Goal: Task Accomplishment & Management: Use online tool/utility

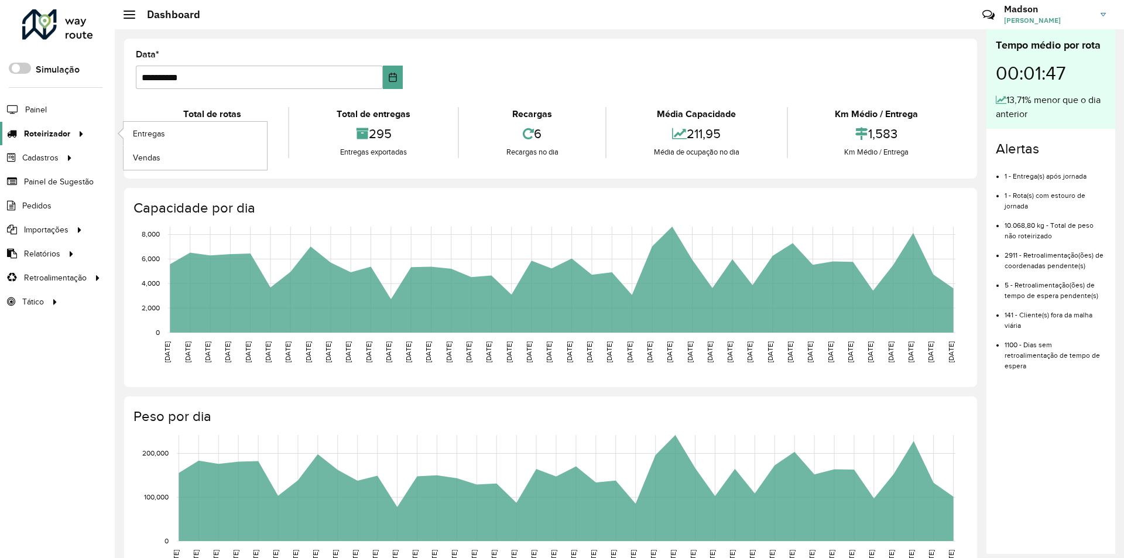
click at [63, 132] on span "Roteirizador" at bounding box center [47, 134] width 46 height 12
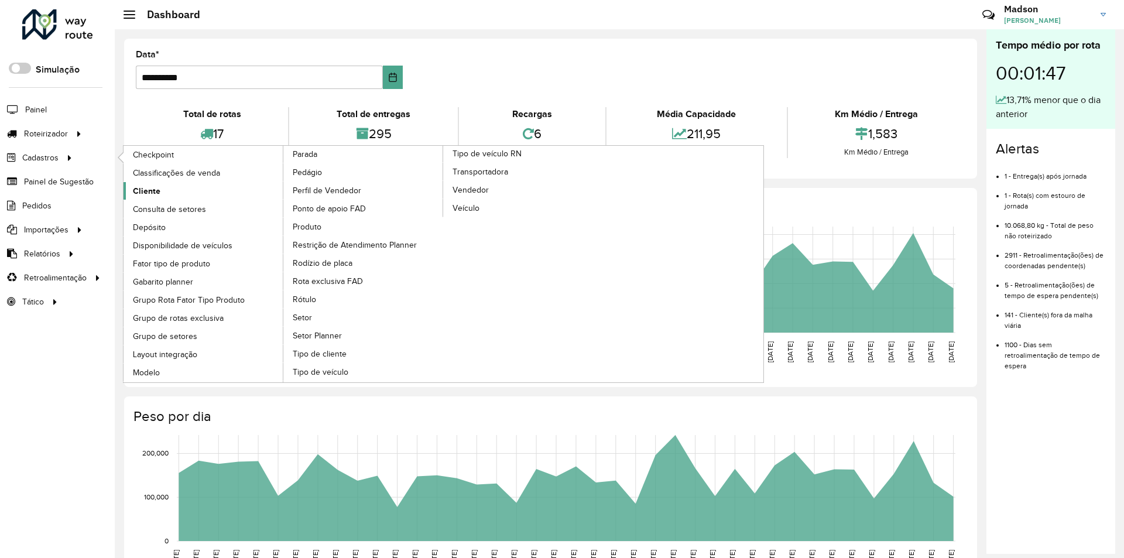
click at [146, 194] on span "Cliente" at bounding box center [147, 191] width 28 height 12
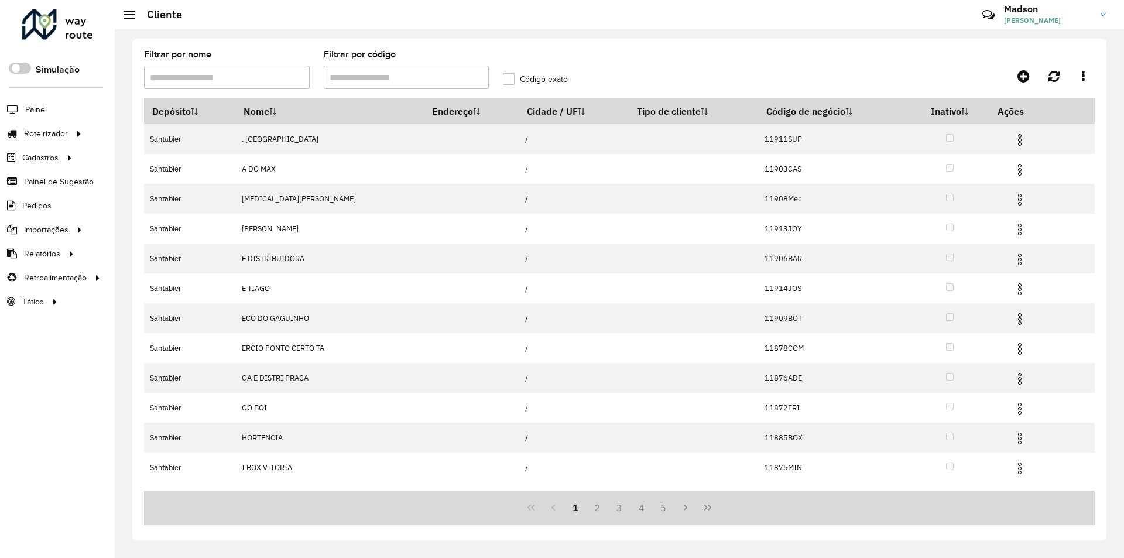
click at [376, 78] on input "Filtrar por código" at bounding box center [407, 77] width 166 height 23
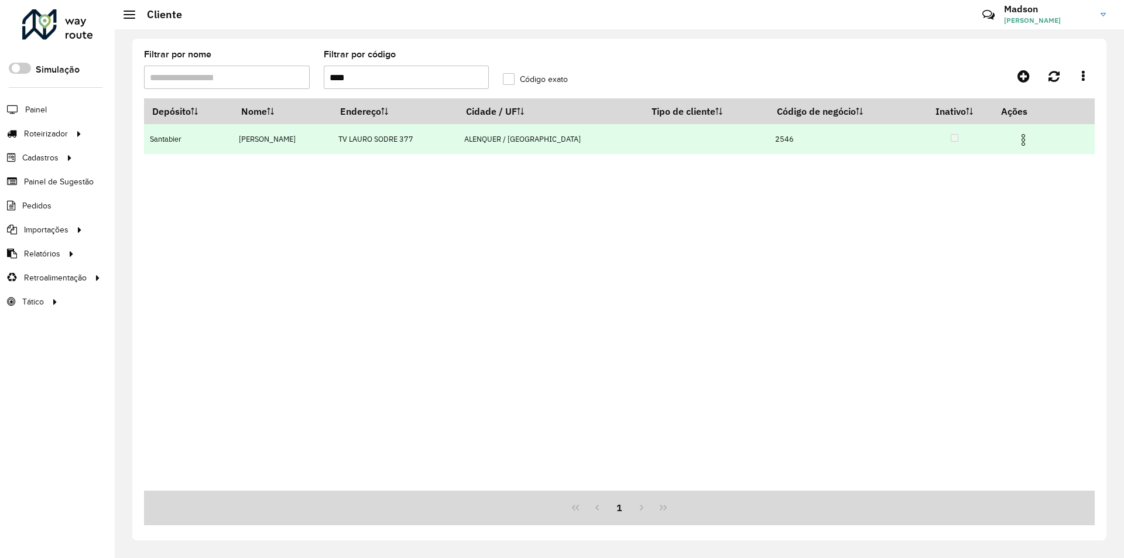
type input "****"
click at [1024, 140] on img at bounding box center [1023, 140] width 14 height 14
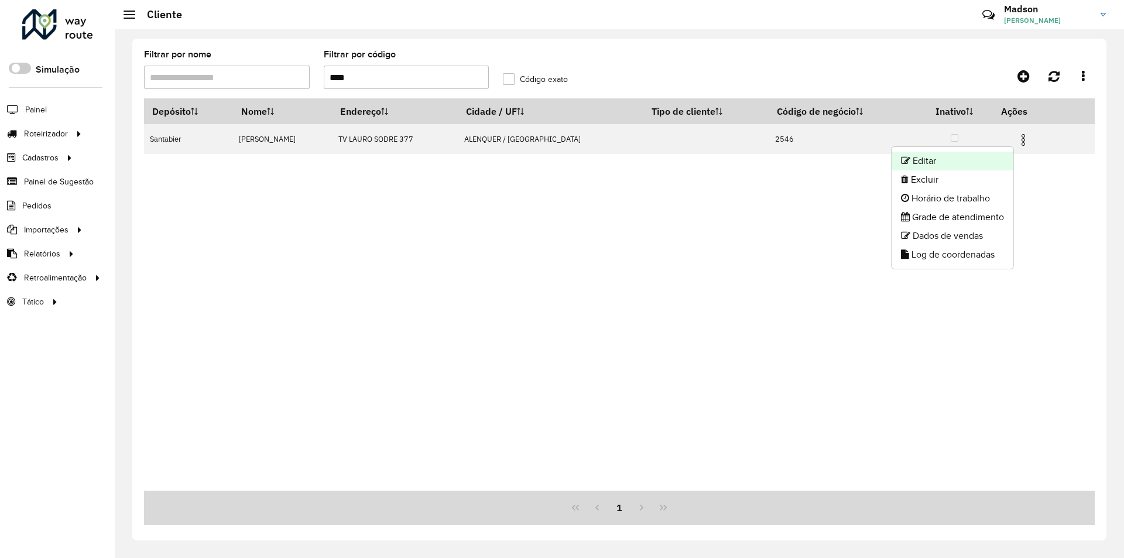
click at [938, 153] on li "Editar" at bounding box center [952, 161] width 122 height 19
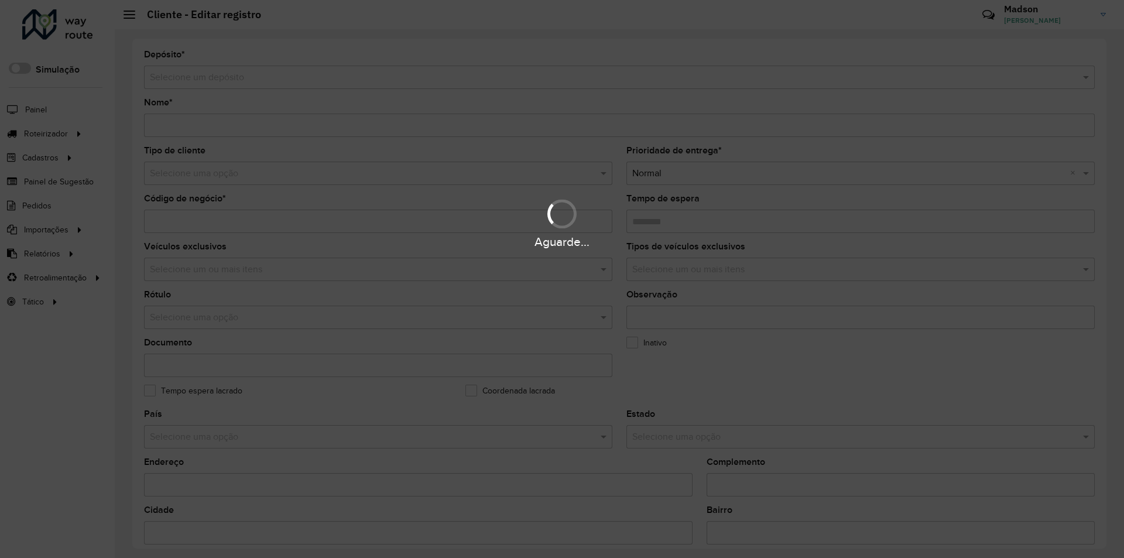
type input "**********"
type input "****"
type input "********"
type input "**********"
type input "********"
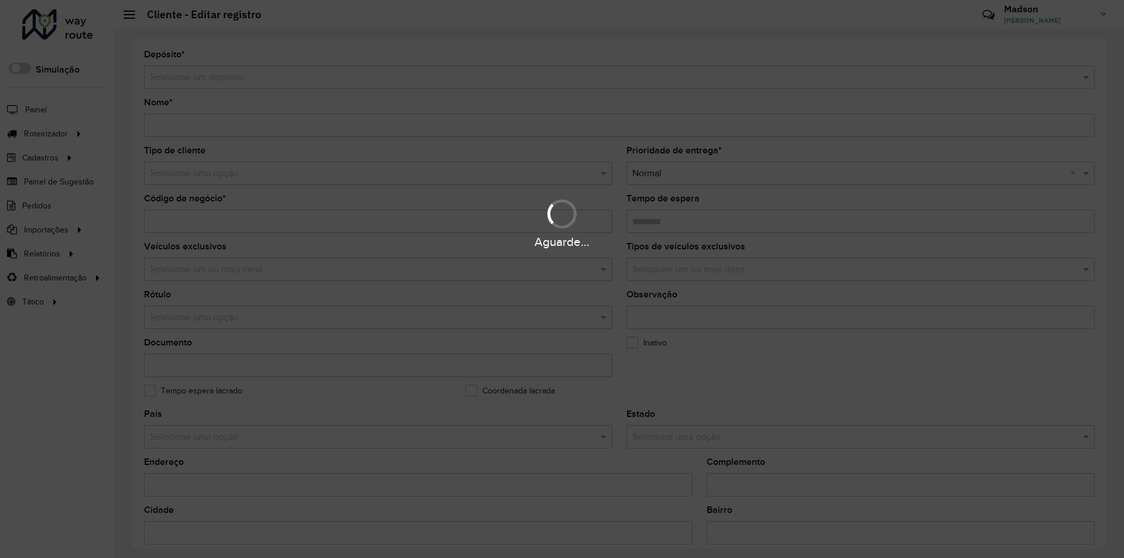
type input "******"
type input "********"
type input "**********"
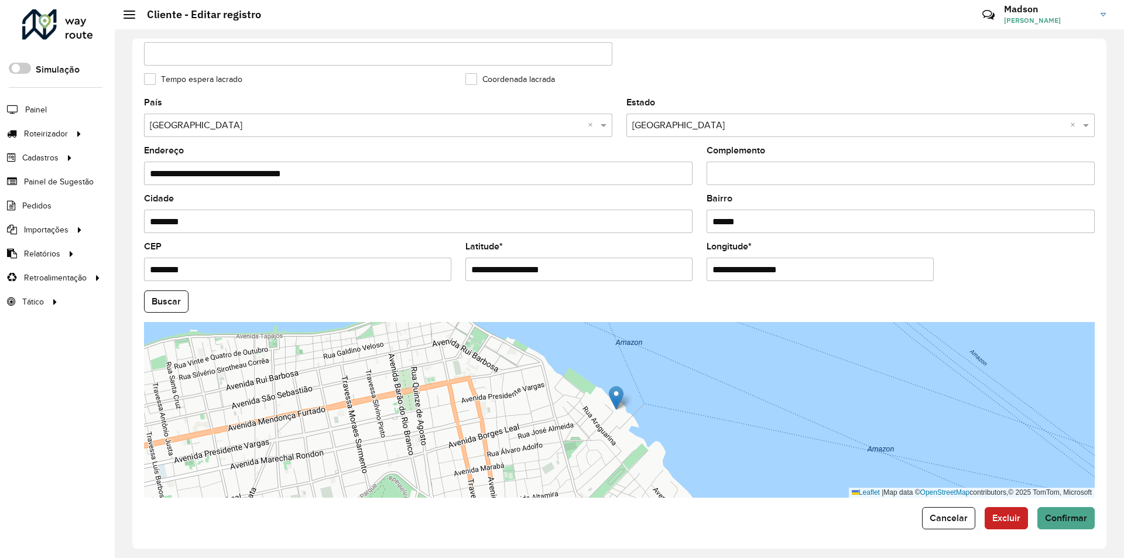
scroll to position [327, 0]
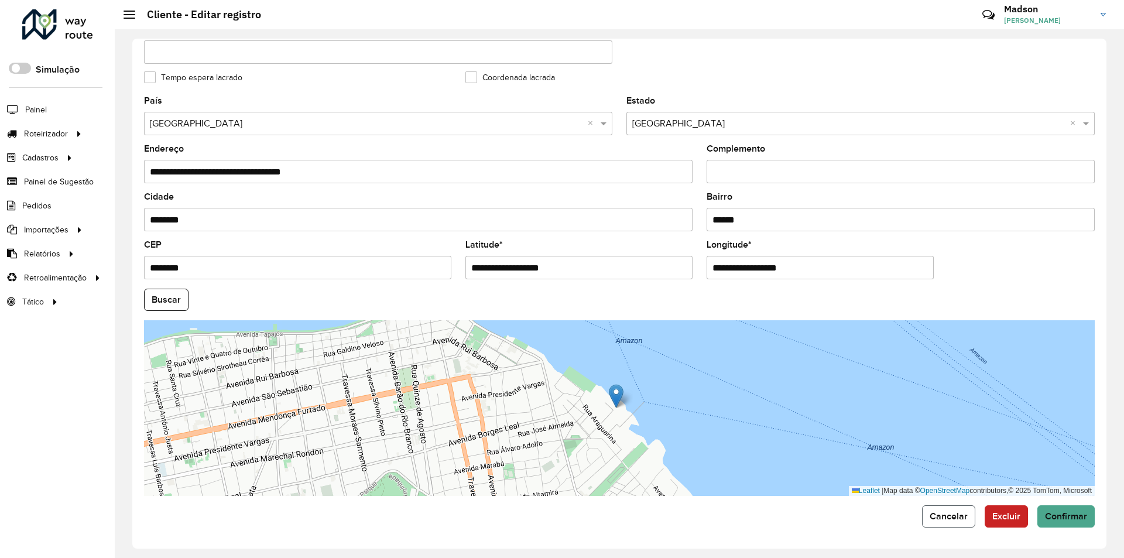
click at [945, 521] on button "Cancelar" at bounding box center [948, 516] width 53 height 22
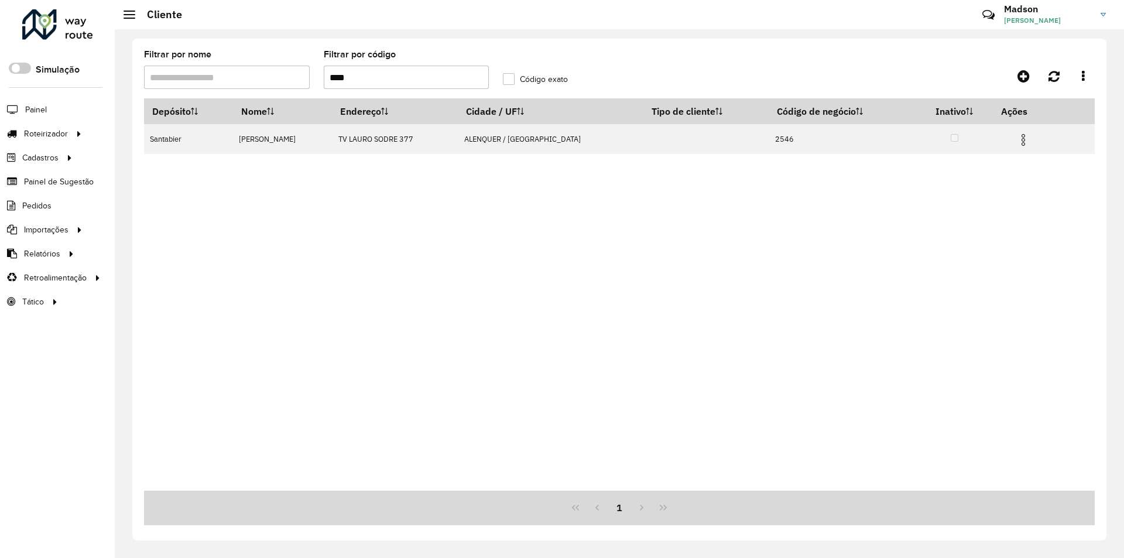
drag, startPoint x: 373, startPoint y: 77, endPoint x: 273, endPoint y: 74, distance: 100.1
click at [273, 74] on formly-group "Filtrar por nome Filtrar por código **** Código exato" at bounding box center [496, 74] width 718 height 48
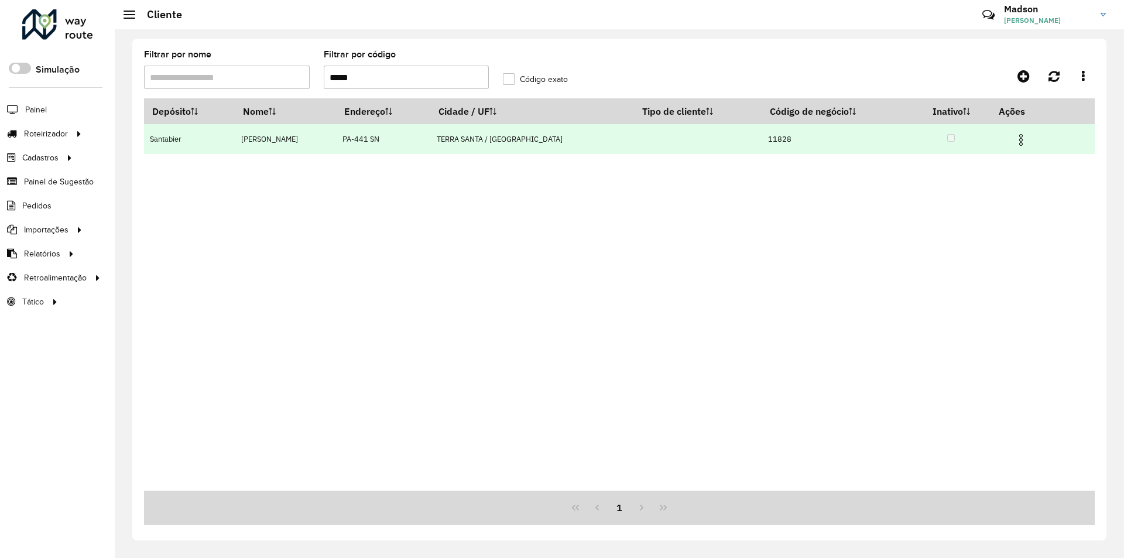
type input "*****"
click at [1015, 143] on img at bounding box center [1021, 140] width 14 height 14
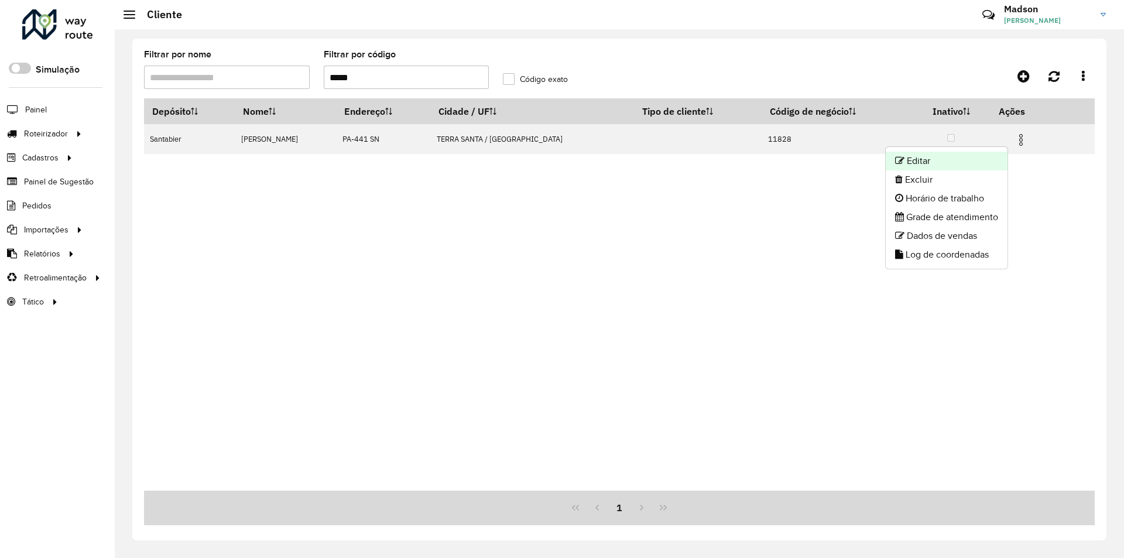
click at [1003, 164] on li "Editar" at bounding box center [947, 161] width 122 height 19
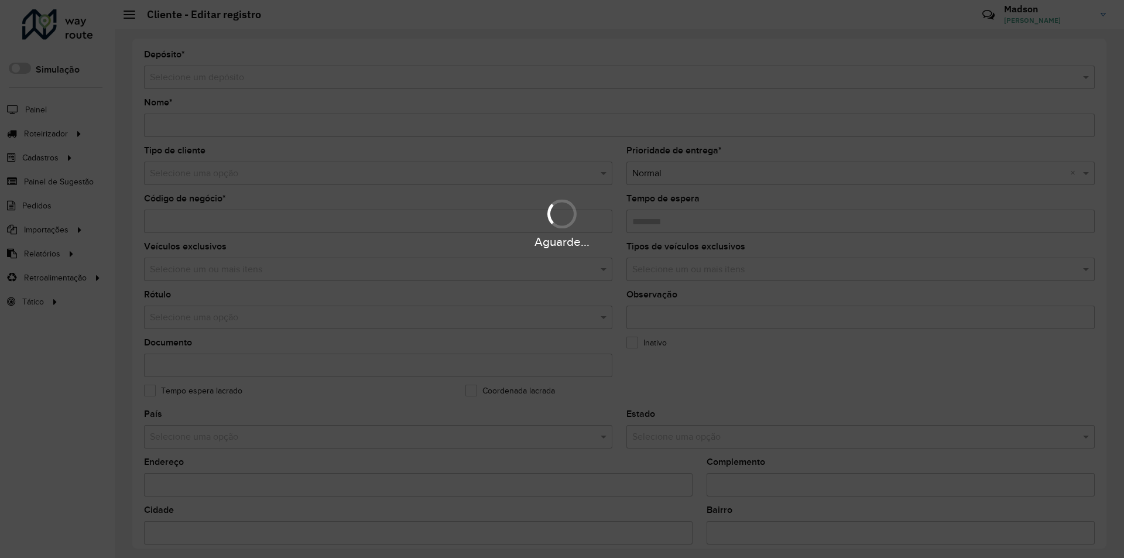
type input "**********"
type input "*****"
type input "********"
type input "**********"
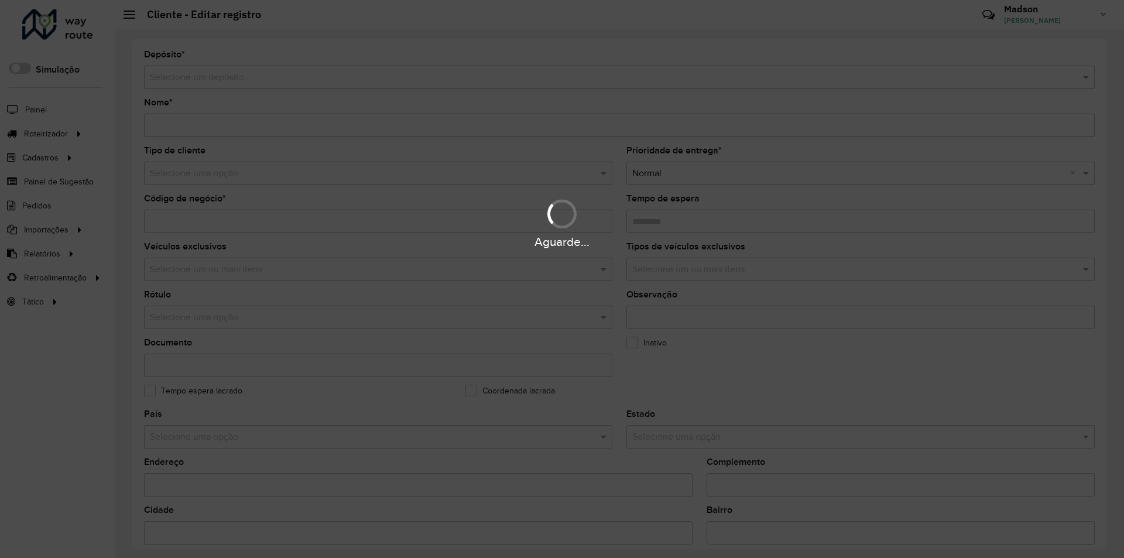
type input "******"
type input "********"
type input "*********"
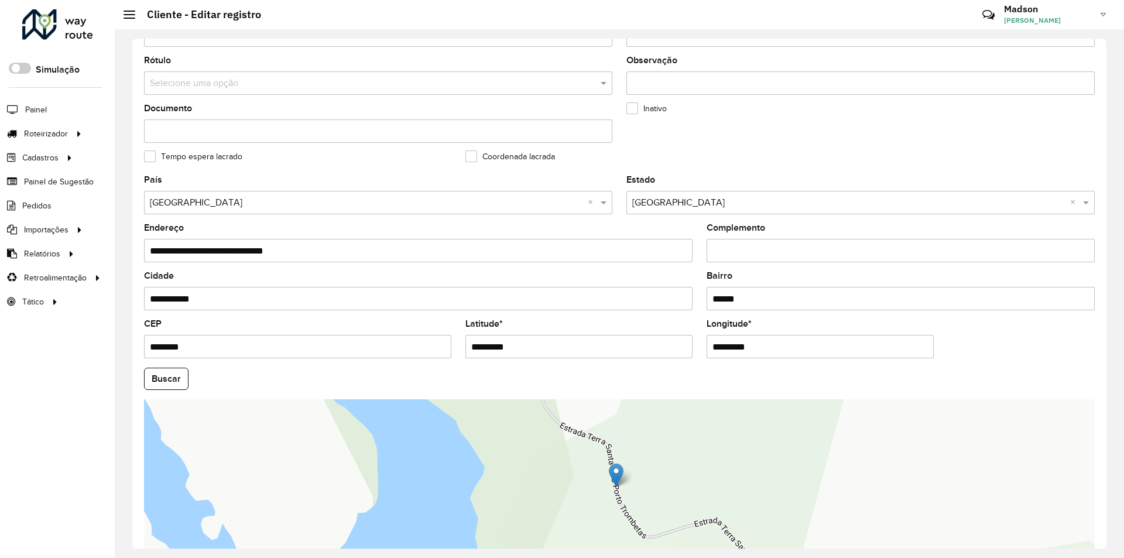
scroll to position [313, 0]
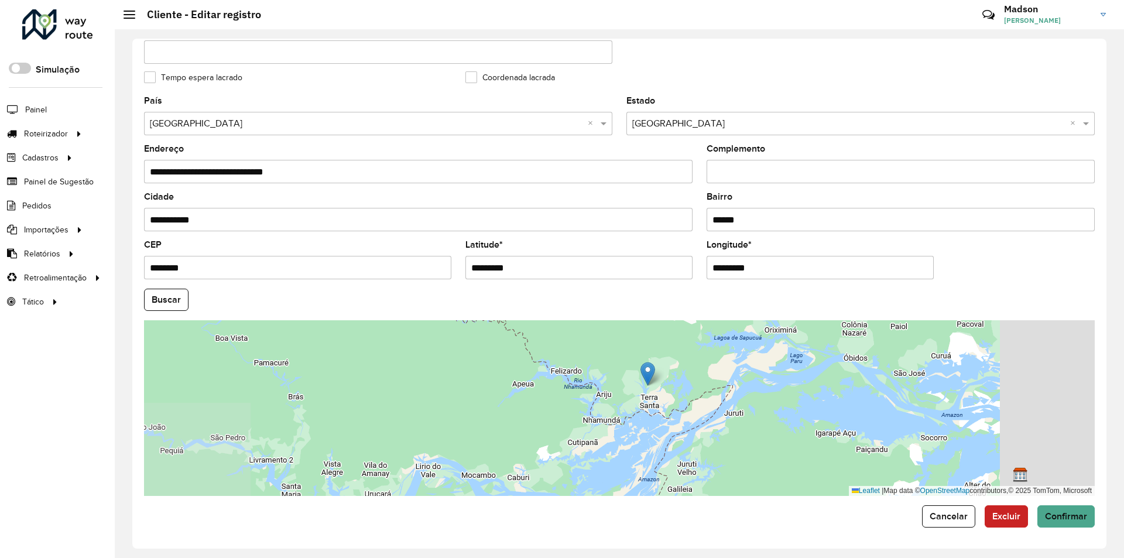
drag, startPoint x: 925, startPoint y: 434, endPoint x: 712, endPoint y: 376, distance: 220.1
click at [716, 377] on div "Leaflet | Map data © OpenStreetMap contributors,© 2025 TomTom, Microsoft" at bounding box center [619, 408] width 950 height 176
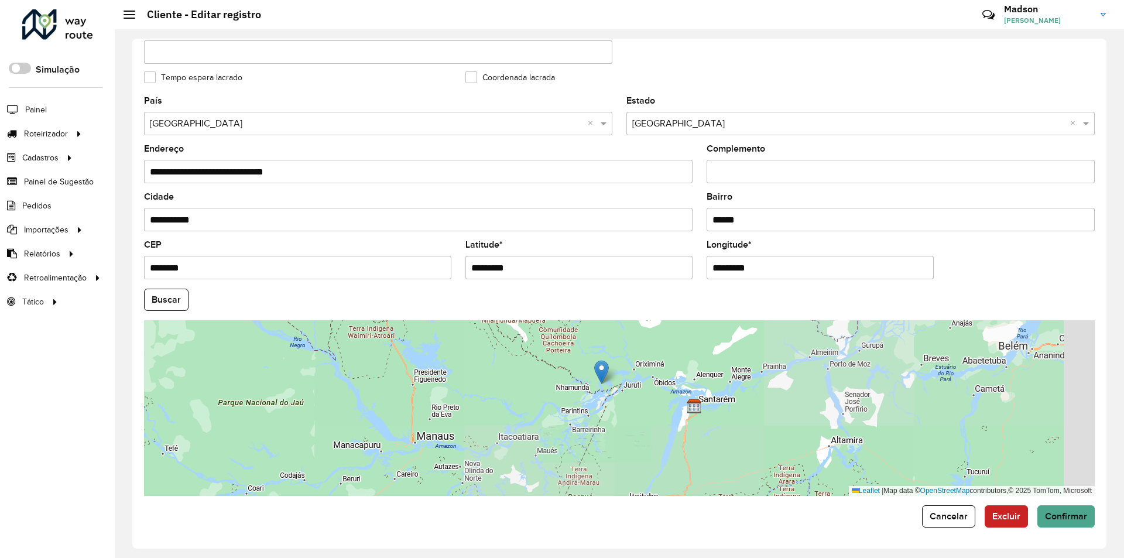
drag, startPoint x: 766, startPoint y: 403, endPoint x: 663, endPoint y: 411, distance: 103.3
click at [663, 411] on div "Leaflet | Map data © OpenStreetMap contributors,© 2025 TomTom, Microsoft" at bounding box center [619, 408] width 950 height 176
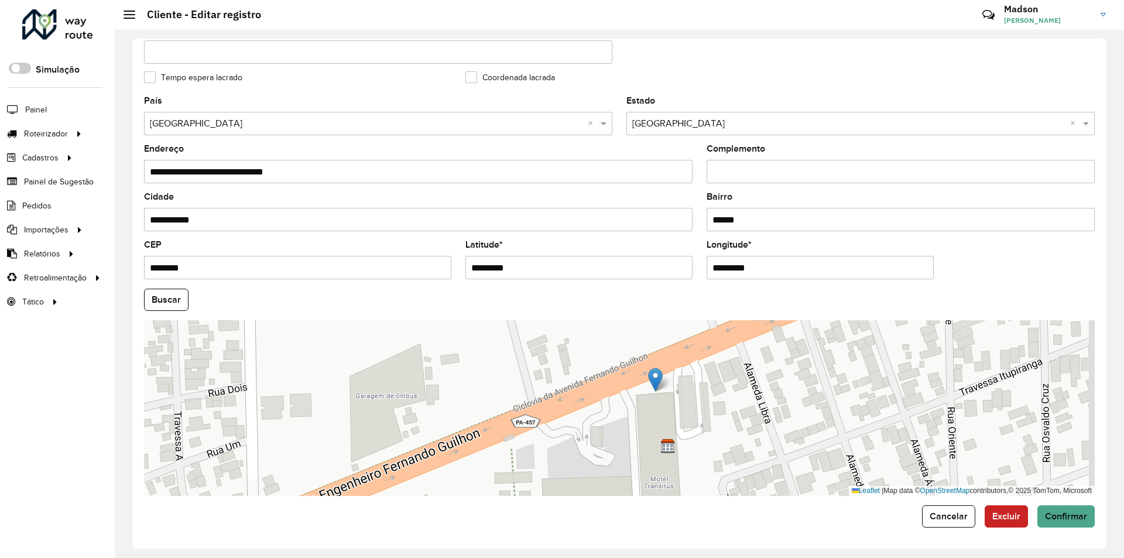
drag, startPoint x: 589, startPoint y: 377, endPoint x: 653, endPoint y: 382, distance: 63.9
click at [653, 382] on img at bounding box center [655, 380] width 15 height 24
type input "**********"
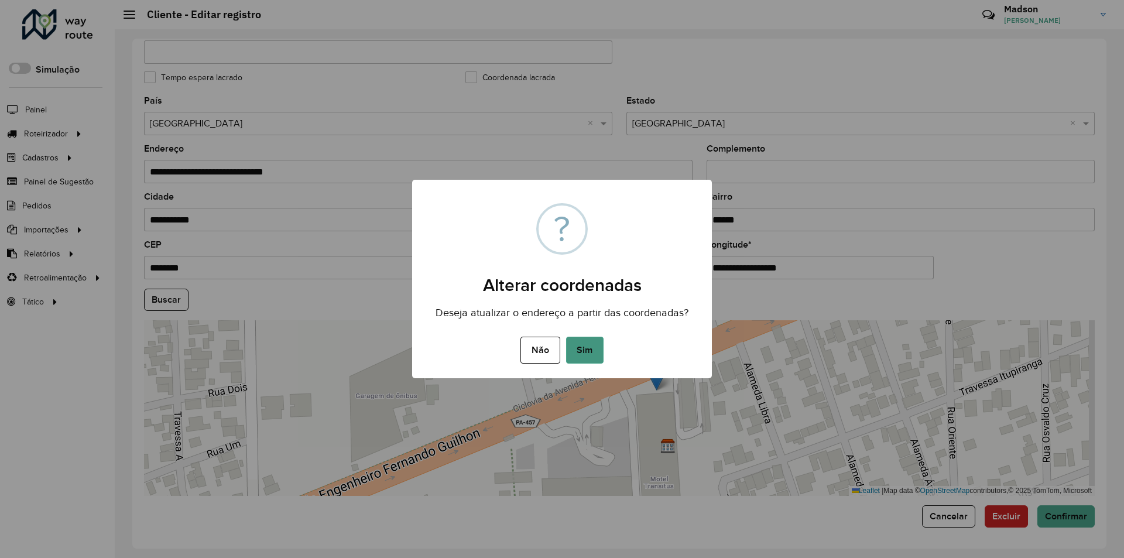
click at [581, 342] on button "Sim" at bounding box center [584, 350] width 37 height 27
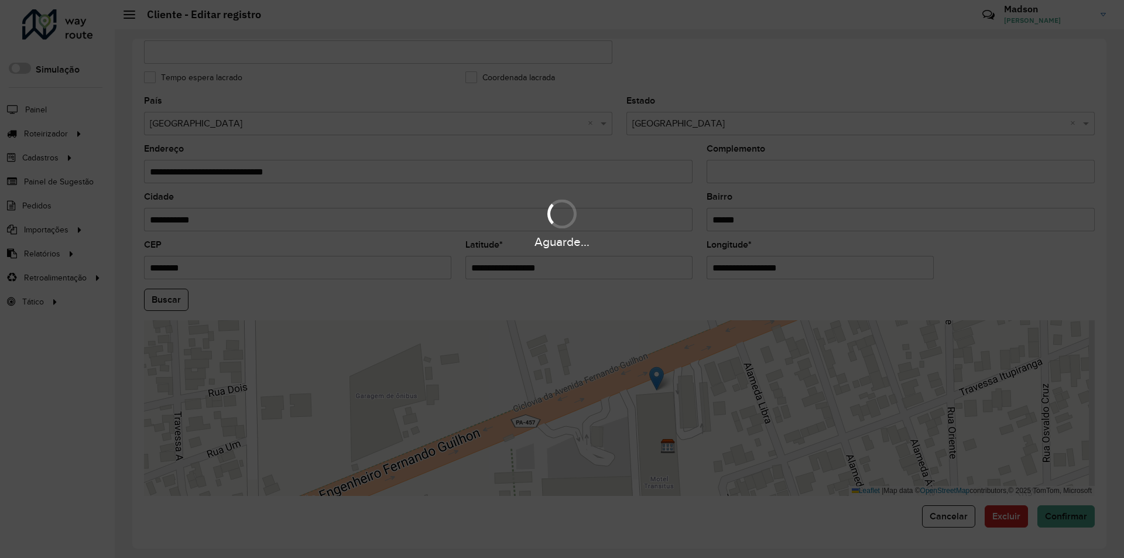
type input "**********"
type input "********"
type input "**********"
type input "*********"
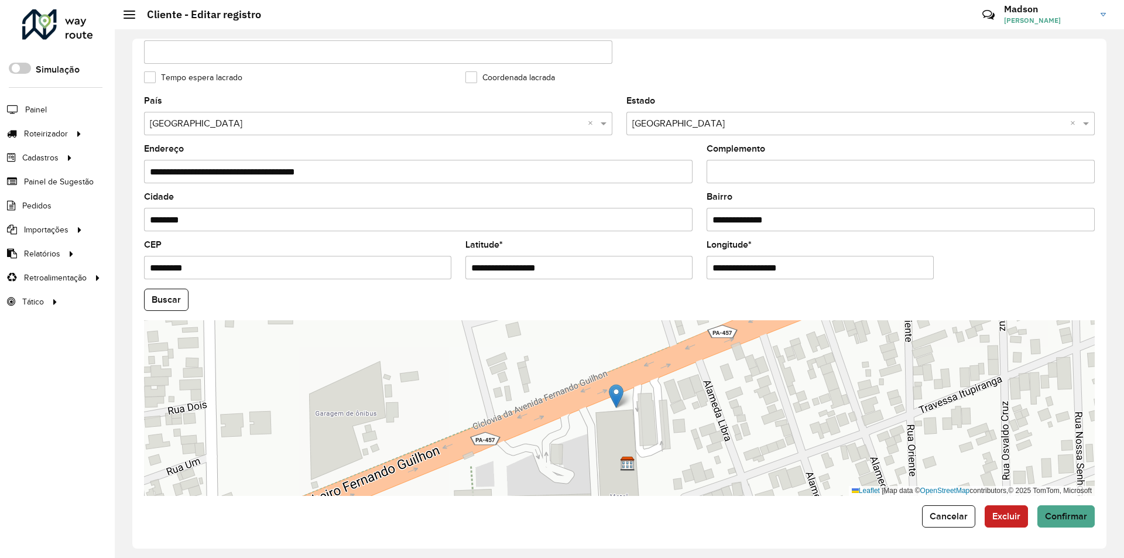
click at [191, 303] on hb-field-button "Buscar" at bounding box center [619, 300] width 950 height 22
click at [183, 301] on button "Buscar" at bounding box center [166, 300] width 44 height 22
click at [1058, 516] on span "Confirmar" at bounding box center [1066, 516] width 42 height 10
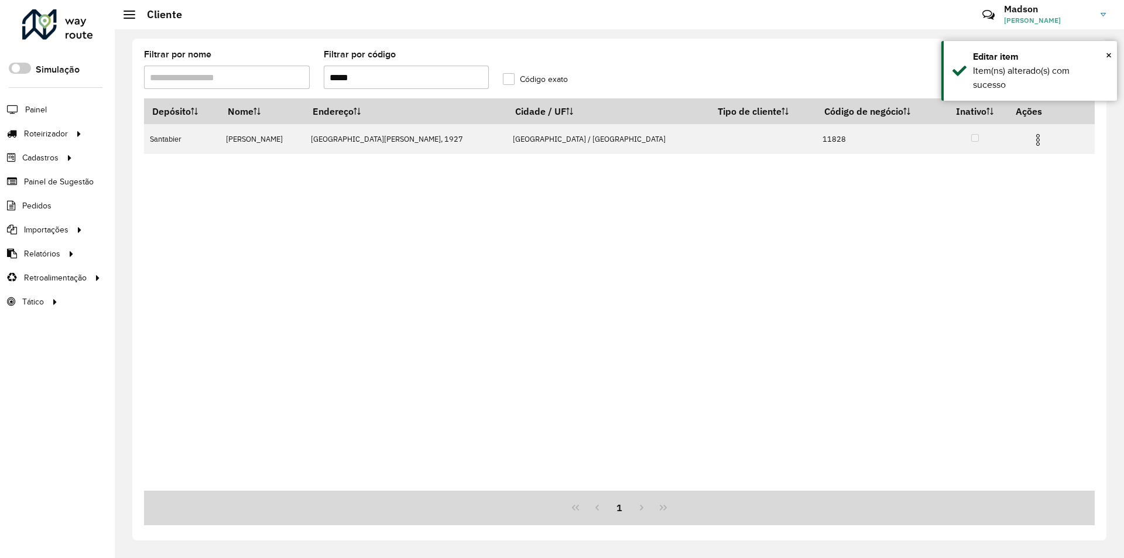
drag, startPoint x: 411, startPoint y: 80, endPoint x: 327, endPoint y: 90, distance: 84.3
click at [327, 90] on formly-field "Filtrar por código *****" at bounding box center [407, 74] width 180 height 48
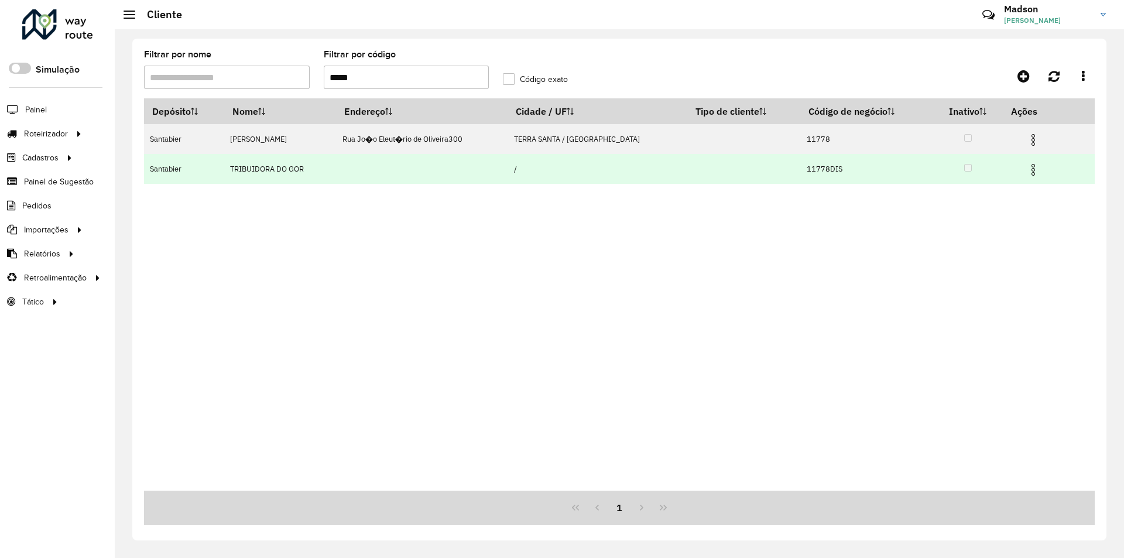
type input "*****"
click at [1029, 171] on img at bounding box center [1033, 170] width 14 height 14
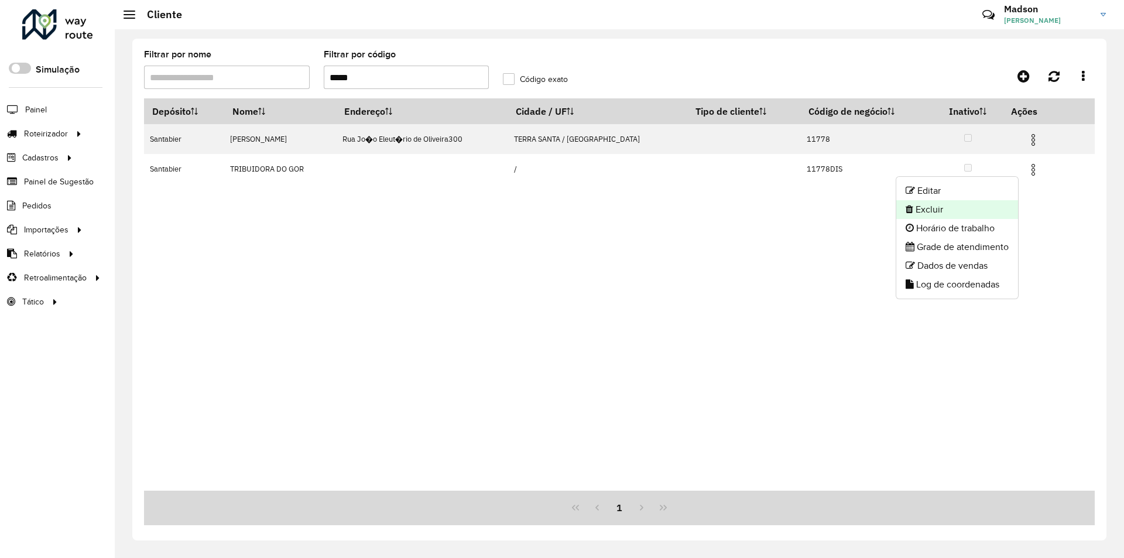
click at [975, 206] on li "Excluir" at bounding box center [957, 209] width 122 height 19
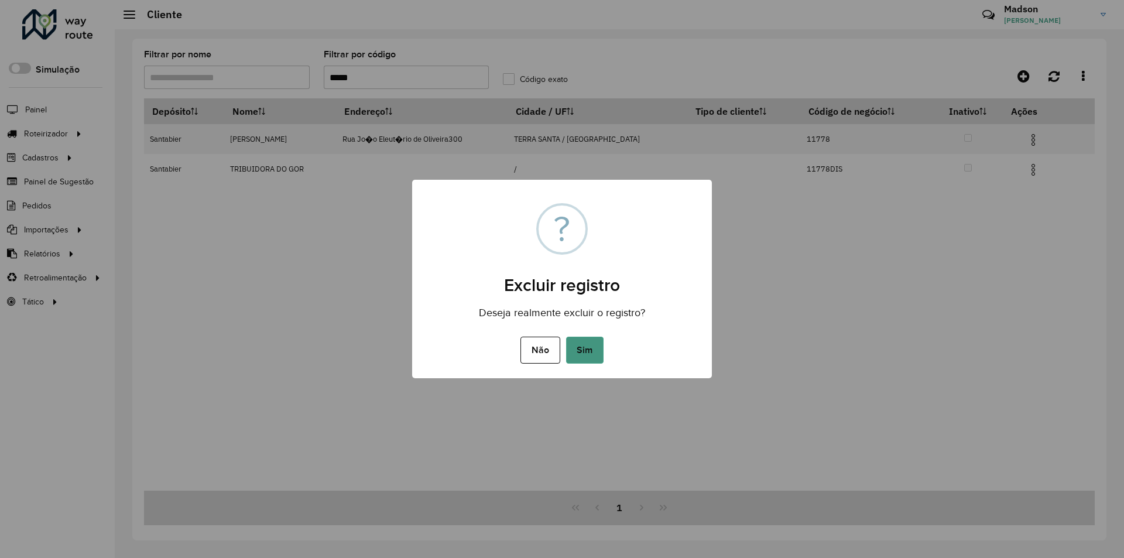
click at [584, 348] on button "Sim" at bounding box center [584, 350] width 37 height 27
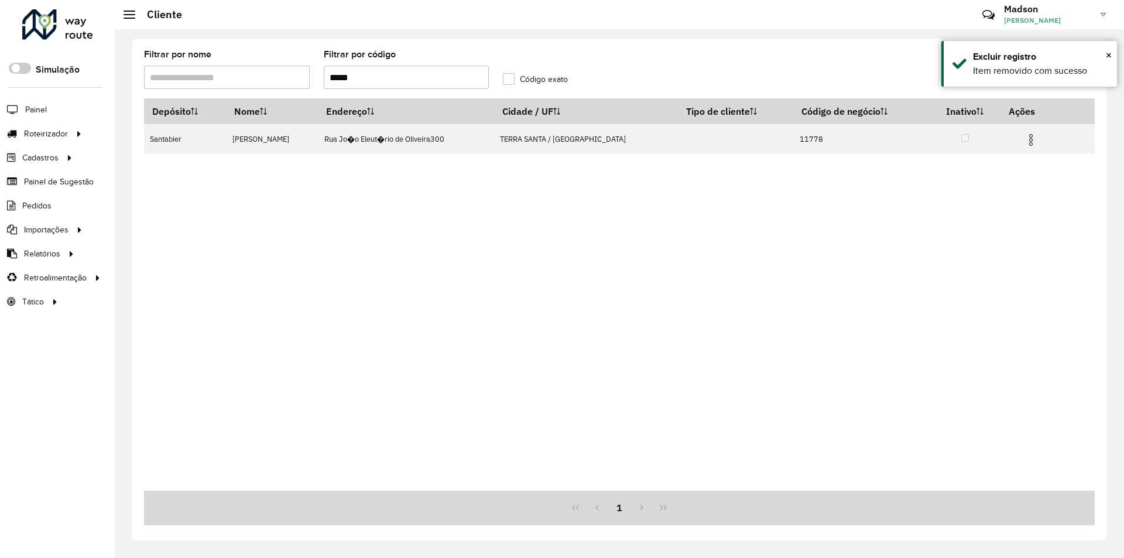
click at [1027, 141] on img at bounding box center [1031, 140] width 14 height 14
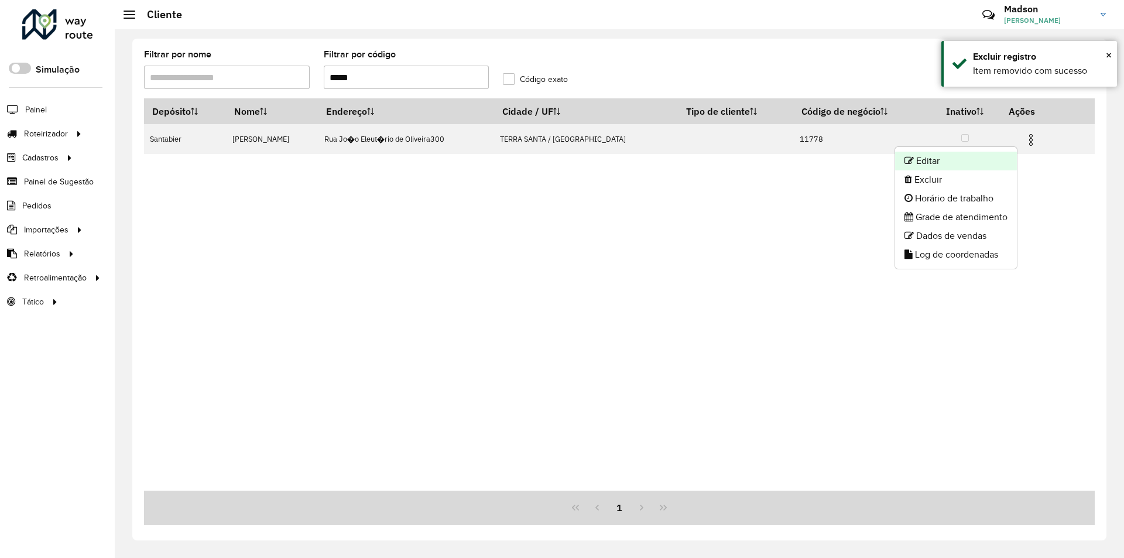
click at [997, 167] on li "Editar" at bounding box center [956, 161] width 122 height 19
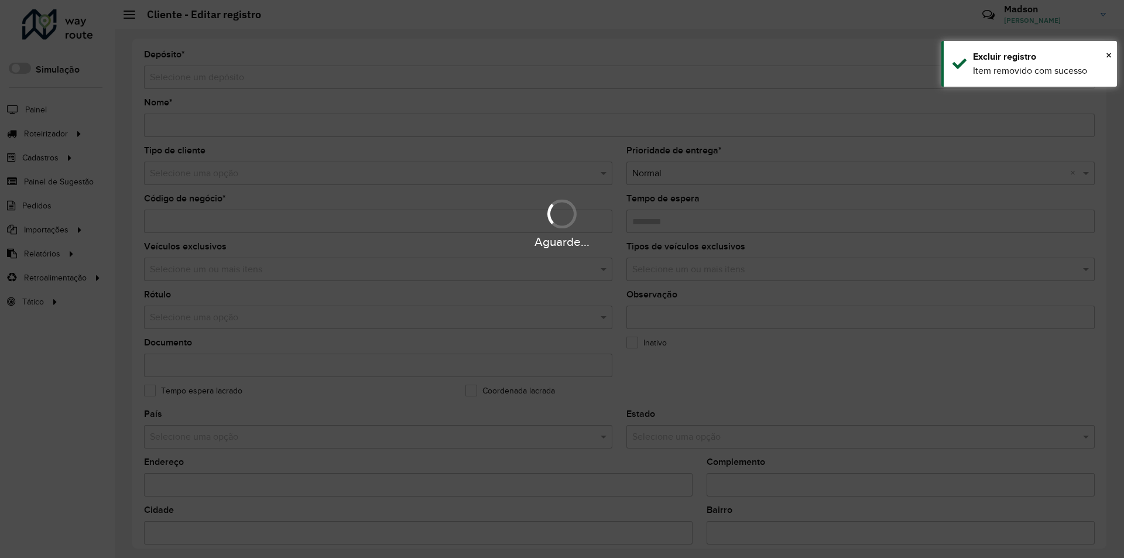
type input "**********"
type input "*****"
type input "********"
type input "**********"
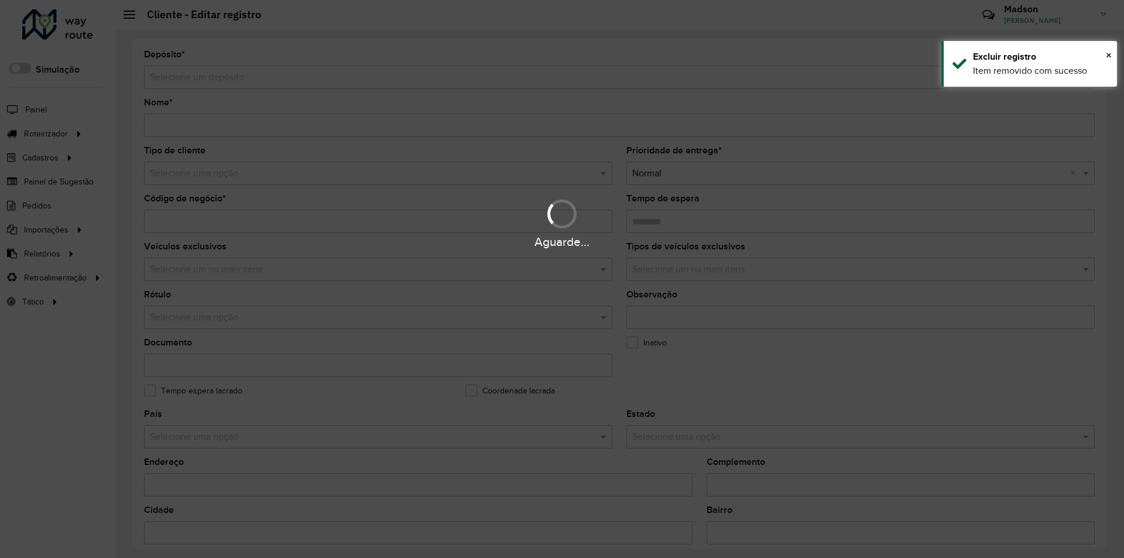
type input "******"
type input "********"
type input "*********"
type input "**********"
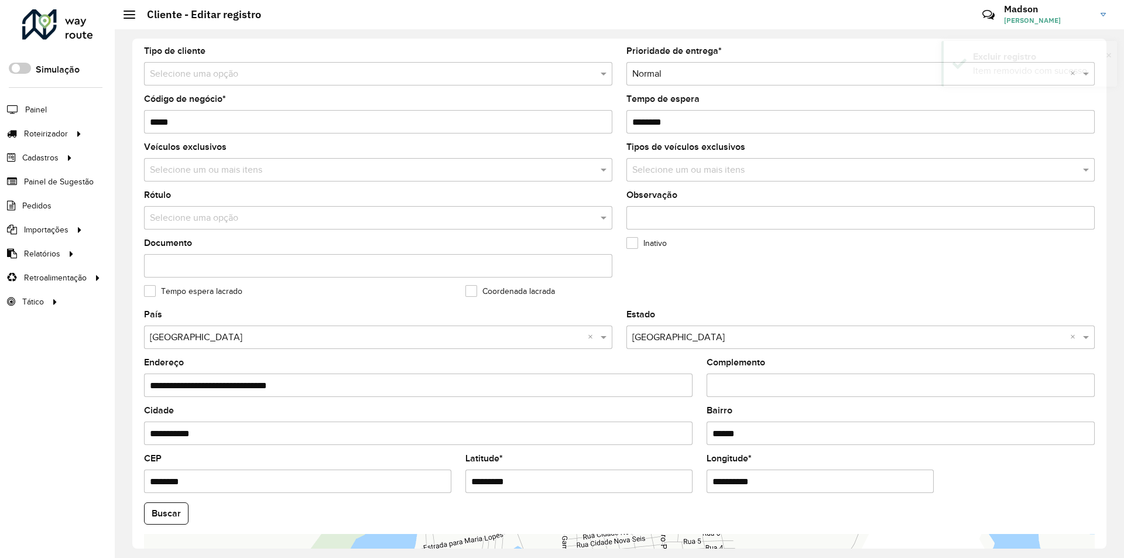
scroll to position [313, 0]
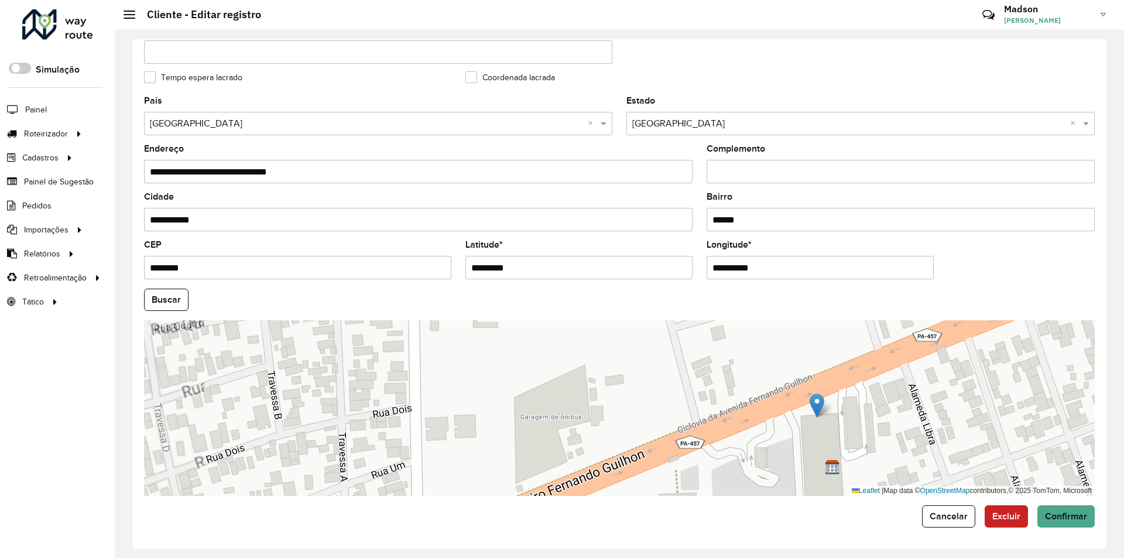
drag, startPoint x: 591, startPoint y: 414, endPoint x: 811, endPoint y: 403, distance: 219.8
click at [811, 403] on img at bounding box center [816, 405] width 15 height 24
type input "**********"
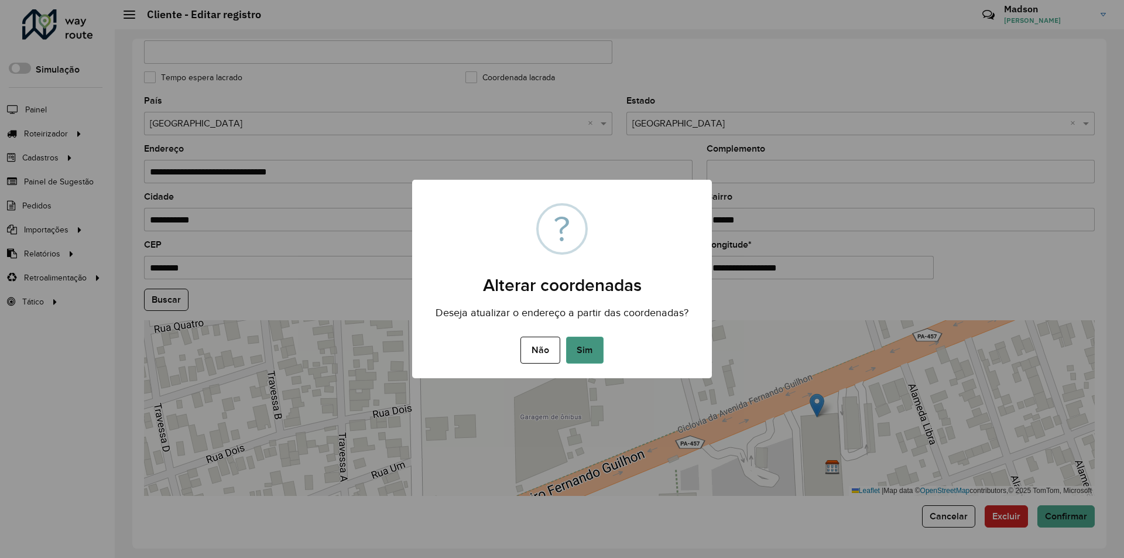
click at [579, 345] on button "Sim" at bounding box center [584, 350] width 37 height 27
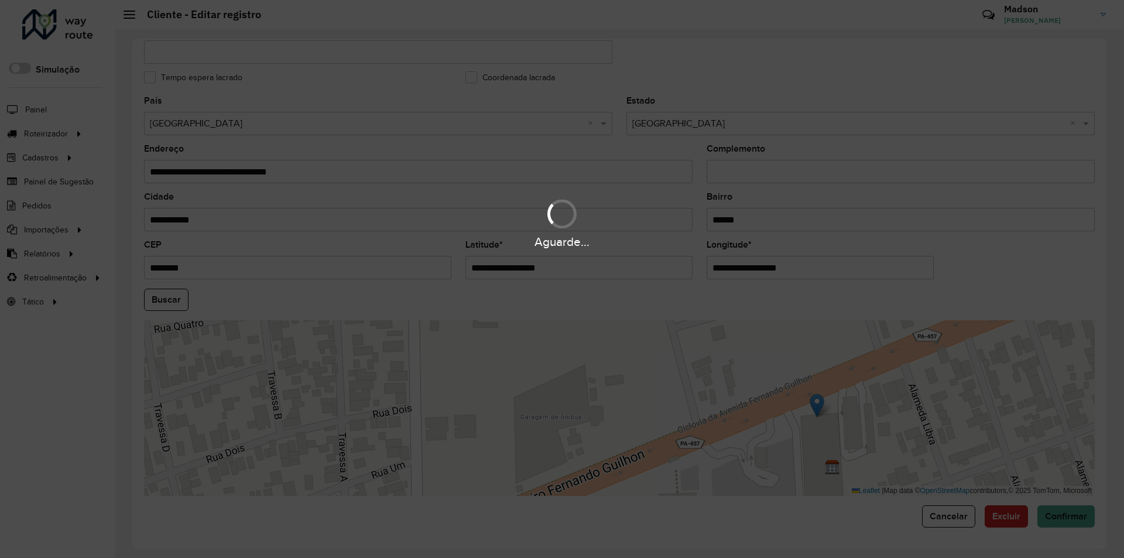
type input "**********"
type input "********"
type input "**********"
type input "*********"
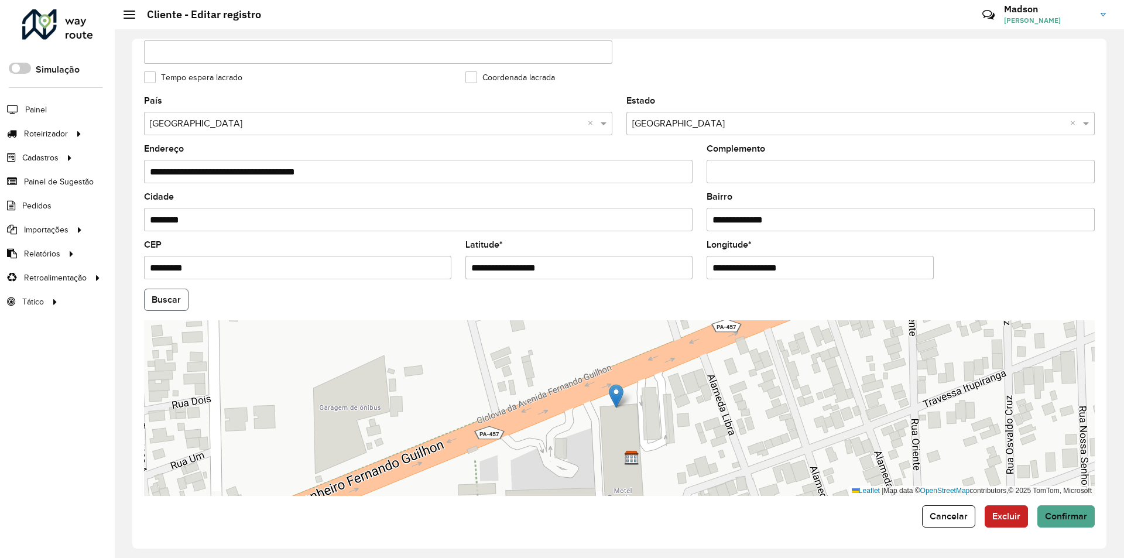
click at [166, 297] on button "Buscar" at bounding box center [166, 300] width 44 height 22
click at [1077, 513] on span "Confirmar" at bounding box center [1066, 516] width 42 height 10
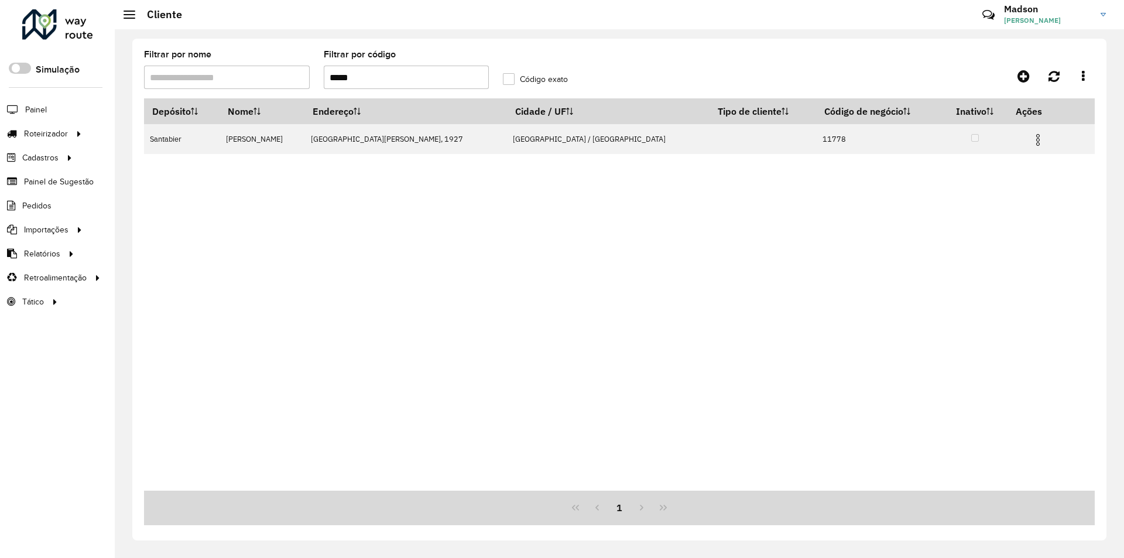
click at [448, 73] on input "*****" at bounding box center [407, 77] width 166 height 23
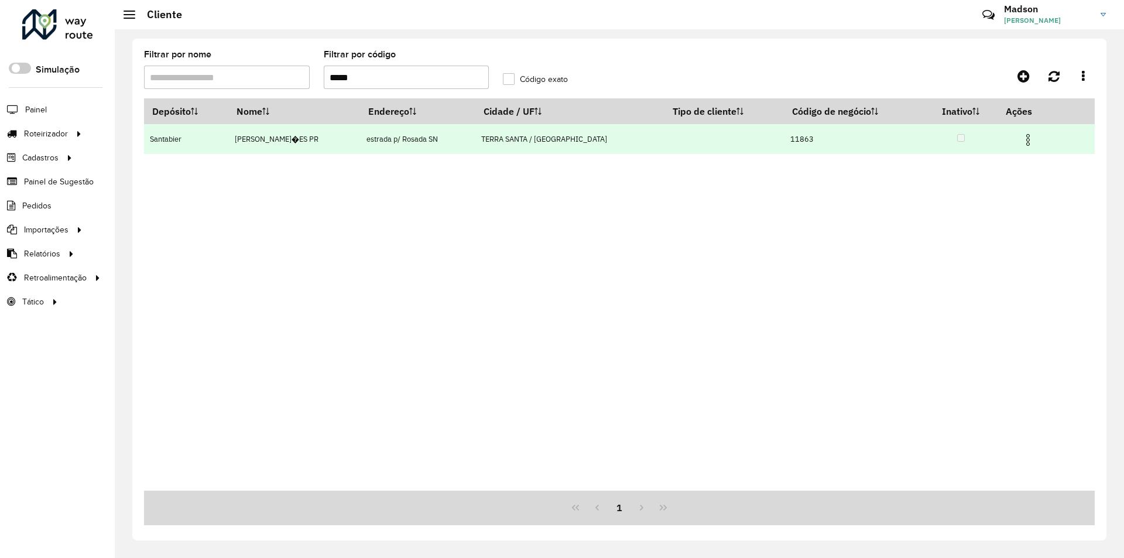
type input "*****"
click at [1023, 139] on img at bounding box center [1028, 140] width 14 height 14
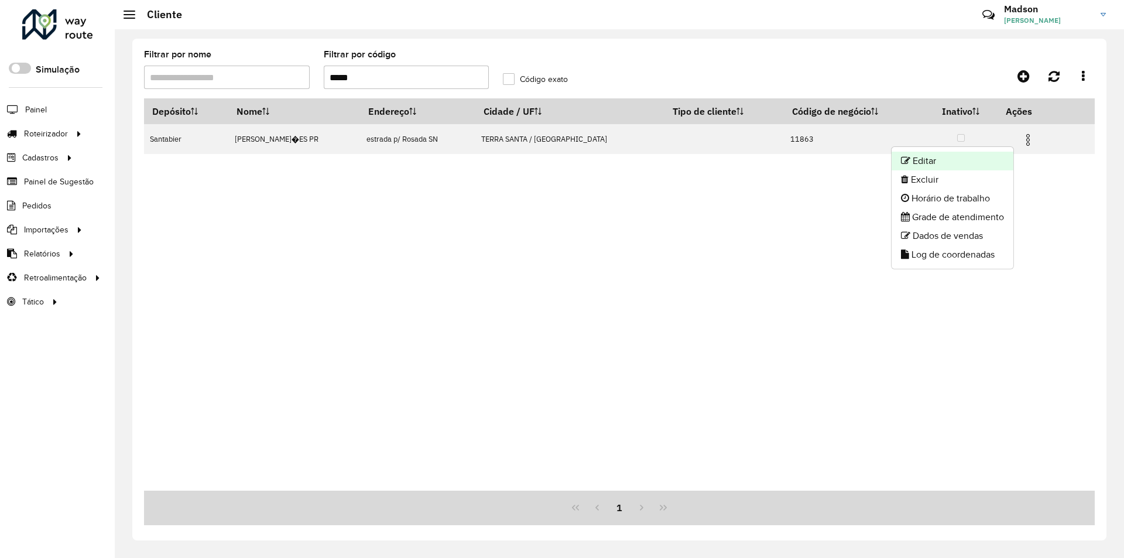
click at [990, 156] on li "Editar" at bounding box center [952, 161] width 122 height 19
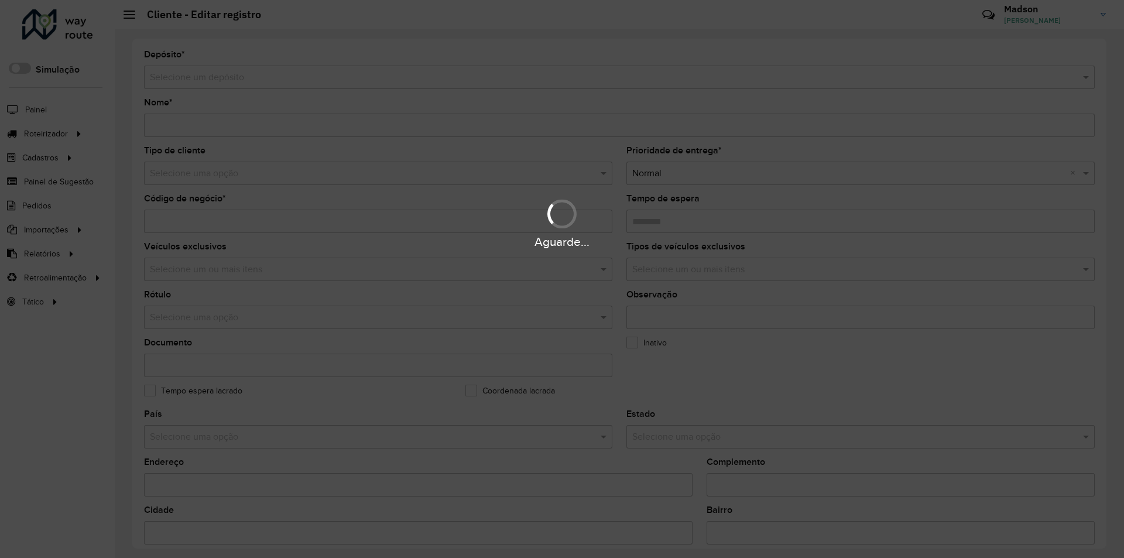
type input "**********"
type input "*****"
type input "********"
type input "**********"
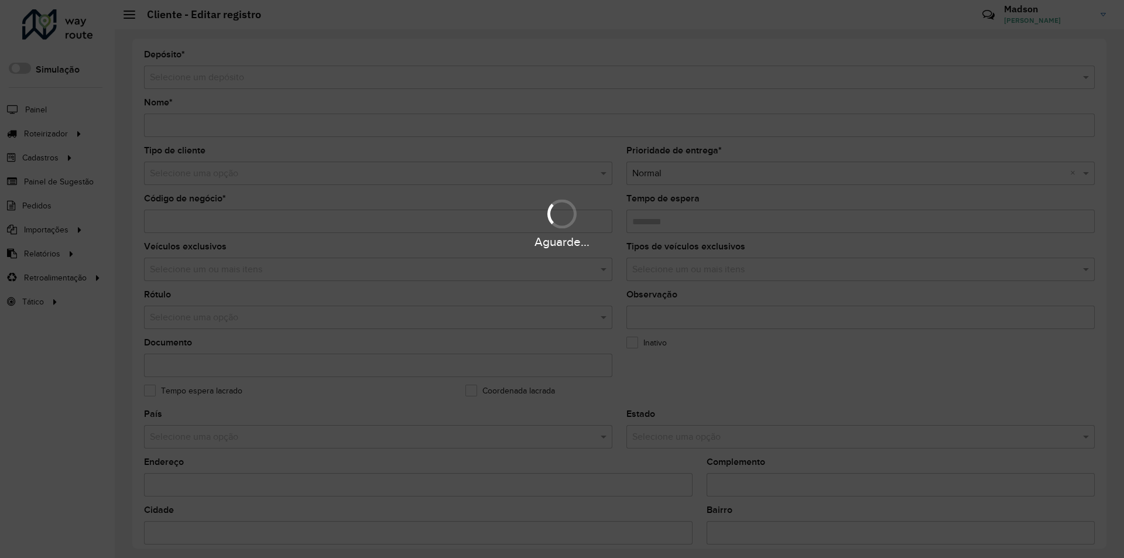
type input "******"
type input "********"
type input "**********"
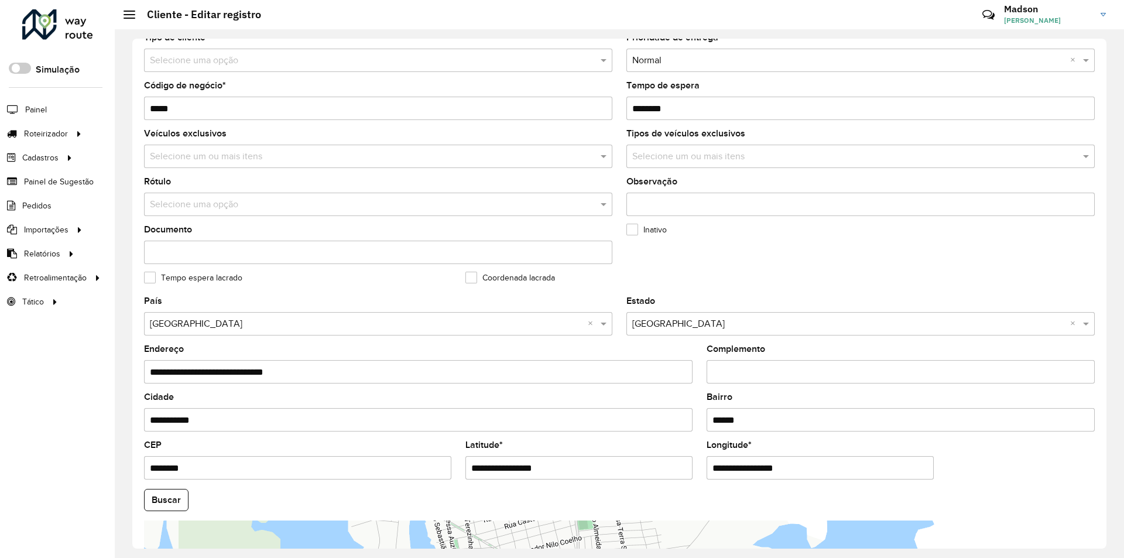
scroll to position [313, 0]
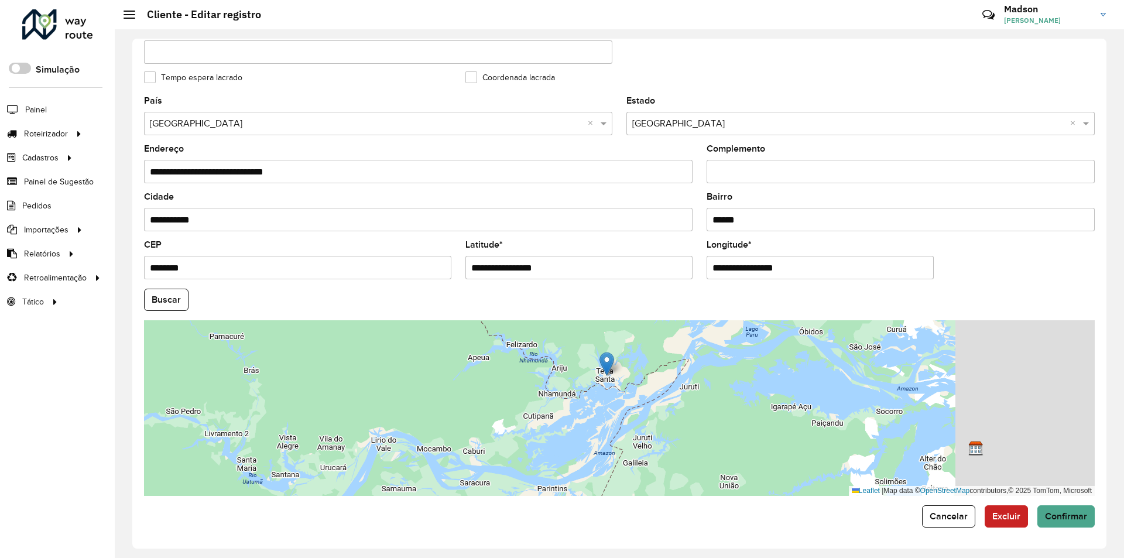
drag, startPoint x: 872, startPoint y: 401, endPoint x: 682, endPoint y: 374, distance: 191.5
click at [682, 374] on div "Leaflet | Map data © OpenStreetMap contributors,© 2025 TomTom, Microsoft" at bounding box center [619, 408] width 950 height 176
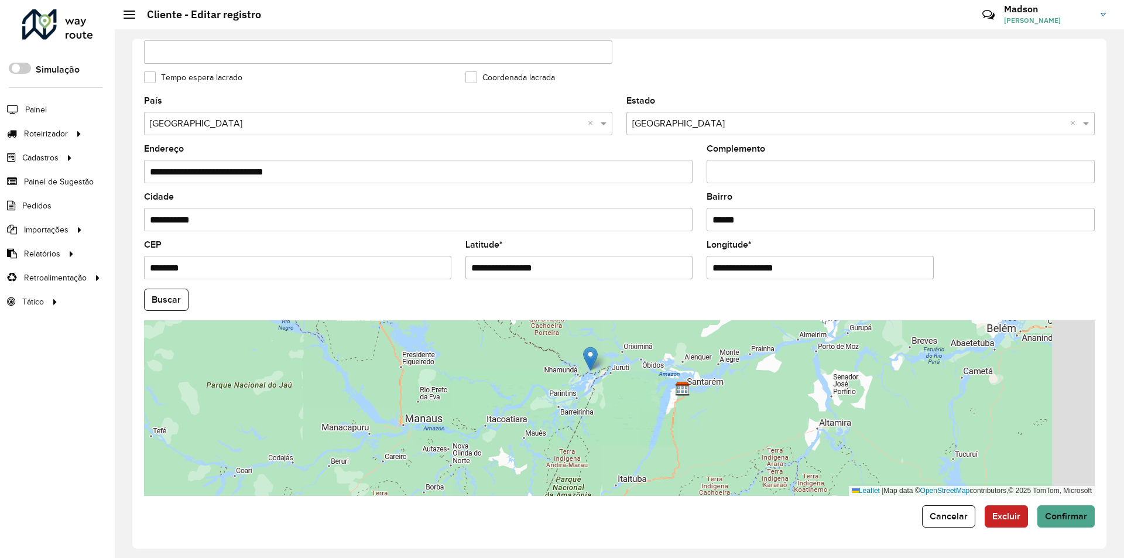
drag, startPoint x: 698, startPoint y: 387, endPoint x: 607, endPoint y: 383, distance: 90.8
click at [609, 385] on div "Leaflet | Map data © OpenStreetMap contributors,© 2025 TomTom, Microsoft" at bounding box center [619, 408] width 950 height 176
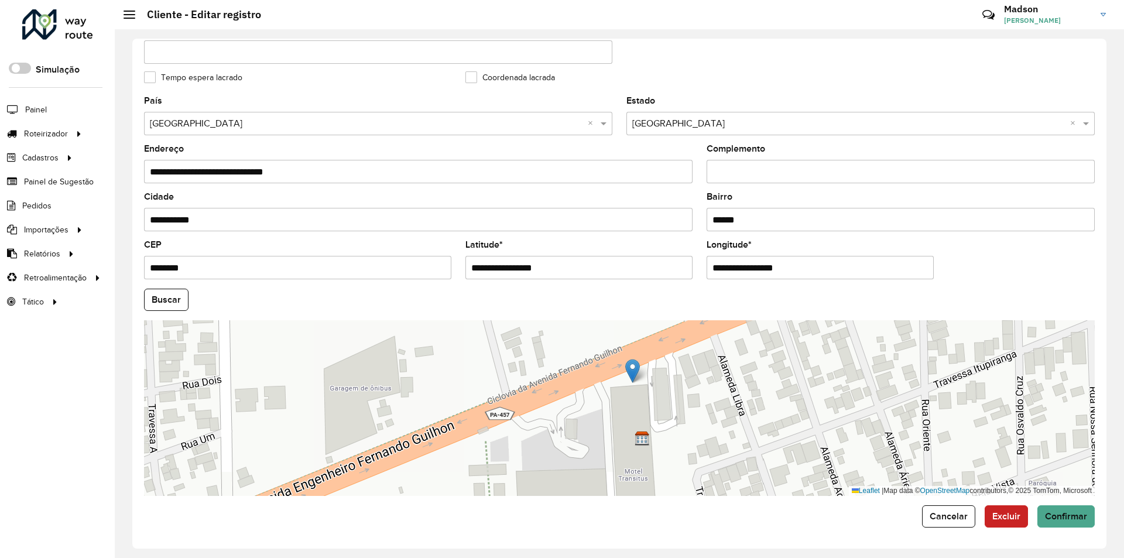
drag, startPoint x: 574, startPoint y: 365, endPoint x: 633, endPoint y: 377, distance: 60.4
click at [633, 377] on img at bounding box center [632, 371] width 15 height 24
type input "**********"
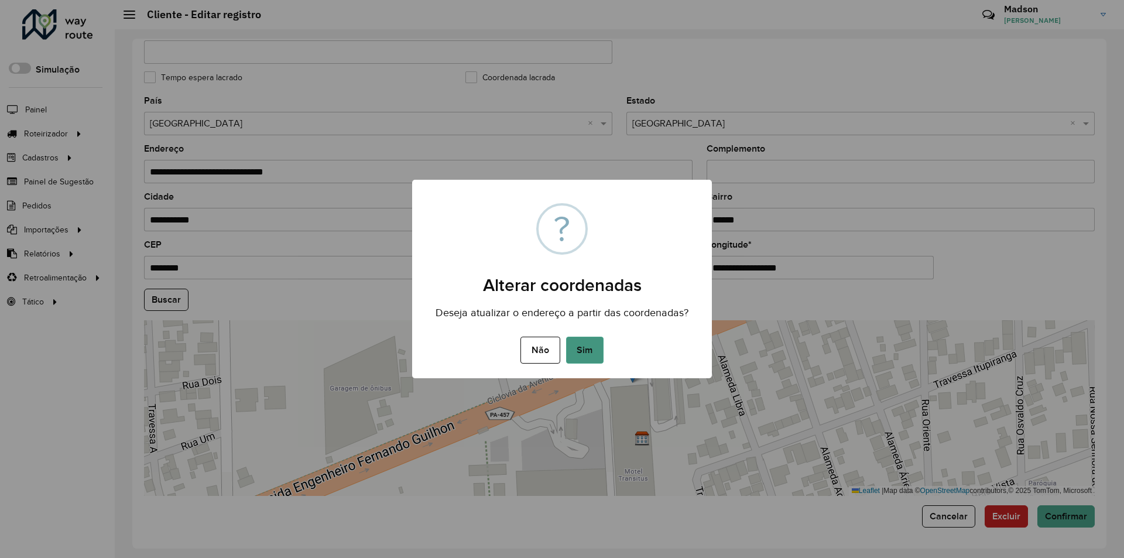
click at [575, 352] on button "Sim" at bounding box center [584, 350] width 37 height 27
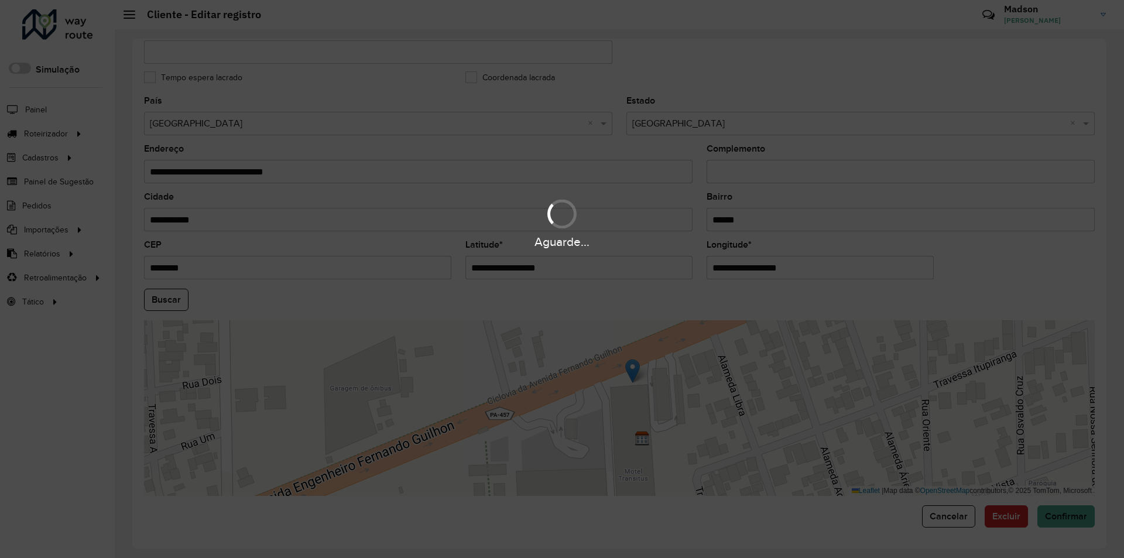
type input "**********"
type input "********"
type input "**********"
type input "*********"
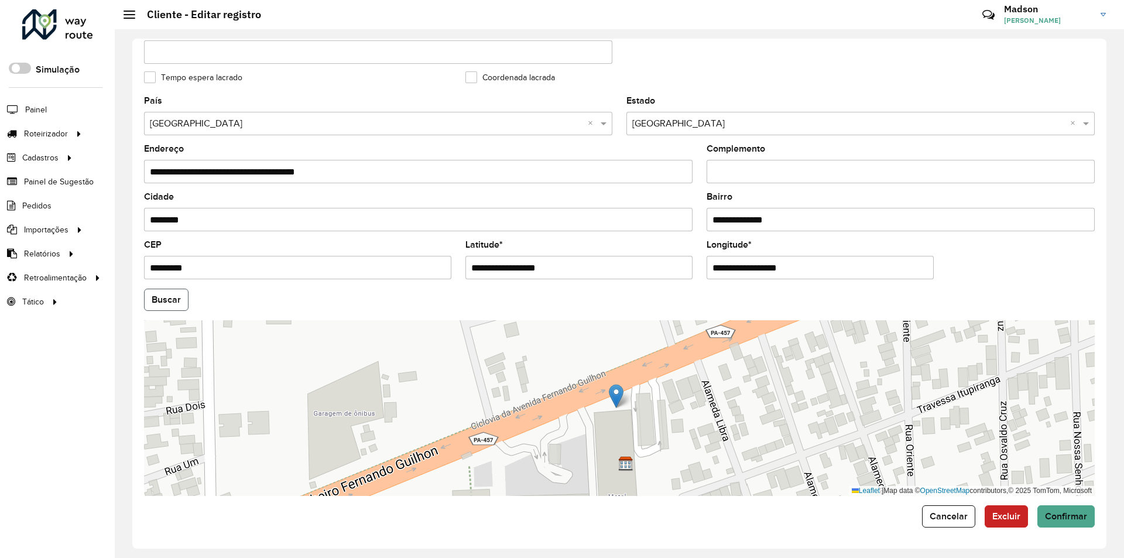
click at [175, 298] on button "Buscar" at bounding box center [166, 300] width 44 height 22
click at [1046, 517] on span "Confirmar" at bounding box center [1066, 516] width 42 height 10
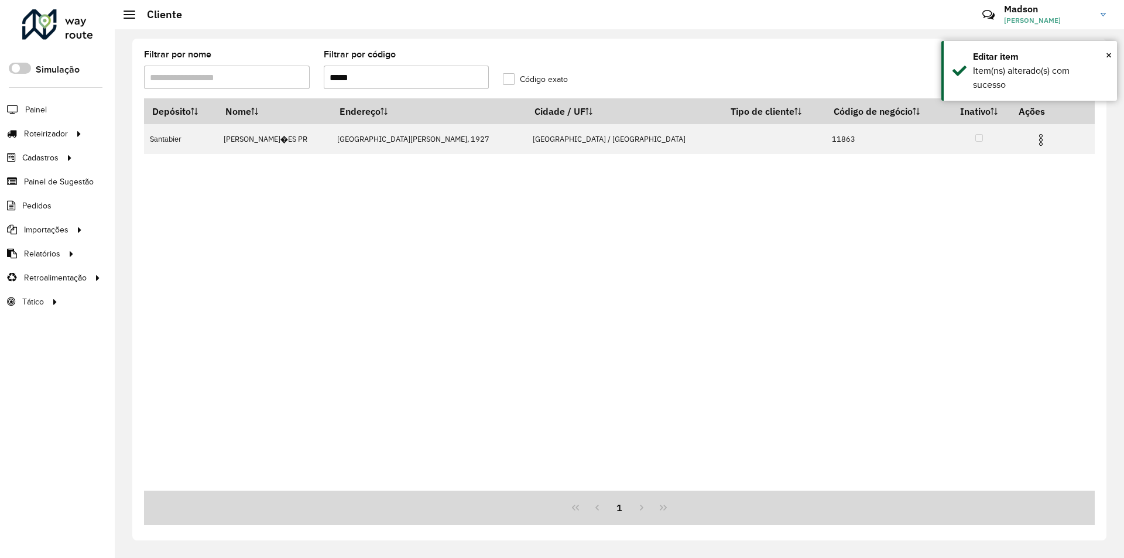
click at [396, 75] on input "*****" at bounding box center [407, 77] width 166 height 23
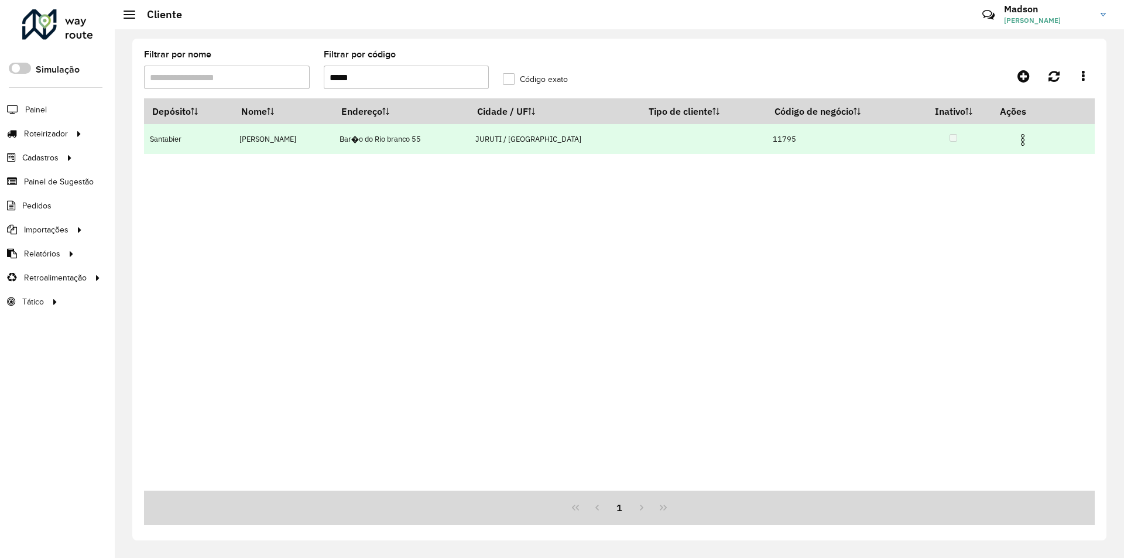
type input "*****"
click at [1023, 141] on img at bounding box center [1022, 140] width 14 height 14
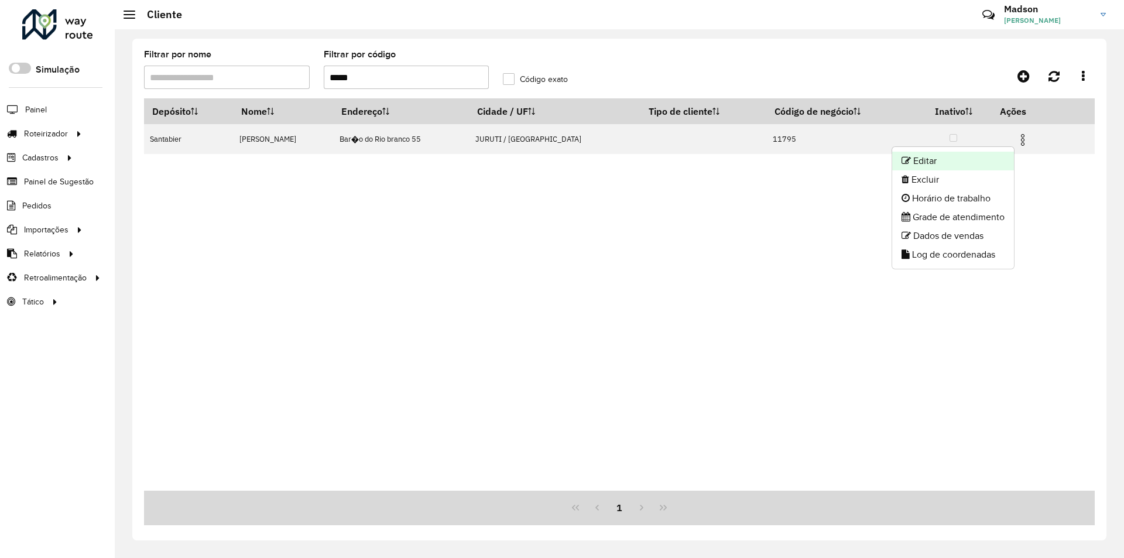
click at [937, 163] on li "Editar" at bounding box center [953, 161] width 122 height 19
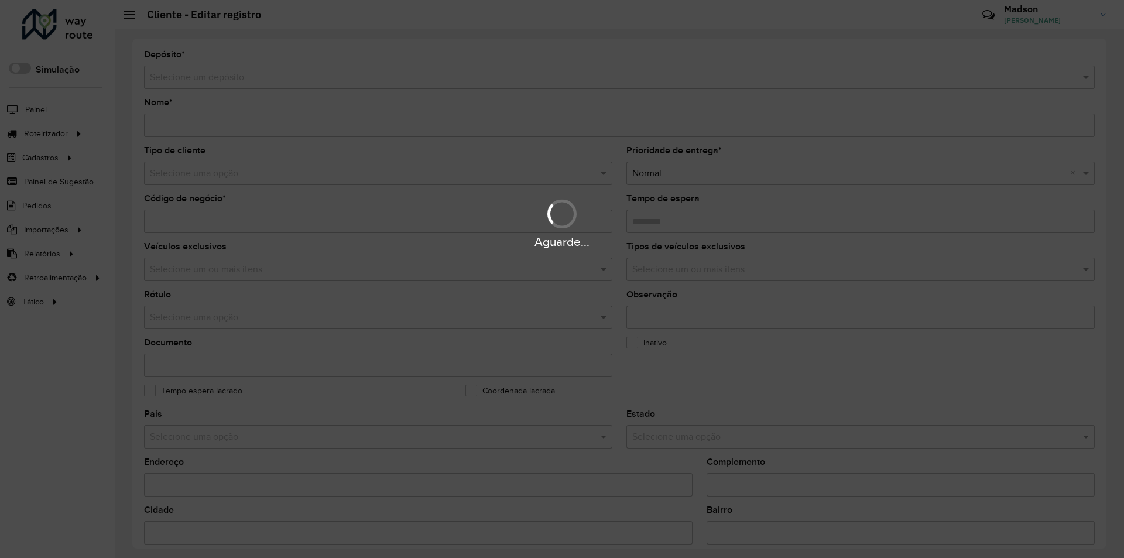
type input "**********"
type input "*****"
type input "********"
type input "**********"
type input "******"
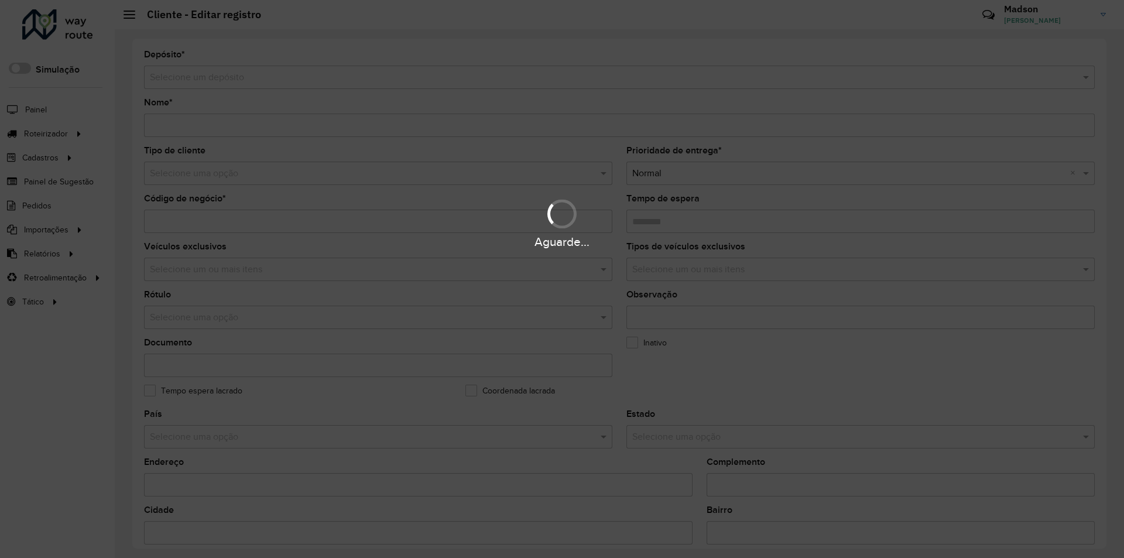
type input "******"
type input "********"
type input "*********"
type input "**********"
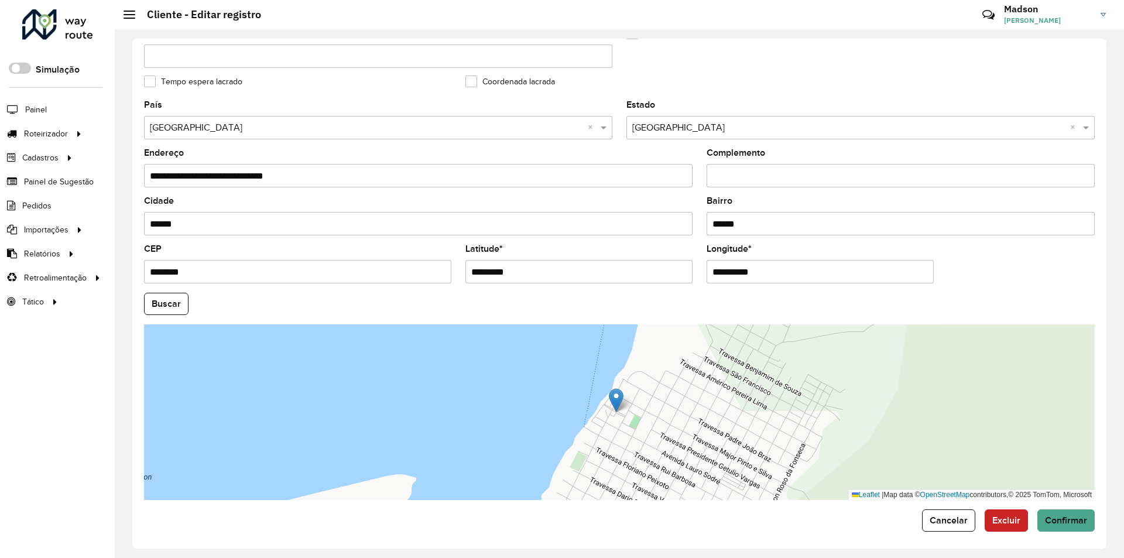
scroll to position [313, 0]
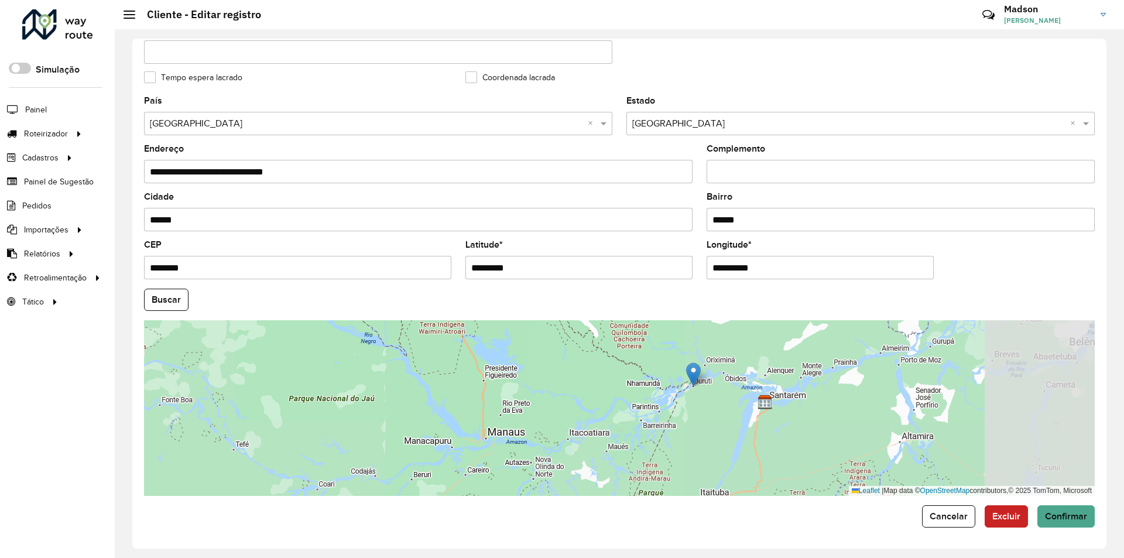
drag, startPoint x: 840, startPoint y: 395, endPoint x: 732, endPoint y: 391, distance: 107.8
click at [732, 391] on div "Leaflet | Map data © OpenStreetMap contributors,© 2025 TomTom, Microsoft" at bounding box center [619, 408] width 950 height 176
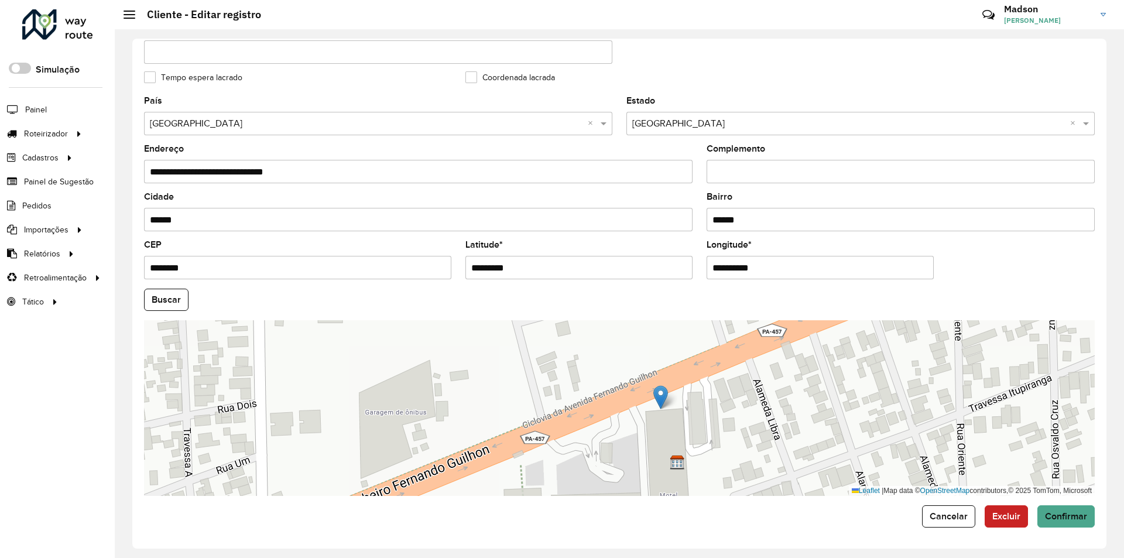
drag, startPoint x: 696, startPoint y: 370, endPoint x: 663, endPoint y: 393, distance: 39.9
click at [663, 393] on img at bounding box center [660, 397] width 15 height 24
type input "**********"
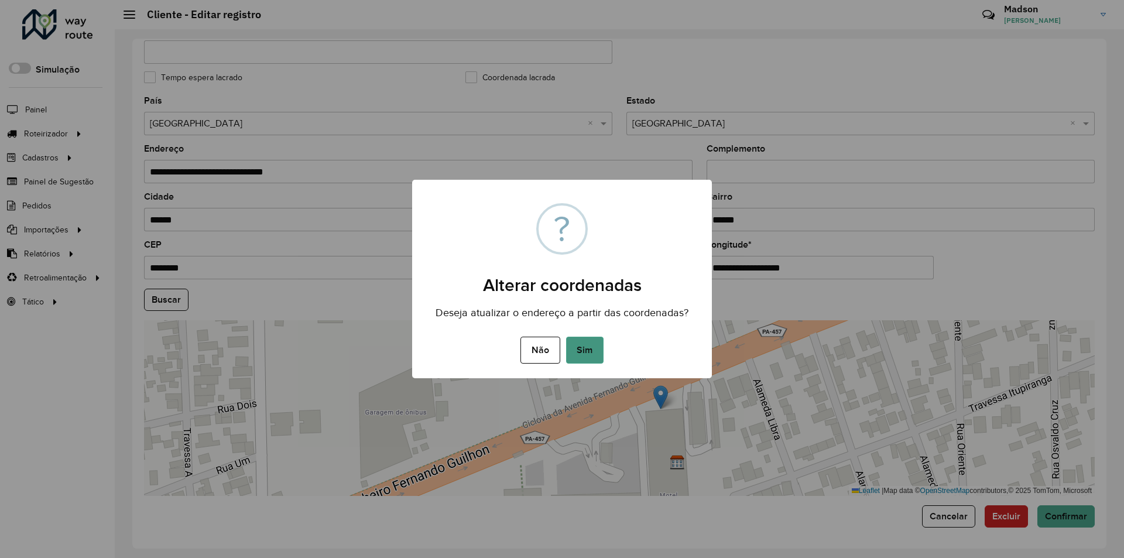
click at [596, 341] on button "Sim" at bounding box center [584, 350] width 37 height 27
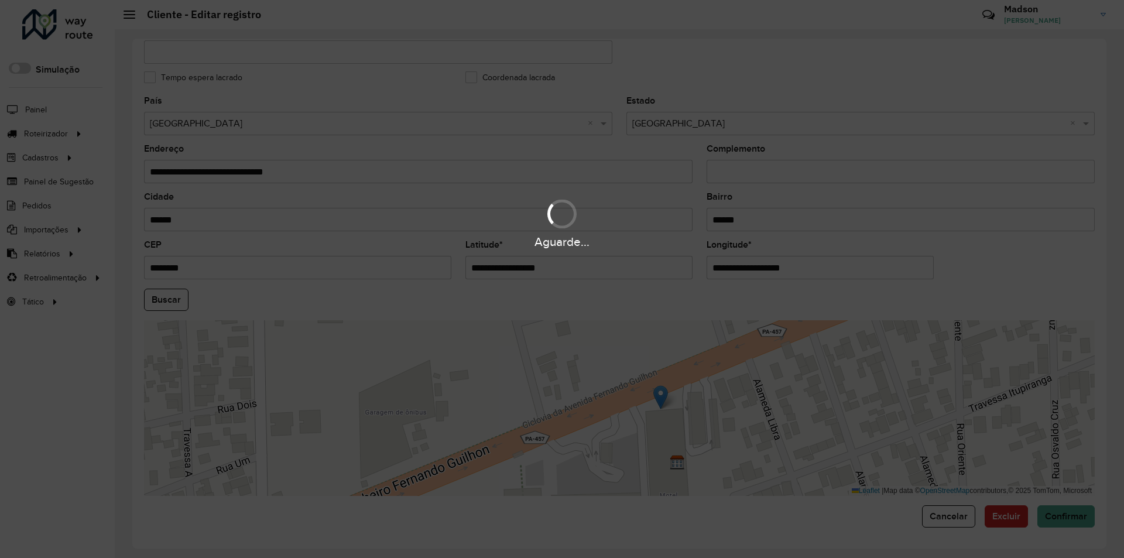
type input "**********"
type input "********"
type input "**********"
type input "*********"
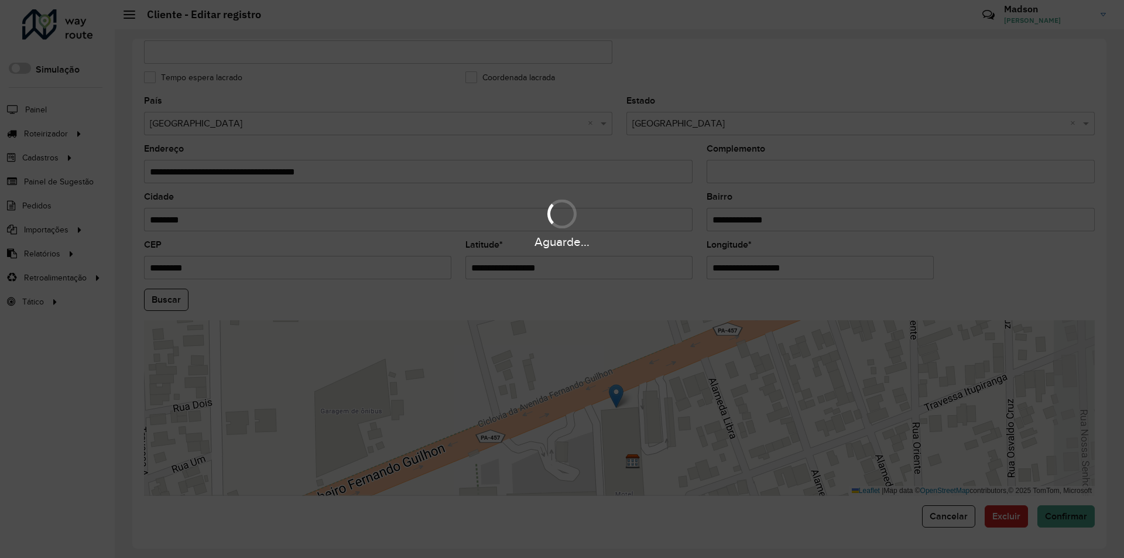
click at [169, 296] on div "Aguarde..." at bounding box center [562, 279] width 1124 height 558
click at [171, 297] on hb-app "Aguarde... Pop-up bloqueado! Seu navegador bloqueou automáticamente a abertura …" at bounding box center [562, 279] width 1124 height 558
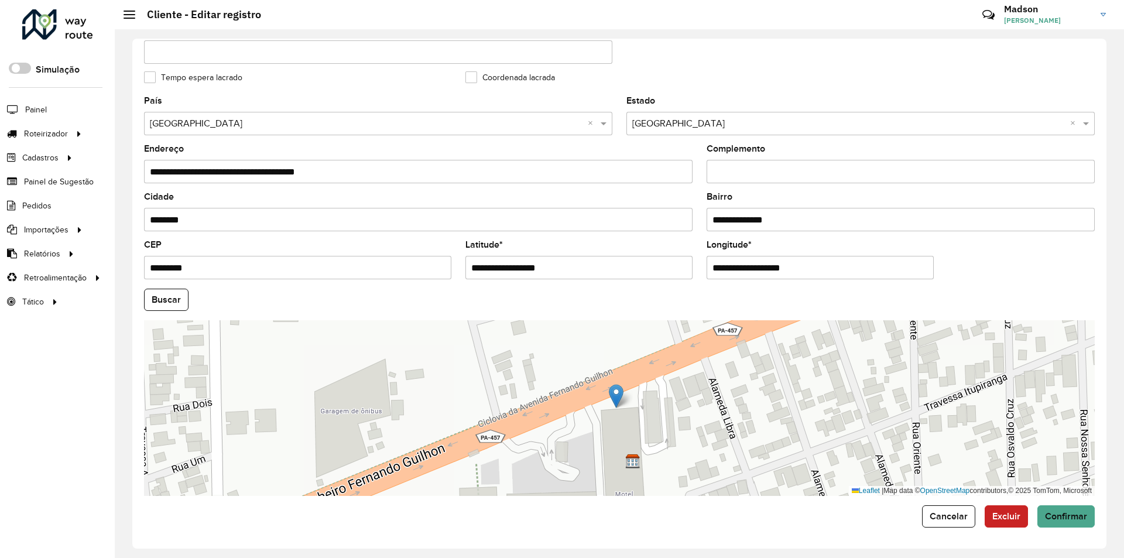
click at [171, 297] on button "Buscar" at bounding box center [166, 300] width 44 height 22
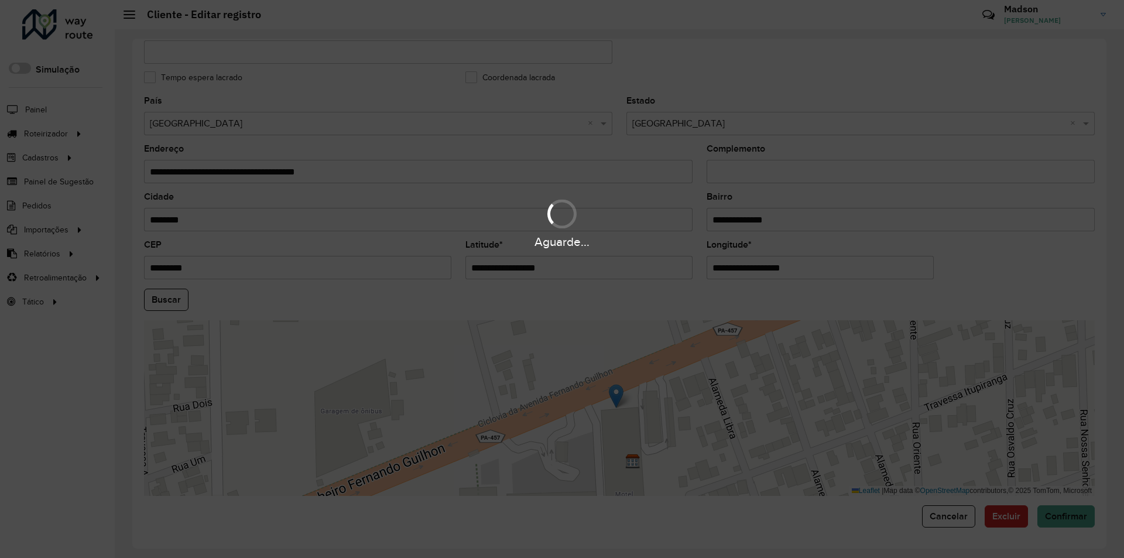
click at [171, 297] on div "Aguarde..." at bounding box center [562, 279] width 1124 height 558
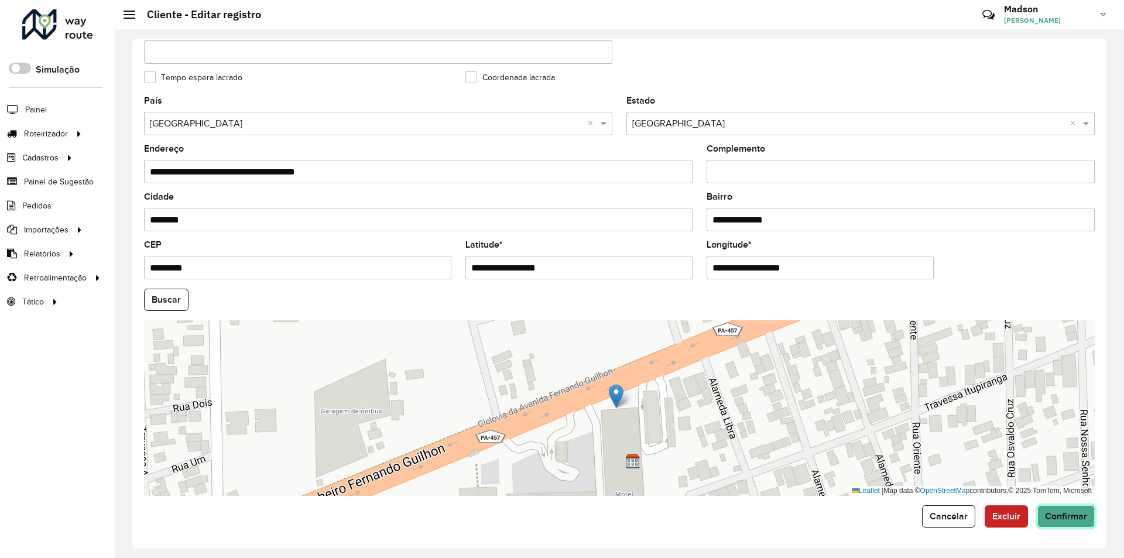
click at [1065, 517] on span "Confirmar" at bounding box center [1066, 516] width 42 height 10
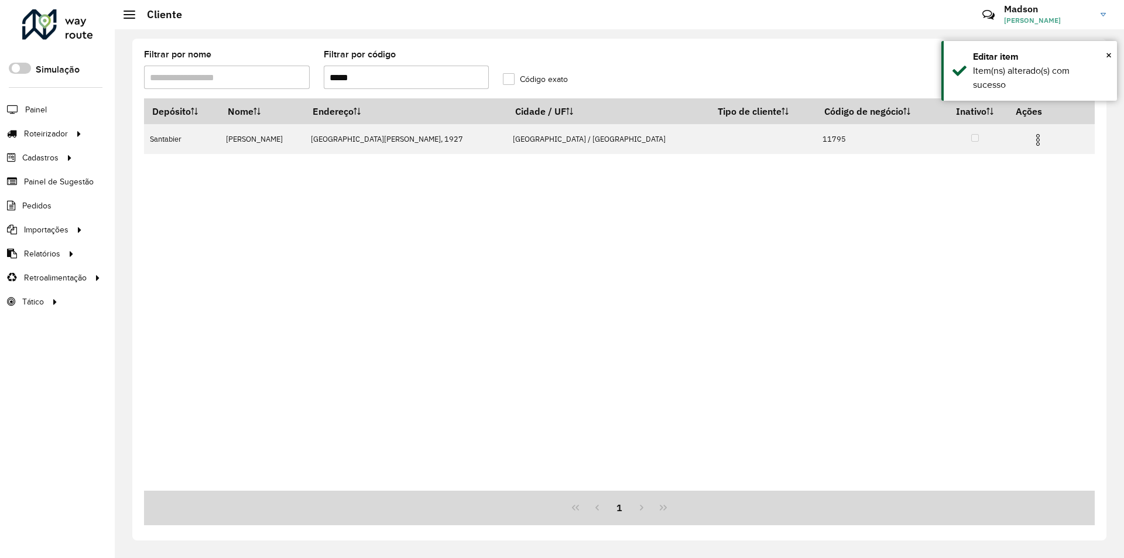
click at [359, 80] on input "*****" at bounding box center [407, 77] width 166 height 23
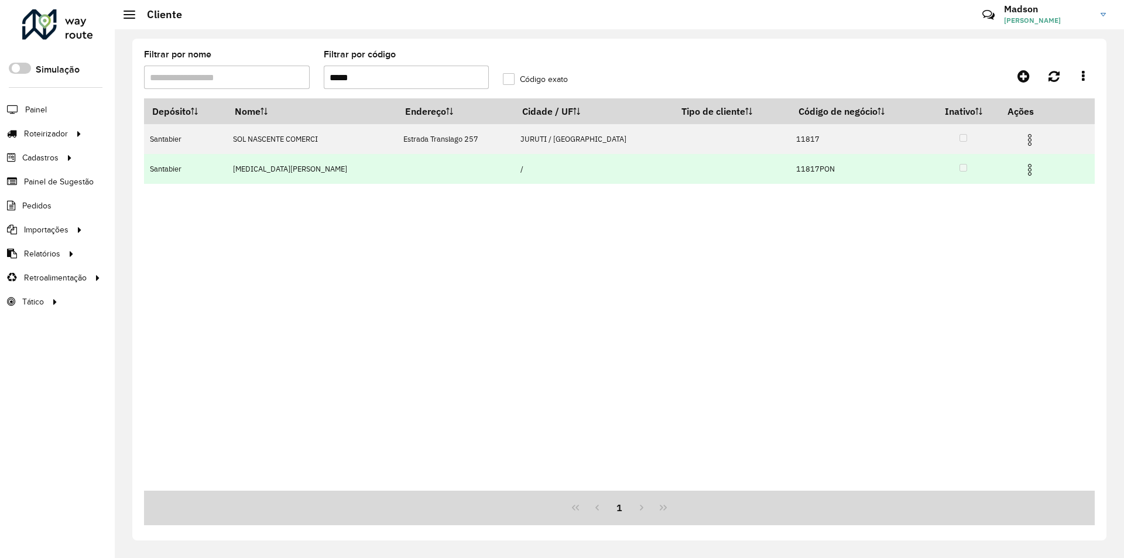
type input "*****"
click at [1022, 167] on img at bounding box center [1029, 170] width 14 height 14
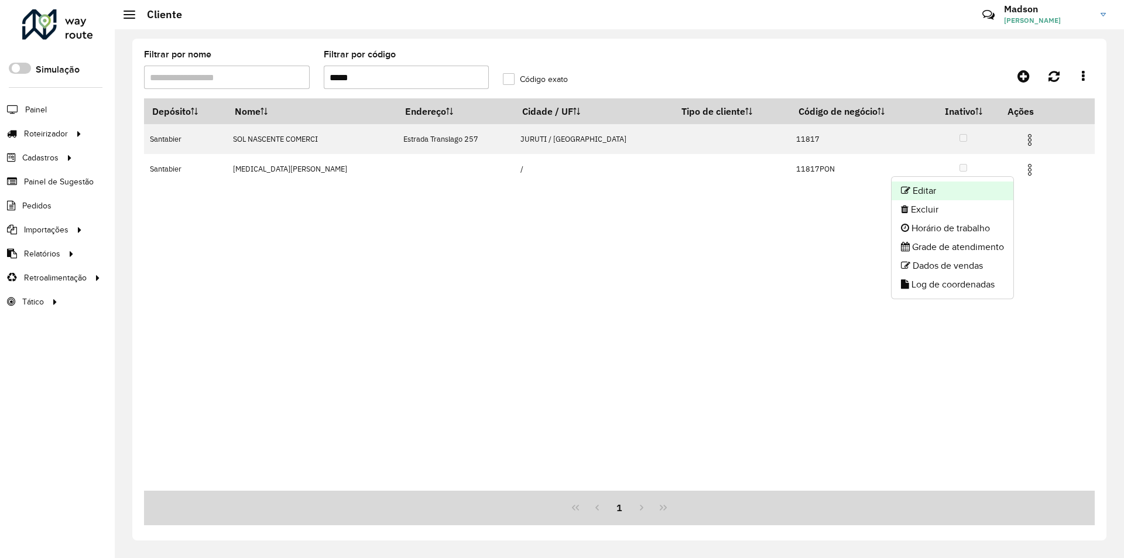
click at [1004, 186] on li "Editar" at bounding box center [952, 190] width 122 height 19
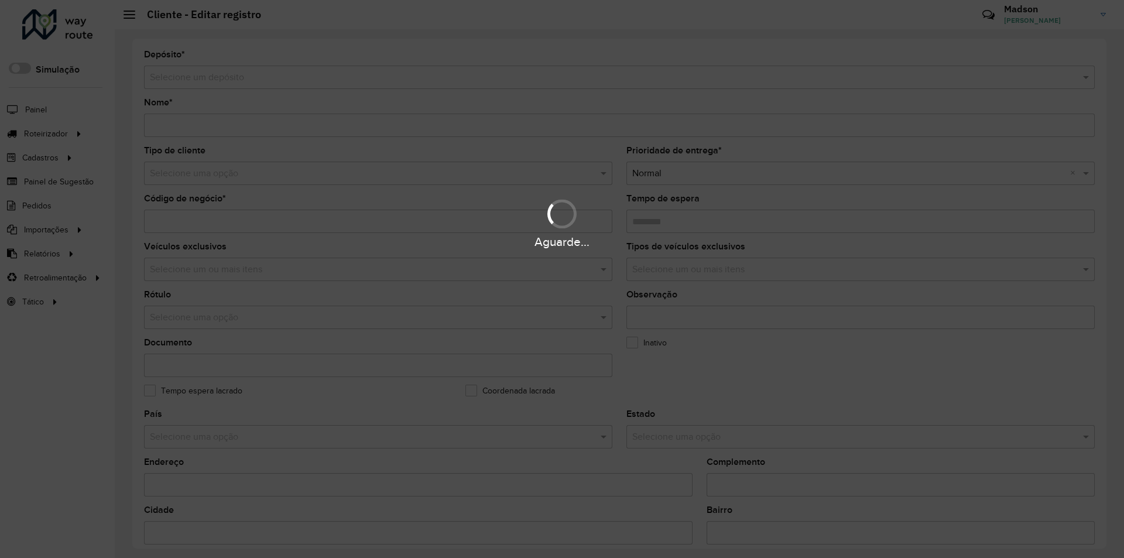
type input "**********"
type input "********"
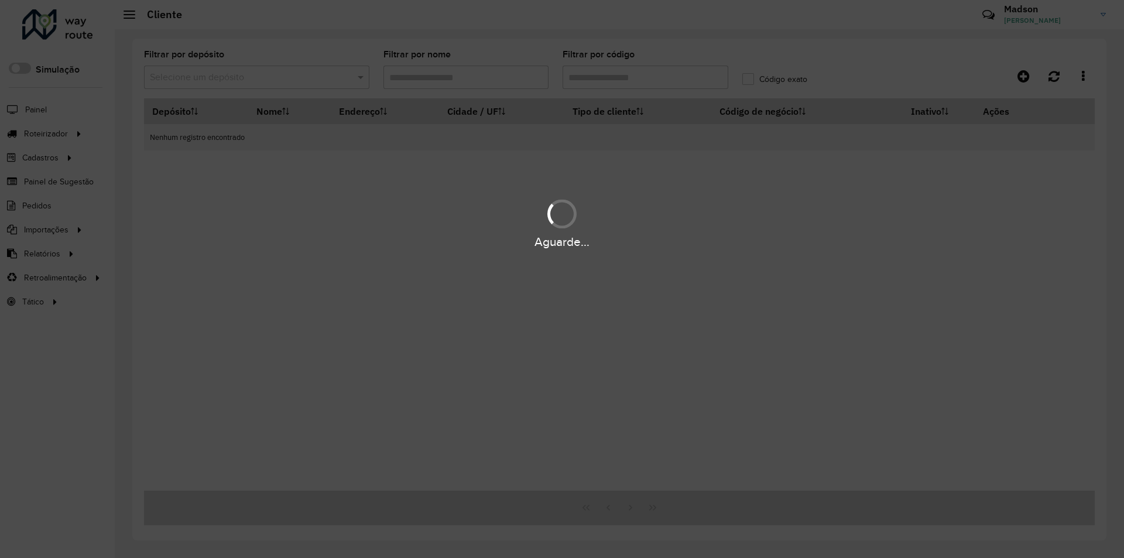
type input "*****"
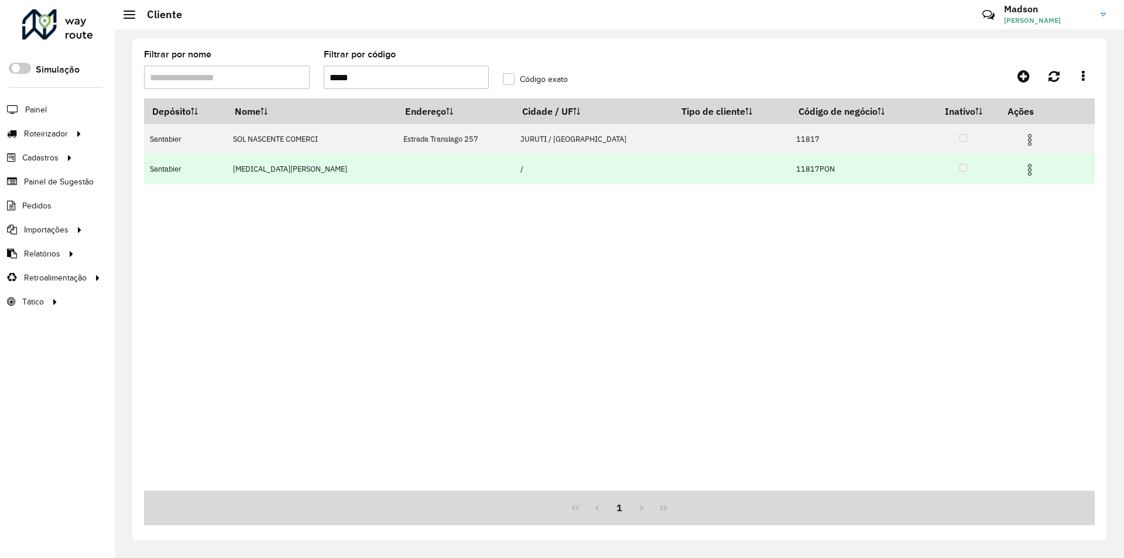
click at [1022, 167] on img at bounding box center [1029, 170] width 14 height 14
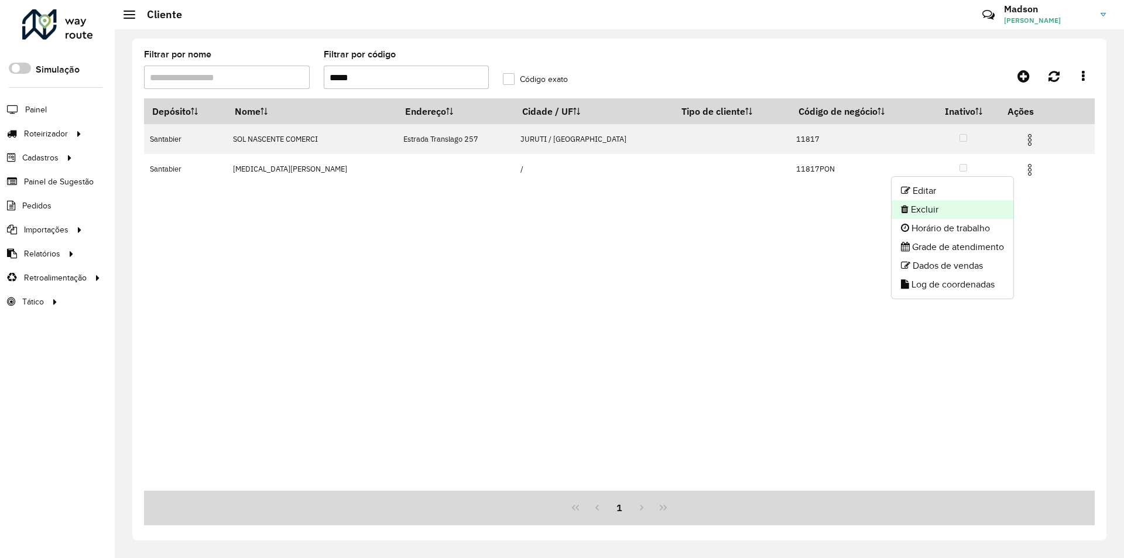
click at [980, 210] on li "Excluir" at bounding box center [952, 209] width 122 height 19
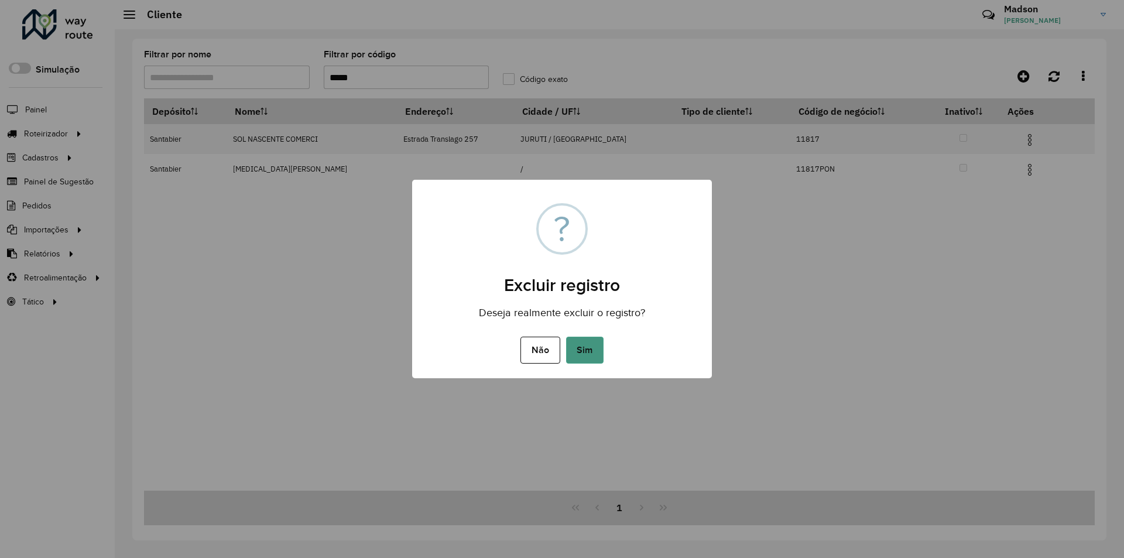
click at [588, 346] on button "Sim" at bounding box center [584, 350] width 37 height 27
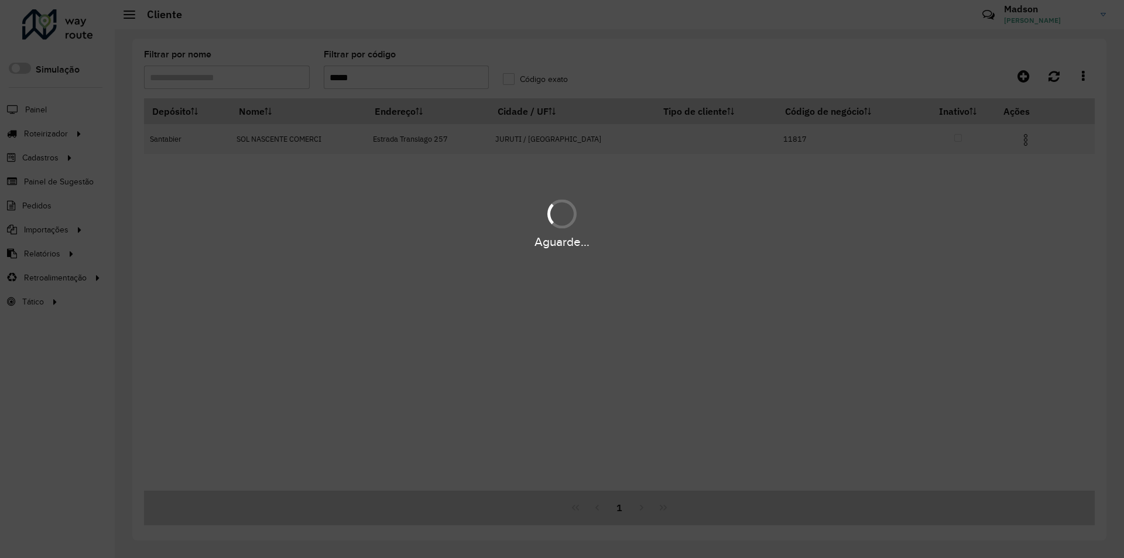
click at [1033, 135] on div "Aguarde..." at bounding box center [562, 279] width 1124 height 558
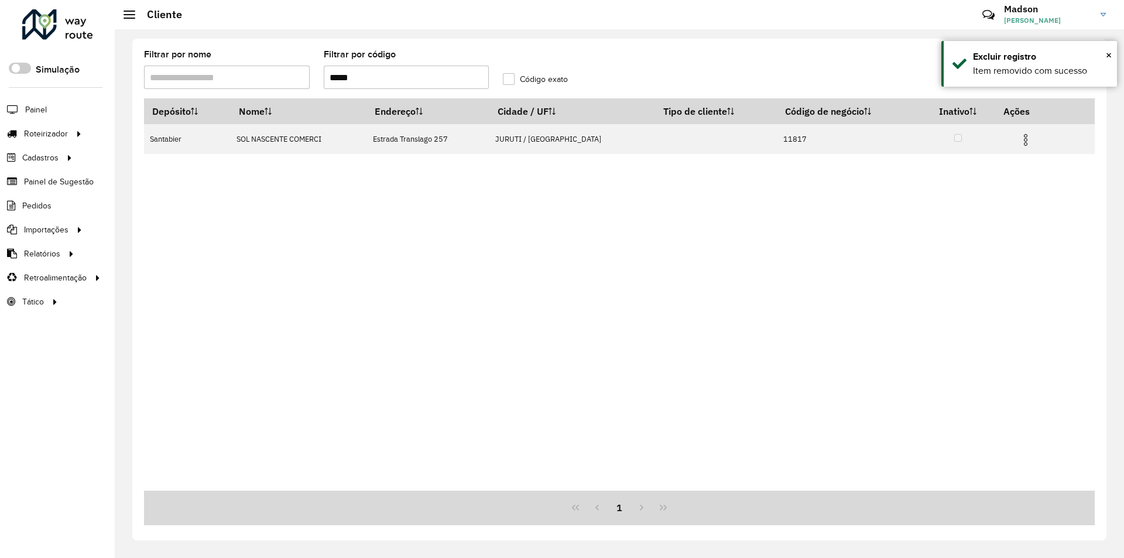
click at [1021, 138] on img at bounding box center [1025, 140] width 14 height 14
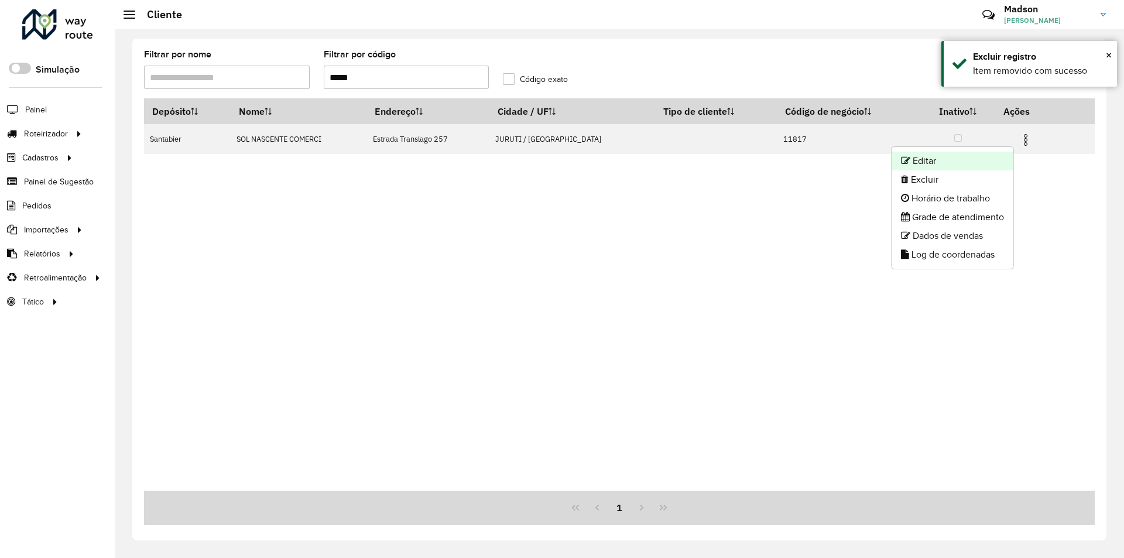
click at [962, 165] on li "Editar" at bounding box center [952, 161] width 122 height 19
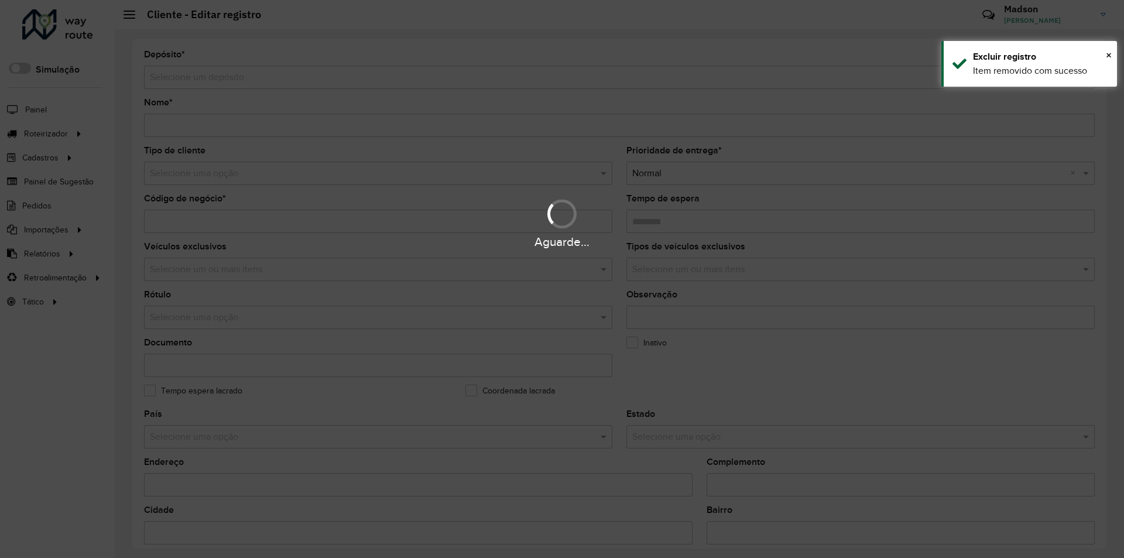
type input "**********"
type input "*****"
type input "********"
type input "**********"
type input "******"
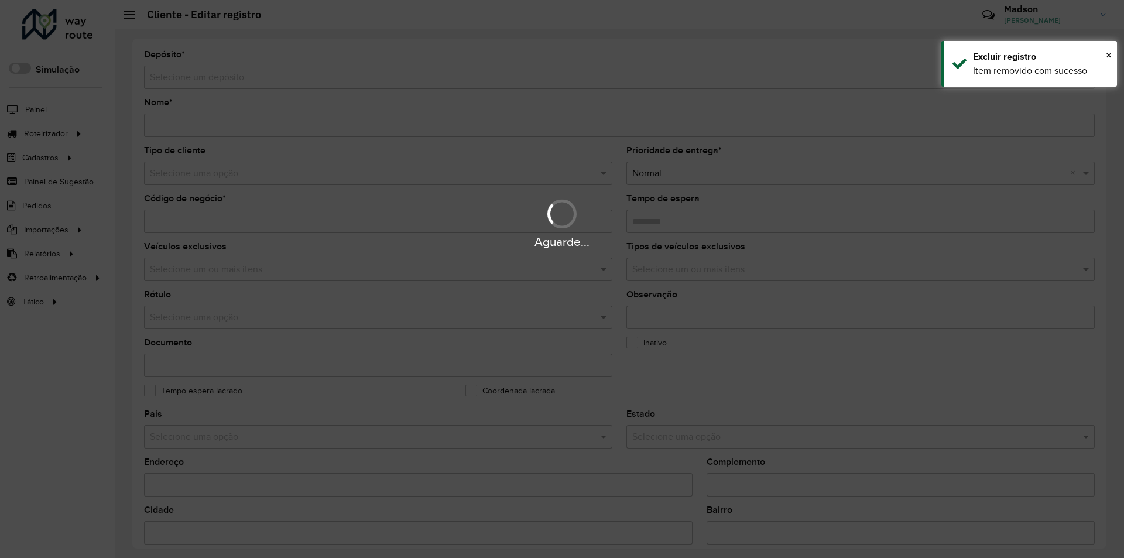
type input "******"
type input "********"
type input "**********"
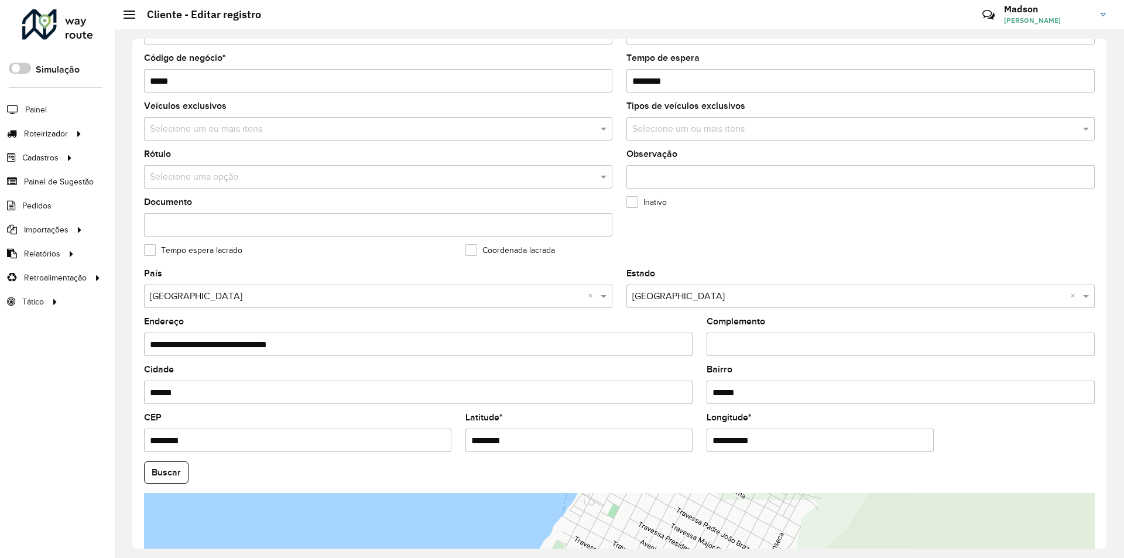
scroll to position [293, 0]
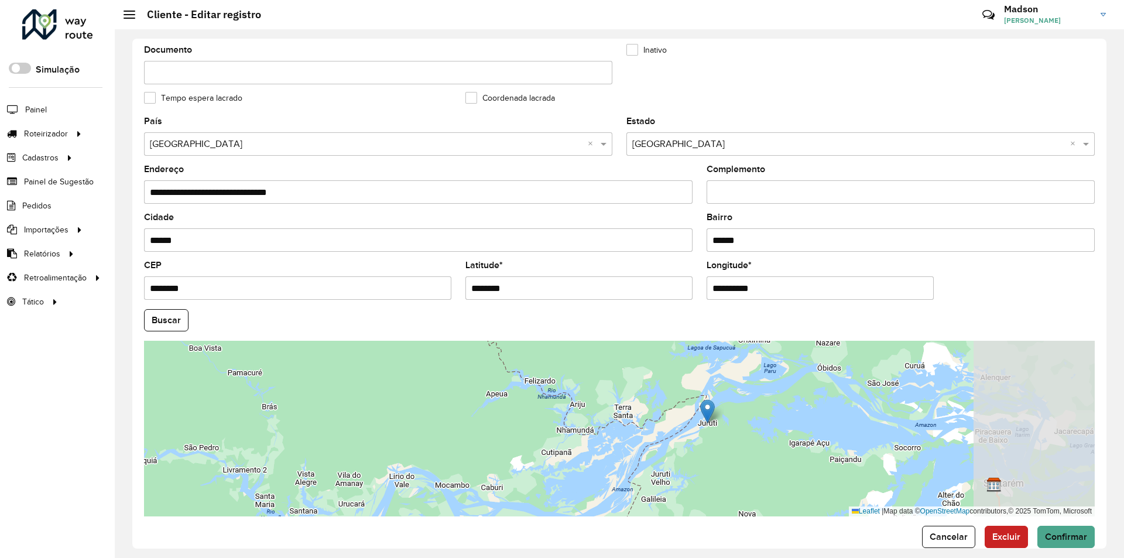
drag, startPoint x: 929, startPoint y: 436, endPoint x: 722, endPoint y: 425, distance: 207.5
click at [722, 425] on div "Leaflet | Map data © OpenStreetMap contributors,© 2025 TomTom, Microsoft" at bounding box center [619, 429] width 950 height 176
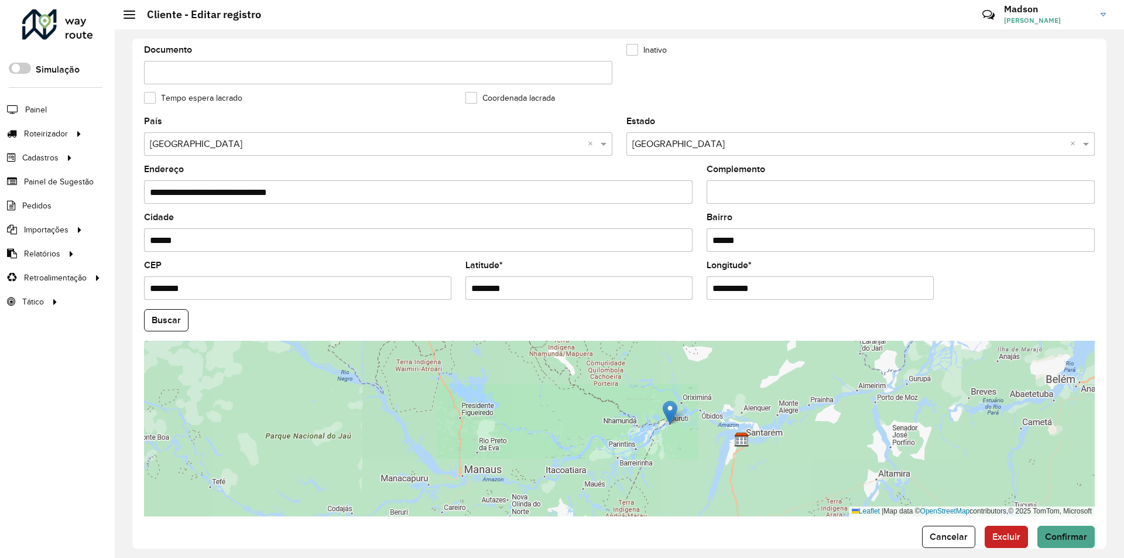
drag, startPoint x: 787, startPoint y: 424, endPoint x: 698, endPoint y: 423, distance: 89.6
click at [701, 424] on div "Leaflet | Map data © OpenStreetMap contributors,© 2025 TomTom, Microsoft" at bounding box center [619, 429] width 950 height 176
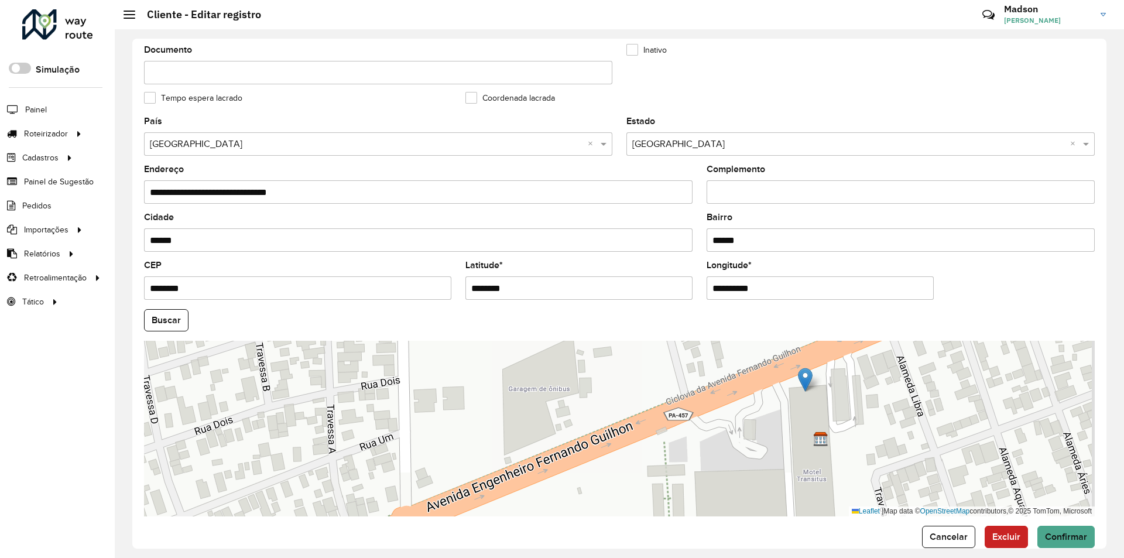
drag, startPoint x: 632, startPoint y: 416, endPoint x: 794, endPoint y: 379, distance: 166.3
click at [794, 379] on div "Leaflet | Map data © OpenStreetMap contributors,© 2025 TomTom, Microsoft" at bounding box center [619, 429] width 950 height 176
type input "**********"
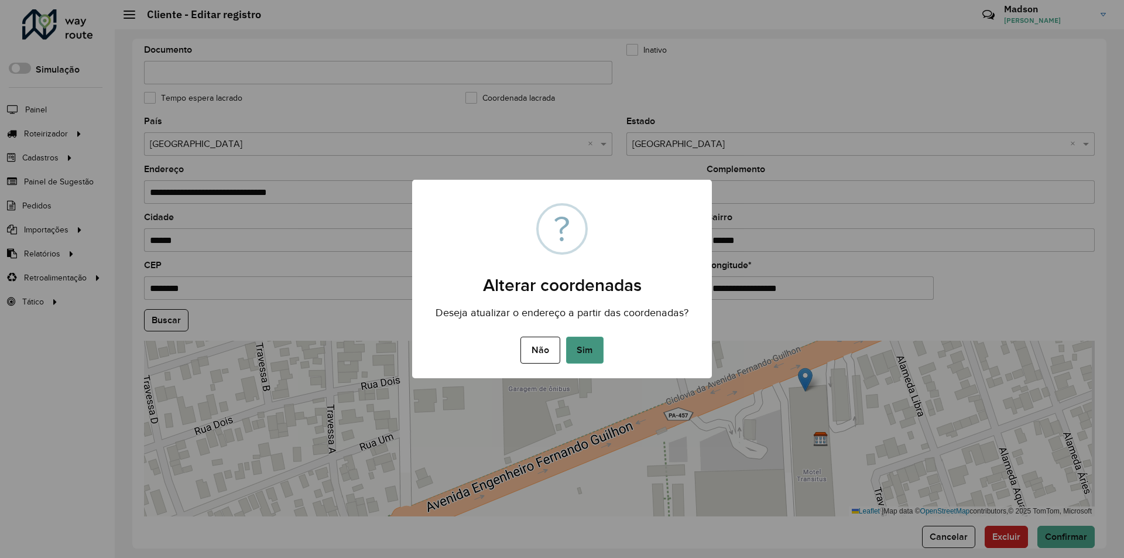
click at [598, 345] on button "Sim" at bounding box center [584, 350] width 37 height 27
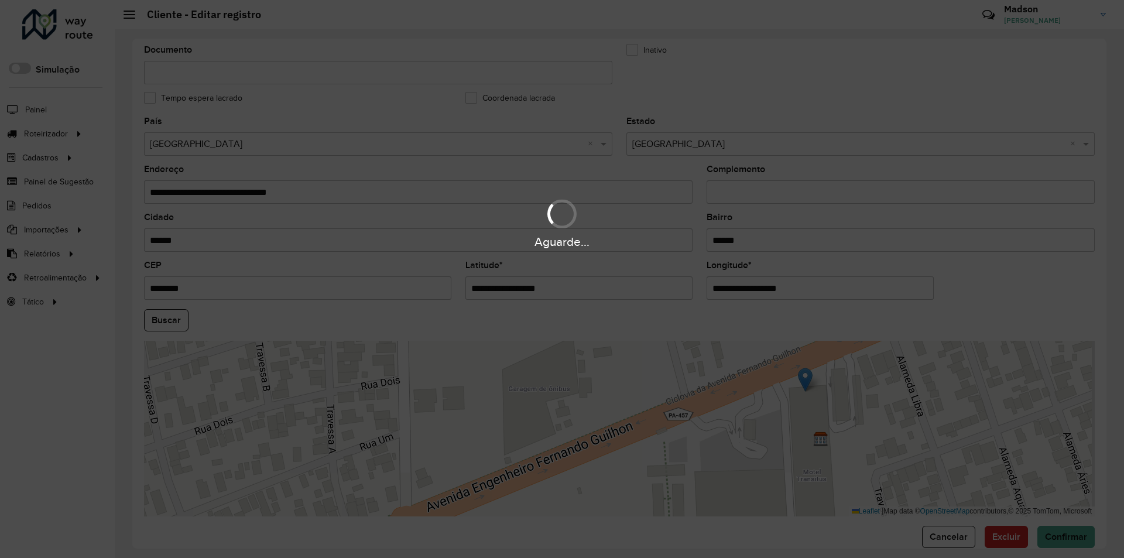
type input "**********"
type input "********"
type input "**********"
type input "*********"
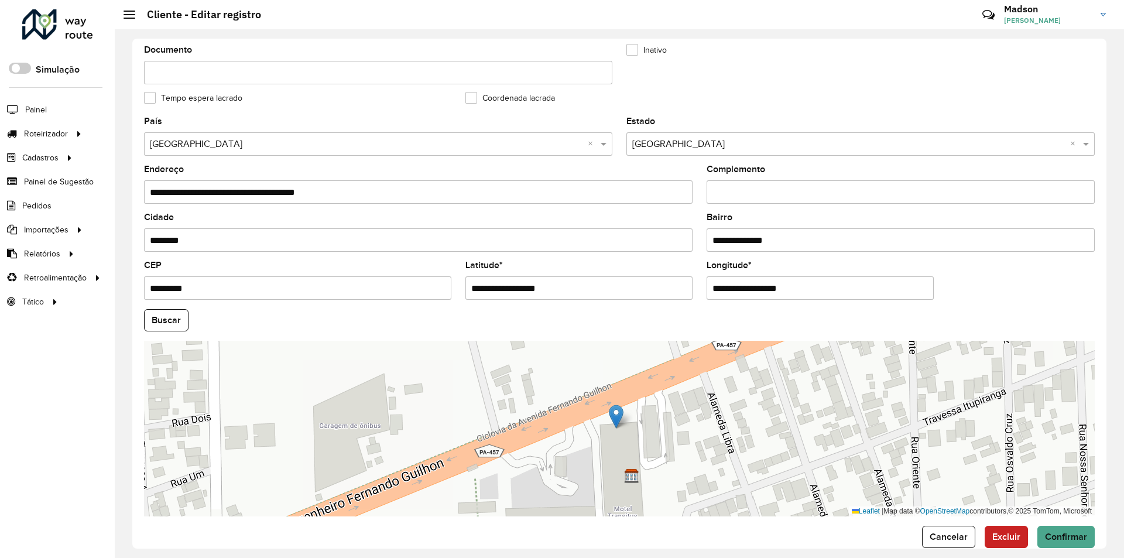
click at [172, 322] on button "Buscar" at bounding box center [166, 320] width 44 height 22
click at [1069, 538] on span "Confirmar" at bounding box center [1066, 536] width 42 height 10
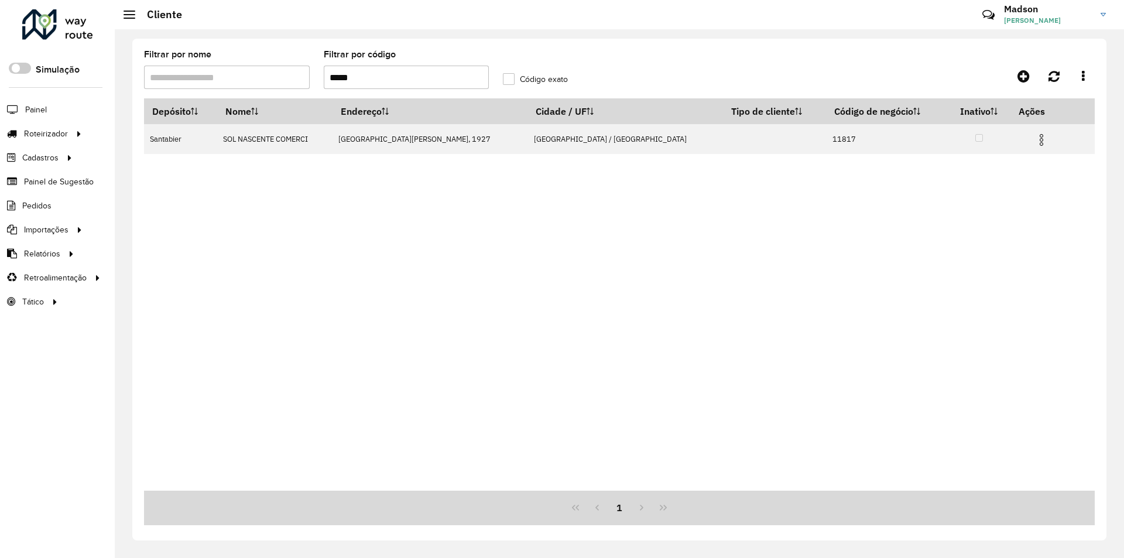
click at [441, 78] on input "*****" at bounding box center [407, 77] width 166 height 23
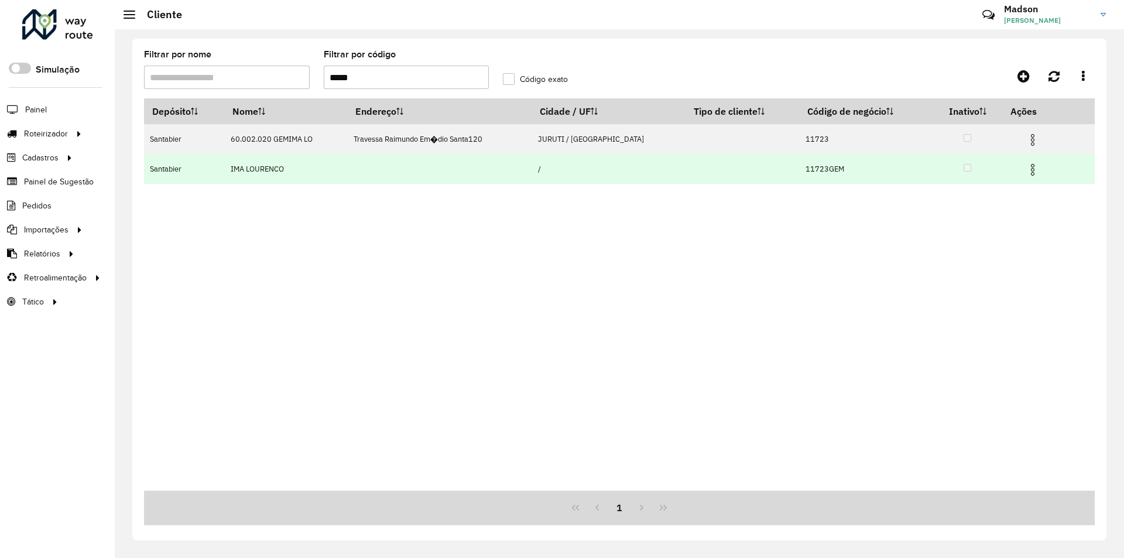
type input "*****"
click at [1028, 172] on img at bounding box center [1032, 170] width 14 height 14
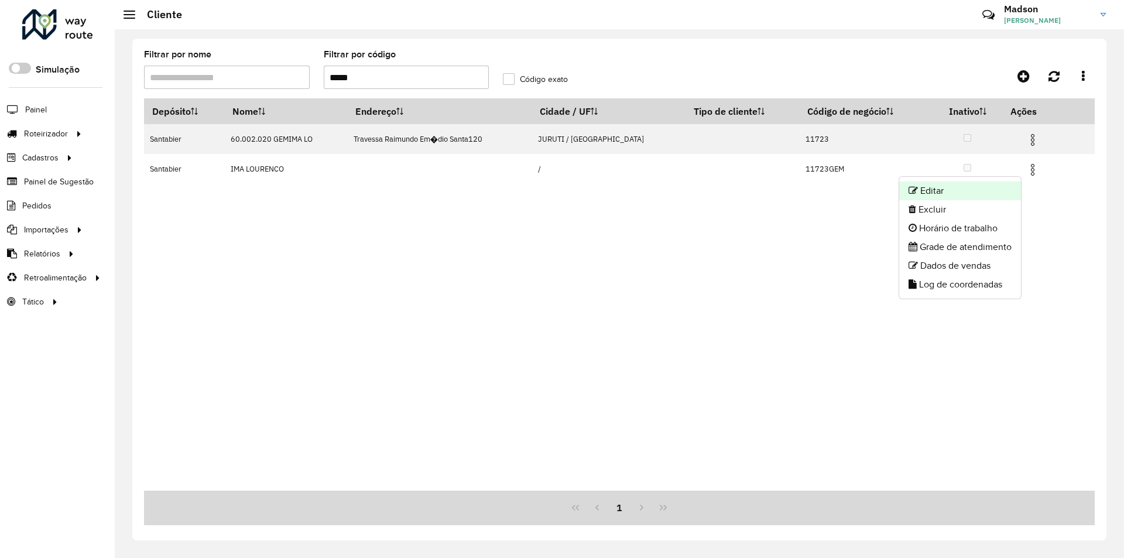
click at [1014, 187] on li "Editar" at bounding box center [960, 190] width 122 height 19
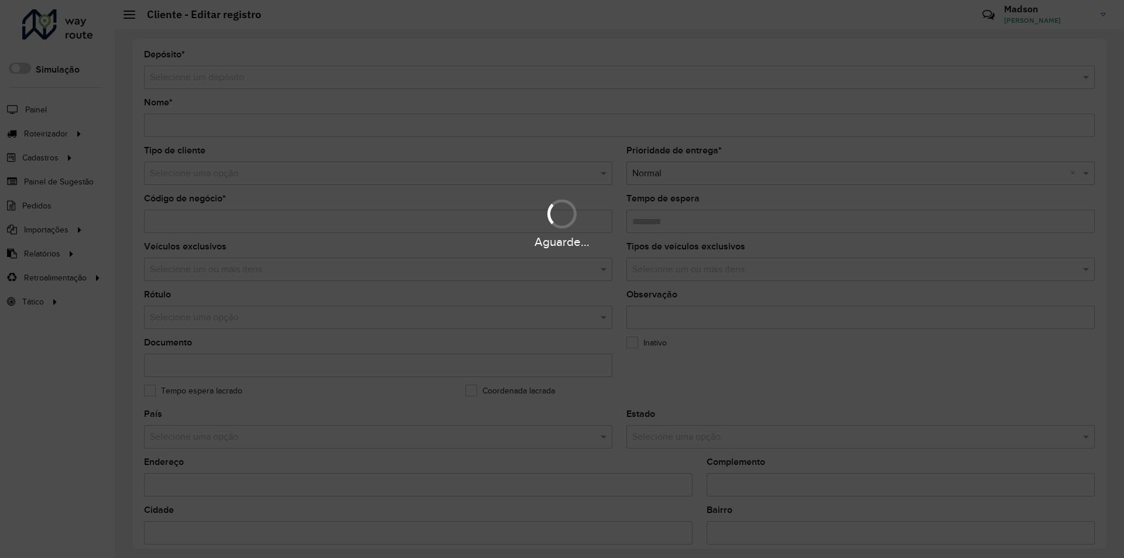
type input "**********"
type input "********"
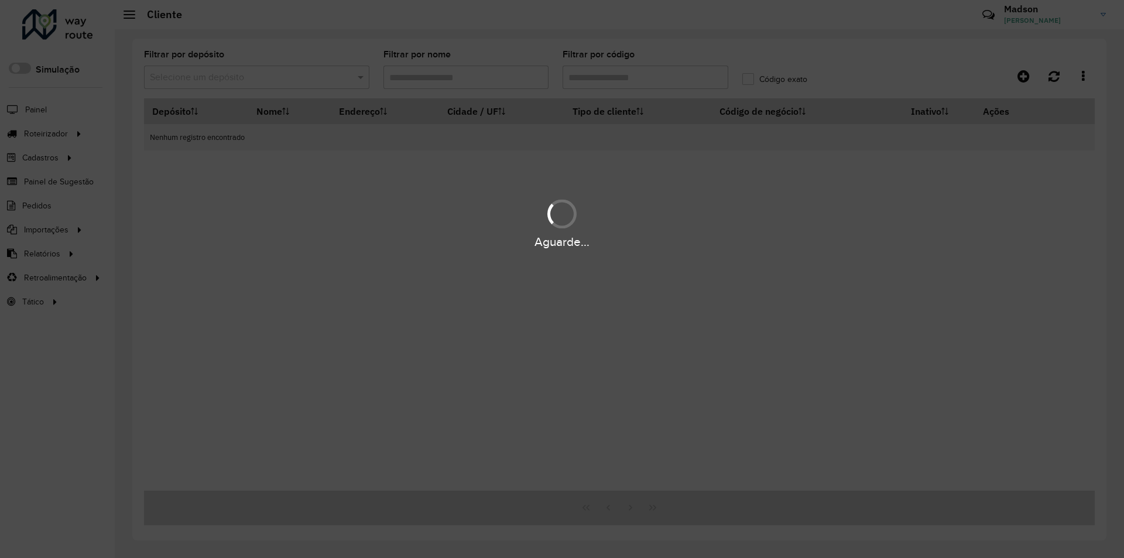
type input "*****"
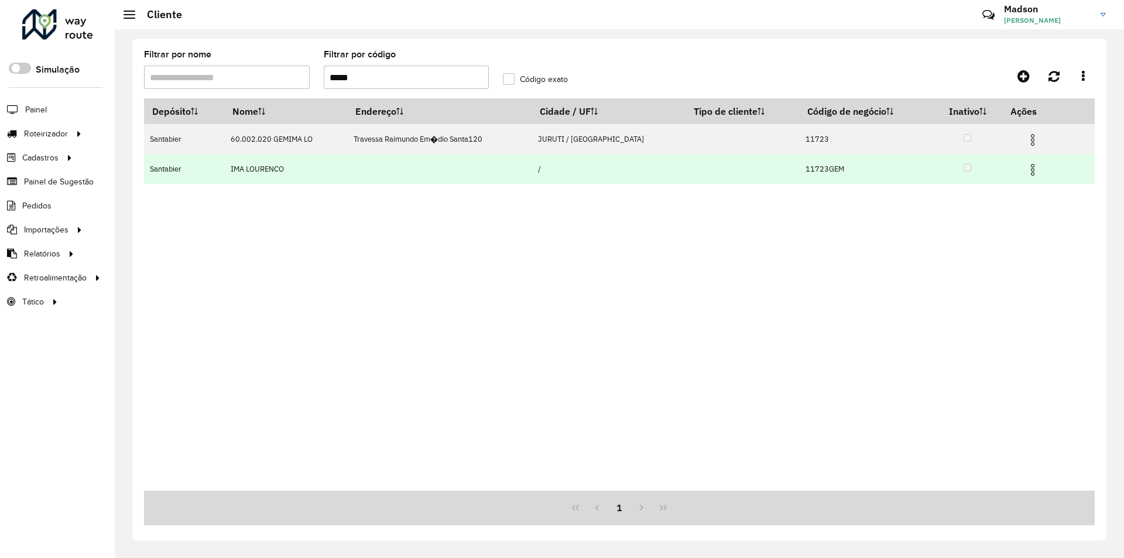
click at [1028, 173] on img at bounding box center [1032, 170] width 14 height 14
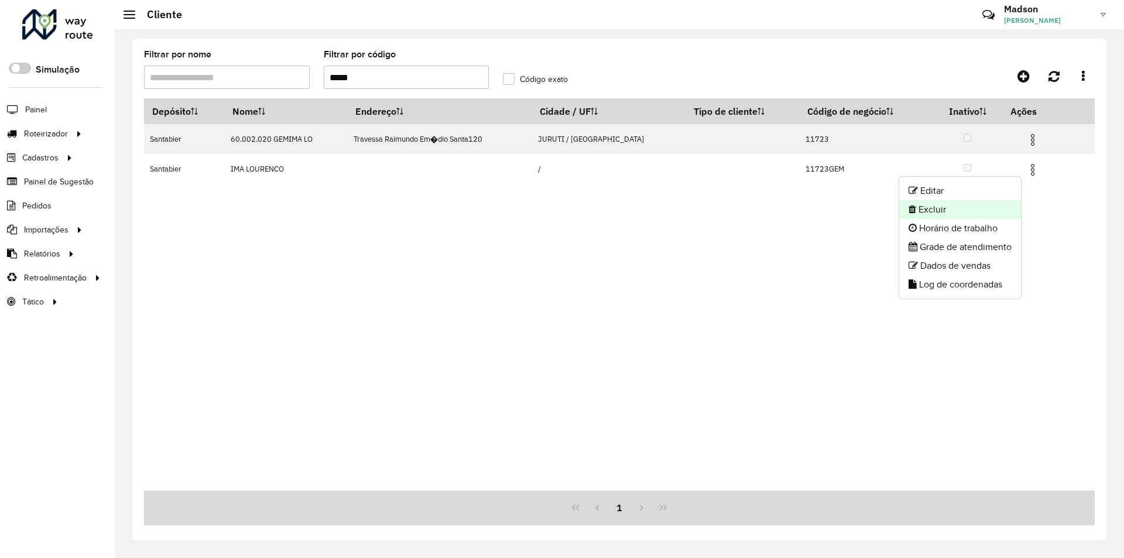
click at [1000, 208] on li "Excluir" at bounding box center [960, 209] width 122 height 19
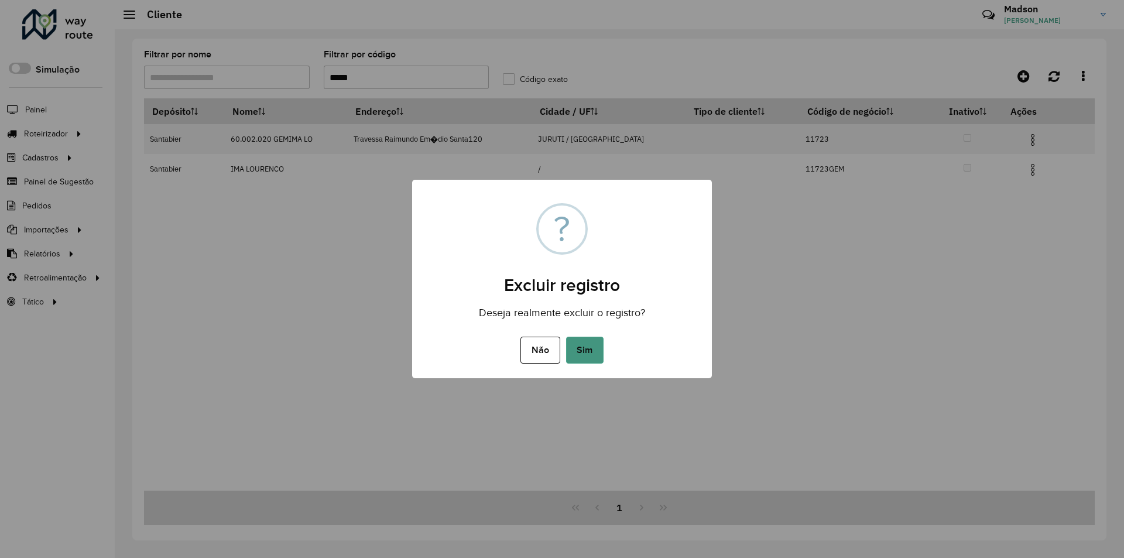
click at [599, 344] on button "Sim" at bounding box center [584, 350] width 37 height 27
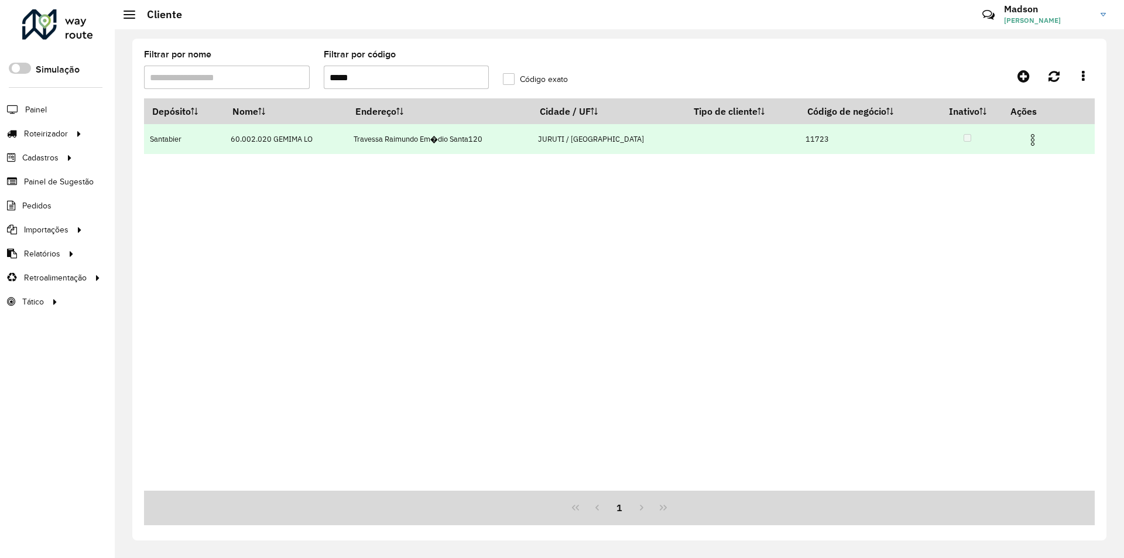
click at [1025, 142] on hb-app "Aguarde... Pop-up bloqueado! Seu navegador bloqueou automáticamente a abertura …" at bounding box center [562, 279] width 1124 height 558
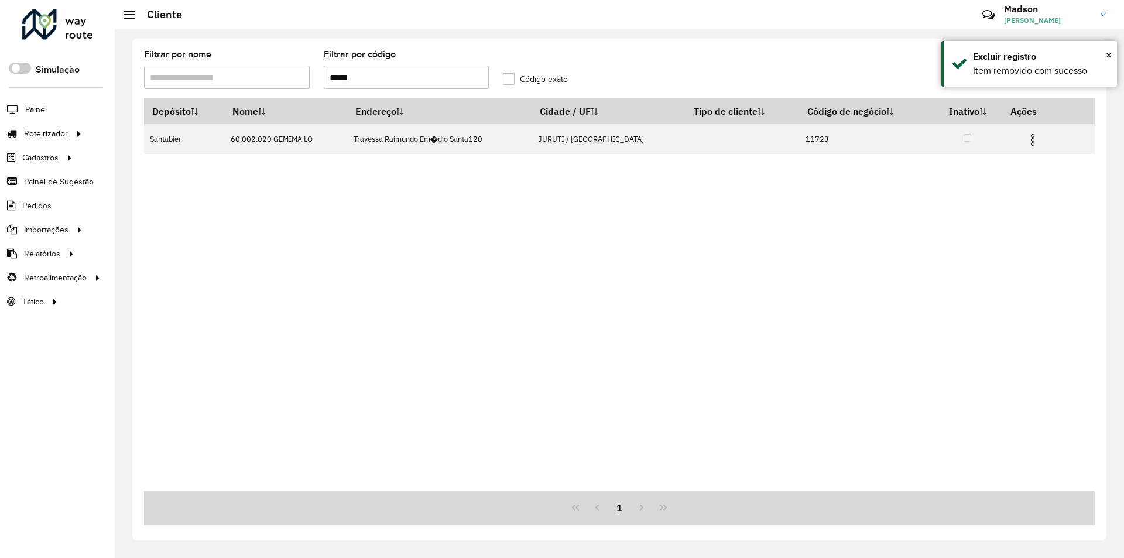
click at [1030, 143] on img at bounding box center [1032, 140] width 14 height 14
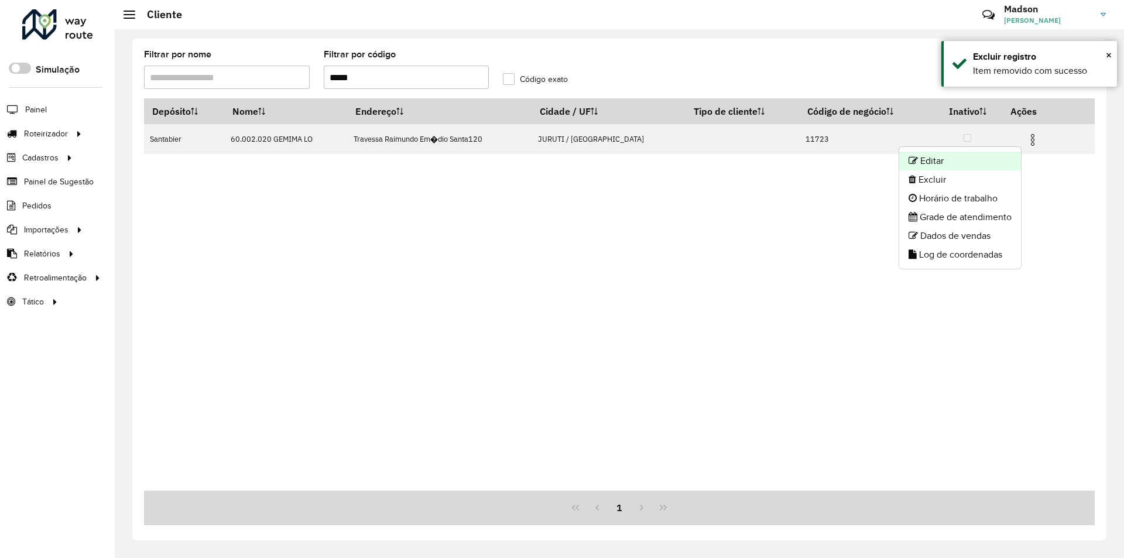
click at [946, 159] on li "Editar" at bounding box center [960, 161] width 122 height 19
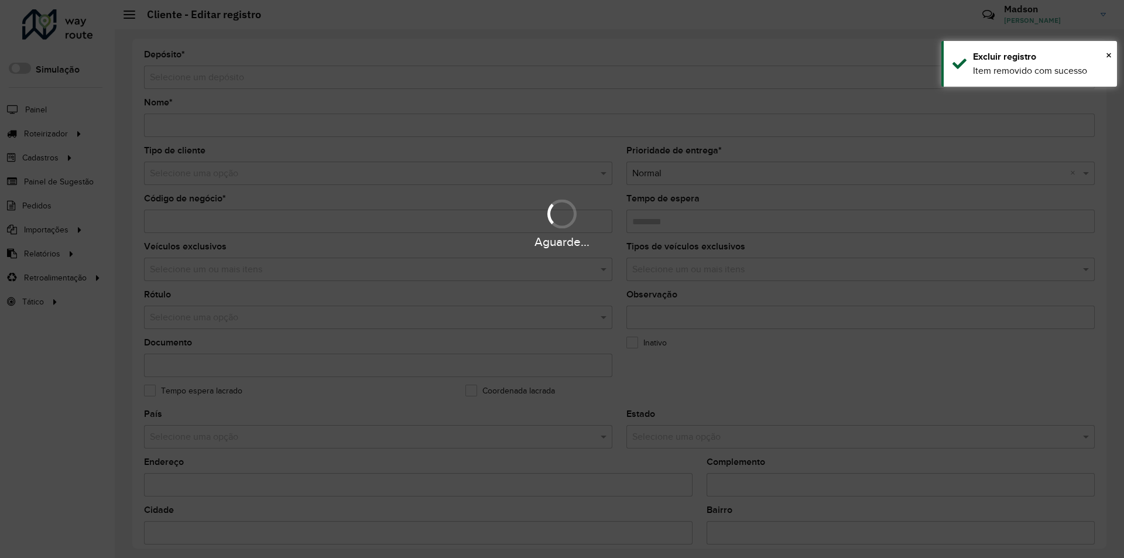
type input "**********"
type input "*****"
type input "********"
type input "**********"
type input "******"
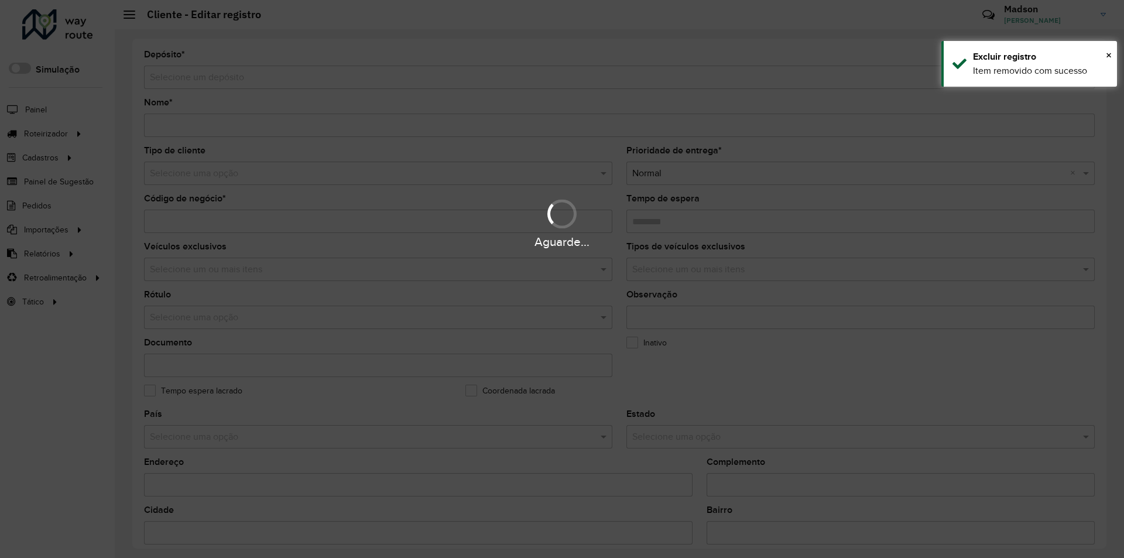
type input "******"
type input "********"
type input "*********"
type input "**********"
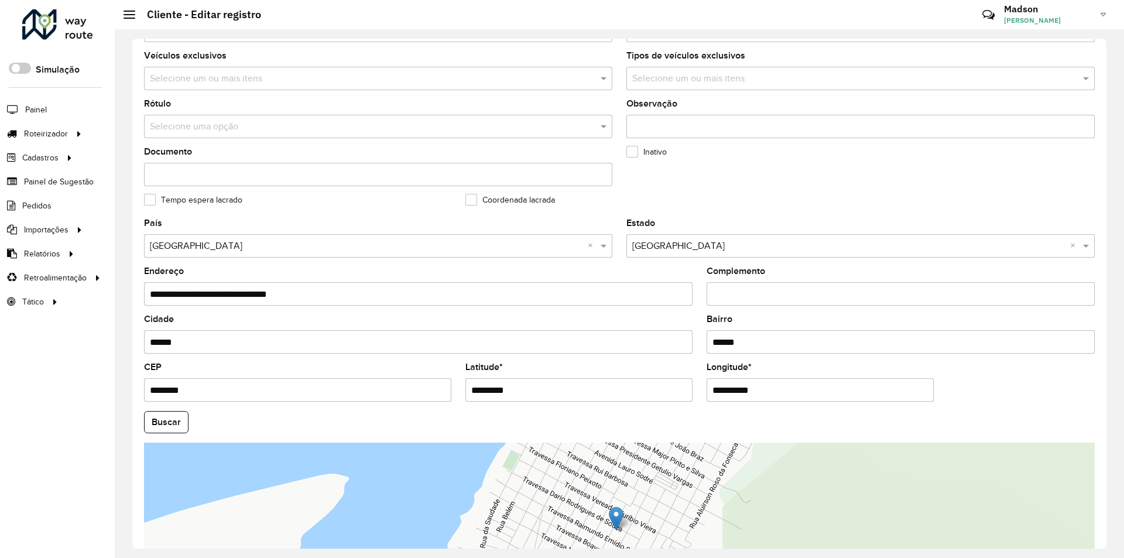
scroll to position [313, 0]
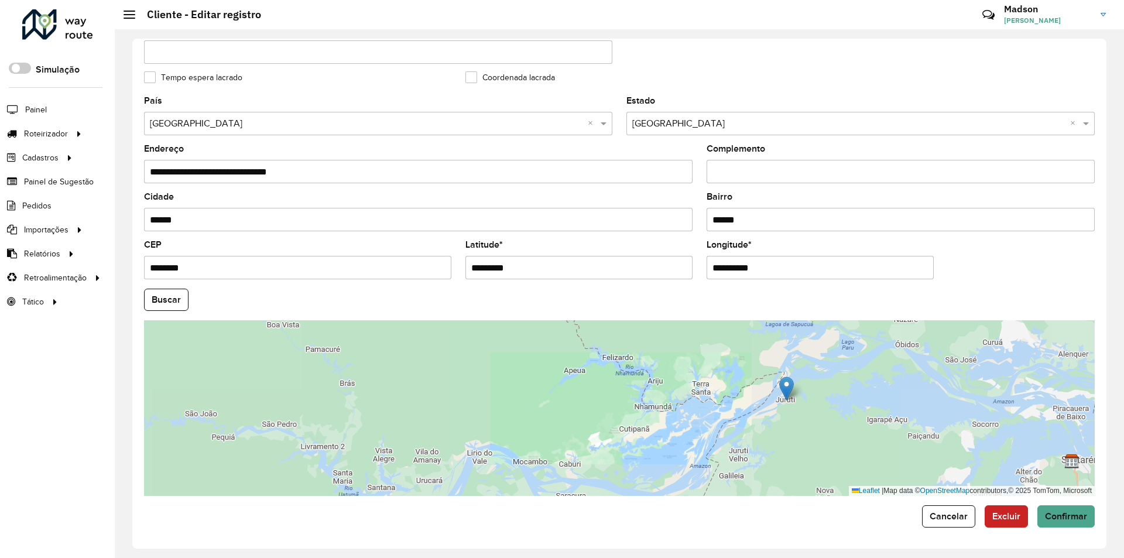
drag, startPoint x: 825, startPoint y: 403, endPoint x: 687, endPoint y: 377, distance: 141.1
click at [687, 378] on div "Leaflet | Map data © OpenStreetMap contributors,© 2025 TomTom, Microsoft" at bounding box center [619, 408] width 950 height 176
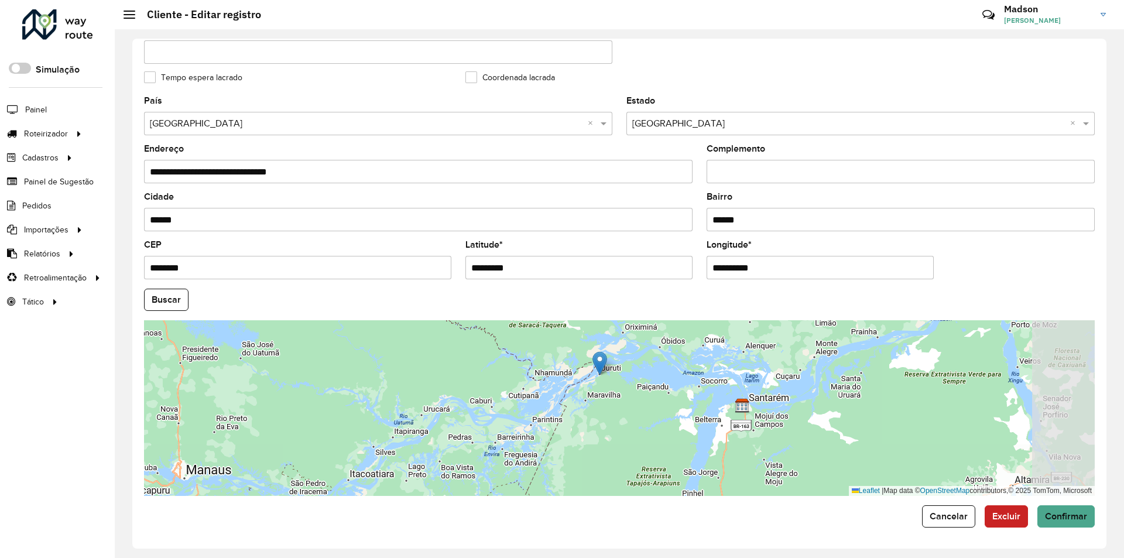
drag, startPoint x: 722, startPoint y: 377, endPoint x: 604, endPoint y: 358, distance: 119.1
click at [646, 376] on div "Leaflet | Map data © OpenStreetMap contributors,© 2025 TomTom, Microsoft" at bounding box center [619, 408] width 950 height 176
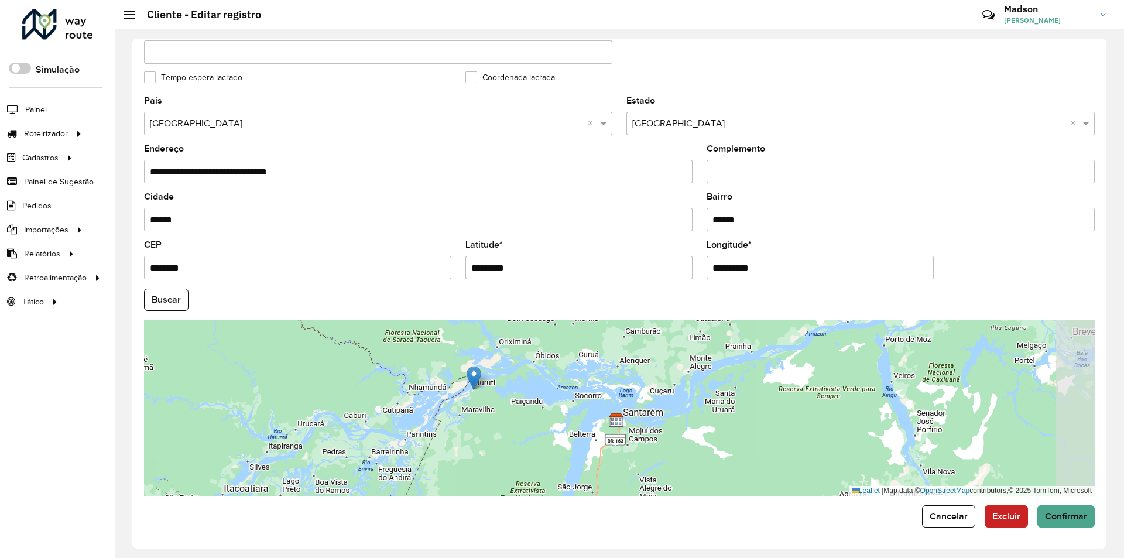
drag, startPoint x: 603, startPoint y: 358, endPoint x: 466, endPoint y: 375, distance: 138.6
click at [475, 373] on div "Leaflet | Map data © OpenStreetMap contributors,© 2025 TomTom, Microsoft" at bounding box center [619, 408] width 950 height 176
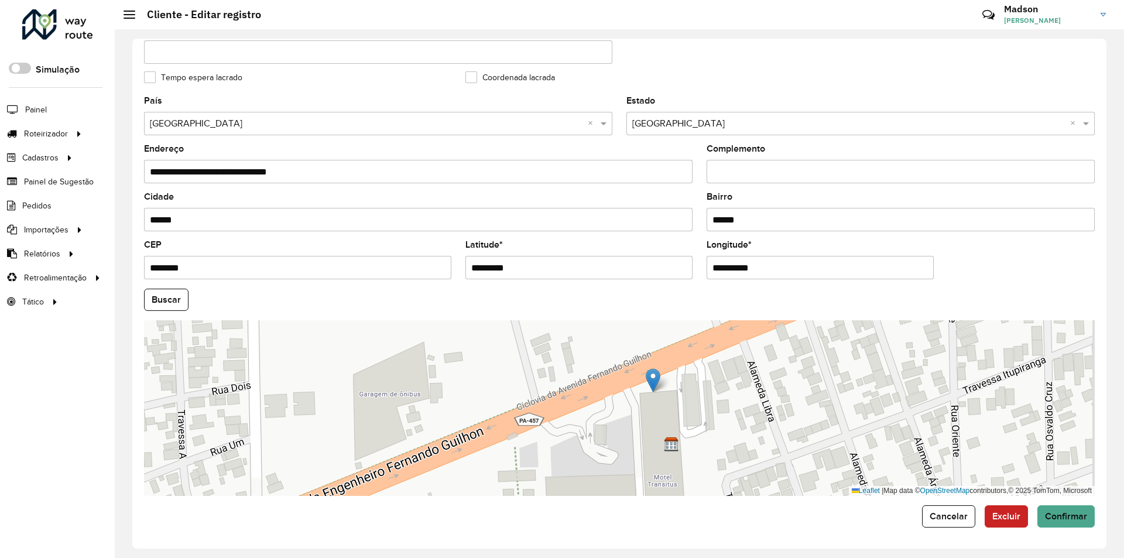
drag, startPoint x: 461, startPoint y: 379, endPoint x: 647, endPoint y: 382, distance: 186.7
click at [647, 382] on img at bounding box center [653, 380] width 15 height 24
type input "**********"
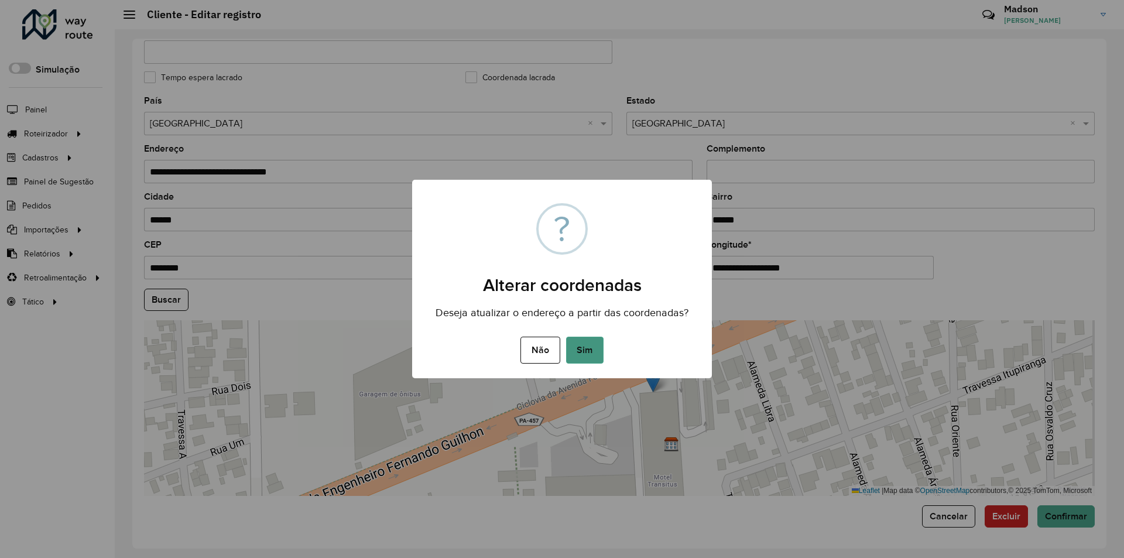
click at [576, 345] on button "Sim" at bounding box center [584, 350] width 37 height 27
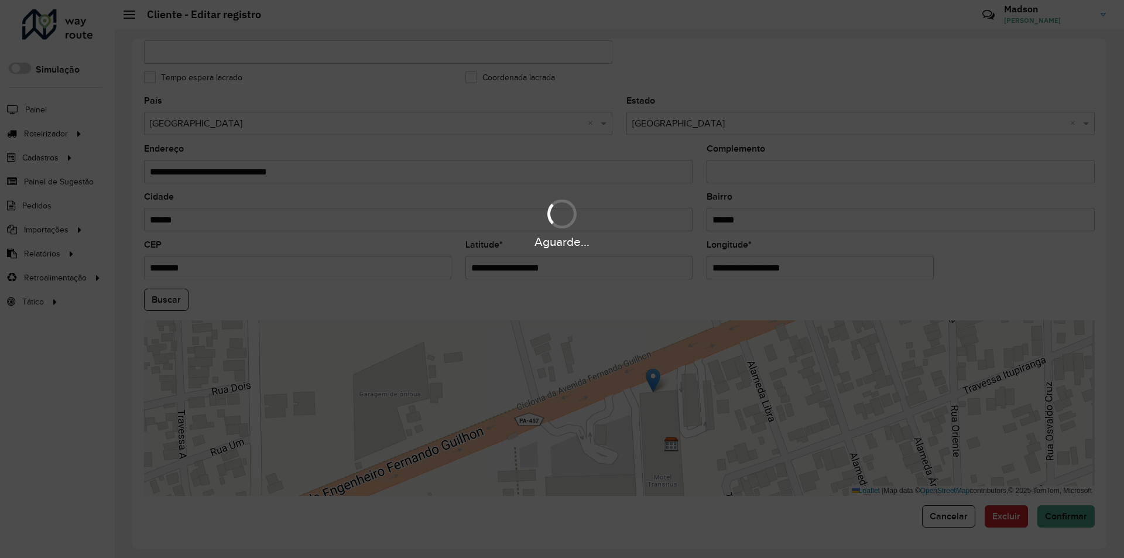
type input "**********"
type input "********"
type input "**********"
type input "*********"
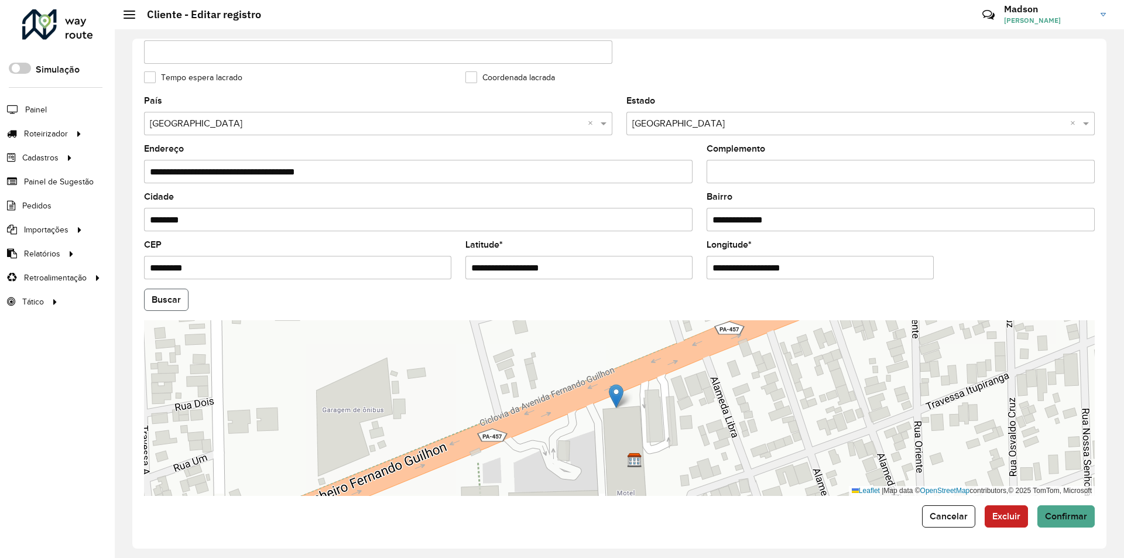
click at [175, 308] on button "Buscar" at bounding box center [166, 300] width 44 height 22
click at [1048, 509] on button "Confirmar" at bounding box center [1065, 516] width 57 height 22
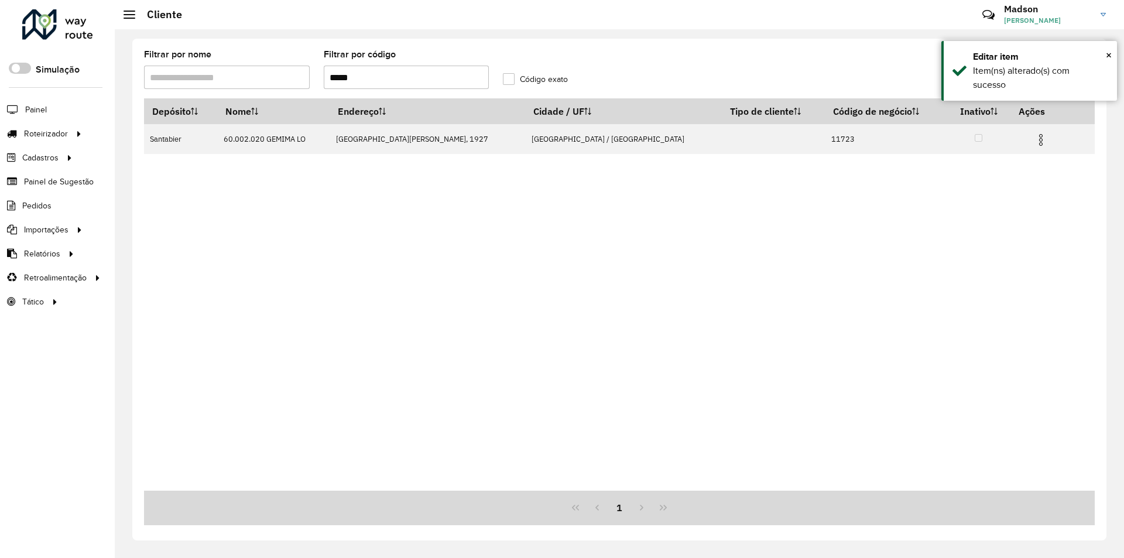
click at [427, 75] on input "*****" at bounding box center [407, 77] width 166 height 23
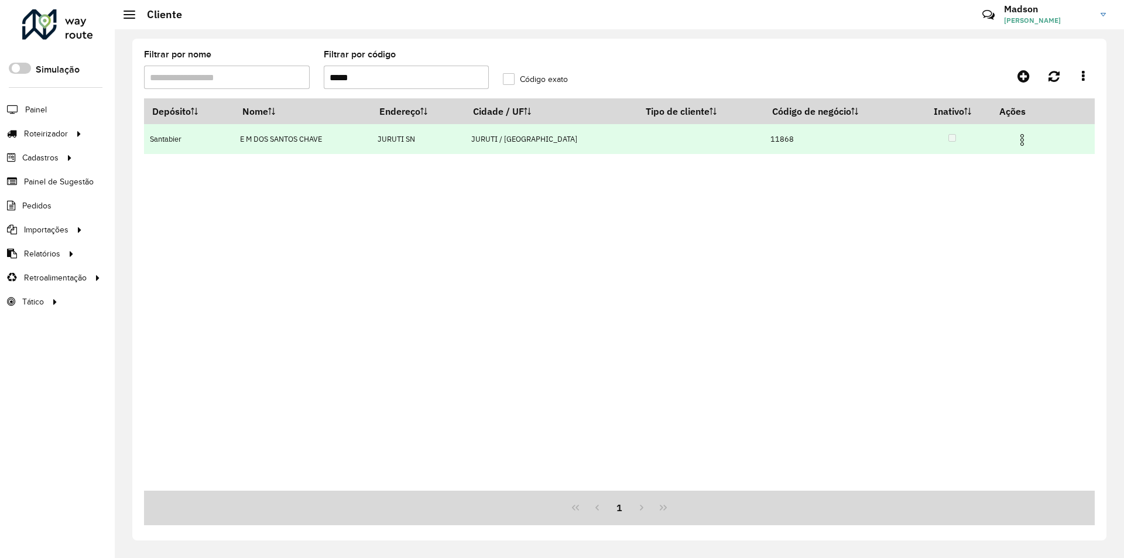
type input "*****"
click at [1020, 135] on img at bounding box center [1022, 140] width 14 height 14
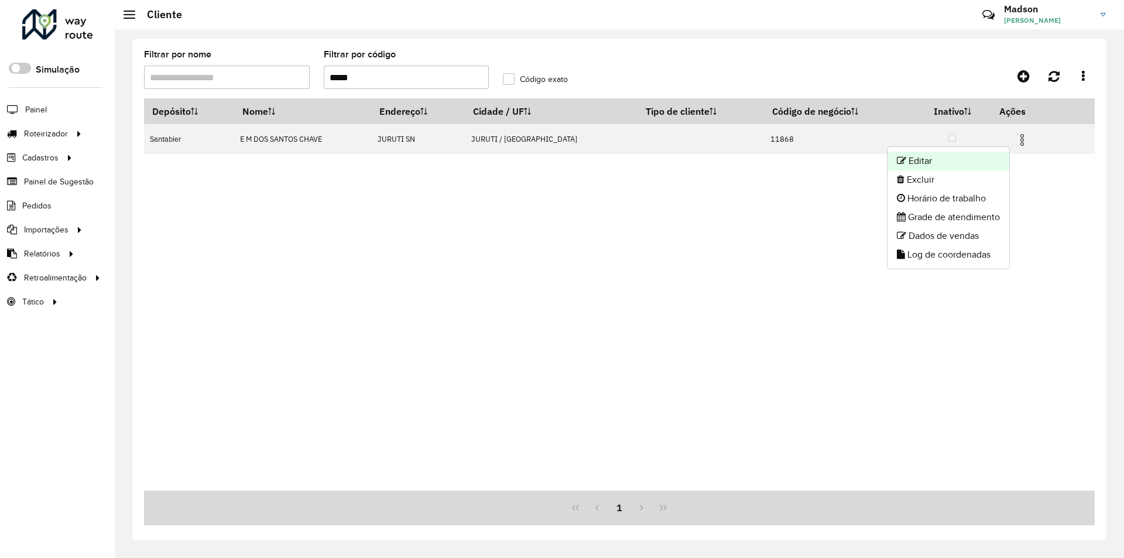
click at [965, 160] on li "Editar" at bounding box center [948, 161] width 122 height 19
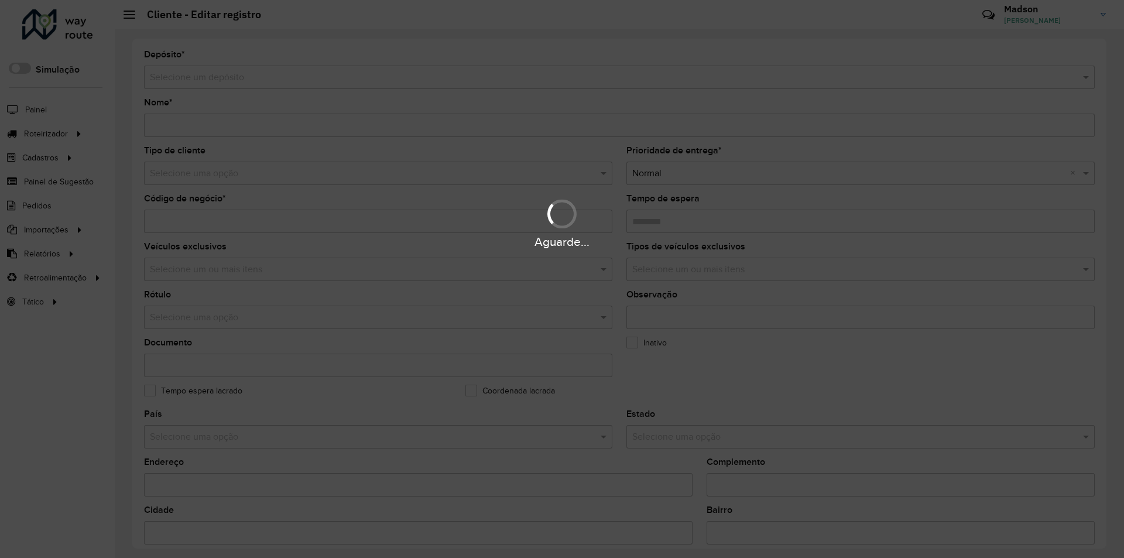
type input "**********"
type input "*****"
type input "********"
type input "**********"
type input "******"
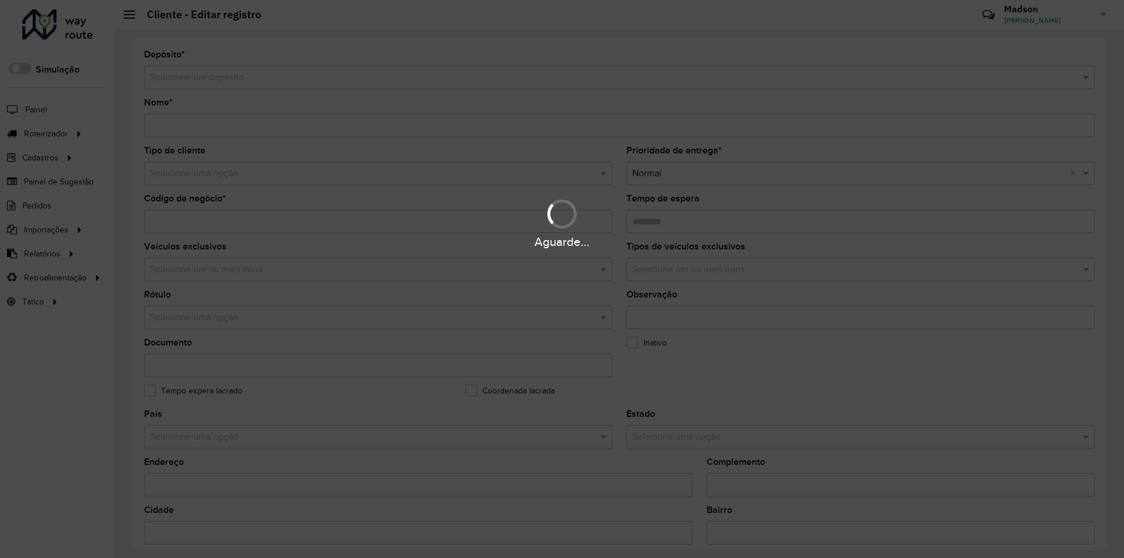
type input "******"
type input "********"
type input "**********"
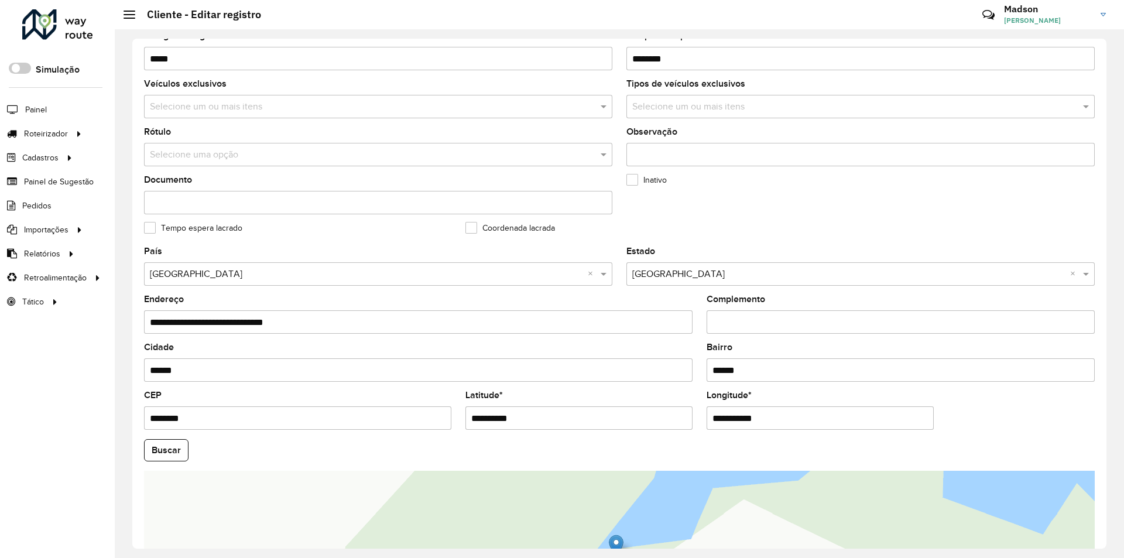
scroll to position [313, 0]
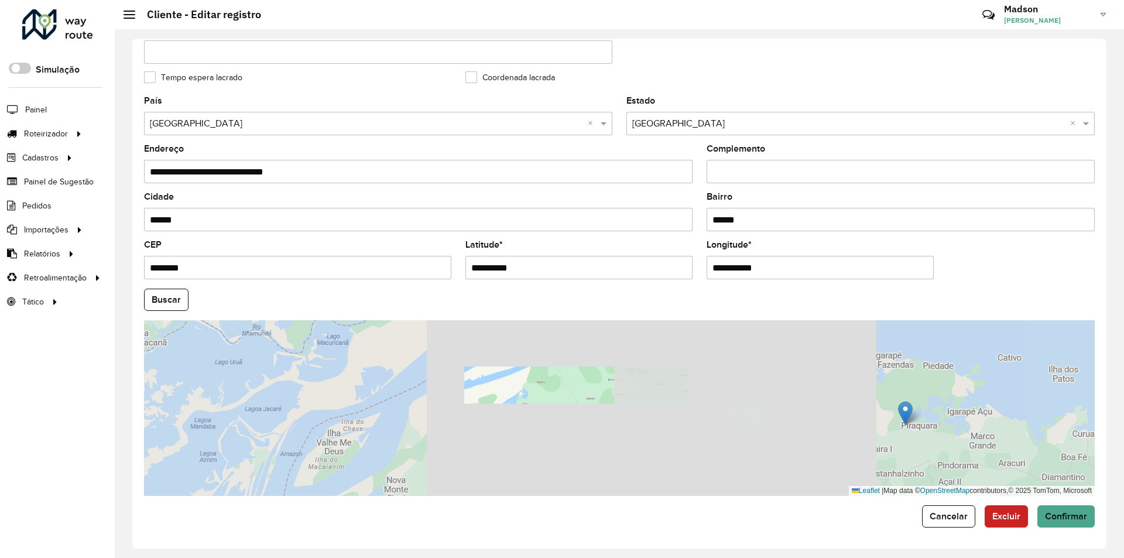
drag, startPoint x: 947, startPoint y: 424, endPoint x: 775, endPoint y: 409, distance: 172.7
click at [764, 409] on div "Leaflet | Map data © OpenStreetMap contributors,© 2025 TomTom, Microsoft" at bounding box center [619, 408] width 950 height 176
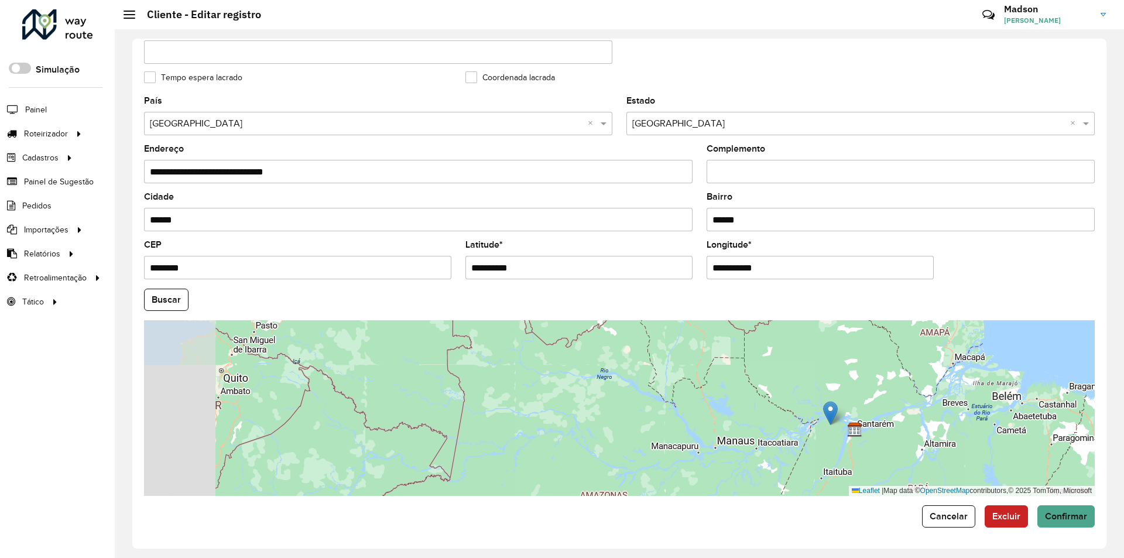
drag, startPoint x: 934, startPoint y: 452, endPoint x: 821, endPoint y: 447, distance: 113.7
click at [825, 450] on div "Leaflet | Map data © OpenStreetMap contributors,© 2025 TomTom, Microsoft" at bounding box center [619, 408] width 950 height 176
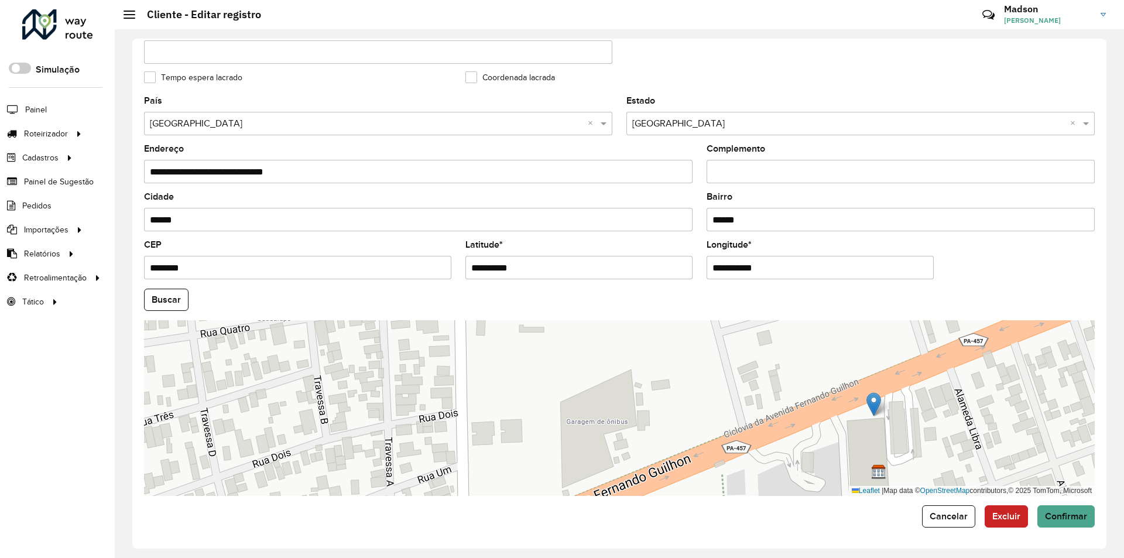
drag, startPoint x: 800, startPoint y: 414, endPoint x: 867, endPoint y: 405, distance: 67.9
click at [867, 405] on img at bounding box center [873, 404] width 15 height 24
type input "**********"
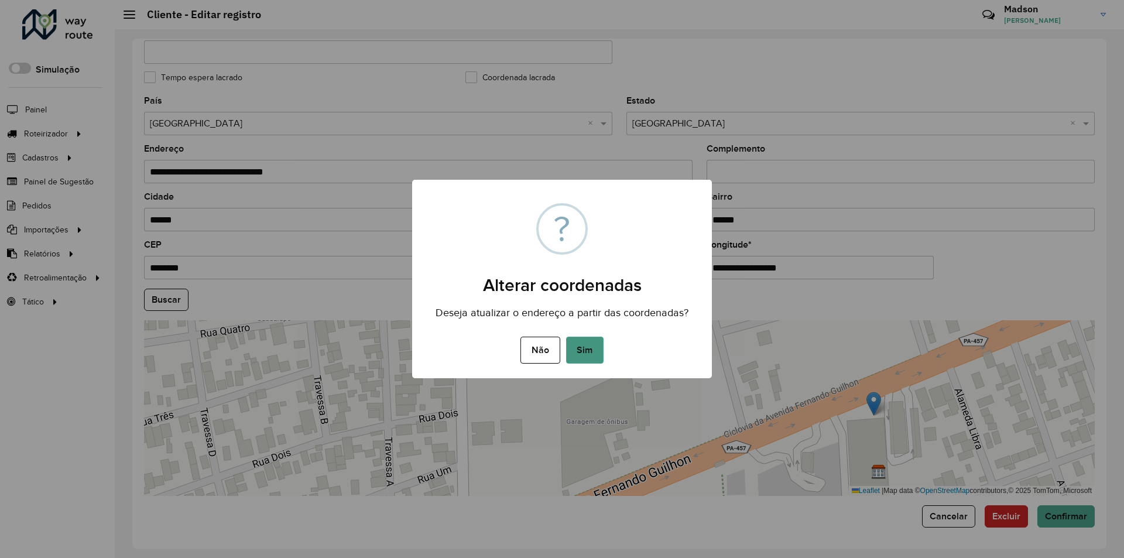
click at [594, 340] on button "Sim" at bounding box center [584, 350] width 37 height 27
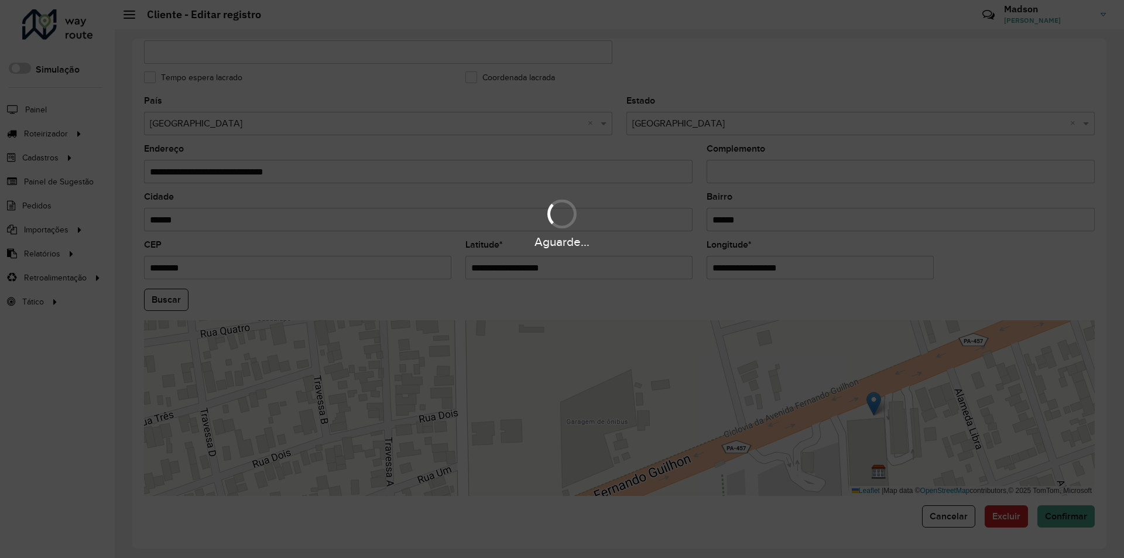
type input "**********"
type input "********"
type input "**********"
type input "*********"
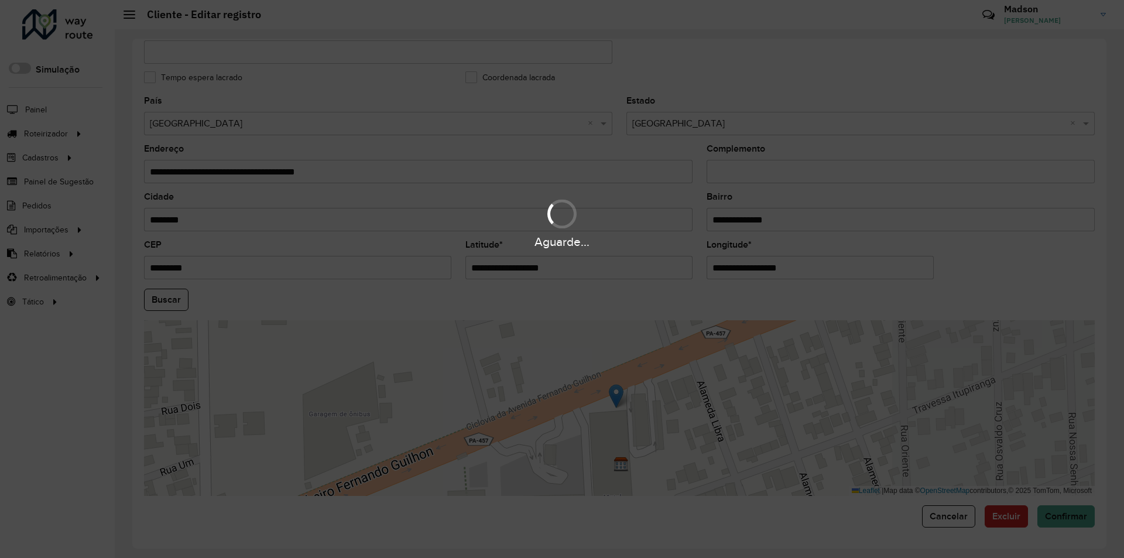
click at [165, 296] on div "Aguarde..." at bounding box center [562, 279] width 1124 height 558
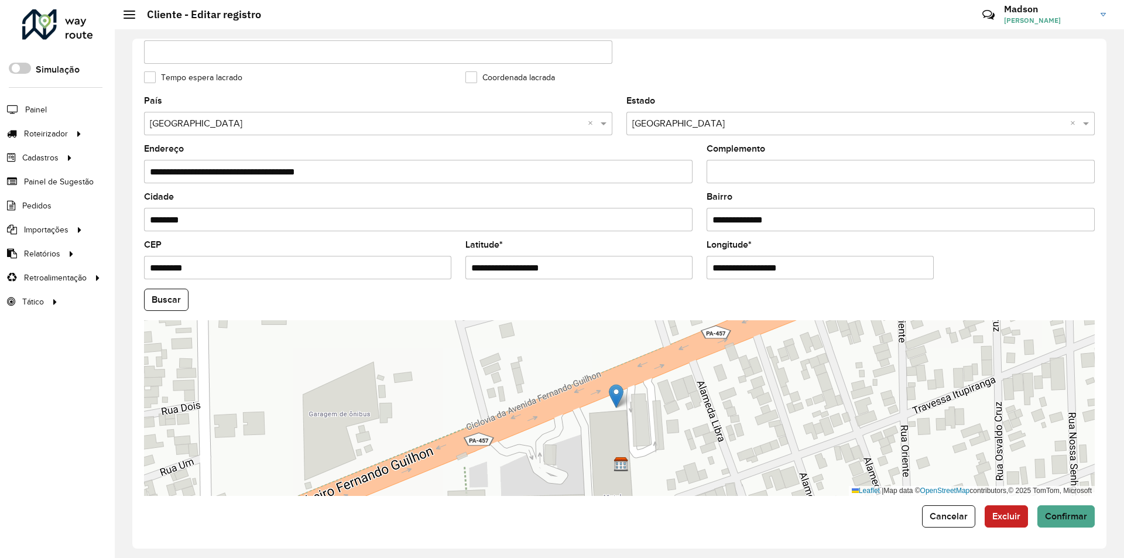
click at [165, 296] on button "Buscar" at bounding box center [166, 300] width 44 height 22
click at [1059, 514] on span "Confirmar" at bounding box center [1066, 516] width 42 height 10
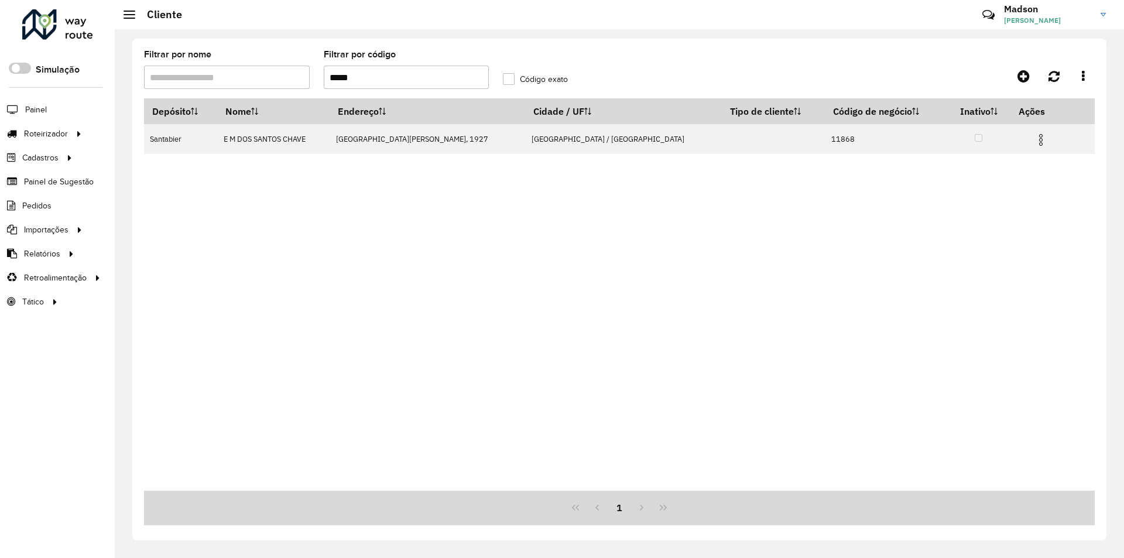
click at [430, 68] on input "*****" at bounding box center [407, 77] width 166 height 23
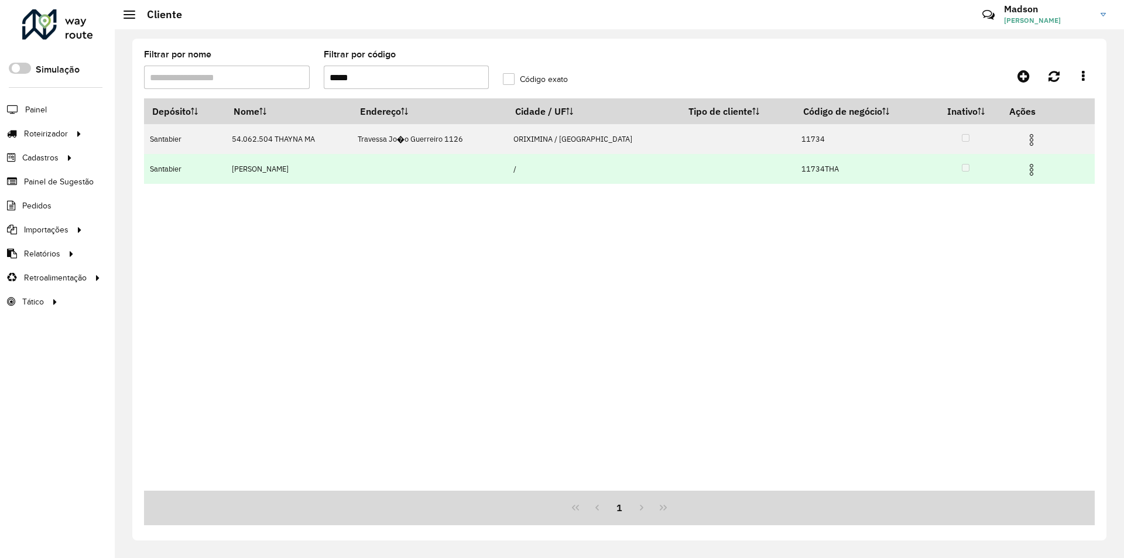
type input "*****"
click at [1031, 173] on img at bounding box center [1031, 170] width 14 height 14
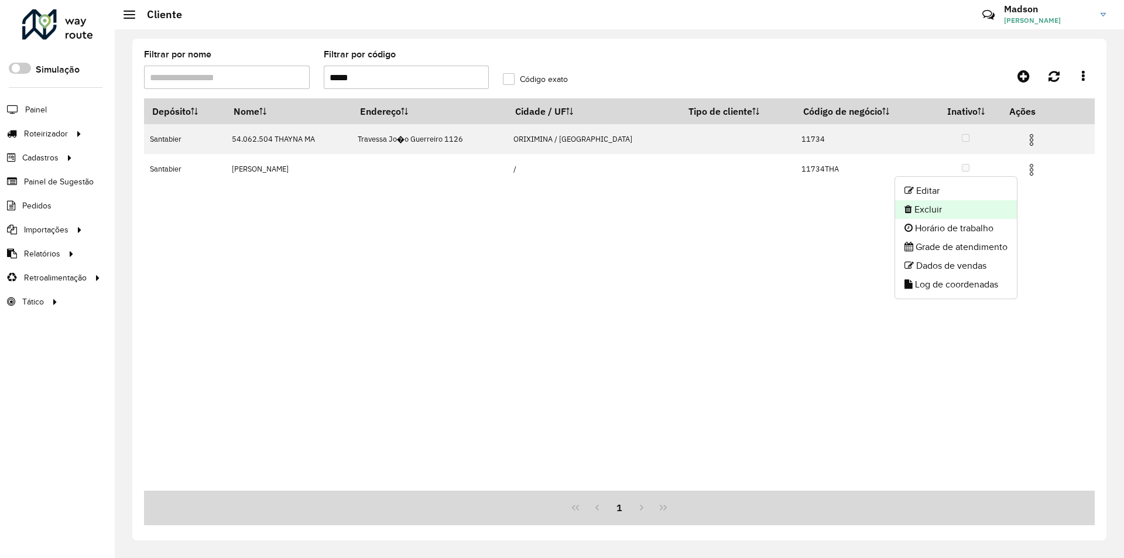
click at [993, 211] on li "Excluir" at bounding box center [956, 209] width 122 height 19
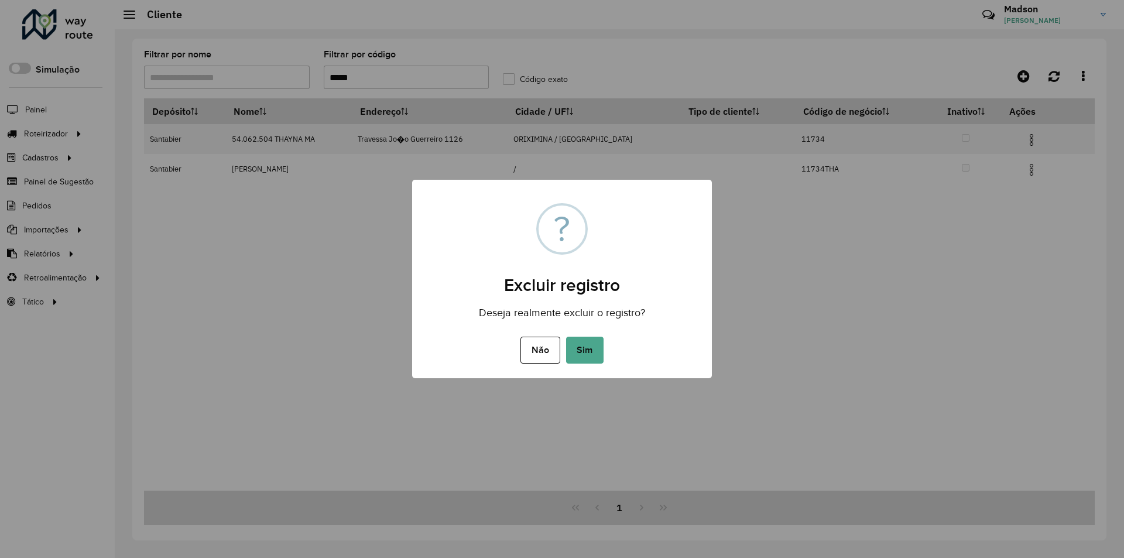
click at [580, 365] on div "Não No Sim" at bounding box center [562, 350] width 300 height 33
click at [596, 341] on button "Sim" at bounding box center [584, 350] width 37 height 27
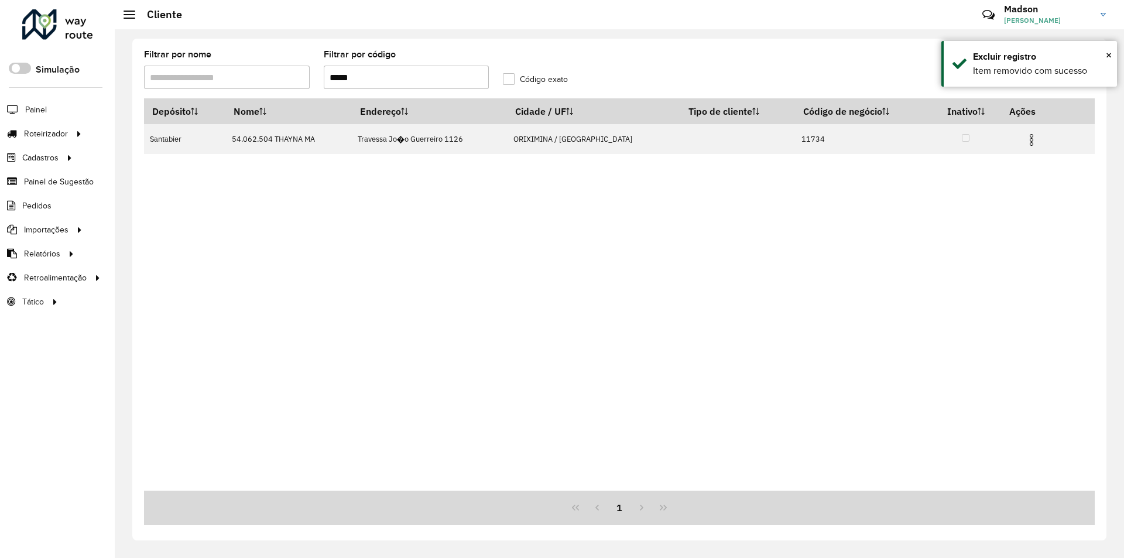
click at [1027, 140] on img at bounding box center [1031, 140] width 14 height 14
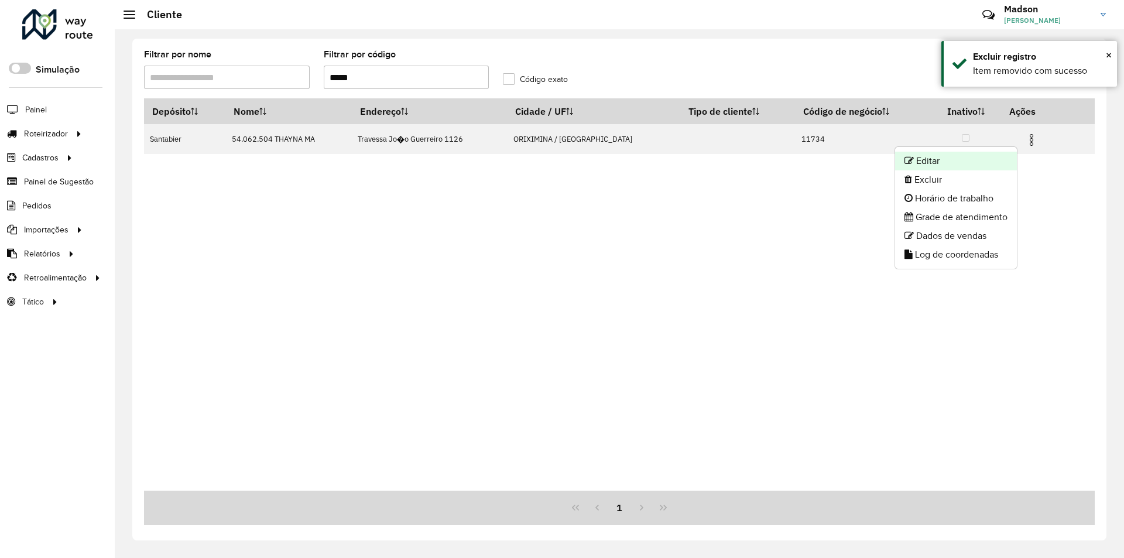
click at [1009, 160] on li "Editar" at bounding box center [956, 161] width 122 height 19
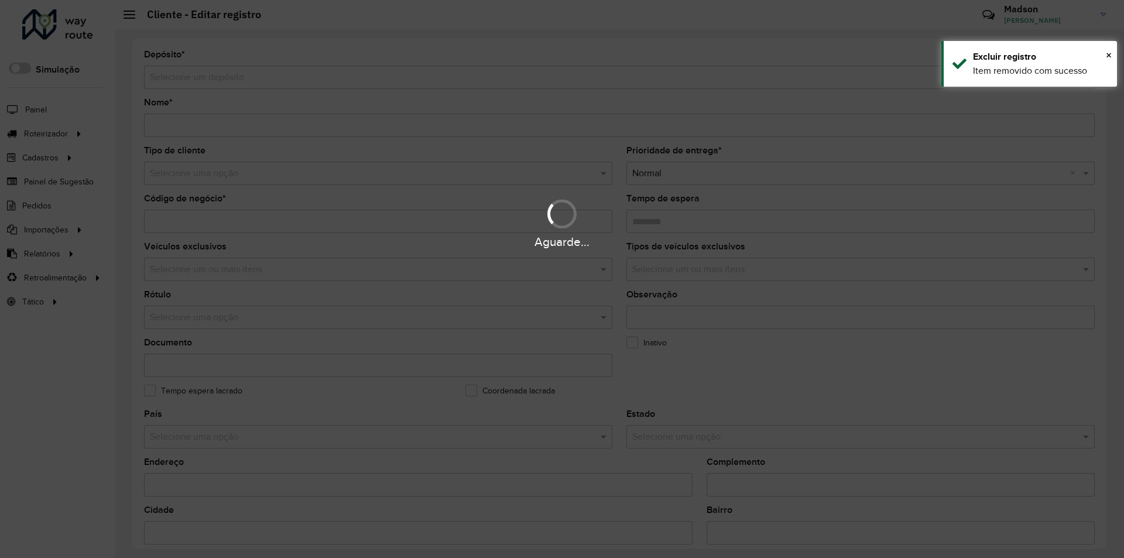
type input "**********"
type input "*****"
type input "********"
type input "**********"
type input "*********"
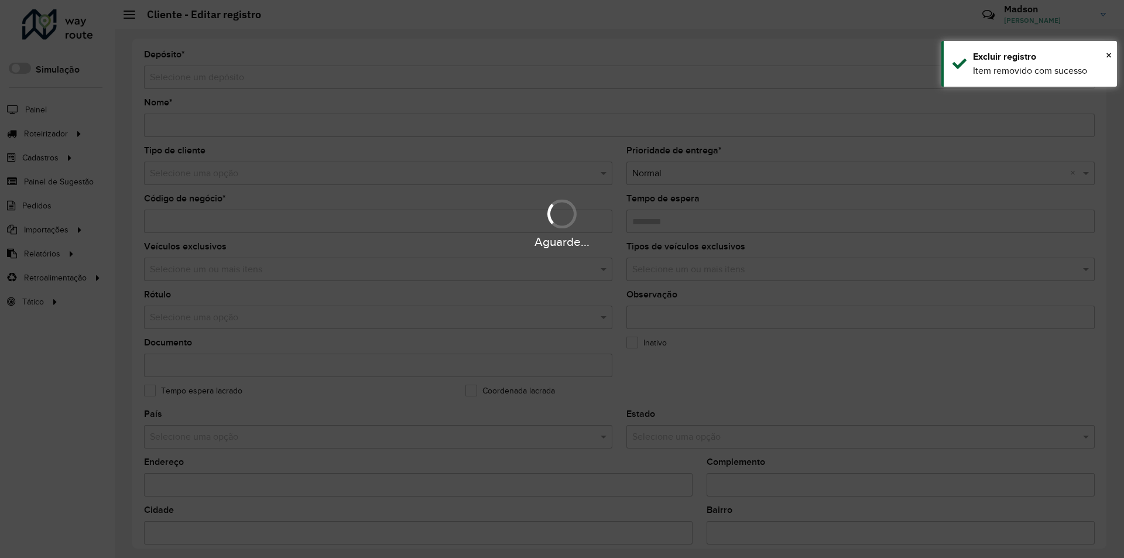
type input "******"
type input "********"
type input "*********"
type input "**********"
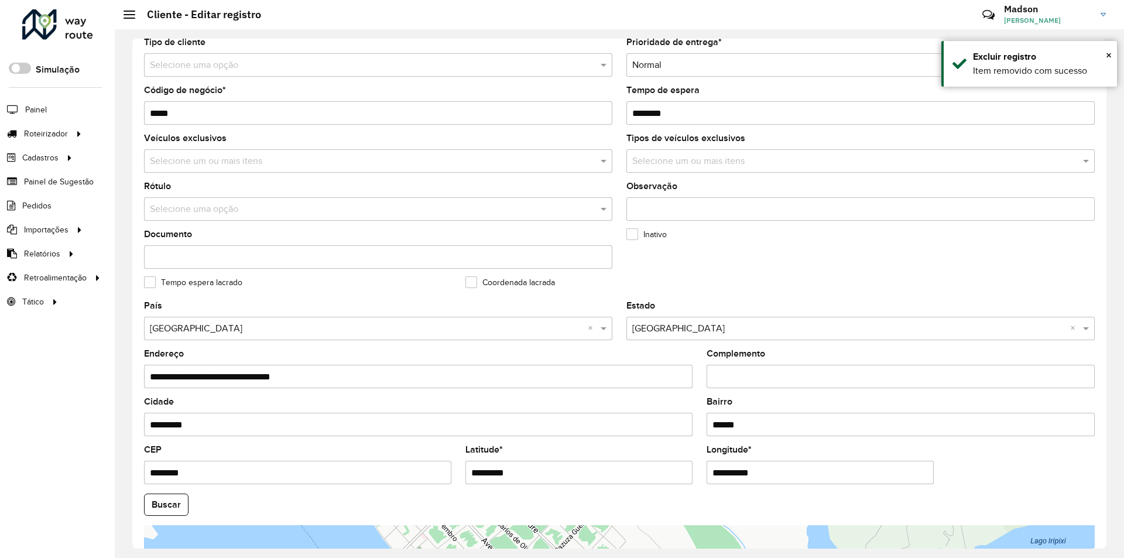
scroll to position [313, 0]
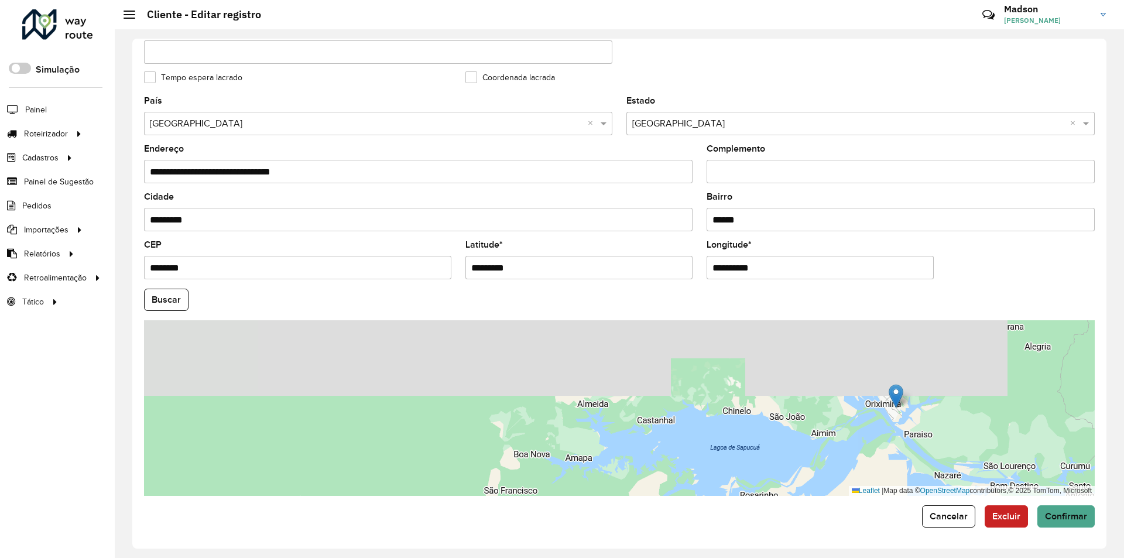
drag, startPoint x: 967, startPoint y: 430, endPoint x: 800, endPoint y: 418, distance: 167.3
click at [804, 419] on div "Leaflet | Map data © OpenStreetMap contributors,© 2025 TomTom, Microsoft" at bounding box center [619, 408] width 950 height 176
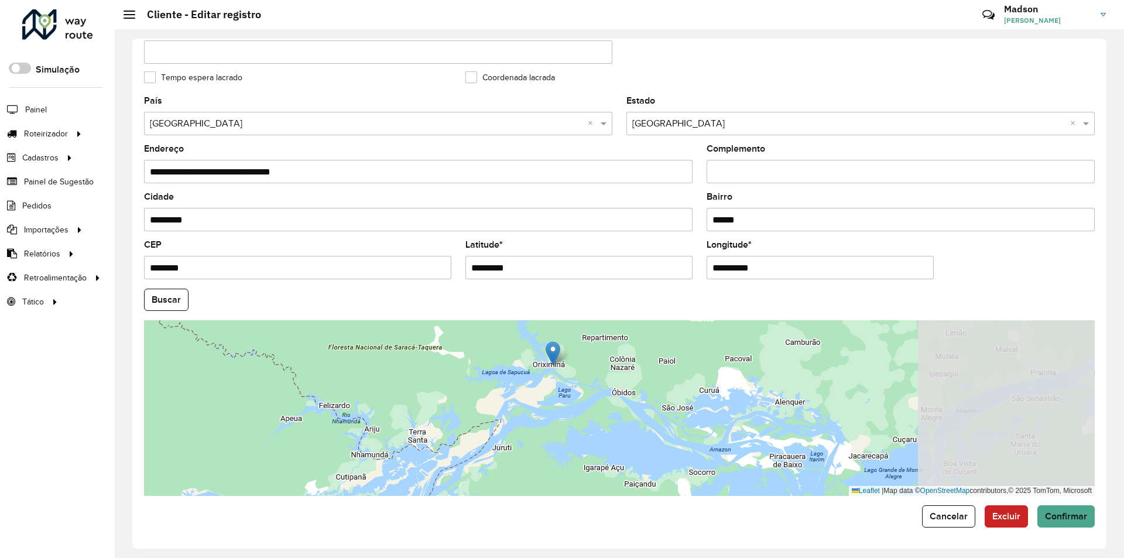
drag, startPoint x: 880, startPoint y: 452, endPoint x: 654, endPoint y: 406, distance: 230.0
click at [654, 406] on div "Leaflet | Map data © OpenStreetMap contributors,© 2025 TomTom, Microsoft" at bounding box center [619, 408] width 950 height 176
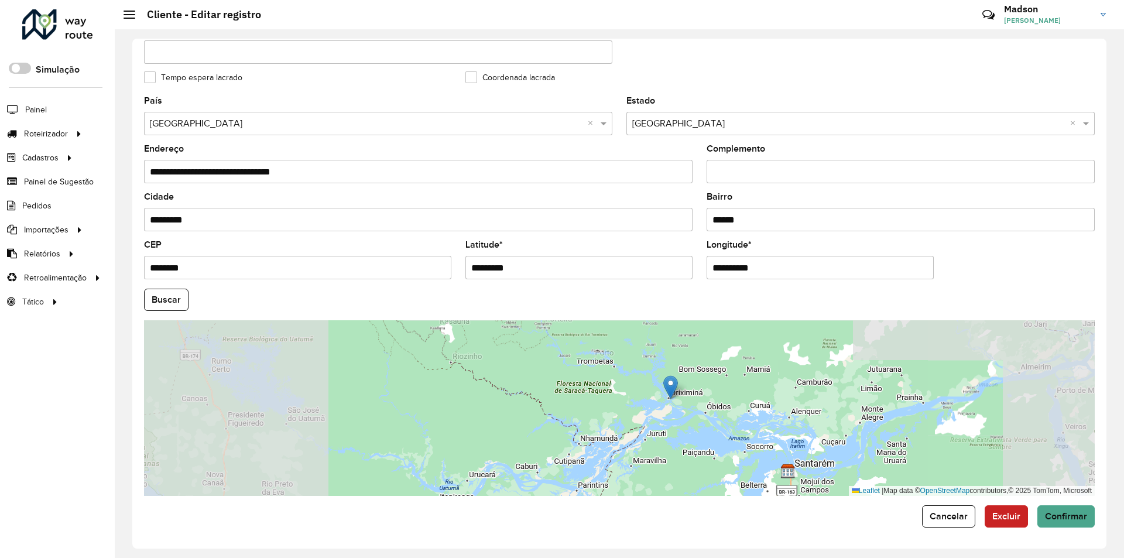
drag, startPoint x: 789, startPoint y: 435, endPoint x: 712, endPoint y: 431, distance: 77.4
click at [716, 433] on div "Leaflet | Map data © OpenStreetMap contributors,© 2025 TomTom, Microsoft" at bounding box center [619, 408] width 950 height 176
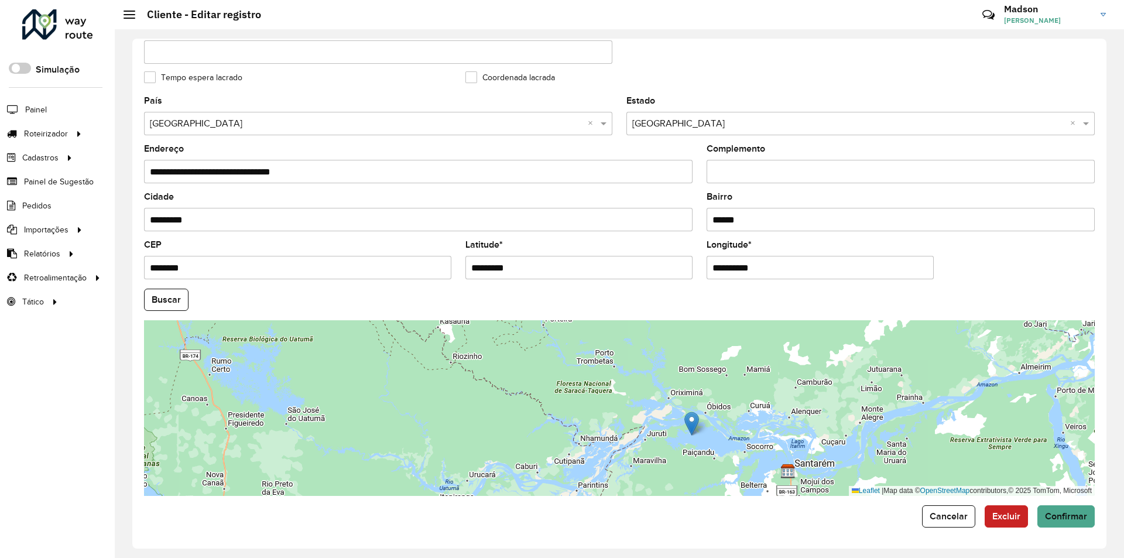
drag, startPoint x: 671, startPoint y: 381, endPoint x: 742, endPoint y: 458, distance: 104.4
click at [699, 435] on img at bounding box center [691, 423] width 15 height 24
type input "**********"
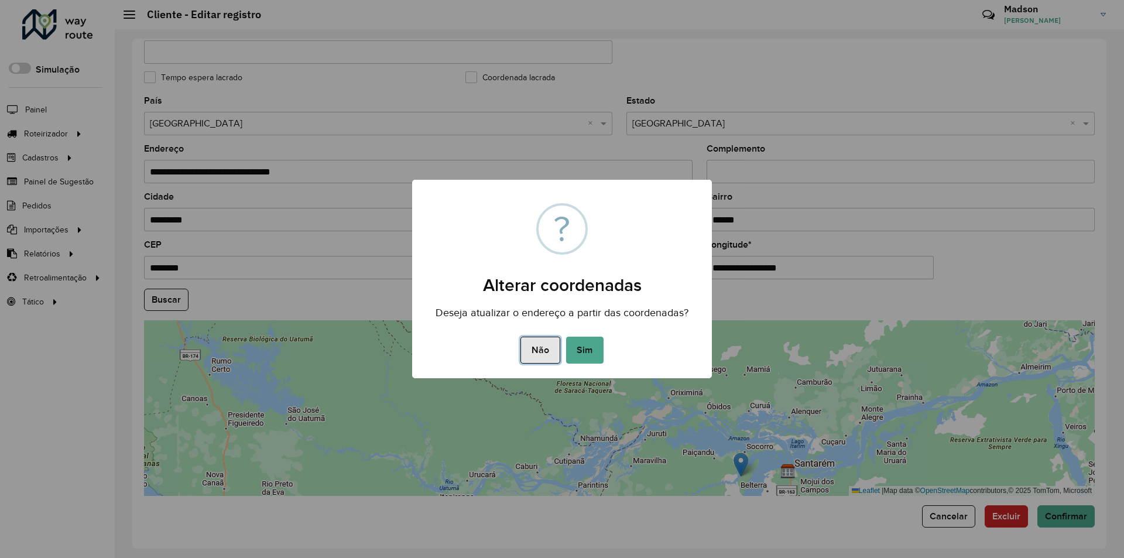
click at [534, 355] on button "Não" at bounding box center [539, 350] width 39 height 27
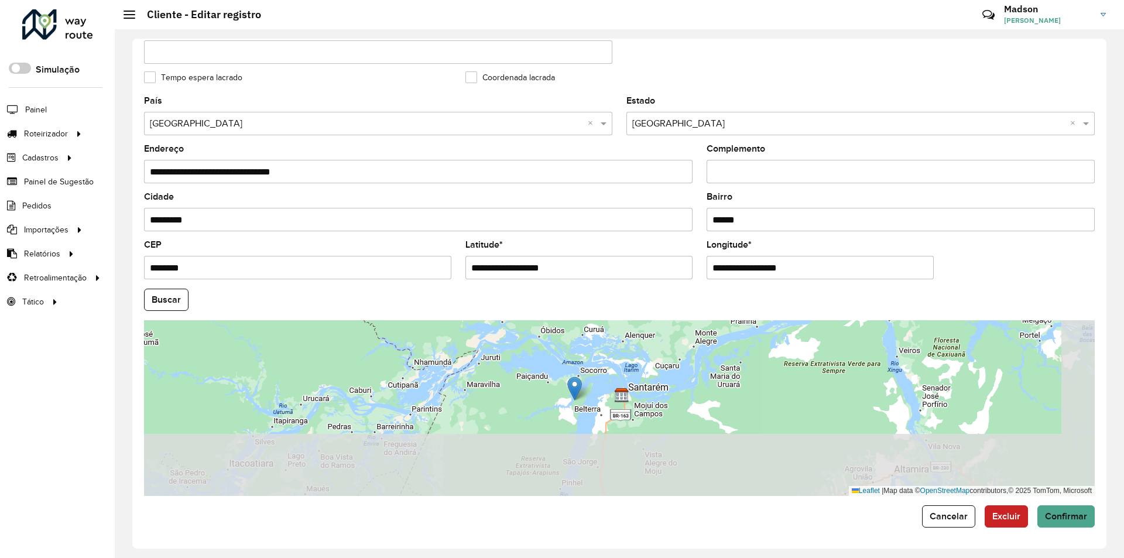
drag, startPoint x: 878, startPoint y: 445, endPoint x: 687, endPoint y: 377, distance: 203.6
click at [691, 377] on div "Leaflet | Map data © OpenStreetMap contributors,© 2025 TomTom, Microsoft" at bounding box center [619, 408] width 950 height 176
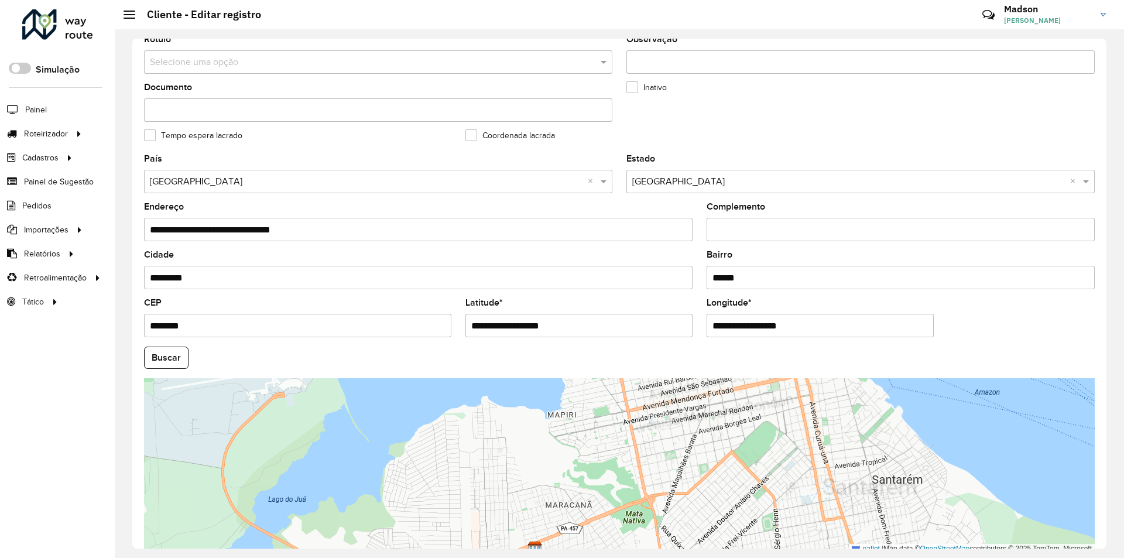
scroll to position [255, 0]
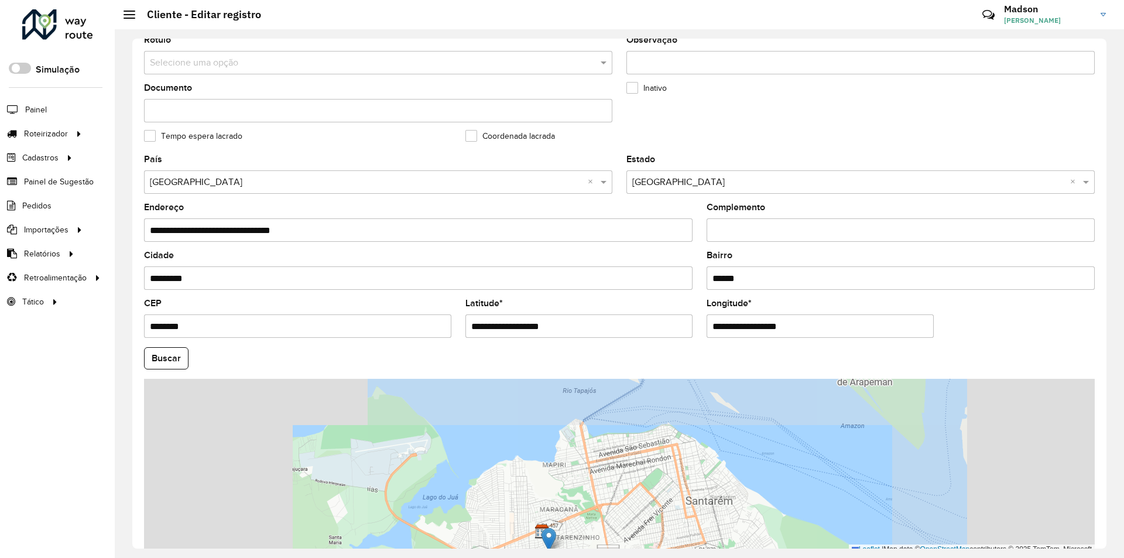
drag, startPoint x: 556, startPoint y: 401, endPoint x: 548, endPoint y: 514, distance: 112.6
click at [548, 514] on div "Leaflet | Map data © OpenStreetMap contributors,© 2025 TomTom, Microsoft" at bounding box center [619, 467] width 950 height 176
type input "**********"
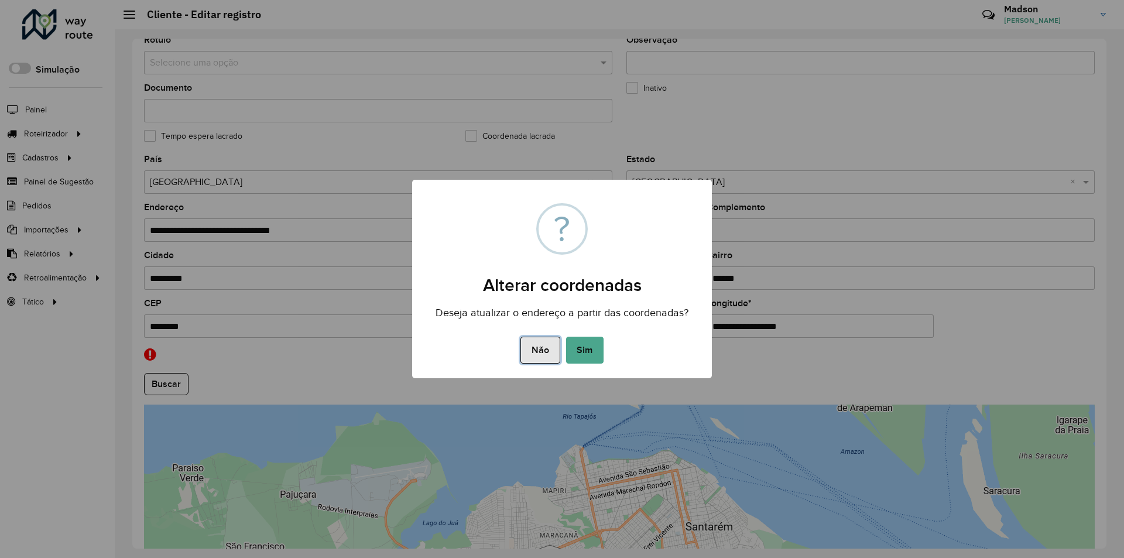
click at [547, 351] on button "Não" at bounding box center [539, 350] width 39 height 27
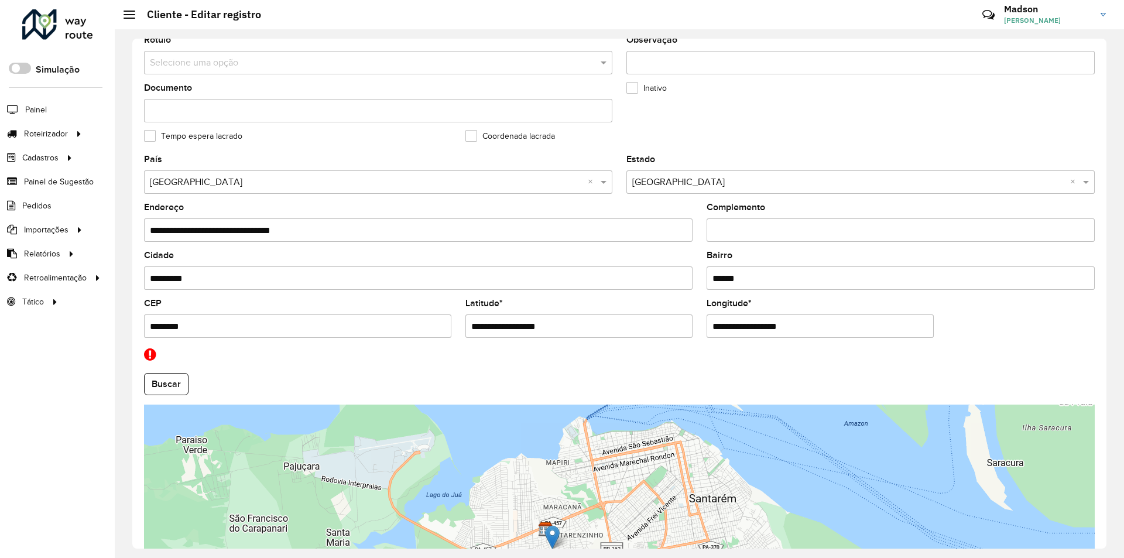
scroll to position [286, 0]
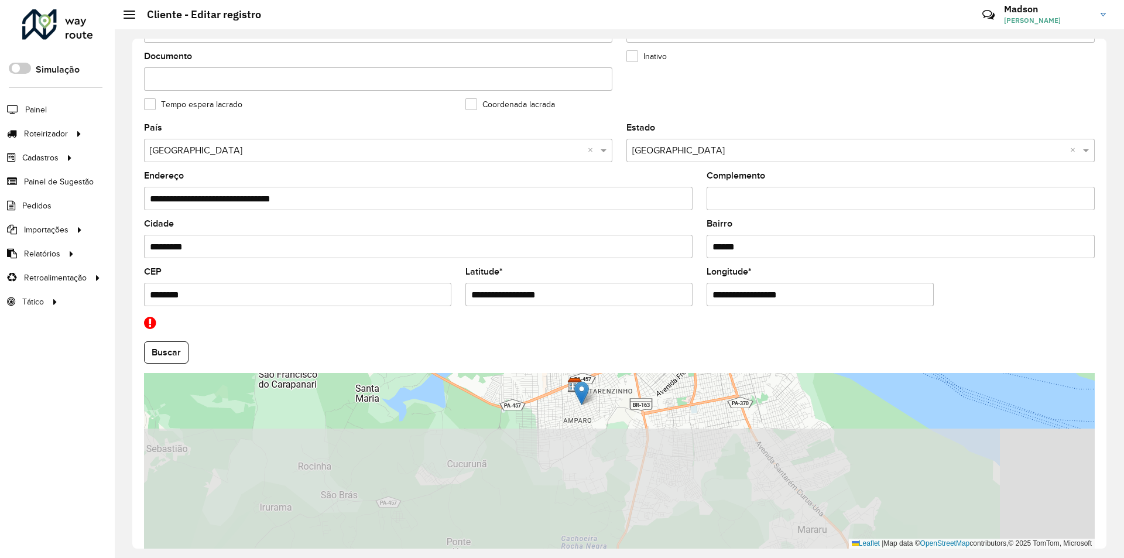
drag, startPoint x: 653, startPoint y: 497, endPoint x: 685, endPoint y: 356, distance: 144.2
click at [685, 356] on formly-group "**********" at bounding box center [619, 335] width 965 height 425
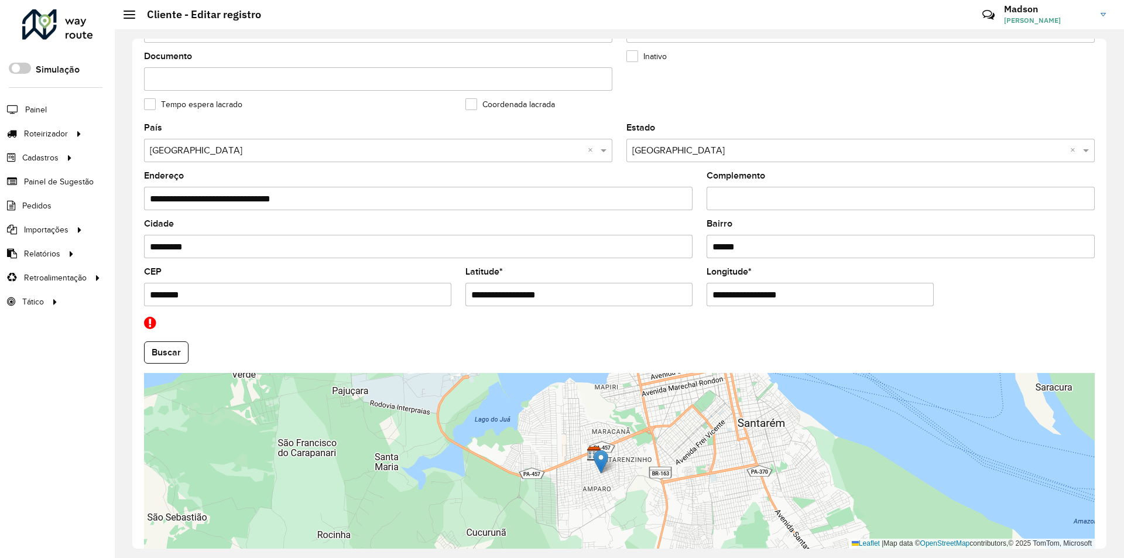
drag, startPoint x: 630, startPoint y: 506, endPoint x: 633, endPoint y: 530, distance: 24.2
click at [633, 530] on div "Leaflet | Map data © OpenStreetMap contributors,© 2025 TomTom, Microsoft" at bounding box center [619, 461] width 950 height 176
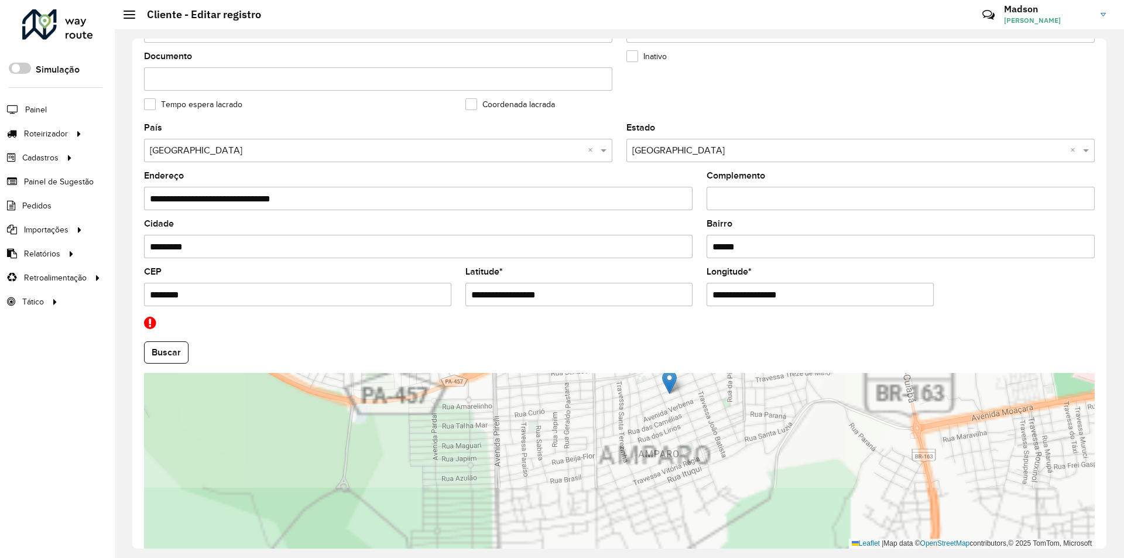
drag, startPoint x: 620, startPoint y: 480, endPoint x: 606, endPoint y: 548, distance: 69.9
click at [606, 548] on div "**********" at bounding box center [619, 293] width 1009 height 528
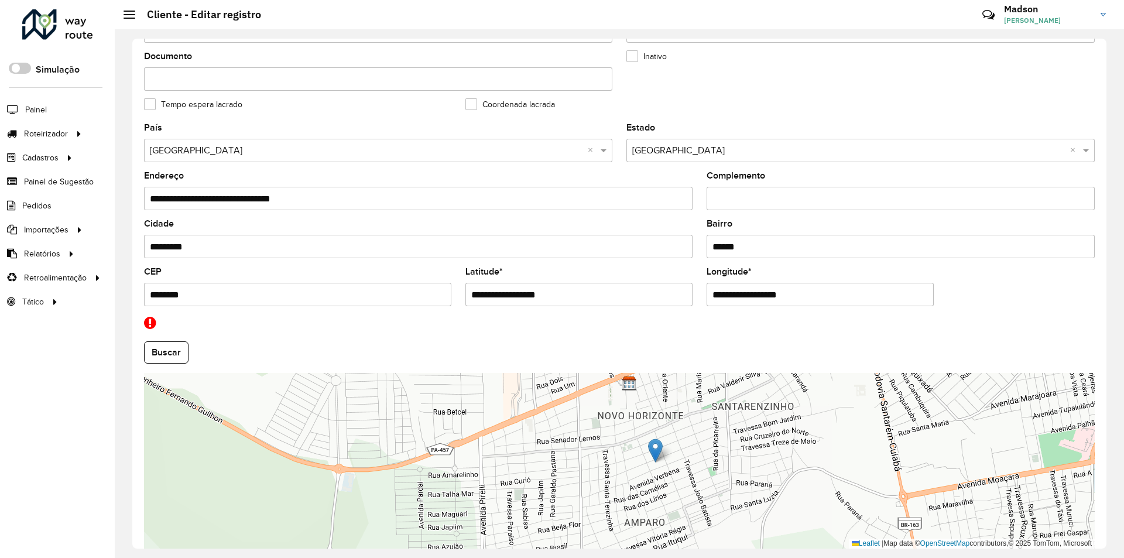
drag, startPoint x: 613, startPoint y: 486, endPoint x: 610, endPoint y: 503, distance: 17.1
click at [610, 503] on div "Leaflet | Map data © OpenStreetMap contributors,© 2025 TomTom, Microsoft" at bounding box center [619, 461] width 950 height 176
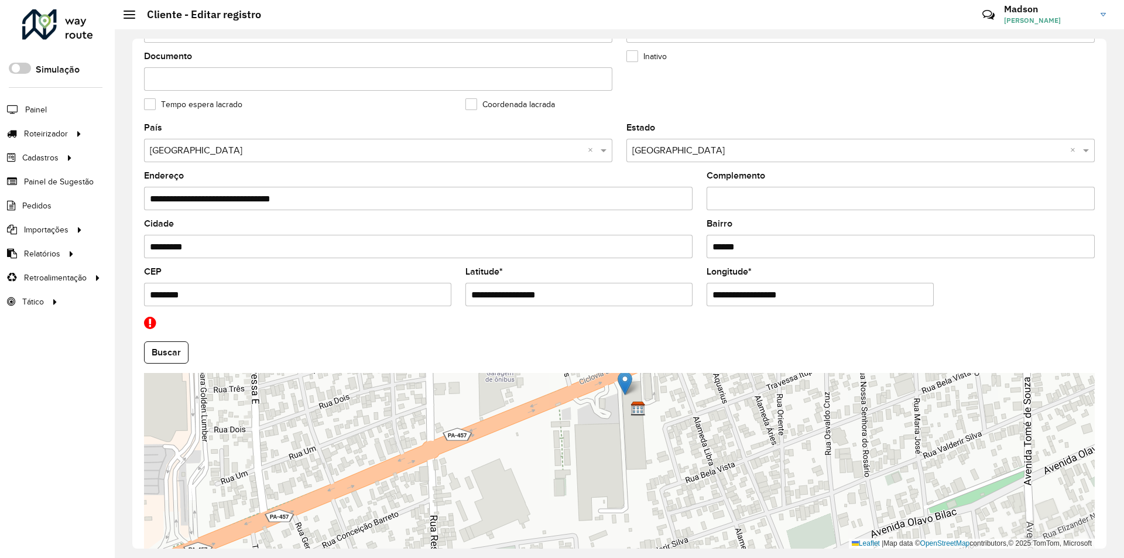
drag, startPoint x: 650, startPoint y: 470, endPoint x: 624, endPoint y: 384, distance: 89.8
click at [624, 384] on img at bounding box center [624, 383] width 15 height 24
type input "**********"
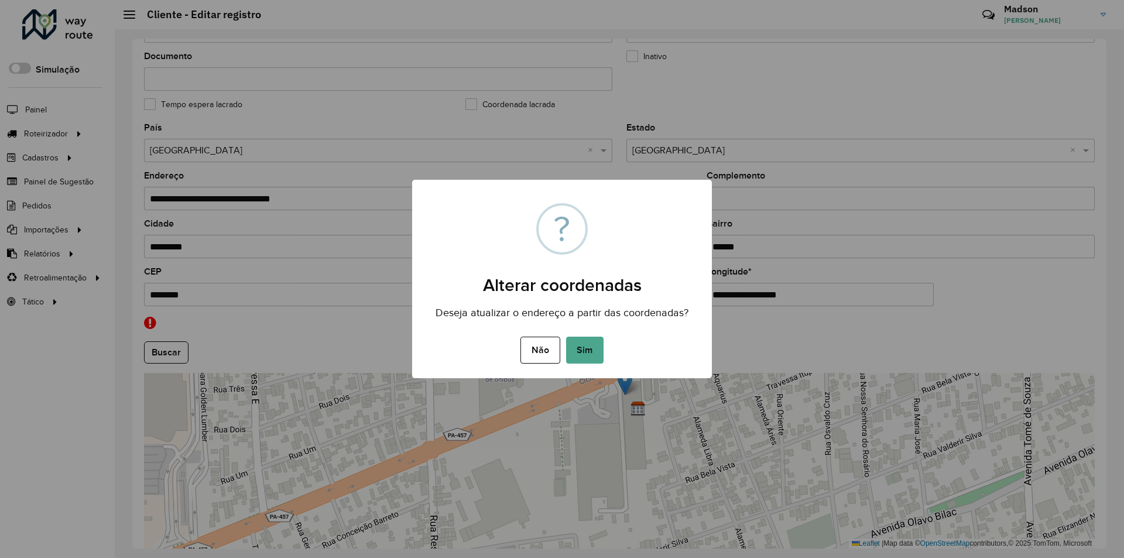
click at [594, 365] on div "Não No Sim" at bounding box center [562, 350] width 300 height 33
click at [591, 360] on button "Sim" at bounding box center [584, 350] width 37 height 27
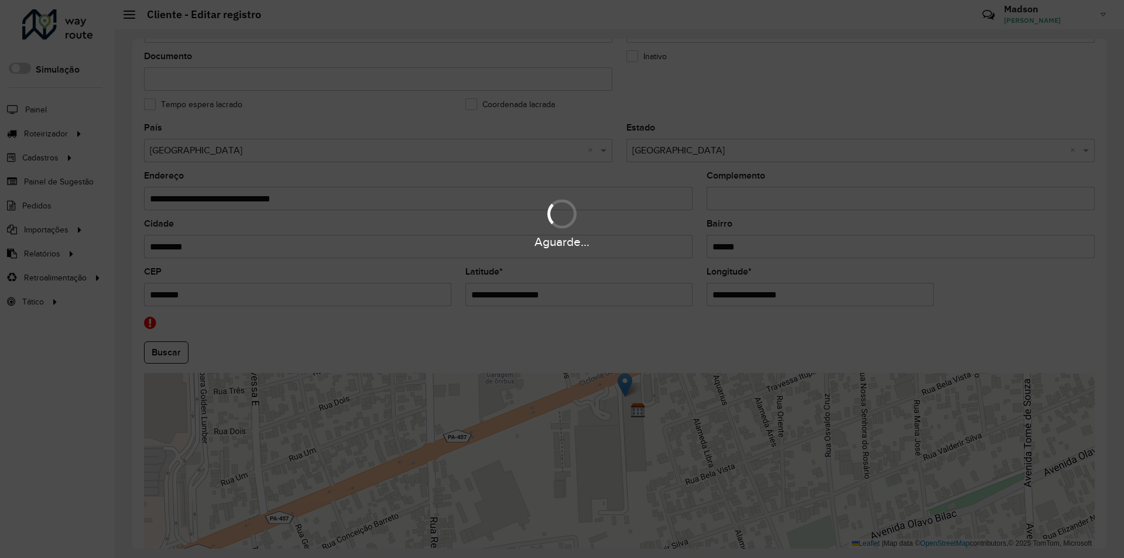
type input "**********"
type input "********"
type input "**********"
type input "*********"
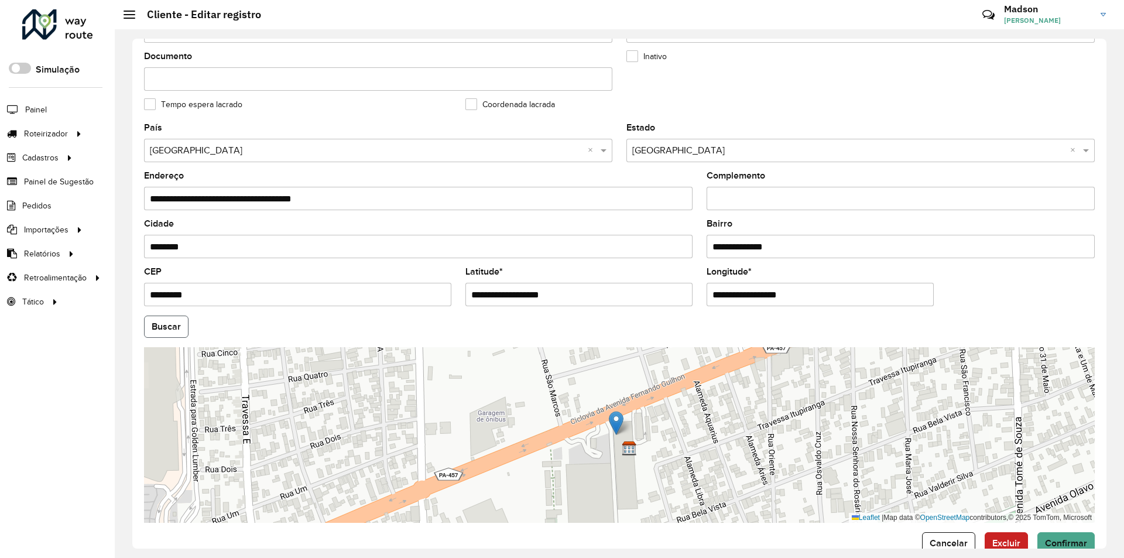
click at [159, 322] on button "Buscar" at bounding box center [166, 326] width 44 height 22
click at [170, 329] on button "Buscar" at bounding box center [166, 326] width 44 height 22
click at [1063, 540] on span "Confirmar" at bounding box center [1066, 543] width 42 height 10
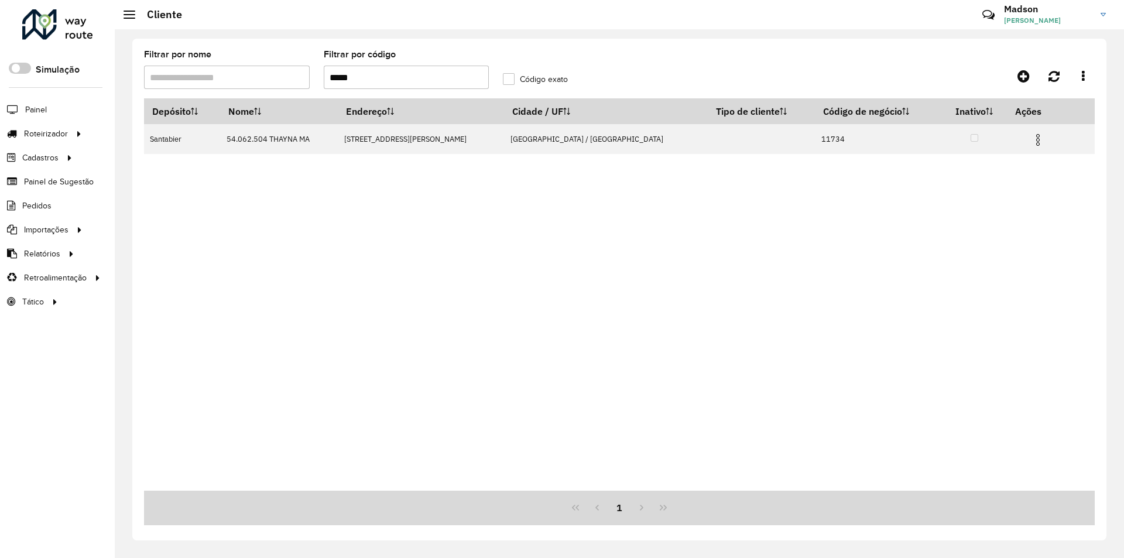
click at [380, 90] on formly-field "Filtrar por código *****" at bounding box center [407, 74] width 180 height 48
click at [380, 89] on formly-field "Filtrar por código *****" at bounding box center [407, 74] width 180 height 48
click at [377, 87] on input "*****" at bounding box center [407, 77] width 166 height 23
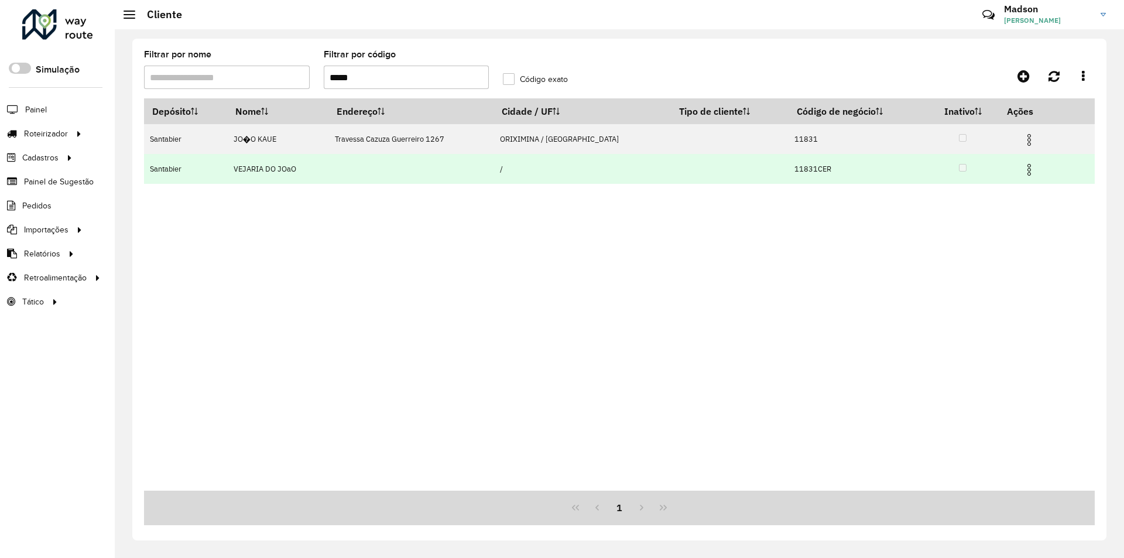
type input "*****"
click at [1022, 169] on img at bounding box center [1029, 170] width 14 height 14
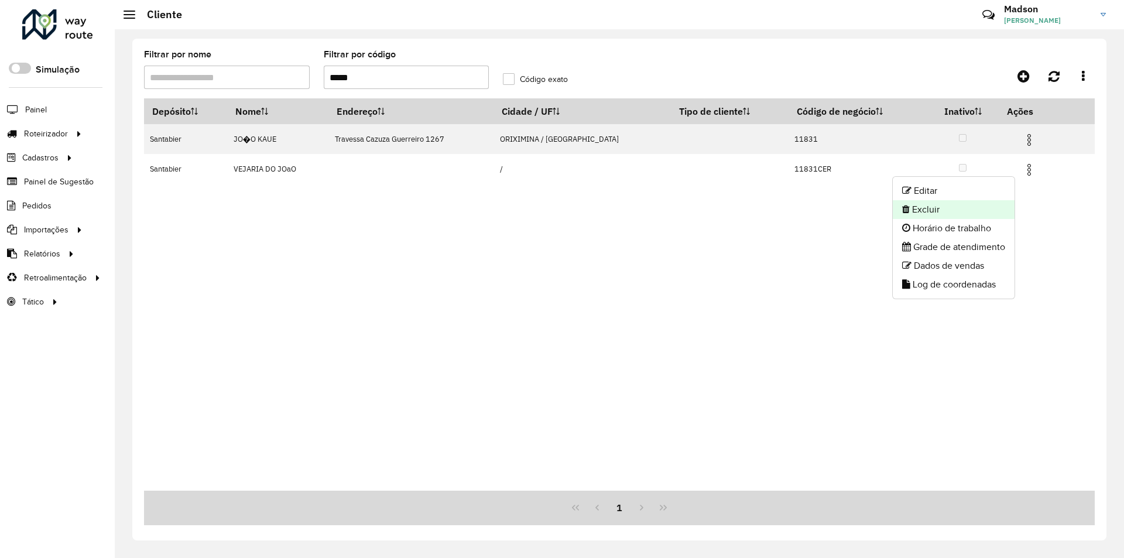
click at [980, 215] on li "Excluir" at bounding box center [954, 209] width 122 height 19
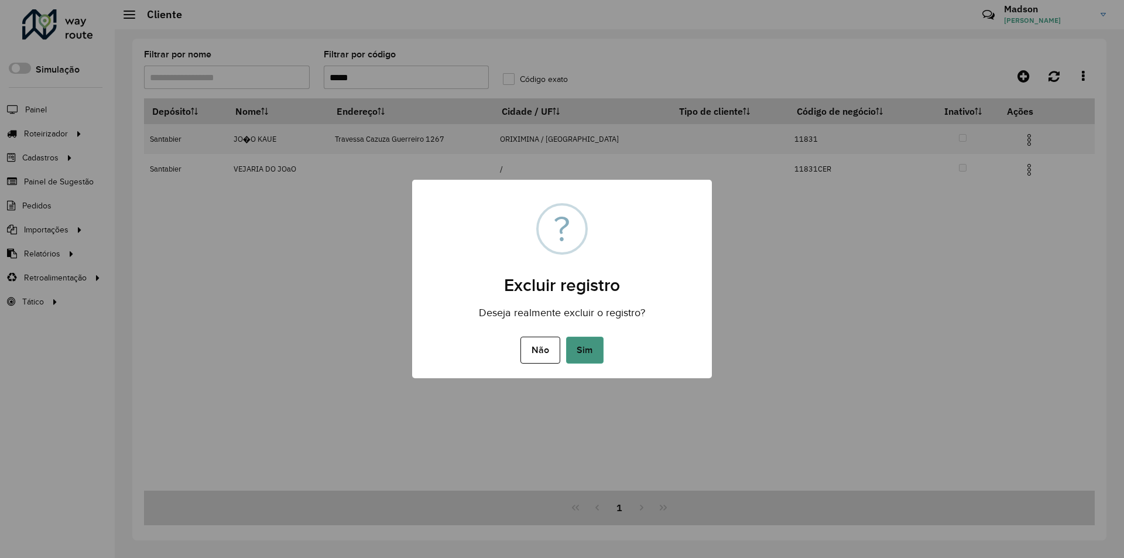
click at [567, 350] on button "Sim" at bounding box center [584, 350] width 37 height 27
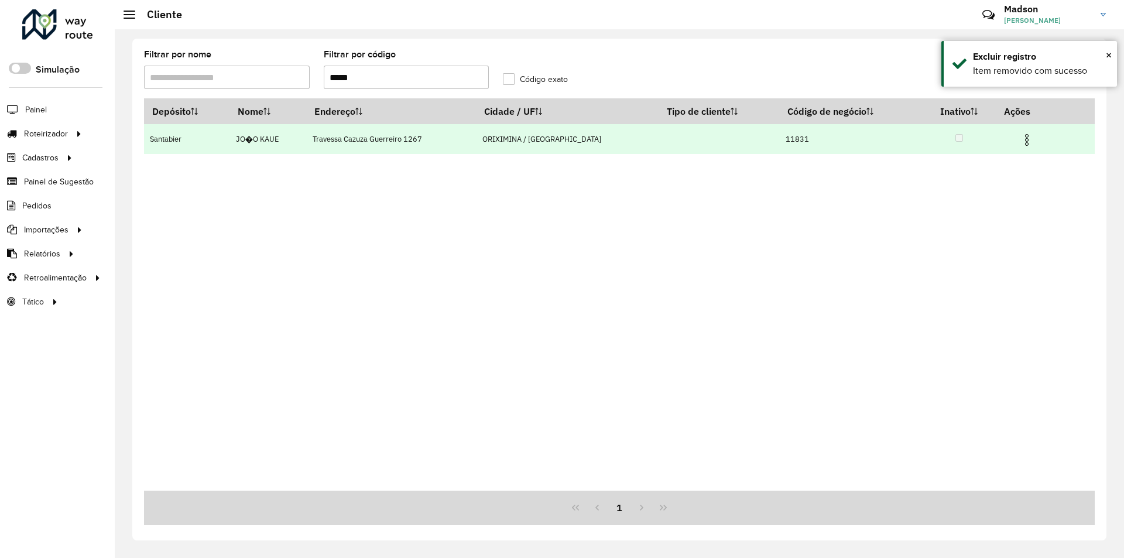
click at [1020, 136] on img at bounding box center [1027, 140] width 14 height 14
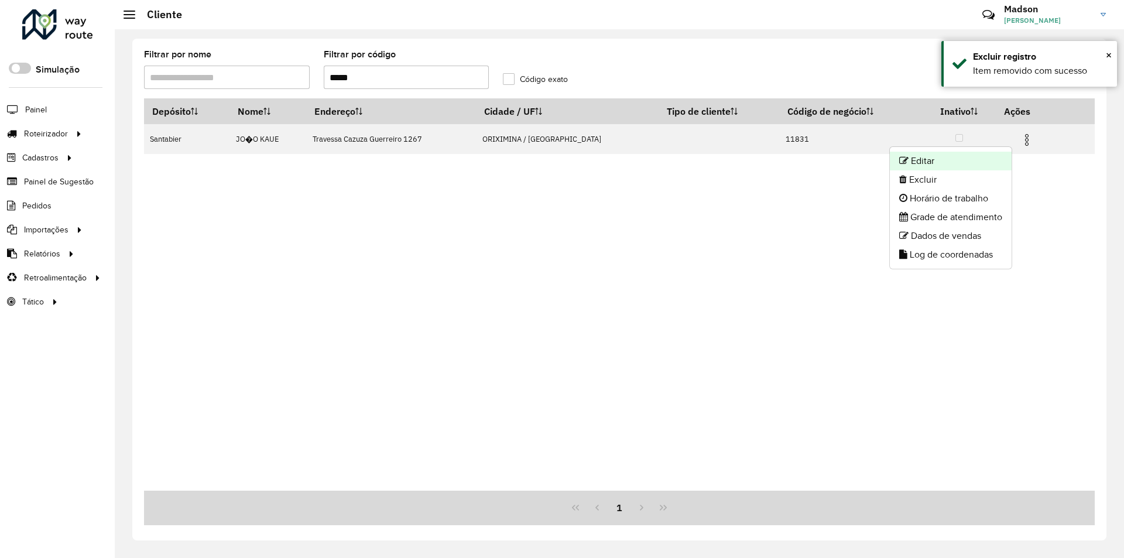
click at [987, 165] on li "Editar" at bounding box center [951, 161] width 122 height 19
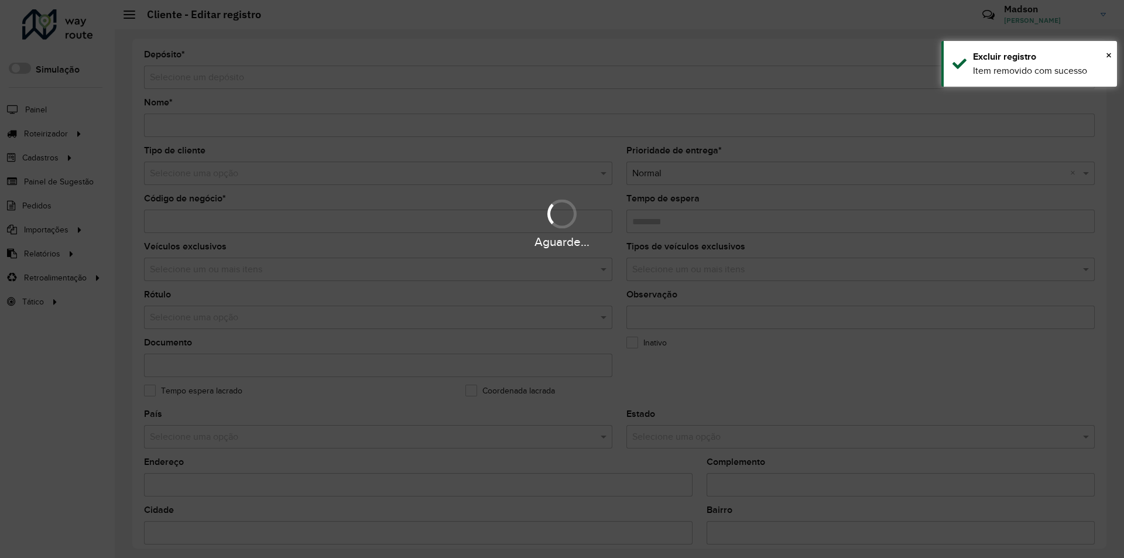
type input "*********"
type input "*****"
type input "********"
type input "**********"
type input "*********"
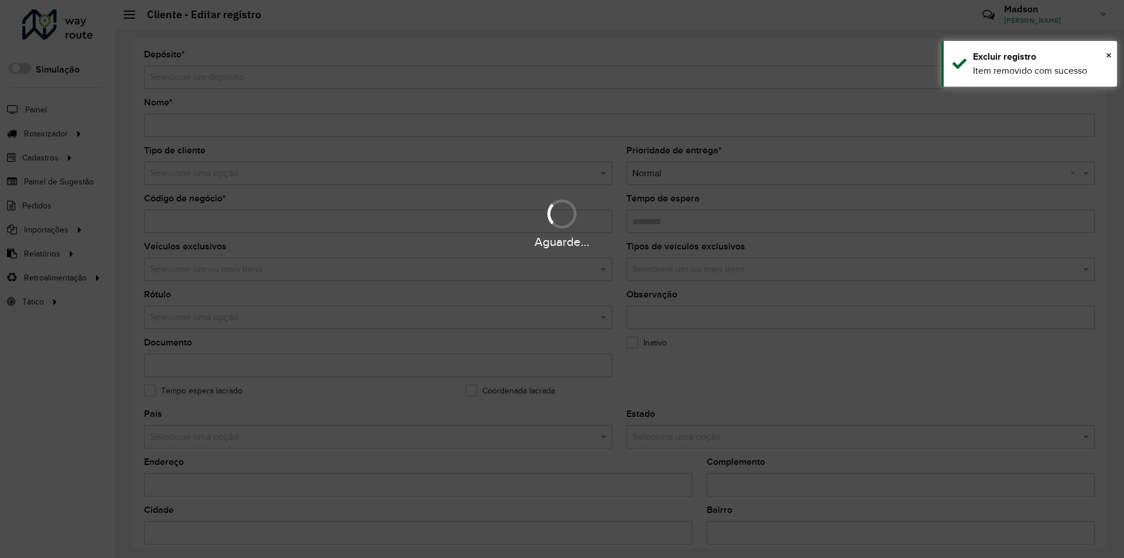
type input "******"
type input "********"
type input "*********"
type input "**********"
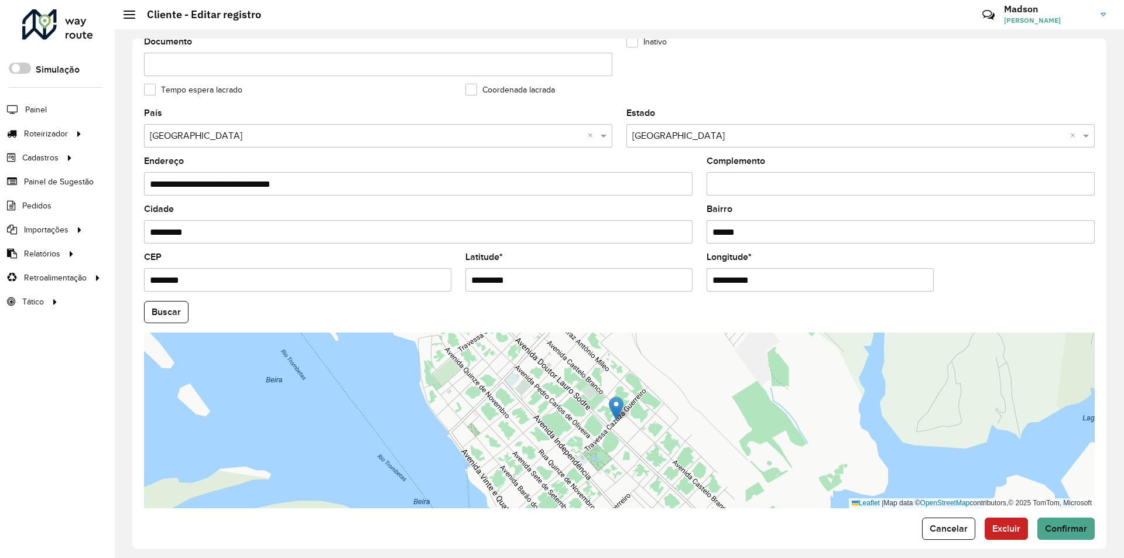
scroll to position [313, 0]
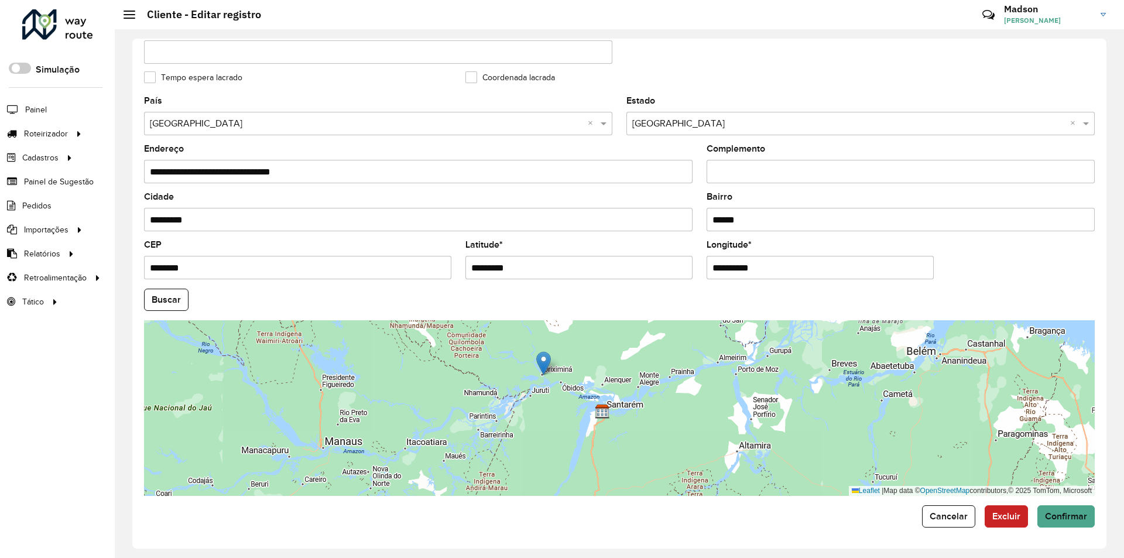
drag, startPoint x: 789, startPoint y: 409, endPoint x: 568, endPoint y: 383, distance: 222.1
click at [568, 383] on div "Leaflet | Map data © OpenStreetMap contributors,© 2025 TomTom, Microsoft" at bounding box center [619, 408] width 950 height 176
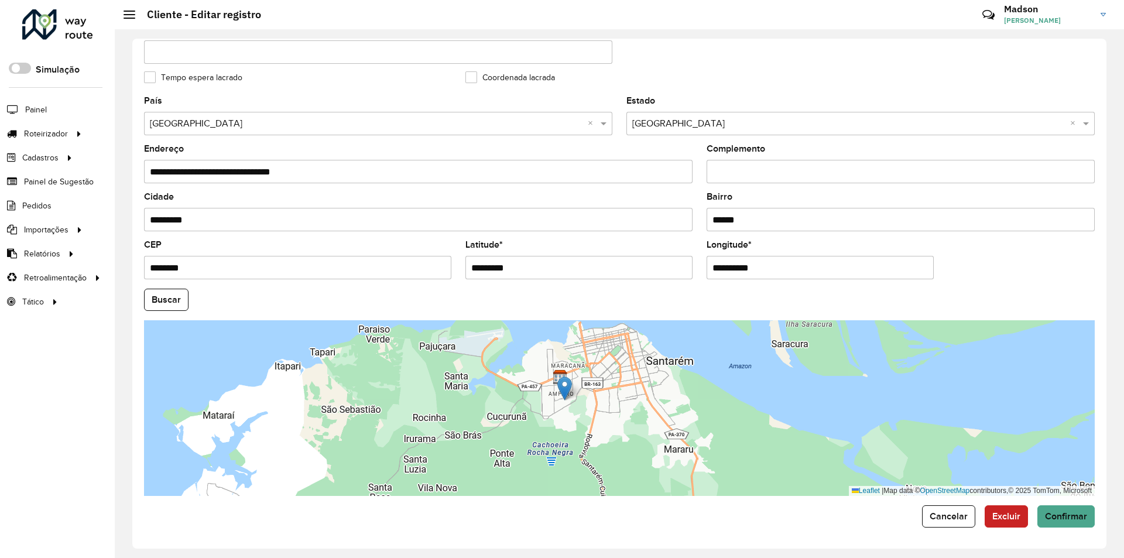
drag, startPoint x: 543, startPoint y: 363, endPoint x: 551, endPoint y: 375, distance: 14.3
click at [557, 376] on img at bounding box center [564, 388] width 15 height 24
type input "**********"
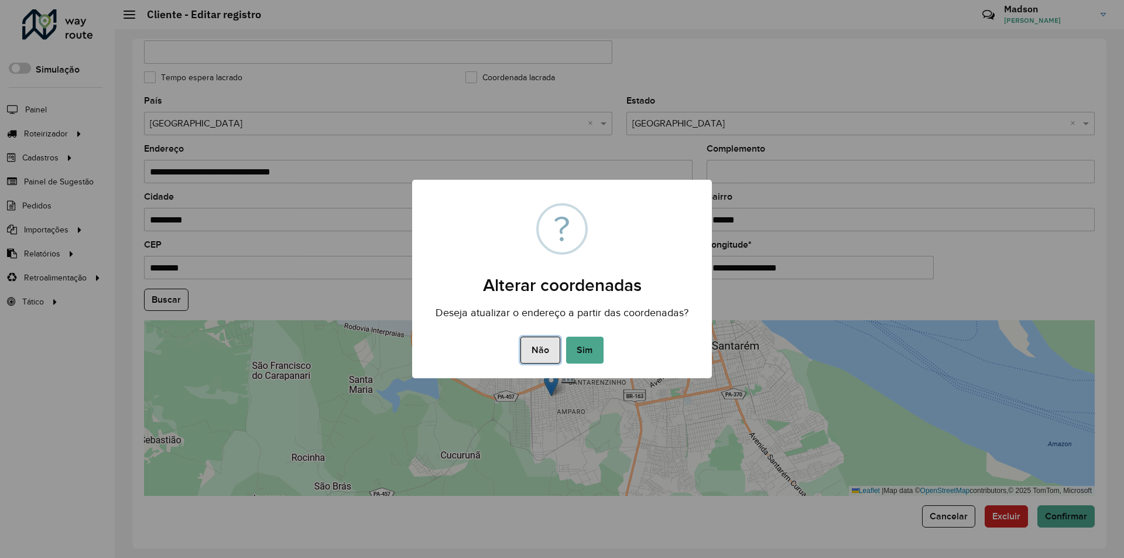
click at [552, 362] on button "Não" at bounding box center [539, 350] width 39 height 27
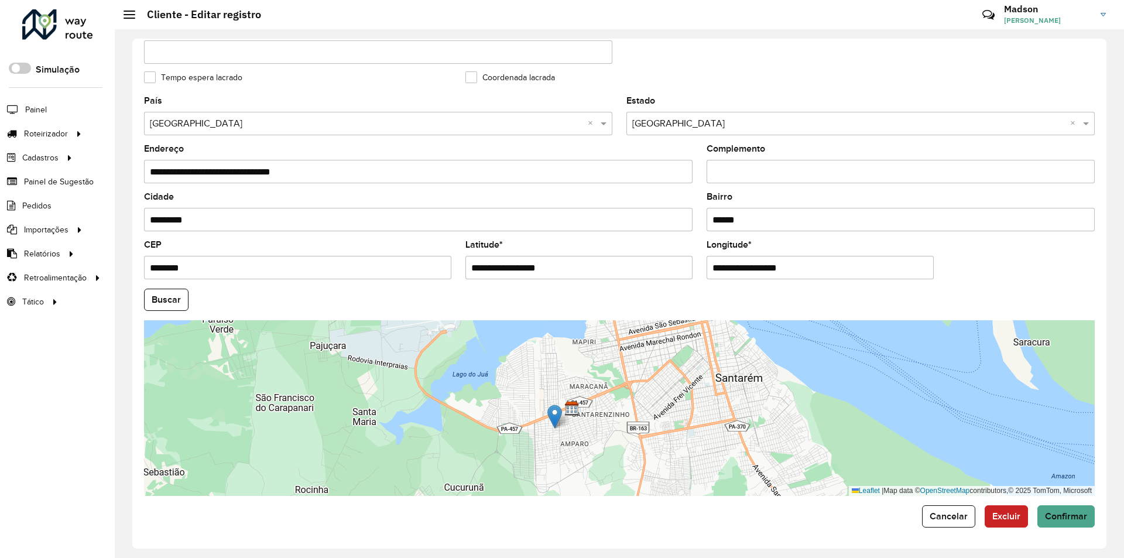
drag, startPoint x: 578, startPoint y: 377, endPoint x: 581, endPoint y: 410, distance: 32.4
click at [581, 410] on div "Leaflet | Map data © OpenStreetMap contributors,© 2025 TomTom, Microsoft" at bounding box center [619, 408] width 950 height 176
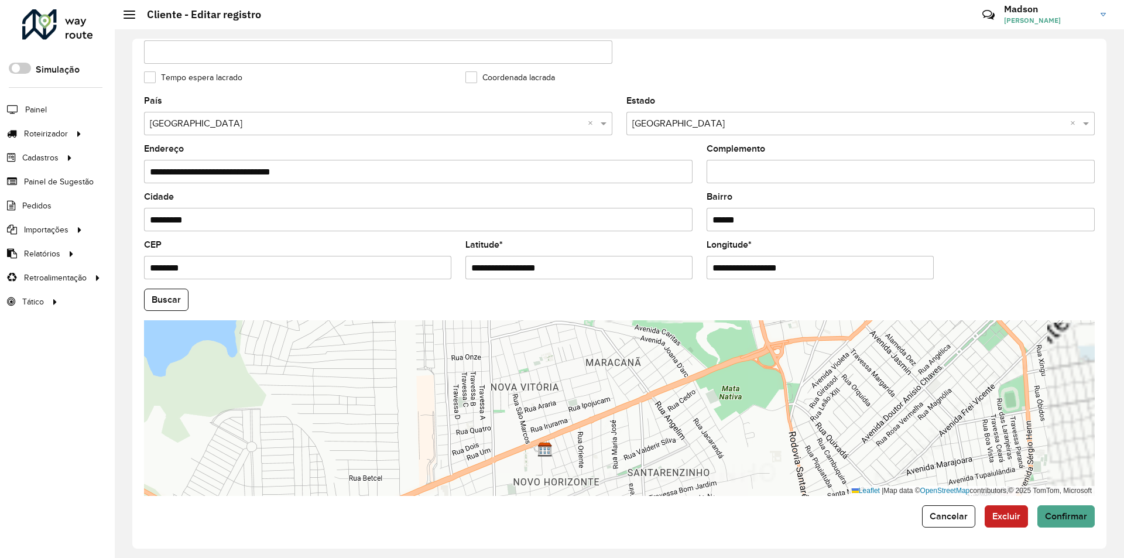
drag, startPoint x: 577, startPoint y: 473, endPoint x: 612, endPoint y: 369, distance: 109.2
click at [612, 369] on div "Leaflet | Map data © OpenStreetMap contributors,© 2025 TomTom, Microsoft" at bounding box center [619, 408] width 950 height 176
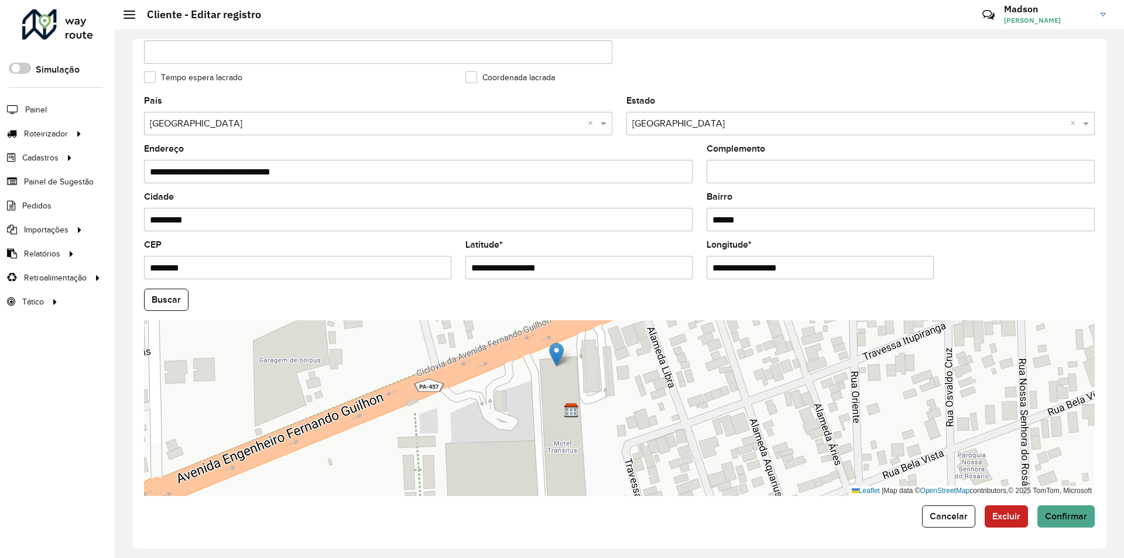
drag, startPoint x: 511, startPoint y: 416, endPoint x: 557, endPoint y: 356, distance: 76.0
click at [557, 356] on img at bounding box center [556, 354] width 15 height 24
type input "**********"
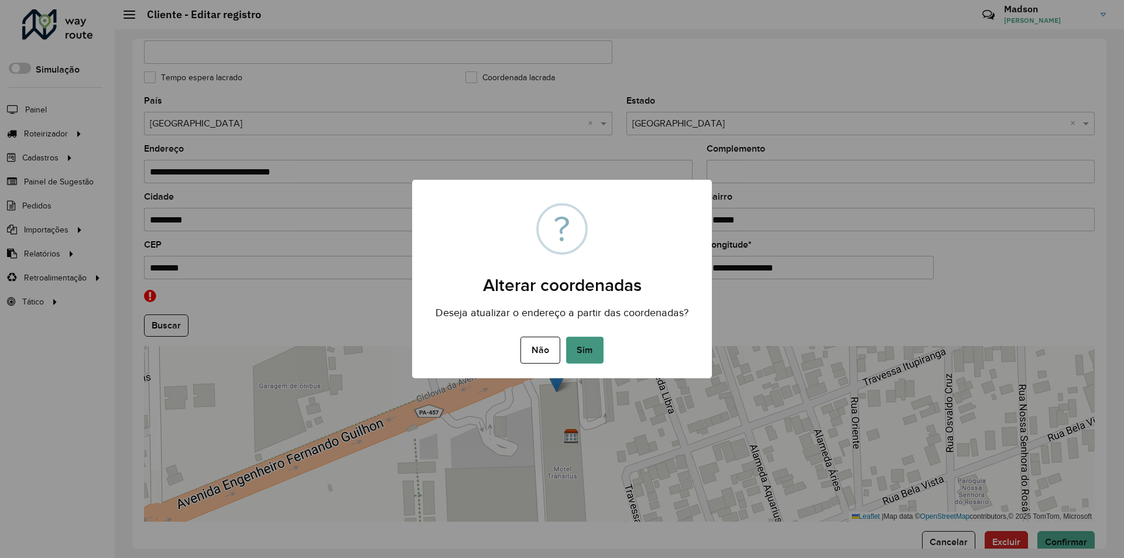
click at [586, 350] on button "Sim" at bounding box center [584, 350] width 37 height 27
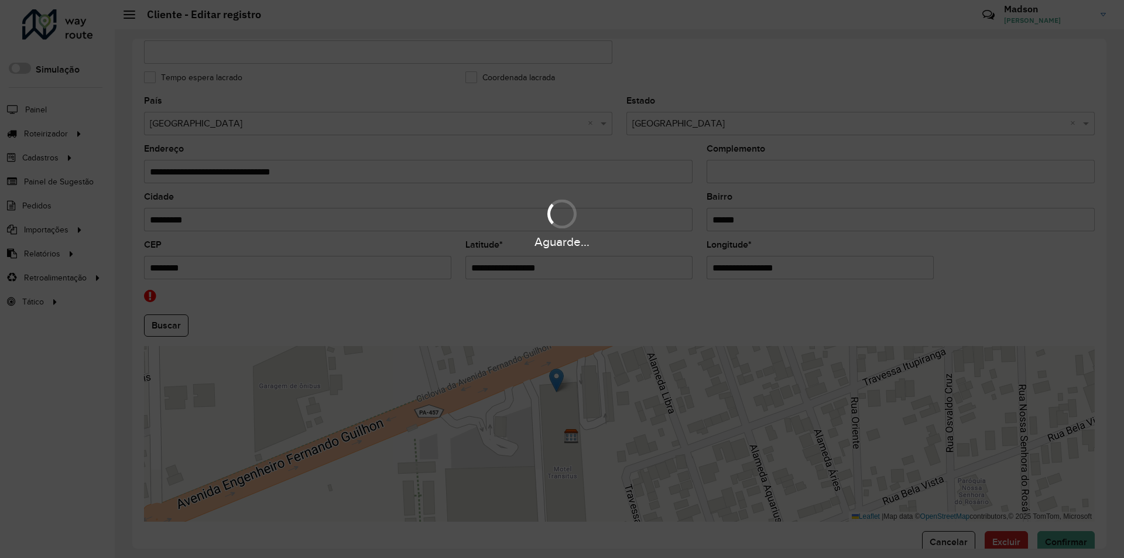
type input "**********"
type input "********"
type input "**********"
type input "*********"
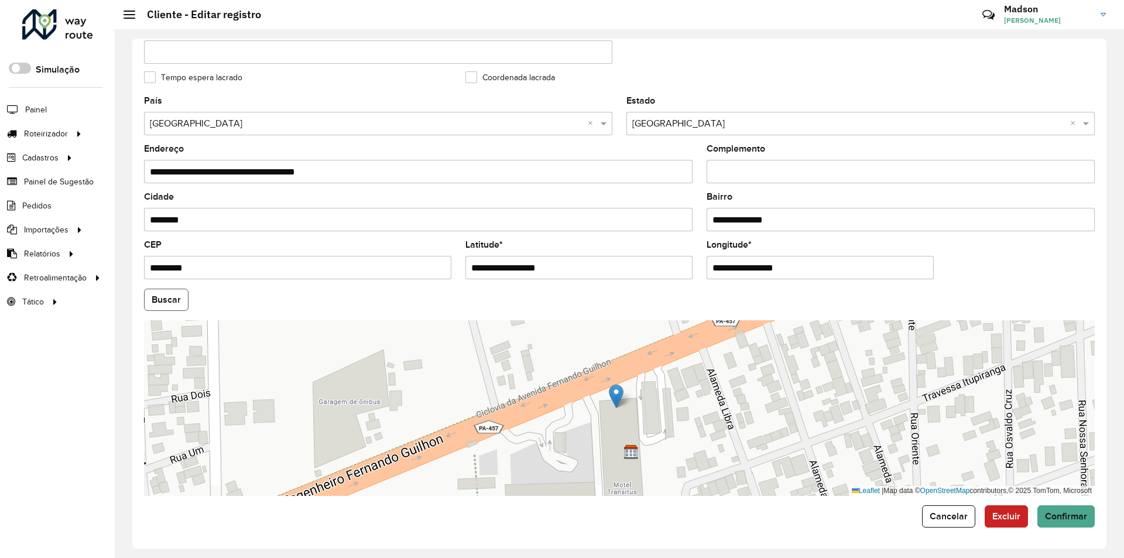
click at [167, 305] on button "Buscar" at bounding box center [166, 300] width 44 height 22
click at [169, 295] on button "Buscar" at bounding box center [166, 300] width 44 height 22
click at [1073, 519] on span "Confirmar" at bounding box center [1066, 516] width 42 height 10
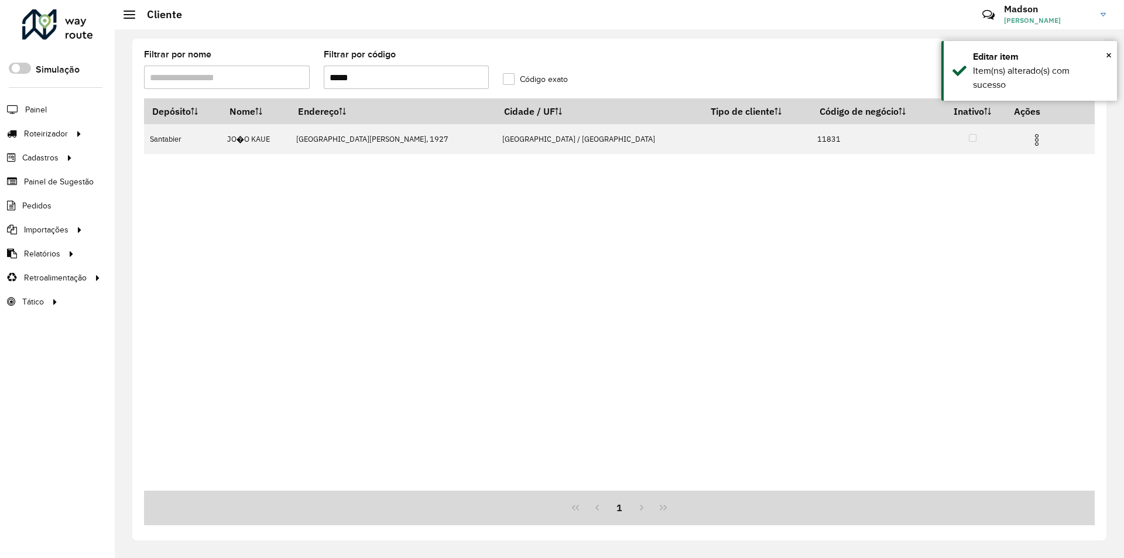
click at [365, 70] on input "*****" at bounding box center [407, 77] width 166 height 23
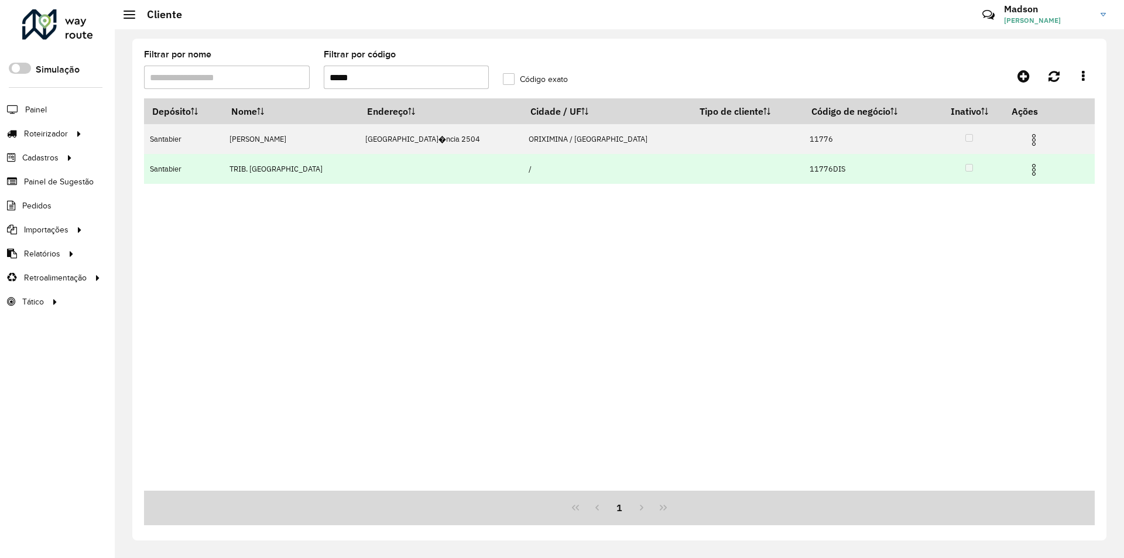
type input "*****"
click at [1027, 168] on img at bounding box center [1034, 170] width 14 height 14
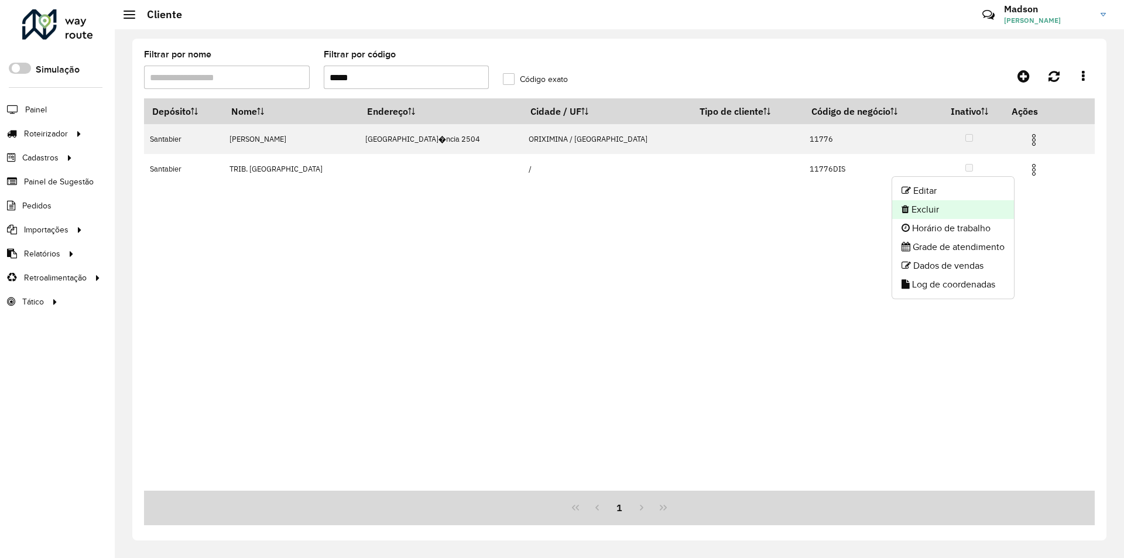
click at [992, 201] on li "Excluir" at bounding box center [953, 209] width 122 height 19
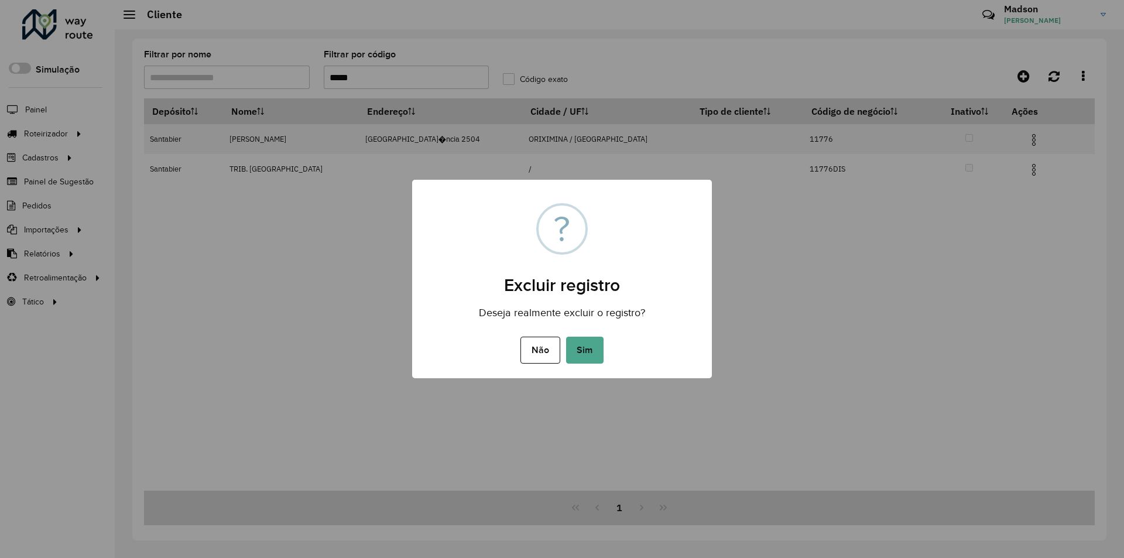
click at [604, 342] on div "Não No Sim" at bounding box center [562, 350] width 300 height 33
click at [596, 344] on button "Sim" at bounding box center [584, 350] width 37 height 27
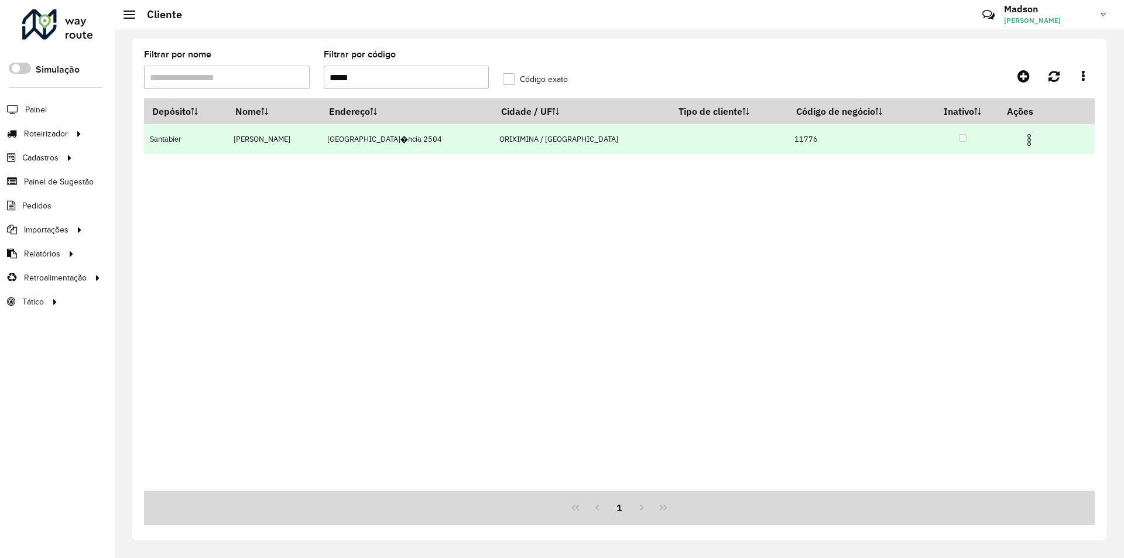
click at [1024, 142] on img at bounding box center [1029, 140] width 14 height 14
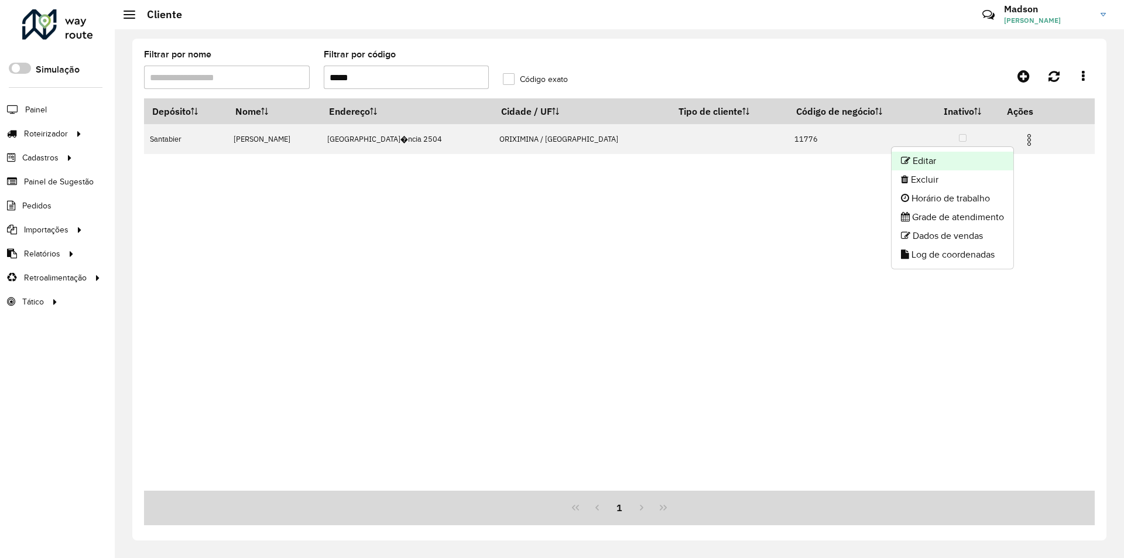
click at [992, 167] on li "Editar" at bounding box center [952, 161] width 122 height 19
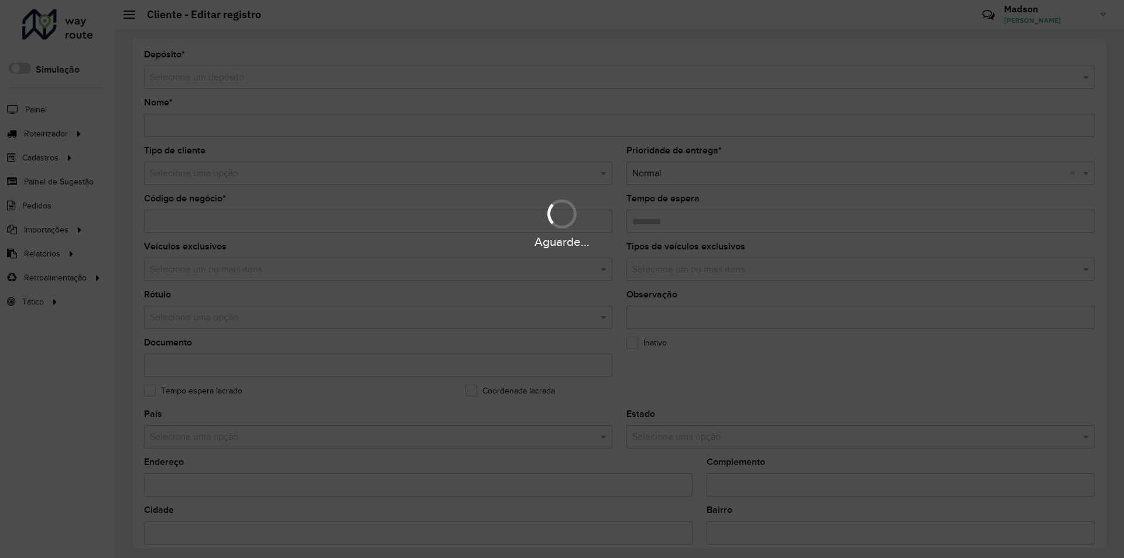
type input "**********"
type input "*****"
type input "********"
type input "**********"
type input "*********"
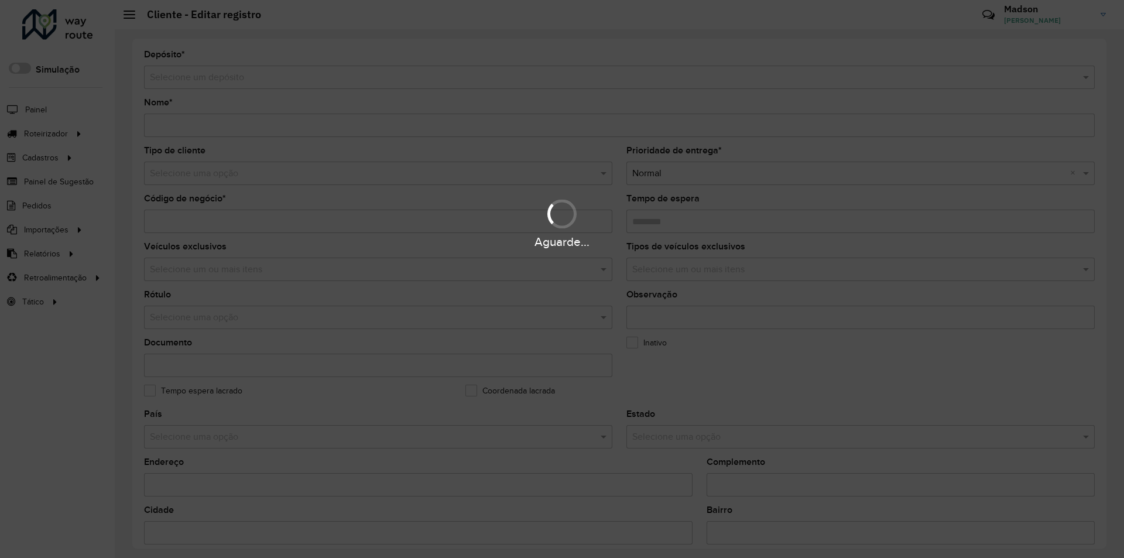
type input "******"
type input "********"
type input "*********"
type input "**********"
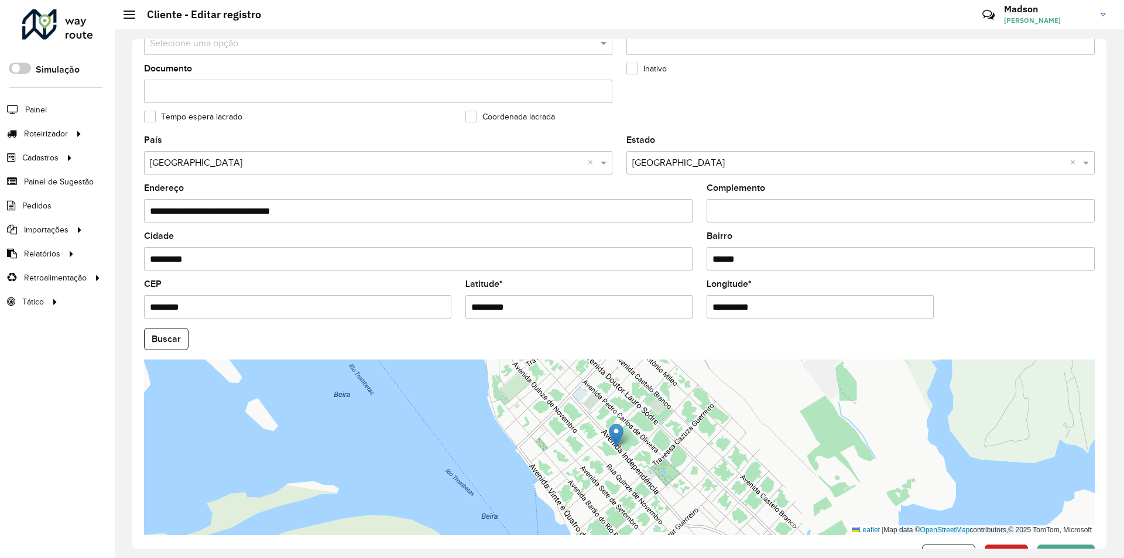
scroll to position [313, 0]
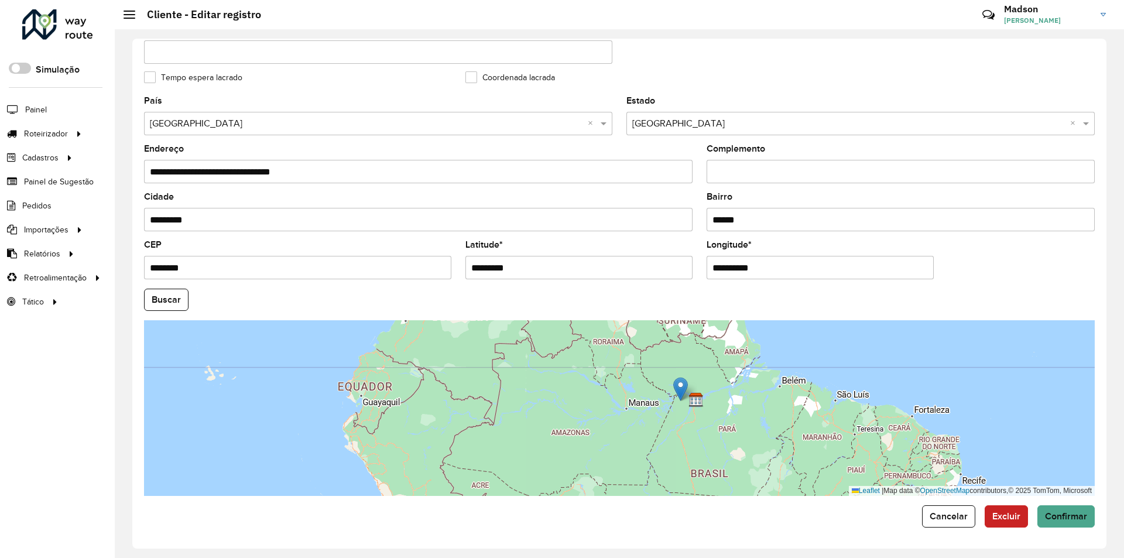
drag, startPoint x: 688, startPoint y: 379, endPoint x: 687, endPoint y: 390, distance: 10.6
click at [687, 390] on img at bounding box center [680, 389] width 15 height 24
type input "**********"
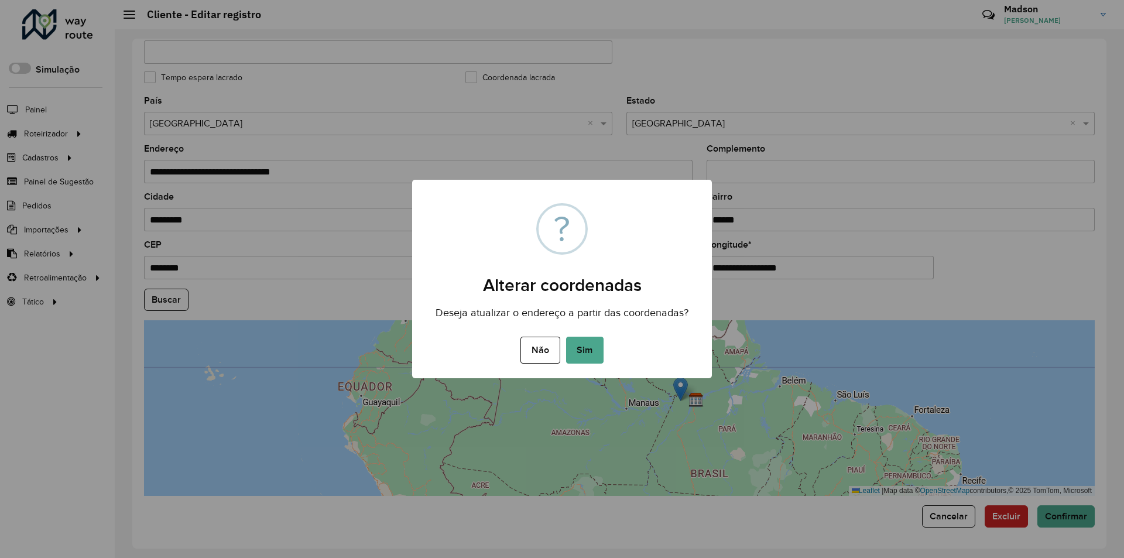
click at [687, 390] on div "× ? Alterar coordenadas Deseja atualizar o endereço a partir das coordenadas? N…" at bounding box center [562, 279] width 1124 height 558
click at [533, 353] on button "Não" at bounding box center [539, 350] width 39 height 27
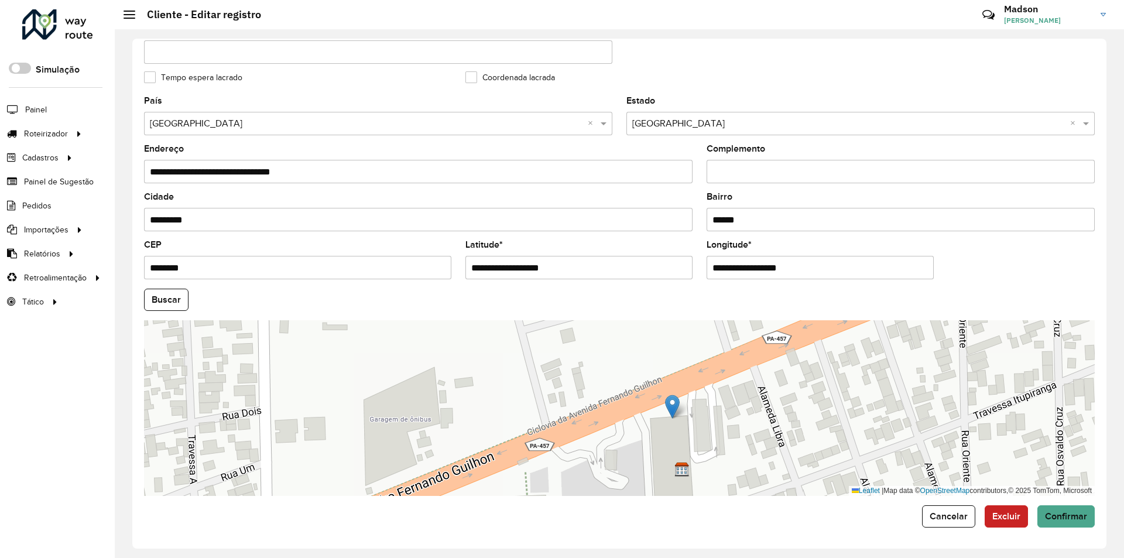
drag, startPoint x: 657, startPoint y: 381, endPoint x: 672, endPoint y: 406, distance: 29.4
click at [672, 406] on img at bounding box center [672, 406] width 15 height 24
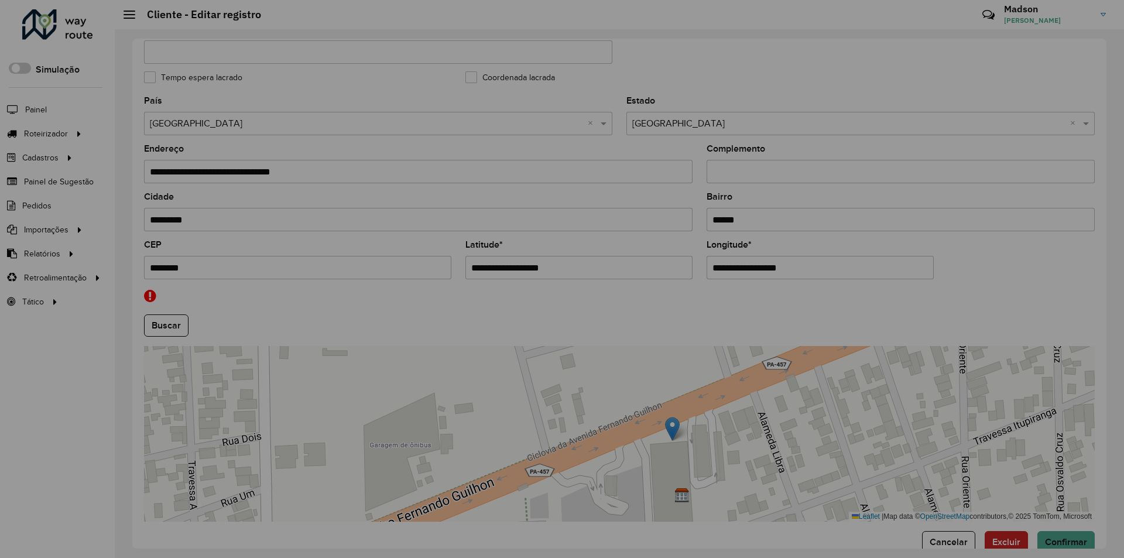
type input "**********"
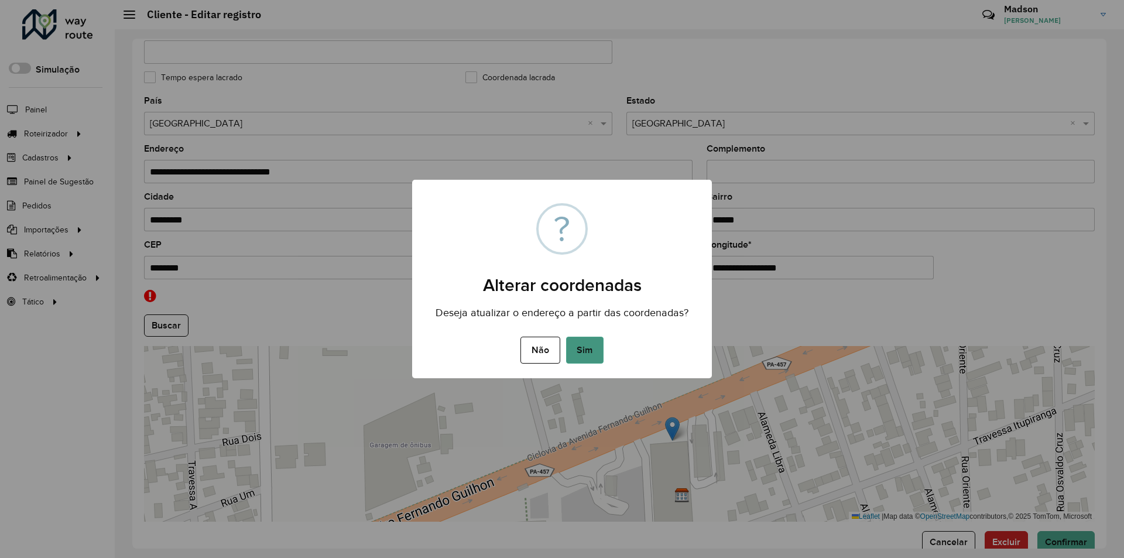
click at [579, 354] on button "Sim" at bounding box center [584, 350] width 37 height 27
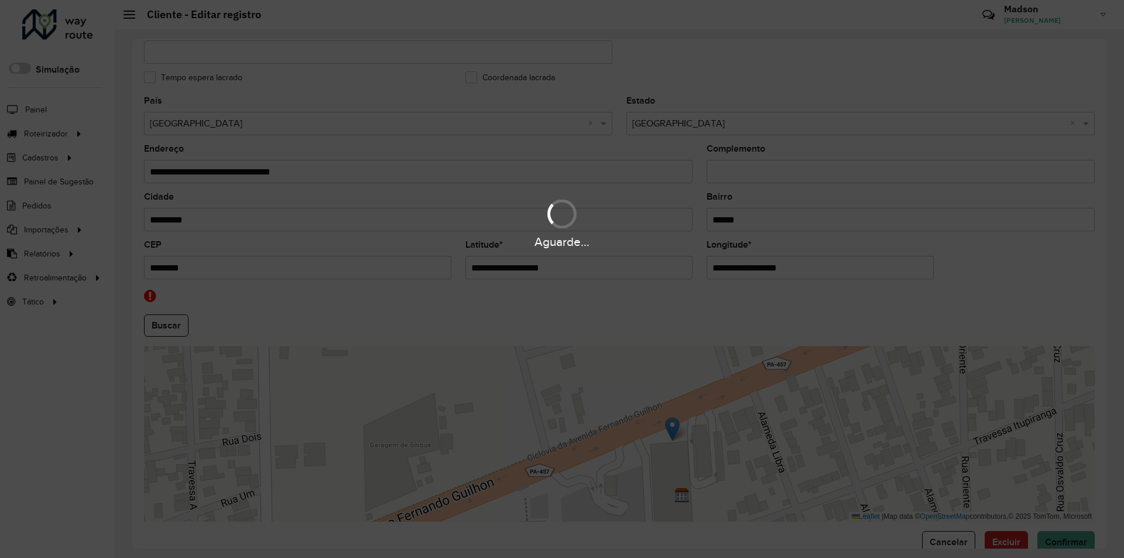
type input "**********"
type input "********"
type input "**********"
type input "*********"
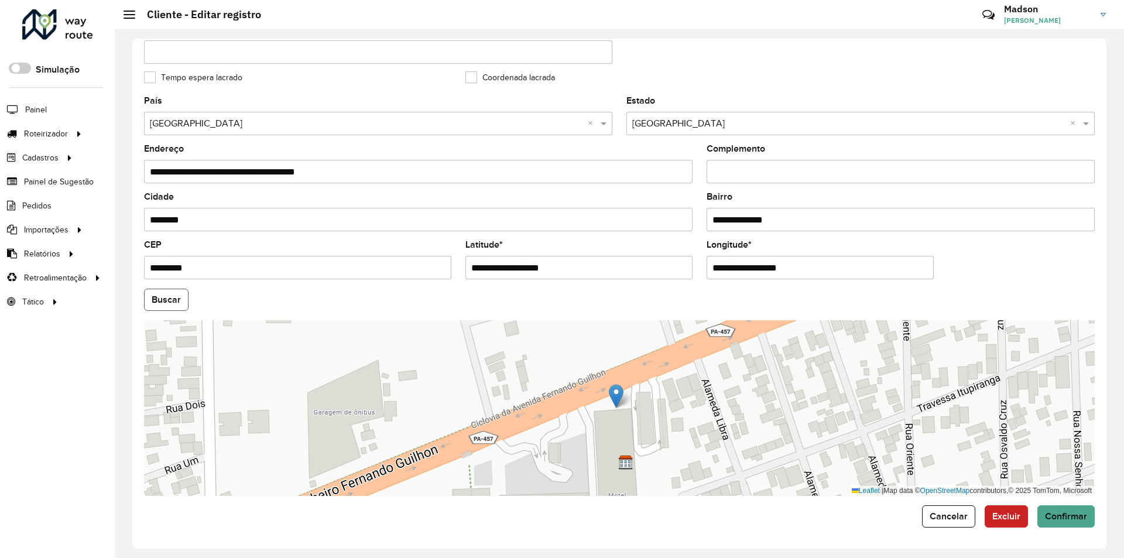
click at [163, 293] on button "Buscar" at bounding box center [166, 300] width 44 height 22
drag, startPoint x: 1056, startPoint y: 516, endPoint x: 1039, endPoint y: 504, distance: 20.1
click at [1056, 516] on span "Confirmar" at bounding box center [1066, 516] width 42 height 10
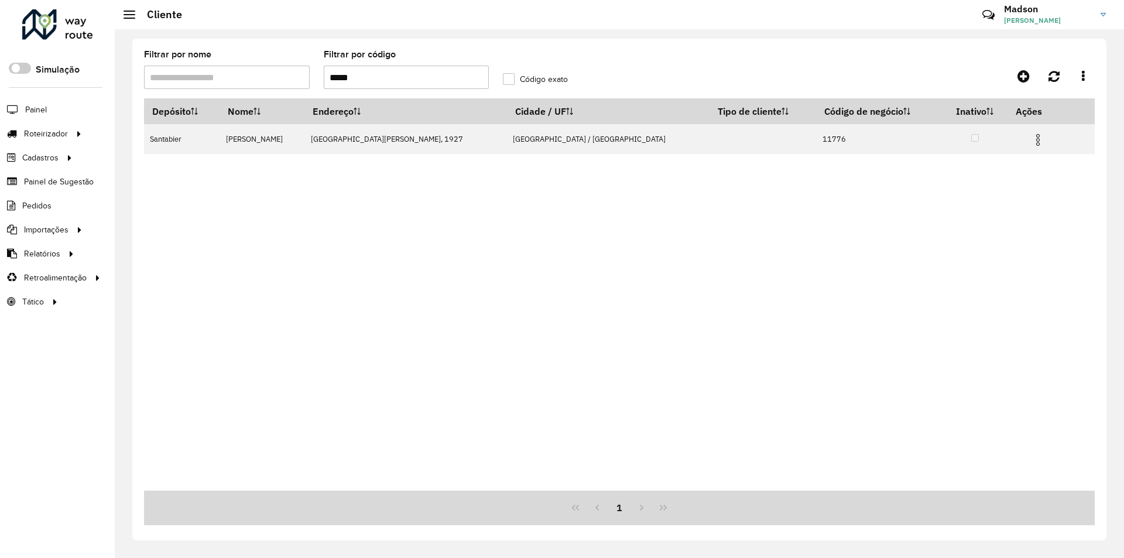
click at [385, 82] on input "*****" at bounding box center [407, 77] width 166 height 23
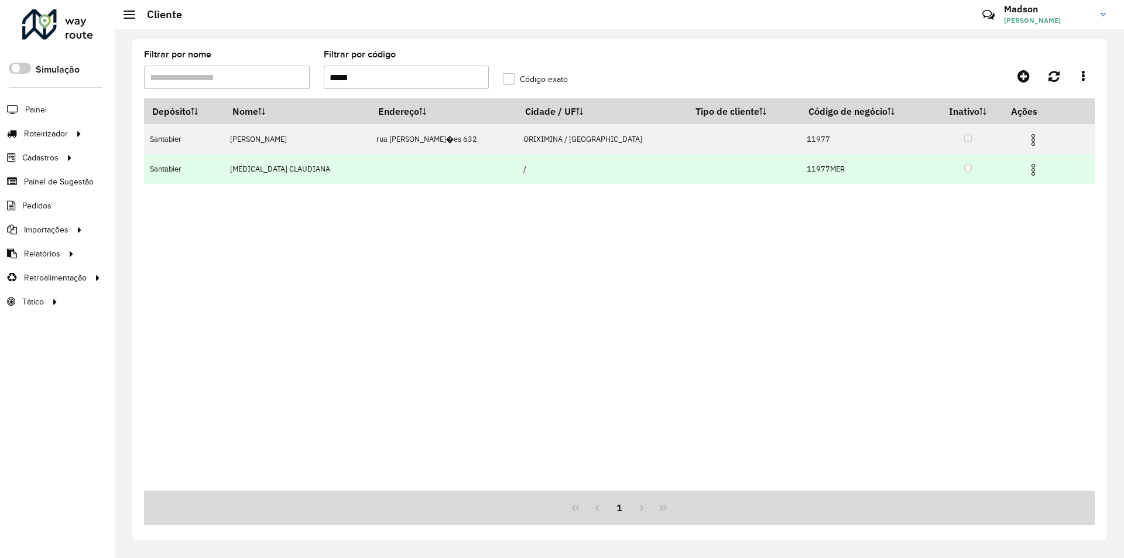
type input "*****"
click at [1027, 169] on img at bounding box center [1033, 170] width 14 height 14
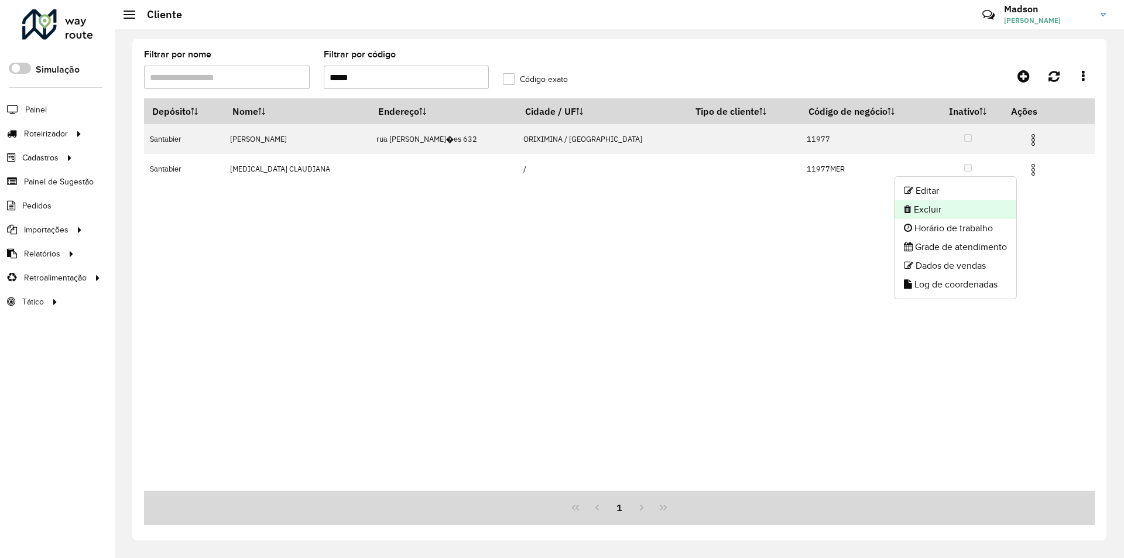
click at [976, 207] on li "Excluir" at bounding box center [955, 209] width 122 height 19
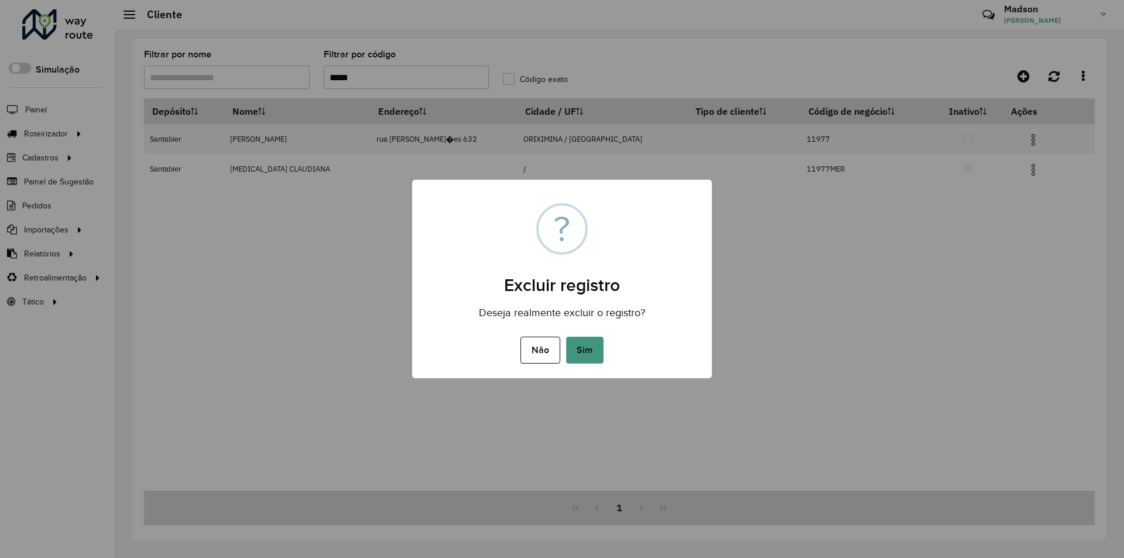
click at [587, 350] on button "Sim" at bounding box center [584, 350] width 37 height 27
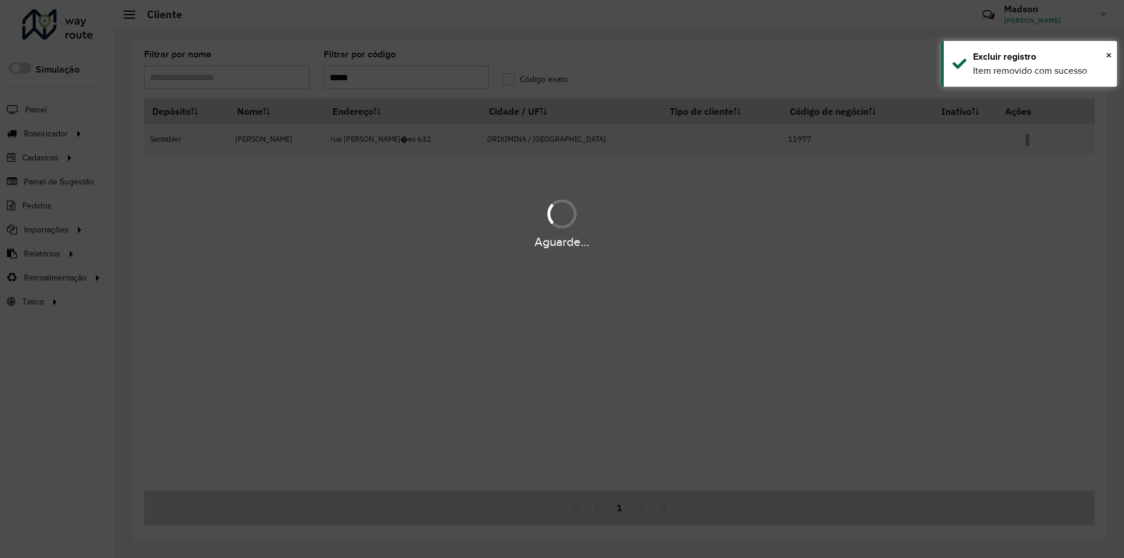
click at [1027, 142] on div "Aguarde..." at bounding box center [562, 279] width 1124 height 558
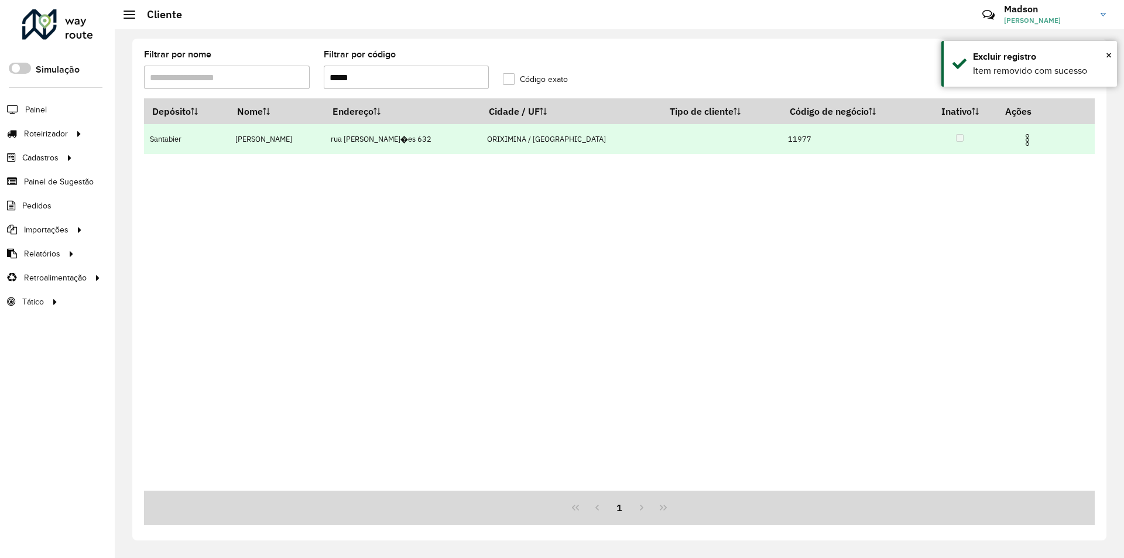
click at [1022, 142] on img at bounding box center [1027, 140] width 14 height 14
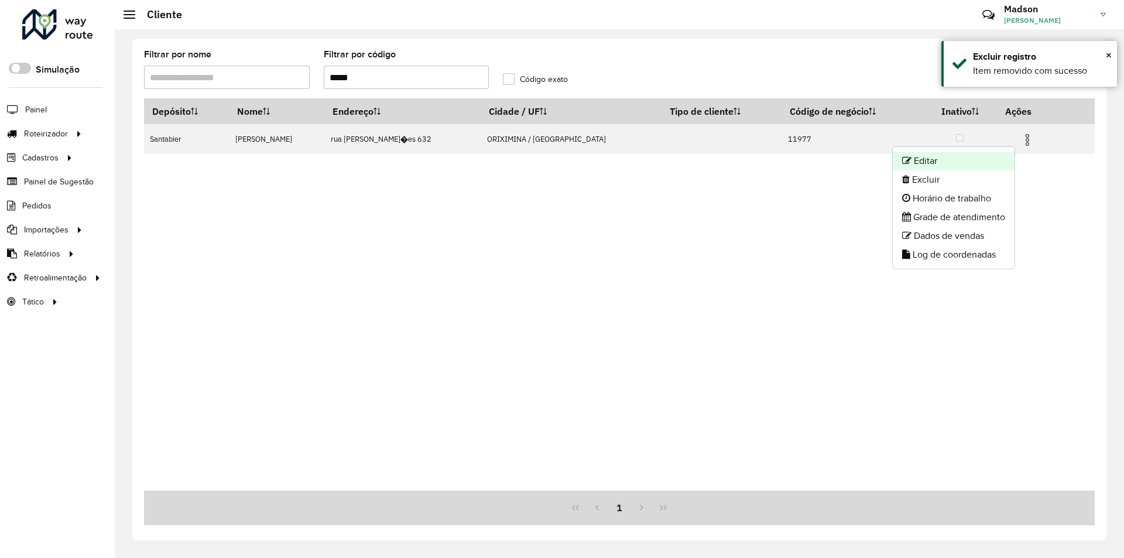
click at [991, 164] on li "Editar" at bounding box center [954, 161] width 122 height 19
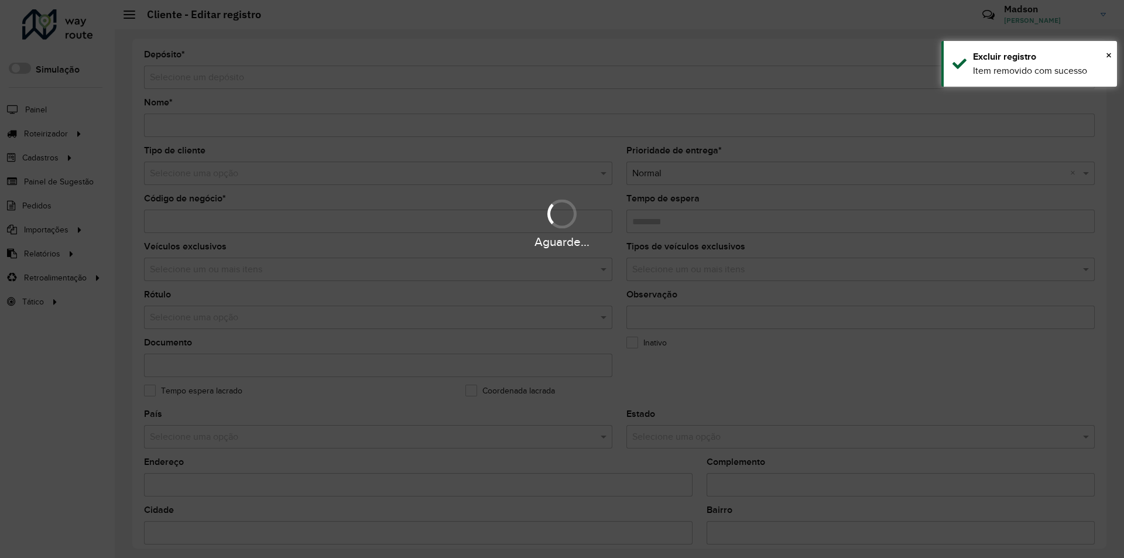
type input "**********"
type input "*****"
type input "********"
type input "**********"
type input "*********"
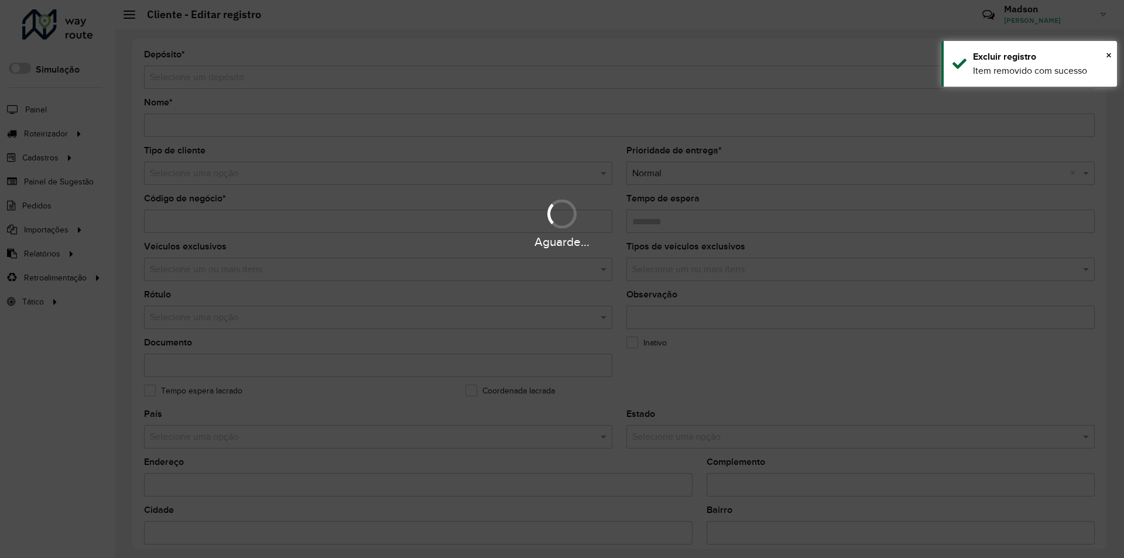
type input "******"
type input "********"
type input "*********"
type input "**********"
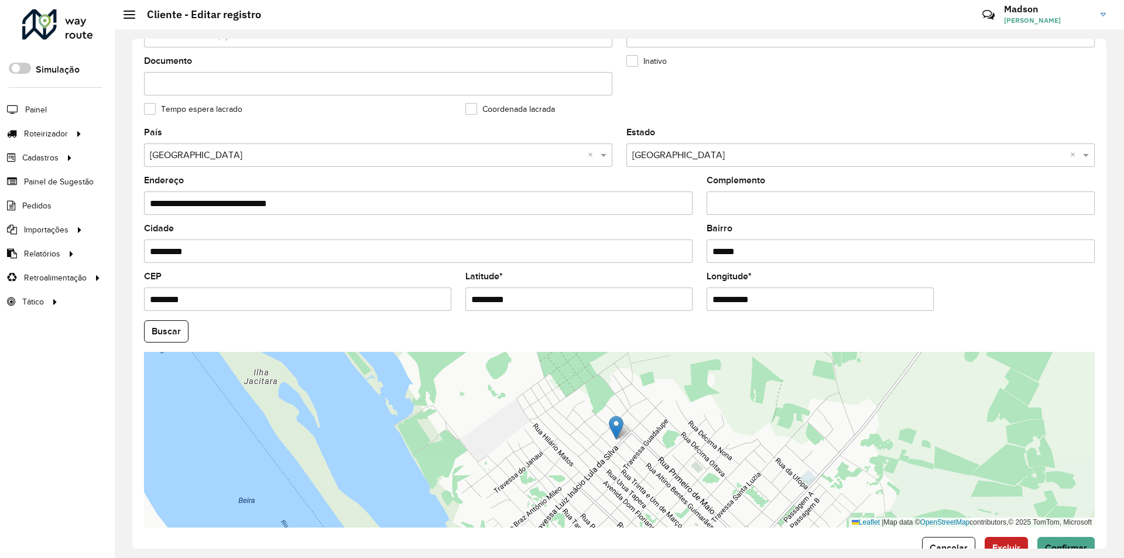
scroll to position [313, 0]
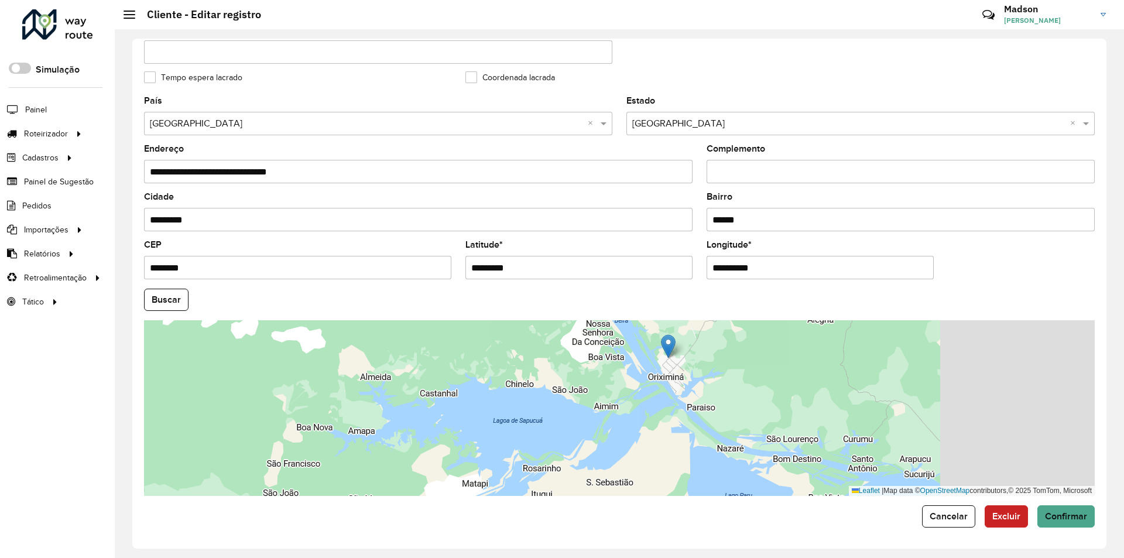
drag, startPoint x: 953, startPoint y: 412, endPoint x: 682, endPoint y: 356, distance: 276.2
click at [692, 358] on div "Leaflet | Map data © OpenStreetMap contributors,© 2025 TomTom, Microsoft" at bounding box center [619, 408] width 950 height 176
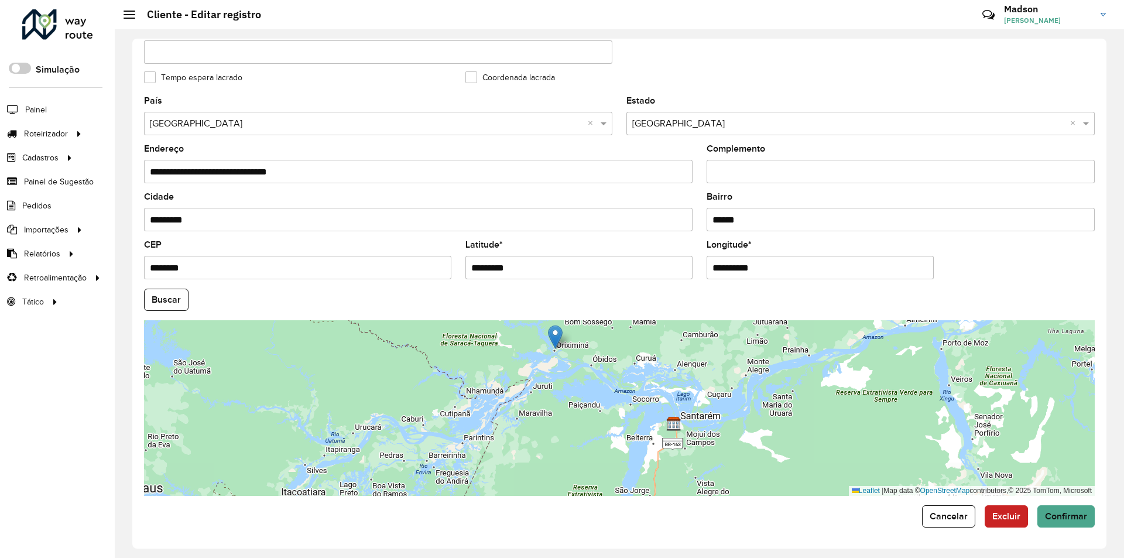
drag, startPoint x: 696, startPoint y: 390, endPoint x: 575, endPoint y: 382, distance: 122.0
click at [577, 382] on div "Leaflet | Map data © OpenStreetMap contributors,© 2025 TomTom, Microsoft" at bounding box center [619, 408] width 950 height 176
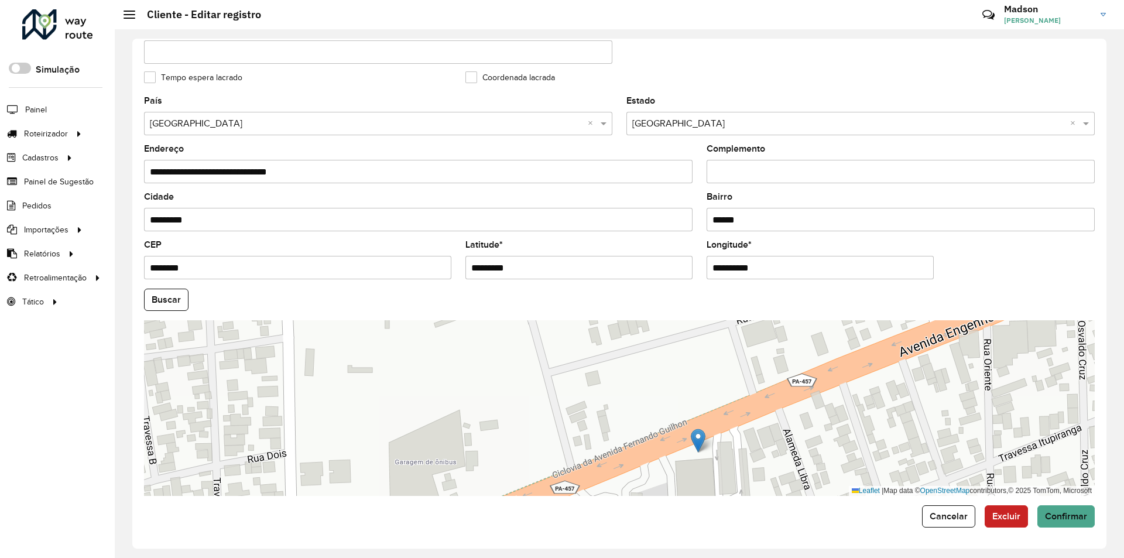
drag, startPoint x: 550, startPoint y: 333, endPoint x: 696, endPoint y: 437, distance: 179.3
click at [696, 437] on img at bounding box center [698, 440] width 15 height 24
type input "**********"
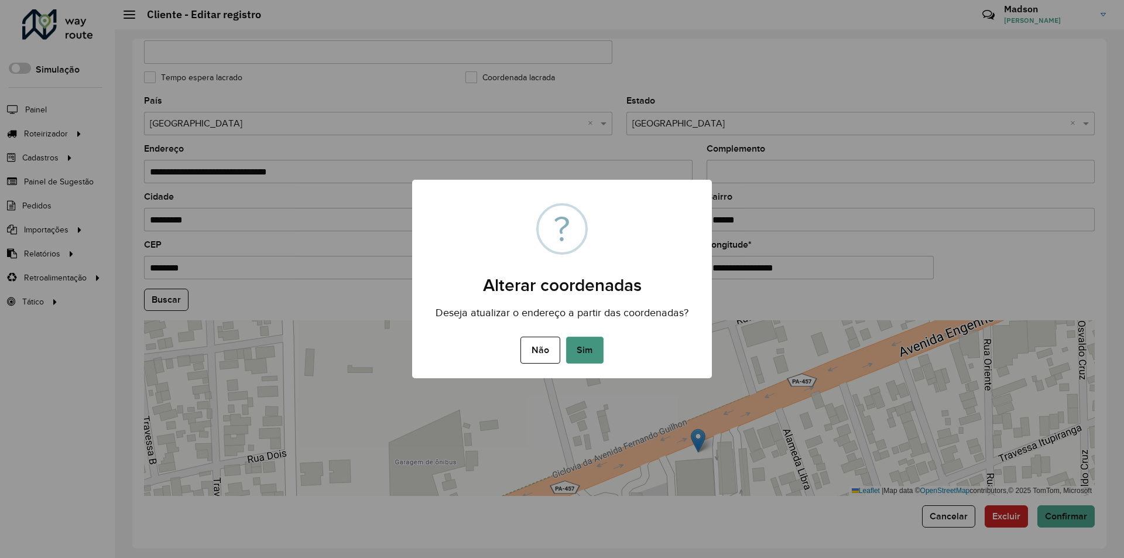
click at [589, 348] on button "Sim" at bounding box center [584, 350] width 37 height 27
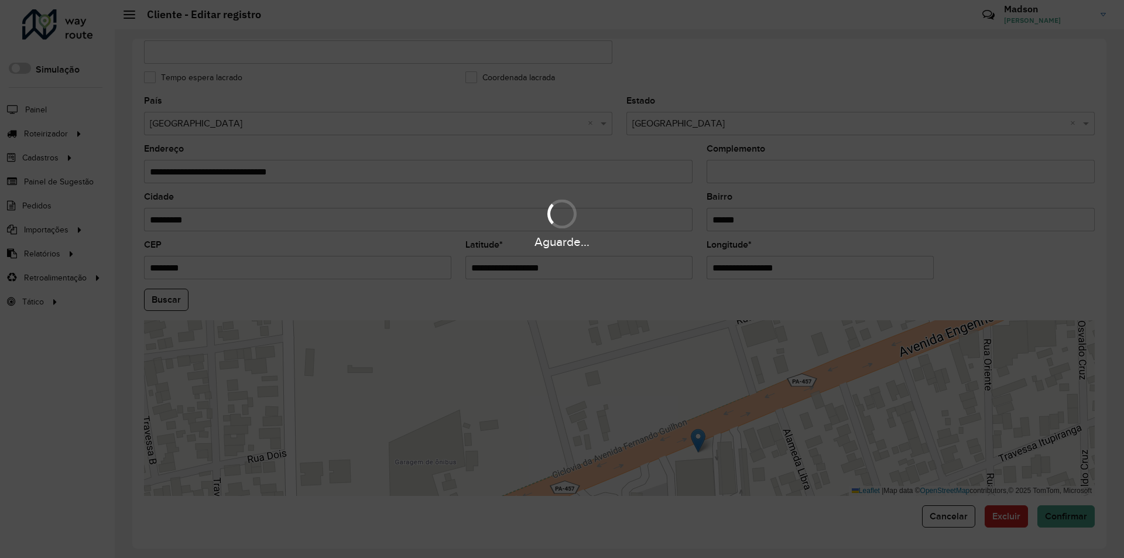
type input "**********"
type input "********"
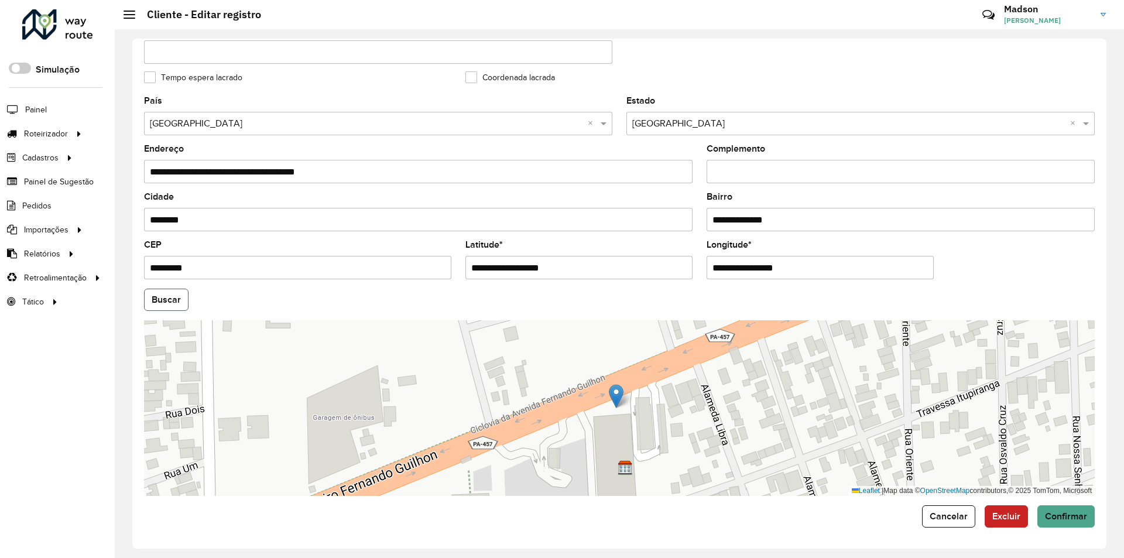
click at [181, 294] on button "Buscar" at bounding box center [166, 300] width 44 height 22
click at [1053, 517] on span "Confirmar" at bounding box center [1066, 516] width 42 height 10
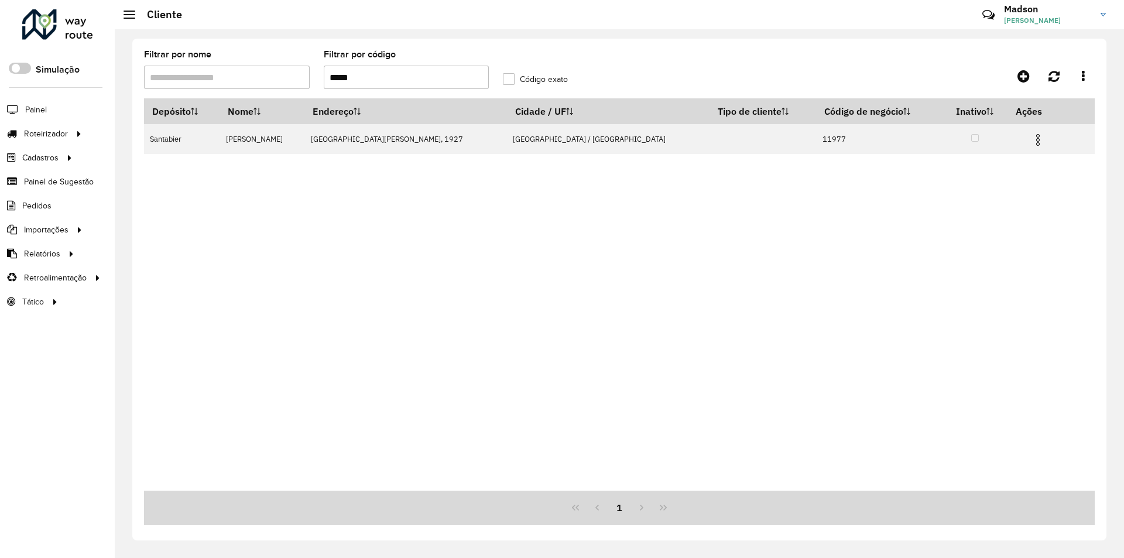
click at [443, 85] on input "*****" at bounding box center [407, 77] width 166 height 23
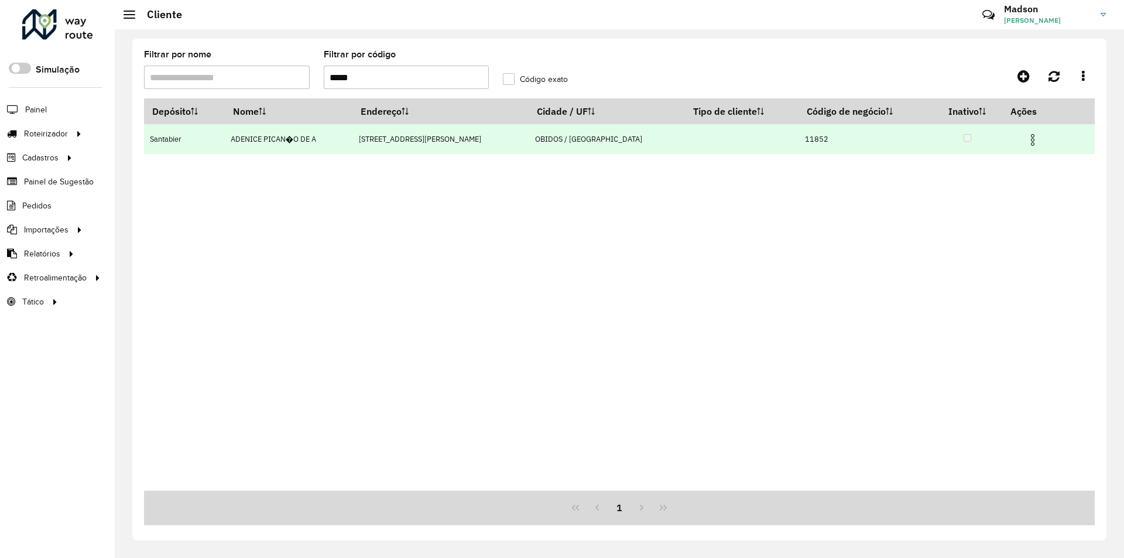
drag, startPoint x: 1030, startPoint y: 140, endPoint x: 1018, endPoint y: 143, distance: 12.1
click at [1029, 140] on img at bounding box center [1032, 140] width 14 height 14
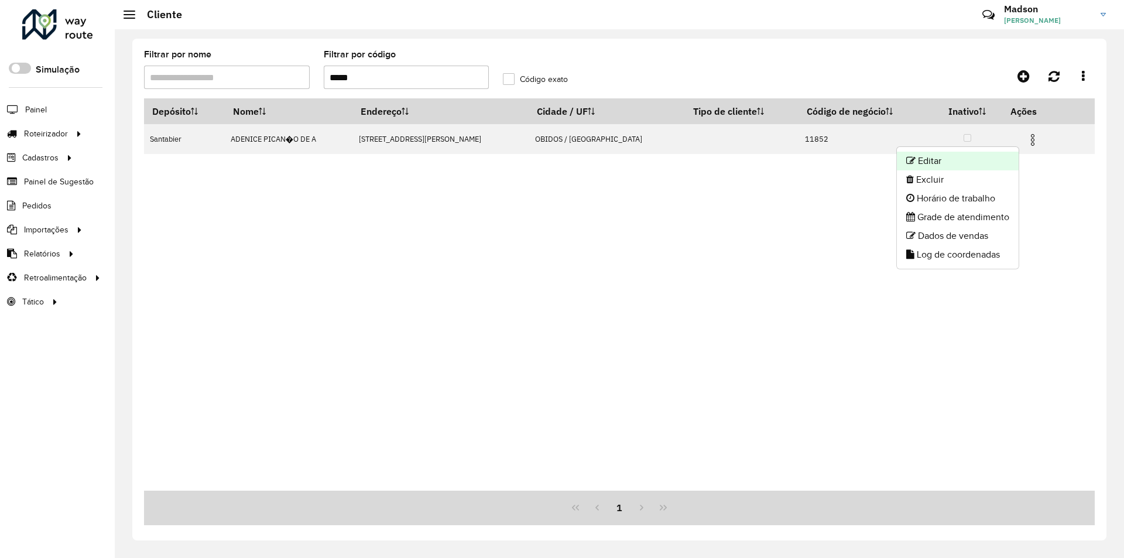
click at [998, 157] on li "Editar" at bounding box center [958, 161] width 122 height 19
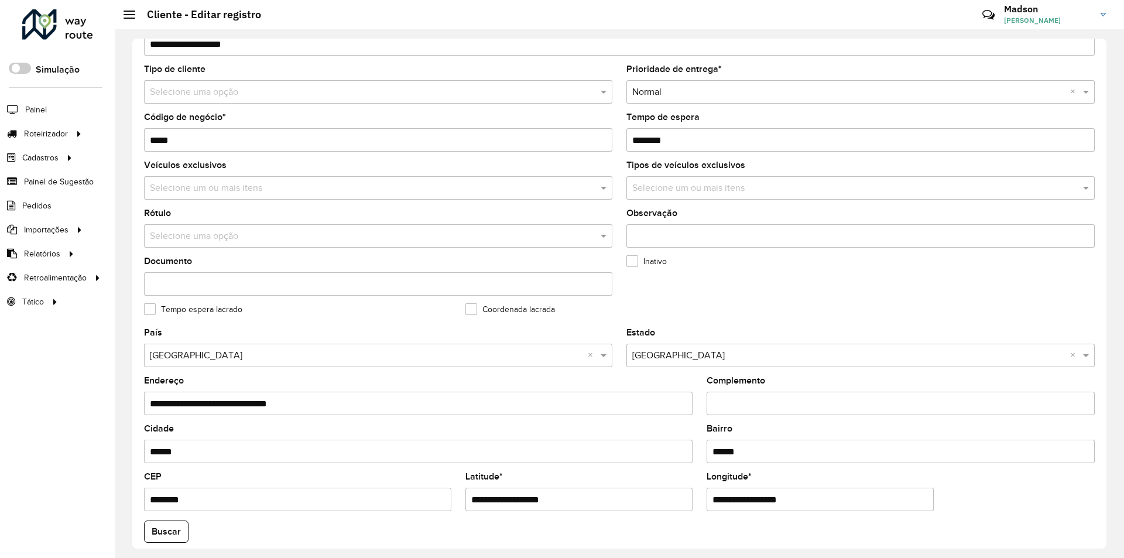
scroll to position [313, 0]
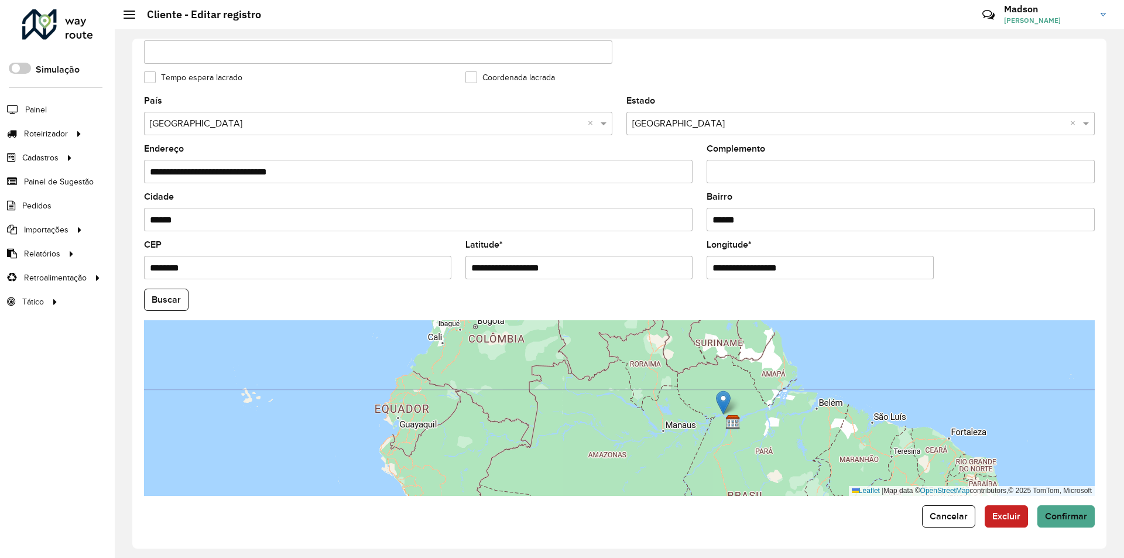
drag, startPoint x: 842, startPoint y: 429, endPoint x: 752, endPoint y: 410, distance: 91.5
click at [752, 410] on div "Leaflet | Map data © OpenStreetMap contributors,© 2025 TomTom, Microsoft" at bounding box center [619, 408] width 950 height 176
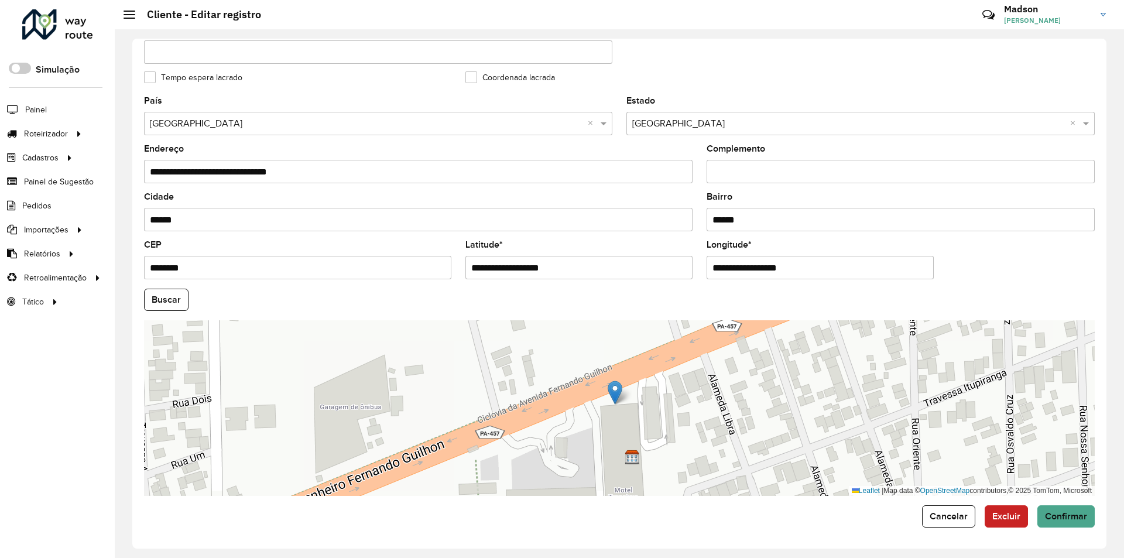
drag, startPoint x: 725, startPoint y: 403, endPoint x: 616, endPoint y: 393, distance: 108.7
click at [616, 393] on img at bounding box center [615, 392] width 15 height 24
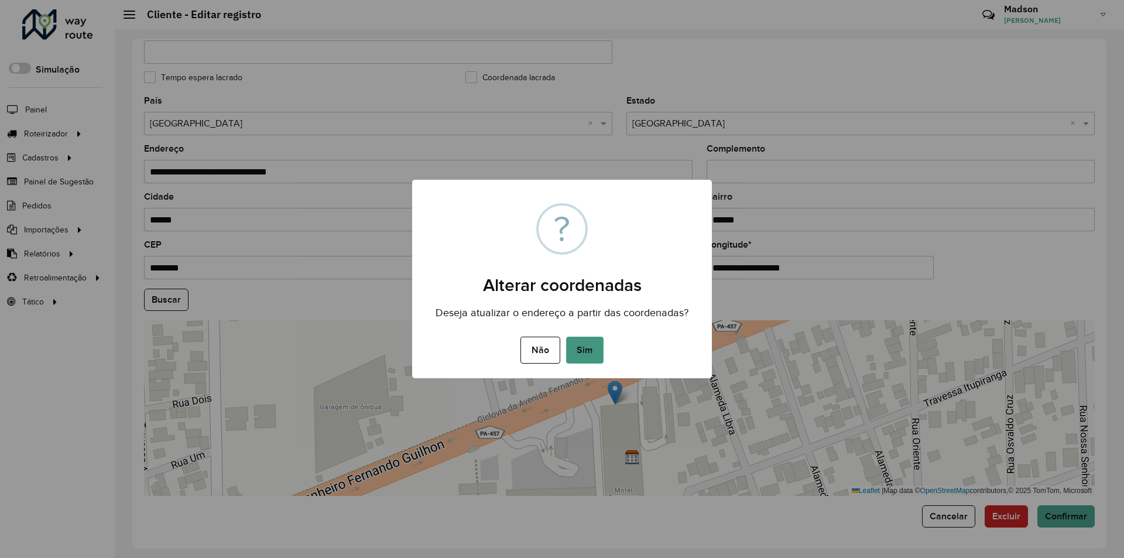
click at [584, 348] on button "Sim" at bounding box center [584, 350] width 37 height 27
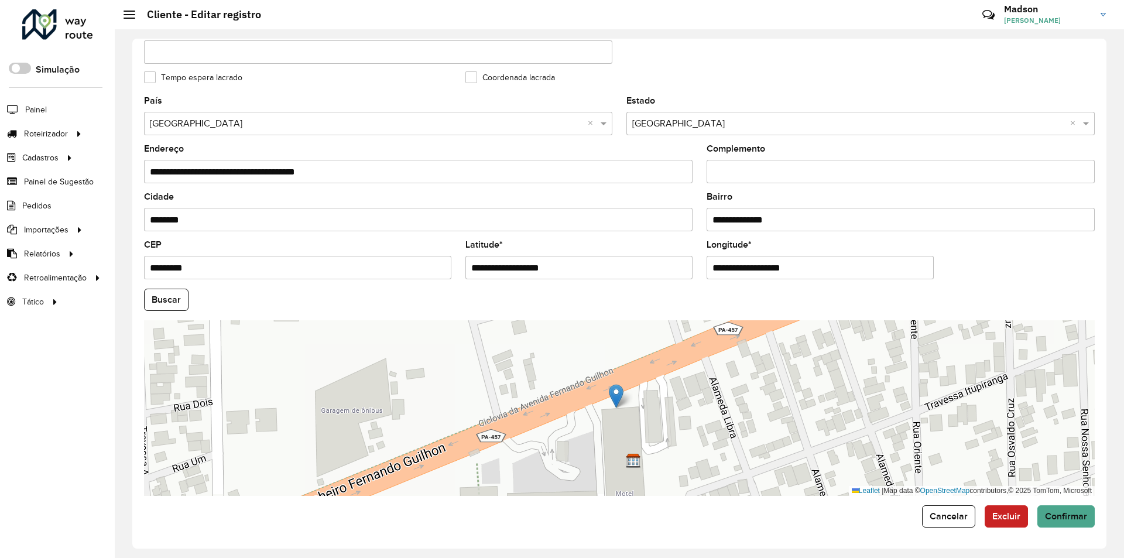
click at [159, 311] on formly-field "Buscar" at bounding box center [619, 305] width 965 height 32
click at [185, 297] on button "Buscar" at bounding box center [166, 300] width 44 height 22
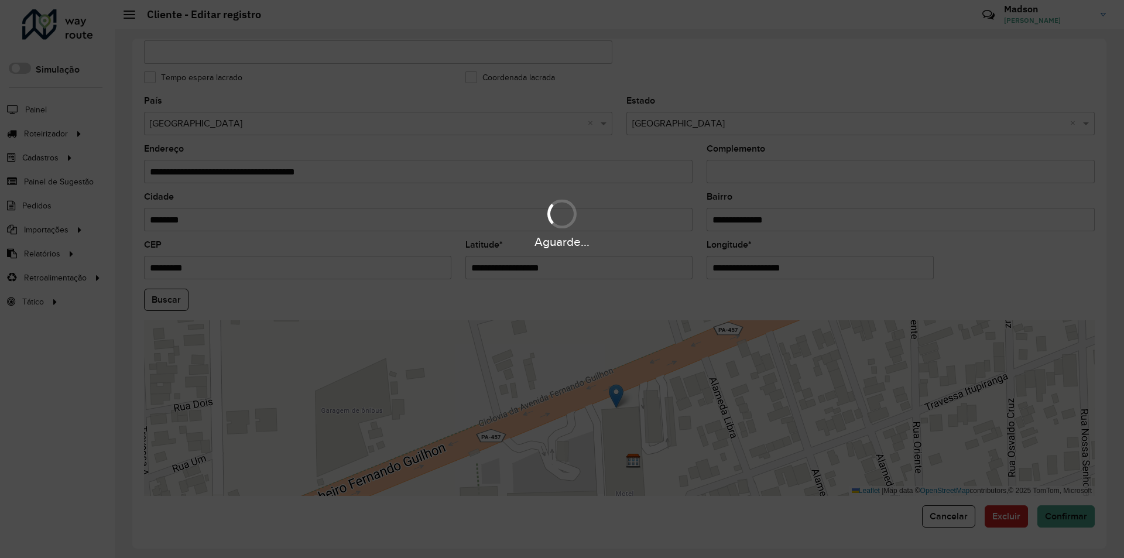
click at [1073, 515] on div "Aguarde..." at bounding box center [562, 279] width 1124 height 558
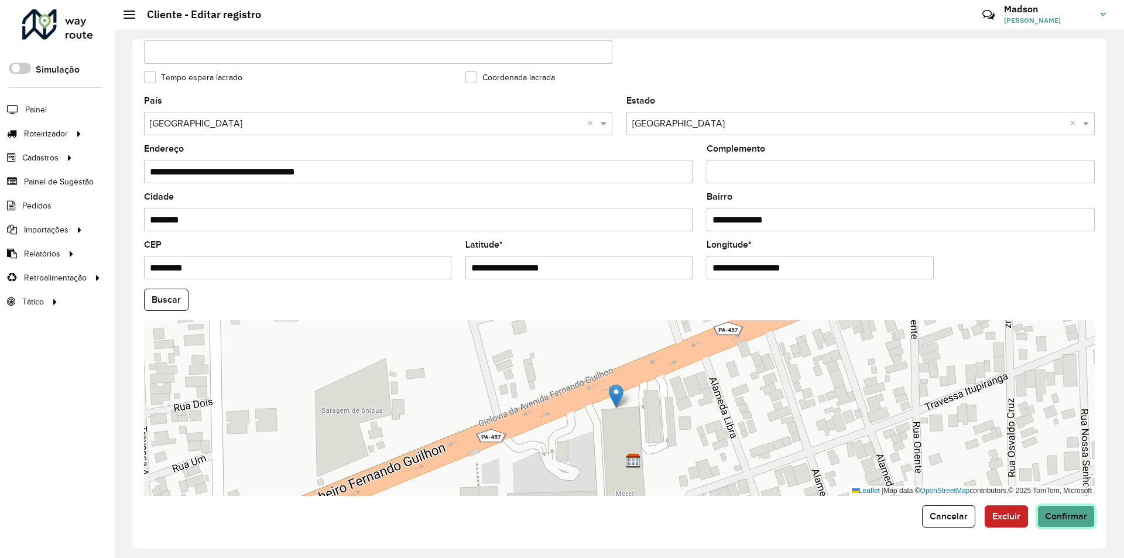
click at [1073, 515] on span "Confirmar" at bounding box center [1066, 516] width 42 height 10
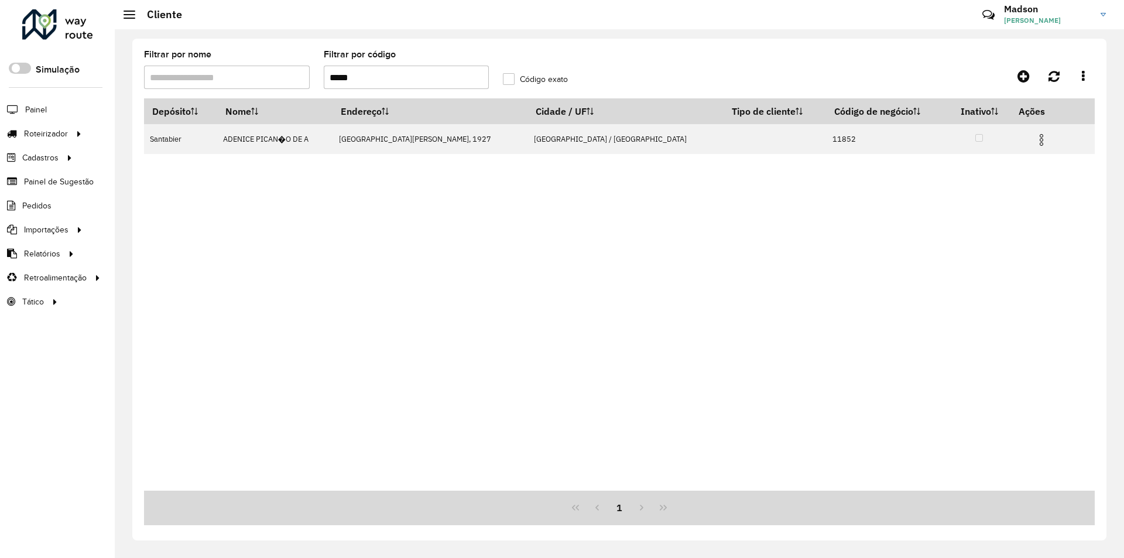
click at [423, 78] on input "*****" at bounding box center [407, 77] width 166 height 23
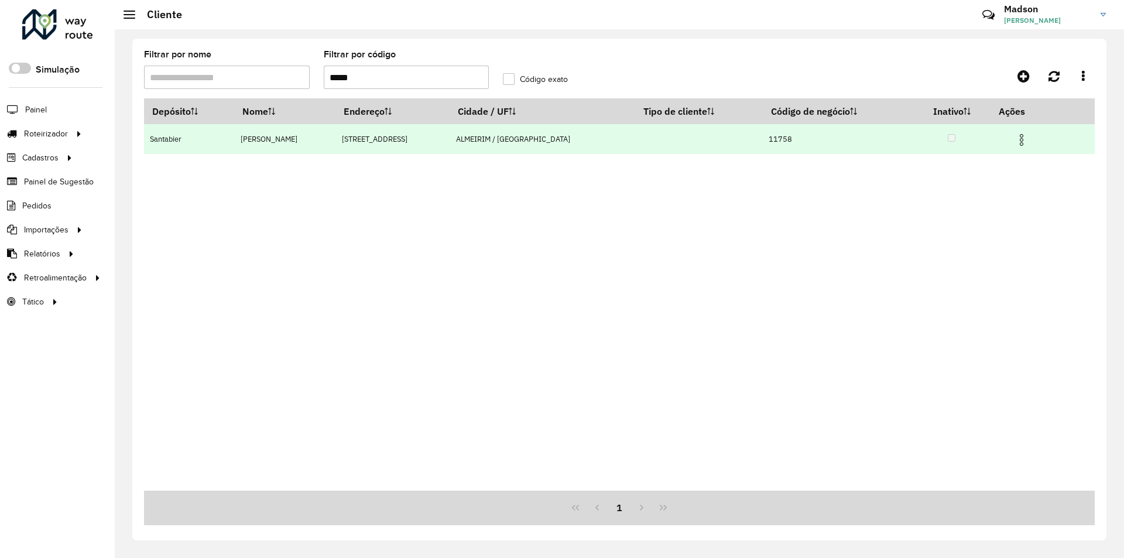
click at [1018, 141] on img at bounding box center [1021, 140] width 14 height 14
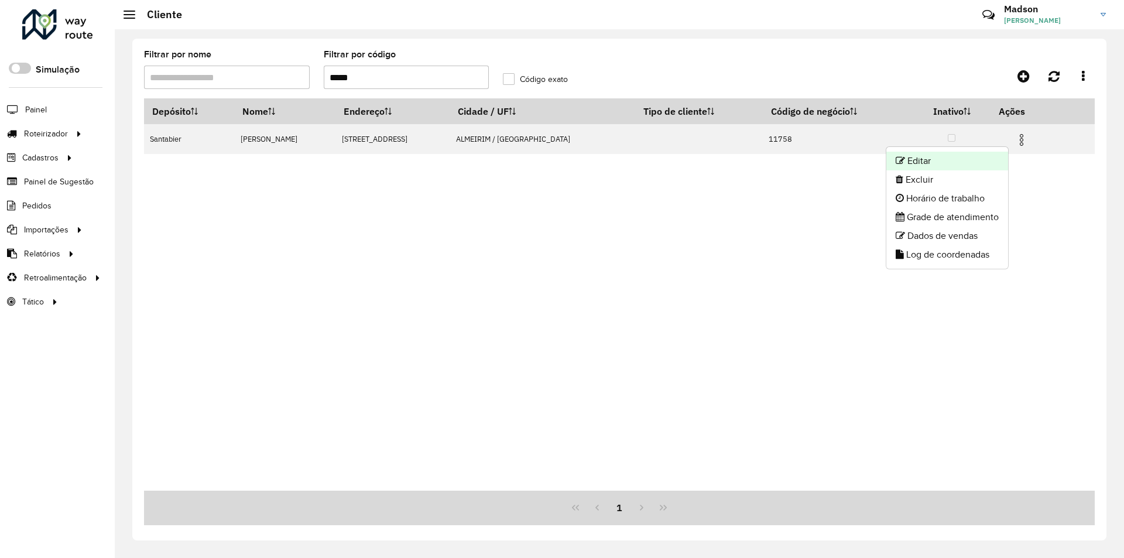
click at [980, 164] on li "Editar" at bounding box center [947, 161] width 122 height 19
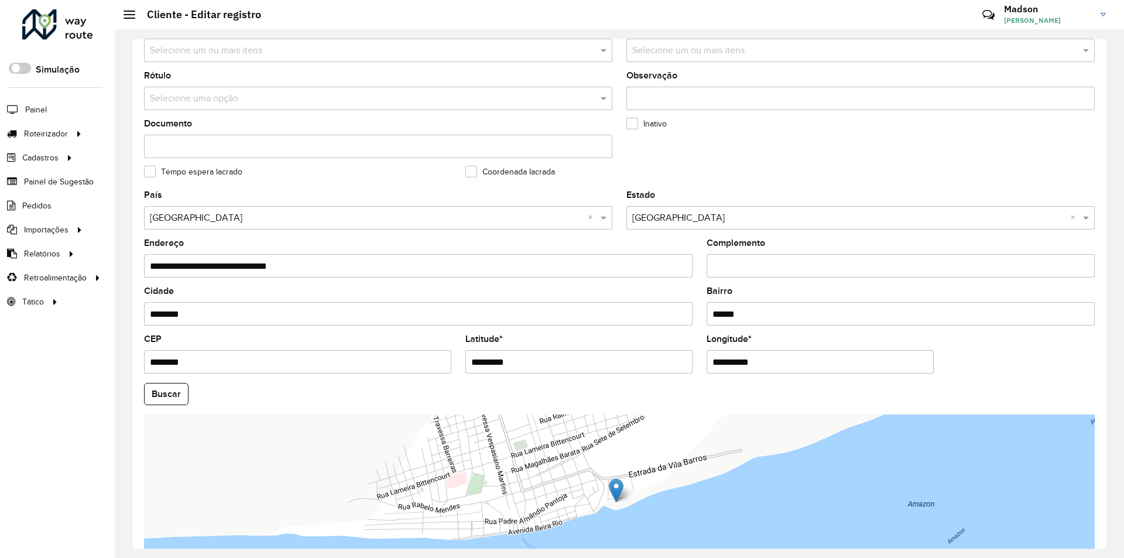
scroll to position [313, 0]
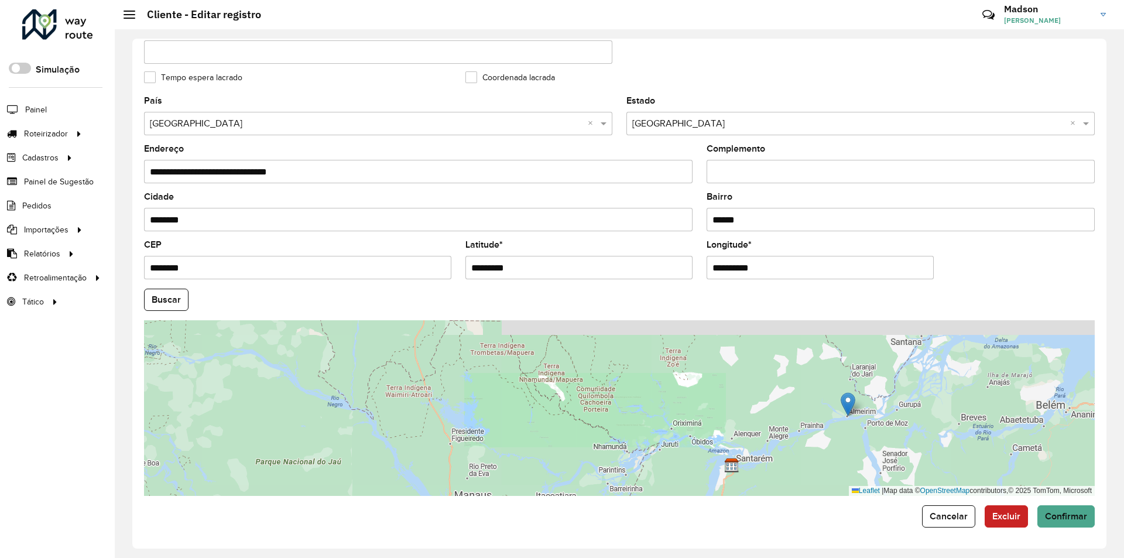
drag, startPoint x: 943, startPoint y: 424, endPoint x: 791, endPoint y: 418, distance: 152.9
click at [791, 418] on div "Leaflet | Map data © OpenStreetMap contributors,© 2025 TomTom, Microsoft" at bounding box center [619, 408] width 950 height 176
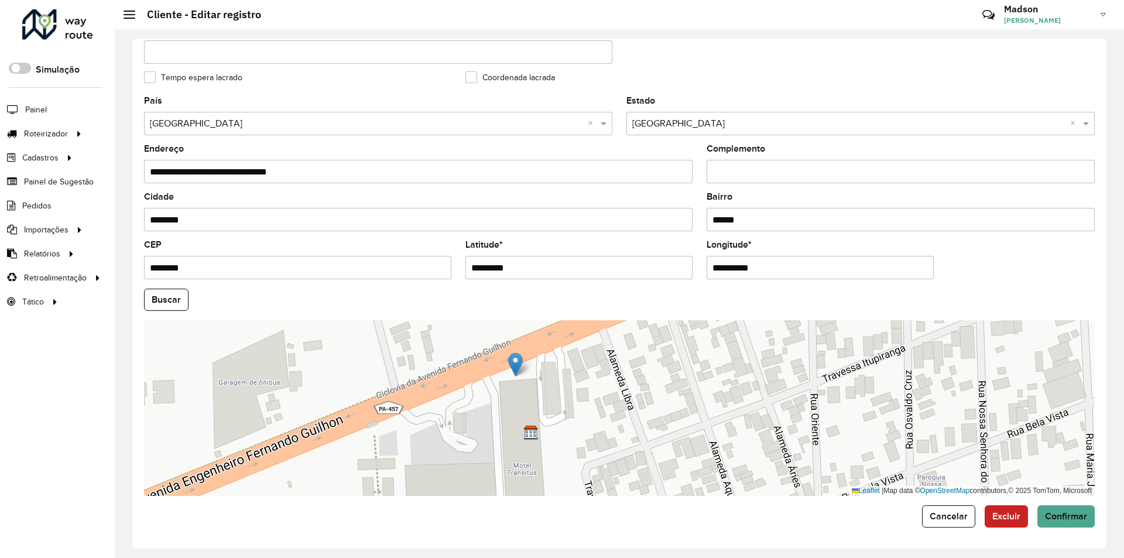
drag, startPoint x: 722, startPoint y: 399, endPoint x: 517, endPoint y: 369, distance: 207.6
click at [517, 369] on img at bounding box center [515, 364] width 15 height 24
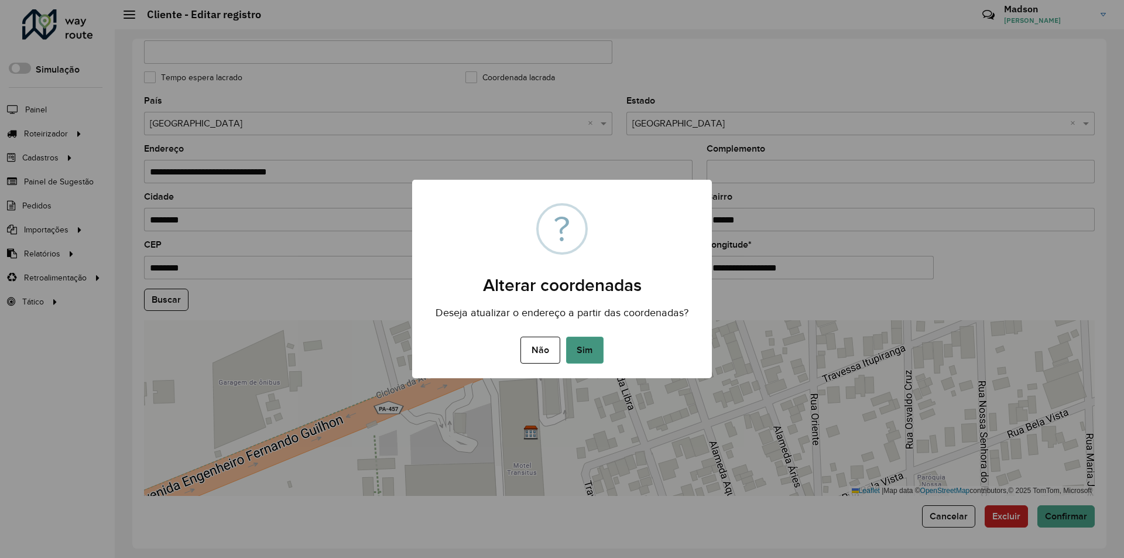
click at [584, 357] on button "Sim" at bounding box center [584, 350] width 37 height 27
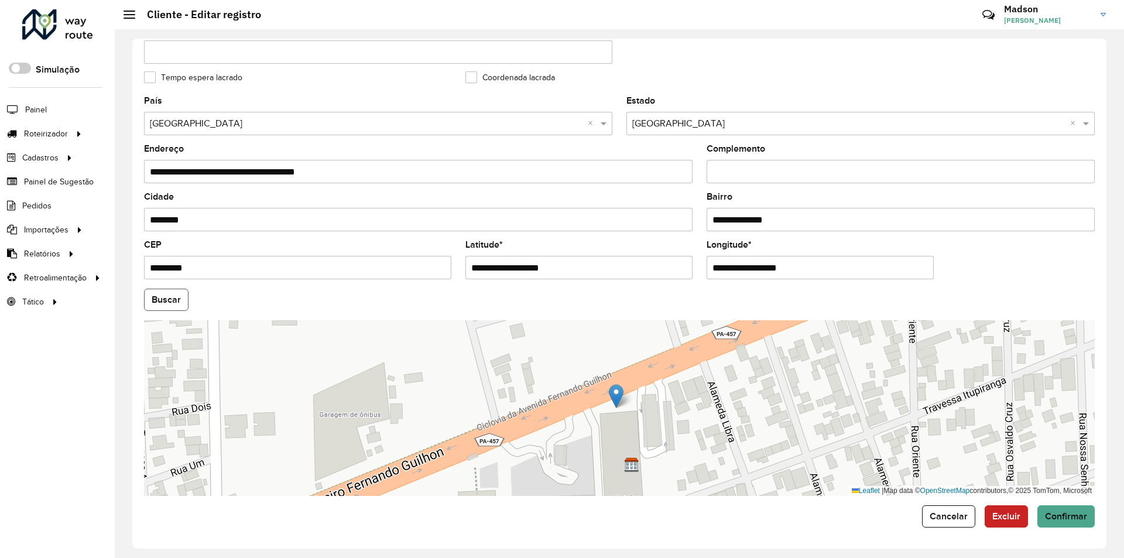
click at [186, 301] on button "Buscar" at bounding box center [166, 300] width 44 height 22
click at [1071, 514] on span "Confirmar" at bounding box center [1066, 516] width 42 height 10
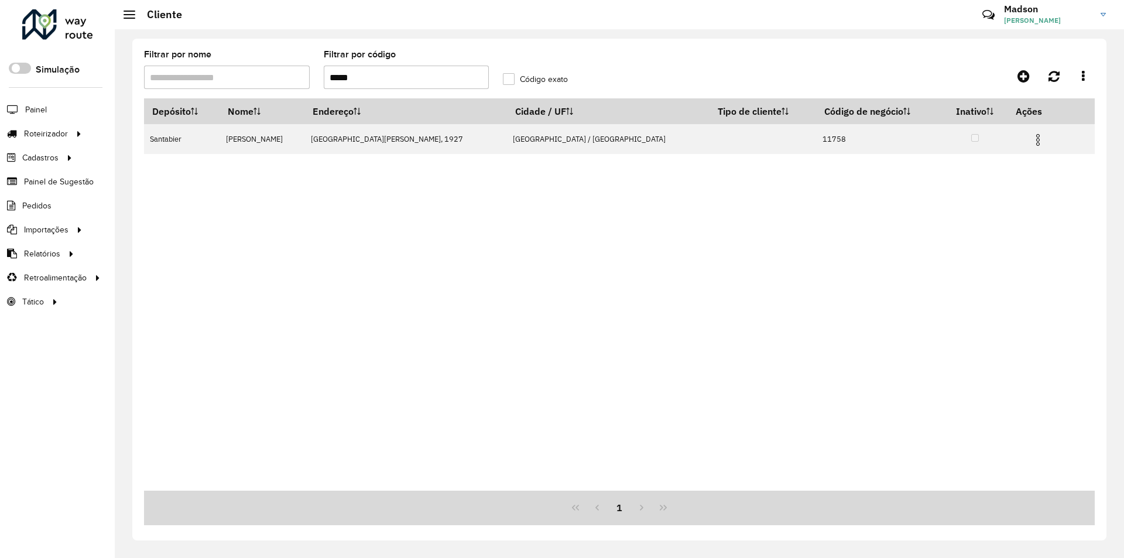
click at [395, 78] on input "*****" at bounding box center [407, 77] width 166 height 23
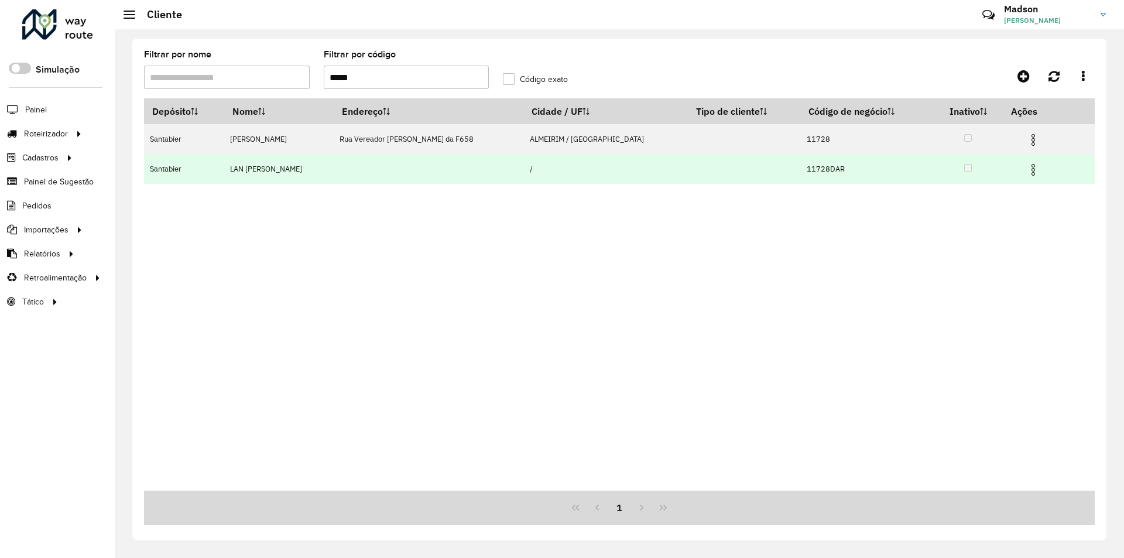
click at [1034, 167] on img at bounding box center [1033, 170] width 14 height 14
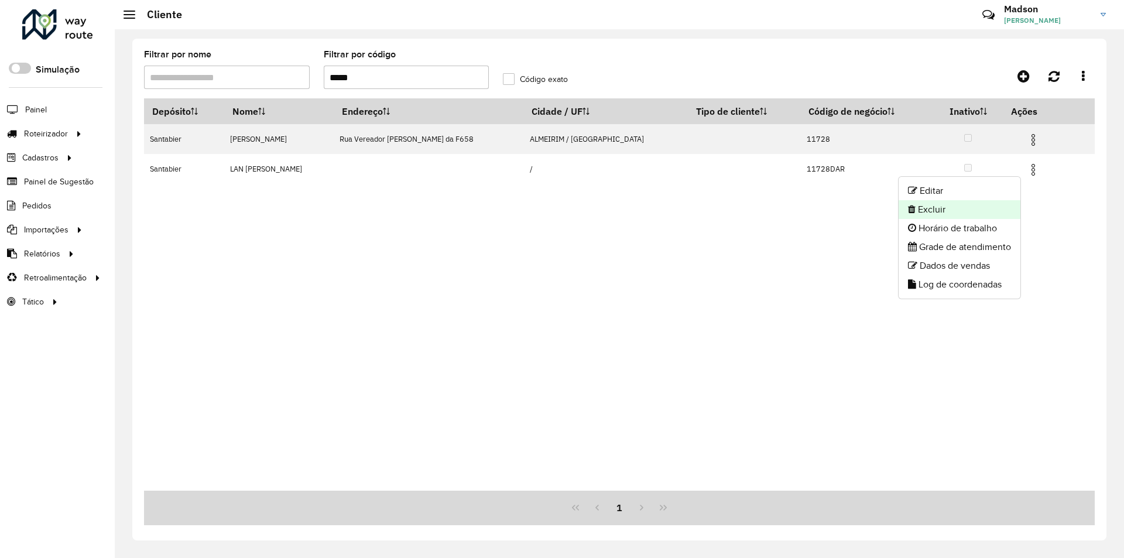
click at [985, 207] on li "Excluir" at bounding box center [959, 209] width 122 height 19
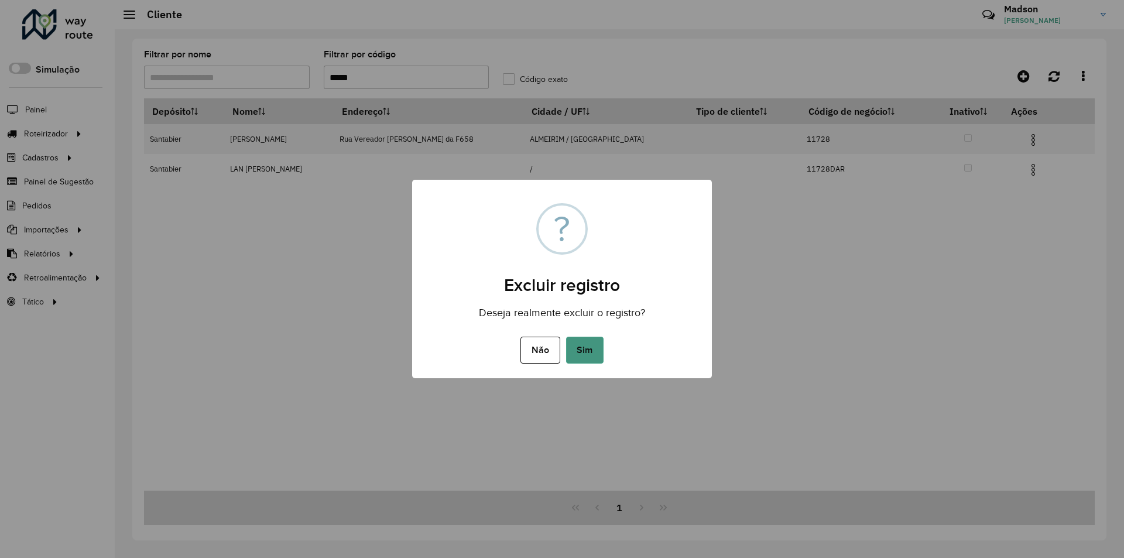
click at [584, 351] on button "Sim" at bounding box center [584, 350] width 37 height 27
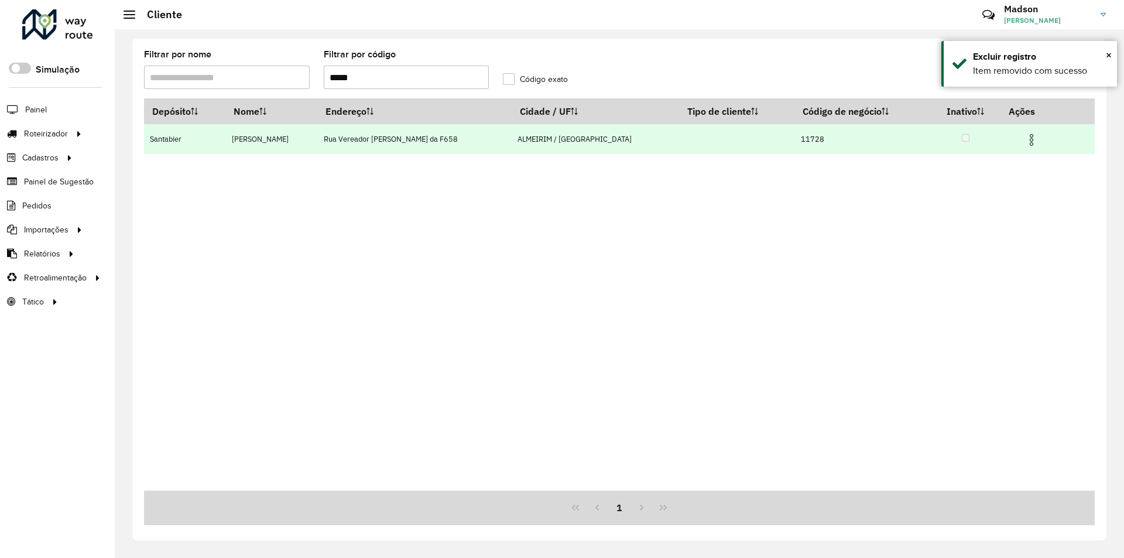
click at [1027, 139] on img at bounding box center [1031, 140] width 14 height 14
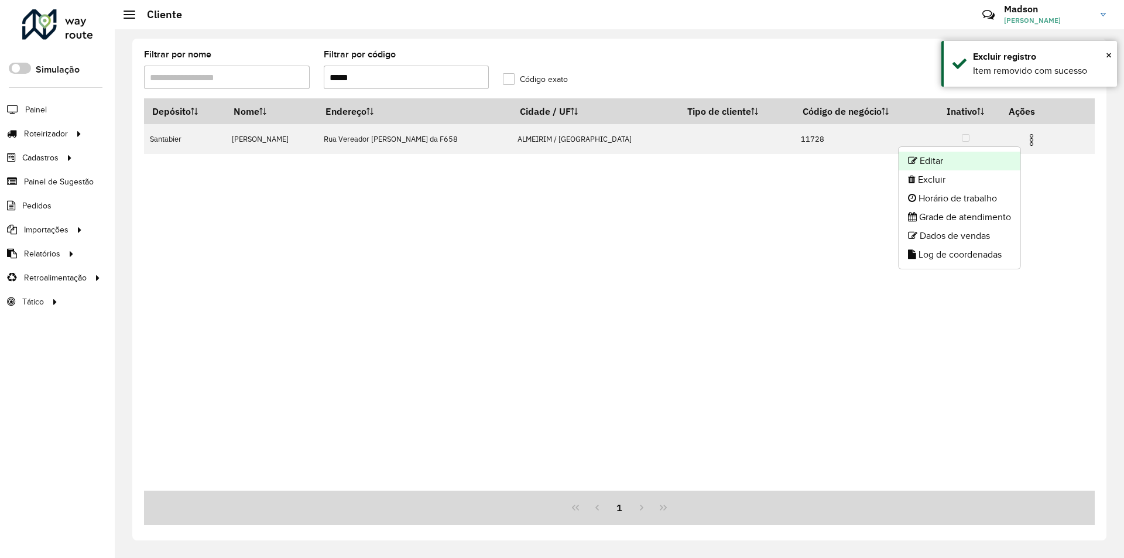
click at [988, 169] on li "Editar" at bounding box center [959, 161] width 122 height 19
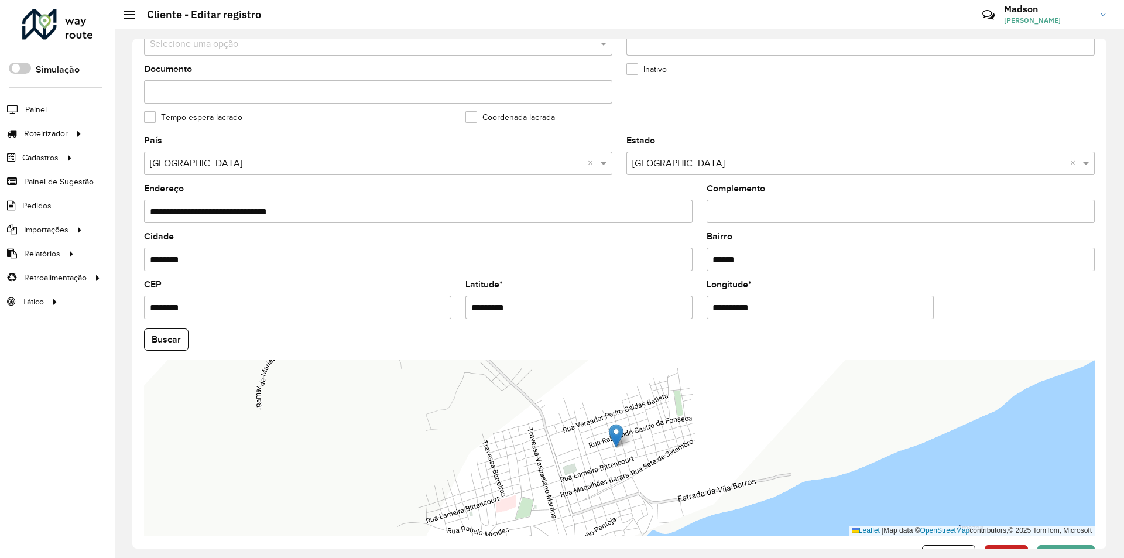
scroll to position [313, 0]
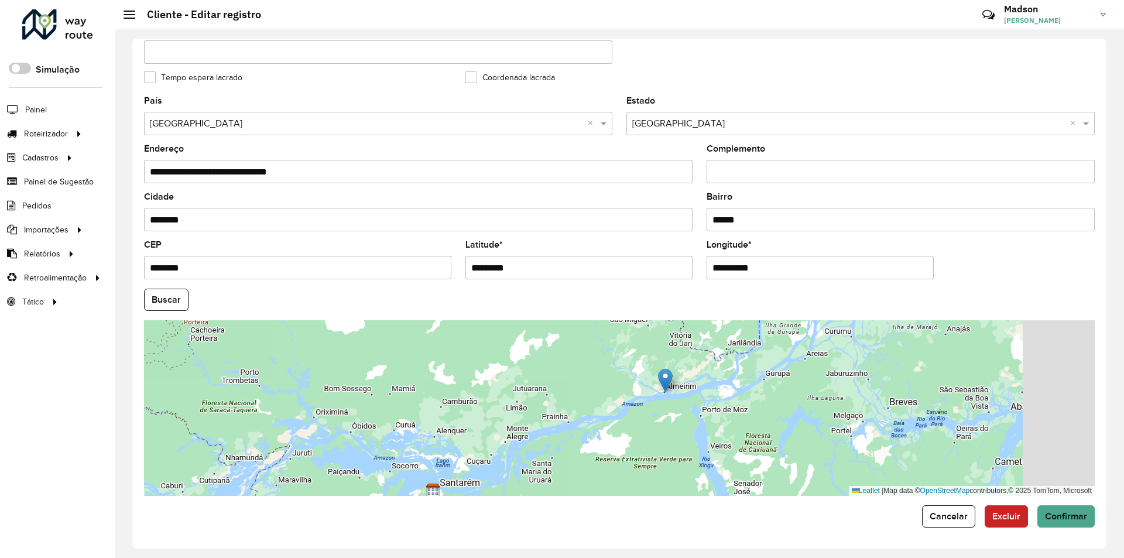
drag, startPoint x: 864, startPoint y: 440, endPoint x: 697, endPoint y: 389, distance: 174.6
click at [697, 389] on div "Leaflet | Map data © OpenStreetMap contributors,© 2025 TomTom, Microsoft" at bounding box center [619, 408] width 950 height 176
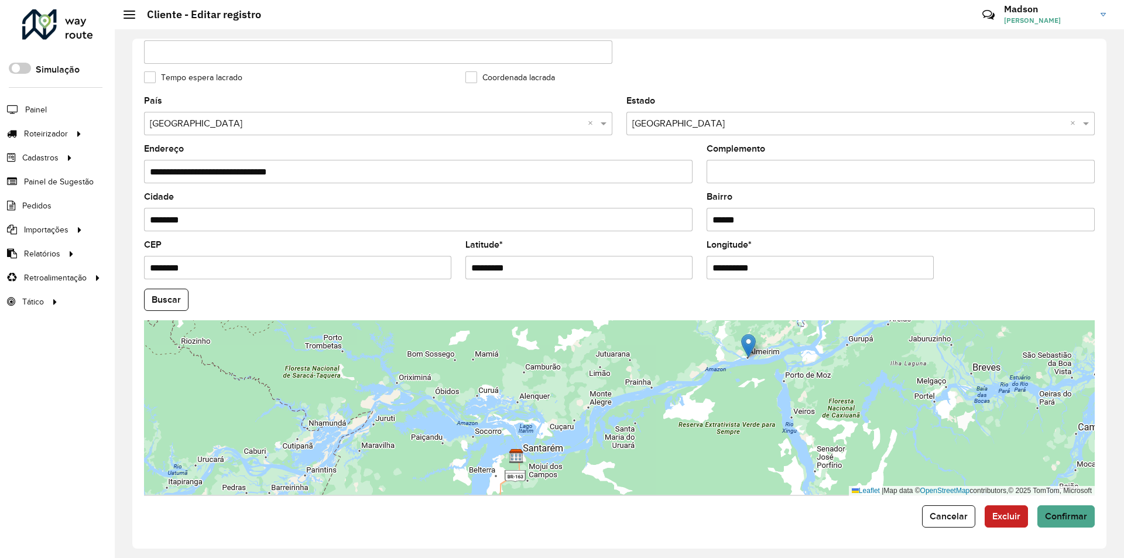
drag, startPoint x: 692, startPoint y: 389, endPoint x: 776, endPoint y: 355, distance: 90.6
click at [776, 355] on div "Leaflet | Map data © OpenStreetMap contributors,© 2025 TomTom, Microsoft" at bounding box center [619, 408] width 950 height 176
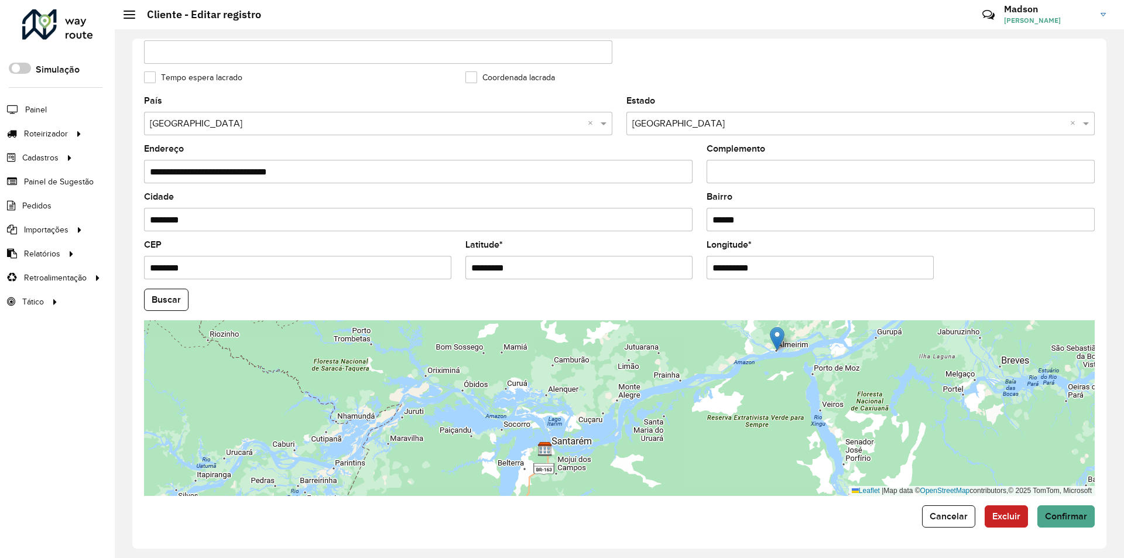
drag, startPoint x: 728, startPoint y: 441, endPoint x: 757, endPoint y: 434, distance: 30.1
click at [757, 434] on div "Leaflet | Map data © OpenStreetMap contributors,© 2025 TomTom, Microsoft" at bounding box center [619, 408] width 950 height 176
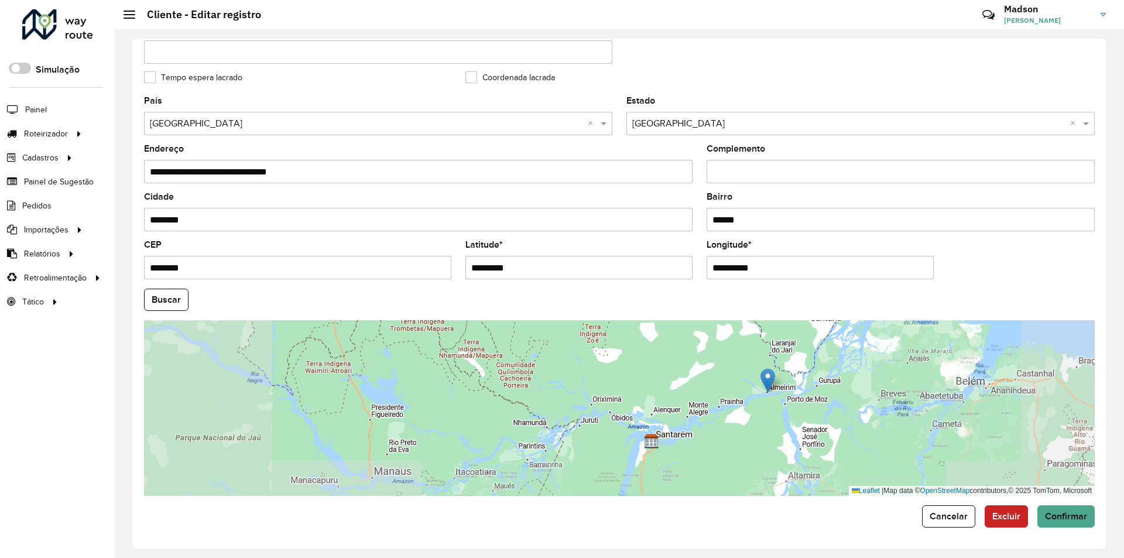
drag, startPoint x: 761, startPoint y: 421, endPoint x: 768, endPoint y: 407, distance: 16.5
click at [764, 414] on div "Leaflet | Map data © OpenStreetMap contributors,© 2025 TomTom, Microsoft" at bounding box center [619, 408] width 950 height 176
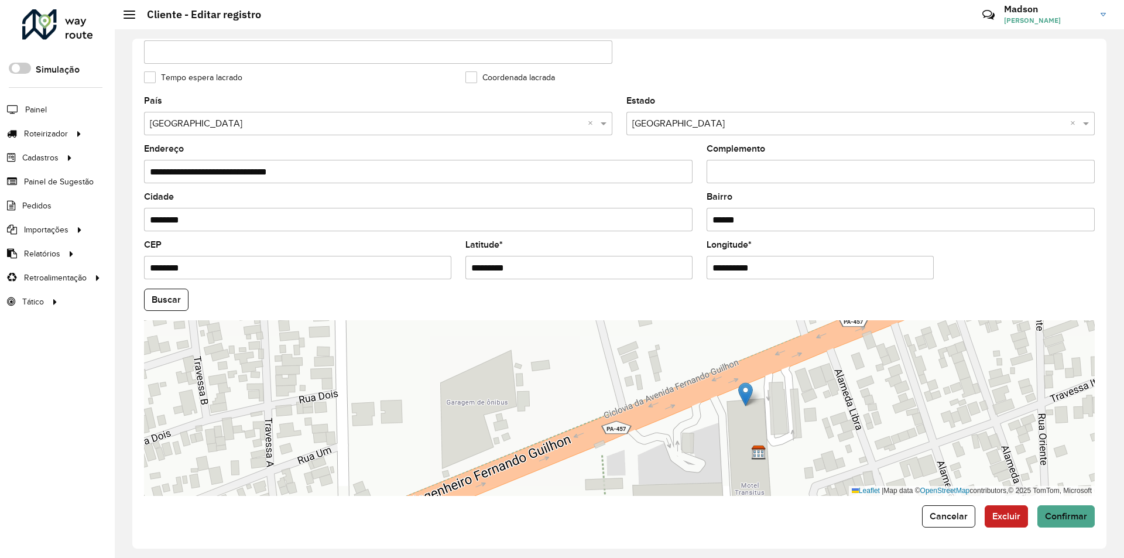
drag, startPoint x: 768, startPoint y: 377, endPoint x: 743, endPoint y: 398, distance: 33.3
click at [743, 398] on img at bounding box center [745, 394] width 15 height 24
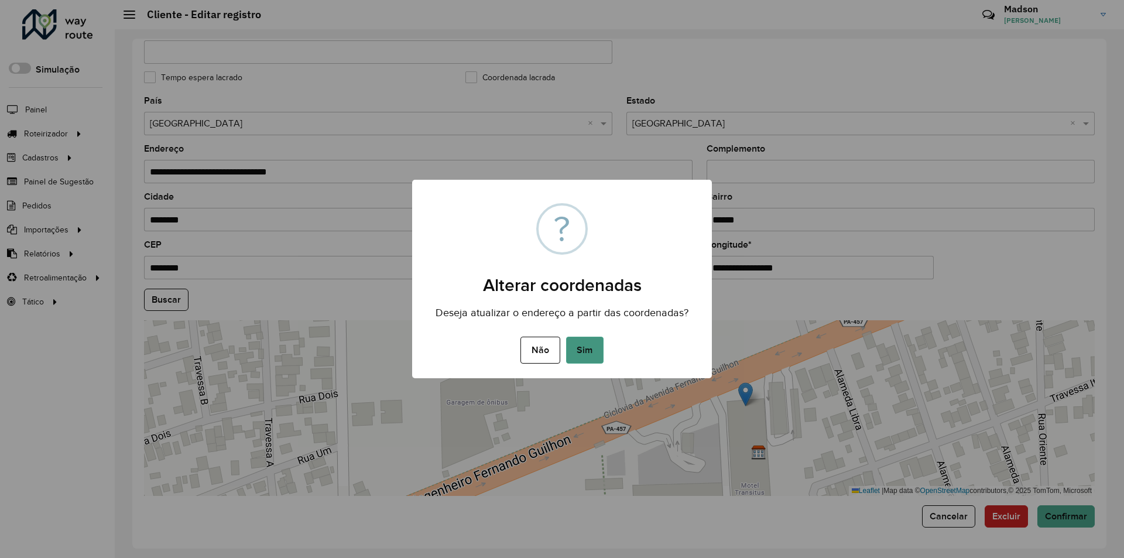
click at [579, 339] on button "Sim" at bounding box center [584, 350] width 37 height 27
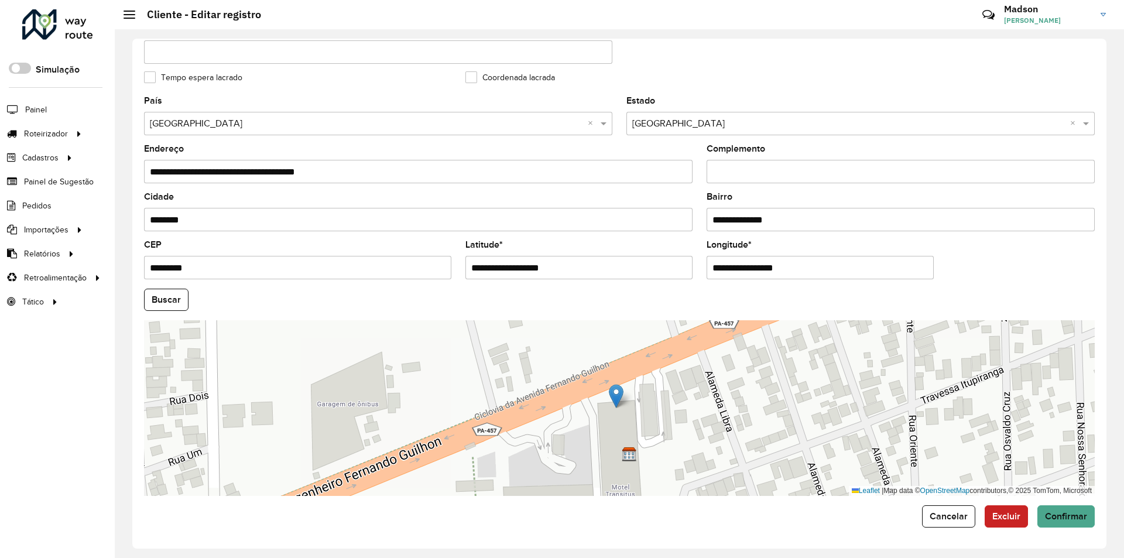
click at [175, 296] on button "Buscar" at bounding box center [166, 300] width 44 height 22
click at [1070, 521] on button "Confirmar" at bounding box center [1065, 516] width 57 height 22
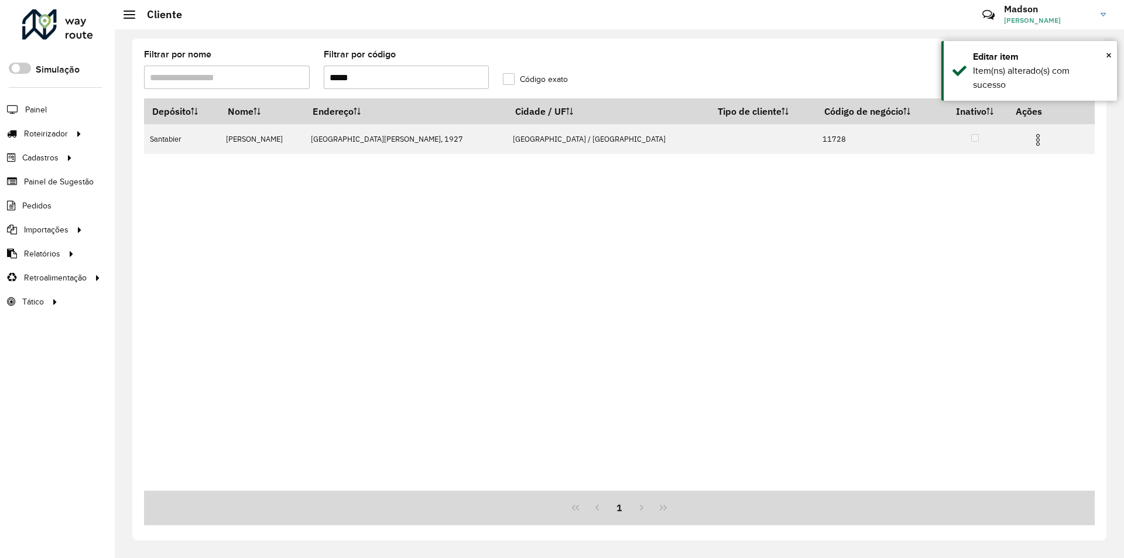
click at [434, 75] on input "*****" at bounding box center [407, 77] width 166 height 23
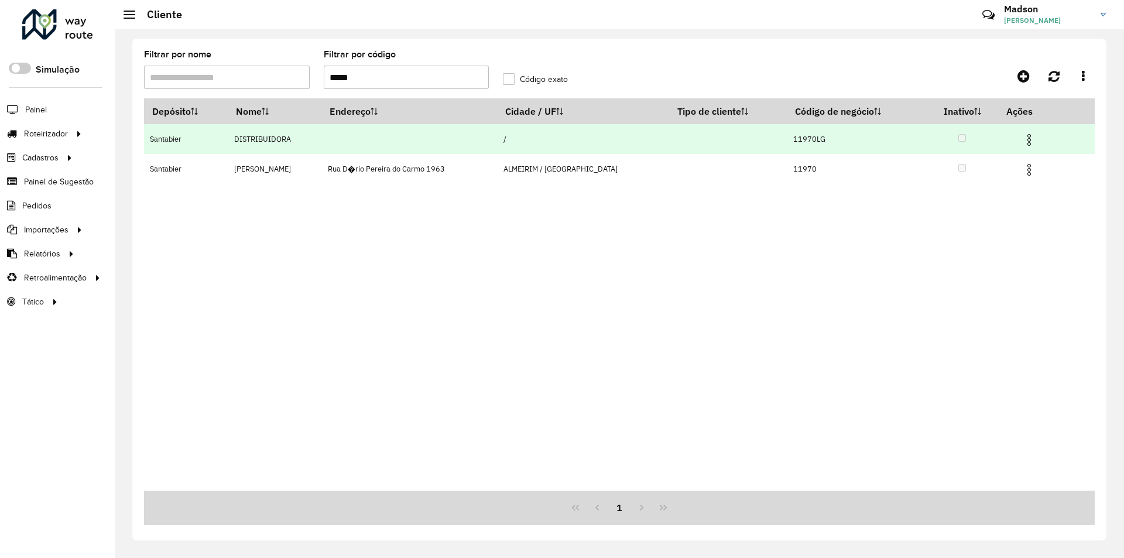
click at [1025, 136] on img at bounding box center [1029, 140] width 14 height 14
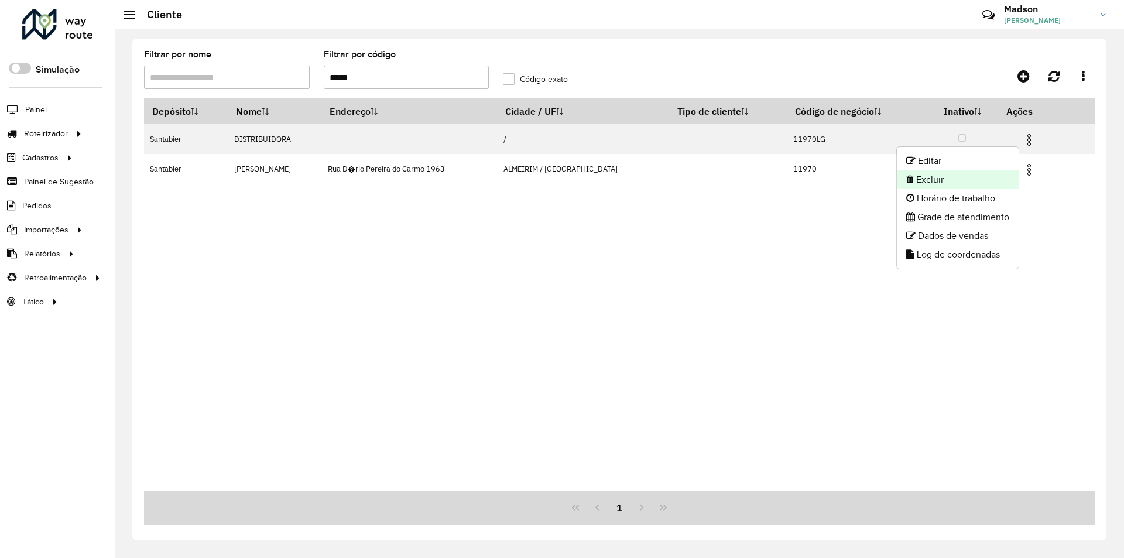
click at [990, 174] on li "Excluir" at bounding box center [958, 179] width 122 height 19
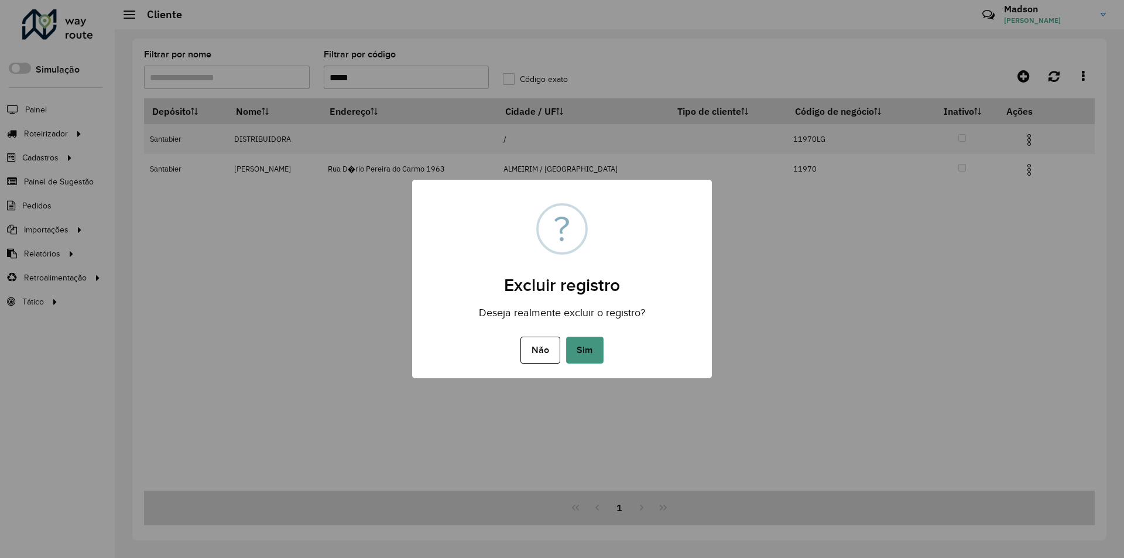
click at [588, 356] on button "Sim" at bounding box center [584, 350] width 37 height 27
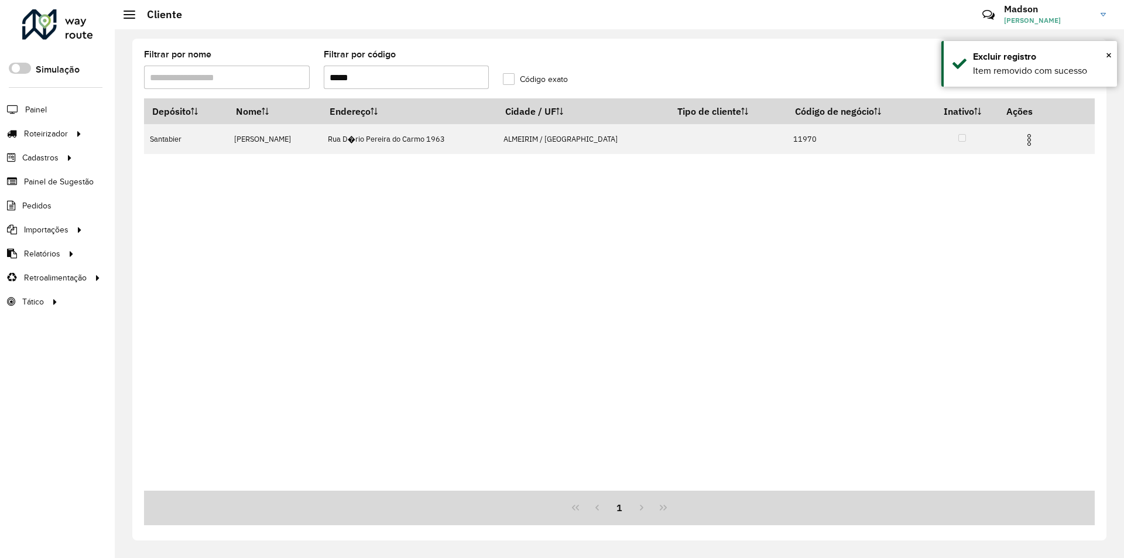
click at [1026, 142] on img at bounding box center [1029, 140] width 14 height 14
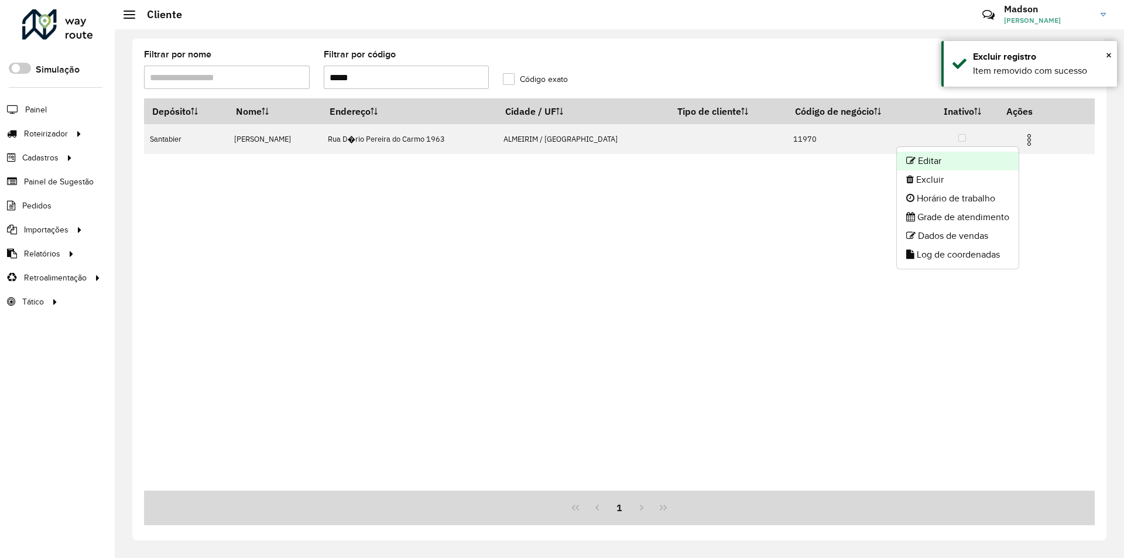
click at [962, 160] on li "Editar" at bounding box center [958, 161] width 122 height 19
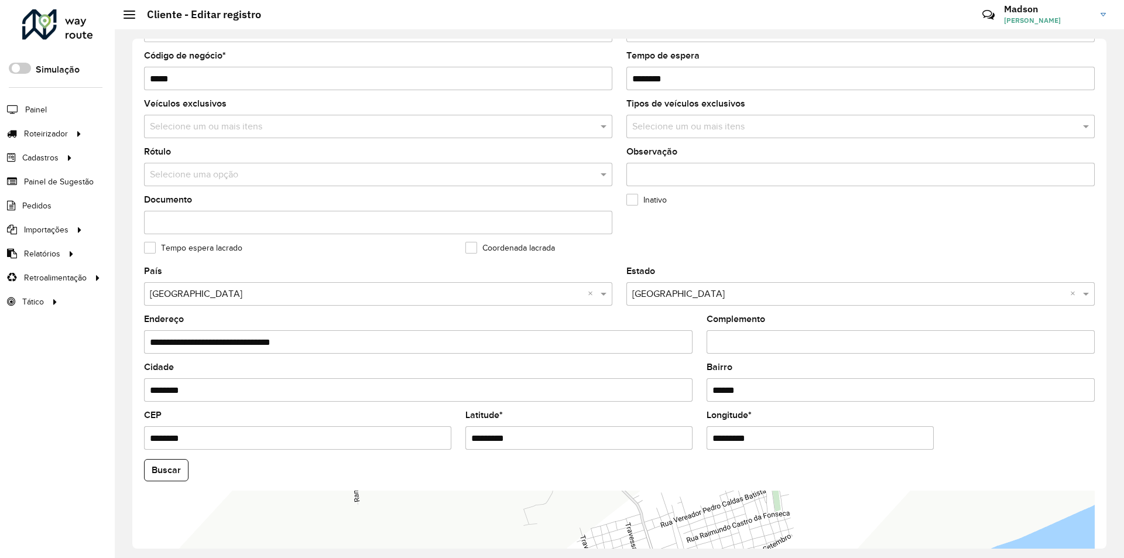
scroll to position [313, 0]
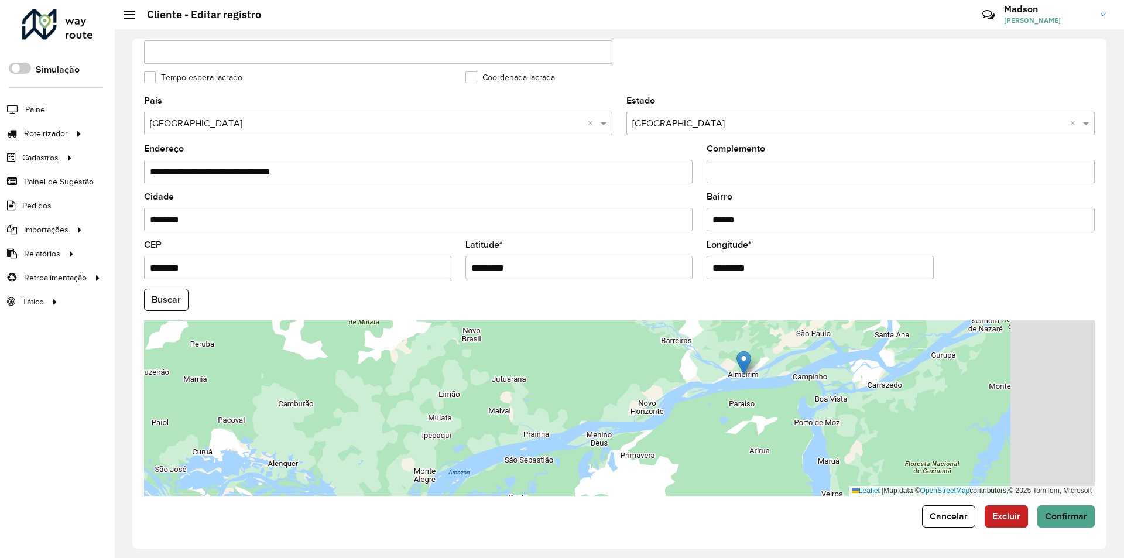
drag, startPoint x: 907, startPoint y: 425, endPoint x: 754, endPoint y: 375, distance: 160.8
click at [756, 375] on div "Leaflet | Map data © OpenStreetMap contributors,© 2025 TomTom, Microsoft" at bounding box center [619, 408] width 950 height 176
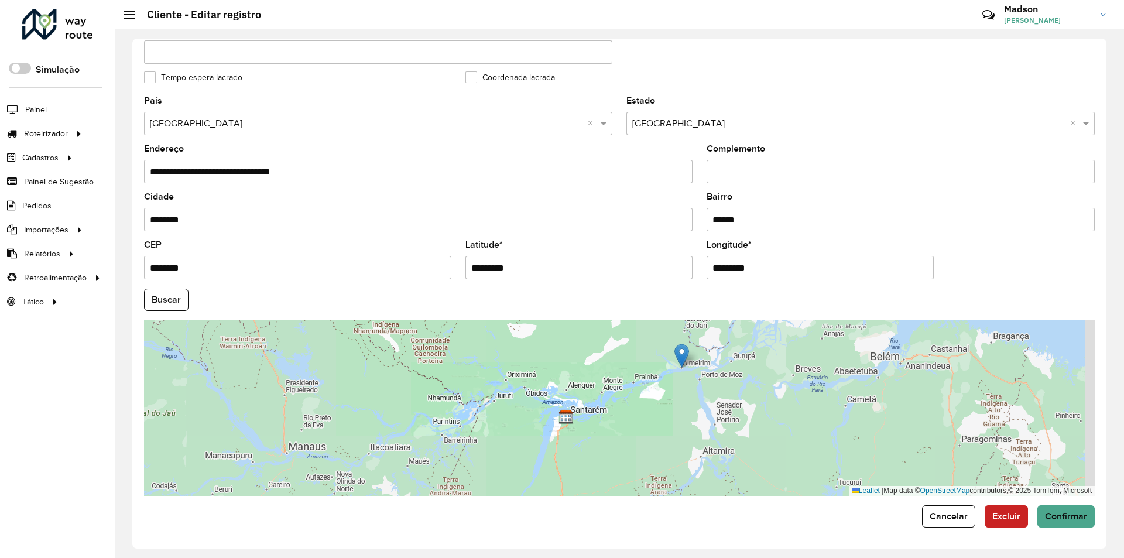
drag, startPoint x: 870, startPoint y: 418, endPoint x: 774, endPoint y: 411, distance: 96.9
click at [774, 411] on div "Leaflet | Map data © OpenStreetMap contributors,© 2025 TomTom, Microsoft" at bounding box center [619, 408] width 950 height 176
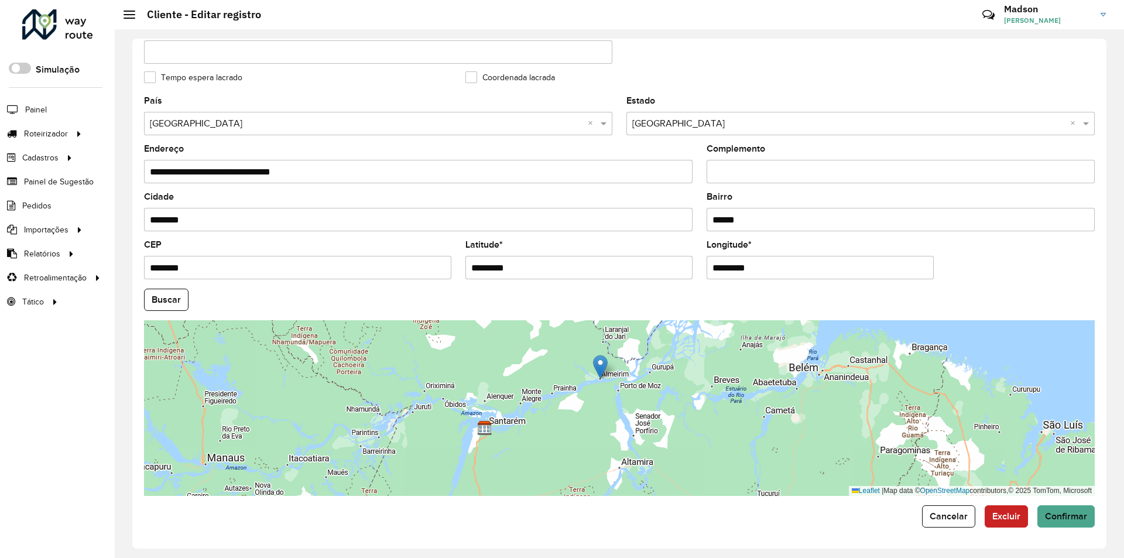
drag, startPoint x: 657, startPoint y: 366, endPoint x: 596, endPoint y: 375, distance: 60.9
click at [598, 376] on div "Leaflet | Map data © OpenStreetMap contributors,© 2025 TomTom, Microsoft" at bounding box center [619, 408] width 950 height 176
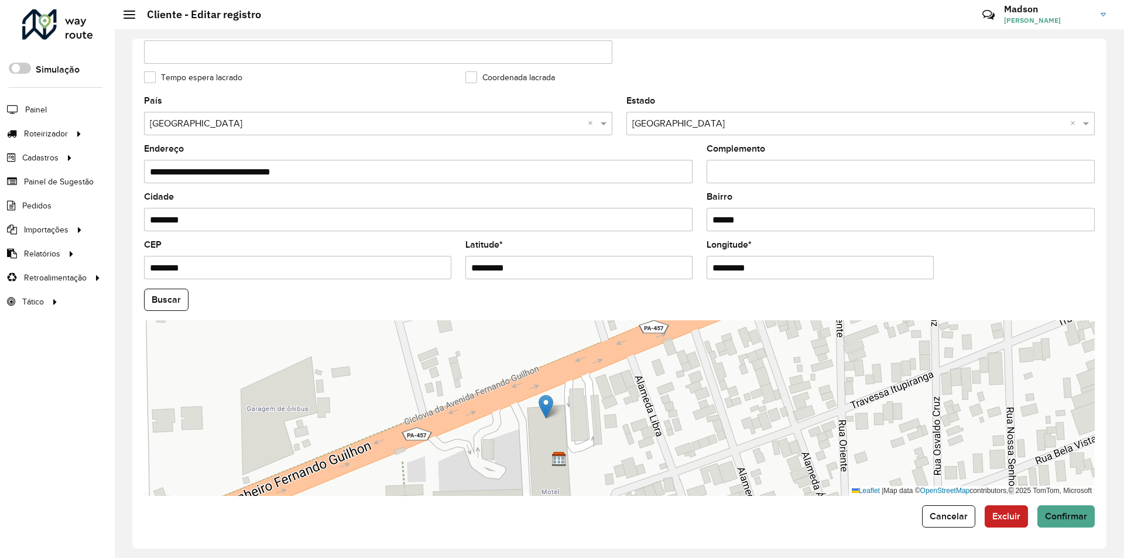
drag, startPoint x: 588, startPoint y: 366, endPoint x: 543, endPoint y: 407, distance: 61.3
click at [543, 407] on img at bounding box center [545, 406] width 15 height 24
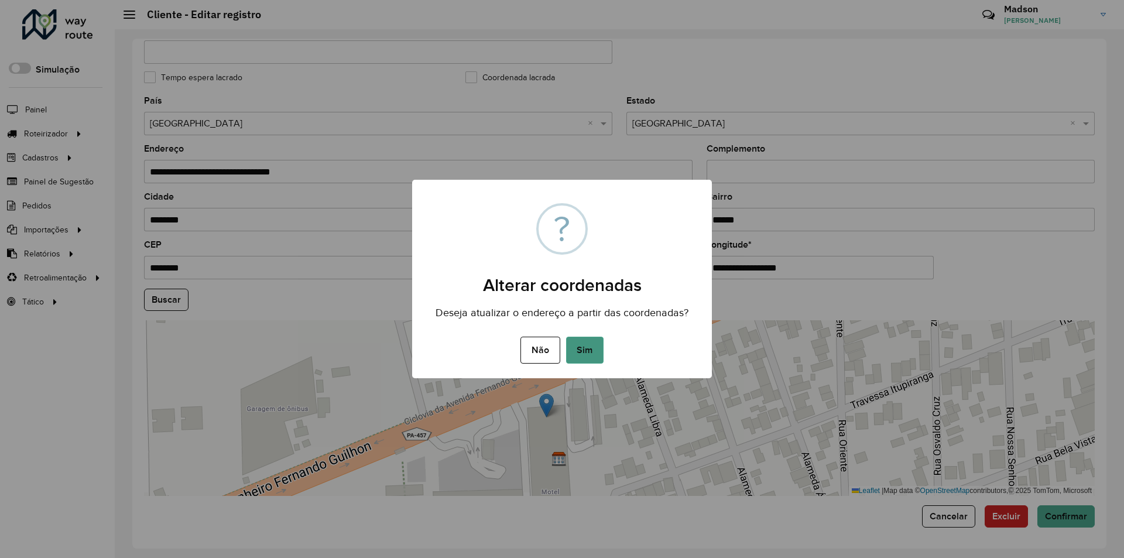
click at [589, 358] on button "Sim" at bounding box center [584, 350] width 37 height 27
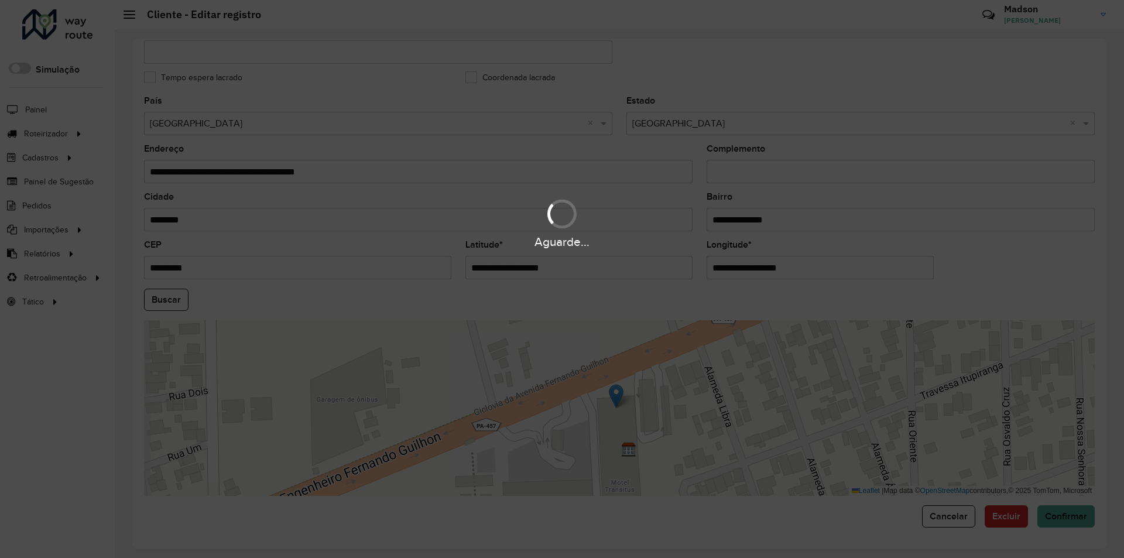
click at [166, 297] on div "Aguarde..." at bounding box center [562, 279] width 1124 height 558
click at [166, 297] on hb-app "Aguarde... Pop-up bloqueado! Seu navegador bloqueou automáticamente a abertura …" at bounding box center [562, 279] width 1124 height 558
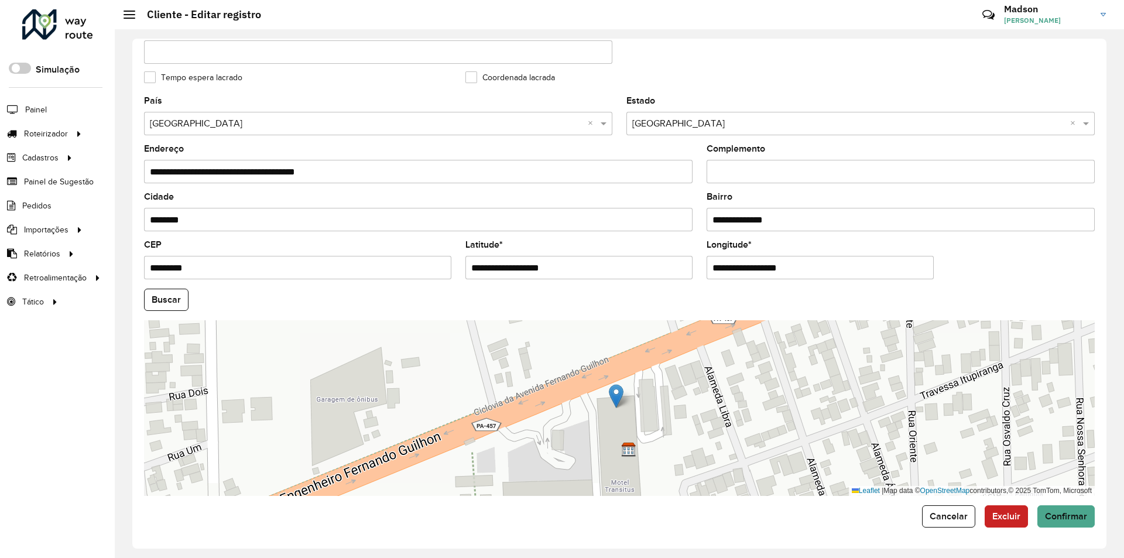
click at [166, 297] on button "Buscar" at bounding box center [166, 300] width 44 height 22
click at [1063, 513] on span "Confirmar" at bounding box center [1066, 516] width 42 height 10
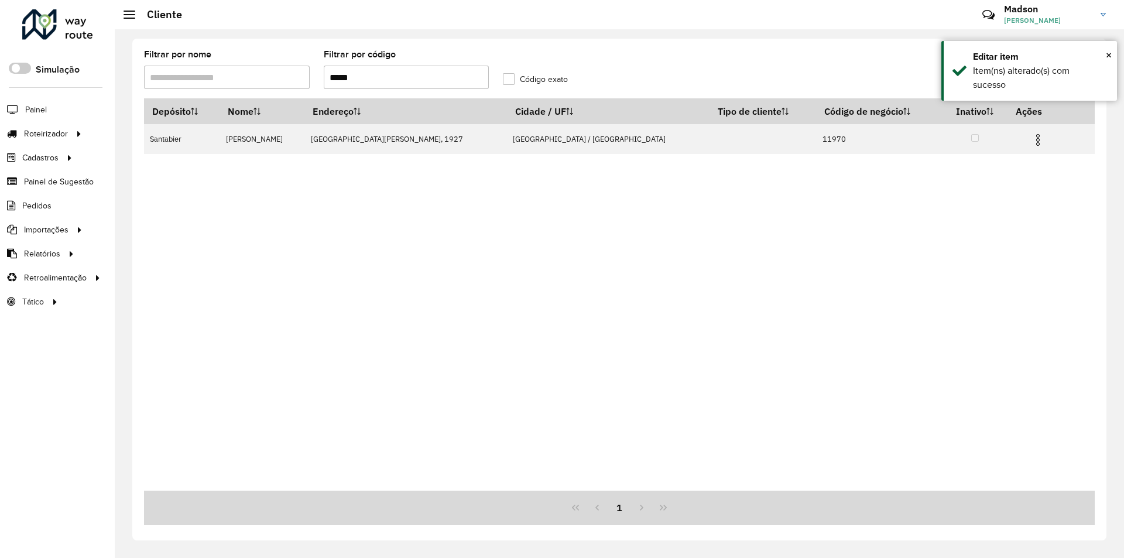
click at [416, 84] on input "*****" at bounding box center [407, 77] width 166 height 23
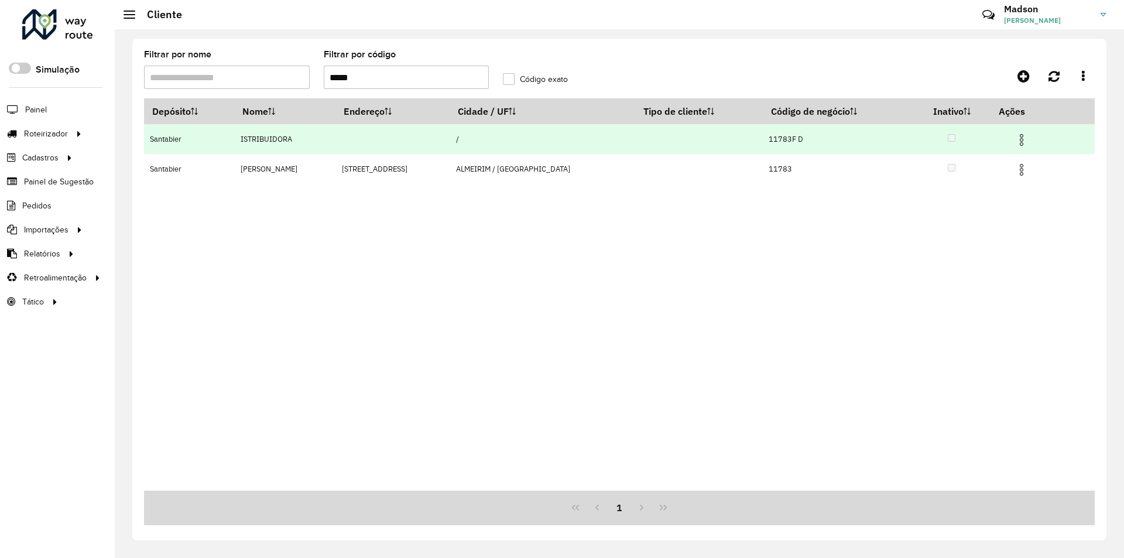
click at [1024, 138] on img at bounding box center [1021, 140] width 14 height 14
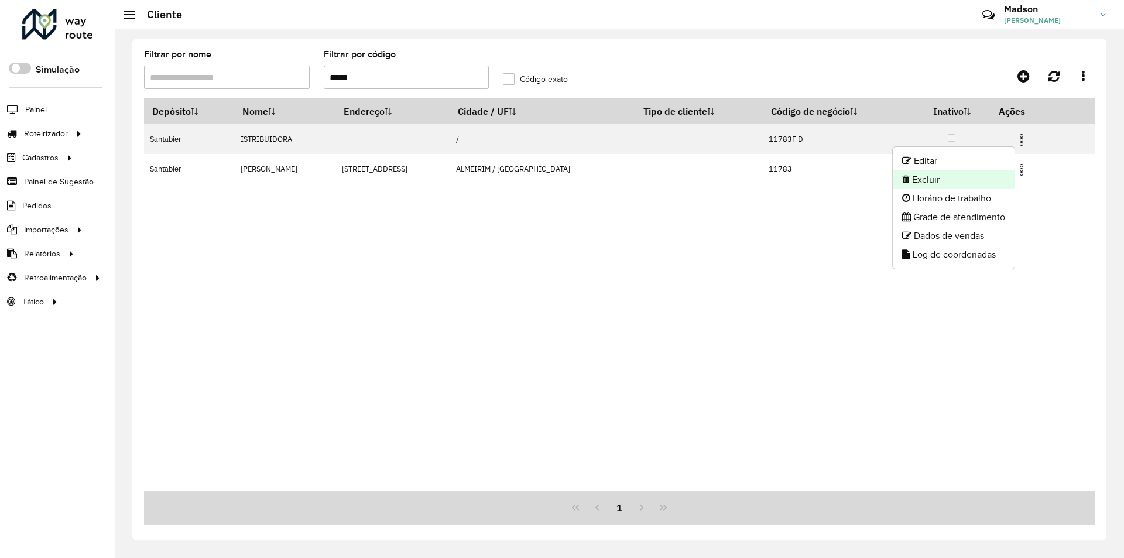
click at [970, 184] on li "Excluir" at bounding box center [954, 179] width 122 height 19
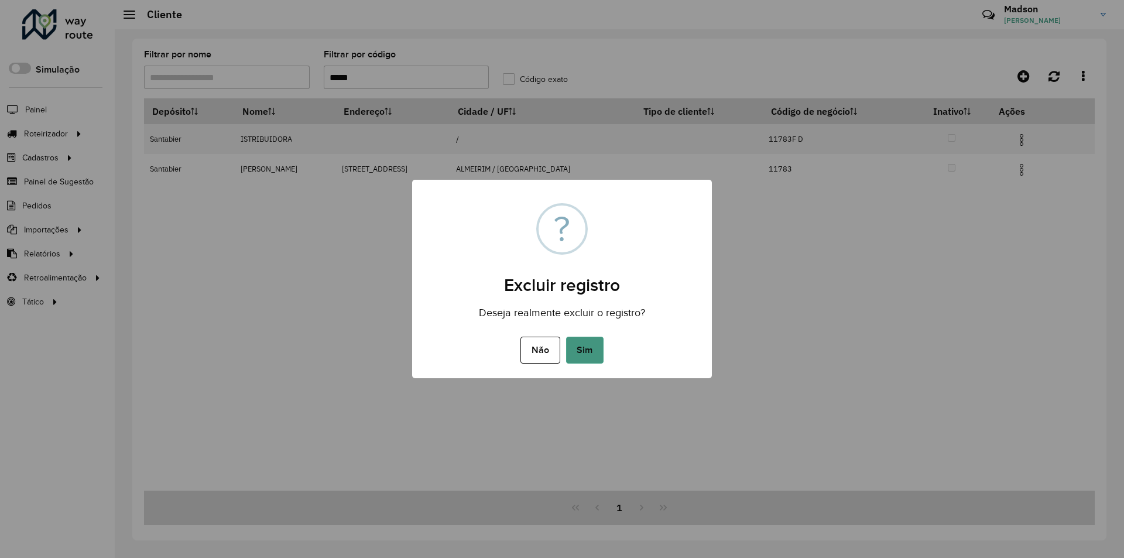
click at [591, 347] on button "Sim" at bounding box center [584, 350] width 37 height 27
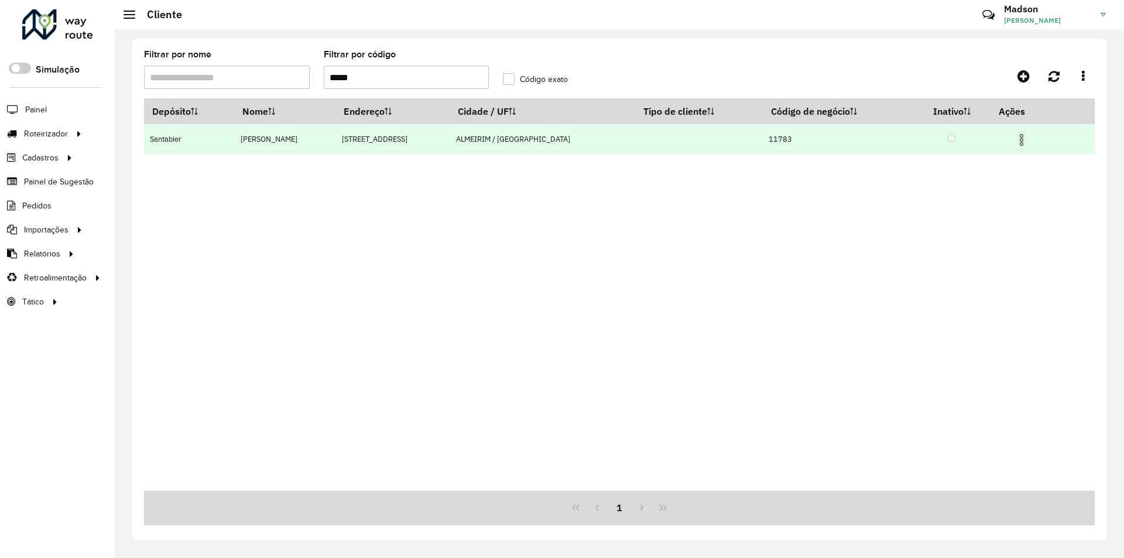
click at [1022, 135] on img at bounding box center [1021, 140] width 14 height 14
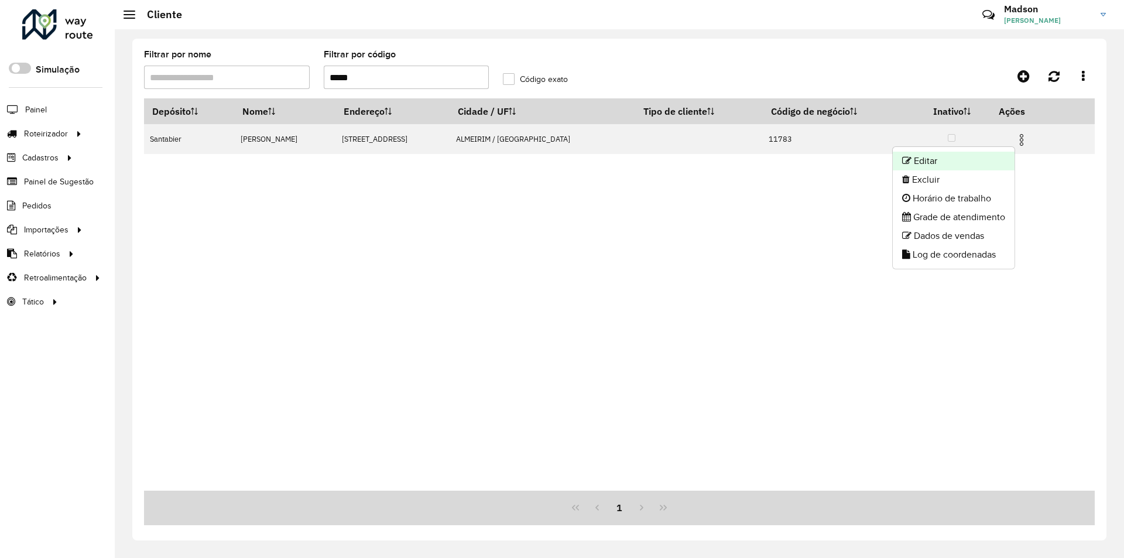
click at [968, 156] on li "Editar" at bounding box center [954, 161] width 122 height 19
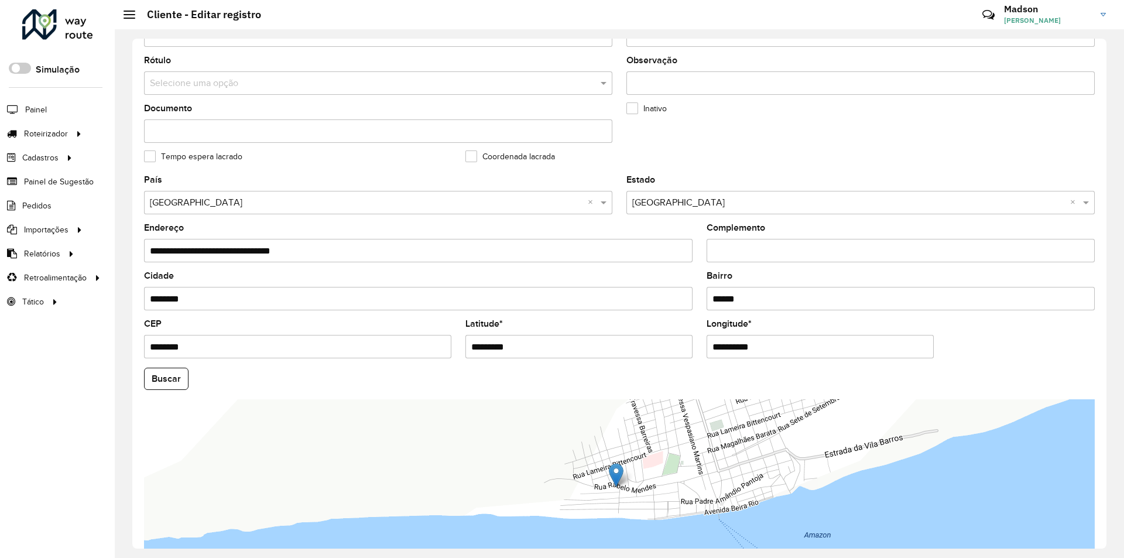
scroll to position [313, 0]
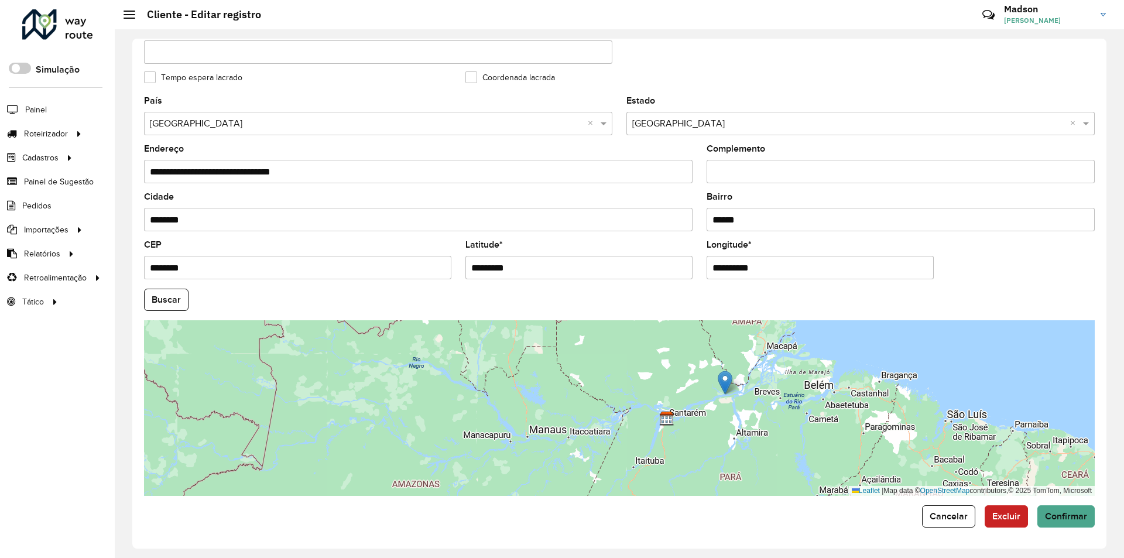
drag, startPoint x: 742, startPoint y: 452, endPoint x: 739, endPoint y: 417, distance: 35.9
click at [753, 429] on div "Leaflet | Map data © OpenStreetMap contributors,© 2025 TomTom, Microsoft" at bounding box center [619, 408] width 950 height 176
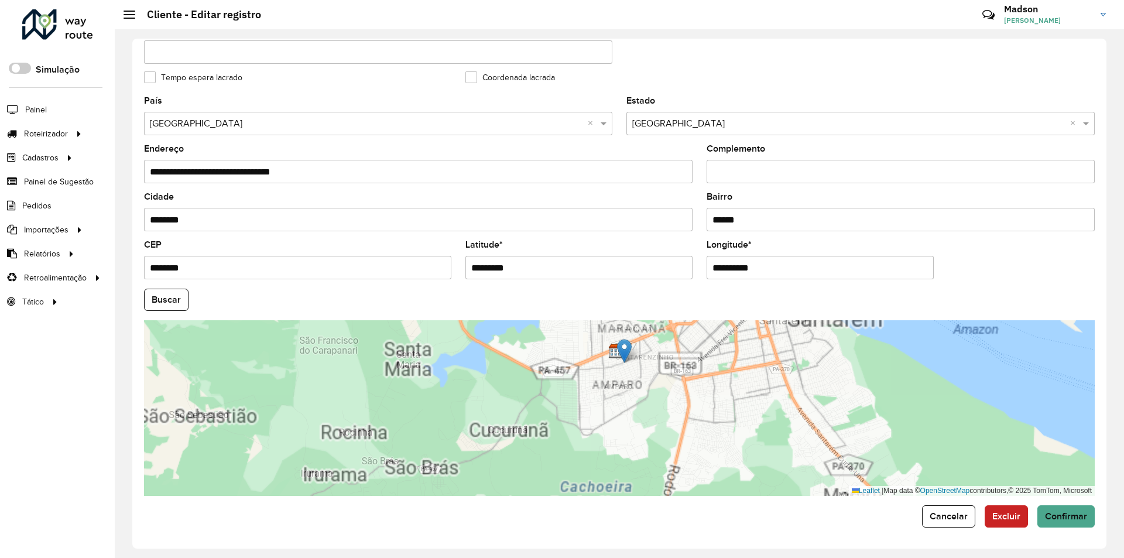
drag, startPoint x: 726, startPoint y: 388, endPoint x: 622, endPoint y: 349, distance: 111.1
click at [622, 349] on img at bounding box center [624, 351] width 15 height 24
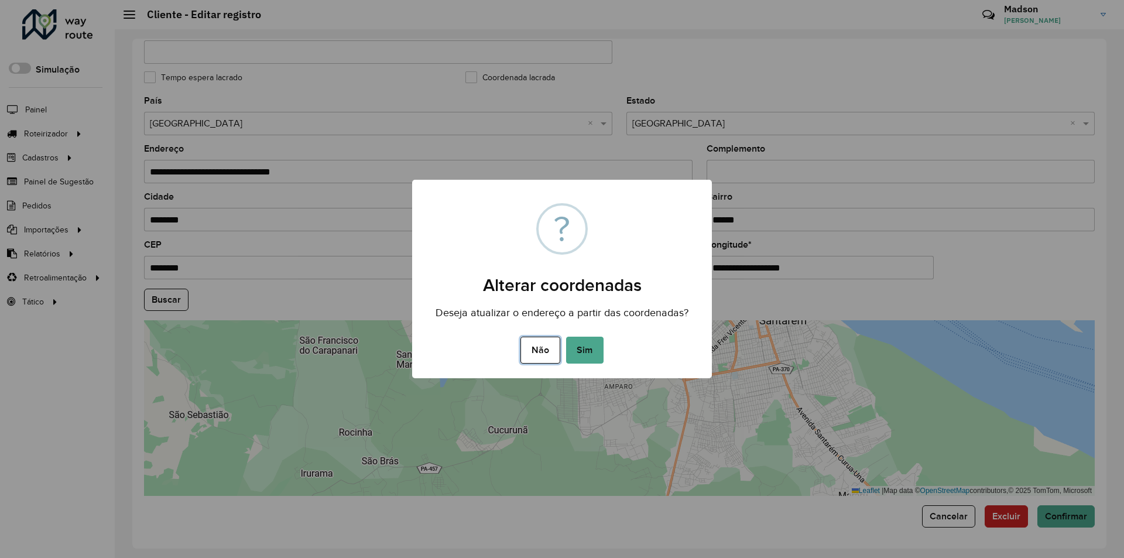
drag, startPoint x: 552, startPoint y: 362, endPoint x: 572, endPoint y: 363, distance: 19.3
click at [552, 361] on button "Não" at bounding box center [539, 350] width 39 height 27
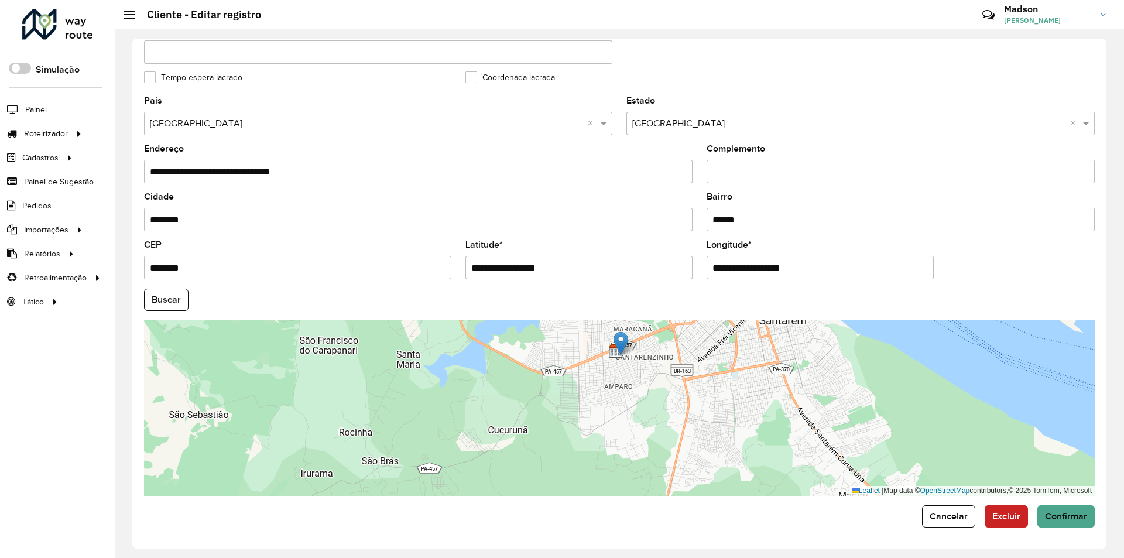
click at [609, 437] on div "Leaflet | Map data © OpenStreetMap contributors,© 2025 TomTom, Microsoft" at bounding box center [619, 408] width 950 height 176
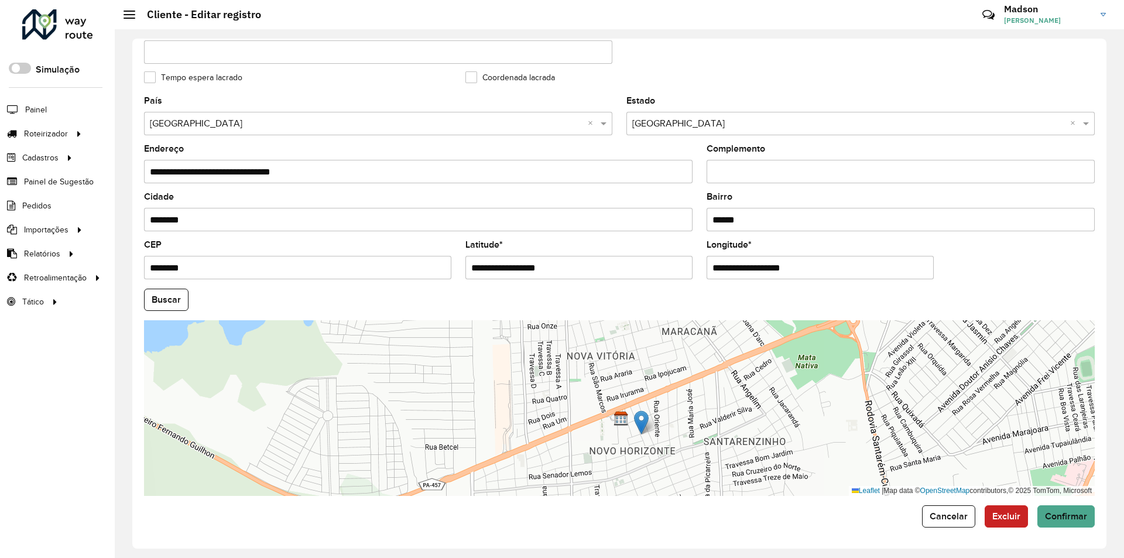
drag, startPoint x: 632, startPoint y: 496, endPoint x: 619, endPoint y: 440, distance: 57.5
click at [628, 489] on div "Leaflet | Map data © OpenStreetMap contributors,© 2025 TomTom, Microsoft" at bounding box center [619, 408] width 950 height 176
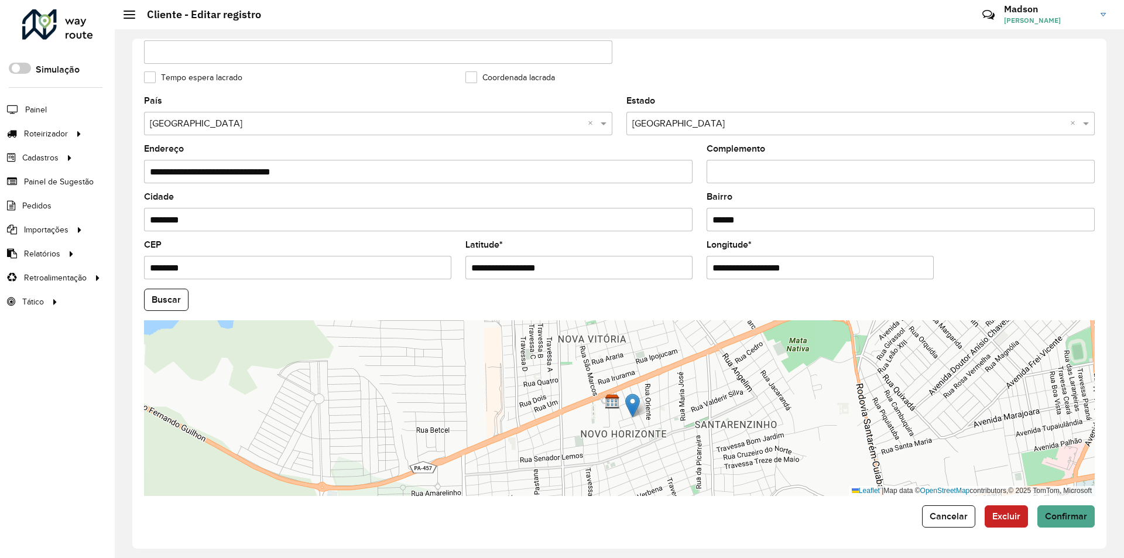
drag, startPoint x: 613, startPoint y: 435, endPoint x: 619, endPoint y: 458, distance: 23.4
click at [619, 458] on div "Leaflet | Map data © OpenStreetMap contributors,© 2025 TomTom, Microsoft" at bounding box center [619, 408] width 950 height 176
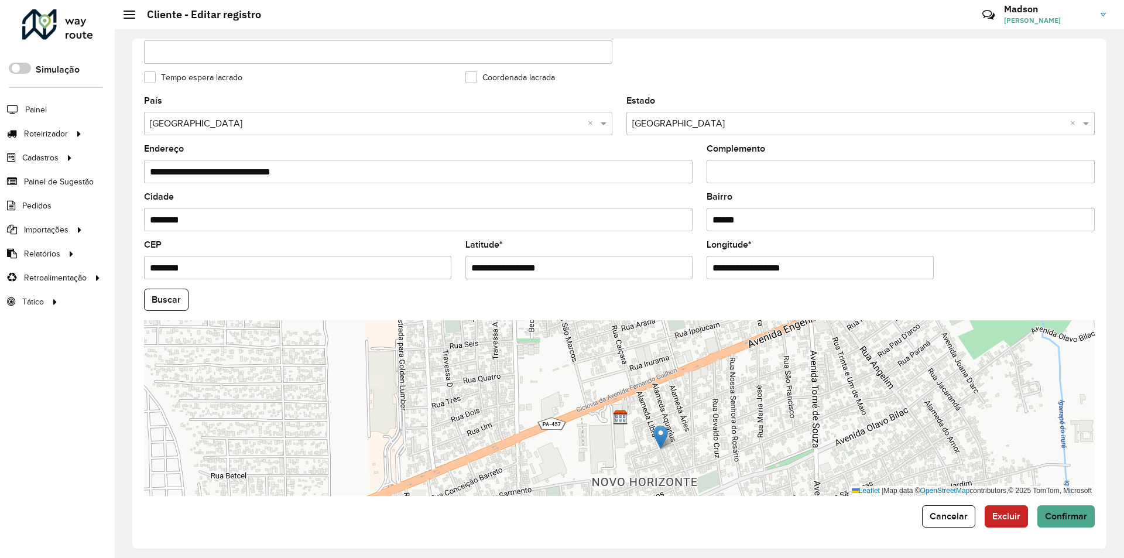
drag, startPoint x: 613, startPoint y: 437, endPoint x: 616, endPoint y: 455, distance: 18.5
click at [616, 455] on div "Leaflet | Map data © OpenStreetMap contributors,© 2025 TomTom, Microsoft" at bounding box center [619, 408] width 950 height 176
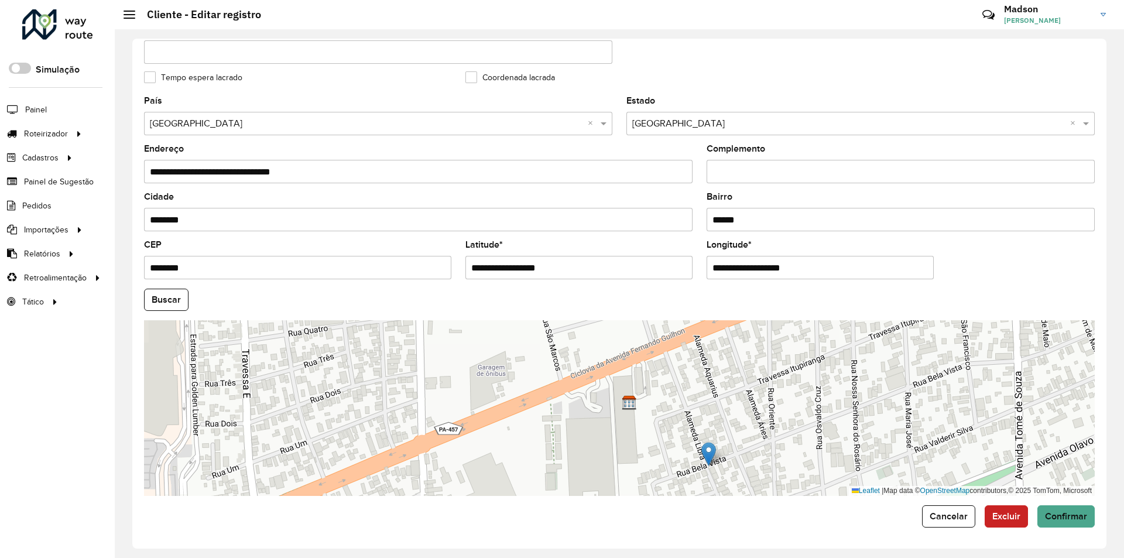
drag, startPoint x: 619, startPoint y: 443, endPoint x: 626, endPoint y: 454, distance: 13.2
click at [626, 454] on div "Leaflet | Map data © OpenStreetMap contributors,© 2025 TomTom, Microsoft" at bounding box center [619, 408] width 950 height 176
drag, startPoint x: 708, startPoint y: 451, endPoint x: 620, endPoint y: 366, distance: 122.1
click at [620, 366] on img at bounding box center [619, 370] width 15 height 24
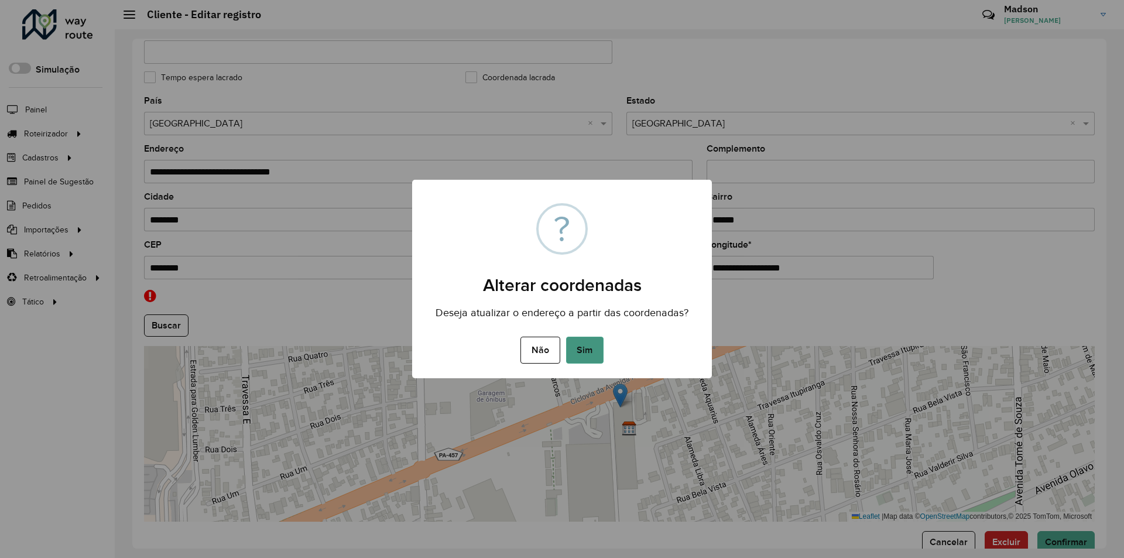
click at [584, 358] on button "Sim" at bounding box center [584, 350] width 37 height 27
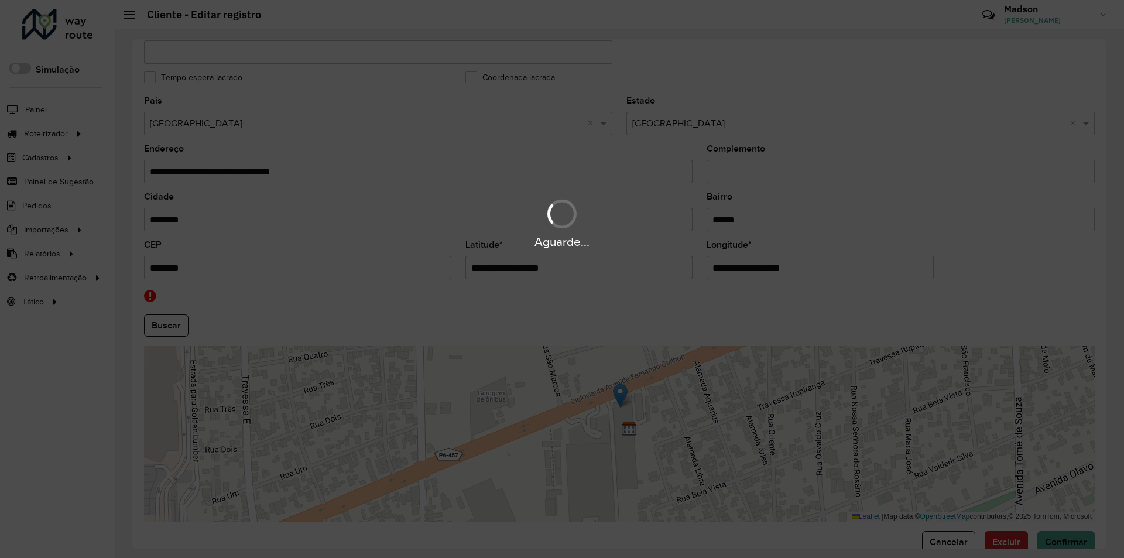
click at [528, 356] on div "Aguarde..." at bounding box center [562, 279] width 1124 height 558
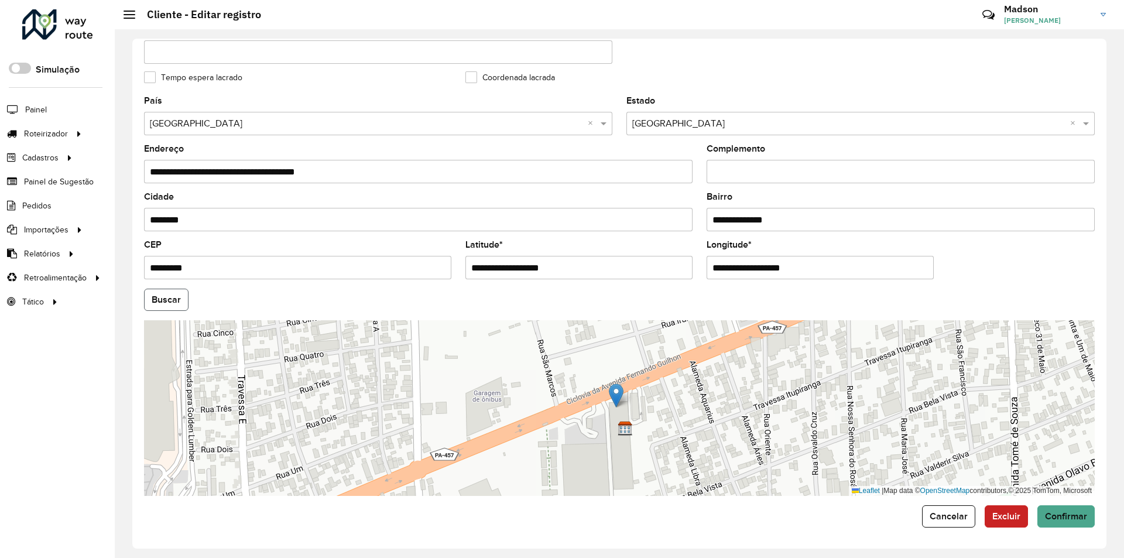
click at [171, 298] on button "Buscar" at bounding box center [166, 300] width 44 height 22
click at [1065, 514] on span "Confirmar" at bounding box center [1066, 516] width 42 height 10
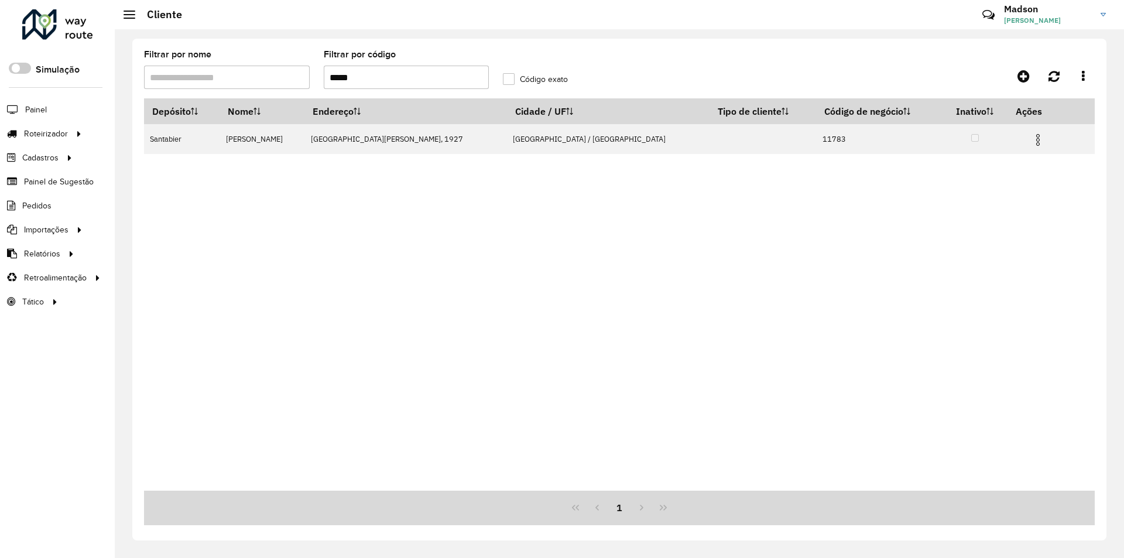
click at [394, 87] on input "*****" at bounding box center [407, 77] width 166 height 23
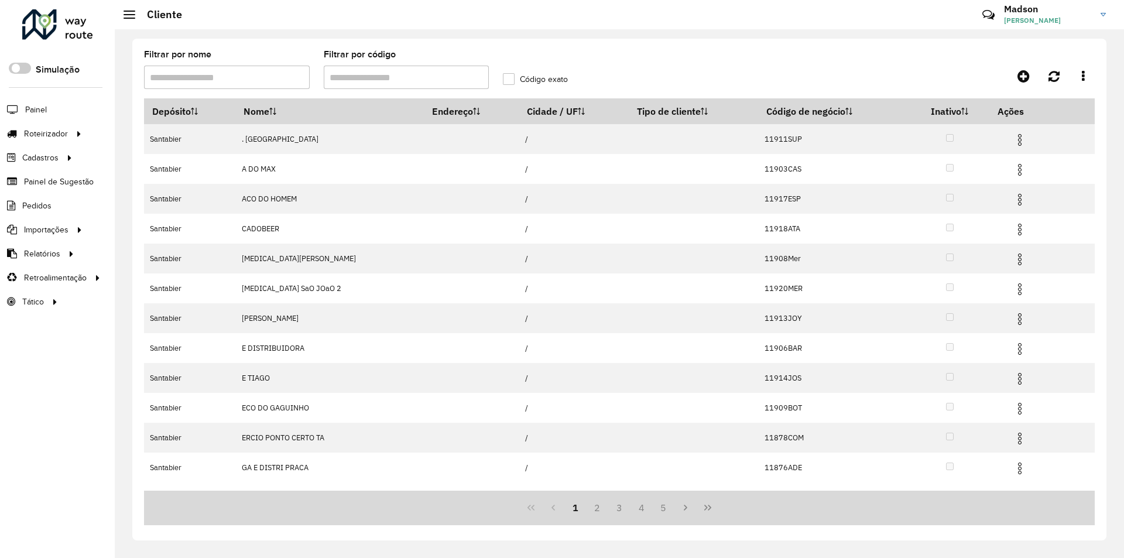
paste input "*****"
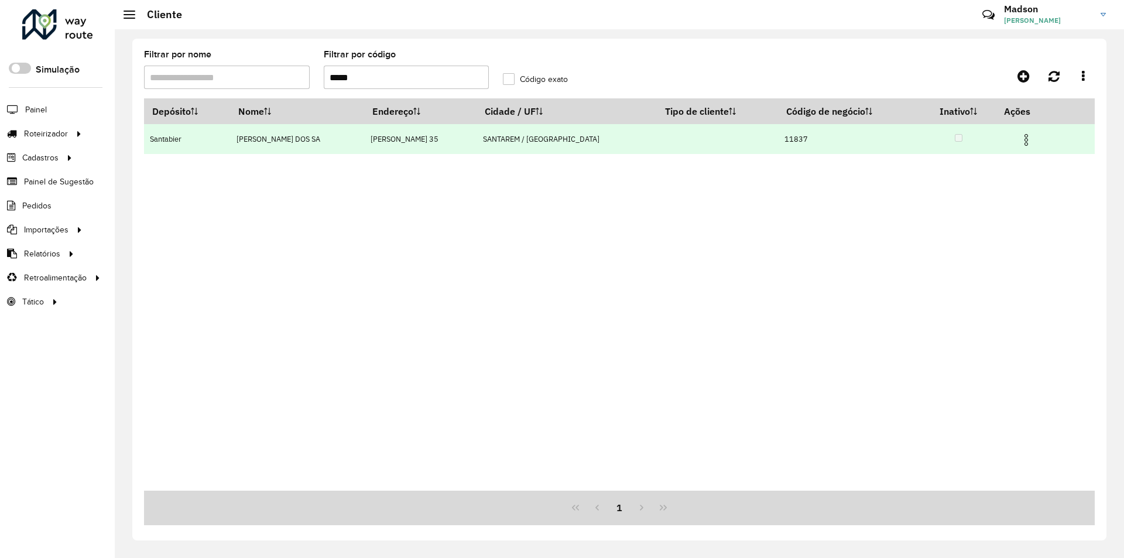
click at [1021, 140] on img at bounding box center [1026, 140] width 14 height 14
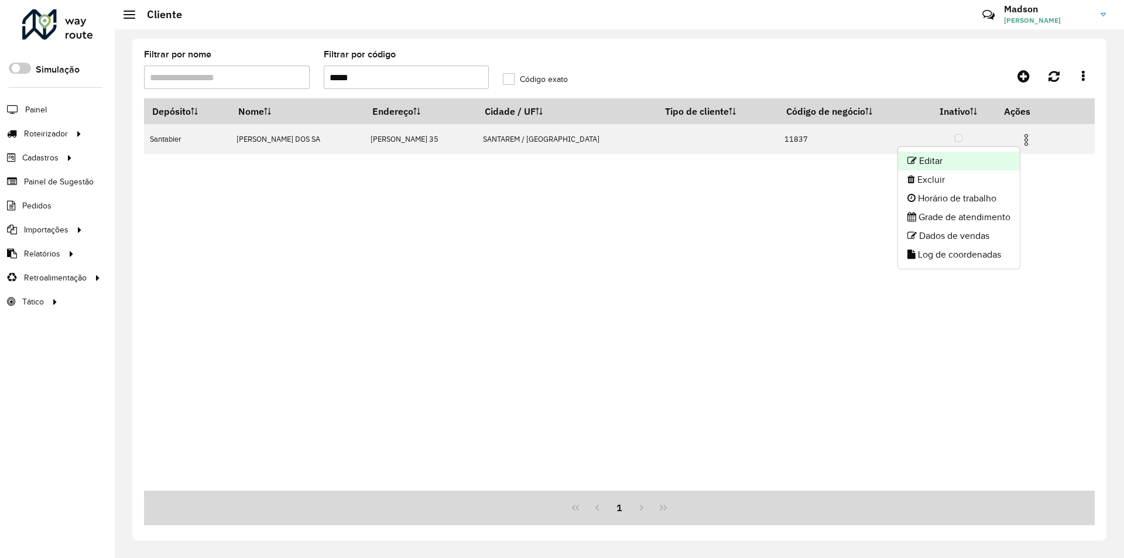
click at [1002, 156] on li "Editar" at bounding box center [959, 161] width 122 height 19
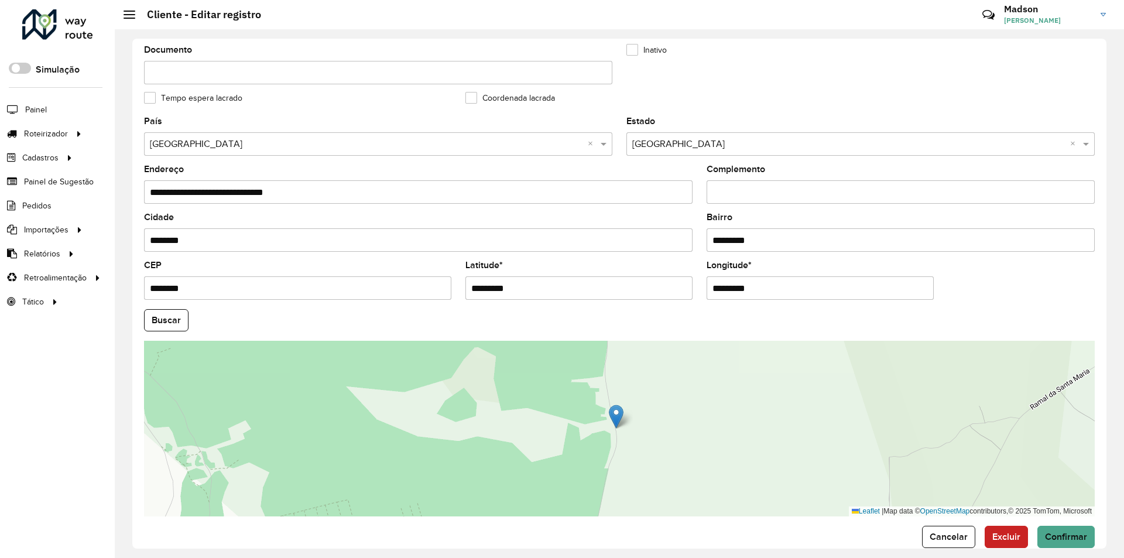
scroll to position [313, 0]
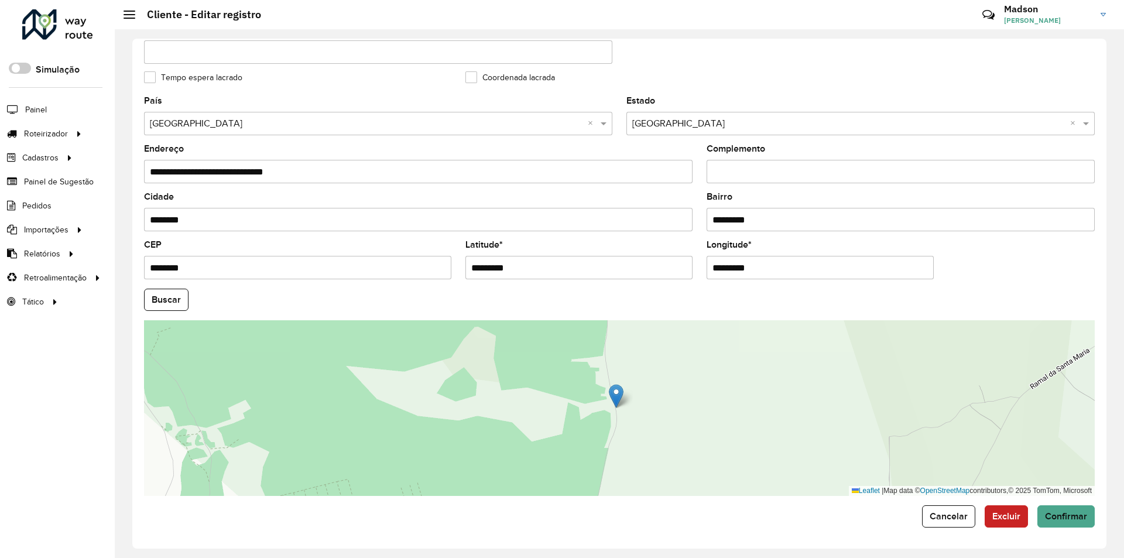
click at [565, 271] on input "*********" at bounding box center [578, 267] width 227 height 23
paste input "text"
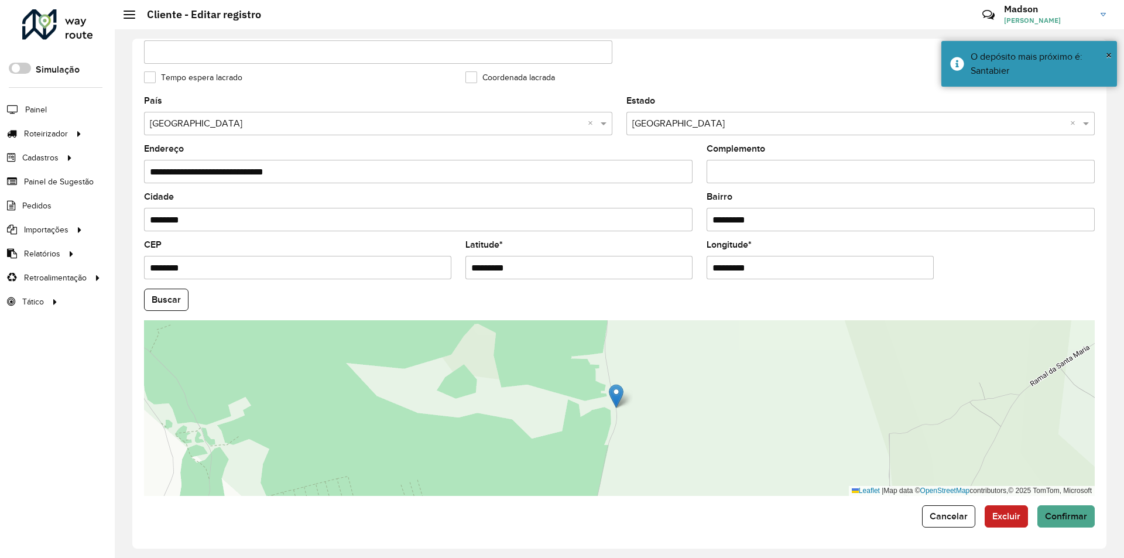
click at [755, 261] on input "*********" at bounding box center [819, 267] width 227 height 23
paste input "*"
click at [170, 304] on hb-app "Aguarde... Pop-up bloqueado! Seu navegador bloqueou automáticamente a abertura …" at bounding box center [562, 279] width 1124 height 558
click at [170, 291] on button "Buscar" at bounding box center [166, 300] width 44 height 22
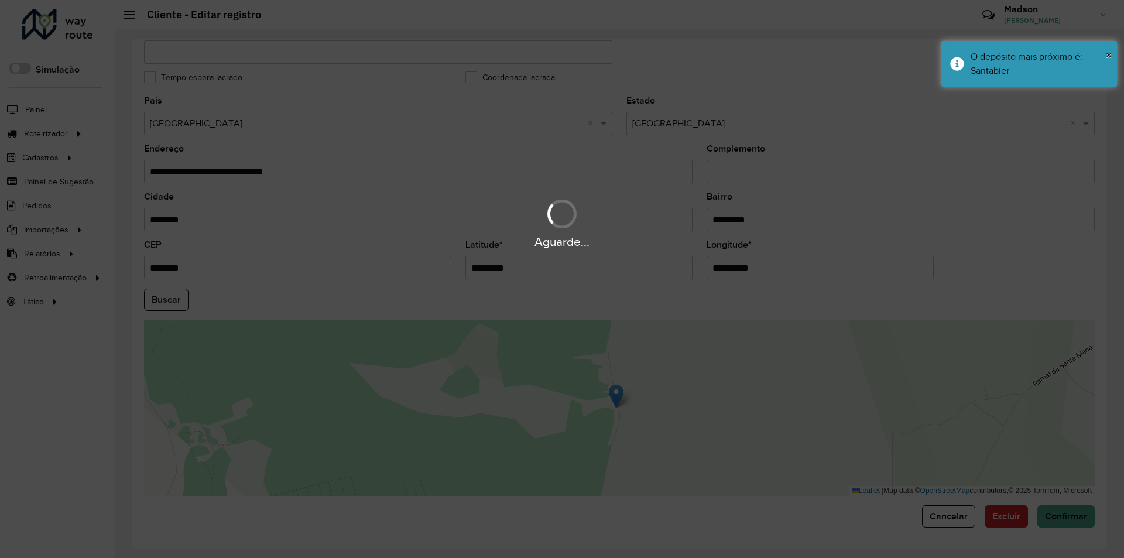
click at [1064, 512] on div "Aguarde..." at bounding box center [562, 279] width 1124 height 558
click at [1062, 512] on div "Aguarde..." at bounding box center [562, 279] width 1124 height 558
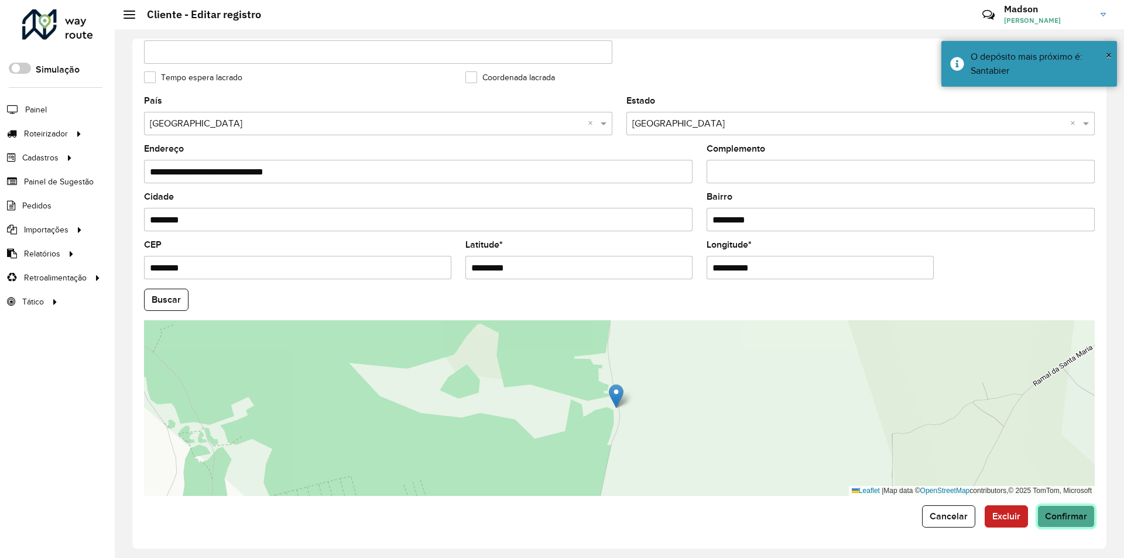
click at [1062, 512] on span "Confirmar" at bounding box center [1066, 516] width 42 height 10
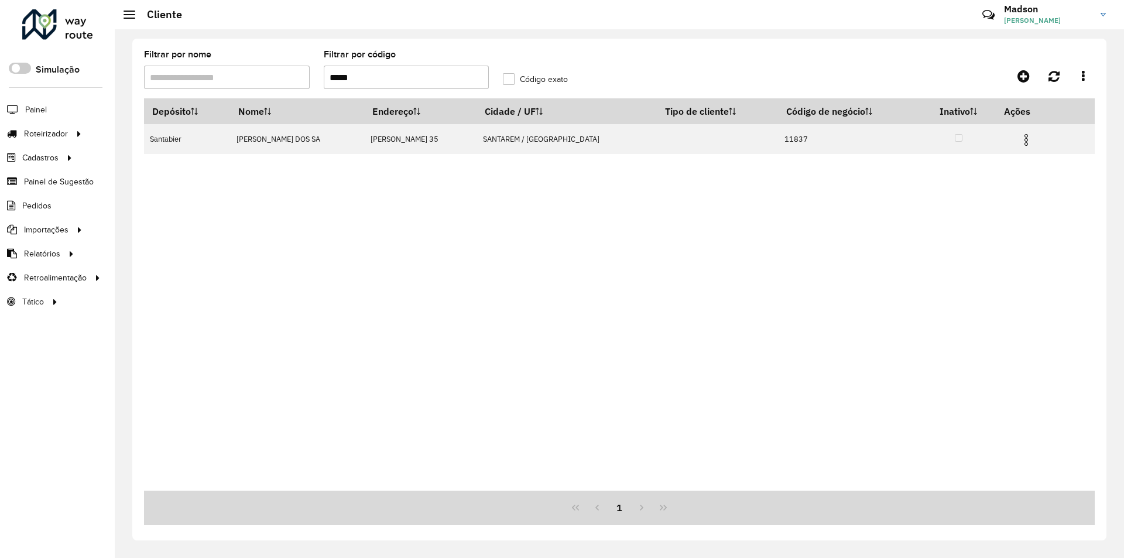
click at [437, 86] on input "*****" at bounding box center [407, 77] width 166 height 23
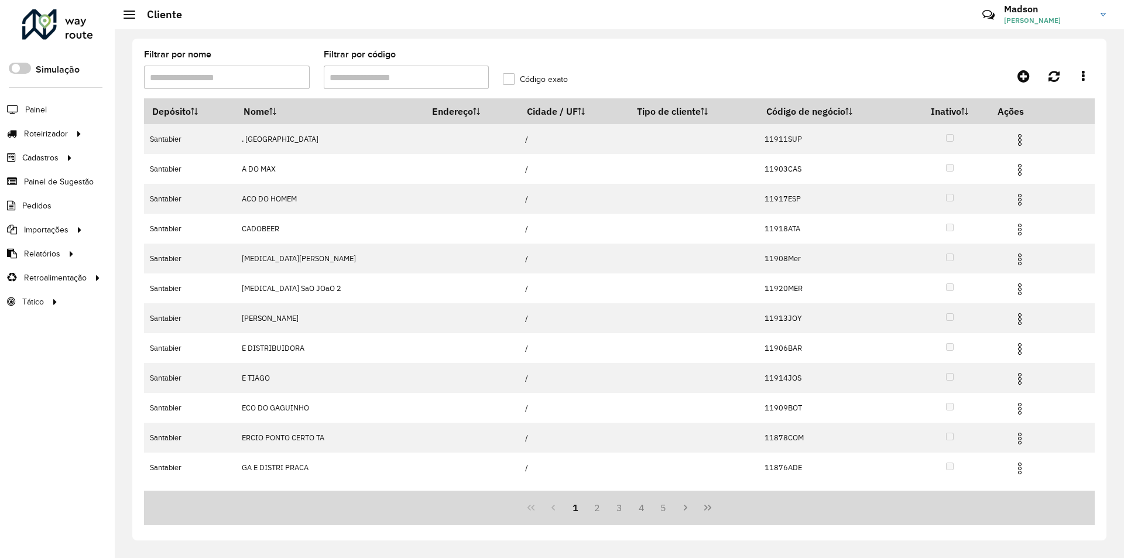
click at [352, 554] on div "Filtrar por nome Filtrar por código Código exato Depósito Nome Endereço Cidade …" at bounding box center [619, 293] width 1009 height 528
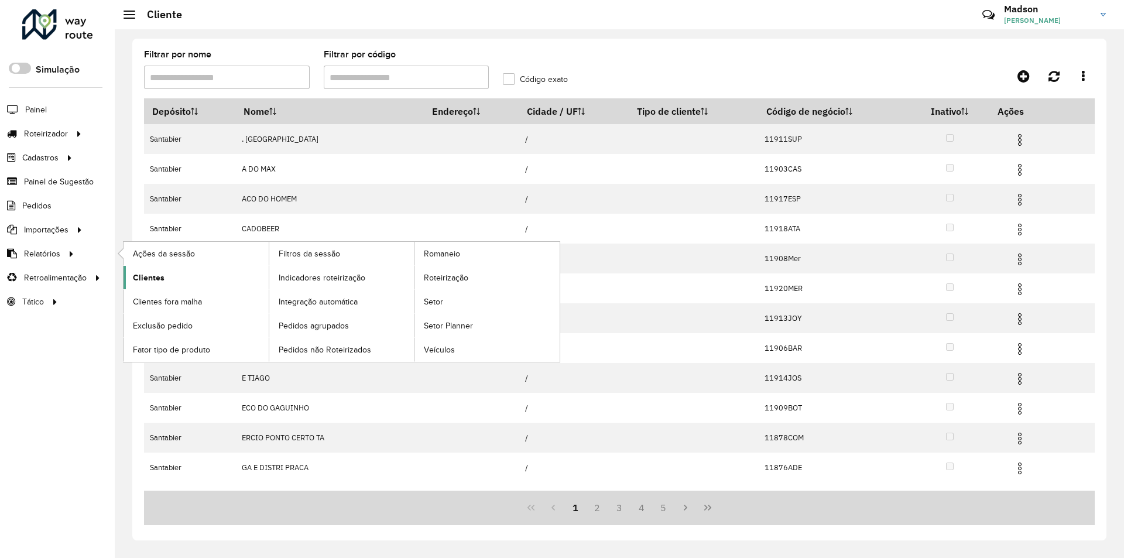
click at [171, 277] on link "Clientes" at bounding box center [195, 277] width 145 height 23
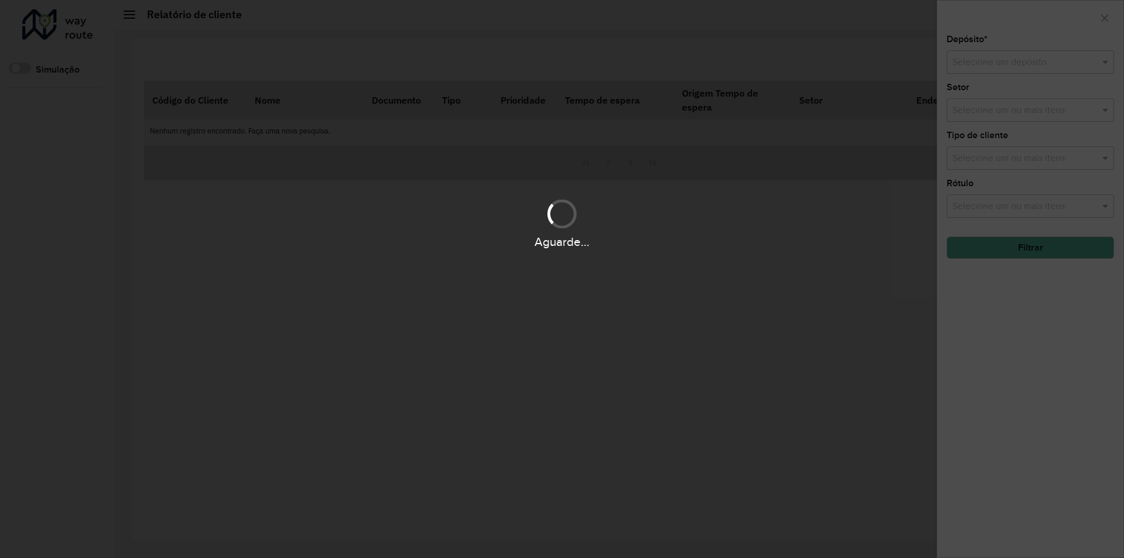
click at [962, 62] on div "Aguarde..." at bounding box center [562, 279] width 1124 height 558
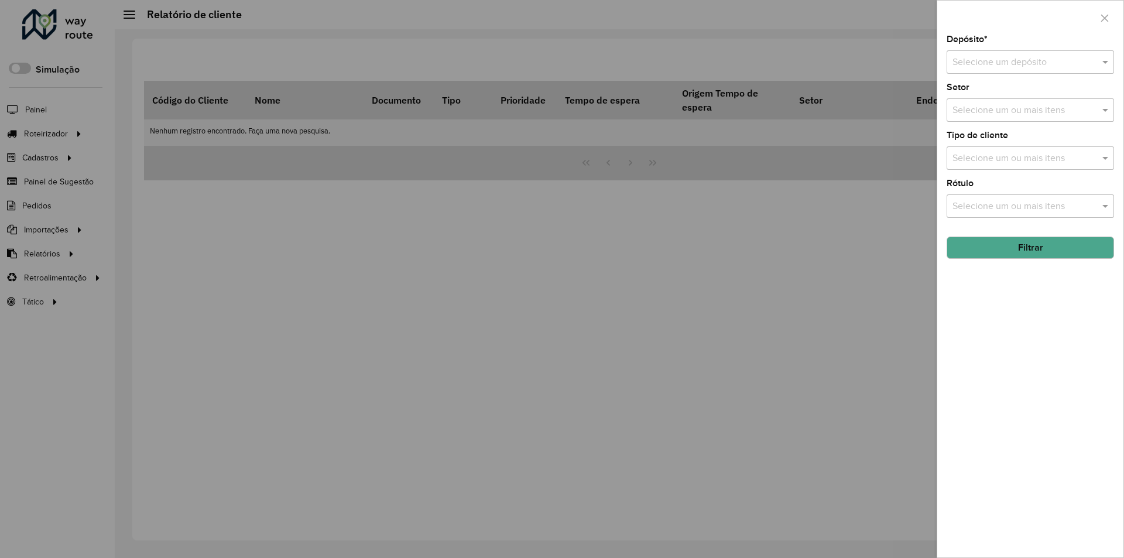
click at [1003, 61] on input "text" at bounding box center [1018, 63] width 132 height 14
click at [984, 91] on span "Santabier" at bounding box center [971, 96] width 39 height 10
click at [1048, 248] on button "Filtrar" at bounding box center [1029, 247] width 167 height 22
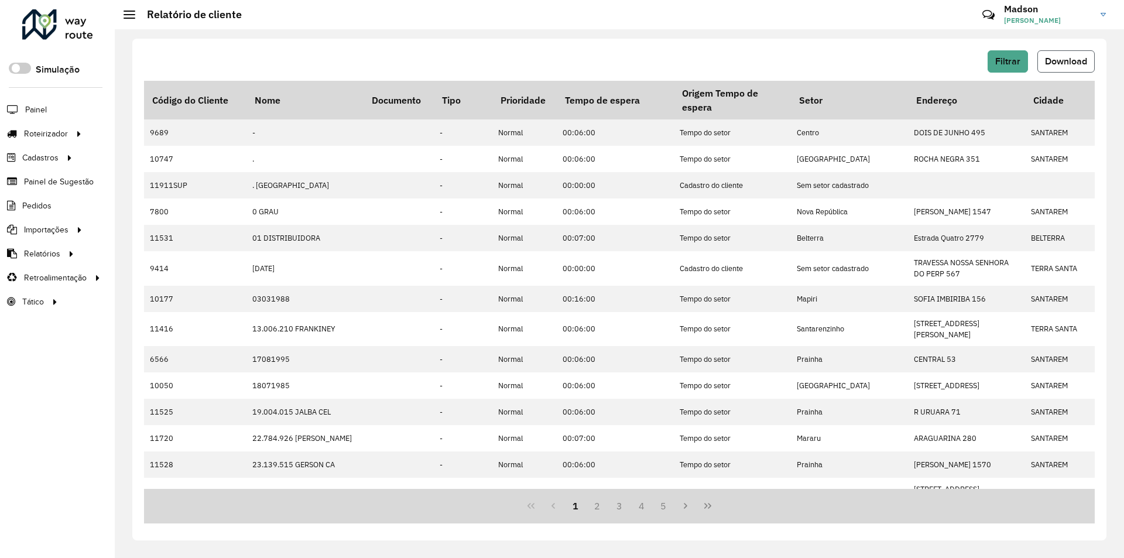
click at [1087, 64] on button "Download" at bounding box center [1065, 61] width 57 height 22
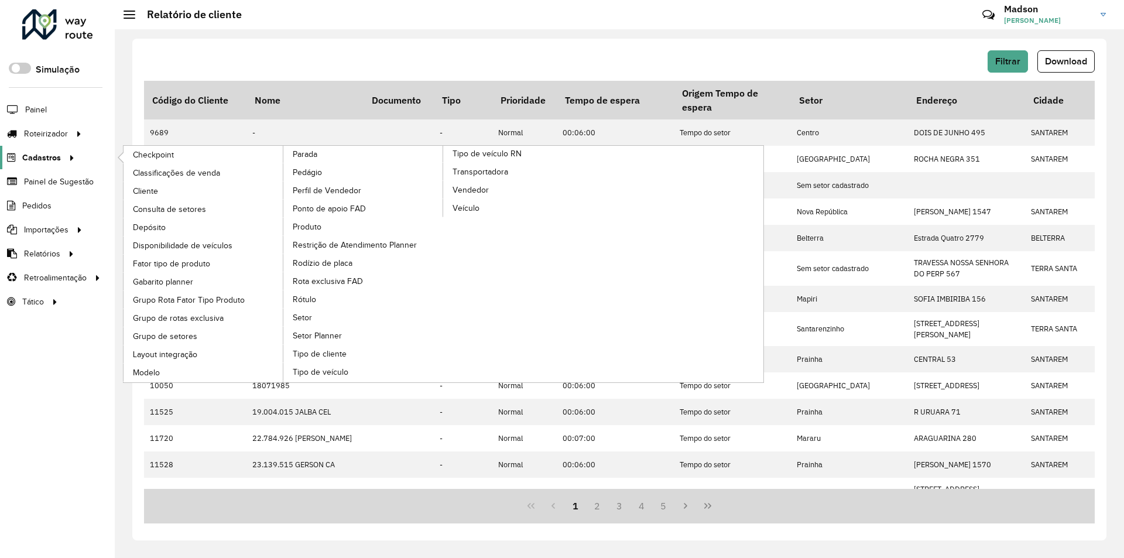
click at [55, 150] on link "Cadastros" at bounding box center [39, 157] width 78 height 23
click at [162, 198] on link "Cliente" at bounding box center [203, 191] width 160 height 18
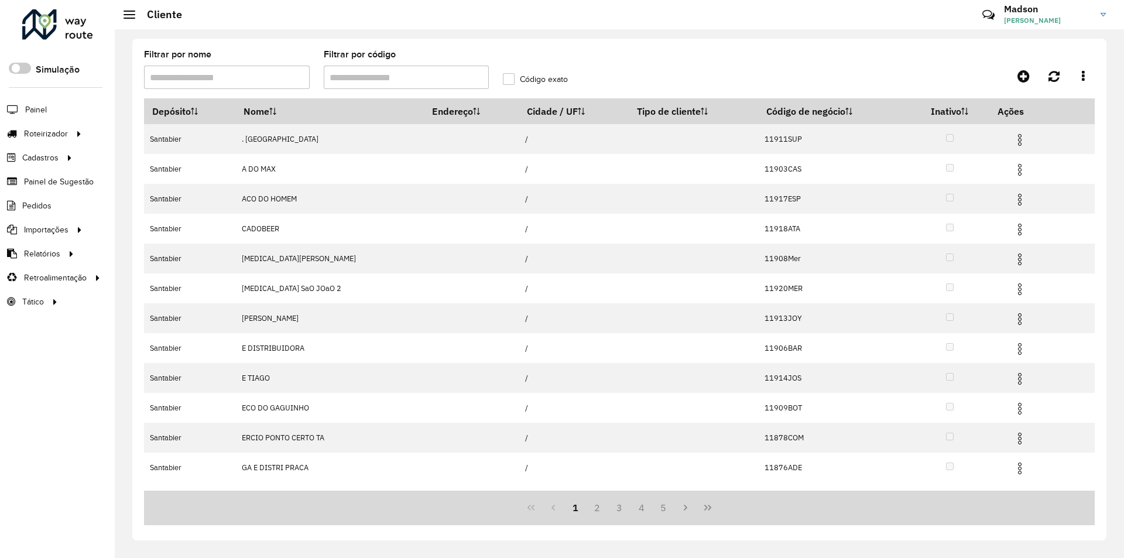
click at [445, 78] on input "Filtrar por código" at bounding box center [407, 77] width 166 height 23
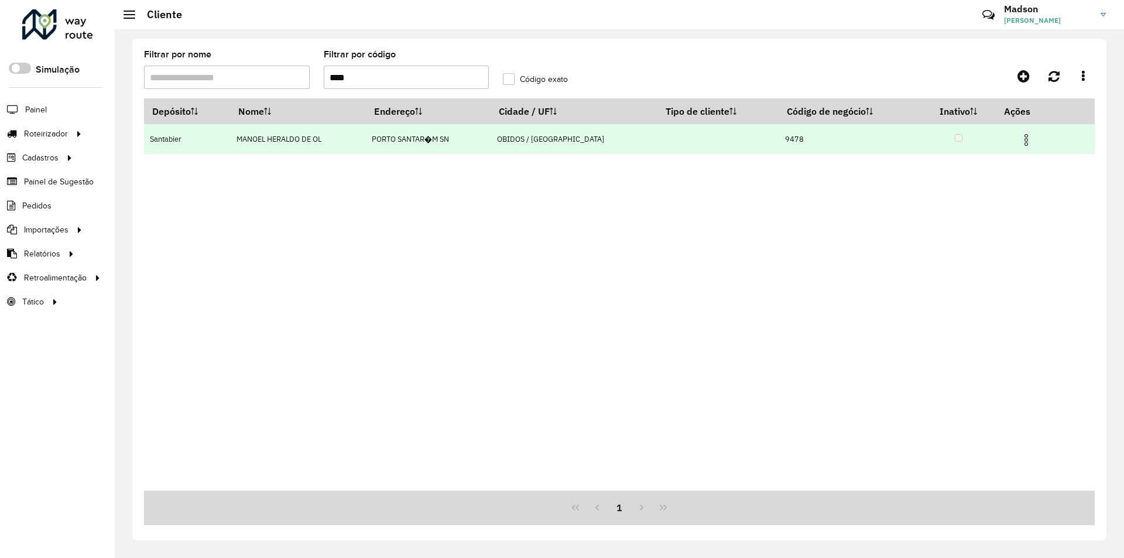
drag, startPoint x: 1021, startPoint y: 138, endPoint x: 1014, endPoint y: 146, distance: 10.8
click at [1021, 139] on img at bounding box center [1026, 140] width 14 height 14
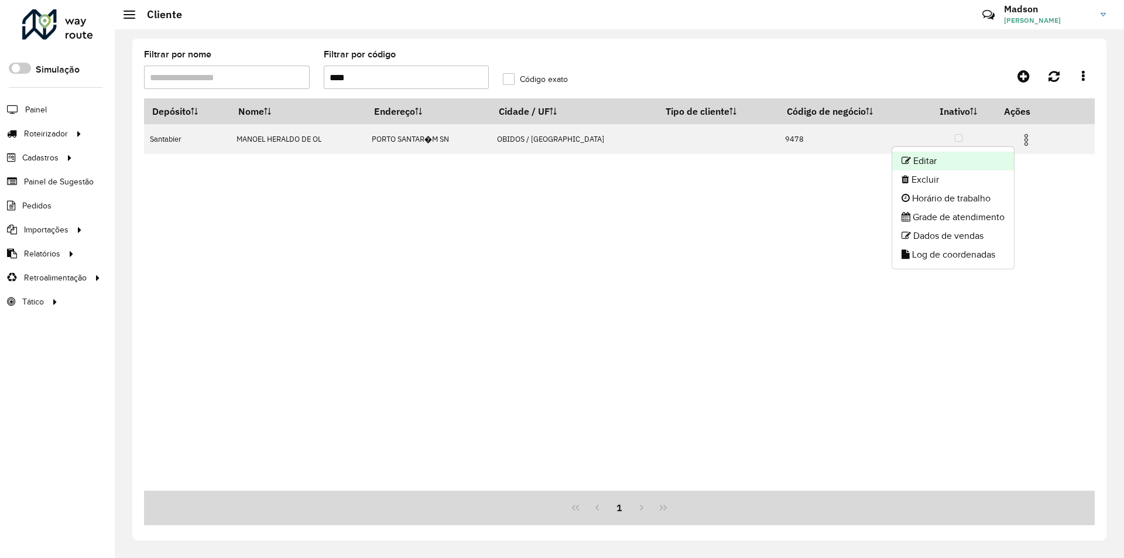
click at [992, 159] on li "Editar" at bounding box center [953, 161] width 122 height 19
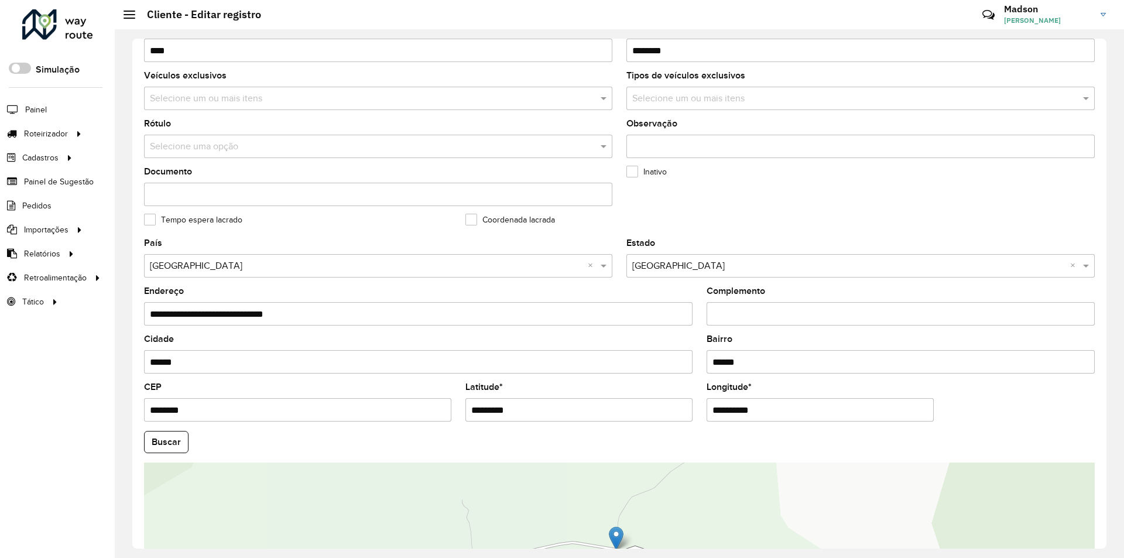
scroll to position [293, 0]
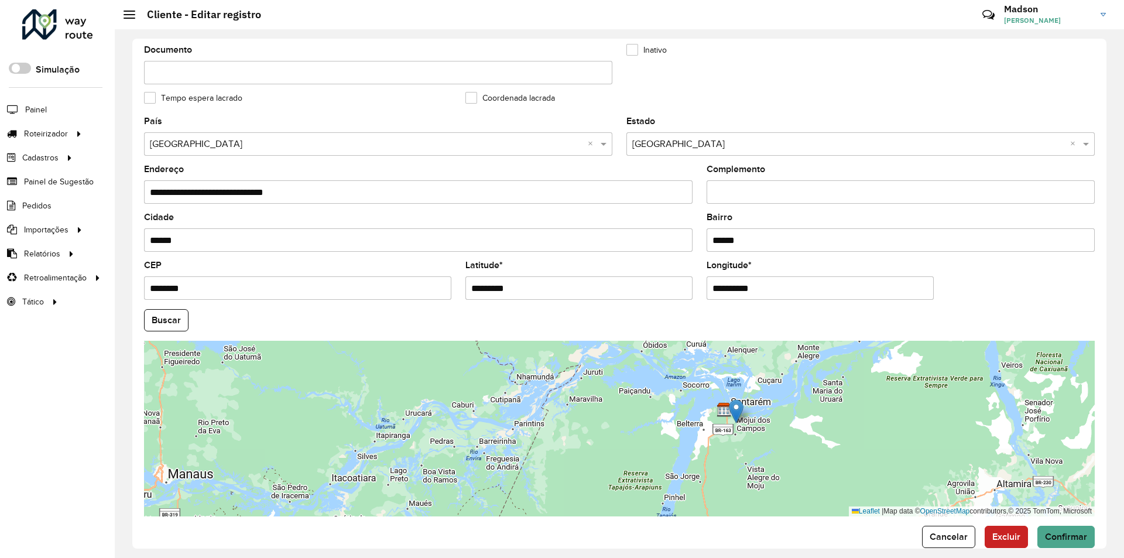
drag, startPoint x: 768, startPoint y: 431, endPoint x: 742, endPoint y: 411, distance: 33.5
click at [742, 411] on img at bounding box center [736, 411] width 15 height 24
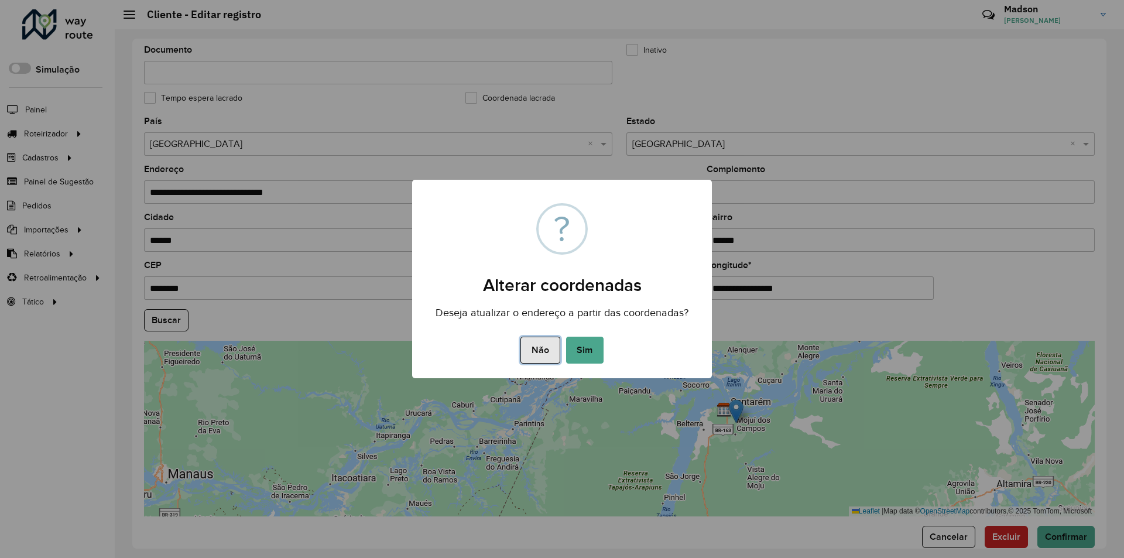
click at [557, 348] on button "Não" at bounding box center [539, 350] width 39 height 27
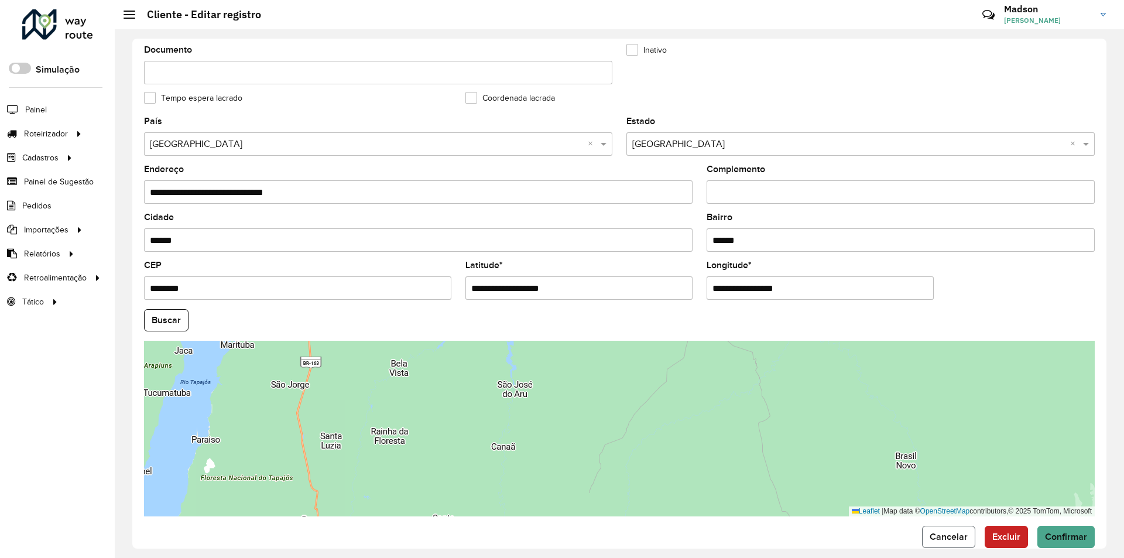
click at [942, 540] on span "Cancelar" at bounding box center [948, 536] width 38 height 10
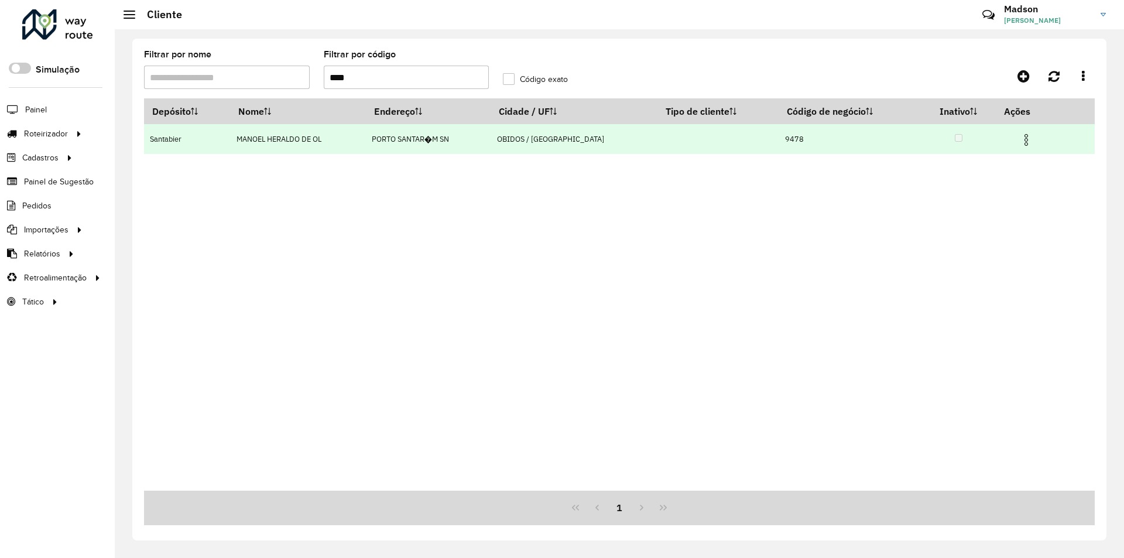
click at [1020, 136] on img at bounding box center [1026, 140] width 14 height 14
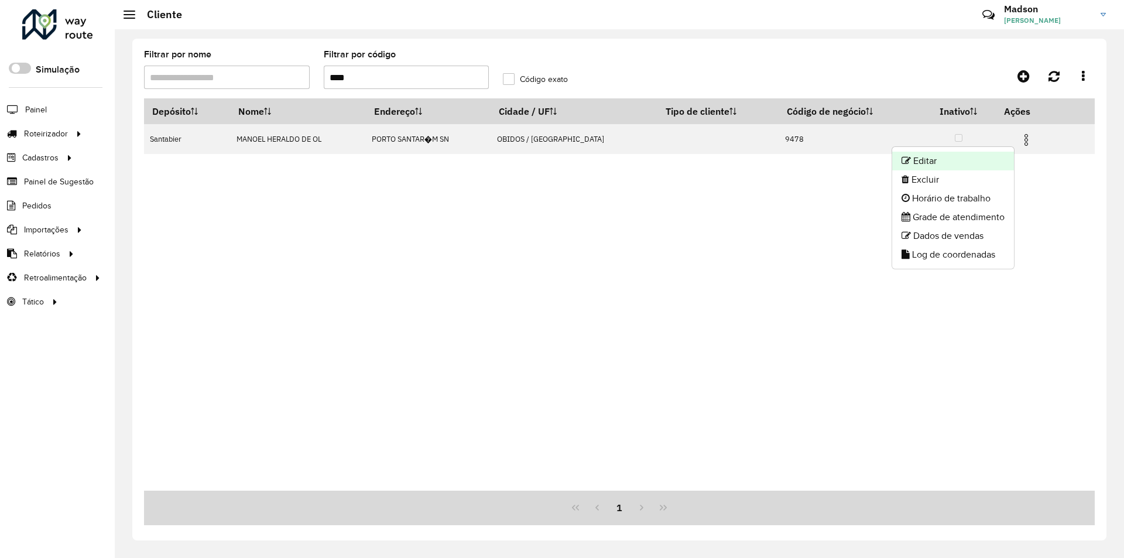
click at [982, 156] on li "Editar" at bounding box center [953, 161] width 122 height 19
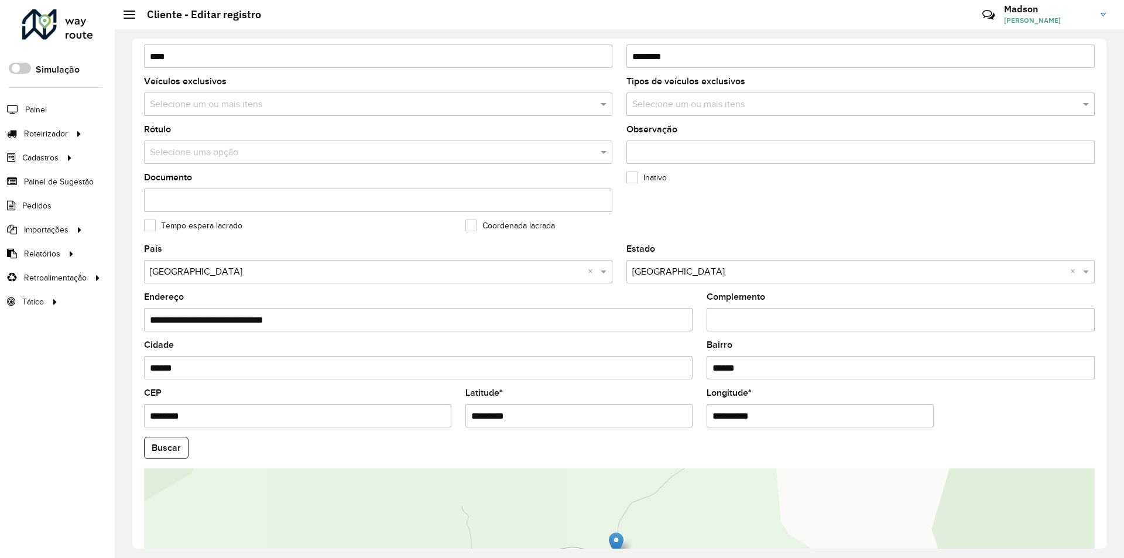
scroll to position [313, 0]
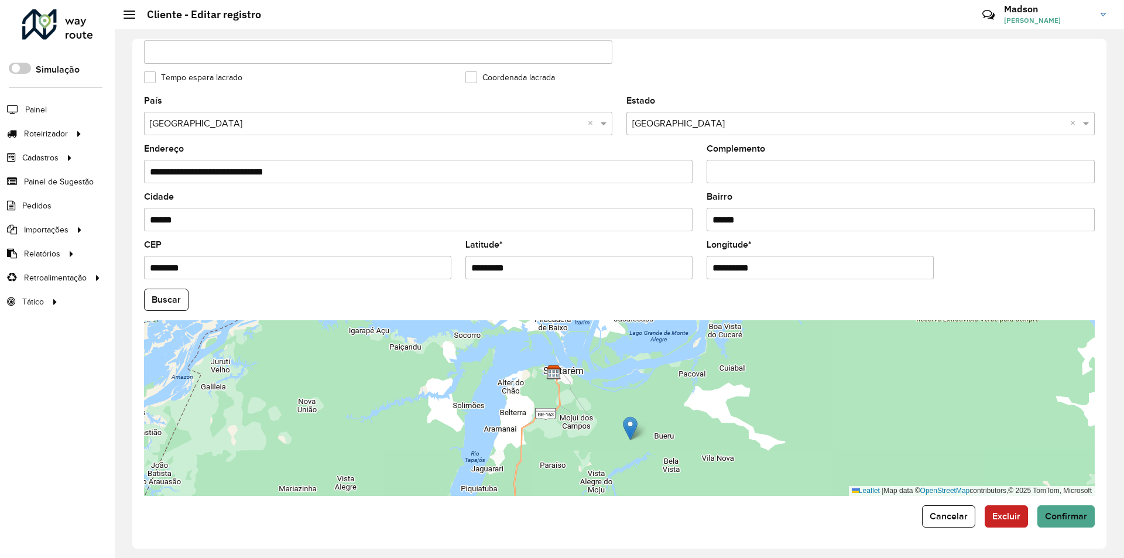
drag, startPoint x: 518, startPoint y: 386, endPoint x: 490, endPoint y: 390, distance: 28.4
click at [489, 390] on div "Leaflet | Map data © OpenStreetMap contributors,© 2025 TomTom, Microsoft" at bounding box center [619, 408] width 950 height 176
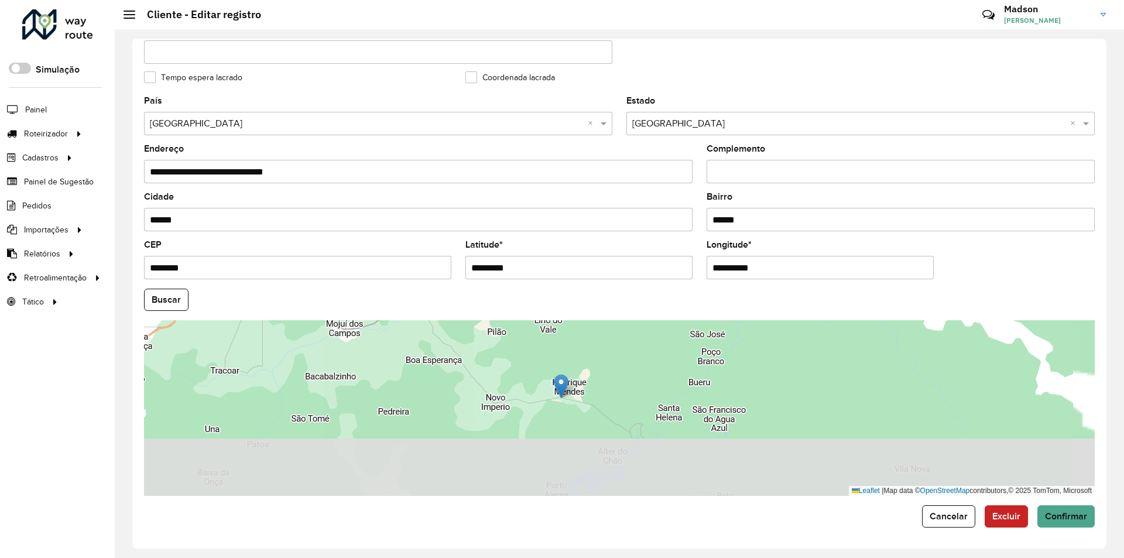
drag, startPoint x: 582, startPoint y: 409, endPoint x: 489, endPoint y: 262, distance: 174.7
click at [489, 262] on formly-group "**********" at bounding box center [619, 296] width 965 height 399
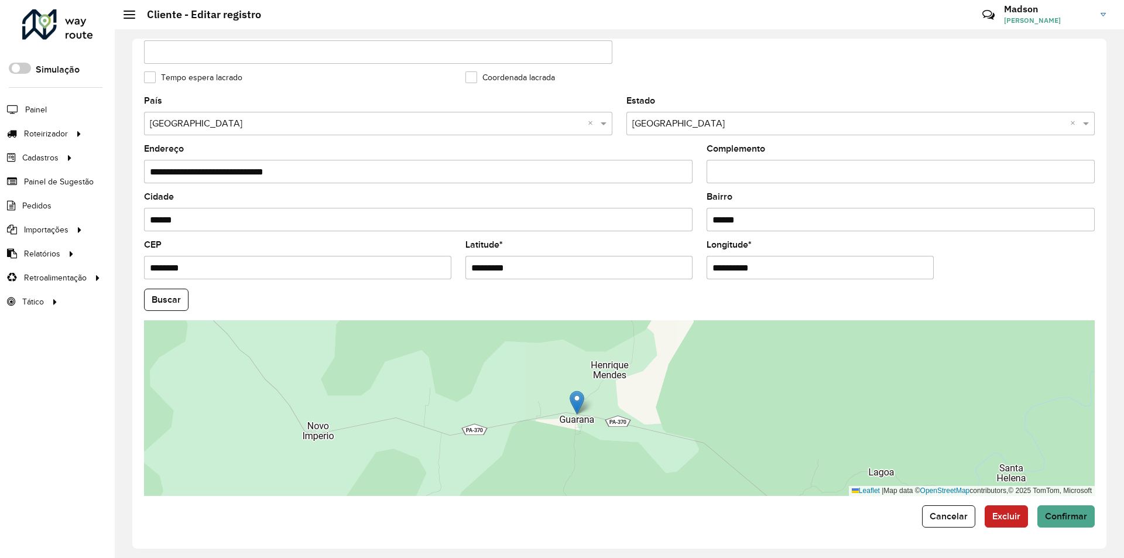
drag, startPoint x: 560, startPoint y: 400, endPoint x: 575, endPoint y: 450, distance: 52.8
click at [575, 450] on div "Leaflet | Map data © OpenStreetMap contributors,© 2025 TomTom, Microsoft" at bounding box center [619, 408] width 950 height 176
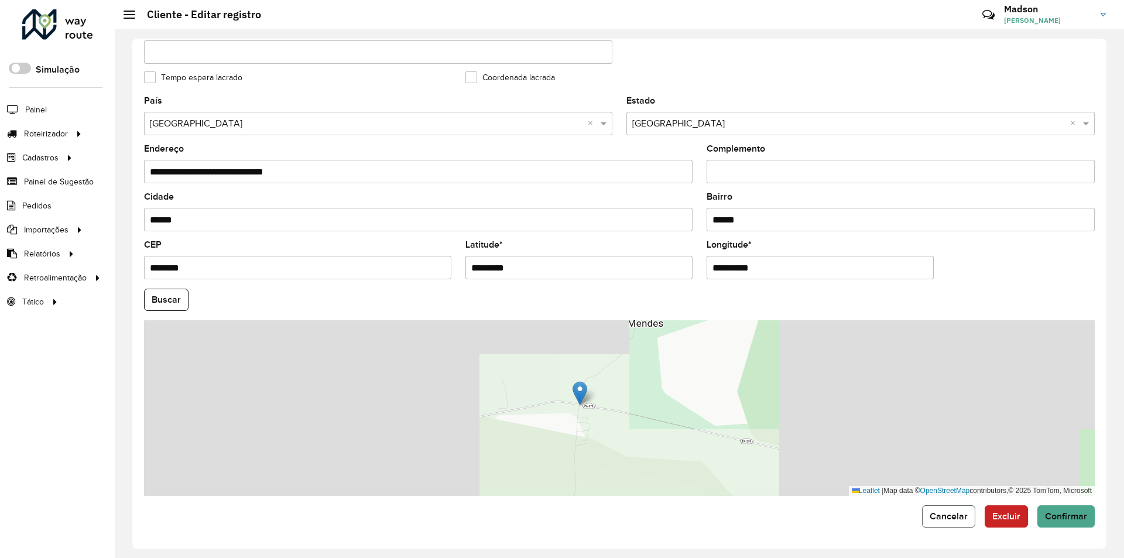
click at [932, 522] on button "Cancelar" at bounding box center [948, 516] width 53 height 22
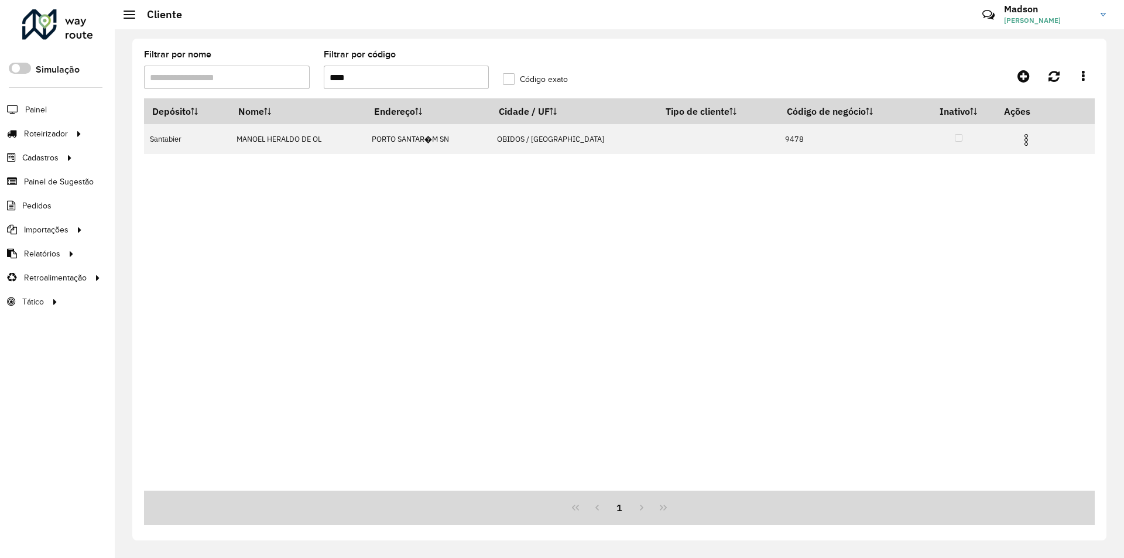
drag, startPoint x: 368, startPoint y: 79, endPoint x: 232, endPoint y: 77, distance: 135.8
click at [232, 77] on formly-group "Filtrar por nome Filtrar por código **** Código exato" at bounding box center [496, 74] width 718 height 48
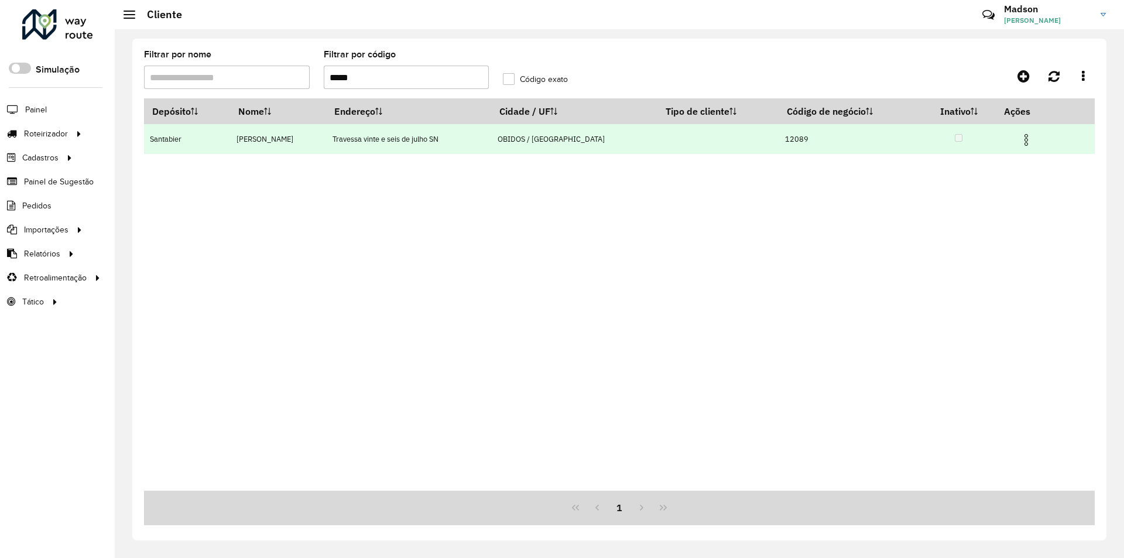
click at [1030, 135] on img at bounding box center [1026, 140] width 14 height 14
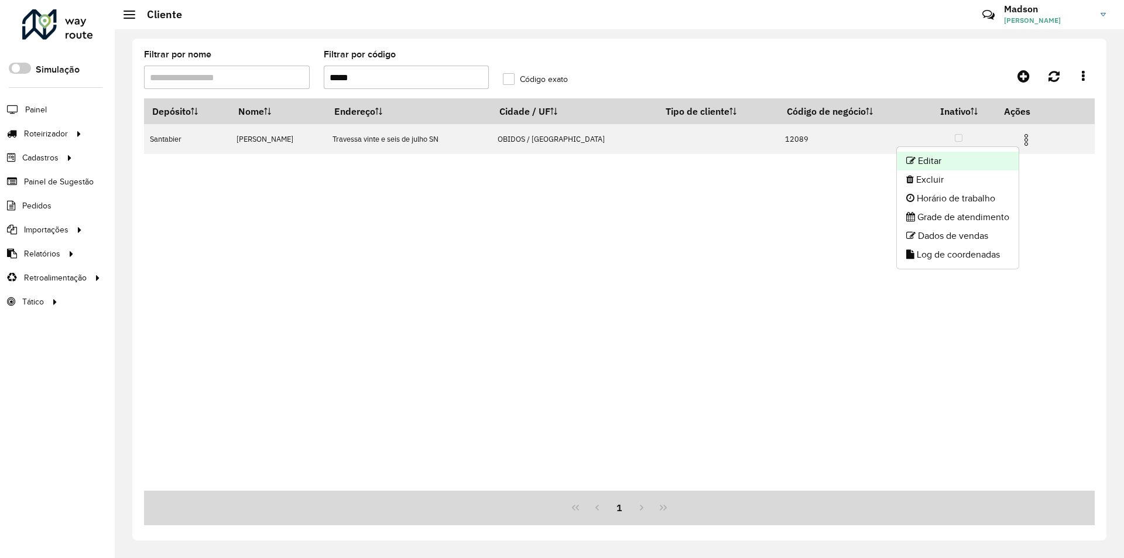
click at [976, 157] on li "Editar" at bounding box center [958, 161] width 122 height 19
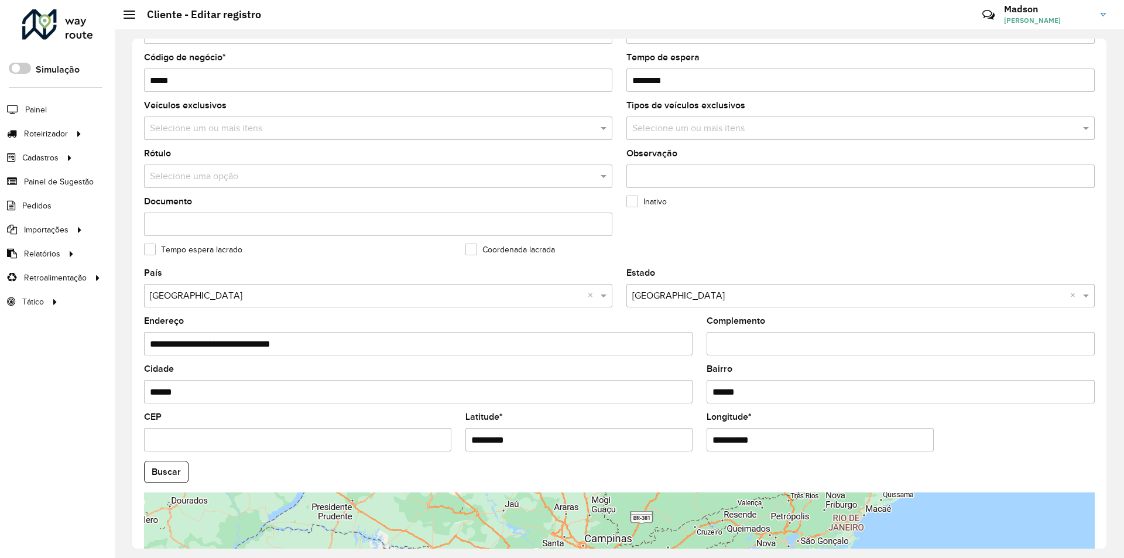
scroll to position [293, 0]
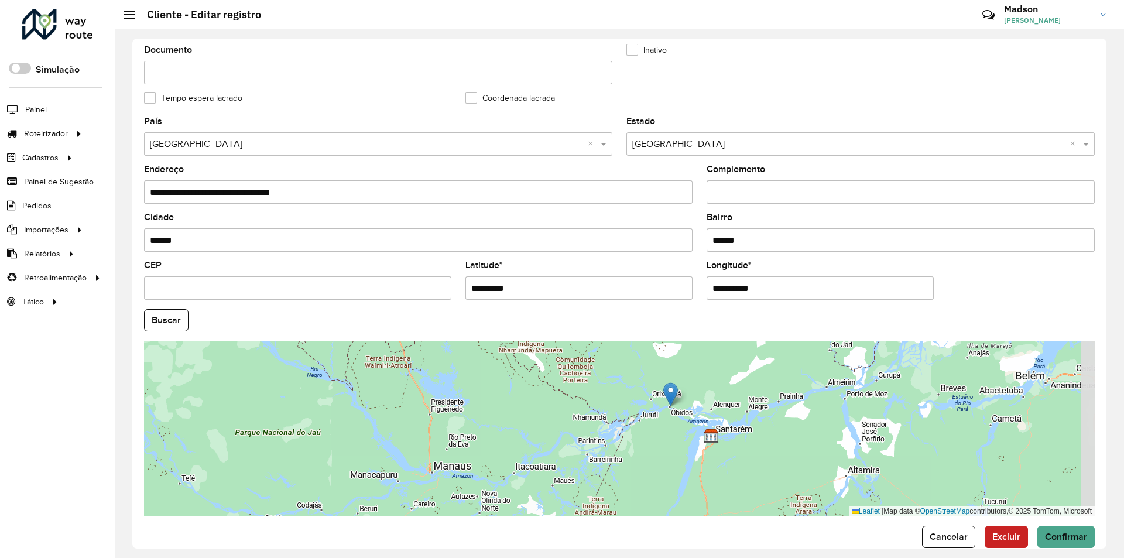
drag, startPoint x: 793, startPoint y: 438, endPoint x: 693, endPoint y: 413, distance: 103.2
click at [693, 413] on div "Leaflet | Map data © OpenStreetMap contributors,© 2025 TomTom, Microsoft" at bounding box center [619, 429] width 950 height 176
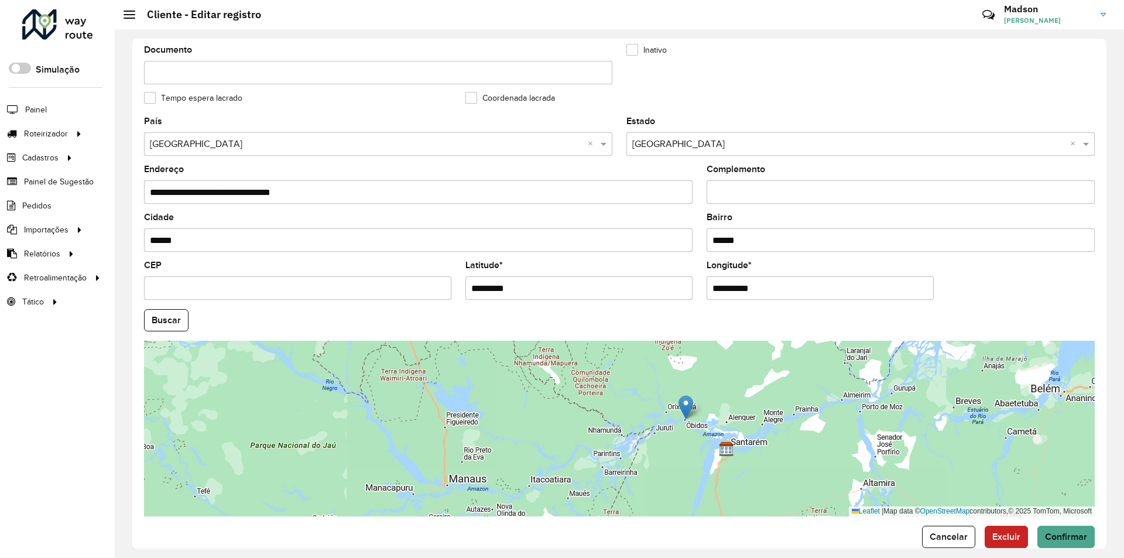
drag, startPoint x: 663, startPoint y: 394, endPoint x: 679, endPoint y: 409, distance: 22.4
click at [679, 409] on div "Leaflet | Map data © OpenStreetMap contributors,© 2025 TomTom, Microsoft" at bounding box center [619, 429] width 950 height 176
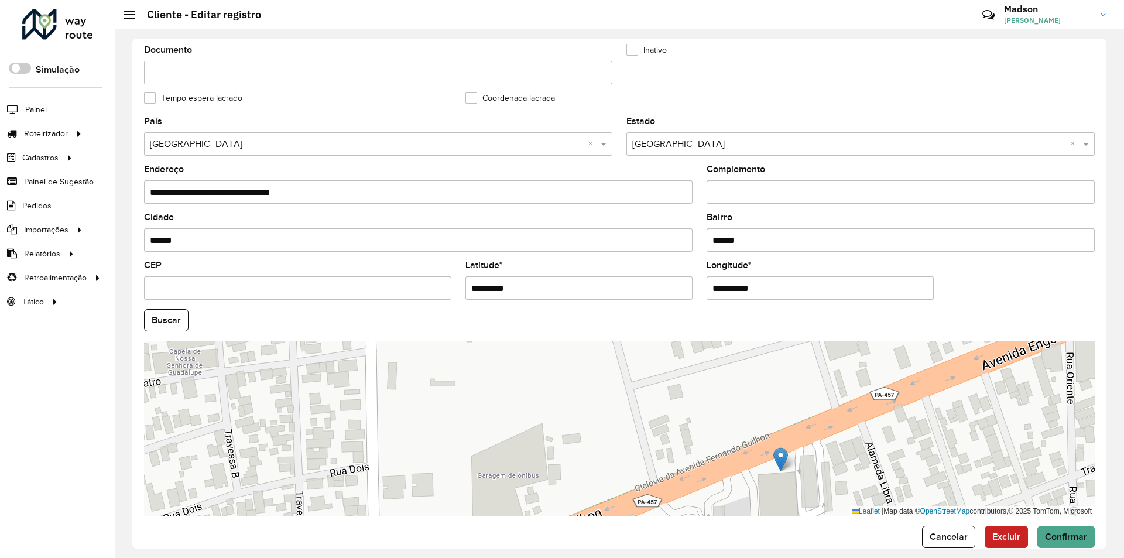
drag, startPoint x: 684, startPoint y: 413, endPoint x: 777, endPoint y: 463, distance: 105.5
click at [777, 463] on img at bounding box center [780, 459] width 15 height 24
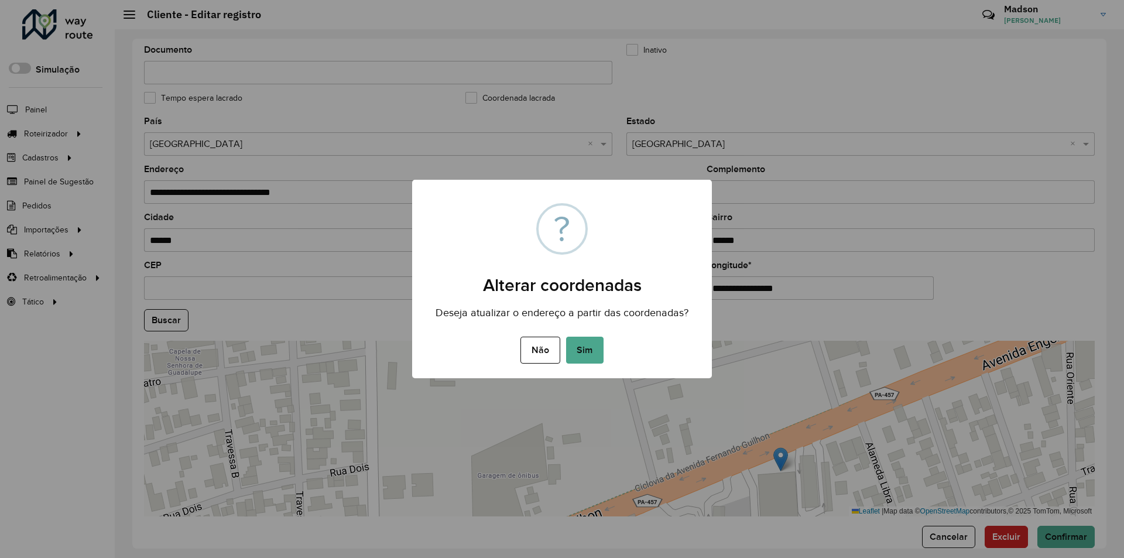
click at [608, 352] on div "Não No Sim" at bounding box center [562, 350] width 300 height 33
click at [575, 346] on button "Sim" at bounding box center [584, 350] width 37 height 27
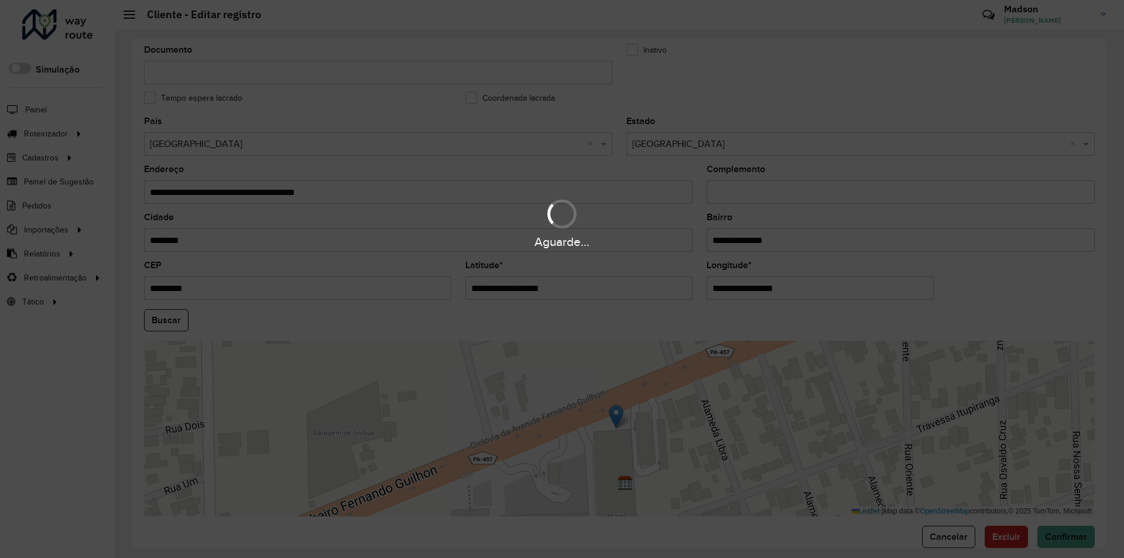
click at [173, 313] on div "Aguarde..." at bounding box center [562, 279] width 1124 height 558
click at [171, 318] on div "Aguarde..." at bounding box center [562, 279] width 1124 height 558
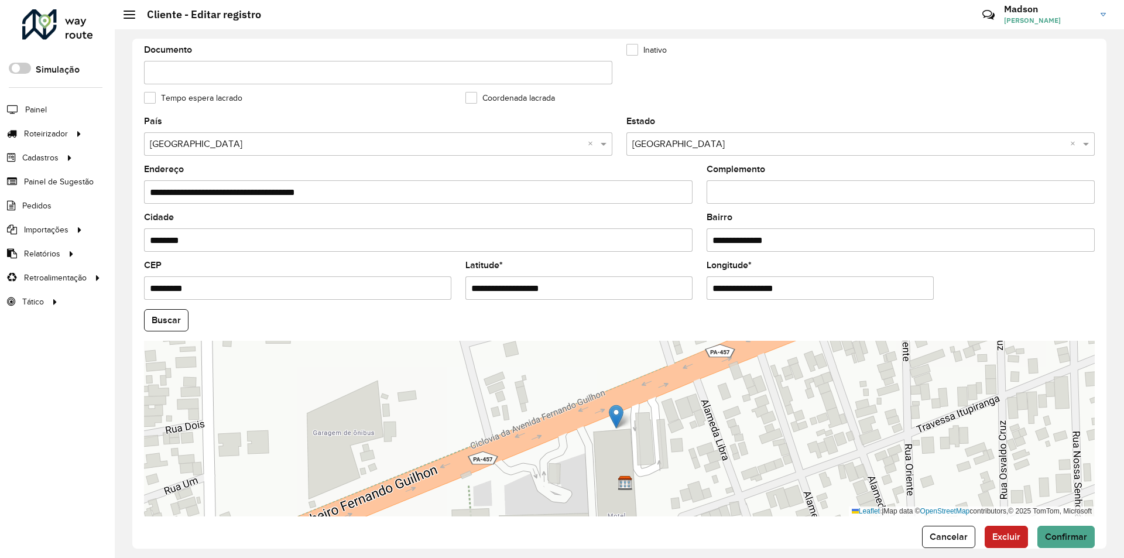
click at [171, 318] on button "Buscar" at bounding box center [166, 320] width 44 height 22
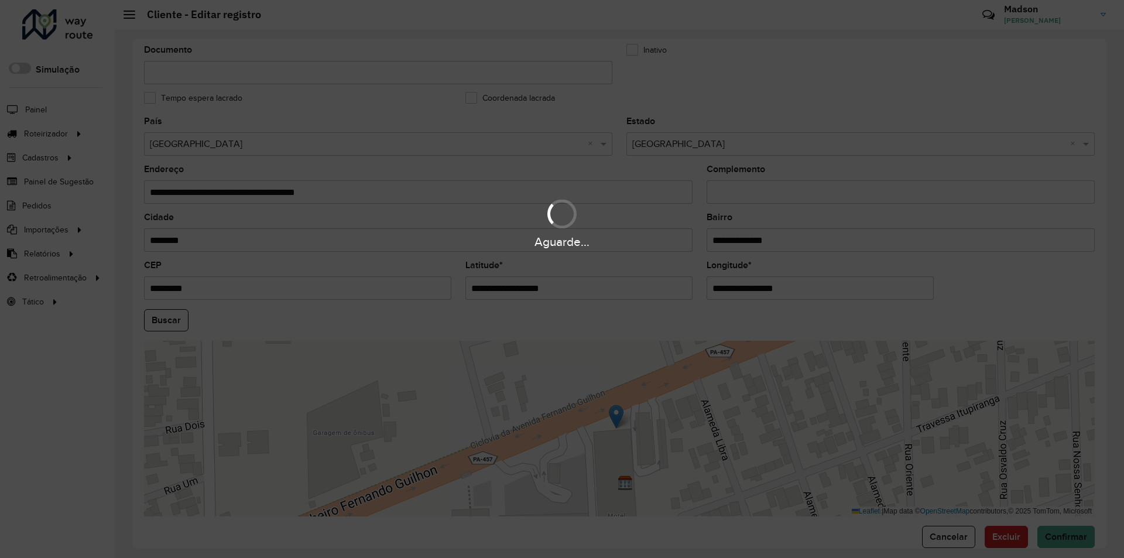
click at [1071, 544] on div "Aguarde..." at bounding box center [562, 279] width 1124 height 558
click at [1068, 531] on div "Aguarde..." at bounding box center [562, 279] width 1124 height 558
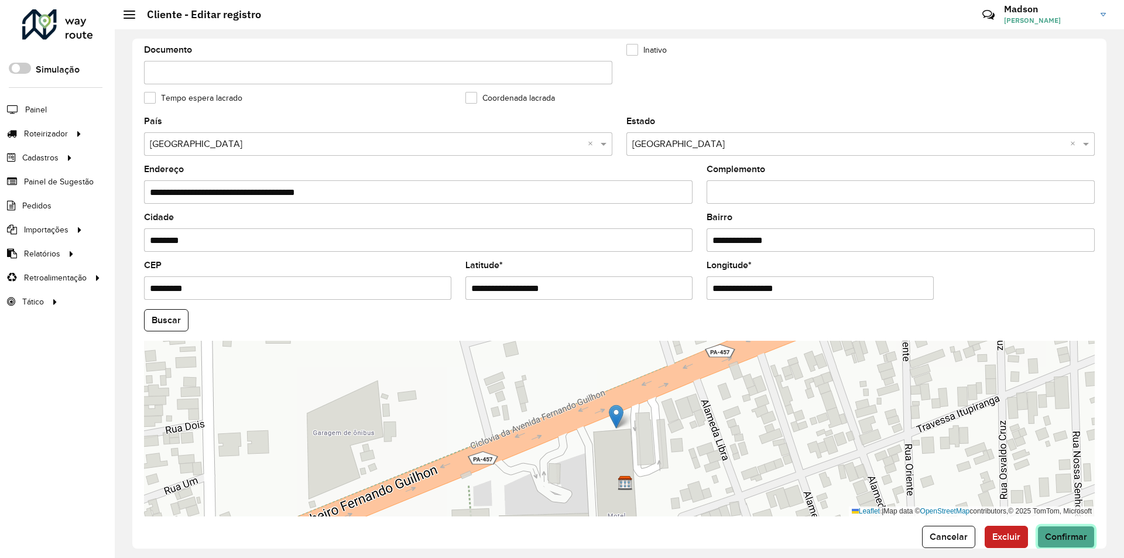
click at [1068, 531] on span "Confirmar" at bounding box center [1066, 536] width 42 height 10
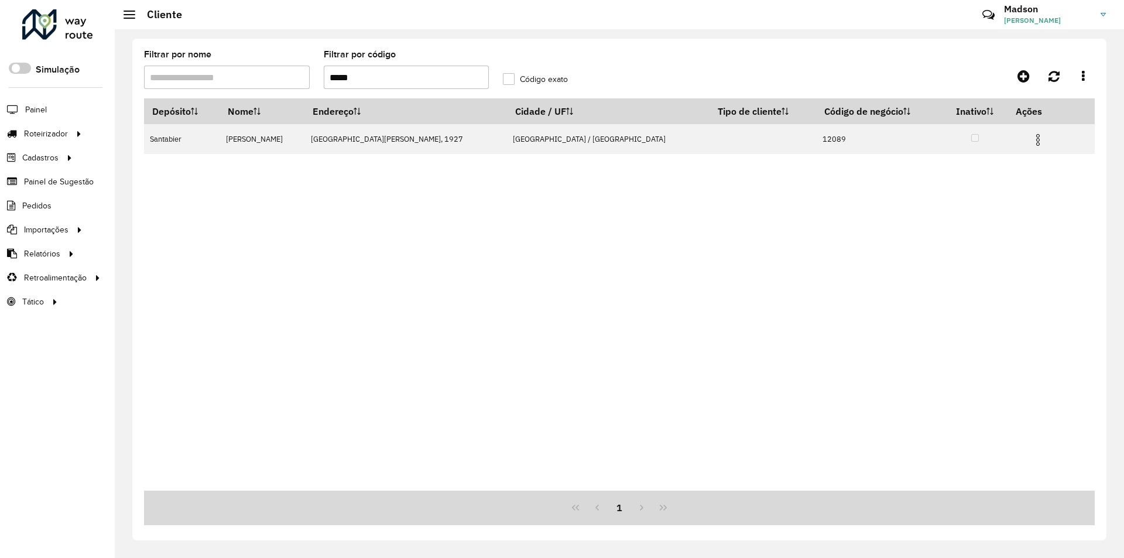
click at [363, 77] on input "*****" at bounding box center [407, 77] width 166 height 23
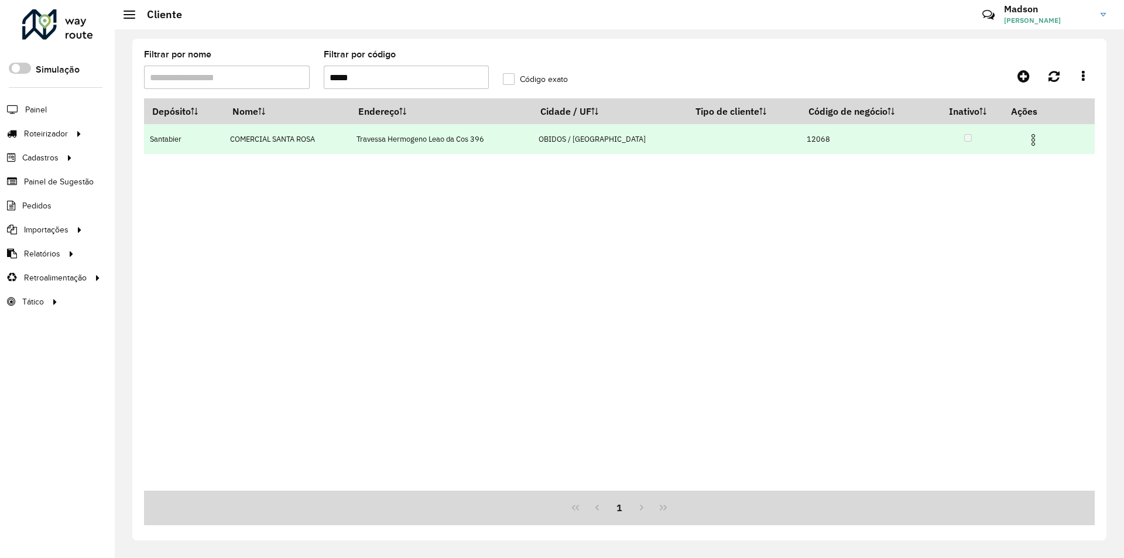
click at [1028, 143] on img at bounding box center [1033, 140] width 14 height 14
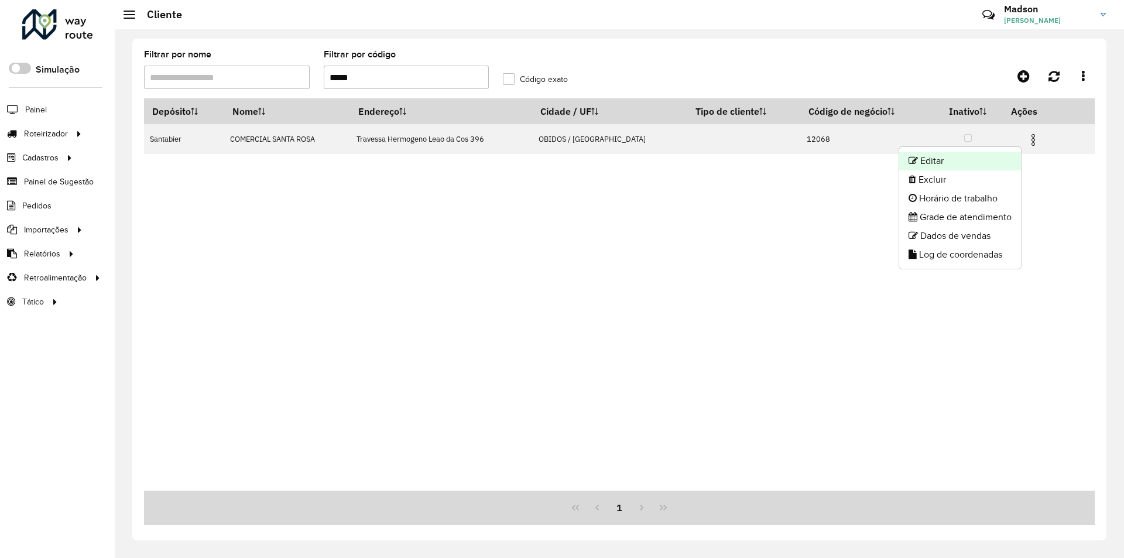
click at [996, 164] on li "Editar" at bounding box center [960, 161] width 122 height 19
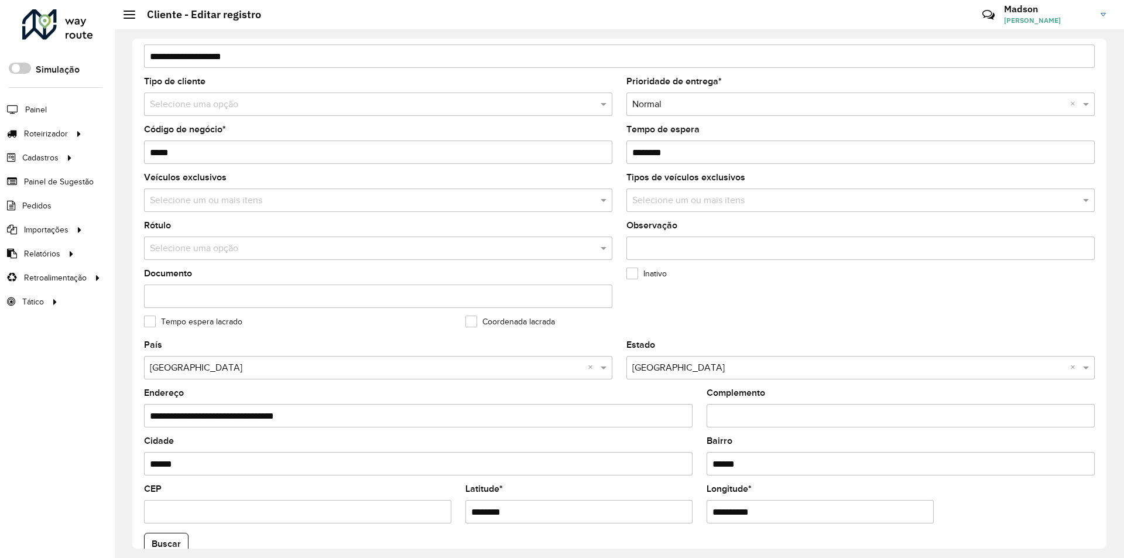
scroll to position [313, 0]
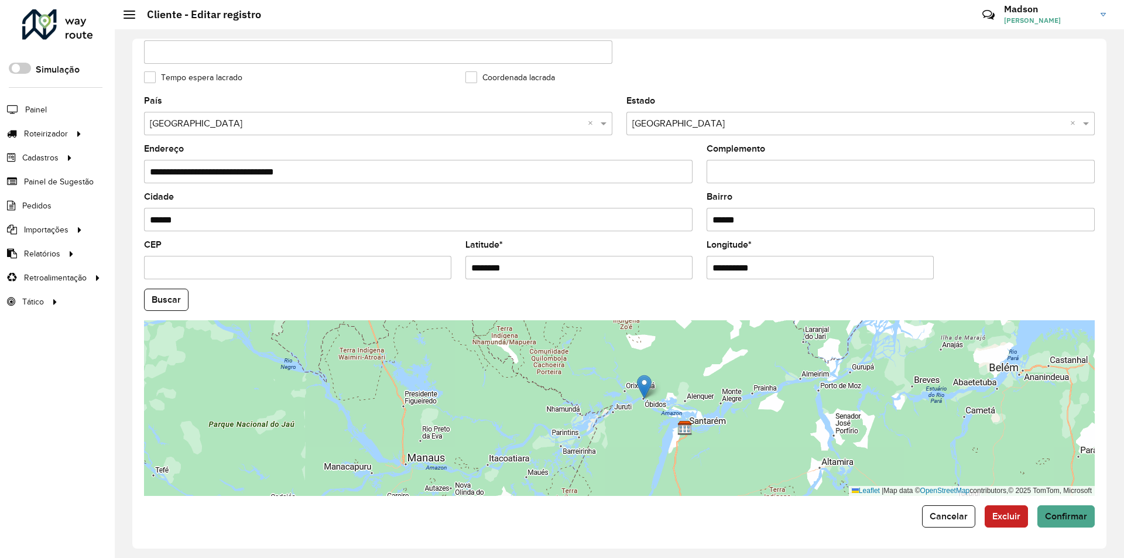
drag, startPoint x: 677, startPoint y: 416, endPoint x: 647, endPoint y: 406, distance: 31.5
click at [647, 406] on div "Leaflet | Map data © OpenStreetMap contributors,© 2025 TomTom, Microsoft" at bounding box center [619, 408] width 950 height 176
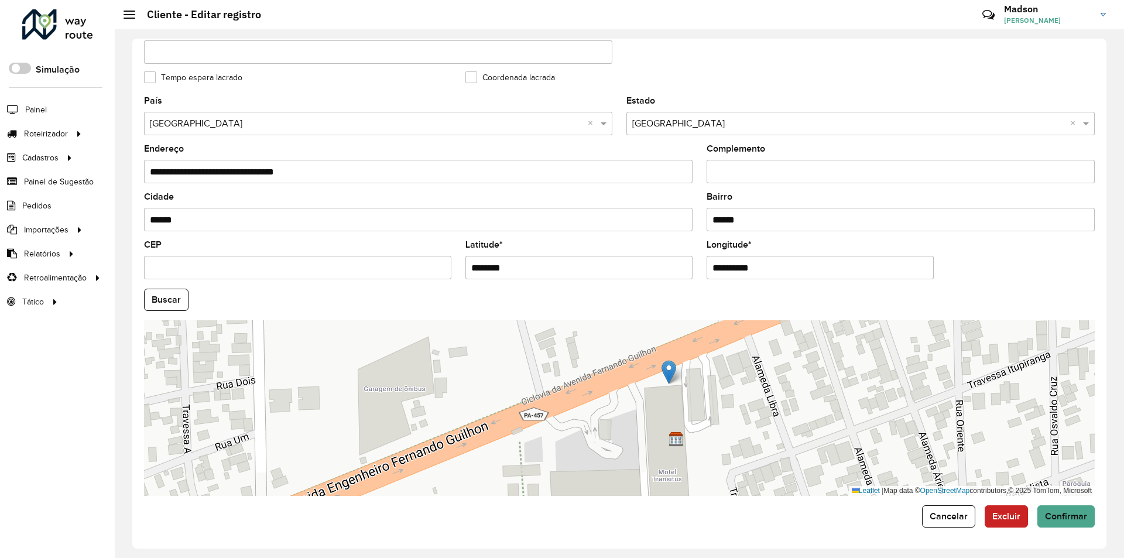
drag, startPoint x: 641, startPoint y: 391, endPoint x: 670, endPoint y: 377, distance: 31.4
click at [670, 377] on img at bounding box center [668, 372] width 15 height 24
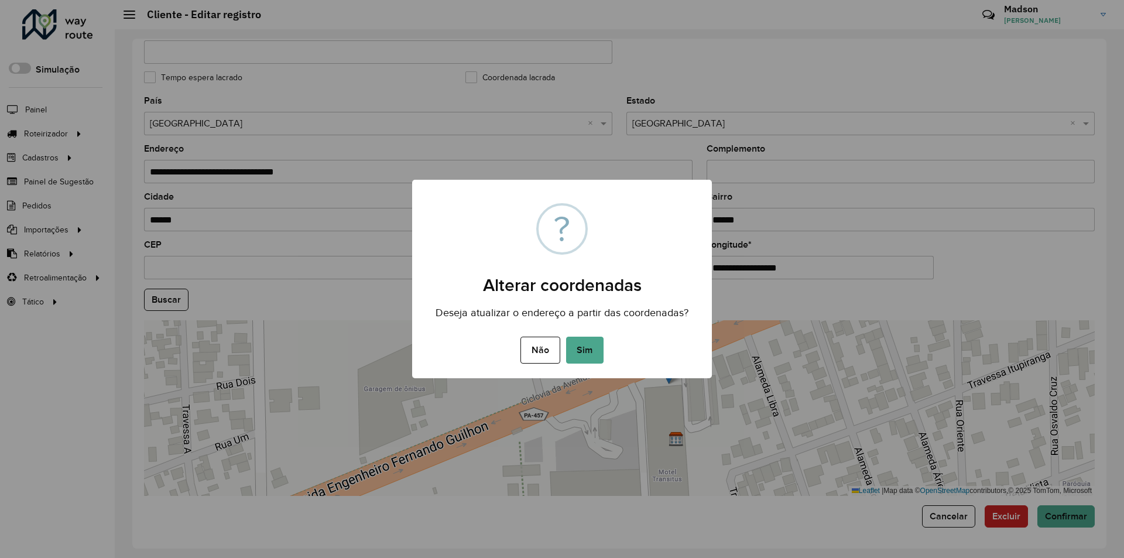
click at [582, 332] on div "× ? Alterar coordenadas Deseja atualizar o endereço a partir das coordenadas? N…" at bounding box center [562, 279] width 300 height 198
click at [585, 341] on button "Sim" at bounding box center [584, 350] width 37 height 27
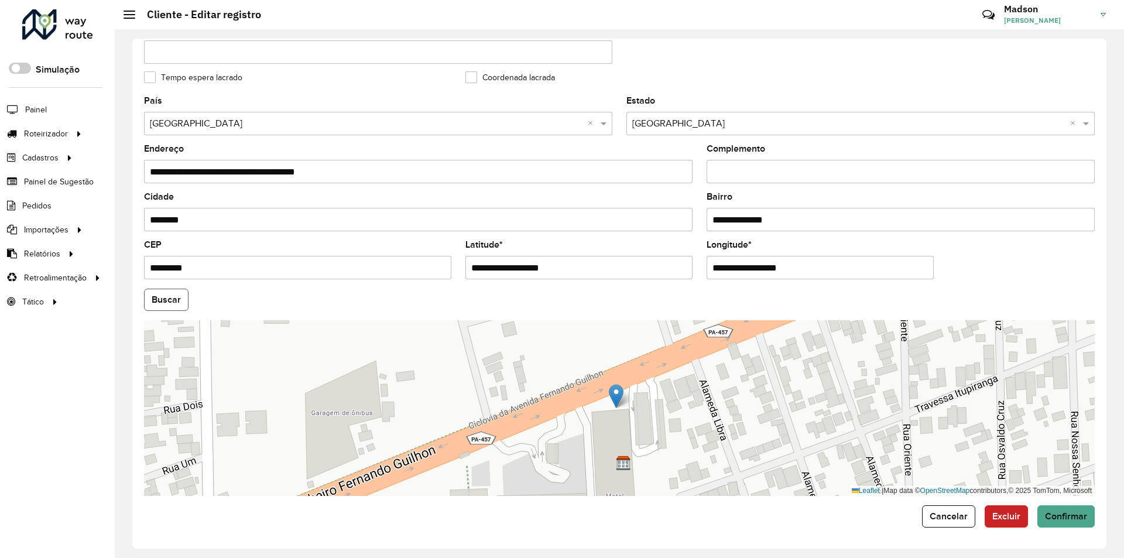
click at [173, 301] on button "Buscar" at bounding box center [166, 300] width 44 height 22
click at [1057, 520] on span "Confirmar" at bounding box center [1066, 516] width 42 height 10
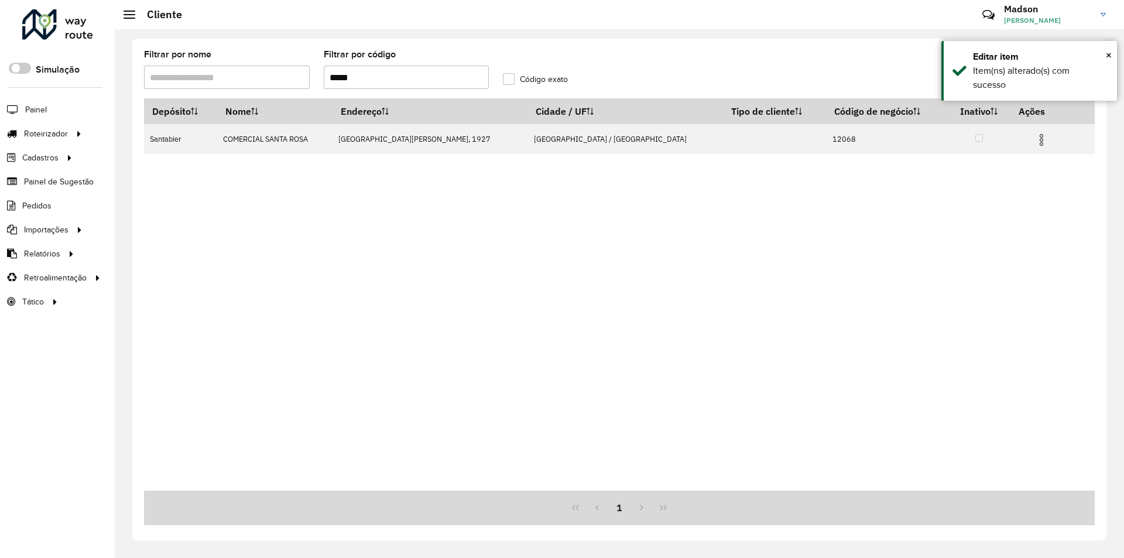
click at [421, 71] on input "*****" at bounding box center [407, 77] width 166 height 23
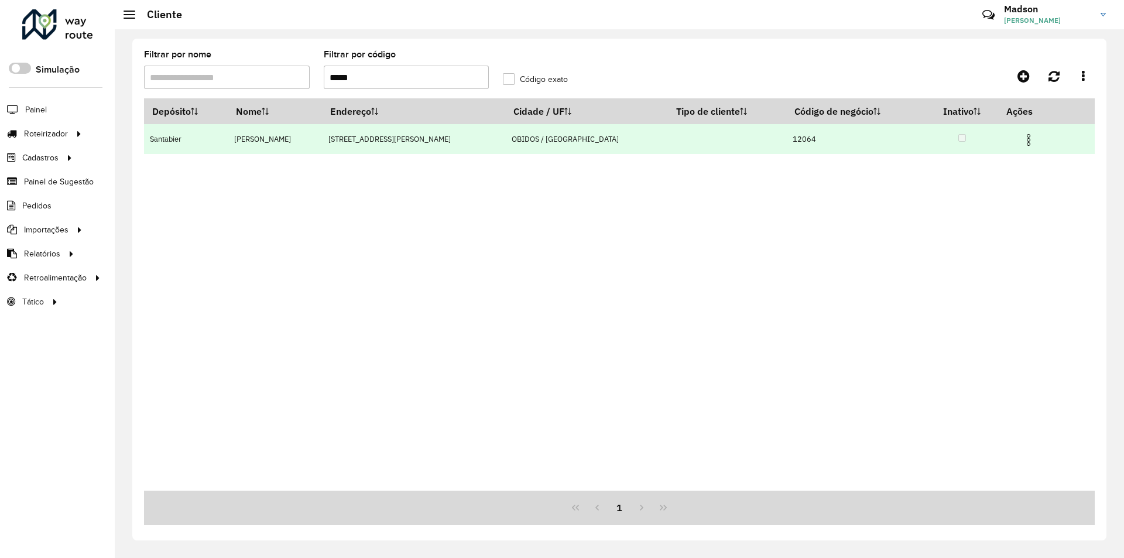
click at [1023, 138] on img at bounding box center [1028, 140] width 14 height 14
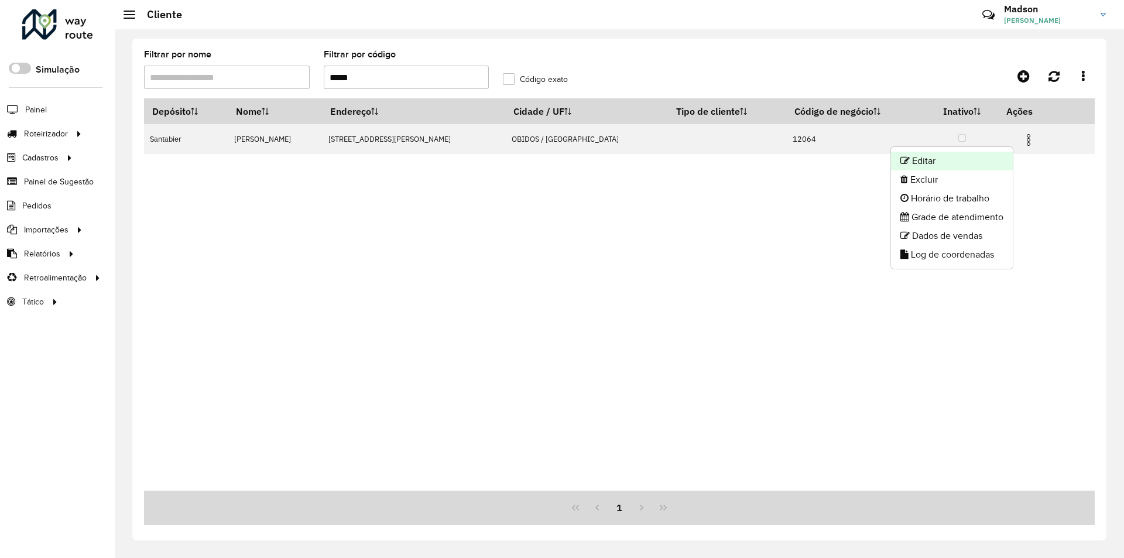
click at [1000, 153] on li "Editar" at bounding box center [952, 161] width 122 height 19
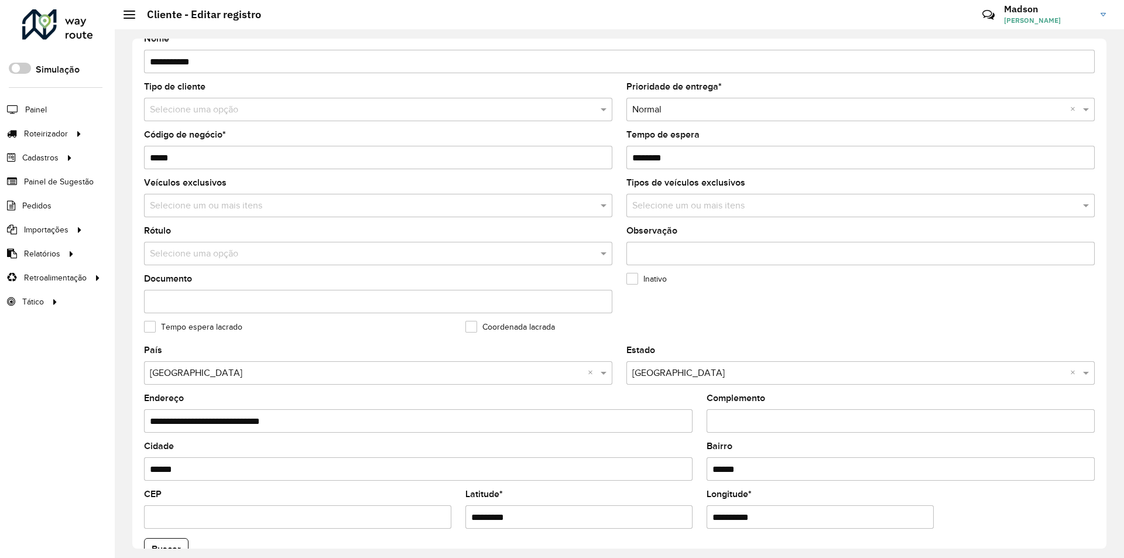
scroll to position [313, 0]
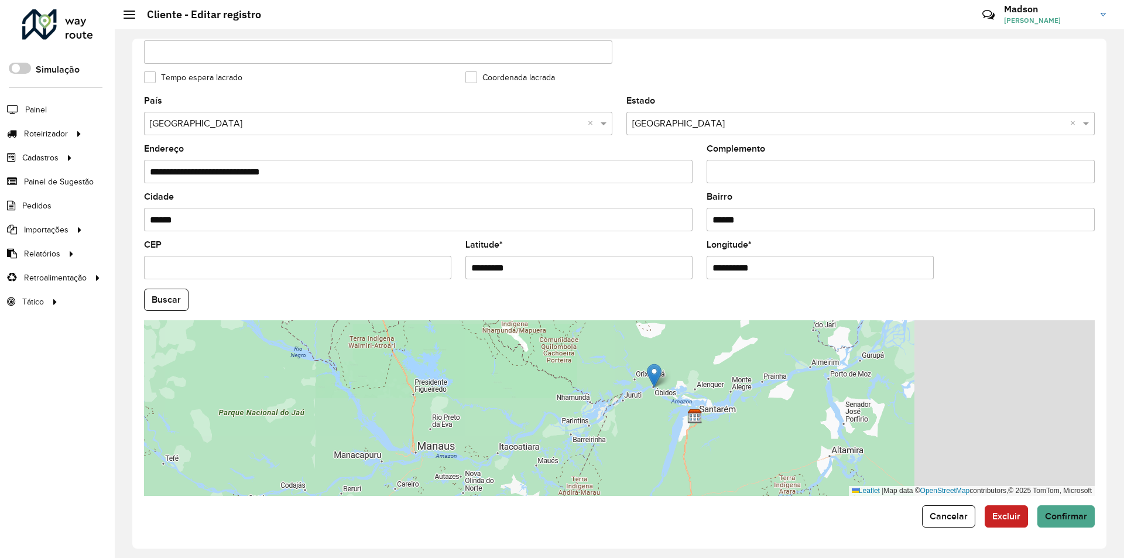
drag, startPoint x: 833, startPoint y: 447, endPoint x: 659, endPoint y: 389, distance: 183.6
click at [659, 389] on div "Leaflet | Map data © OpenStreetMap contributors,© 2025 TomTom, Microsoft" at bounding box center [619, 408] width 950 height 176
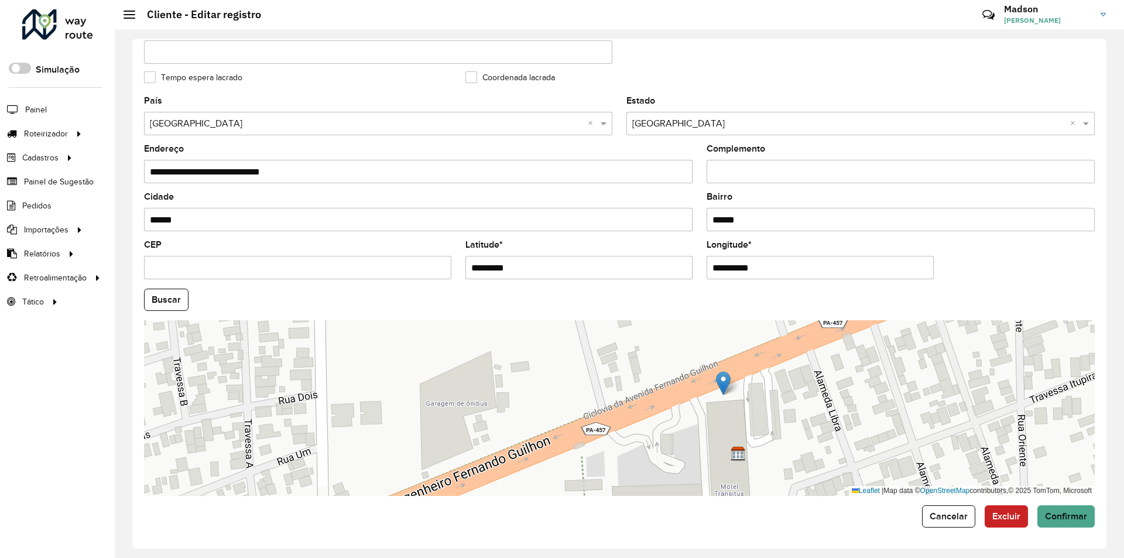
drag, startPoint x: 654, startPoint y: 379, endPoint x: 723, endPoint y: 386, distance: 70.1
click at [723, 386] on img at bounding box center [723, 383] width 15 height 24
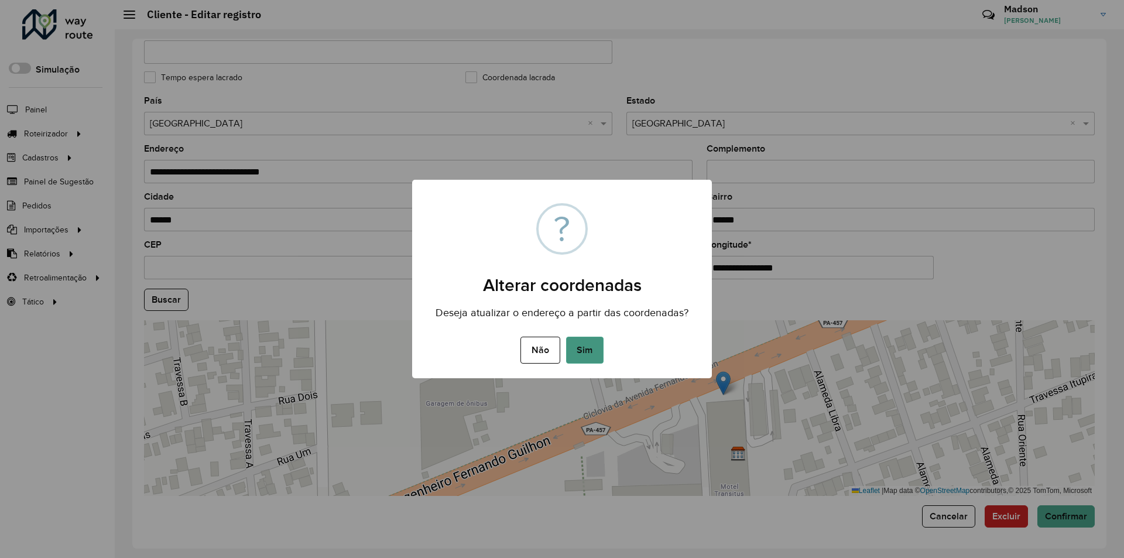
click at [610, 344] on div "Não No Sim" at bounding box center [562, 350] width 300 height 33
click at [584, 344] on button "Sim" at bounding box center [584, 350] width 37 height 27
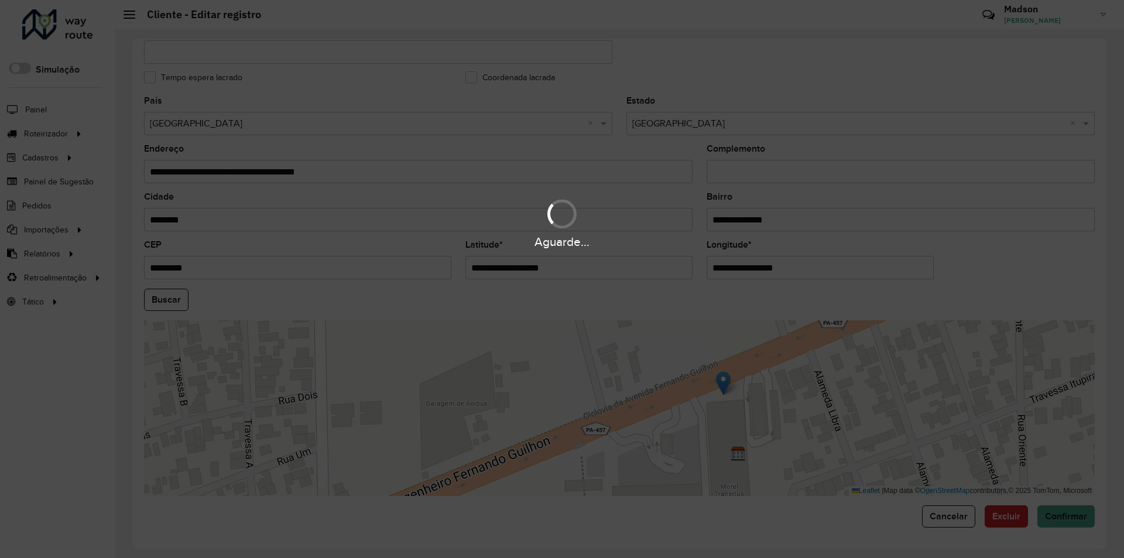
click at [161, 291] on div "Aguarde..." at bounding box center [562, 279] width 1124 height 558
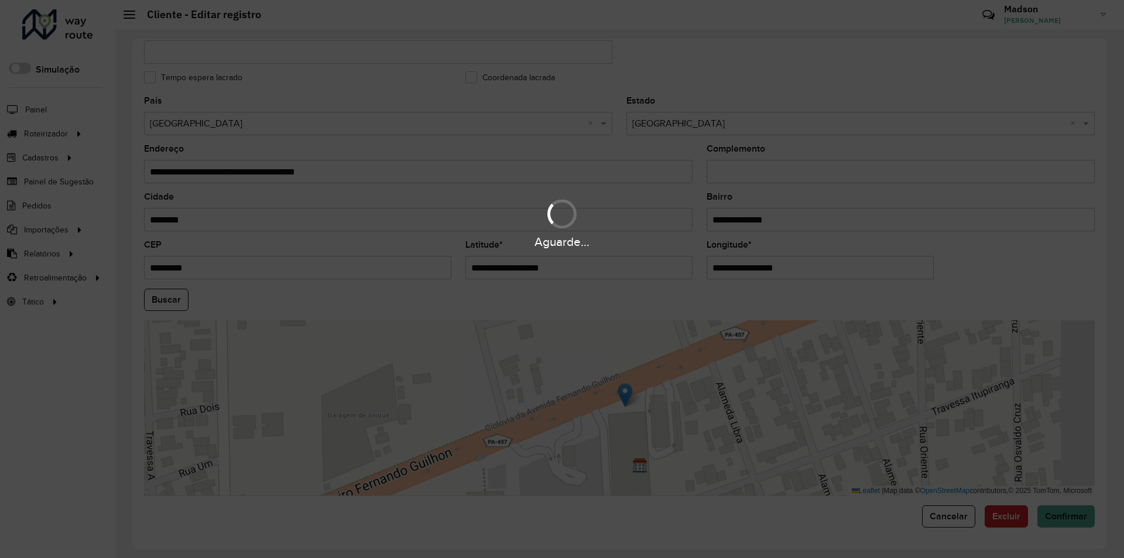
click at [162, 291] on div "Aguarde..." at bounding box center [562, 279] width 1124 height 558
click at [162, 292] on div "Aguarde..." at bounding box center [562, 279] width 1124 height 558
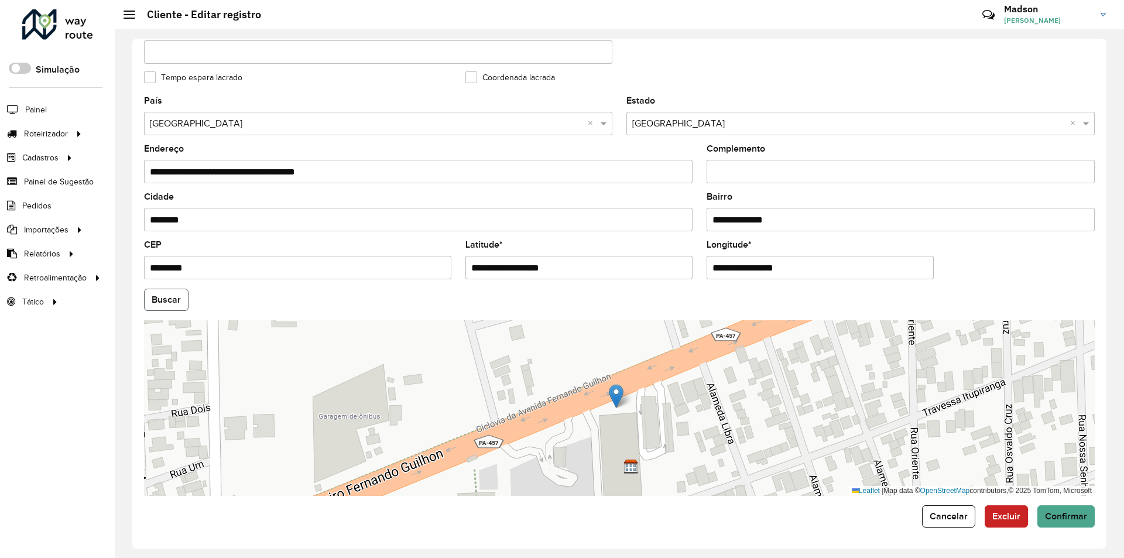
click at [167, 301] on button "Buscar" at bounding box center [166, 300] width 44 height 22
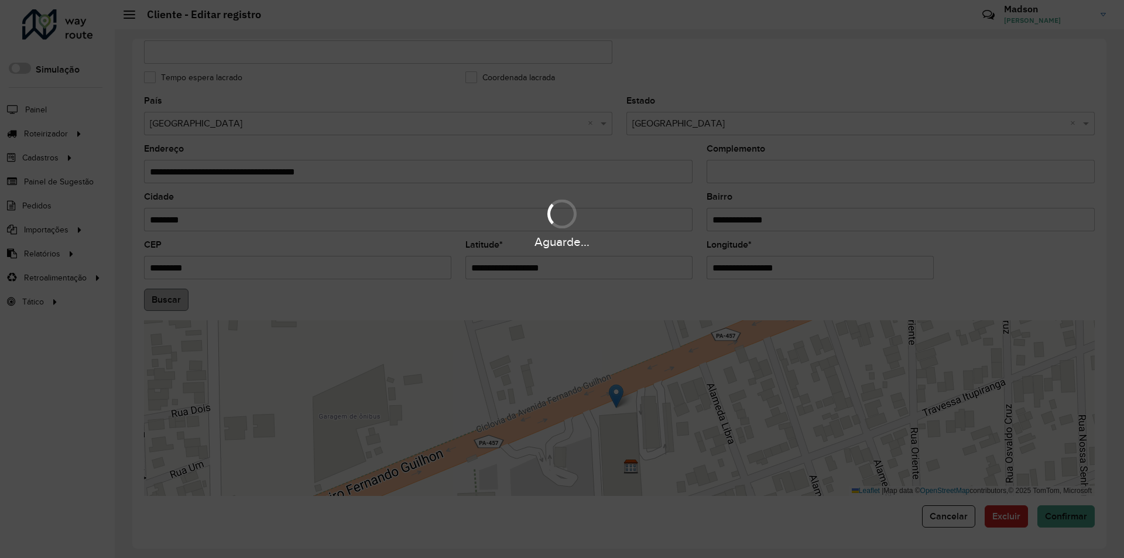
click at [167, 301] on div "Aguarde..." at bounding box center [562, 279] width 1124 height 558
click at [1079, 523] on div "Aguarde..." at bounding box center [562, 279] width 1124 height 558
click at [1065, 506] on div "Aguarde..." at bounding box center [562, 279] width 1124 height 558
click at [1066, 510] on div "Aguarde..." at bounding box center [562, 279] width 1124 height 558
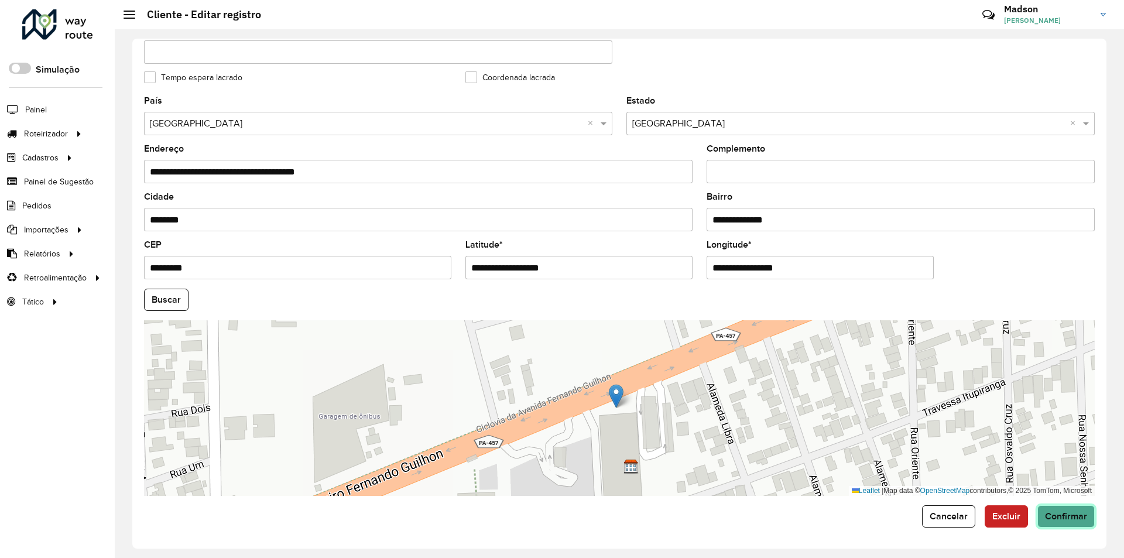
click at [1066, 513] on span "Confirmar" at bounding box center [1066, 516] width 42 height 10
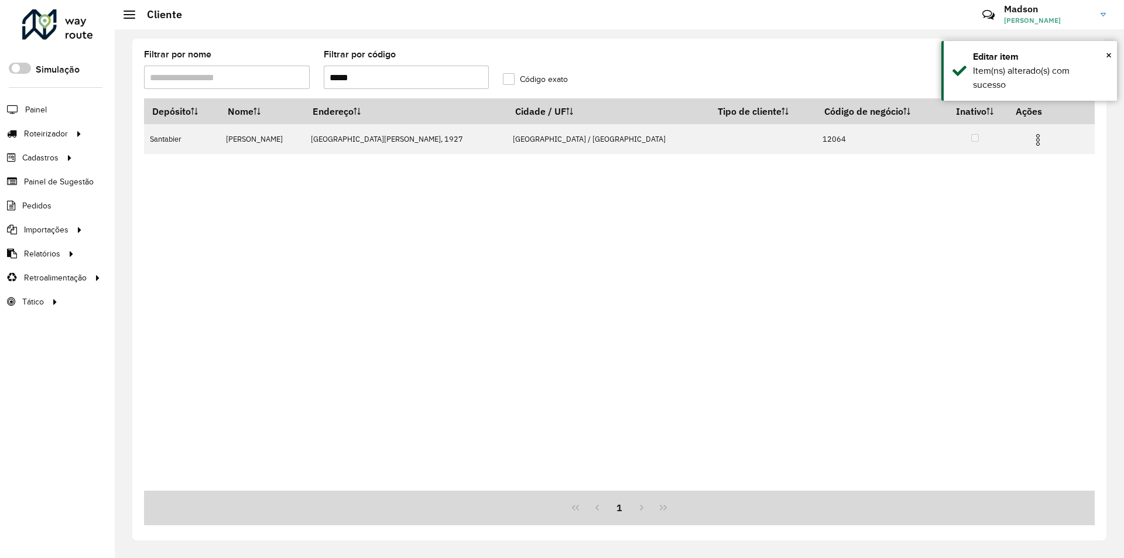
click at [350, 61] on div "Filtrar por código *****" at bounding box center [407, 69] width 166 height 39
click at [369, 80] on input "*****" at bounding box center [407, 77] width 166 height 23
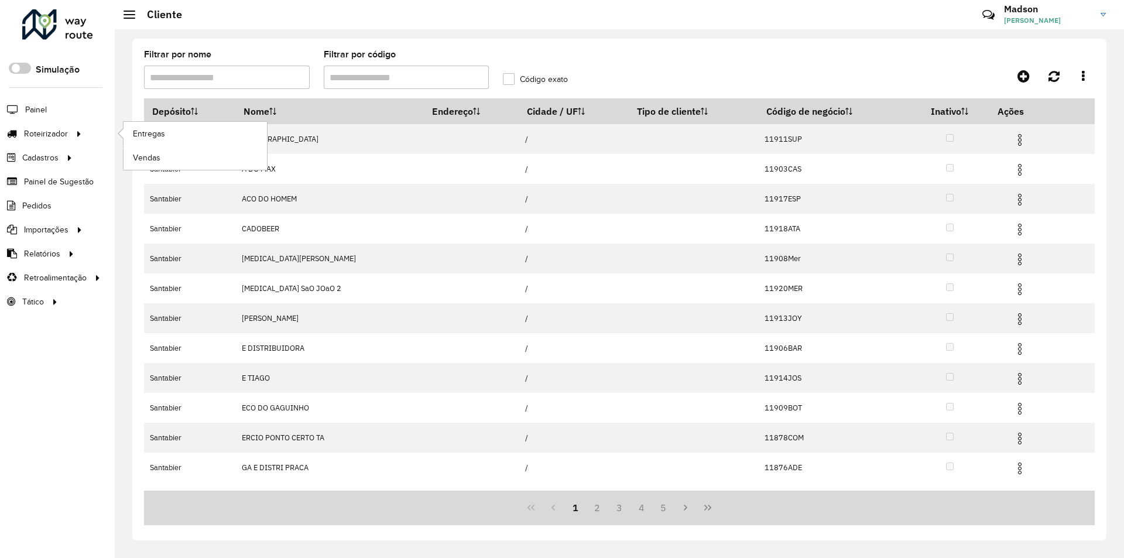
drag, startPoint x: 68, startPoint y: 132, endPoint x: 122, endPoint y: 131, distance: 53.3
click at [70, 132] on link "Roteirizador" at bounding box center [42, 133] width 85 height 23
click at [162, 133] on span "Entregas" at bounding box center [149, 134] width 33 height 12
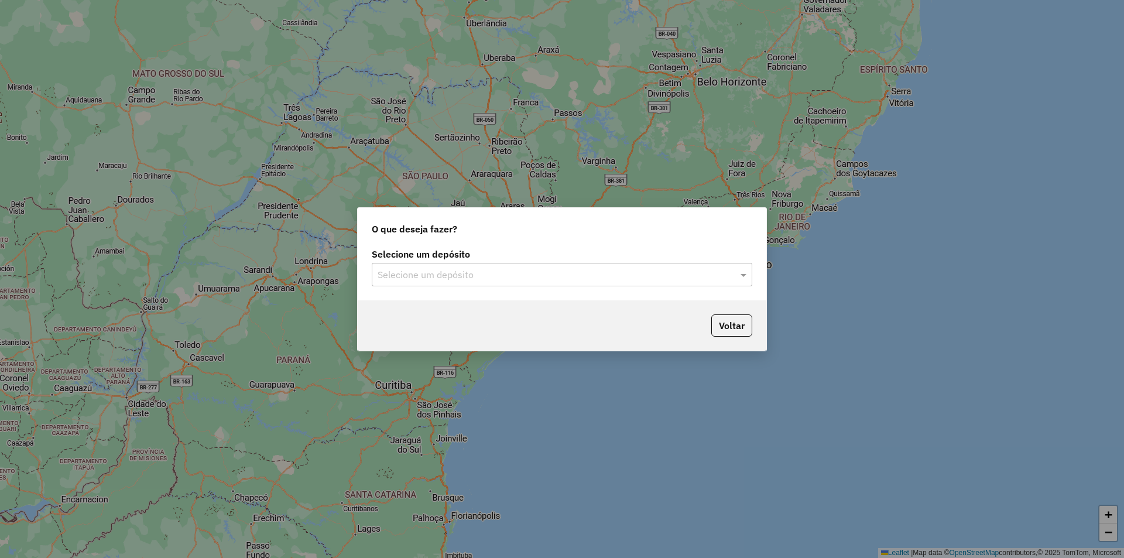
click at [481, 272] on input "text" at bounding box center [549, 275] width 345 height 14
click at [458, 305] on div "Santabier" at bounding box center [561, 308] width 379 height 20
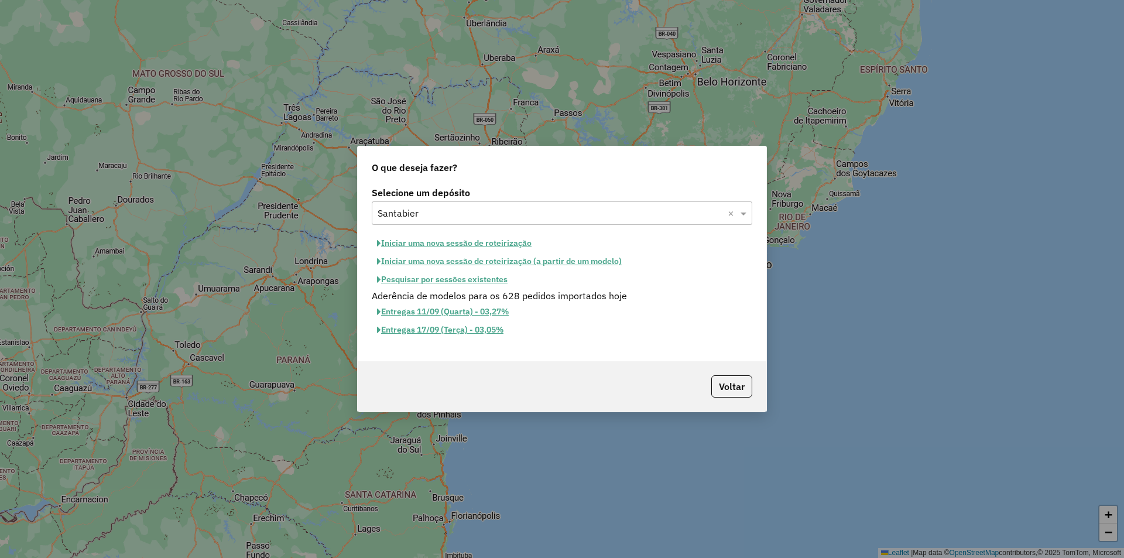
click at [503, 242] on button "Iniciar uma nova sessão de roteirização" at bounding box center [454, 243] width 165 height 18
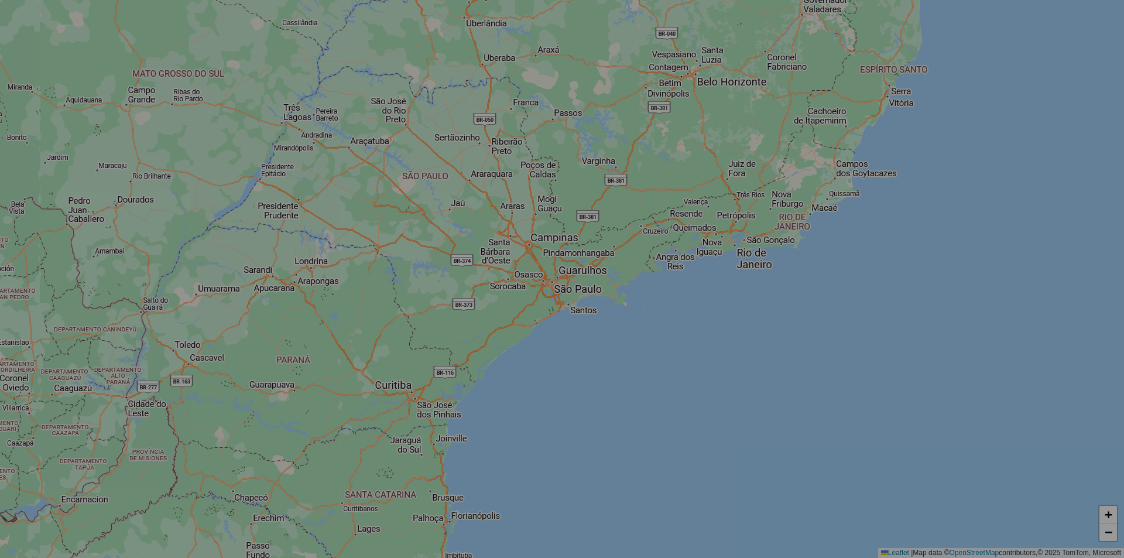
select select "*"
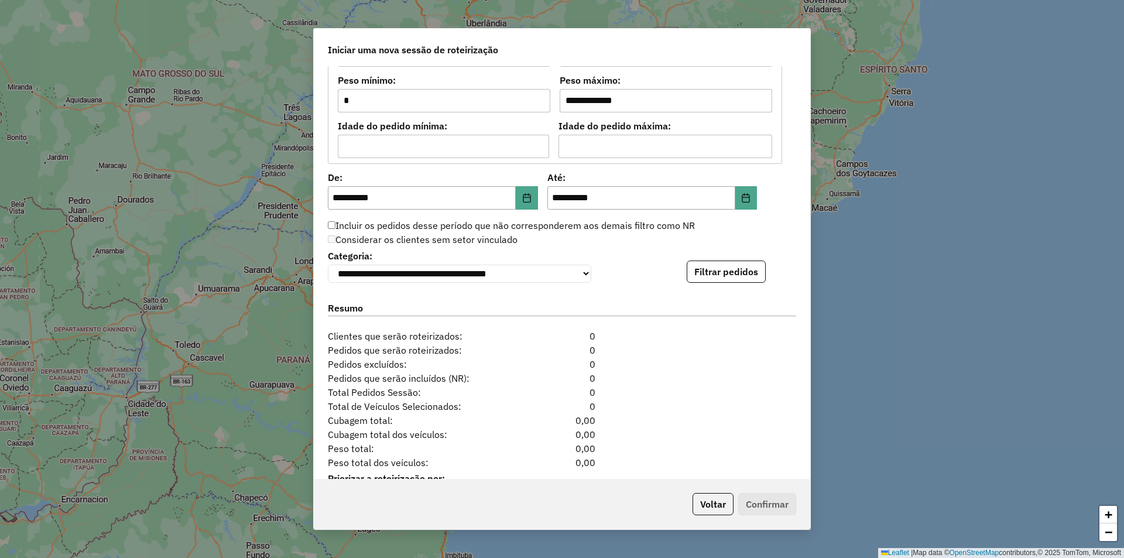
scroll to position [1071, 0]
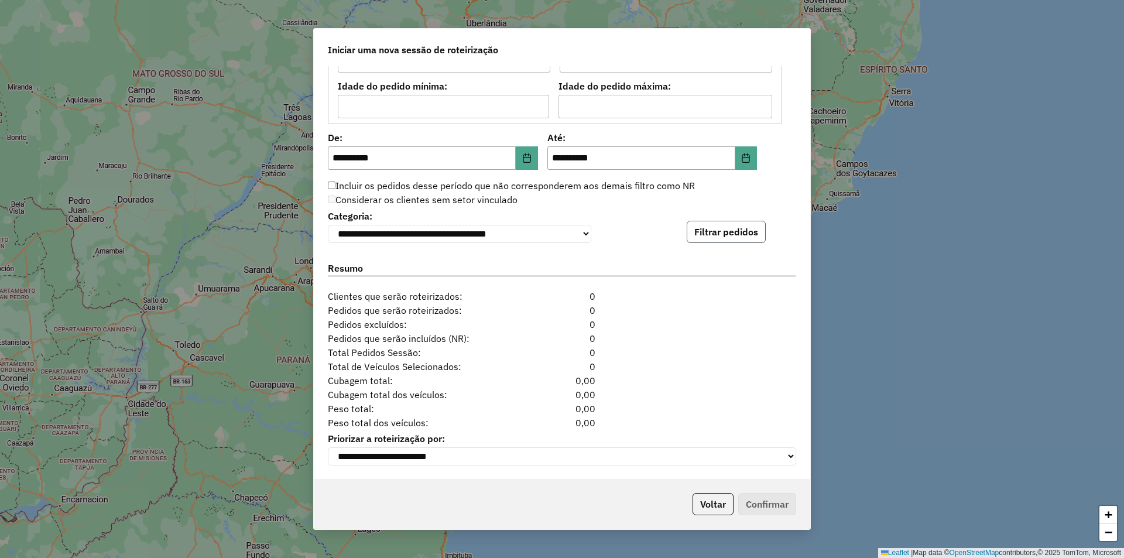
click at [750, 221] on button "Filtrar pedidos" at bounding box center [726, 232] width 79 height 22
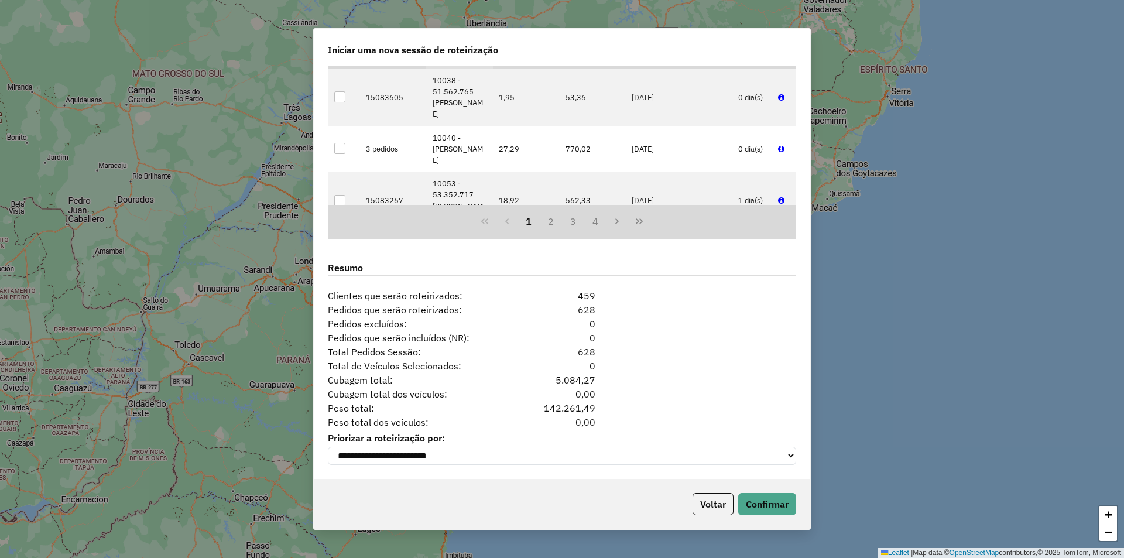
scroll to position [1313, 0]
click at [775, 510] on button "Confirmar" at bounding box center [767, 504] width 58 height 22
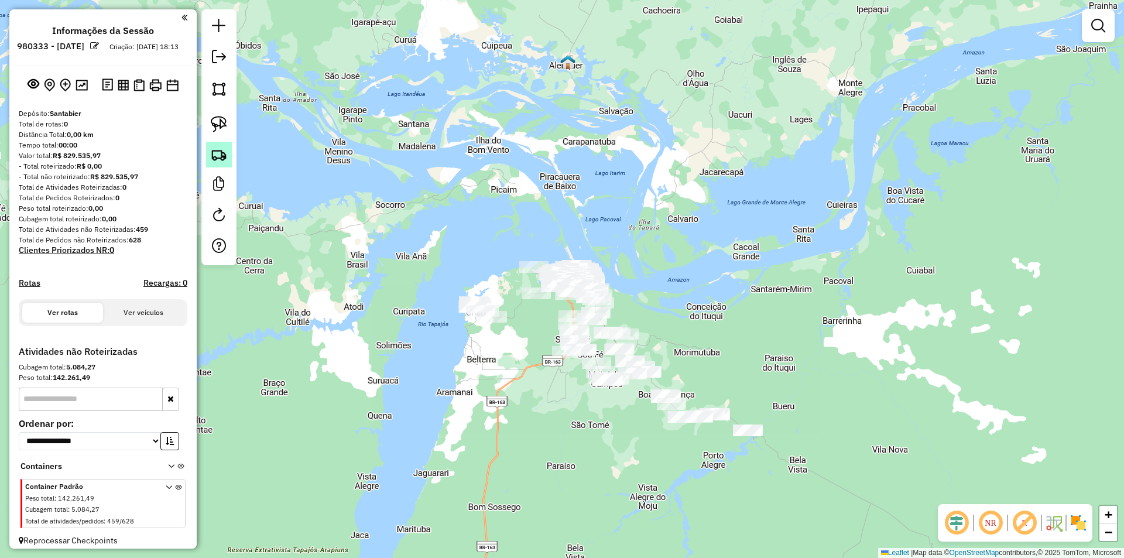
click at [217, 153] on img at bounding box center [219, 154] width 16 height 16
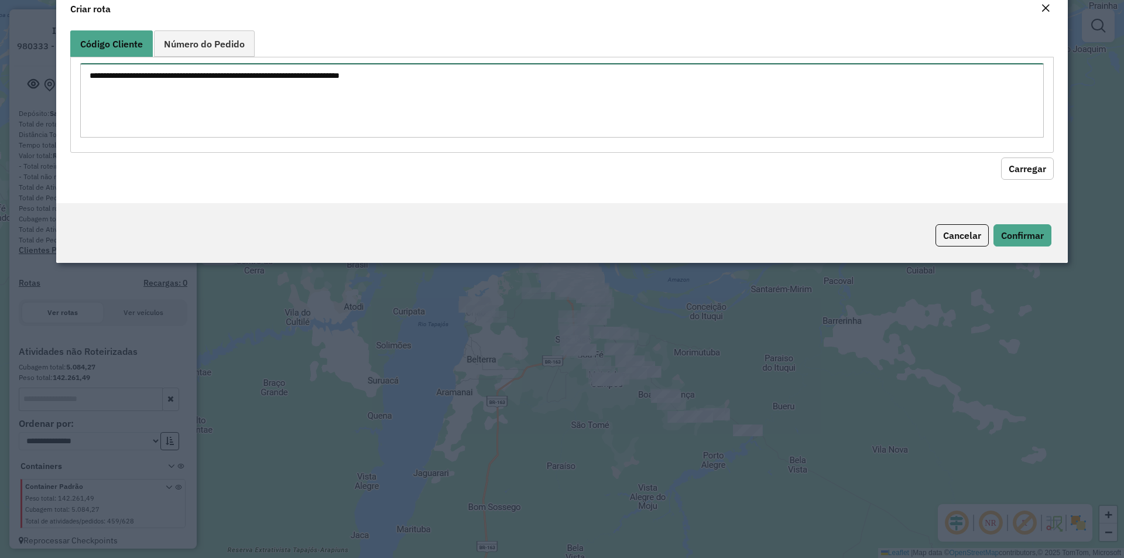
click at [236, 133] on textarea at bounding box center [561, 100] width 963 height 74
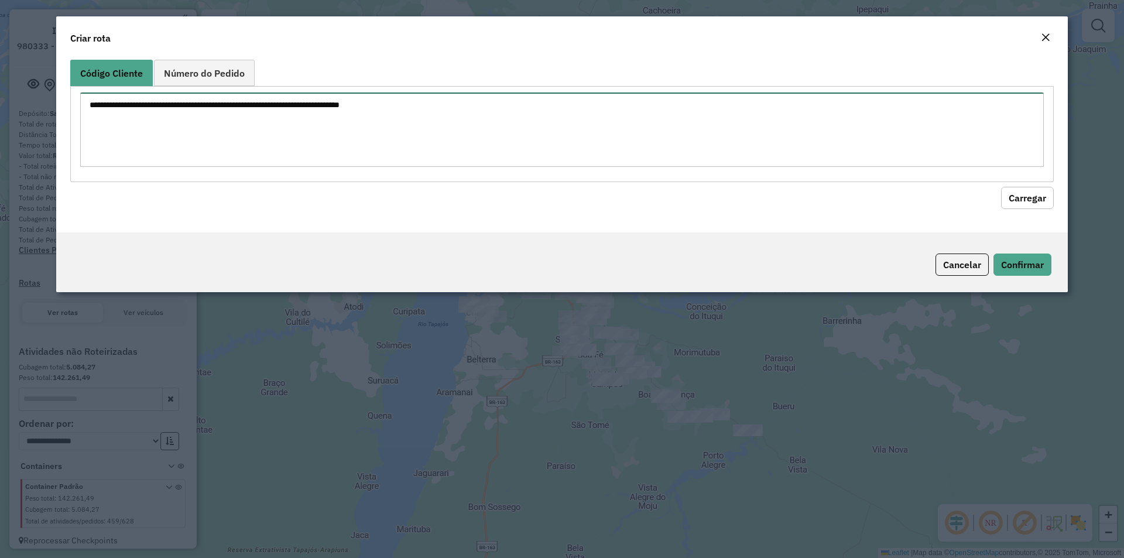
paste textarea "**** **** **** **** ***** **** **** ***** ***** ***** **** **** **** **** **** …"
type textarea "**** **** **** **** ***** **** **** ***** ***** ***** **** **** **** **** **** …"
click at [1053, 205] on div "Código Cliente Número do Pedido **** **** **** **** ***** **** **** ***** *****…" at bounding box center [561, 143] width 1011 height 177
click at [1011, 203] on button "Carregar" at bounding box center [1027, 198] width 53 height 22
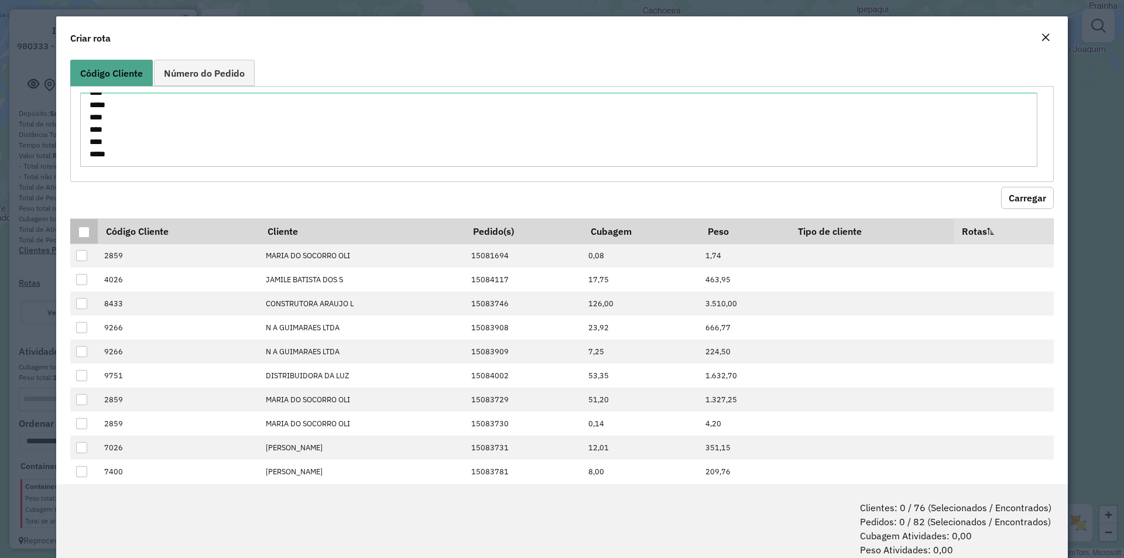
click at [83, 234] on div at bounding box center [83, 231] width 11 height 11
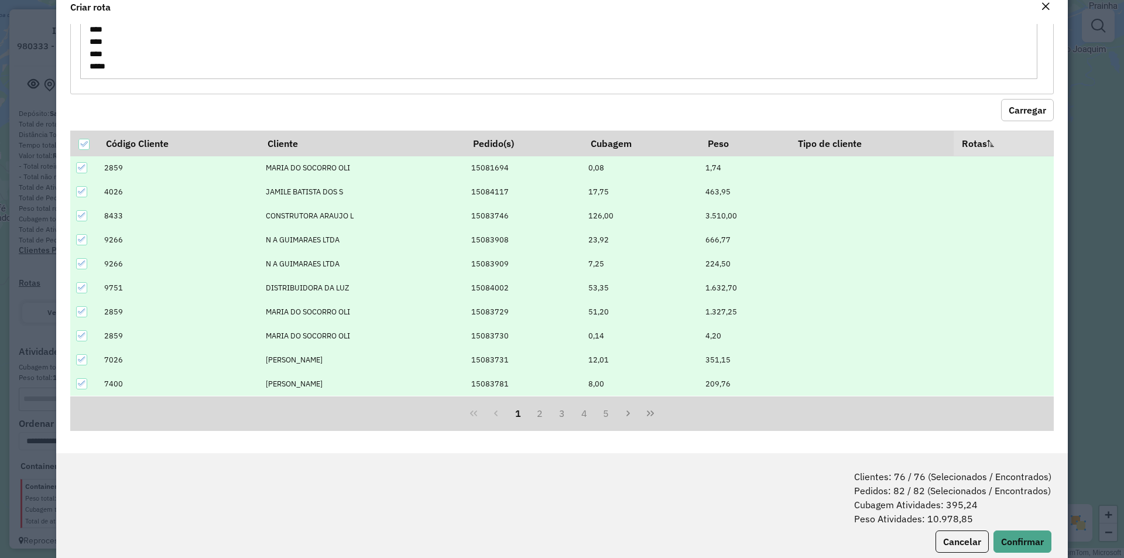
scroll to position [59, 0]
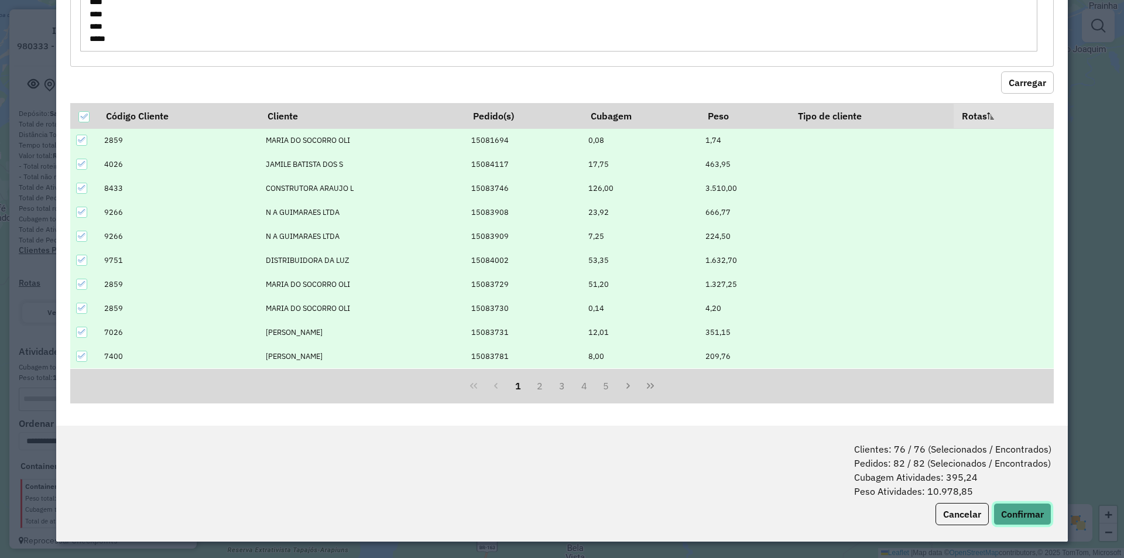
drag, startPoint x: 1014, startPoint y: 509, endPoint x: 1002, endPoint y: 492, distance: 21.0
click at [1014, 509] on button "Confirmar" at bounding box center [1022, 514] width 58 height 22
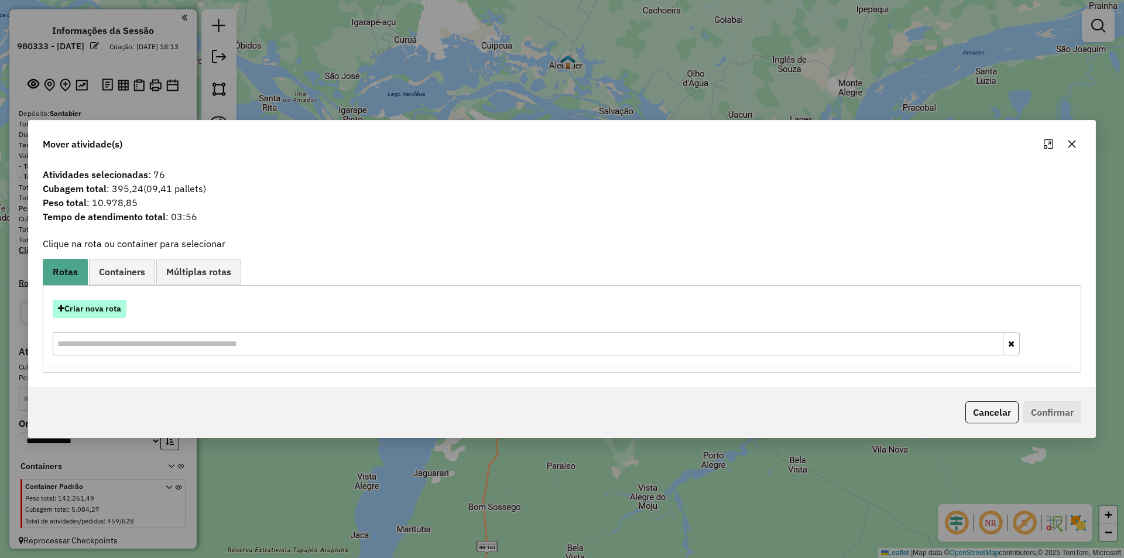
click at [112, 308] on button "Criar nova rota" at bounding box center [90, 309] width 74 height 18
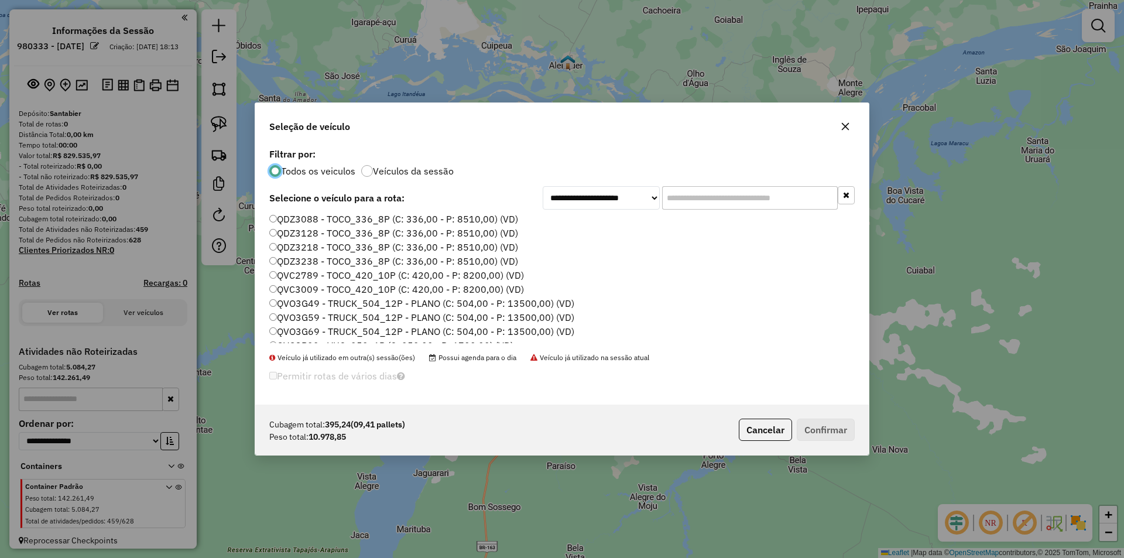
scroll to position [234, 0]
click at [311, 319] on label "QVO3G69 - TRUCK_504_12P - PLANO (C: 504,00 - P: 13500,00) (VD)" at bounding box center [421, 324] width 305 height 14
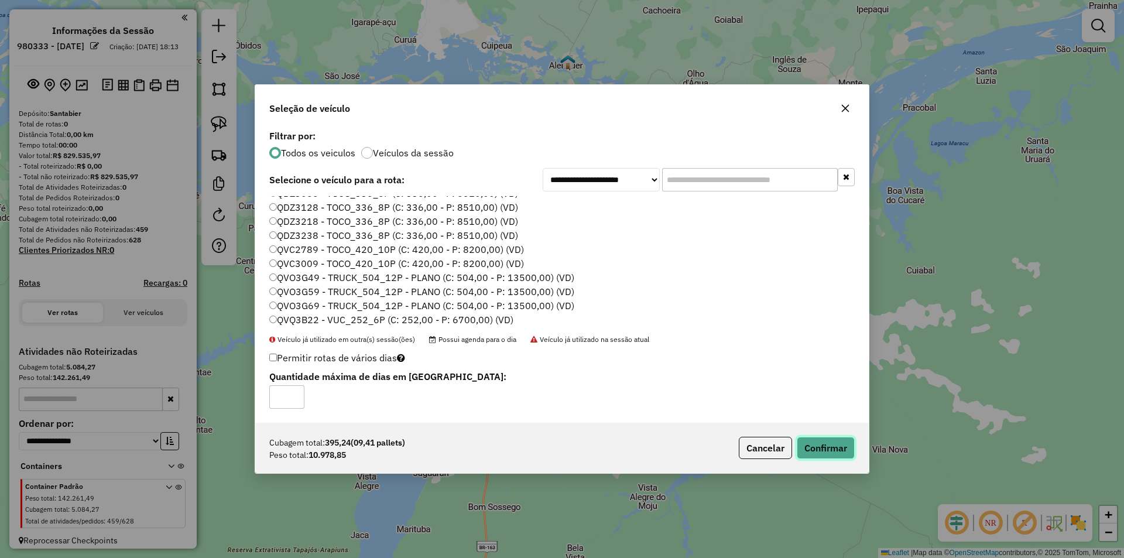
click at [842, 440] on button "Confirmar" at bounding box center [826, 448] width 58 height 22
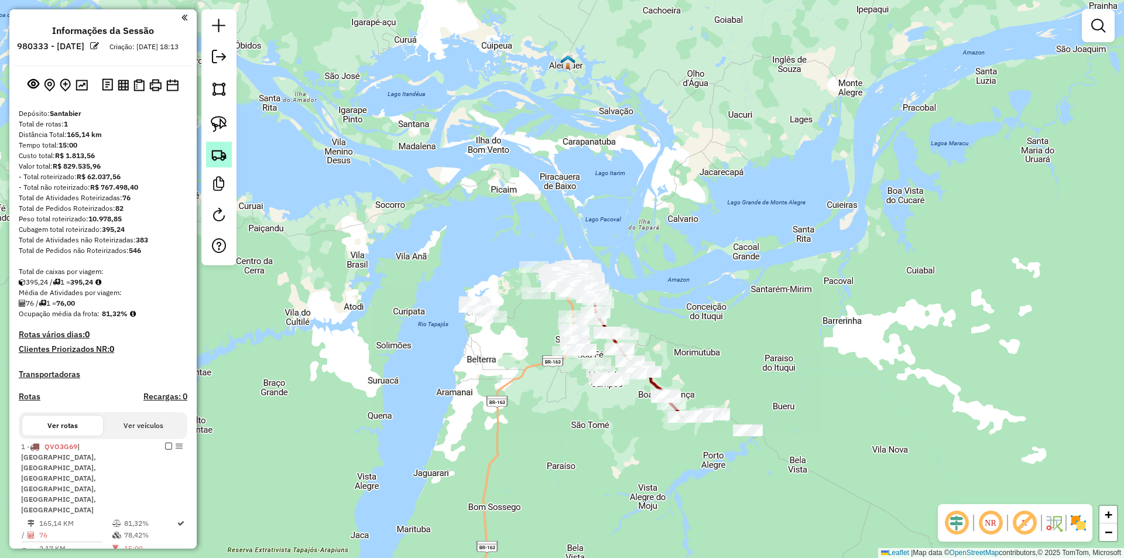
click at [229, 148] on link at bounding box center [219, 155] width 26 height 26
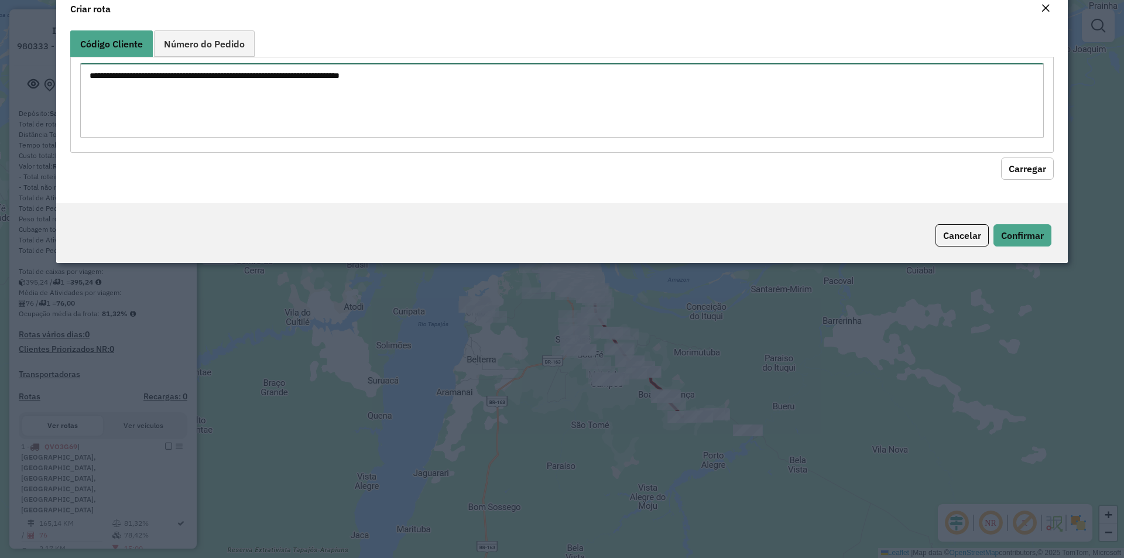
click at [249, 135] on textarea at bounding box center [561, 100] width 963 height 74
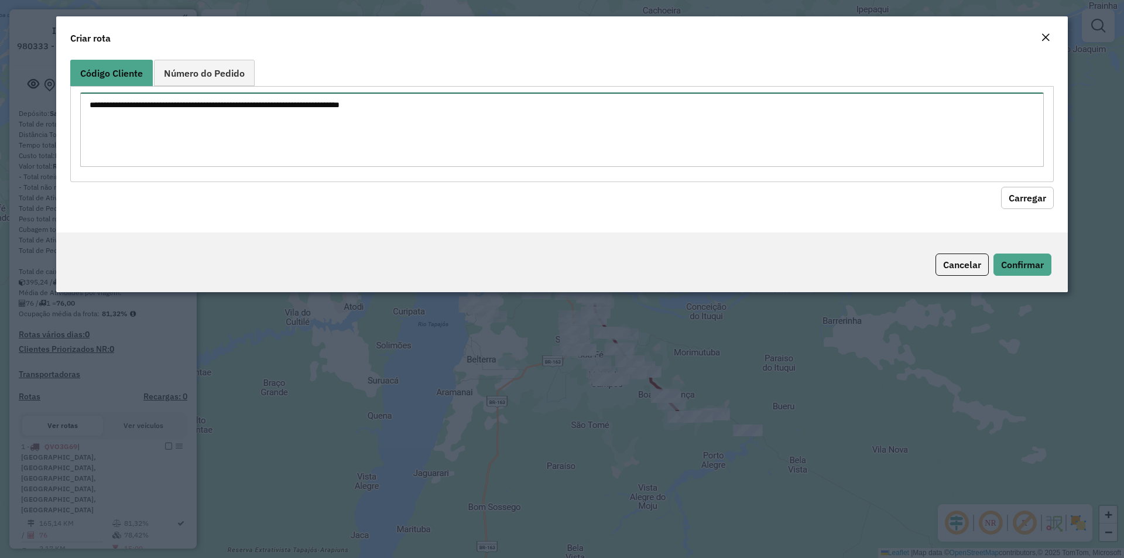
paste textarea "**** **** **** **** **** ***** *****"
type textarea "**** **** **** **** **** ***** *****"
click at [1028, 189] on button "Carregar" at bounding box center [1027, 198] width 53 height 22
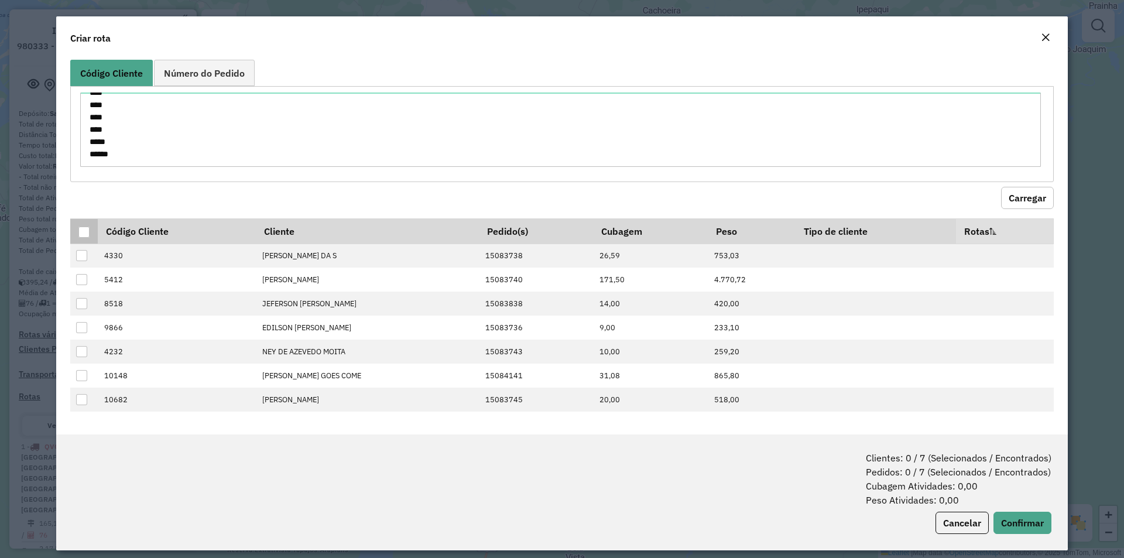
click at [84, 229] on div at bounding box center [83, 231] width 11 height 11
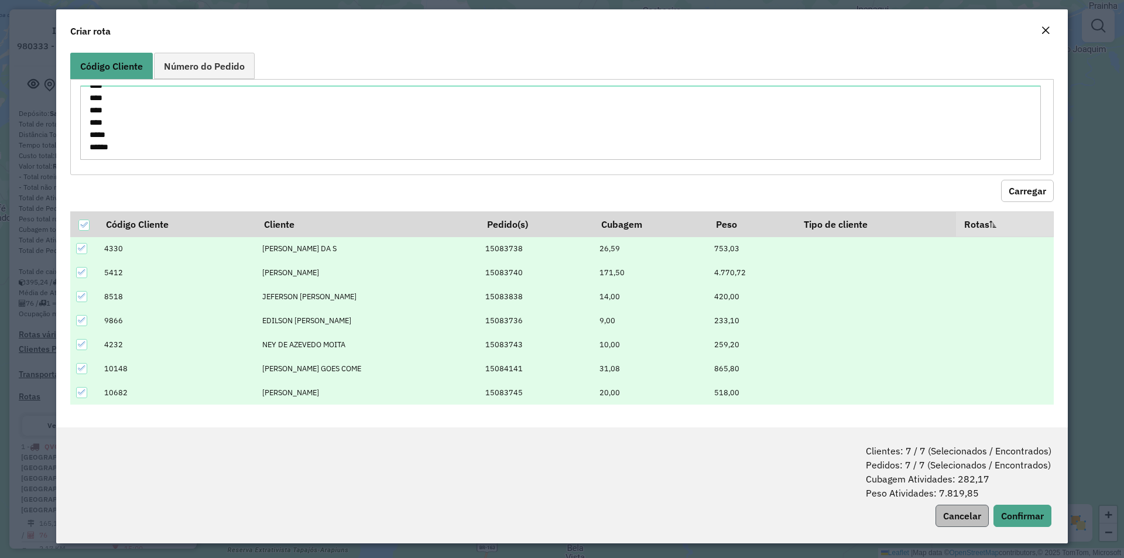
scroll to position [9, 0]
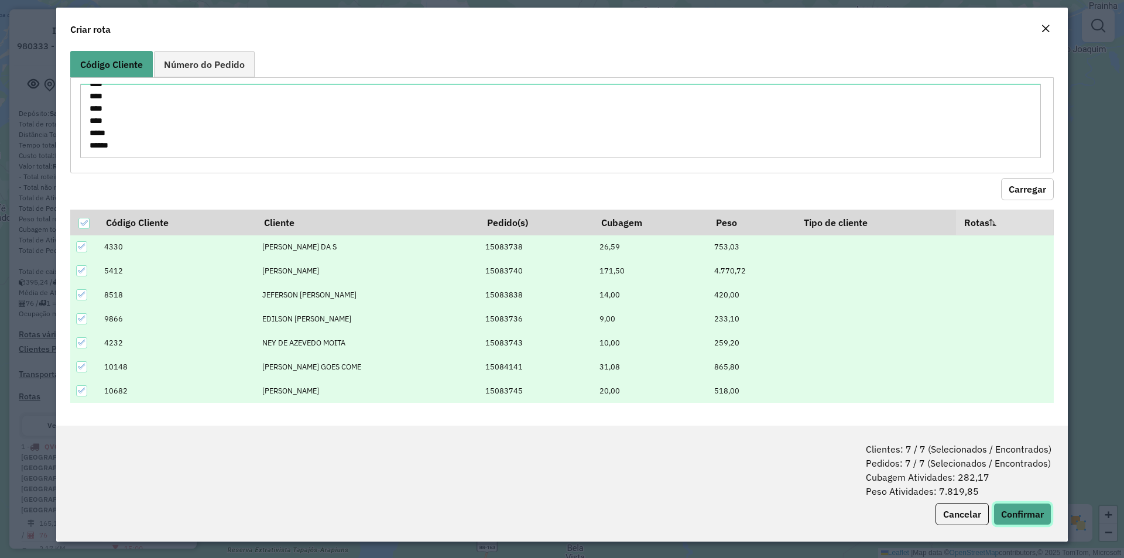
click at [1010, 509] on button "Confirmar" at bounding box center [1022, 514] width 58 height 22
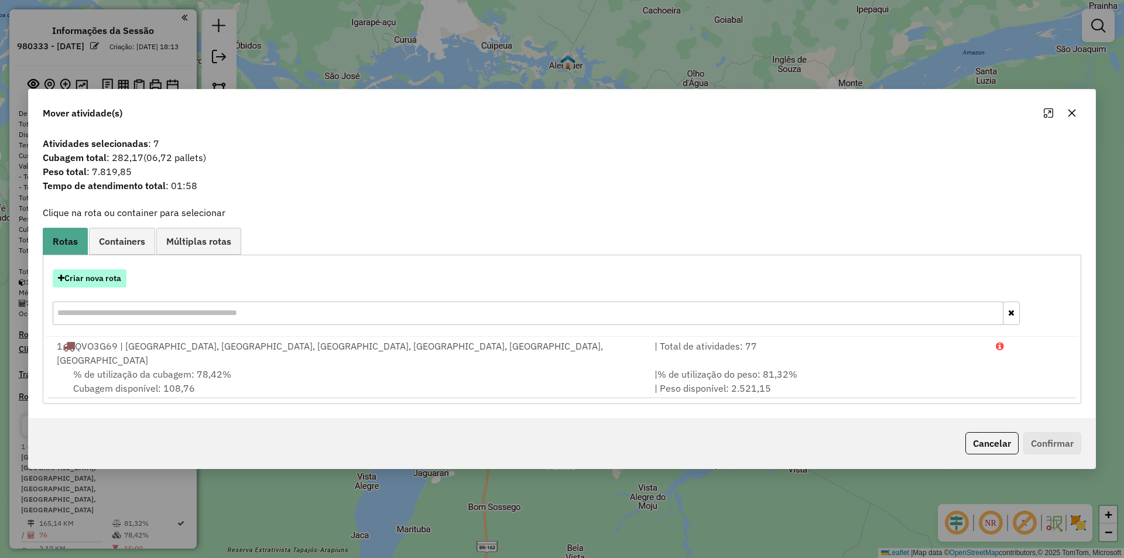
click at [110, 287] on button "Criar nova rota" at bounding box center [90, 278] width 74 height 18
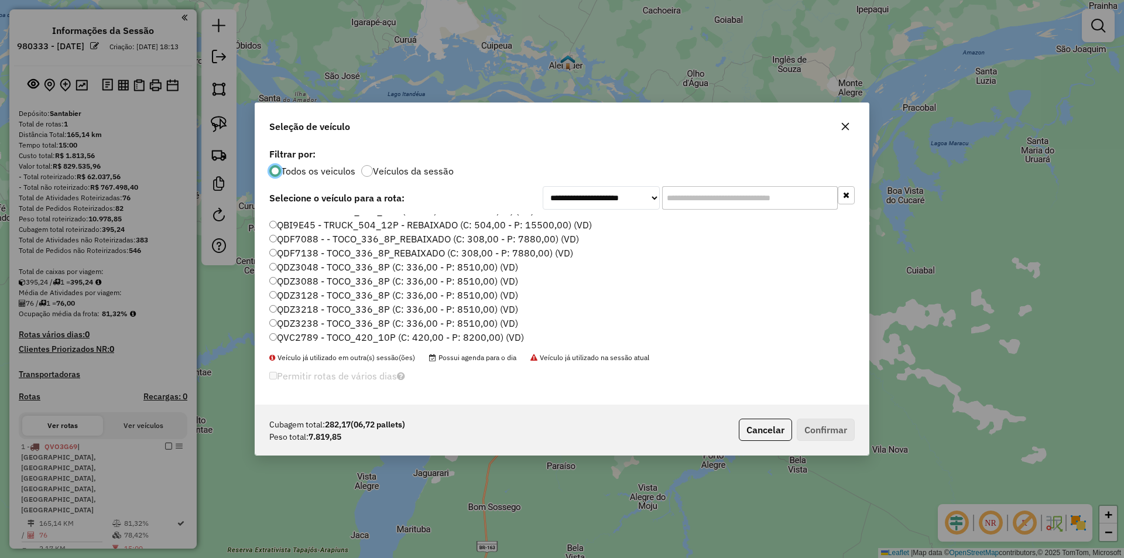
scroll to position [176, 0]
click at [319, 315] on label "QDZ3238 - TOCO_336_8P (C: 336,00 - P: 8510,00) (VD)" at bounding box center [393, 312] width 249 height 14
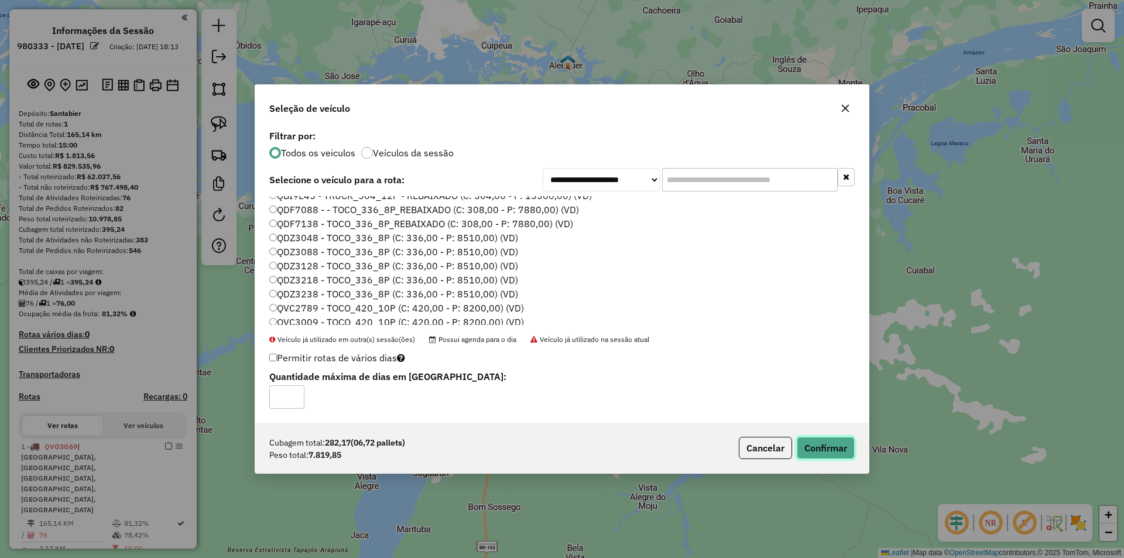
click at [842, 445] on button "Confirmar" at bounding box center [826, 448] width 58 height 22
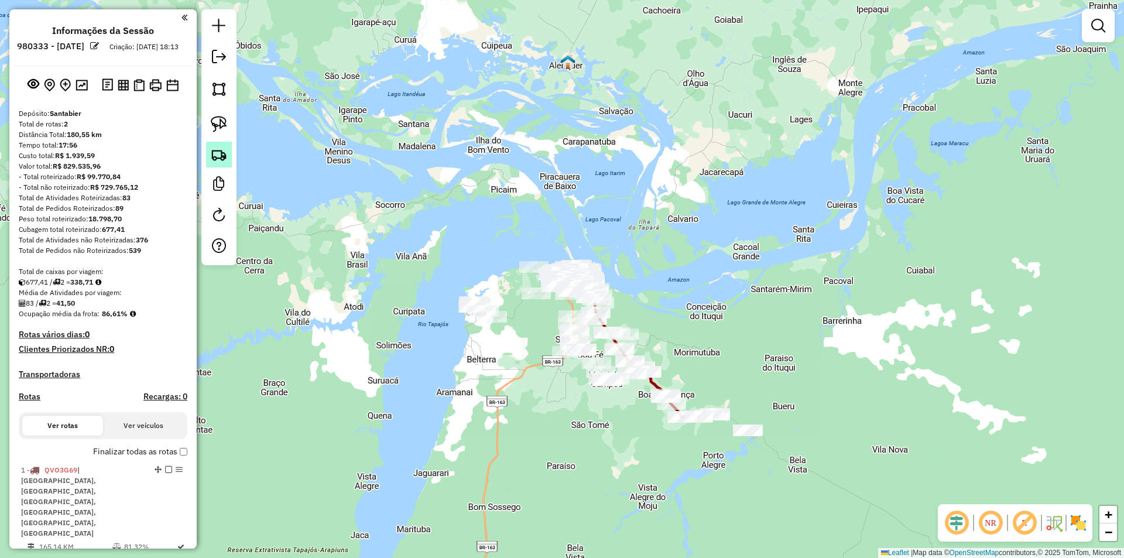
click at [212, 150] on img at bounding box center [219, 154] width 16 height 16
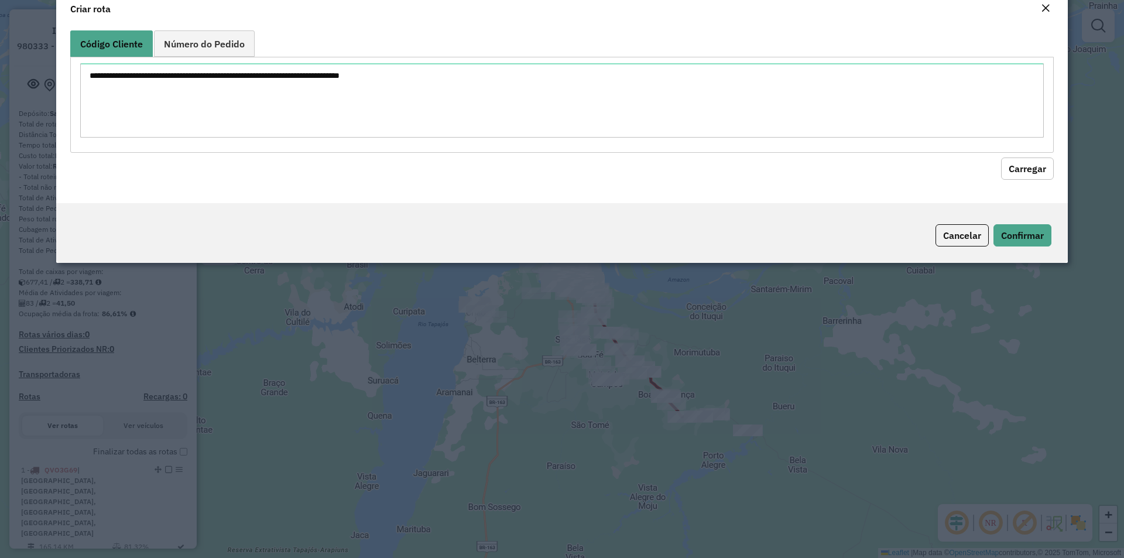
click at [214, 150] on div at bounding box center [561, 104] width 983 height 95
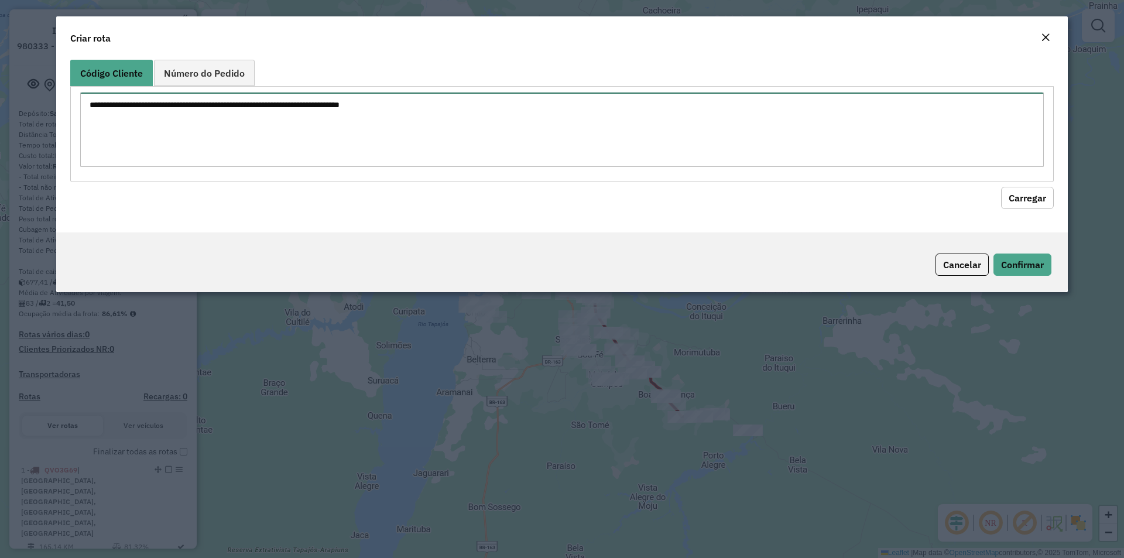
click at [944, 166] on textarea at bounding box center [561, 129] width 963 height 74
paste textarea "**** **** ****"
type textarea "**** **** ****"
click at [1013, 203] on button "Carregar" at bounding box center [1027, 198] width 53 height 22
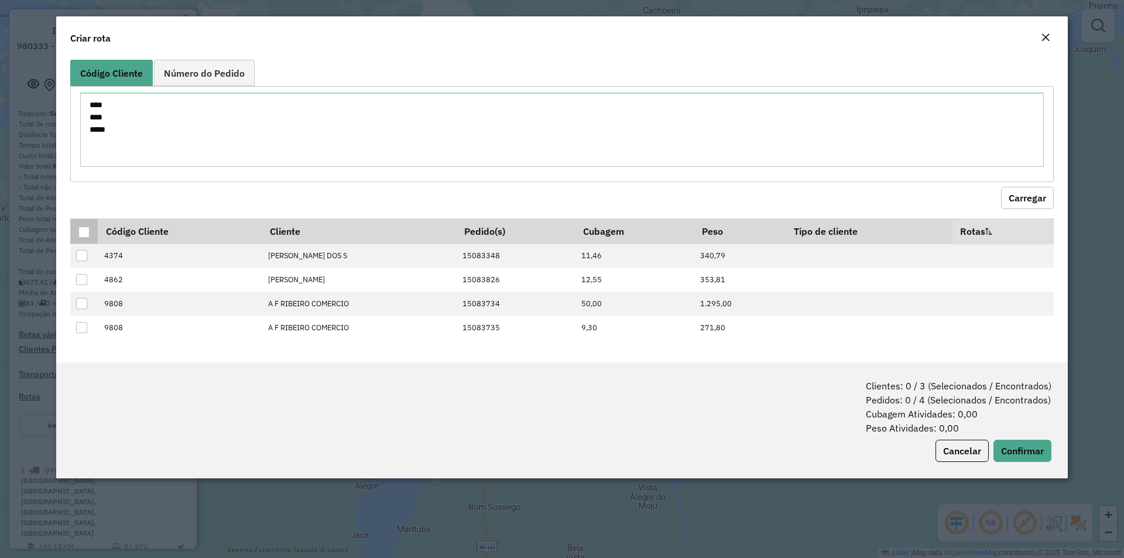
click at [77, 230] on th at bounding box center [84, 230] width 28 height 25
click at [83, 232] on div at bounding box center [83, 231] width 11 height 11
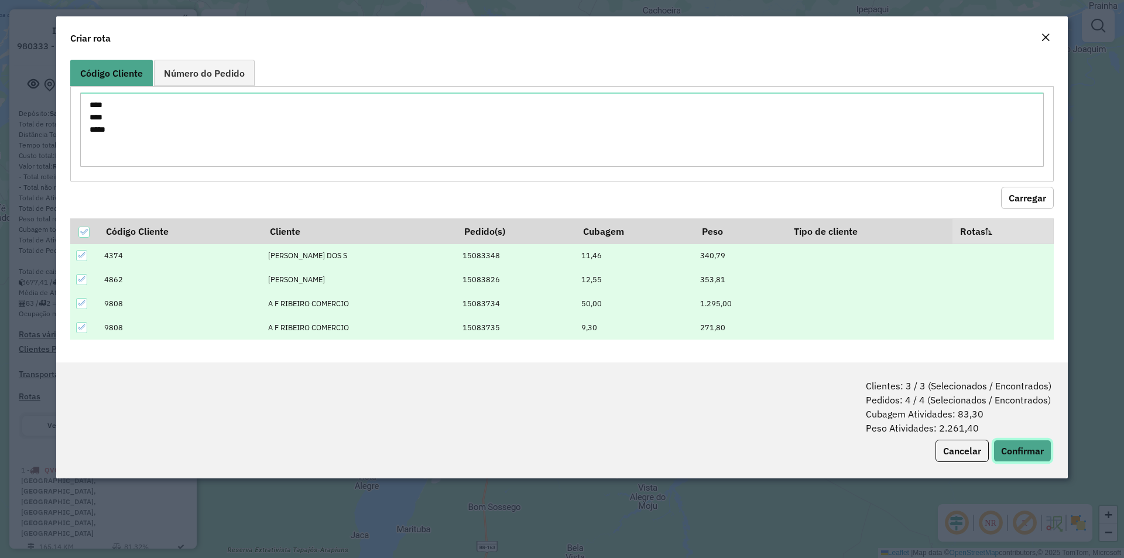
click at [1032, 454] on button "Confirmar" at bounding box center [1022, 451] width 58 height 22
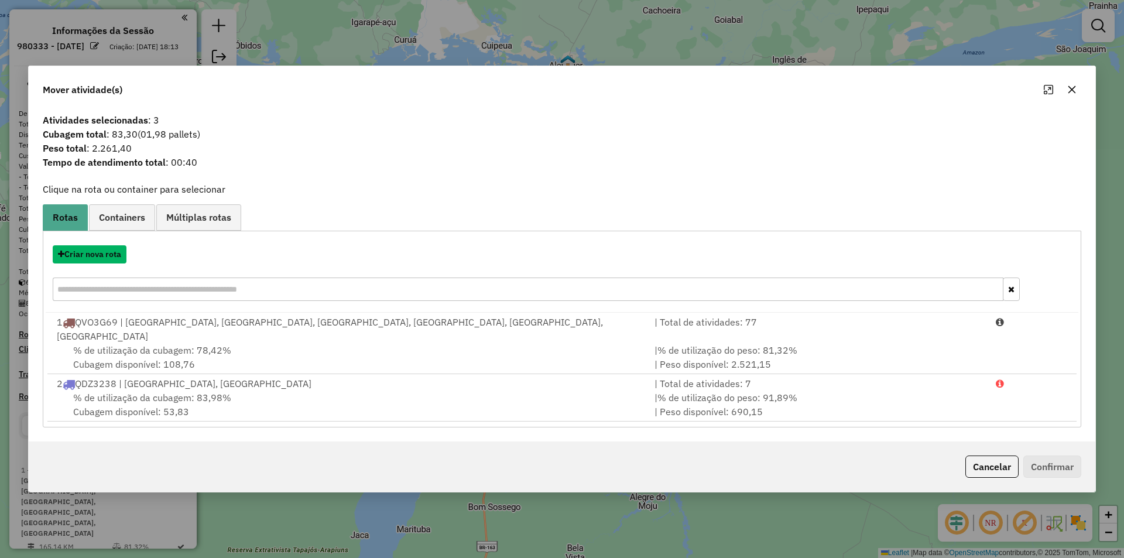
click at [112, 260] on button "Criar nova rota" at bounding box center [90, 254] width 74 height 18
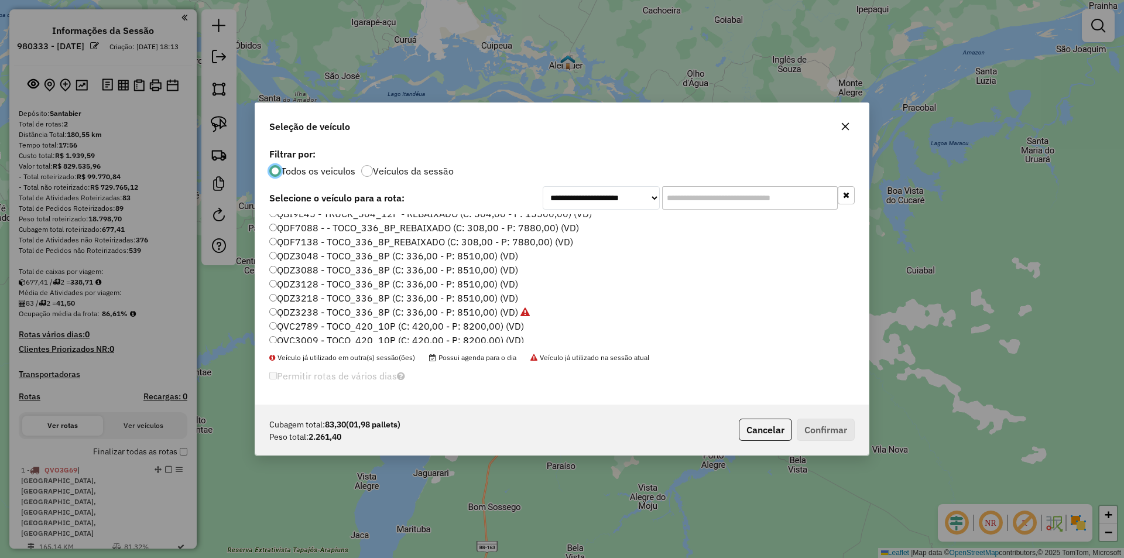
click at [317, 246] on label "QDF7138 - TOCO_336_8P_REBAIXADO (C: 308,00 - P: 7880,00) (VD)" at bounding box center [421, 242] width 304 height 14
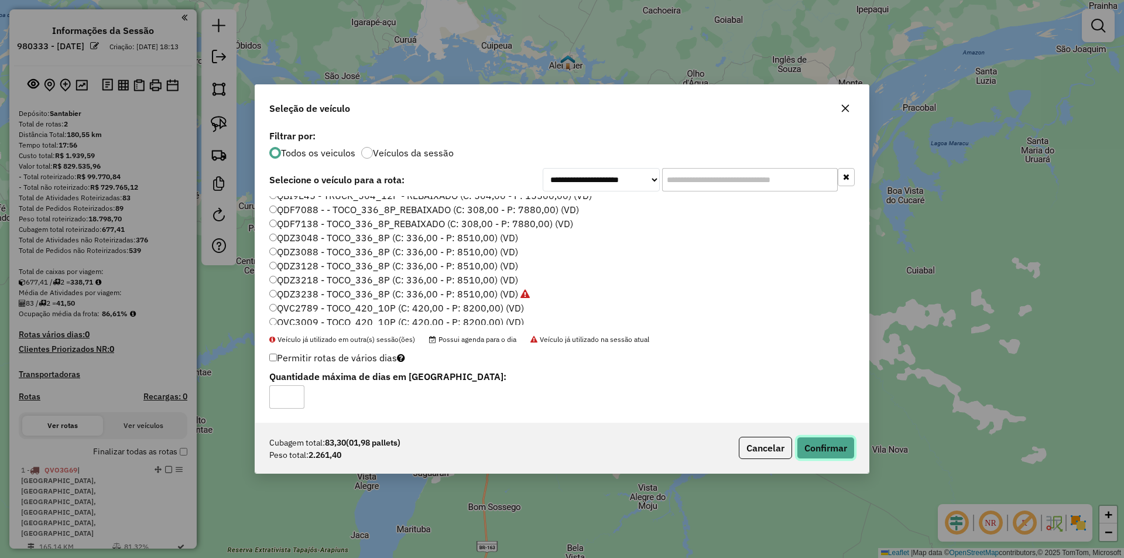
click at [809, 445] on button "Confirmar" at bounding box center [826, 448] width 58 height 22
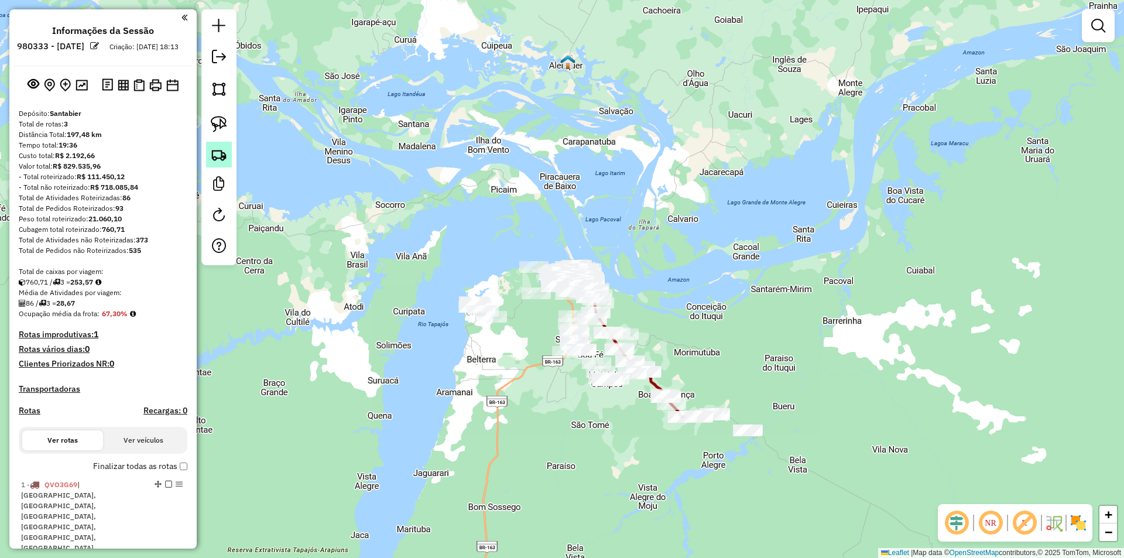
click at [221, 149] on img at bounding box center [219, 154] width 16 height 16
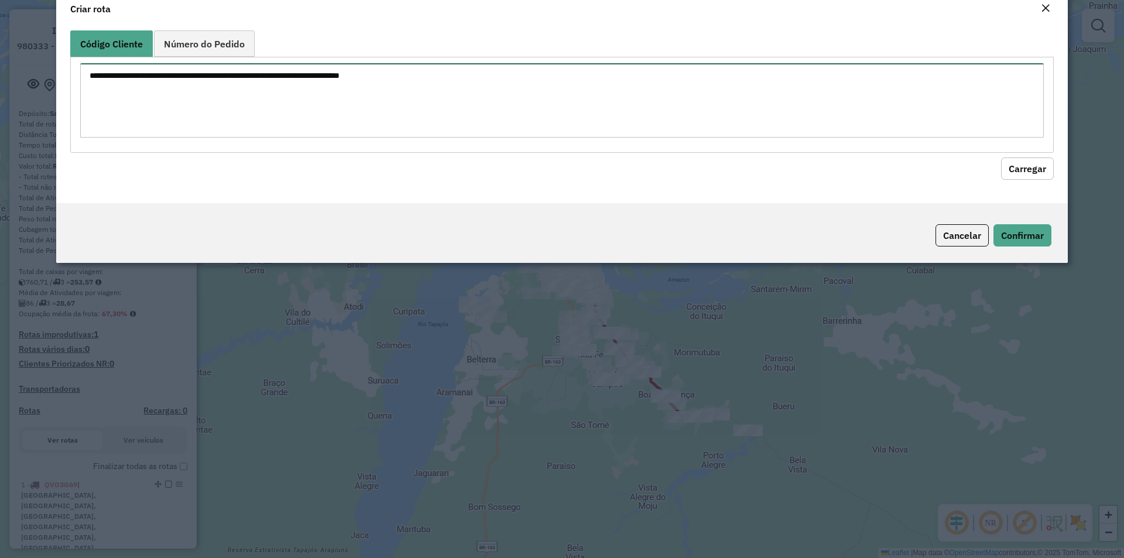
click at [255, 138] on textarea at bounding box center [561, 100] width 963 height 74
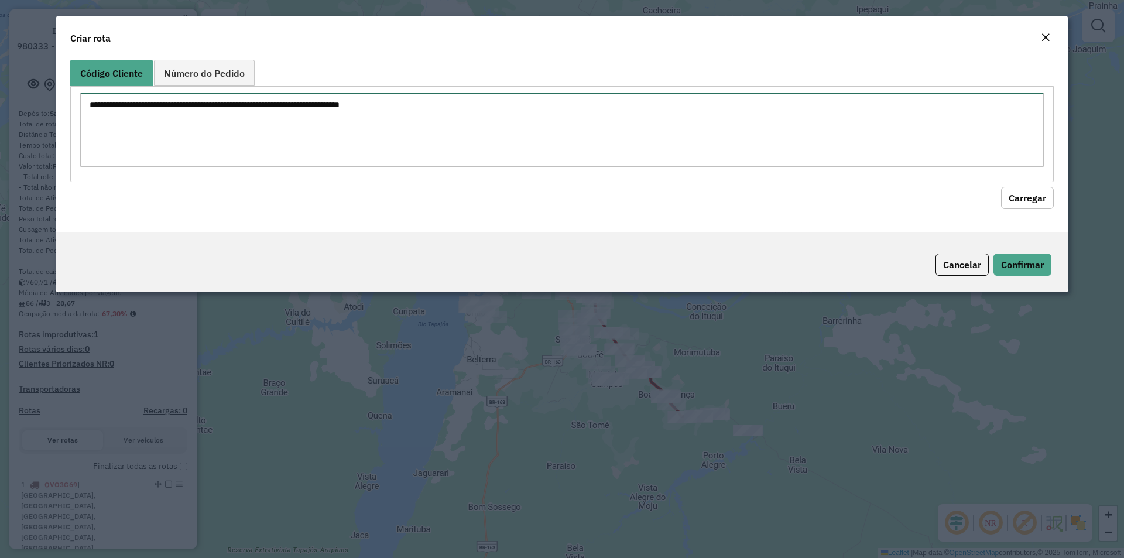
paste textarea "**** *****"
type textarea "**** *****"
click at [1007, 199] on button "Carregar" at bounding box center [1027, 198] width 53 height 22
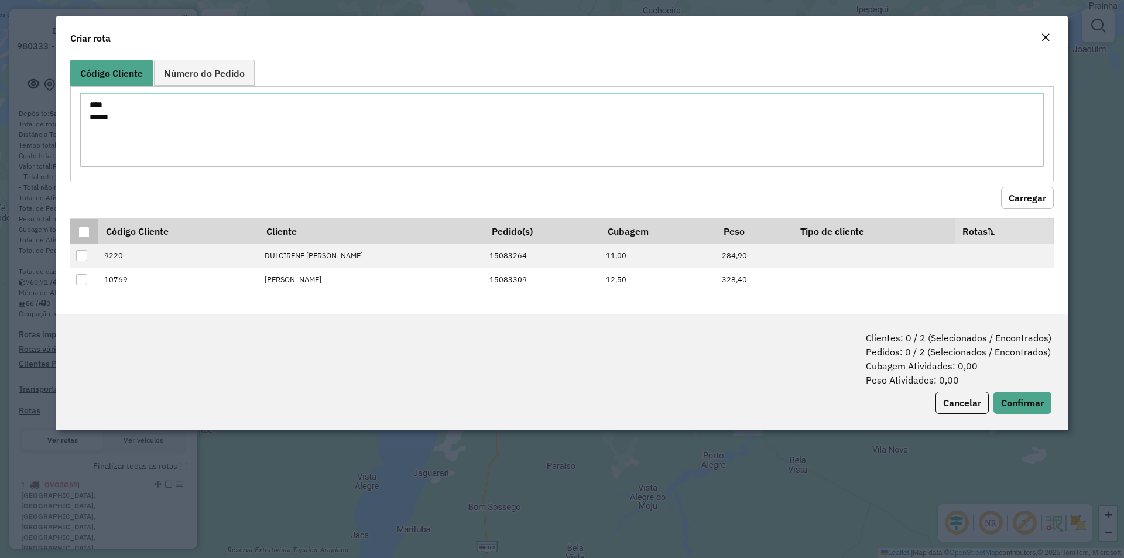
click at [83, 234] on div at bounding box center [83, 231] width 11 height 11
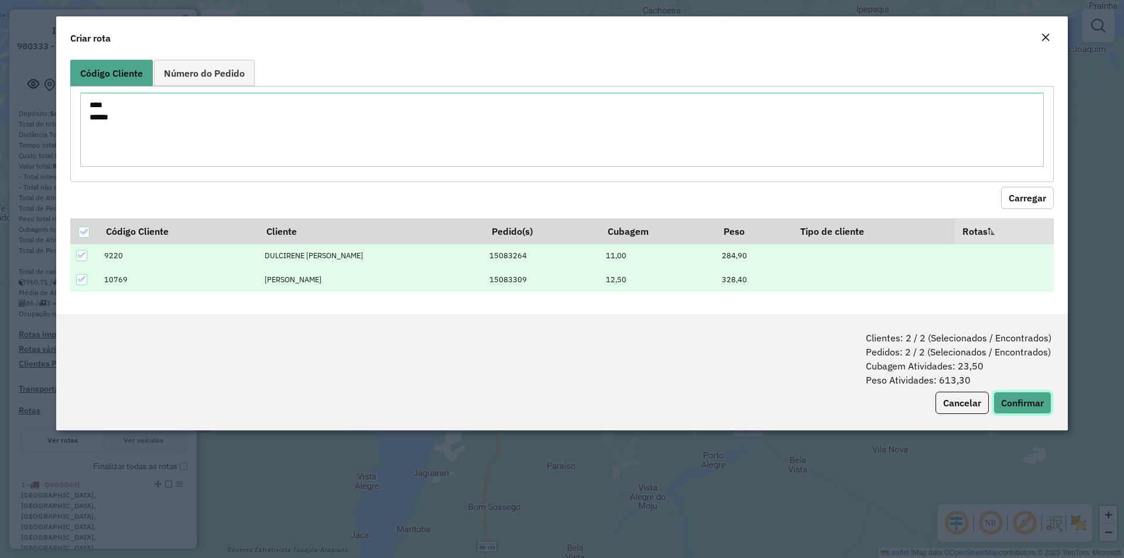
click at [1028, 408] on button "Confirmar" at bounding box center [1022, 403] width 58 height 22
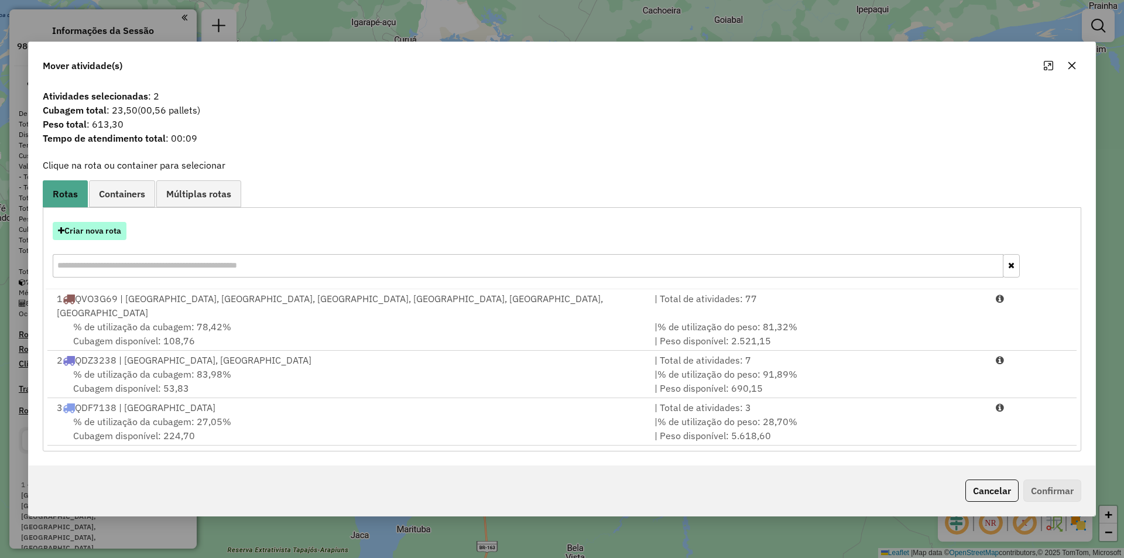
click at [115, 240] on button "Criar nova rota" at bounding box center [90, 231] width 74 height 18
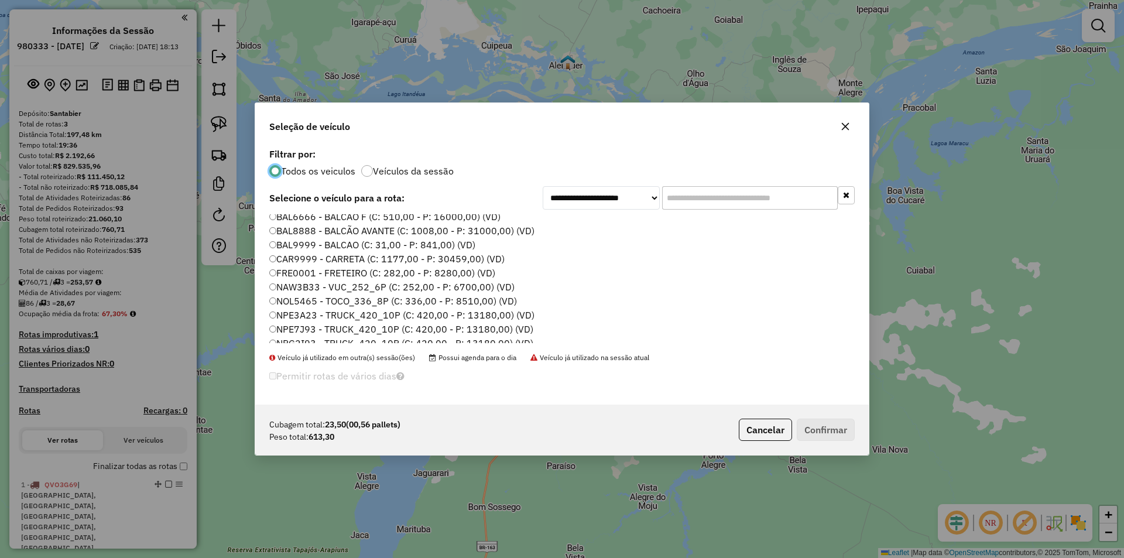
scroll to position [59, 0]
click at [310, 290] on label "NPE3A23 - TRUCK_420_10P (C: 420,00 - P: 13180,00) (VD)" at bounding box center [401, 289] width 265 height 14
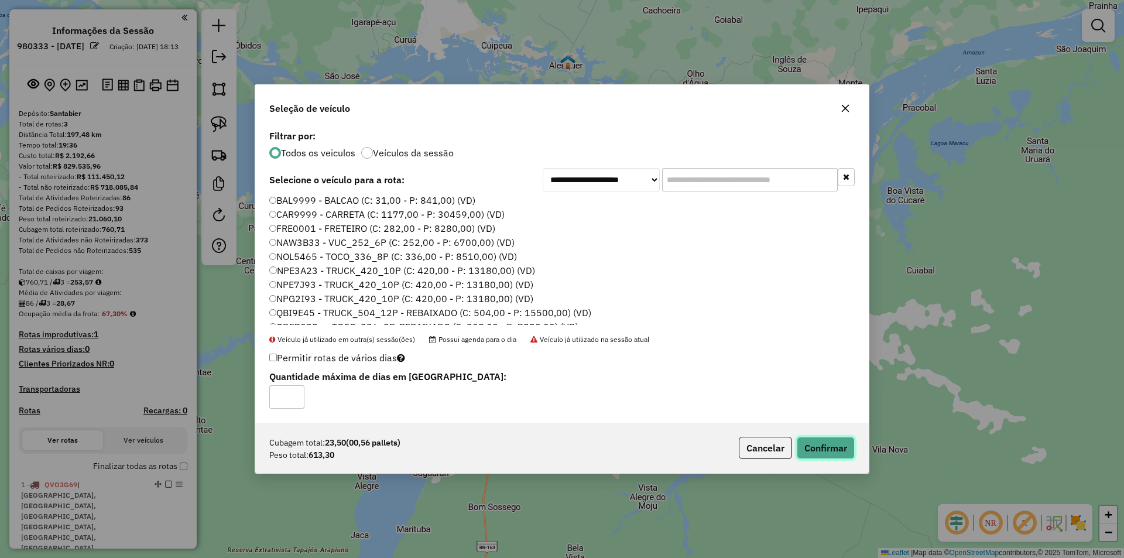
click at [819, 437] on button "Confirmar" at bounding box center [826, 448] width 58 height 22
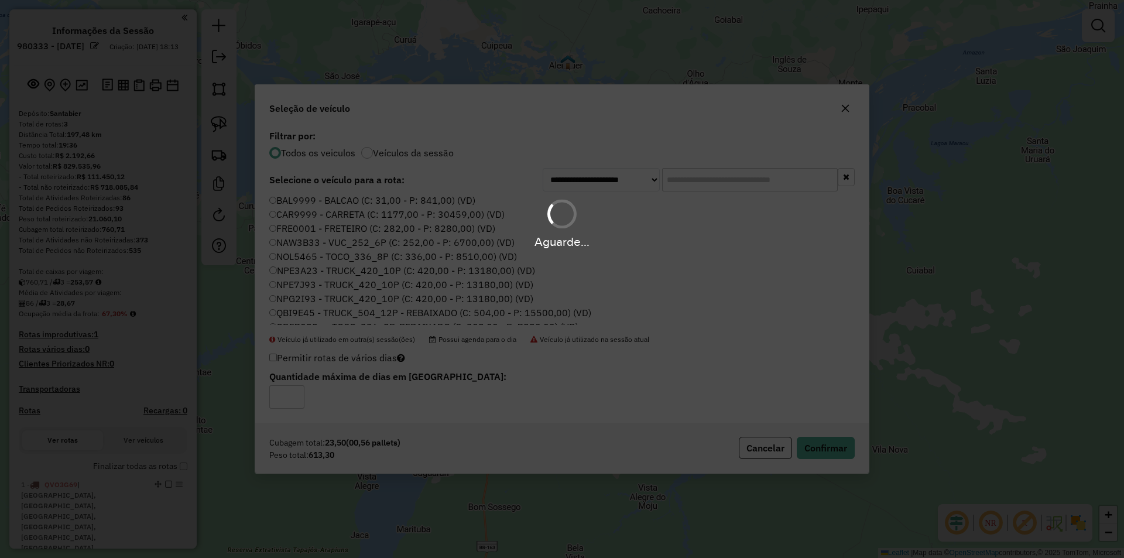
click at [819, 442] on div "Aguarde..." at bounding box center [562, 279] width 1124 height 558
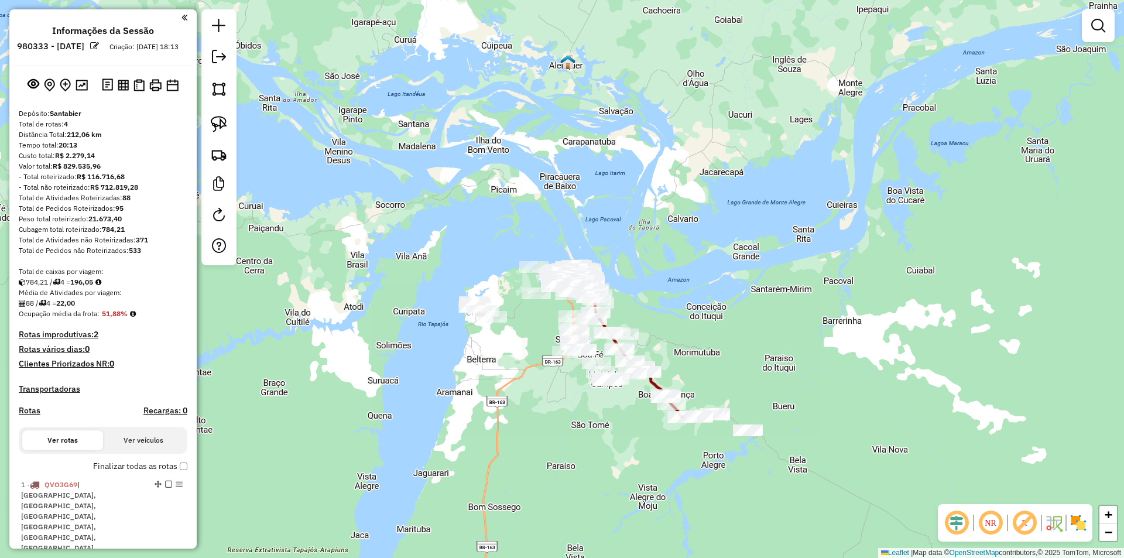
click at [236, 160] on div at bounding box center [218, 137] width 35 height 256
click at [217, 153] on img at bounding box center [219, 154] width 16 height 16
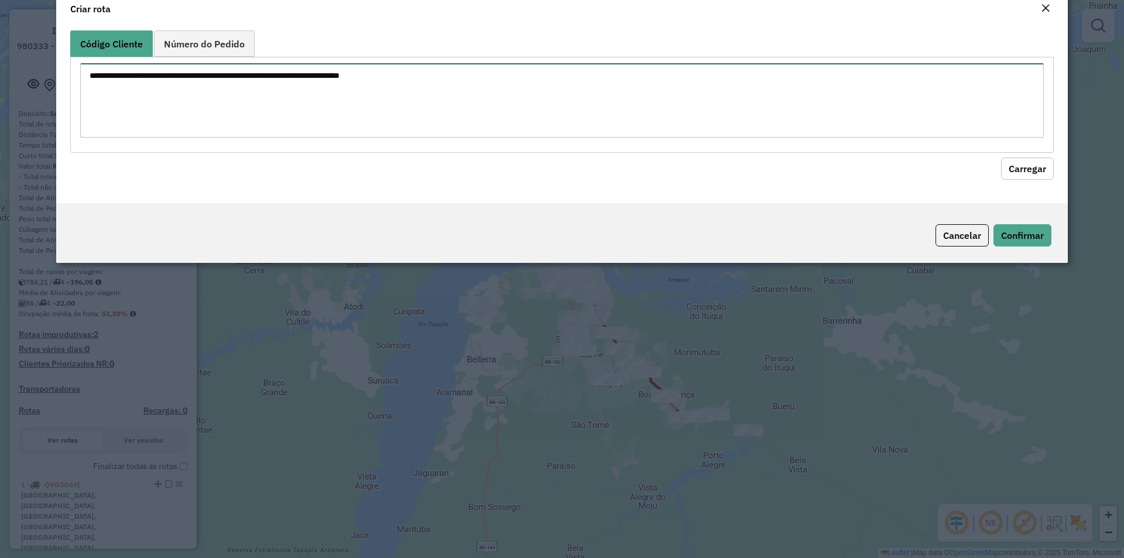
click at [276, 152] on div at bounding box center [561, 104] width 983 height 95
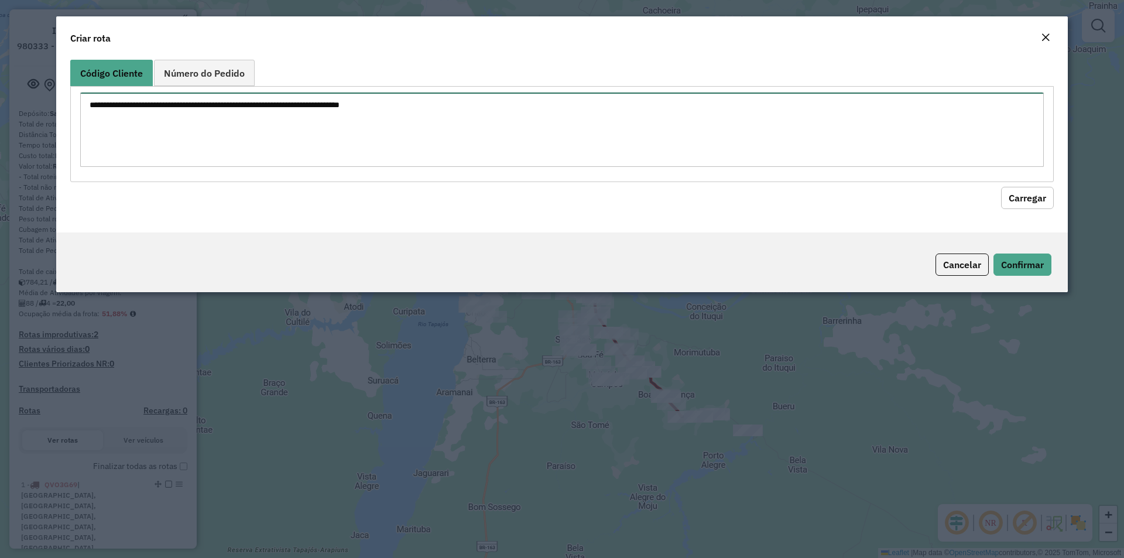
paste textarea "****"
type textarea "****"
click at [1041, 199] on button "Carregar" at bounding box center [1027, 198] width 53 height 22
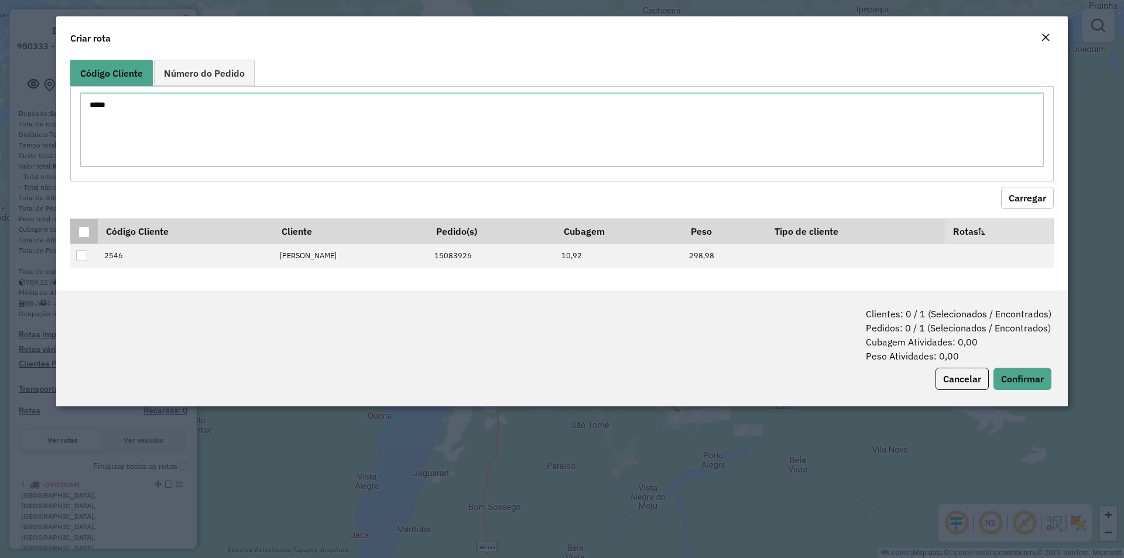
click at [80, 229] on div at bounding box center [83, 231] width 11 height 11
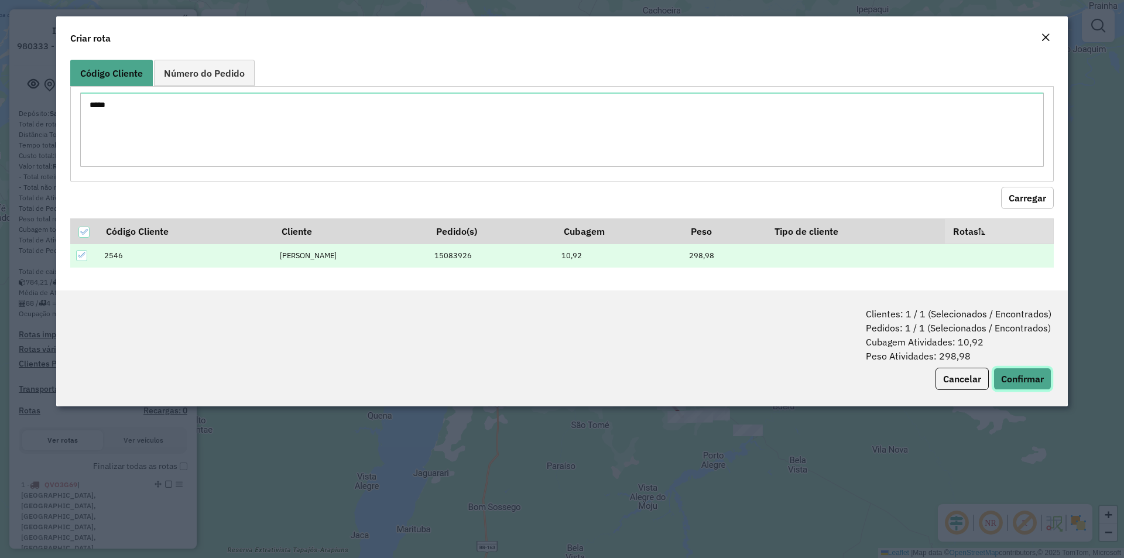
click at [1018, 381] on button "Confirmar" at bounding box center [1022, 379] width 58 height 22
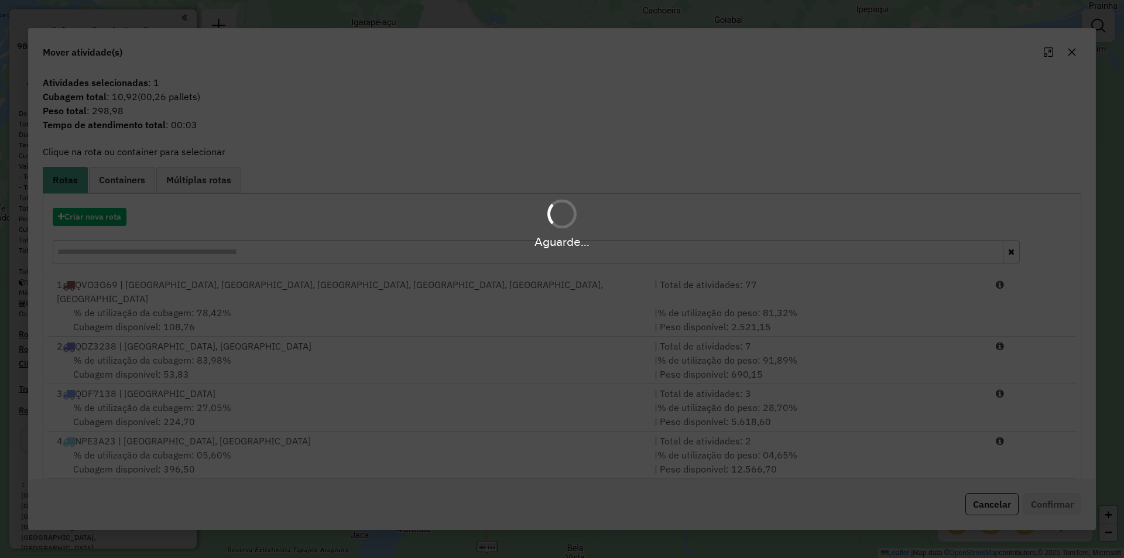
click at [122, 217] on div "Aguarde..." at bounding box center [562, 223] width 1124 height 56
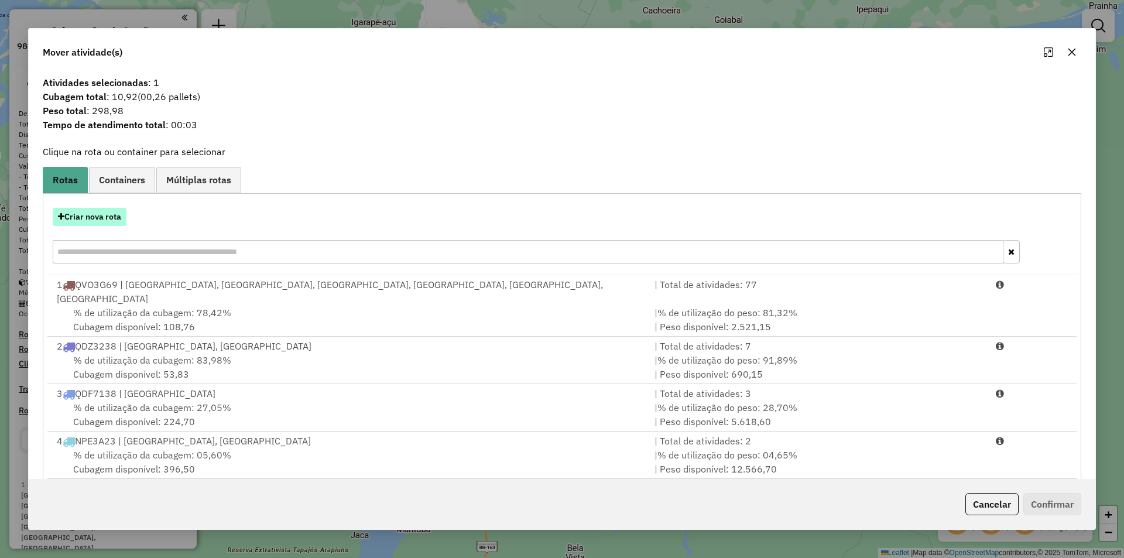
click at [112, 215] on button "Criar nova rota" at bounding box center [90, 217] width 74 height 18
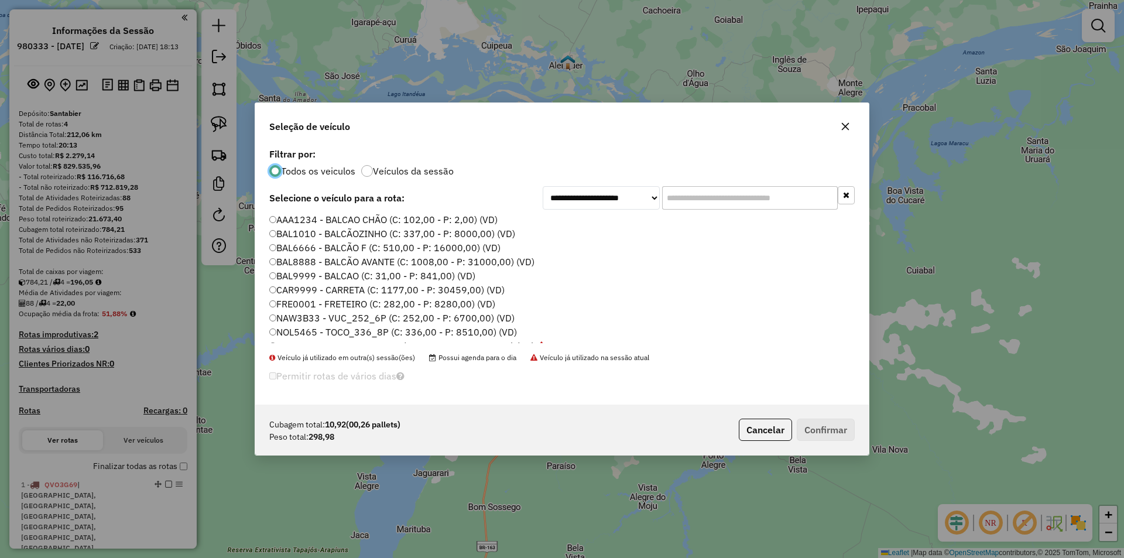
scroll to position [0, 0]
click at [390, 278] on label "BAL9999 - BALCAO (C: 31,00 - P: 841,00) (VD)" at bounding box center [372, 277] width 206 height 14
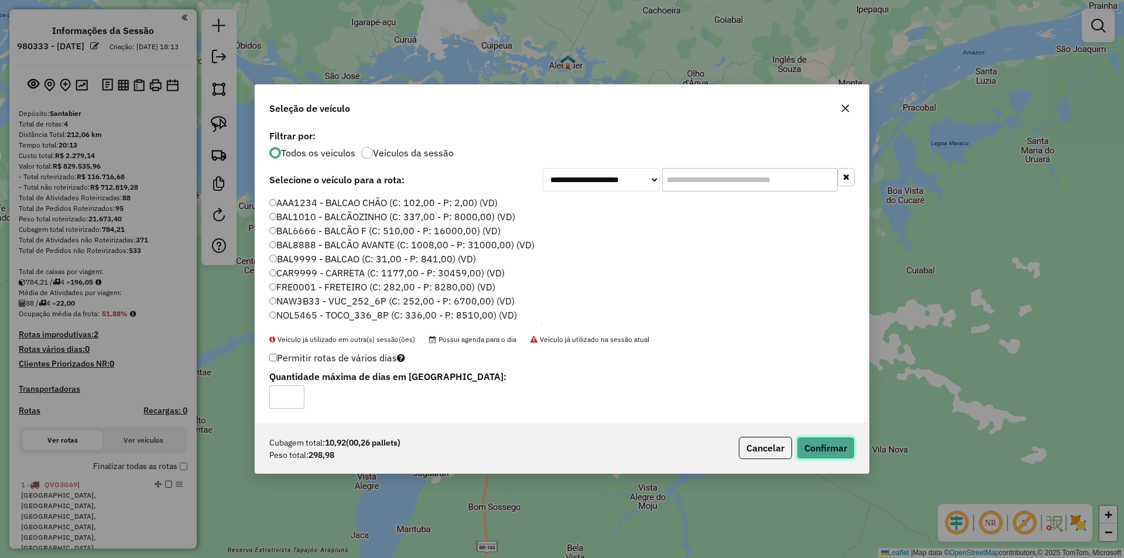
click at [831, 442] on button "Confirmar" at bounding box center [826, 448] width 58 height 22
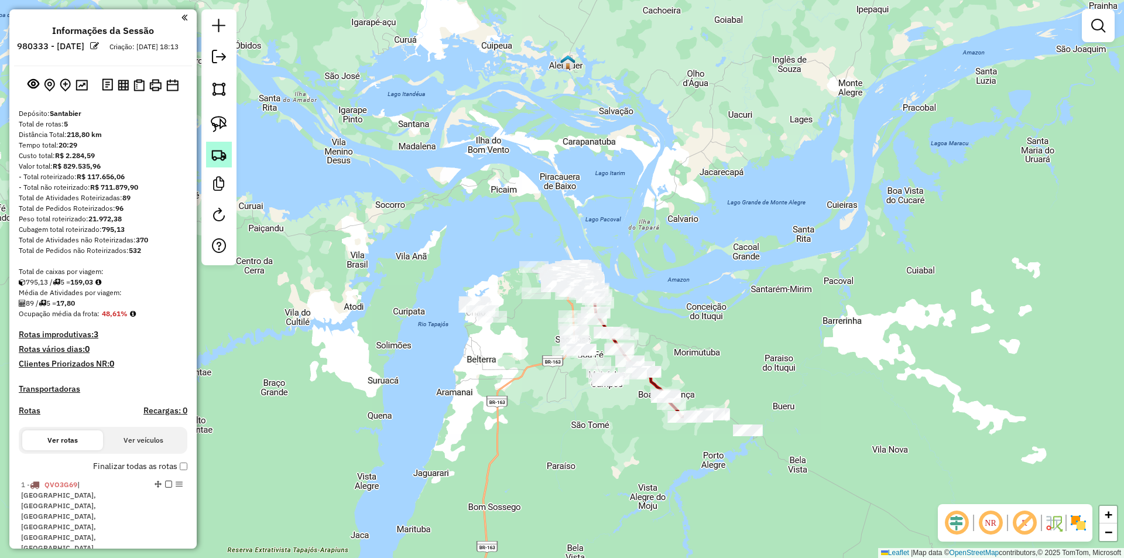
click at [225, 160] on img at bounding box center [219, 154] width 16 height 16
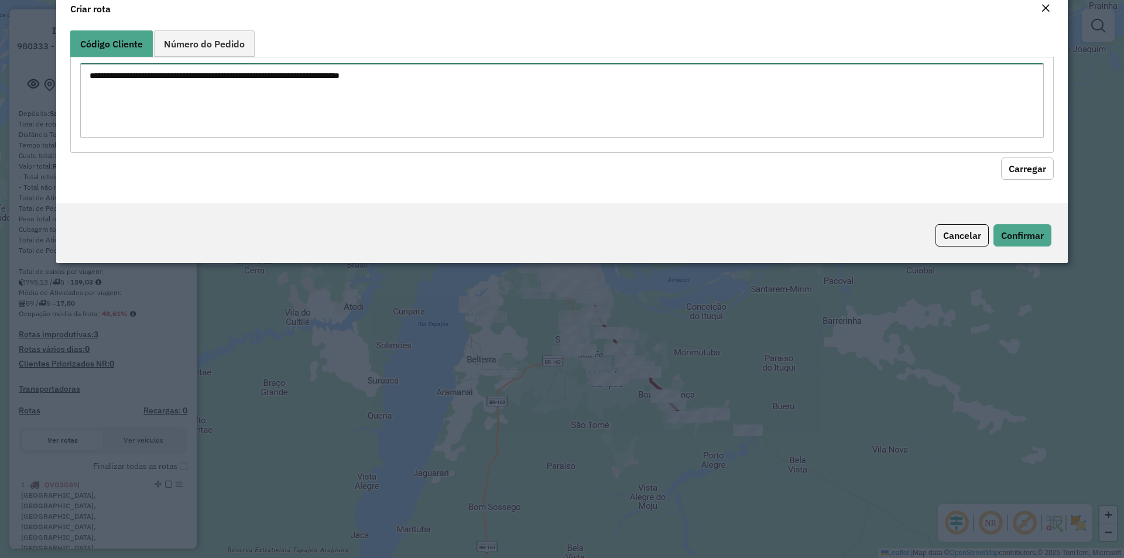
click at [274, 138] on textarea at bounding box center [561, 100] width 963 height 74
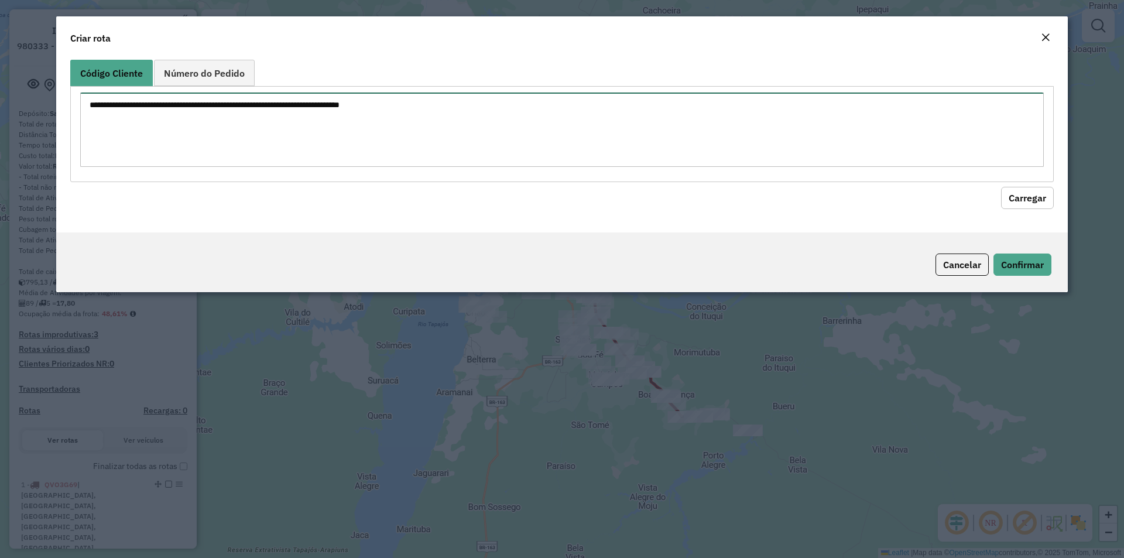
paste textarea "**** **** **** ***** ***** **** **** **** **** ***** ****"
type textarea "**** **** **** ***** ***** **** **** **** **** ***** ****"
click at [1030, 203] on button "Carregar" at bounding box center [1027, 198] width 53 height 22
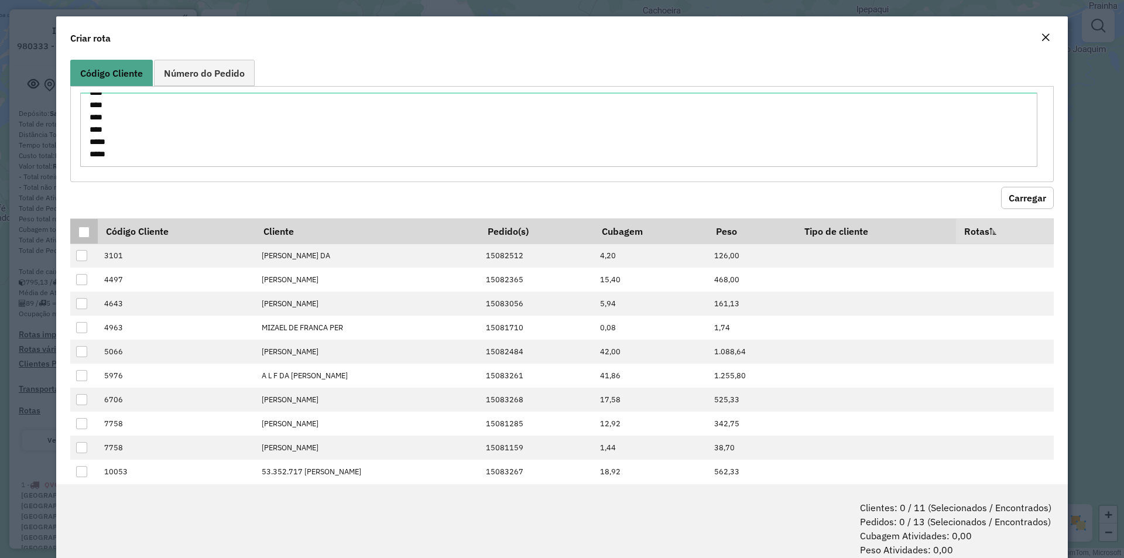
click at [87, 231] on div at bounding box center [83, 231] width 11 height 11
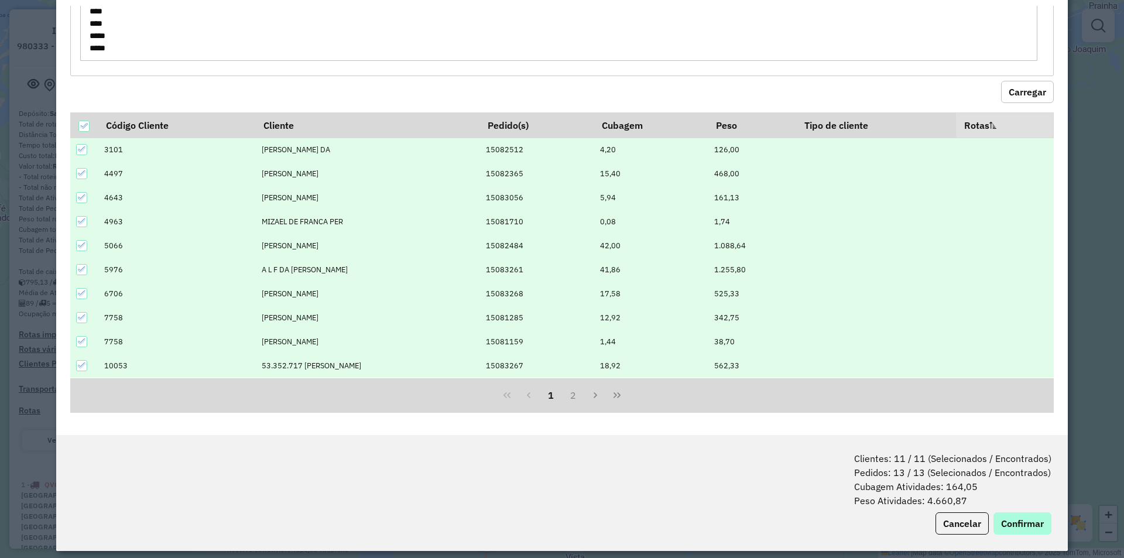
scroll to position [59, 0]
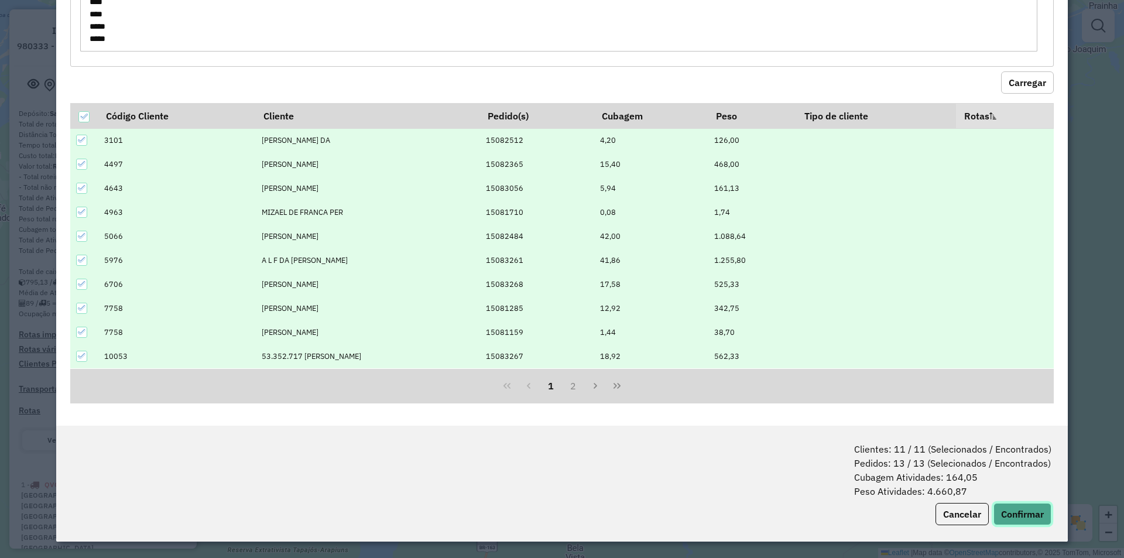
click at [1006, 510] on button "Confirmar" at bounding box center [1022, 514] width 58 height 22
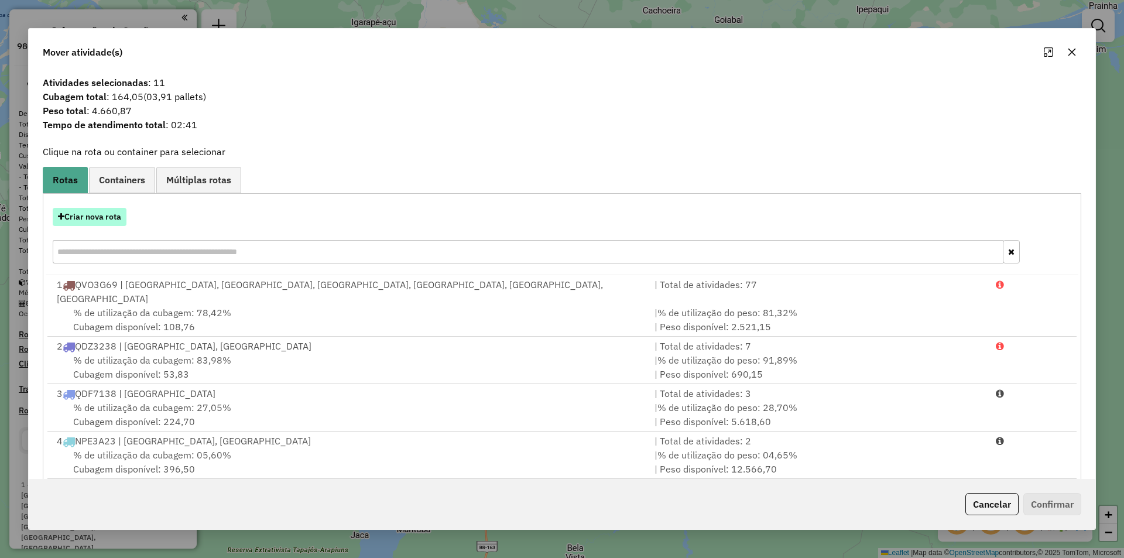
click at [111, 219] on button "Criar nova rota" at bounding box center [90, 217] width 74 height 18
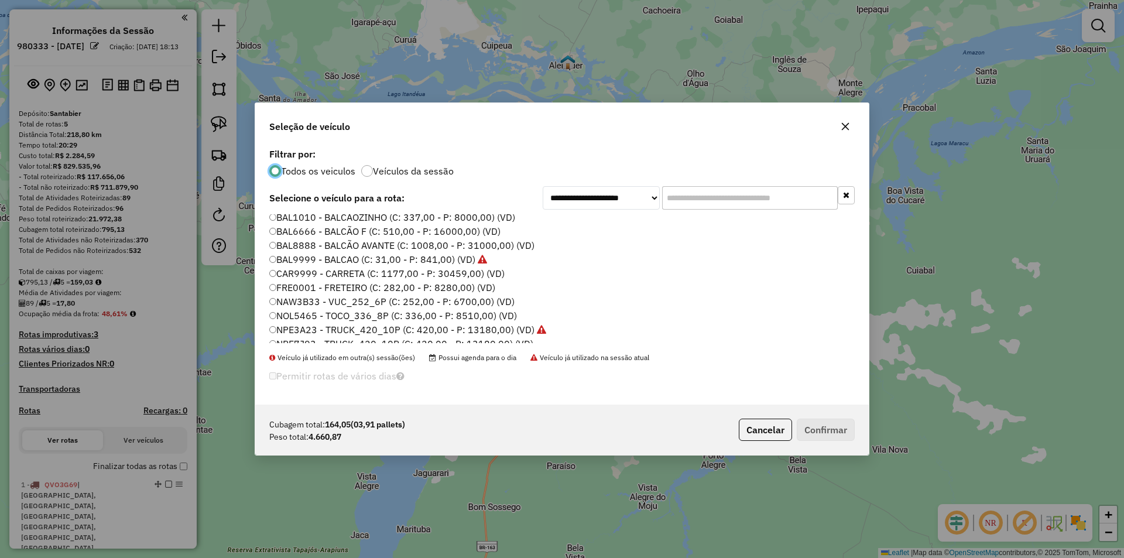
scroll to position [0, 0]
click at [371, 286] on label "CAR9999 - CARRETA (C: 1177,00 - P: 30459,00) (VD)" at bounding box center [386, 291] width 235 height 14
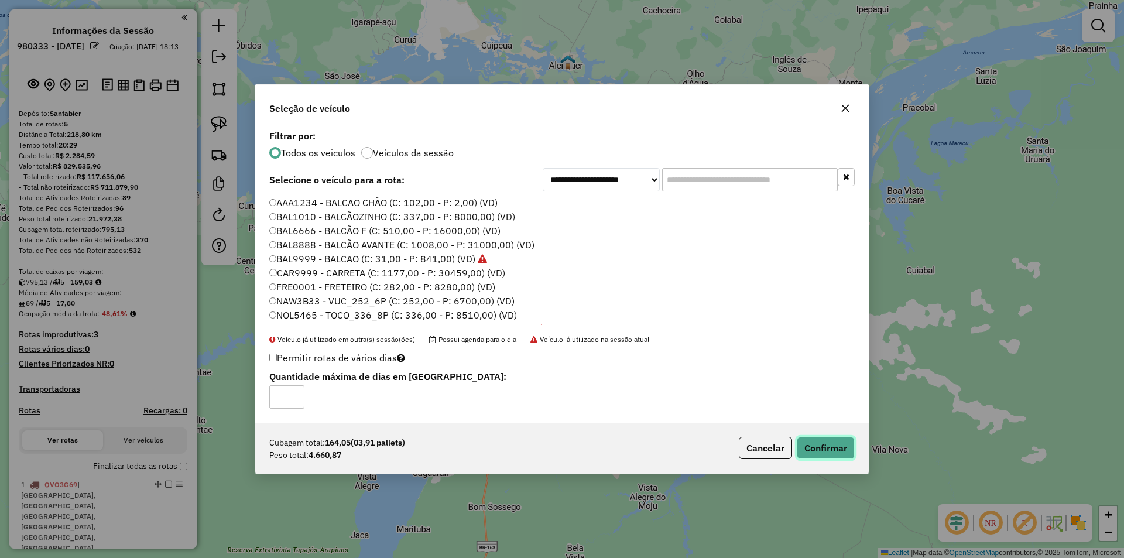
click at [839, 446] on button "Confirmar" at bounding box center [826, 448] width 58 height 22
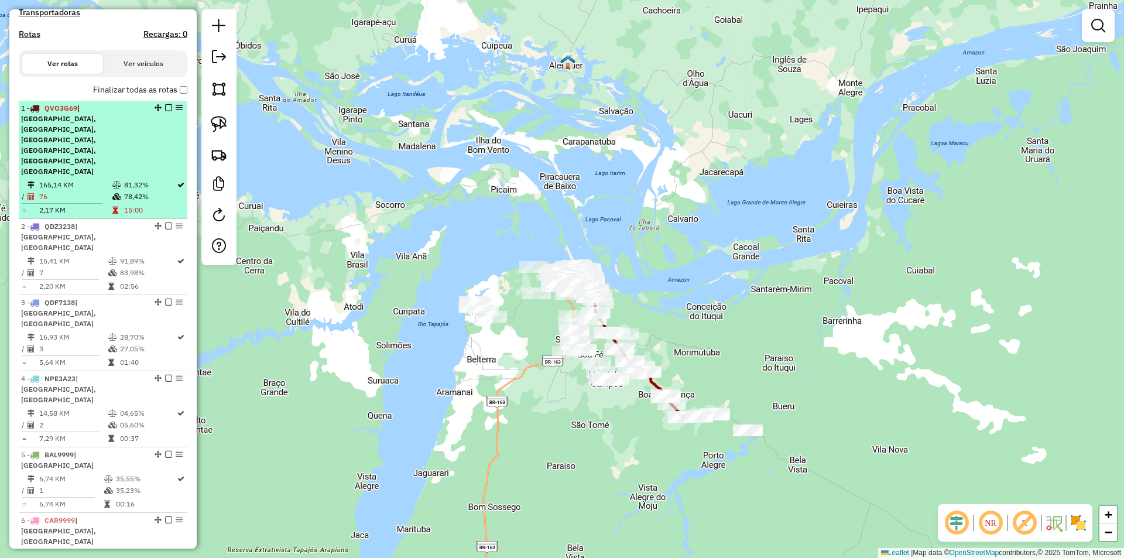
scroll to position [410, 0]
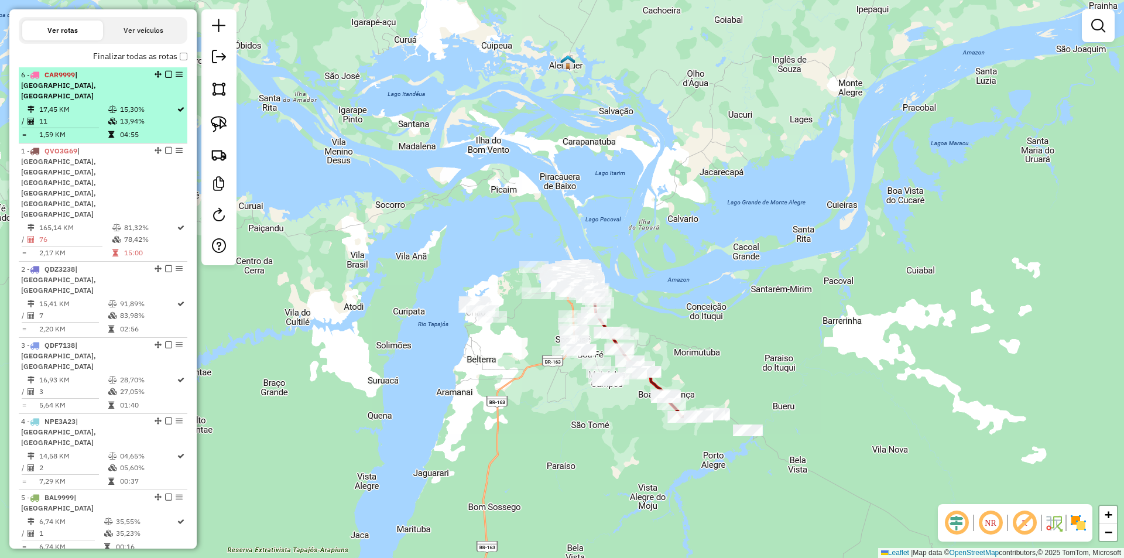
drag, startPoint x: 157, startPoint y: 403, endPoint x: 160, endPoint y: 87, distance: 316.1
select select "**********"
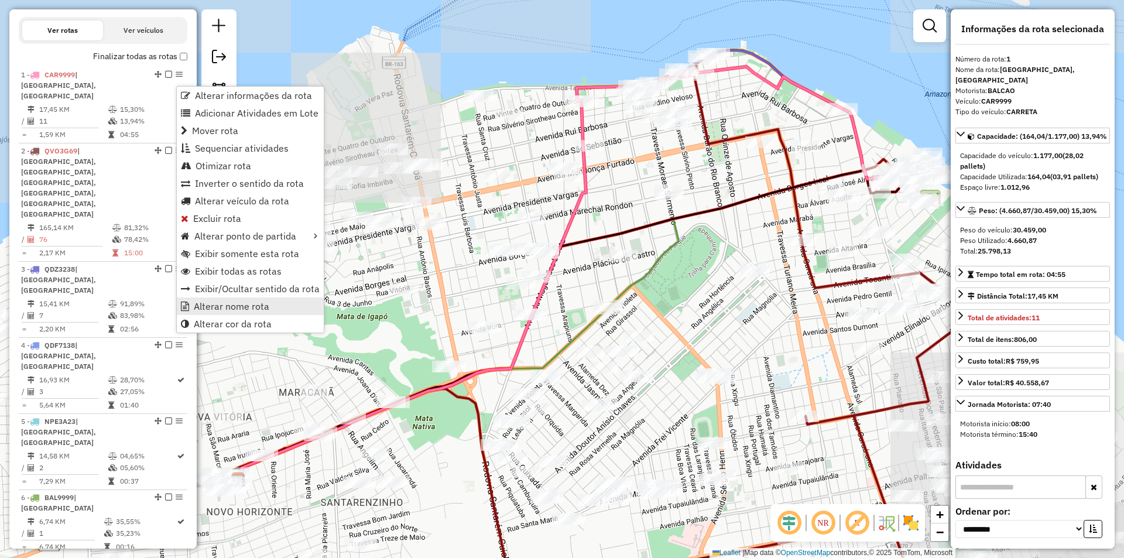
click at [228, 305] on span "Alterar nome rota" at bounding box center [231, 305] width 75 height 9
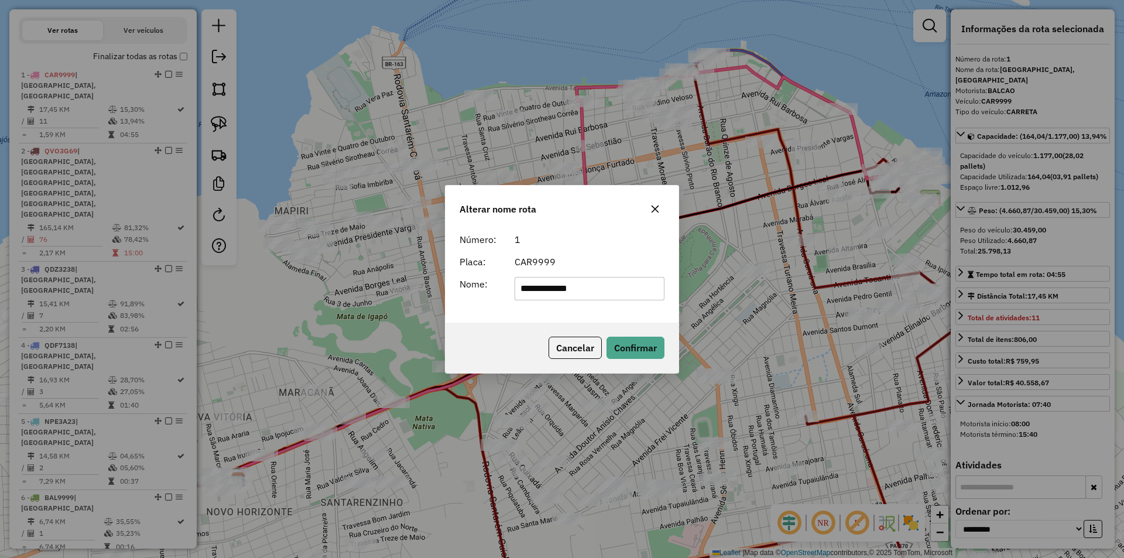
drag, startPoint x: 583, startPoint y: 287, endPoint x: 461, endPoint y: 287, distance: 121.7
click at [461, 287] on div "**********" at bounding box center [561, 288] width 219 height 23
type input "******"
click at [638, 345] on button "Confirmar" at bounding box center [635, 348] width 58 height 22
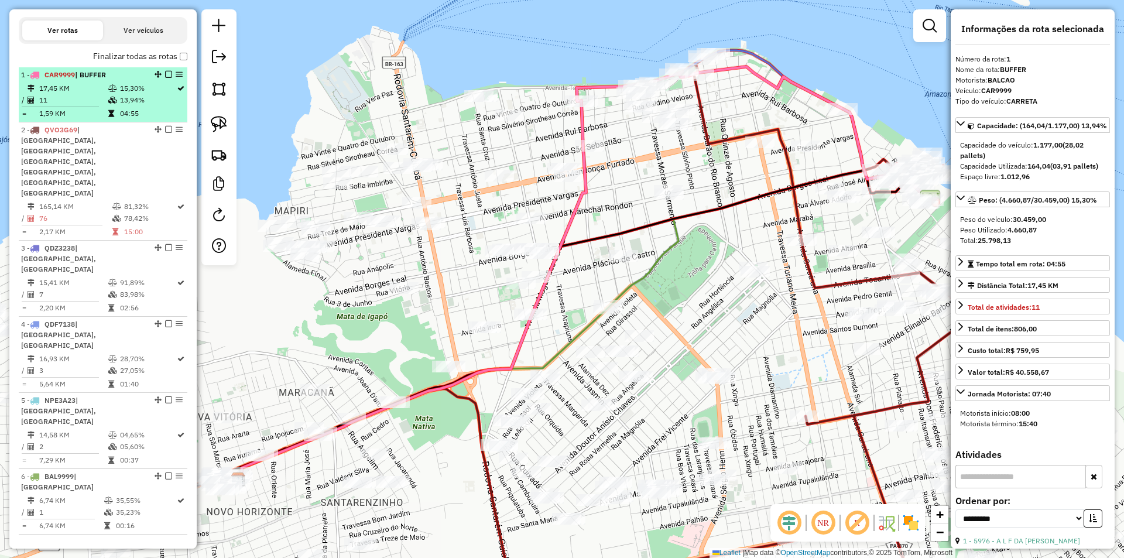
click at [166, 78] on em at bounding box center [168, 74] width 7 height 7
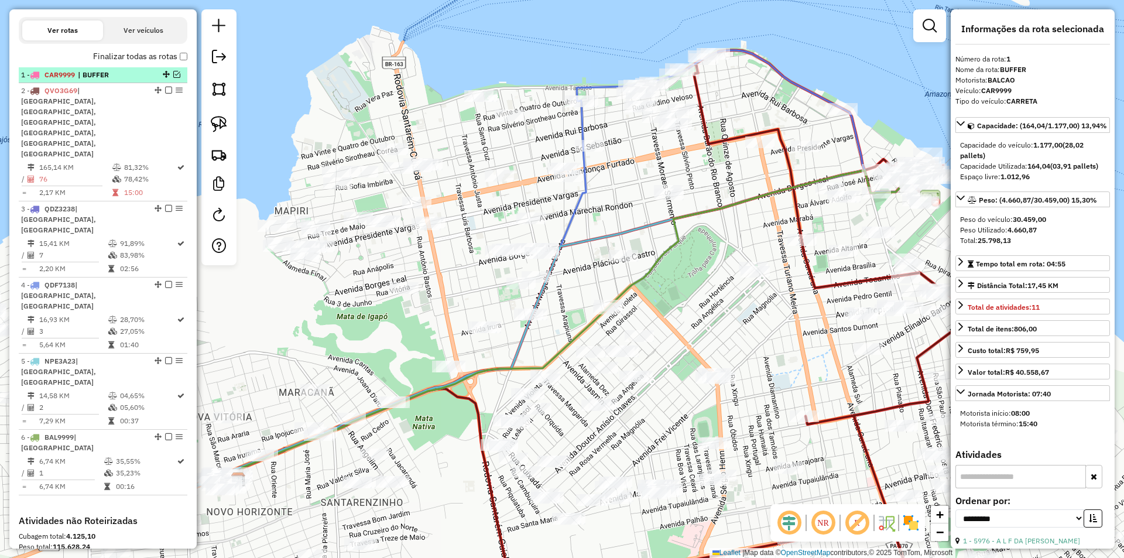
click at [173, 78] on em at bounding box center [176, 74] width 7 height 7
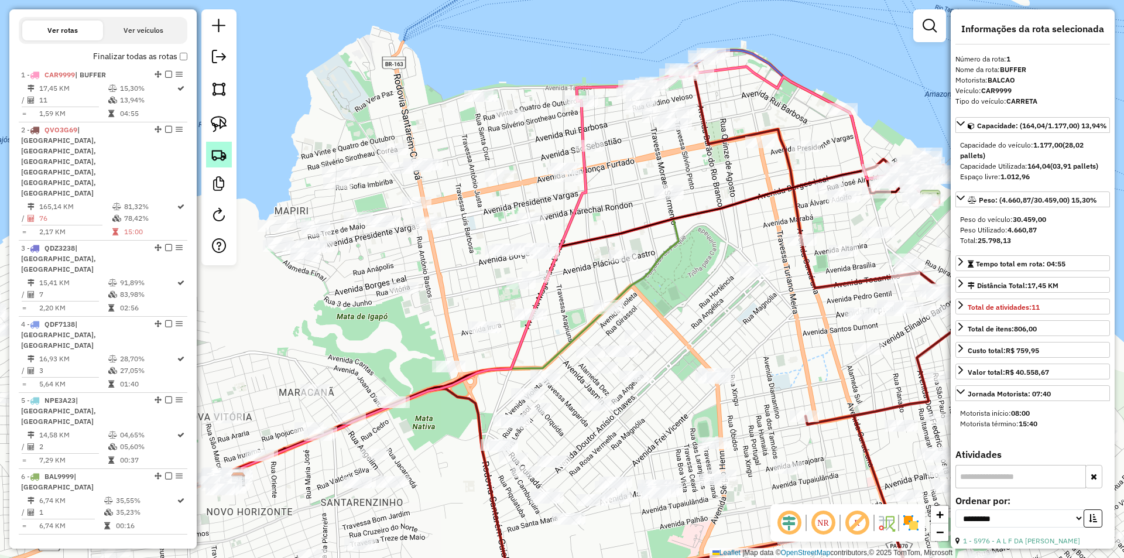
click at [222, 156] on img at bounding box center [219, 154] width 16 height 16
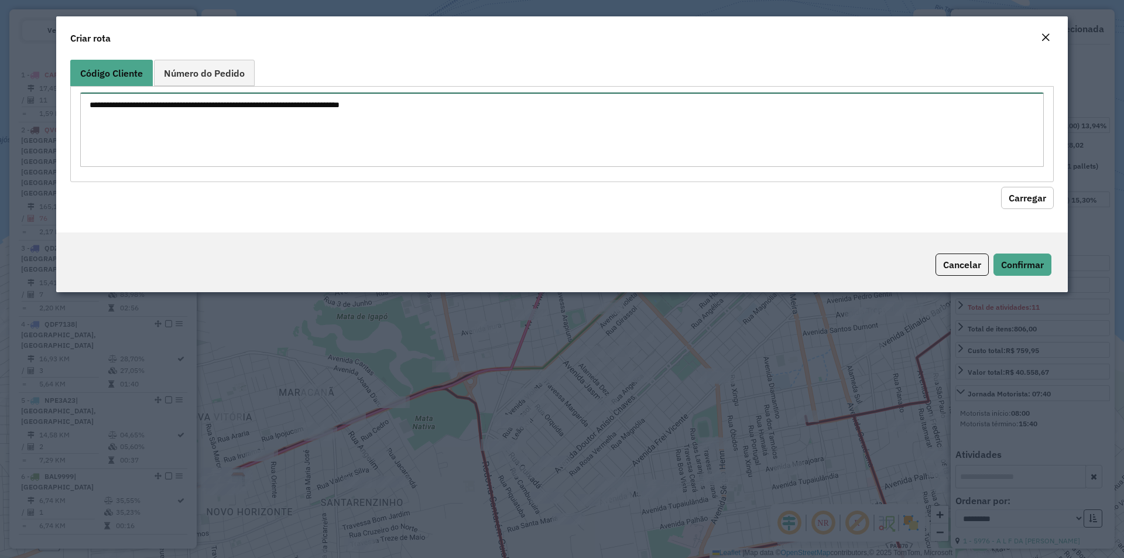
click at [239, 141] on textarea at bounding box center [561, 129] width 963 height 74
click at [221, 74] on span "Número do Pedido" at bounding box center [204, 72] width 81 height 9
click at [214, 126] on textarea at bounding box center [561, 129] width 963 height 74
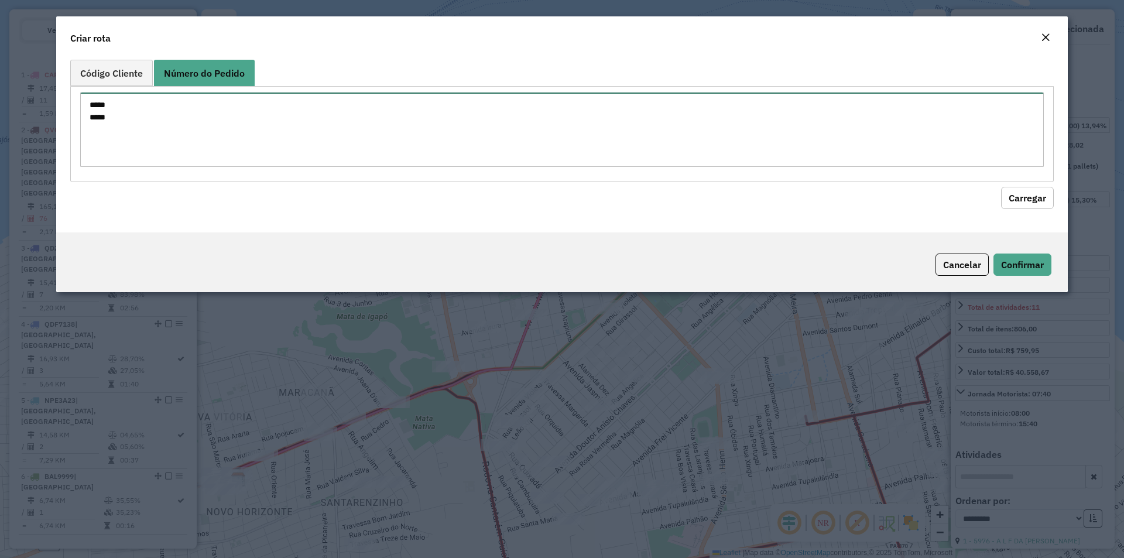
type textarea "***** *****"
click at [1010, 184] on hb-field-button "Carregar" at bounding box center [561, 195] width 983 height 27
click at [1017, 196] on button "Carregar" at bounding box center [1027, 198] width 53 height 22
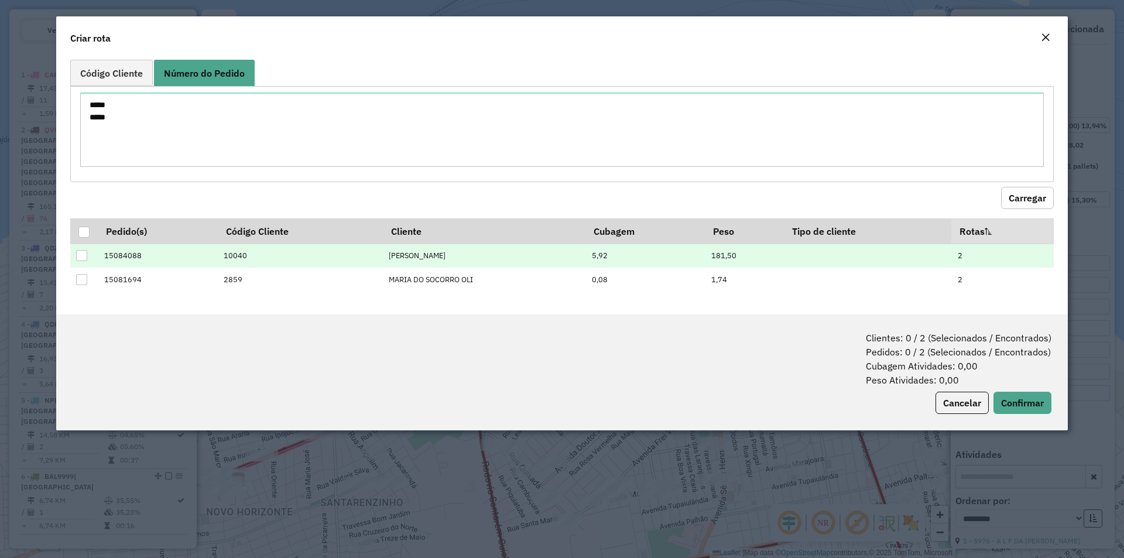
click at [663, 262] on td "5,92" at bounding box center [644, 255] width 119 height 24
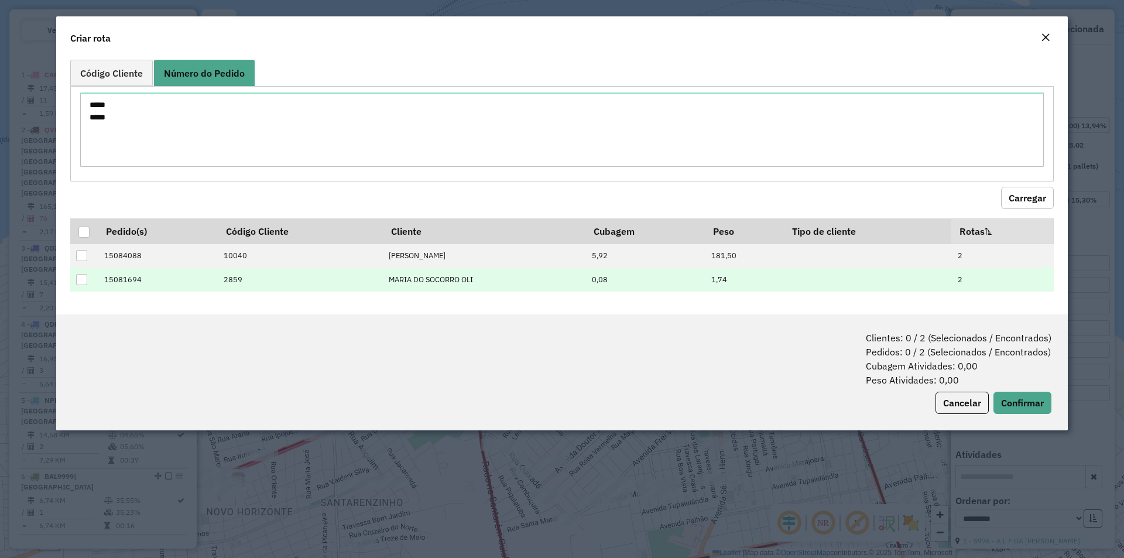
click at [658, 276] on td "0,08" at bounding box center [644, 279] width 119 height 24
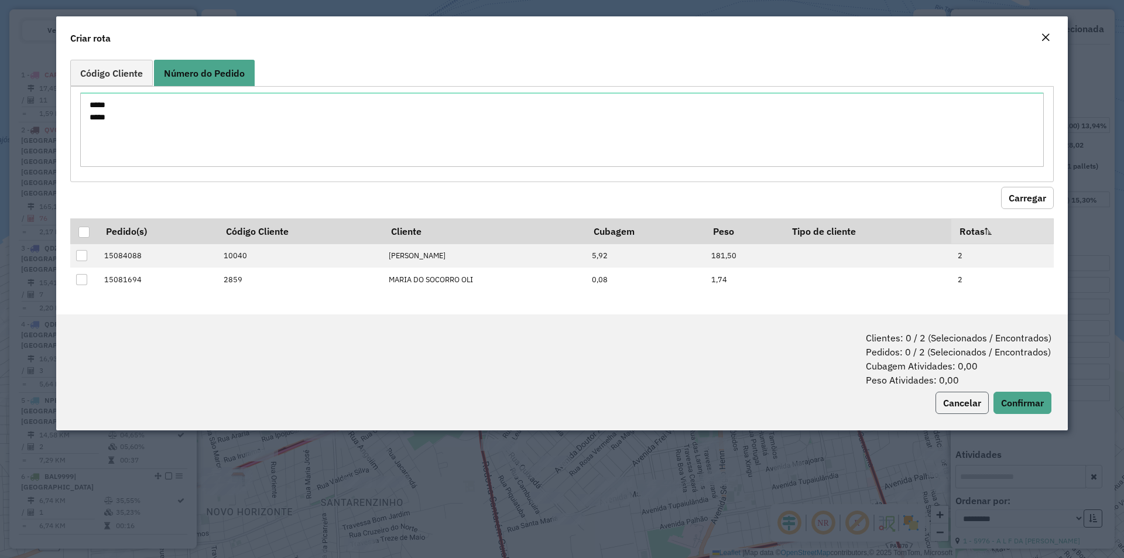
click at [965, 407] on button "Cancelar" at bounding box center [961, 403] width 53 height 22
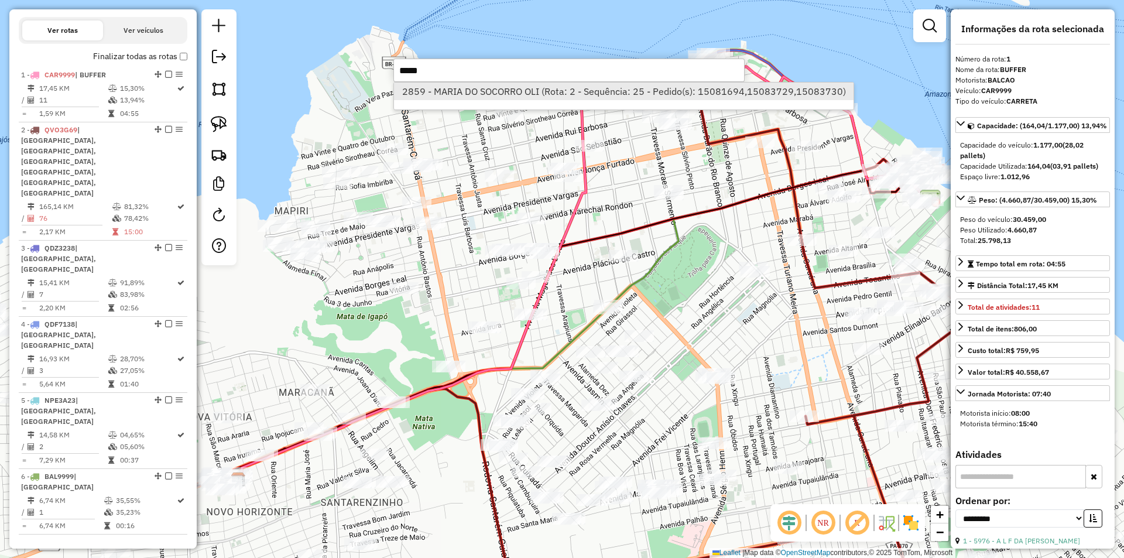
type input "*****"
click at [505, 88] on li "2859 - MARIA DO SOCORRO OLI (Rota: 2 - Sequência: 25 - Pedido(s): 15081694,1508…" at bounding box center [623, 92] width 459 height 18
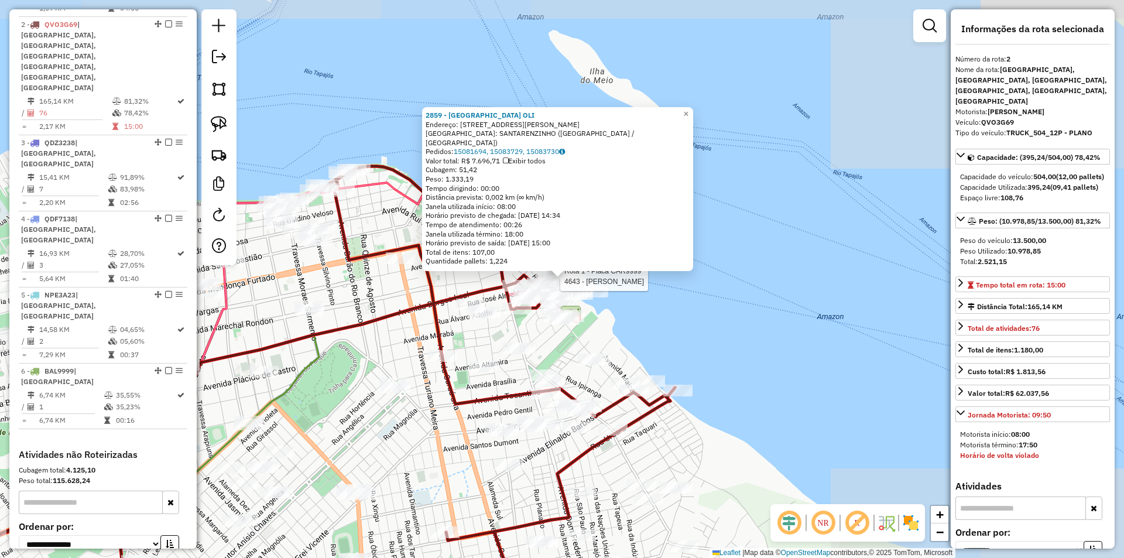
scroll to position [533, 0]
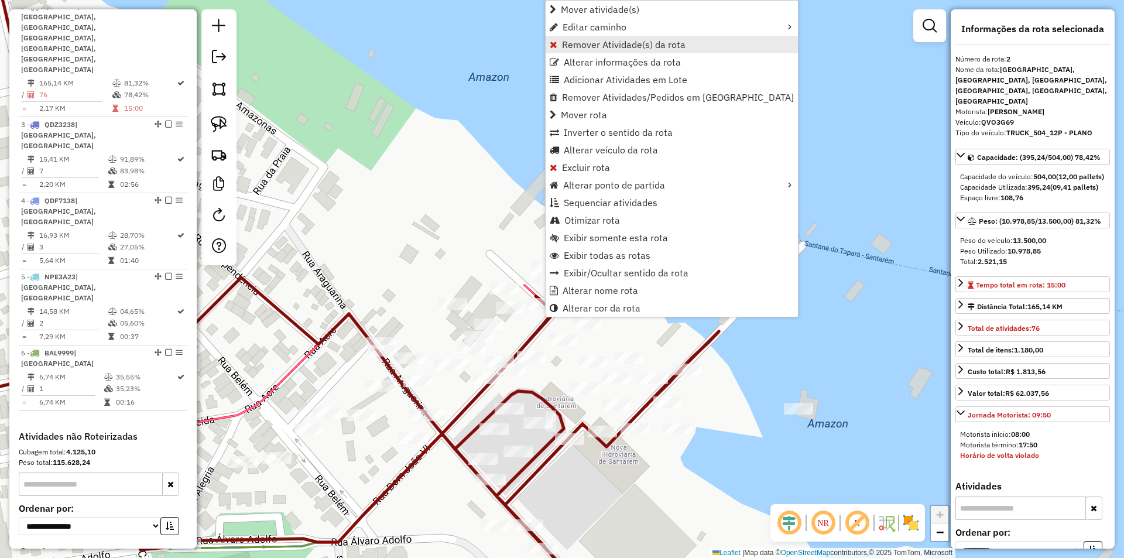
click at [574, 48] on span "Remover Atividade(s) da rota" at bounding box center [623, 44] width 123 height 9
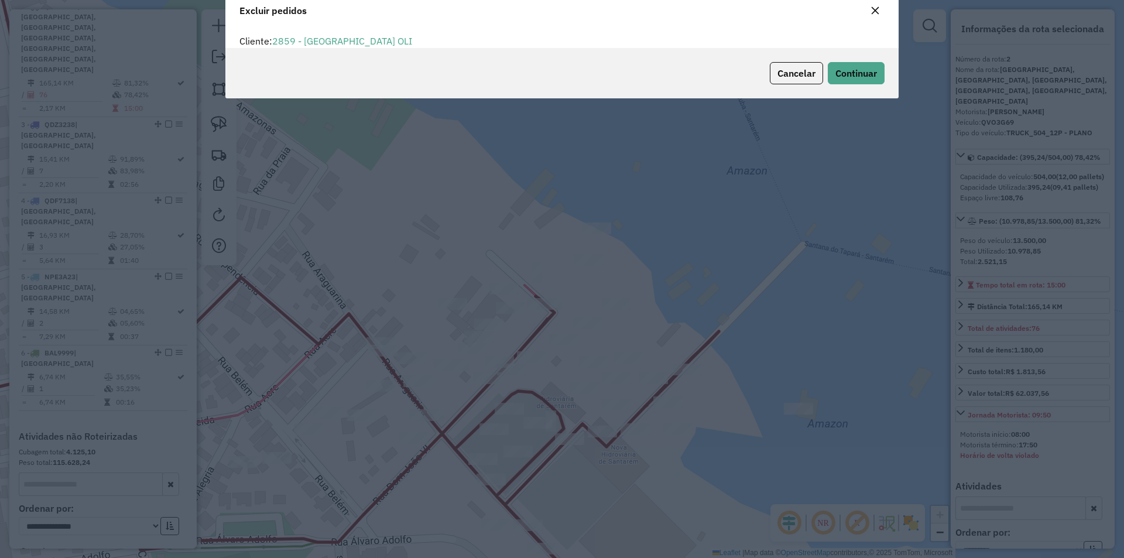
scroll to position [6, 4]
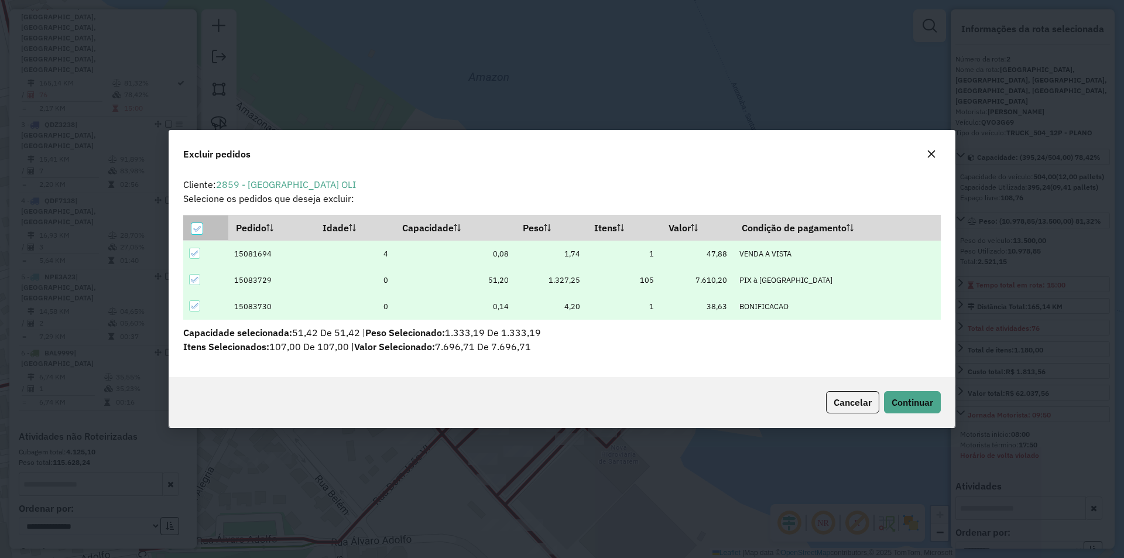
click at [197, 227] on icon at bounding box center [197, 229] width 8 height 8
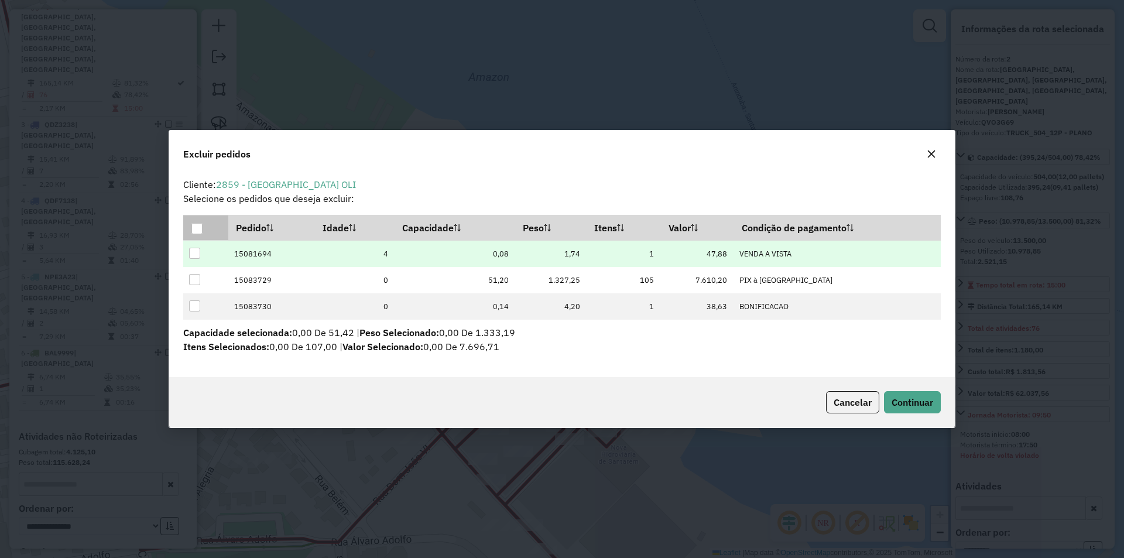
click at [195, 258] on div at bounding box center [194, 253] width 11 height 11
click at [926, 393] on button "Continuar" at bounding box center [912, 402] width 57 height 22
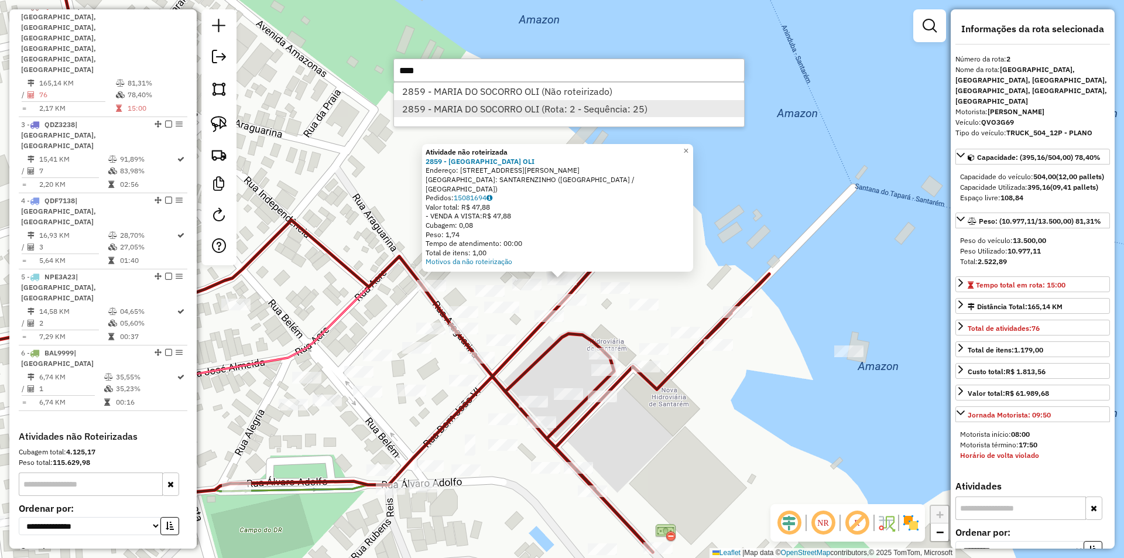
type input "****"
click at [526, 108] on li "2859 - MARIA DO SOCORRO OLI (Rota: 2 - Sequência: 25)" at bounding box center [569, 109] width 350 height 18
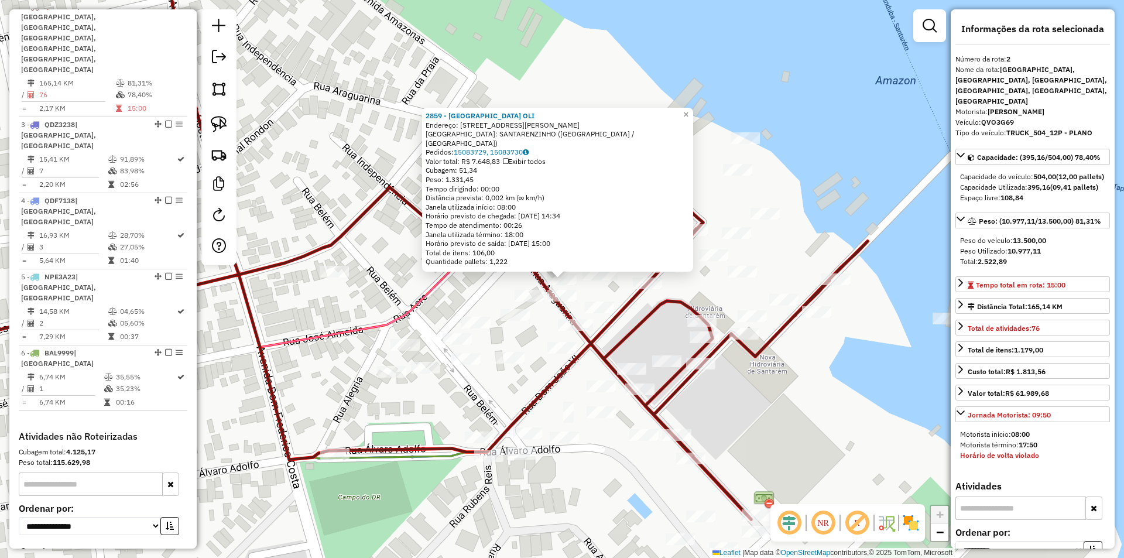
click at [643, 335] on div "2859 - [GEOGRAPHIC_DATA] OLI Endereço: [STREET_ADDRESS][PERSON_NAME] Bairro: SA…" at bounding box center [562, 279] width 1124 height 558
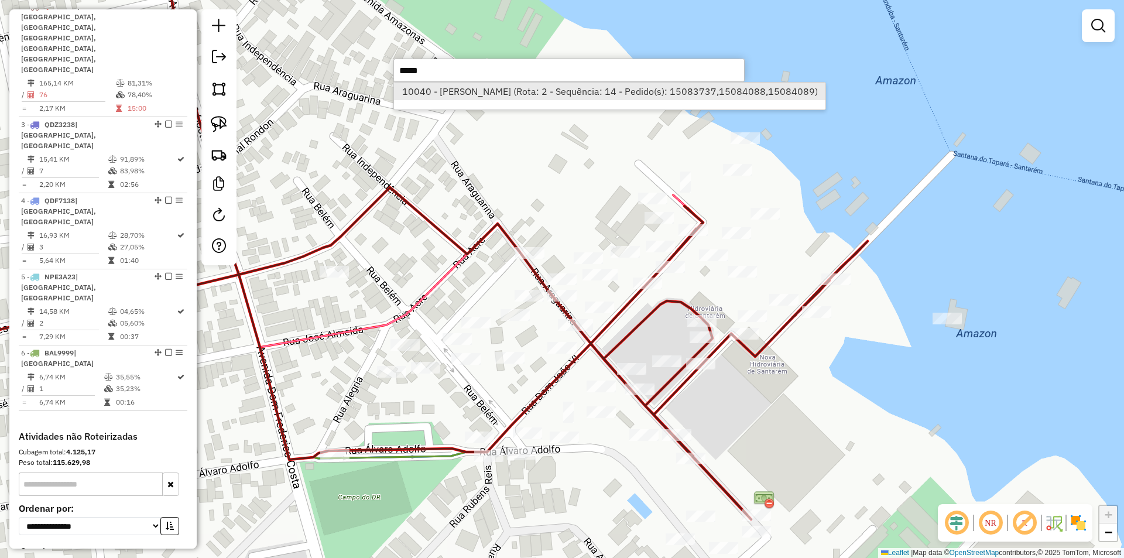
type input "*****"
click at [565, 97] on li "10040 - [PERSON_NAME] (Rota: 2 - Sequência: 14 - Pedido(s): 15083737,15084088,1…" at bounding box center [609, 92] width 431 height 18
select select "**********"
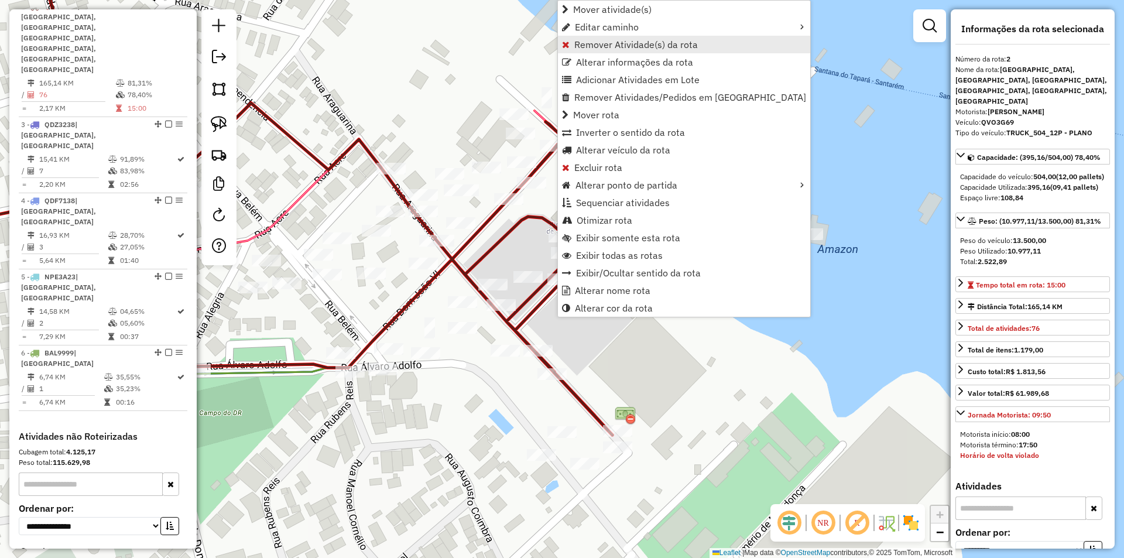
click at [595, 51] on link "Remover Atividade(s) da rota" at bounding box center [684, 45] width 252 height 18
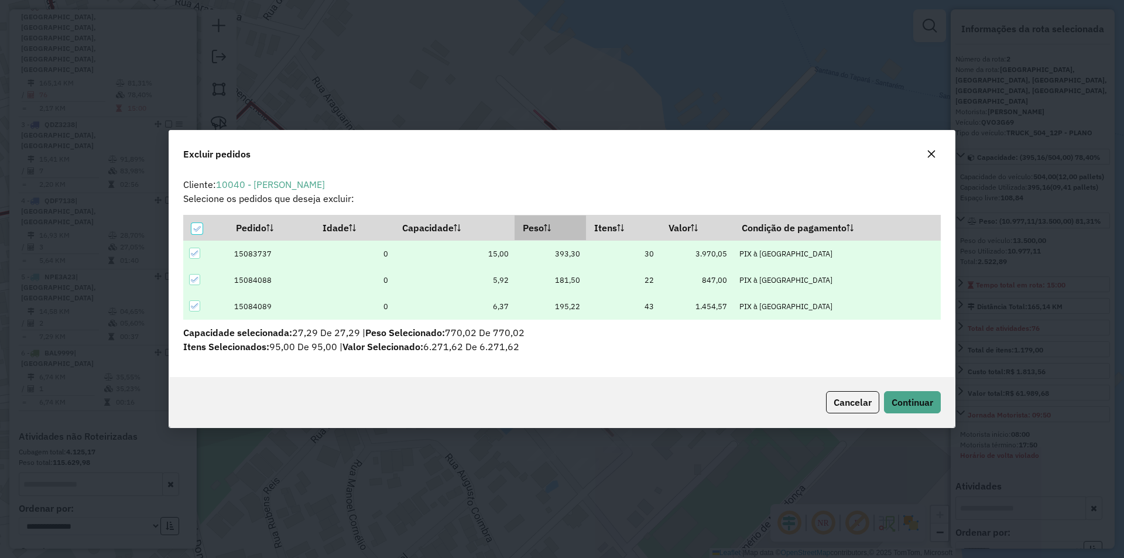
scroll to position [0, 0]
click at [202, 226] on div at bounding box center [196, 228] width 11 height 11
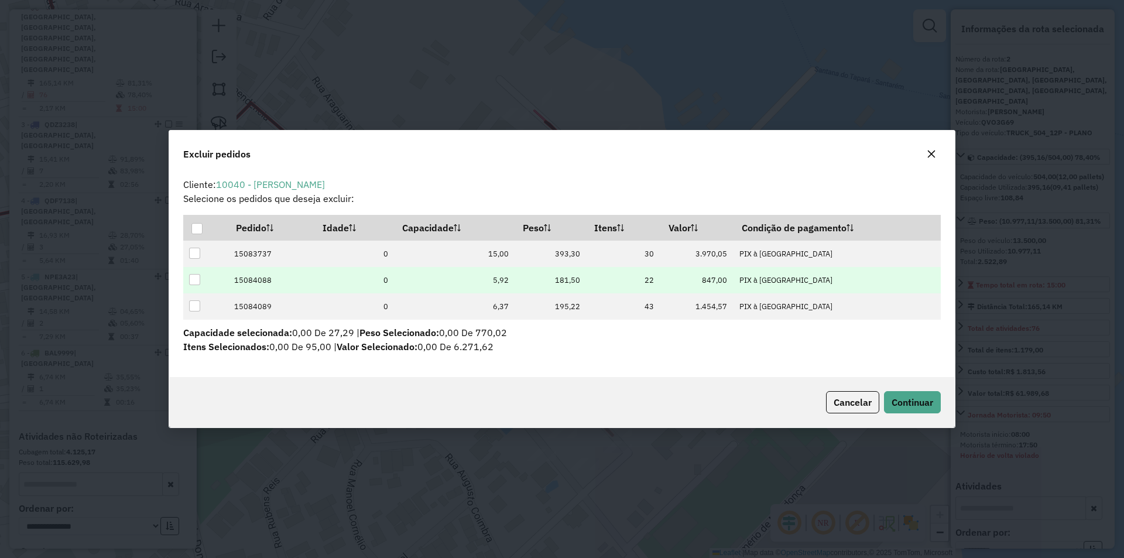
click at [211, 270] on td at bounding box center [205, 280] width 45 height 26
click at [255, 286] on td "15084088" at bounding box center [271, 280] width 87 height 26
click at [196, 282] on div at bounding box center [194, 279] width 11 height 11
click at [924, 404] on span "Continuar" at bounding box center [912, 402] width 42 height 12
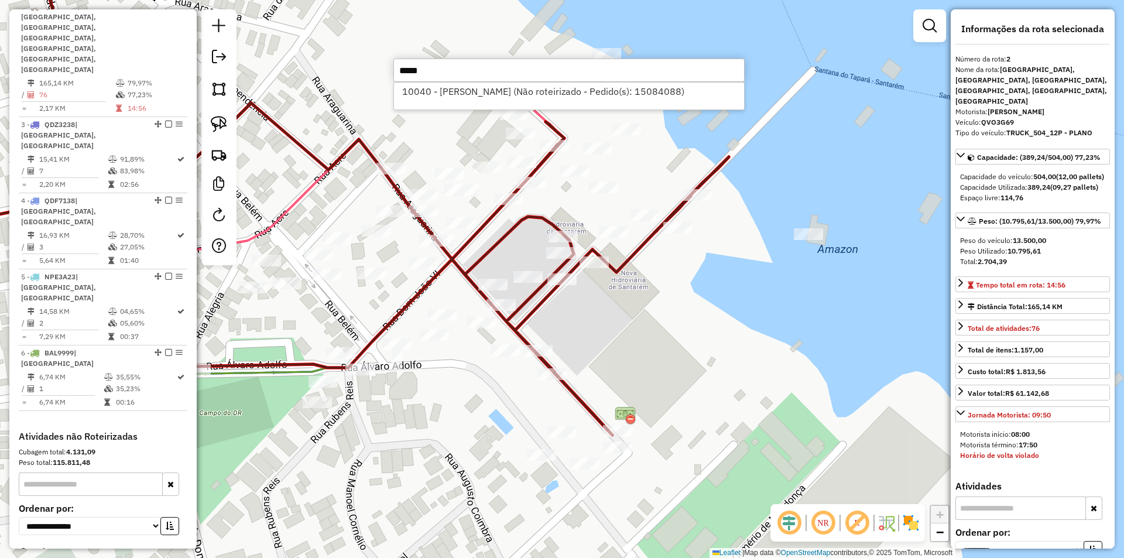
click at [490, 71] on input "*****" at bounding box center [568, 70] width 351 height 23
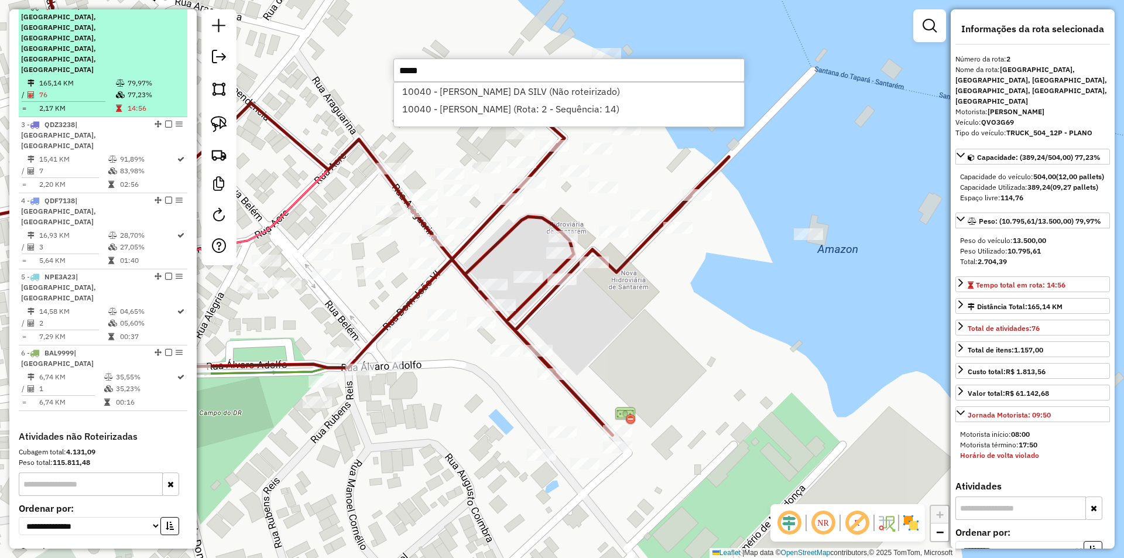
scroll to position [299, 0]
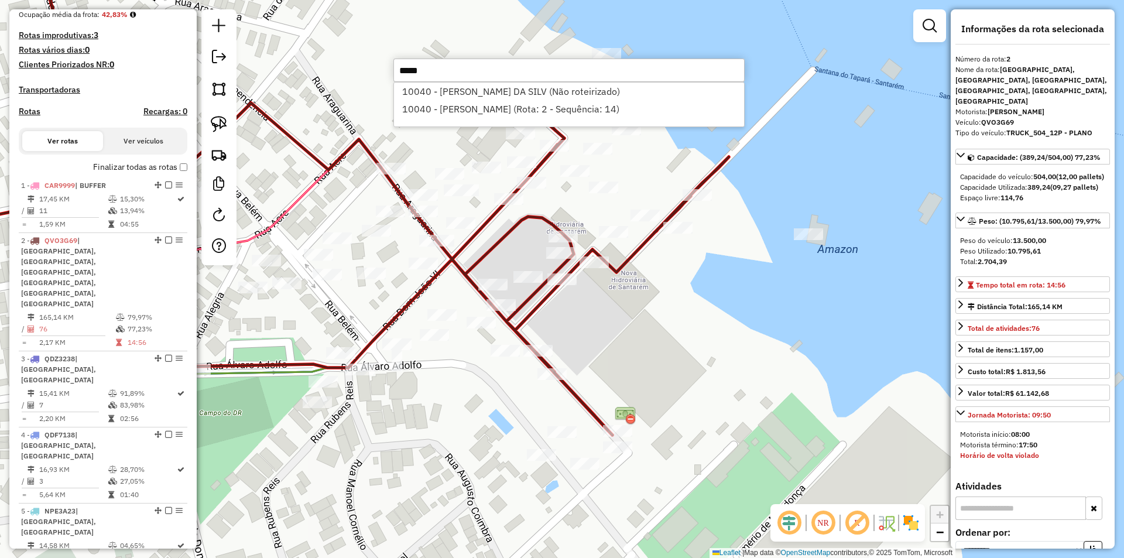
type input "*****"
click at [173, 173] on label "Finalizar todas as rotas" at bounding box center [140, 167] width 94 height 12
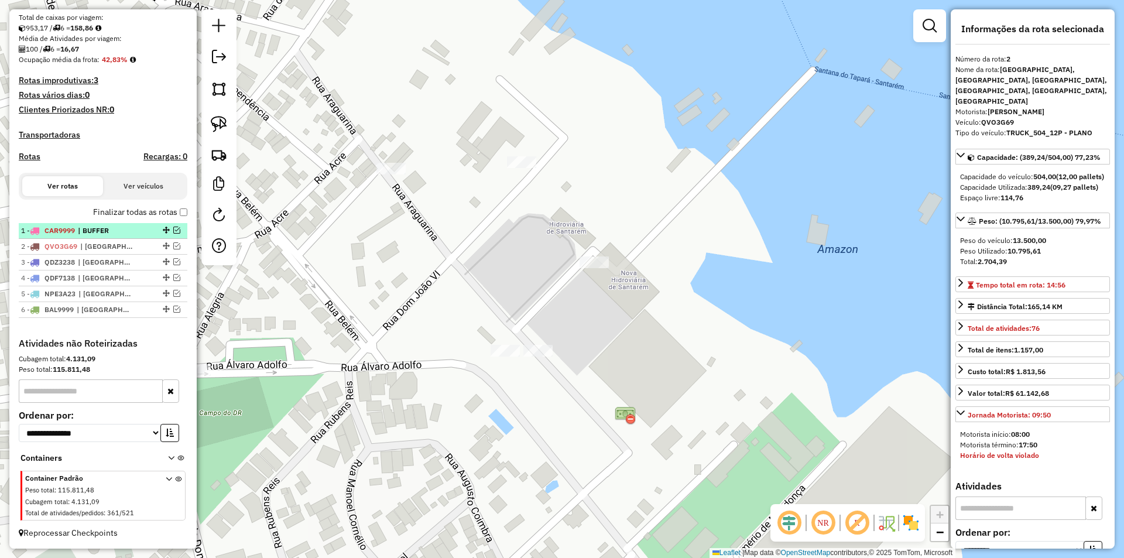
click at [174, 229] on em at bounding box center [176, 229] width 7 height 7
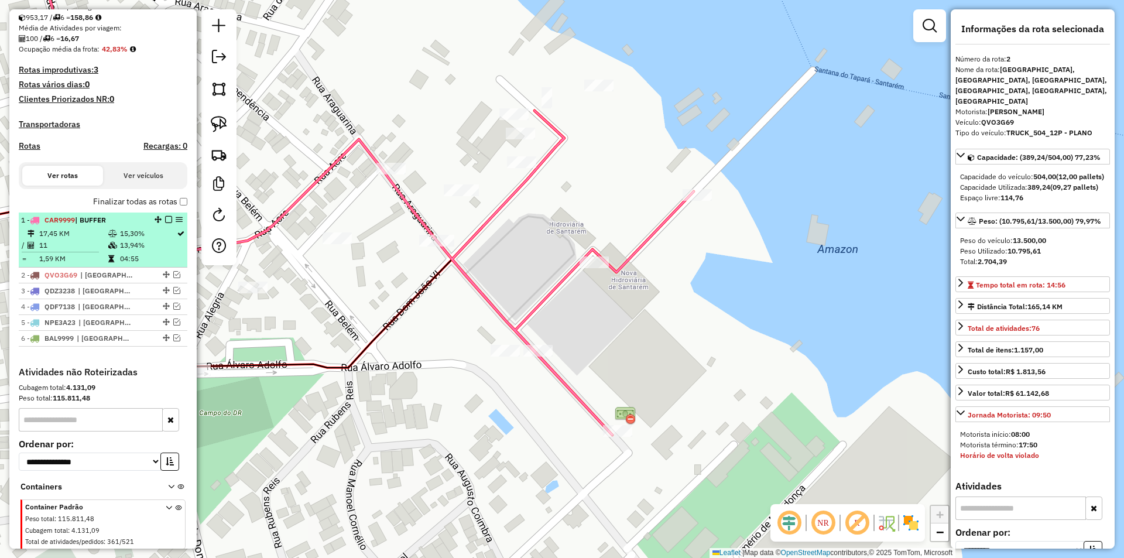
click at [170, 251] on td "13,94%" at bounding box center [147, 245] width 57 height 12
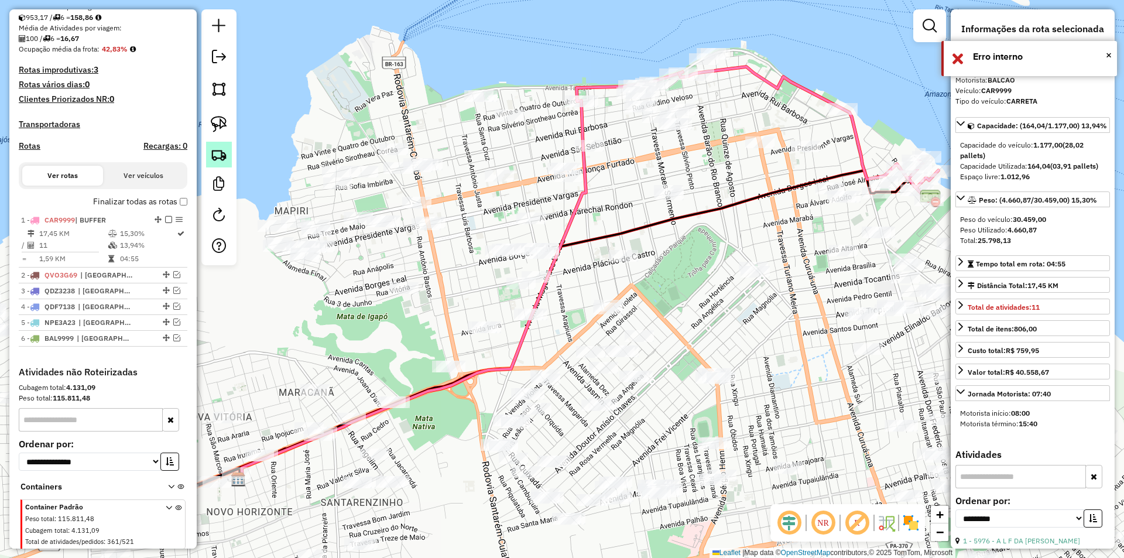
click at [211, 157] on img at bounding box center [219, 154] width 16 height 16
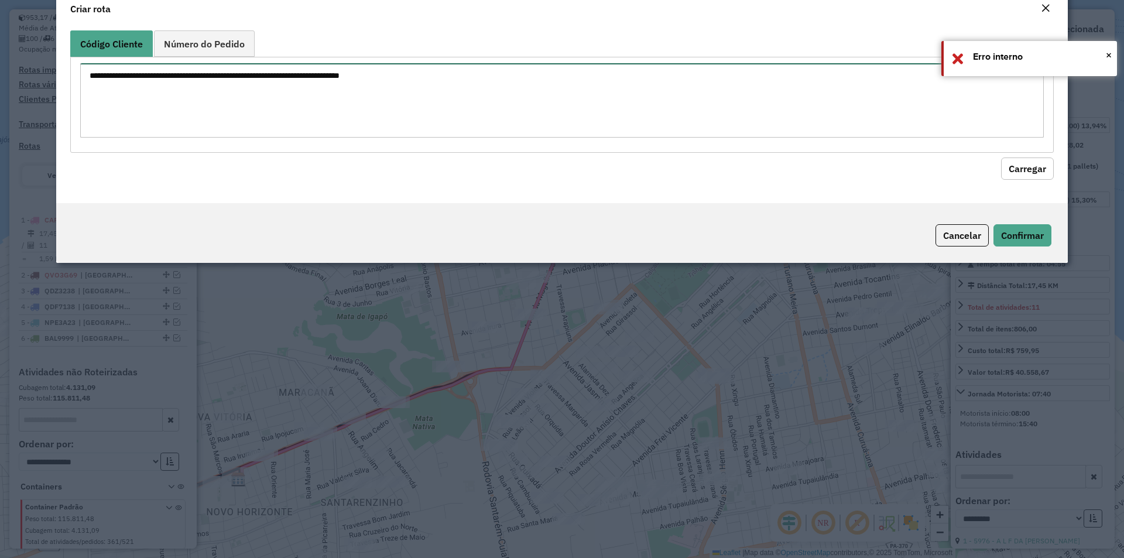
click at [241, 131] on textarea at bounding box center [561, 100] width 963 height 74
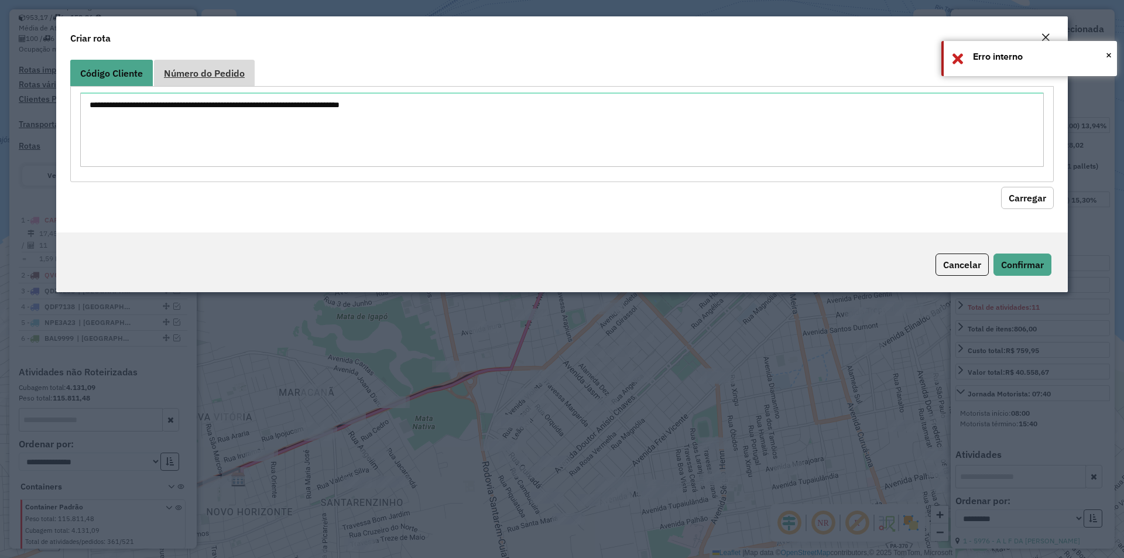
click at [219, 64] on link "Número do Pedido" at bounding box center [204, 73] width 101 height 26
click at [203, 152] on textarea at bounding box center [561, 129] width 963 height 74
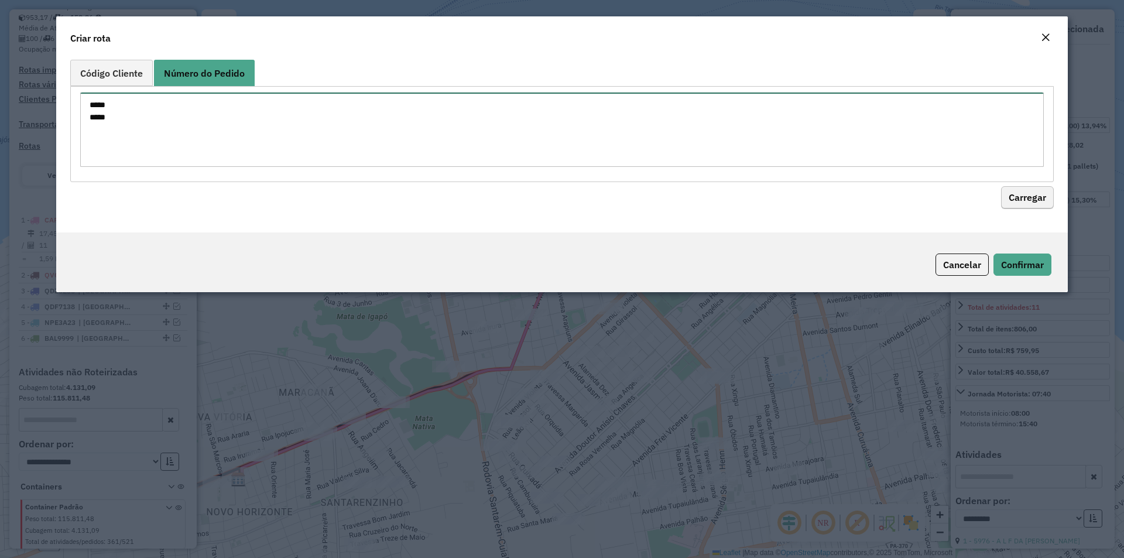
type textarea "***** *****"
click at [1037, 193] on button "Carregar" at bounding box center [1027, 198] width 53 height 22
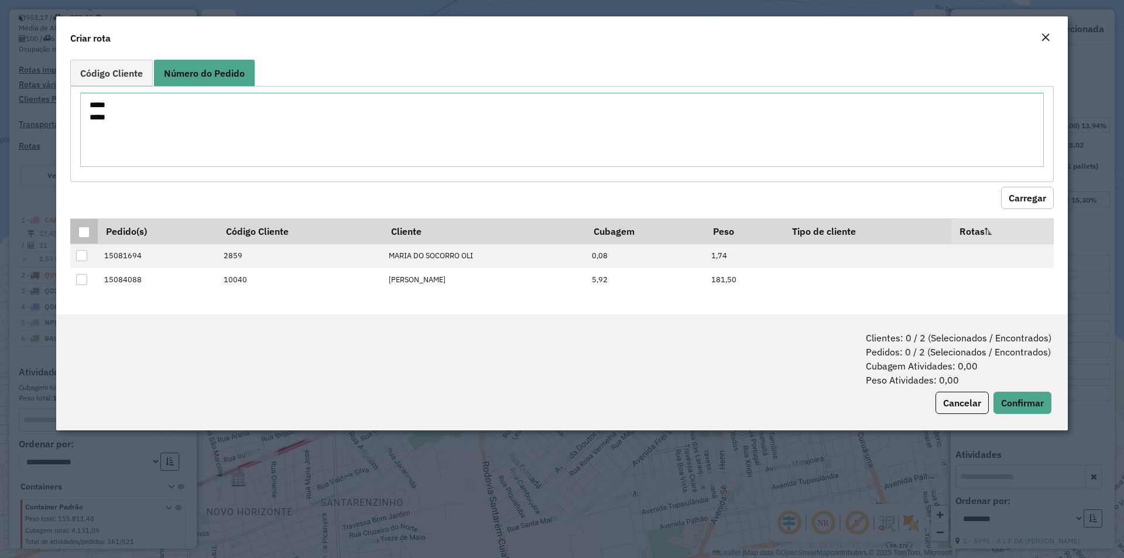
click at [88, 231] on div at bounding box center [83, 231] width 11 height 11
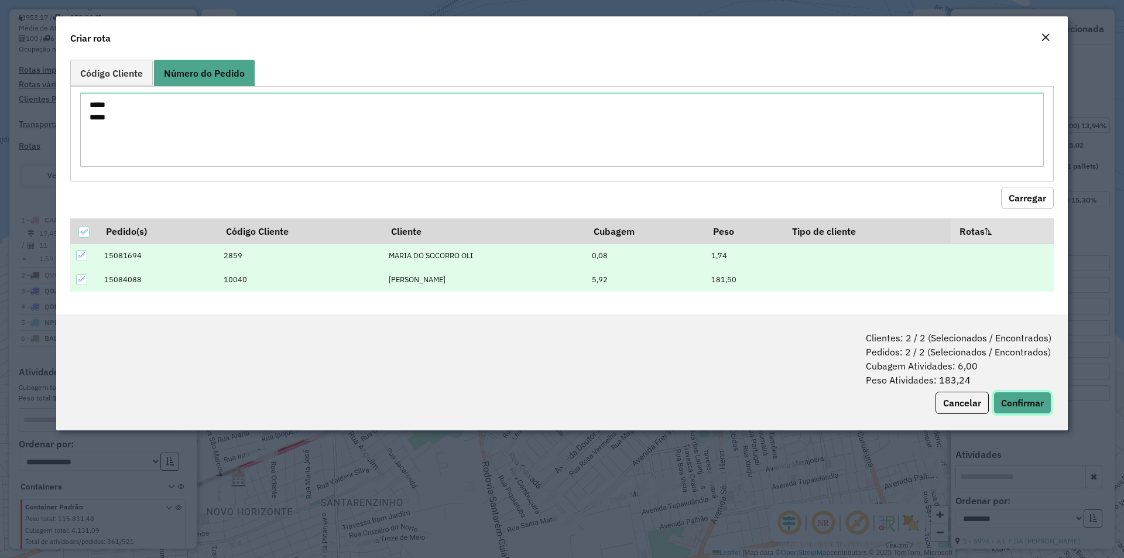
click at [998, 399] on button "Confirmar" at bounding box center [1022, 403] width 58 height 22
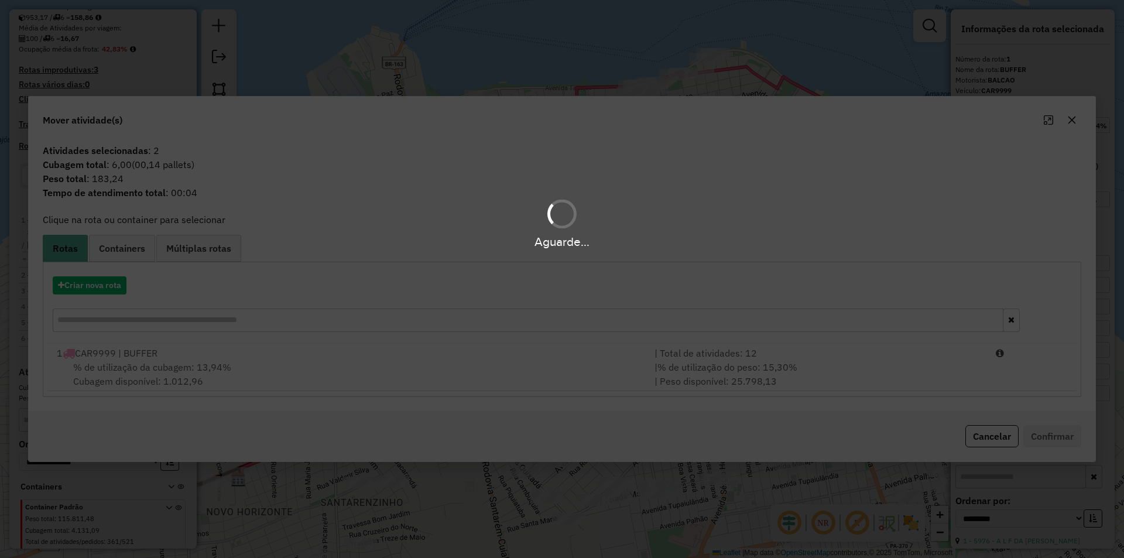
click at [304, 354] on div "Aguarde..." at bounding box center [562, 279] width 1124 height 558
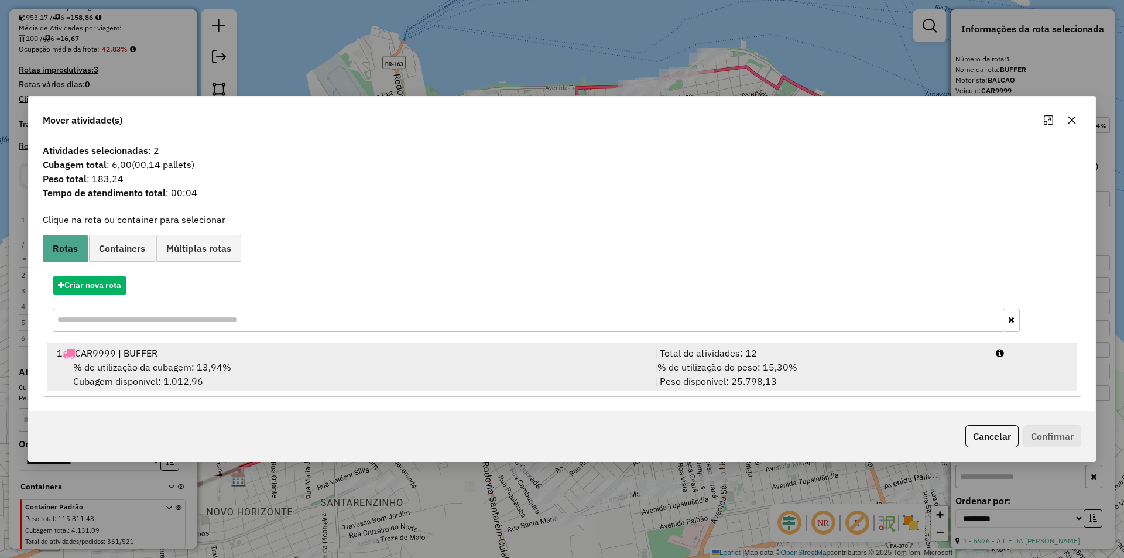
click at [877, 376] on div "| % de utilização do peso: 15,30% | Peso disponível: 25.798,13" at bounding box center [817, 374] width 341 height 28
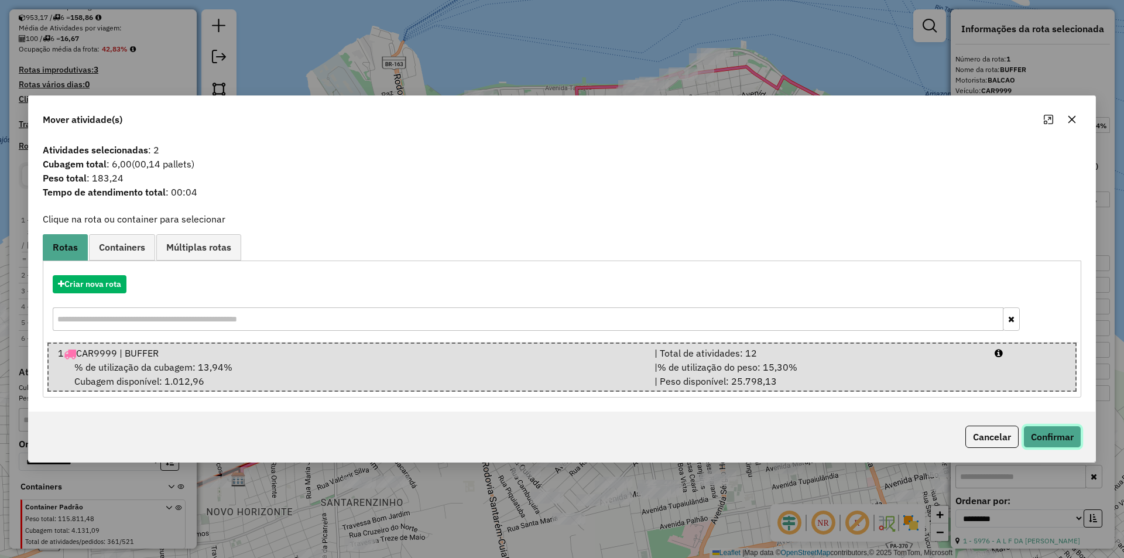
click at [1043, 434] on button "Confirmar" at bounding box center [1052, 436] width 58 height 22
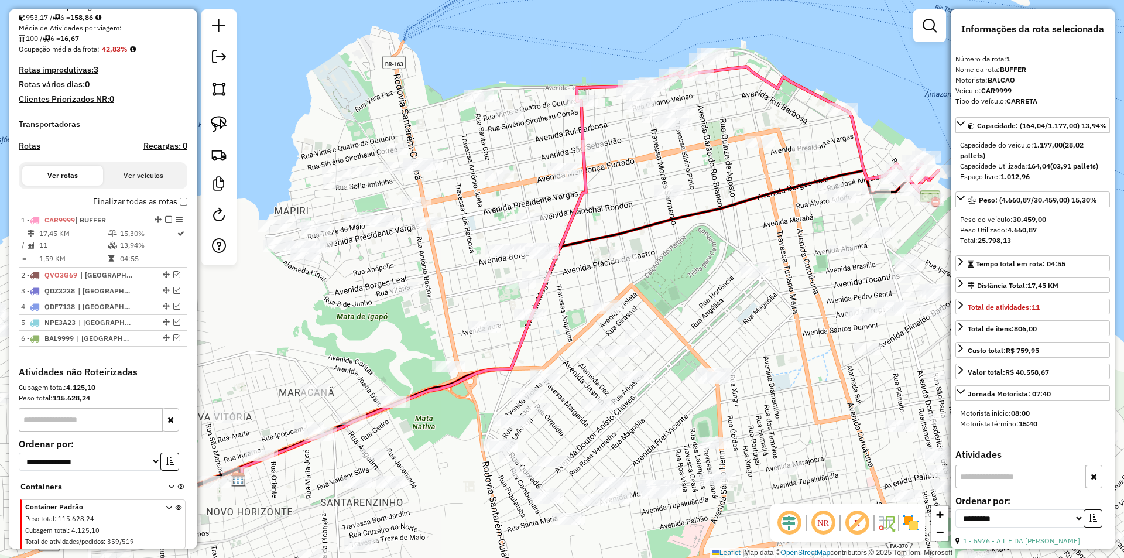
scroll to position [304, 0]
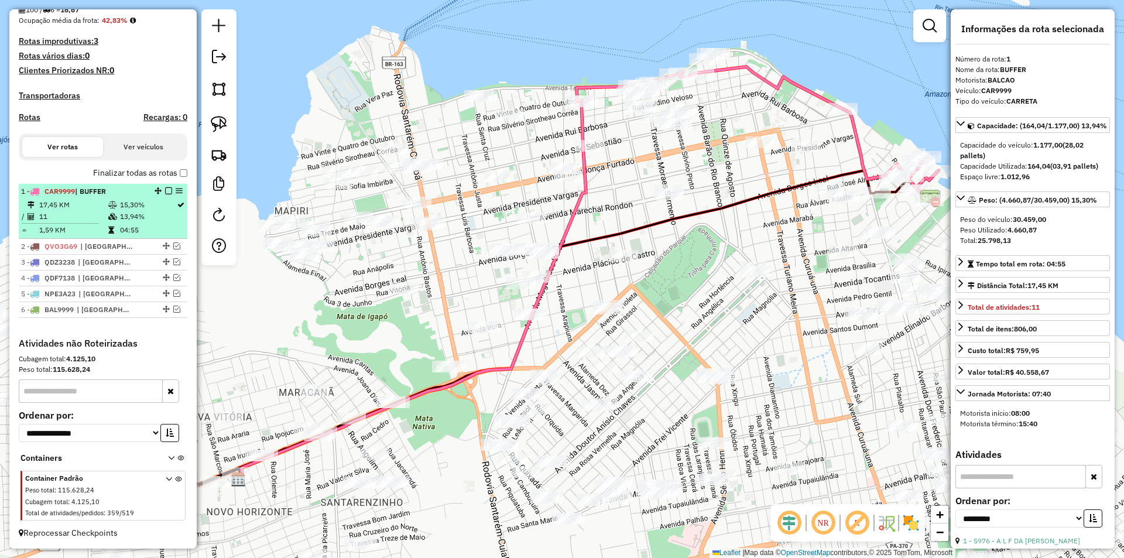
click at [166, 192] on em at bounding box center [168, 190] width 7 height 7
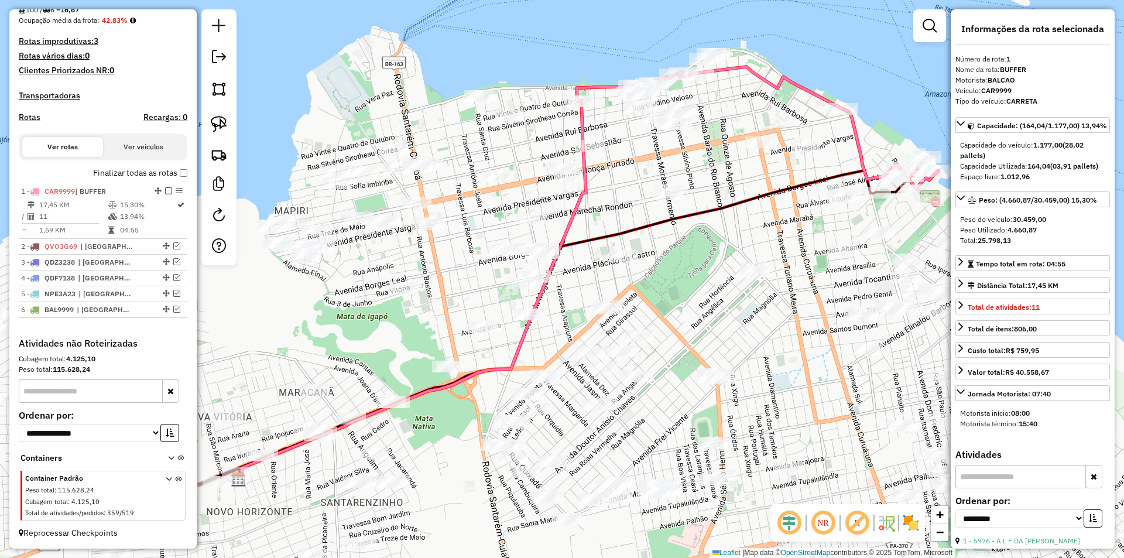
scroll to position [265, 0]
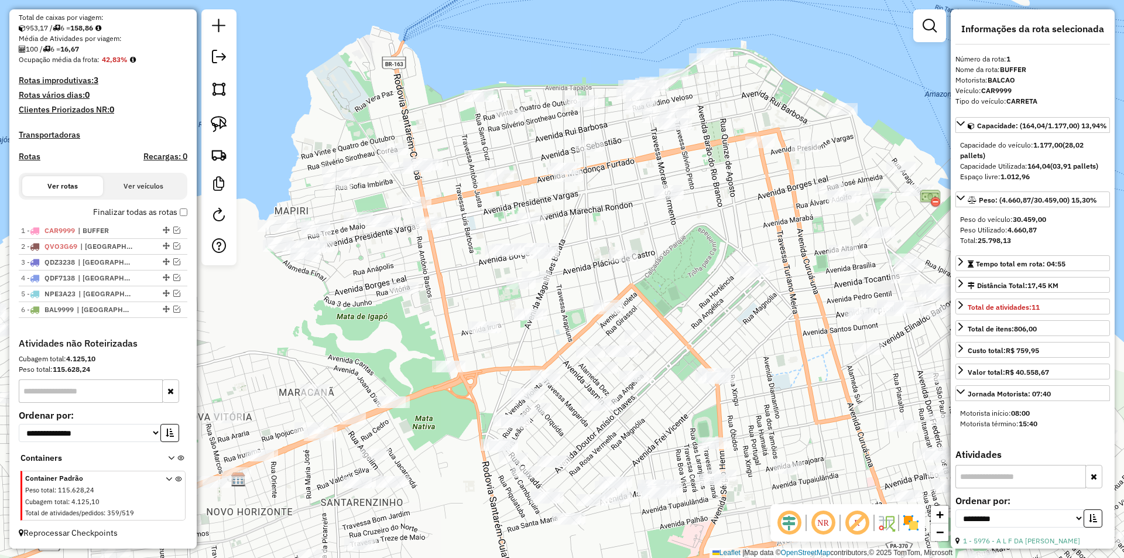
drag, startPoint x: 344, startPoint y: 338, endPoint x: 518, endPoint y: 306, distance: 176.8
click at [517, 307] on div "Janela de atendimento Grade de atendimento Capacidade Transportadoras Veículos …" at bounding box center [562, 279] width 1124 height 558
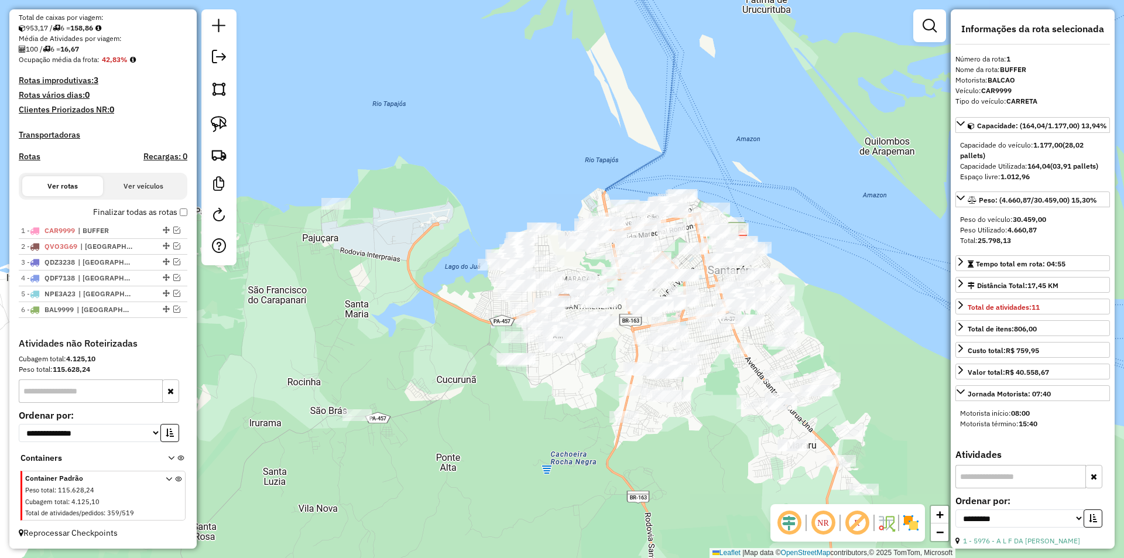
drag, startPoint x: 325, startPoint y: 219, endPoint x: 451, endPoint y: 157, distance: 140.3
click at [451, 157] on div "Janela de atendimento Grade de atendimento Capacidade Transportadoras Veículos …" at bounding box center [562, 279] width 1124 height 558
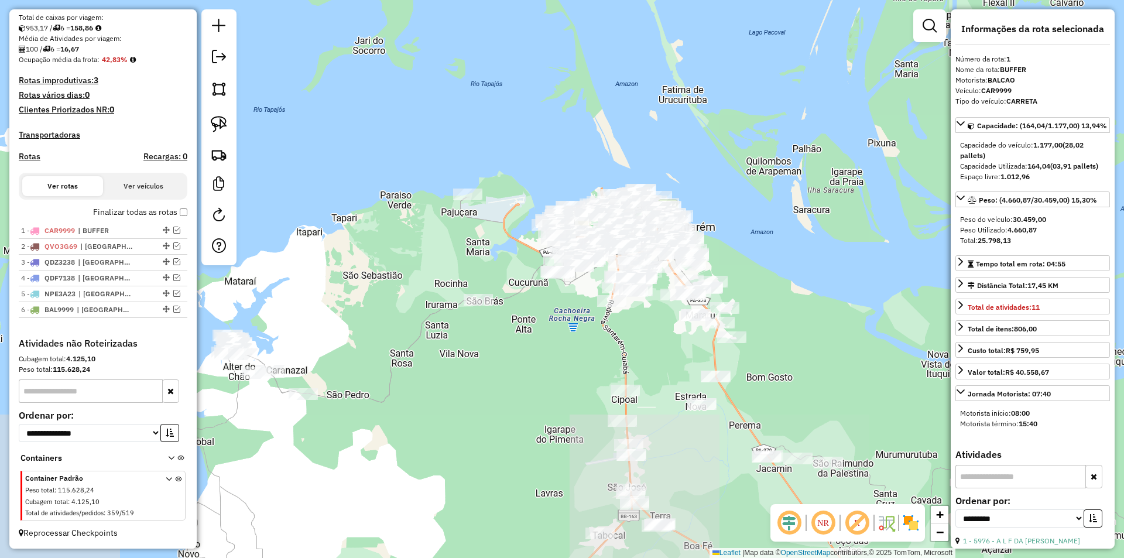
drag, startPoint x: 458, startPoint y: 284, endPoint x: 521, endPoint y: 263, distance: 66.6
click at [521, 263] on div "Janela de atendimento Grade de atendimento Capacidade Transportadoras Veículos …" at bounding box center [562, 279] width 1124 height 558
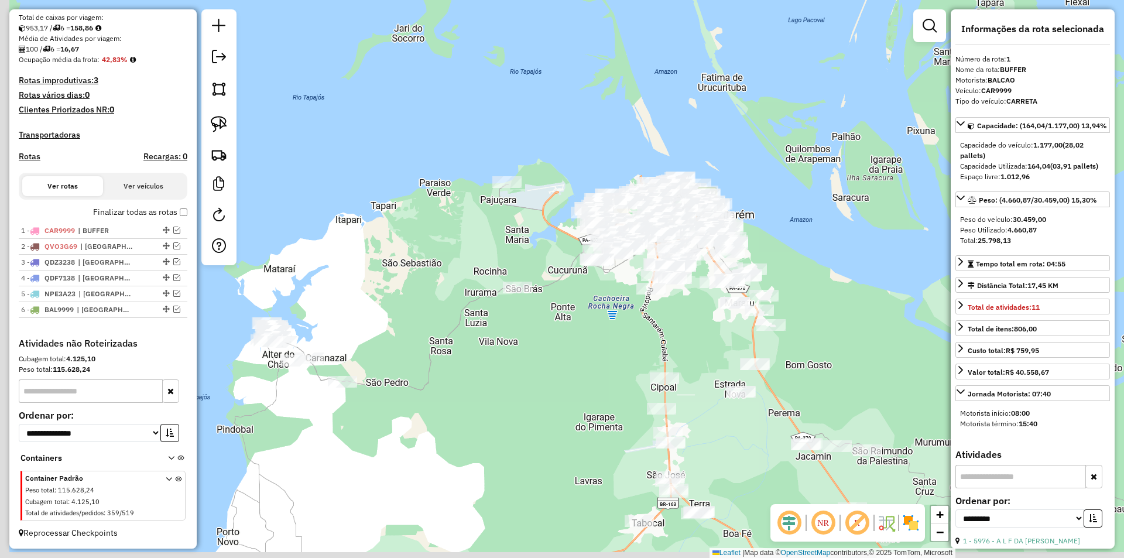
drag, startPoint x: 340, startPoint y: 275, endPoint x: 370, endPoint y: 262, distance: 32.7
click at [373, 265] on div "Janela de atendimento Grade de atendimento Capacidade Transportadoras Veículos …" at bounding box center [562, 279] width 1124 height 558
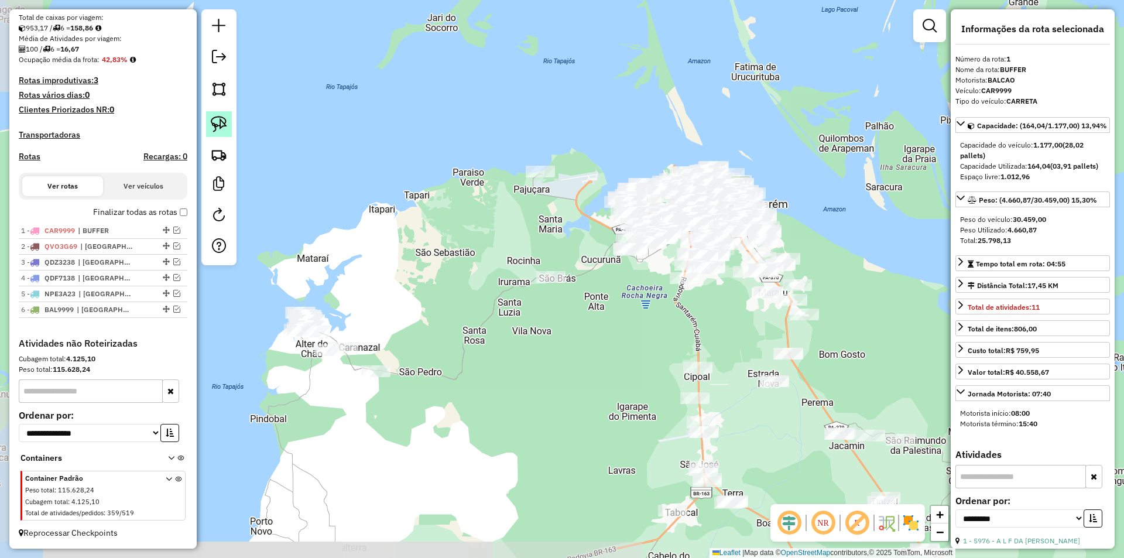
click at [219, 131] on img at bounding box center [219, 124] width 16 height 16
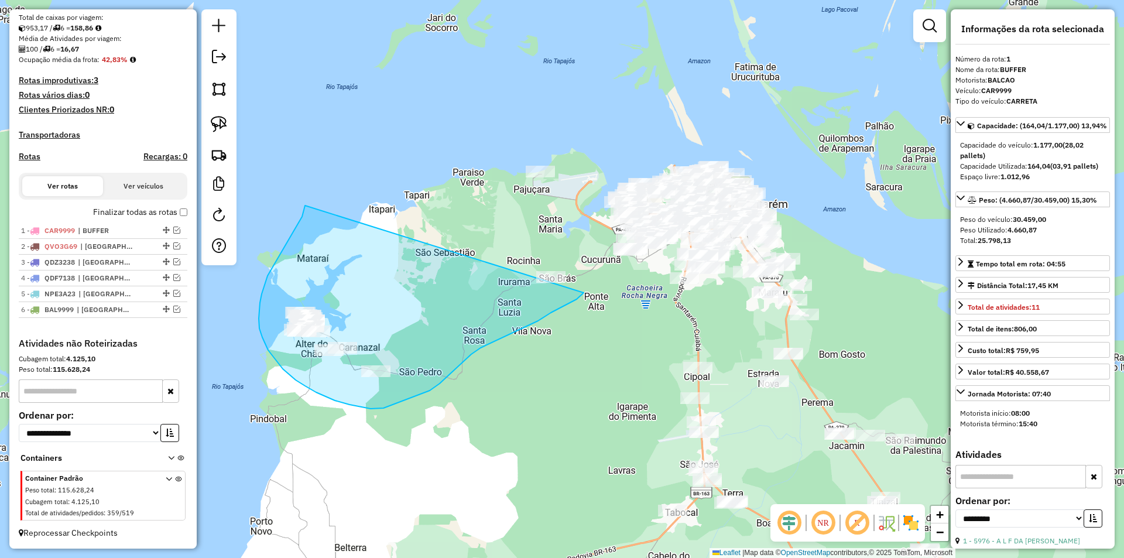
drag, startPoint x: 305, startPoint y: 205, endPoint x: 589, endPoint y: 272, distance: 291.5
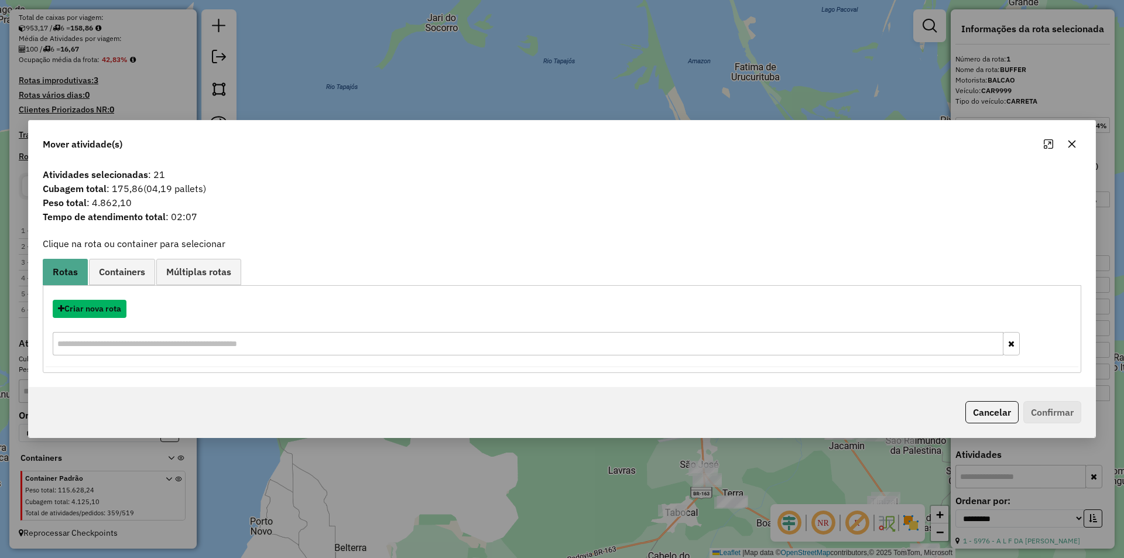
click at [122, 309] on button "Criar nova rota" at bounding box center [90, 309] width 74 height 18
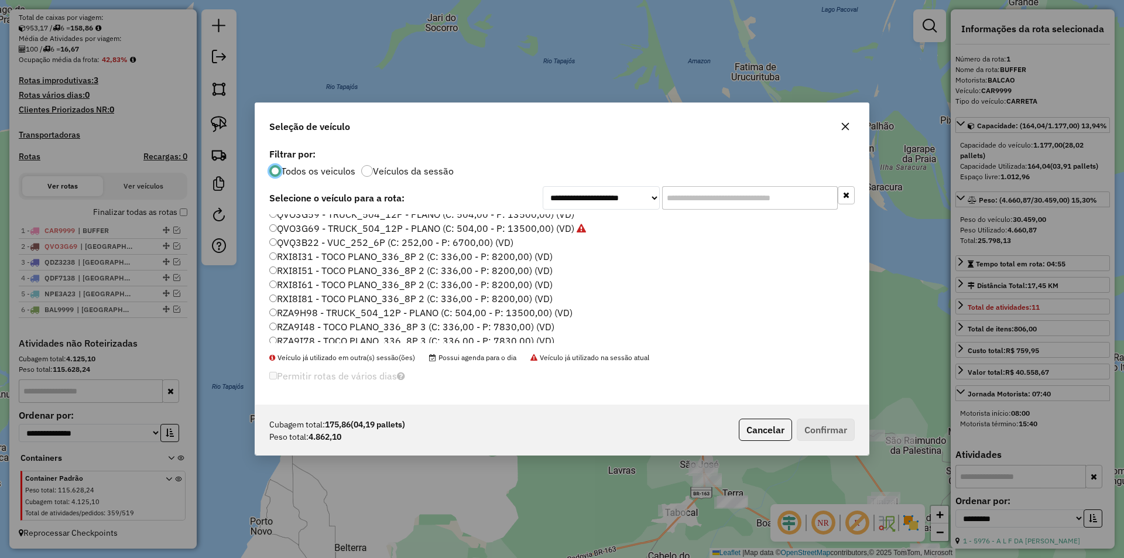
scroll to position [349, 0]
click at [313, 283] on label "RXI8I81 - TOCO PLANO_336_8P 2 (C: 336,00 - P: 8200,00) (VD)" at bounding box center [410, 279] width 283 height 14
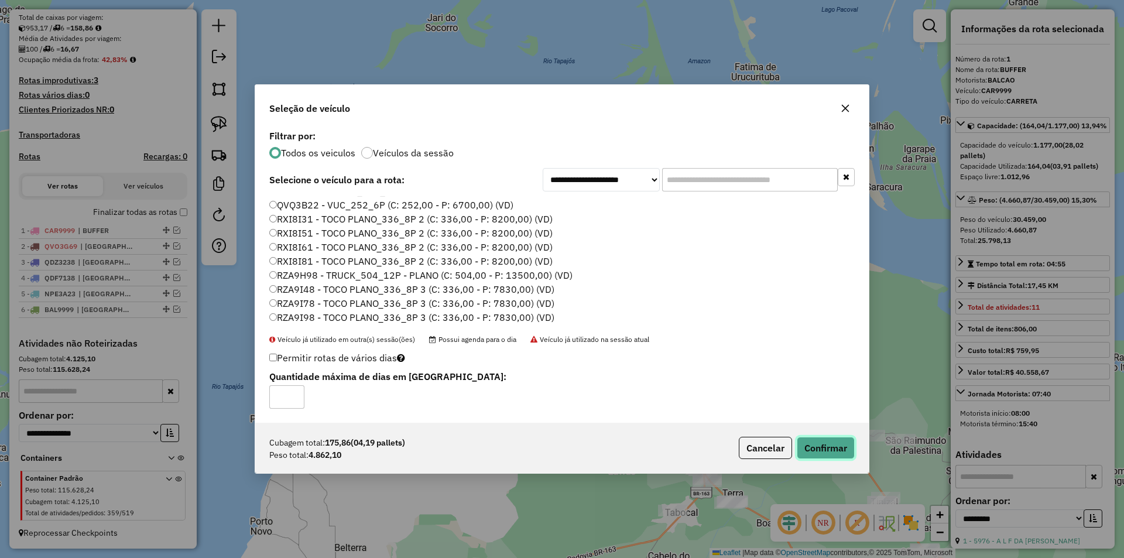
click at [825, 444] on button "Confirmar" at bounding box center [826, 448] width 58 height 22
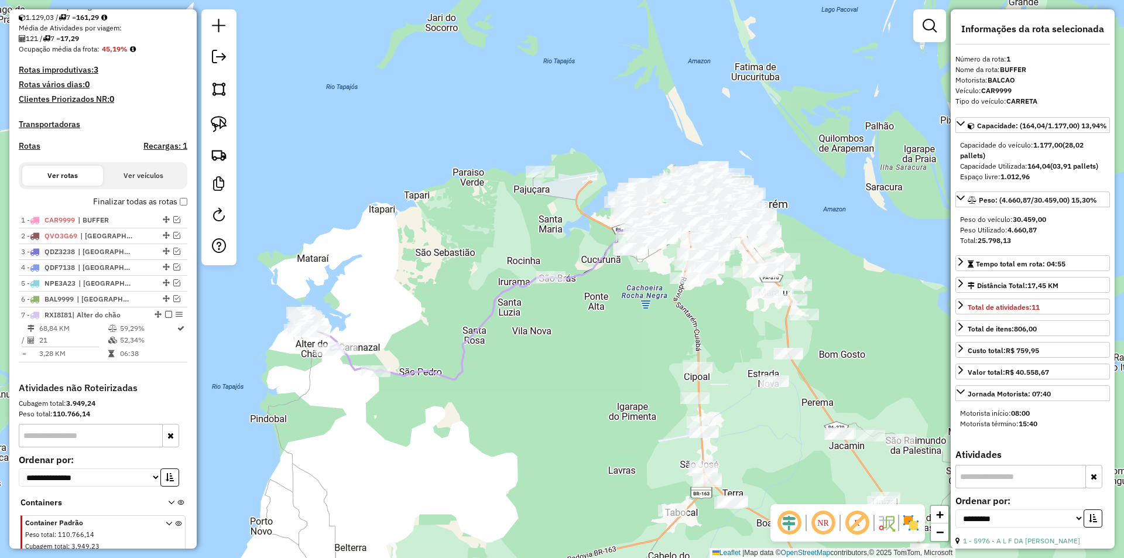
scroll to position [320, 0]
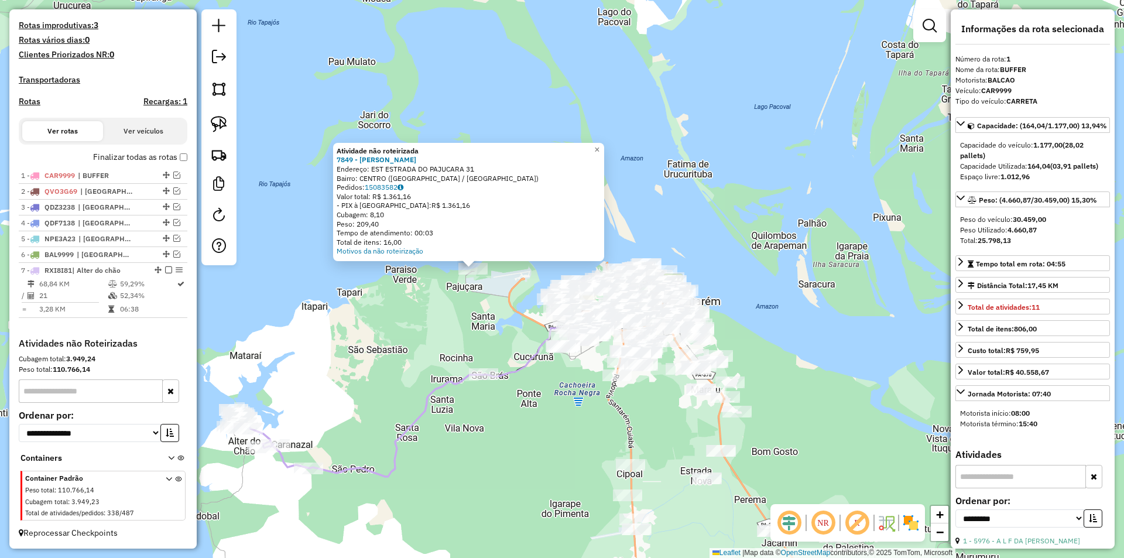
drag, startPoint x: 575, startPoint y: 335, endPoint x: 445, endPoint y: 324, distance: 129.8
click at [445, 324] on div "Atividade não roteirizada 7849 - MAURA [PERSON_NAME]: EST ESTRADA DO PAJUCARA 3…" at bounding box center [562, 279] width 1124 height 558
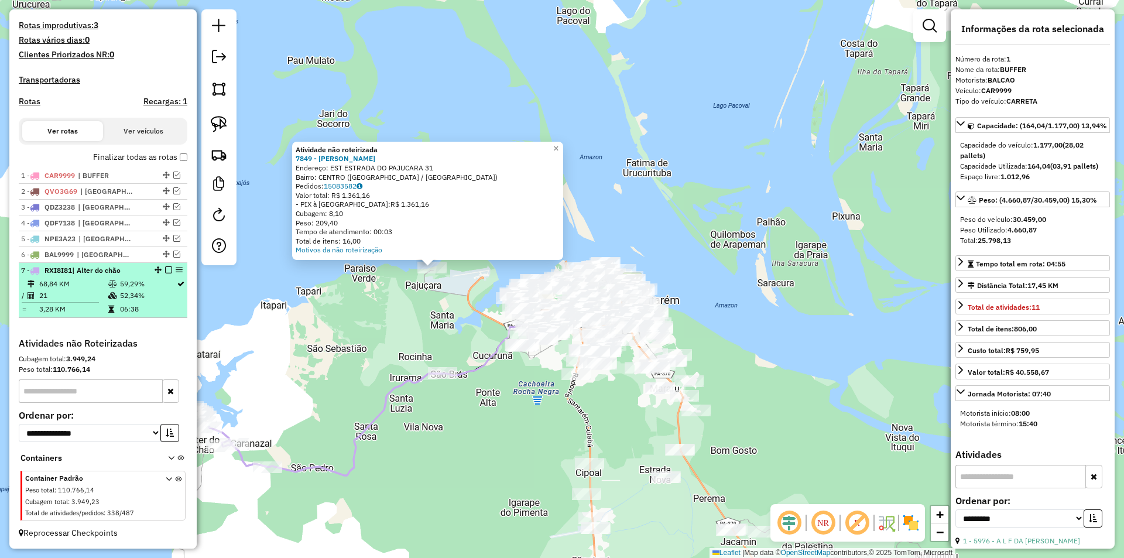
click at [165, 271] on em at bounding box center [168, 269] width 7 height 7
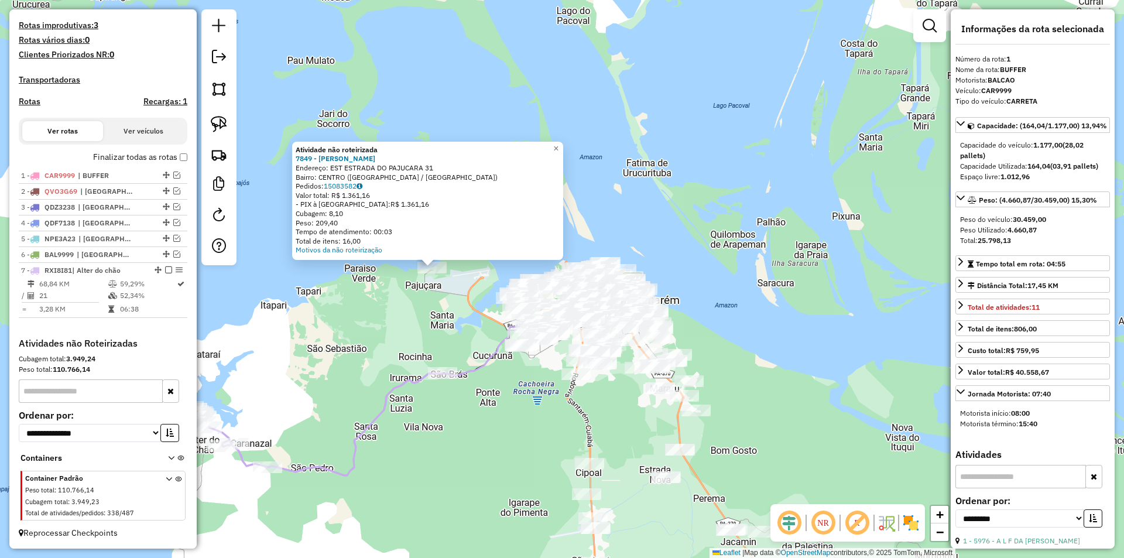
scroll to position [280, 0]
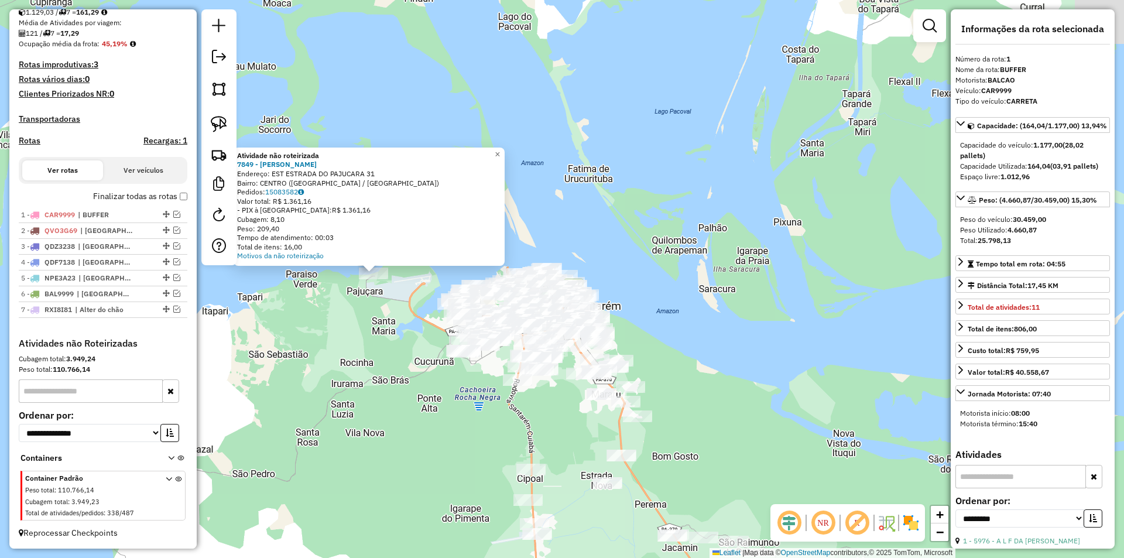
drag, startPoint x: 447, startPoint y: 324, endPoint x: 373, endPoint y: 330, distance: 74.0
click at [373, 330] on div "Atividade não roteirizada 7849 - MAURA [PERSON_NAME]: EST ESTRADA DO PAJUCARA 3…" at bounding box center [562, 279] width 1124 height 558
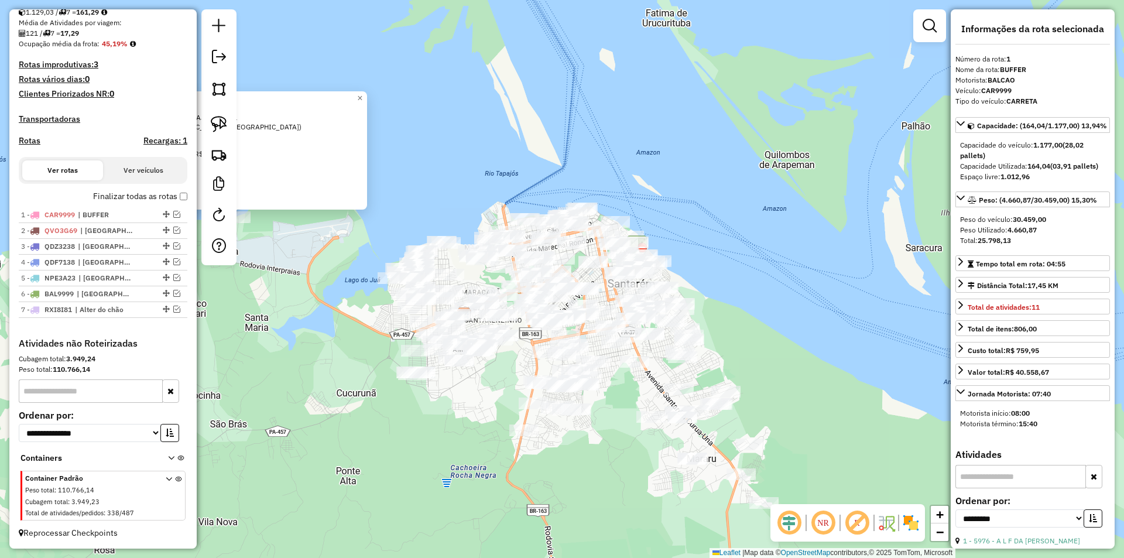
drag, startPoint x: 429, startPoint y: 406, endPoint x: 438, endPoint y: 409, distance: 9.7
click at [438, 409] on div "Atividade não roteirizada 7849 - MAURA [PERSON_NAME]: EST ESTRADA DO PAJUCARA 3…" at bounding box center [562, 279] width 1124 height 558
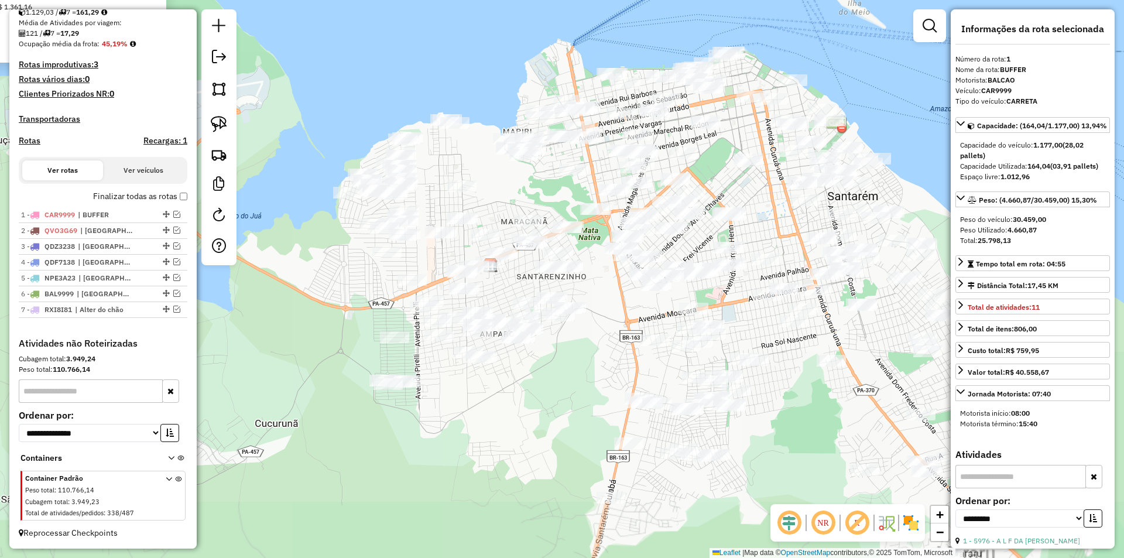
click at [472, 431] on div "Atividade não roteirizada 7849 - MAURA [PERSON_NAME]: EST ESTRADA DO PAJUCARA 3…" at bounding box center [562, 279] width 1124 height 558
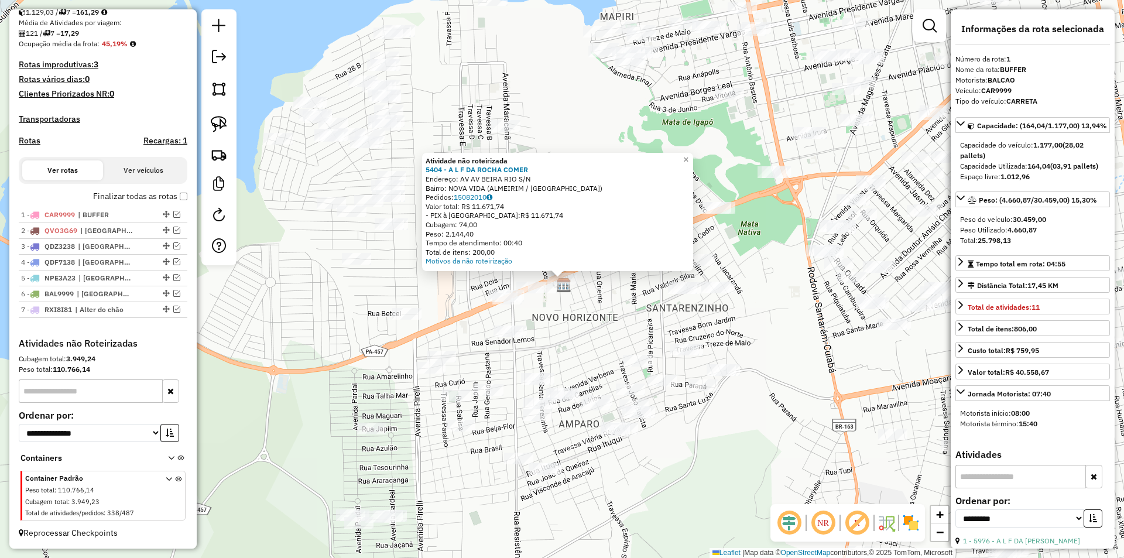
click at [564, 356] on div "Atividade não roteirizada 5404 - A L F DA ROCHA COMER Endereço: AV AV BEIRA RIO…" at bounding box center [562, 279] width 1124 height 558
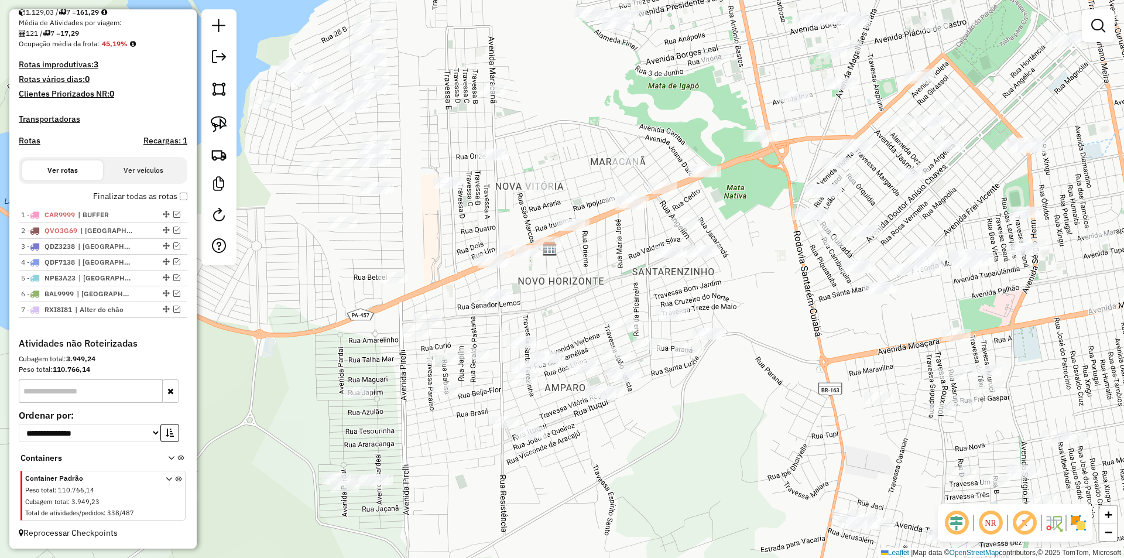
drag, startPoint x: 566, startPoint y: 358, endPoint x: 543, endPoint y: 303, distance: 60.1
click at [543, 303] on div "Janela de atendimento Grade de atendimento Capacidade Transportadoras Veículos …" at bounding box center [562, 279] width 1124 height 558
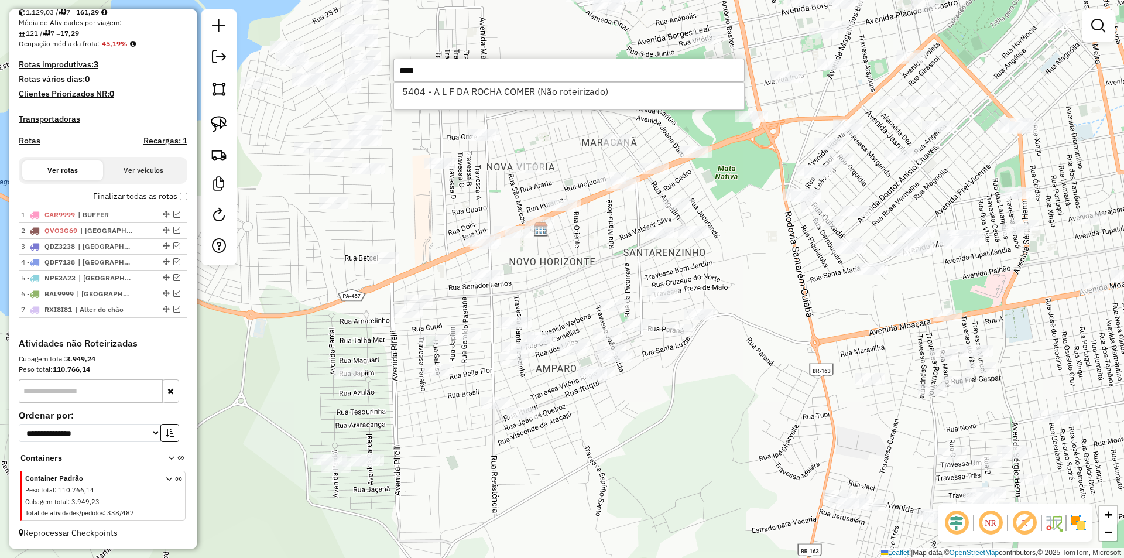
type input "****"
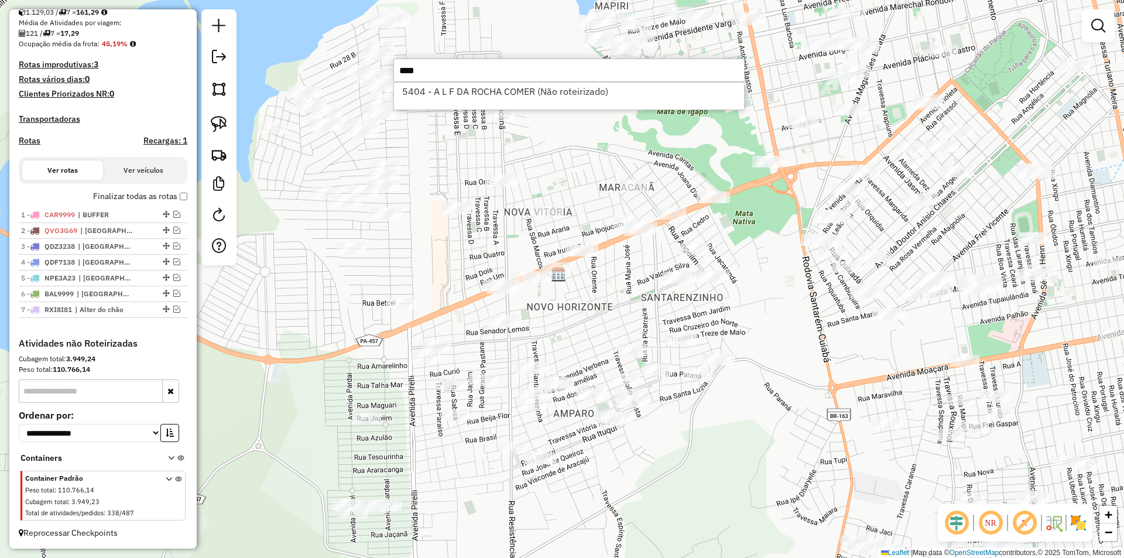
drag, startPoint x: 547, startPoint y: 281, endPoint x: 612, endPoint y: 409, distance: 143.4
click at [612, 409] on div "Janela de atendimento Grade de atendimento Capacidade Transportadoras Veículos …" at bounding box center [562, 279] width 1124 height 558
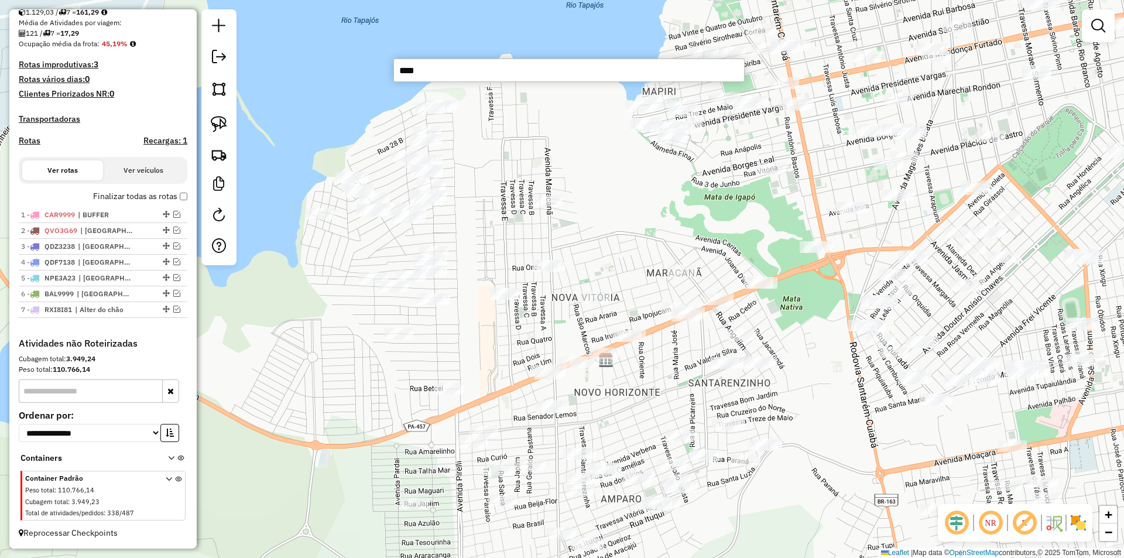
click at [463, 328] on div "Janela de atendimento Grade de atendimento Capacidade Transportadoras Veículos …" at bounding box center [562, 279] width 1124 height 558
drag, startPoint x: 463, startPoint y: 333, endPoint x: 459, endPoint y: 359, distance: 26.7
click at [460, 361] on div "Janela de atendimento Grade de atendimento Capacidade Transportadoras Veículos …" at bounding box center [562, 279] width 1124 height 558
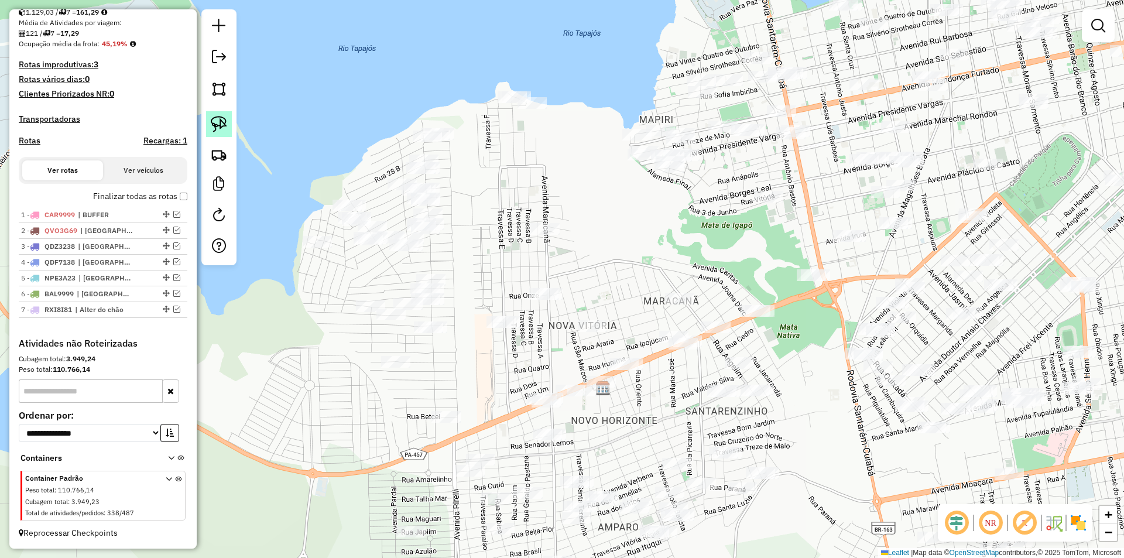
click at [231, 126] on link at bounding box center [219, 124] width 26 height 26
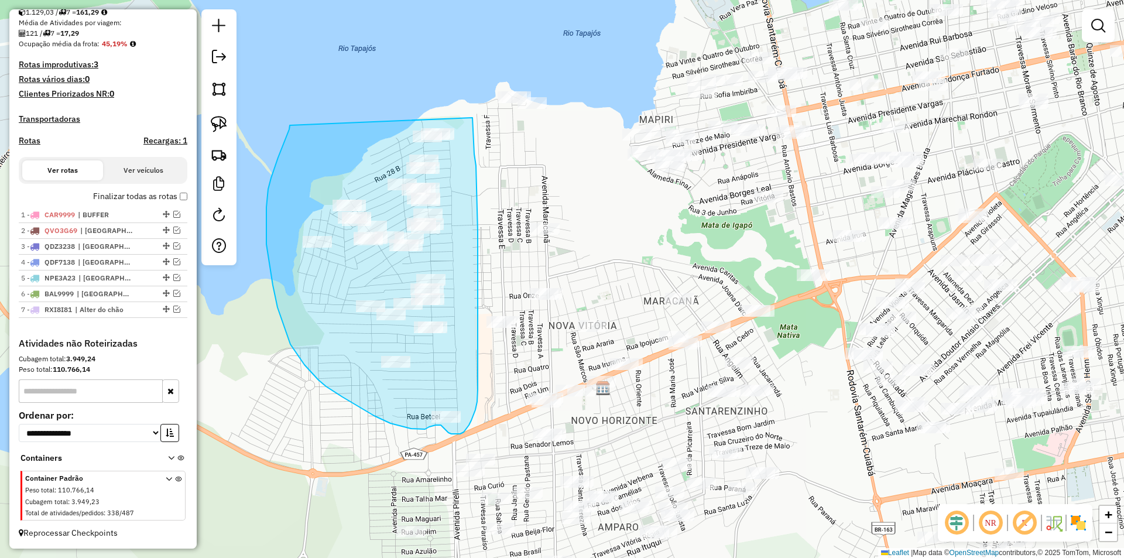
drag, startPoint x: 290, startPoint y: 125, endPoint x: 471, endPoint y: 108, distance: 182.3
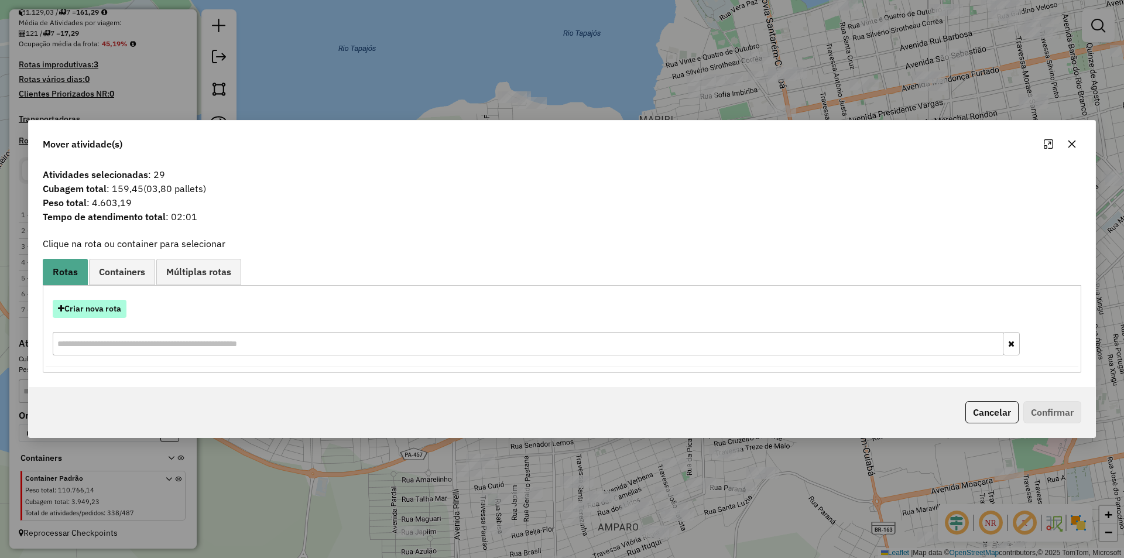
click at [120, 312] on button "Criar nova rota" at bounding box center [90, 309] width 74 height 18
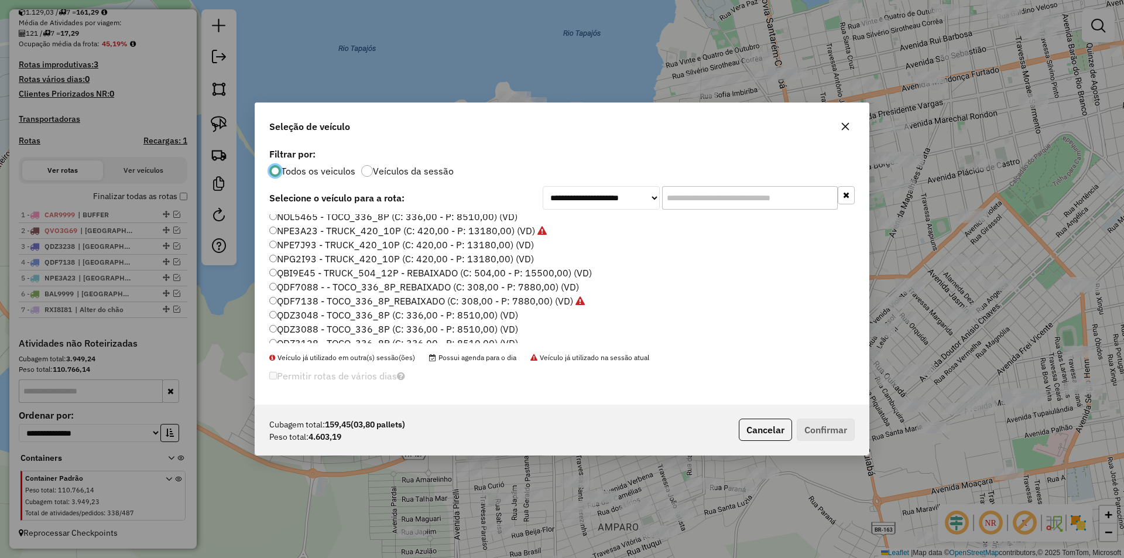
scroll to position [176, 0]
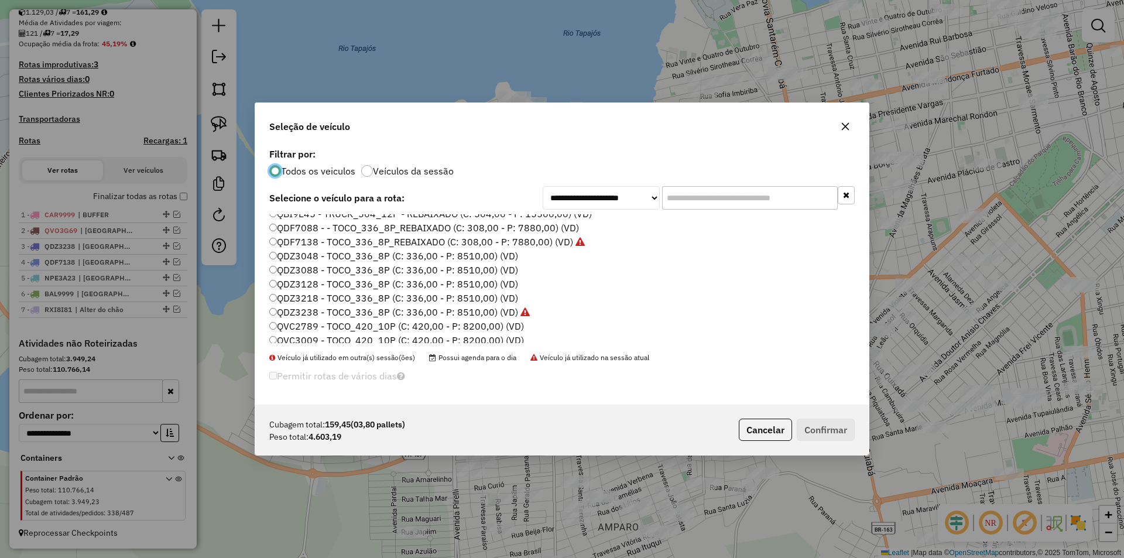
click at [318, 271] on label "QDZ3088 - TOCO_336_8P (C: 336,00 - P: 8510,00) (VD)" at bounding box center [393, 270] width 249 height 14
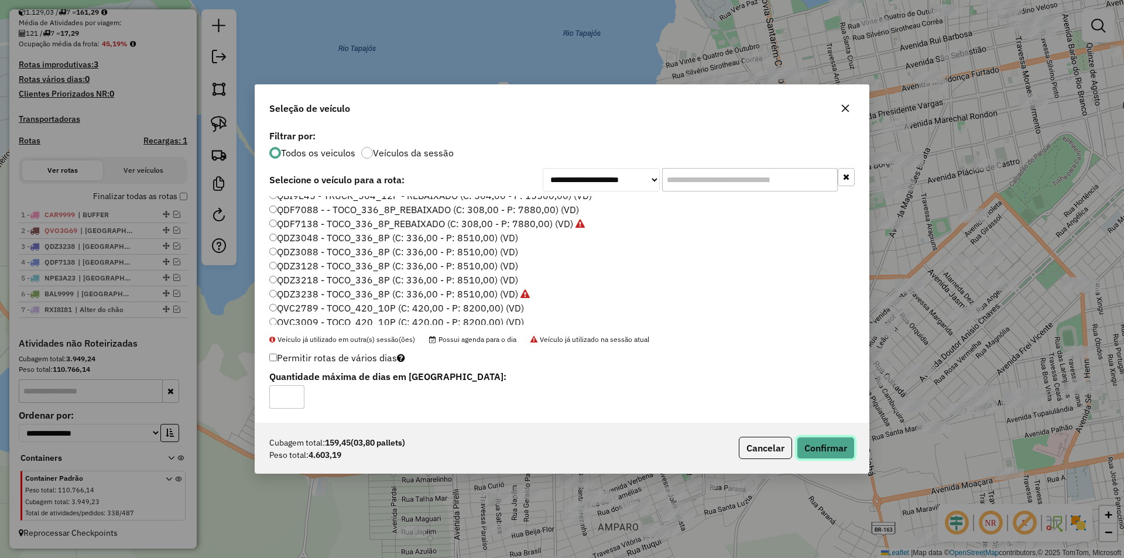
click at [809, 441] on button "Confirmar" at bounding box center [826, 448] width 58 height 22
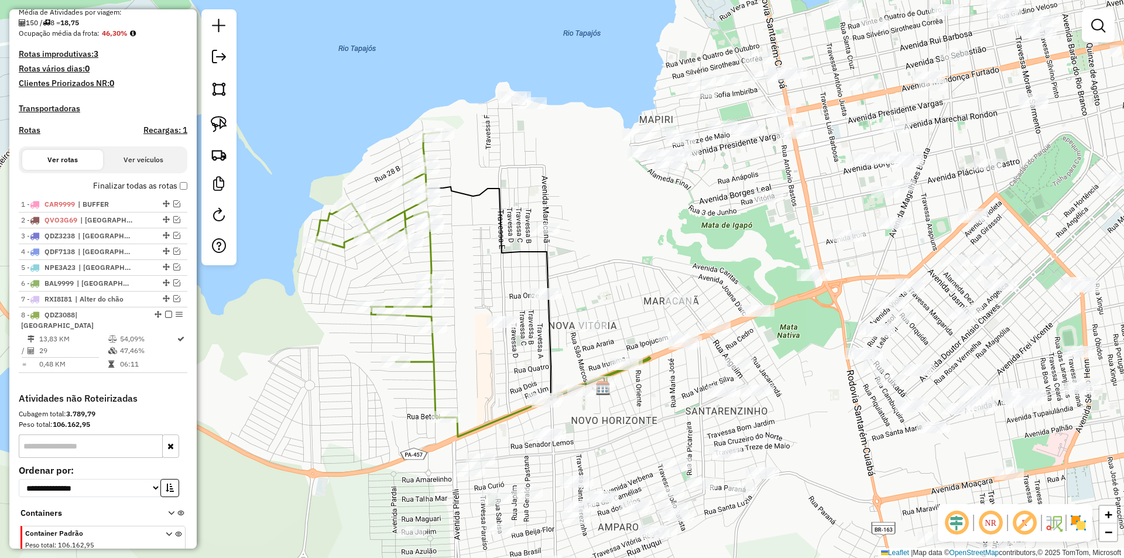
scroll to position [320, 0]
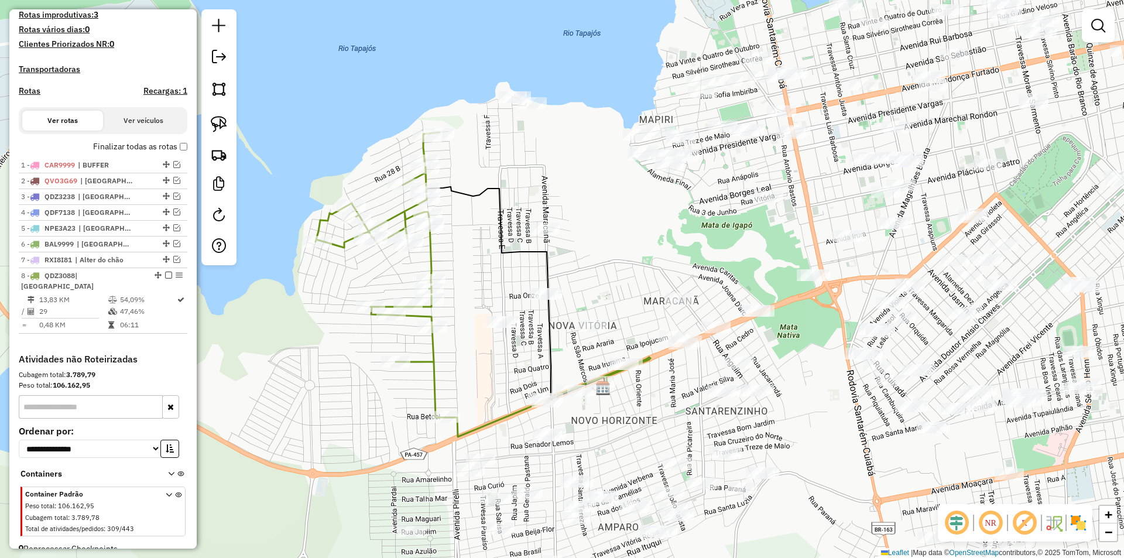
click at [218, 122] on img at bounding box center [219, 124] width 16 height 16
drag, startPoint x: 509, startPoint y: 307, endPoint x: 517, endPoint y: 335, distance: 29.7
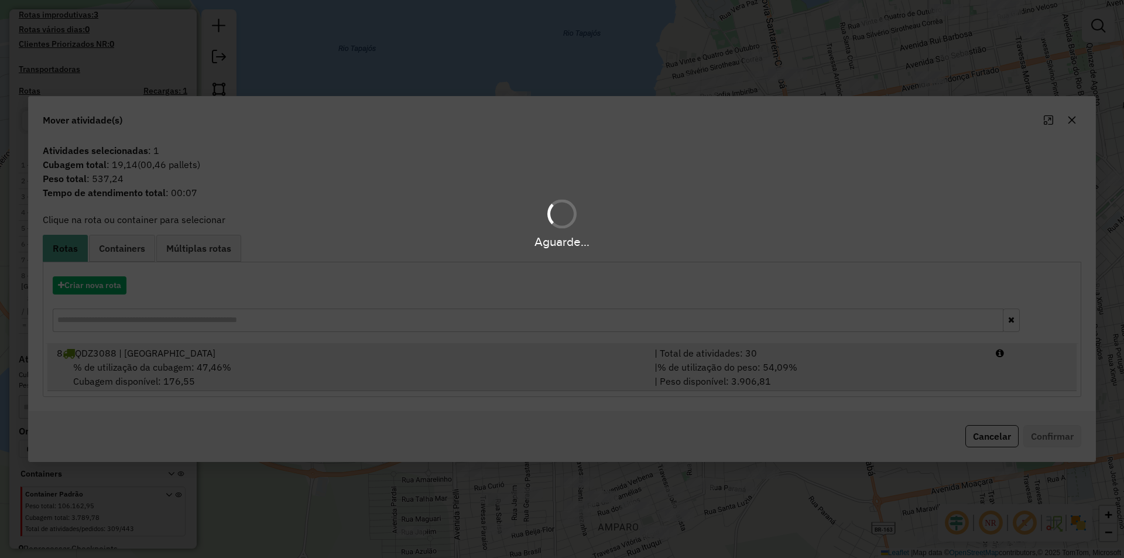
click at [555, 374] on div "% de utilização da cubagem: 47,46% Cubagem disponível: 176,55" at bounding box center [349, 374] width 598 height 28
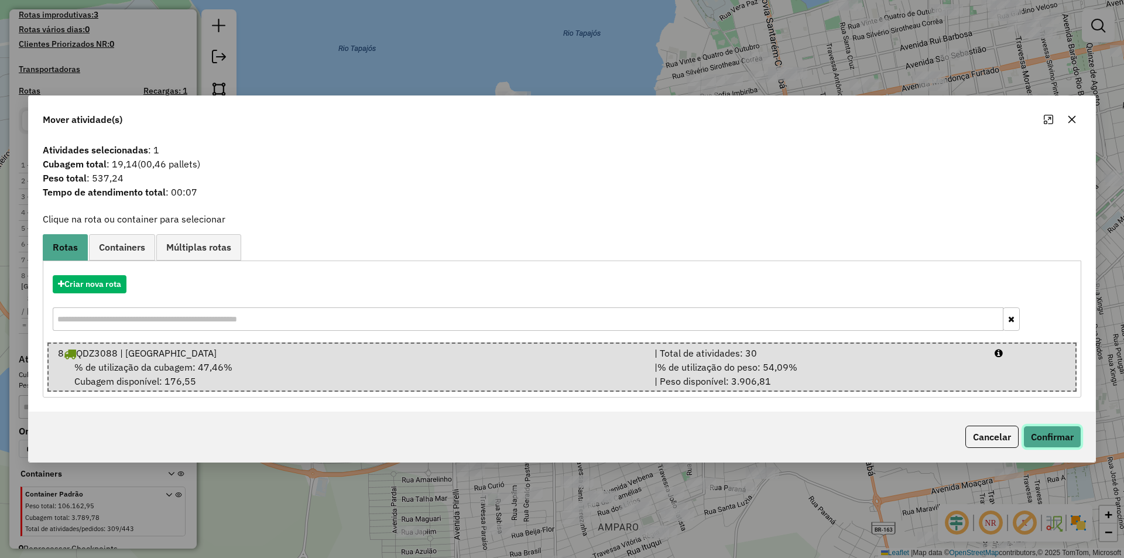
click at [1062, 438] on button "Confirmar" at bounding box center [1052, 436] width 58 height 22
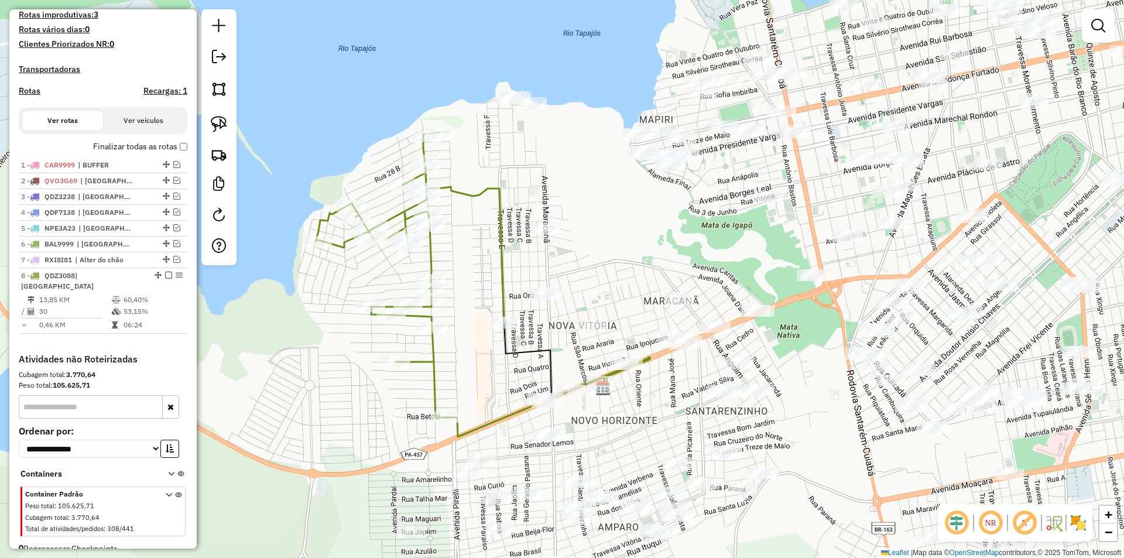
click at [501, 290] on icon at bounding box center [409, 274] width 188 height 285
select select "**********"
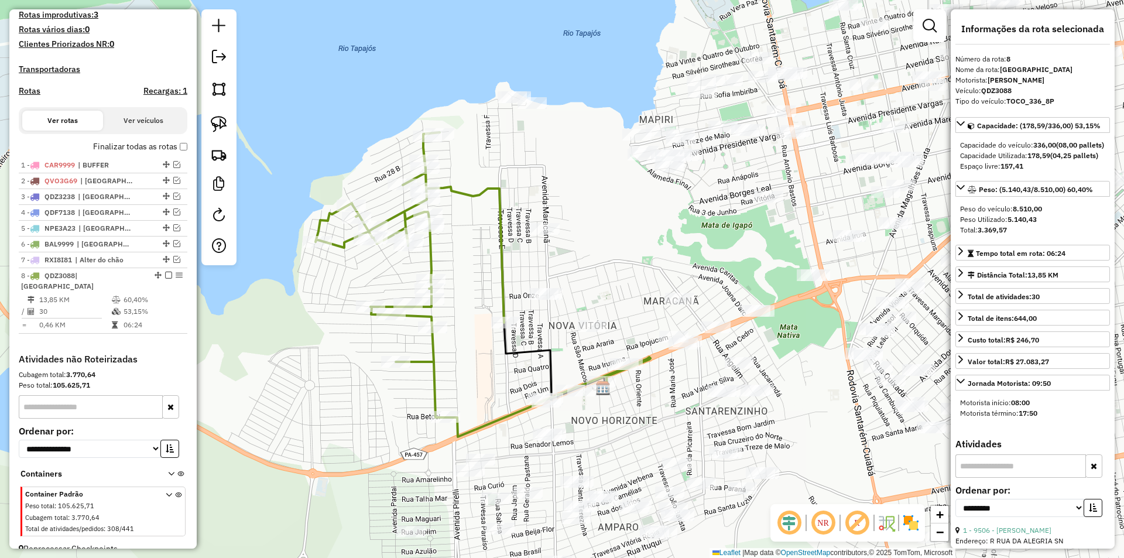
scroll to position [335, 0]
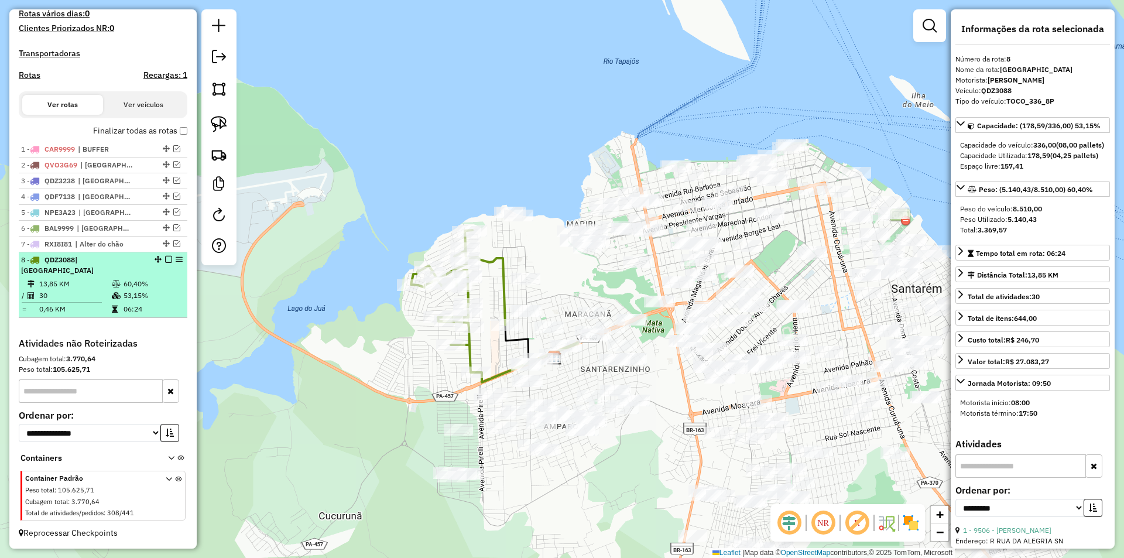
click at [165, 263] on em at bounding box center [168, 259] width 7 height 7
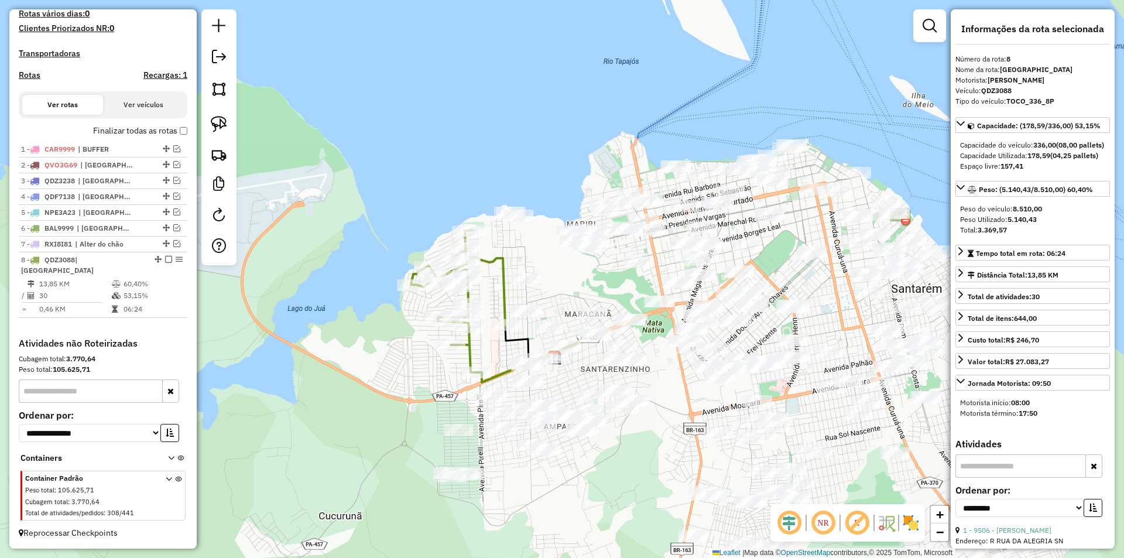
scroll to position [296, 0]
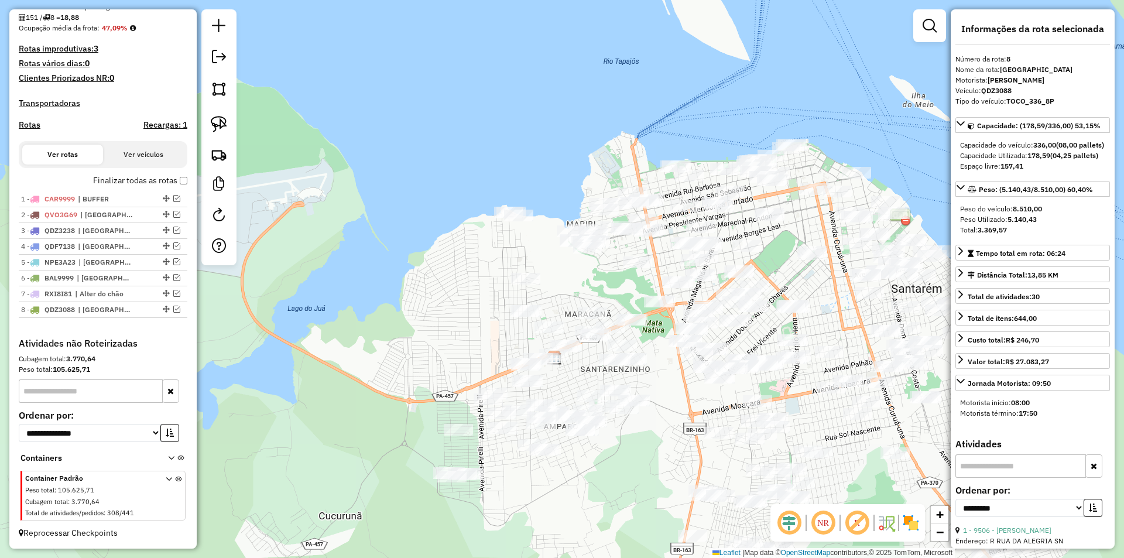
drag, startPoint x: 357, startPoint y: 341, endPoint x: 237, endPoint y: 242, distance: 155.5
click at [237, 243] on div "Janela de atendimento Grade de atendimento Capacidade Transportadoras Veículos …" at bounding box center [562, 279] width 1124 height 558
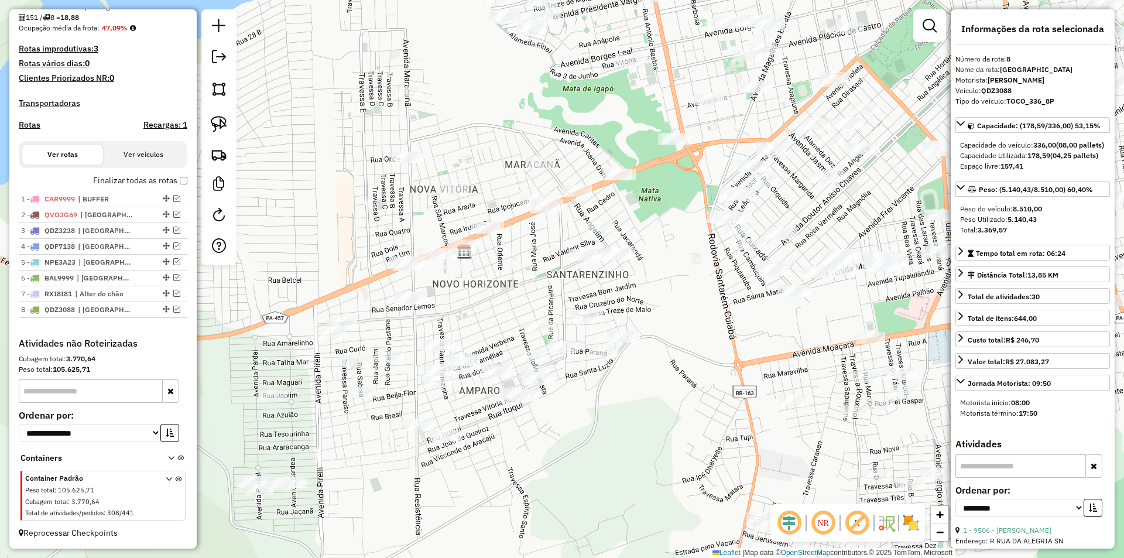
drag, startPoint x: 458, startPoint y: 304, endPoint x: 551, endPoint y: 220, distance: 125.6
click at [551, 221] on div "Janela de atendimento Grade de atendimento Capacidade Transportadoras Veículos …" at bounding box center [562, 279] width 1124 height 558
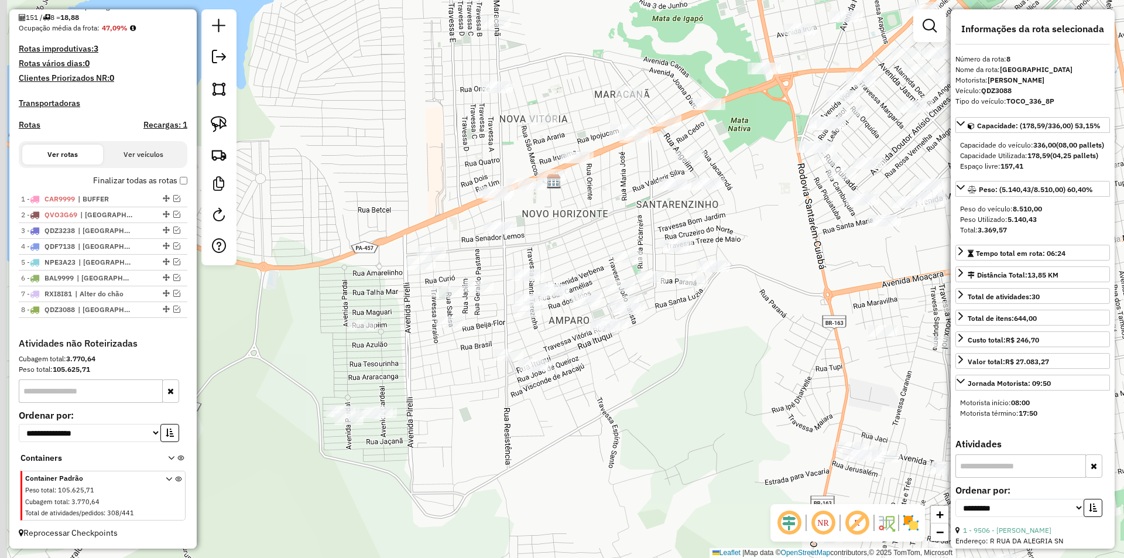
drag, startPoint x: 548, startPoint y: 226, endPoint x: 559, endPoint y: 226, distance: 11.1
click at [559, 226] on div "Janela de atendimento Grade de atendimento Capacidade Transportadoras Veículos …" at bounding box center [562, 279] width 1124 height 558
drag, startPoint x: 559, startPoint y: 226, endPoint x: 545, endPoint y: 241, distance: 19.9
click at [545, 241] on div "Janela de atendimento Grade de atendimento Capacidade Transportadoras Veículos …" at bounding box center [562, 279] width 1124 height 558
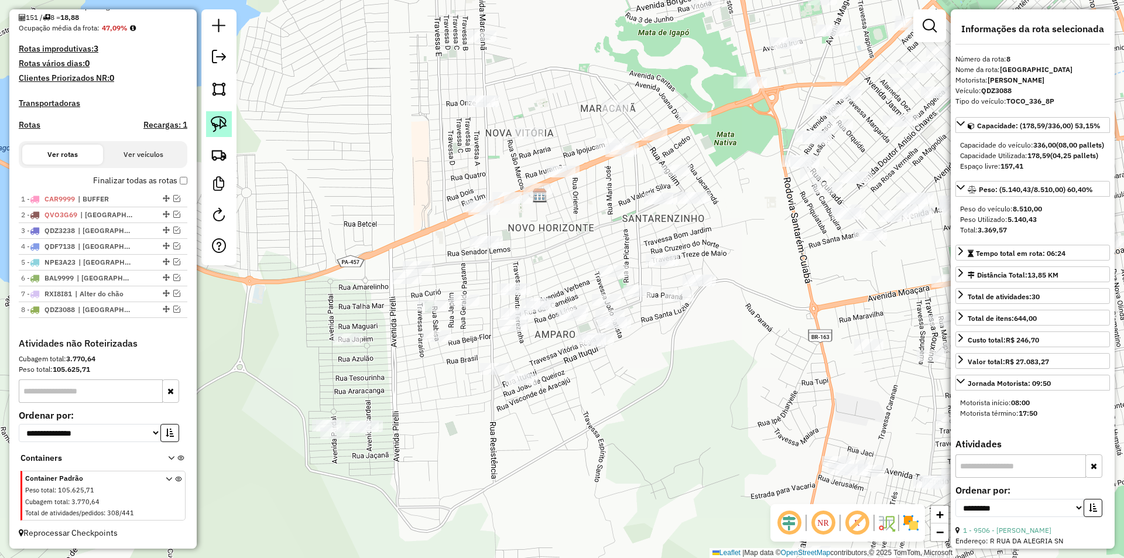
click at [226, 129] on img at bounding box center [219, 124] width 16 height 16
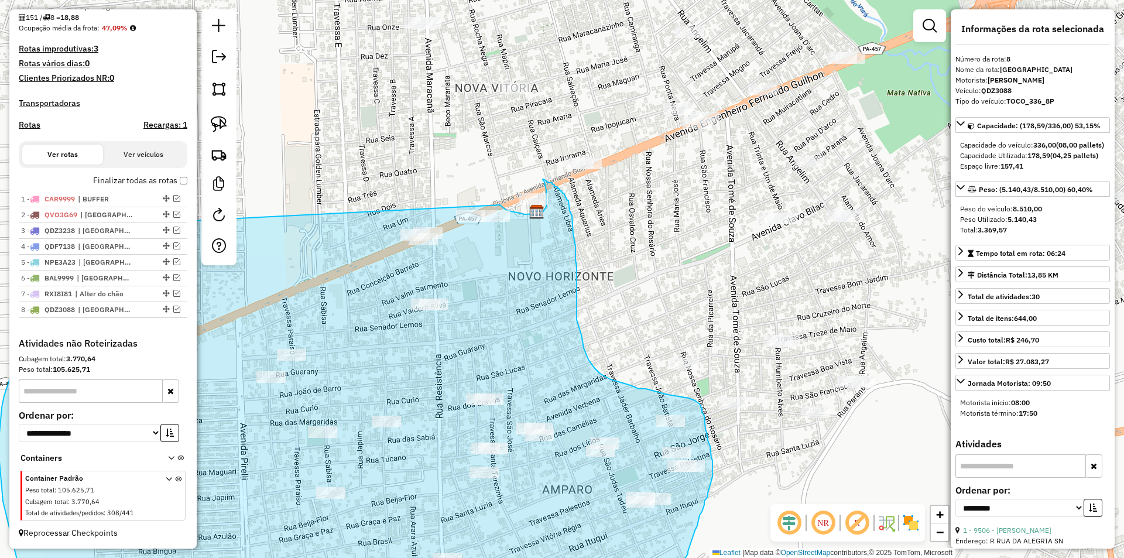
drag, startPoint x: 272, startPoint y: 293, endPoint x: 500, endPoint y: 205, distance: 244.2
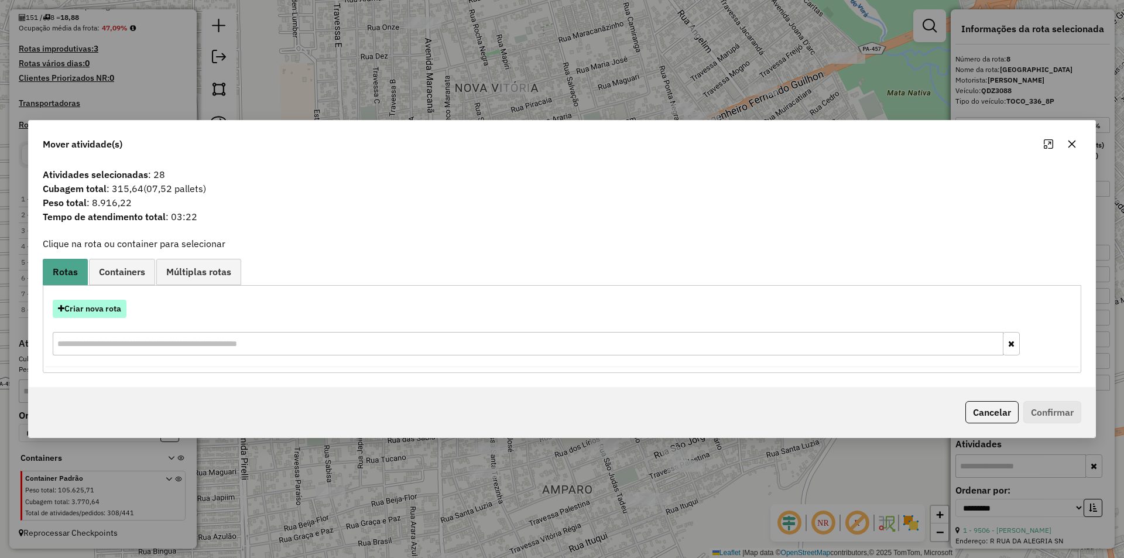
click at [116, 315] on button "Criar nova rota" at bounding box center [90, 309] width 74 height 18
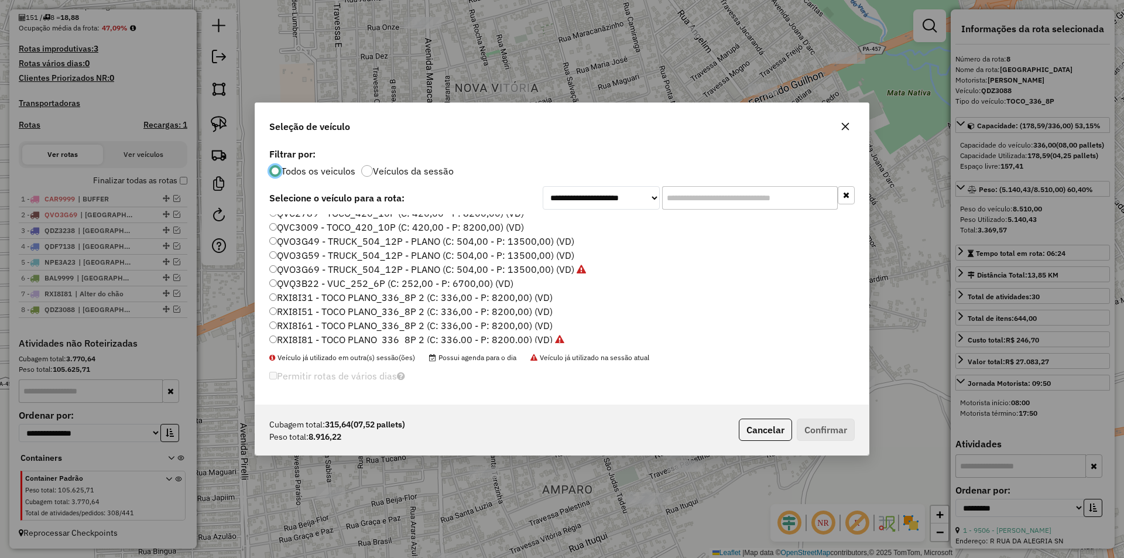
scroll to position [349, 0]
click at [318, 238] on label "RXI8I31 - TOCO PLANO_336_8P 2 (C: 336,00 - P: 8200,00) (VD)" at bounding box center [410, 237] width 283 height 14
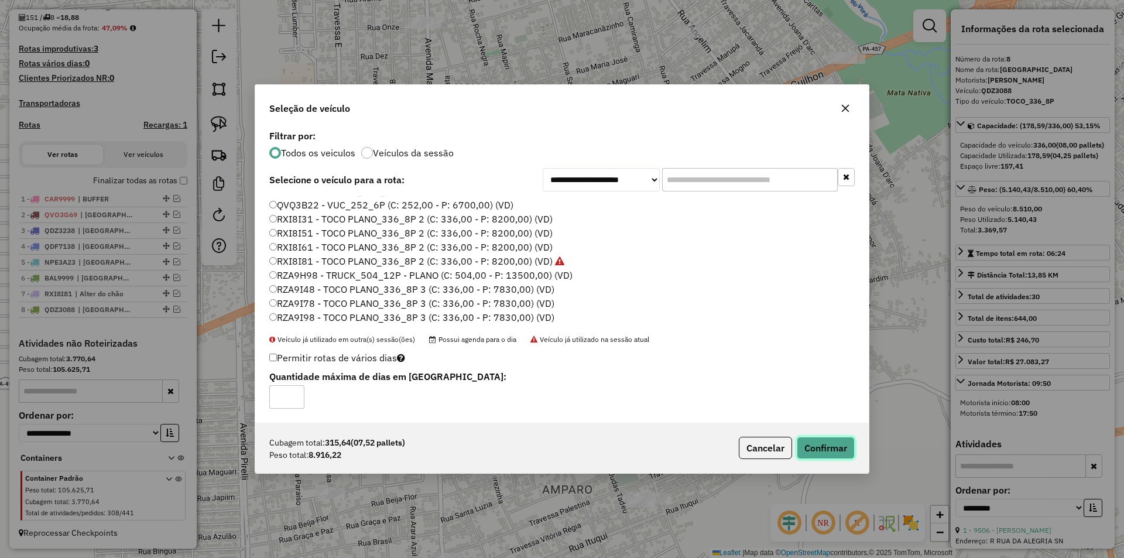
click at [827, 445] on button "Confirmar" at bounding box center [826, 448] width 58 height 22
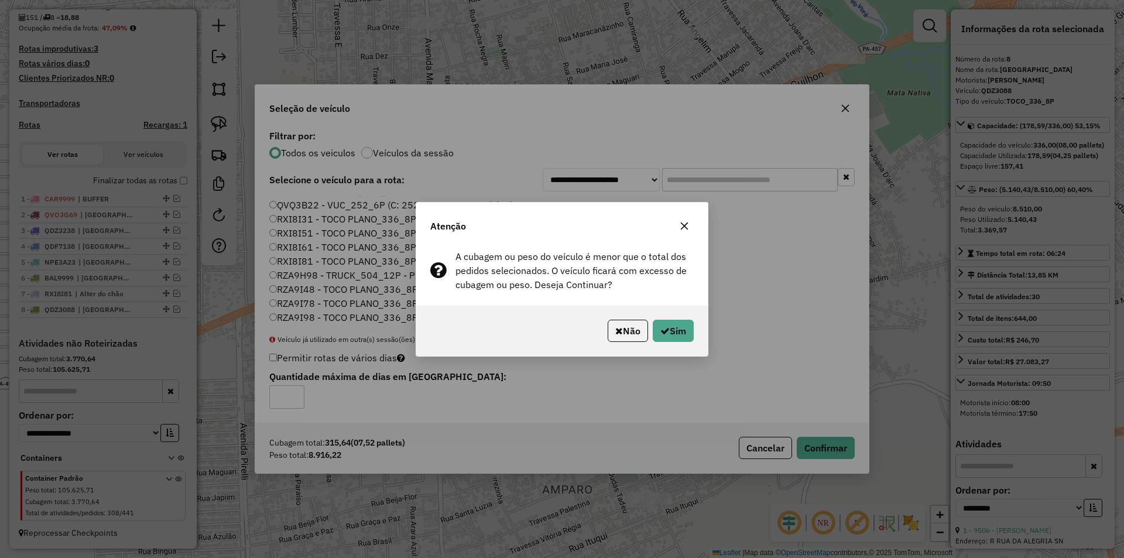
click at [677, 317] on div "Não Sim" at bounding box center [561, 331] width 291 height 50
click at [663, 331] on icon "button" at bounding box center [664, 330] width 9 height 9
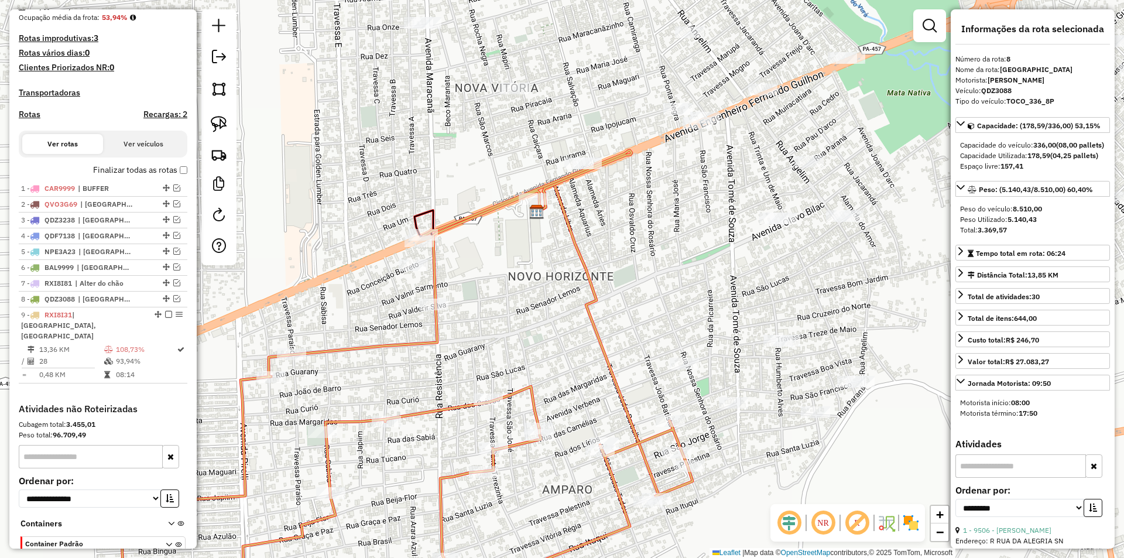
scroll to position [362, 0]
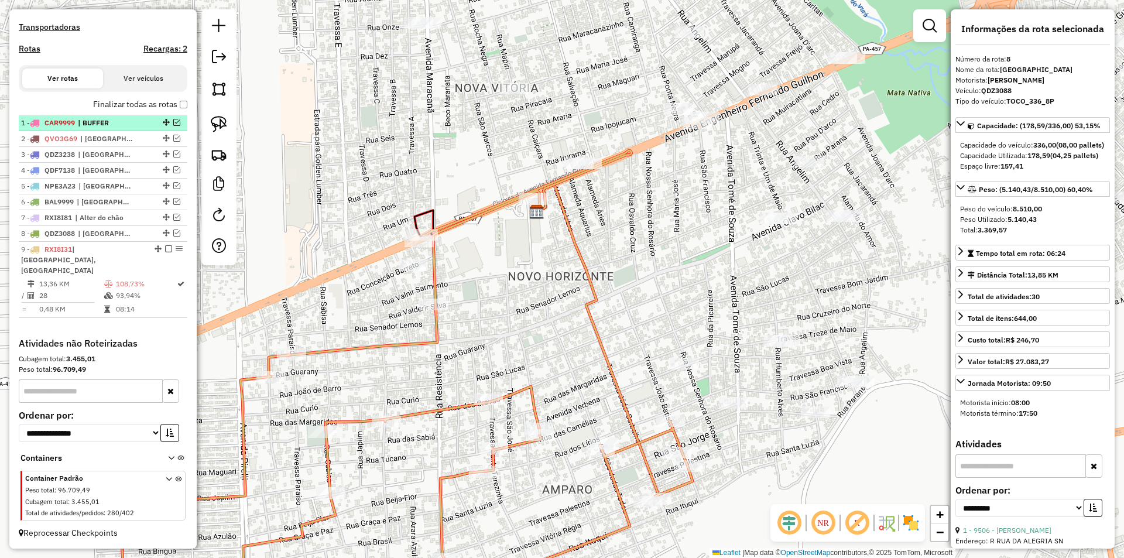
click at [173, 126] on em at bounding box center [176, 122] width 7 height 7
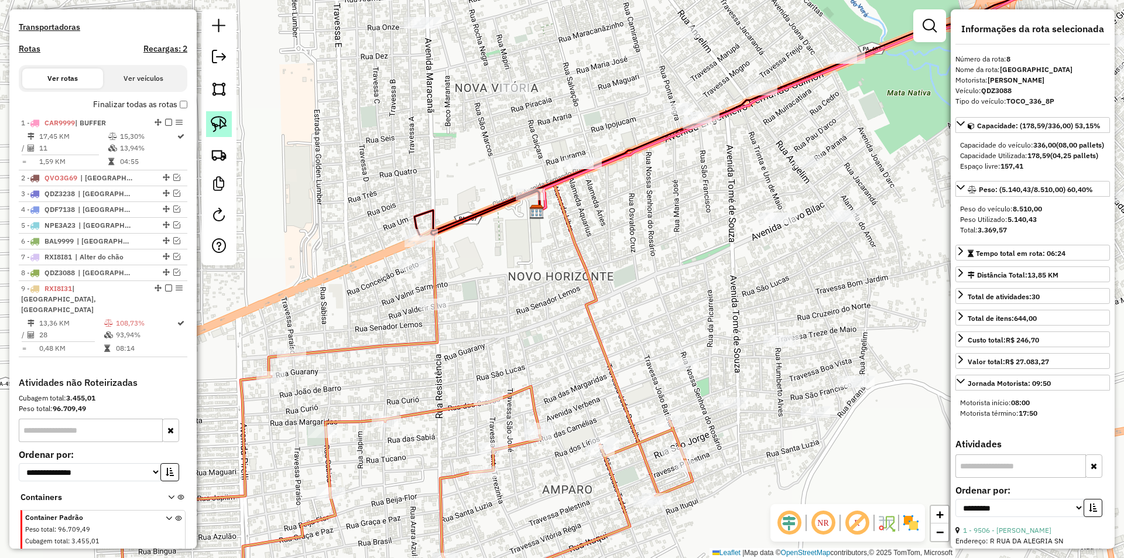
click at [228, 126] on link at bounding box center [219, 124] width 26 height 26
drag, startPoint x: 481, startPoint y: 168, endPoint x: 557, endPoint y: 188, distance: 78.8
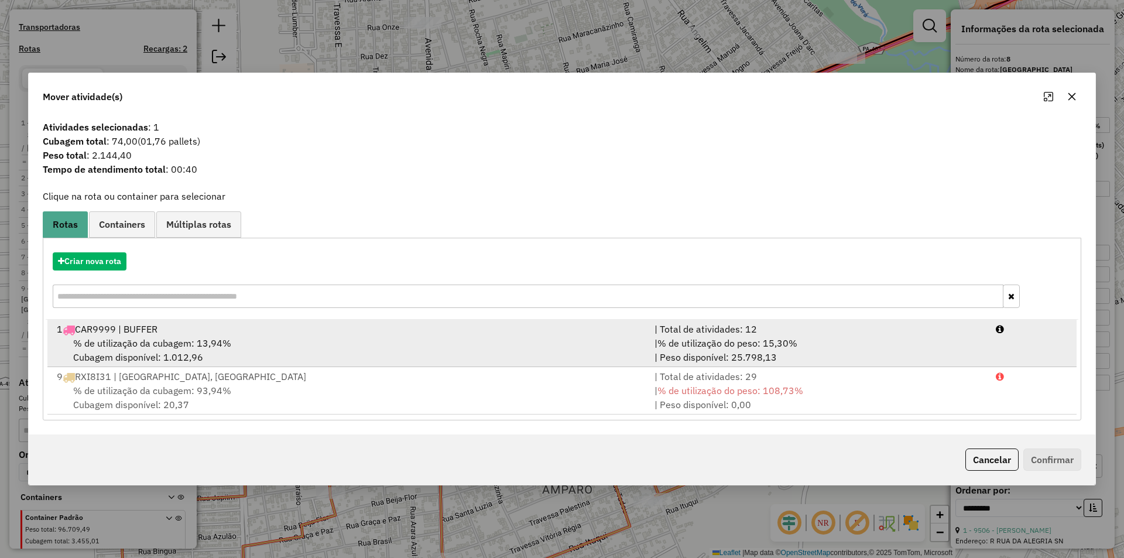
click at [215, 345] on span "% de utilização da cubagem: 13,94%" at bounding box center [152, 343] width 158 height 12
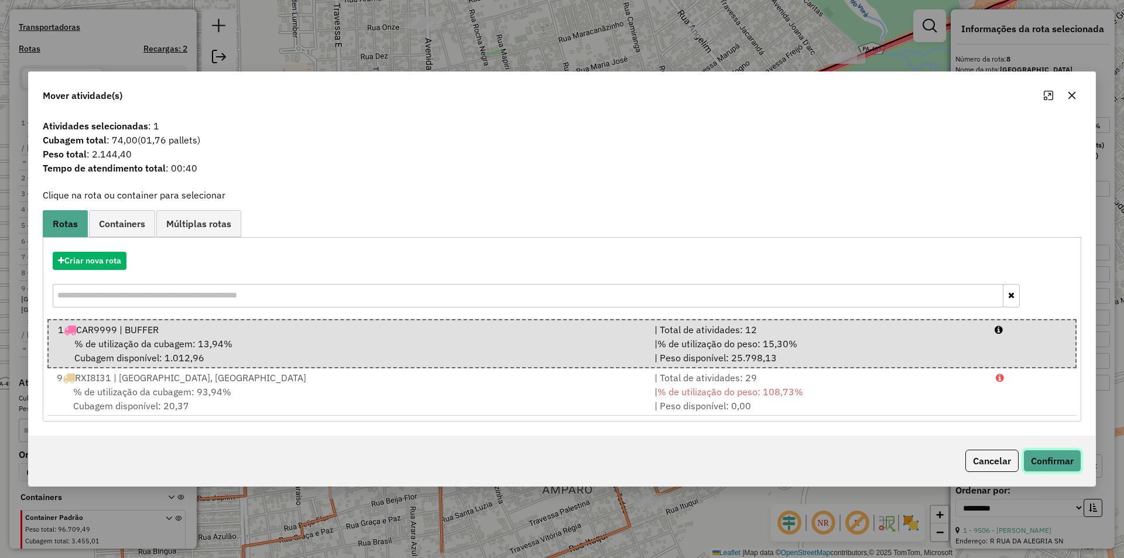
click at [1043, 465] on button "Confirmar" at bounding box center [1052, 460] width 58 height 22
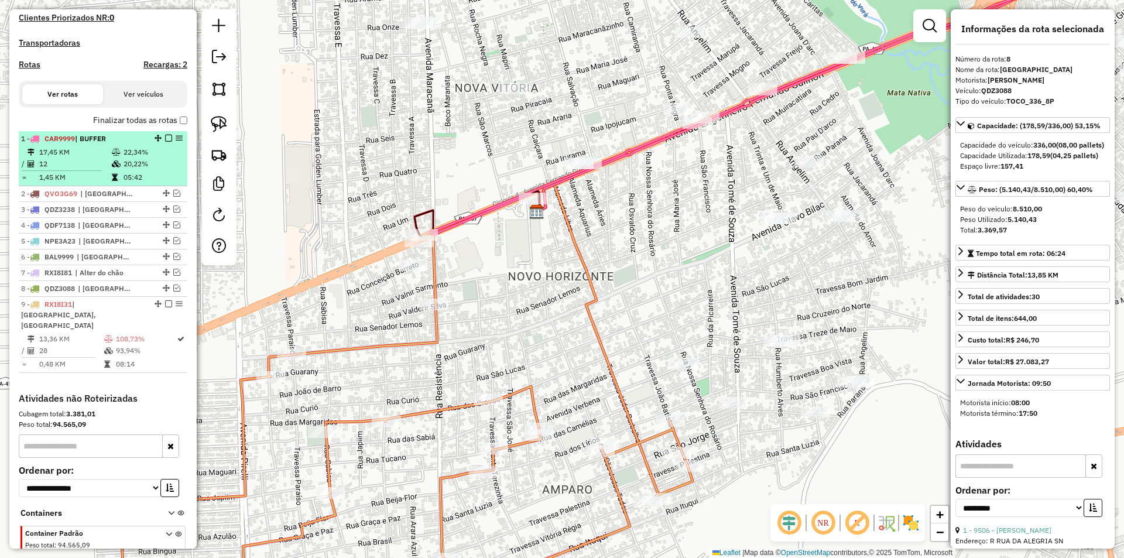
scroll to position [342, 0]
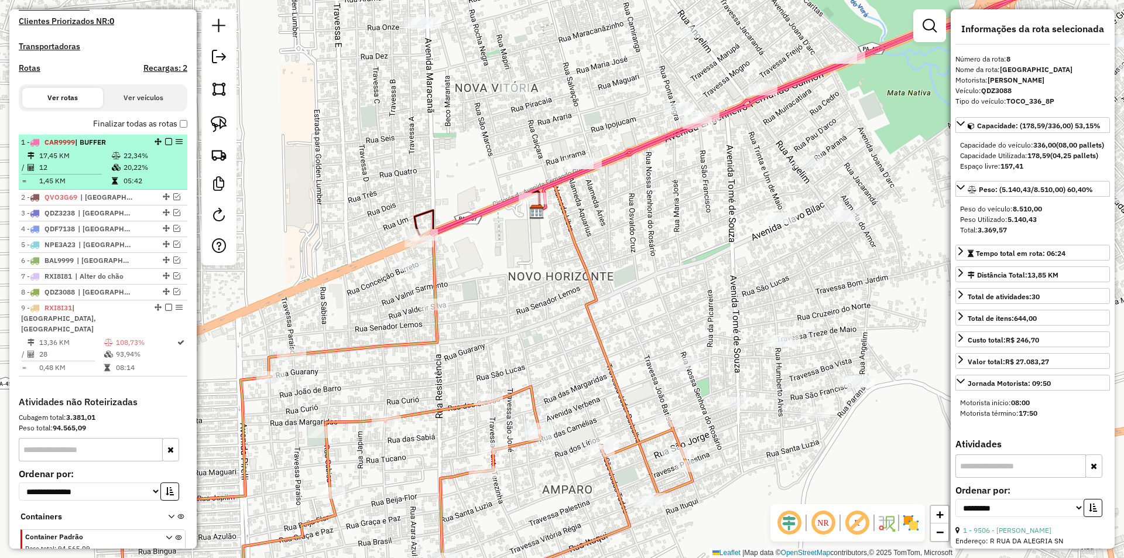
click at [155, 145] on em at bounding box center [158, 141] width 7 height 7
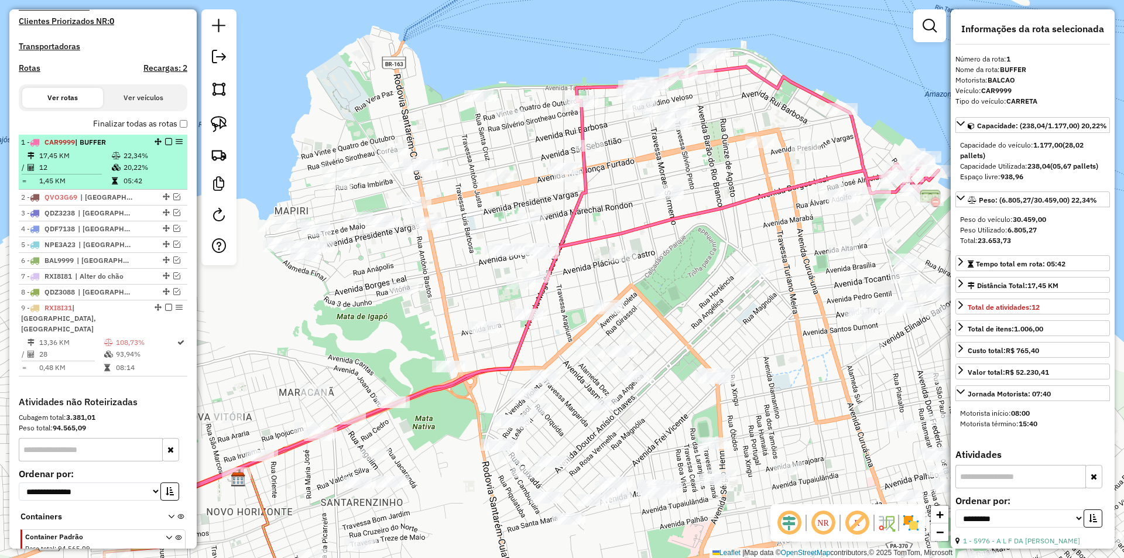
click at [165, 145] on em at bounding box center [168, 141] width 7 height 7
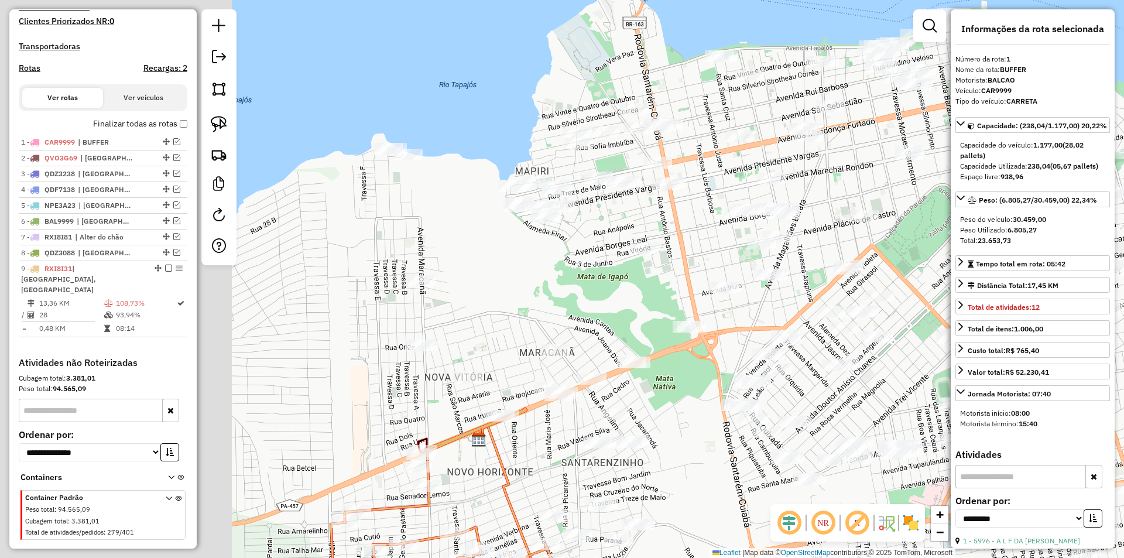
drag, startPoint x: 359, startPoint y: 97, endPoint x: 599, endPoint y: 56, distance: 243.9
click at [599, 56] on div "Janela de atendimento Grade de atendimento Capacidade Transportadoras Veículos …" at bounding box center [562, 279] width 1124 height 558
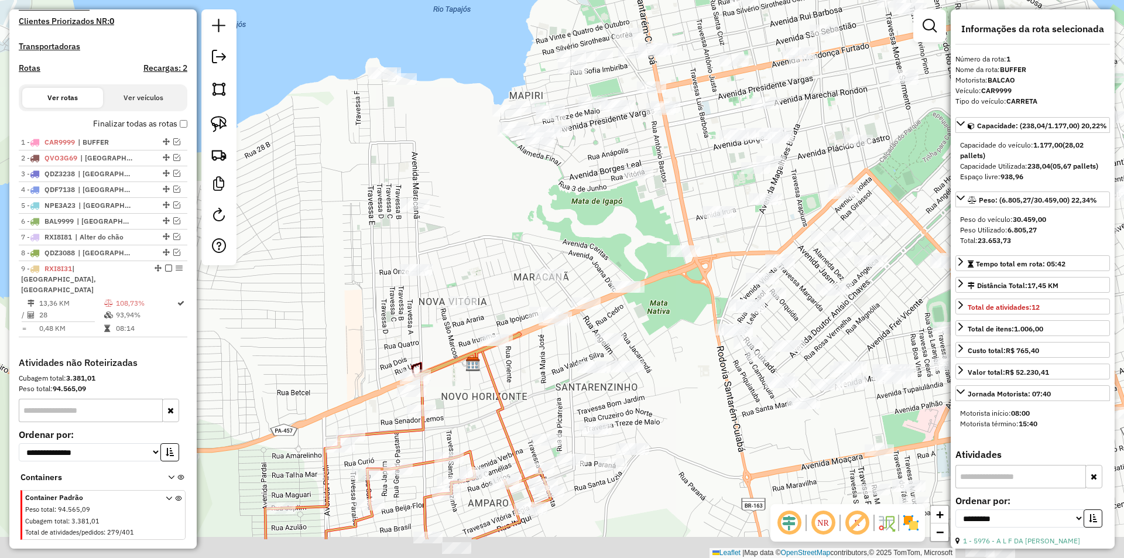
drag, startPoint x: 524, startPoint y: 72, endPoint x: 521, endPoint y: 46, distance: 25.9
click at [521, 47] on div "Janela de atendimento Grade de atendimento Capacidade Transportadoras Veículos …" at bounding box center [562, 279] width 1124 height 558
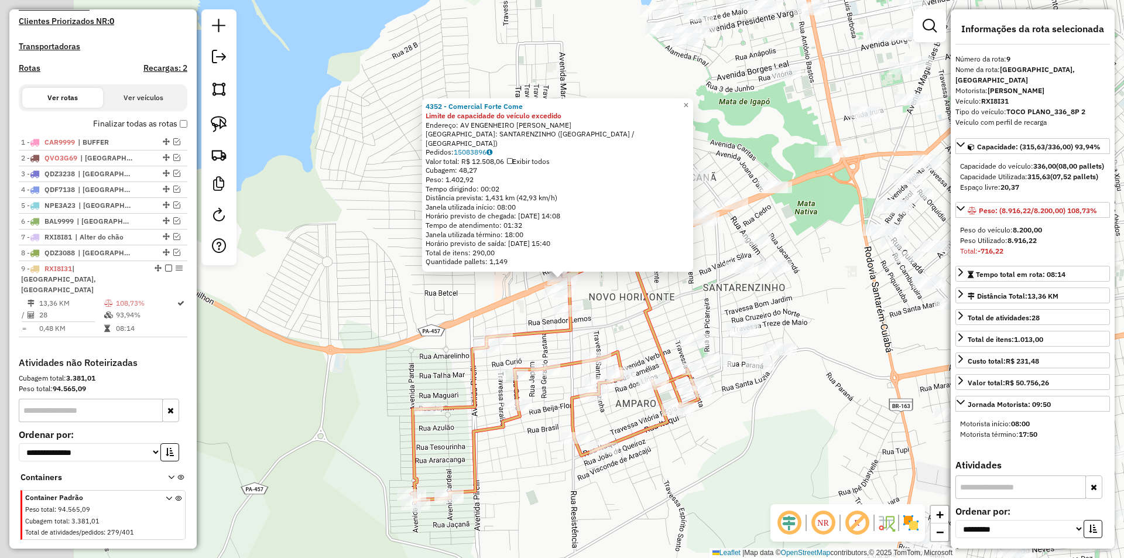
scroll to position [362, 0]
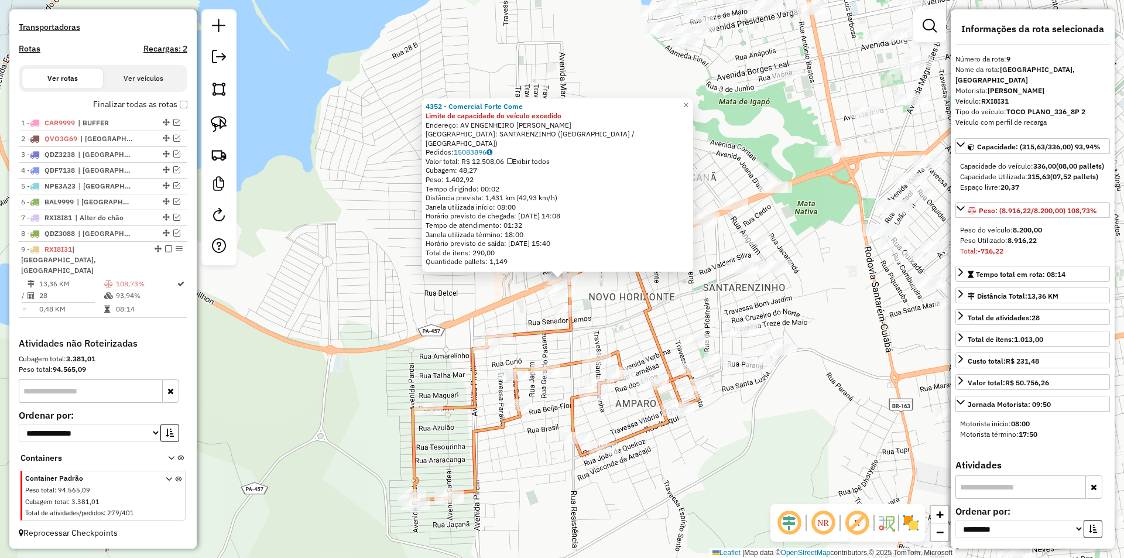
click at [638, 346] on div "4352 - Comercial Forte Come Limite de capacidade do veículo excedido Endereço: …" at bounding box center [562, 279] width 1124 height 558
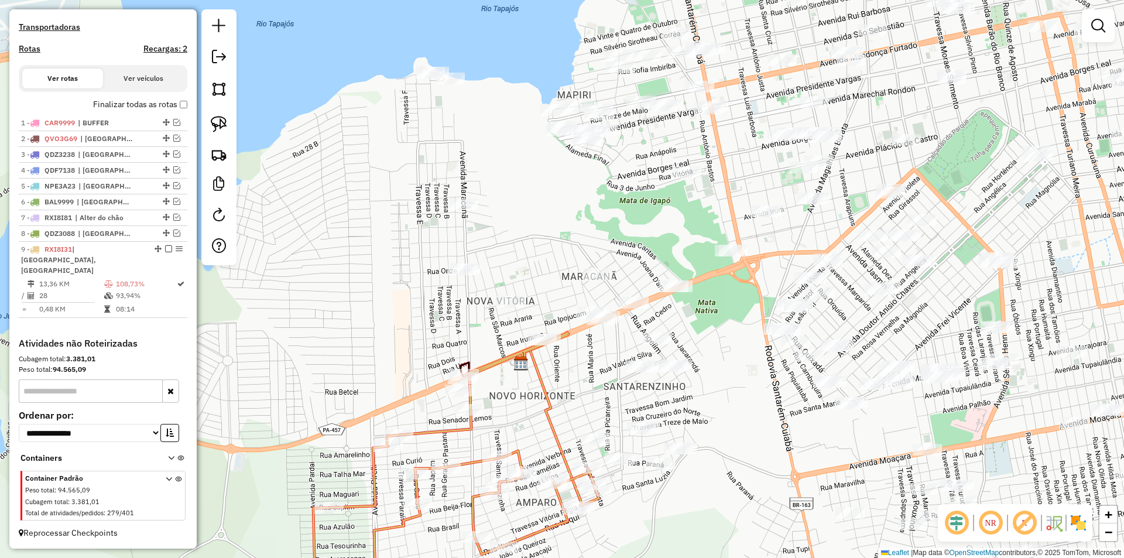
drag, startPoint x: 638, startPoint y: 346, endPoint x: 475, endPoint y: 411, distance: 175.2
click at [514, 468] on div "Janela de atendimento Grade de atendimento Capacidade Transportadoras Veículos …" at bounding box center [562, 279] width 1124 height 558
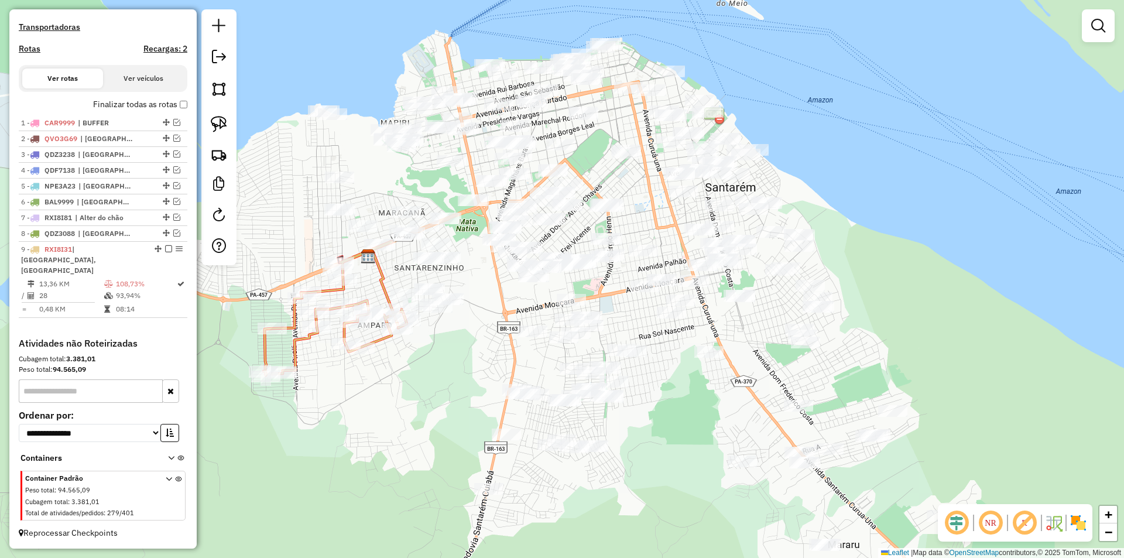
drag, startPoint x: 369, startPoint y: 261, endPoint x: 365, endPoint y: 266, distance: 6.7
click at [365, 266] on div "Janela de atendimento Grade de atendimento Capacidade Transportadoras Veículos …" at bounding box center [562, 279] width 1124 height 558
drag, startPoint x: 219, startPoint y: 128, endPoint x: 259, endPoint y: 137, distance: 41.5
click at [220, 128] on img at bounding box center [219, 124] width 16 height 16
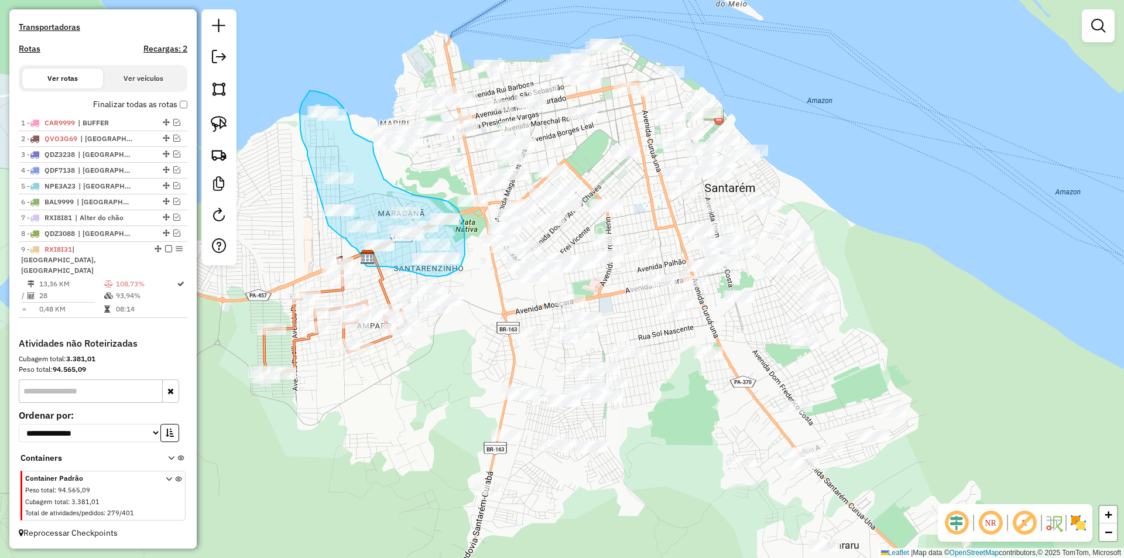
drag, startPoint x: 307, startPoint y: 155, endPoint x: 328, endPoint y: 225, distance: 73.3
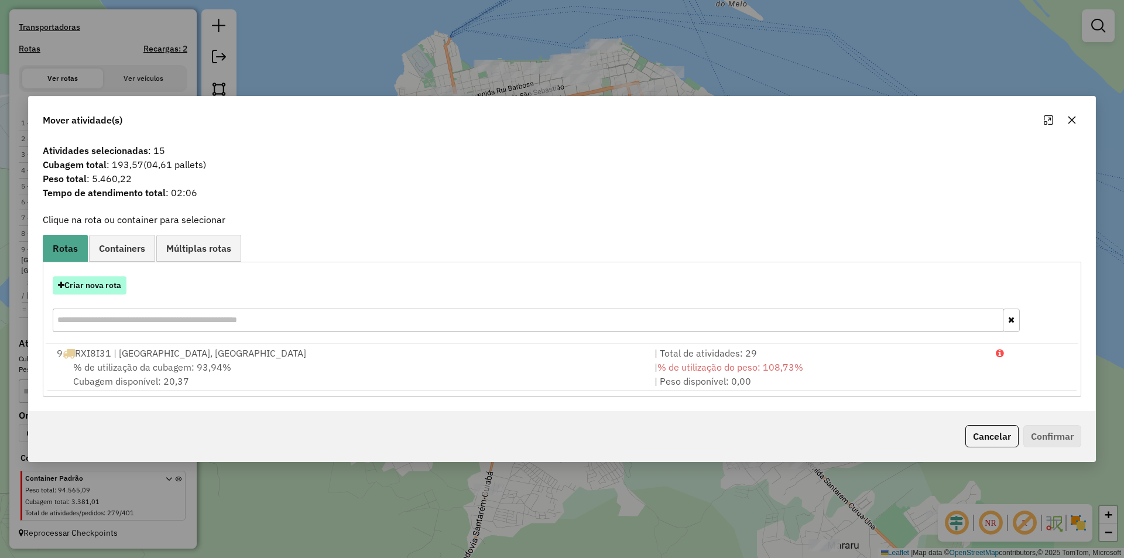
click at [108, 284] on button "Criar nova rota" at bounding box center [90, 285] width 74 height 18
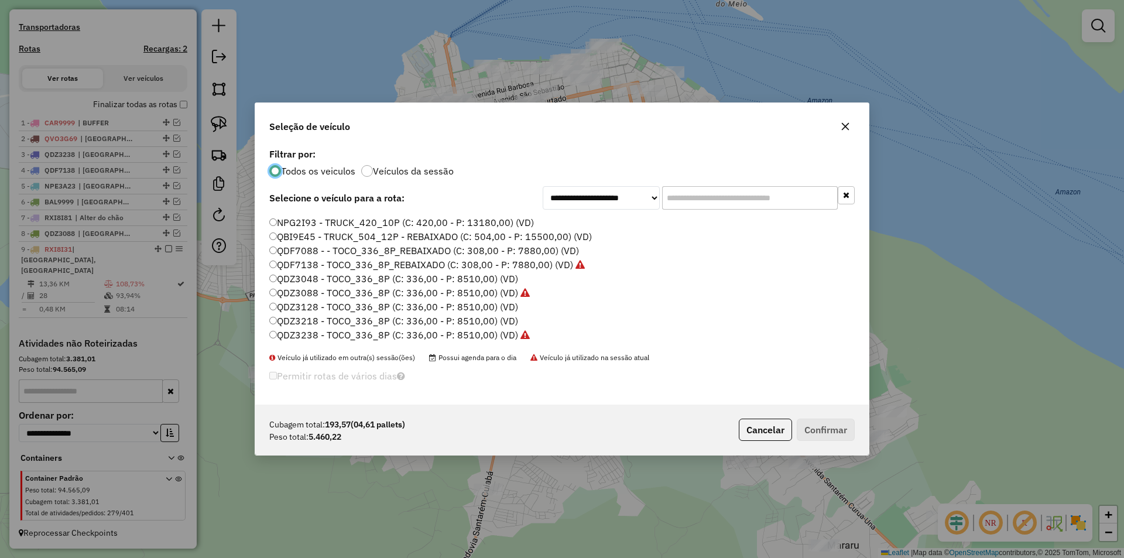
scroll to position [176, 0]
click at [314, 228] on label "QDF7088 - - TOCO_336_8P_REBAIXADO (C: 308,00 - P: 7880,00) (VD)" at bounding box center [424, 228] width 310 height 14
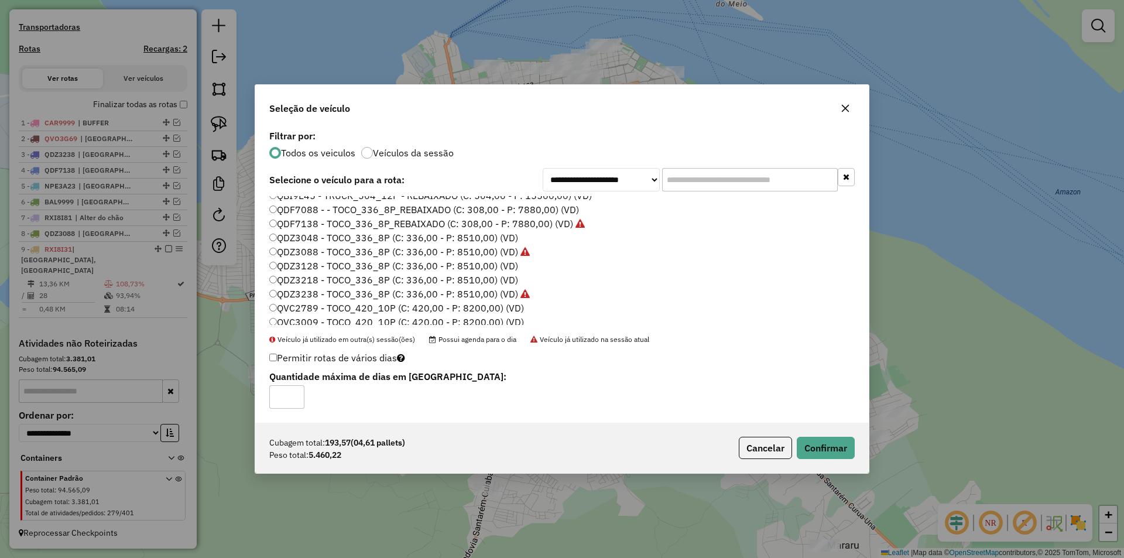
click at [310, 277] on label "QDZ3218 - TOCO_336_8P (C: 336,00 - P: 8510,00) (VD)" at bounding box center [393, 280] width 249 height 14
click at [819, 452] on button "Confirmar" at bounding box center [826, 448] width 58 height 22
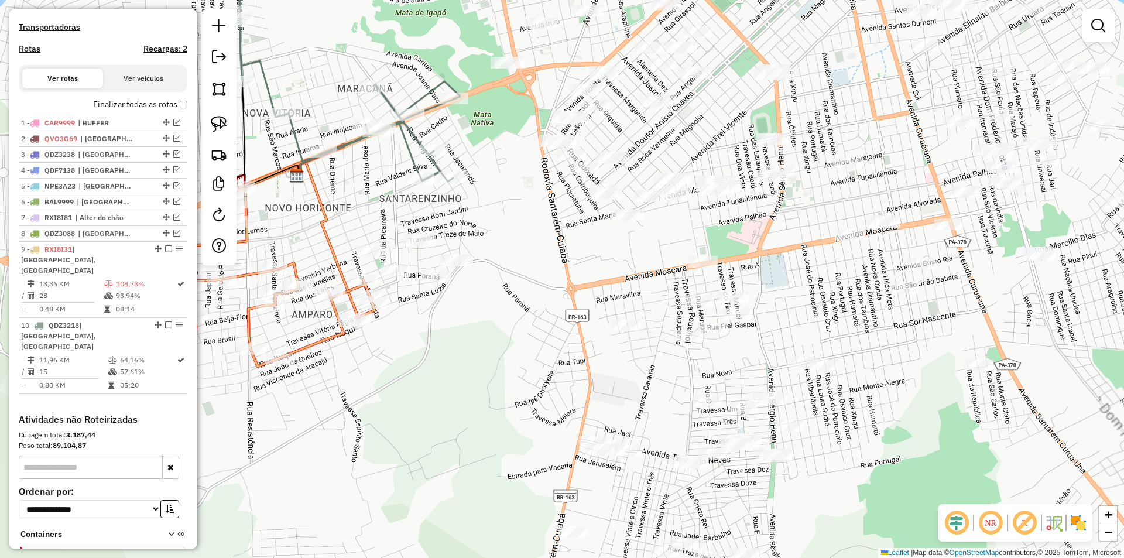
drag, startPoint x: 457, startPoint y: 352, endPoint x: 484, endPoint y: 352, distance: 27.5
click at [484, 352] on div "Janela de atendimento Grade de atendimento Capacidade Transportadoras Veículos …" at bounding box center [562, 279] width 1124 height 558
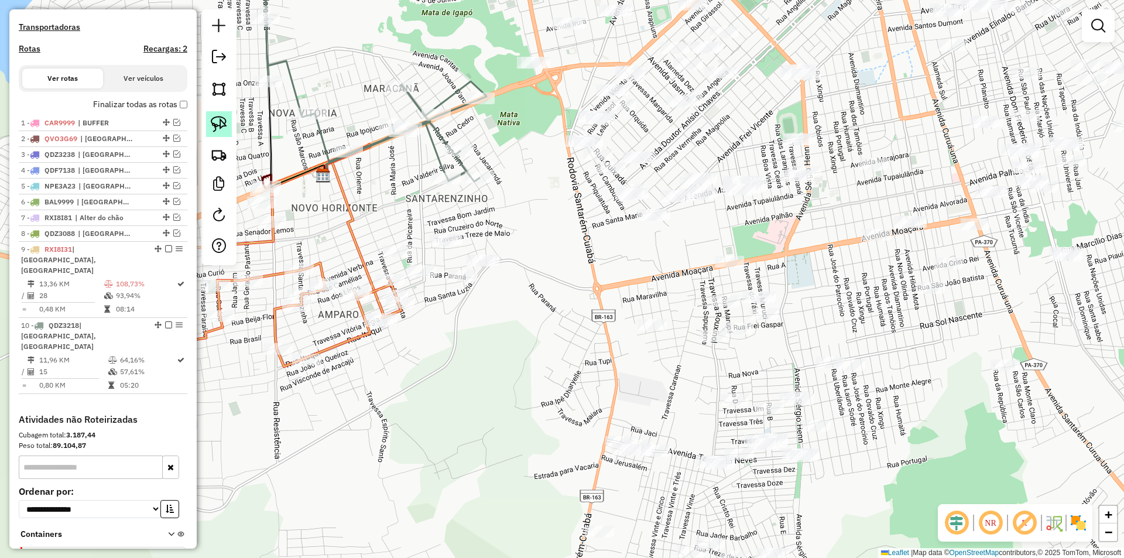
click at [222, 125] on img at bounding box center [219, 124] width 16 height 16
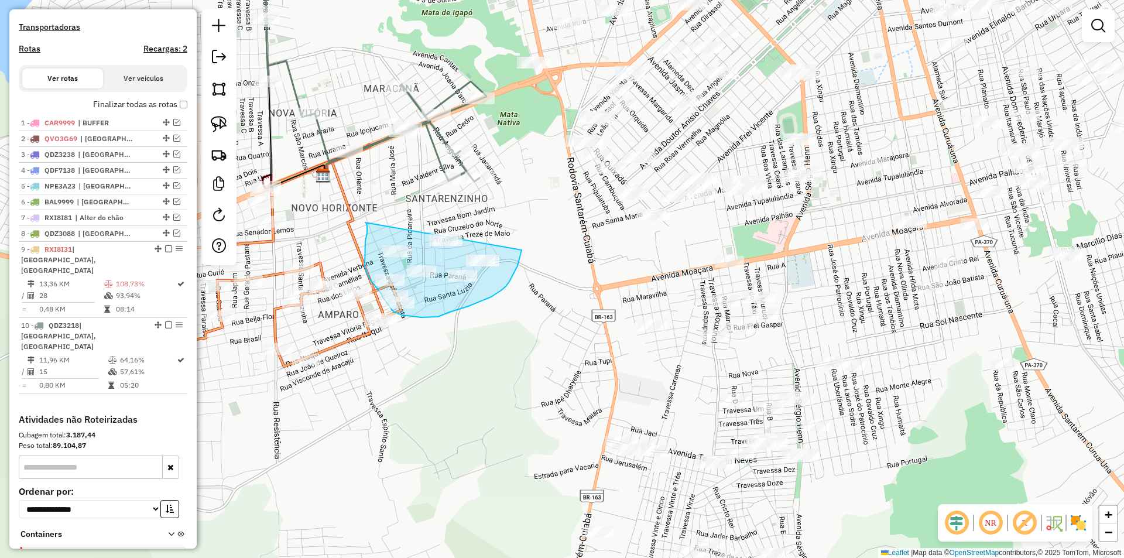
drag, startPoint x: 365, startPoint y: 222, endPoint x: 522, endPoint y: 241, distance: 158.0
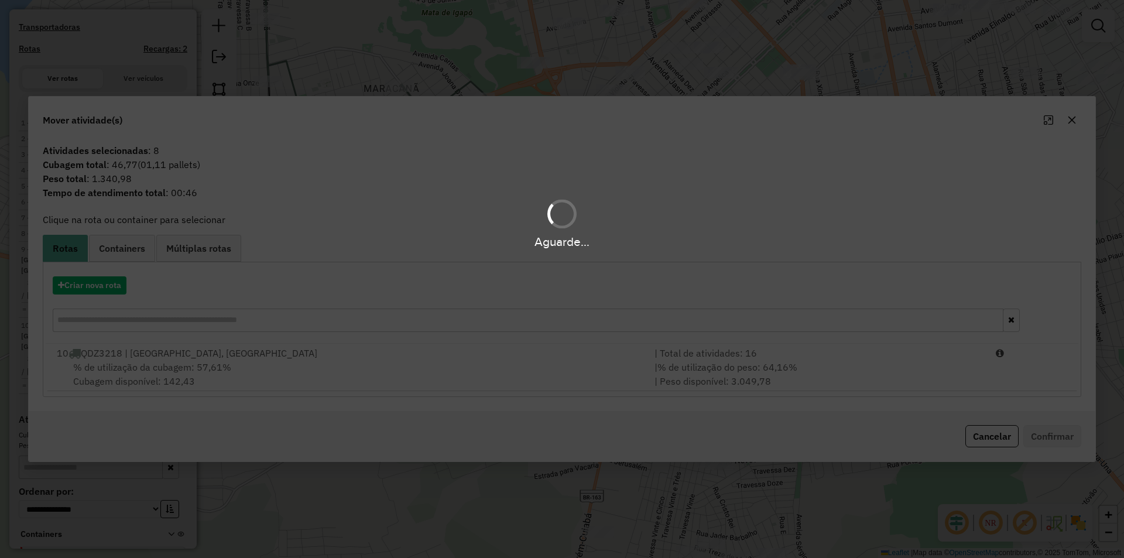
click at [516, 373] on div "Aguarde..." at bounding box center [562, 279] width 1124 height 558
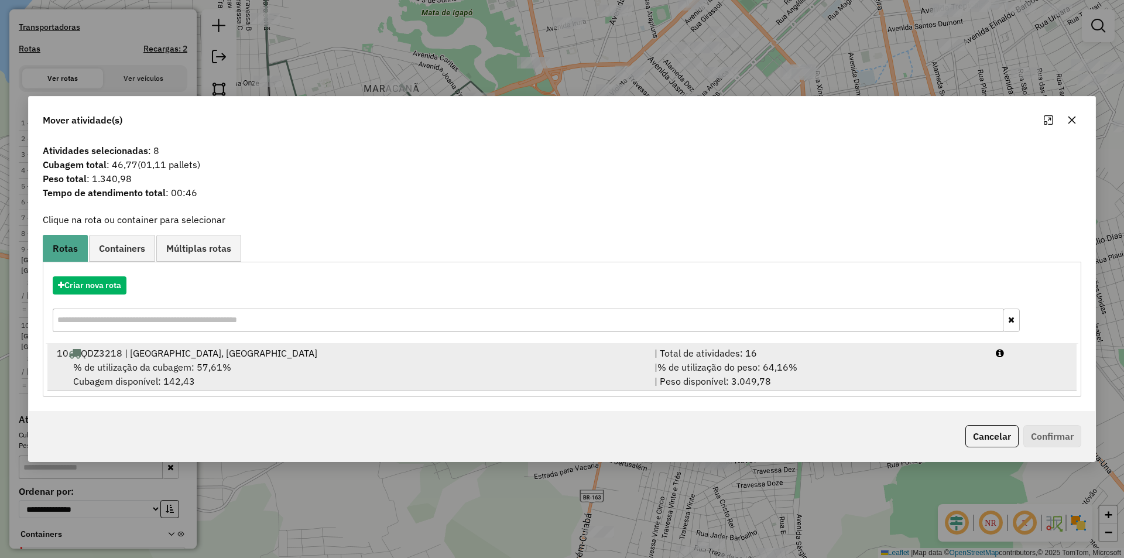
drag, startPoint x: 761, startPoint y: 370, endPoint x: 835, endPoint y: 374, distance: 74.4
click at [762, 370] on span "% de utilização do peso: 64,16%" at bounding box center [727, 367] width 140 height 12
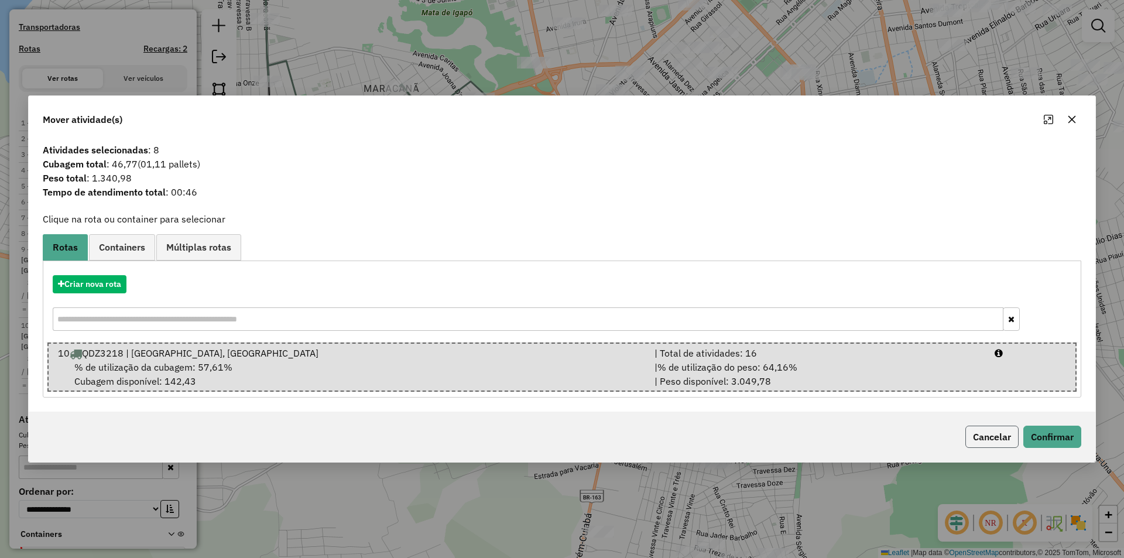
click at [1008, 435] on button "Cancelar" at bounding box center [991, 436] width 53 height 22
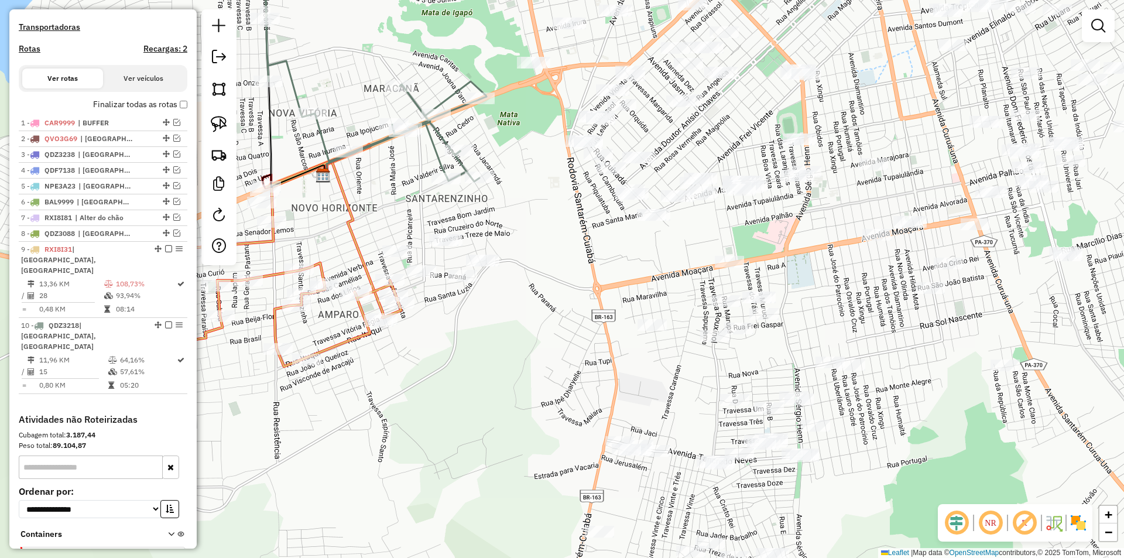
drag, startPoint x: 286, startPoint y: 207, endPoint x: 330, endPoint y: 209, distance: 43.9
click at [330, 209] on div "Janela de atendimento Grade de atendimento Capacidade Transportadoras Veículos …" at bounding box center [562, 279] width 1124 height 558
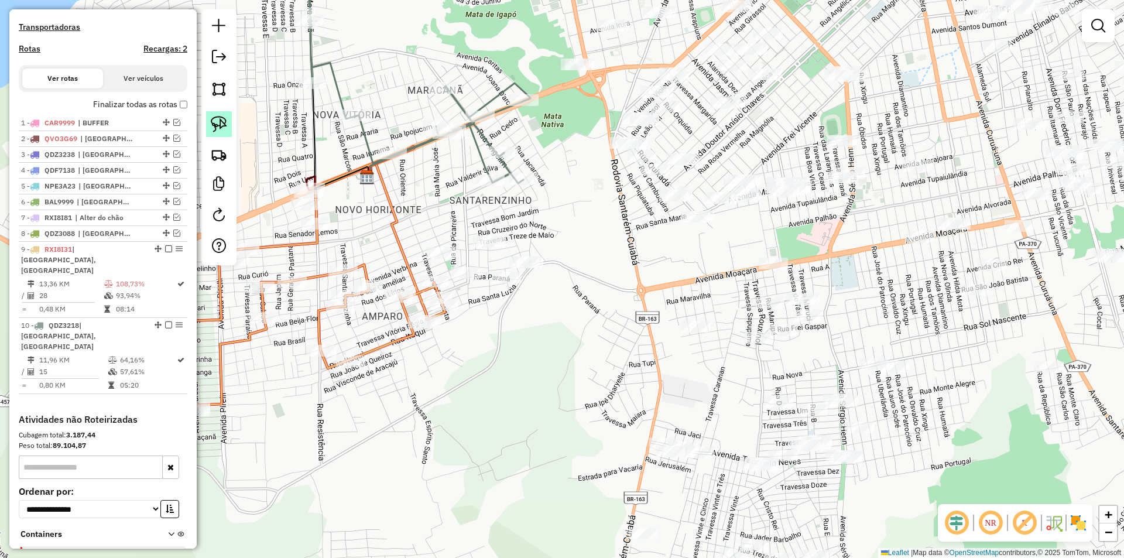
click at [220, 123] on img at bounding box center [219, 124] width 16 height 16
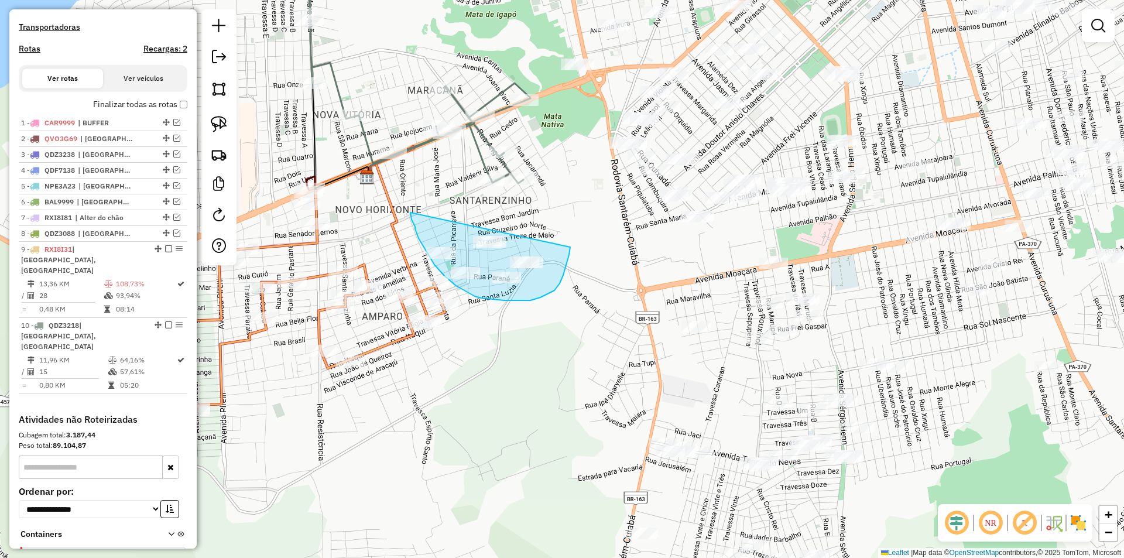
drag, startPoint x: 410, startPoint y: 212, endPoint x: 570, endPoint y: 247, distance: 163.5
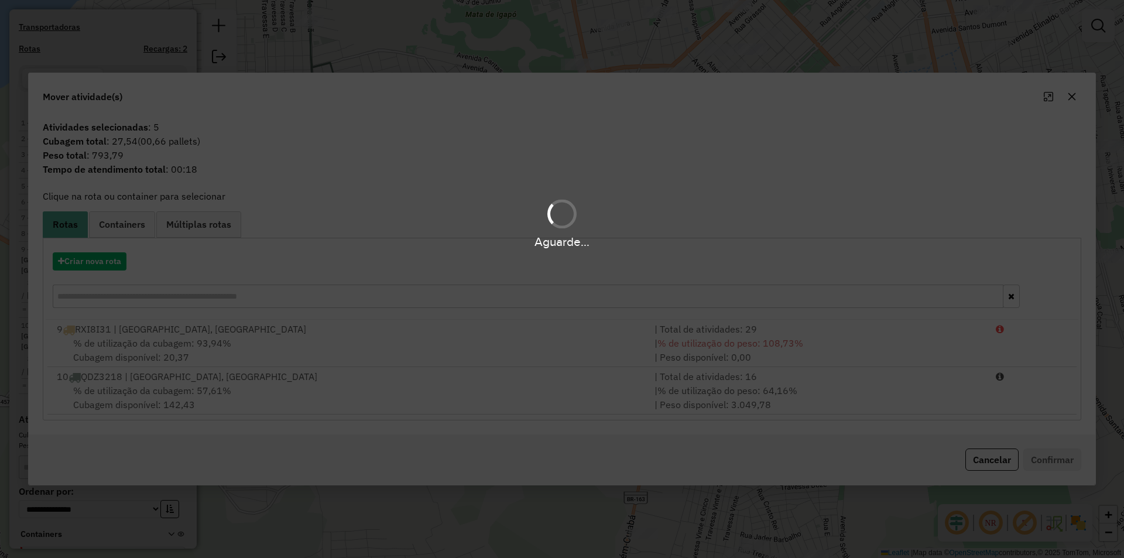
click at [398, 335] on div "Aguarde..." at bounding box center [562, 279] width 1124 height 558
click at [566, 322] on div "Aguarde..." at bounding box center [562, 279] width 1124 height 558
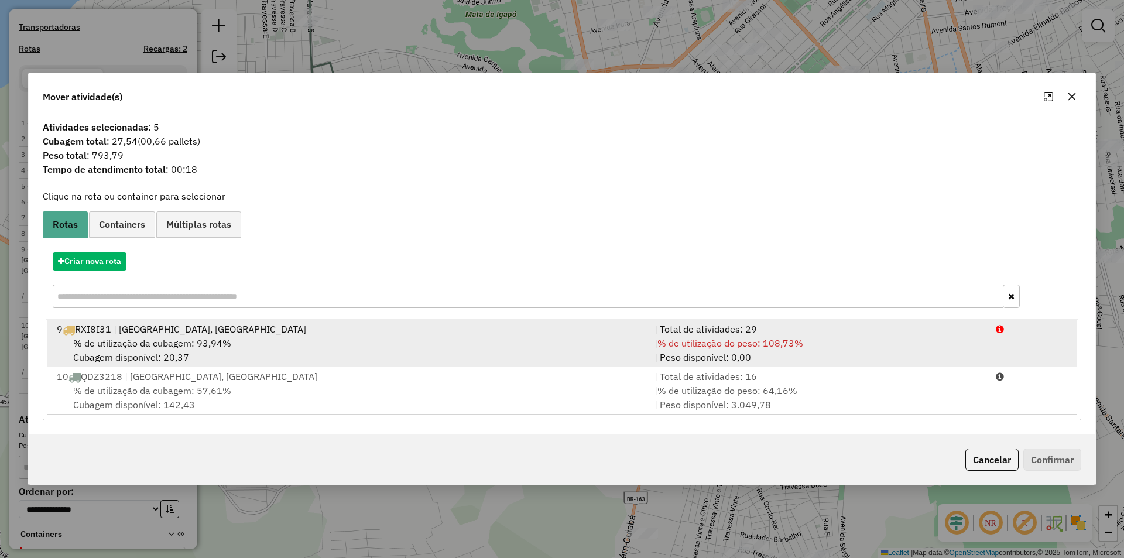
click at [736, 326] on div "| Total de atividades: 29" at bounding box center [817, 329] width 341 height 14
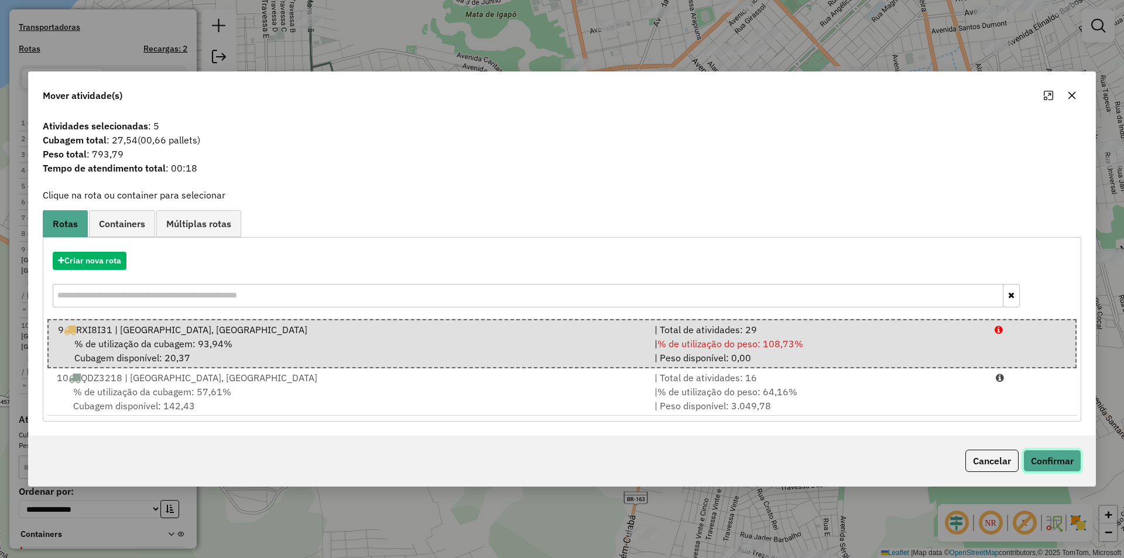
click at [1053, 456] on button "Confirmar" at bounding box center [1052, 460] width 58 height 22
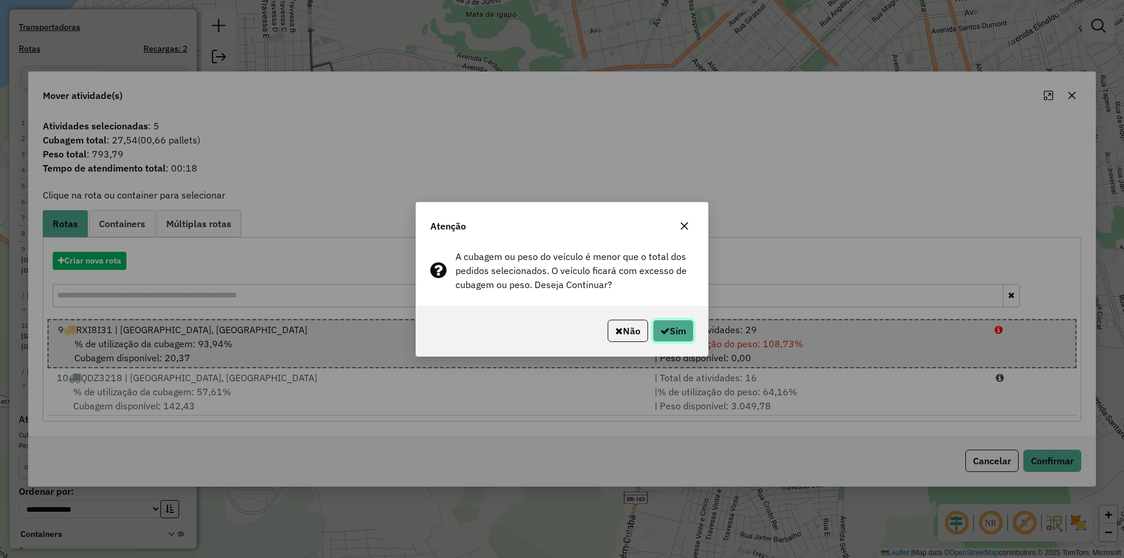
click at [665, 332] on icon "button" at bounding box center [664, 330] width 9 height 9
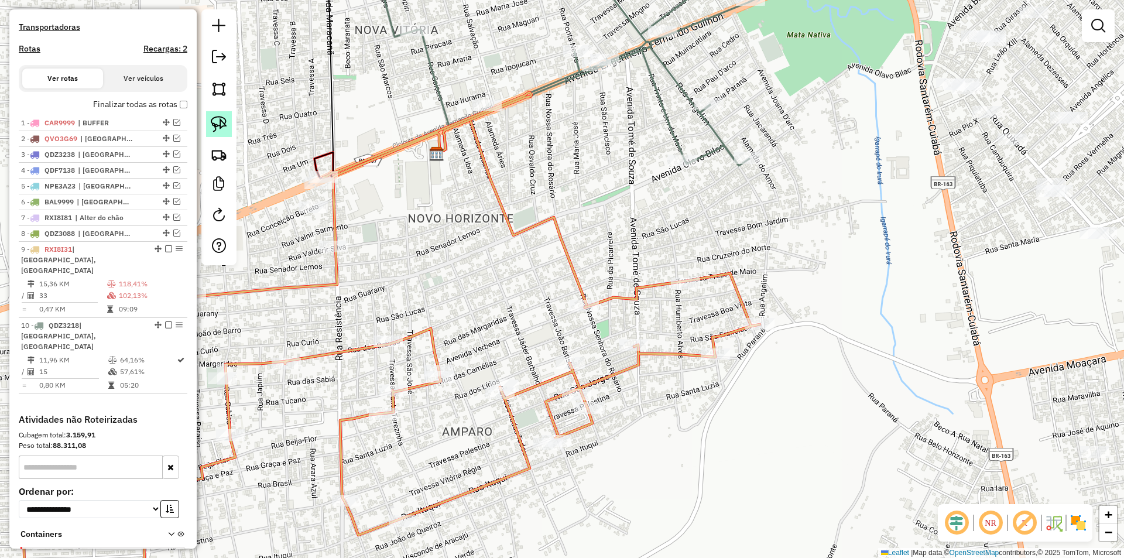
click at [222, 121] on img at bounding box center [219, 124] width 16 height 16
drag, startPoint x: 284, startPoint y: 174, endPoint x: 361, endPoint y: 164, distance: 77.3
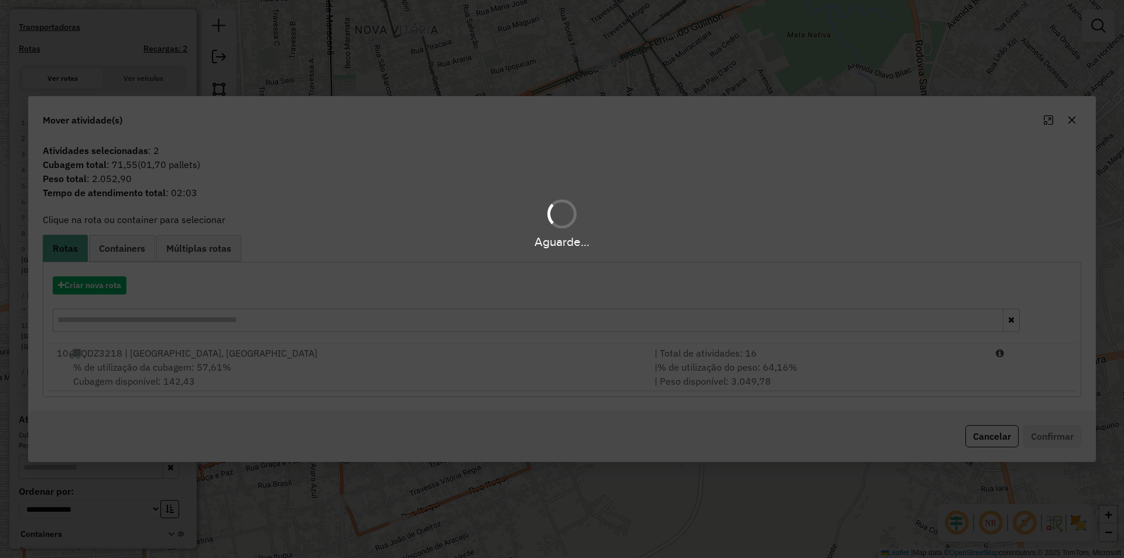
click at [718, 354] on hb-app "Aguarde... Pop-up bloqueado! Seu navegador bloqueou automáticamente a abertura …" at bounding box center [562, 279] width 1124 height 558
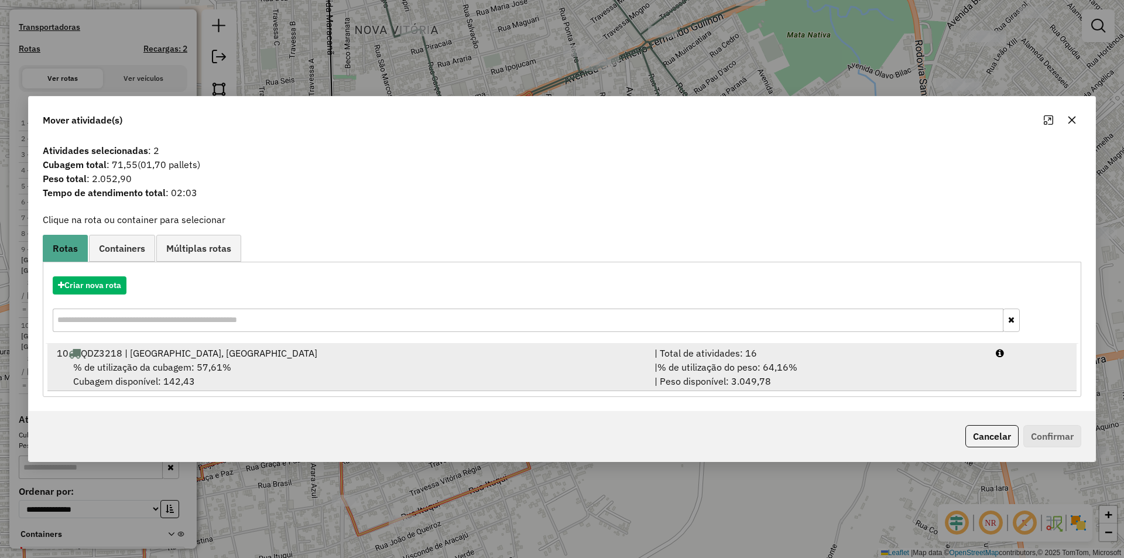
drag, startPoint x: 880, startPoint y: 365, endPoint x: 963, endPoint y: 375, distance: 83.1
click at [882, 365] on div "| % de utilização do peso: 64,16% | Peso disponível: 3.049,78" at bounding box center [817, 374] width 341 height 28
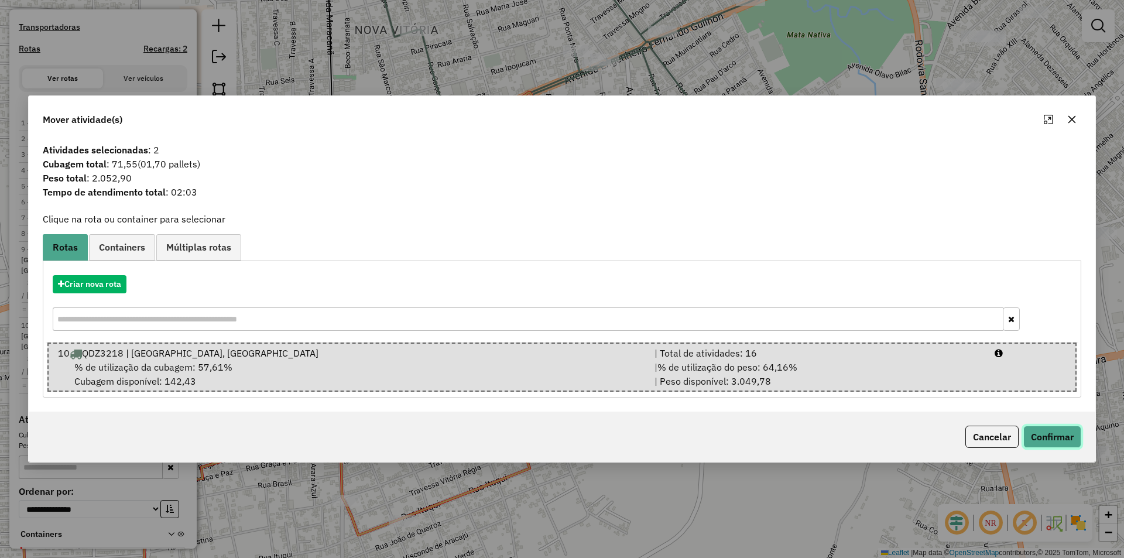
click at [1051, 429] on button "Confirmar" at bounding box center [1052, 436] width 58 height 22
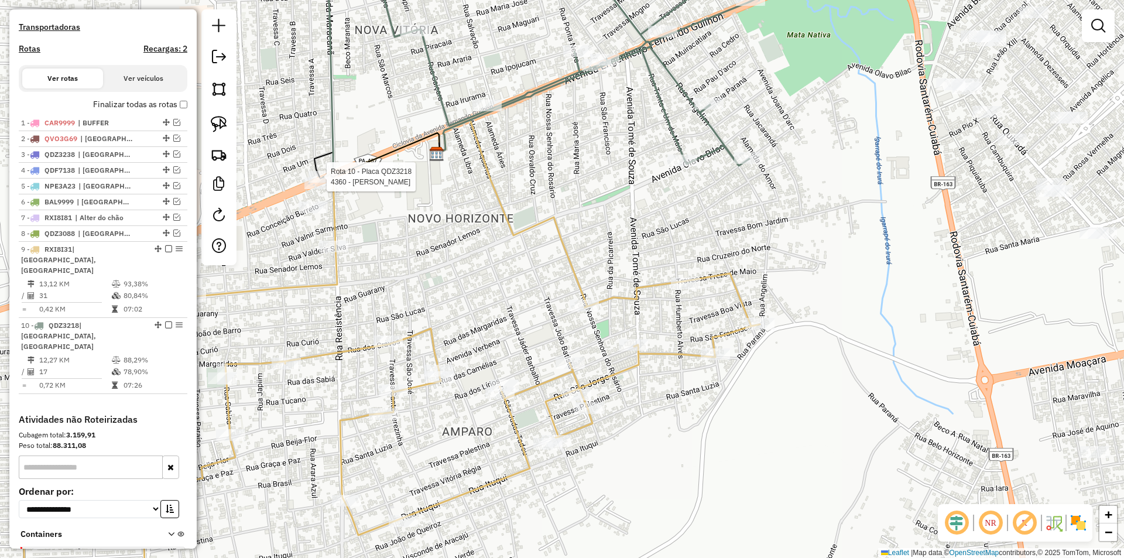
select select "**********"
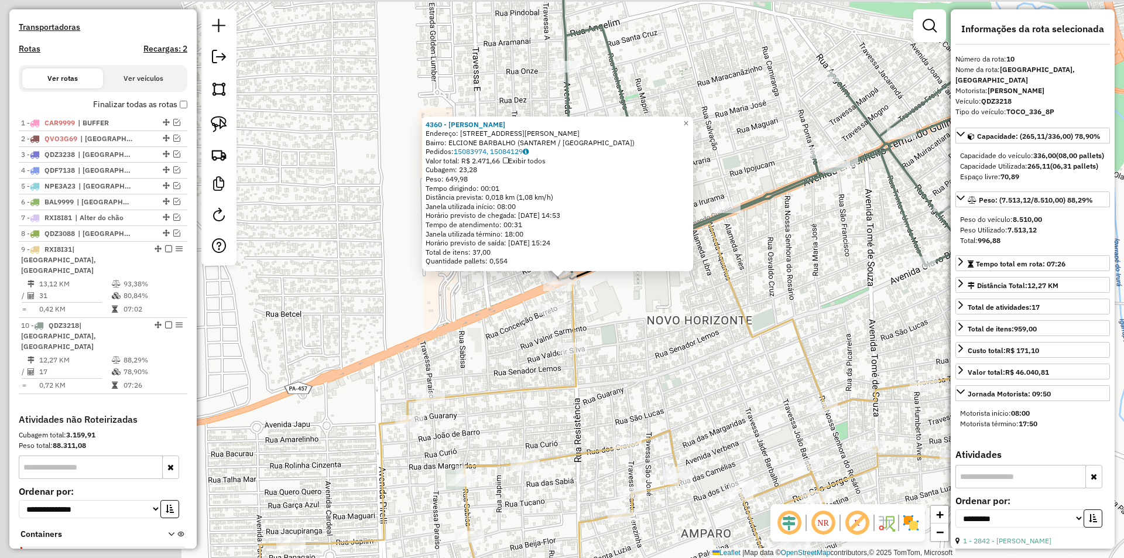
scroll to position [427, 0]
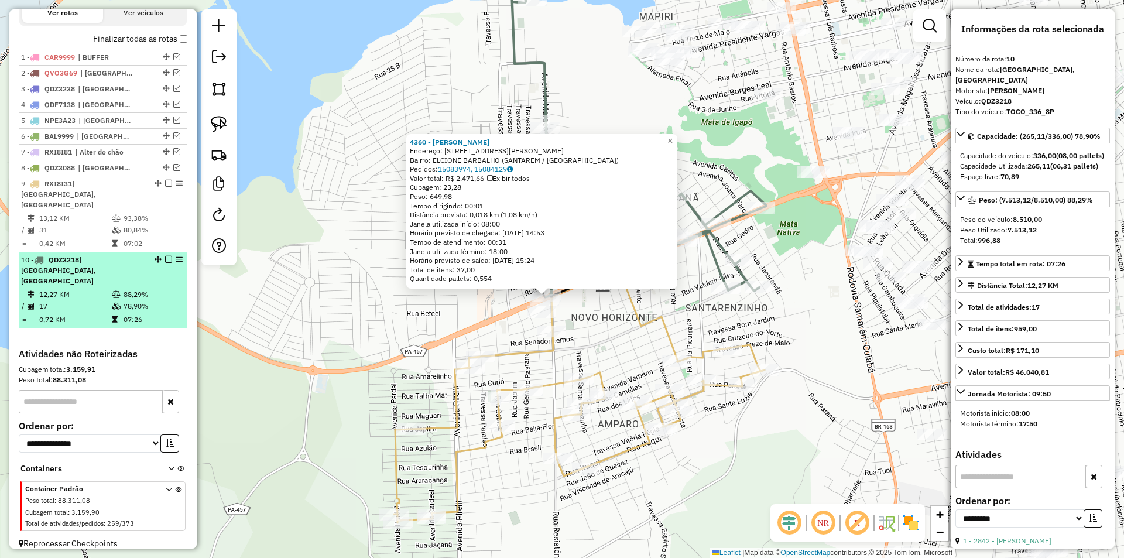
click at [144, 289] on td "88,29%" at bounding box center [152, 295] width 59 height 12
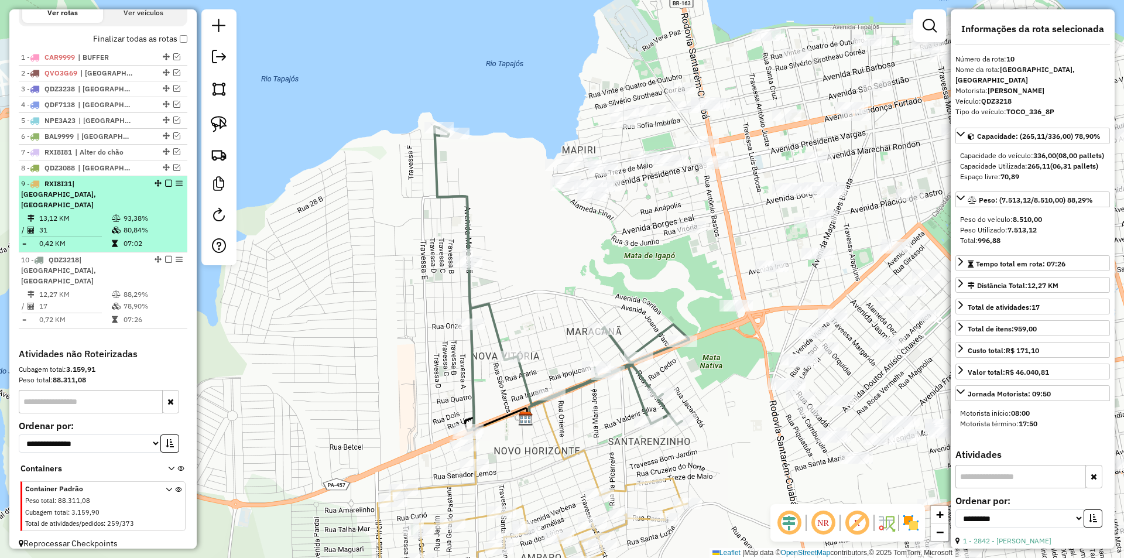
click at [149, 234] on td "80,84%" at bounding box center [152, 230] width 59 height 12
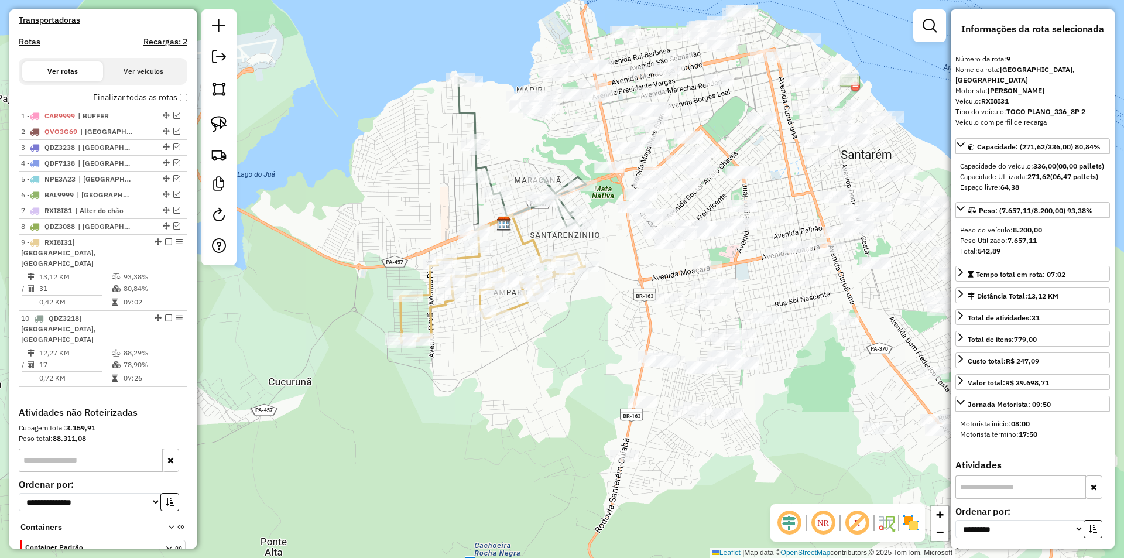
scroll to position [328, 0]
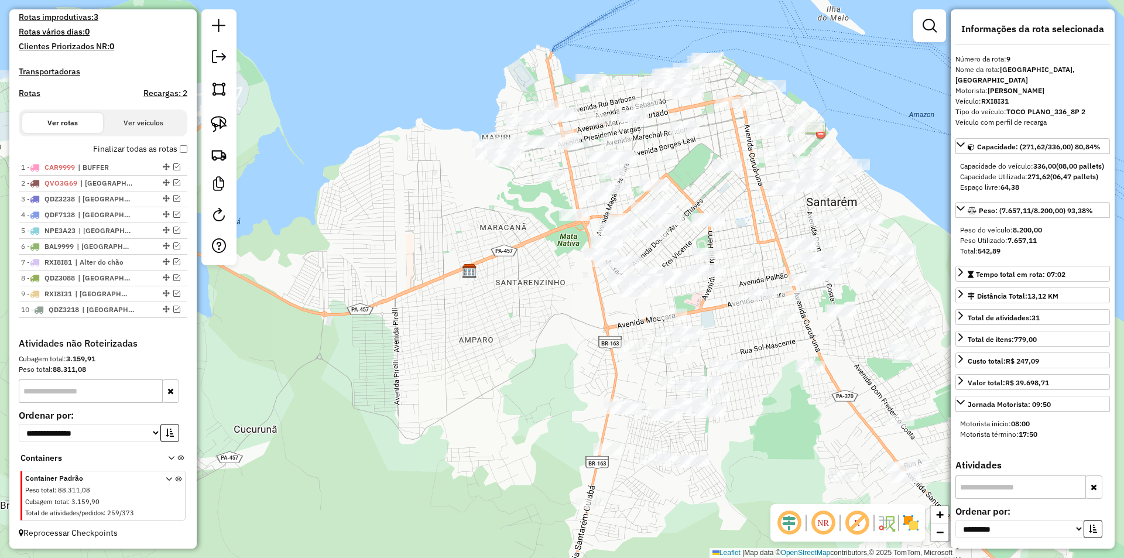
drag, startPoint x: 479, startPoint y: 232, endPoint x: 469, endPoint y: 242, distance: 14.5
click at [450, 269] on div "Janela de atendimento Grade de atendimento Capacidade Transportadoras Veículos …" at bounding box center [562, 279] width 1124 height 558
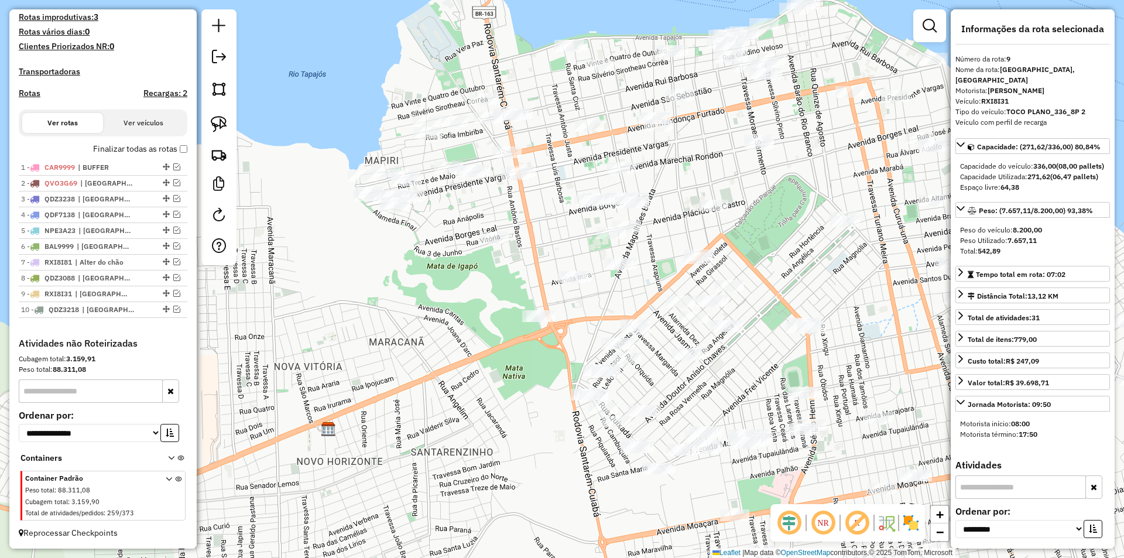
drag, startPoint x: 543, startPoint y: 218, endPoint x: 528, endPoint y: 240, distance: 26.1
click at [528, 240] on div "Janela de atendimento Grade de atendimento Capacidade Transportadoras Veículos …" at bounding box center [562, 279] width 1124 height 558
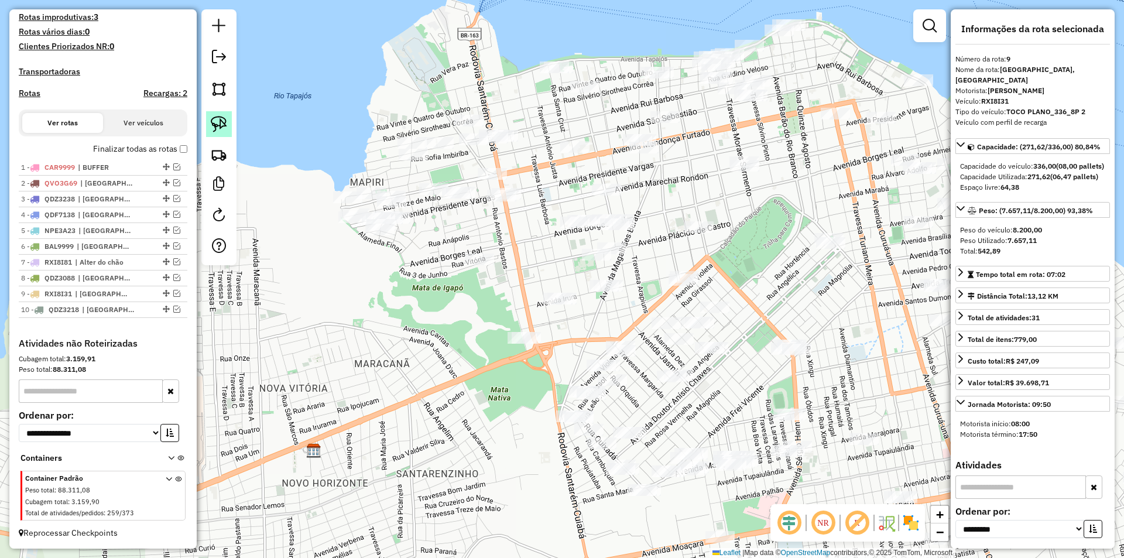
click at [211, 120] on img at bounding box center [219, 124] width 16 height 16
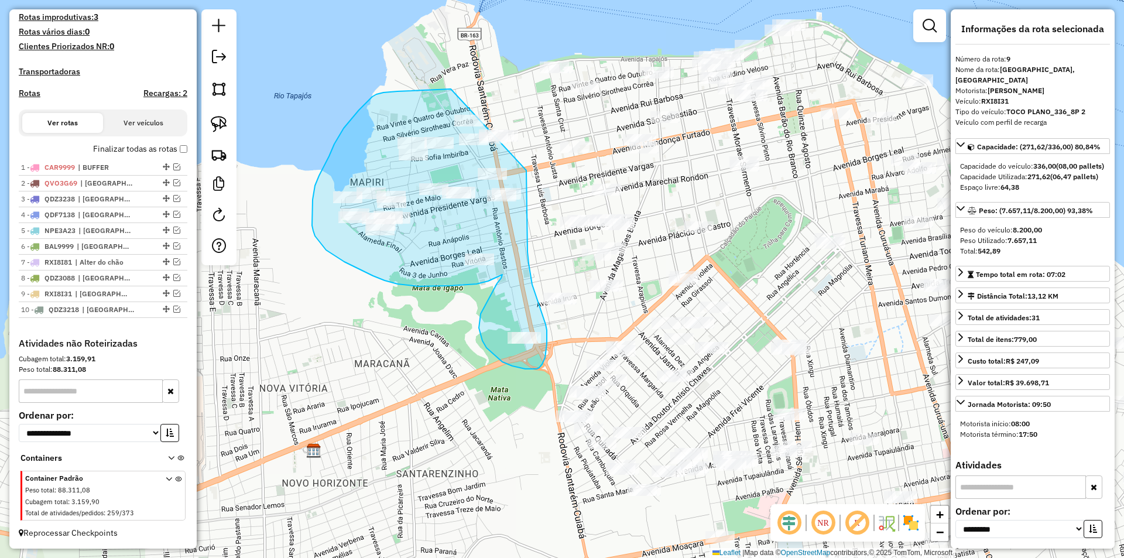
drag, startPoint x: 431, startPoint y: 90, endPoint x: 524, endPoint y: 120, distance: 97.9
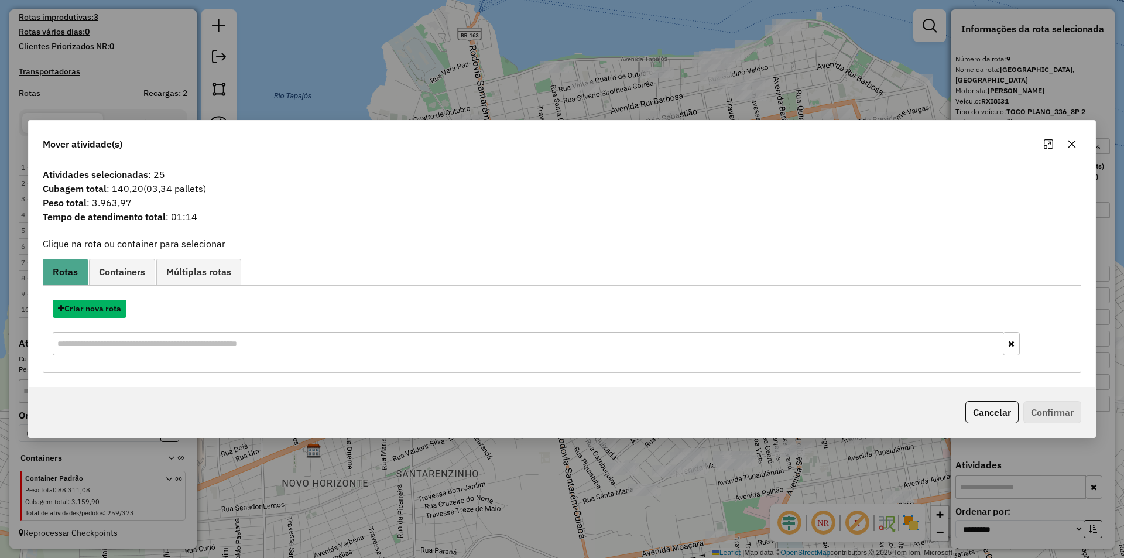
click at [123, 307] on button "Criar nova rota" at bounding box center [90, 309] width 74 height 18
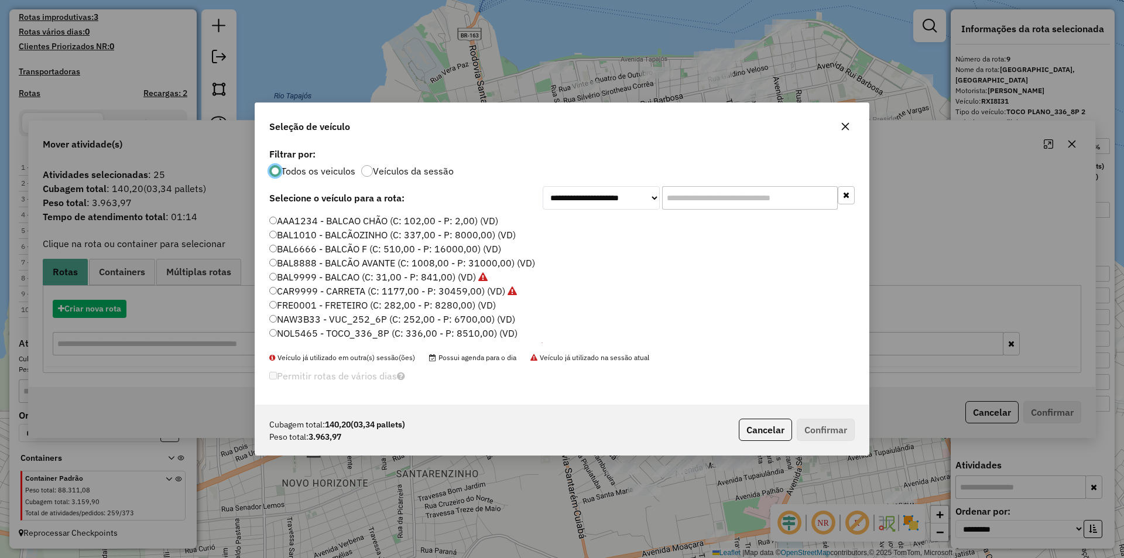
scroll to position [6, 4]
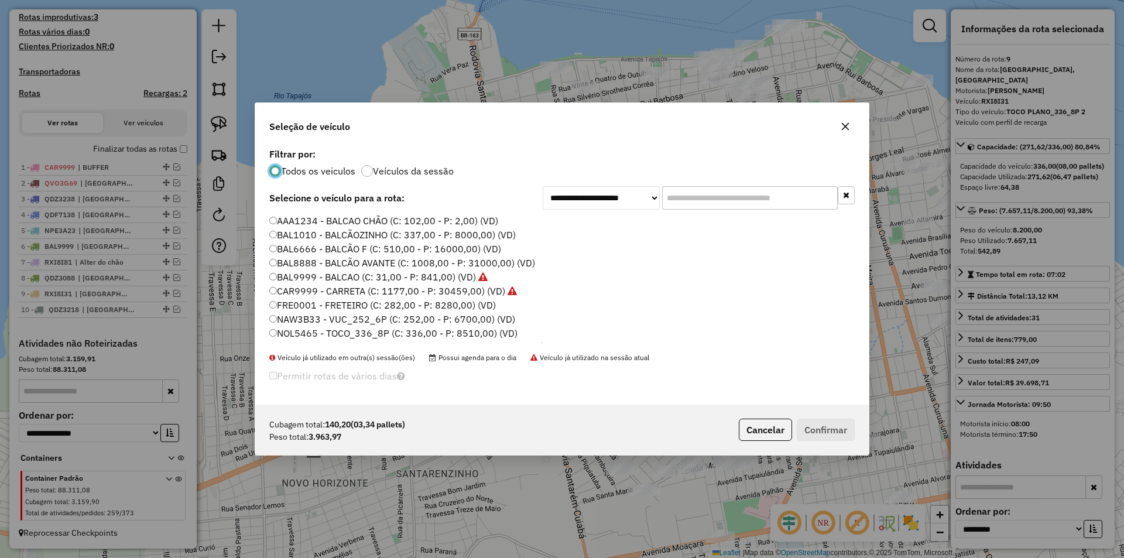
click at [296, 315] on label "NAW3B33 - VUC_252_6P (C: 252,00 - P: 6700,00) (VD)" at bounding box center [392, 319] width 246 height 14
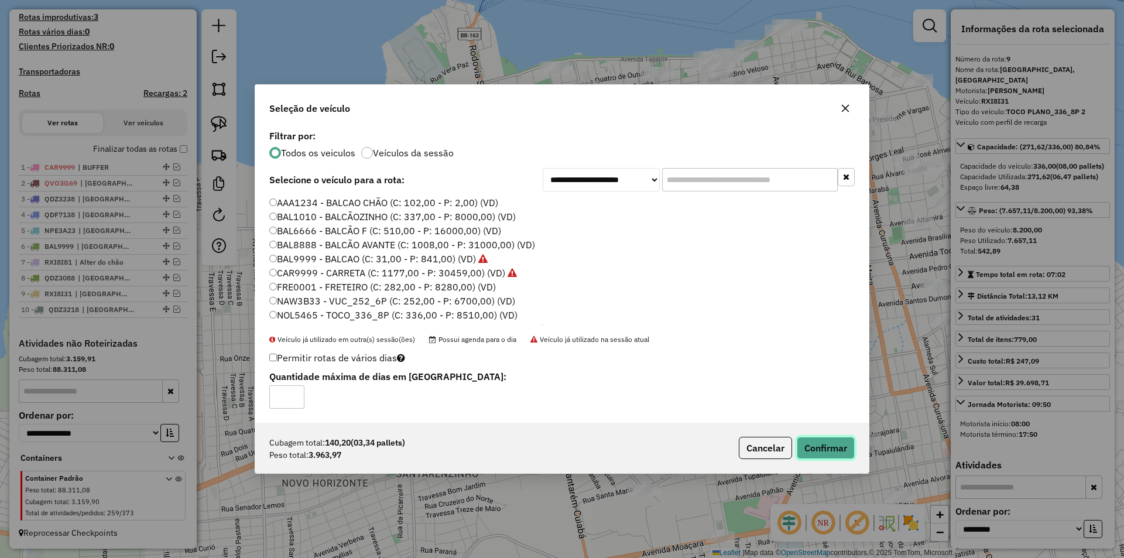
click at [826, 441] on button "Confirmar" at bounding box center [826, 448] width 58 height 22
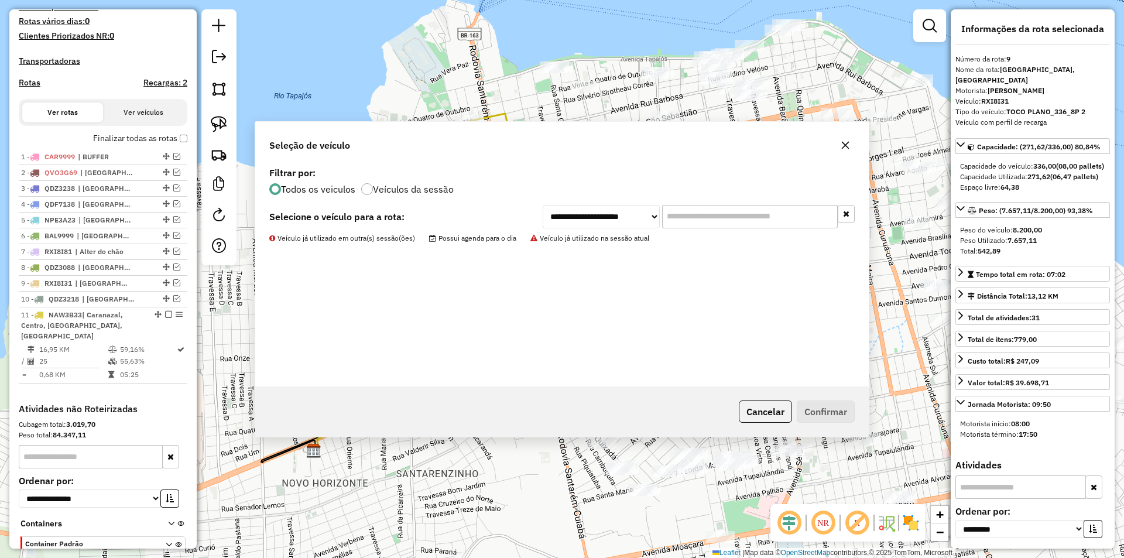
scroll to position [393, 0]
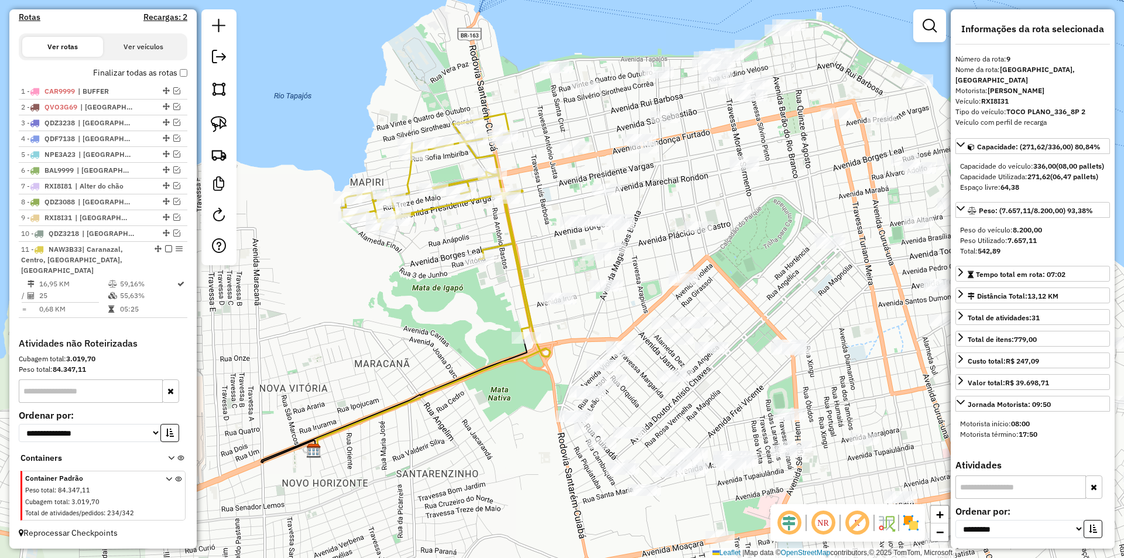
click at [218, 123] on img at bounding box center [219, 124] width 16 height 16
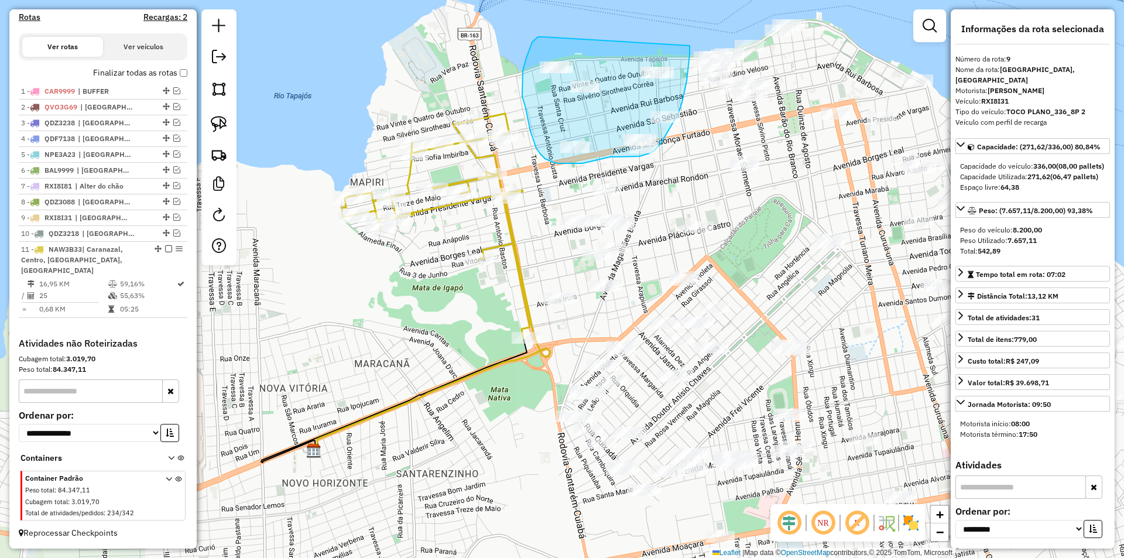
drag, startPoint x: 538, startPoint y: 37, endPoint x: 689, endPoint y: 46, distance: 151.8
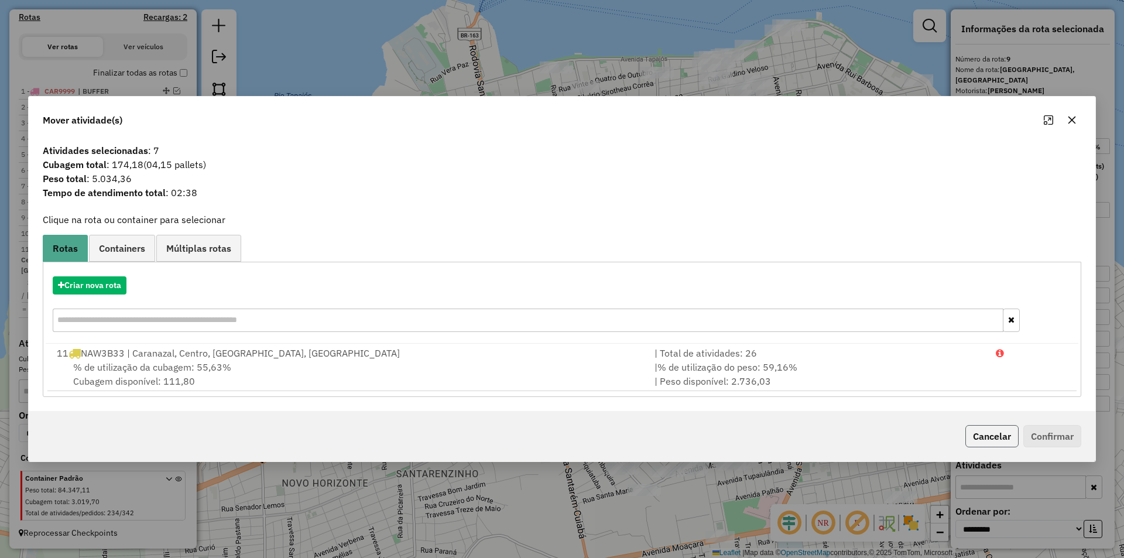
click at [987, 437] on button "Cancelar" at bounding box center [991, 436] width 53 height 22
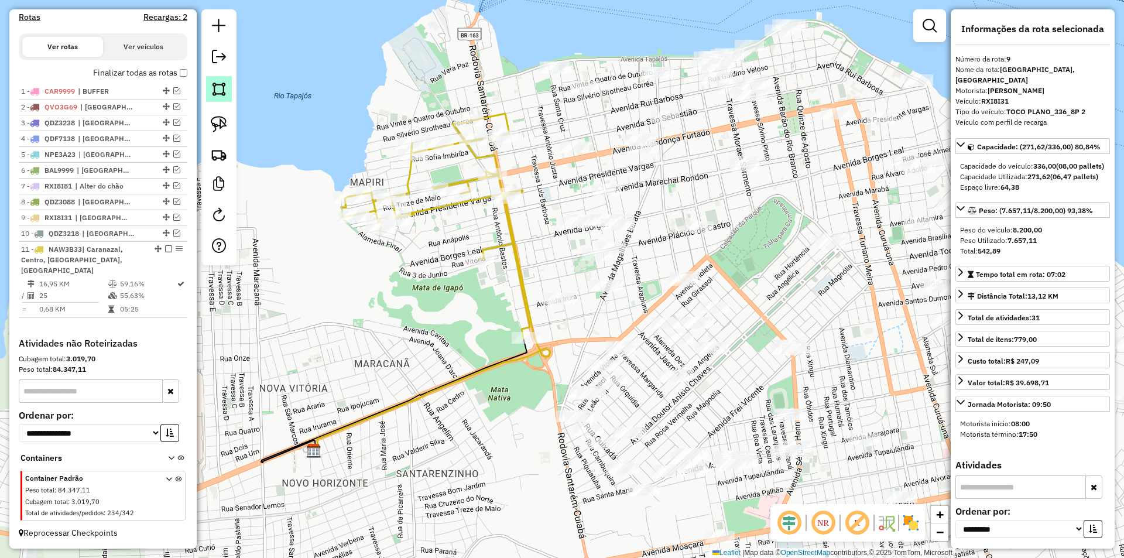
click at [222, 83] on img at bounding box center [219, 89] width 16 height 16
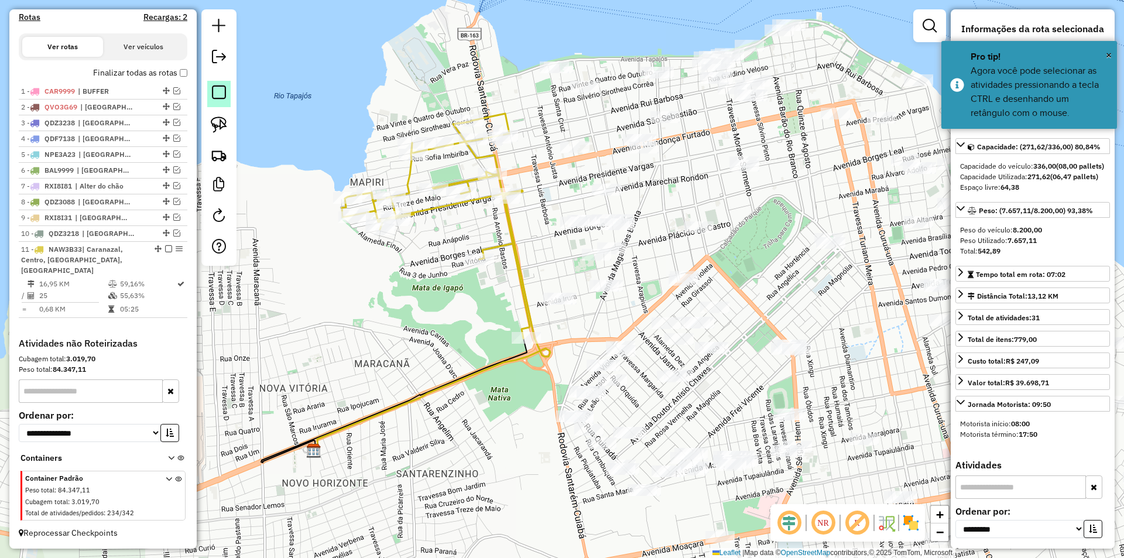
click at [221, 97] on em at bounding box center [219, 92] width 14 height 14
click at [222, 121] on img at bounding box center [219, 124] width 16 height 16
drag, startPoint x: 613, startPoint y: 107, endPoint x: 670, endPoint y: 139, distance: 65.3
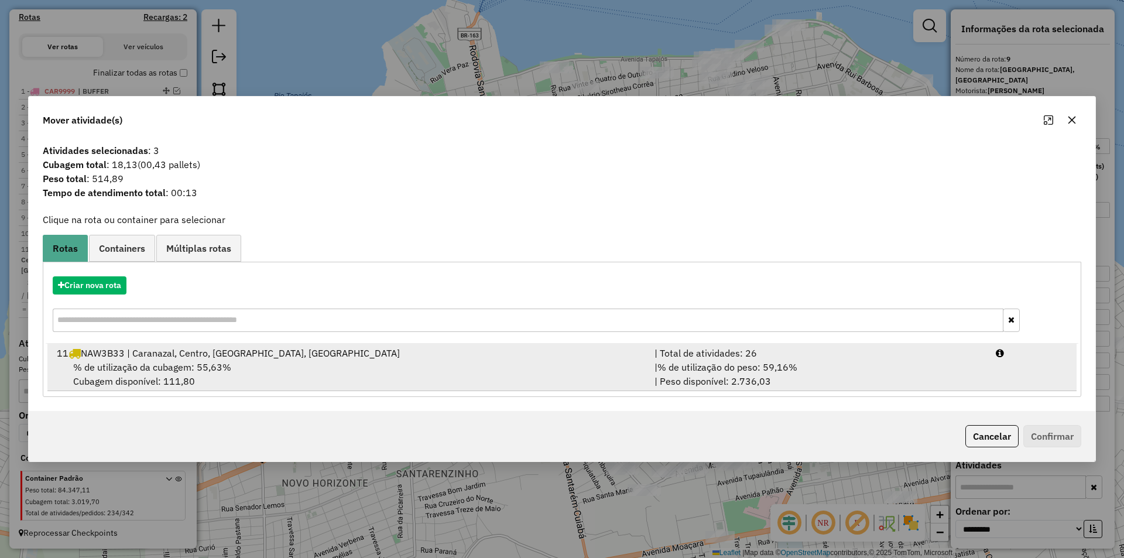
click at [877, 379] on div "| % de utilização do peso: 59,16% | Peso disponível: 2.736,03" at bounding box center [817, 374] width 341 height 28
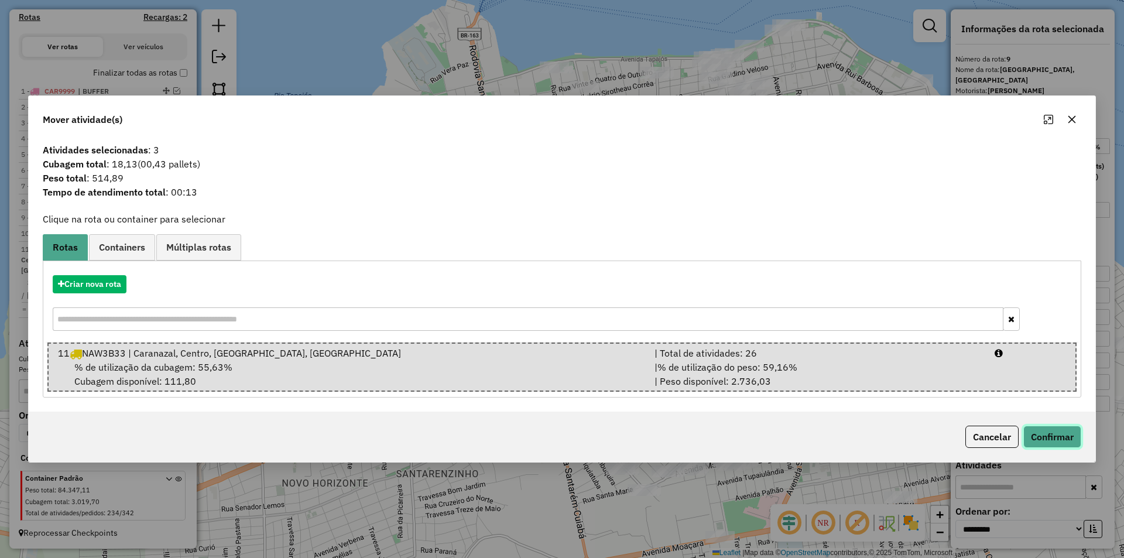
click at [1038, 435] on button "Confirmar" at bounding box center [1052, 436] width 58 height 22
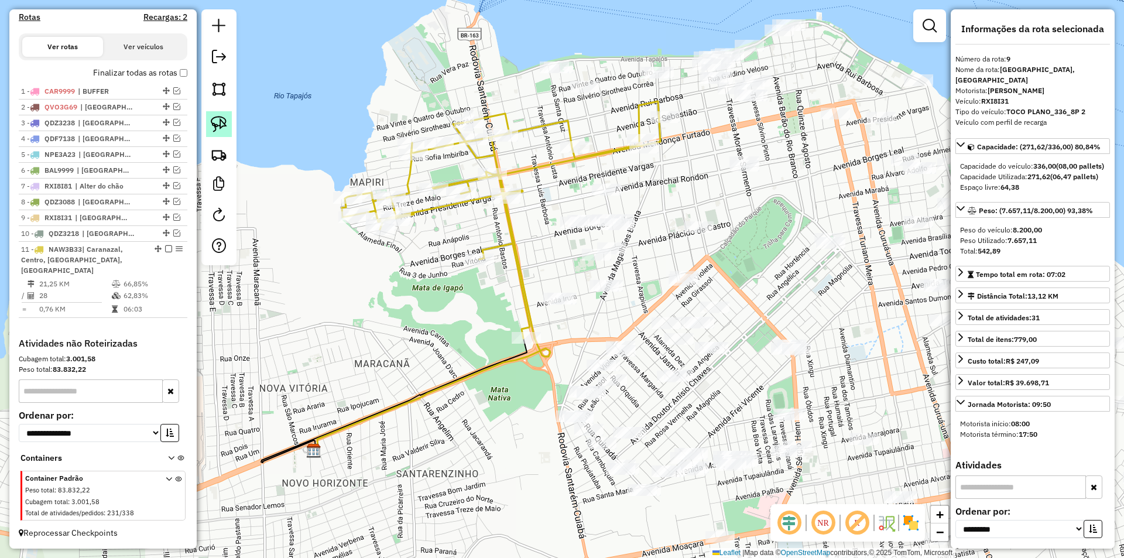
click at [219, 124] on img at bounding box center [219, 124] width 16 height 16
drag, startPoint x: 657, startPoint y: 98, endPoint x: 671, endPoint y: 127, distance: 32.2
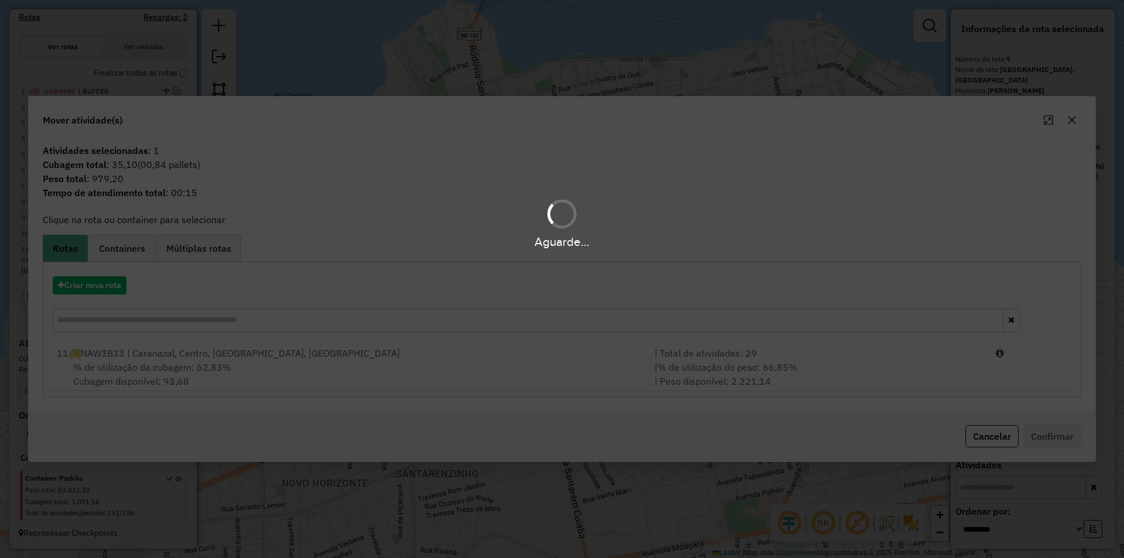
click at [419, 367] on div "Aguarde..." at bounding box center [562, 279] width 1124 height 558
click at [444, 364] on hb-app "Aguarde... Pop-up bloqueado! Seu navegador bloqueou automáticamente a abertura …" at bounding box center [562, 279] width 1124 height 558
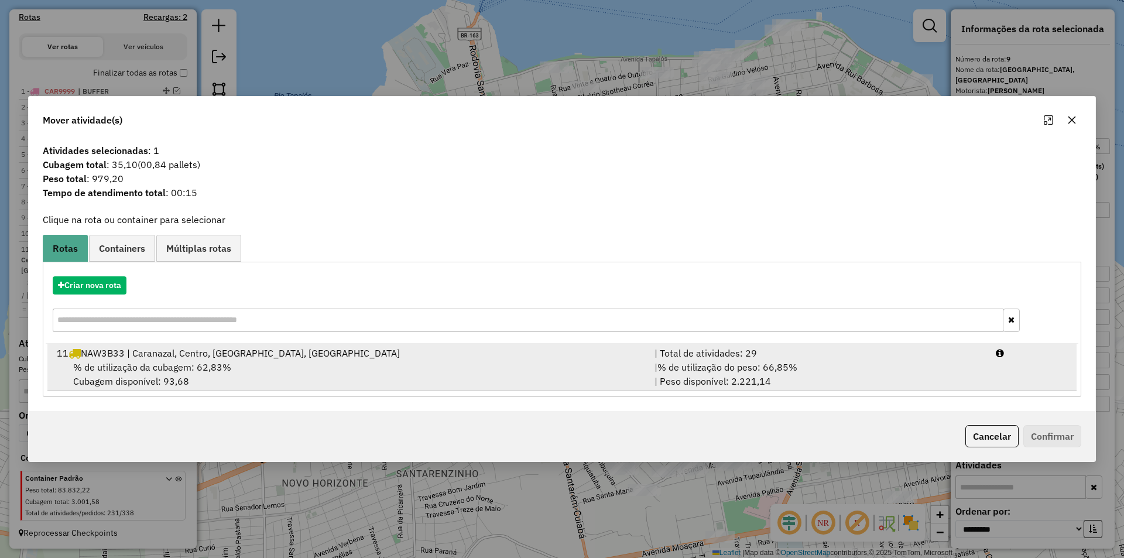
drag, startPoint x: 477, startPoint y: 365, endPoint x: 609, endPoint y: 363, distance: 132.3
click at [478, 365] on div "% de utilização da cubagem: 62,83% Cubagem disponível: 93,68" at bounding box center [349, 374] width 598 height 28
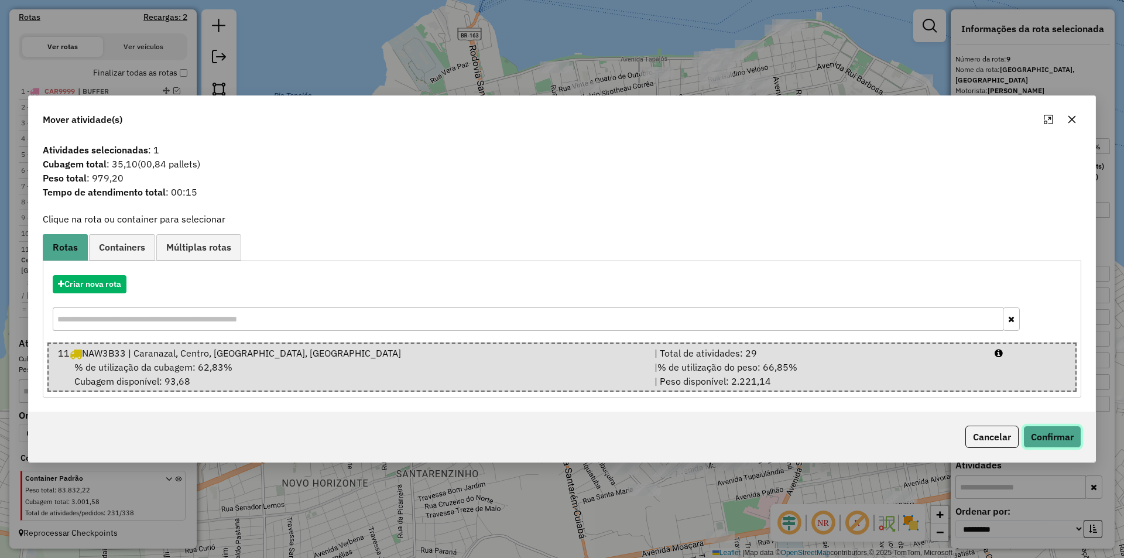
click at [1043, 437] on button "Confirmar" at bounding box center [1052, 436] width 58 height 22
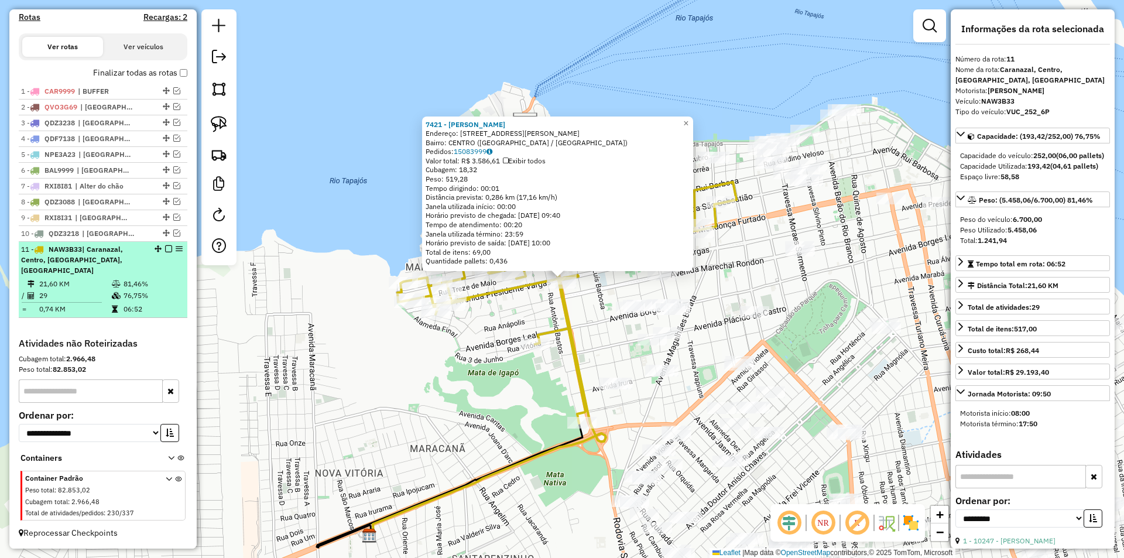
click at [165, 252] on em at bounding box center [168, 248] width 7 height 7
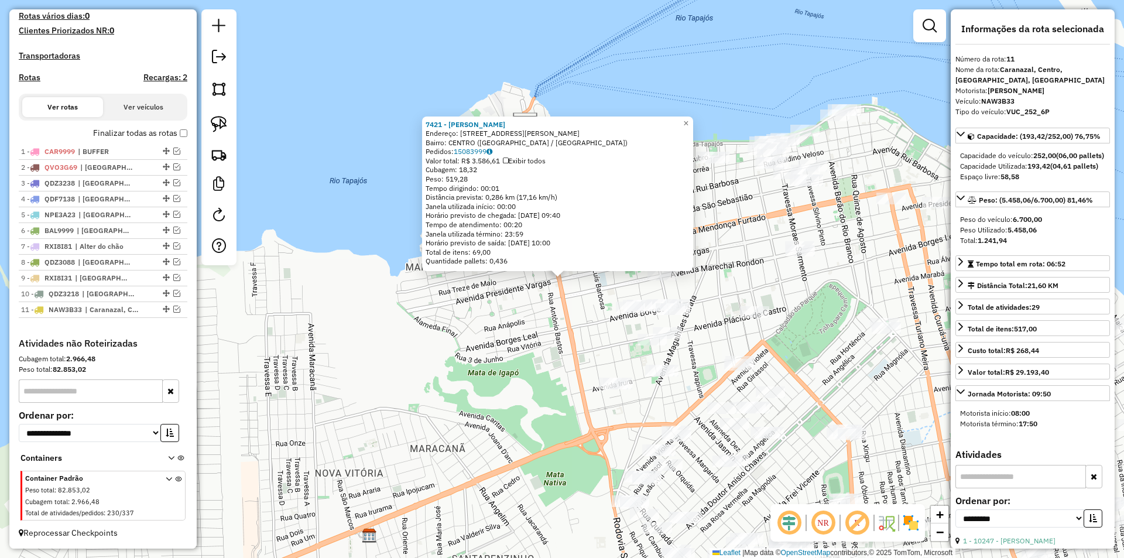
scroll to position [344, 0]
drag, startPoint x: 461, startPoint y: 355, endPoint x: 260, endPoint y: 328, distance: 202.0
click at [260, 328] on div "7421 - [PERSON_NAME] A Endereço: [STREET_ADDRESS][PERSON_NAME] [GEOGRAPHIC_DATA…" at bounding box center [562, 279] width 1124 height 558
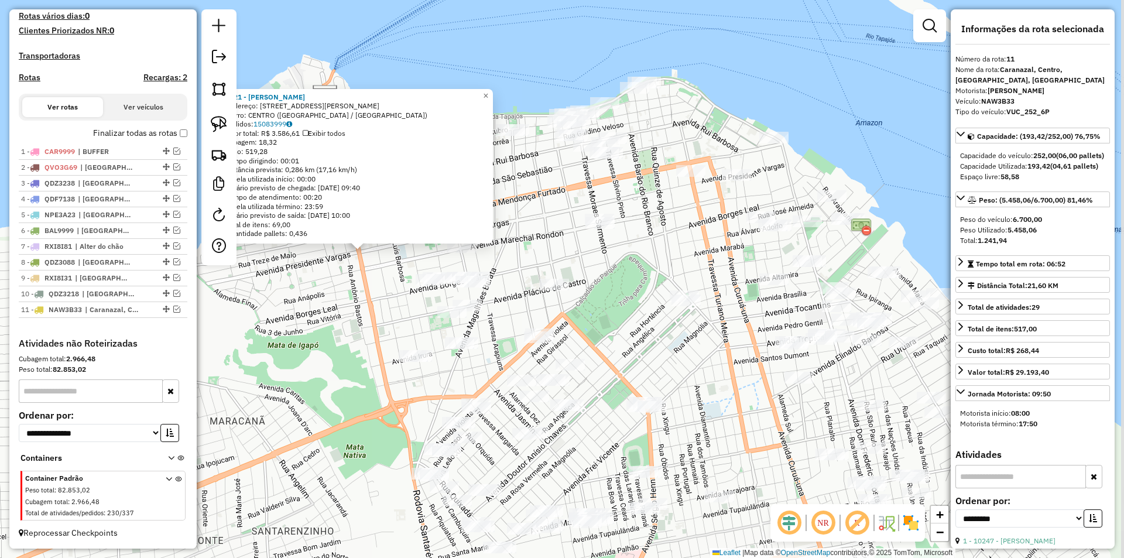
click at [354, 335] on div "7421 - [PERSON_NAME] A Endereço: [STREET_ADDRESS][PERSON_NAME] [GEOGRAPHIC_DATA…" at bounding box center [562, 279] width 1124 height 558
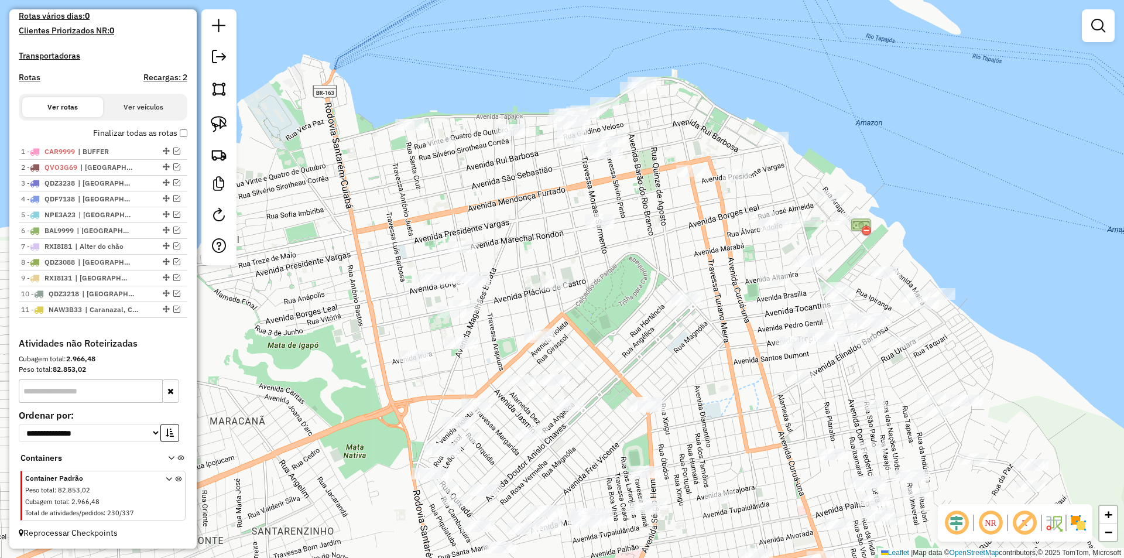
drag, startPoint x: 374, startPoint y: 325, endPoint x: 365, endPoint y: 341, distance: 17.9
click at [365, 341] on div "Janela de atendimento Grade de atendimento Capacidade Transportadoras Veículos …" at bounding box center [562, 279] width 1124 height 558
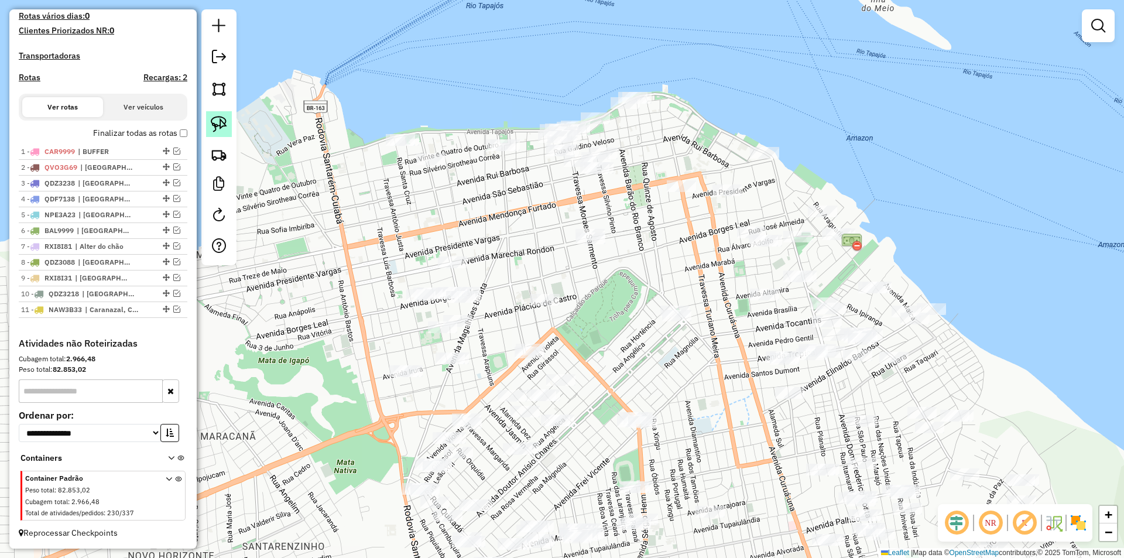
click at [212, 123] on img at bounding box center [219, 124] width 16 height 16
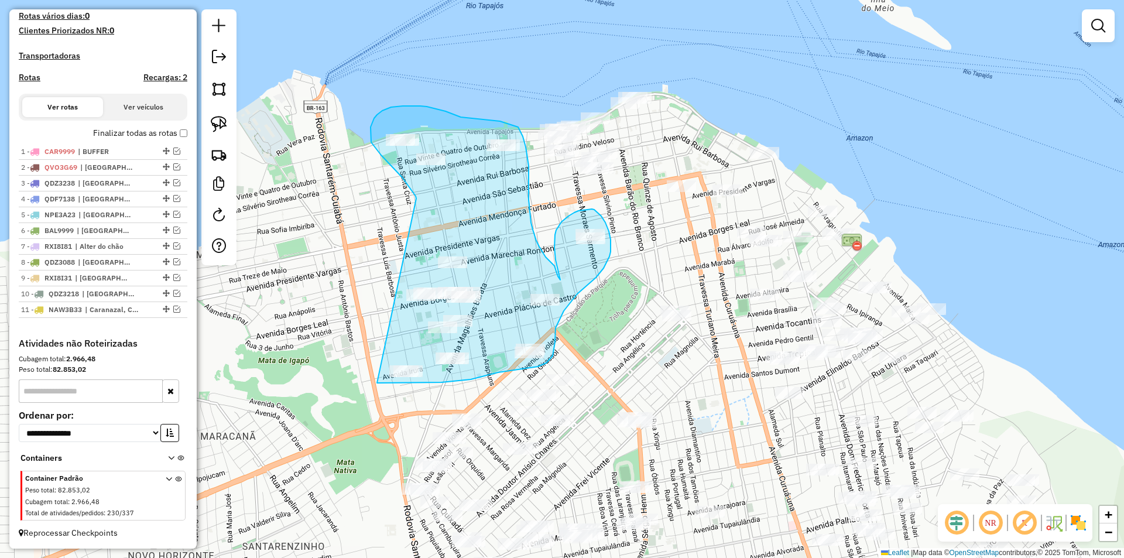
drag, startPoint x: 416, startPoint y: 198, endPoint x: 377, endPoint y: 383, distance: 188.5
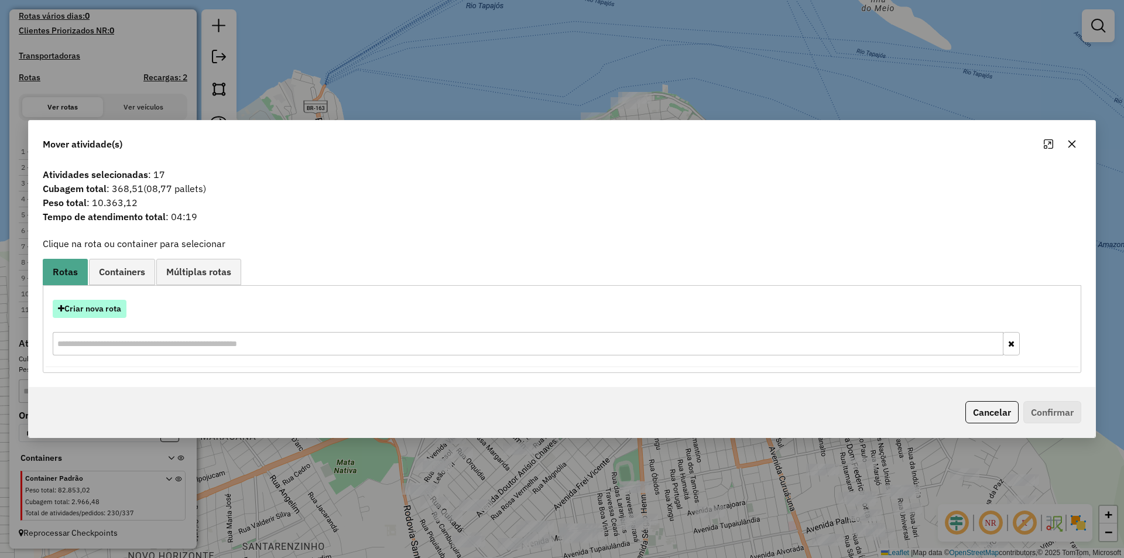
click at [123, 308] on button "Criar nova rota" at bounding box center [90, 309] width 74 height 18
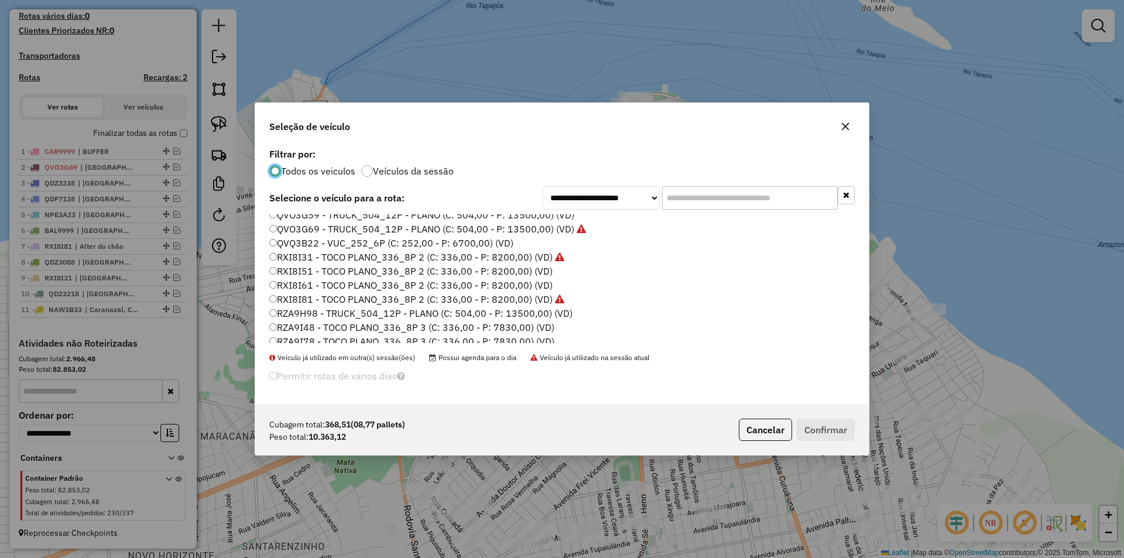
scroll to position [349, 0]
click at [312, 337] on label "RZA9I98 - TOCO PLANO_336_8P 3 (C: 336,00 - P: 7830,00) (VD)" at bounding box center [411, 335] width 285 height 14
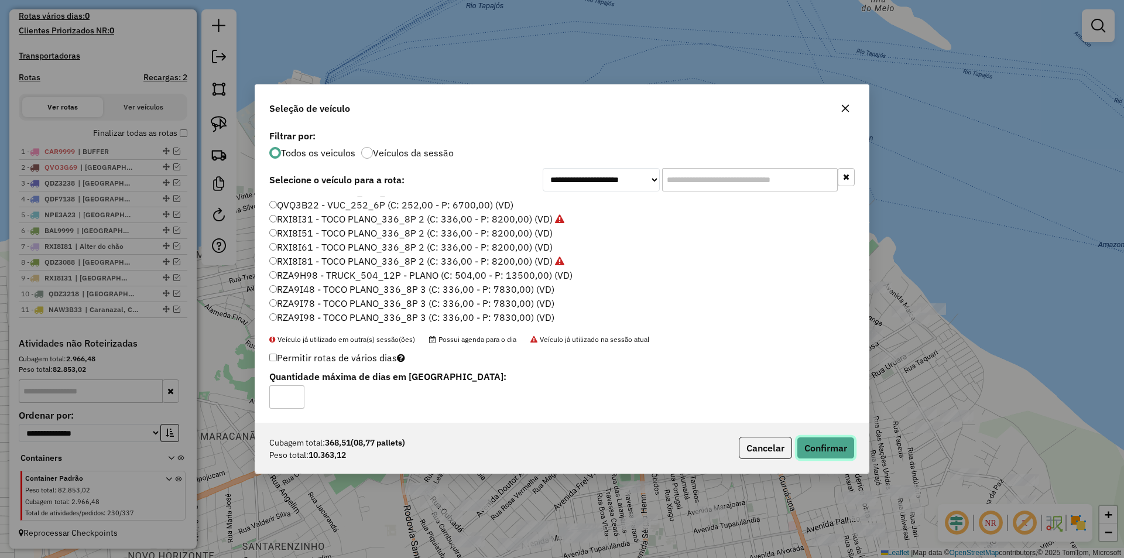
click at [838, 448] on button "Confirmar" at bounding box center [826, 448] width 58 height 22
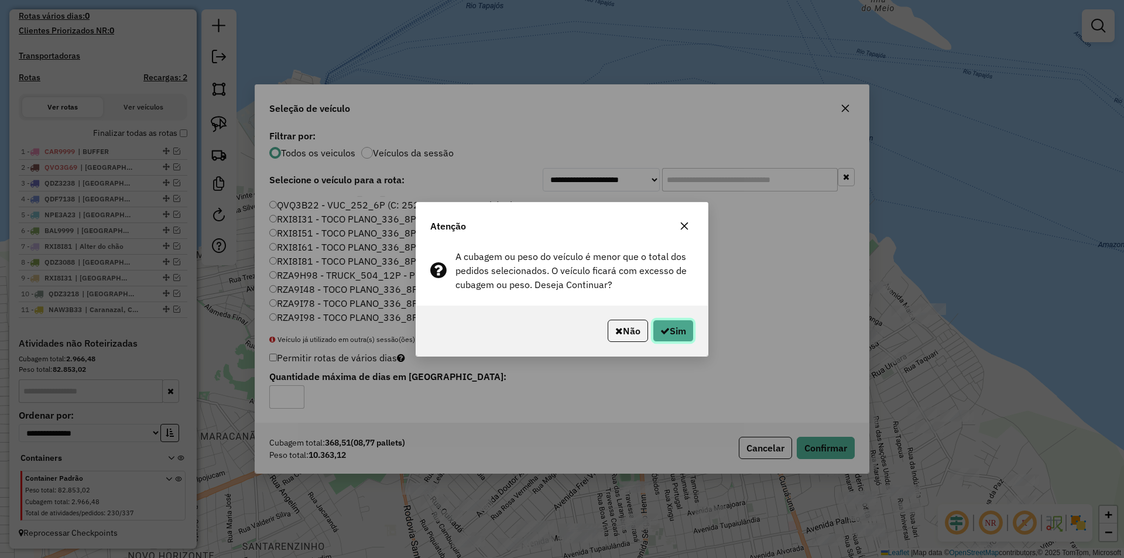
click at [657, 324] on button "Sim" at bounding box center [673, 331] width 41 height 22
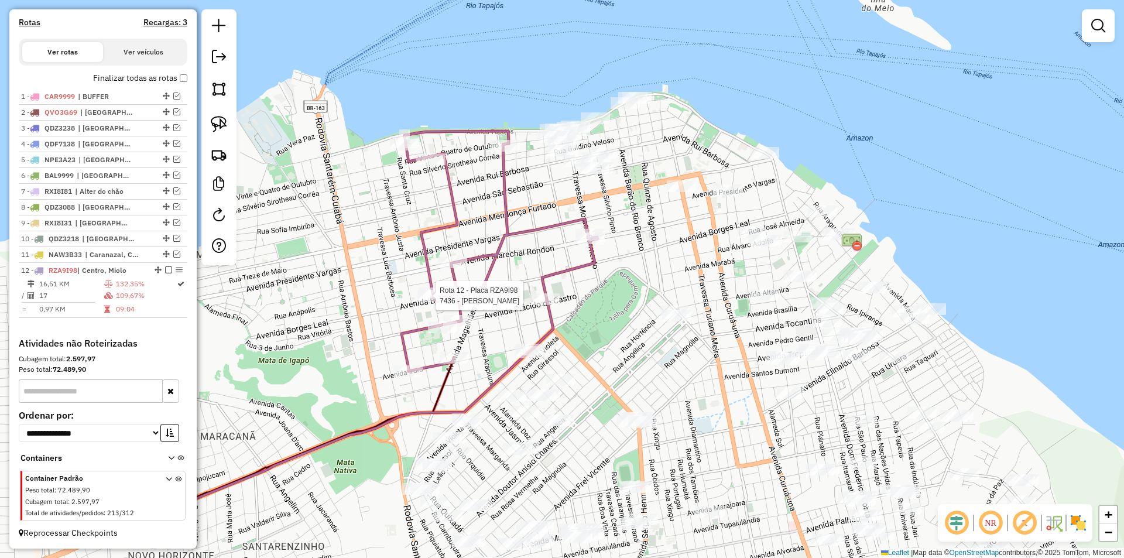
scroll to position [399, 0]
select select "**********"
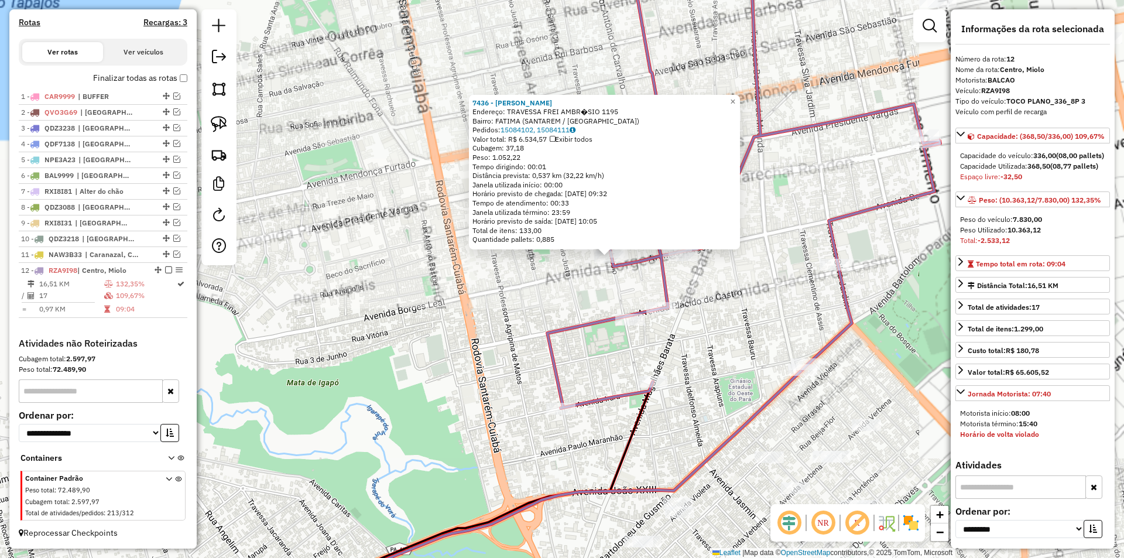
click at [579, 286] on div "7436 - [PERSON_NAME]: TRAVESSA FREI AMBR�SIO 1195 Bairro: FATIMA (SANTAREM / [G…" at bounding box center [562, 279] width 1124 height 558
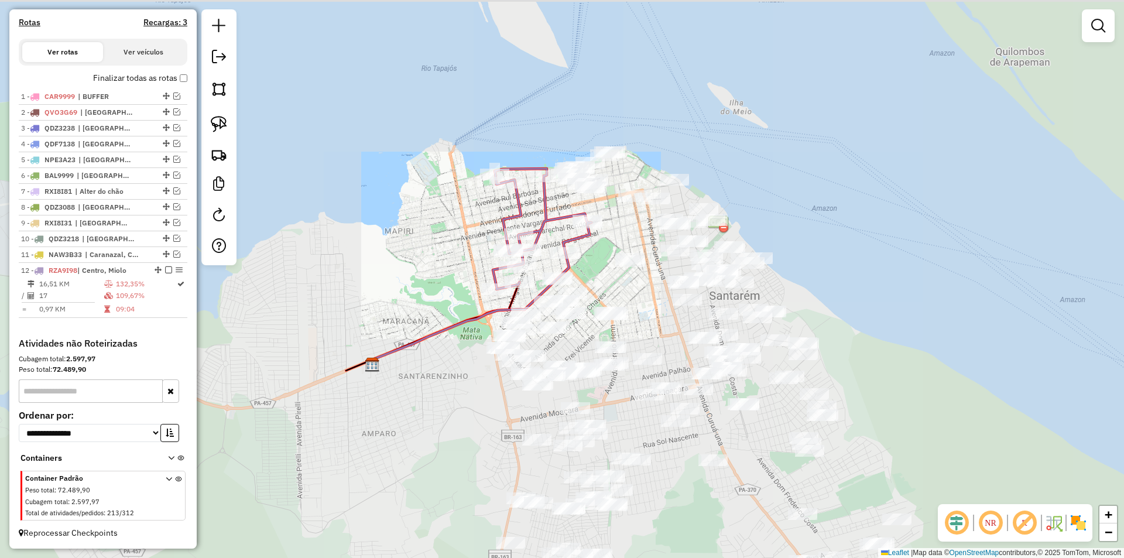
drag, startPoint x: 380, startPoint y: 222, endPoint x: 260, endPoint y: 133, distance: 149.4
click at [262, 133] on div "Janela de atendimento Grade de atendimento Capacidade Transportadoras Veículos …" at bounding box center [562, 279] width 1124 height 558
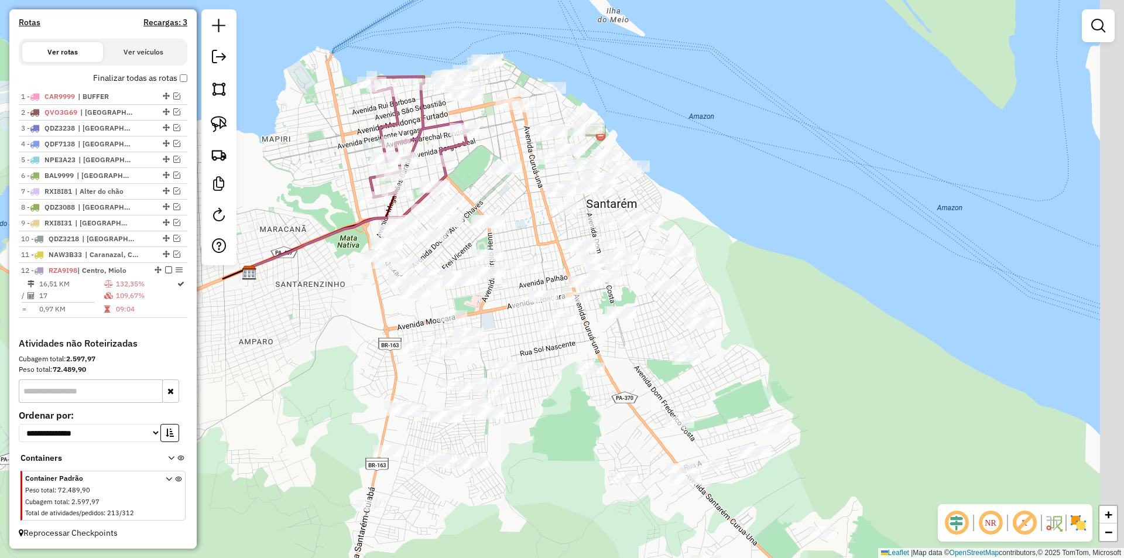
drag, startPoint x: 318, startPoint y: 321, endPoint x: 323, endPoint y: 184, distance: 137.1
click at [323, 190] on div "Janela de atendimento Grade de atendimento Capacidade Transportadoras Veículos …" at bounding box center [562, 279] width 1124 height 558
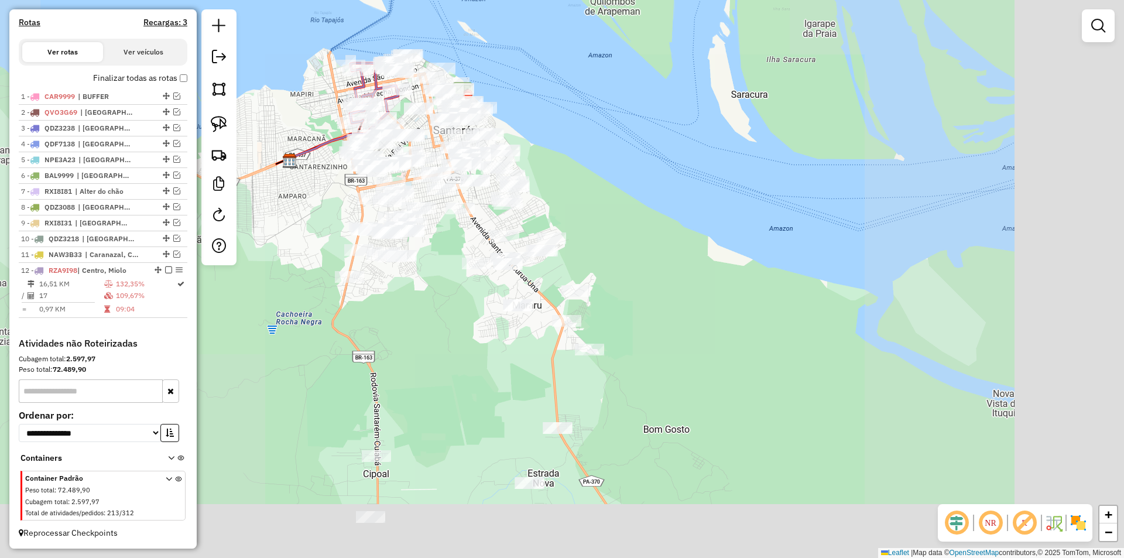
click at [324, 203] on div "Janela de atendimento Grade de atendimento Capacidade Transportadoras Veículos …" at bounding box center [562, 279] width 1124 height 558
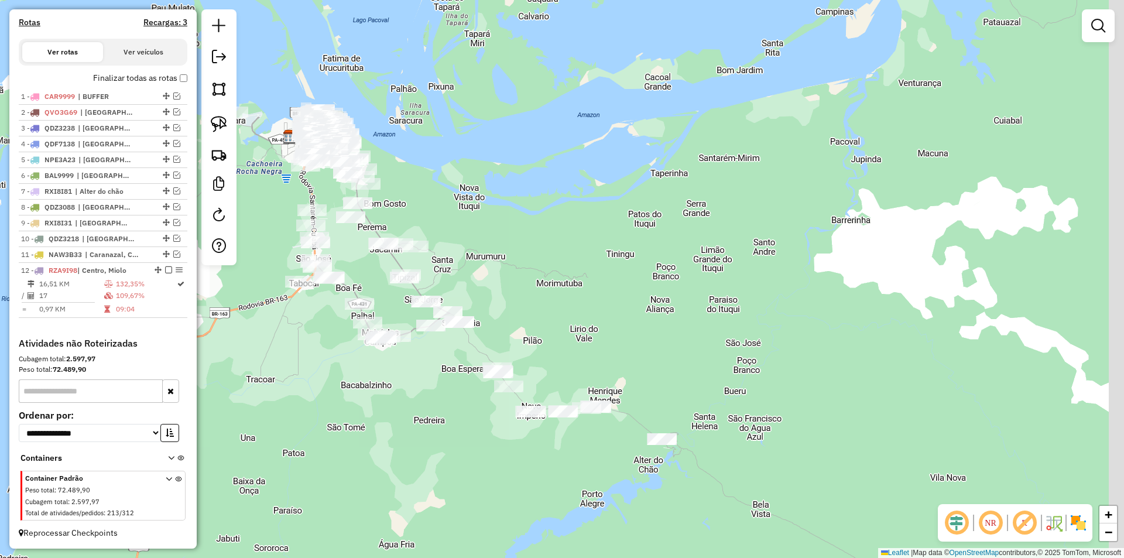
drag, startPoint x: 550, startPoint y: 224, endPoint x: 544, endPoint y: 183, distance: 41.3
click at [544, 183] on div "Janela de atendimento Grade de atendimento Capacidade Transportadoras Veículos …" at bounding box center [562, 279] width 1124 height 558
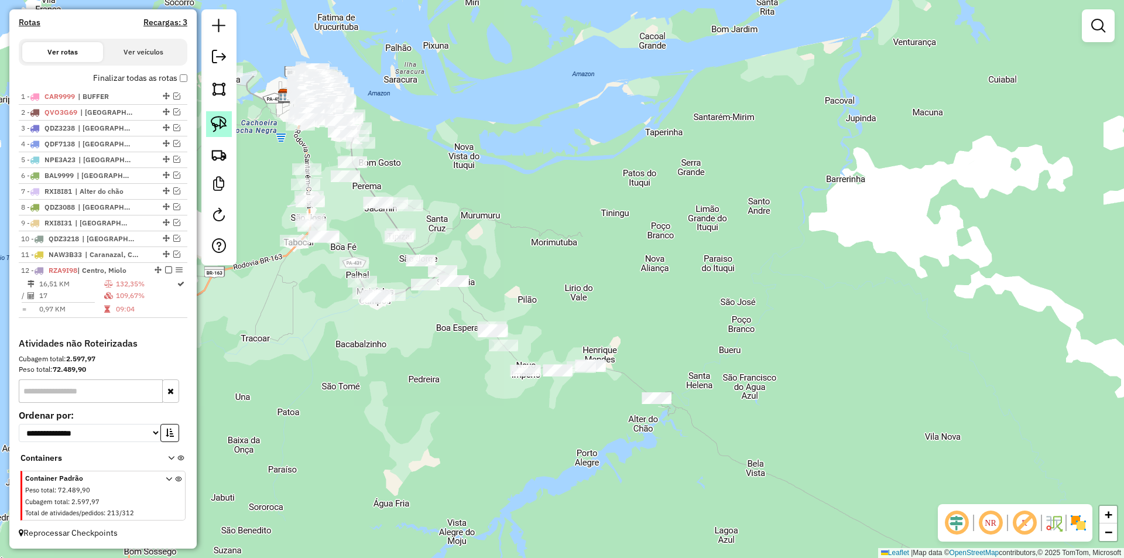
click at [224, 133] on link at bounding box center [219, 124] width 26 height 26
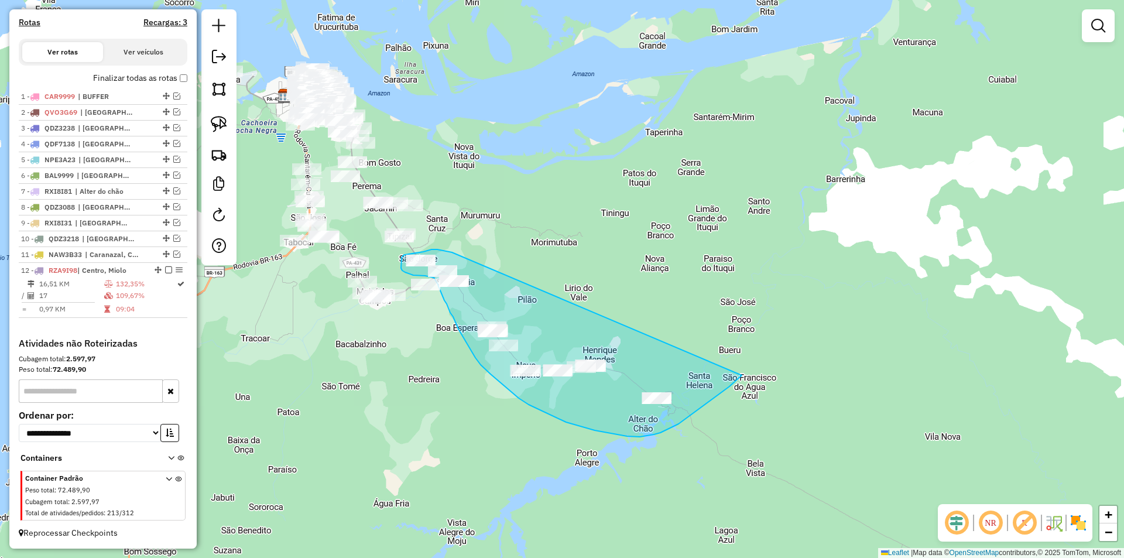
drag, startPoint x: 452, startPoint y: 252, endPoint x: 759, endPoint y: 355, distance: 323.5
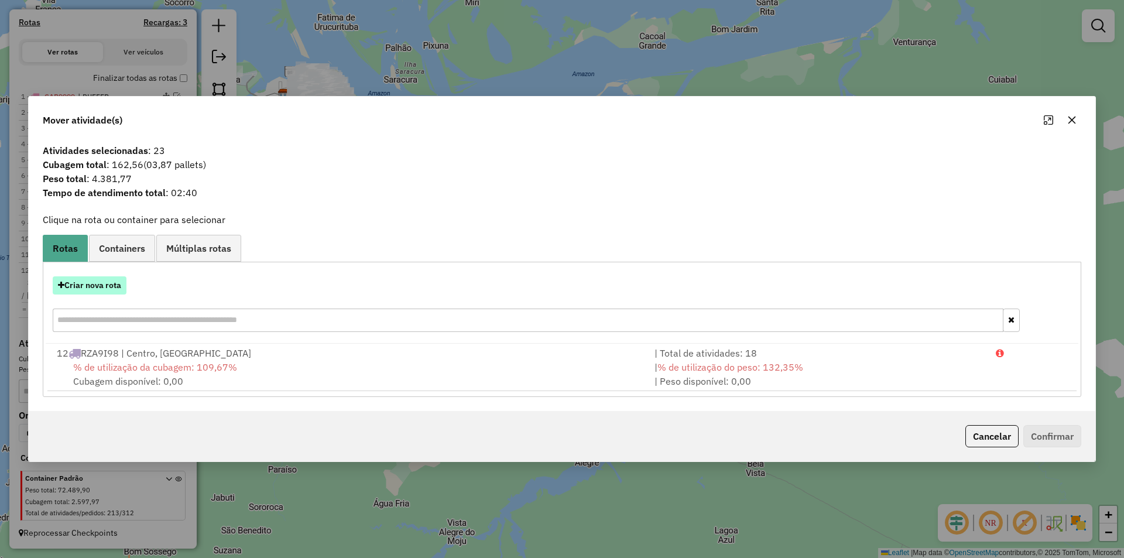
click at [101, 280] on button "Criar nova rota" at bounding box center [90, 285] width 74 height 18
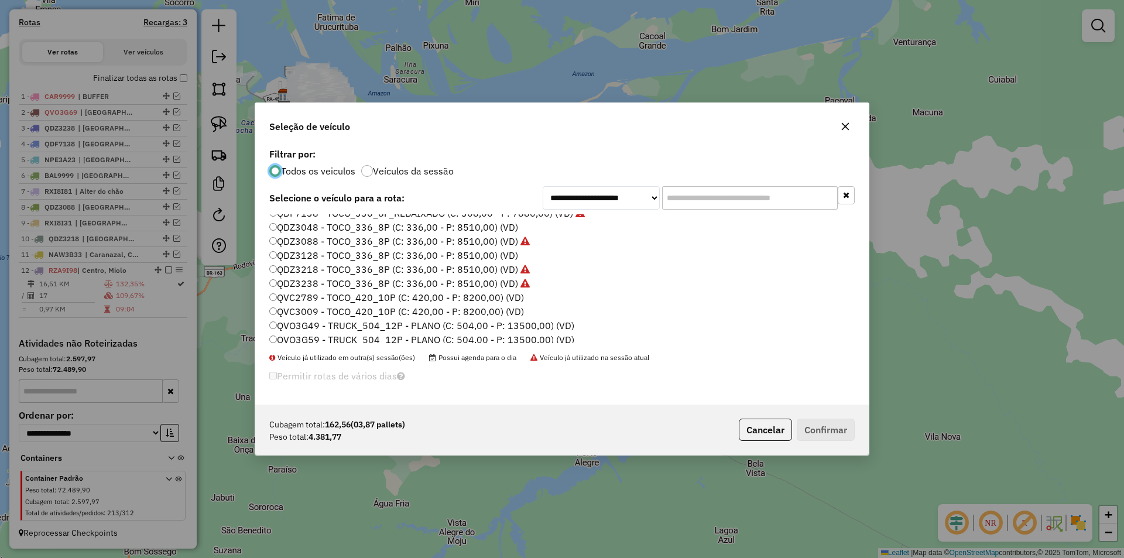
scroll to position [349, 0]
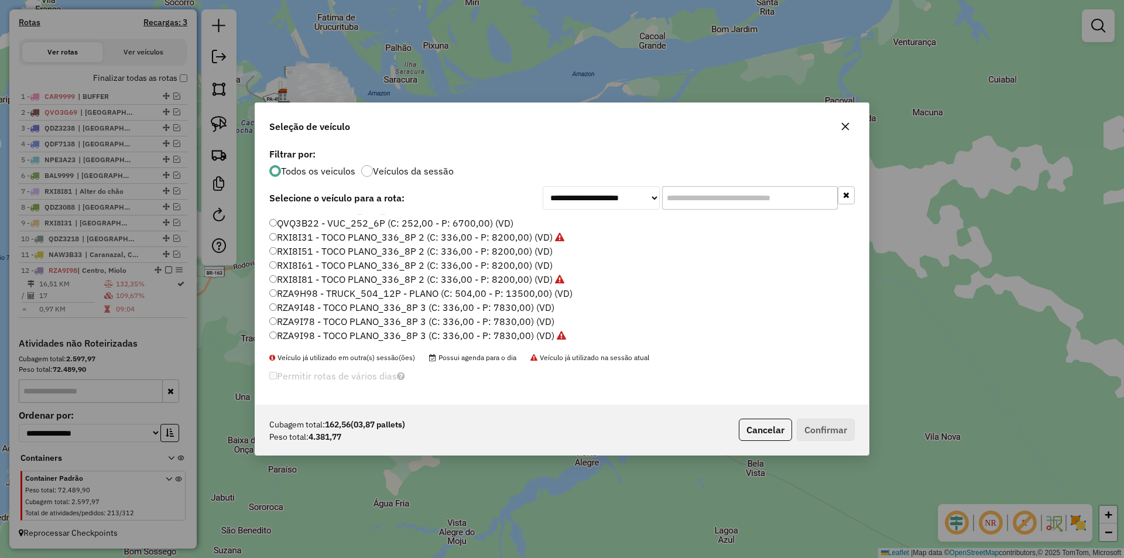
click at [306, 305] on label "RZA9I48 - TOCO PLANO_336_8P 3 (C: 336,00 - P: 7830,00) (VD)" at bounding box center [411, 307] width 285 height 14
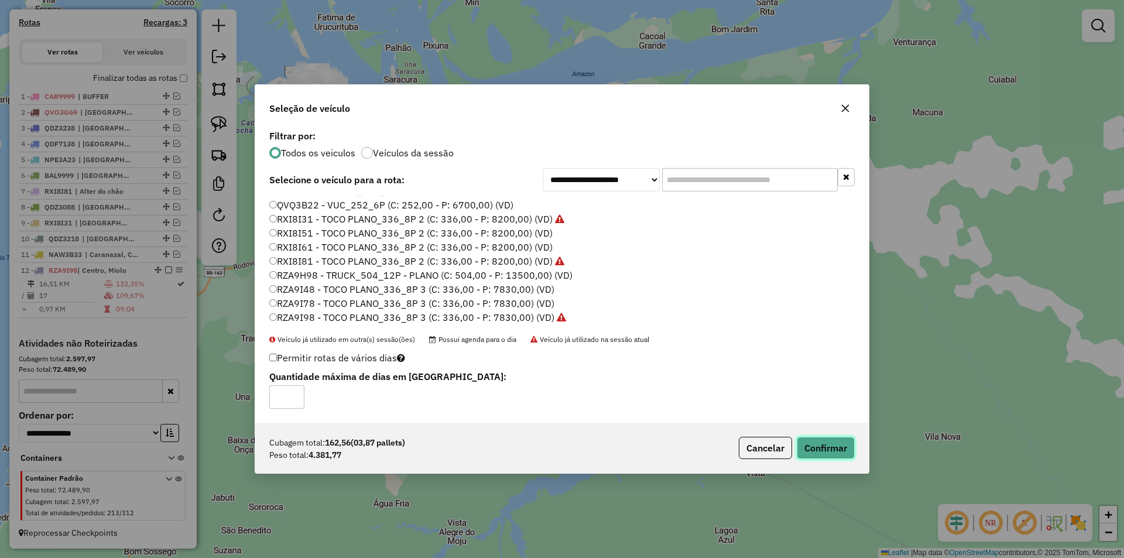
click at [807, 439] on button "Confirmar" at bounding box center [826, 448] width 58 height 22
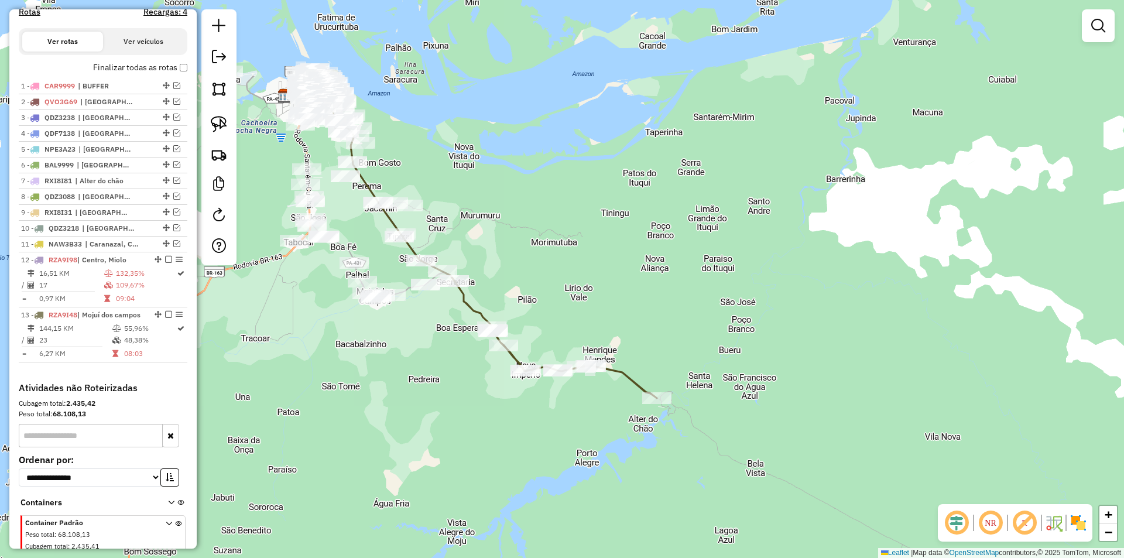
click at [219, 121] on img at bounding box center [219, 124] width 16 height 16
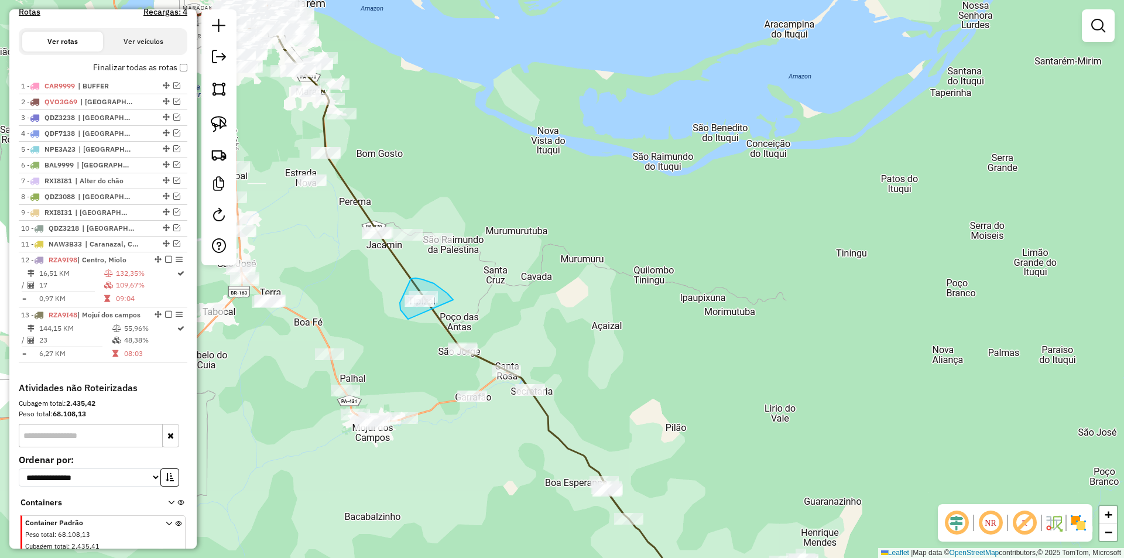
drag, startPoint x: 447, startPoint y: 293, endPoint x: 408, endPoint y: 319, distance: 46.9
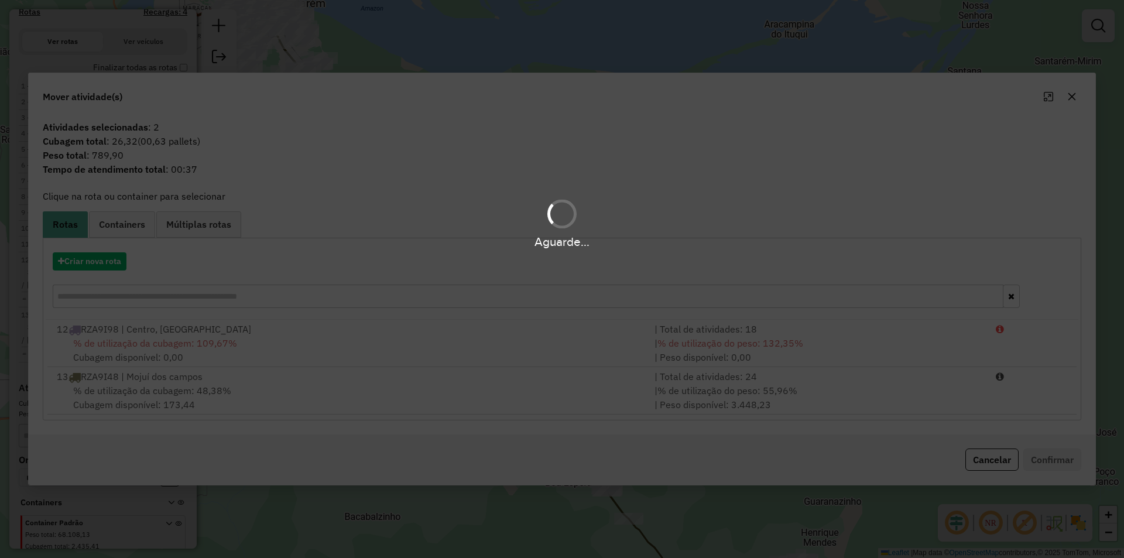
click at [493, 393] on div "Aguarde..." at bounding box center [562, 279] width 1124 height 558
click at [788, 396] on hb-app "Aguarde... Pop-up bloqueado! Seu navegador bloqueou automáticamente a abertura …" at bounding box center [562, 279] width 1124 height 558
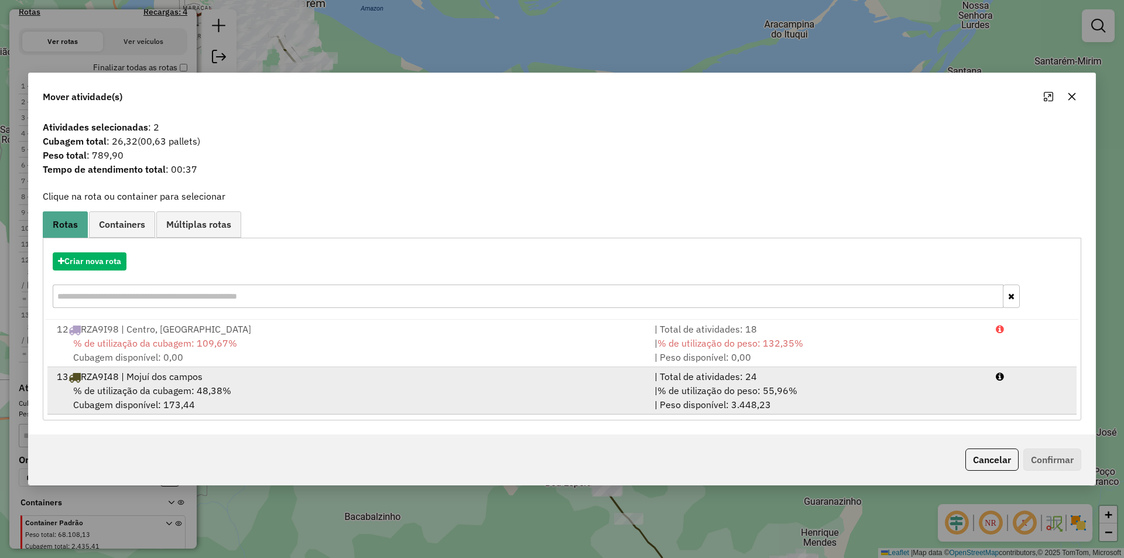
drag, startPoint x: 910, startPoint y: 397, endPoint x: 921, endPoint y: 399, distance: 11.8
click at [921, 399] on div "| % de utilização do peso: 55,96% | Peso disponível: 3.448,23" at bounding box center [817, 397] width 341 height 28
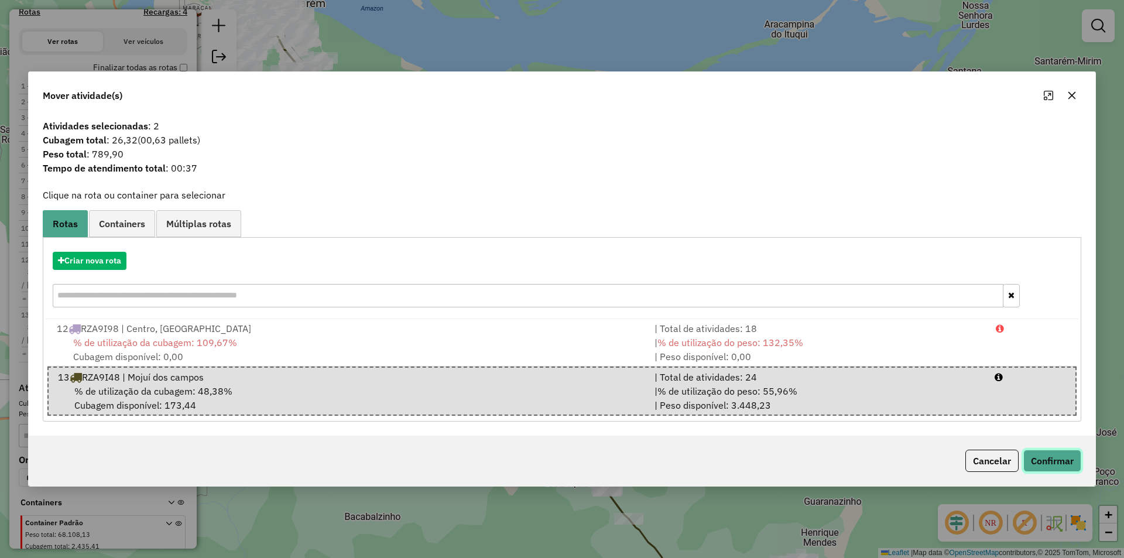
click at [1055, 455] on button "Confirmar" at bounding box center [1052, 460] width 58 height 22
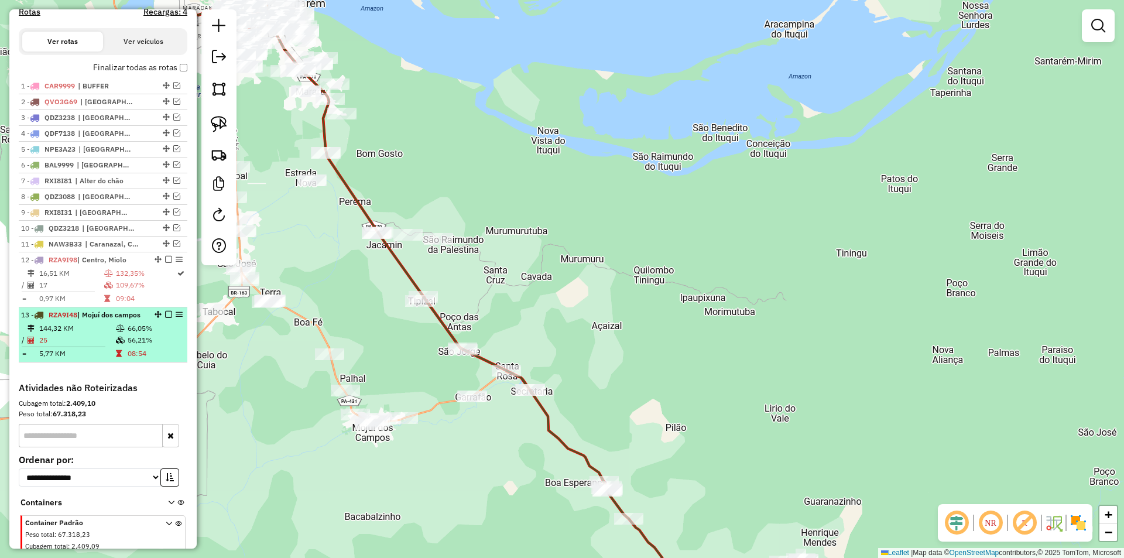
click at [174, 320] on div "13 - RZA9I48 | Mojuí dos campos" at bounding box center [103, 315] width 164 height 11
select select "**********"
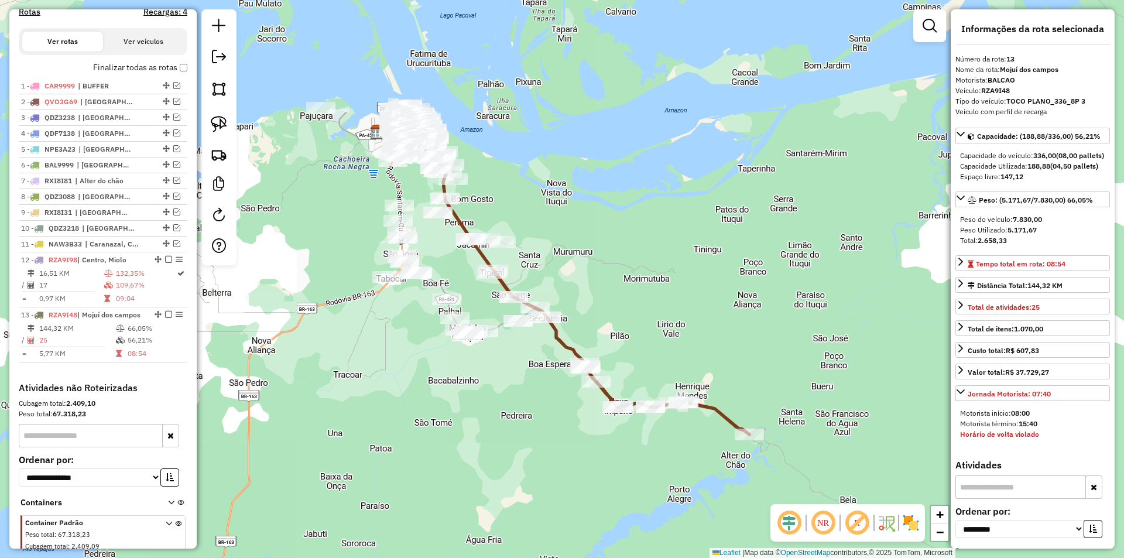
drag, startPoint x: 163, startPoint y: 325, endPoint x: 201, endPoint y: 305, distance: 42.7
click at [165, 318] on em at bounding box center [168, 314] width 7 height 7
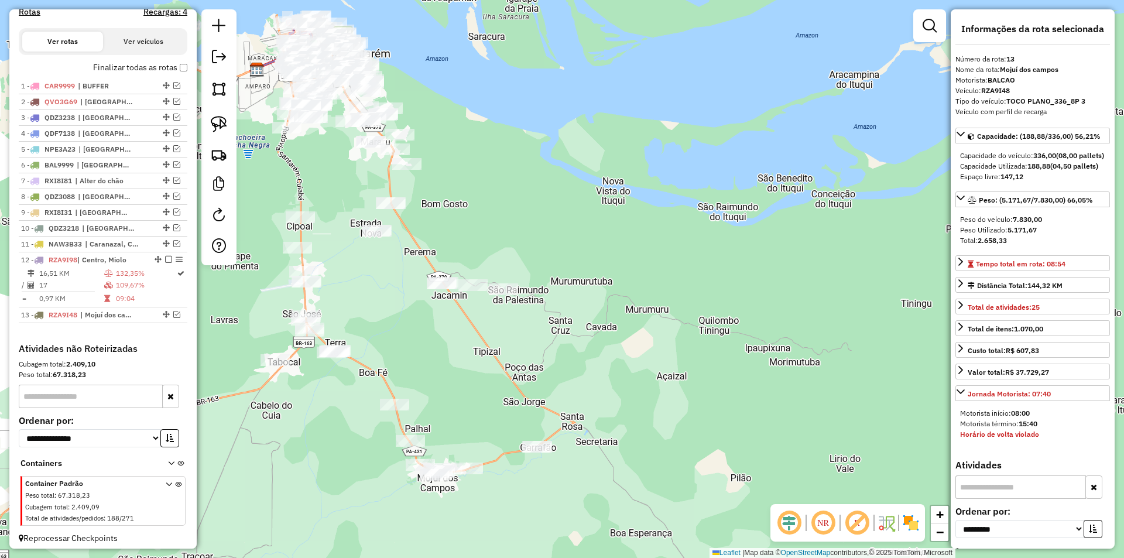
drag, startPoint x: 497, startPoint y: 225, endPoint x: 531, endPoint y: 241, distance: 37.2
click at [531, 241] on div "Janela de atendimento Grade de atendimento Capacidade Transportadoras Veículos …" at bounding box center [562, 279] width 1124 height 558
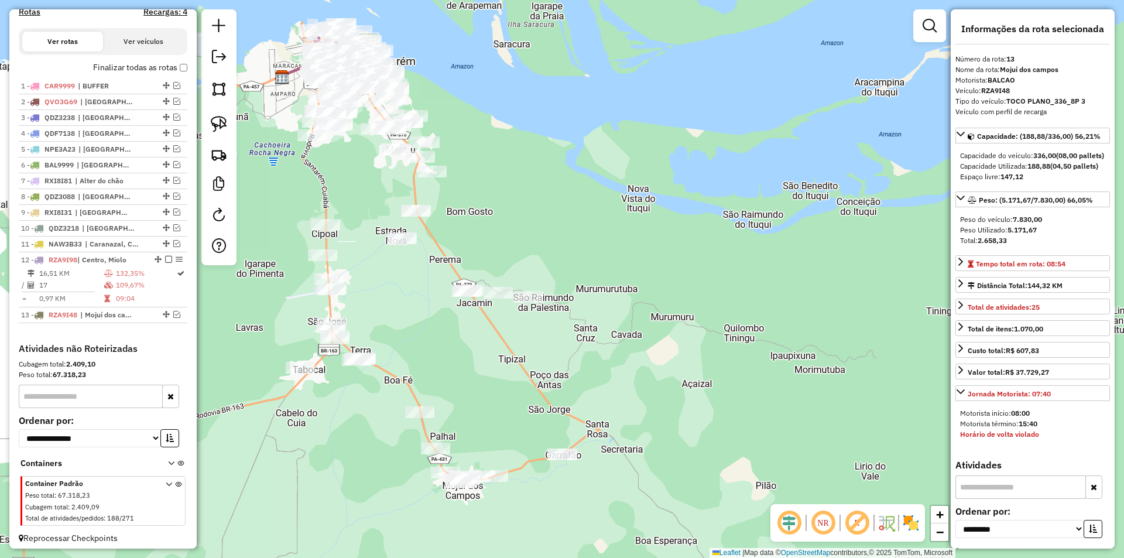
drag, startPoint x: 522, startPoint y: 248, endPoint x: 523, endPoint y: 267, distance: 19.3
click at [523, 267] on div "Janela de atendimento Grade de atendimento Capacidade Transportadoras Veículos …" at bounding box center [562, 279] width 1124 height 558
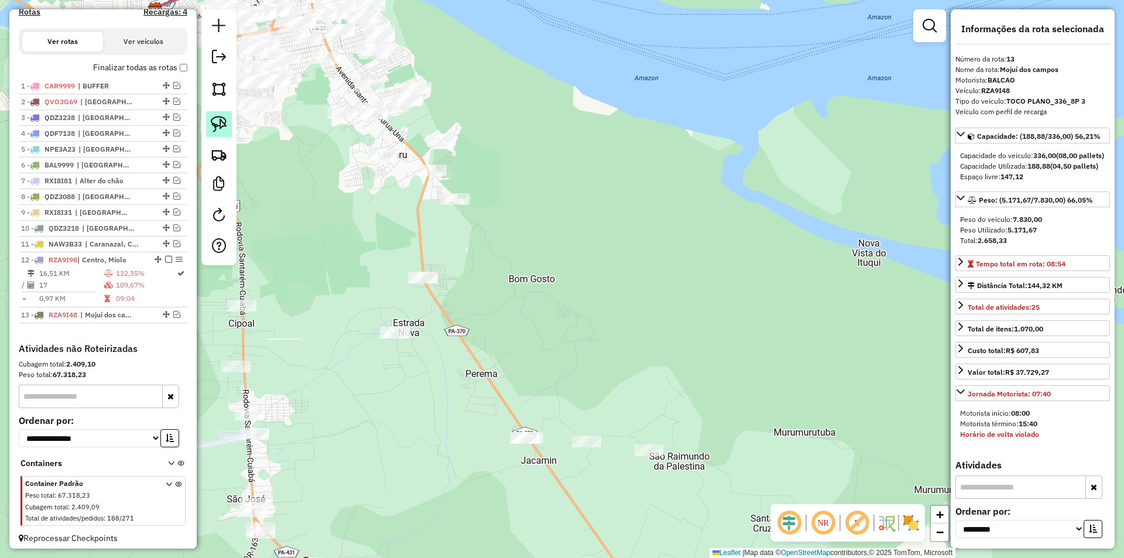
click at [217, 122] on img at bounding box center [219, 124] width 16 height 16
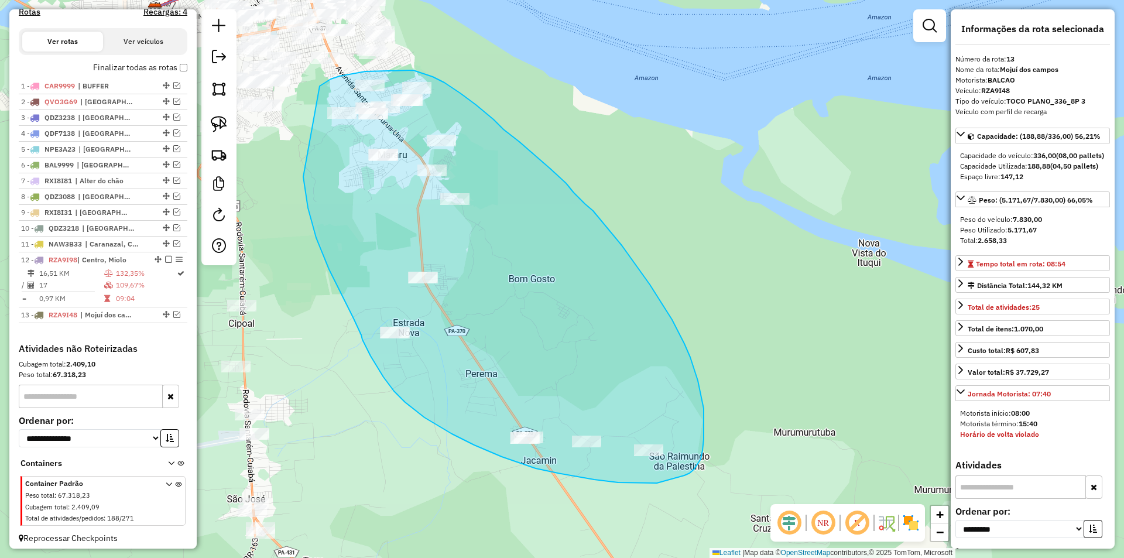
drag, startPoint x: 306, startPoint y: 190, endPoint x: 320, endPoint y: 86, distance: 105.1
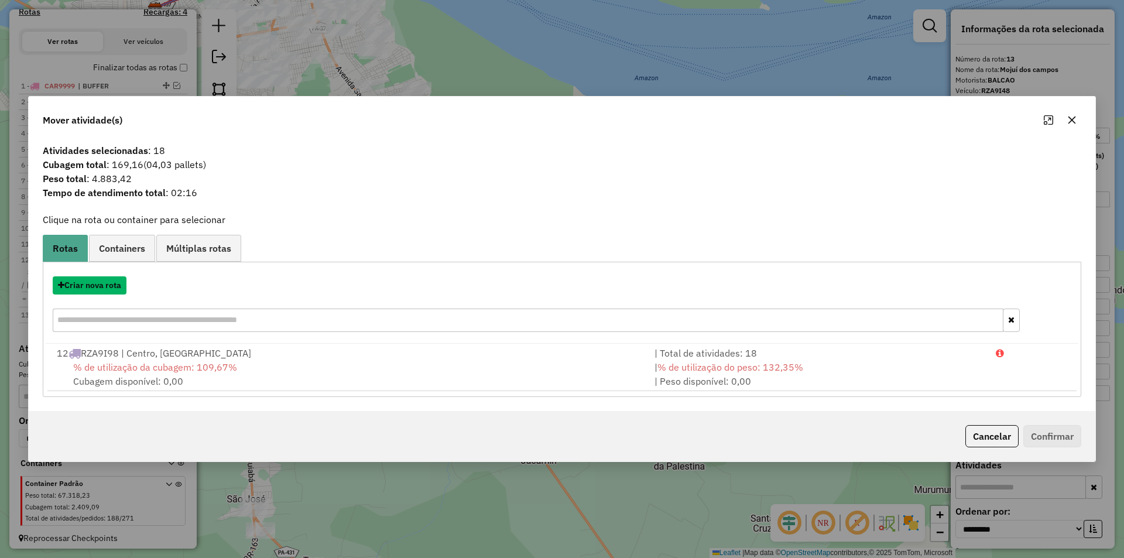
click at [118, 283] on button "Criar nova rota" at bounding box center [90, 285] width 74 height 18
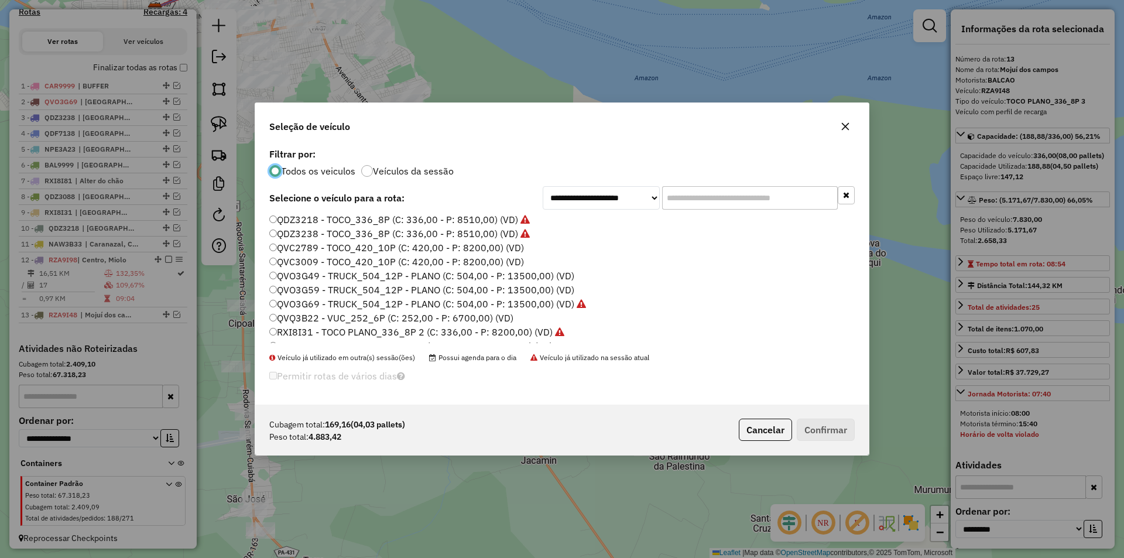
scroll to position [234, 0]
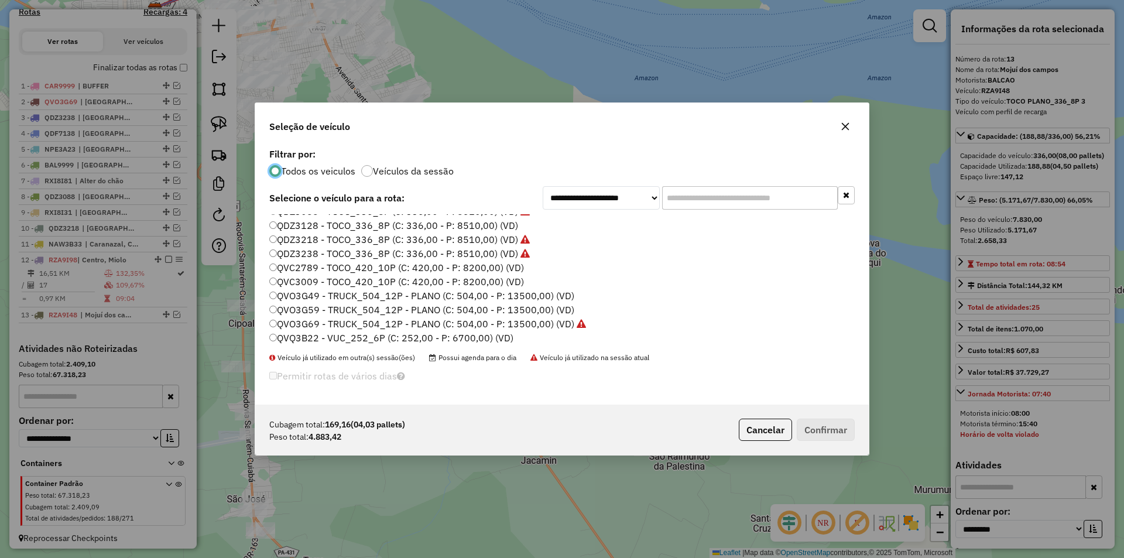
click at [311, 263] on label "QVC2789 - TOCO_420_10P (C: 420,00 - P: 8200,00) (VD)" at bounding box center [396, 267] width 255 height 14
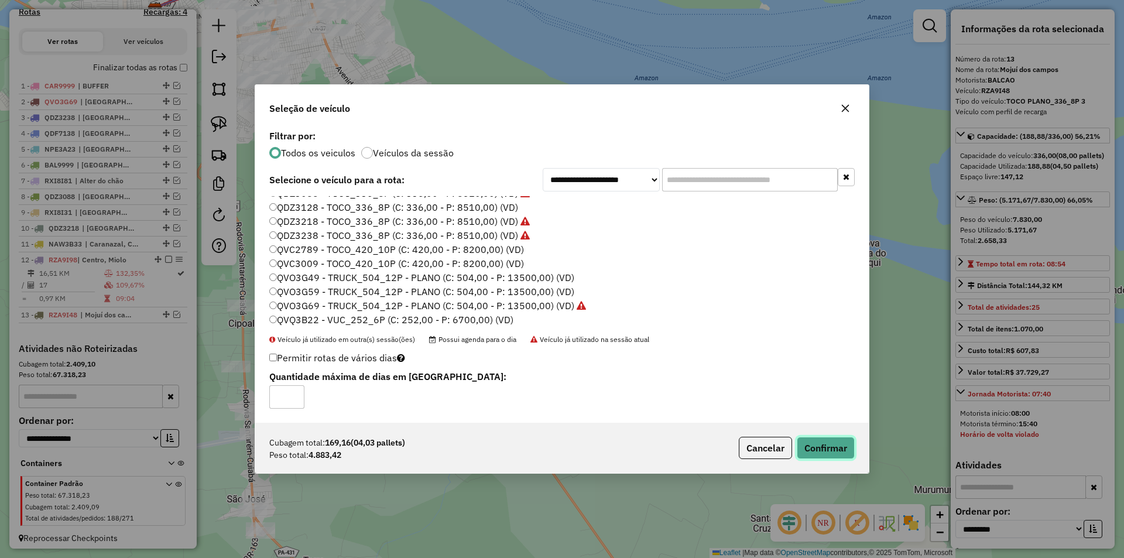
click at [821, 454] on button "Confirmar" at bounding box center [826, 448] width 58 height 22
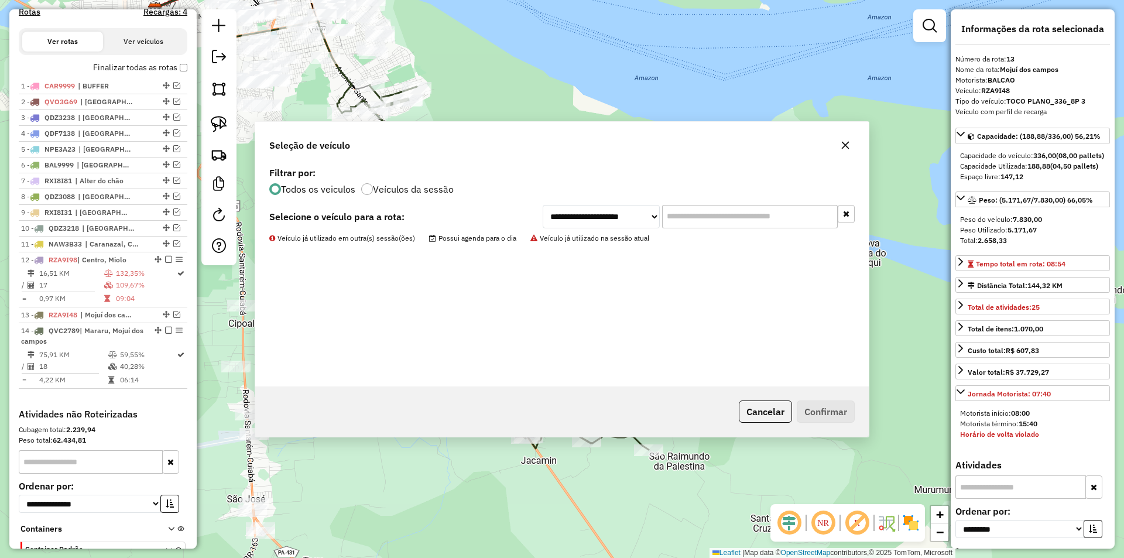
scroll to position [480, 0]
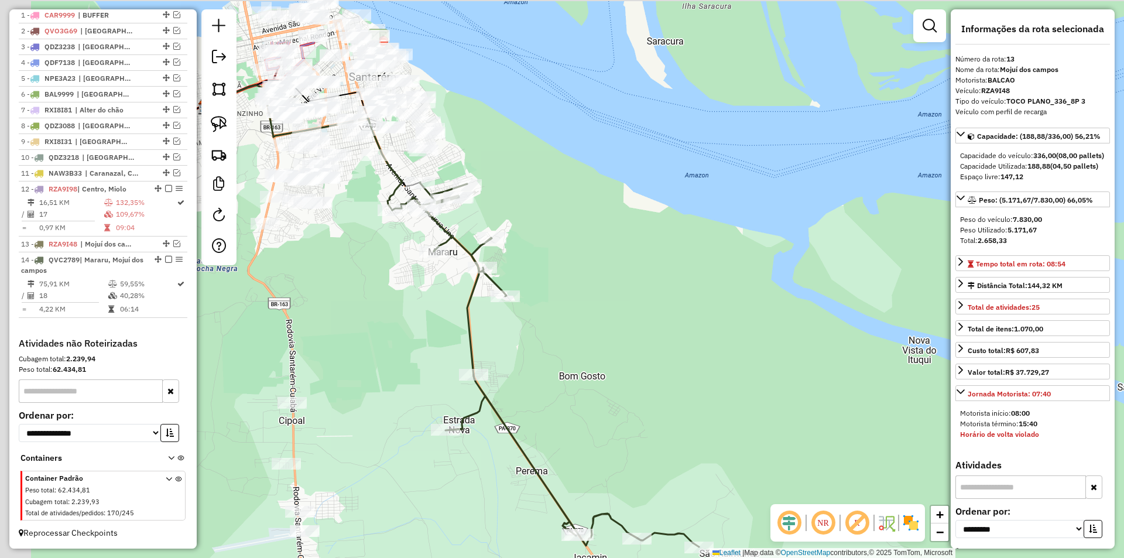
drag, startPoint x: 490, startPoint y: 301, endPoint x: 448, endPoint y: 270, distance: 52.5
click at [539, 395] on div "Janela de atendimento Grade de atendimento Capacidade Transportadoras Veículos …" at bounding box center [562, 279] width 1124 height 558
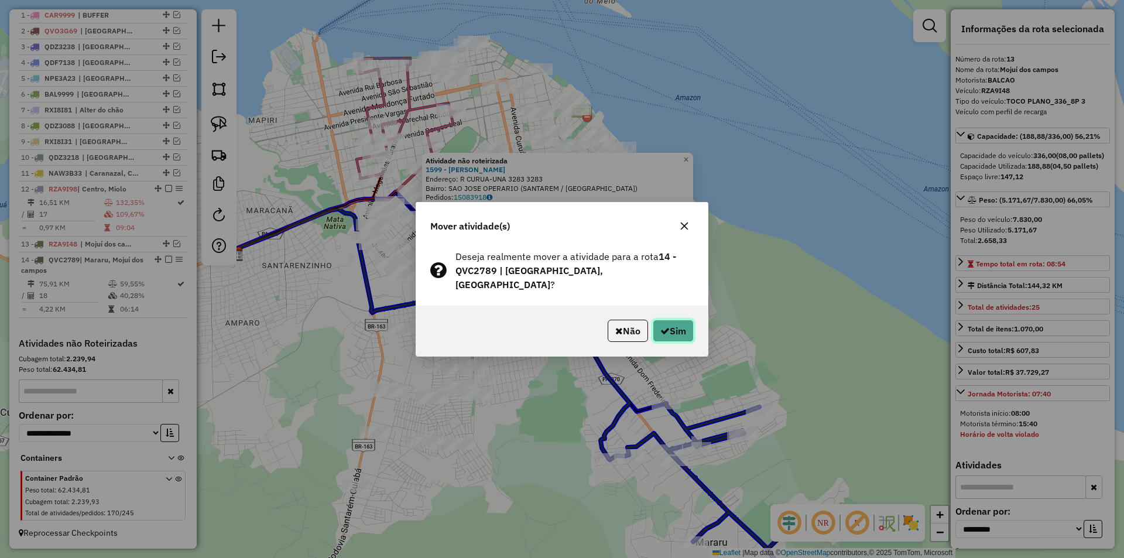
click at [672, 329] on button "Sim" at bounding box center [673, 331] width 41 height 22
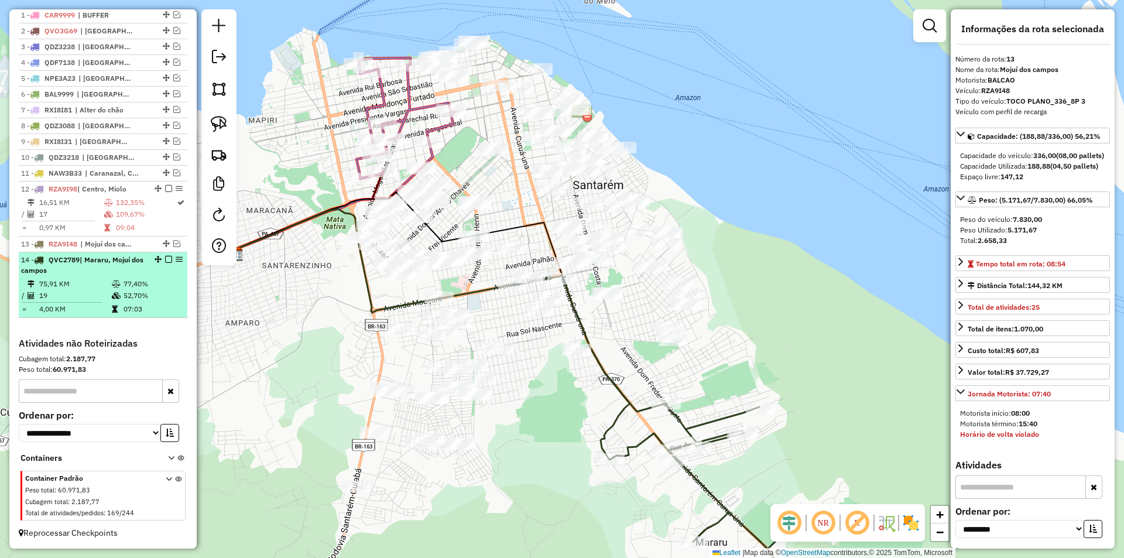
click at [165, 262] on em at bounding box center [168, 259] width 7 height 7
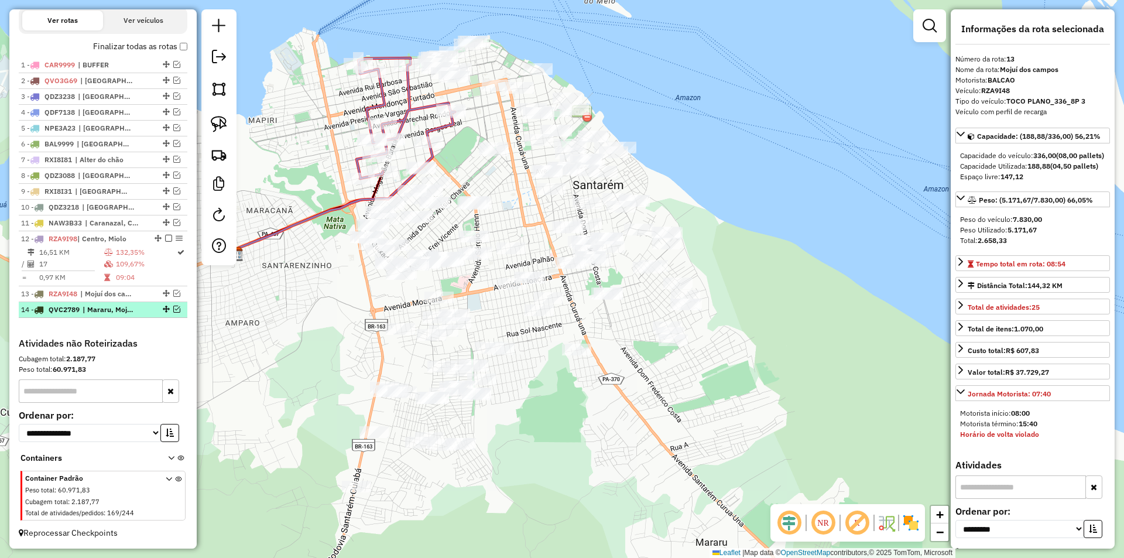
scroll to position [430, 0]
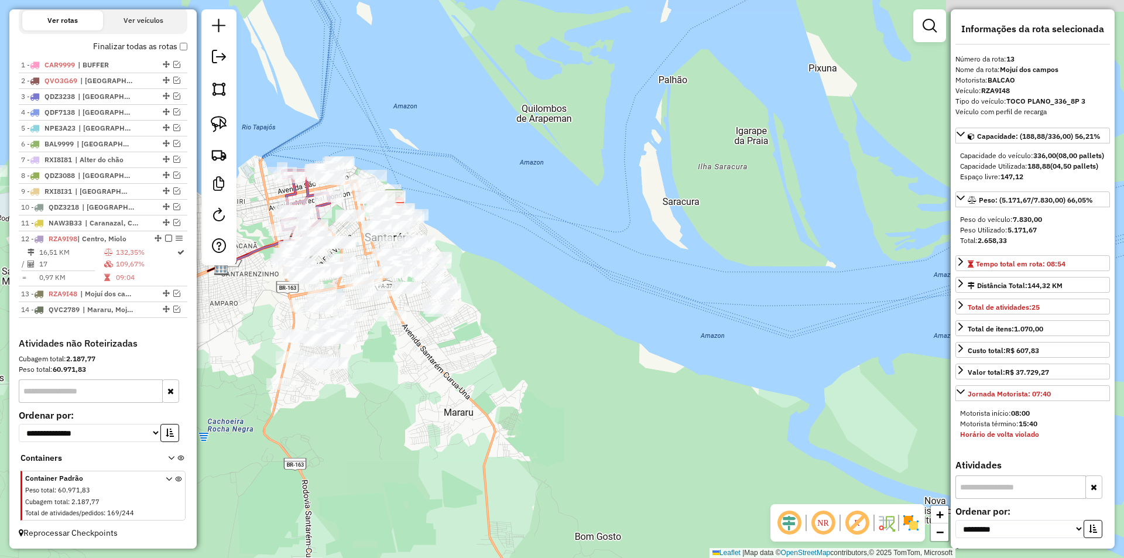
drag, startPoint x: 251, startPoint y: 383, endPoint x: 262, endPoint y: 215, distance: 167.7
click at [259, 218] on div "Janela de atendimento Grade de atendimento Capacidade Transportadoras Veículos …" at bounding box center [562, 279] width 1124 height 558
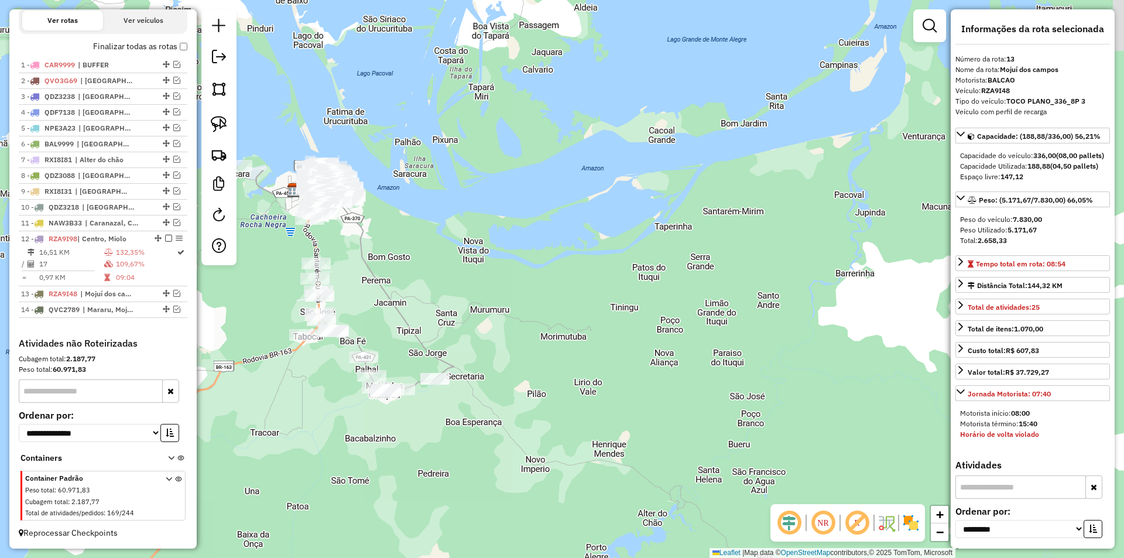
click at [366, 330] on div "Janela de atendimento Grade de atendimento Capacidade Transportadoras Veículos …" at bounding box center [562, 279] width 1124 height 558
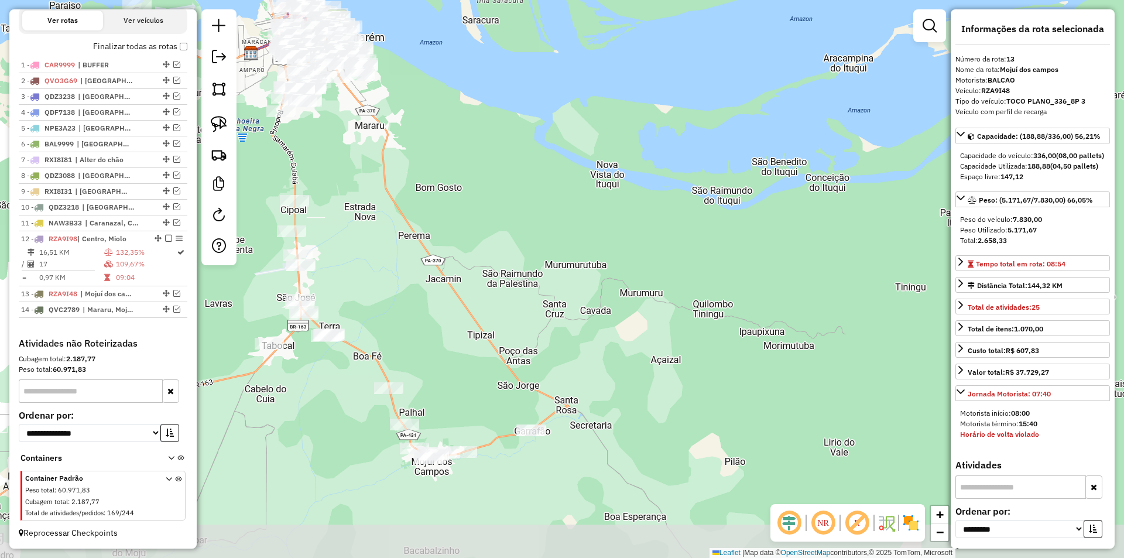
drag, startPoint x: 407, startPoint y: 329, endPoint x: 352, endPoint y: 218, distance: 124.3
click at [352, 218] on div "Janela de atendimento Grade de atendimento Capacidade Transportadoras Veículos …" at bounding box center [562, 279] width 1124 height 558
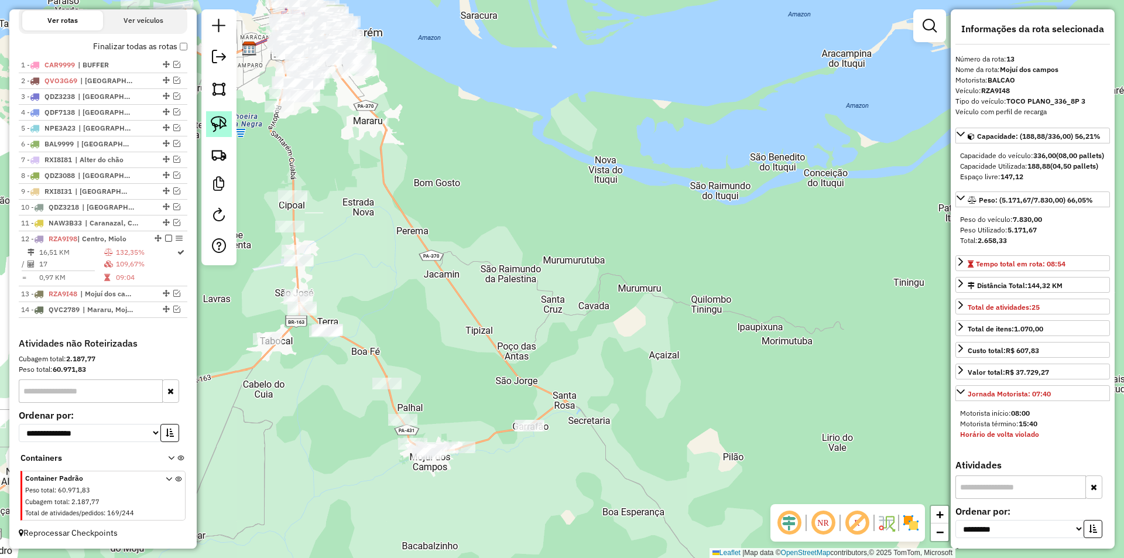
click at [227, 124] on link at bounding box center [219, 124] width 26 height 26
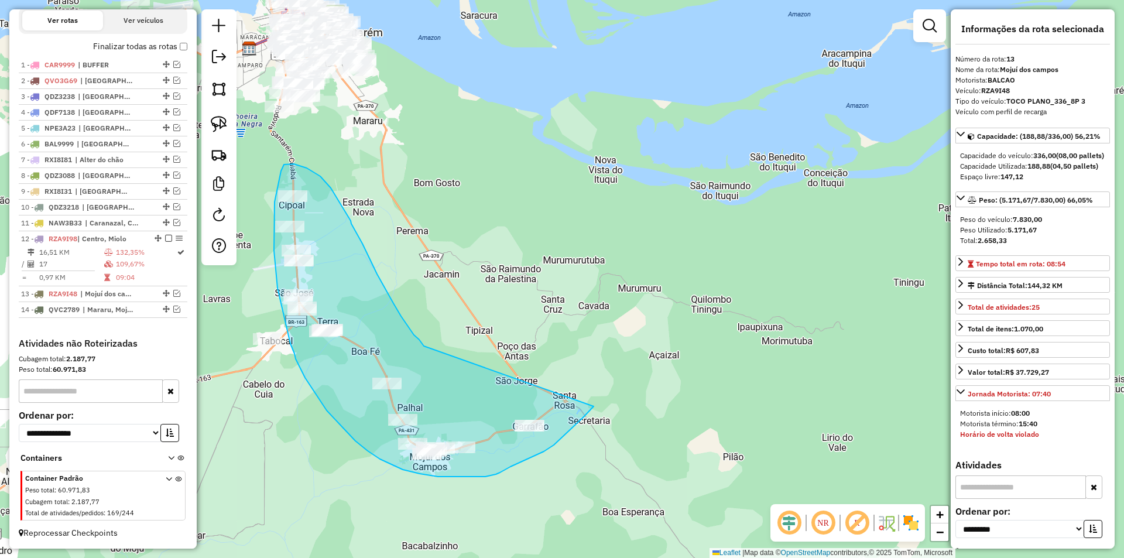
drag, startPoint x: 404, startPoint y: 320, endPoint x: 593, endPoint y: 406, distance: 208.2
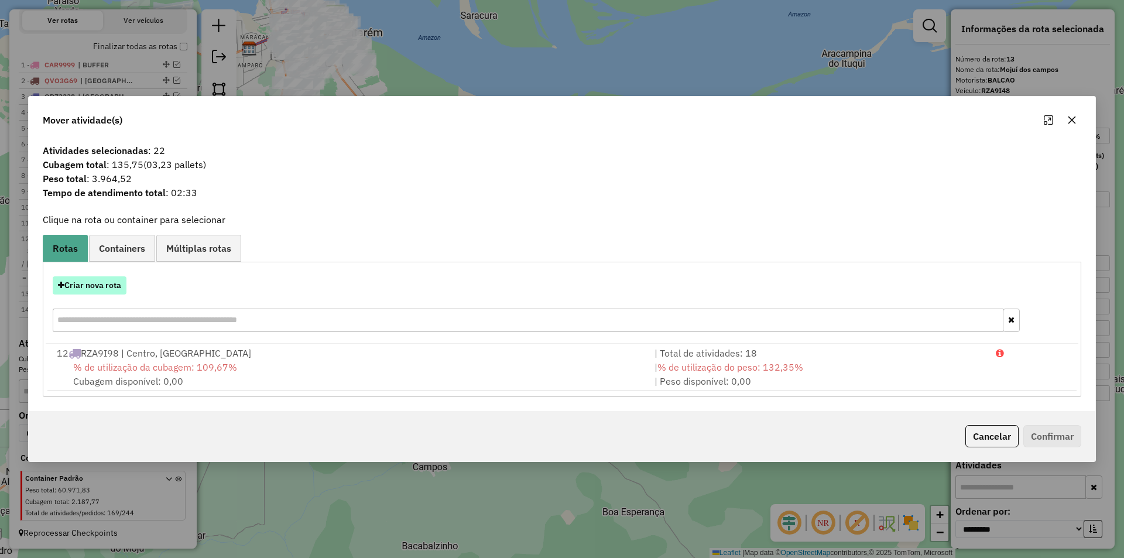
click at [107, 284] on button "Criar nova rota" at bounding box center [90, 285] width 74 height 18
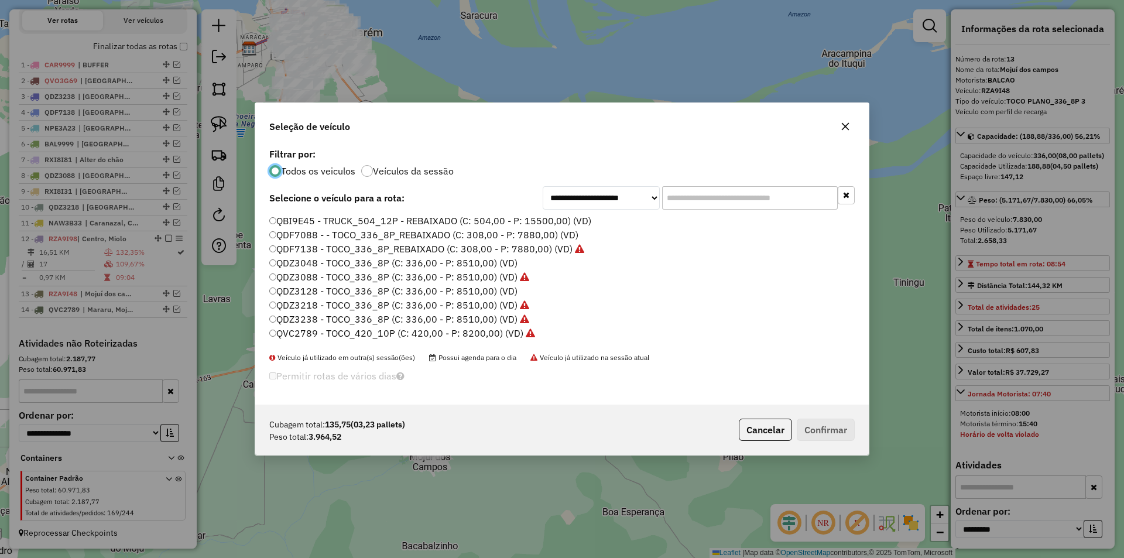
scroll to position [234, 0]
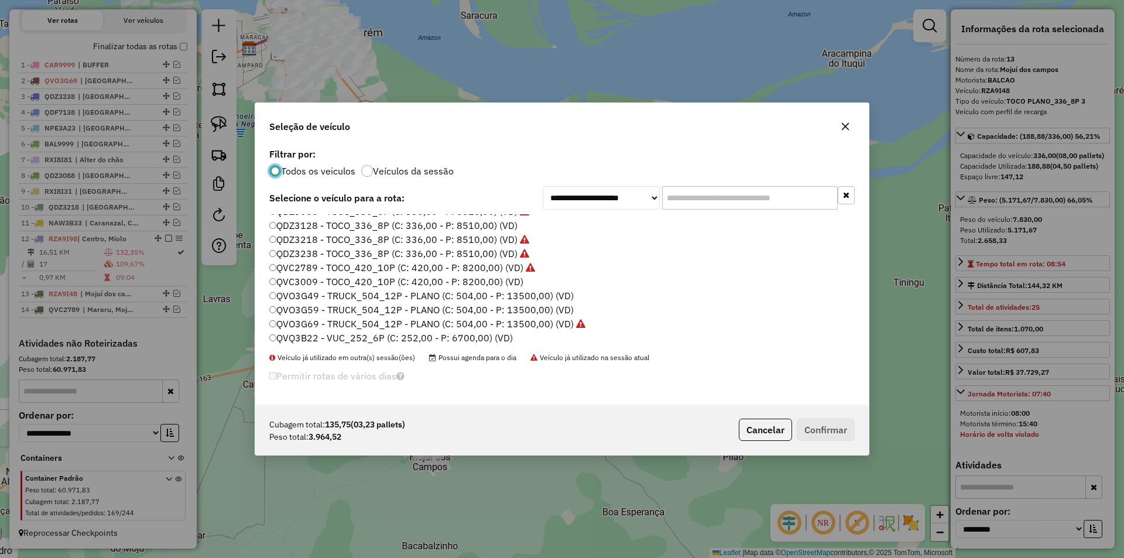
click at [308, 283] on label "QVC3009 - TOCO_420_10P (C: 420,00 - P: 8200,00) (VD)" at bounding box center [396, 281] width 254 height 14
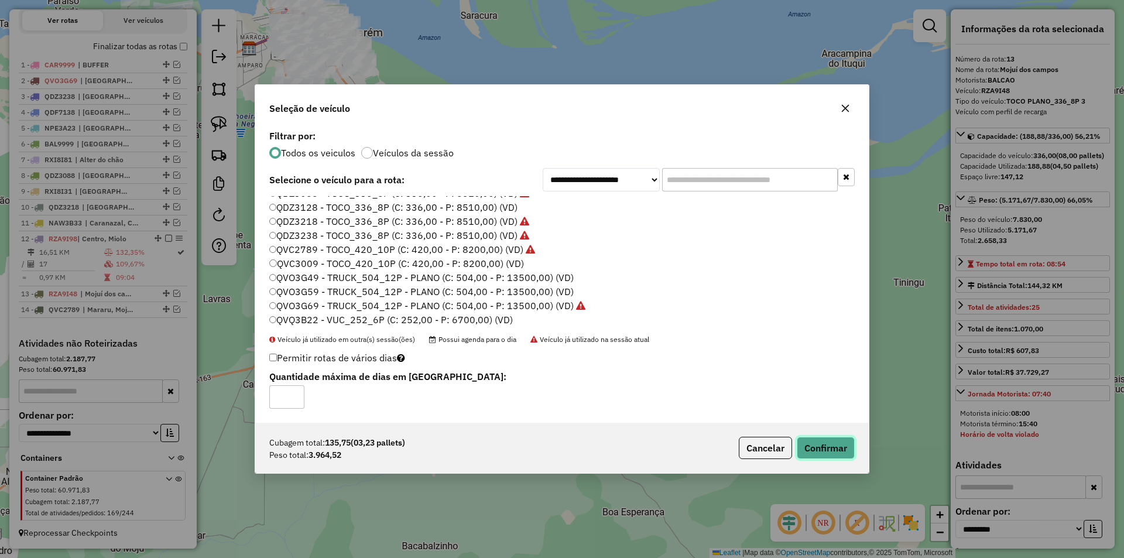
click at [823, 444] on button "Confirmar" at bounding box center [826, 448] width 58 height 22
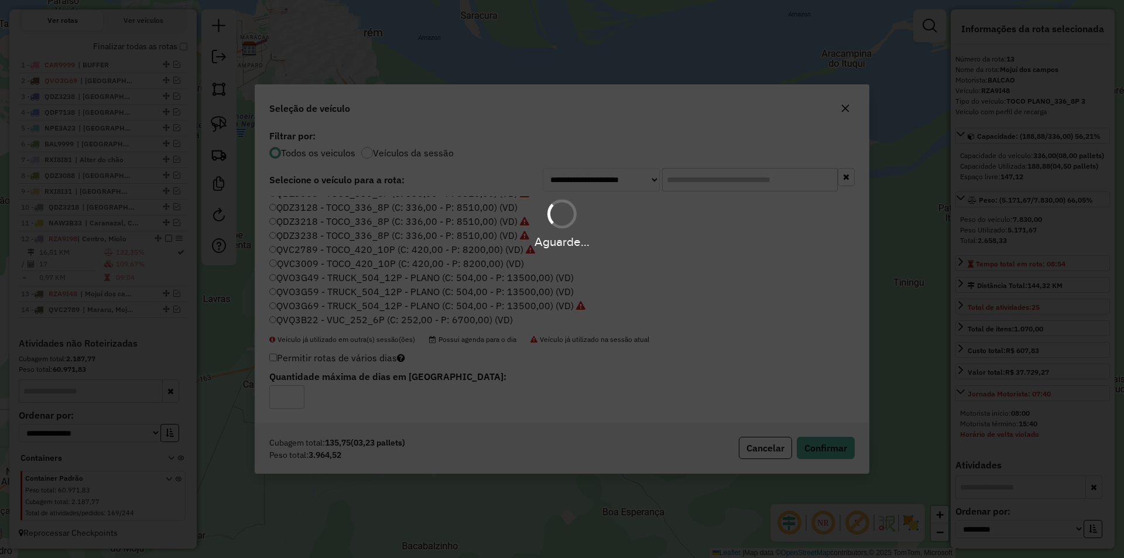
scroll to position [496, 0]
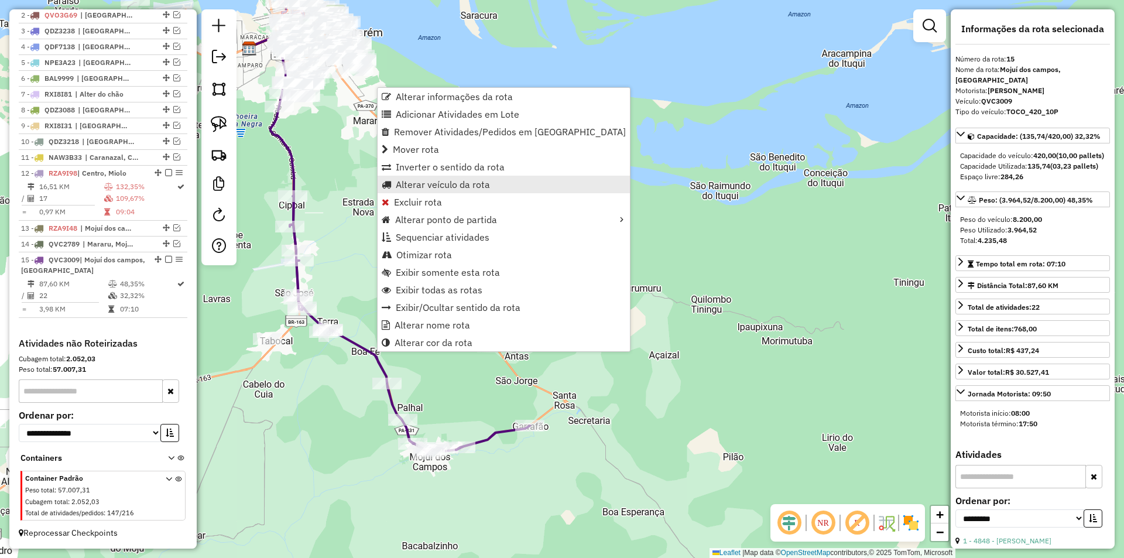
click at [399, 184] on span "Alterar veículo da rota" at bounding box center [443, 184] width 94 height 9
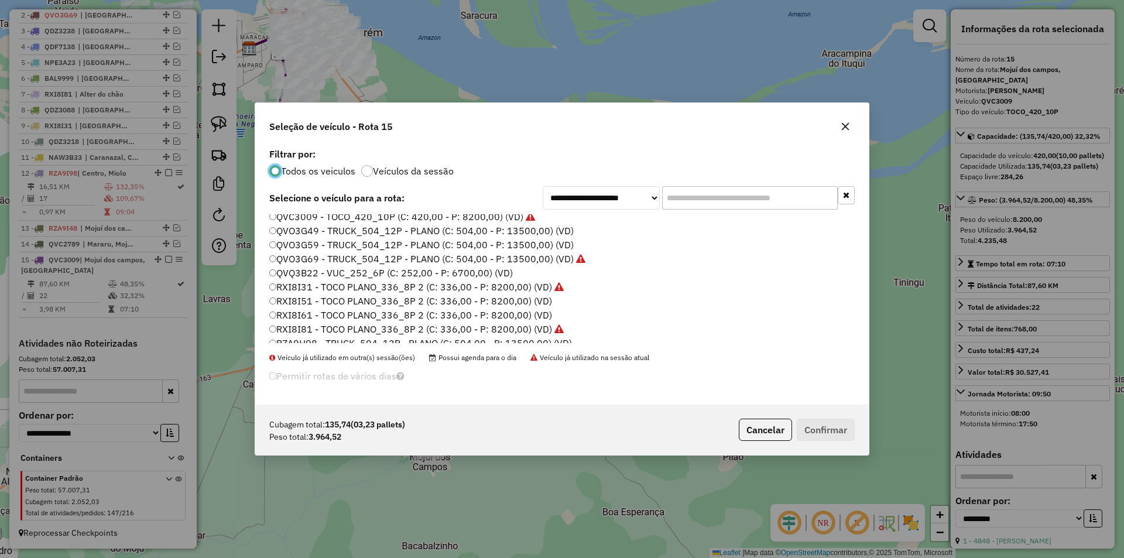
scroll to position [349, 0]
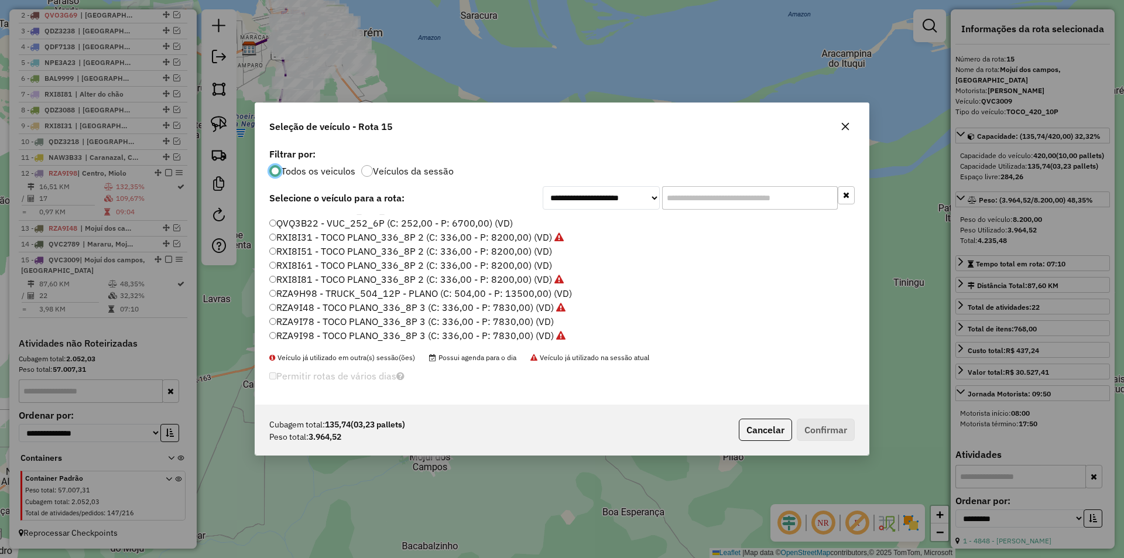
click at [307, 252] on label "RXI8I51 - TOCO PLANO_336_8P 2 (C: 336,00 - P: 8200,00) (VD)" at bounding box center [410, 251] width 283 height 14
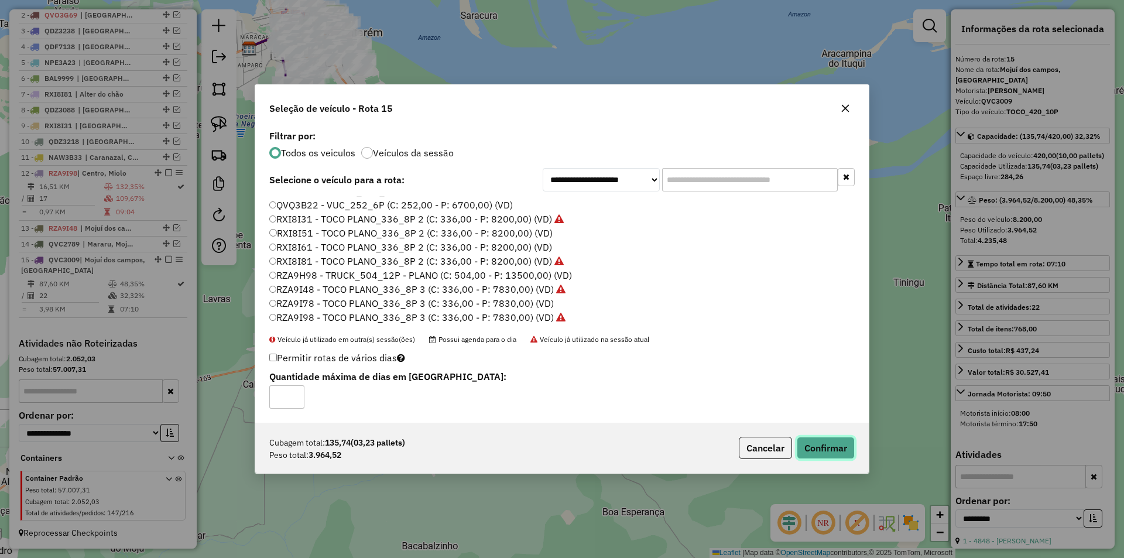
click at [837, 456] on button "Confirmar" at bounding box center [826, 448] width 58 height 22
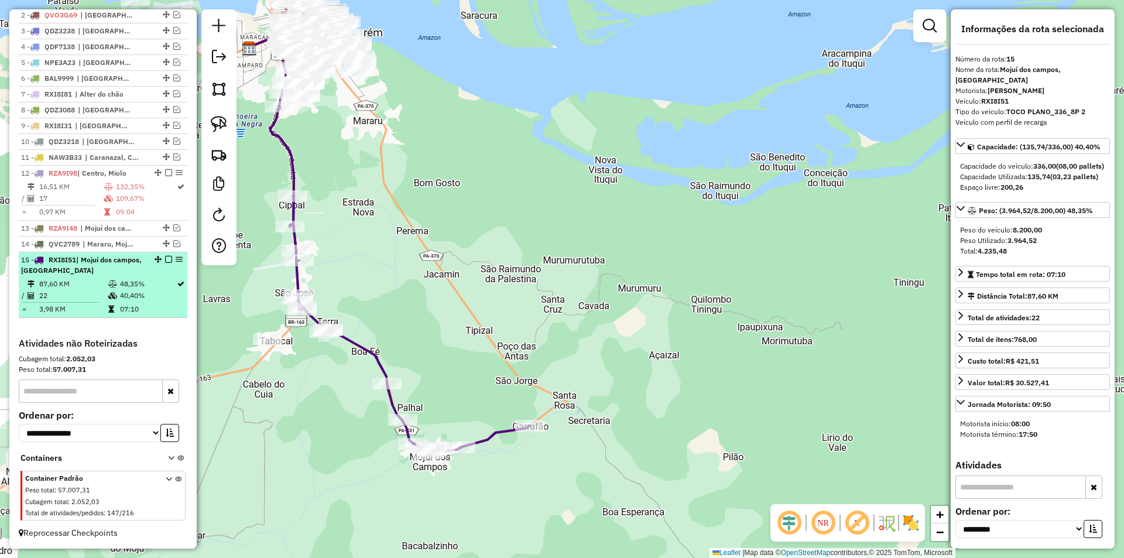
click at [127, 277] on li "15 - RXI8I51 | [GEOGRAPHIC_DATA], [GEOGRAPHIC_DATA] 87,60 KM 48,35% / 22 40,40%…" at bounding box center [103, 285] width 169 height 66
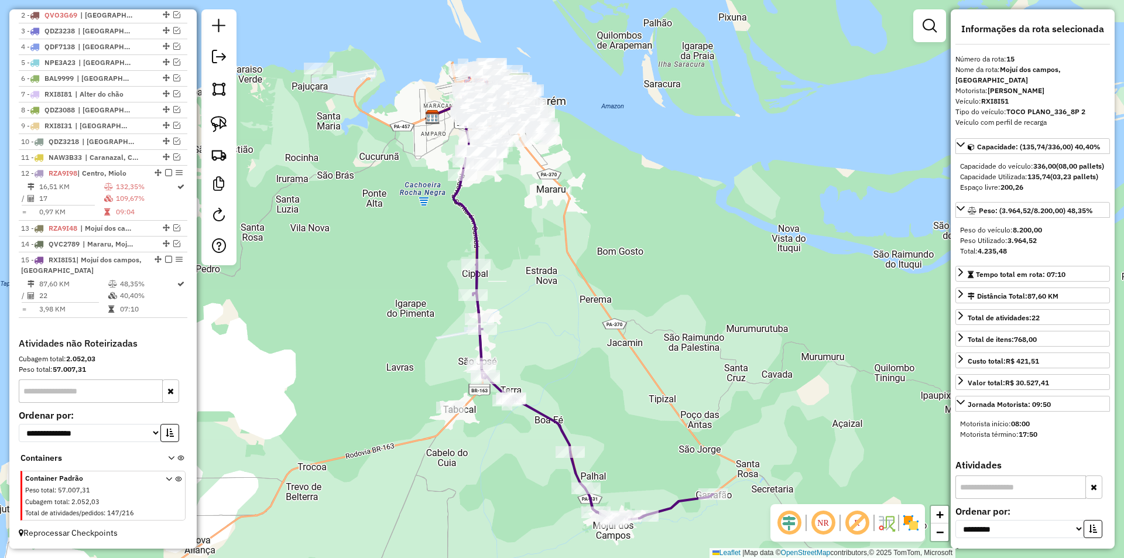
drag, startPoint x: 310, startPoint y: 303, endPoint x: 311, endPoint y: 309, distance: 5.9
click at [311, 309] on div "Janela de atendimento Grade de atendimento Capacidade Transportadoras Veículos …" at bounding box center [562, 279] width 1124 height 558
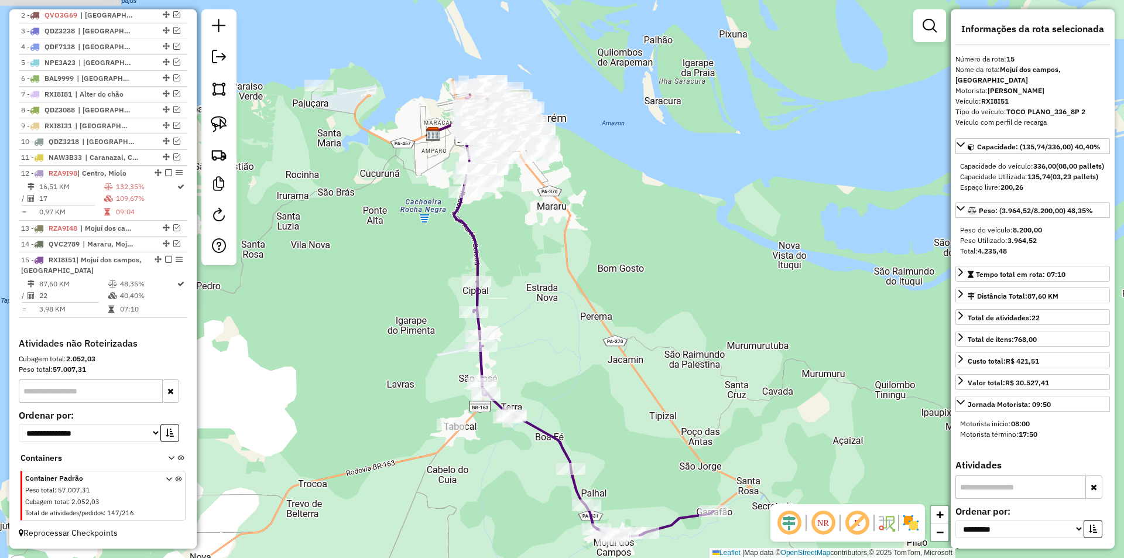
drag, startPoint x: 311, startPoint y: 309, endPoint x: 299, endPoint y: 356, distance: 48.3
click at [299, 356] on div "Janela de atendimento Grade de atendimento Capacidade Transportadoras Veículos …" at bounding box center [562, 279] width 1124 height 558
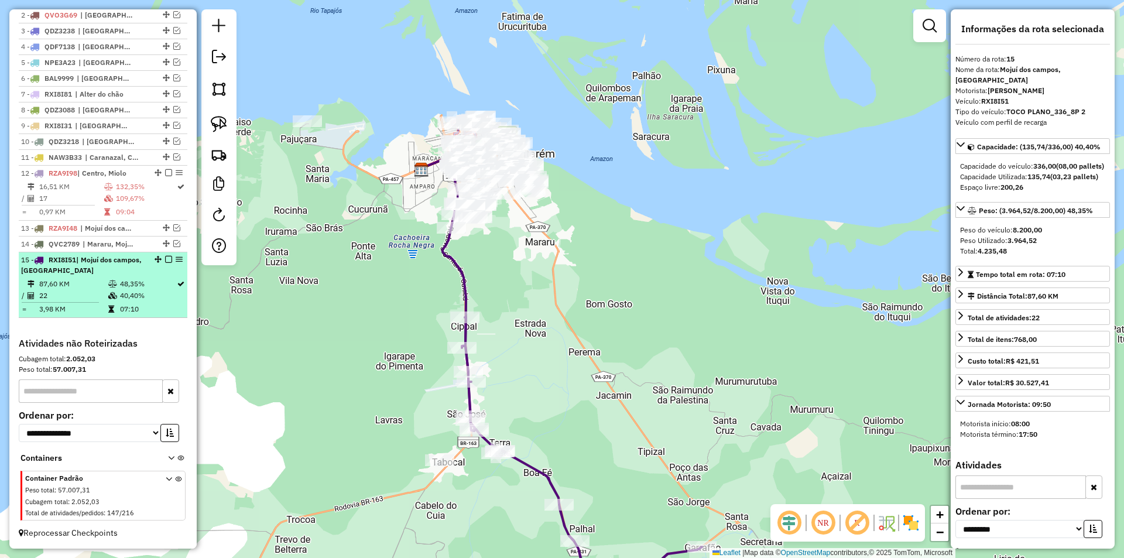
click at [165, 261] on em at bounding box center [168, 259] width 7 height 7
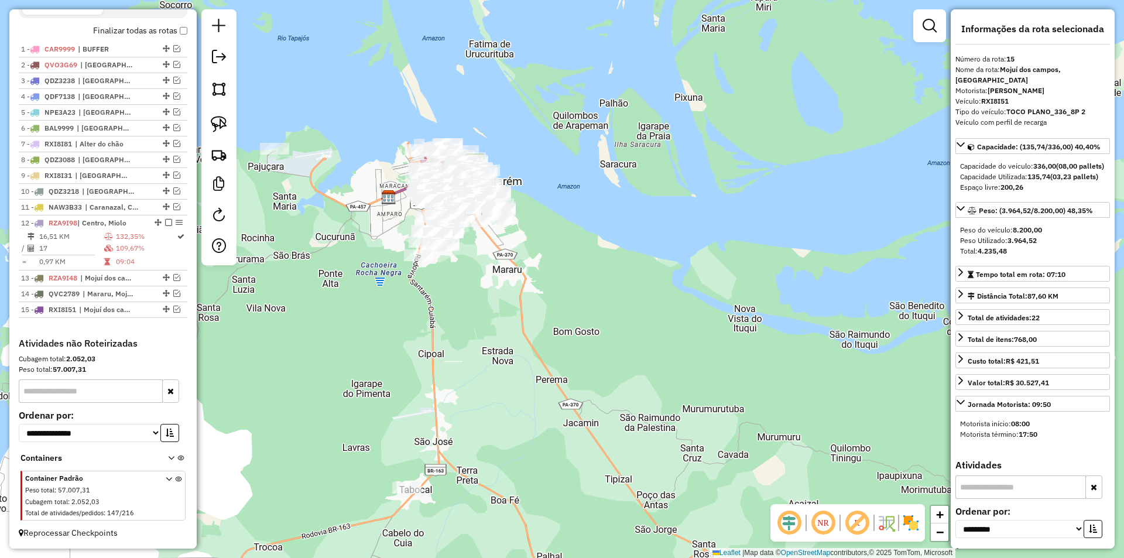
drag, startPoint x: 461, startPoint y: 343, endPoint x: 441, endPoint y: 356, distance: 23.5
click at [441, 356] on div "Janela de atendimento Grade de atendimento Capacidade Transportadoras Veículos …" at bounding box center [562, 279] width 1124 height 558
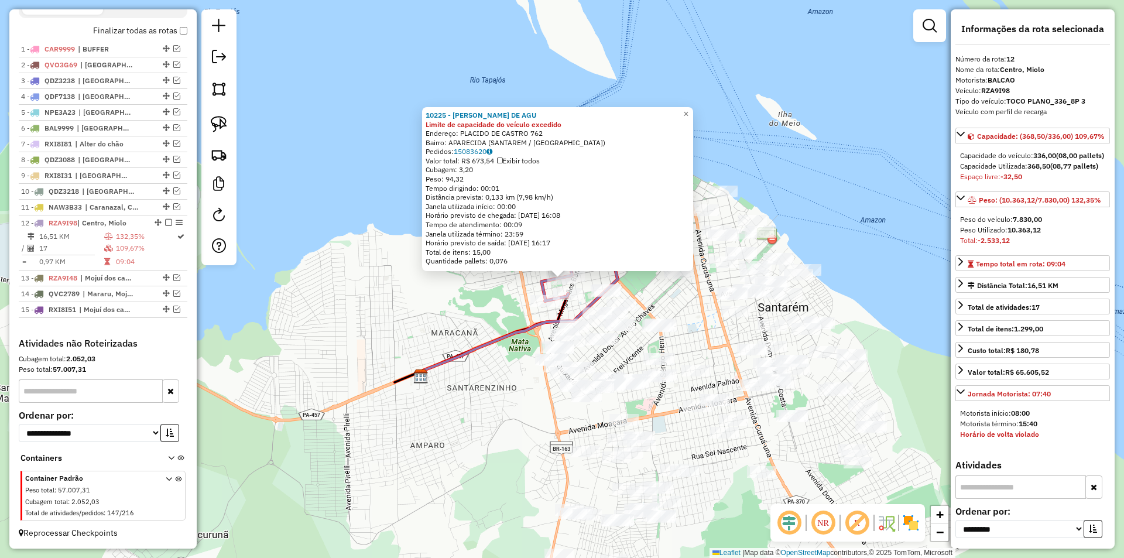
drag, startPoint x: 440, startPoint y: 322, endPoint x: 357, endPoint y: 308, distance: 83.7
click at [360, 309] on div "10225 - [PERSON_NAME] DE AGU Limite de capacidade do veículo excedido Endereço:…" at bounding box center [562, 279] width 1124 height 558
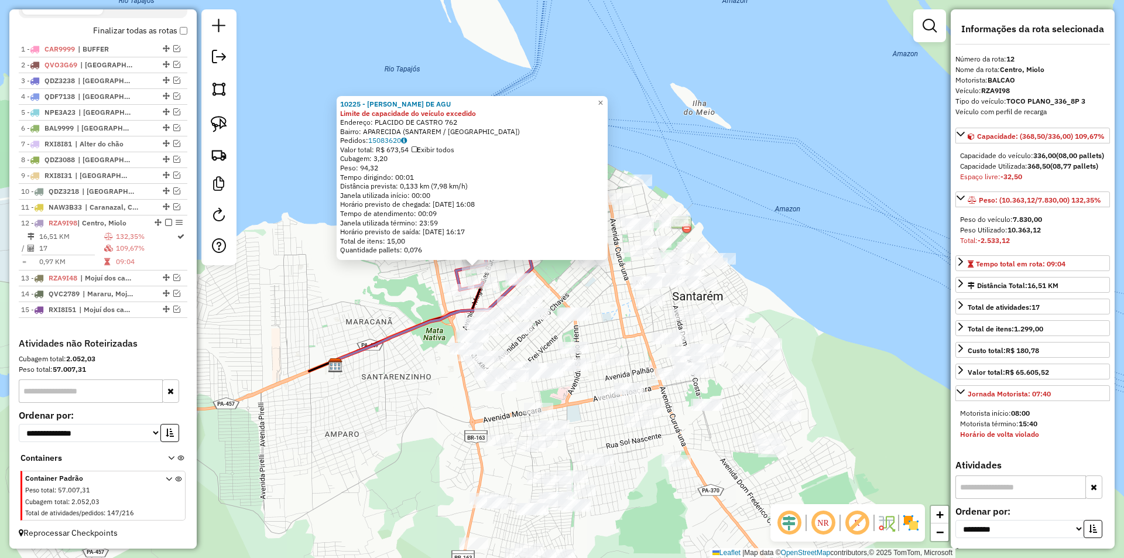
drag, startPoint x: 393, startPoint y: 317, endPoint x: 374, endPoint y: 294, distance: 29.5
click at [386, 307] on div "10225 - [PERSON_NAME] DE AGU Limite de capacidade do veículo excedido Endereço:…" at bounding box center [562, 279] width 1124 height 558
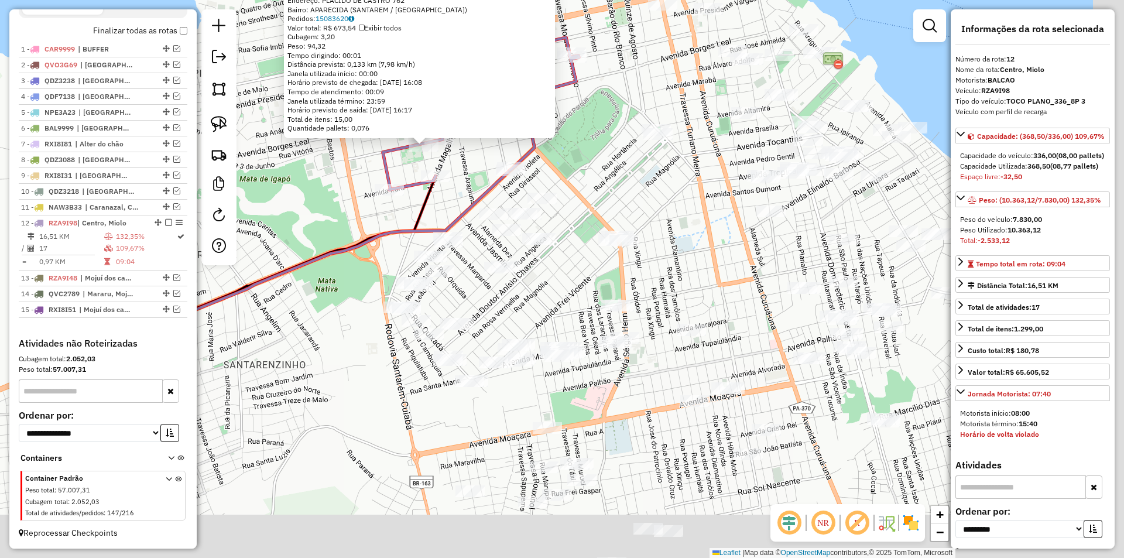
drag, startPoint x: 375, startPoint y: 317, endPoint x: 318, endPoint y: 239, distance: 96.0
click at [318, 239] on div "10225 - [PERSON_NAME] DE AGU Limite de capacidade do veículo excedido Endereço:…" at bounding box center [562, 279] width 1124 height 558
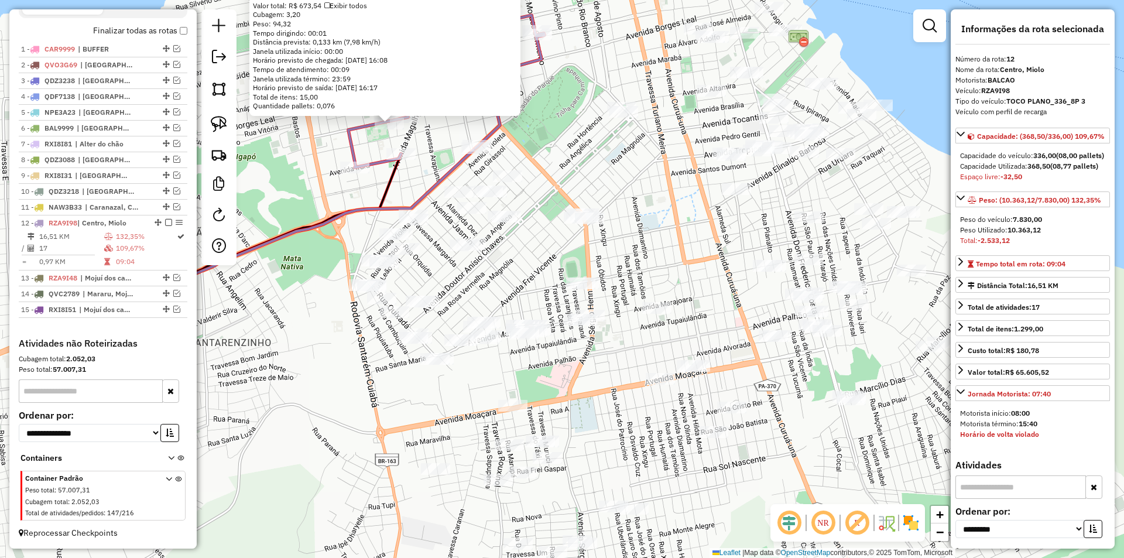
drag, startPoint x: 317, startPoint y: 259, endPoint x: 282, endPoint y: 230, distance: 45.7
click at [286, 236] on icon at bounding box center [291, 233] width 367 height 170
click at [218, 126] on img at bounding box center [219, 124] width 16 height 16
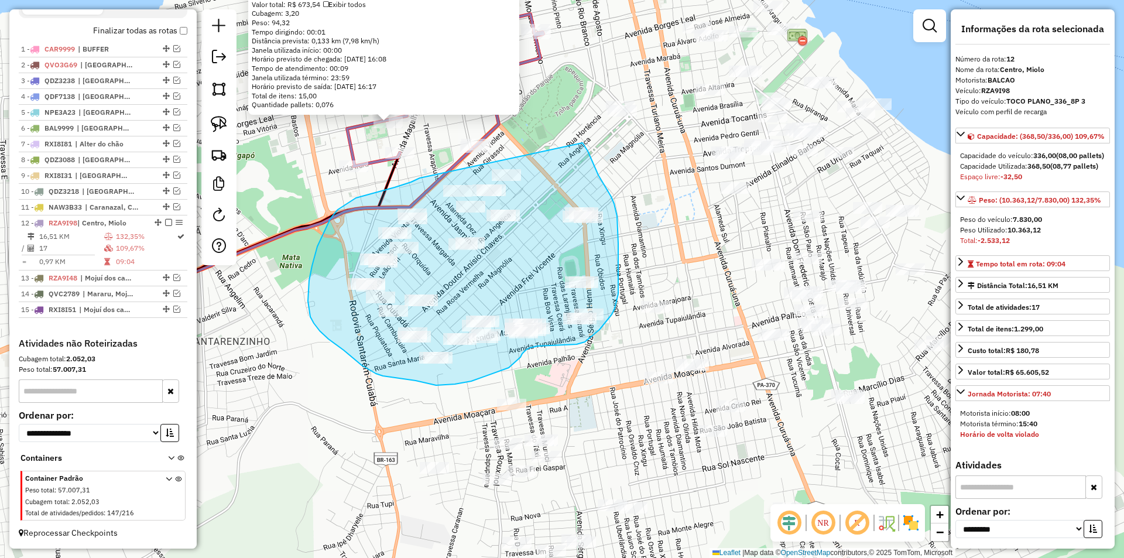
drag, startPoint x: 411, startPoint y: 182, endPoint x: 582, endPoint y: 143, distance: 175.9
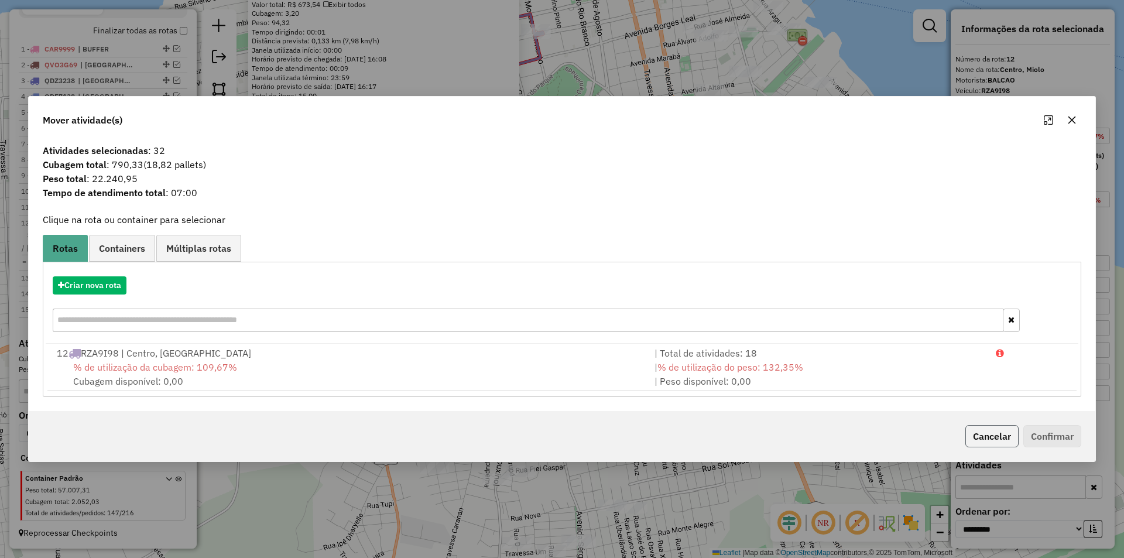
click at [1002, 437] on button "Cancelar" at bounding box center [991, 436] width 53 height 22
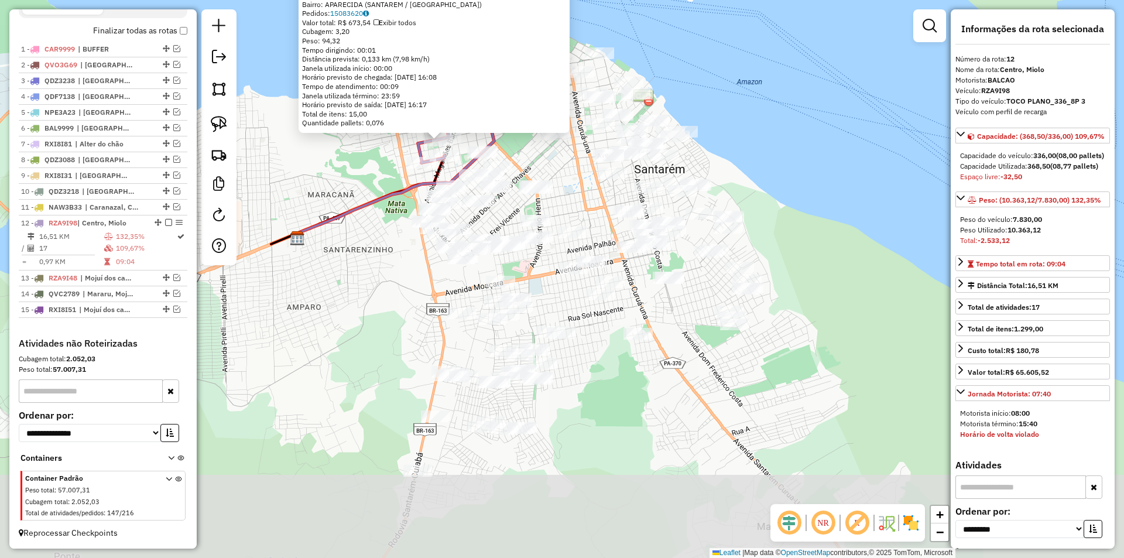
drag, startPoint x: 653, startPoint y: 441, endPoint x: 574, endPoint y: 332, distance: 134.9
click at [557, 308] on div "10225 - [PERSON_NAME] DE AGU Limite de capacidade do veículo excedido Endereço:…" at bounding box center [562, 279] width 1124 height 558
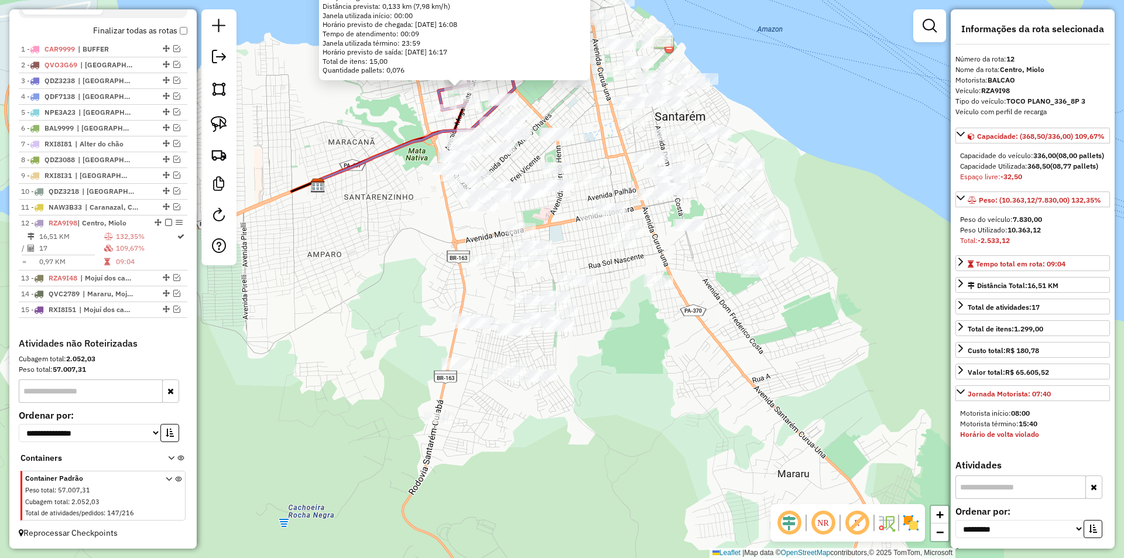
drag, startPoint x: 605, startPoint y: 380, endPoint x: 632, endPoint y: 337, distance: 51.5
click at [632, 337] on div "10225 - [PERSON_NAME] DE AGU Limite de capacidade do veículo excedido Endereço:…" at bounding box center [562, 279] width 1124 height 558
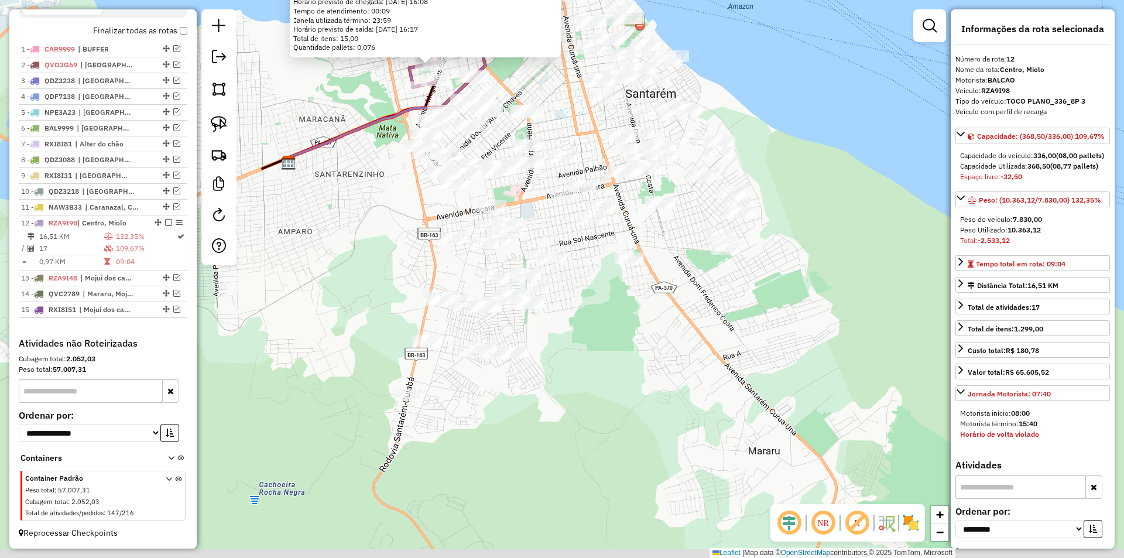
drag, startPoint x: 634, startPoint y: 375, endPoint x: 564, endPoint y: 342, distance: 77.3
click at [605, 349] on div "10225 - [PERSON_NAME] DE AGU Limite de capacidade do veículo excedido Endereço:…" at bounding box center [562, 279] width 1124 height 558
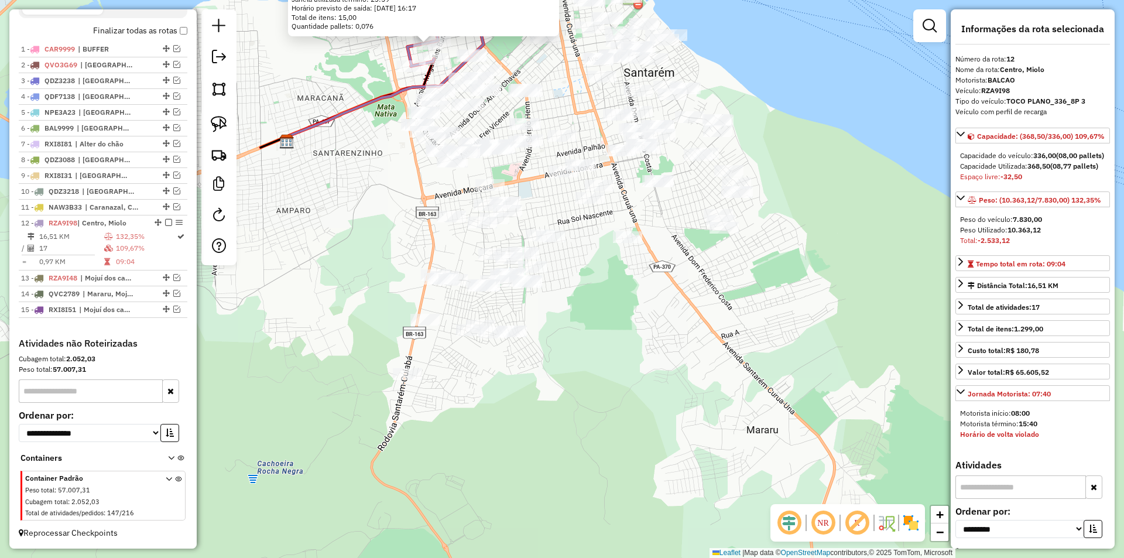
drag, startPoint x: 451, startPoint y: 258, endPoint x: 449, endPoint y: 238, distance: 20.0
click at [449, 238] on div "10225 - [PERSON_NAME] DE AGU Limite de capacidade do veículo excedido Endereço:…" at bounding box center [562, 279] width 1124 height 558
click at [217, 122] on img at bounding box center [219, 124] width 16 height 16
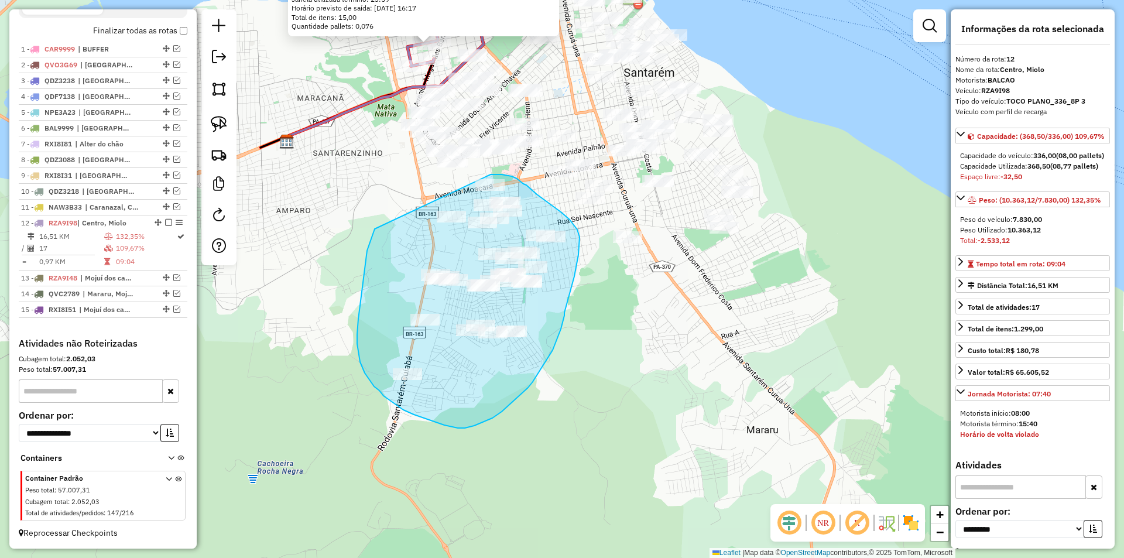
drag, startPoint x: 368, startPoint y: 247, endPoint x: 490, endPoint y: 174, distance: 142.2
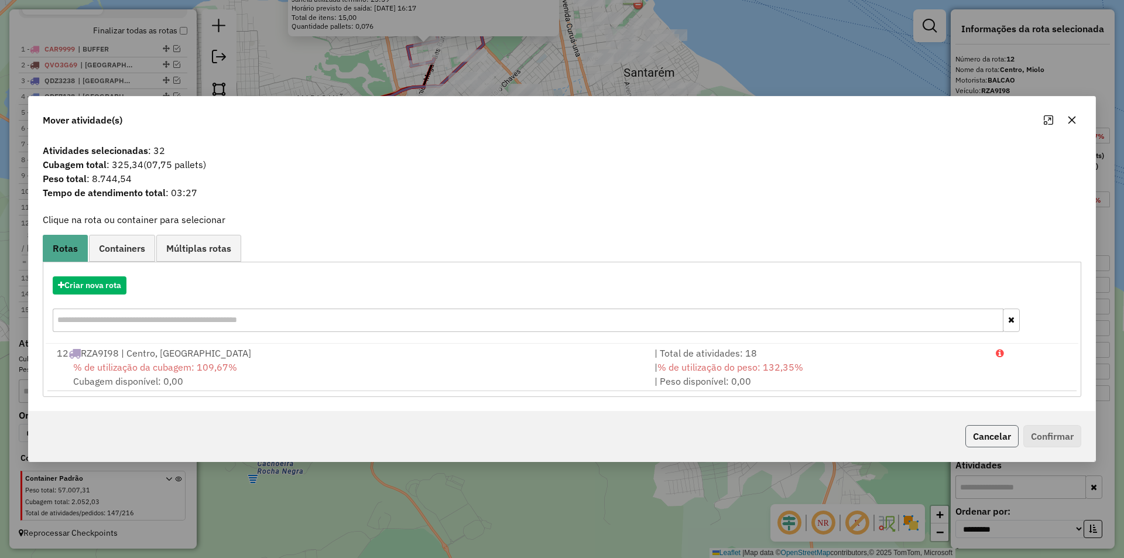
click at [983, 441] on button "Cancelar" at bounding box center [991, 436] width 53 height 22
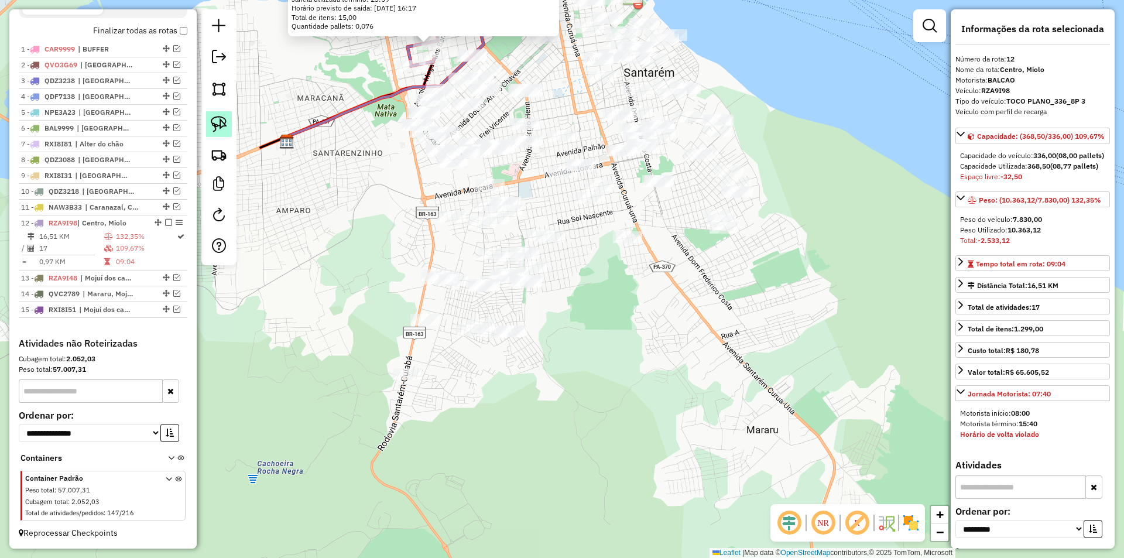
click at [207, 119] on link at bounding box center [219, 124] width 26 height 26
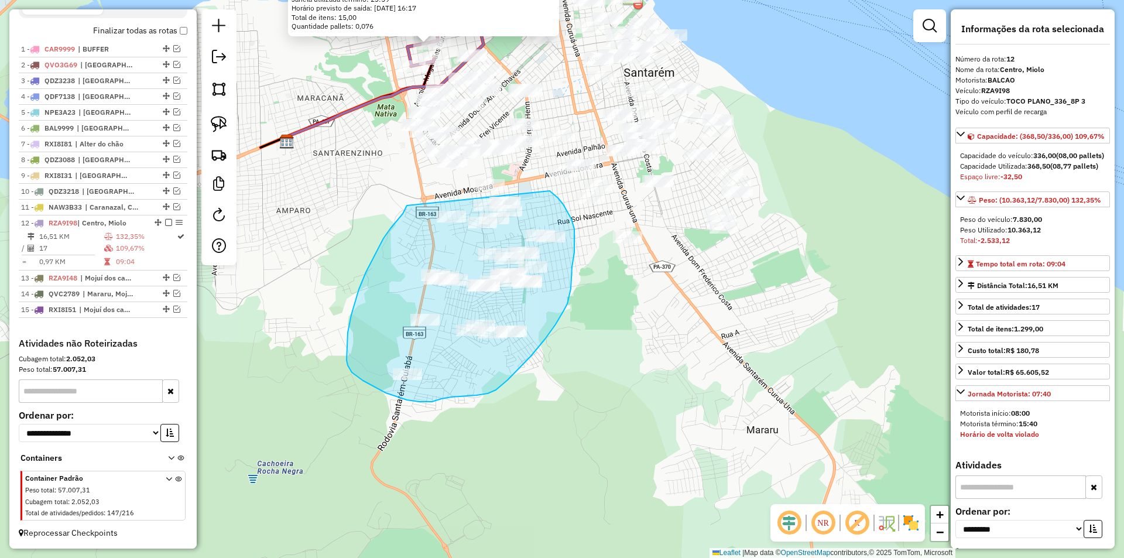
drag, startPoint x: 407, startPoint y: 205, endPoint x: 550, endPoint y: 191, distance: 143.6
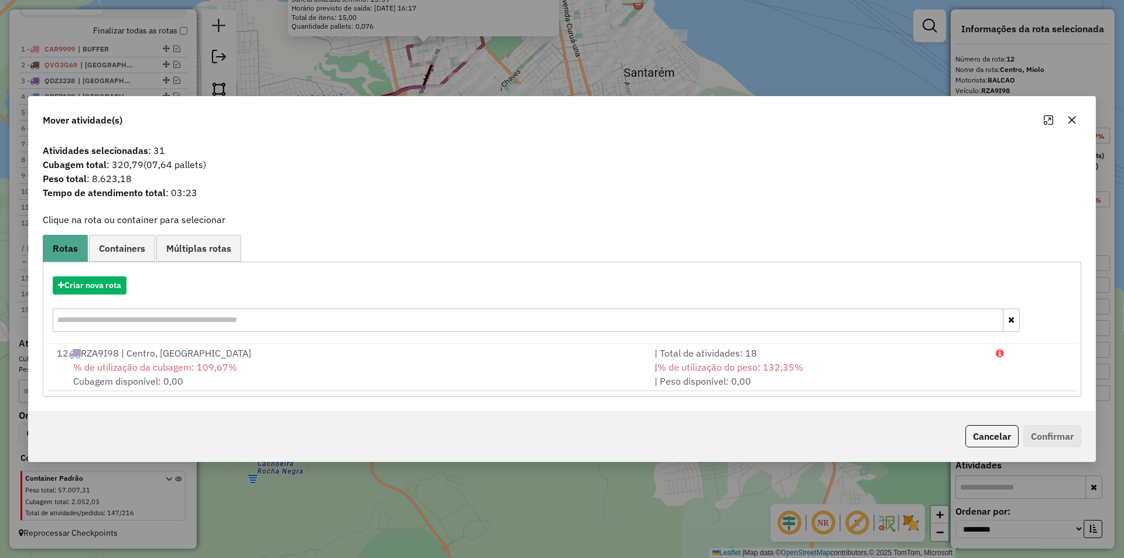
click at [975, 436] on button "Cancelar" at bounding box center [991, 436] width 53 height 22
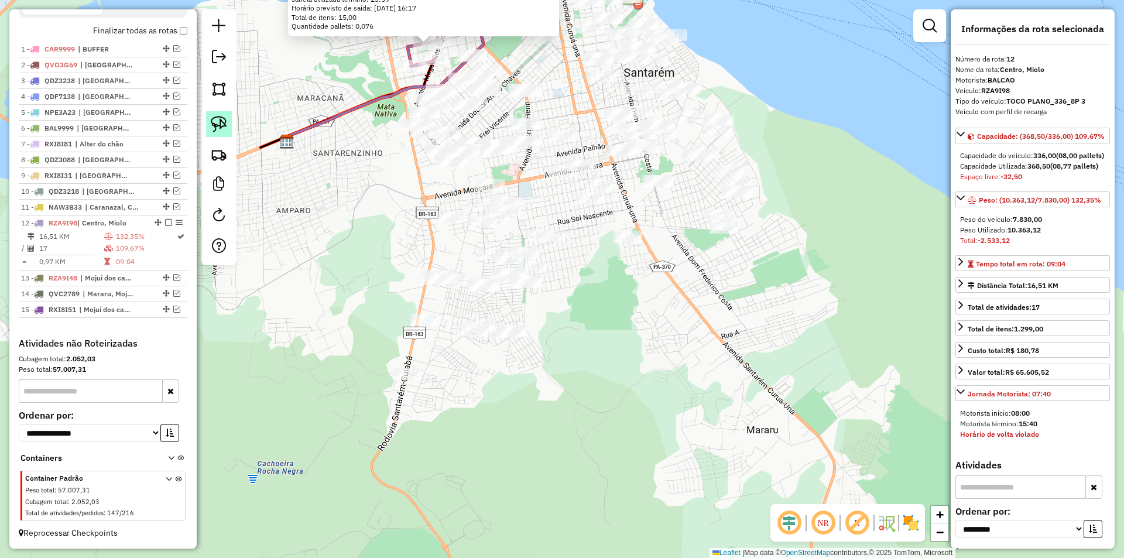
click at [216, 124] on img at bounding box center [219, 124] width 16 height 16
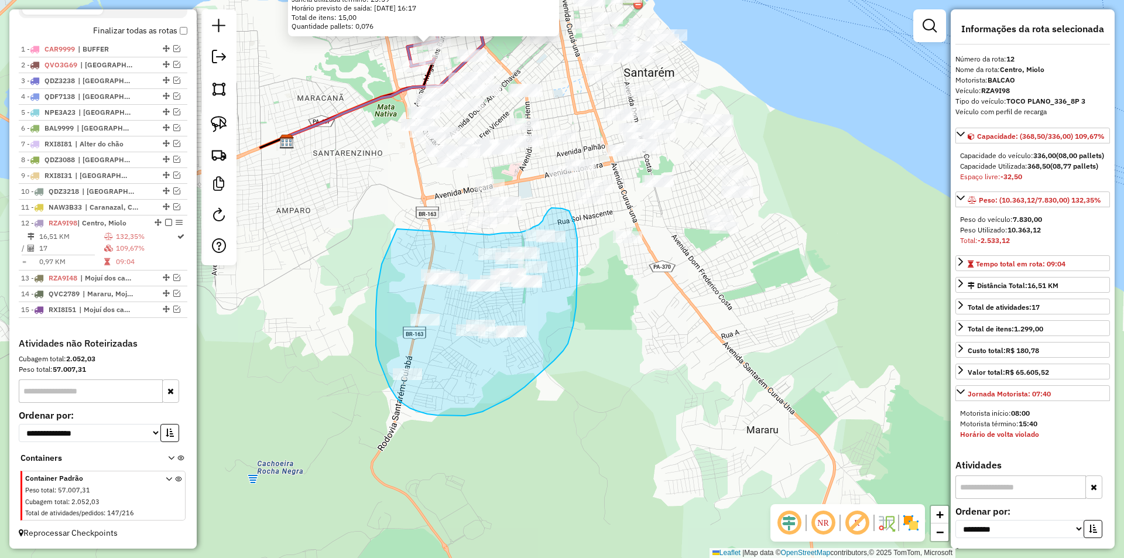
drag, startPoint x: 397, startPoint y: 229, endPoint x: 466, endPoint y: 242, distance: 70.8
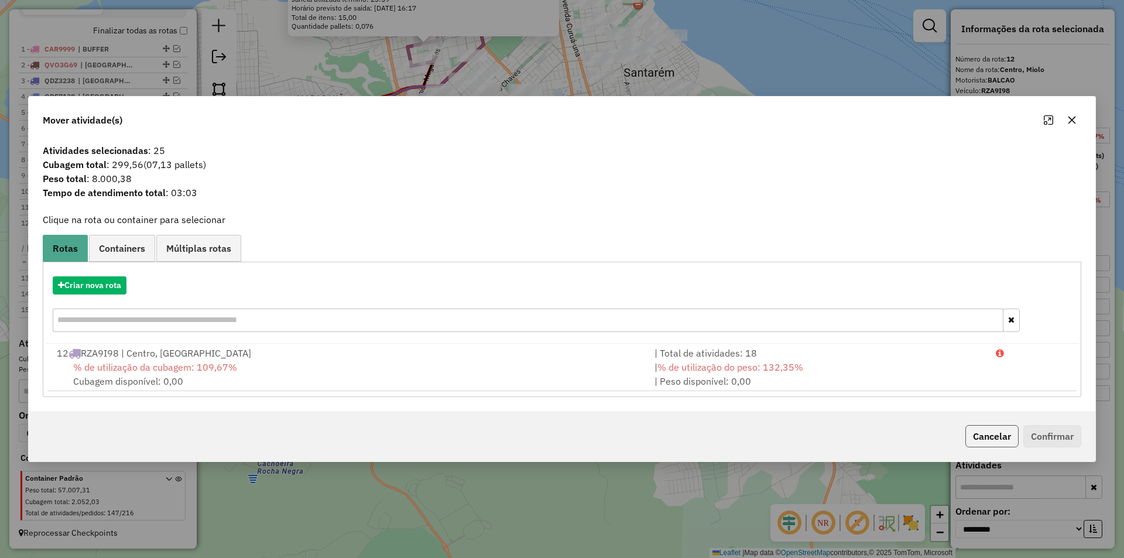
click at [992, 440] on button "Cancelar" at bounding box center [991, 436] width 53 height 22
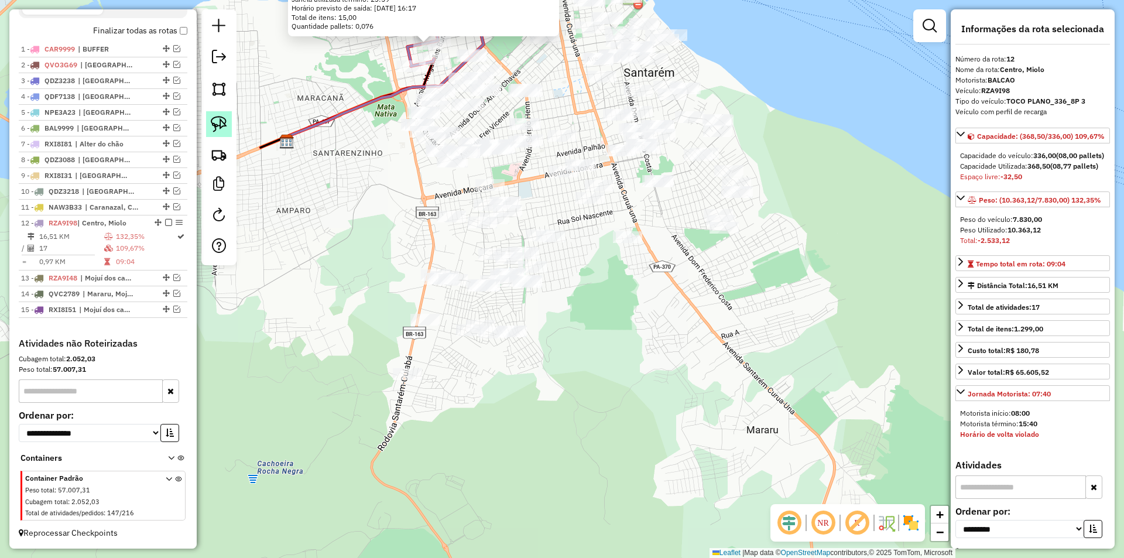
click at [217, 123] on img at bounding box center [219, 124] width 16 height 16
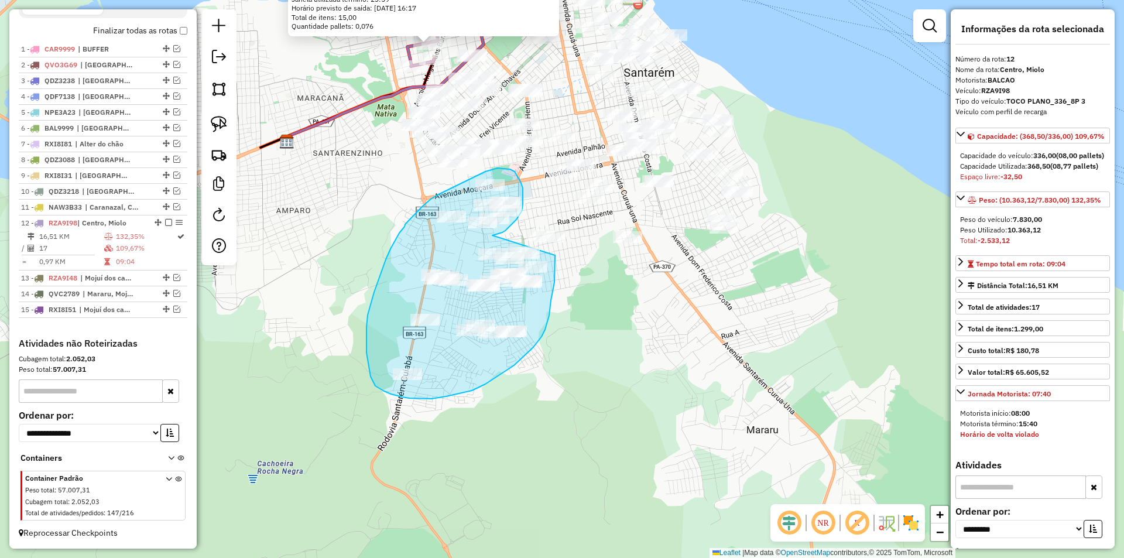
drag, startPoint x: 492, startPoint y: 235, endPoint x: 555, endPoint y: 255, distance: 65.5
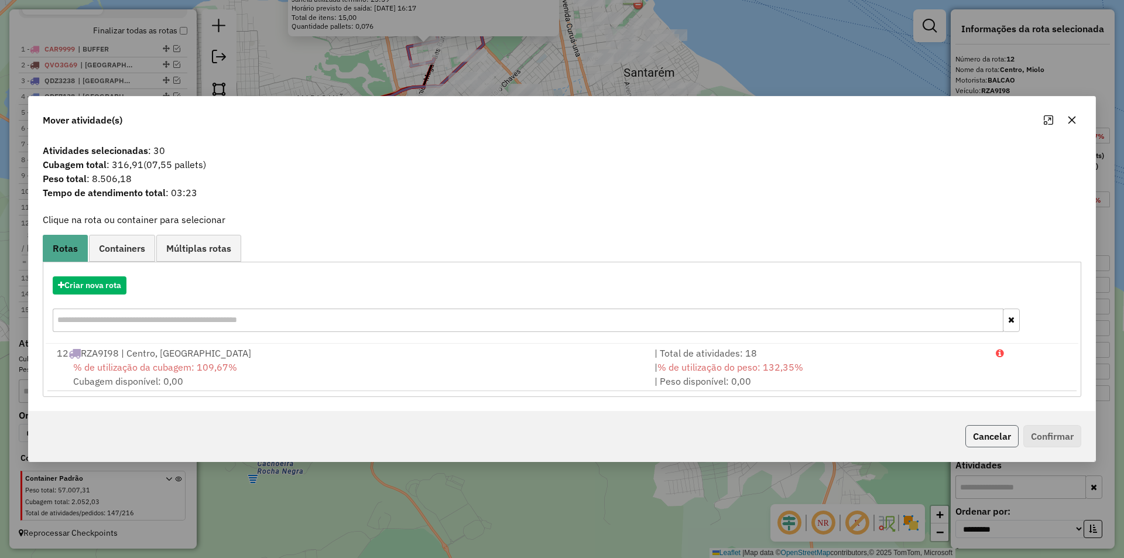
click at [1016, 441] on button "Cancelar" at bounding box center [991, 436] width 53 height 22
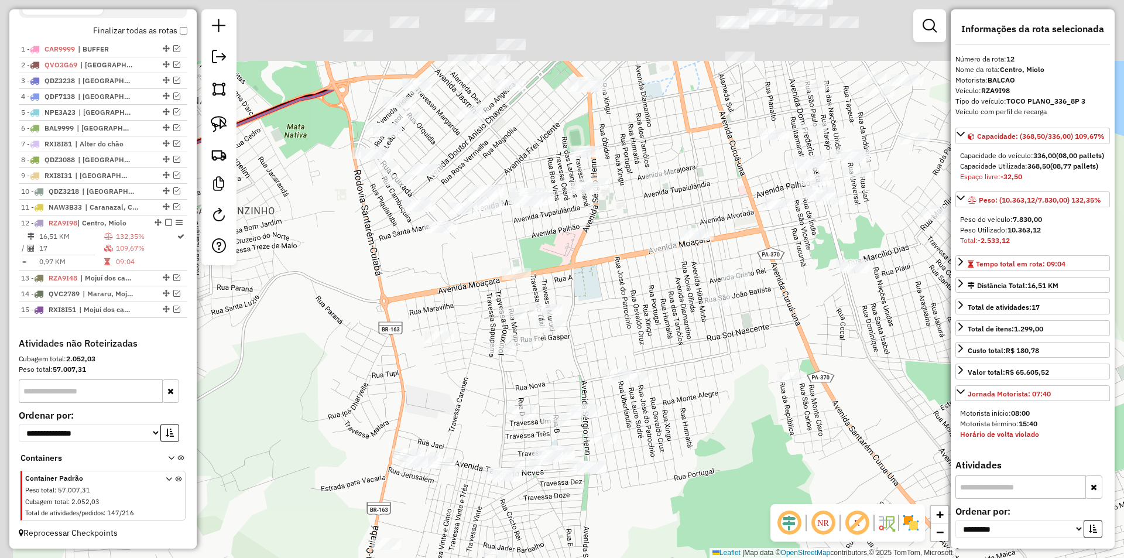
drag, startPoint x: 423, startPoint y: 179, endPoint x: 464, endPoint y: 326, distance: 152.4
click at [464, 326] on div "10225 - [PERSON_NAME] DE AGU Limite de capacidade do veículo excedido Endereço:…" at bounding box center [562, 279] width 1124 height 558
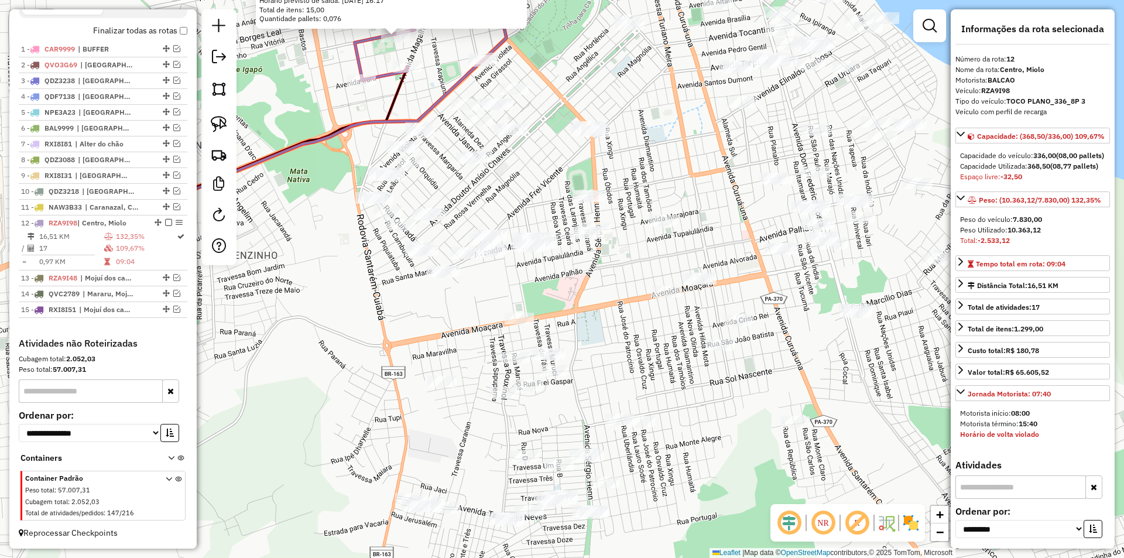
drag, startPoint x: 449, startPoint y: 293, endPoint x: 467, endPoint y: 308, distance: 23.2
click at [452, 340] on div "10225 - [PERSON_NAME] DE AGU Limite de capacidade do veículo excedido Endereço:…" at bounding box center [562, 279] width 1124 height 558
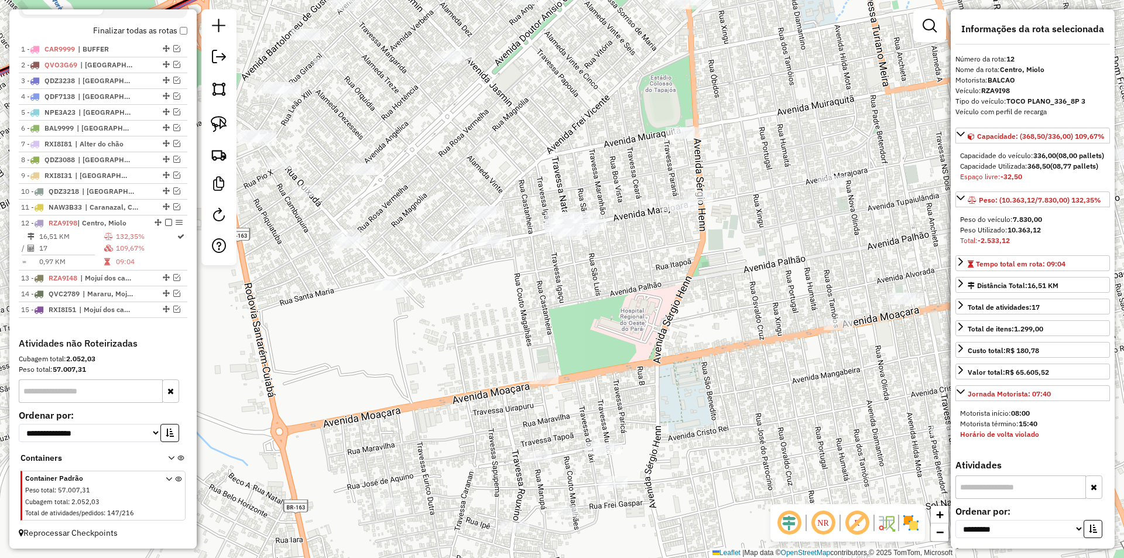
drag, startPoint x: 488, startPoint y: 306, endPoint x: 488, endPoint y: 324, distance: 18.1
click at [488, 324] on div "10225 - [PERSON_NAME] DE AGU Limite de capacidade do veículo excedido Endereço:…" at bounding box center [562, 279] width 1124 height 558
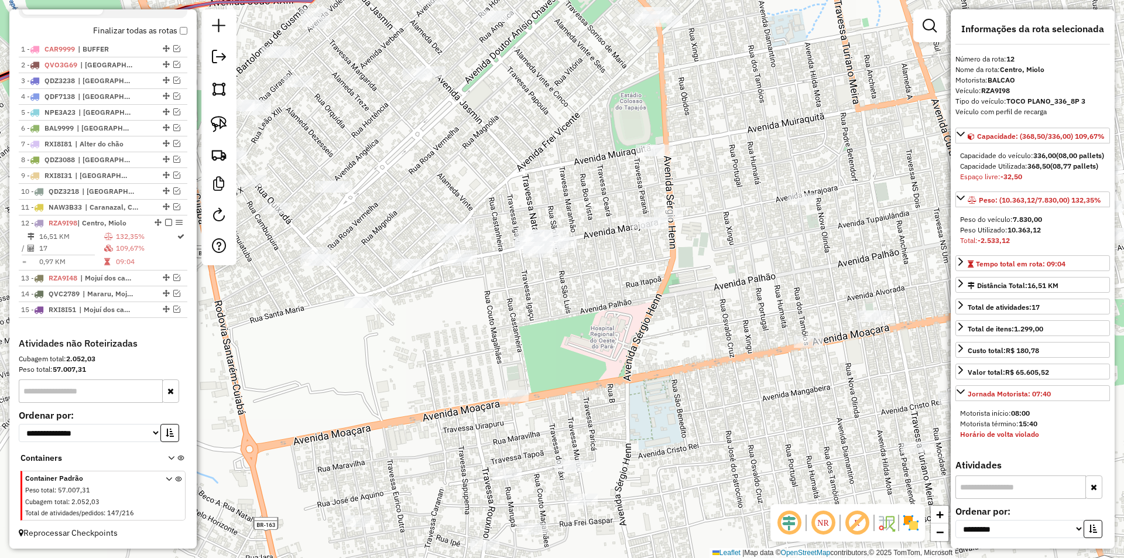
drag, startPoint x: 462, startPoint y: 296, endPoint x: 410, endPoint y: 329, distance: 61.9
click at [410, 329] on div "10225 - [PERSON_NAME] DE AGU Limite de capacidade do veículo excedido Endereço:…" at bounding box center [562, 279] width 1124 height 558
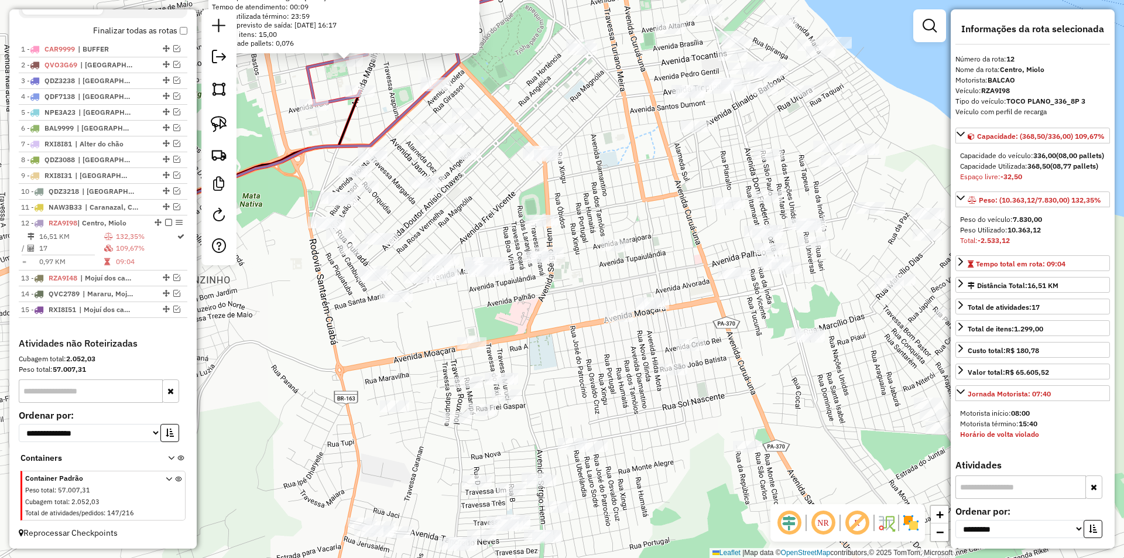
drag, startPoint x: 453, startPoint y: 188, endPoint x: 448, endPoint y: 228, distance: 40.1
click at [448, 228] on div "10225 - [PERSON_NAME] DE AGU Limite de capacidade do veículo excedido Endereço:…" at bounding box center [562, 279] width 1124 height 558
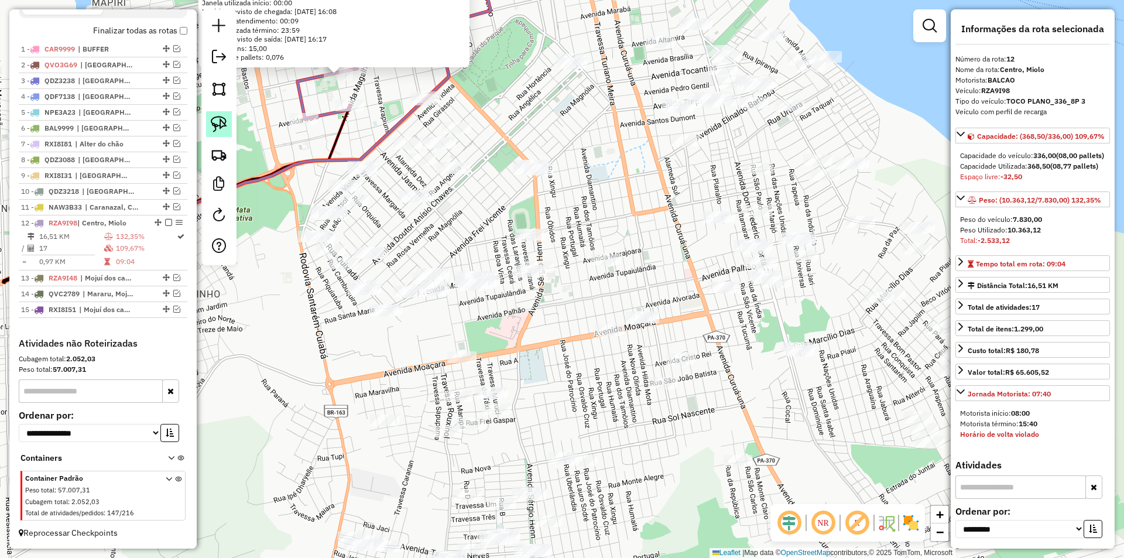
click at [223, 125] on img at bounding box center [219, 124] width 16 height 16
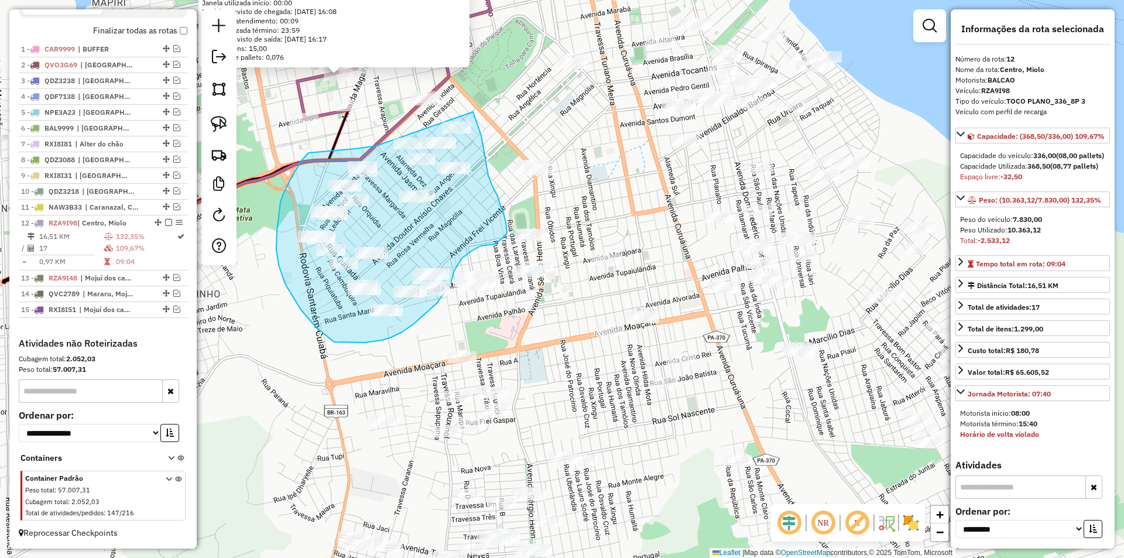
drag, startPoint x: 368, startPoint y: 147, endPoint x: 472, endPoint y: 107, distance: 111.0
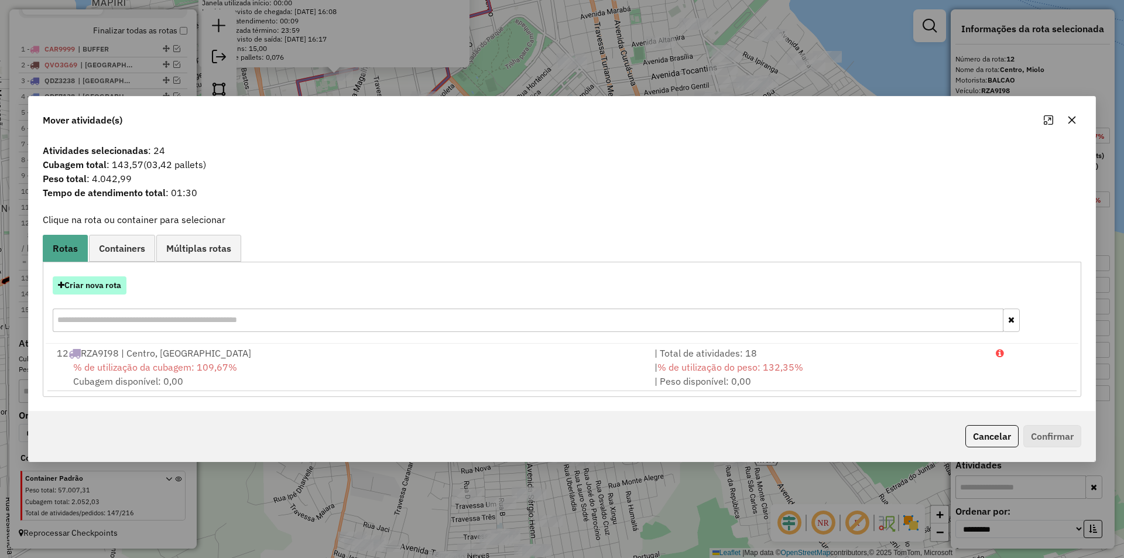
click at [109, 282] on button "Criar nova rota" at bounding box center [90, 285] width 74 height 18
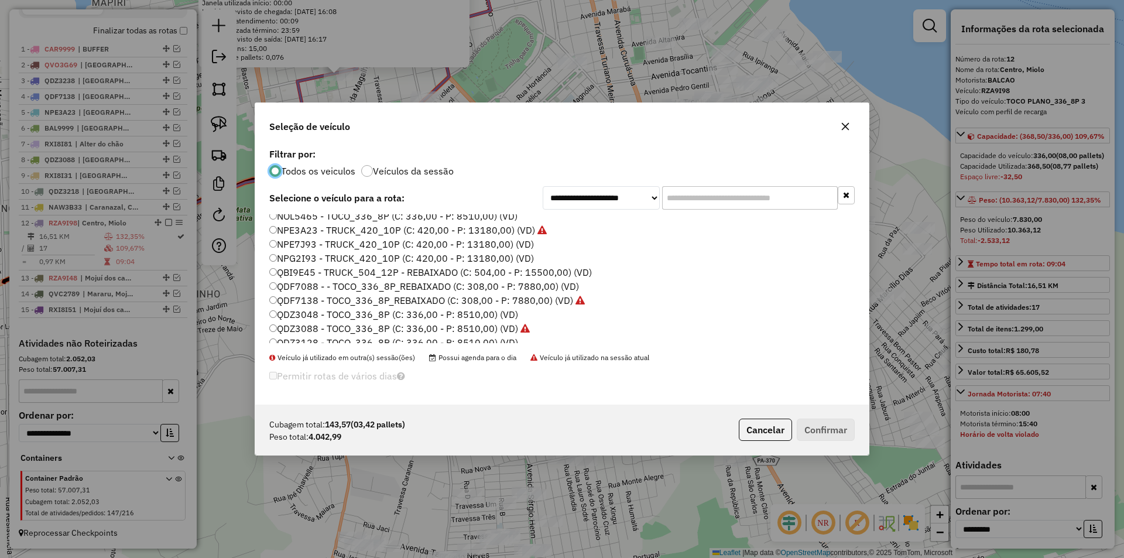
scroll to position [176, 0]
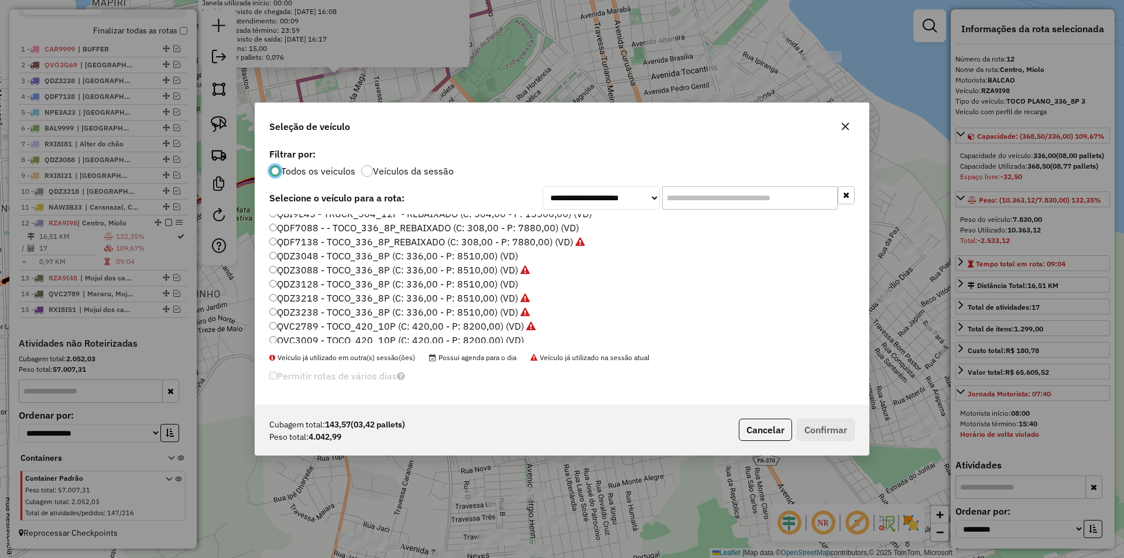
click at [313, 230] on label "QDF7088 - - TOCO_336_8P_REBAIXADO (C: 308,00 - P: 7880,00) (VD)" at bounding box center [424, 228] width 310 height 14
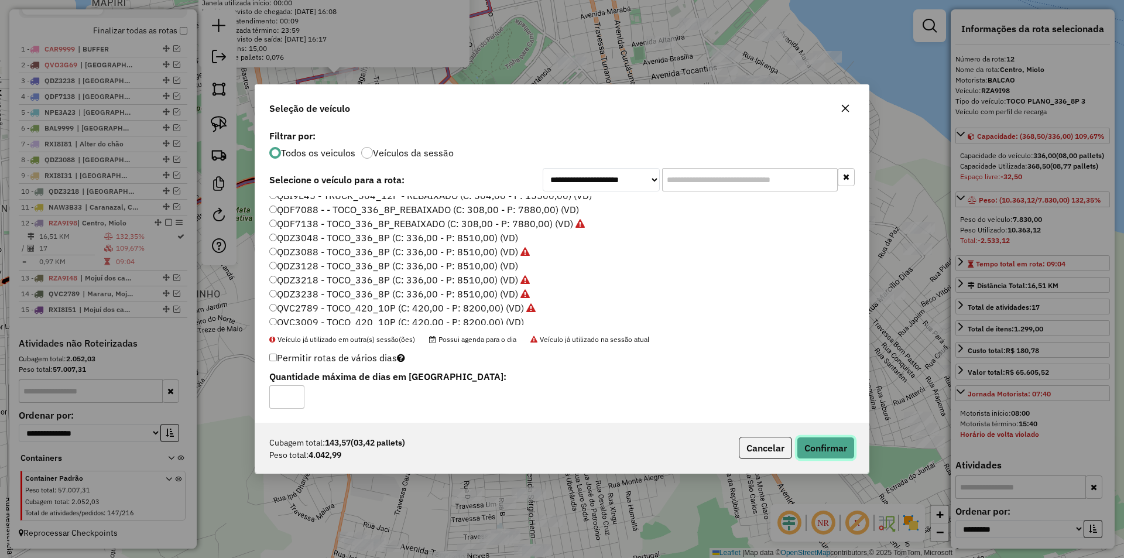
click at [833, 446] on button "Confirmar" at bounding box center [826, 448] width 58 height 22
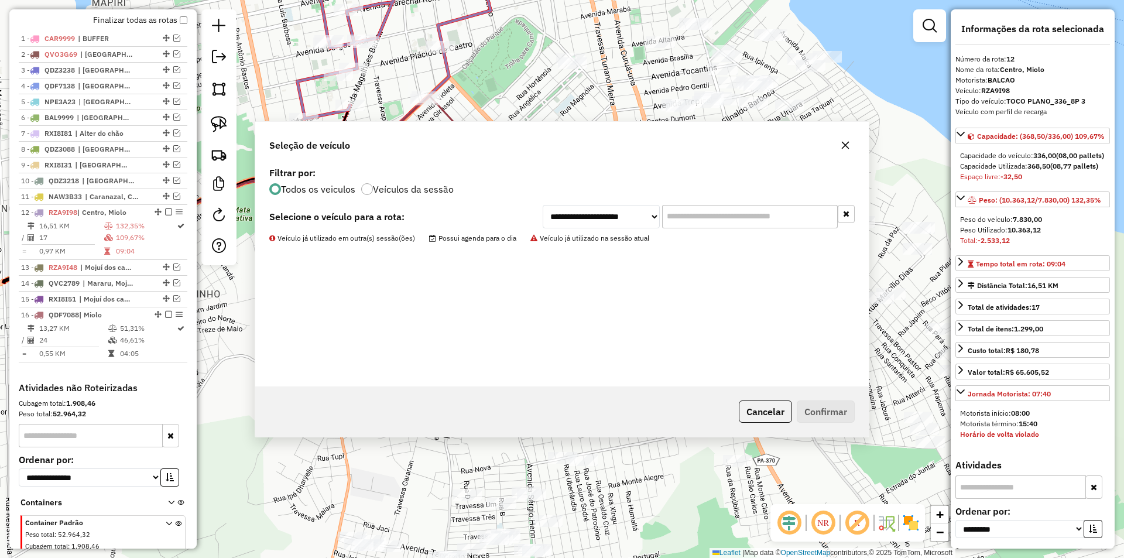
scroll to position [501, 0]
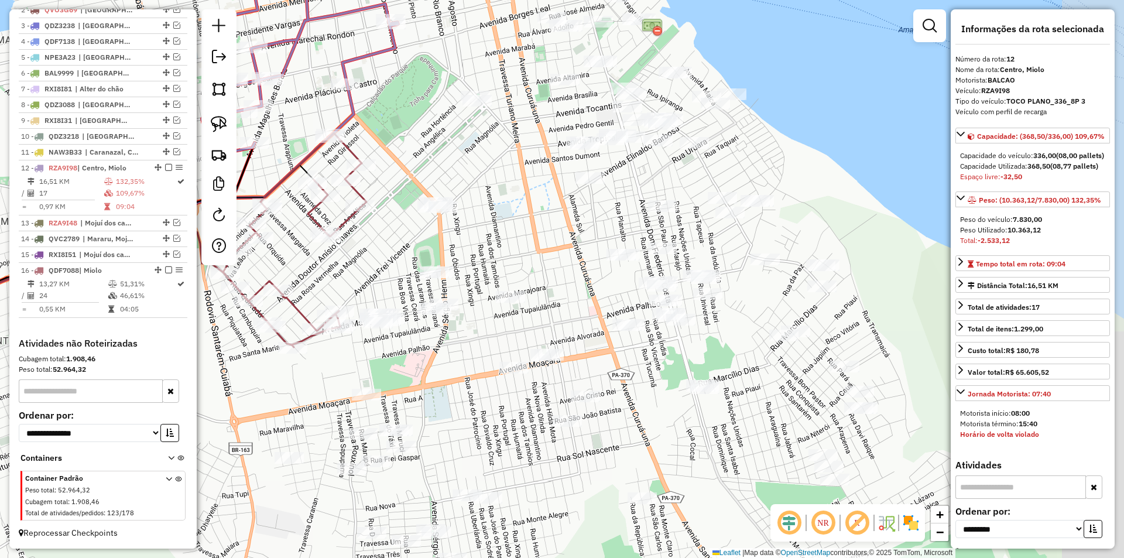
drag, startPoint x: 492, startPoint y: 296, endPoint x: 396, endPoint y: 334, distance: 103.0
click at [396, 334] on div "Janela de atendimento Grade de atendimento Capacidade Transportadoras Veículos …" at bounding box center [562, 279] width 1124 height 558
click at [211, 121] on img at bounding box center [219, 124] width 16 height 16
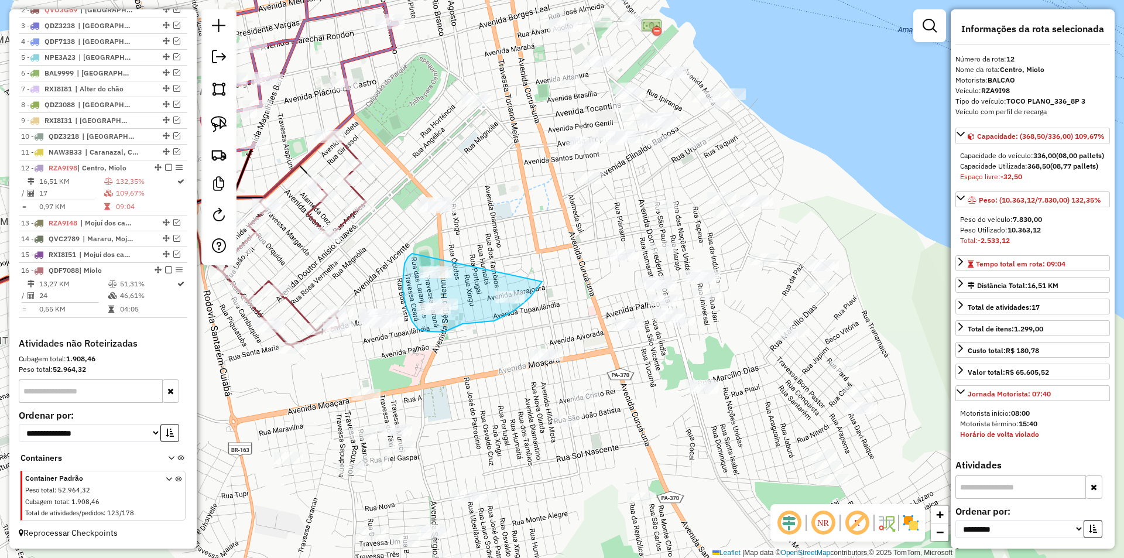
drag, startPoint x: 405, startPoint y: 262, endPoint x: 542, endPoint y: 282, distance: 138.3
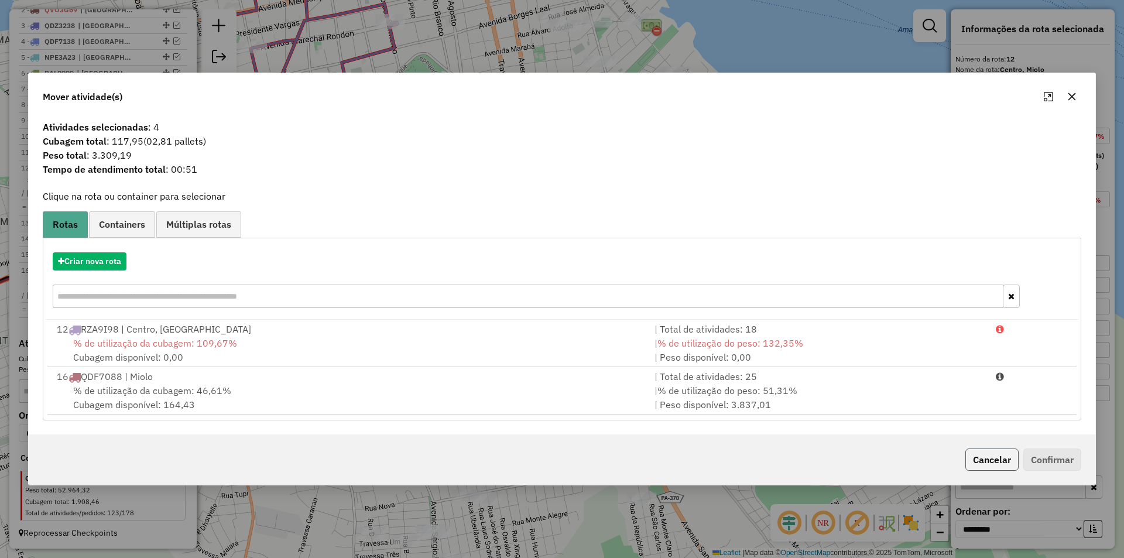
click at [994, 467] on button "Cancelar" at bounding box center [991, 459] width 53 height 22
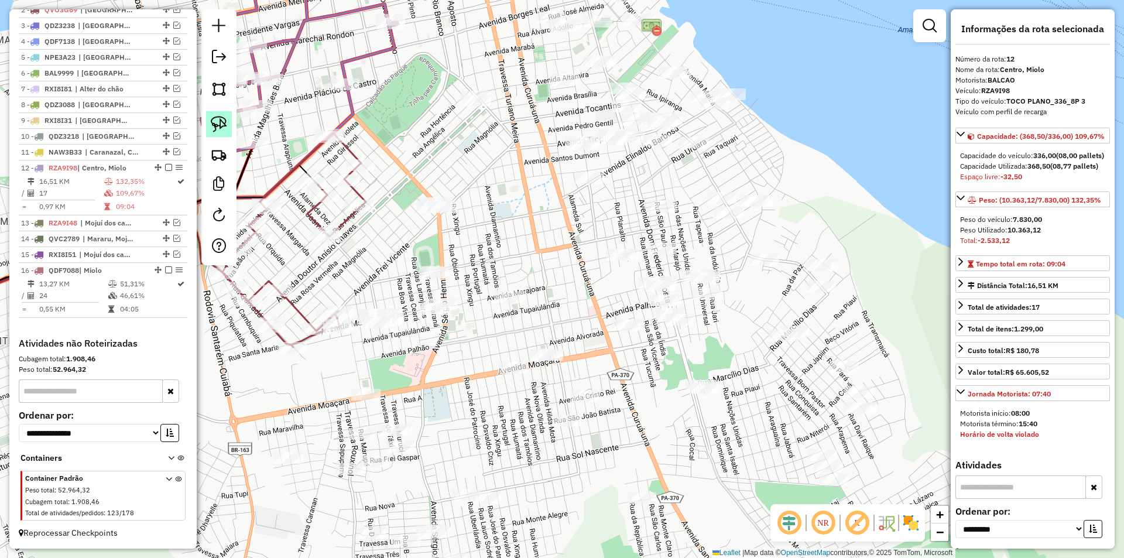
click at [231, 128] on link at bounding box center [219, 124] width 26 height 26
drag, startPoint x: 423, startPoint y: 252, endPoint x: 475, endPoint y: 304, distance: 73.7
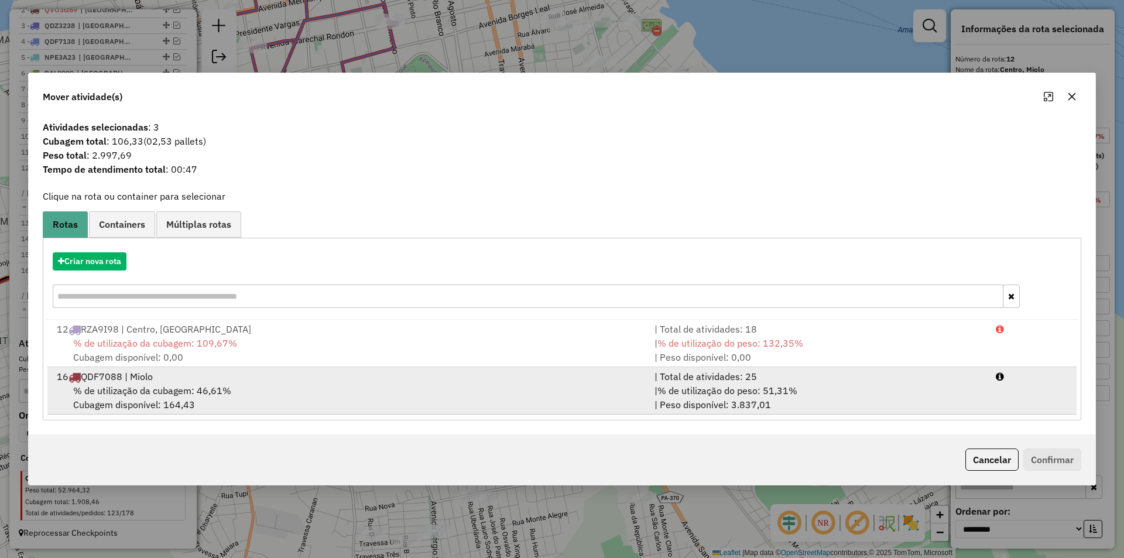
click at [835, 399] on div "| % de utilização do peso: 51,31% | Peso disponível: 3.837,01" at bounding box center [817, 397] width 341 height 28
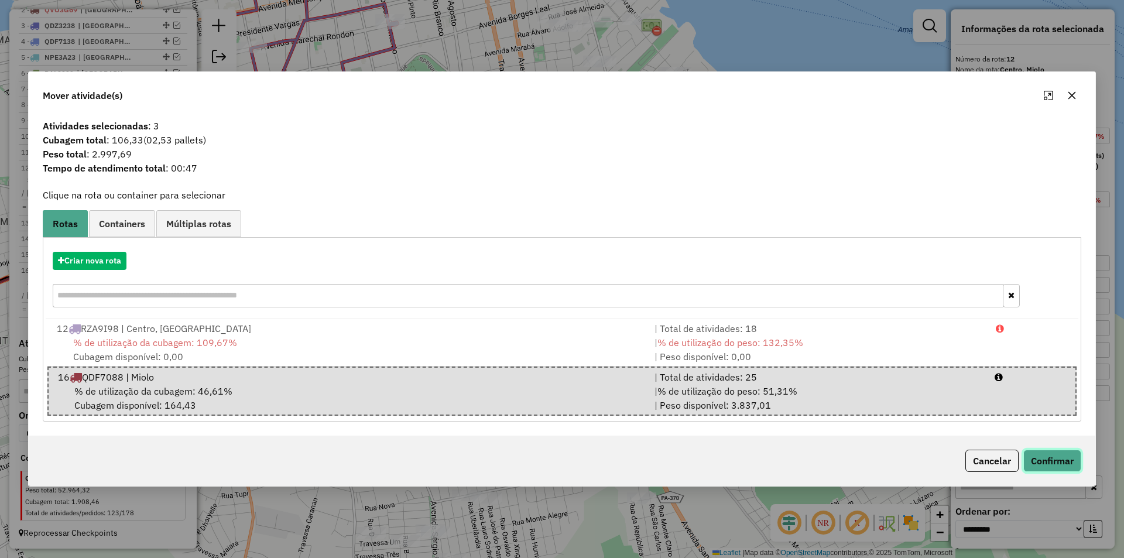
click at [1053, 465] on button "Confirmar" at bounding box center [1052, 460] width 58 height 22
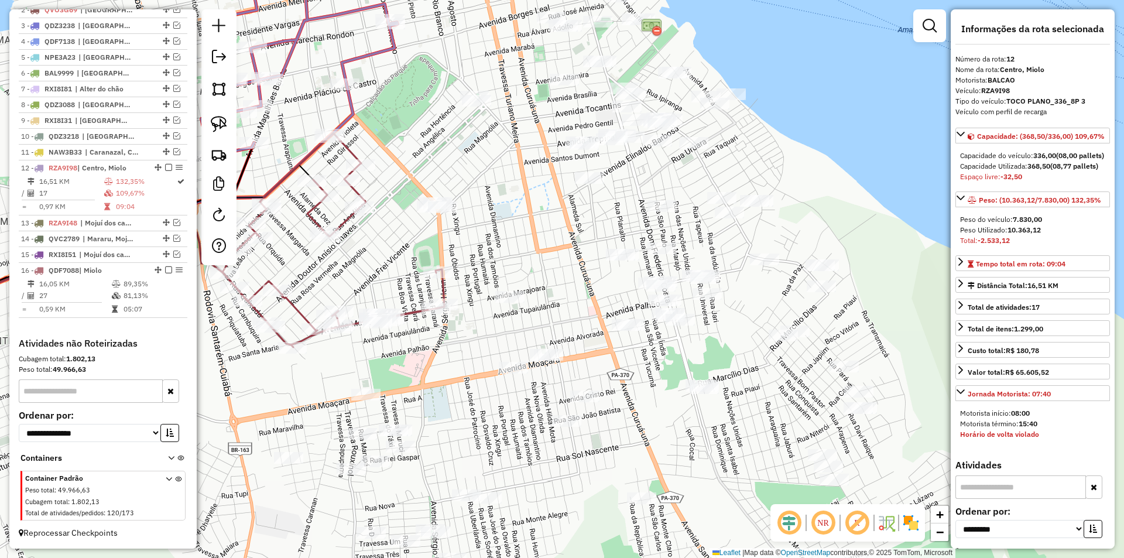
click at [441, 296] on icon at bounding box center [333, 240] width 222 height 214
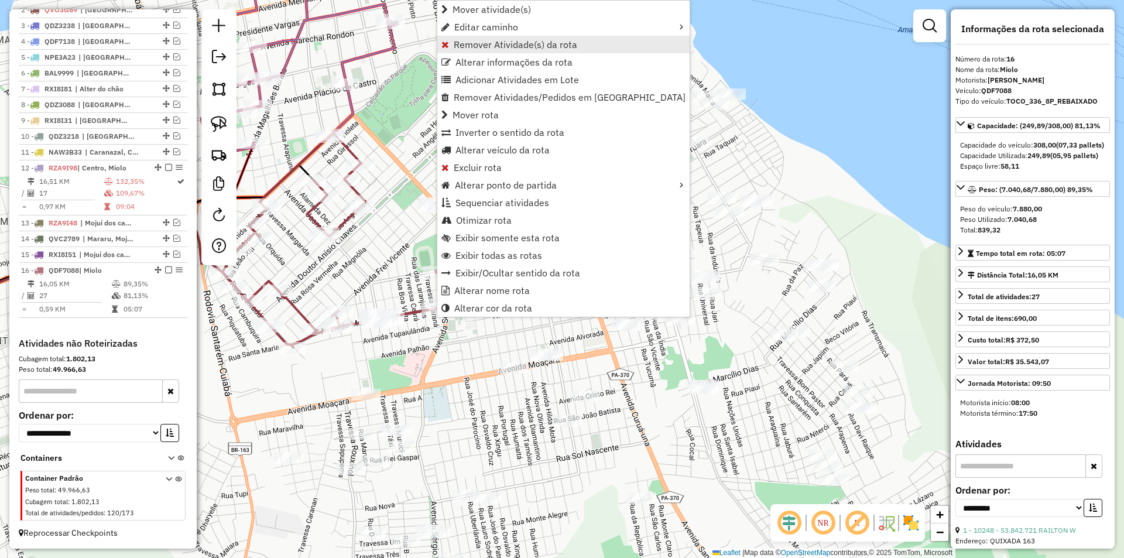
click at [463, 47] on span "Remover Atividade(s) da rota" at bounding box center [515, 44] width 123 height 9
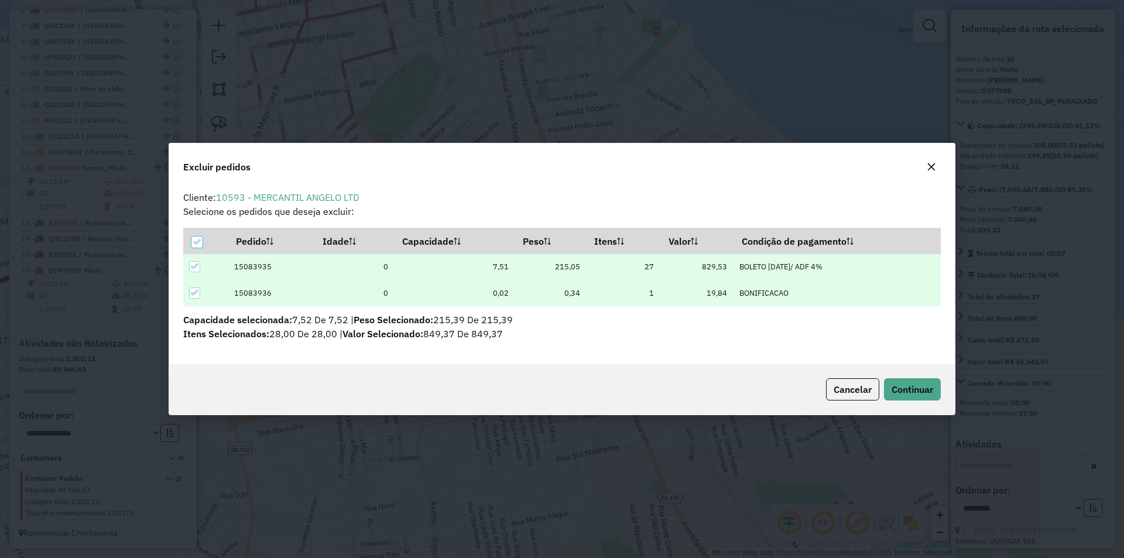
scroll to position [0, 0]
click at [905, 392] on span "Continuar" at bounding box center [912, 389] width 42 height 12
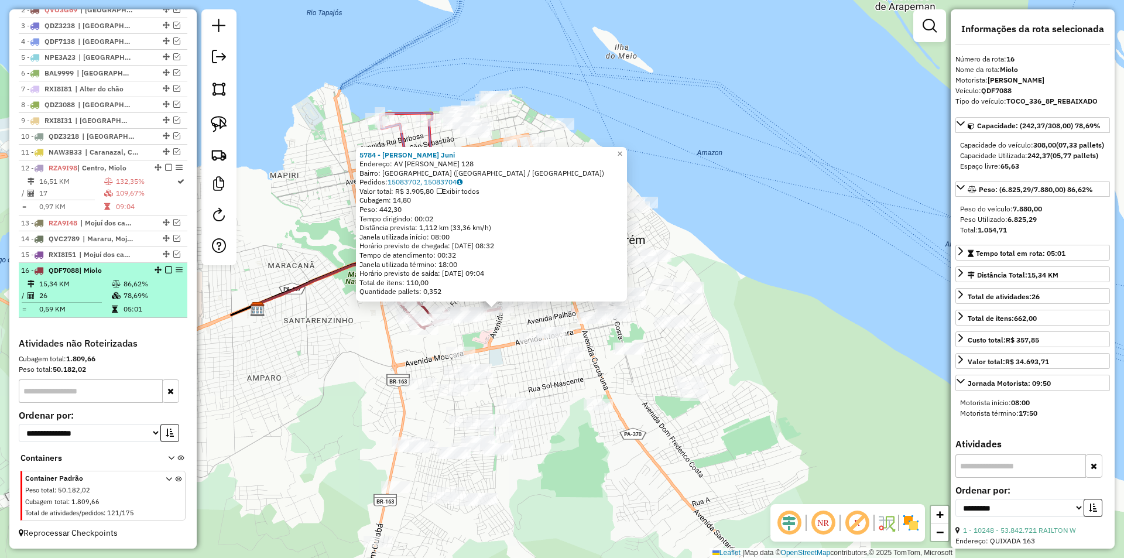
click at [162, 305] on td "05:01" at bounding box center [152, 309] width 59 height 12
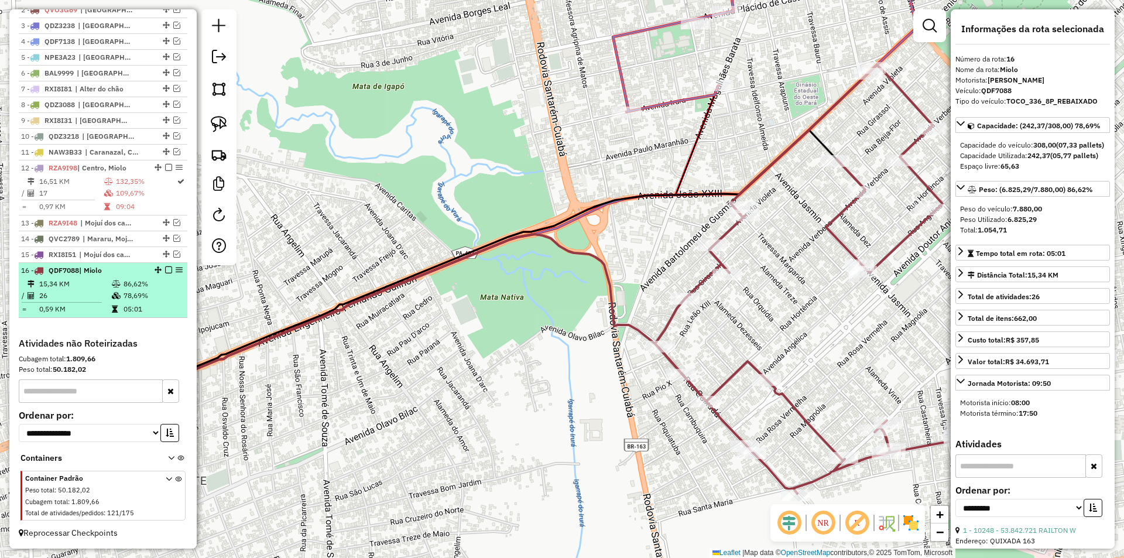
click at [165, 268] on em at bounding box center [168, 269] width 7 height 7
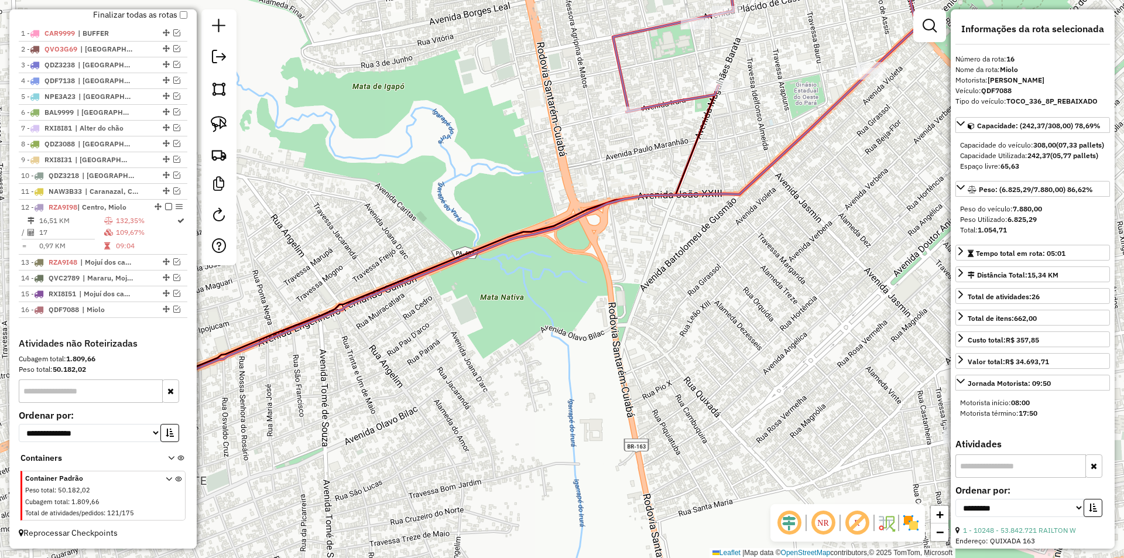
scroll to position [462, 0]
drag, startPoint x: 599, startPoint y: 327, endPoint x: 401, endPoint y: 301, distance: 200.1
click at [401, 301] on div "Janela de atendimento Grade de atendimento Capacidade Transportadoras Veículos …" at bounding box center [562, 279] width 1124 height 558
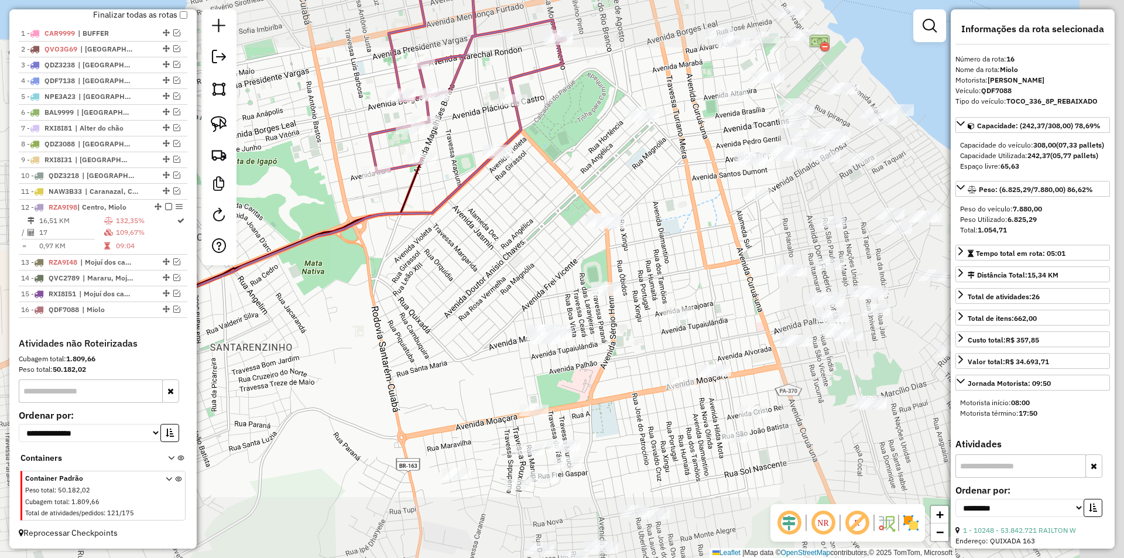
drag, startPoint x: 455, startPoint y: 322, endPoint x: 362, endPoint y: 274, distance: 104.2
click at [371, 279] on div "Janela de atendimento Grade de atendimento Capacidade Transportadoras Veículos …" at bounding box center [562, 279] width 1124 height 558
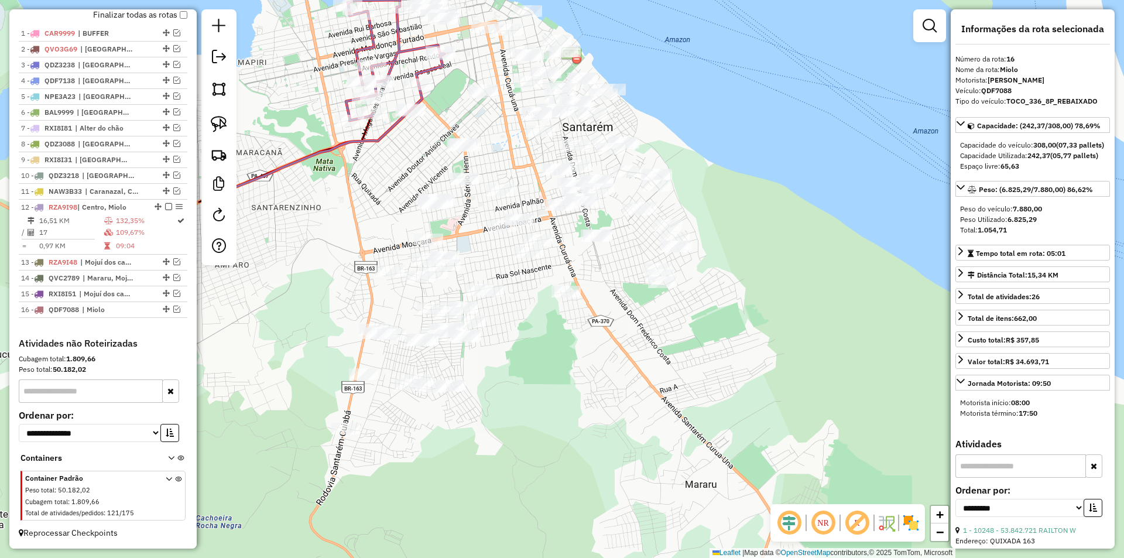
drag, startPoint x: 355, startPoint y: 413, endPoint x: 353, endPoint y: 303, distance: 109.5
click at [353, 303] on div "Janela de atendimento Grade de atendimento Capacidade Transportadoras Veículos …" at bounding box center [562, 279] width 1124 height 558
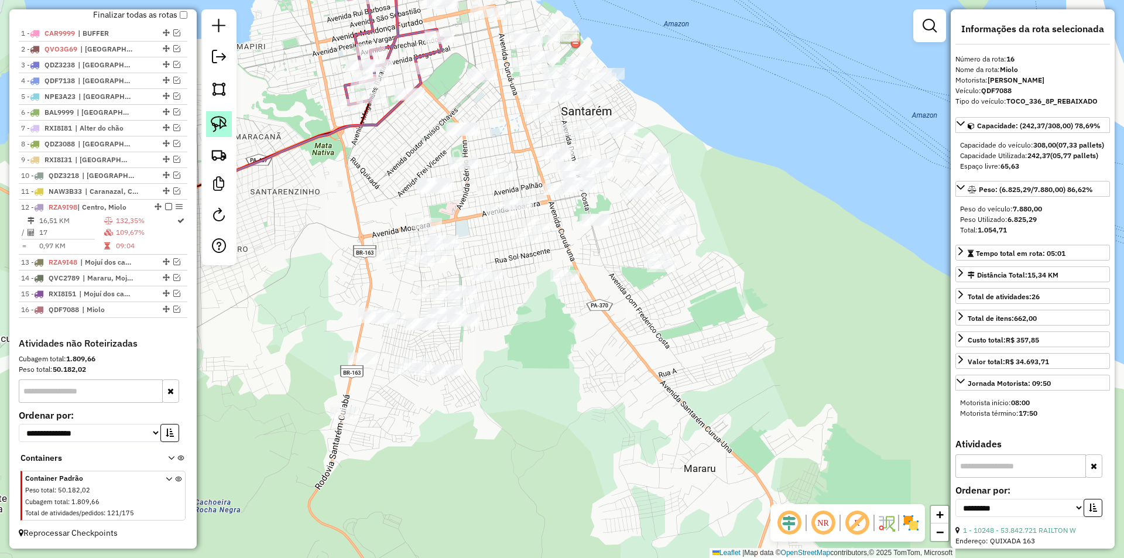
click at [207, 131] on link at bounding box center [219, 124] width 26 height 26
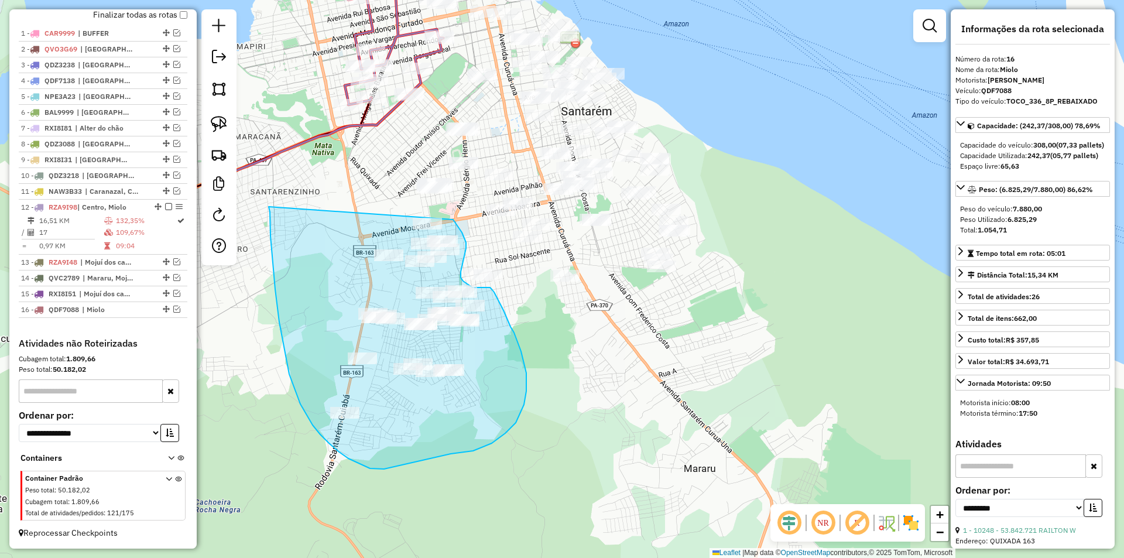
drag, startPoint x: 270, startPoint y: 236, endPoint x: 449, endPoint y: 213, distance: 180.0
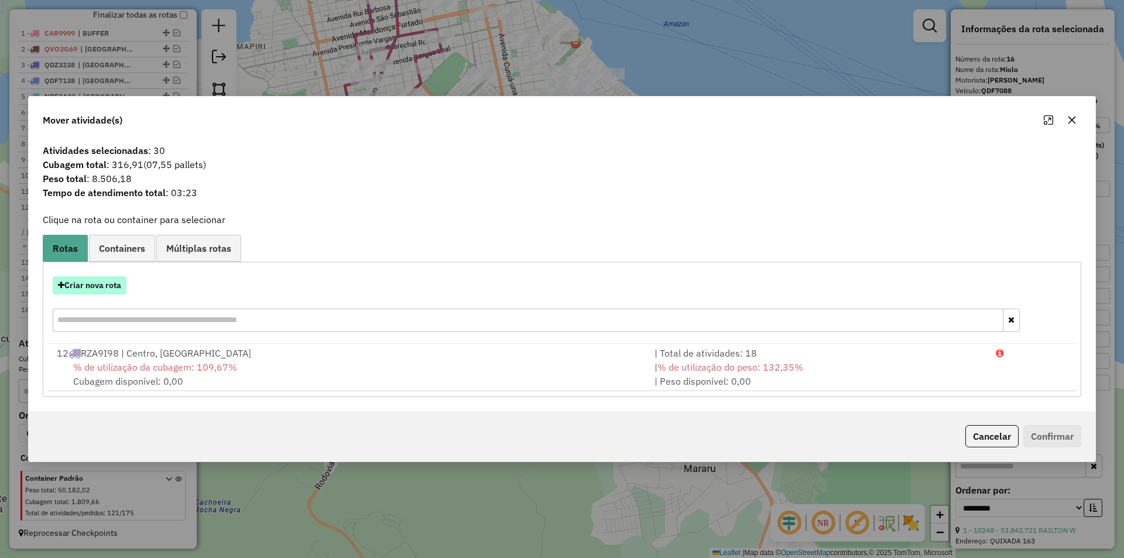
click at [98, 283] on button "Criar nova rota" at bounding box center [90, 285] width 74 height 18
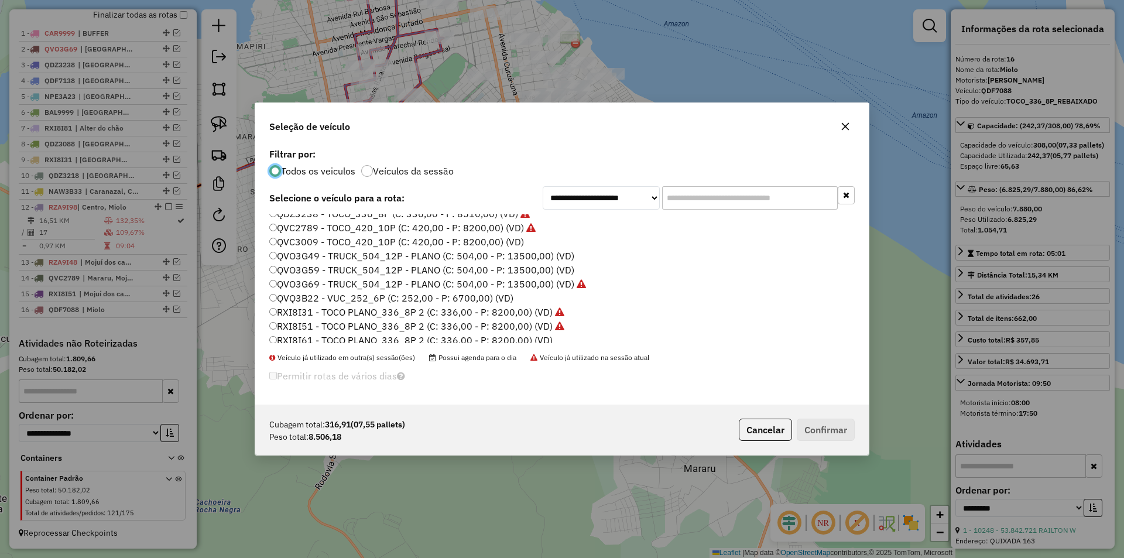
scroll to position [293, 0]
drag, startPoint x: 742, startPoint y: 422, endPoint x: 709, endPoint y: 407, distance: 36.4
click at [743, 423] on button "Cancelar" at bounding box center [765, 429] width 53 height 22
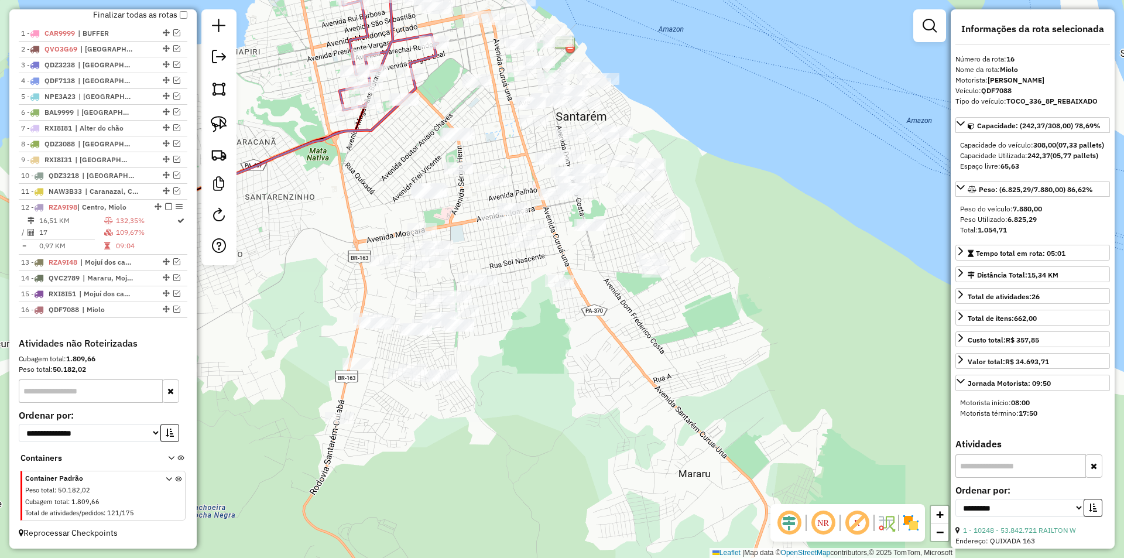
drag, startPoint x: 492, startPoint y: 335, endPoint x: 486, endPoint y: 338, distance: 6.3
click at [486, 338] on div "Janela de atendimento Grade de atendimento Capacidade Transportadoras Veículos …" at bounding box center [562, 279] width 1124 height 558
click at [221, 126] on img at bounding box center [219, 124] width 16 height 16
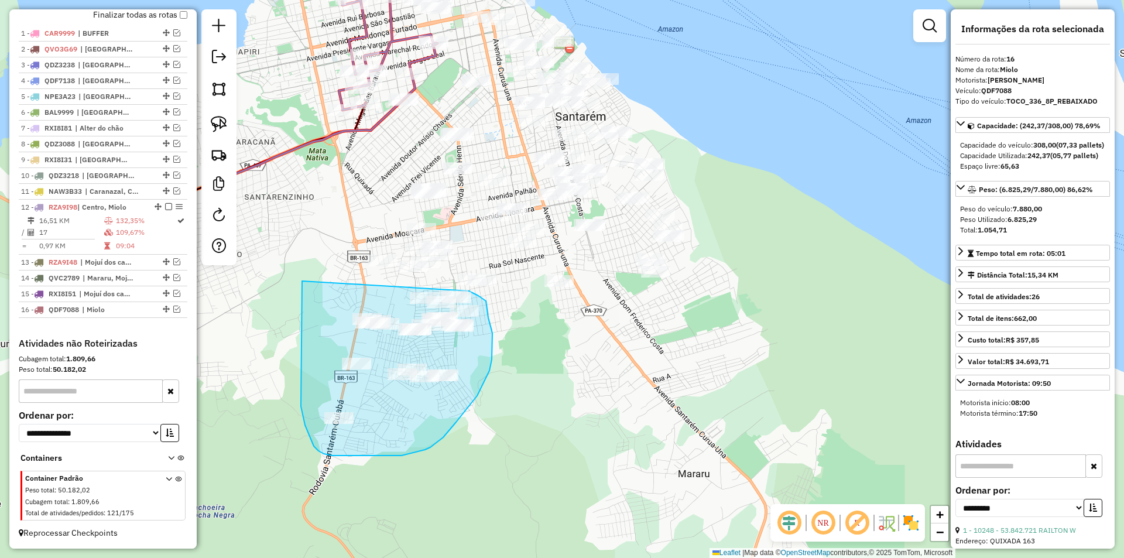
drag, startPoint x: 302, startPoint y: 324, endPoint x: 469, endPoint y: 291, distance: 170.1
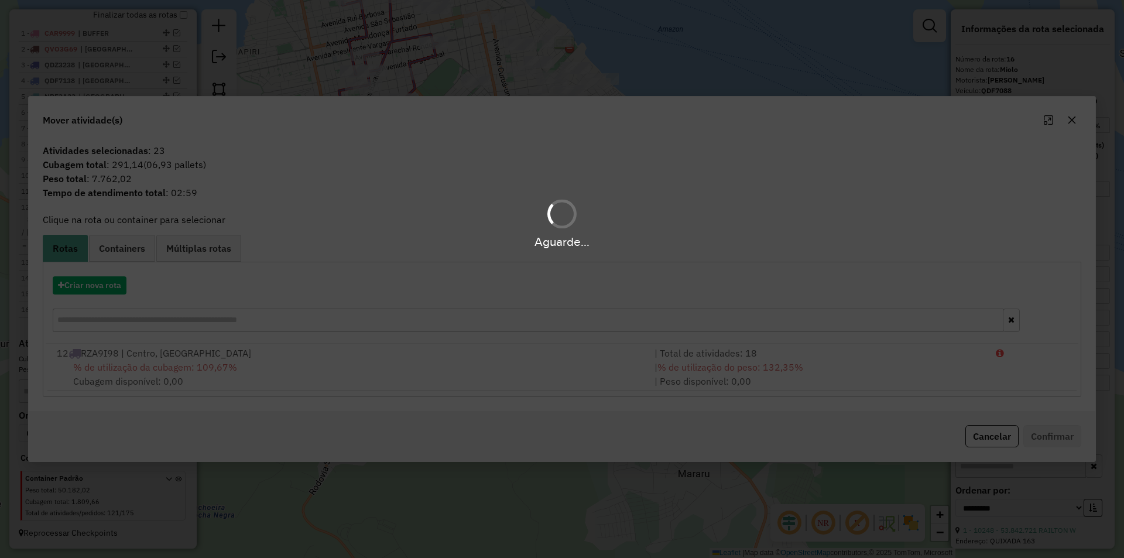
click at [111, 287] on hb-app "Aguarde... Pop-up bloqueado! Seu navegador bloqueou automáticamente a abertura …" at bounding box center [562, 279] width 1124 height 558
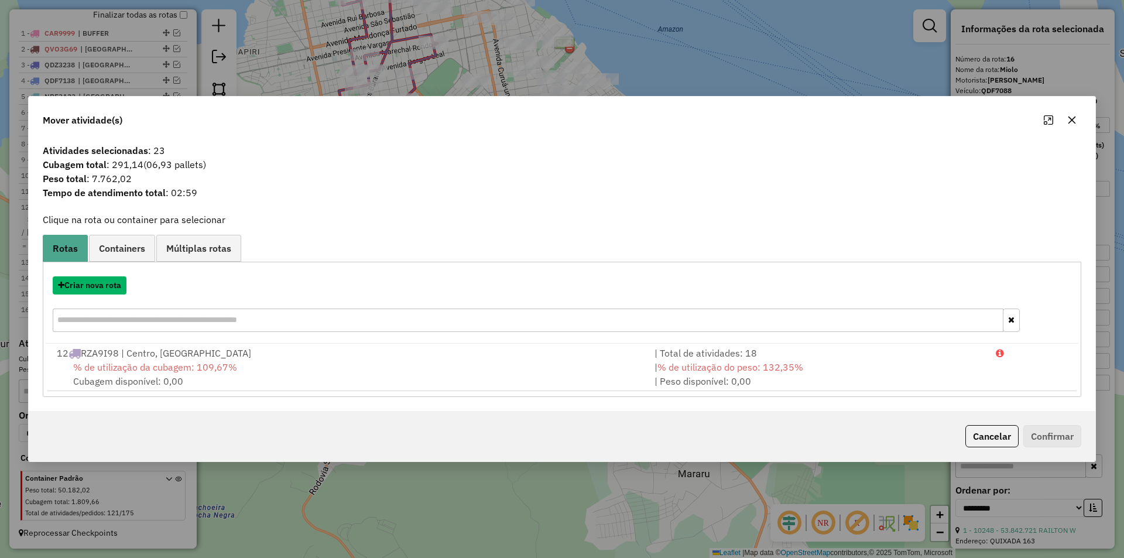
click at [111, 287] on button "Criar nova rota" at bounding box center [90, 285] width 74 height 18
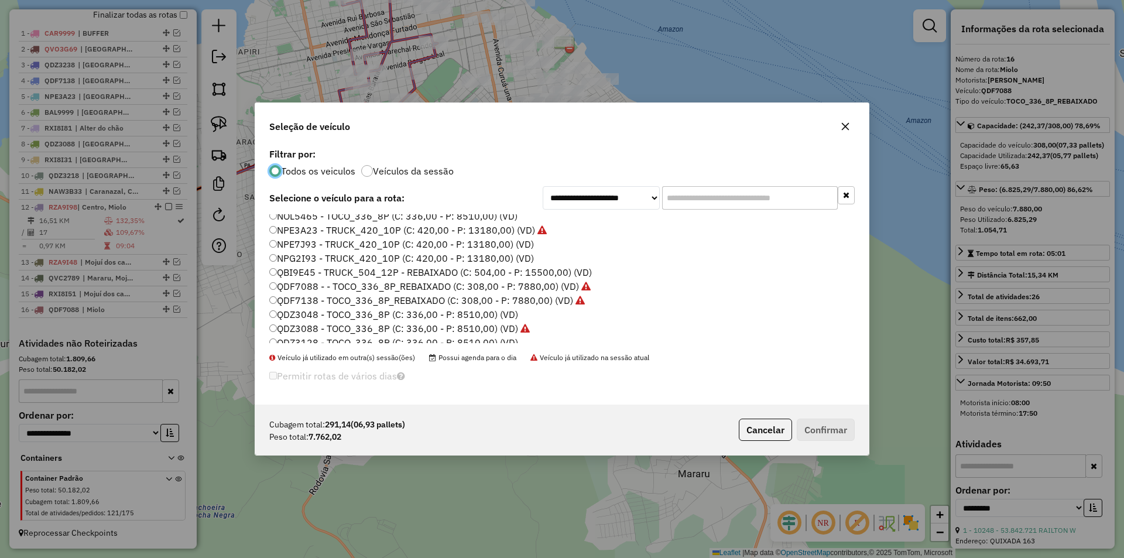
scroll to position [176, 0]
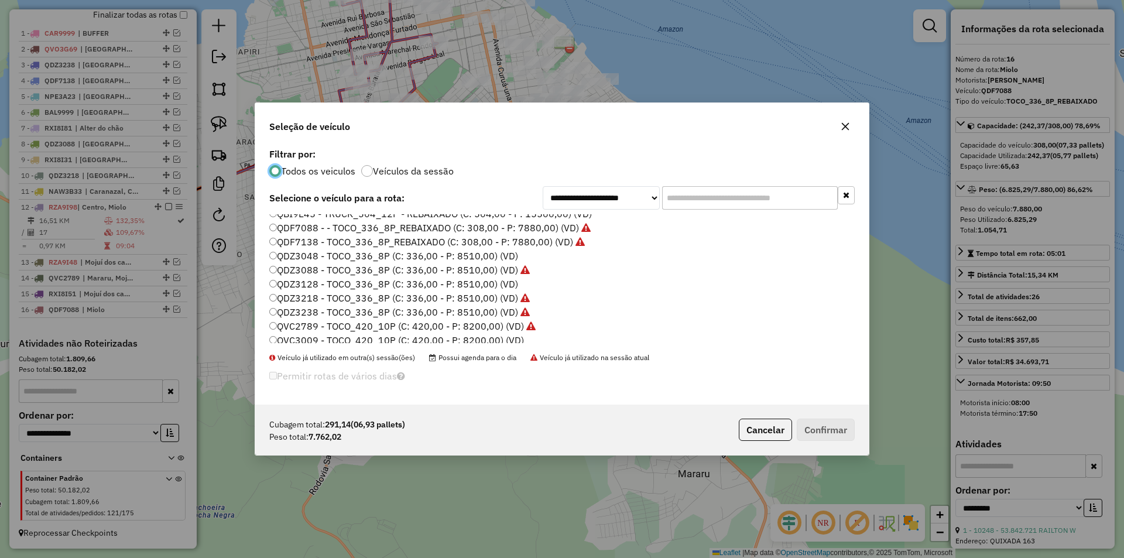
click at [314, 284] on label "QDZ3128 - TOCO_336_8P (C: 336,00 - P: 8510,00) (VD)" at bounding box center [393, 284] width 249 height 14
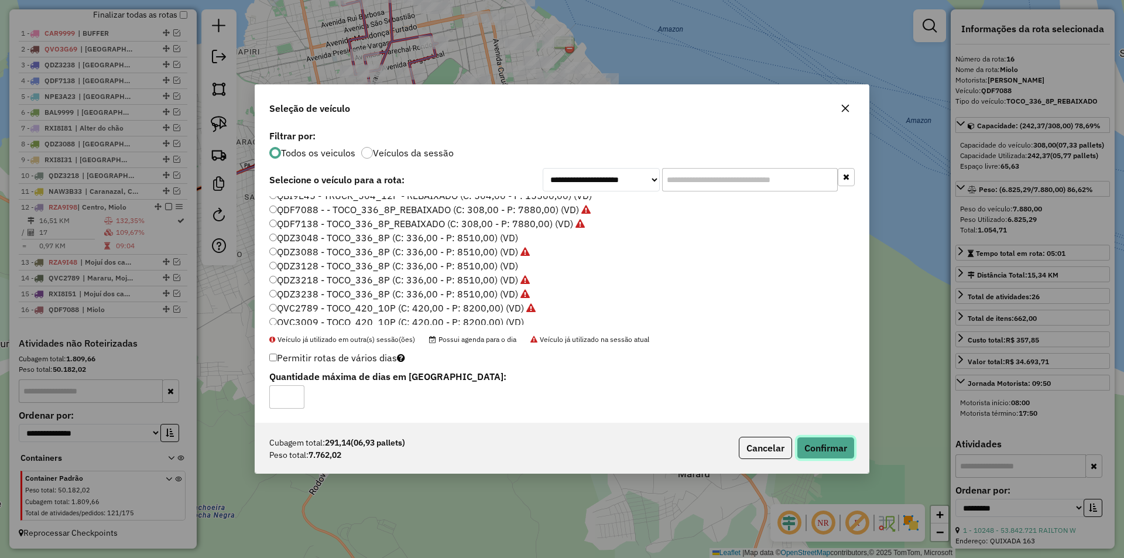
click at [819, 439] on button "Confirmar" at bounding box center [826, 448] width 58 height 22
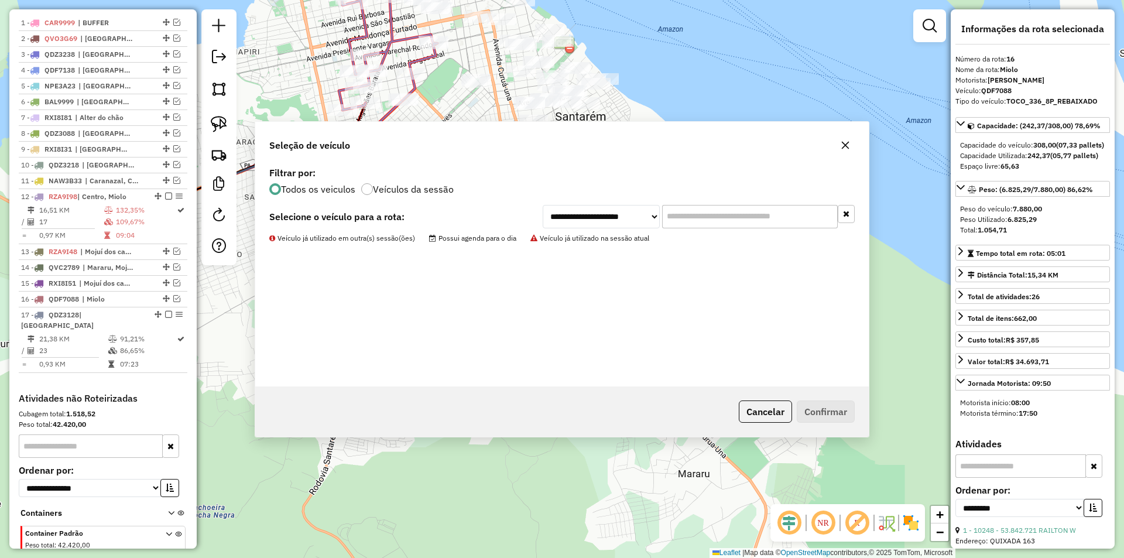
scroll to position [517, 0]
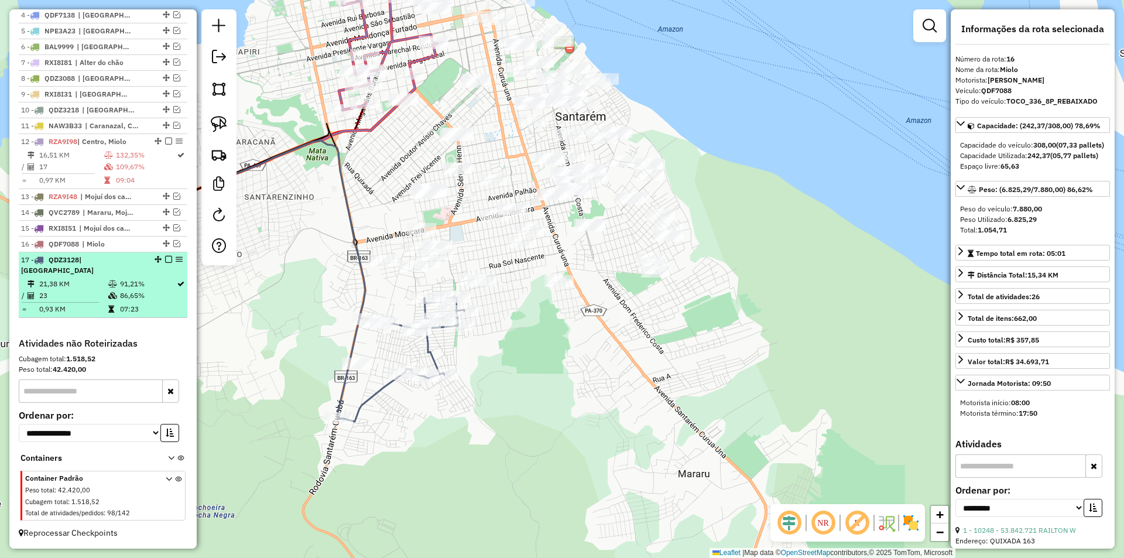
click at [165, 263] on em at bounding box center [168, 259] width 7 height 7
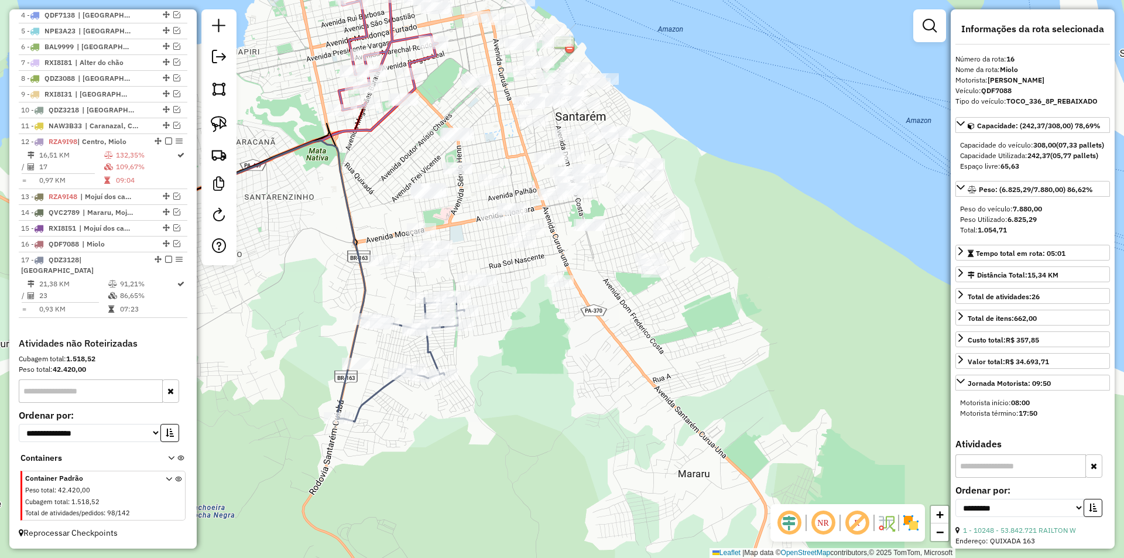
scroll to position [478, 0]
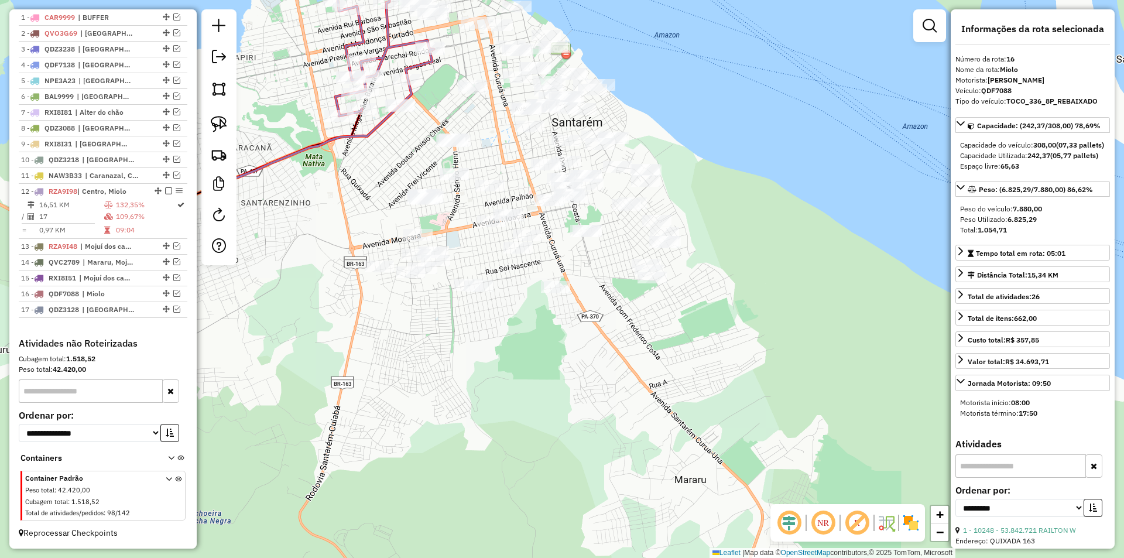
drag, startPoint x: 395, startPoint y: 334, endPoint x: 325, endPoint y: 359, distance: 74.8
click at [325, 359] on div "Janela de atendimento Grade de atendimento Capacidade Transportadoras Veículos …" at bounding box center [562, 279] width 1124 height 558
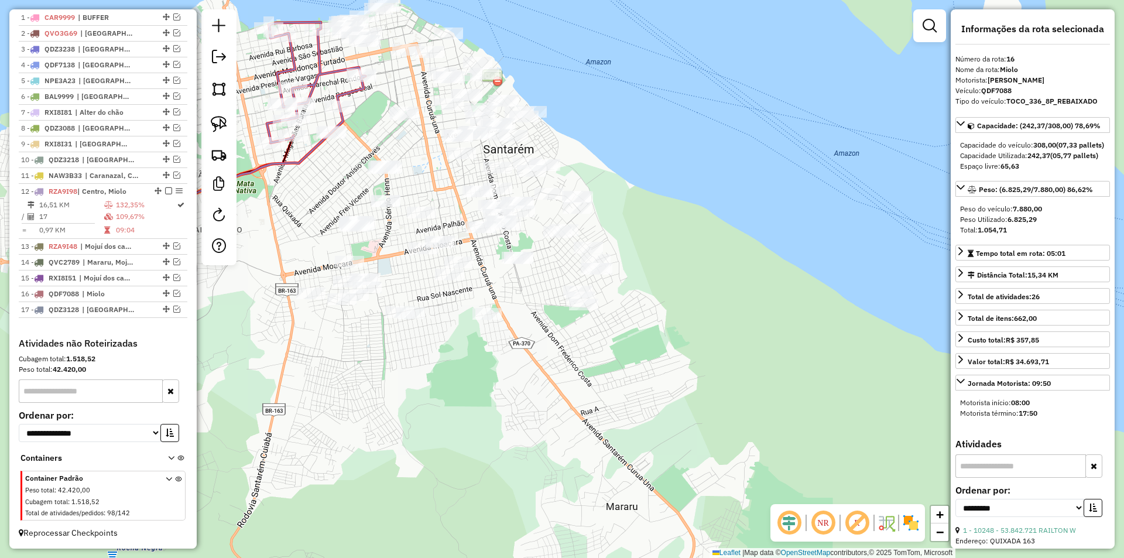
drag, startPoint x: 328, startPoint y: 354, endPoint x: 351, endPoint y: 376, distance: 31.9
click at [351, 376] on div "Janela de atendimento Grade de atendimento Capacidade Transportadoras Veículos …" at bounding box center [562, 279] width 1124 height 558
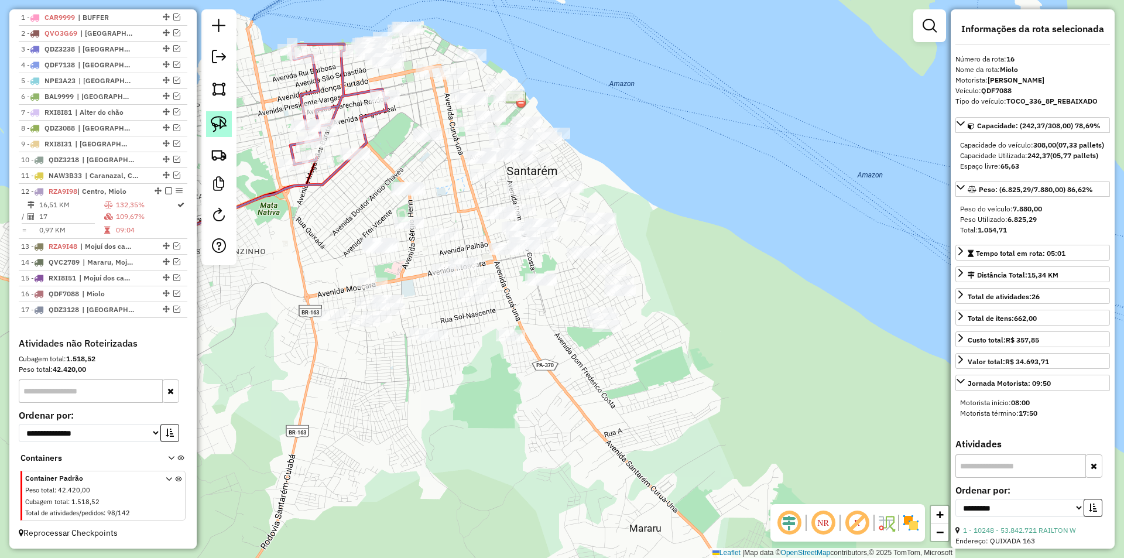
click at [221, 127] on img at bounding box center [219, 124] width 16 height 16
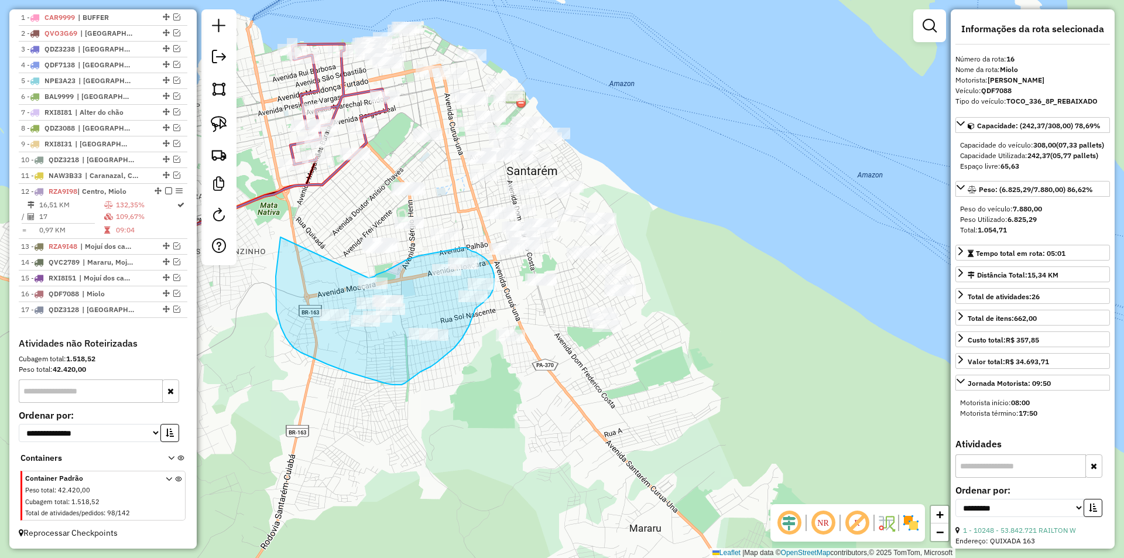
click at [369, 278] on div "Janela de atendimento Grade de atendimento Capacidade Transportadoras Veículos …" at bounding box center [562, 279] width 1124 height 558
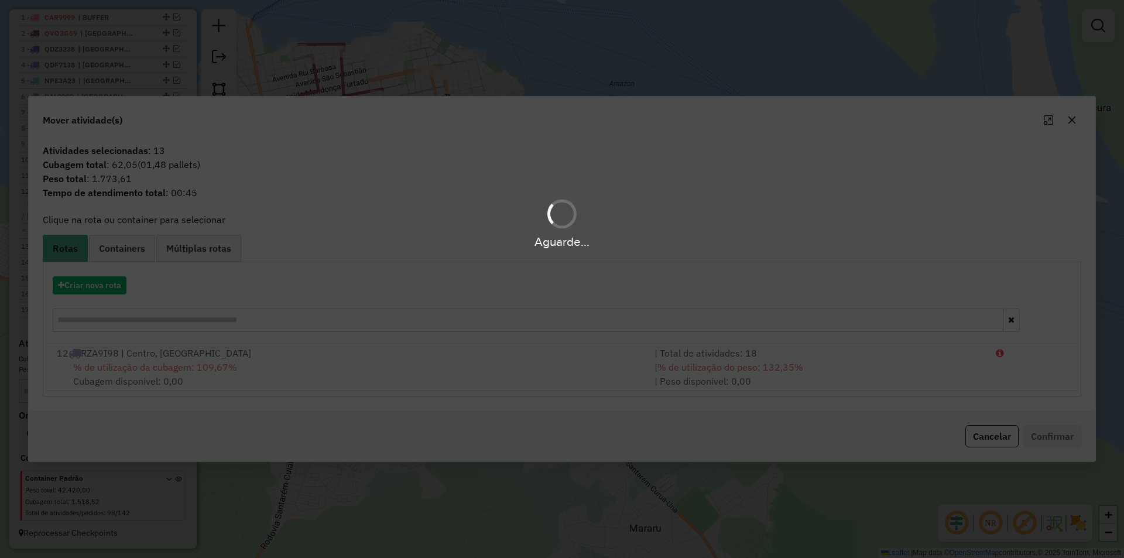
click at [110, 291] on hb-app "Aguarde... Pop-up bloqueado! Seu navegador bloqueou automáticamente a abertura …" at bounding box center [562, 279] width 1124 height 558
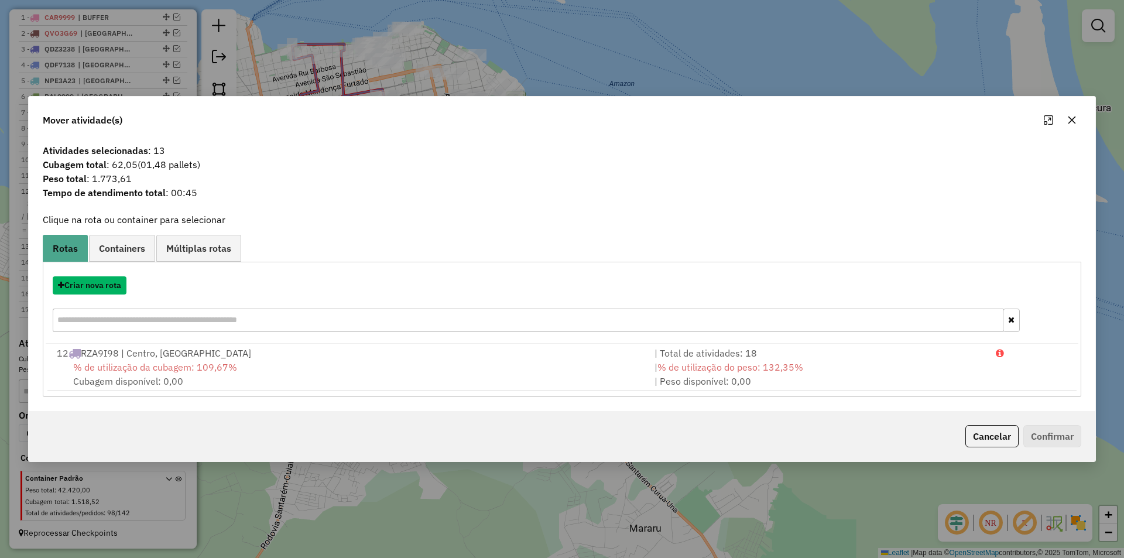
click at [110, 291] on button "Criar nova rota" at bounding box center [90, 285] width 74 height 18
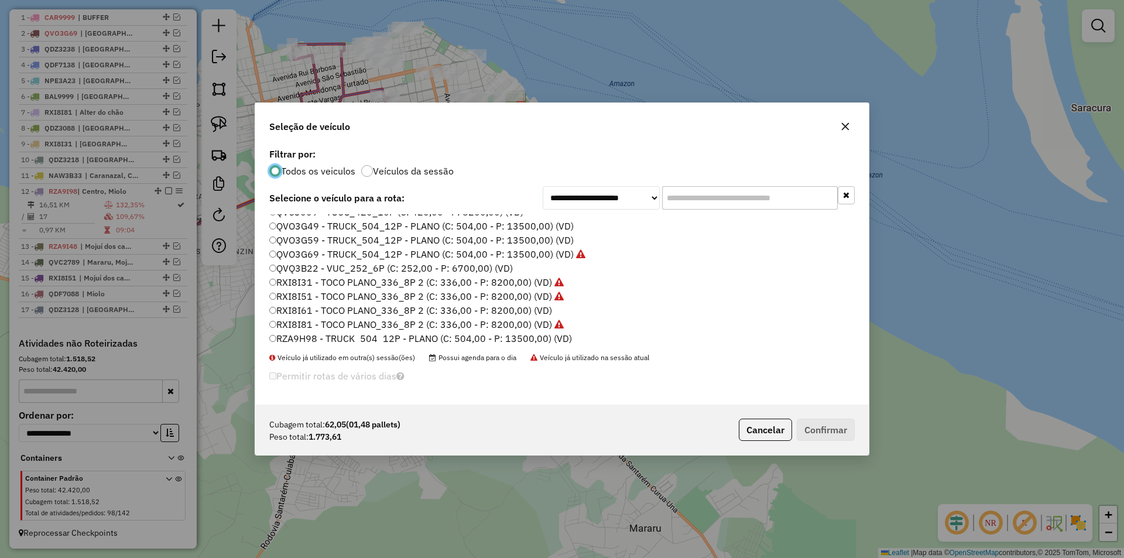
scroll to position [349, 0]
click at [311, 323] on label "RZA9I78 - TOCO PLANO_336_8P 3 (C: 336,00 - P: 7830,00) (VD)" at bounding box center [411, 321] width 284 height 14
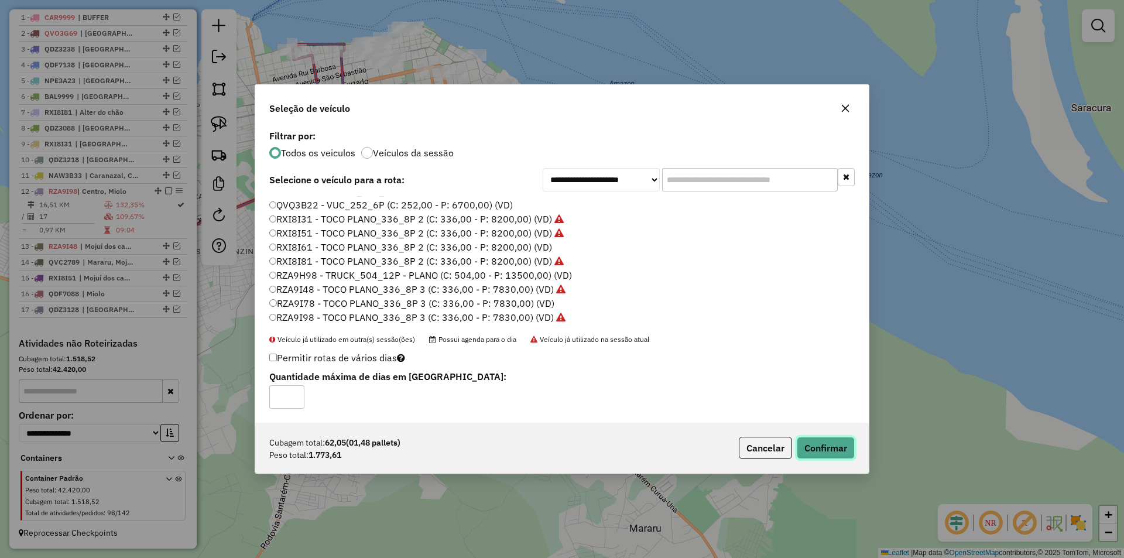
click at [836, 440] on button "Confirmar" at bounding box center [826, 448] width 58 height 22
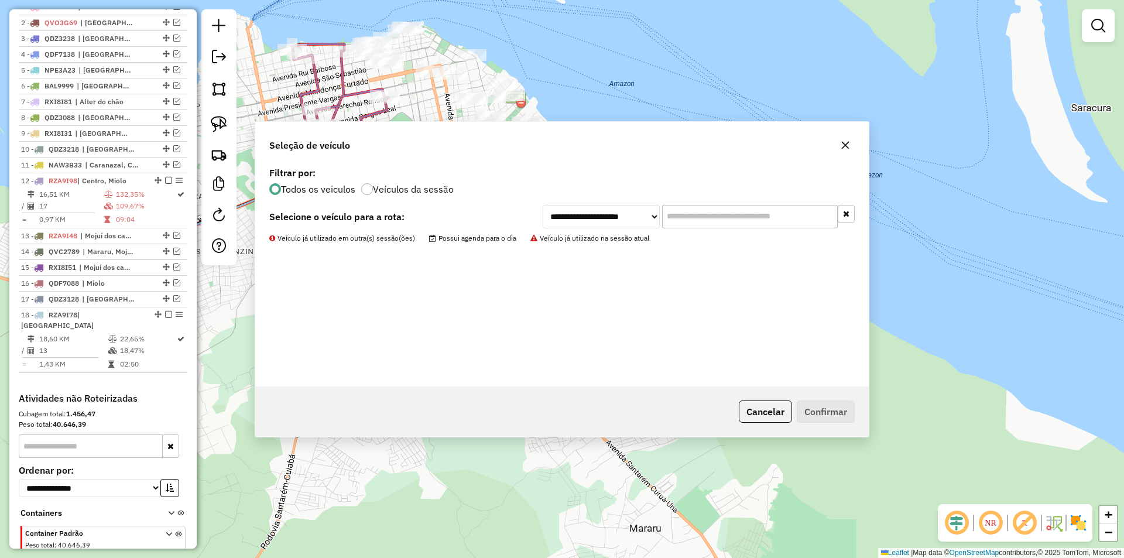
scroll to position [517, 0]
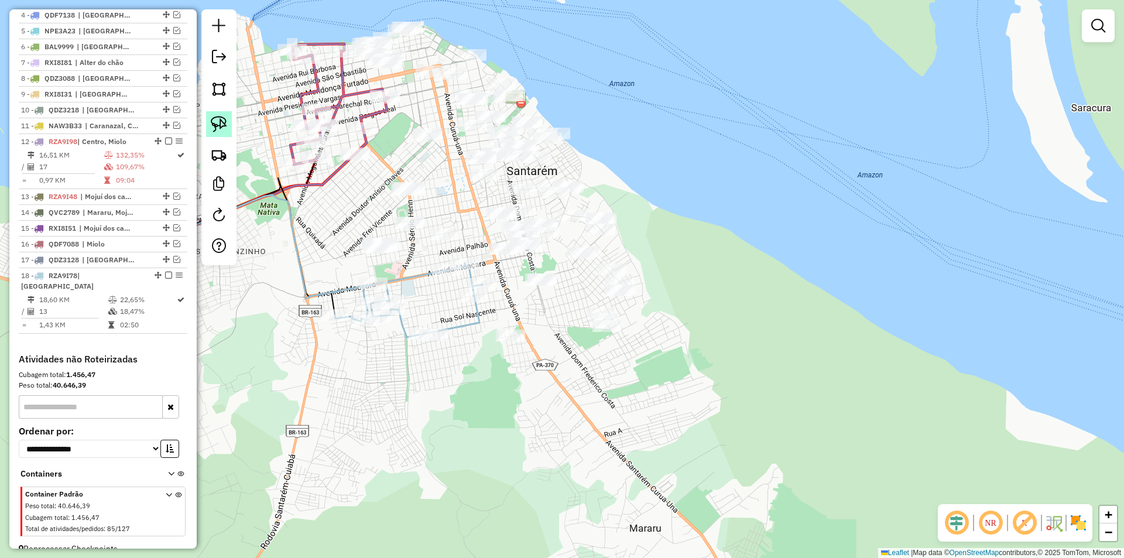
click at [224, 123] on img at bounding box center [219, 124] width 16 height 16
drag, startPoint x: 411, startPoint y: 171, endPoint x: 461, endPoint y: 236, distance: 81.8
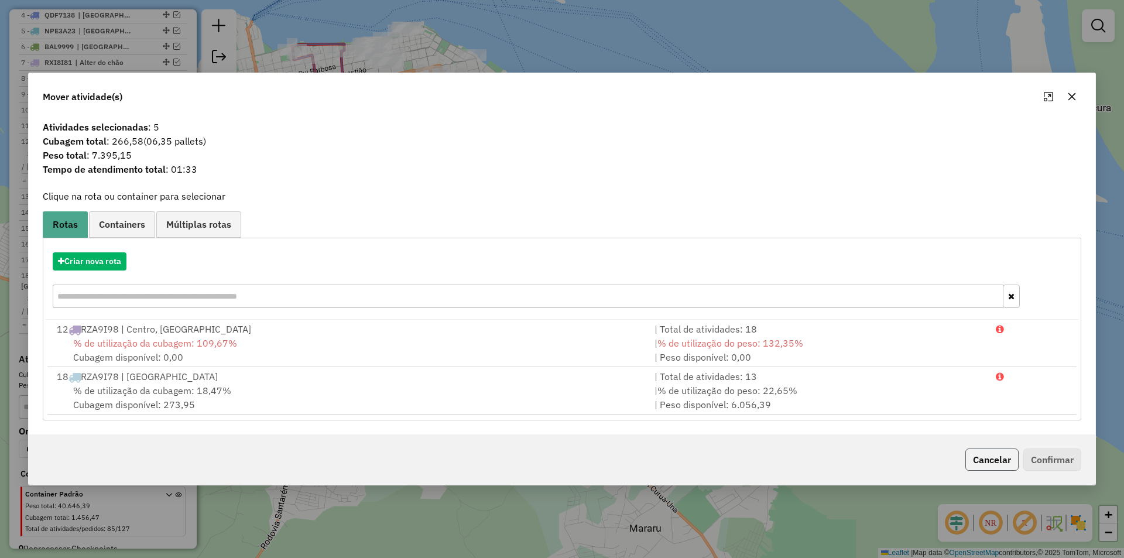
click at [995, 450] on button "Cancelar" at bounding box center [991, 459] width 53 height 22
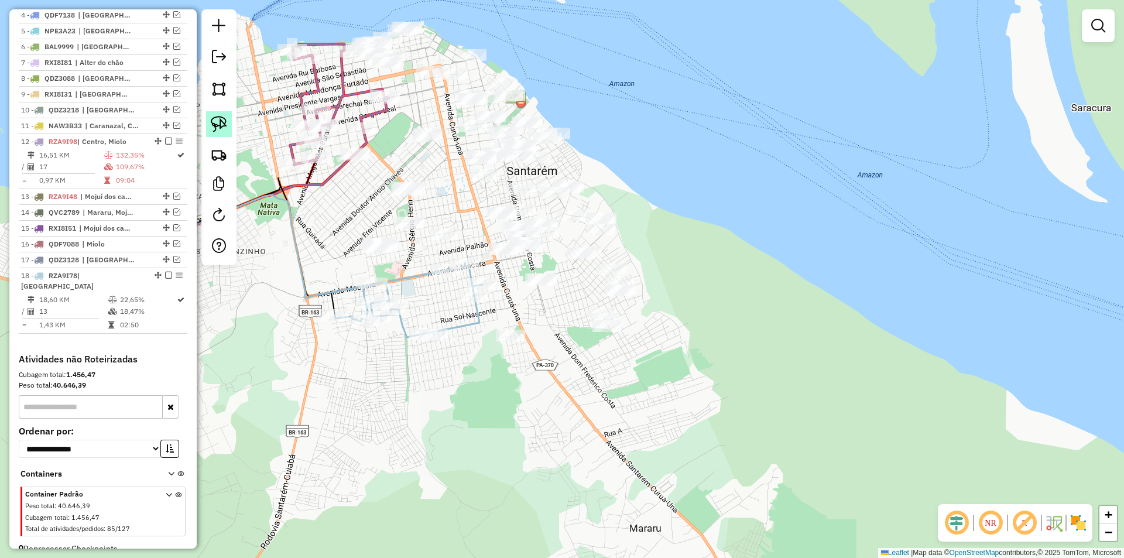
click at [220, 119] on img at bounding box center [219, 124] width 16 height 16
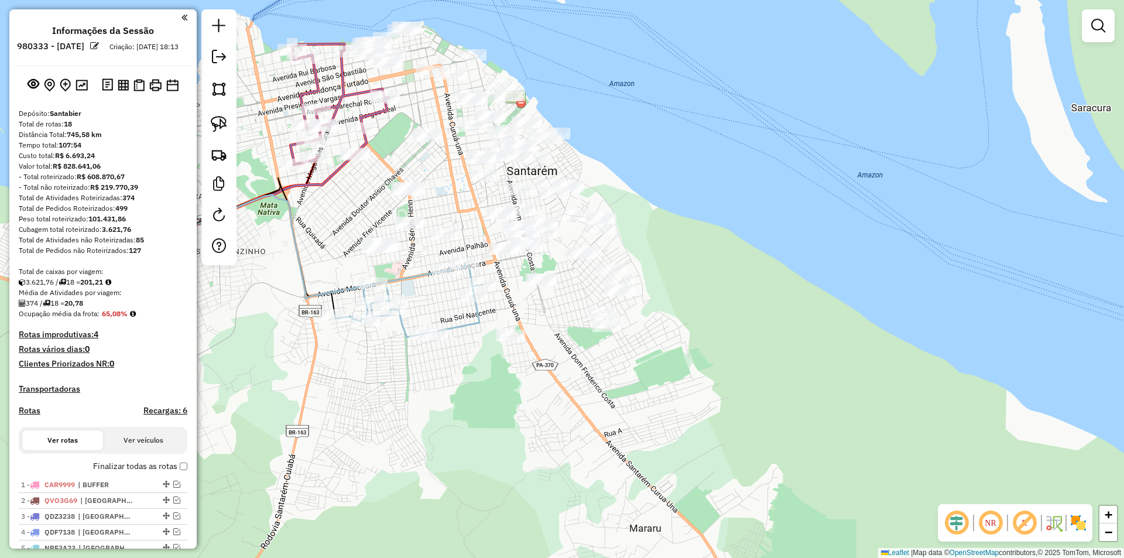
scroll to position [517, 0]
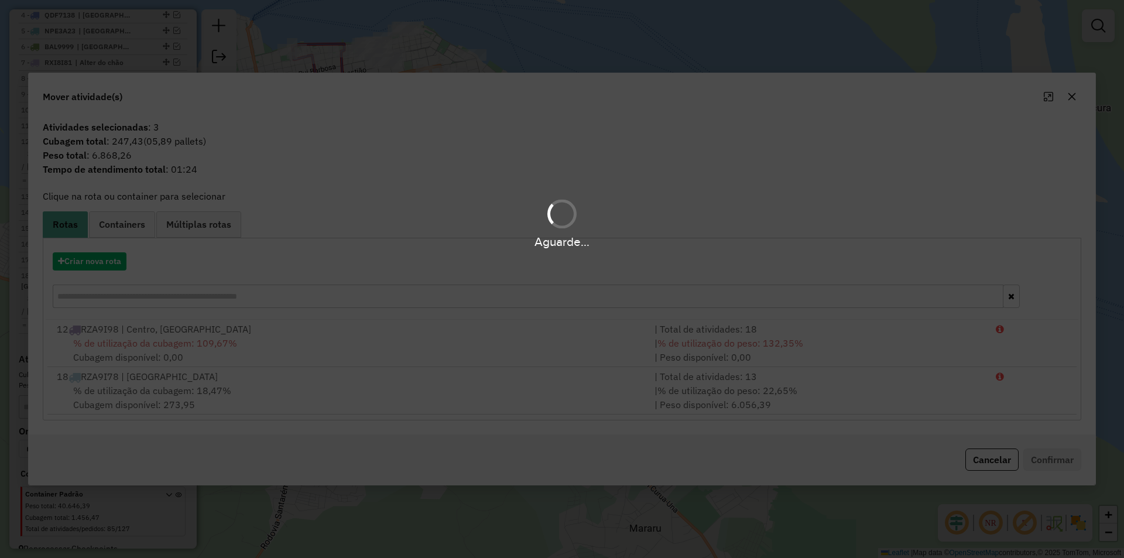
click at [1000, 459] on div "Aguarde..." at bounding box center [562, 279] width 1124 height 558
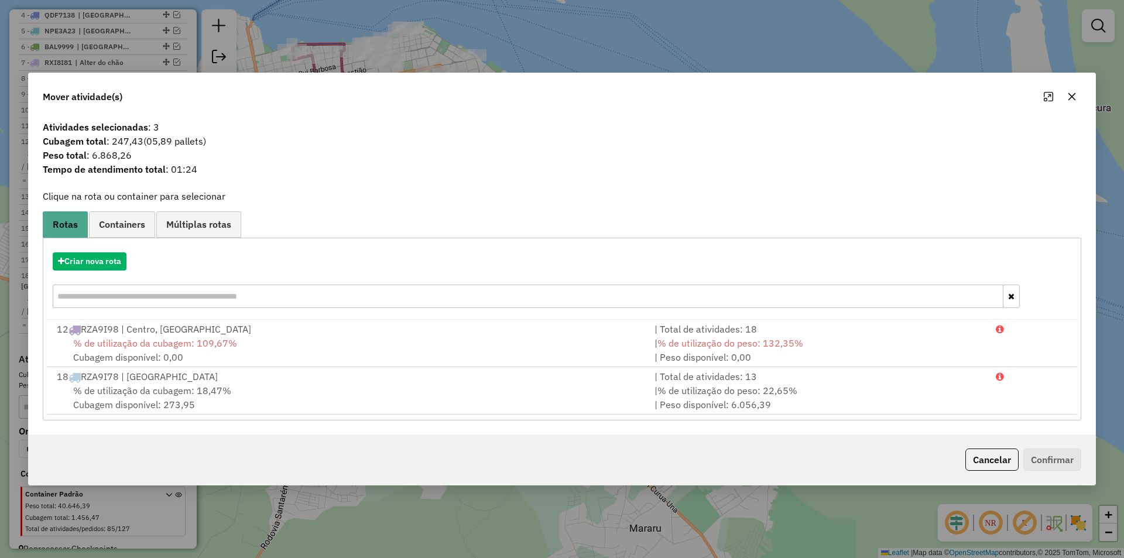
click at [1000, 459] on button "Cancelar" at bounding box center [991, 459] width 53 height 22
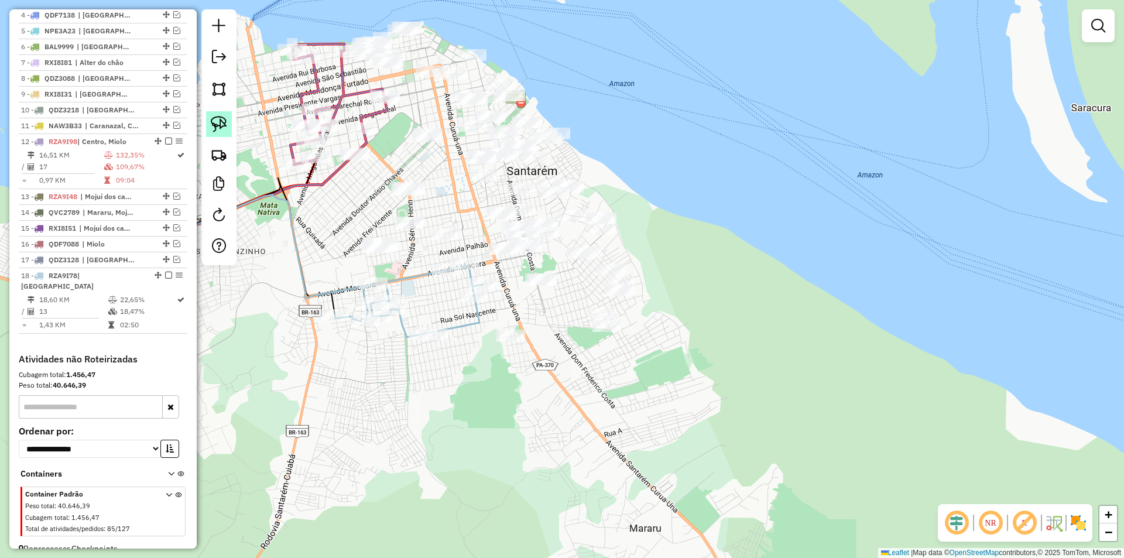
click at [226, 128] on img at bounding box center [219, 124] width 16 height 16
drag, startPoint x: 373, startPoint y: 211, endPoint x: 462, endPoint y: 232, distance: 92.0
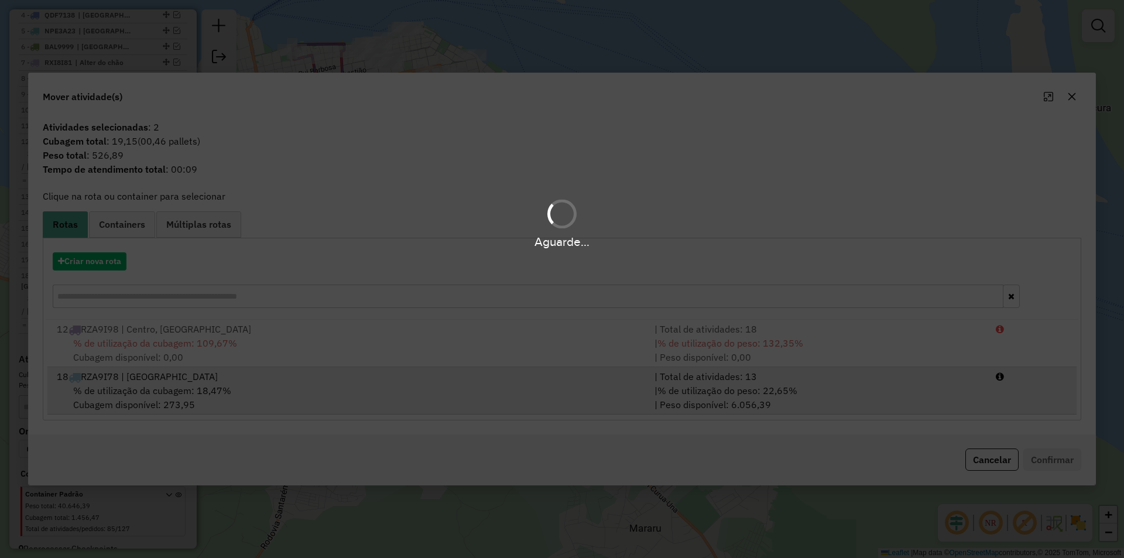
drag, startPoint x: 572, startPoint y: 416, endPoint x: 627, endPoint y: 403, distance: 55.8
click at [584, 412] on hb-app "Aguarde... Pop-up bloqueado! Seu navegador bloqueou automáticamente a abertura …" at bounding box center [562, 279] width 1124 height 558
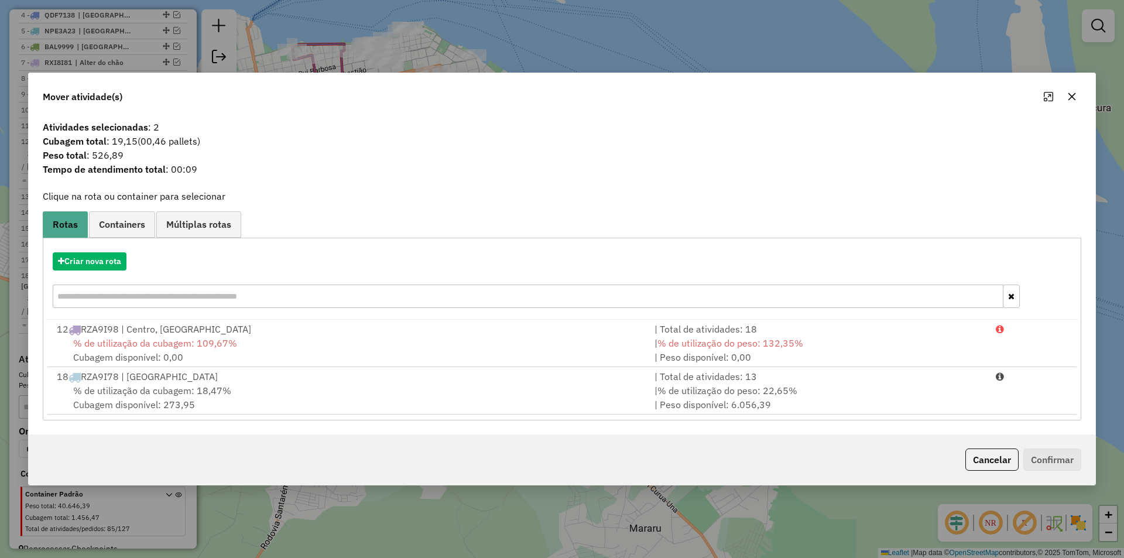
click at [867, 417] on div "Criar nova rota 12 RZA9I98 | Centro, Miolo | Total de atividades: 18 % de utili…" at bounding box center [562, 329] width 1038 height 183
click at [1054, 465] on div "Cancelar Confirmar" at bounding box center [1020, 459] width 121 height 22
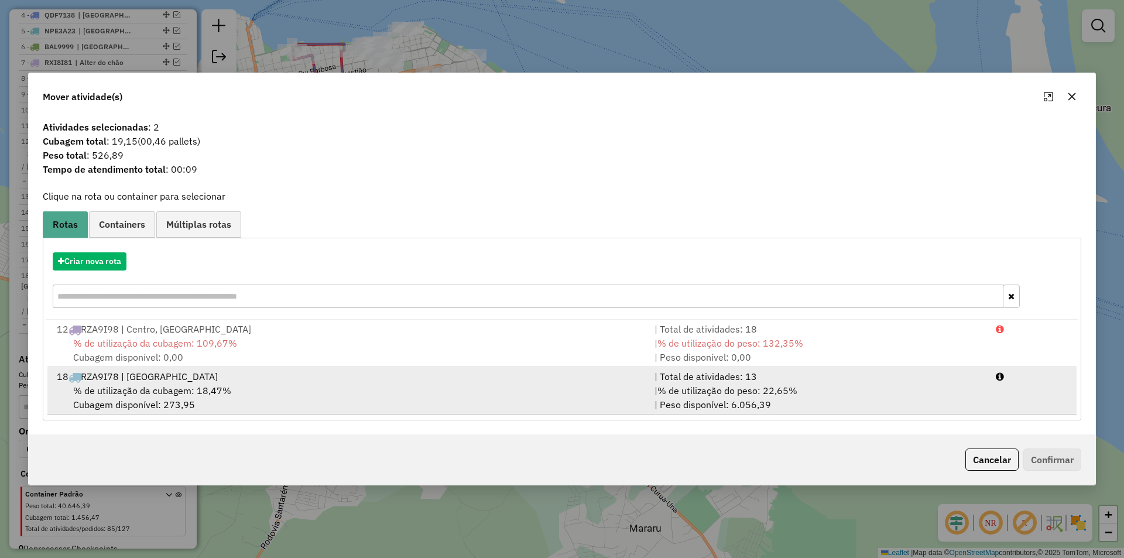
click at [999, 387] on li "18 RZA9I78 | Nova República | Total de atividades: 13 % de utilização da cubage…" at bounding box center [561, 390] width 1029 height 47
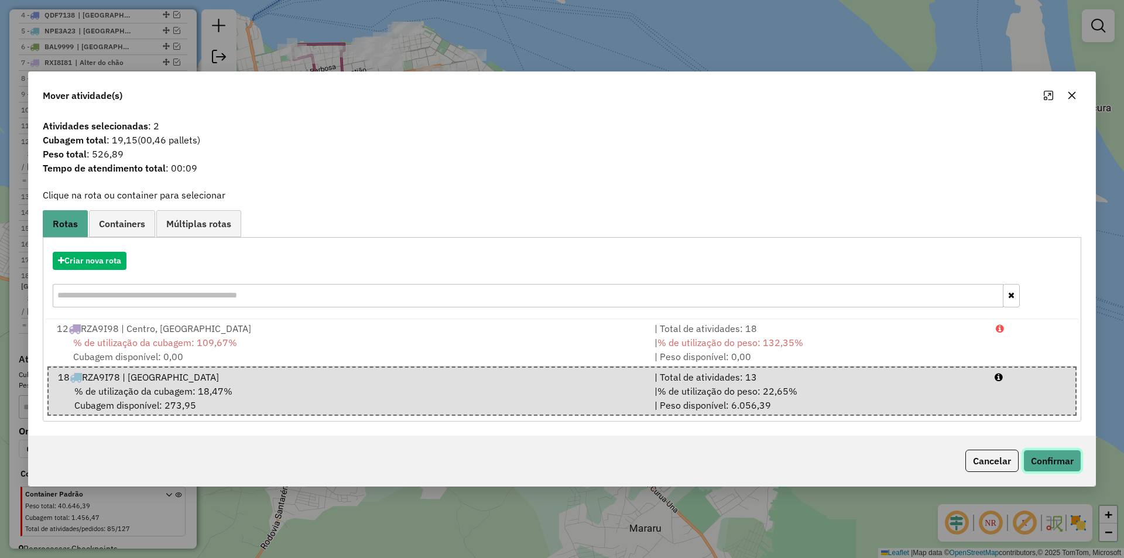
click at [1046, 454] on button "Confirmar" at bounding box center [1052, 460] width 58 height 22
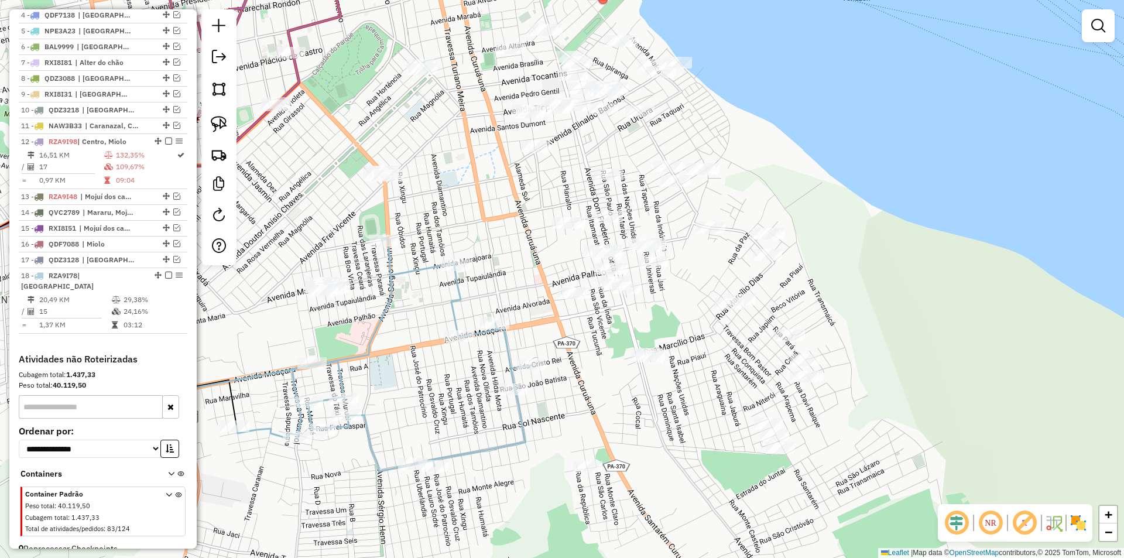
click at [425, 272] on icon at bounding box center [383, 355] width 295 height 234
select select "**********"
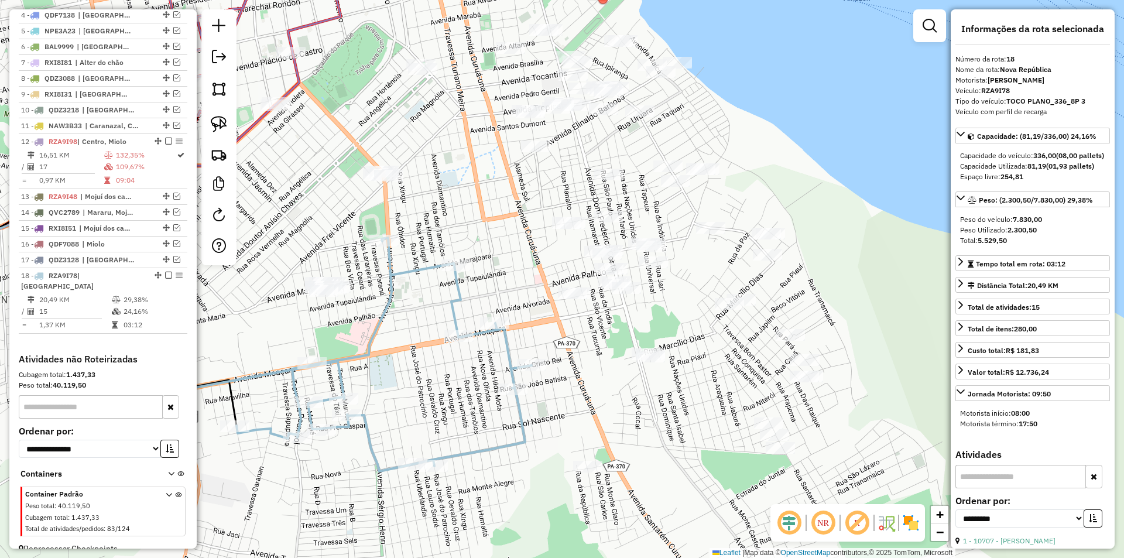
scroll to position [533, 0]
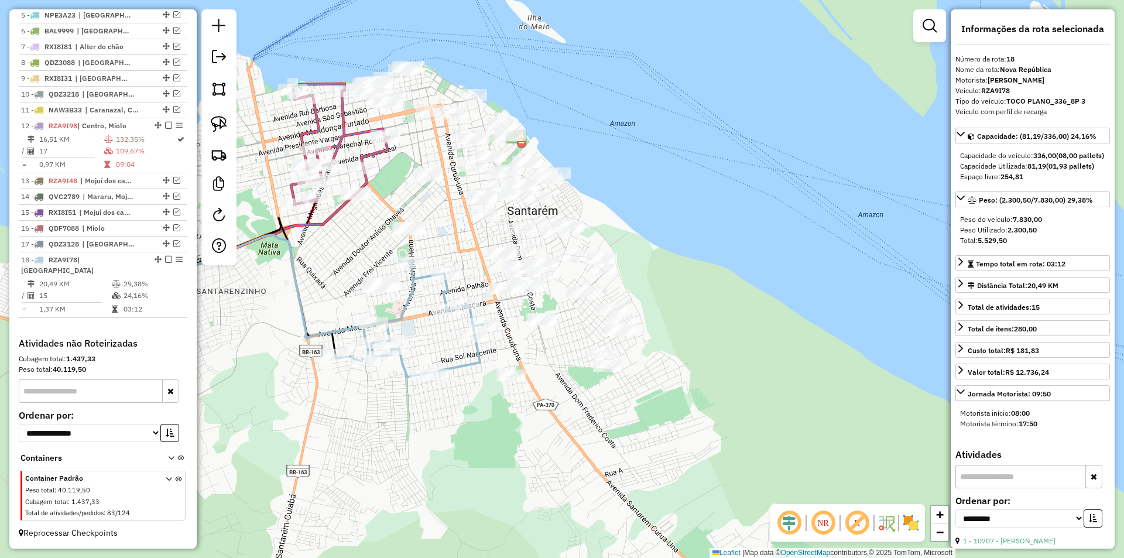
drag, startPoint x: 437, startPoint y: 291, endPoint x: 399, endPoint y: 293, distance: 38.1
click at [399, 293] on div "Janela de atendimento Grade de atendimento Capacidade Transportadoras Veículos …" at bounding box center [562, 279] width 1124 height 558
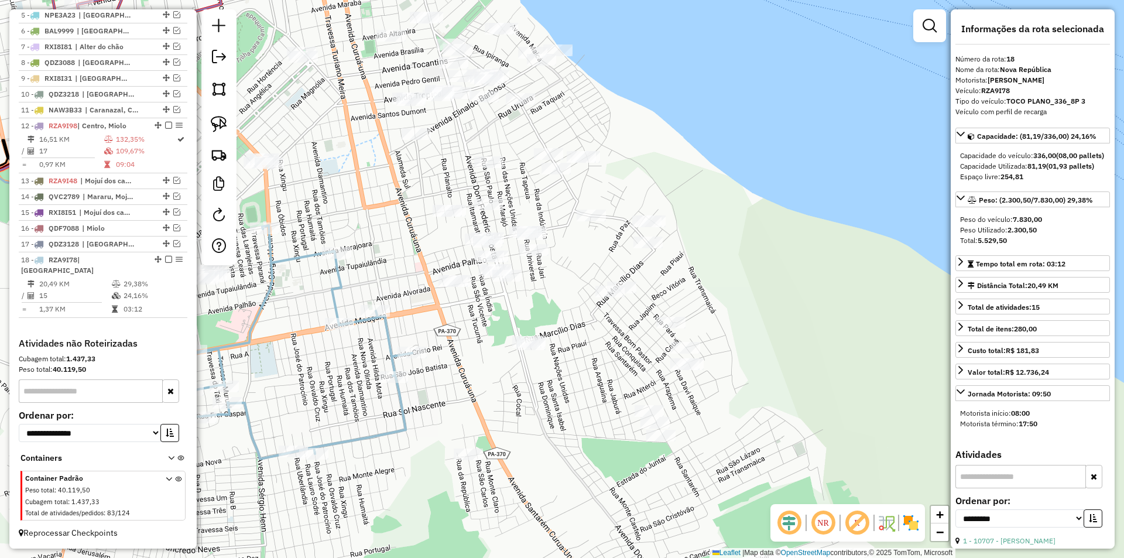
drag, startPoint x: 513, startPoint y: 324, endPoint x: 487, endPoint y: 322, distance: 26.4
click at [487, 322] on div "Janela de atendimento Grade de atendimento Capacidade Transportadoras Veículos …" at bounding box center [562, 279] width 1124 height 558
click at [213, 121] on img at bounding box center [219, 124] width 16 height 16
drag, startPoint x: 396, startPoint y: 243, endPoint x: 475, endPoint y: 278, distance: 86.5
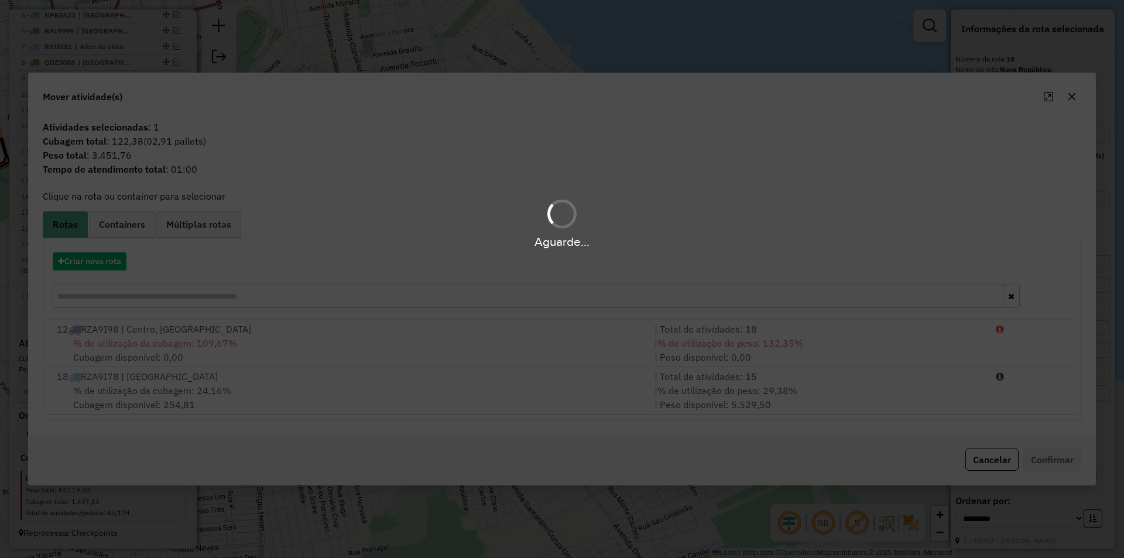
drag, startPoint x: 509, startPoint y: 400, endPoint x: 538, endPoint y: 403, distance: 29.4
click at [510, 400] on div "Aguarde..." at bounding box center [562, 279] width 1124 height 558
drag, startPoint x: 670, startPoint y: 409, endPoint x: 735, endPoint y: 404, distance: 65.7
click at [681, 407] on div "Aguarde..." at bounding box center [562, 279] width 1124 height 558
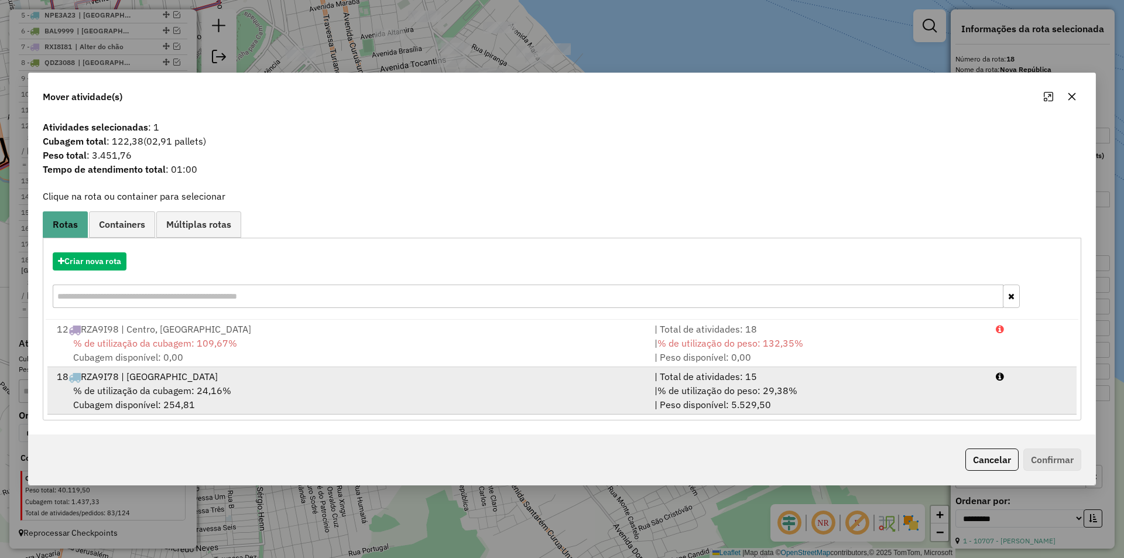
click at [777, 403] on div "| % de utilização do peso: 29,38% | Peso disponível: 5.529,50" at bounding box center [817, 397] width 341 height 28
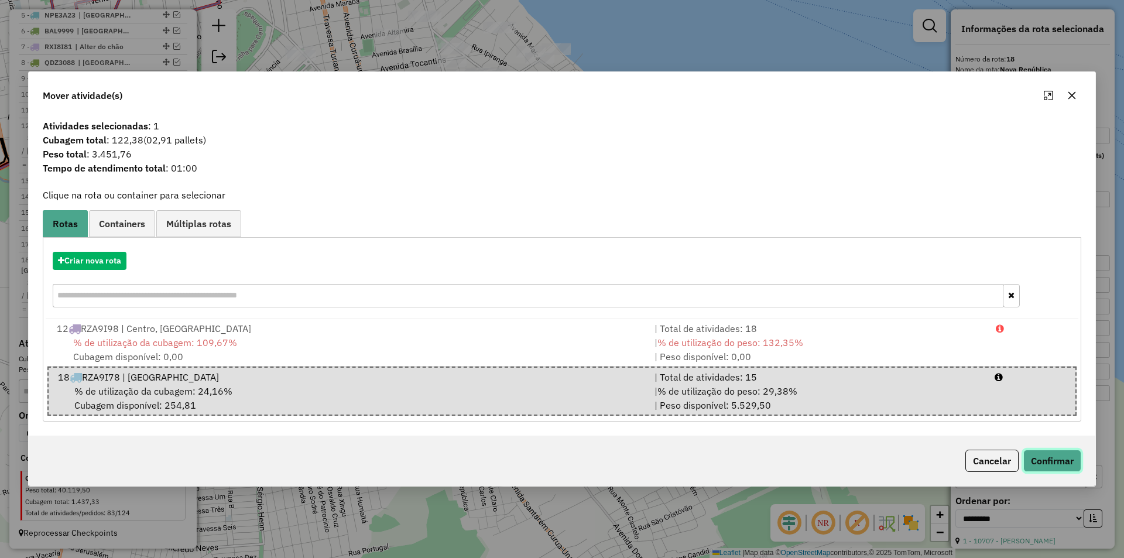
click at [1051, 455] on button "Confirmar" at bounding box center [1052, 460] width 58 height 22
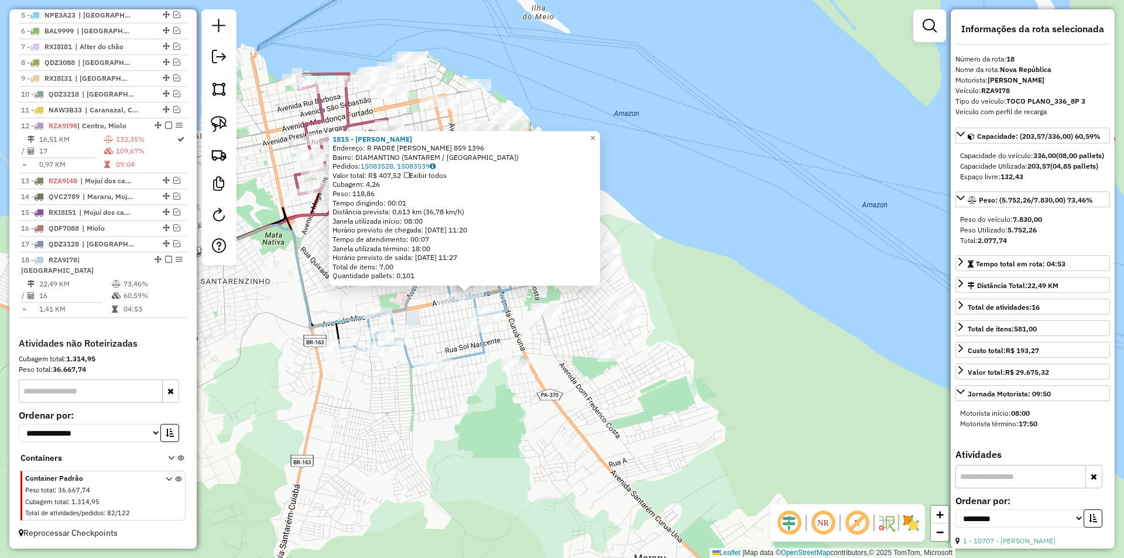
click at [473, 372] on div "1815 - MARIA ONEIDE DE ALVE Endereço: R PADRE FELIPE BETENDORF 859 1396 Bairro:…" at bounding box center [562, 279] width 1124 height 558
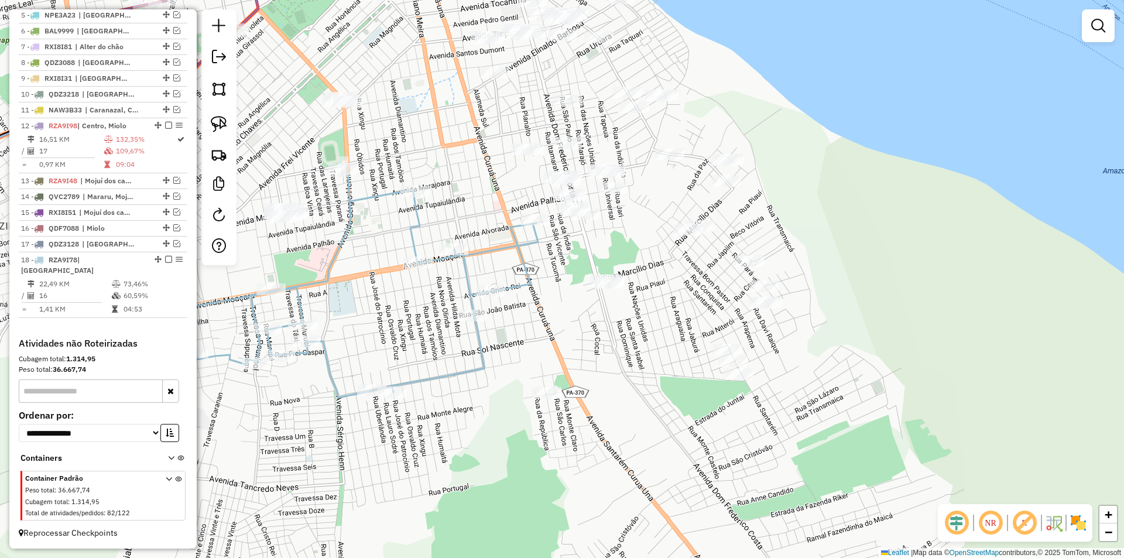
drag, startPoint x: 529, startPoint y: 339, endPoint x: 617, endPoint y: 338, distance: 87.8
click at [617, 338] on div "Janela de atendimento Grade de atendimento Capacidade Transportadoras Veículos …" at bounding box center [562, 279] width 1124 height 558
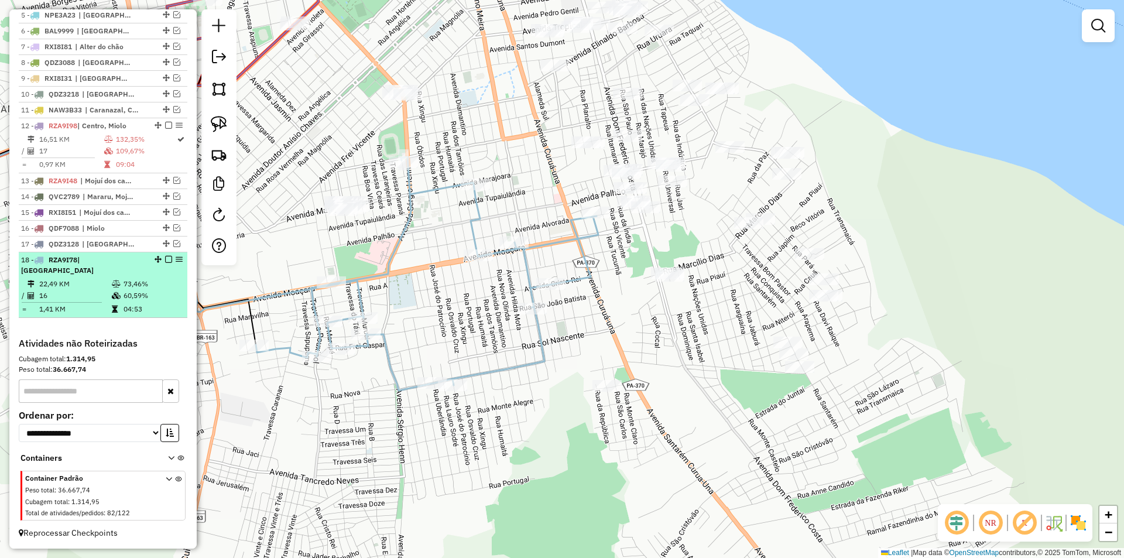
click at [165, 263] on em at bounding box center [168, 259] width 7 height 7
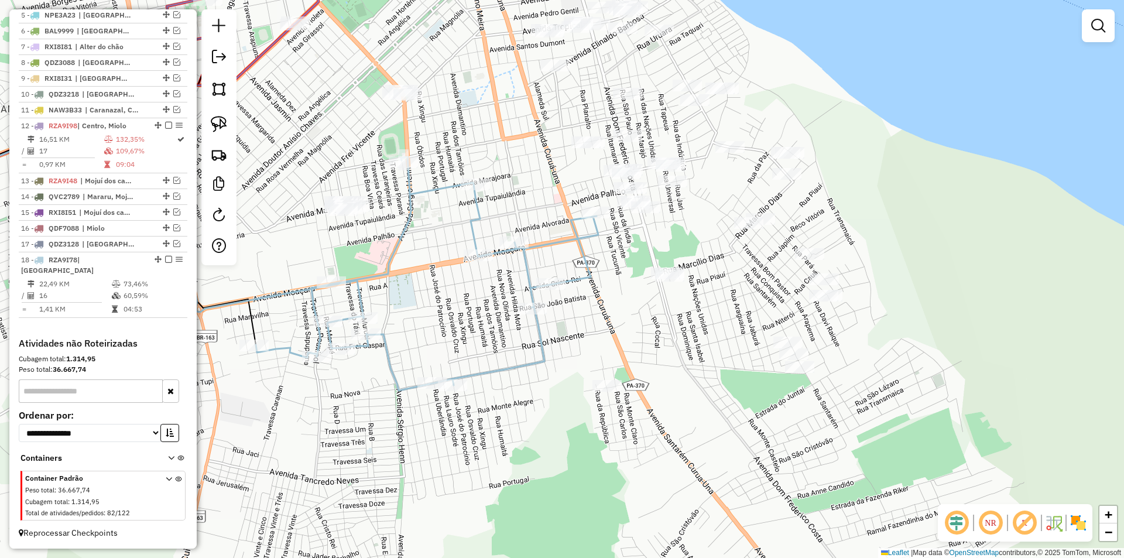
scroll to position [493, 0]
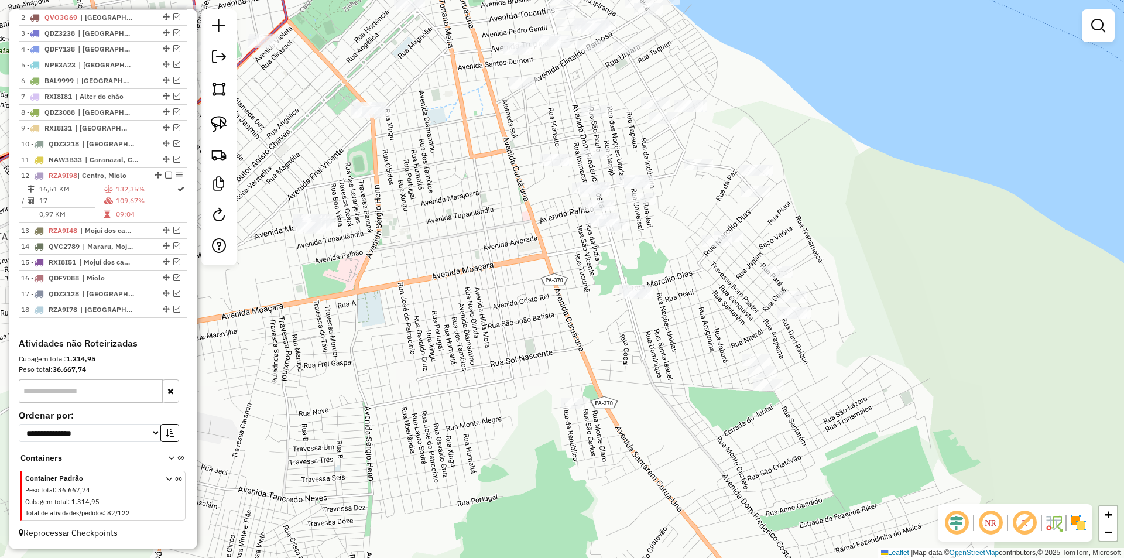
drag, startPoint x: 410, startPoint y: 290, endPoint x: 390, endPoint y: 298, distance: 21.5
click at [389, 298] on div "Janela de atendimento Grade de atendimento Capacidade Transportadoras Veículos …" at bounding box center [562, 279] width 1124 height 558
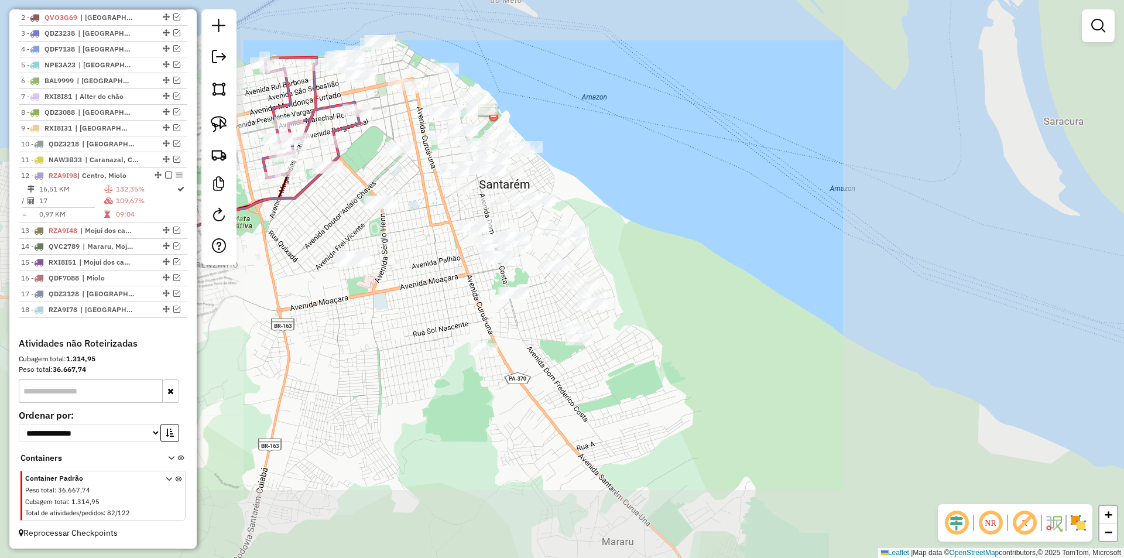
drag, startPoint x: 399, startPoint y: 297, endPoint x: 384, endPoint y: 289, distance: 16.5
click at [384, 289] on div "Janela de atendimento Grade de atendimento Capacidade Transportadoras Veículos …" at bounding box center [562, 279] width 1124 height 558
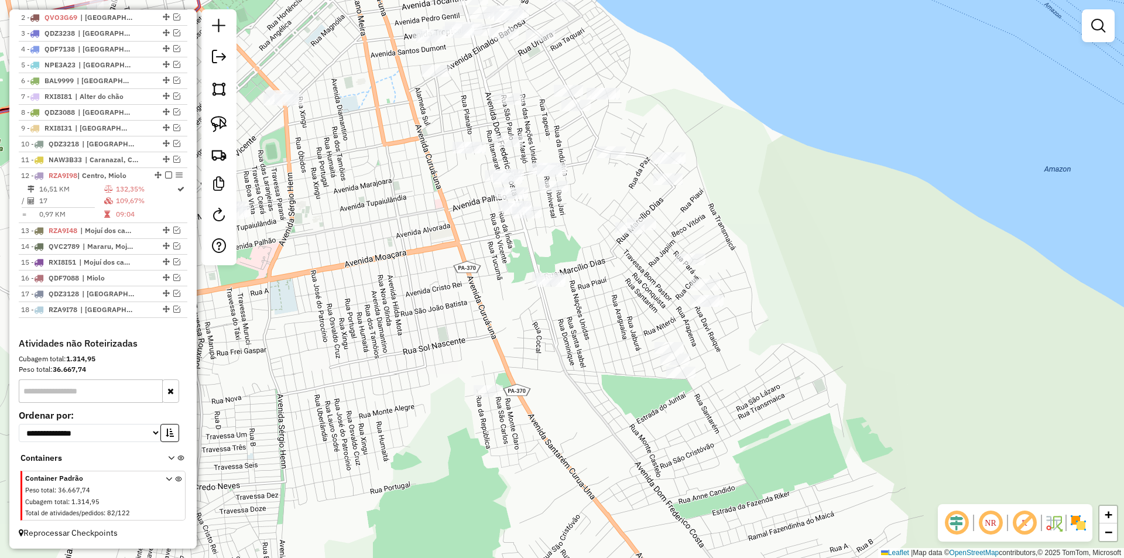
drag, startPoint x: 403, startPoint y: 293, endPoint x: 353, endPoint y: 292, distance: 49.8
click at [353, 292] on div "Janela de atendimento Grade de atendimento Capacidade Transportadoras Veículos …" at bounding box center [562, 279] width 1124 height 558
click at [221, 125] on img at bounding box center [219, 124] width 16 height 16
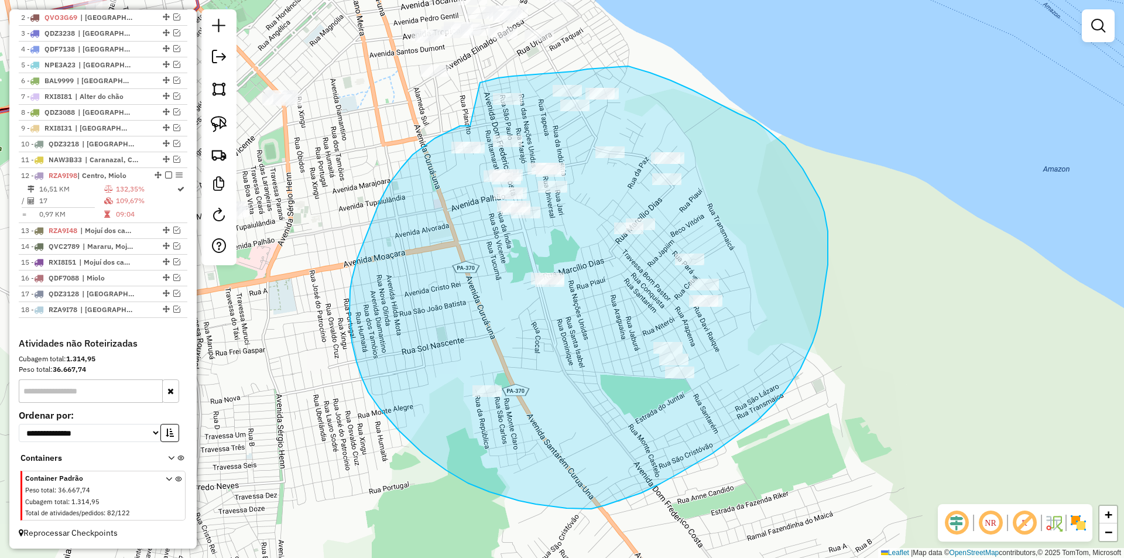
drag, startPoint x: 470, startPoint y: 126, endPoint x: 480, endPoint y: 83, distance: 44.4
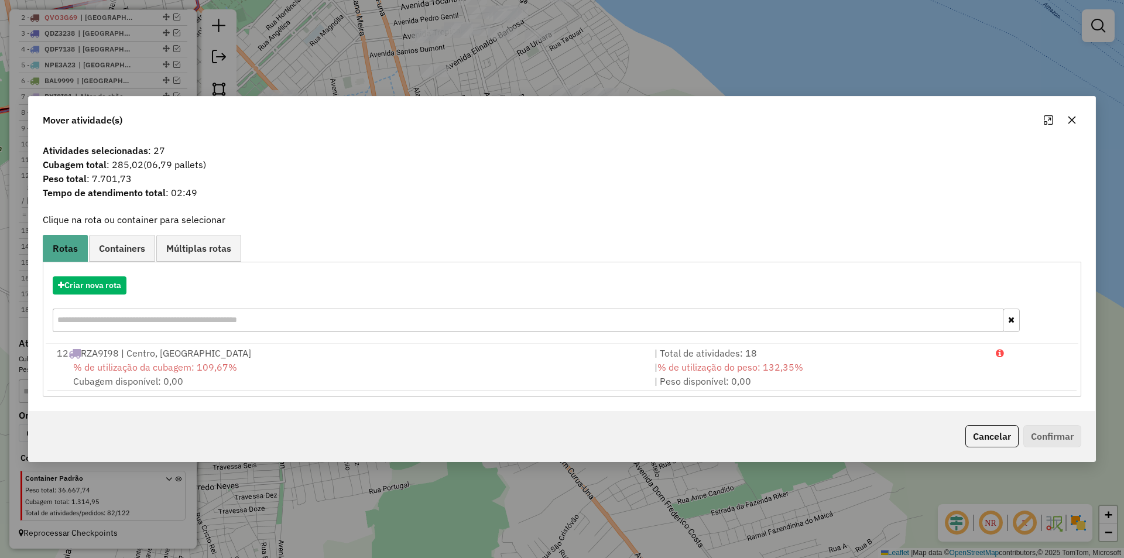
click at [968, 433] on button "Cancelar" at bounding box center [991, 436] width 53 height 22
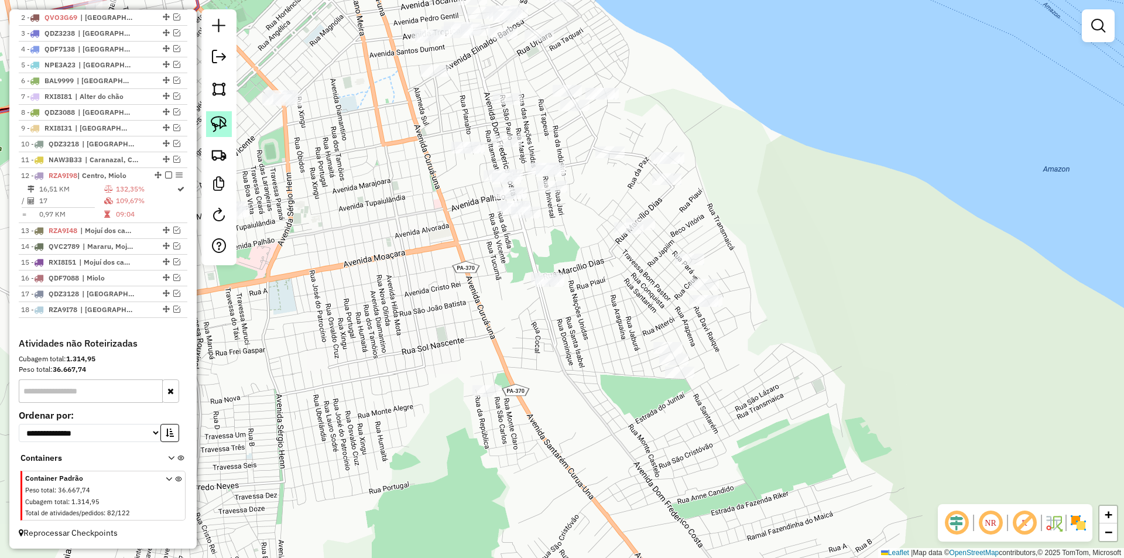
click at [222, 124] on img at bounding box center [219, 124] width 16 height 16
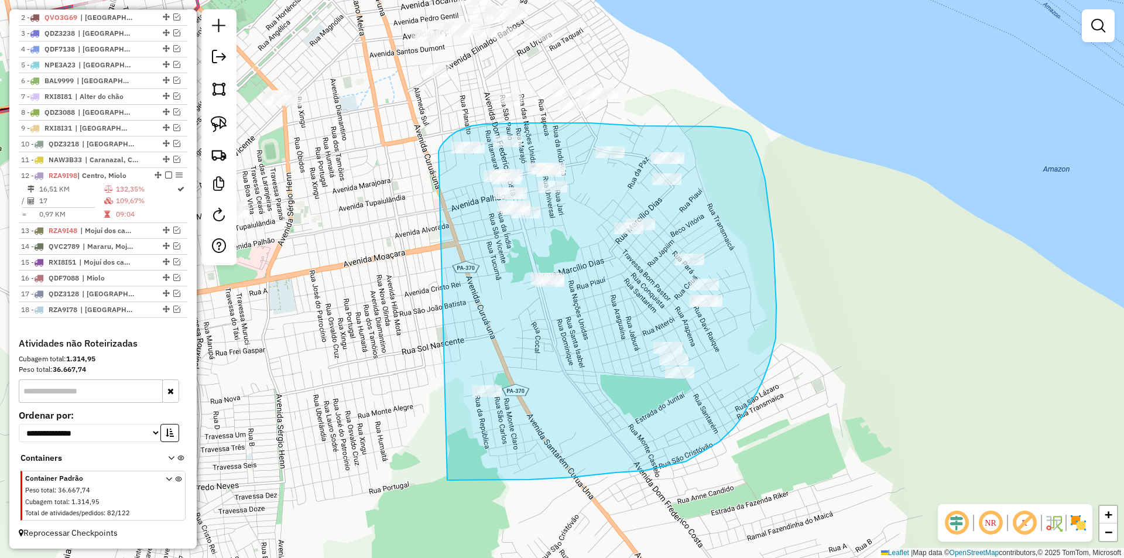
drag, startPoint x: 438, startPoint y: 152, endPoint x: 327, endPoint y: 469, distance: 336.3
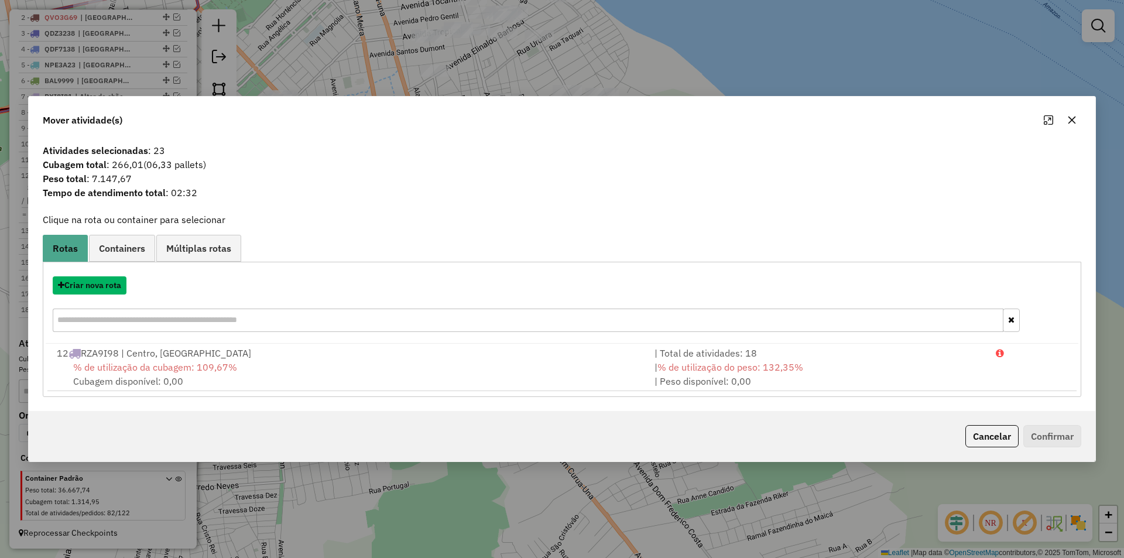
click at [97, 287] on button "Criar nova rota" at bounding box center [90, 285] width 74 height 18
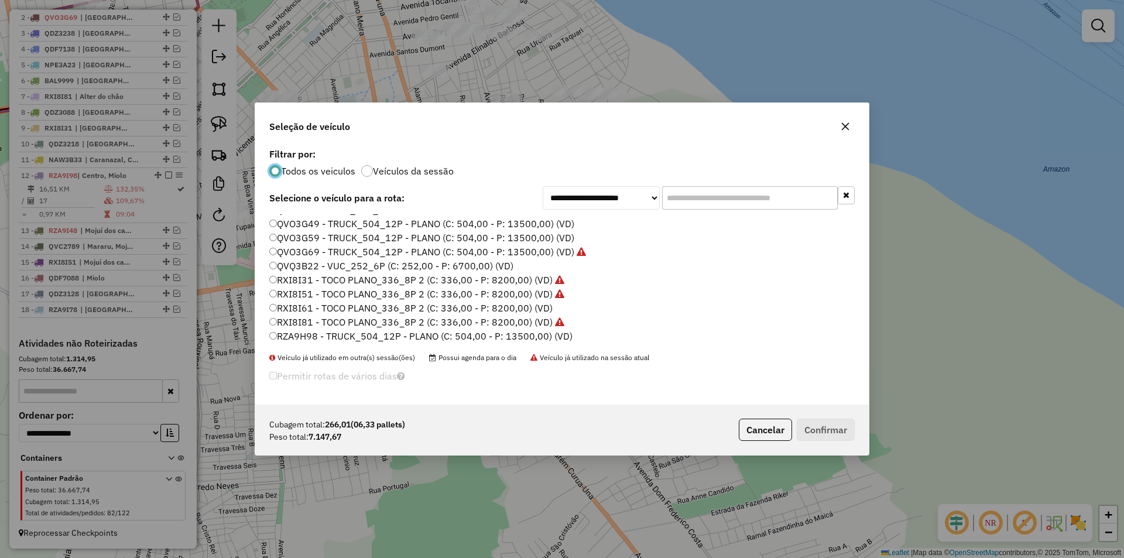
scroll to position [349, 0]
click at [308, 266] on label "RXI8I61 - TOCO PLANO_336_8P 2 (C: 336,00 - P: 8200,00) (VD)" at bounding box center [410, 265] width 283 height 14
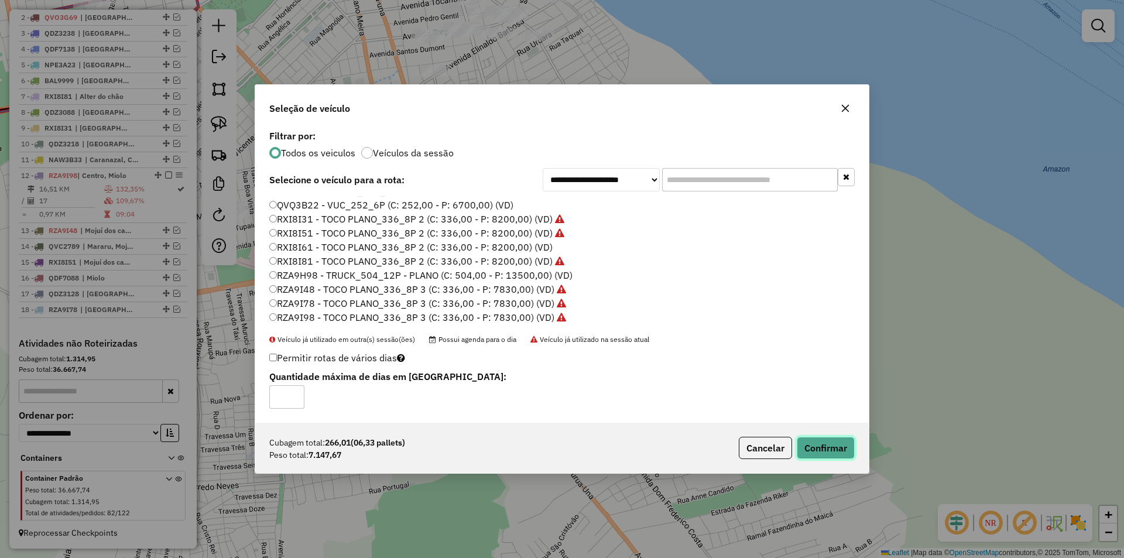
click at [838, 447] on button "Confirmar" at bounding box center [826, 448] width 58 height 22
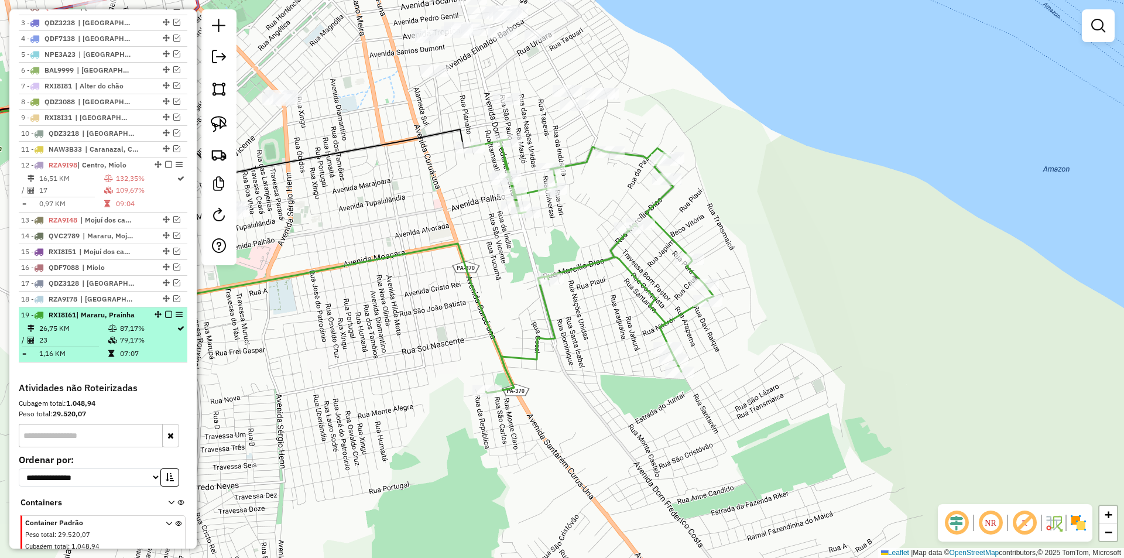
scroll to position [533, 0]
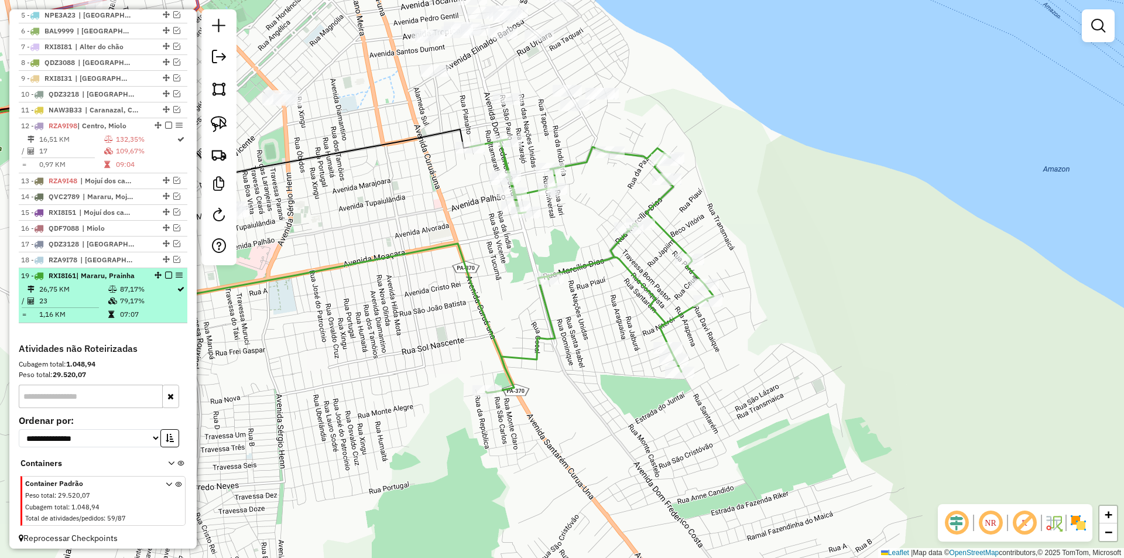
click at [165, 279] on em at bounding box center [168, 275] width 7 height 7
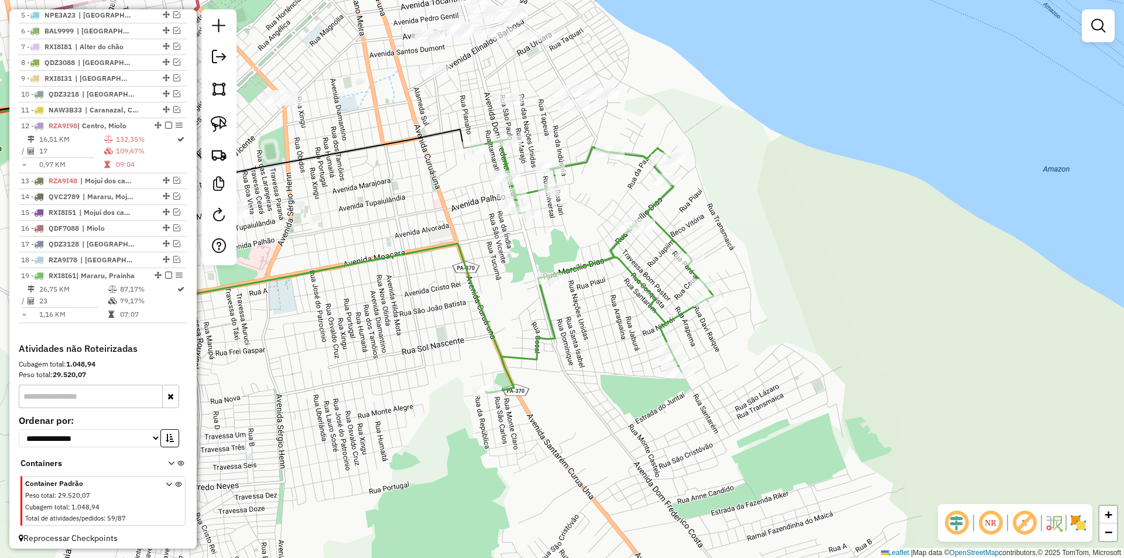
scroll to position [509, 0]
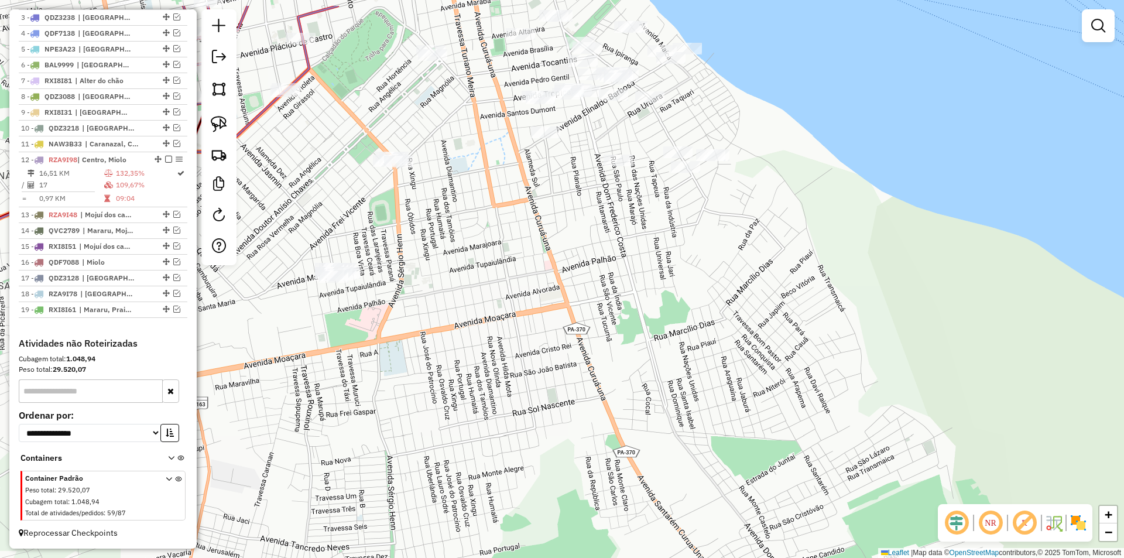
drag, startPoint x: 452, startPoint y: 276, endPoint x: 524, endPoint y: 304, distance: 77.8
click at [530, 307] on div "Janela de atendimento Grade de atendimento Capacidade Transportadoras Veículos …" at bounding box center [562, 279] width 1124 height 558
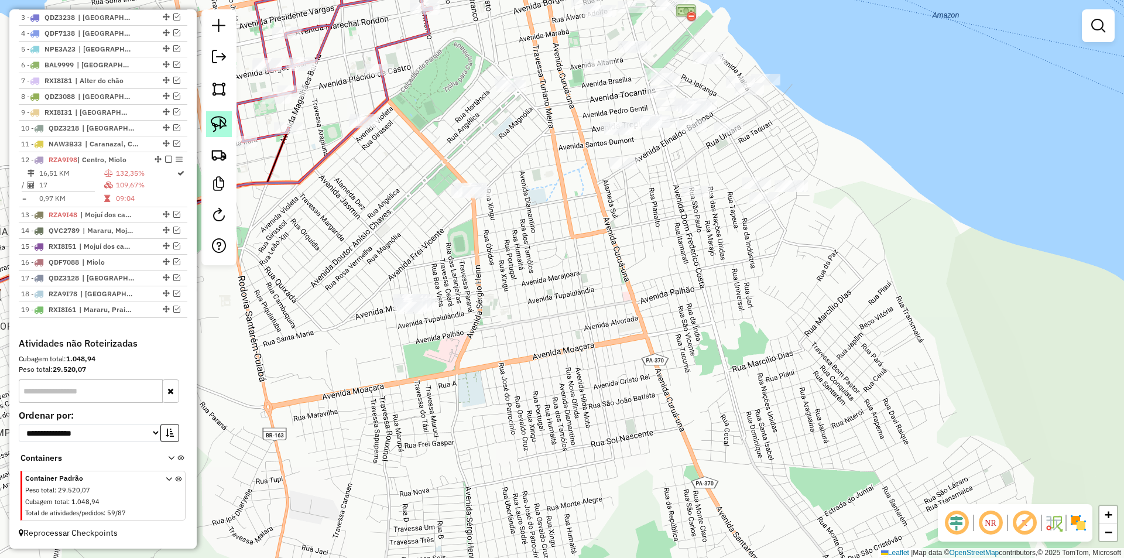
drag, startPoint x: 210, startPoint y: 123, endPoint x: 447, endPoint y: 195, distance: 247.2
click at [211, 123] on link at bounding box center [219, 124] width 26 height 26
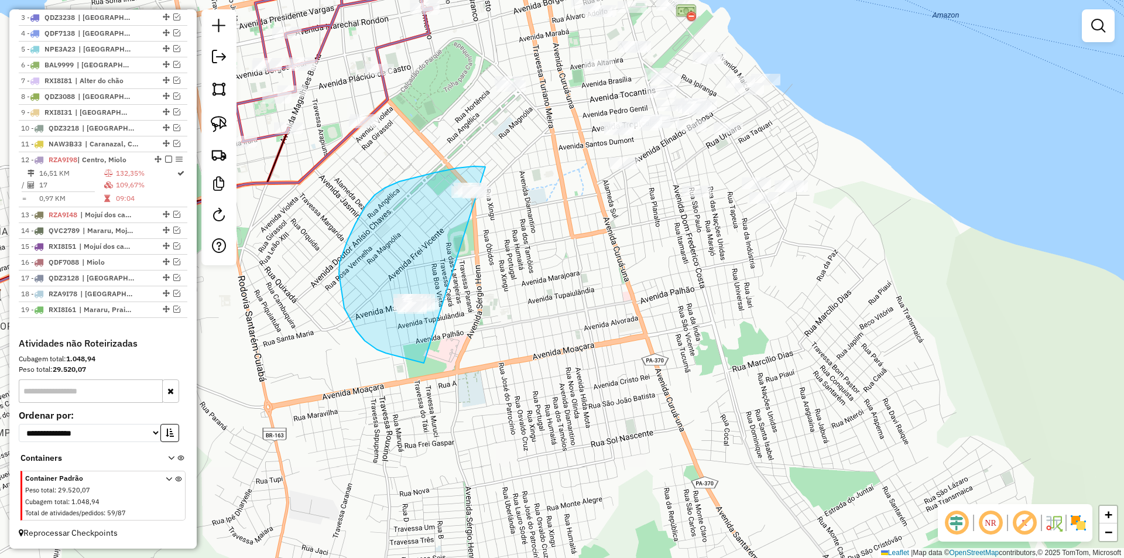
drag, startPoint x: 485, startPoint y: 167, endPoint x: 592, endPoint y: 302, distance: 172.5
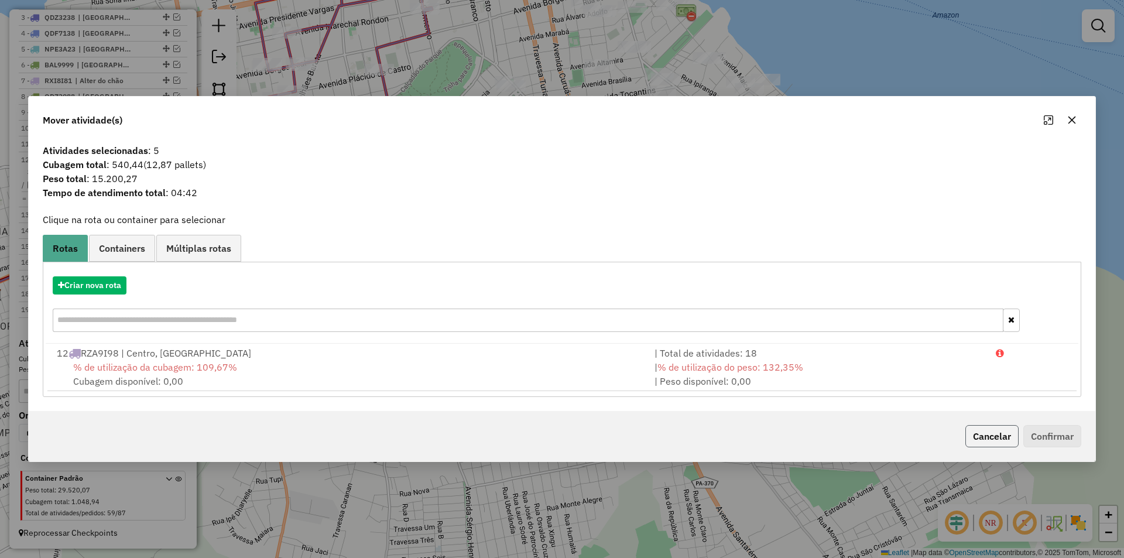
click at [1005, 441] on button "Cancelar" at bounding box center [991, 436] width 53 height 22
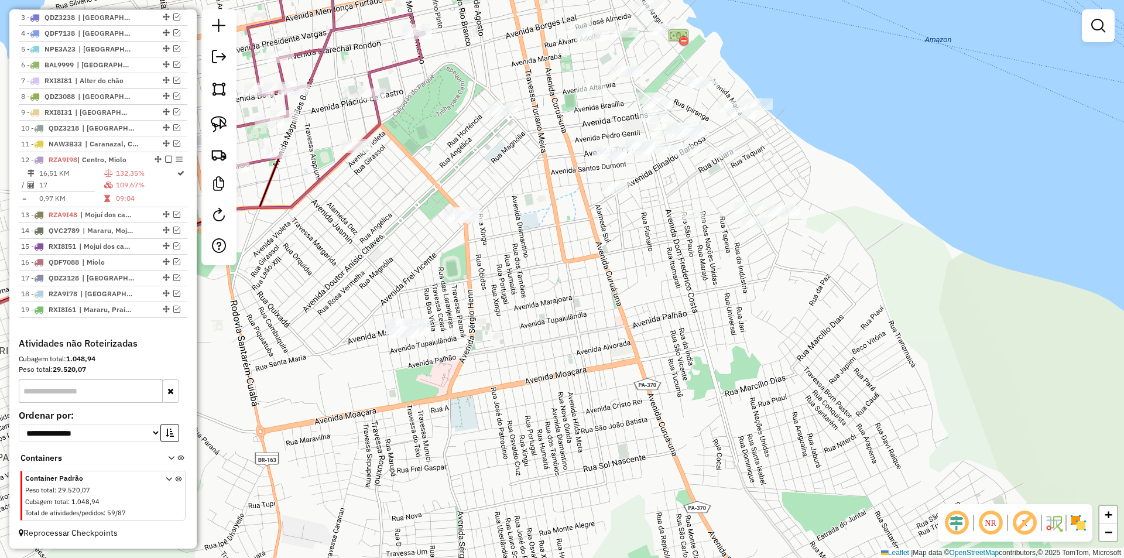
drag, startPoint x: 560, startPoint y: 273, endPoint x: 543, endPoint y: 358, distance: 86.7
click at [543, 358] on div "Janela de atendimento Grade de atendimento Capacidade Transportadoras Veículos …" at bounding box center [562, 279] width 1124 height 558
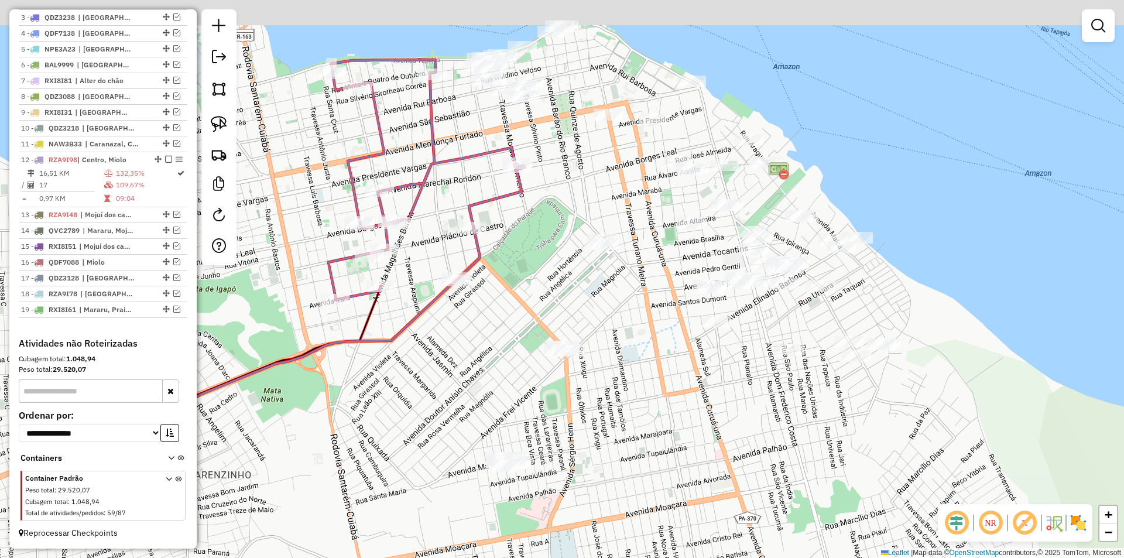
drag, startPoint x: 553, startPoint y: 348, endPoint x: 672, endPoint y: 396, distance: 128.7
click at [672, 396] on div "Janela de atendimento Grade de atendimento Capacidade Transportadoras Veículos …" at bounding box center [562, 279] width 1124 height 558
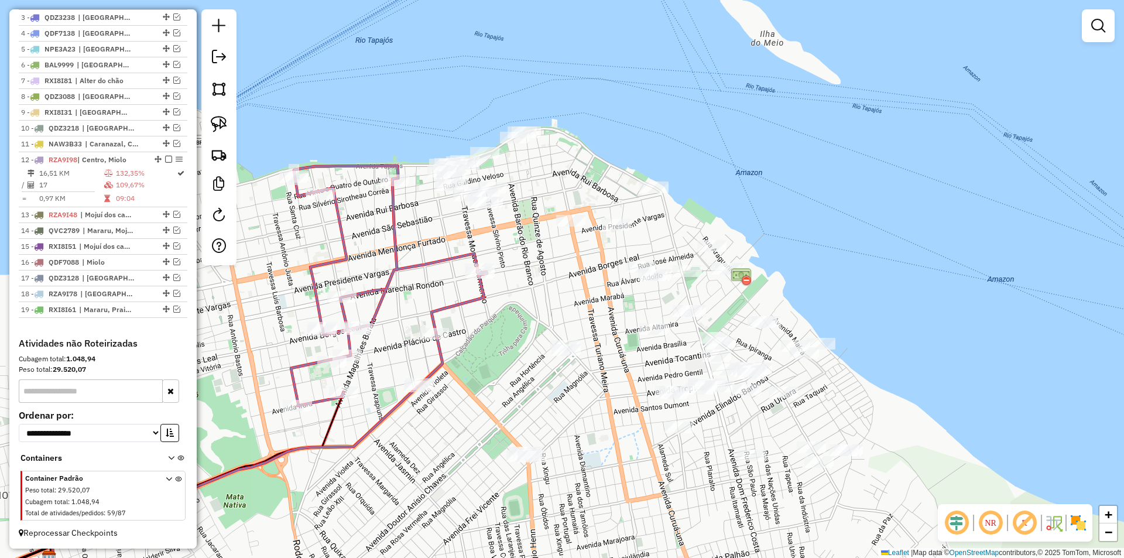
drag, startPoint x: 479, startPoint y: 308, endPoint x: 489, endPoint y: 365, distance: 58.1
click at [489, 365] on div "Janela de atendimento Grade de atendimento Capacidade Transportadoras Veículos …" at bounding box center [562, 279] width 1124 height 558
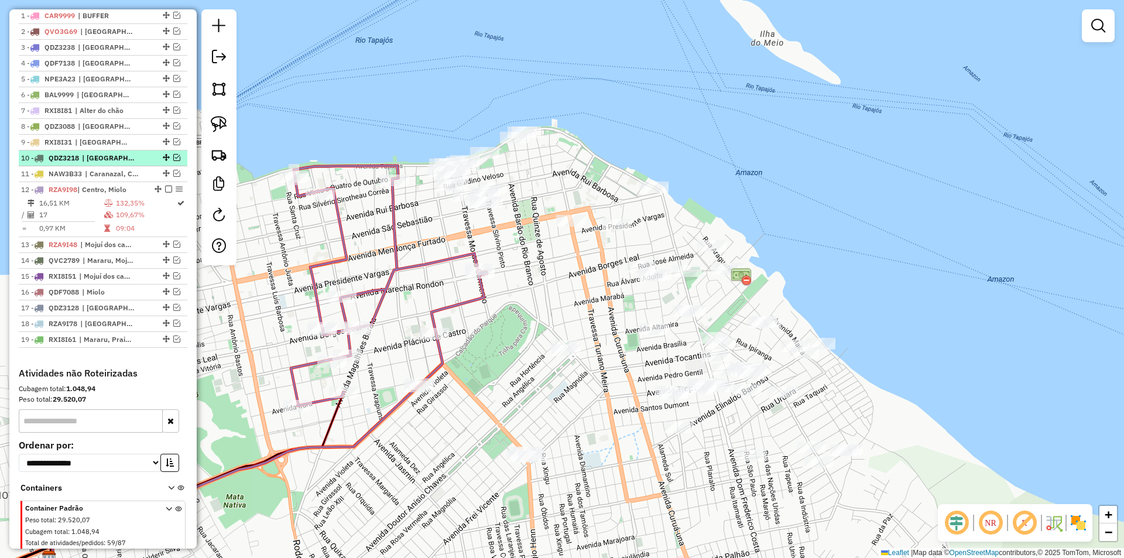
scroll to position [451, 0]
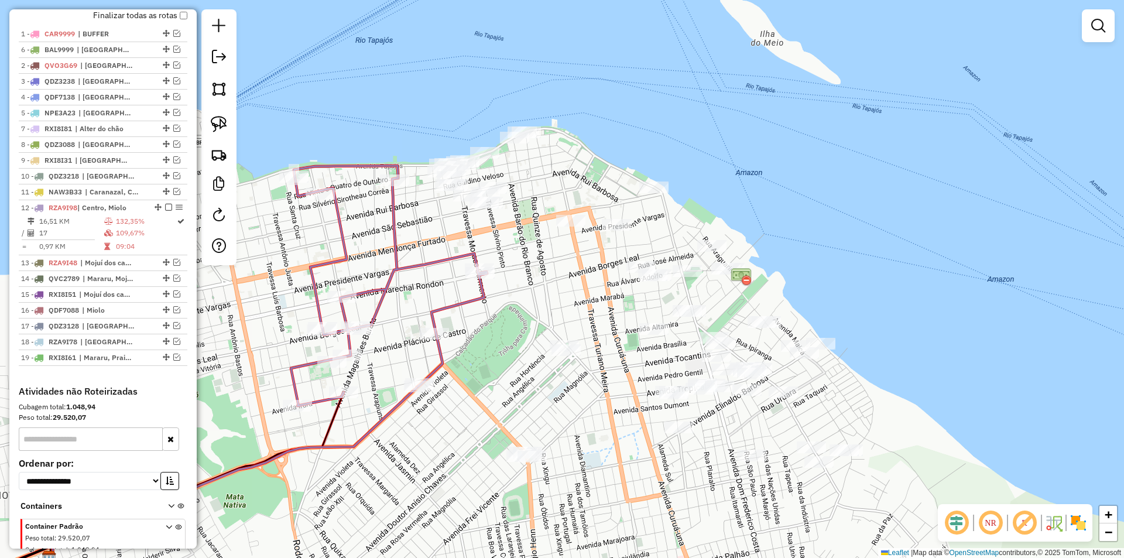
drag, startPoint x: 163, startPoint y: 125, endPoint x: 160, endPoint y: 56, distance: 69.1
drag, startPoint x: 171, startPoint y: 107, endPoint x: 190, endPoint y: 107, distance: 18.7
click at [173, 100] on em at bounding box center [176, 96] width 7 height 7
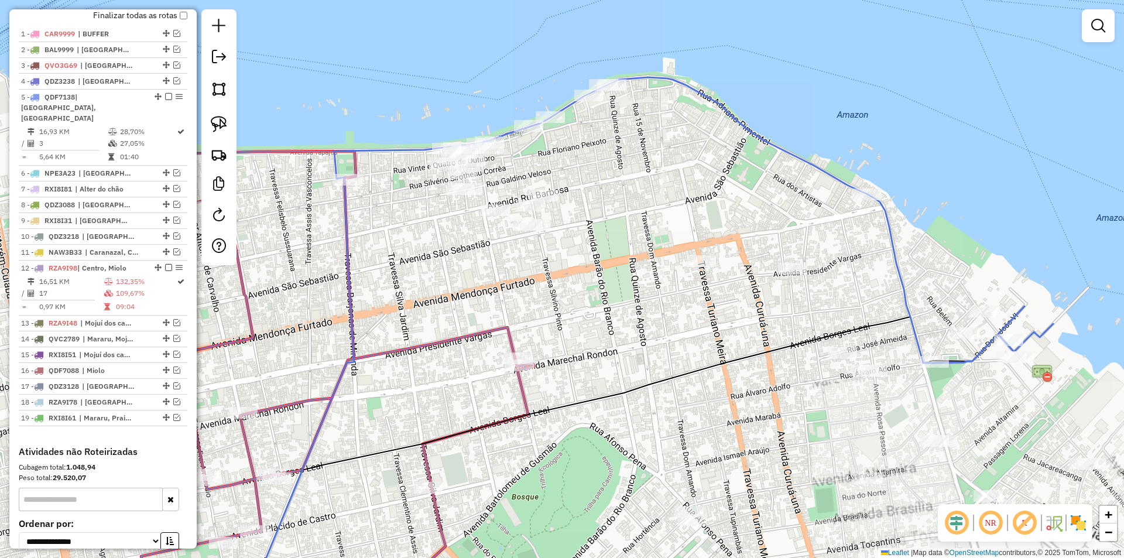
drag, startPoint x: 414, startPoint y: 244, endPoint x: 383, endPoint y: 272, distance: 41.5
click at [385, 291] on div "Janela de atendimento Grade de atendimento Capacidade Transportadoras Veículos …" at bounding box center [562, 279] width 1124 height 558
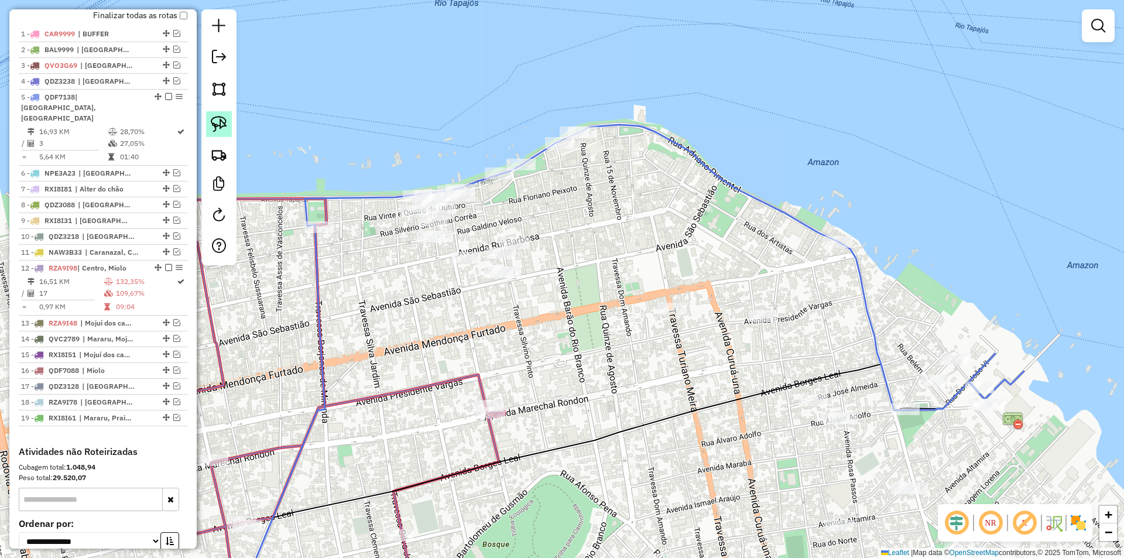
click at [218, 121] on img at bounding box center [219, 124] width 16 height 16
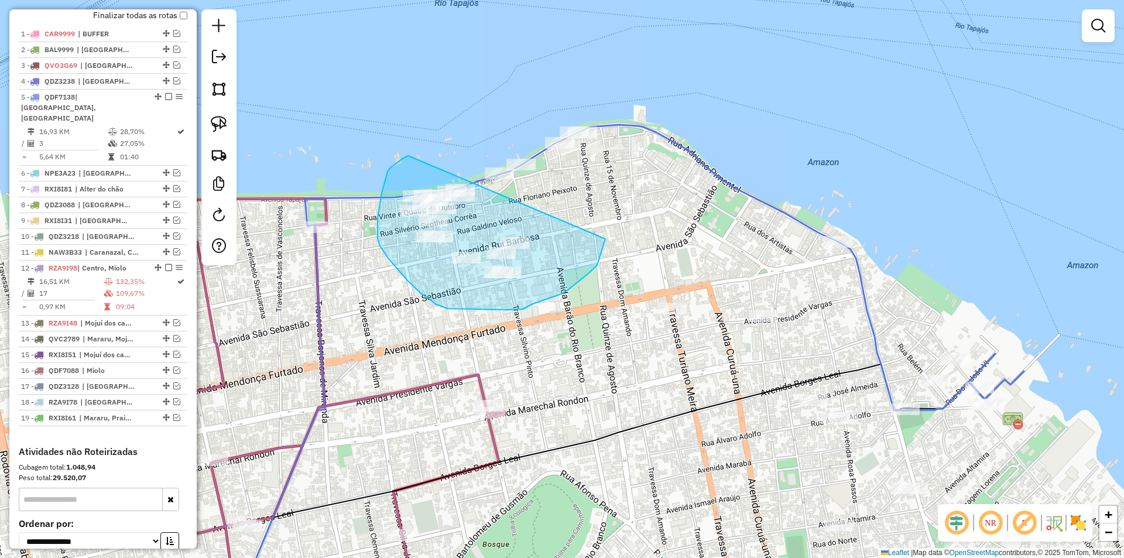
drag, startPoint x: 401, startPoint y: 159, endPoint x: 606, endPoint y: 236, distance: 218.4
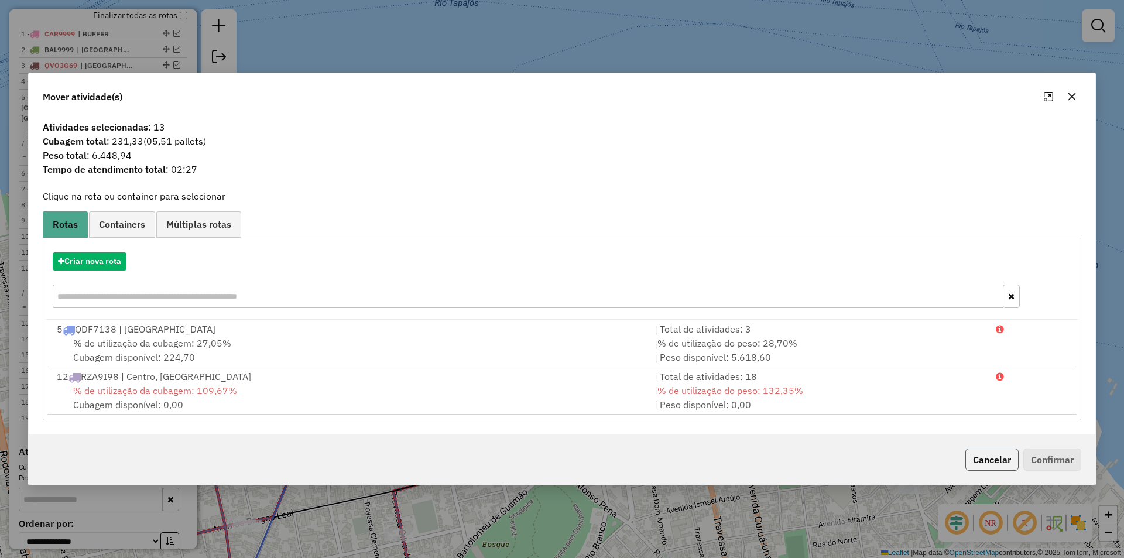
click at [998, 454] on button "Cancelar" at bounding box center [991, 459] width 53 height 22
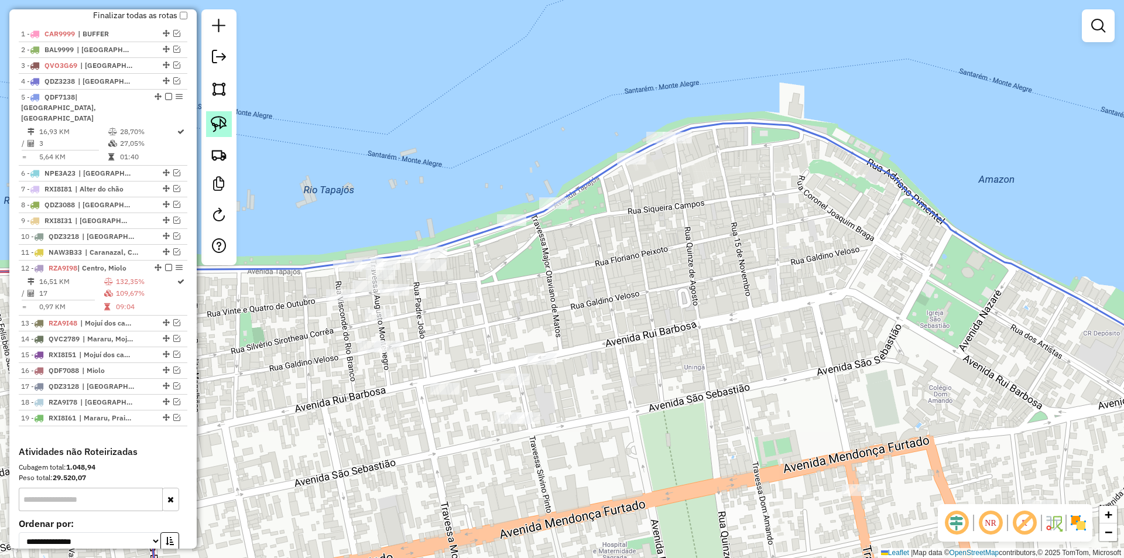
click at [225, 119] on img at bounding box center [219, 124] width 16 height 16
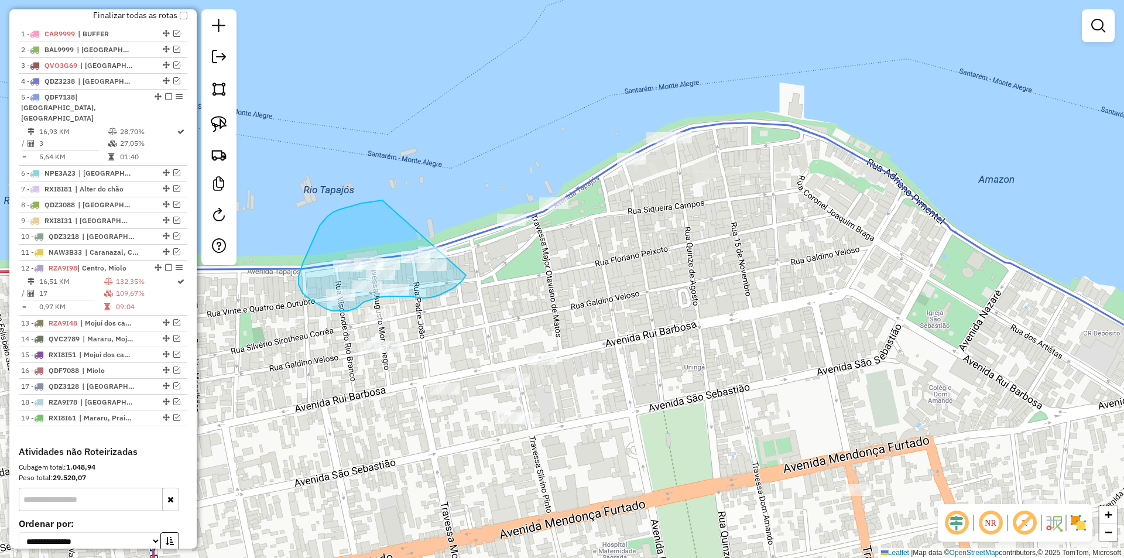
drag, startPoint x: 332, startPoint y: 212, endPoint x: 480, endPoint y: 252, distance: 152.8
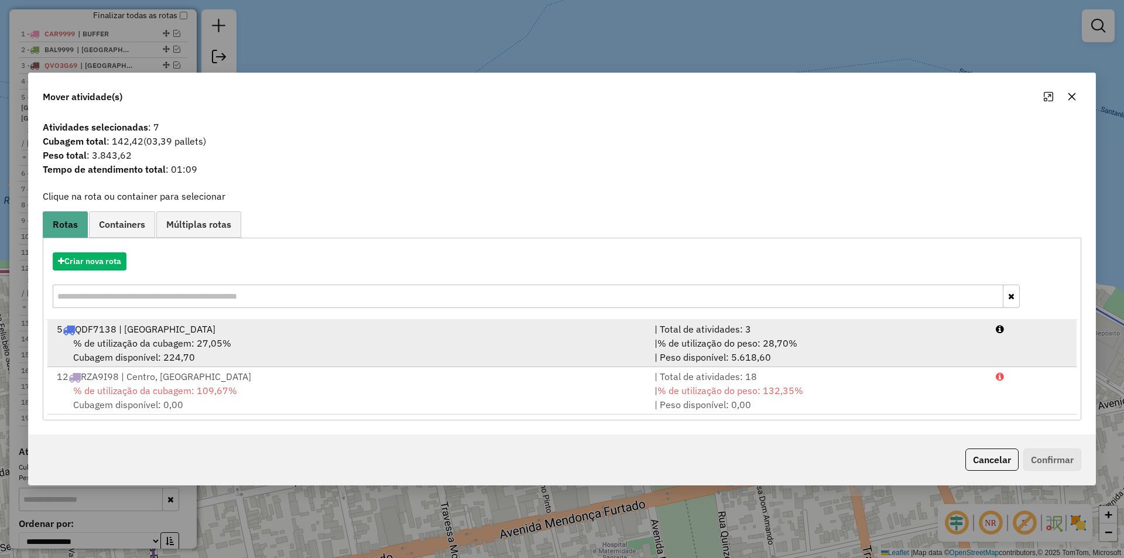
click at [808, 343] on div "| % de utilização do peso: 28,70% | Peso disponível: 5.618,60" at bounding box center [817, 350] width 341 height 28
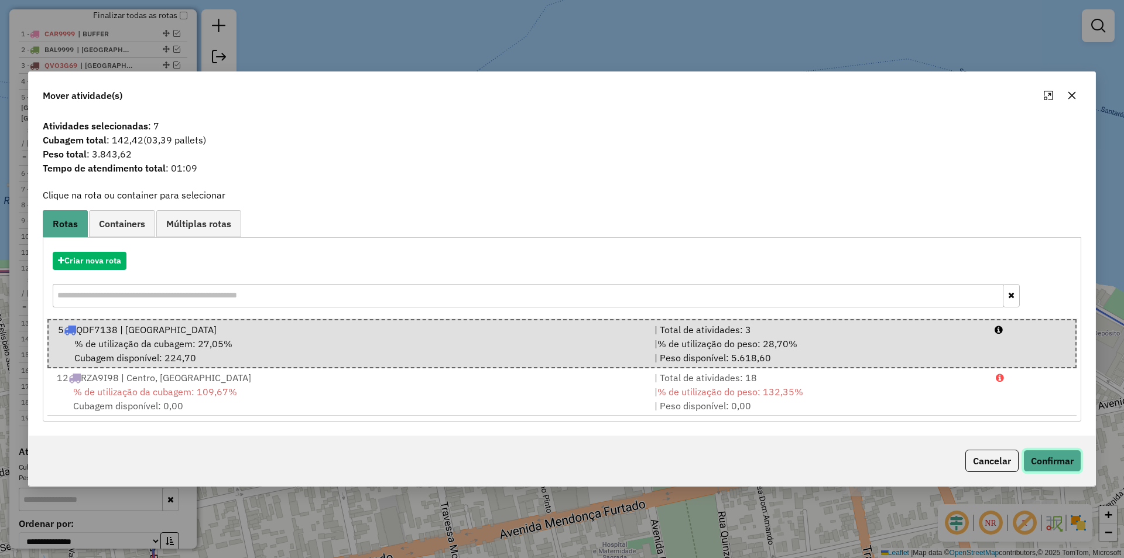
click at [1039, 464] on button "Confirmar" at bounding box center [1052, 460] width 58 height 22
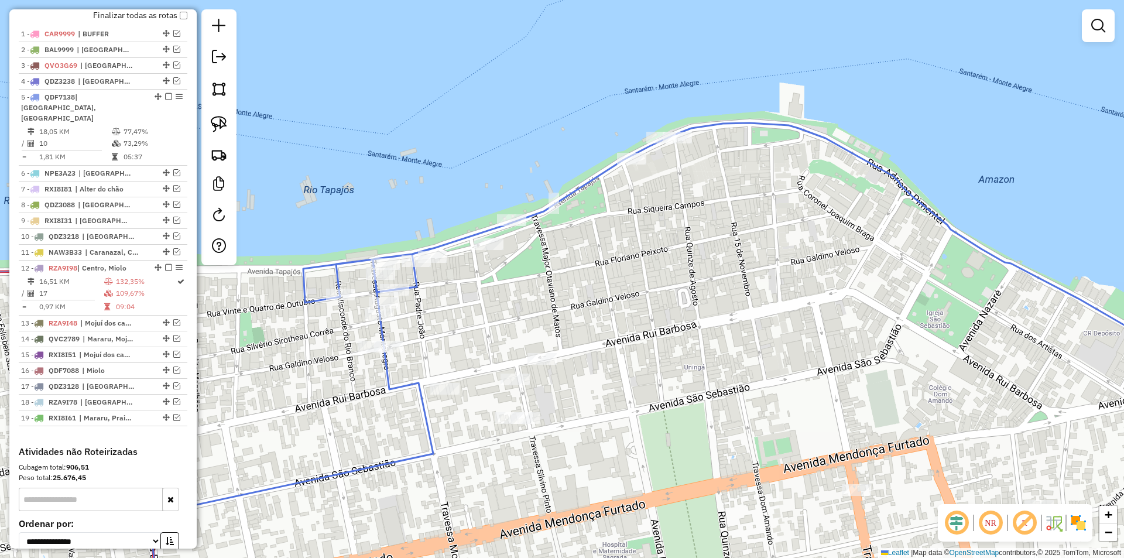
click at [111, 138] on td at bounding box center [117, 144] width 12 height 12
select select "**********"
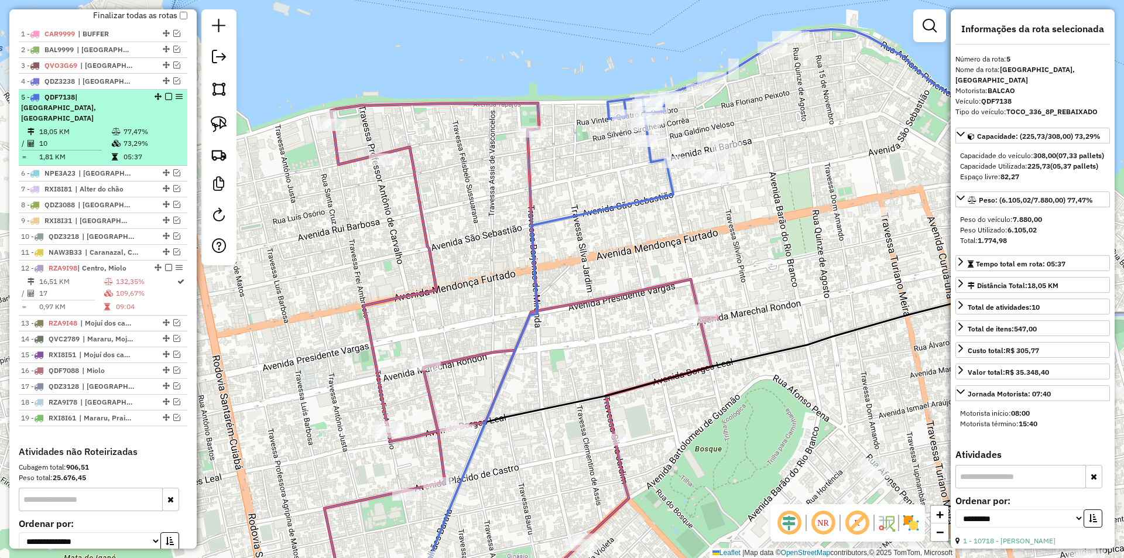
click at [165, 100] on em at bounding box center [168, 96] width 7 height 7
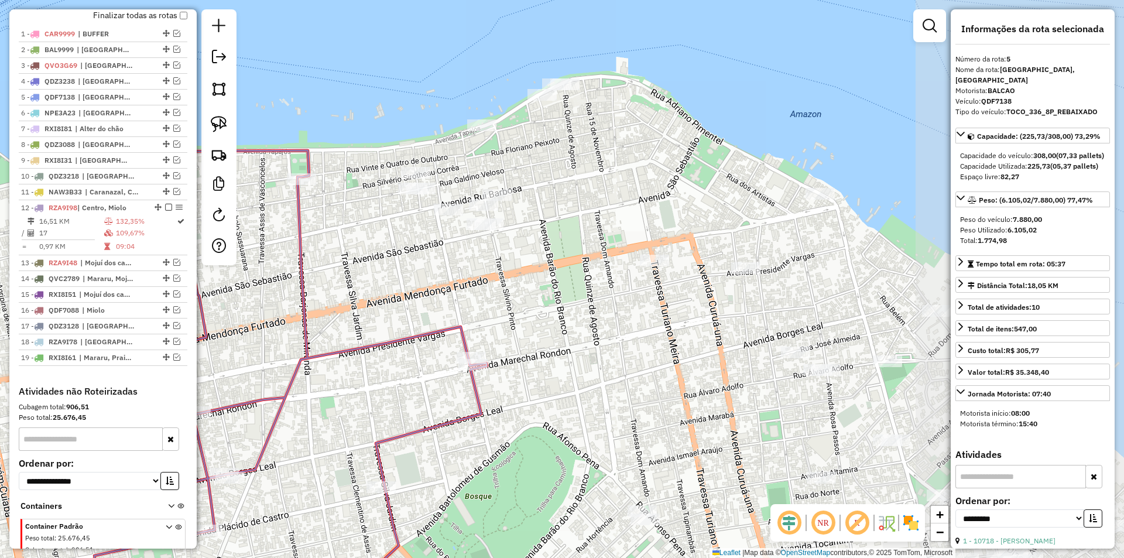
drag, startPoint x: 576, startPoint y: 116, endPoint x: 356, endPoint y: 159, distance: 223.6
click at [356, 159] on div "Janela de atendimento Grade de atendimento Capacidade Transportadoras Veículos …" at bounding box center [562, 279] width 1124 height 558
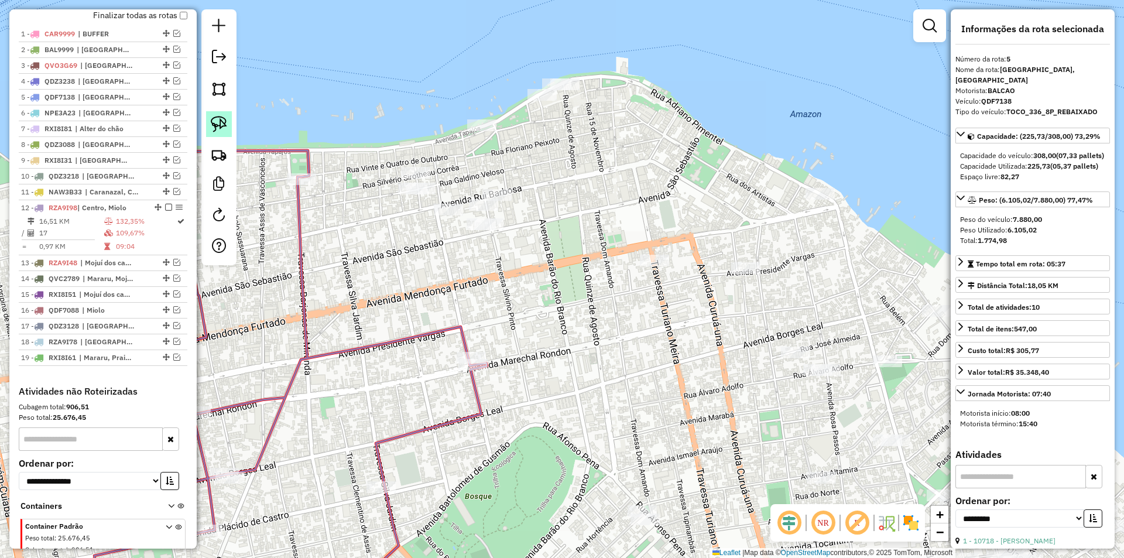
click at [220, 121] on img at bounding box center [219, 124] width 16 height 16
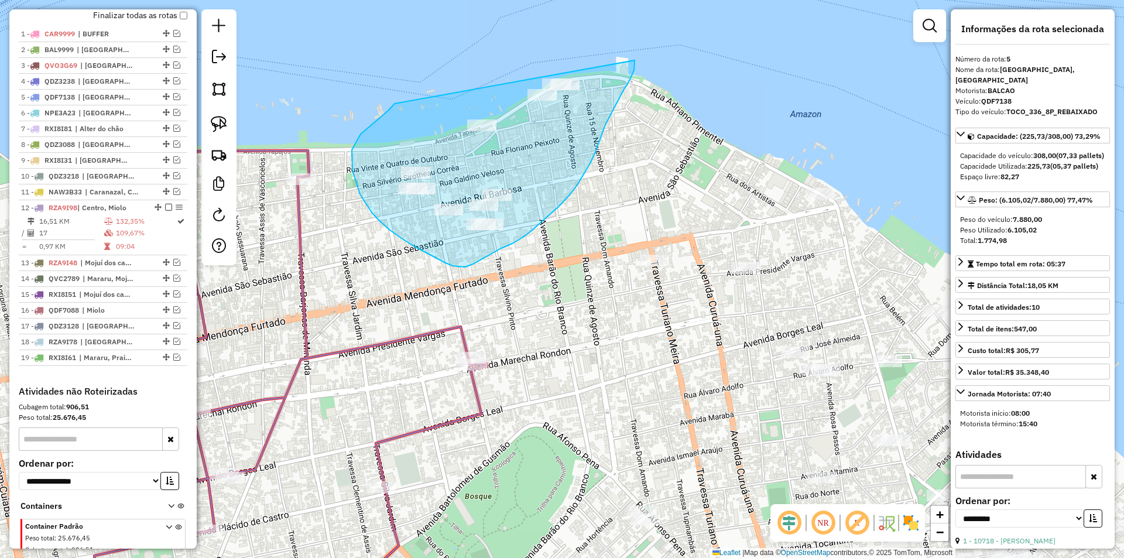
drag, startPoint x: 394, startPoint y: 104, endPoint x: 634, endPoint y: 60, distance: 243.9
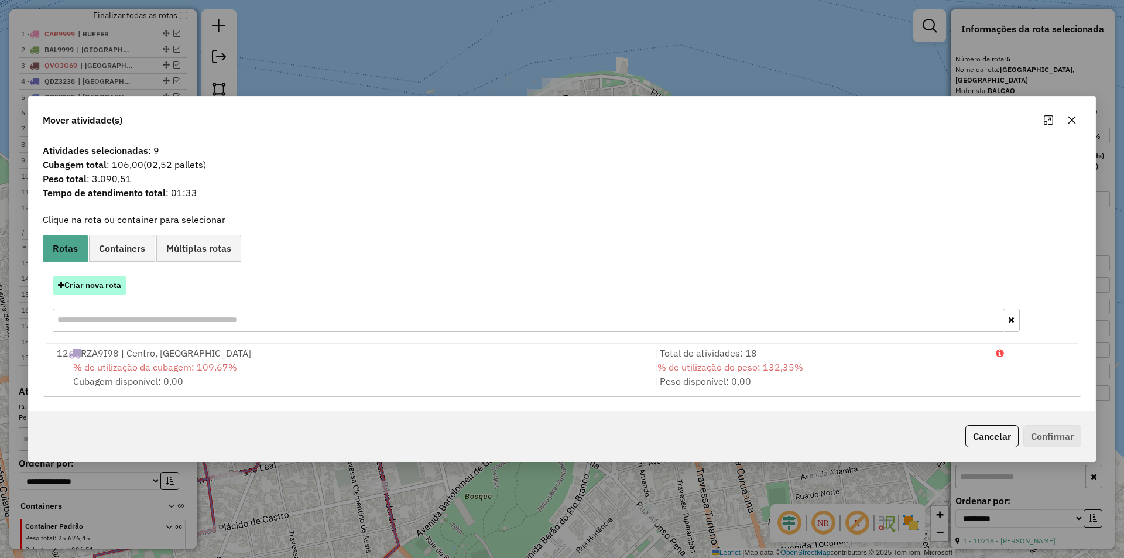
click at [117, 287] on button "Criar nova rota" at bounding box center [90, 285] width 74 height 18
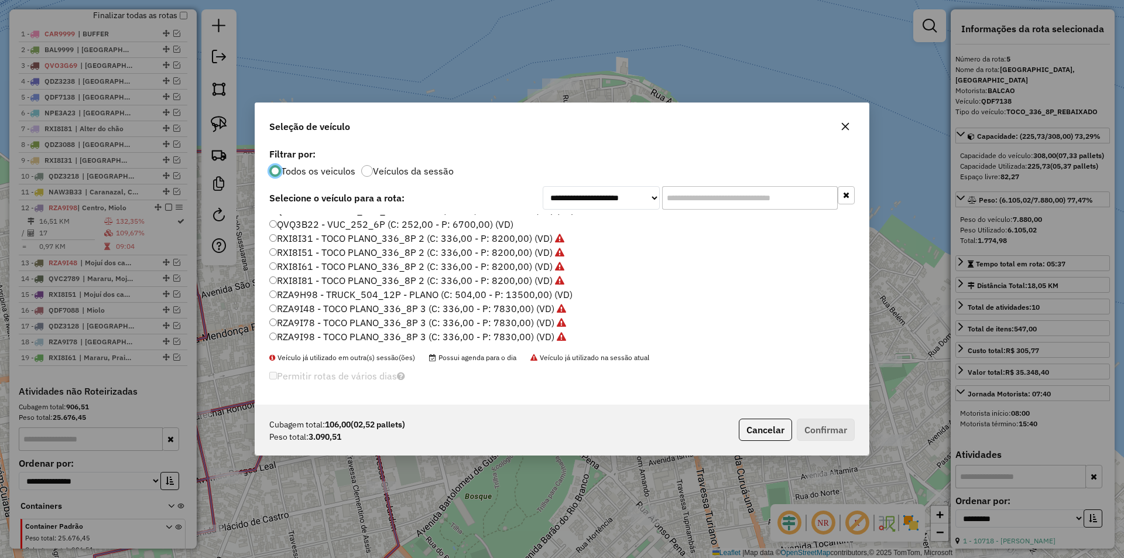
scroll to position [349, 0]
click at [322, 225] on label "QVQ3B22 - VUC_252_6P (C: 252,00 - P: 6700,00) (VD)" at bounding box center [391, 223] width 244 height 14
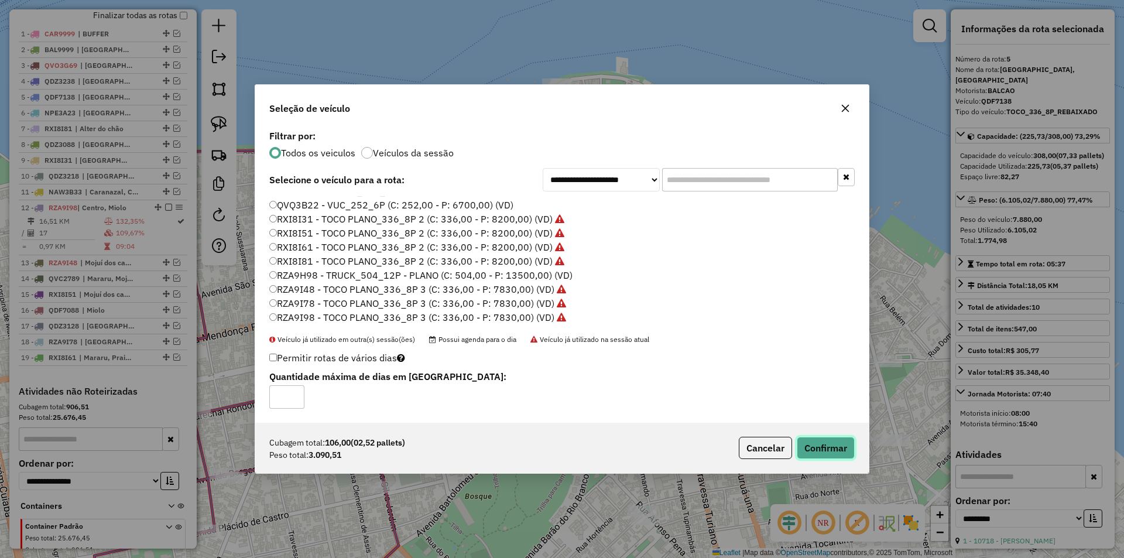
click at [817, 441] on button "Confirmar" at bounding box center [826, 448] width 58 height 22
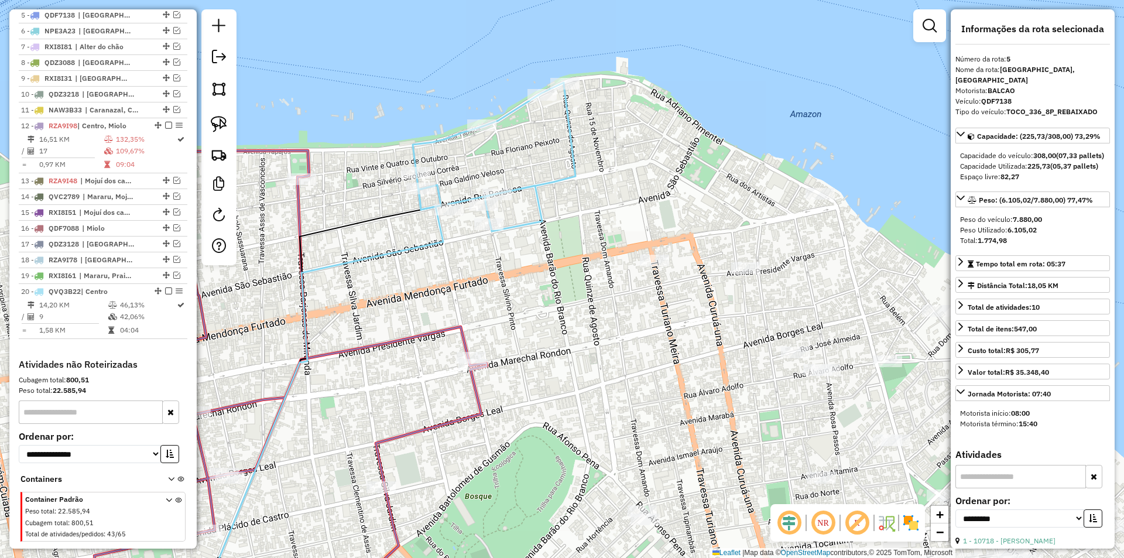
scroll to position [541, 0]
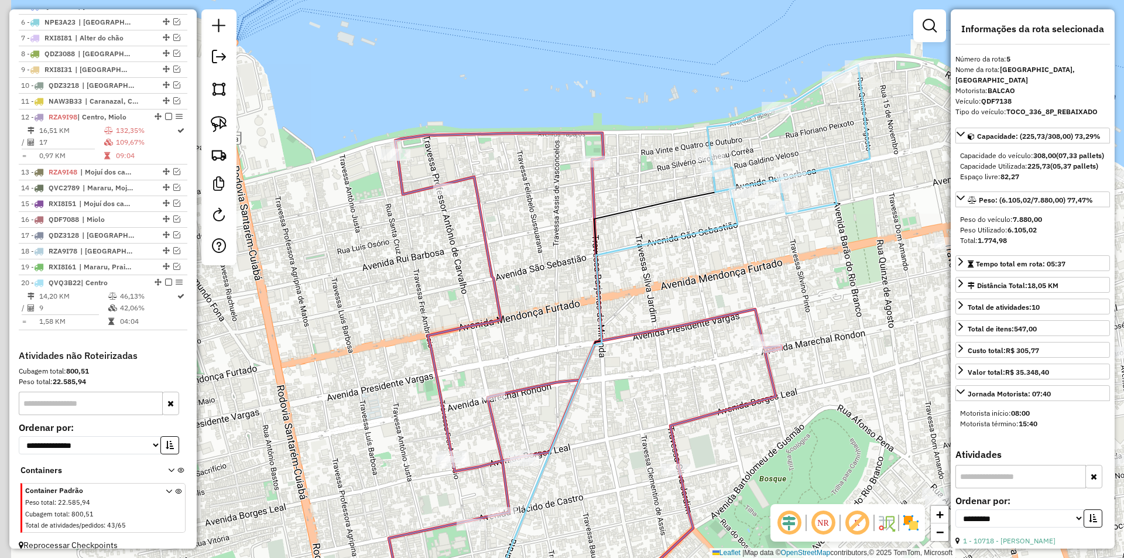
drag, startPoint x: 432, startPoint y: 226, endPoint x: 727, endPoint y: 208, distance: 295.5
click at [727, 208] on div "Janela de atendimento Grade de atendimento Capacidade Transportadoras Veículos …" at bounding box center [562, 279] width 1124 height 558
click at [231, 126] on link at bounding box center [219, 124] width 26 height 26
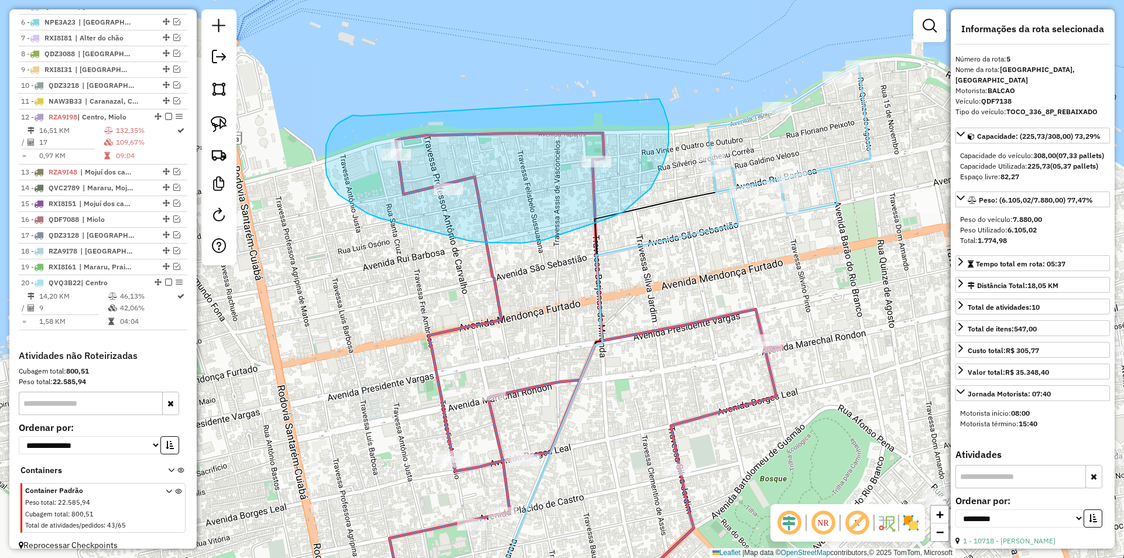
drag, startPoint x: 357, startPoint y: 115, endPoint x: 659, endPoint y: 99, distance: 302.4
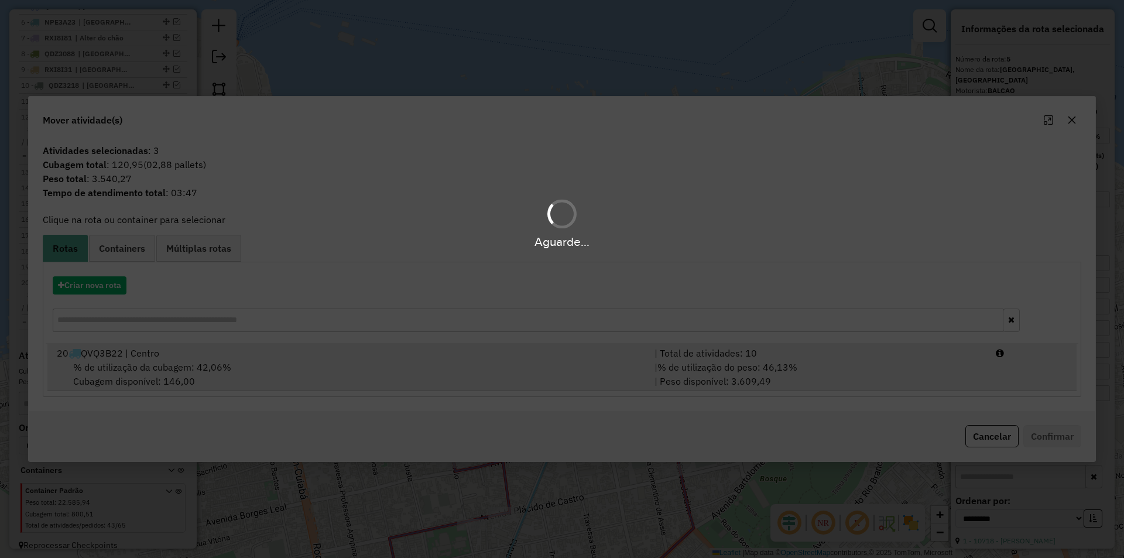
drag, startPoint x: 382, startPoint y: 356, endPoint x: 397, endPoint y: 358, distance: 14.7
click at [383, 356] on div "20 QVQ3B22 | Centro" at bounding box center [349, 353] width 598 height 14
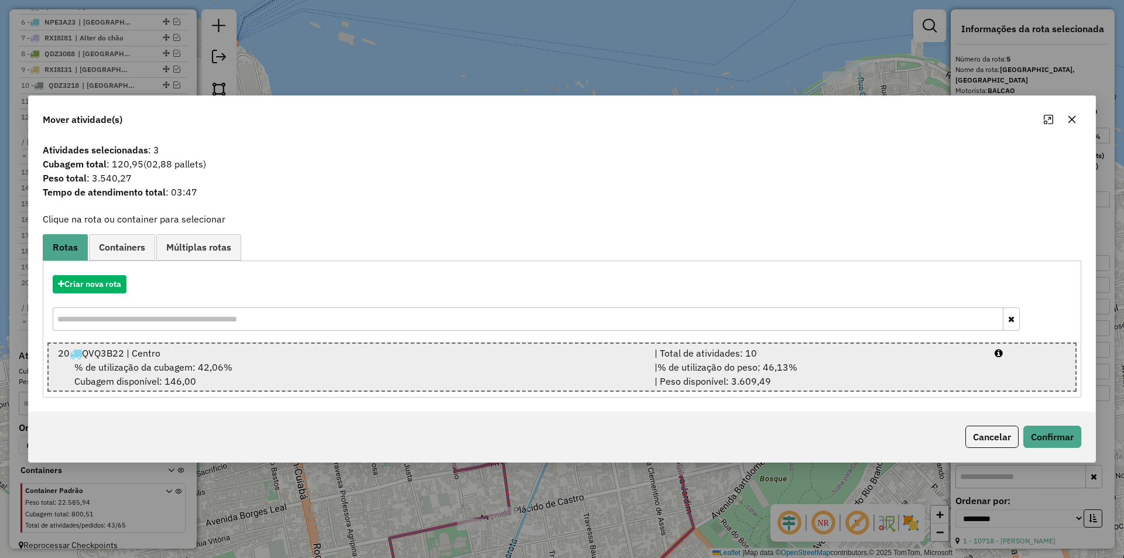
click at [447, 359] on div "20 QVQ3B22 | Centro" at bounding box center [349, 353] width 596 height 14
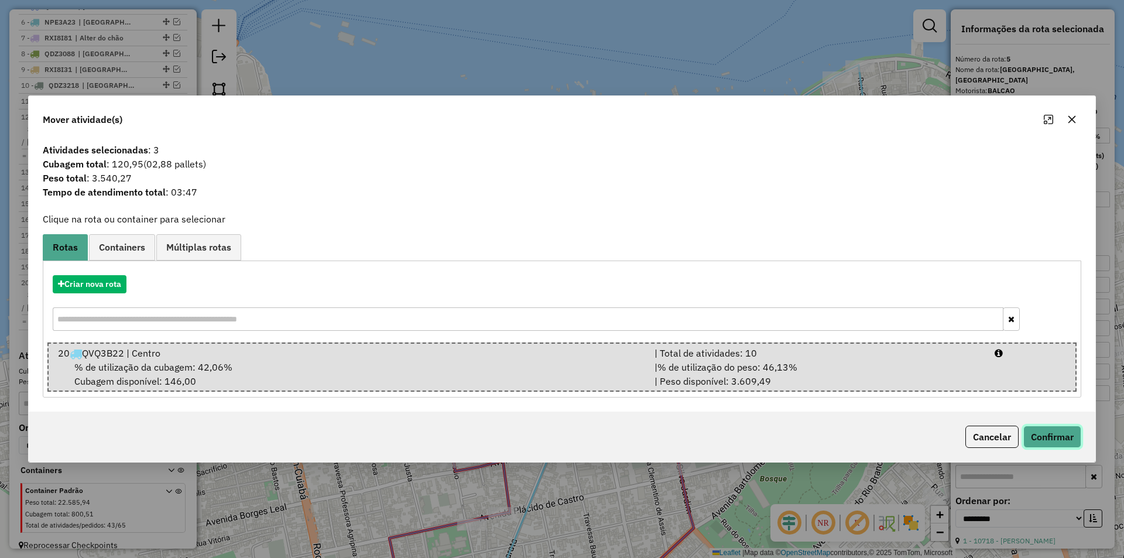
click at [1047, 442] on button "Confirmar" at bounding box center [1052, 436] width 58 height 22
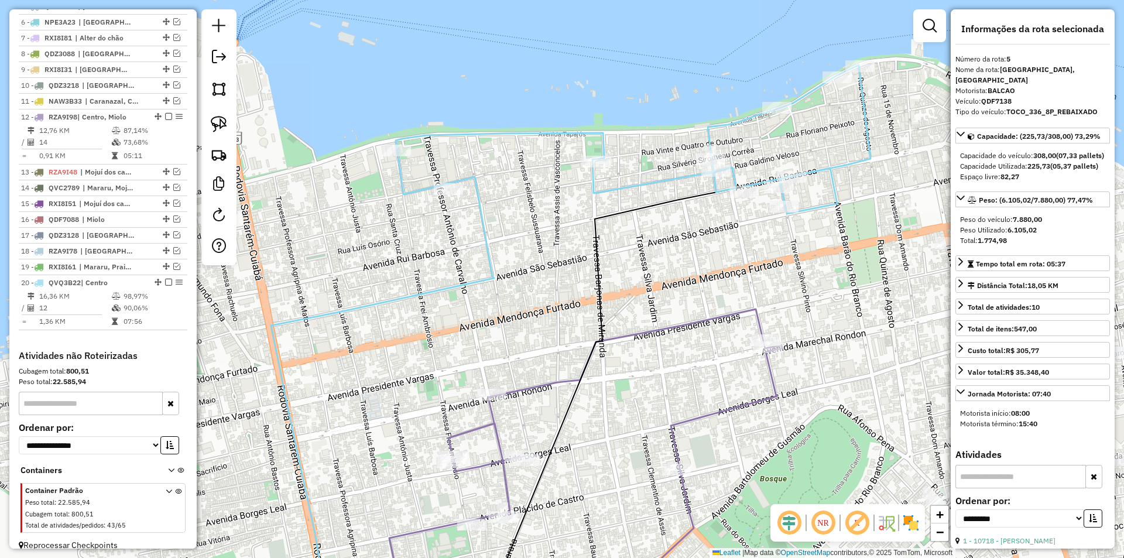
click at [482, 286] on icon at bounding box center [382, 395] width 223 height 437
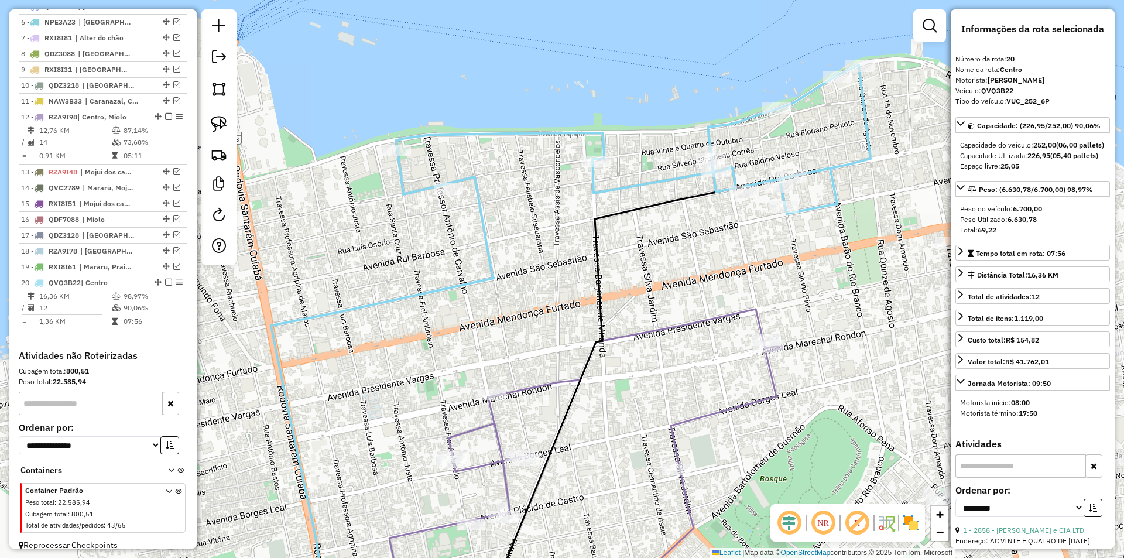
scroll to position [564, 0]
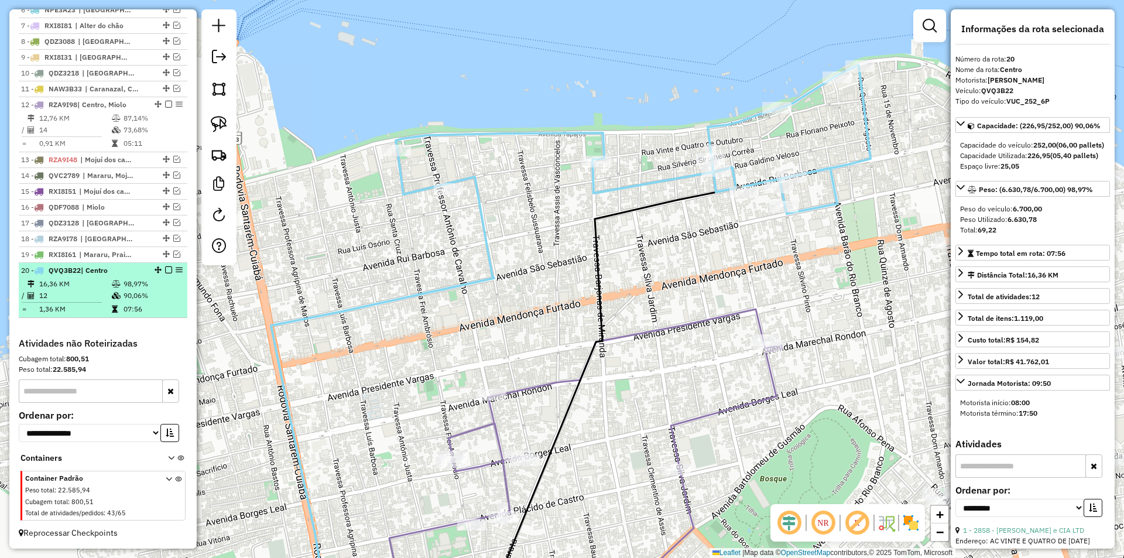
click at [165, 270] on em at bounding box center [168, 269] width 7 height 7
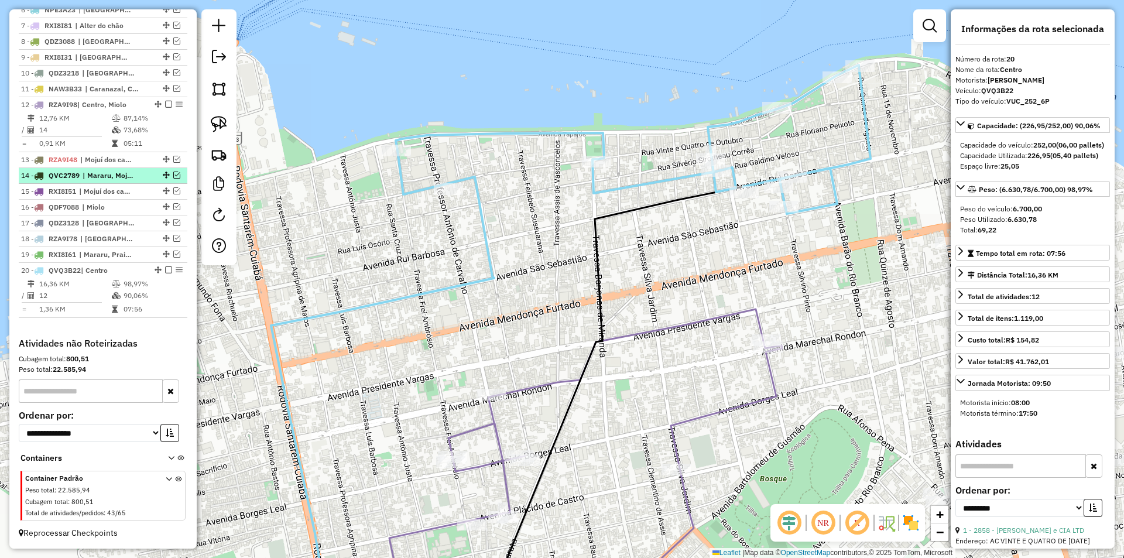
scroll to position [525, 0]
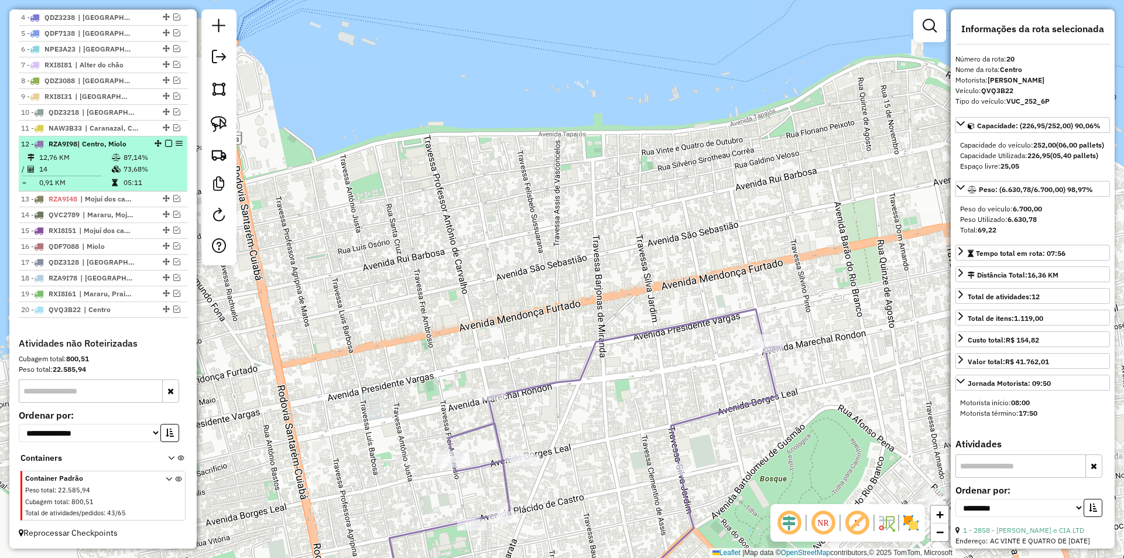
click at [154, 153] on td "87,14%" at bounding box center [152, 158] width 59 height 12
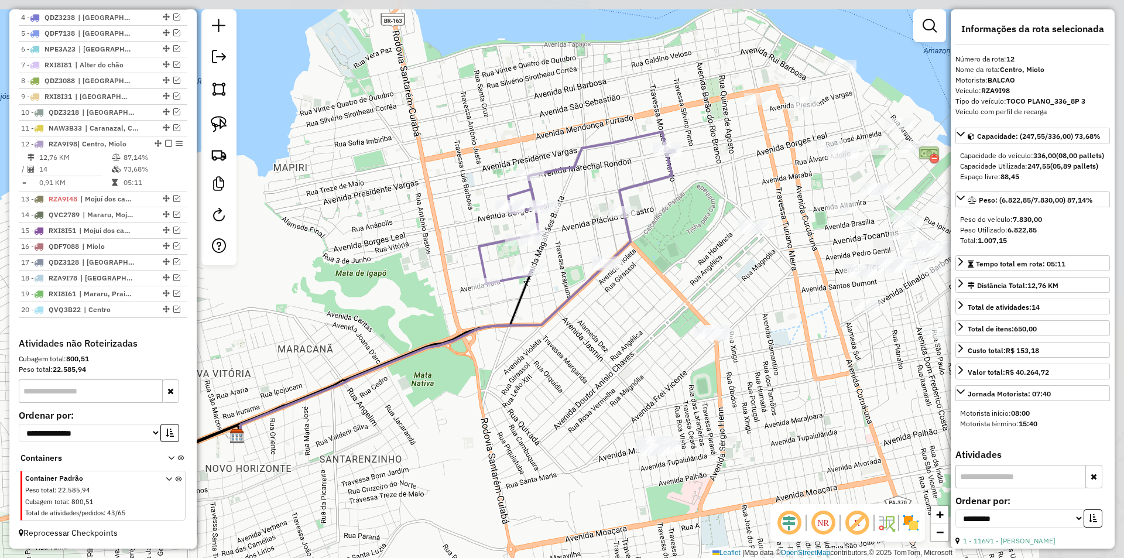
drag, startPoint x: 556, startPoint y: 65, endPoint x: 400, endPoint y: 83, distance: 156.7
click at [400, 83] on div "Janela de atendimento Grade de atendimento Capacidade Transportadoras Veículos …" at bounding box center [562, 279] width 1124 height 558
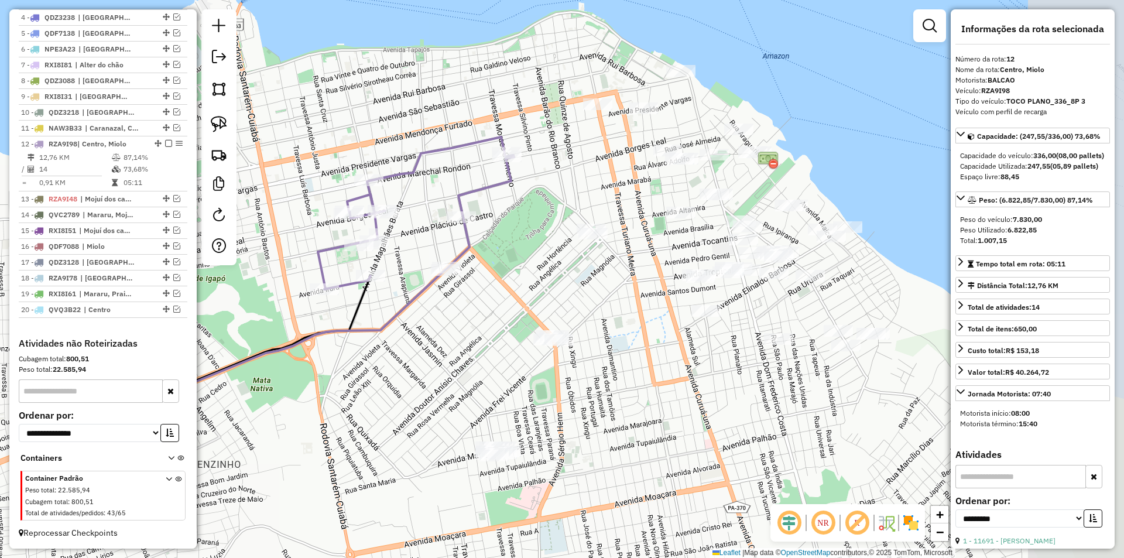
drag, startPoint x: 624, startPoint y: 208, endPoint x: 511, endPoint y: 207, distance: 113.0
click at [511, 207] on div "Janela de atendimento Grade de atendimento Capacidade Transportadoras Veículos …" at bounding box center [562, 279] width 1124 height 558
drag, startPoint x: 497, startPoint y: 318, endPoint x: 456, endPoint y: 277, distance: 57.9
click at [456, 277] on div "Janela de atendimento Grade de atendimento Capacidade Transportadoras Veículos …" at bounding box center [562, 279] width 1124 height 558
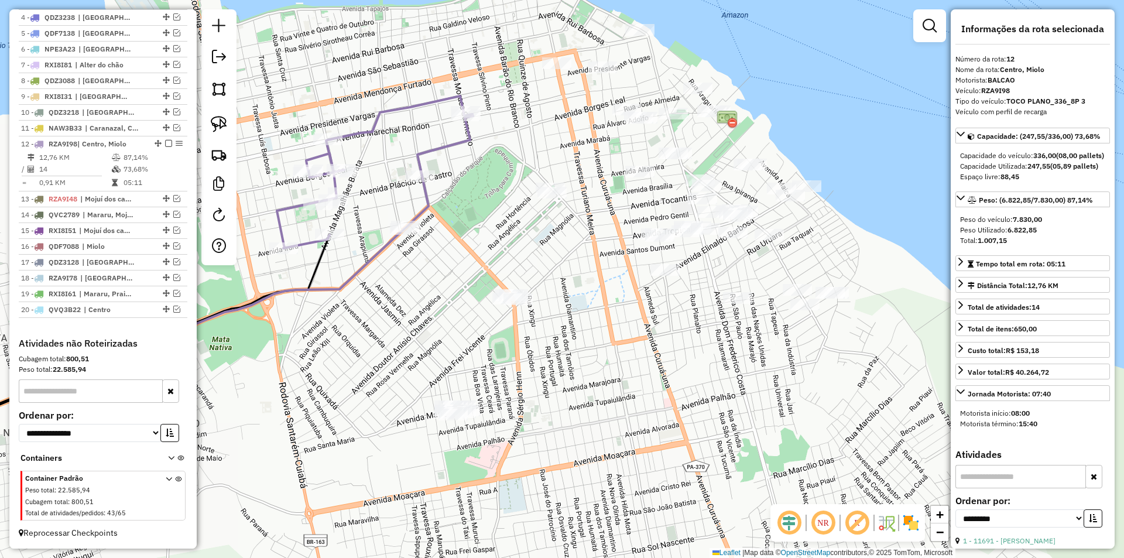
drag, startPoint x: 270, startPoint y: 194, endPoint x: 505, endPoint y: 201, distance: 234.2
click at [505, 201] on div "Janela de atendimento Grade de atendimento Capacidade Transportadoras Veículos …" at bounding box center [562, 279] width 1124 height 558
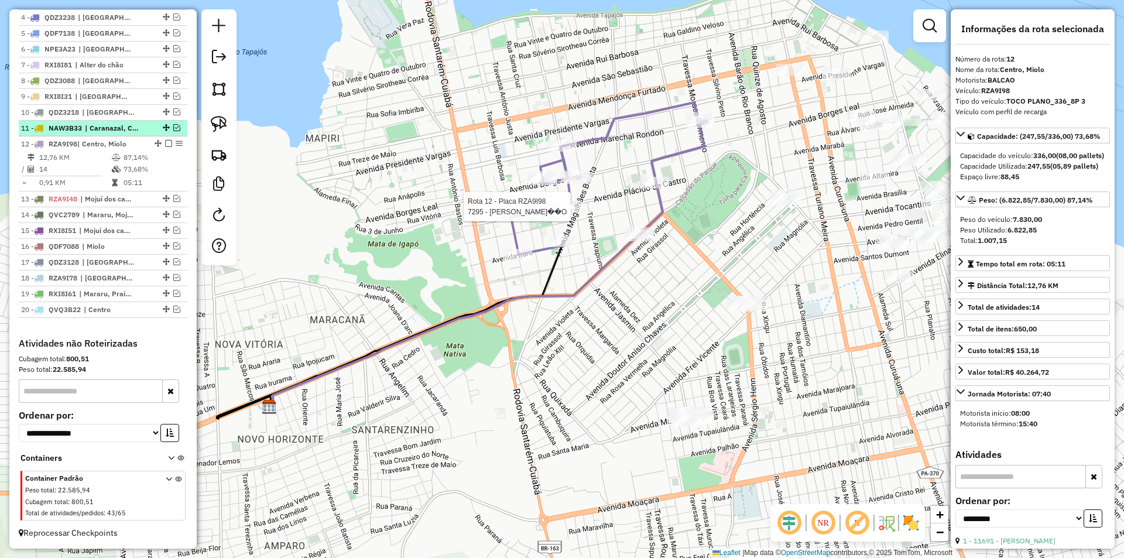
click at [175, 125] on em at bounding box center [176, 127] width 7 height 7
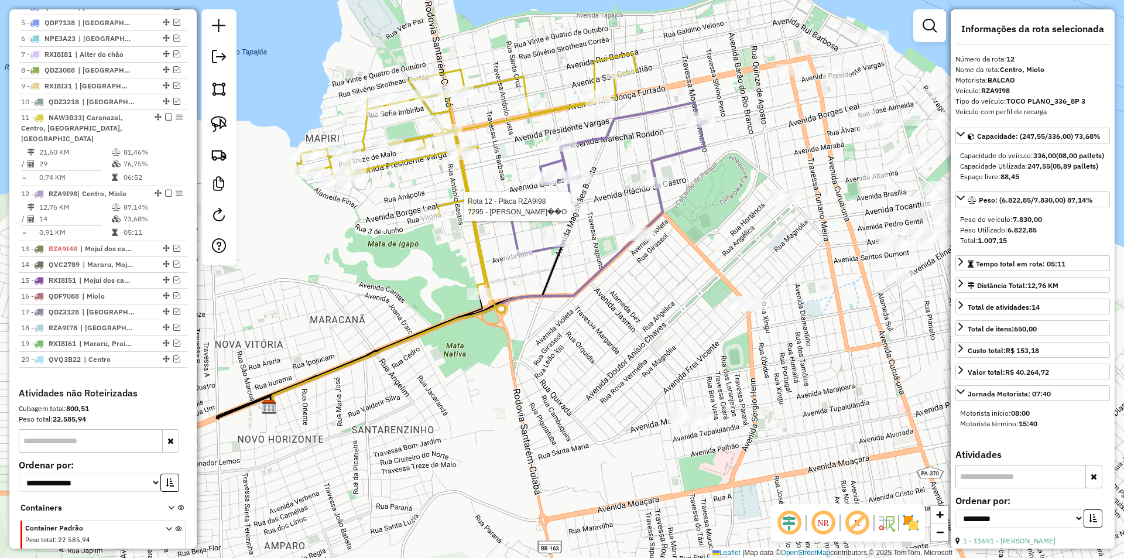
scroll to position [564, 0]
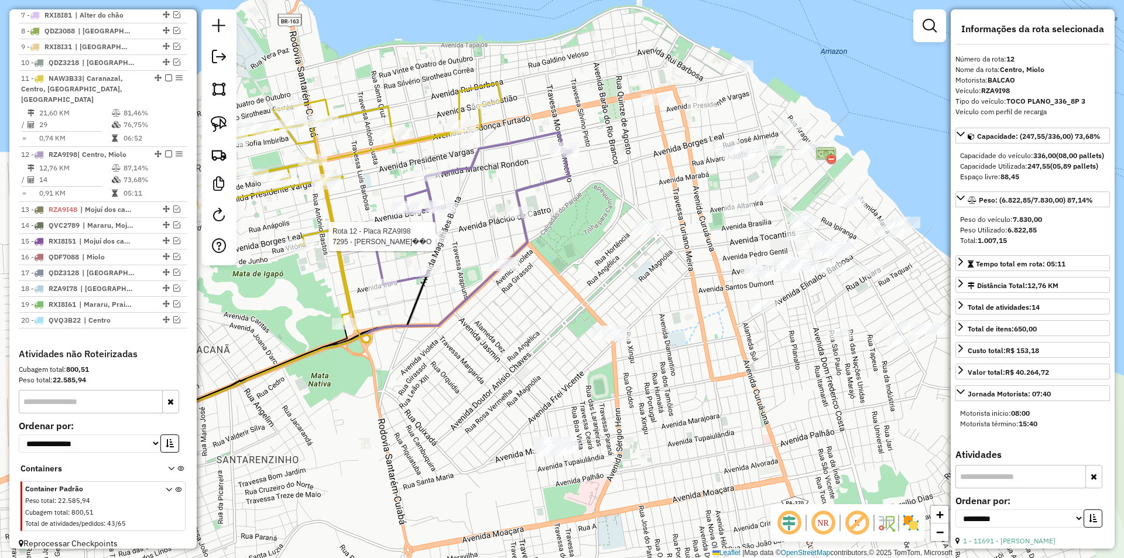
drag, startPoint x: 527, startPoint y: 36, endPoint x: 393, endPoint y: 66, distance: 137.4
click at [393, 66] on div "Rota 12 - Placa RZA9I98 7295 - MARIA CONCEI��O Janela de atendimento Grade de a…" at bounding box center [562, 279] width 1124 height 558
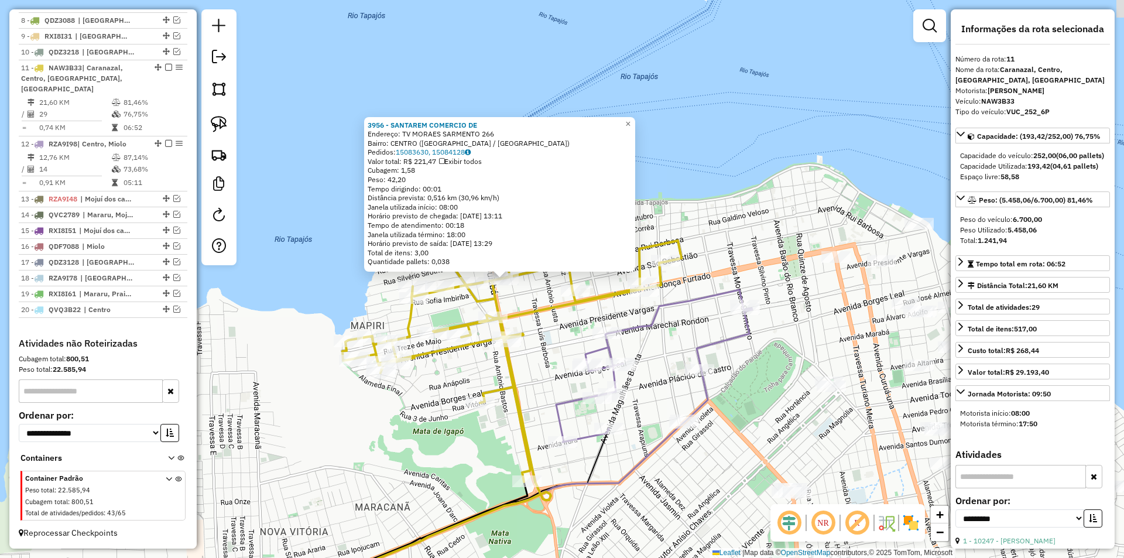
drag, startPoint x: 679, startPoint y: 305, endPoint x: 622, endPoint y: 306, distance: 57.9
click at [622, 306] on div "3956 - SANTAREM COMERCIO DE Endereço: TV MORAES SARMENTO 266 Bairro: CENTRO (SA…" at bounding box center [562, 279] width 1124 height 558
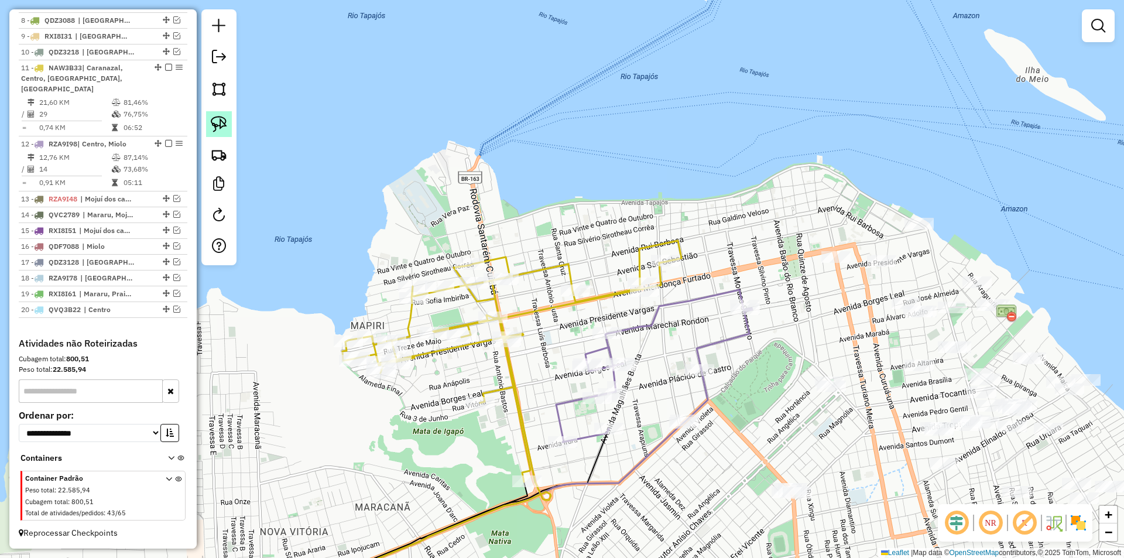
click at [214, 125] on img at bounding box center [219, 124] width 16 height 16
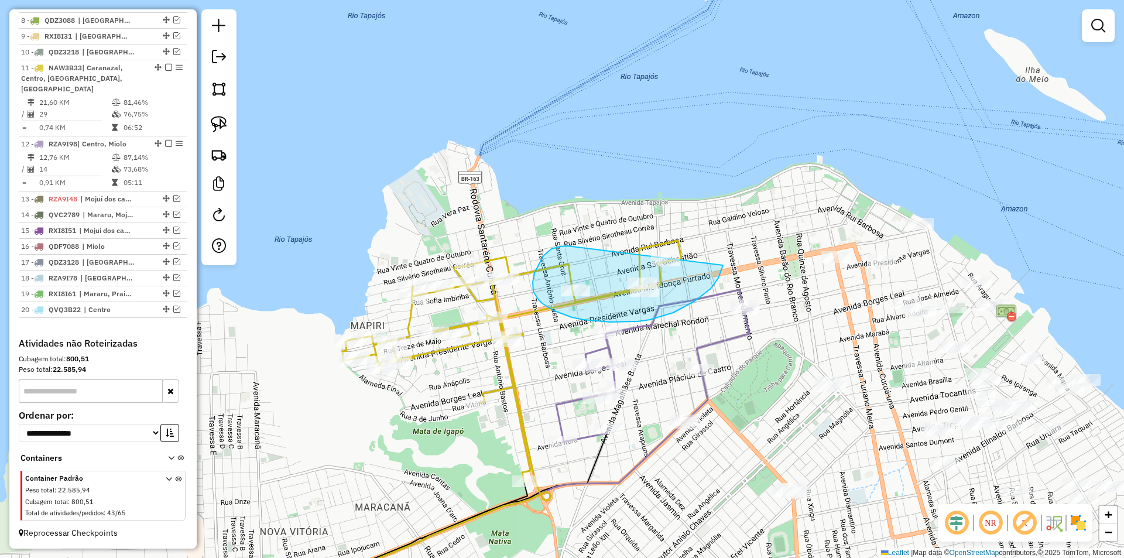
drag, startPoint x: 553, startPoint y: 248, endPoint x: 726, endPoint y: 232, distance: 173.4
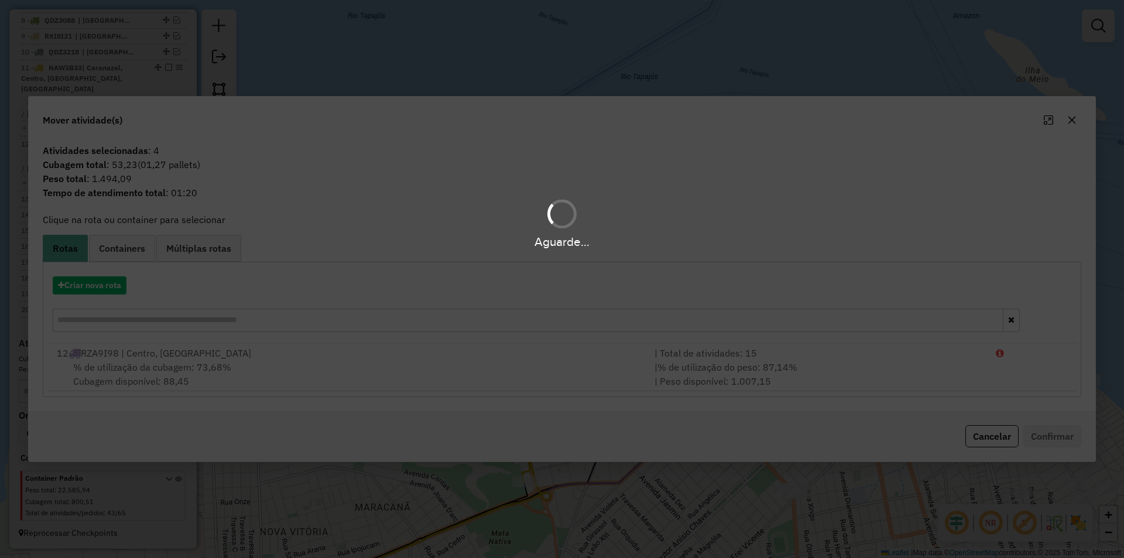
click at [555, 374] on div "Aguarde..." at bounding box center [562, 279] width 1124 height 558
click at [560, 371] on div "Aguarde..." at bounding box center [562, 279] width 1124 height 558
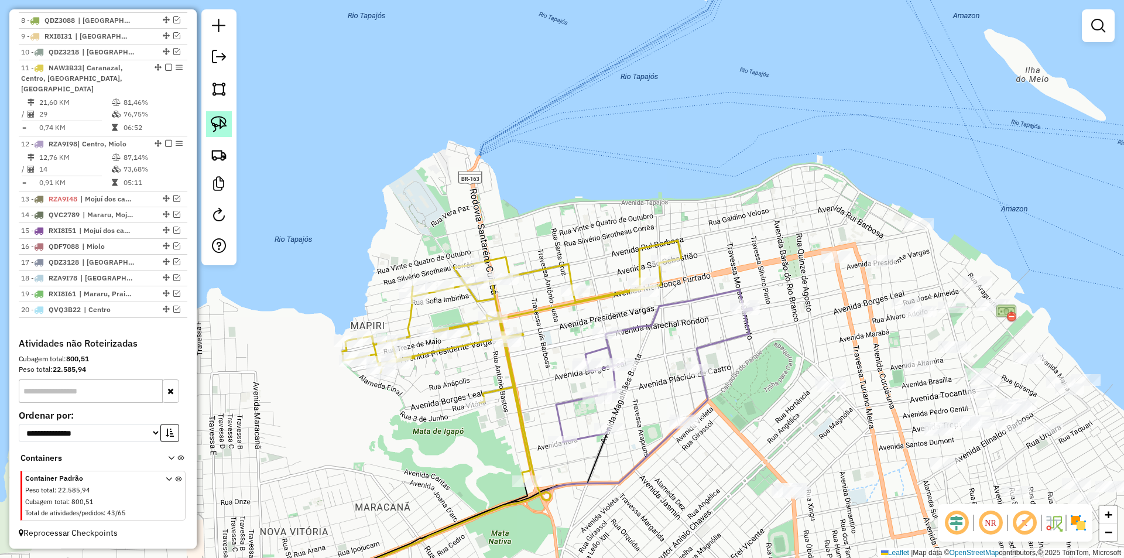
click at [221, 125] on img at bounding box center [219, 124] width 16 height 16
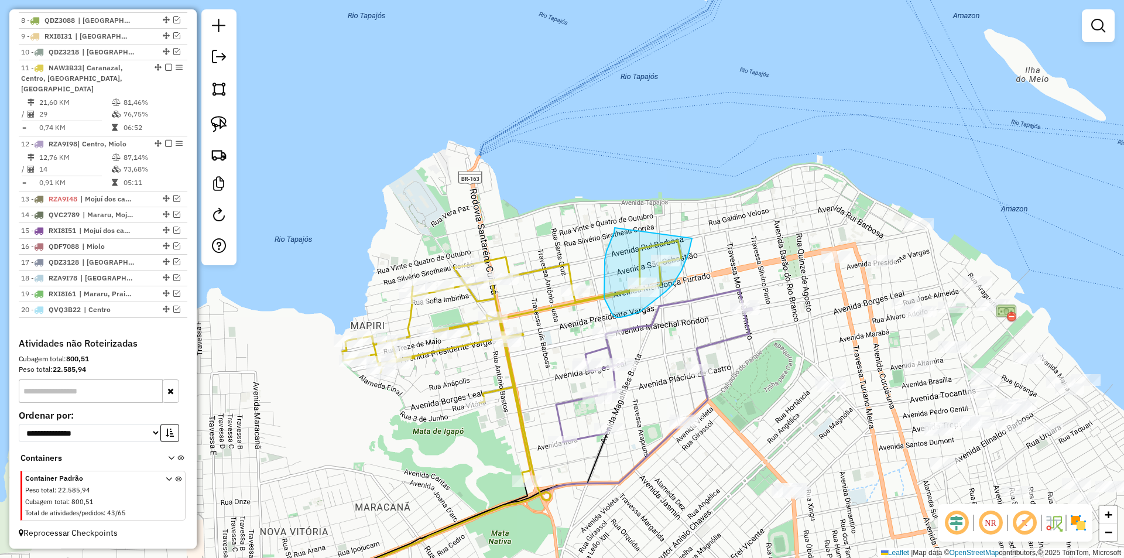
drag, startPoint x: 615, startPoint y: 228, endPoint x: 693, endPoint y: 231, distance: 78.5
click at [220, 120] on img at bounding box center [219, 124] width 16 height 16
drag, startPoint x: 607, startPoint y: 246, endPoint x: 670, endPoint y: 298, distance: 82.3
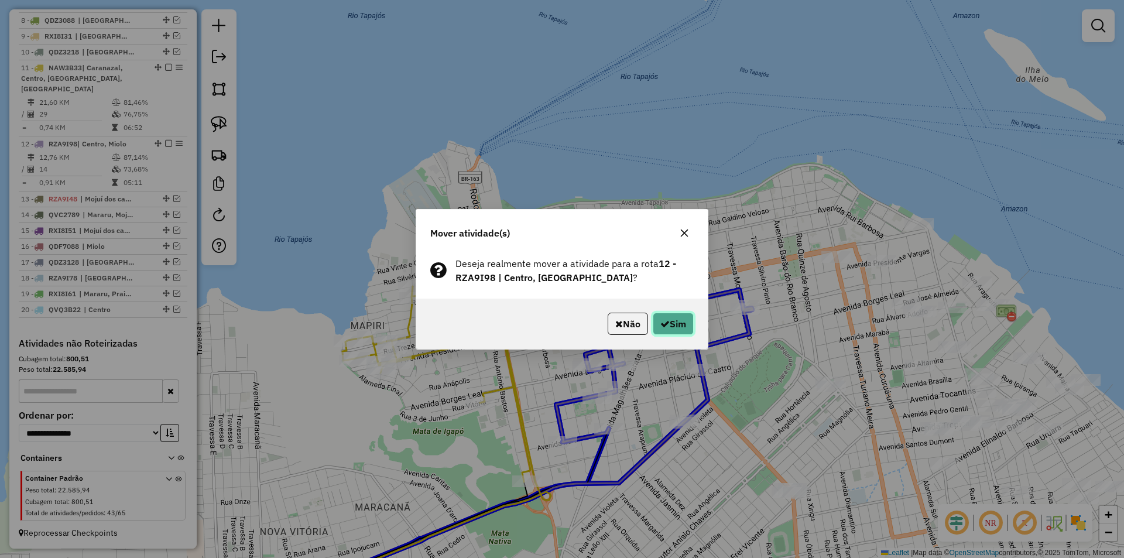
click at [666, 321] on icon "button" at bounding box center [664, 323] width 9 height 9
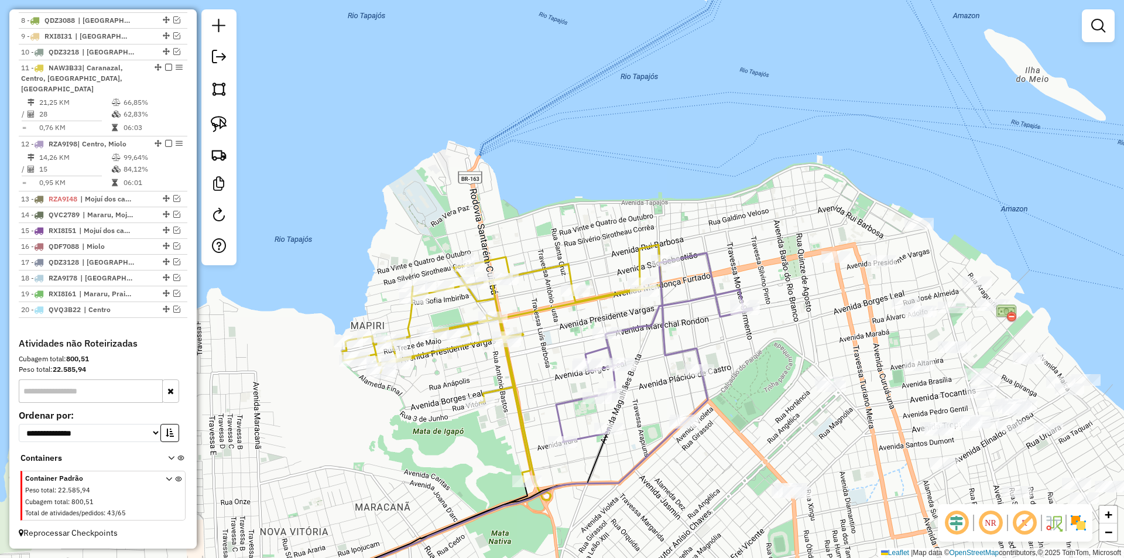
click at [657, 317] on icon at bounding box center [654, 347] width 196 height 189
select select "**********"
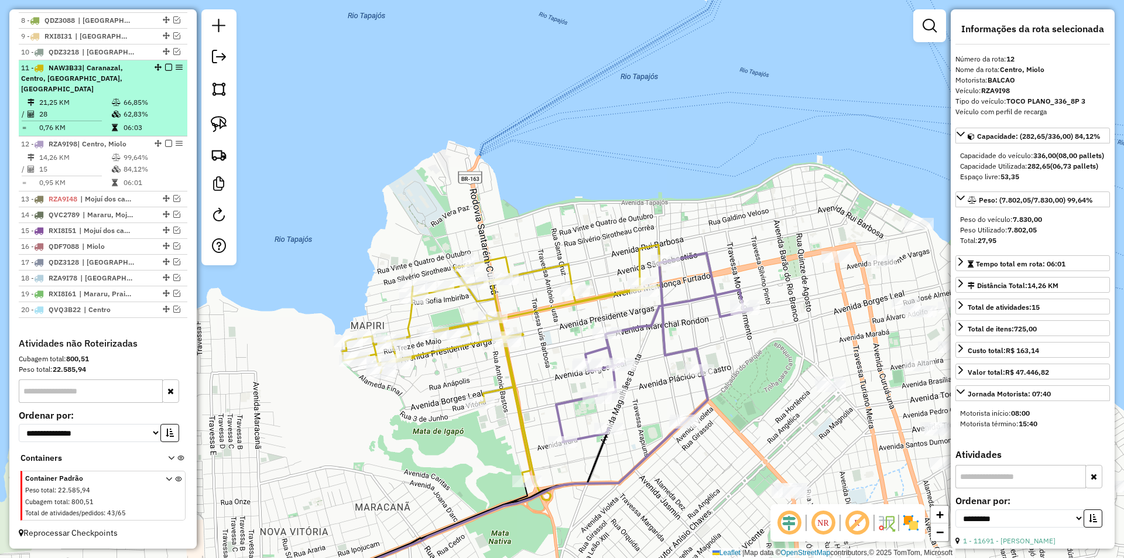
click at [159, 94] on div "11 - NAW3B33 | Caranazal, Centro, Mapiri, Miolo" at bounding box center [103, 79] width 164 height 32
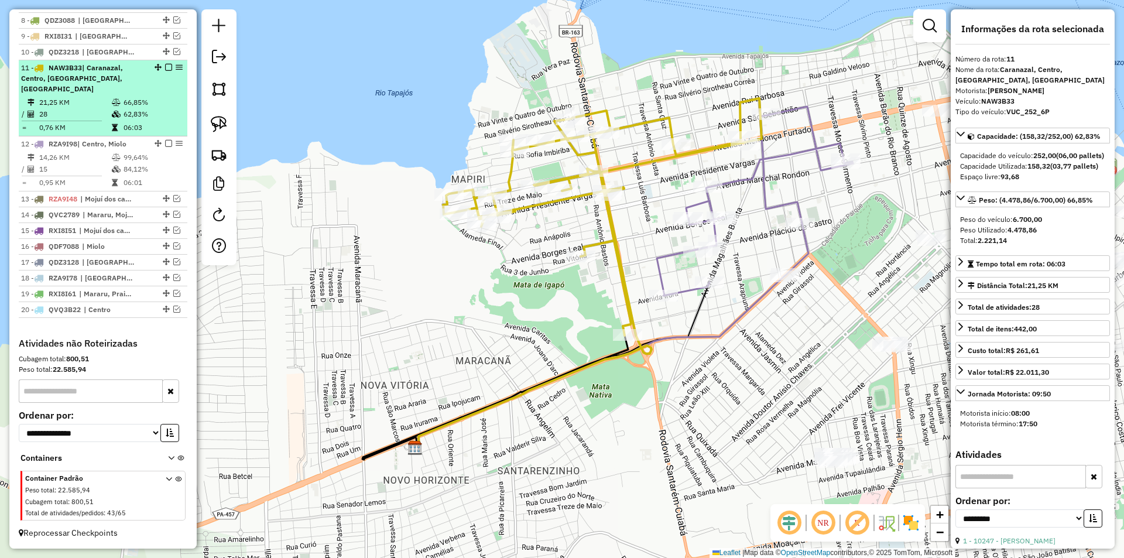
click at [166, 73] on div "11 - NAW3B33 | Caranazal, Centro, Mapiri, Miolo" at bounding box center [103, 79] width 164 height 32
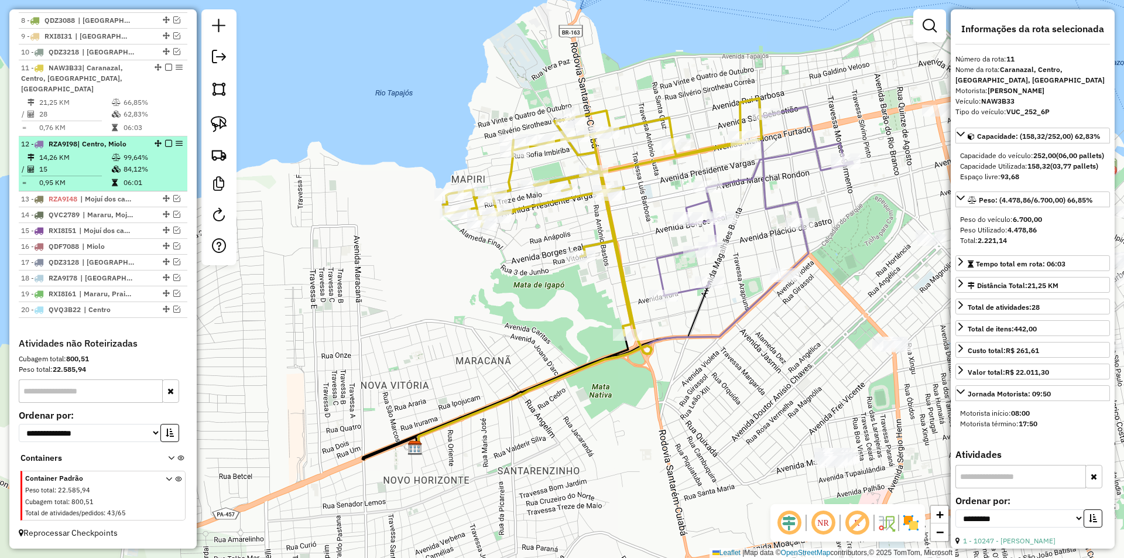
click at [167, 143] on em at bounding box center [168, 143] width 7 height 7
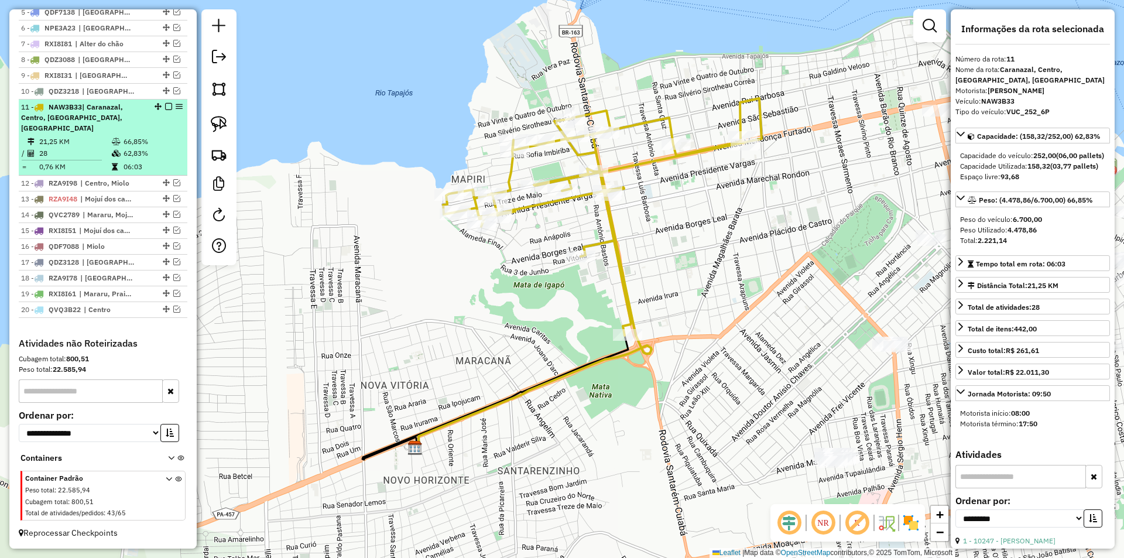
click at [165, 110] on em at bounding box center [168, 106] width 7 height 7
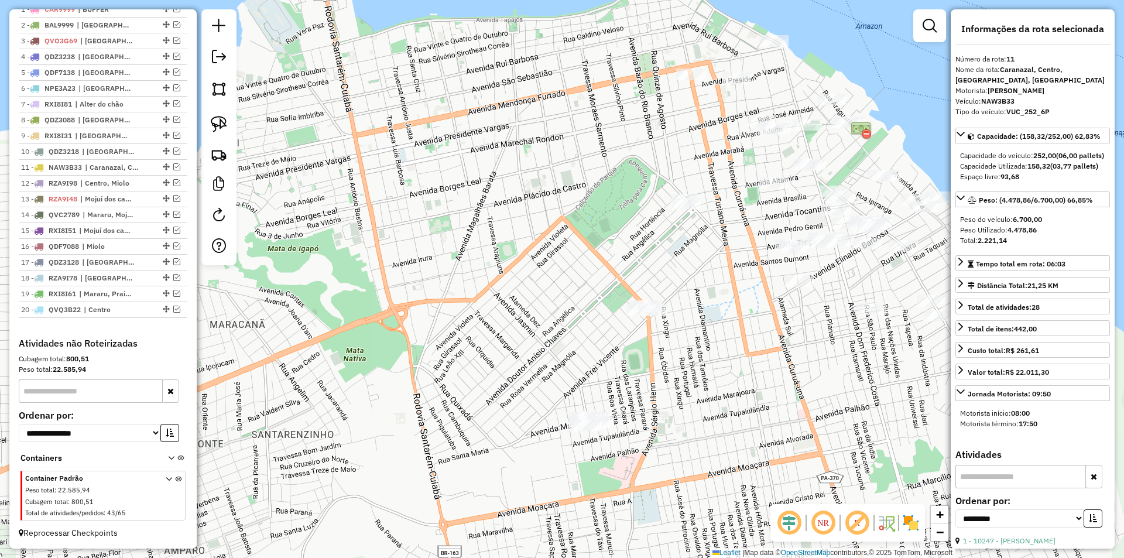
drag, startPoint x: 613, startPoint y: 284, endPoint x: 349, endPoint y: 239, distance: 267.8
click at [349, 239] on div "Janela de atendimento Grade de atendimento Capacidade Transportadoras Veículos …" at bounding box center [562, 279] width 1124 height 558
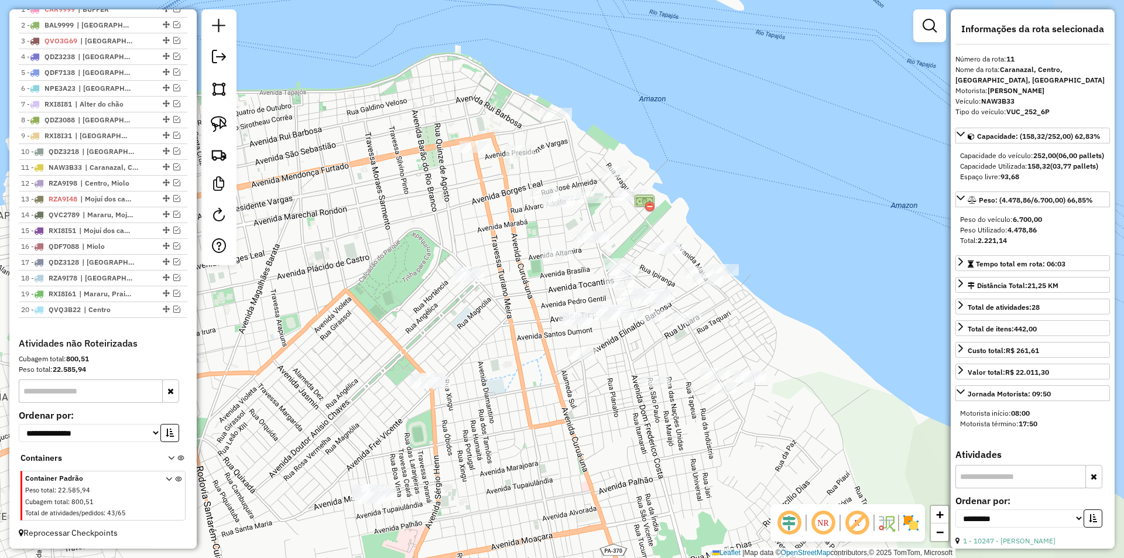
drag, startPoint x: 503, startPoint y: 265, endPoint x: 358, endPoint y: 338, distance: 162.3
click at [358, 338] on div "Janela de atendimento Grade de atendimento Capacidade Transportadoras Veículos …" at bounding box center [562, 279] width 1124 height 558
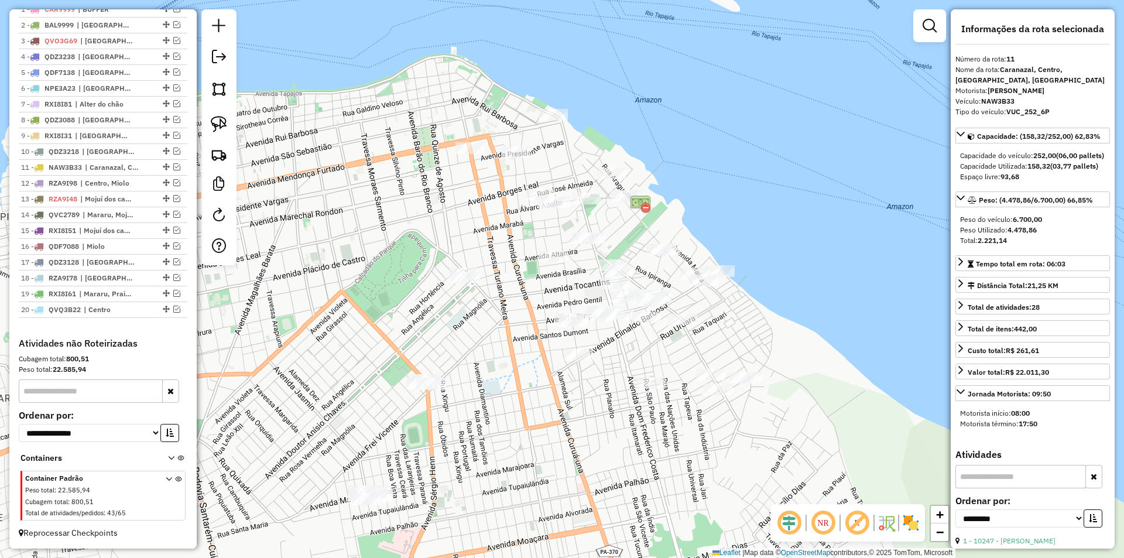
drag, startPoint x: 353, startPoint y: 314, endPoint x: 300, endPoint y: 313, distance: 52.7
click at [301, 314] on div "Janela de atendimento Grade de atendimento Capacidade Transportadoras Veículos …" at bounding box center [562, 279] width 1124 height 558
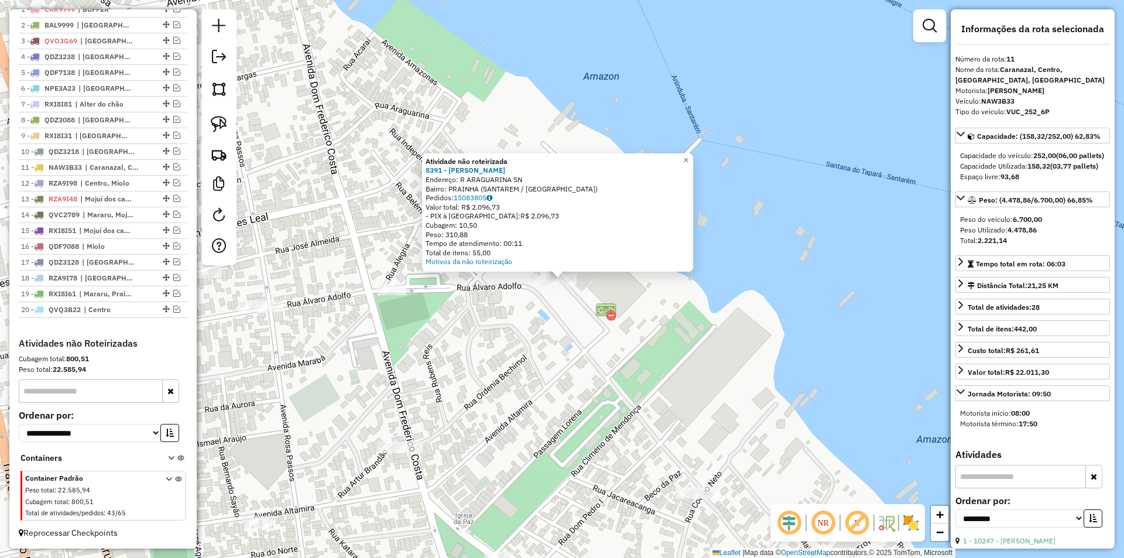
click at [549, 285] on div at bounding box center [545, 279] width 29 height 12
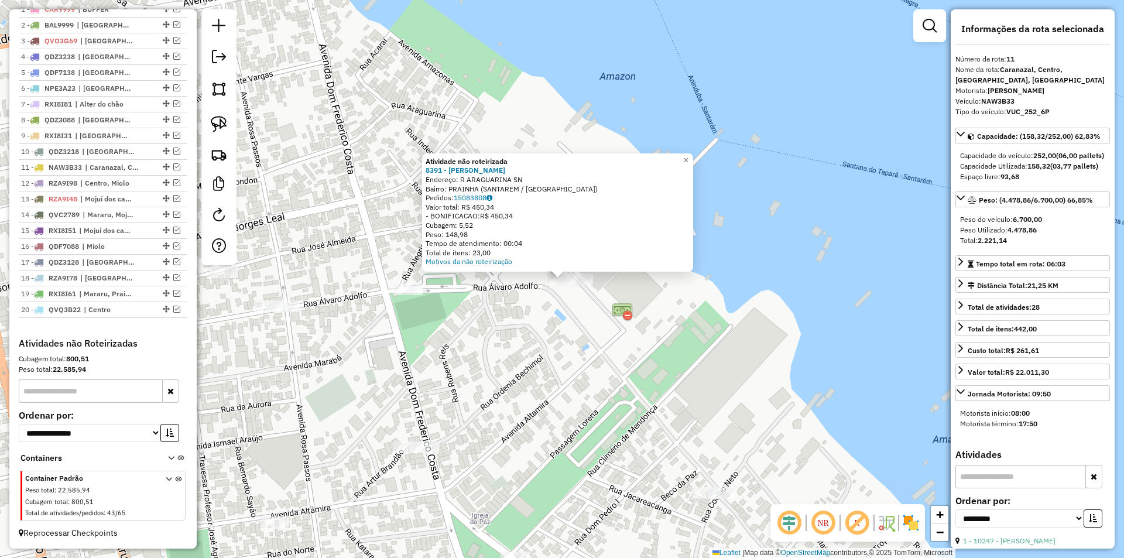
click at [708, 411] on div "Atividade não roteirizada 8391 - JOSIMAR LORINI Endereço: R ARAGUARINA SN Bairr…" at bounding box center [562, 279] width 1124 height 558
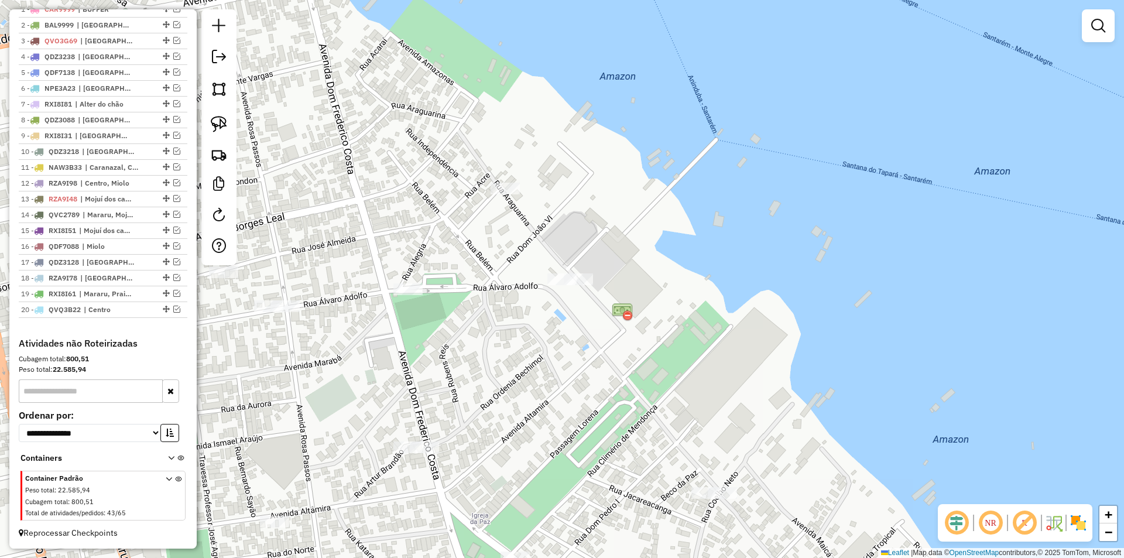
click at [690, 375] on div "Janela de atendimento Grade de atendimento Capacidade Transportadoras Veículos …" at bounding box center [562, 279] width 1124 height 558
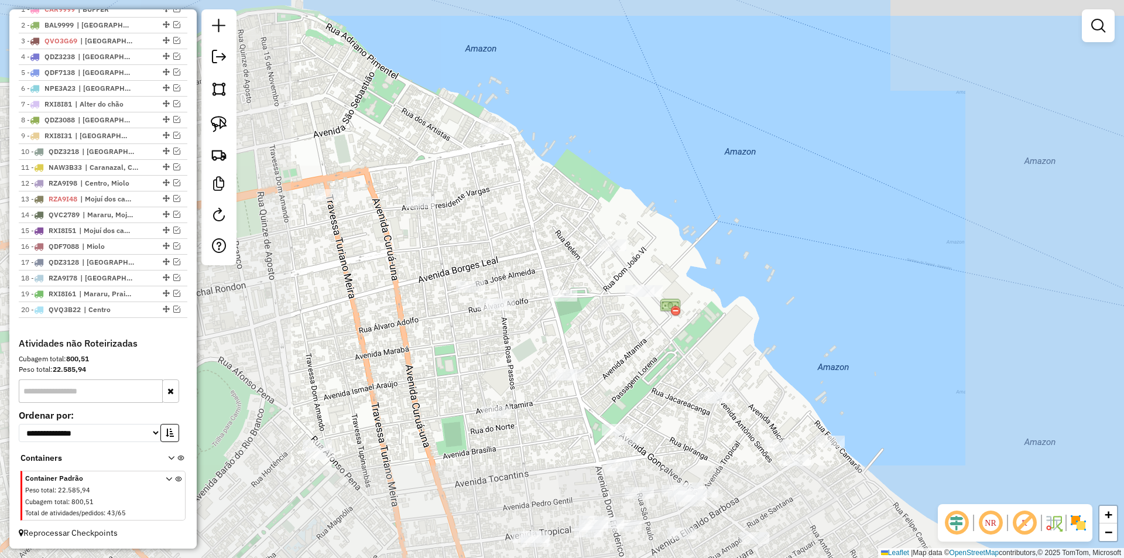
drag, startPoint x: 690, startPoint y: 375, endPoint x: 708, endPoint y: 324, distance: 53.3
click at [708, 325] on div "Janela de atendimento Grade de atendimento Capacidade Transportadoras Veículos …" at bounding box center [562, 279] width 1124 height 558
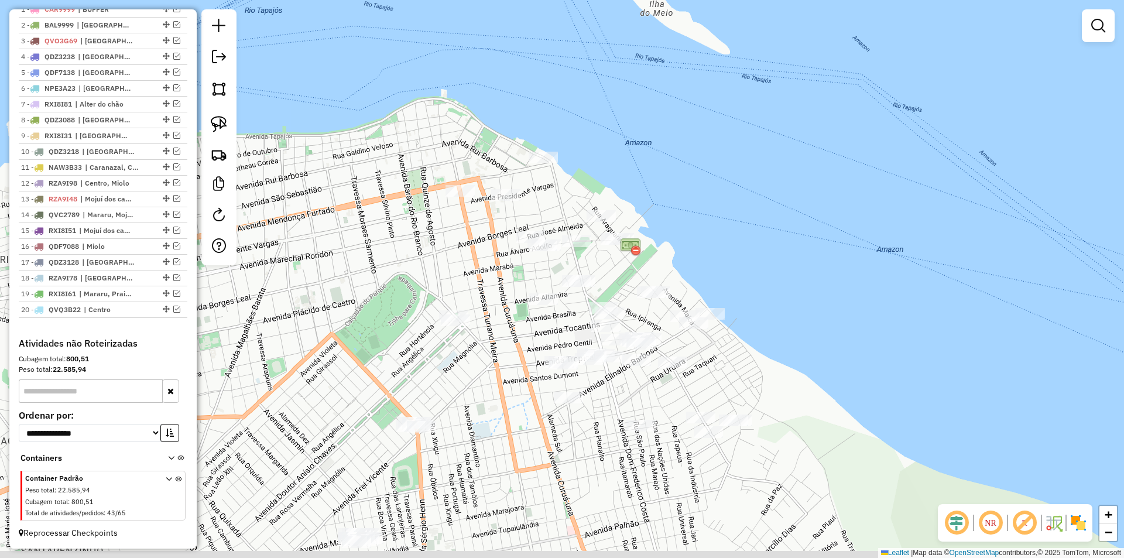
drag, startPoint x: 708, startPoint y: 322, endPoint x: 647, endPoint y: 260, distance: 86.5
click at [647, 260] on div "Janela de atendimento Grade de atendimento Capacidade Transportadoras Veículos …" at bounding box center [562, 279] width 1124 height 558
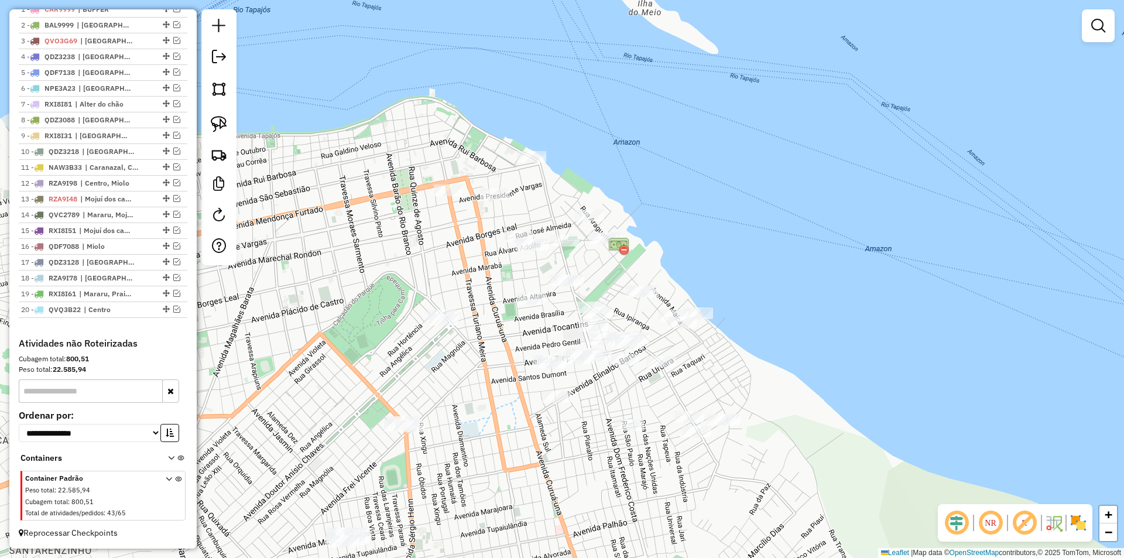
drag, startPoint x: 647, startPoint y: 260, endPoint x: 591, endPoint y: 265, distance: 57.0
click at [591, 265] on div "Janela de atendimento Grade de atendimento Capacidade Transportadoras Veículos …" at bounding box center [562, 279] width 1124 height 558
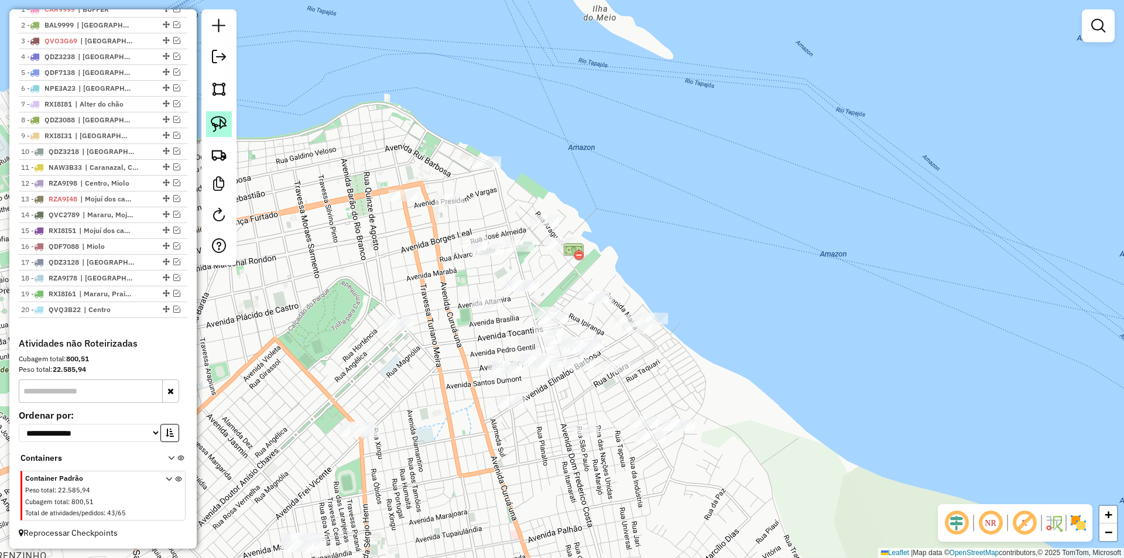
click at [216, 124] on img at bounding box center [219, 124] width 16 height 16
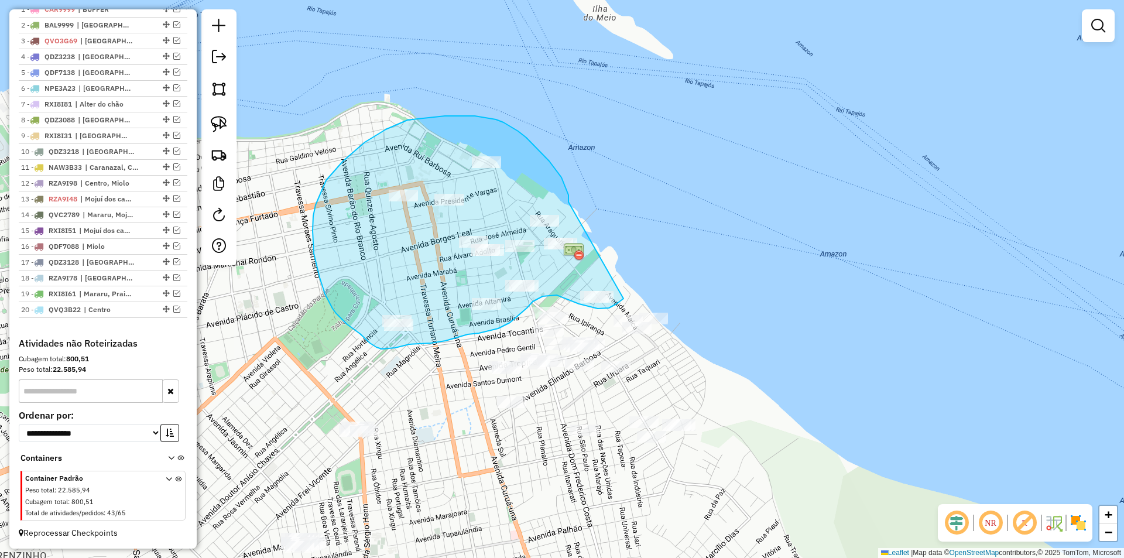
drag, startPoint x: 567, startPoint y: 193, endPoint x: 623, endPoint y: 298, distance: 119.9
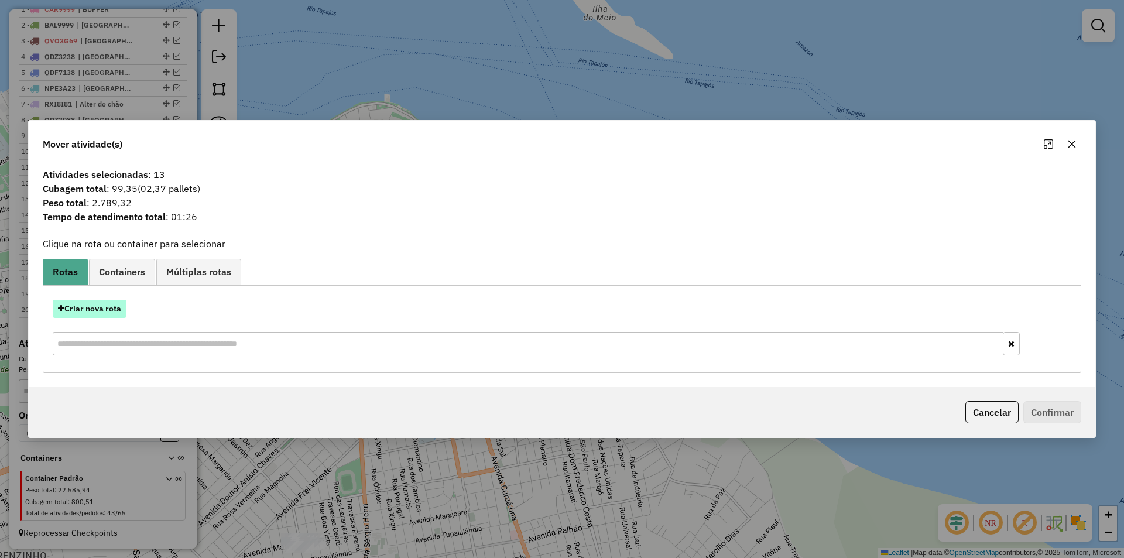
click at [116, 313] on button "Criar nova rota" at bounding box center [90, 309] width 74 height 18
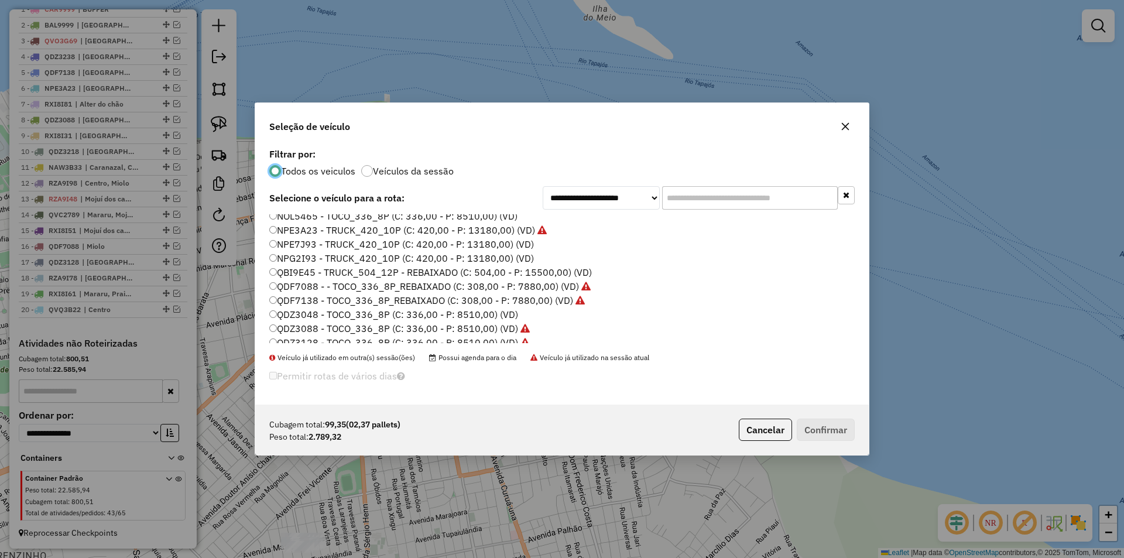
scroll to position [176, 0]
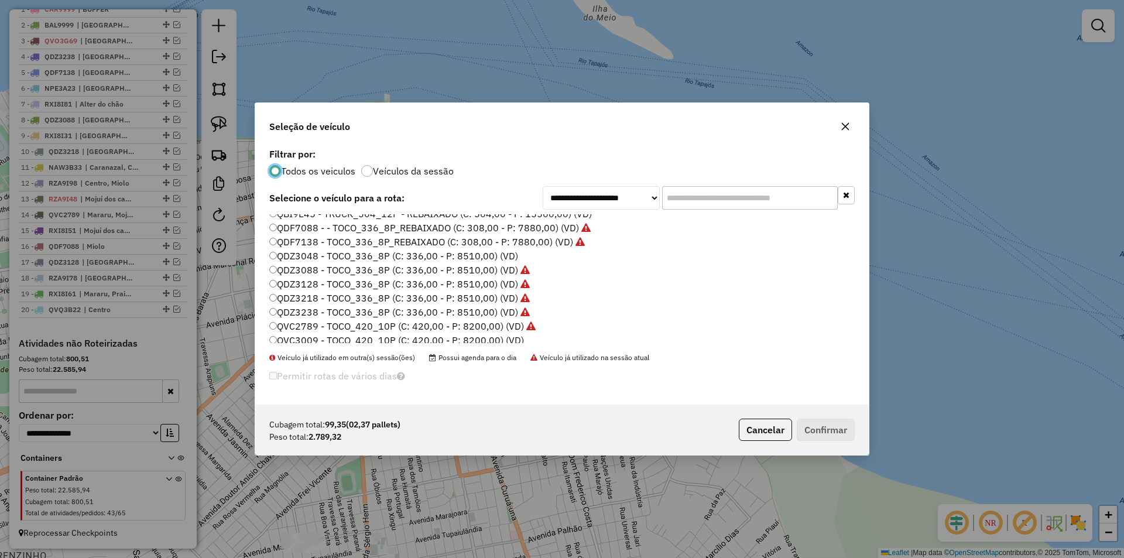
drag, startPoint x: 449, startPoint y: 253, endPoint x: 653, endPoint y: 283, distance: 206.3
click at [449, 253] on label "QDZ3048 - TOCO_336_8P (C: 336,00 - P: 8510,00) (VD)" at bounding box center [393, 256] width 249 height 14
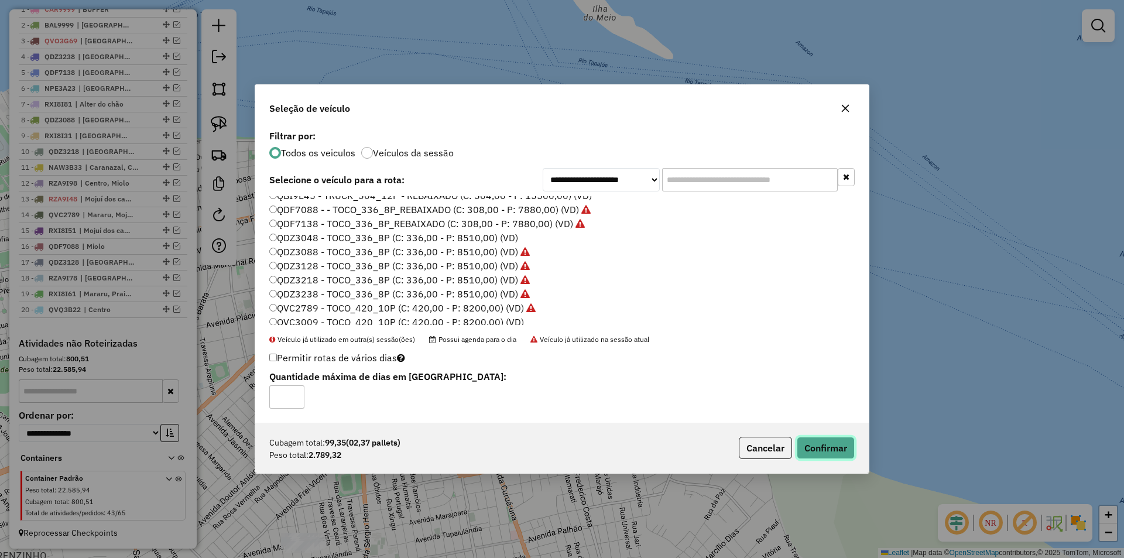
click at [821, 447] on button "Confirmar" at bounding box center [826, 448] width 58 height 22
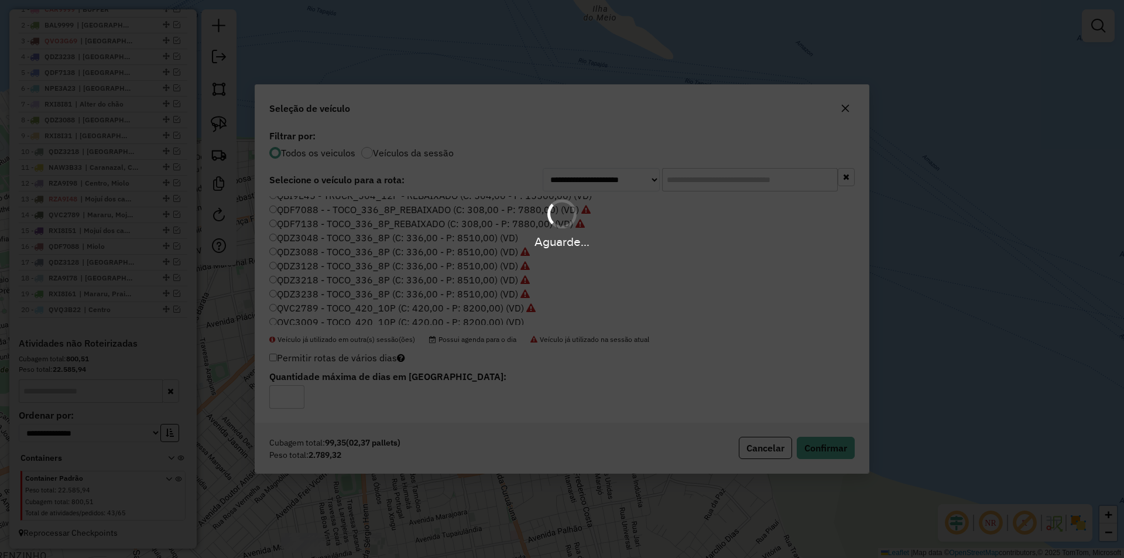
scroll to position [551, 0]
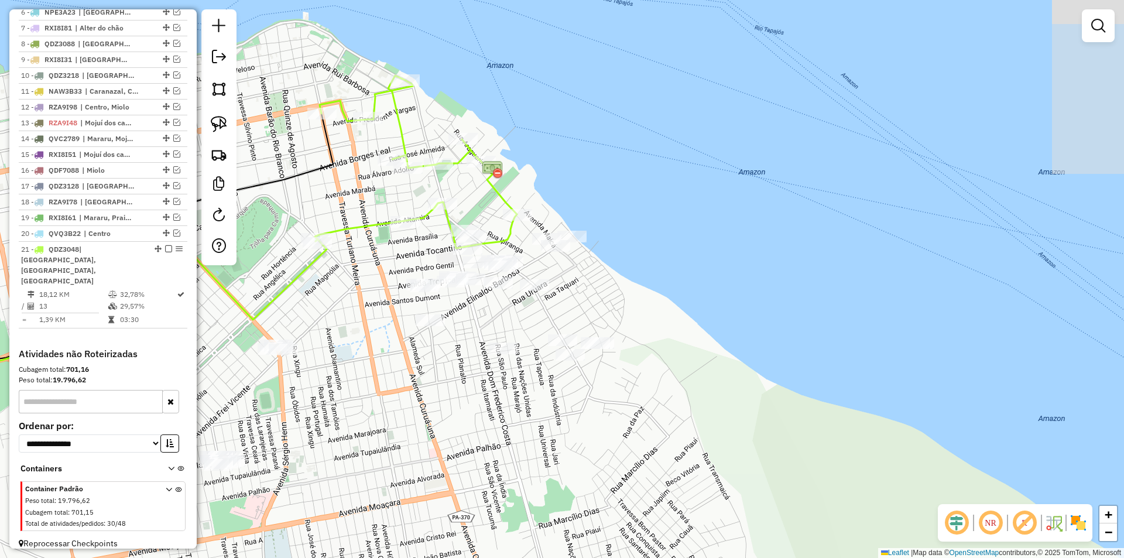
drag, startPoint x: 464, startPoint y: 345, endPoint x: 389, endPoint y: 255, distance: 117.7
click at [385, 258] on div "Janela de atendimento Grade de atendimento Capacidade Transportadoras Veículos …" at bounding box center [562, 279] width 1124 height 558
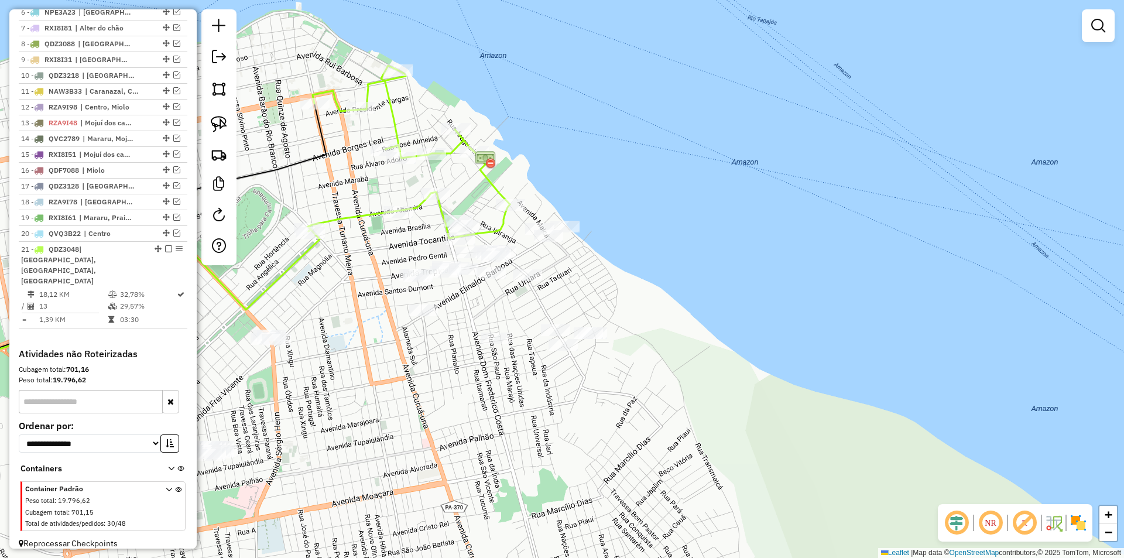
drag, startPoint x: 481, startPoint y: 224, endPoint x: 478, endPoint y: 205, distance: 18.9
click at [478, 205] on div "Janela de atendimento Grade de atendimento Capacidade Transportadoras Veículos …" at bounding box center [562, 279] width 1124 height 558
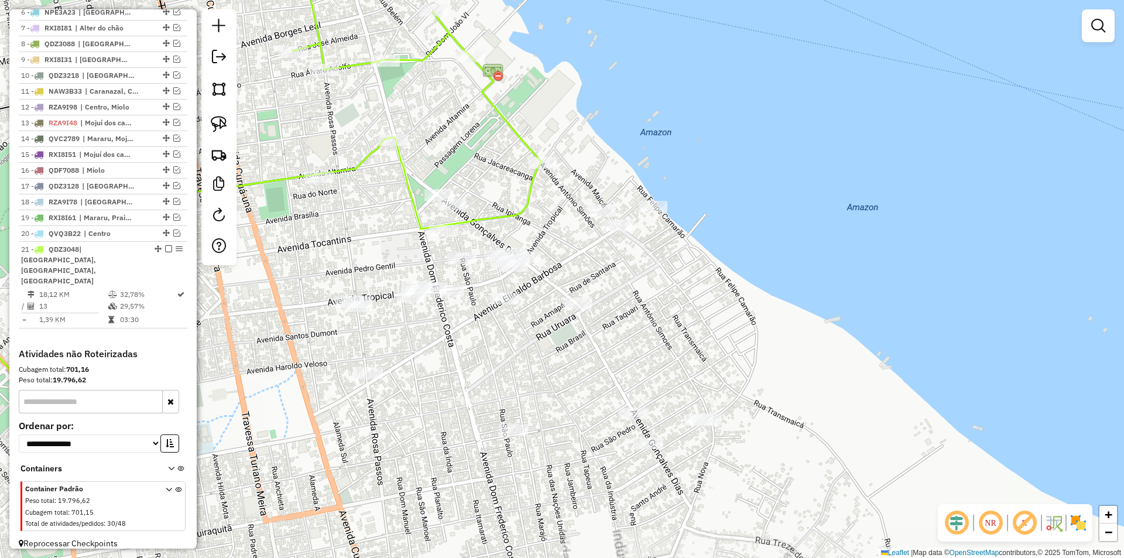
drag, startPoint x: 478, startPoint y: 205, endPoint x: 490, endPoint y: 187, distance: 21.4
click at [490, 187] on div "Janela de atendimento Grade de atendimento Capacidade Transportadoras Veículos …" at bounding box center [562, 279] width 1124 height 558
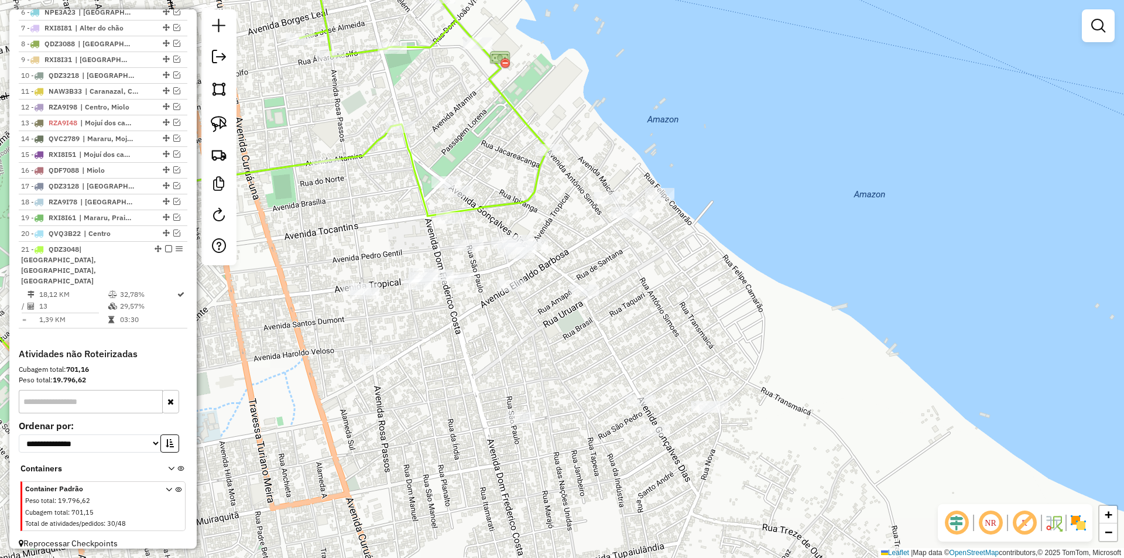
click at [205, 118] on div at bounding box center [218, 137] width 35 height 256
click at [221, 122] on img at bounding box center [219, 124] width 16 height 16
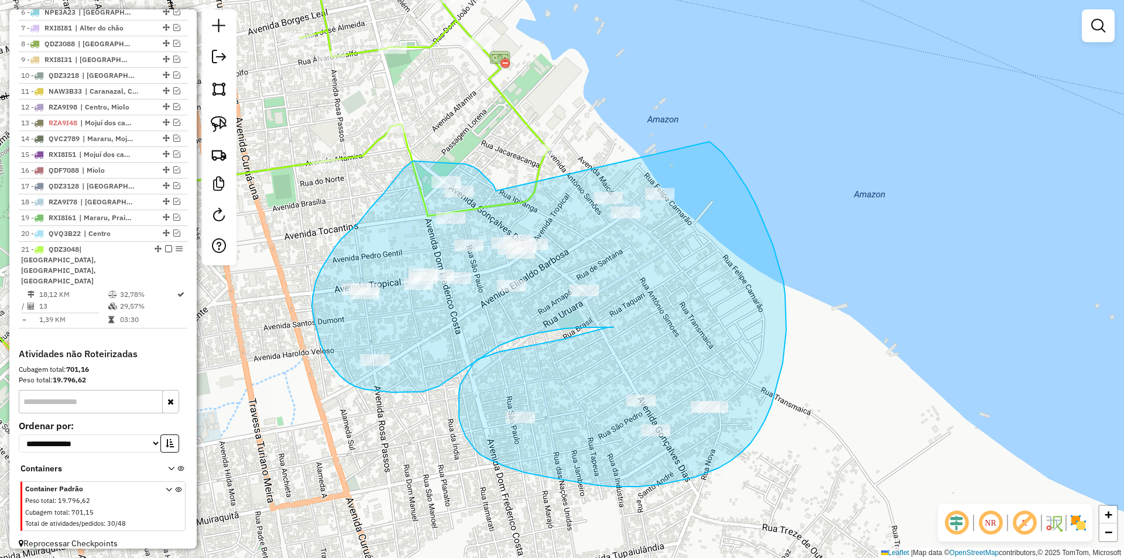
drag, startPoint x: 496, startPoint y: 191, endPoint x: 709, endPoint y: 142, distance: 219.2
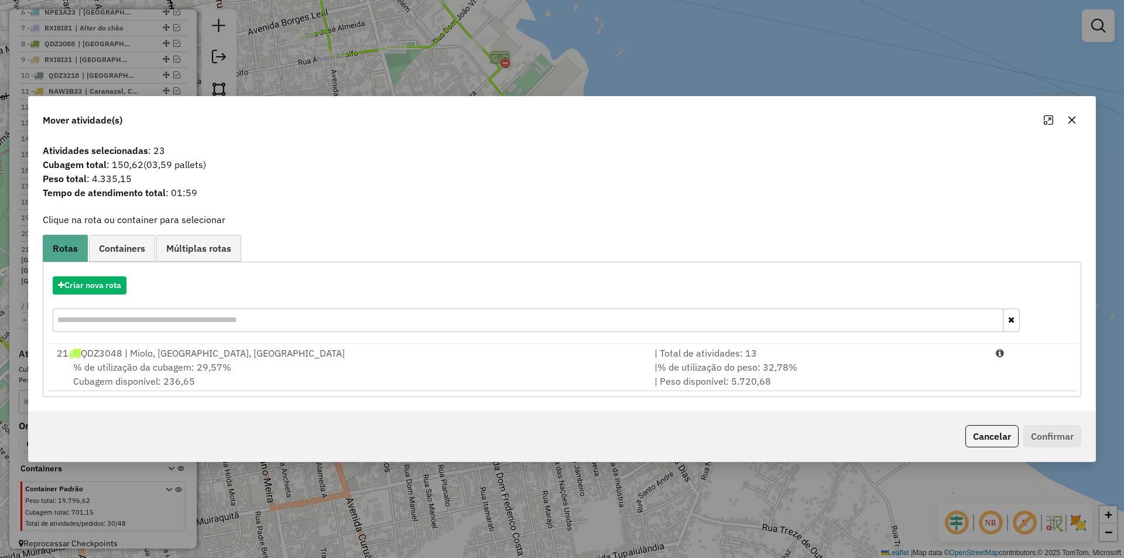
click at [778, 363] on span "% de utilização do peso: 32,78%" at bounding box center [727, 367] width 140 height 12
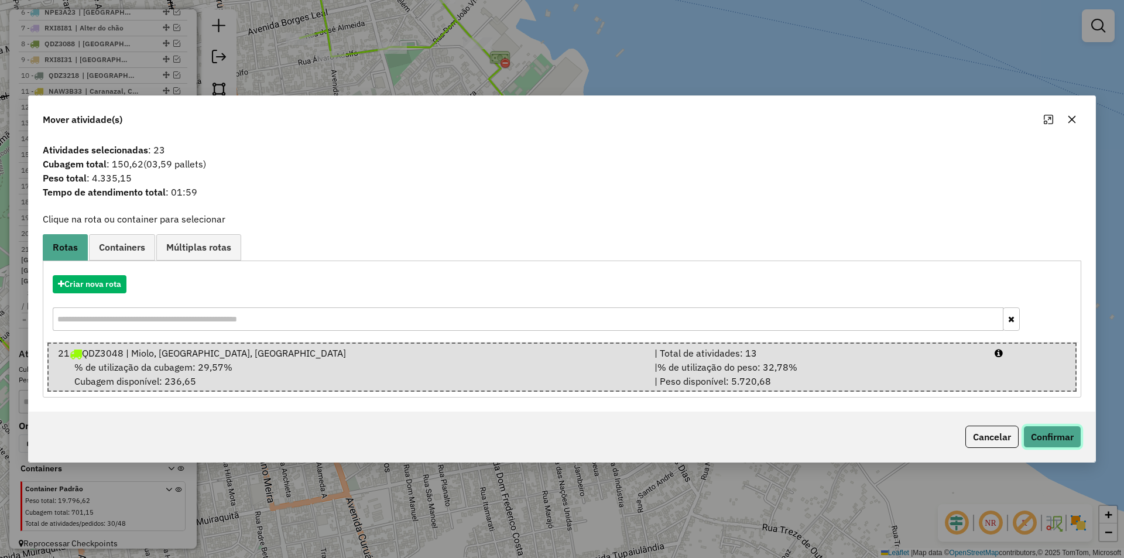
click at [1050, 439] on button "Confirmar" at bounding box center [1052, 436] width 58 height 22
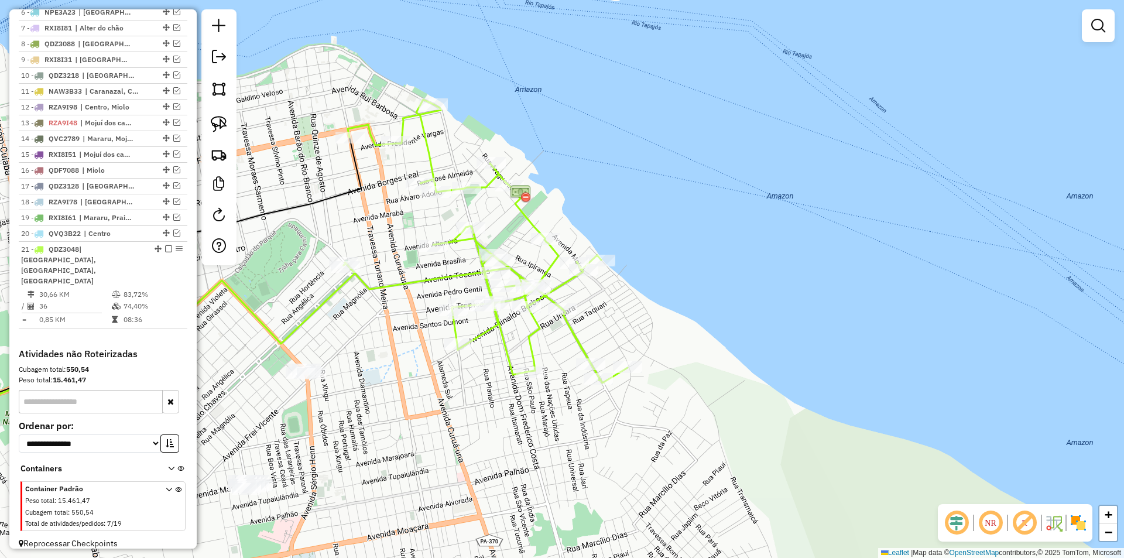
click at [529, 332] on icon at bounding box center [486, 240] width 284 height 283
select select "**********"
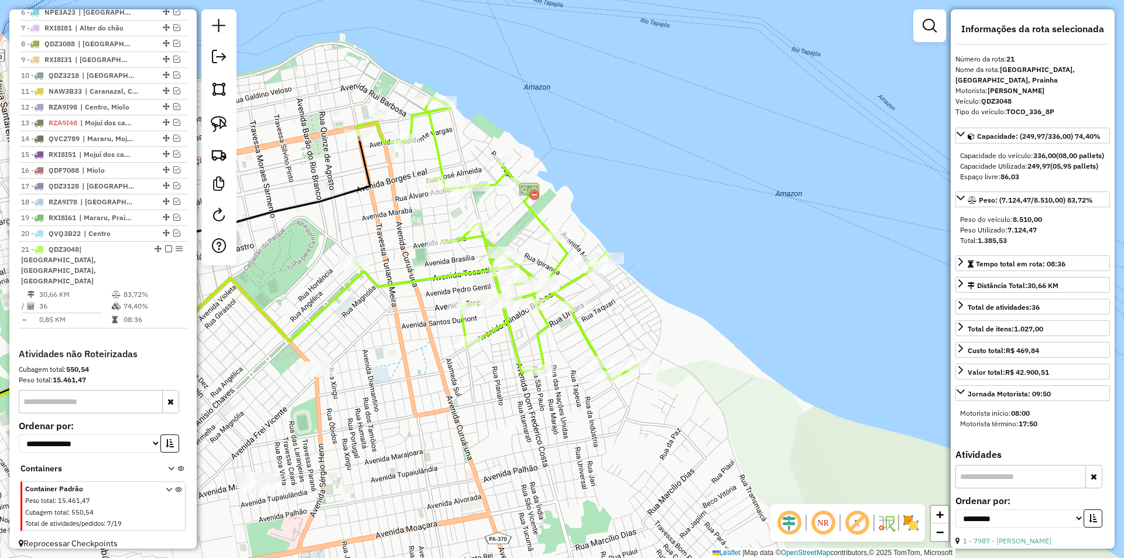
drag, startPoint x: 365, startPoint y: 357, endPoint x: 450, endPoint y: 330, distance: 89.8
click at [450, 330] on div "Janela de atendimento Grade de atendimento Capacidade Transportadoras Veículos …" at bounding box center [562, 279] width 1124 height 558
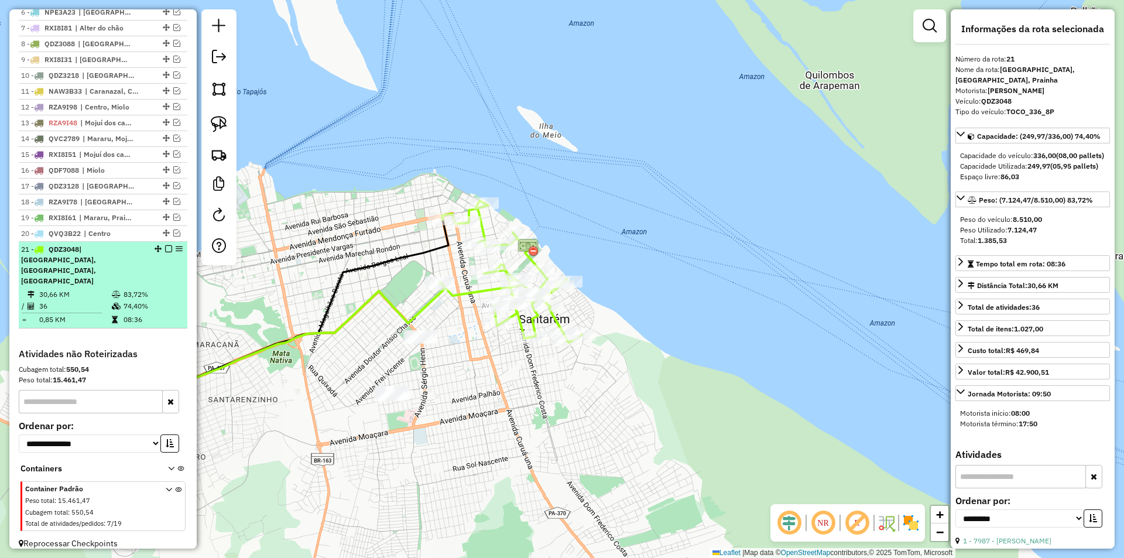
click at [159, 289] on td "83,72%" at bounding box center [152, 295] width 59 height 12
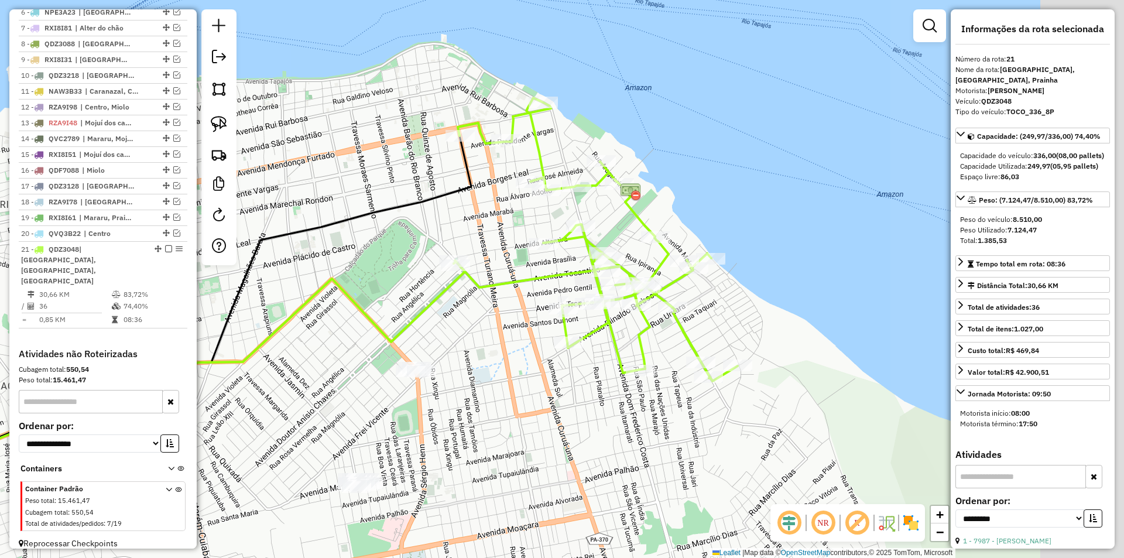
drag, startPoint x: 408, startPoint y: 318, endPoint x: 249, endPoint y: 330, distance: 159.0
click at [249, 330] on div "Janela de atendimento Grade de atendimento Capacidade Transportadoras Veículos …" at bounding box center [562, 279] width 1124 height 558
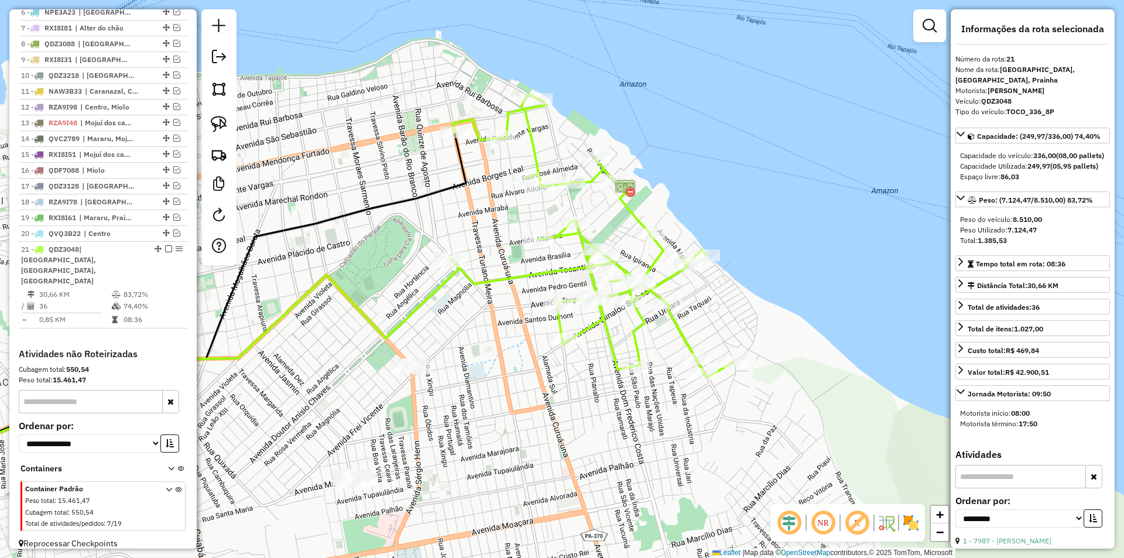
drag, startPoint x: 273, startPoint y: 322, endPoint x: 263, endPoint y: 308, distance: 17.2
click at [263, 308] on div "Janela de atendimento Grade de atendimento Capacidade Transportadoras Veículos …" at bounding box center [562, 279] width 1124 height 558
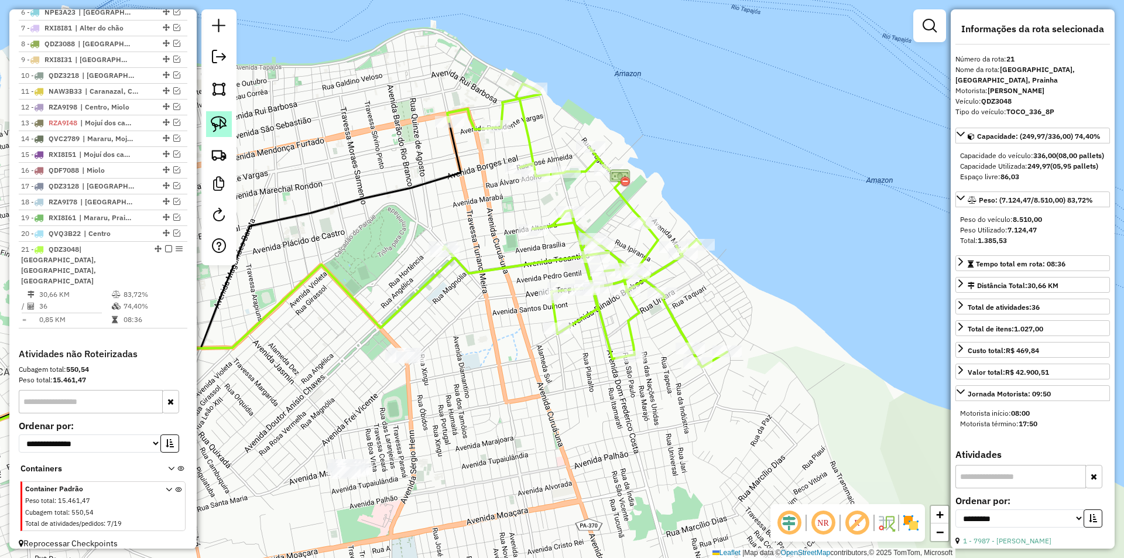
click at [224, 131] on img at bounding box center [219, 124] width 16 height 16
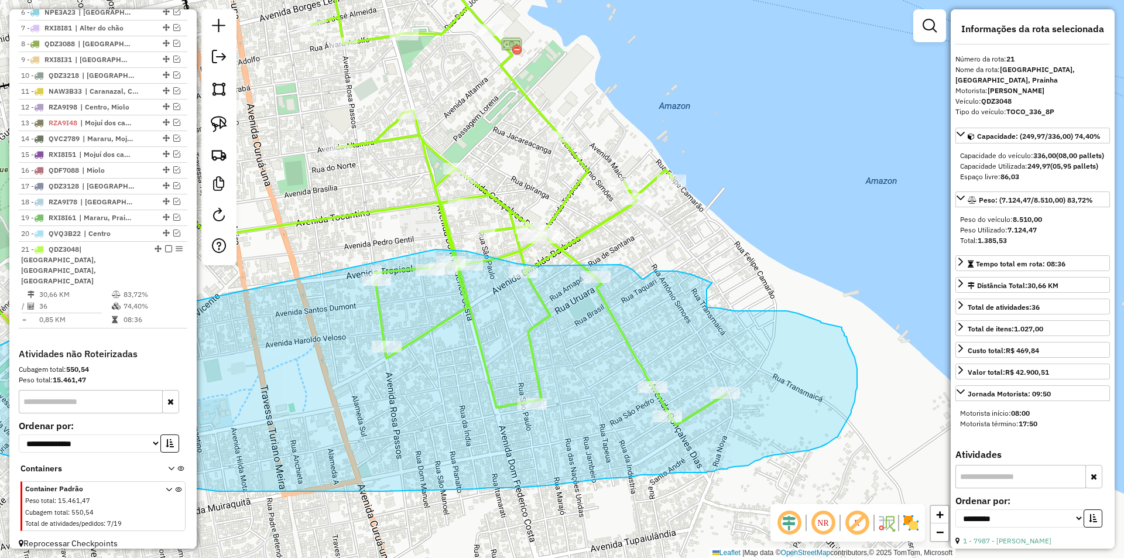
drag, startPoint x: 422, startPoint y: 311, endPoint x: 435, endPoint y: 249, distance: 63.5
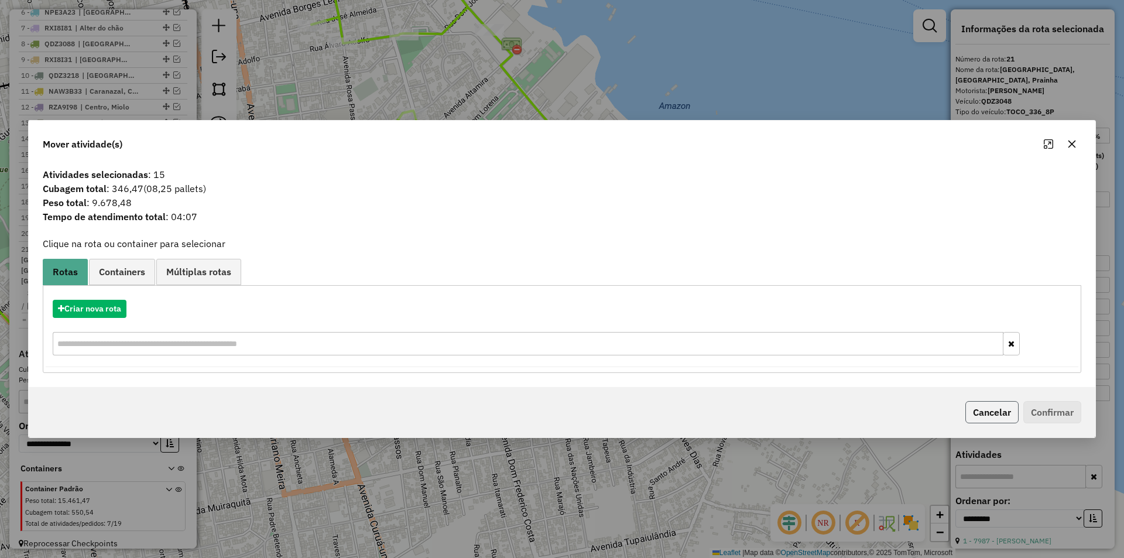
click at [1003, 412] on button "Cancelar" at bounding box center [991, 412] width 53 height 22
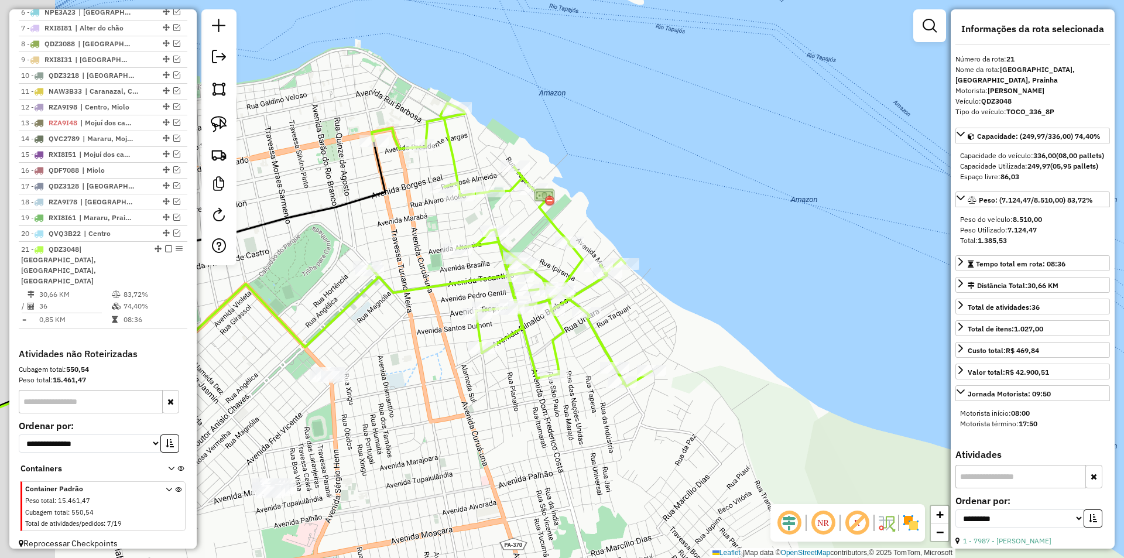
drag, startPoint x: 426, startPoint y: 438, endPoint x: 487, endPoint y: 406, distance: 69.1
click at [487, 406] on div "Janela de atendimento Grade de atendimento Capacidade Transportadoras Veículos …" at bounding box center [562, 279] width 1124 height 558
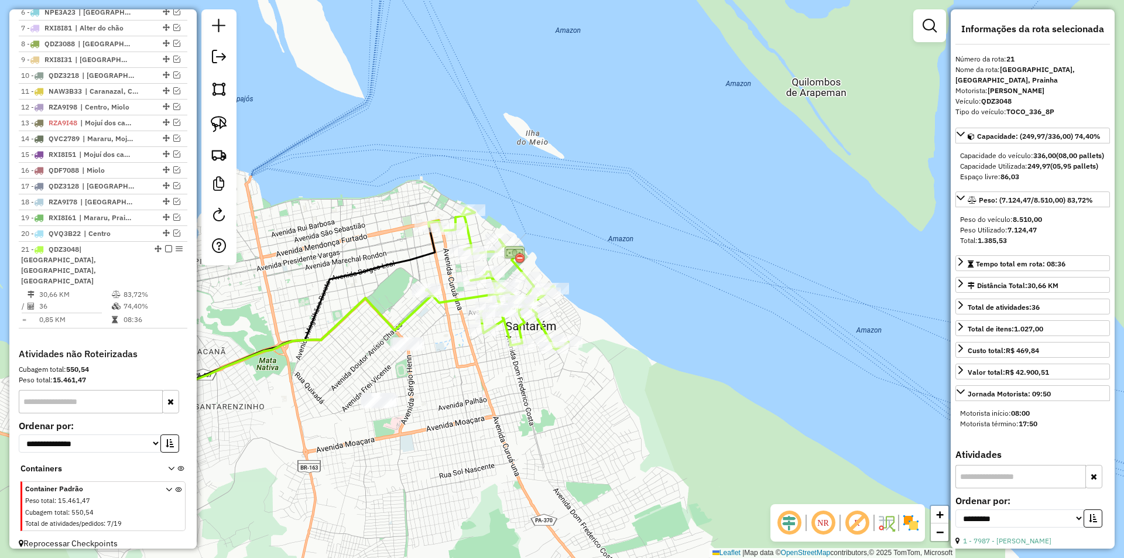
drag, startPoint x: 466, startPoint y: 428, endPoint x: 478, endPoint y: 378, distance: 51.1
click at [478, 378] on div "Janela de atendimento Grade de atendimento Capacidade Transportadoras Veículos …" at bounding box center [562, 279] width 1124 height 558
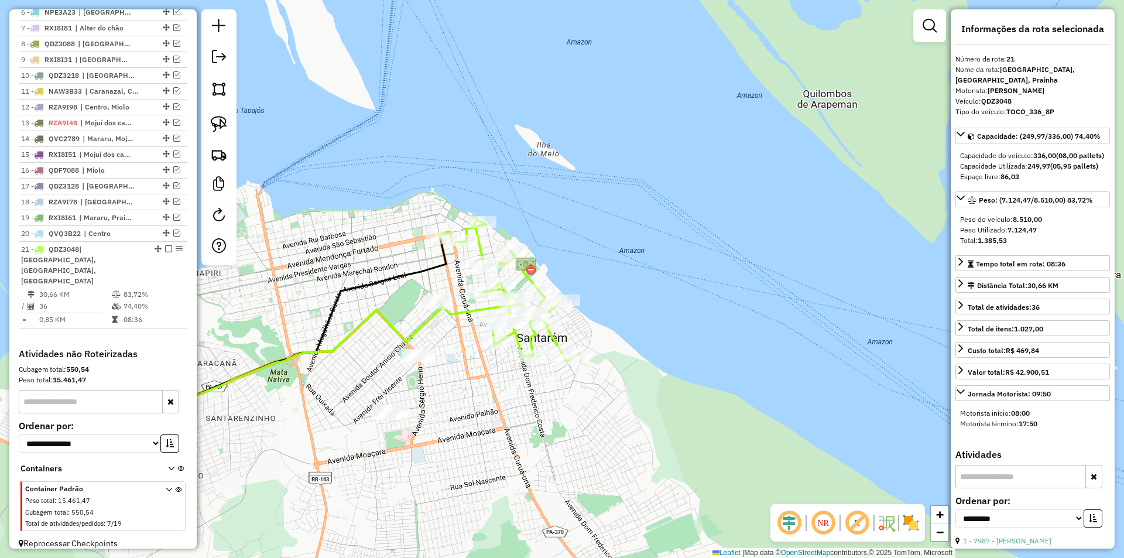
drag, startPoint x: 482, startPoint y: 399, endPoint x: 488, endPoint y: 405, distance: 7.9
click at [488, 405] on div "Janela de atendimento Grade de atendimento Capacidade Transportadoras Veículos …" at bounding box center [562, 279] width 1124 height 558
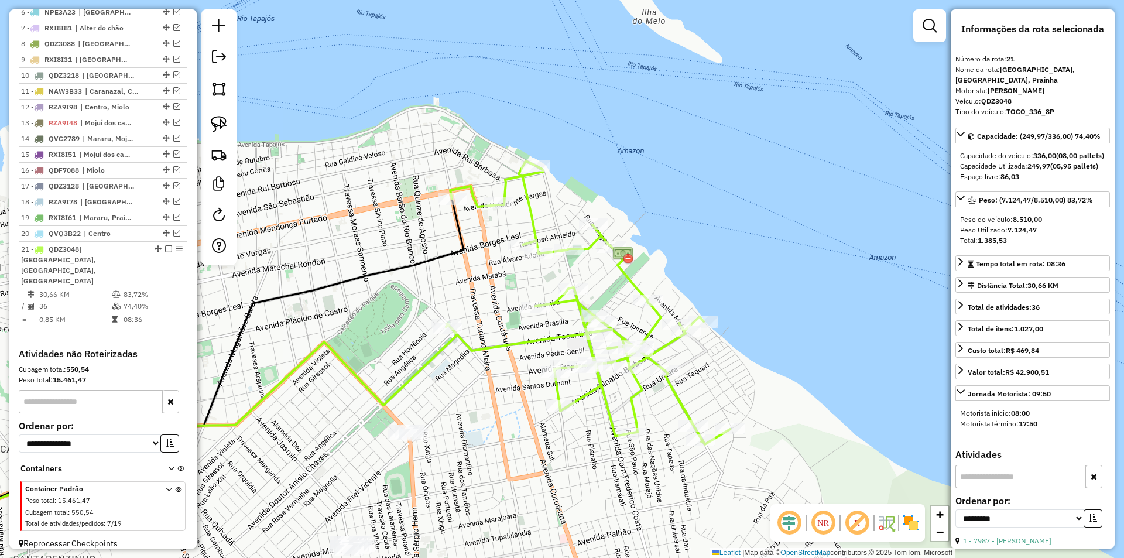
drag, startPoint x: 455, startPoint y: 342, endPoint x: 523, endPoint y: 317, distance: 72.4
click at [523, 317] on div "Janela de atendimento Grade de atendimento Capacidade Transportadoras Veículos …" at bounding box center [562, 279] width 1124 height 558
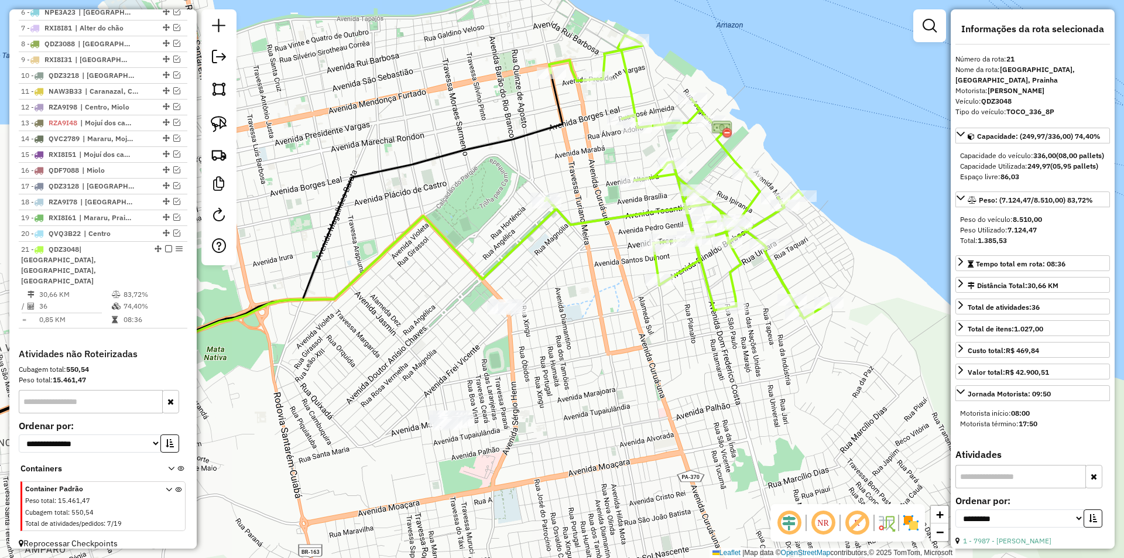
drag, startPoint x: 232, startPoint y: 343, endPoint x: 304, endPoint y: 226, distance: 137.7
click at [308, 224] on div "Janela de atendimento Grade de atendimento Capacidade Transportadoras Veículos …" at bounding box center [562, 279] width 1124 height 558
click at [223, 131] on img at bounding box center [219, 124] width 16 height 16
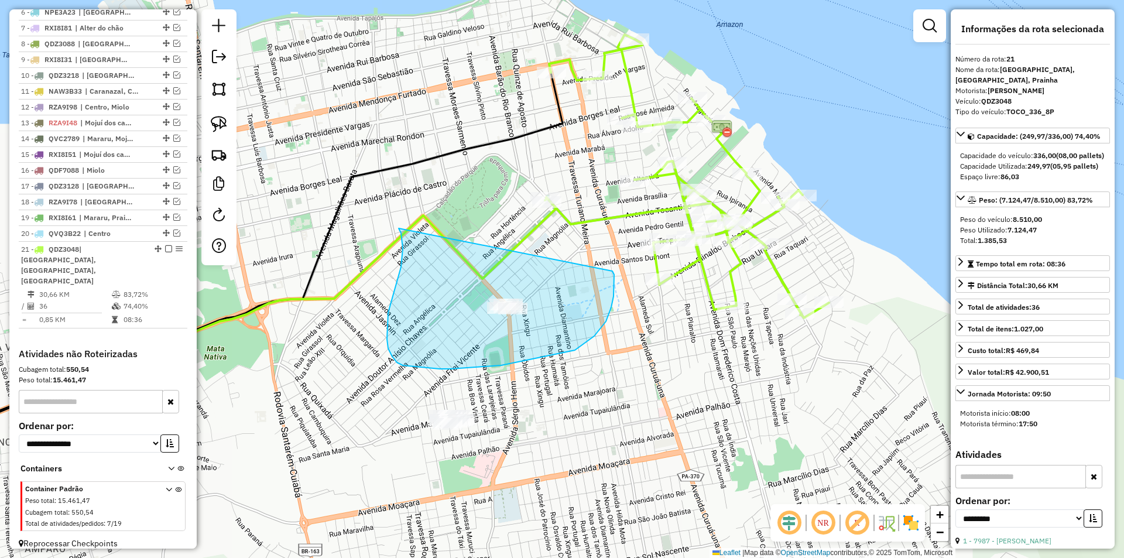
drag, startPoint x: 401, startPoint y: 233, endPoint x: 612, endPoint y: 271, distance: 214.7
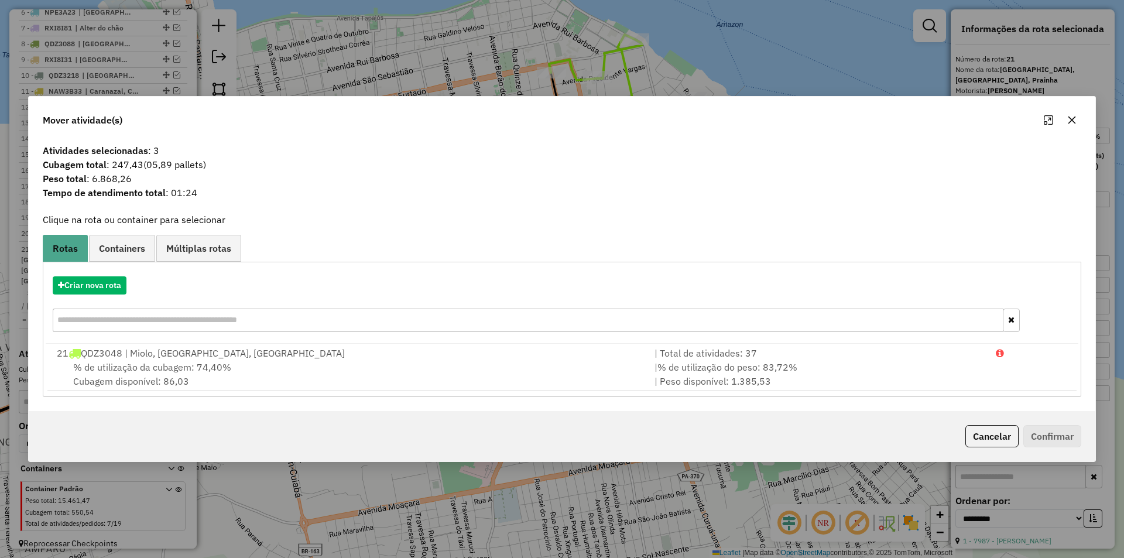
click at [107, 274] on div "Criar nova rota" at bounding box center [562, 305] width 1032 height 76
click at [121, 291] on button "Criar nova rota" at bounding box center [90, 285] width 74 height 18
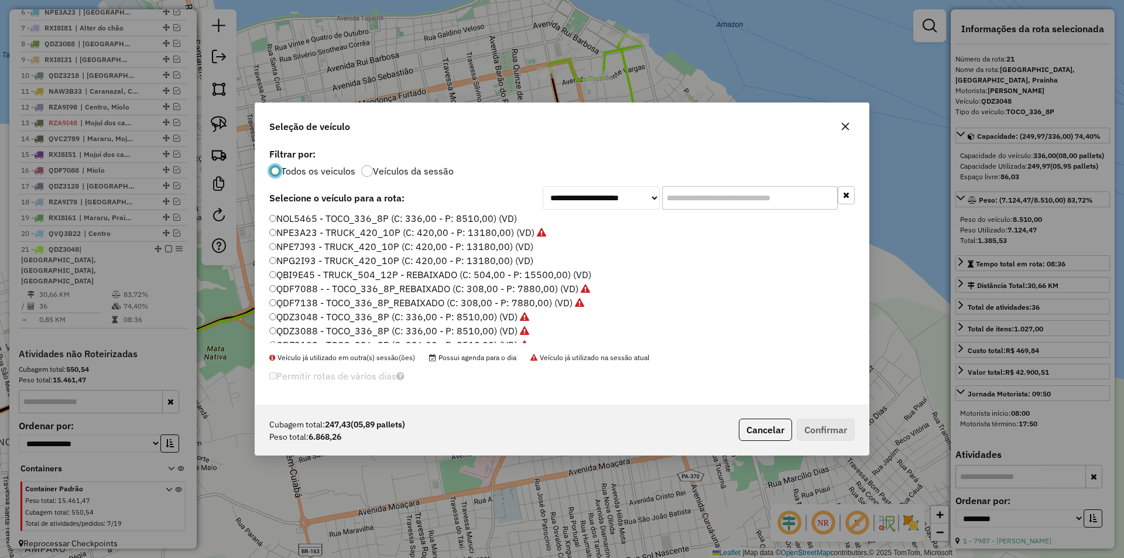
scroll to position [56, 0]
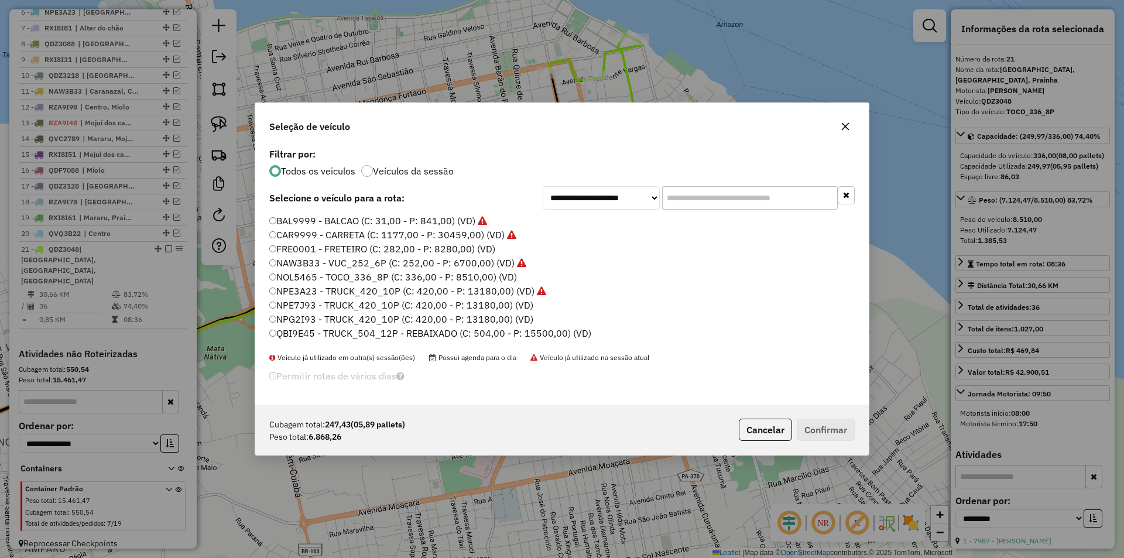
click at [310, 303] on label "NPE7J93 - TRUCK_420_10P (C: 420,00 - P: 13180,00) (VD)" at bounding box center [401, 305] width 264 height 14
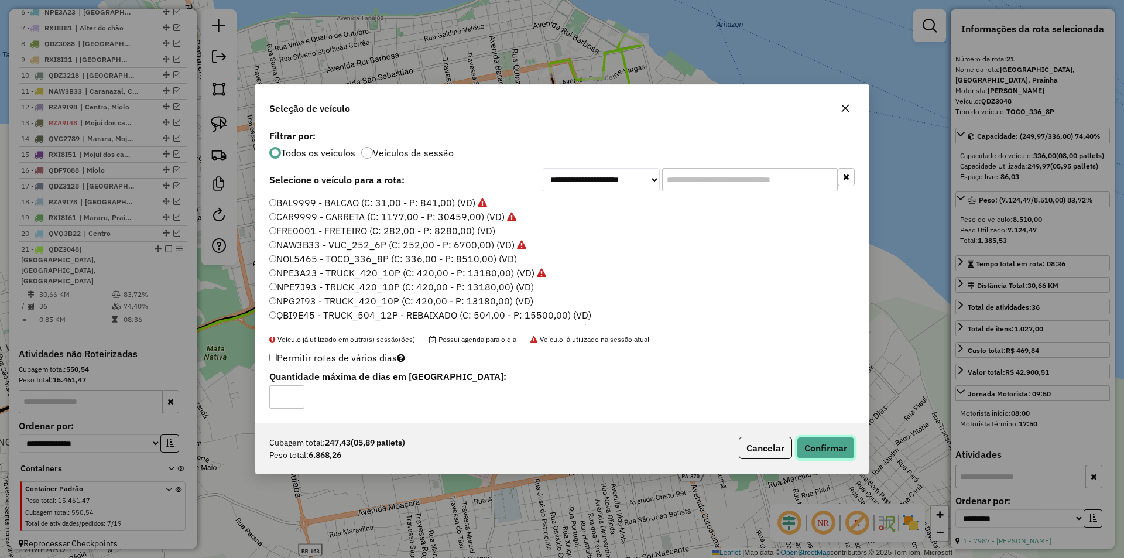
click at [820, 447] on button "Confirmar" at bounding box center [826, 448] width 58 height 22
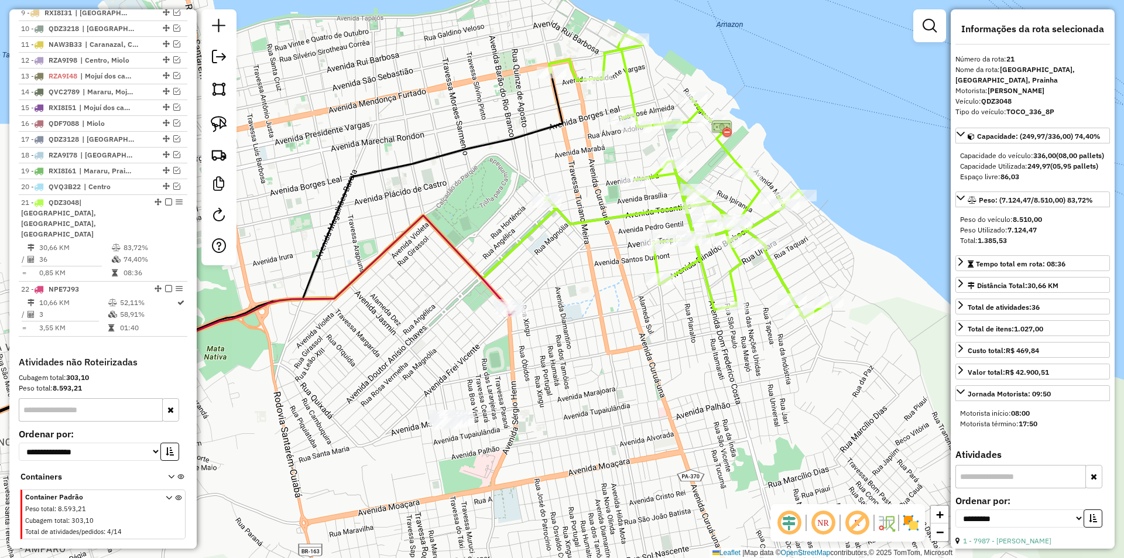
scroll to position [606, 0]
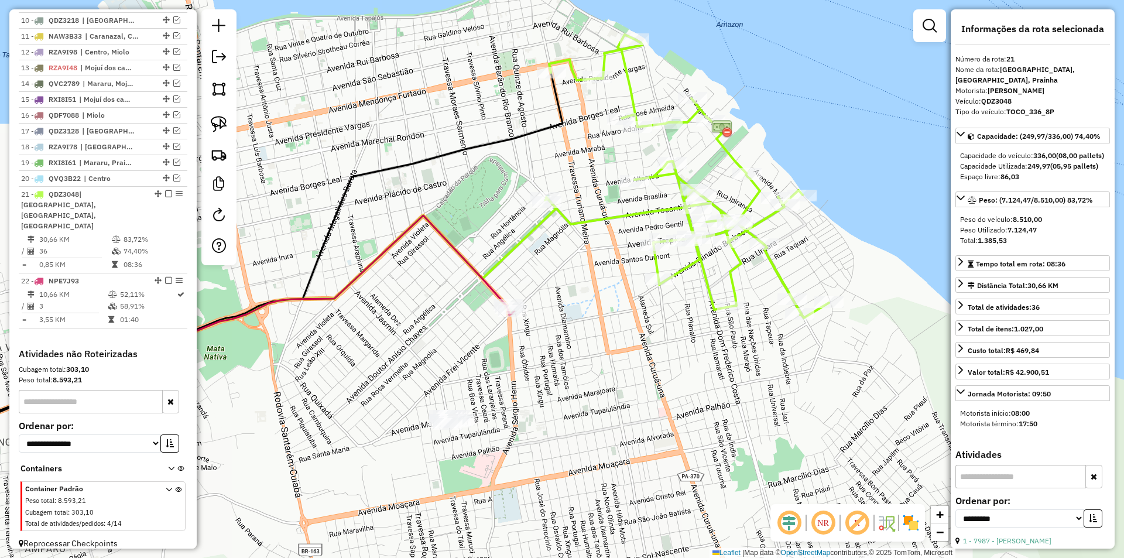
click at [218, 122] on img at bounding box center [219, 124] width 16 height 16
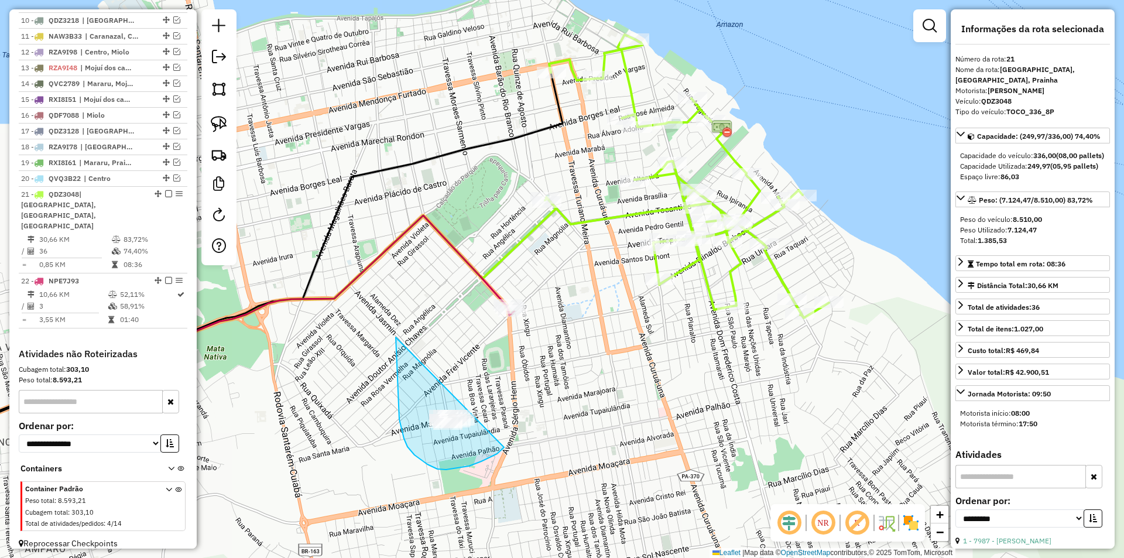
drag, startPoint x: 397, startPoint y: 378, endPoint x: 514, endPoint y: 440, distance: 132.2
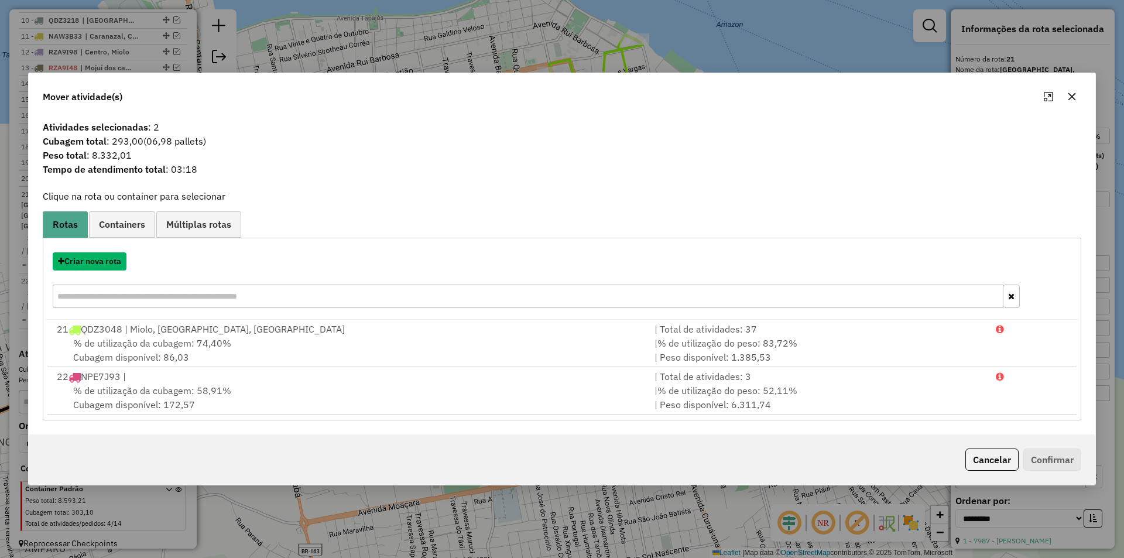
click at [95, 261] on button "Criar nova rota" at bounding box center [90, 261] width 74 height 18
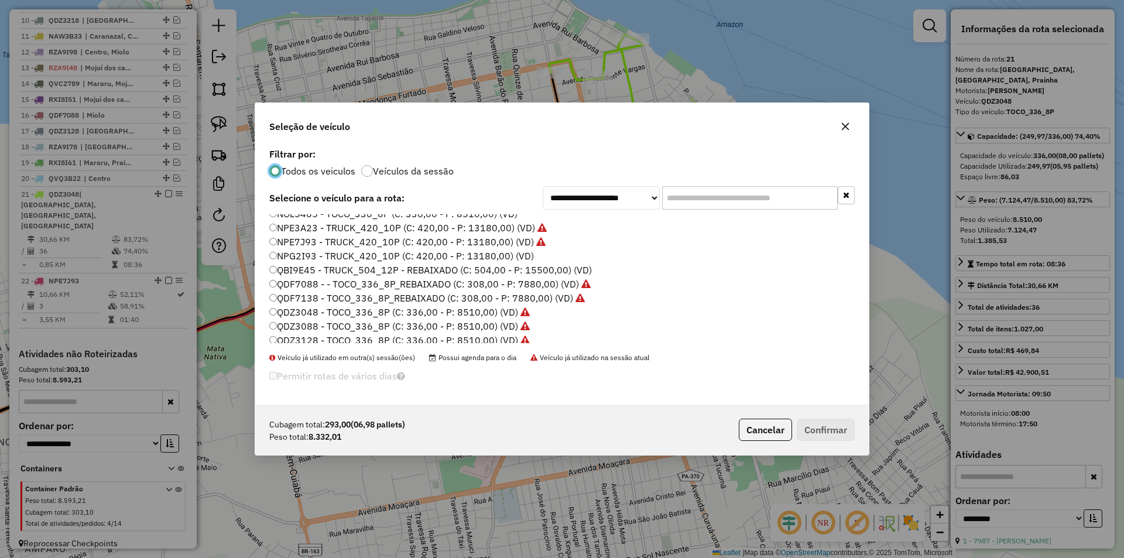
scroll to position [59, 0]
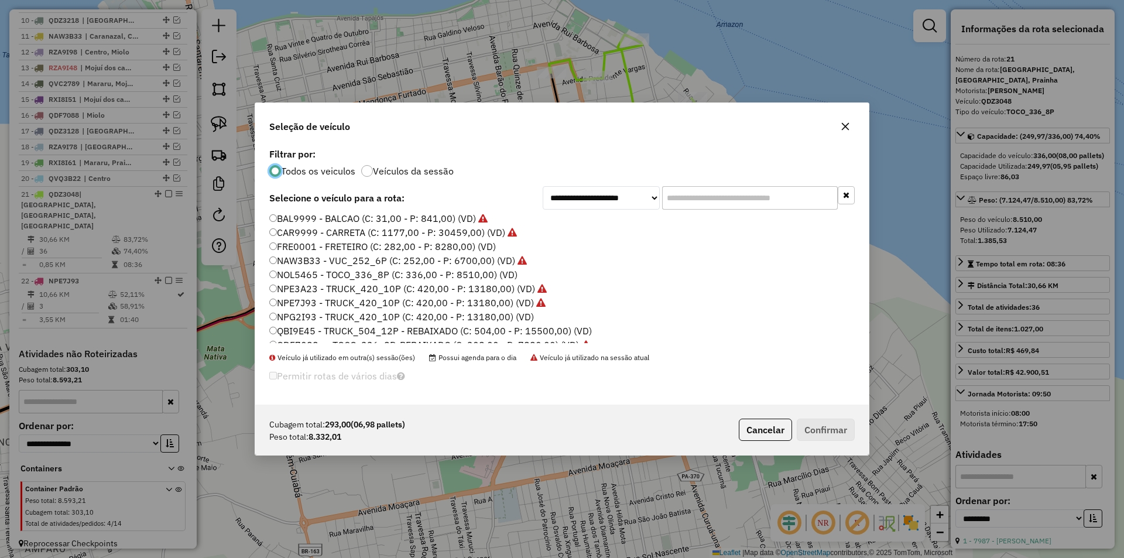
click at [315, 319] on label "NPG2I93 - TRUCK_420_10P (C: 420,00 - P: 13180,00) (VD)" at bounding box center [401, 317] width 265 height 14
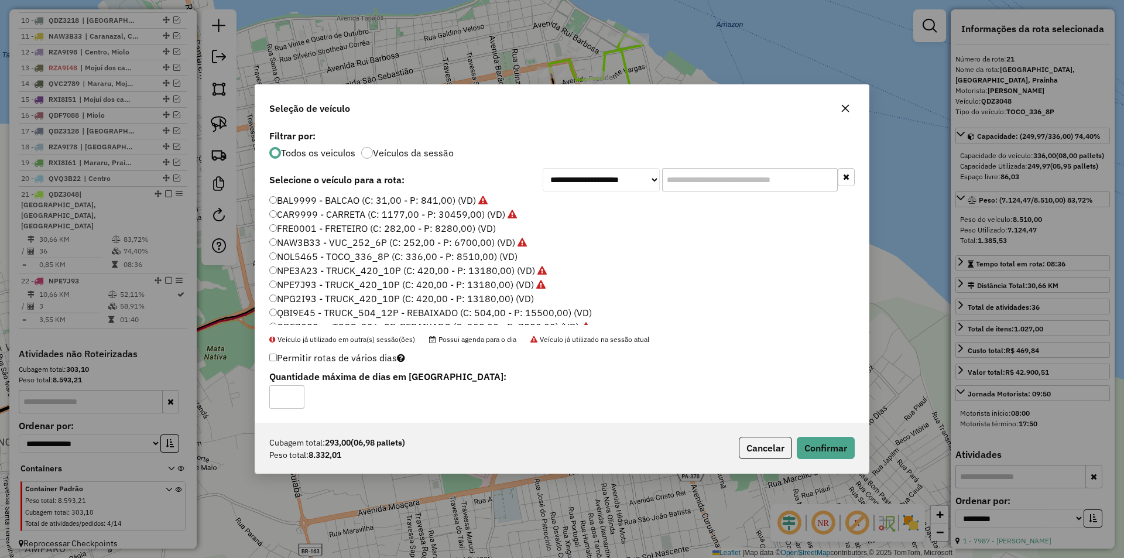
click at [862, 461] on div "Cubagem total: 293,00 (06,98 pallets) Peso total: 8.332,01 Cancelar Confirmar" at bounding box center [561, 448] width 613 height 50
click at [844, 448] on button "Confirmar" at bounding box center [826, 448] width 58 height 22
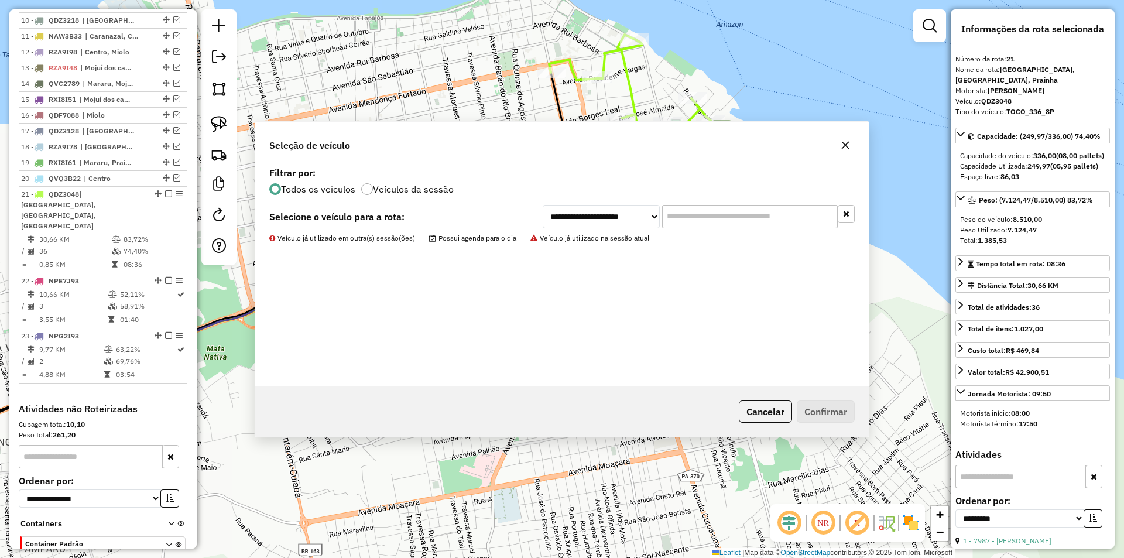
scroll to position [661, 0]
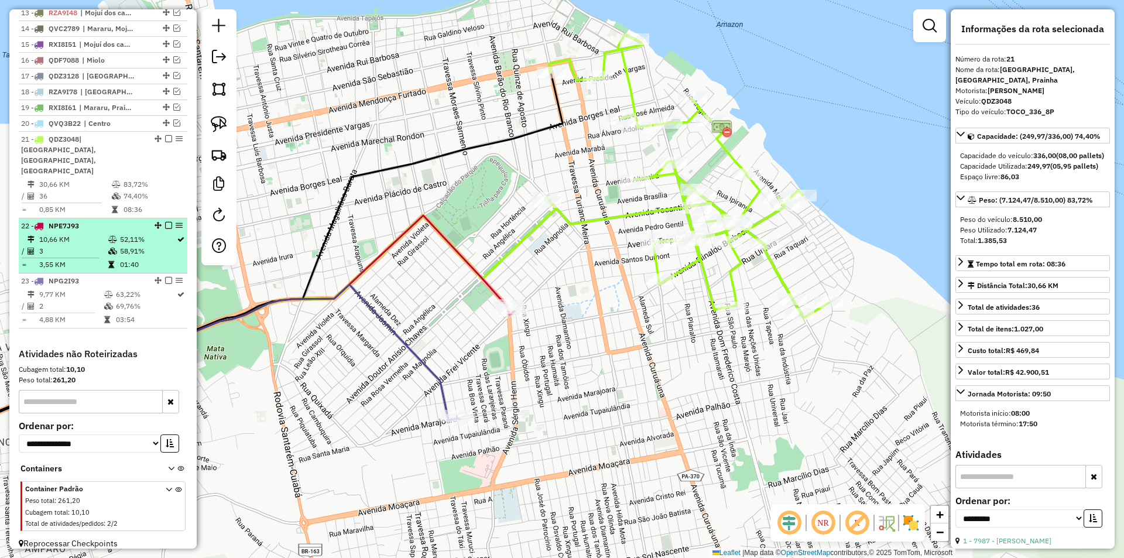
click at [146, 245] on td "58,91%" at bounding box center [147, 251] width 57 height 12
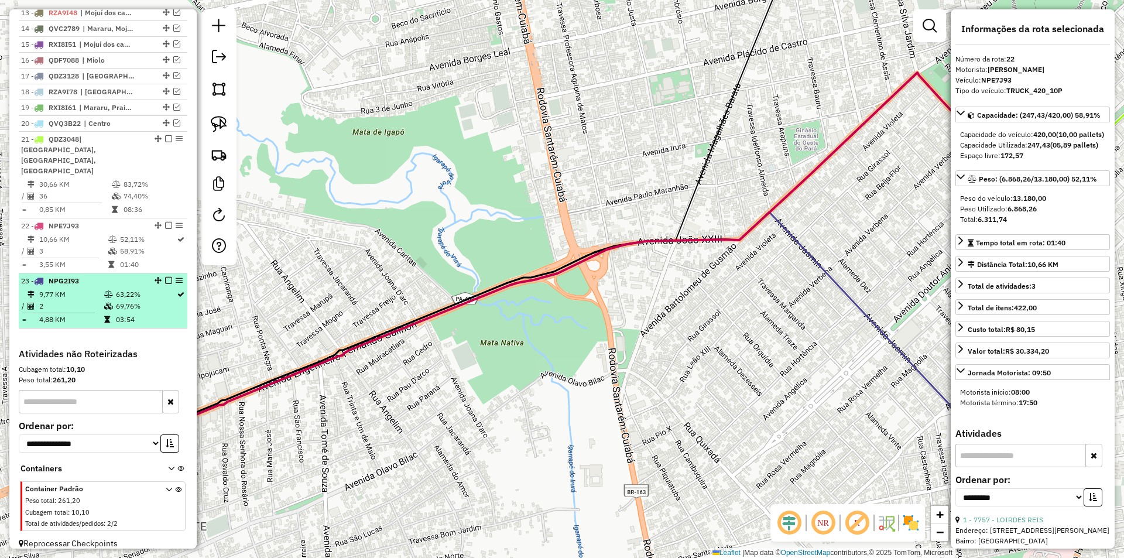
click at [176, 300] on td at bounding box center [180, 306] width 9 height 12
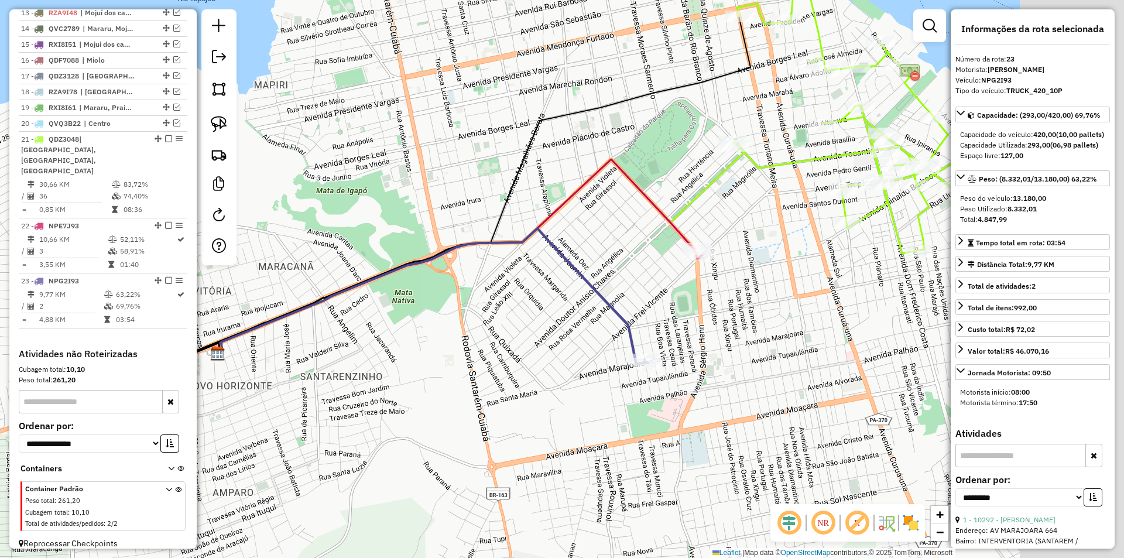
drag, startPoint x: 543, startPoint y: 314, endPoint x: 397, endPoint y: 318, distance: 146.4
click at [397, 318] on div "Janela de atendimento Grade de atendimento Capacidade Transportadoras Veículos …" at bounding box center [562, 279] width 1124 height 558
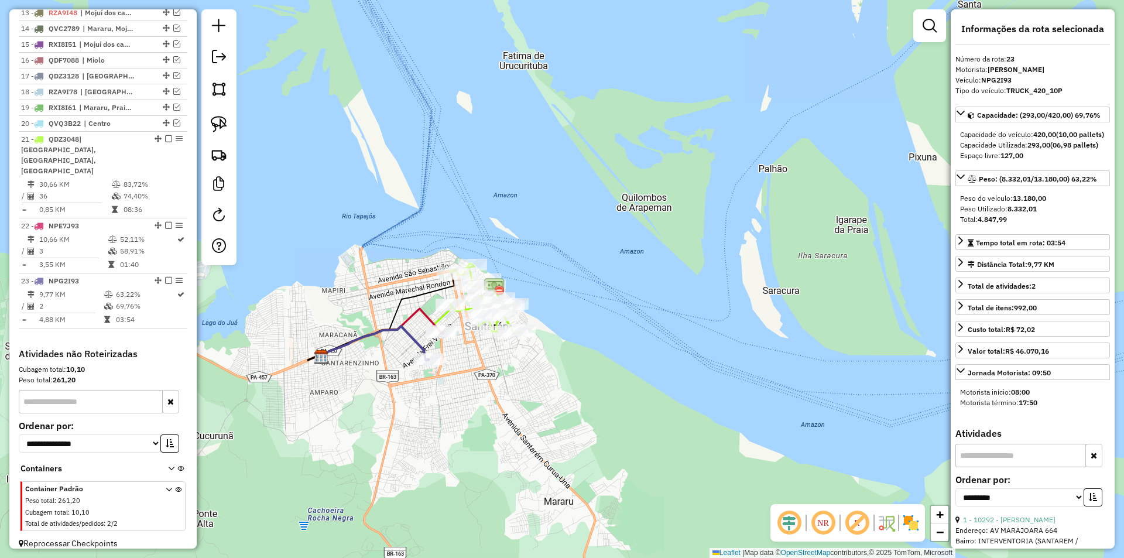
drag, startPoint x: 372, startPoint y: 344, endPoint x: 362, endPoint y: 351, distance: 12.2
click at [362, 351] on div "Janela de atendimento Grade de atendimento Capacidade Transportadoras Veículos …" at bounding box center [562, 279] width 1124 height 558
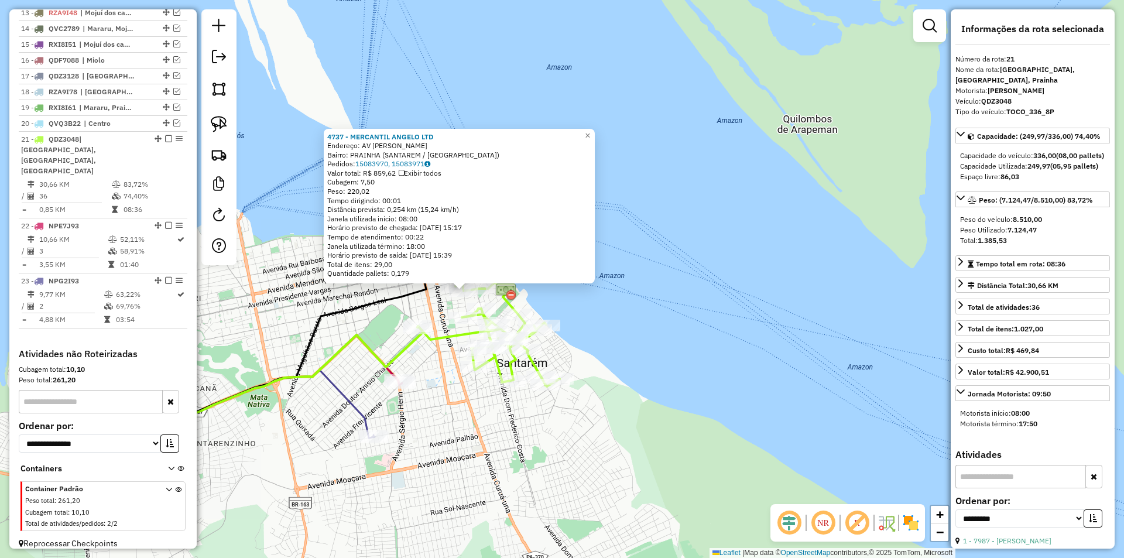
drag, startPoint x: 590, startPoint y: 403, endPoint x: 483, endPoint y: 410, distance: 106.7
click at [483, 410] on div "4737 - MERCANTIL ANGELO LTD Endereço: AV ALVARO ADOLFO SN Bairro: PRAINHA (SANT…" at bounding box center [562, 279] width 1124 height 558
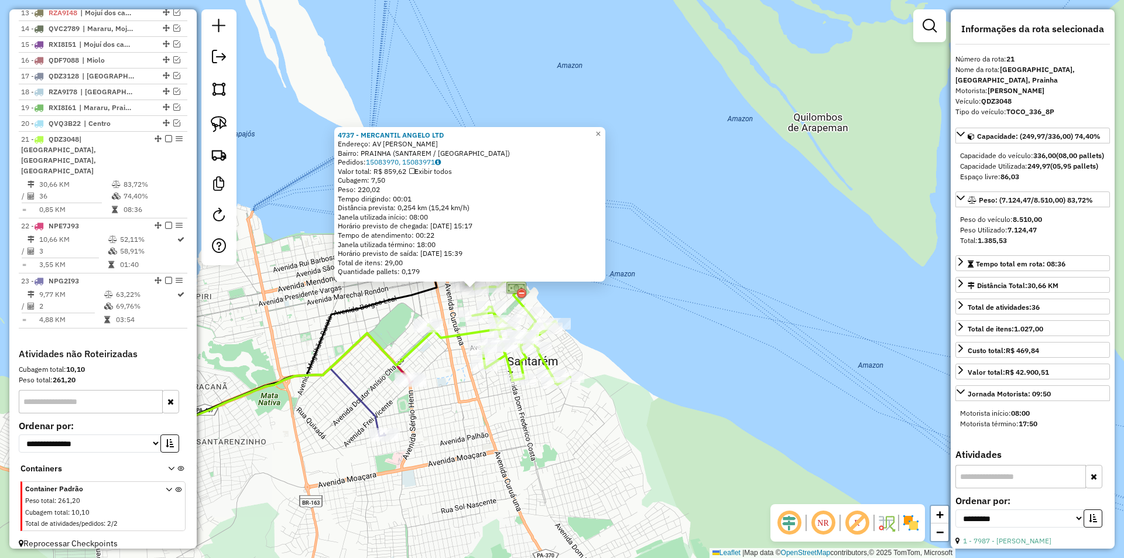
drag, startPoint x: 464, startPoint y: 407, endPoint x: 509, endPoint y: 407, distance: 44.5
click at [509, 407] on div "4737 - MERCANTIL ANGELO LTD Endereço: AV ALVARO ADOLFO SN Bairro: PRAINHA (SANT…" at bounding box center [562, 279] width 1124 height 558
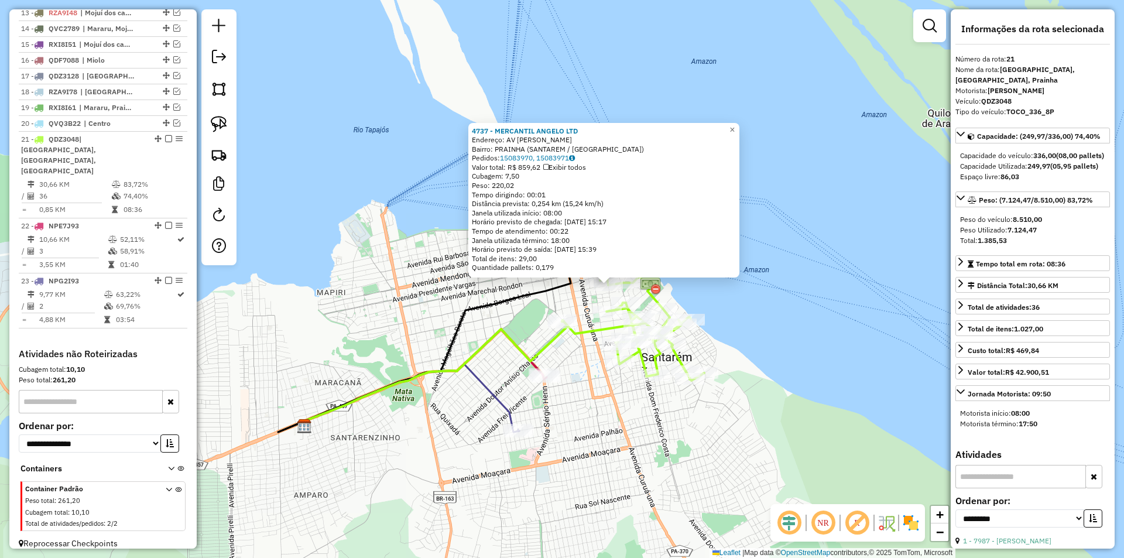
drag, startPoint x: 336, startPoint y: 335, endPoint x: 448, endPoint y: 331, distance: 111.9
click at [448, 331] on div "4737 - MERCANTIL ANGELO LTD Endereço: AV ALVARO ADOLFO SN Bairro: PRAINHA (SANT…" at bounding box center [562, 279] width 1124 height 558
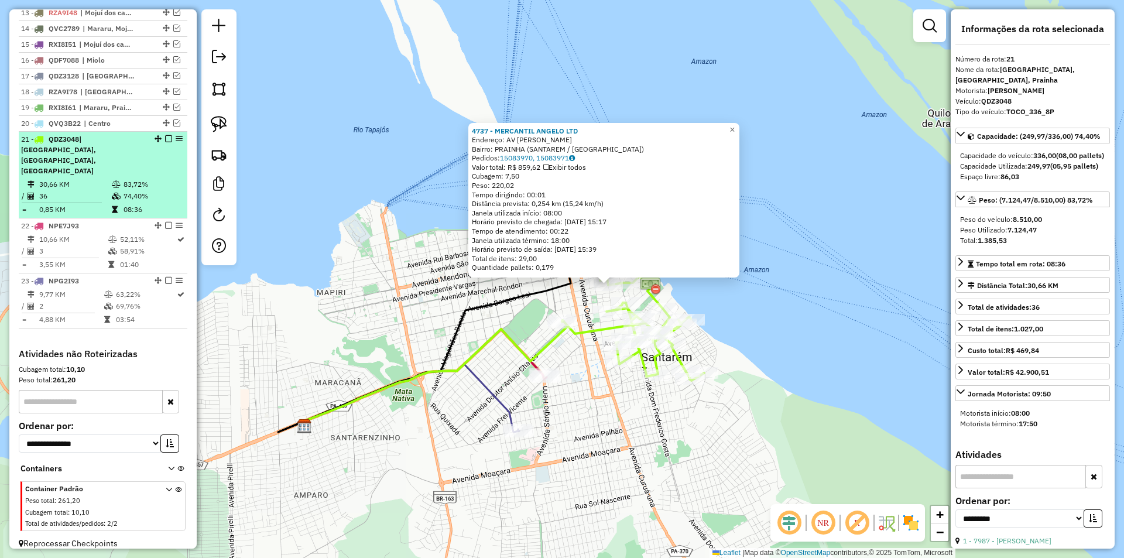
scroll to position [603, 0]
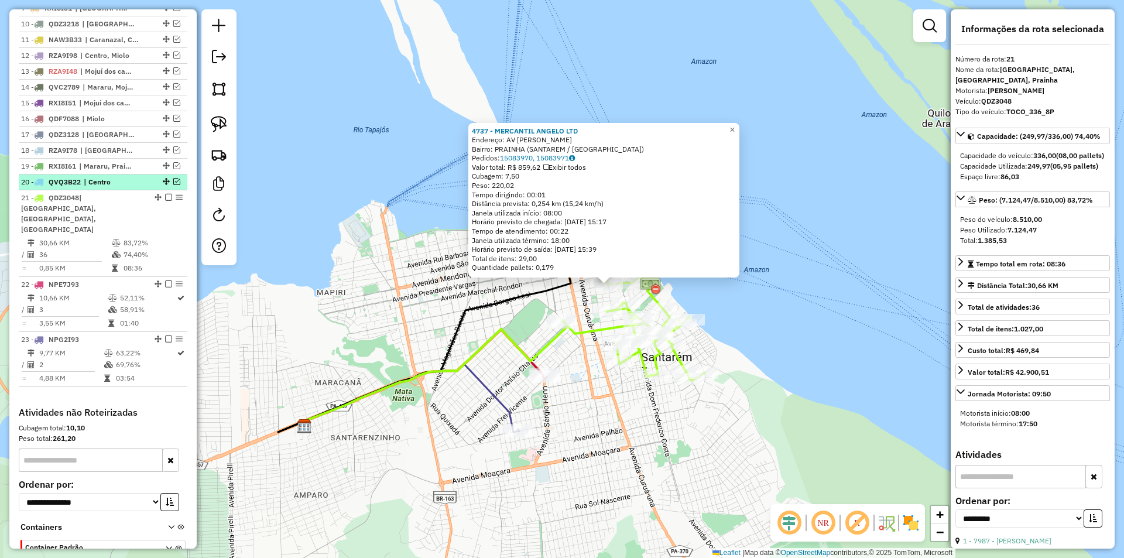
click at [173, 185] on em at bounding box center [176, 181] width 7 height 7
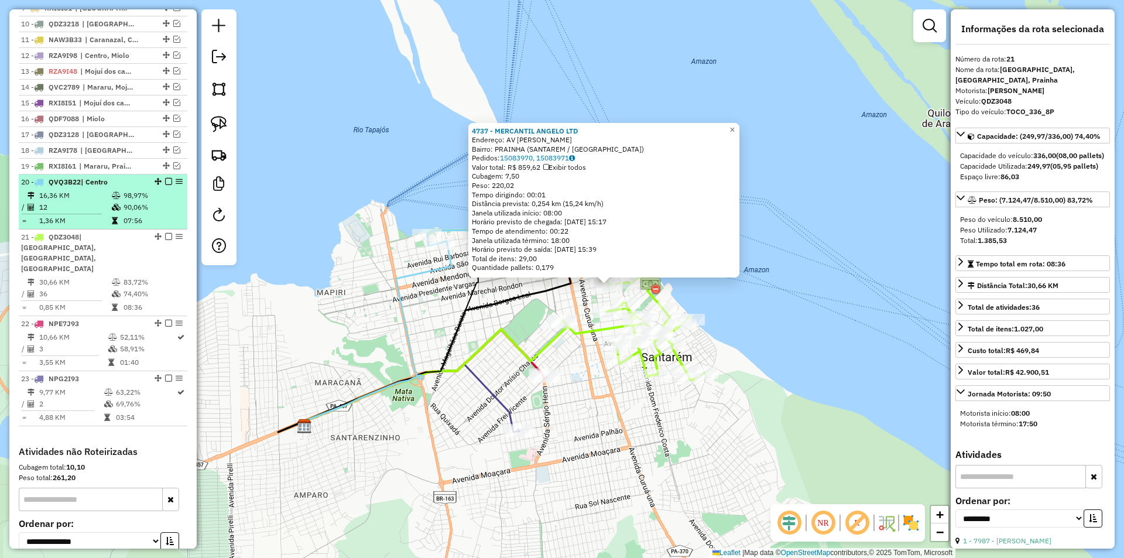
click at [169, 213] on td "90,06%" at bounding box center [152, 207] width 59 height 12
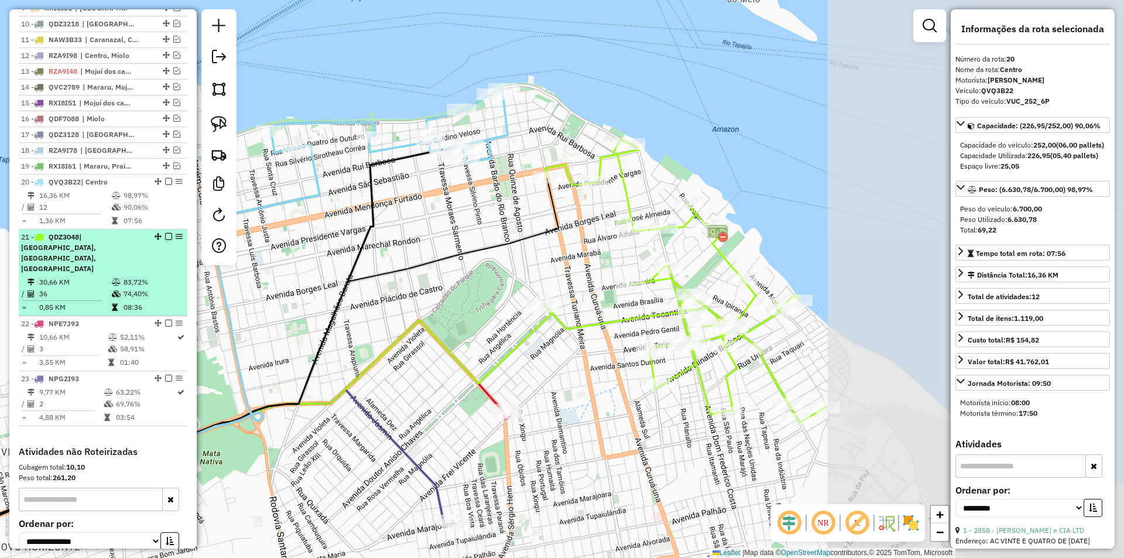
drag, startPoint x: 430, startPoint y: 244, endPoint x: 111, endPoint y: 270, distance: 319.4
click at [111, 270] on hb-router-mapa "Informações da Sessão 980333 - 16/08/2025 Criação: 15/08/2025 18:13 Depósito: S…" at bounding box center [562, 279] width 1124 height 558
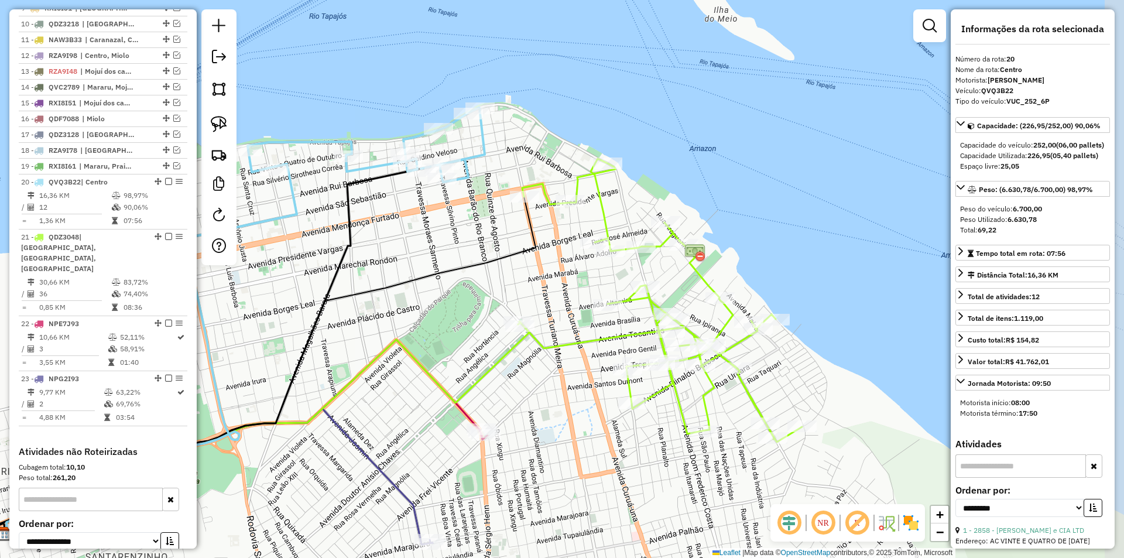
drag, startPoint x: 392, startPoint y: 260, endPoint x: 372, endPoint y: 277, distance: 27.0
click at [372, 277] on div "Janela de atendimento Grade de atendimento Capacidade Transportadoras Veículos …" at bounding box center [562, 279] width 1124 height 558
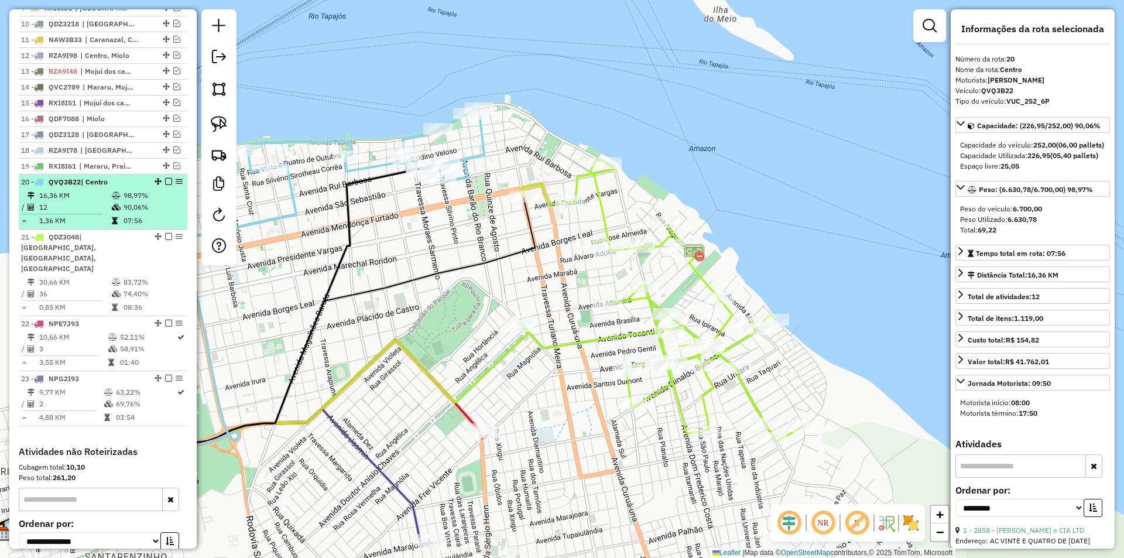
click at [165, 185] on em at bounding box center [168, 181] width 7 height 7
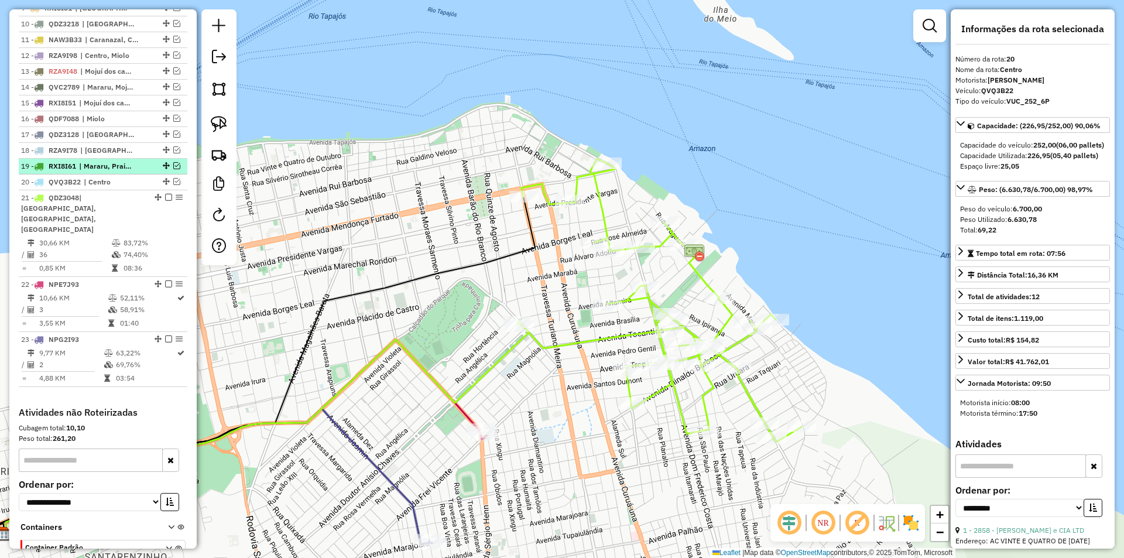
click at [173, 169] on em at bounding box center [176, 165] width 7 height 7
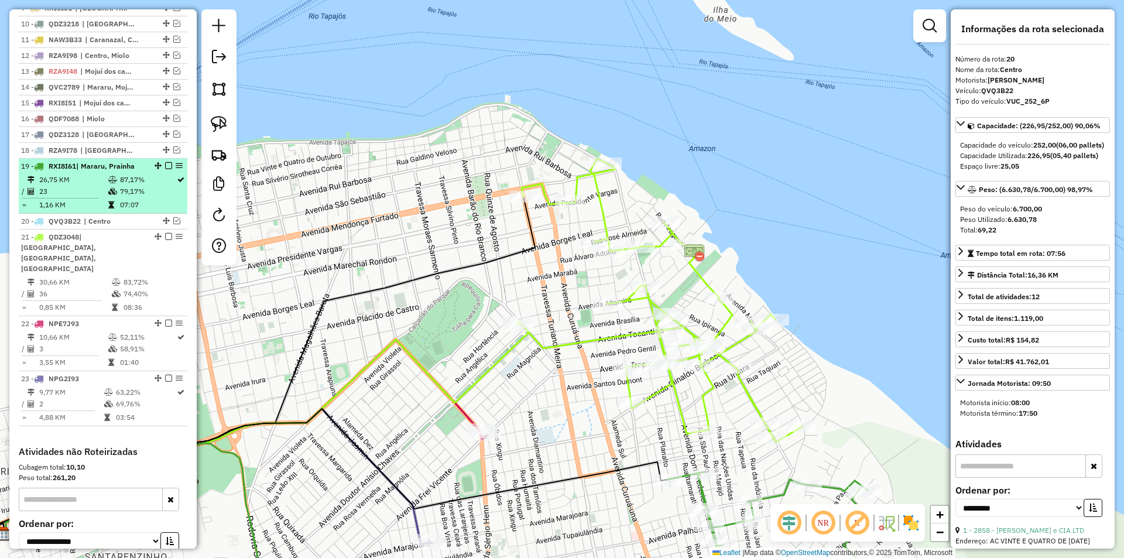
click at [170, 197] on td "79,17%" at bounding box center [147, 192] width 57 height 12
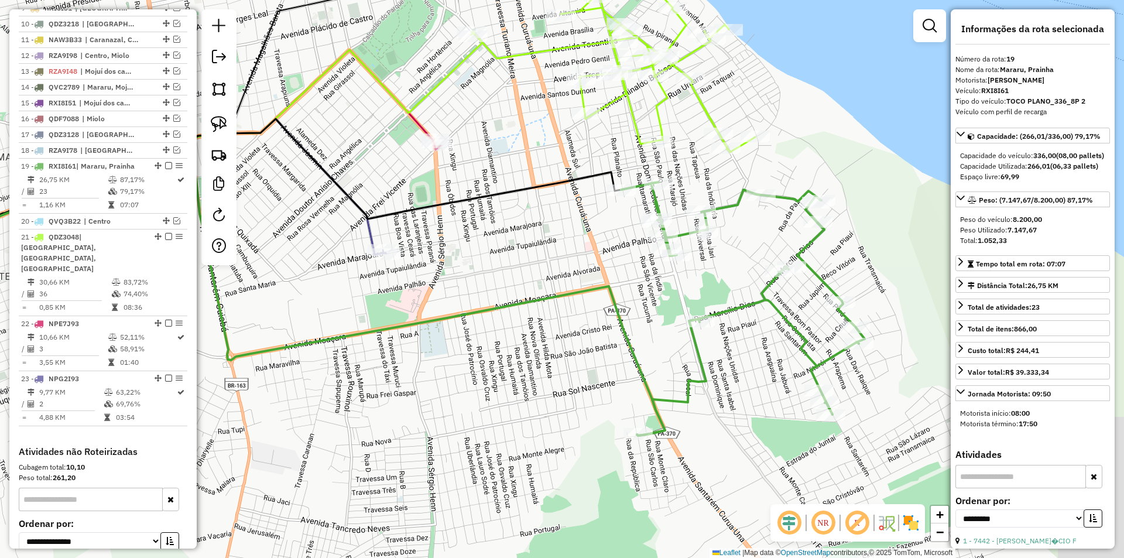
drag, startPoint x: 503, startPoint y: 308, endPoint x: 276, endPoint y: 304, distance: 226.5
click at [276, 304] on div "Janela de atendimento Grade de atendimento Capacidade Transportadoras Veículos …" at bounding box center [562, 279] width 1124 height 558
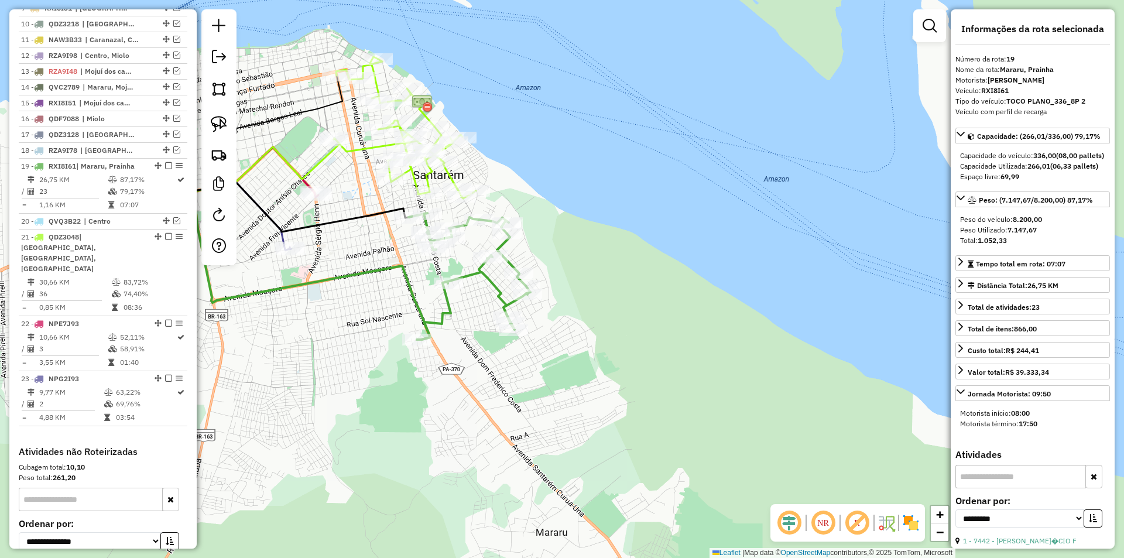
drag, startPoint x: 416, startPoint y: 337, endPoint x: 329, endPoint y: 303, distance: 93.6
click at [329, 303] on div "Janela de atendimento Grade de atendimento Capacidade Transportadoras Veículos …" at bounding box center [562, 279] width 1124 height 558
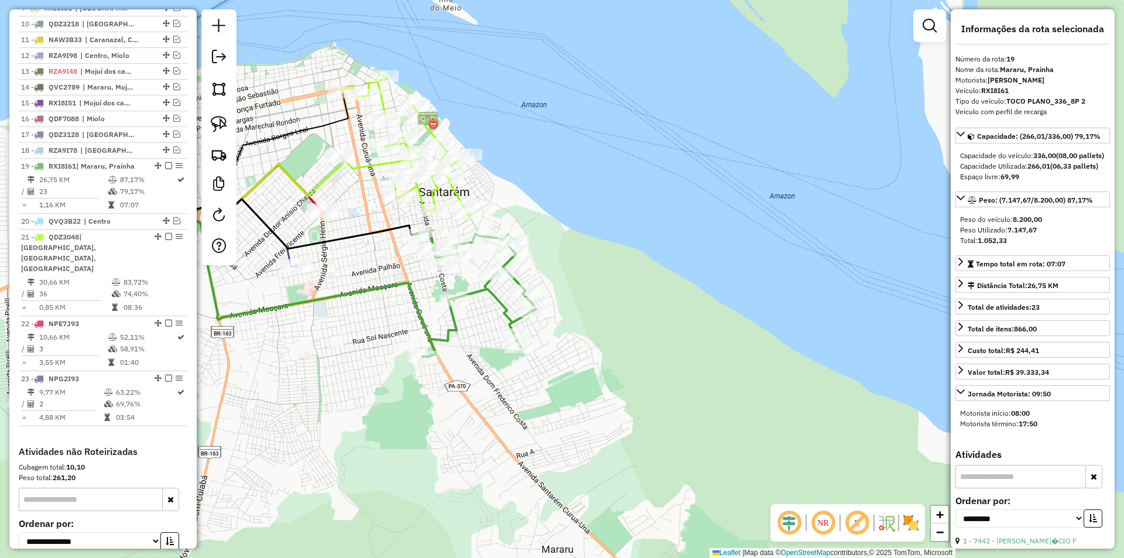
drag, startPoint x: 329, startPoint y: 303, endPoint x: 336, endPoint y: 323, distance: 21.1
click at [336, 323] on div "Janela de atendimento Grade de atendimento Capacidade Transportadoras Veículos …" at bounding box center [562, 279] width 1124 height 558
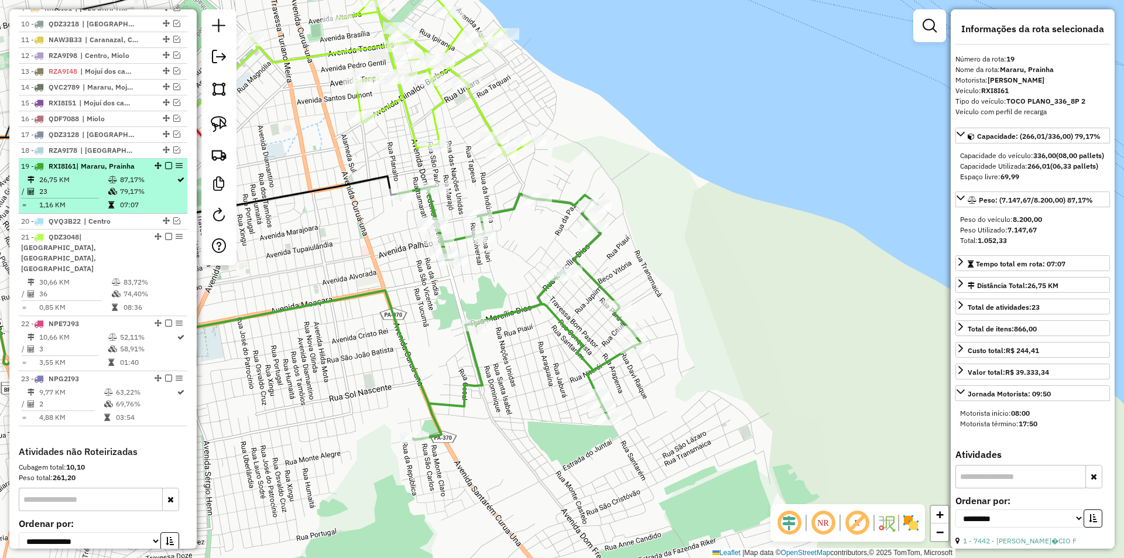
click at [152, 197] on td "79,17%" at bounding box center [147, 192] width 57 height 12
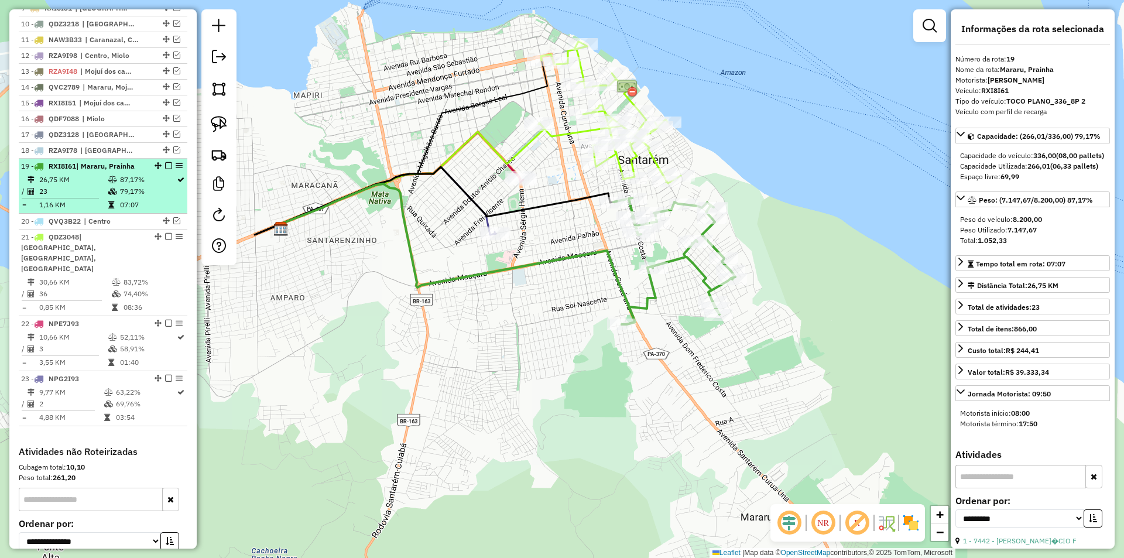
click at [166, 169] on em at bounding box center [168, 165] width 7 height 7
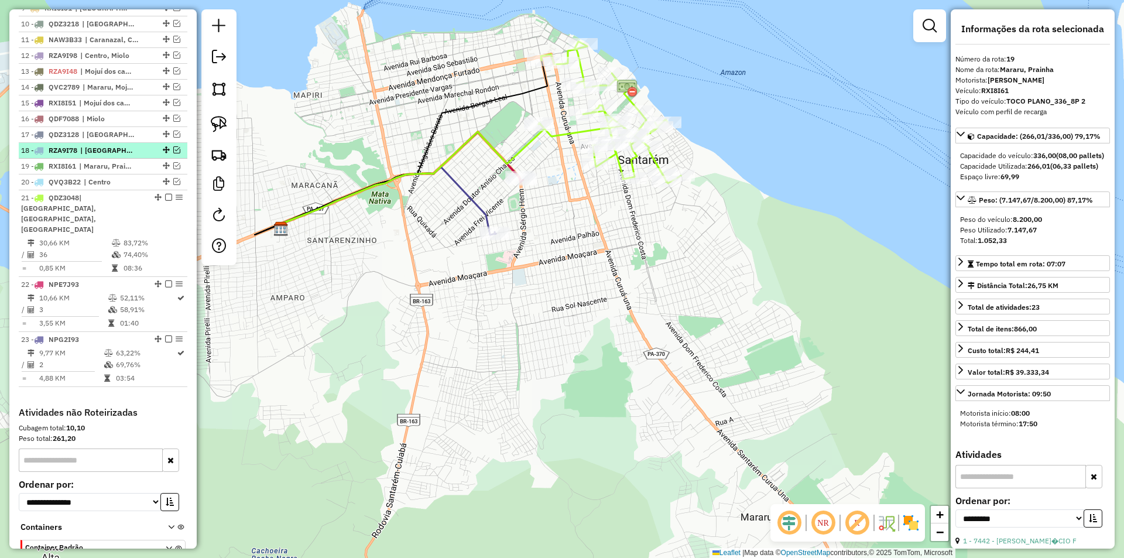
click at [173, 156] on div "18 - RZA9I78 | Nova República" at bounding box center [103, 150] width 164 height 11
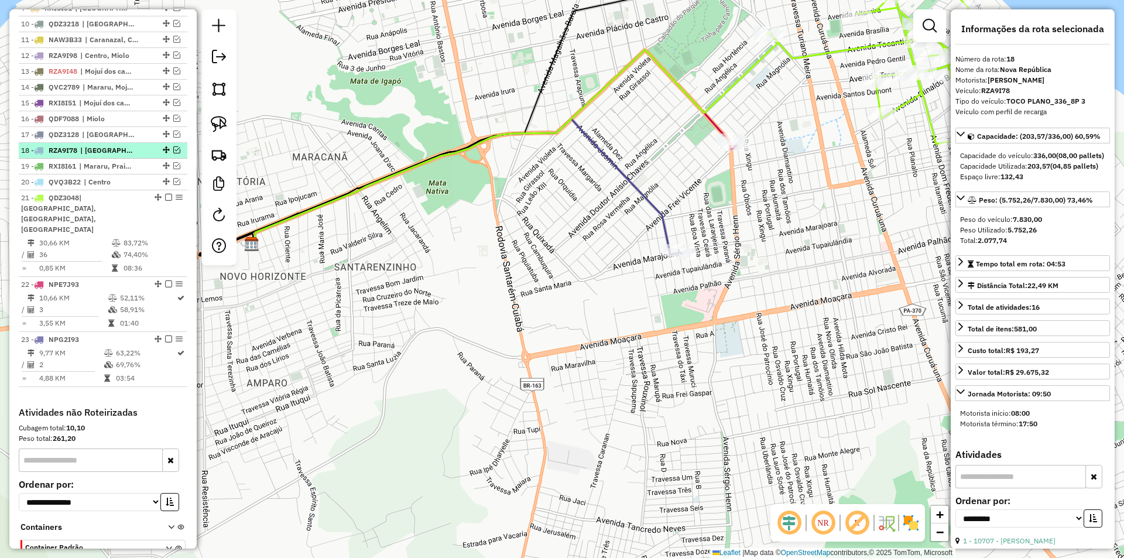
click at [173, 153] on em at bounding box center [176, 149] width 7 height 7
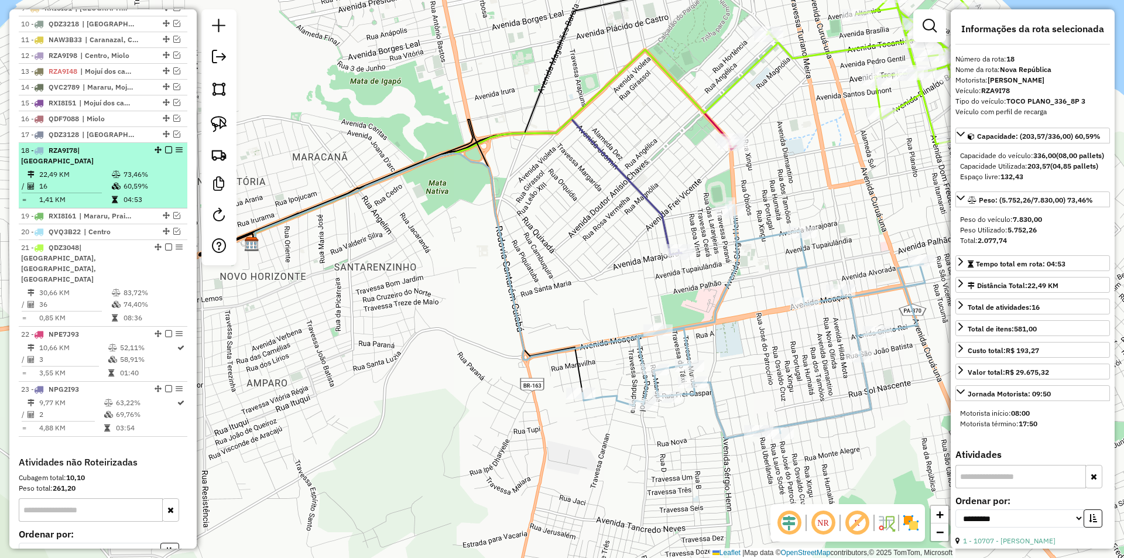
click at [165, 153] on em at bounding box center [168, 149] width 7 height 7
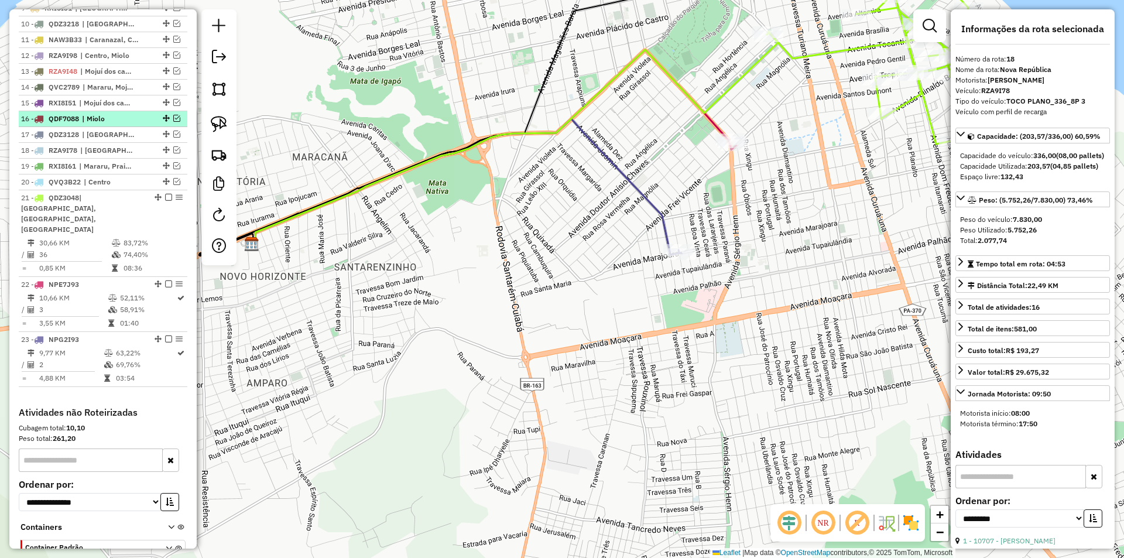
click at [175, 122] on em at bounding box center [176, 118] width 7 height 7
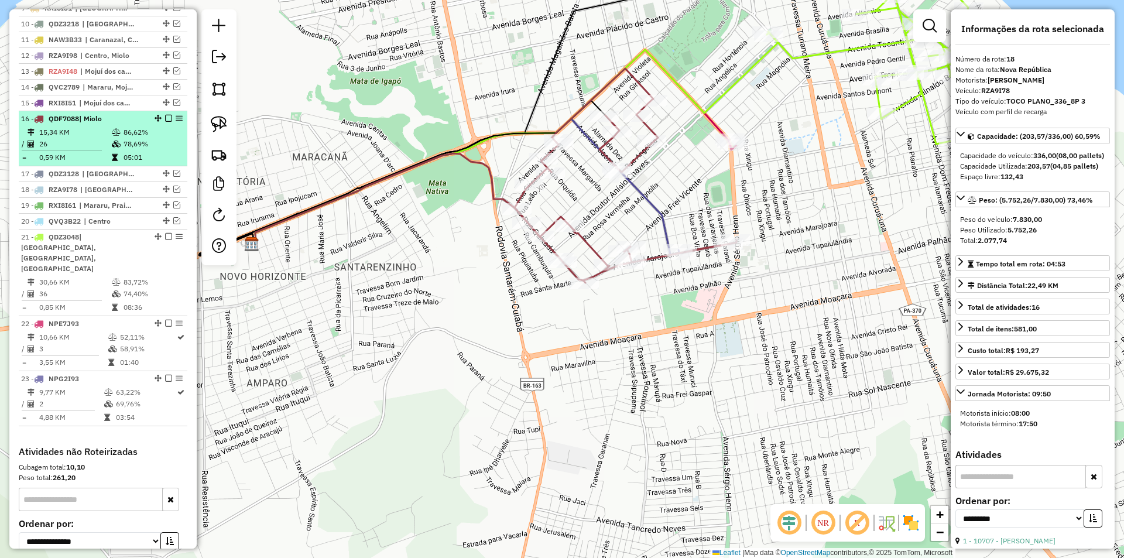
click at [156, 138] on td "86,62%" at bounding box center [152, 132] width 59 height 12
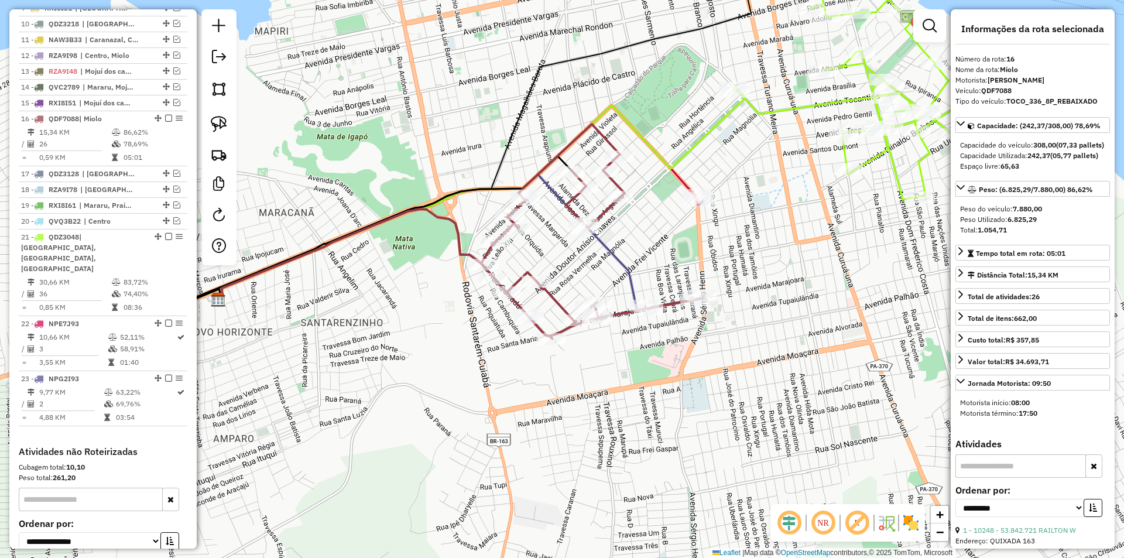
drag, startPoint x: 421, startPoint y: 160, endPoint x: 355, endPoint y: 162, distance: 66.1
click at [355, 162] on div "Janela de atendimento Grade de atendimento Capacidade Transportadoras Veículos …" at bounding box center [562, 279] width 1124 height 558
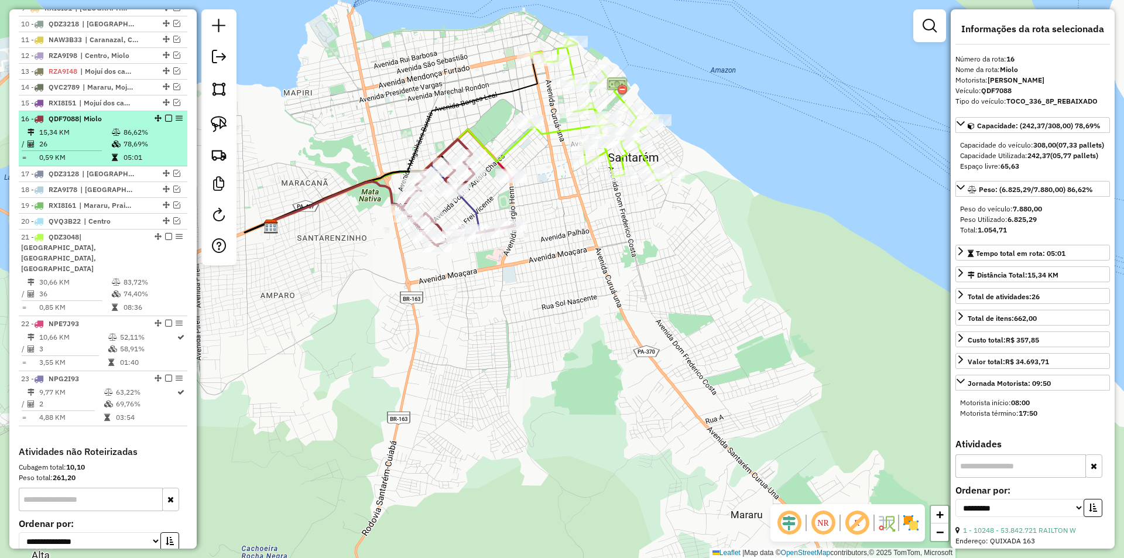
click at [174, 150] on td "78,69%" at bounding box center [152, 144] width 59 height 12
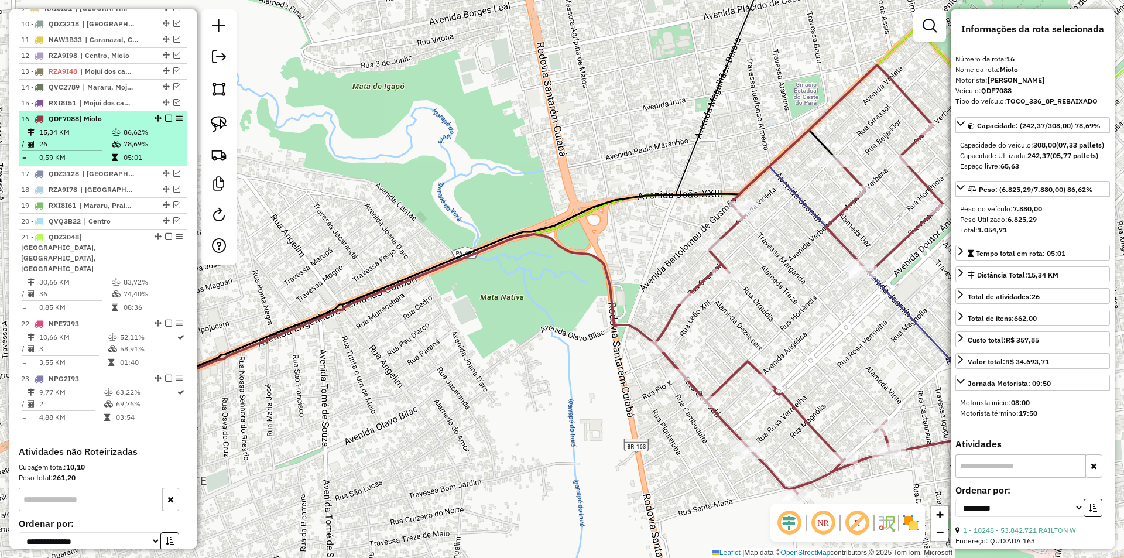
click at [165, 122] on em at bounding box center [168, 118] width 7 height 7
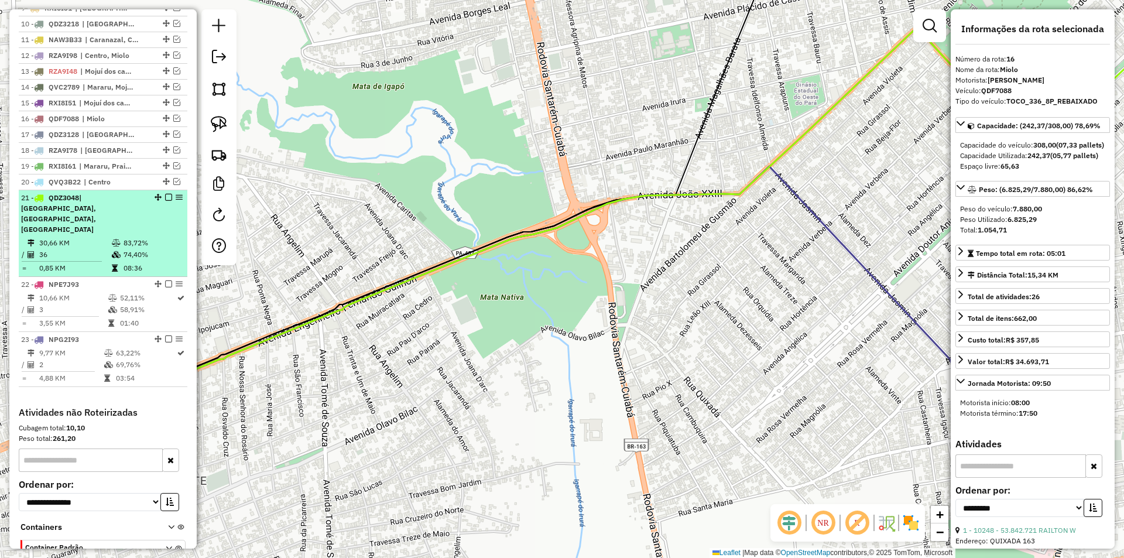
scroll to position [661, 0]
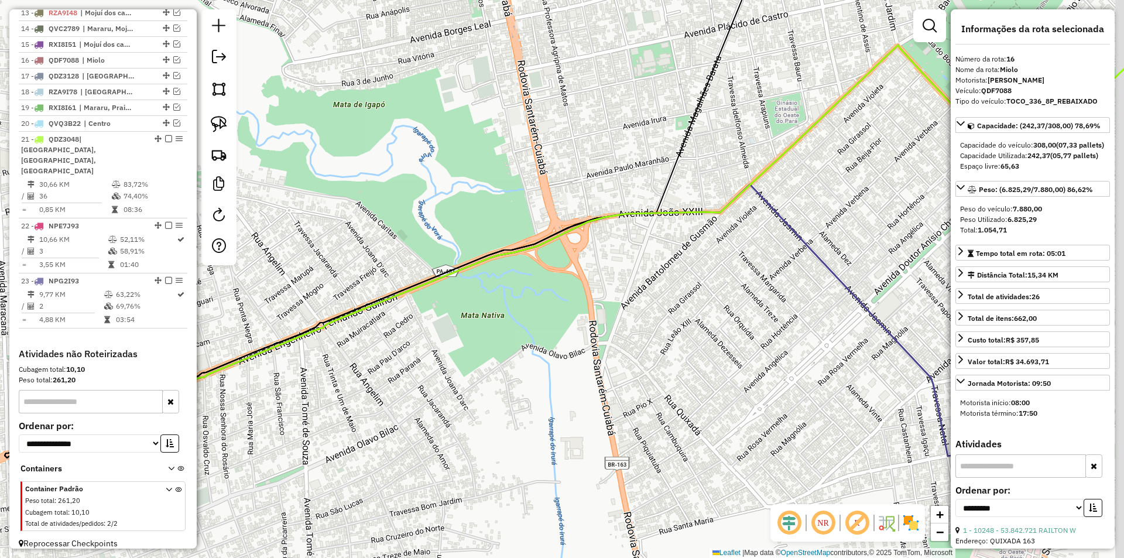
drag, startPoint x: 604, startPoint y: 254, endPoint x: 437, endPoint y: 274, distance: 168.1
click at [438, 274] on div "Janela de atendimento Grade de atendimento Capacidade Transportadoras Veículos …" at bounding box center [562, 279] width 1124 height 558
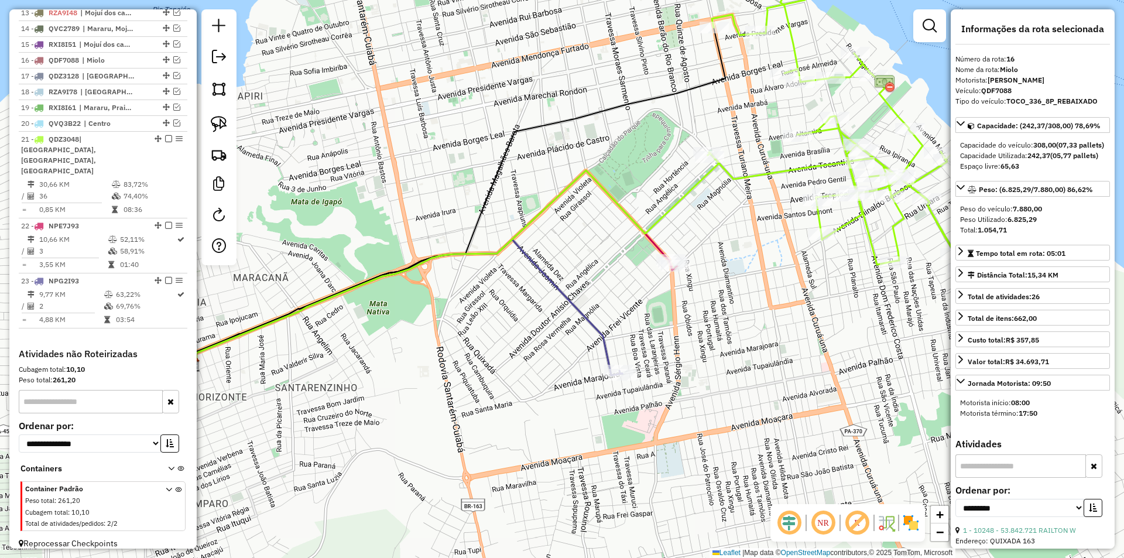
drag, startPoint x: 584, startPoint y: 234, endPoint x: 500, endPoint y: 228, distance: 83.9
click at [500, 228] on div "Janela de atendimento Grade de atendimento Capacidade Transportadoras Veículos …" at bounding box center [562, 279] width 1124 height 558
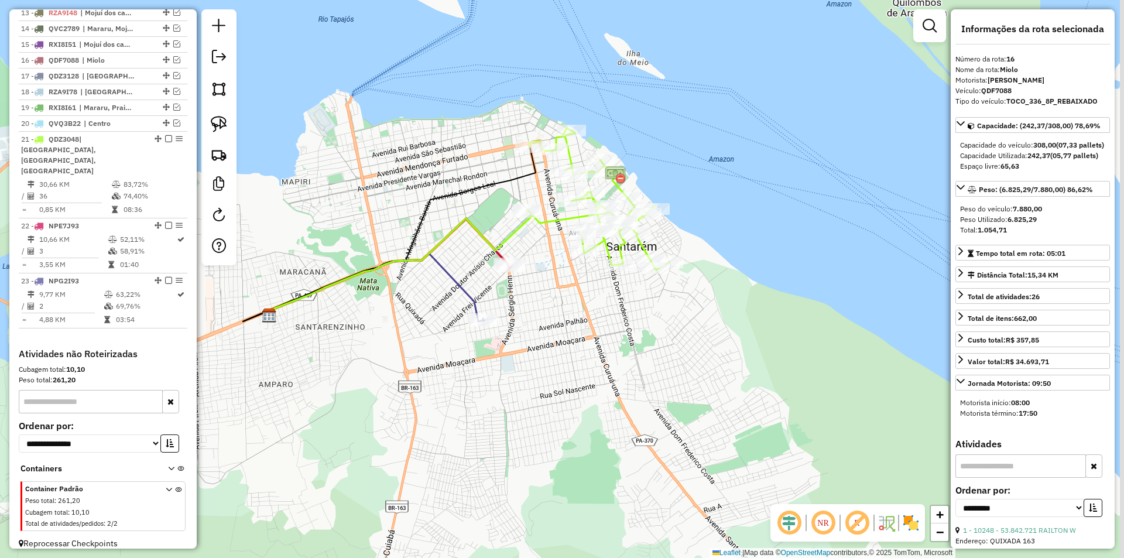
drag, startPoint x: 513, startPoint y: 176, endPoint x: 476, endPoint y: 198, distance: 43.6
click at [476, 198] on div "Janela de atendimento Grade de atendimento Capacidade Transportadoras Veículos …" at bounding box center [562, 279] width 1124 height 558
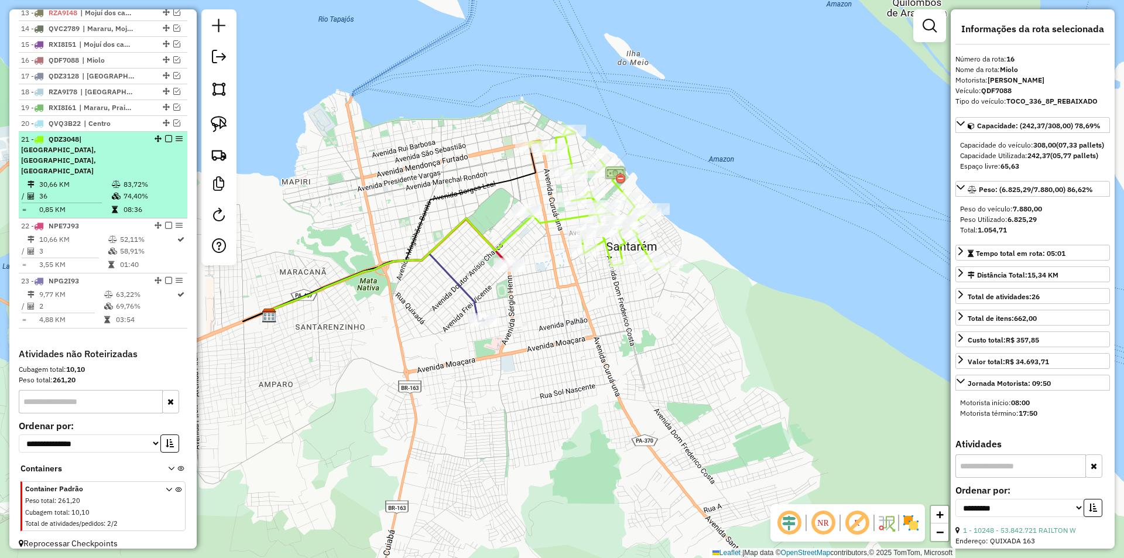
click at [130, 179] on td "83,72%" at bounding box center [152, 185] width 59 height 12
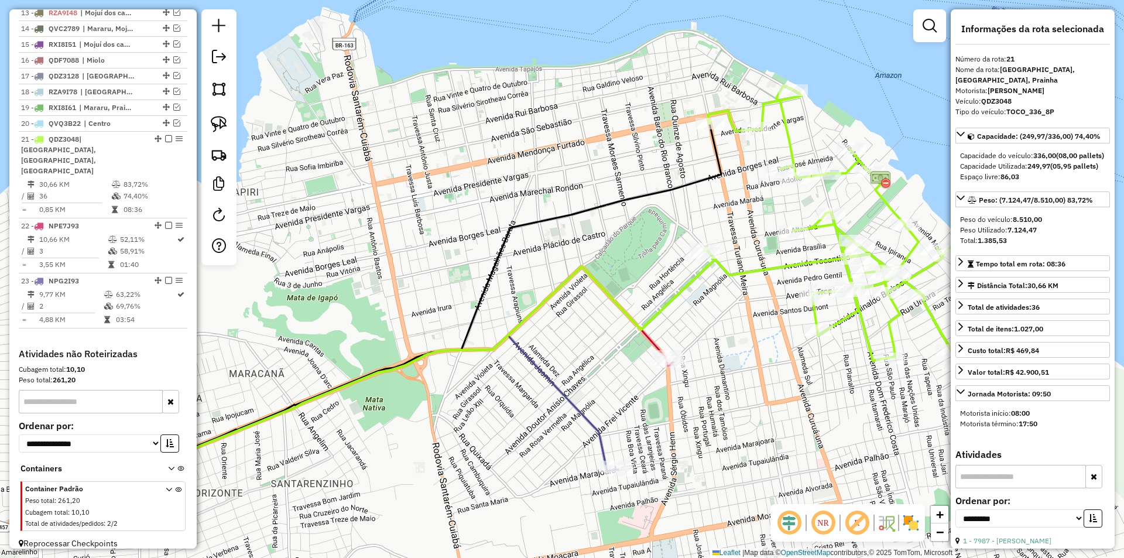
drag, startPoint x: 439, startPoint y: 183, endPoint x: 349, endPoint y: 178, distance: 89.7
click at [350, 179] on div "Janela de atendimento Grade de atendimento Capacidade Transportadoras Veículos …" at bounding box center [562, 279] width 1124 height 558
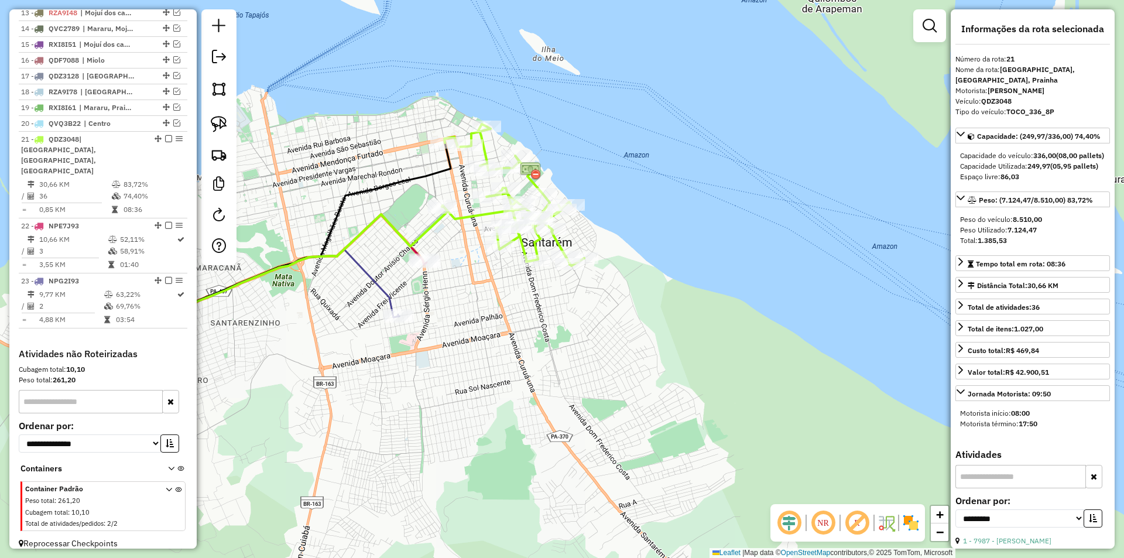
drag, startPoint x: 444, startPoint y: 179, endPoint x: 334, endPoint y: 176, distance: 109.5
click at [334, 176] on div "Janela de atendimento Grade de atendimento Capacidade Transportadoras Veículos …" at bounding box center [562, 279] width 1124 height 558
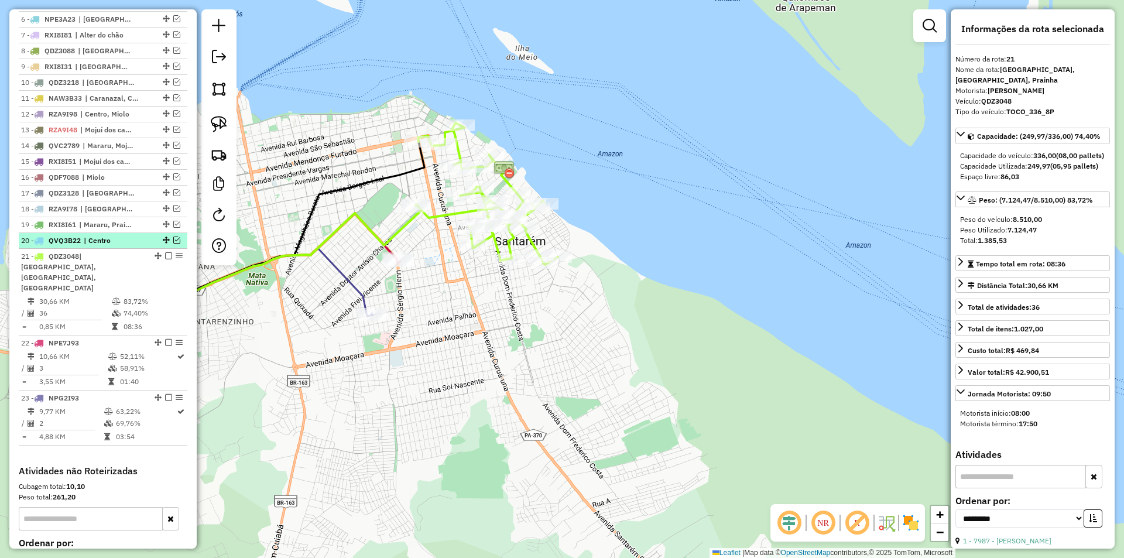
scroll to position [427, 0]
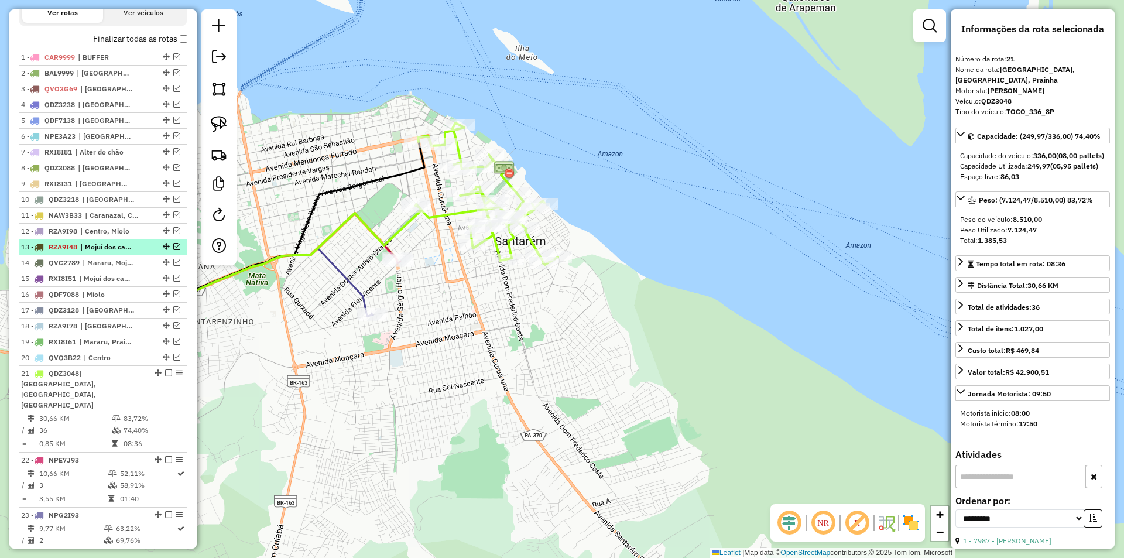
click at [173, 250] on em at bounding box center [176, 246] width 7 height 7
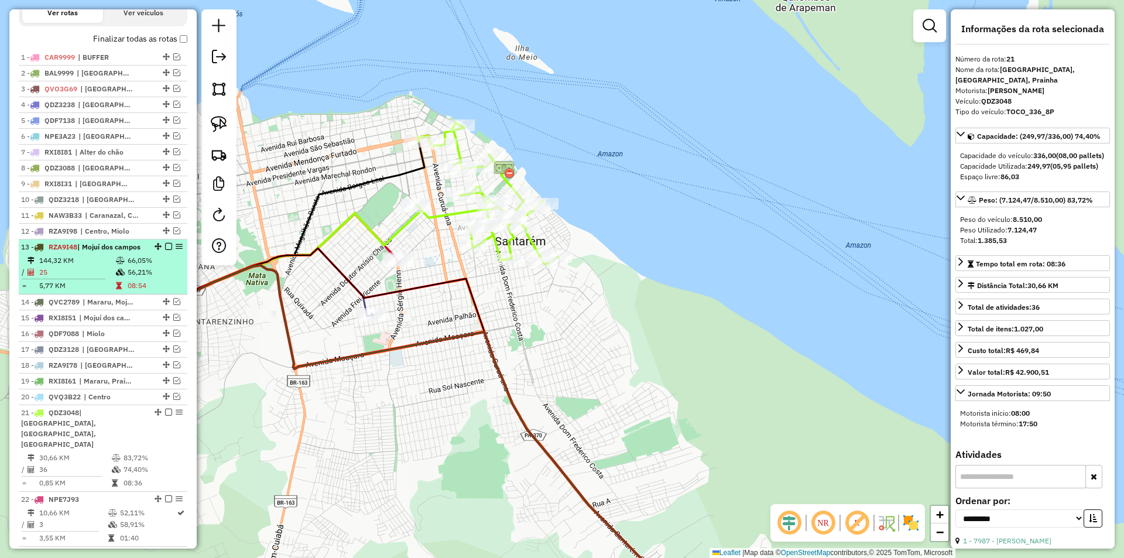
click at [170, 252] on div "13 - RZA9I48 | Mojuí dos campos" at bounding box center [103, 247] width 164 height 11
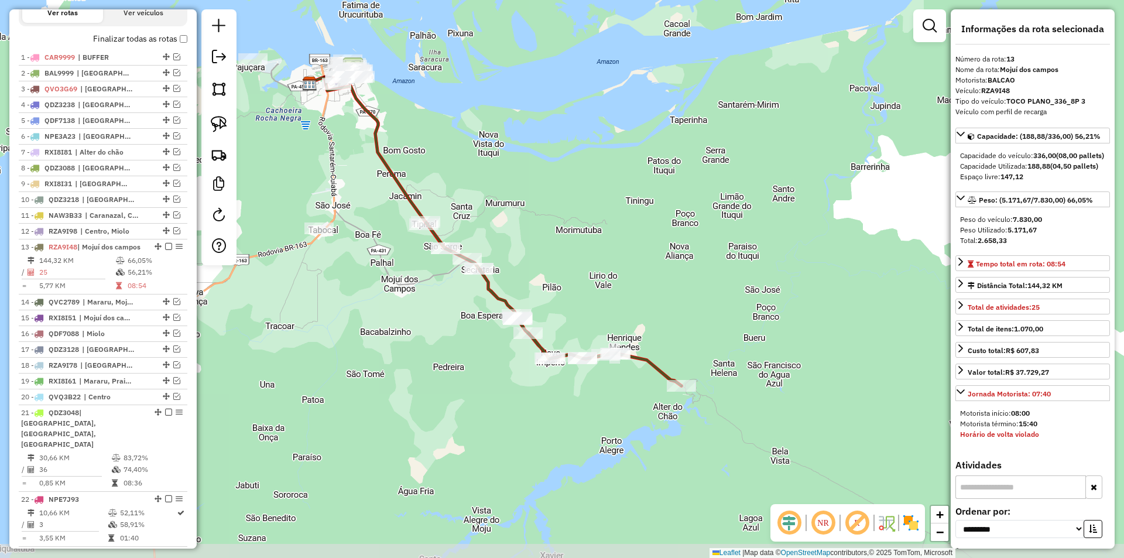
drag, startPoint x: 514, startPoint y: 211, endPoint x: 451, endPoint y: 172, distance: 73.6
click at [451, 172] on div "Janela de atendimento Grade de atendimento Capacidade Transportadoras Veículos …" at bounding box center [562, 279] width 1124 height 558
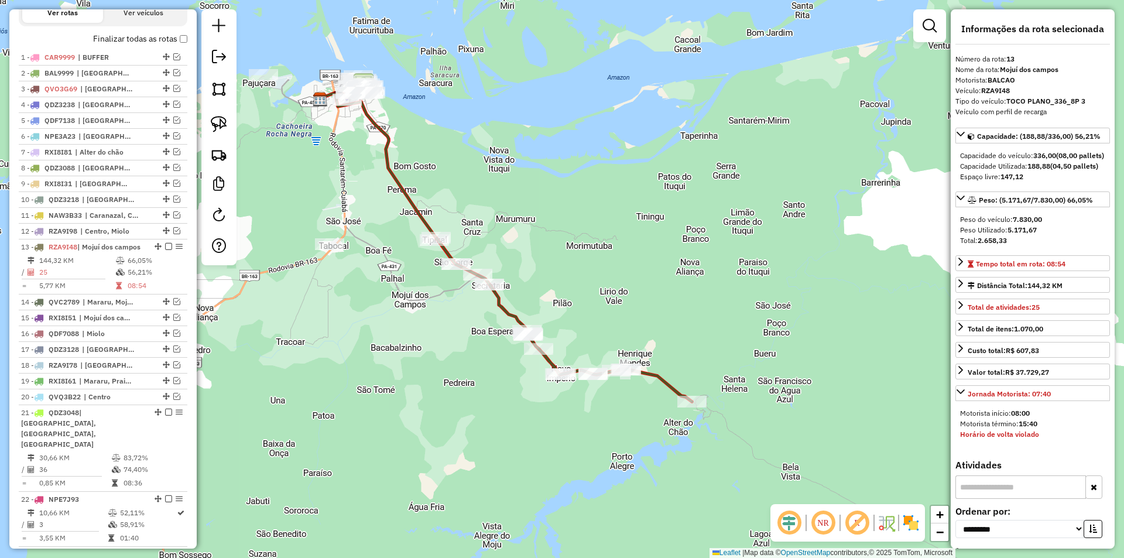
drag, startPoint x: 458, startPoint y: 201, endPoint x: 475, endPoint y: 220, distance: 25.7
click at [478, 221] on div "Janela de atendimento Grade de atendimento Capacidade Transportadoras Veículos …" at bounding box center [562, 279] width 1124 height 558
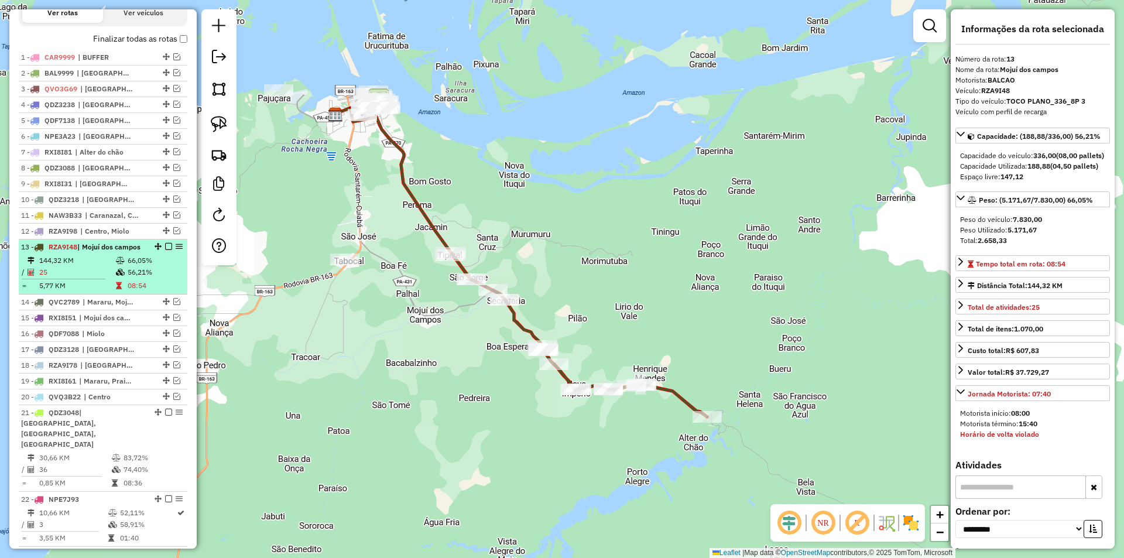
click at [166, 250] on em at bounding box center [168, 246] width 7 height 7
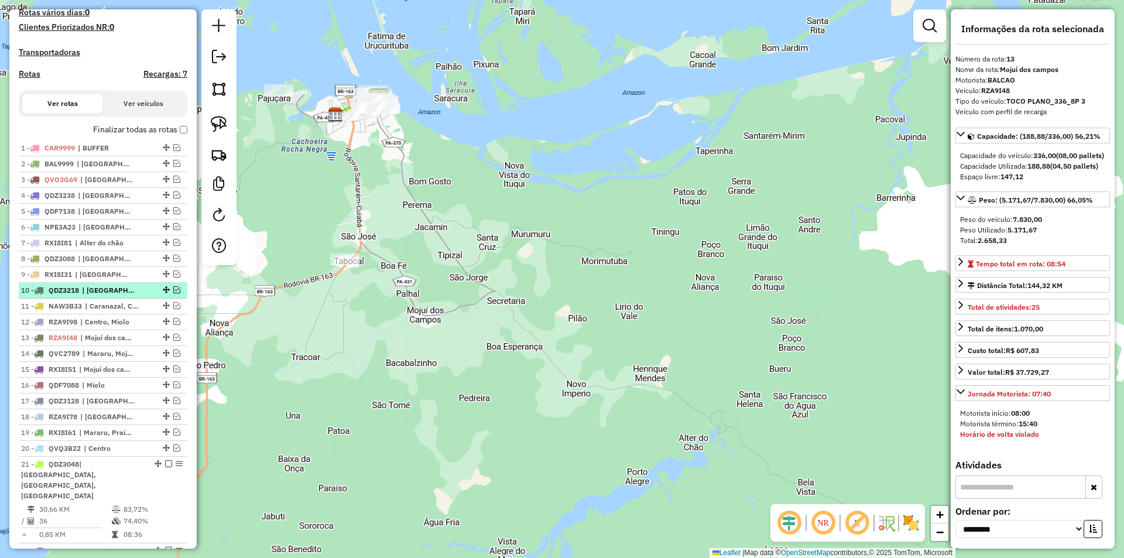
scroll to position [310, 0]
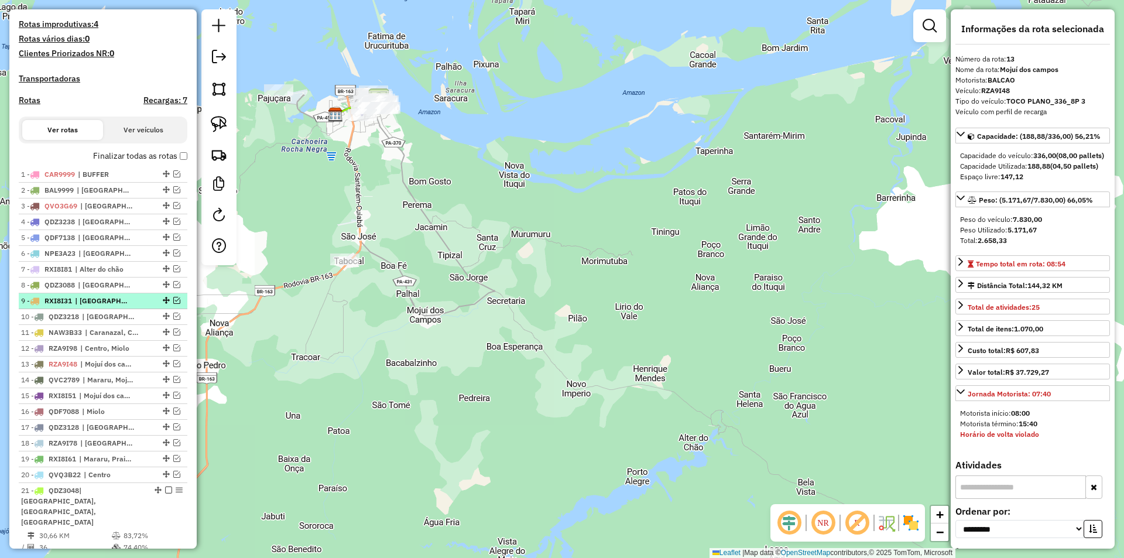
click at [173, 304] on em at bounding box center [176, 300] width 7 height 7
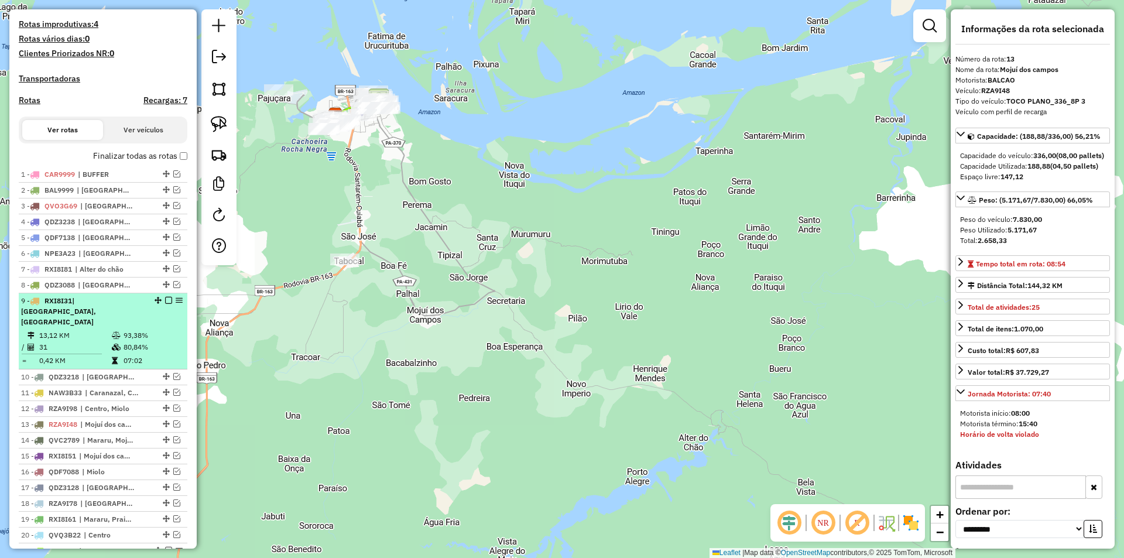
click at [167, 323] on div "9 - RXI8I31 | Maracanã, Santarenzinho" at bounding box center [103, 312] width 164 height 32
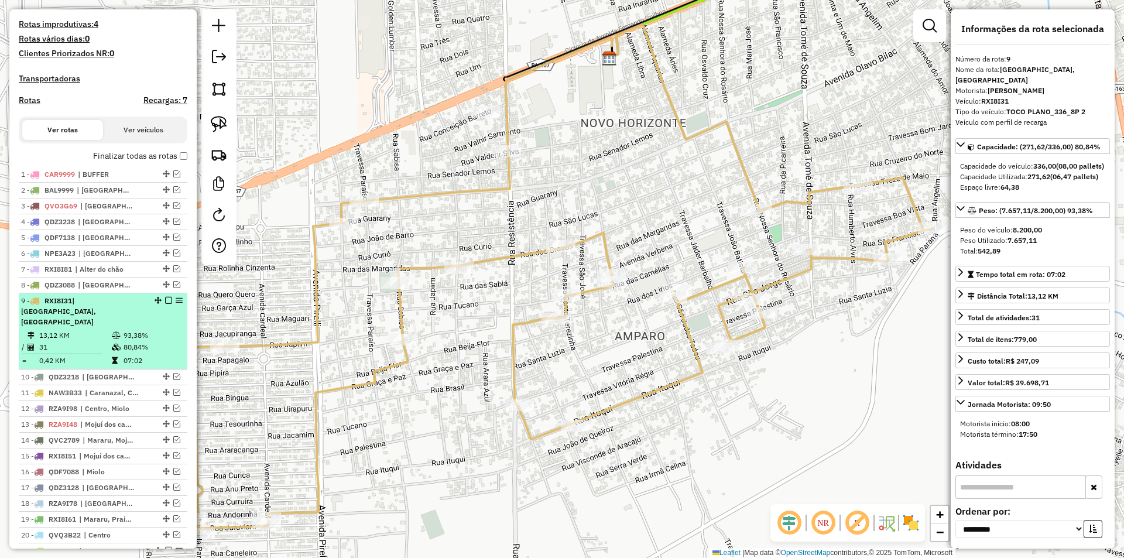
click at [166, 304] on em at bounding box center [168, 300] width 7 height 7
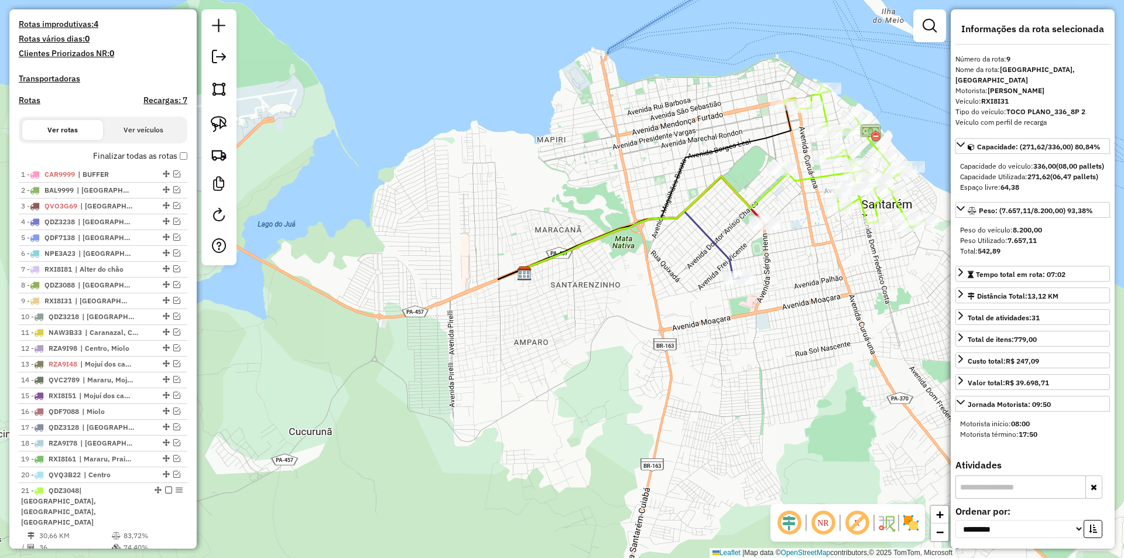
drag, startPoint x: 640, startPoint y: 305, endPoint x: 613, endPoint y: 328, distance: 36.1
click at [613, 328] on div "Janela de atendimento Grade de atendimento Capacidade Transportadoras Veículos …" at bounding box center [562, 279] width 1124 height 558
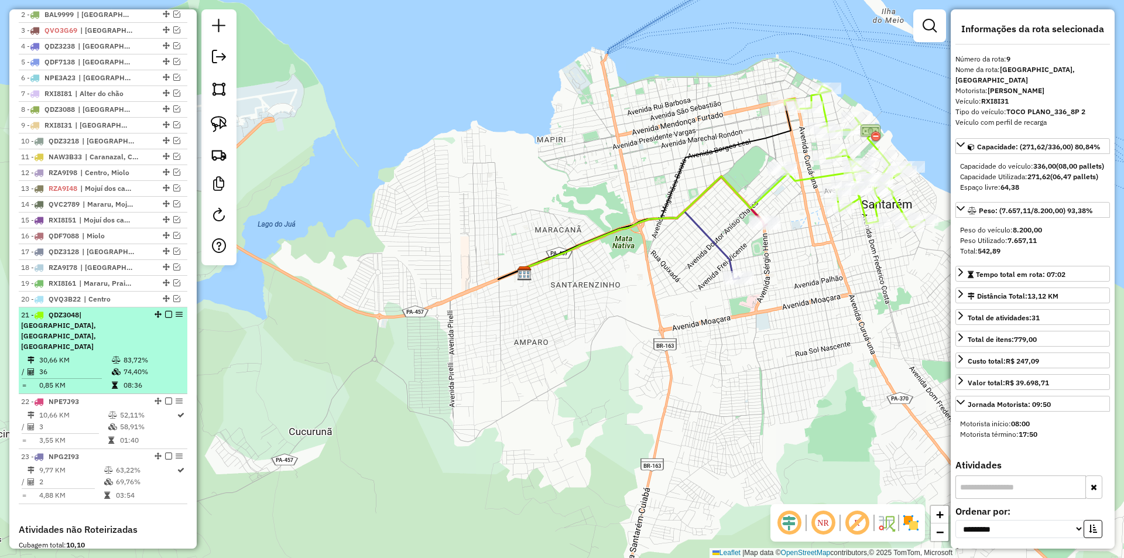
scroll to position [603, 0]
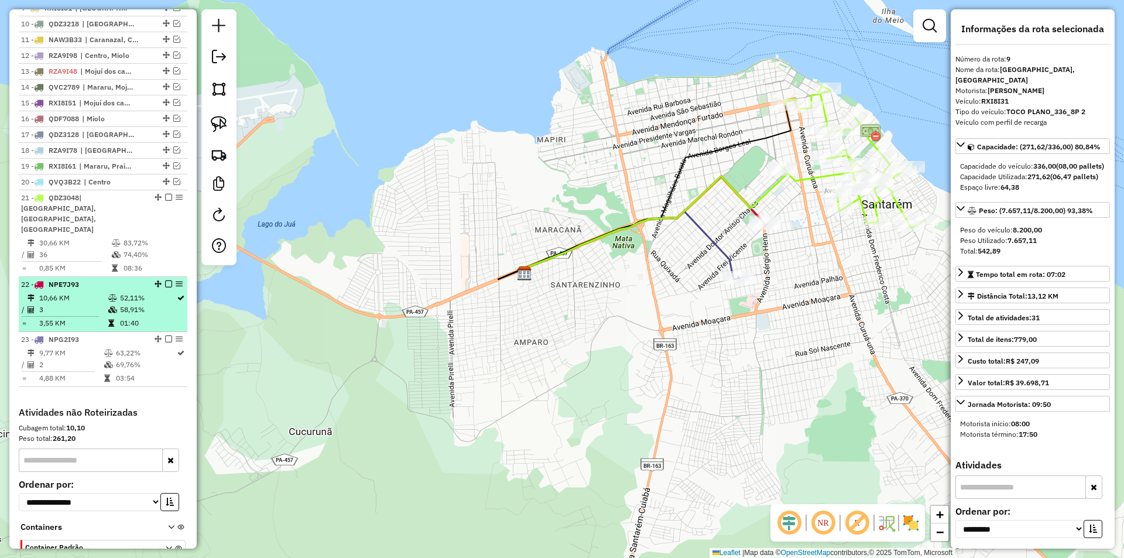
click at [158, 304] on td "58,91%" at bounding box center [147, 310] width 57 height 12
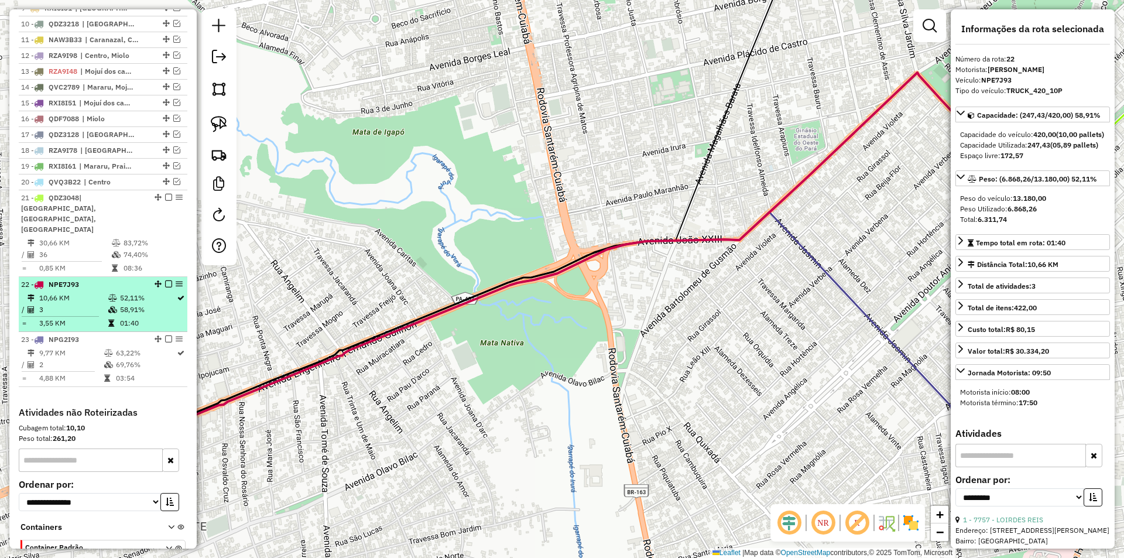
drag, startPoint x: 626, startPoint y: 316, endPoint x: 159, endPoint y: 272, distance: 469.7
click at [159, 272] on hb-router-mapa "Informações da Sessão 980333 - 16/08/2025 Criação: 15/08/2025 18:13 Depósito: S…" at bounding box center [562, 279] width 1124 height 558
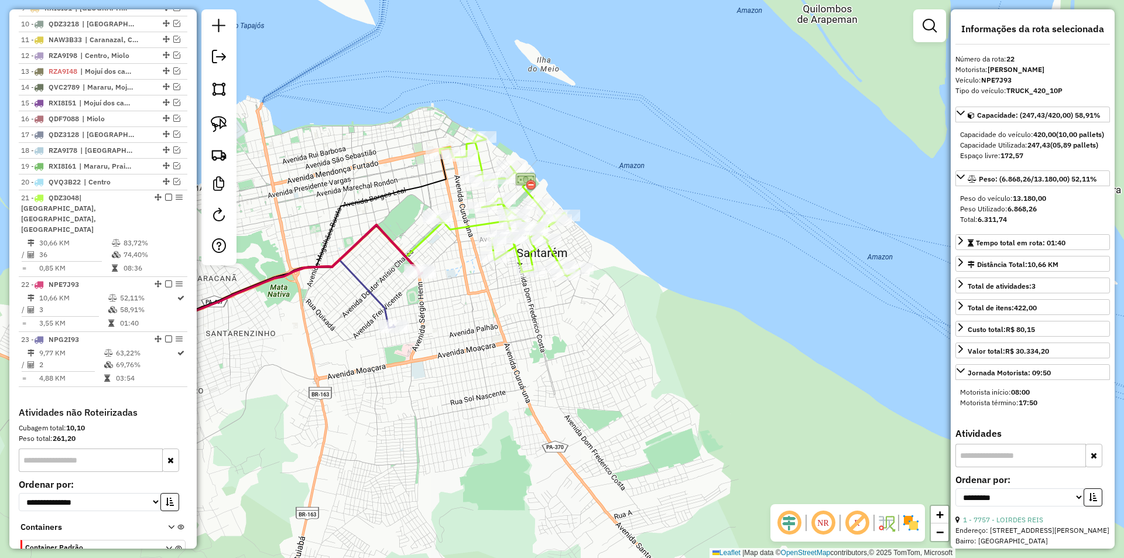
drag, startPoint x: 417, startPoint y: 290, endPoint x: 362, endPoint y: 295, distance: 54.6
click at [362, 295] on icon at bounding box center [288, 294] width 214 height 68
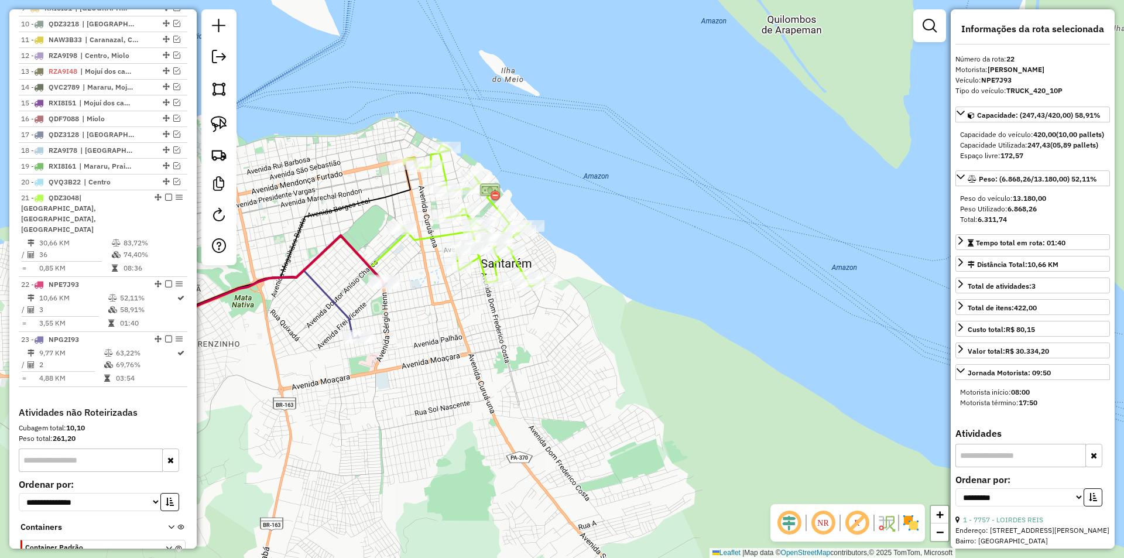
drag, startPoint x: 372, startPoint y: 283, endPoint x: 322, endPoint y: 299, distance: 52.4
click at [322, 299] on div "Janela de atendimento Grade de atendimento Capacidade Transportadoras Veículos …" at bounding box center [562, 279] width 1124 height 558
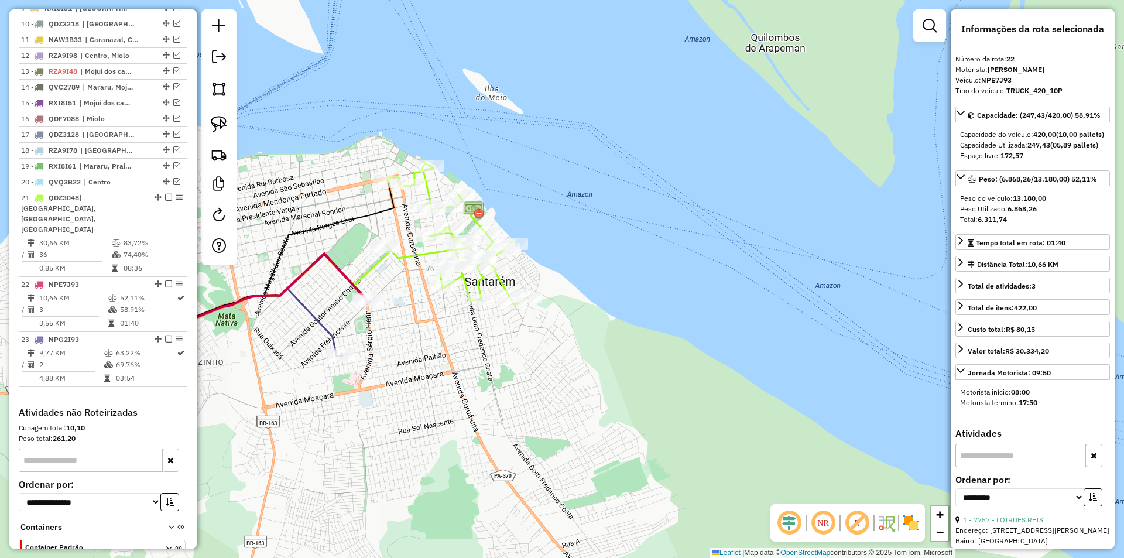
drag, startPoint x: 302, startPoint y: 221, endPoint x: 311, endPoint y: 249, distance: 30.2
click at [311, 249] on div "Janela de atendimento Grade de atendimento Capacidade Transportadoras Veículos …" at bounding box center [562, 279] width 1124 height 558
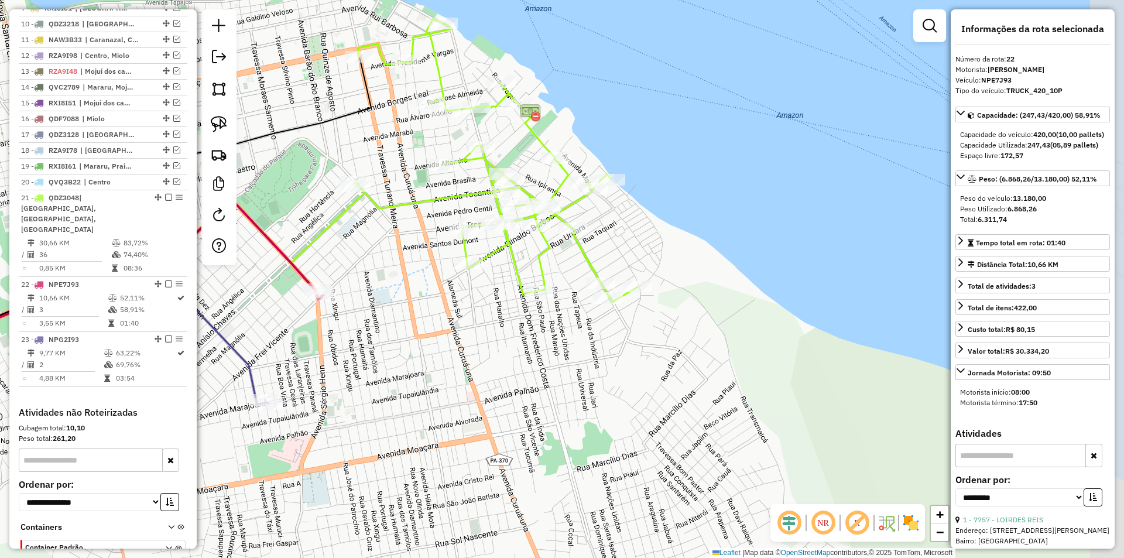
drag, startPoint x: 442, startPoint y: 334, endPoint x: 397, endPoint y: 254, distance: 91.5
click at [390, 244] on div "Janela de atendimento Grade de atendimento Capacidade Transportadoras Veículos …" at bounding box center [562, 279] width 1124 height 558
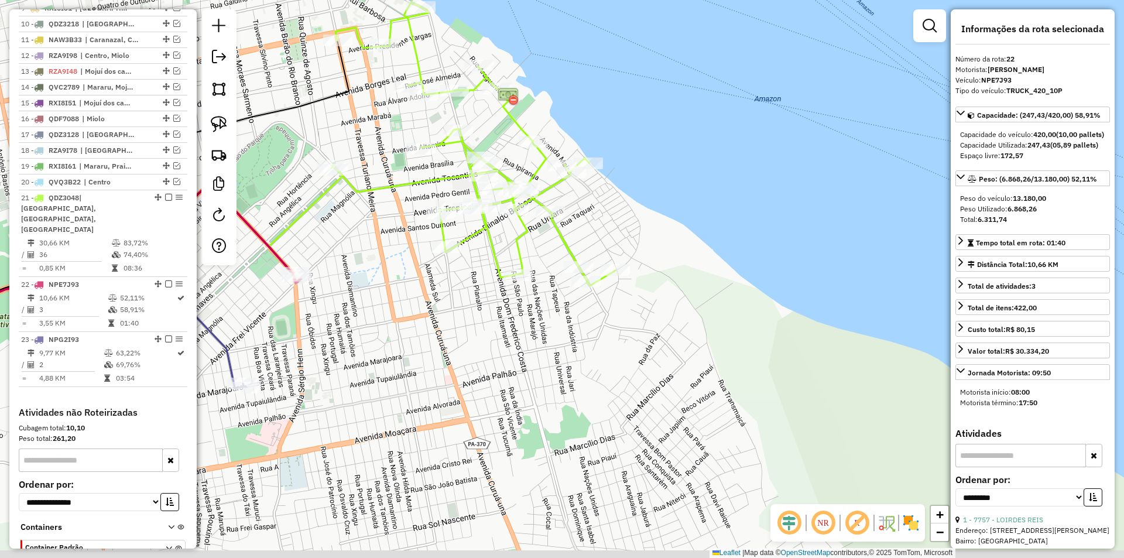
drag, startPoint x: 401, startPoint y: 289, endPoint x: 379, endPoint y: 272, distance: 27.6
click at [379, 272] on div "Janela de atendimento Grade de atendimento Capacidade Transportadoras Veículos …" at bounding box center [562, 279] width 1124 height 558
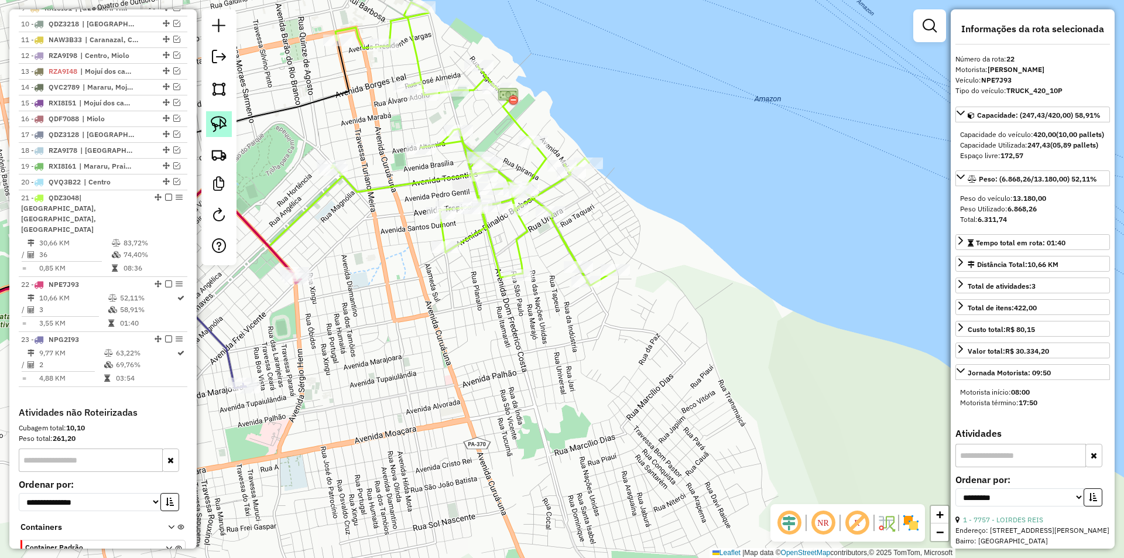
click at [228, 116] on link at bounding box center [219, 124] width 26 height 26
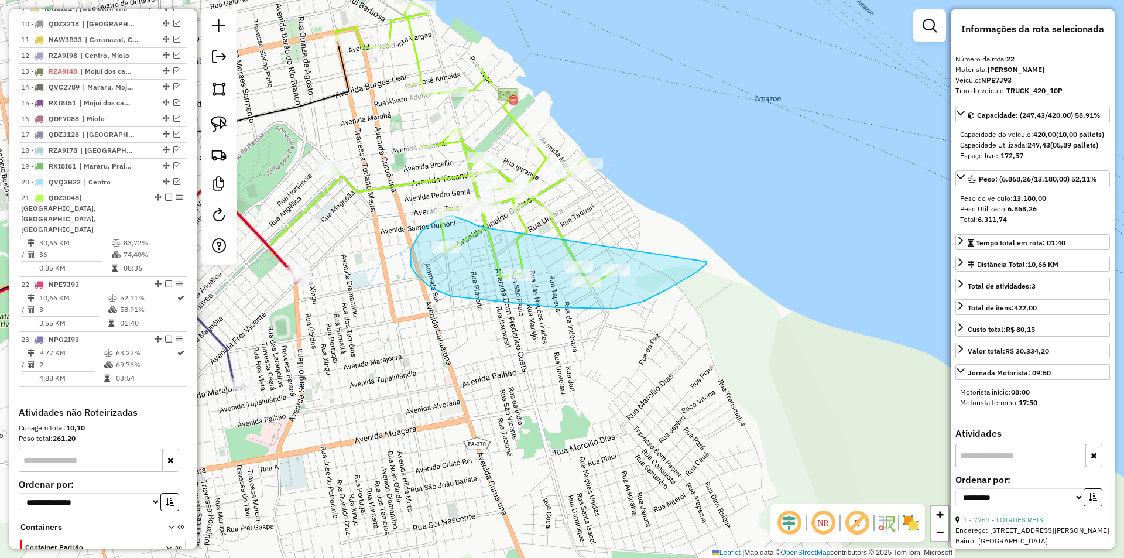
drag, startPoint x: 486, startPoint y: 228, endPoint x: 706, endPoint y: 261, distance: 222.6
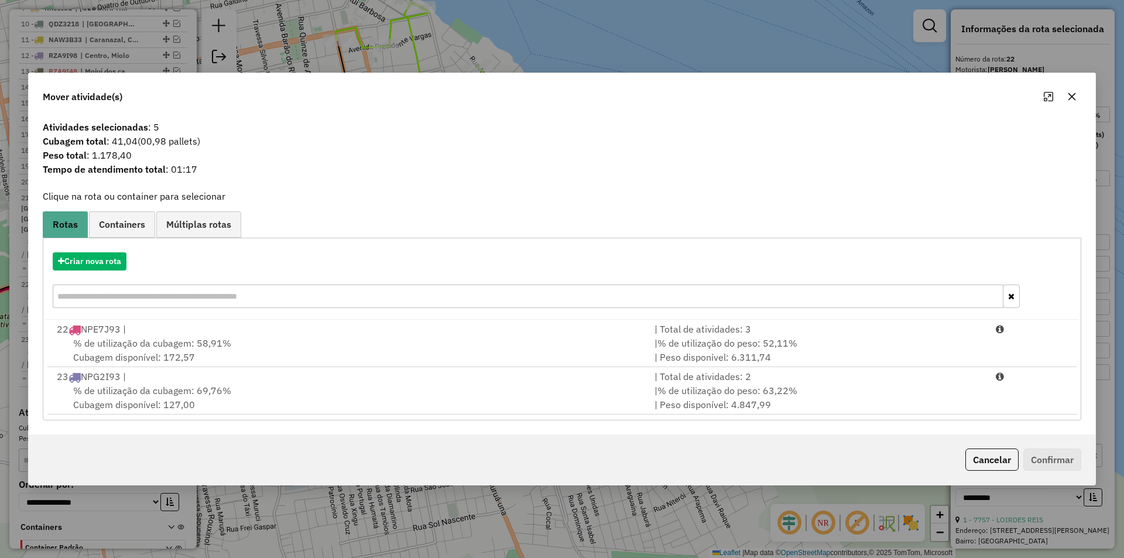
click at [994, 458] on button "Cancelar" at bounding box center [991, 459] width 53 height 22
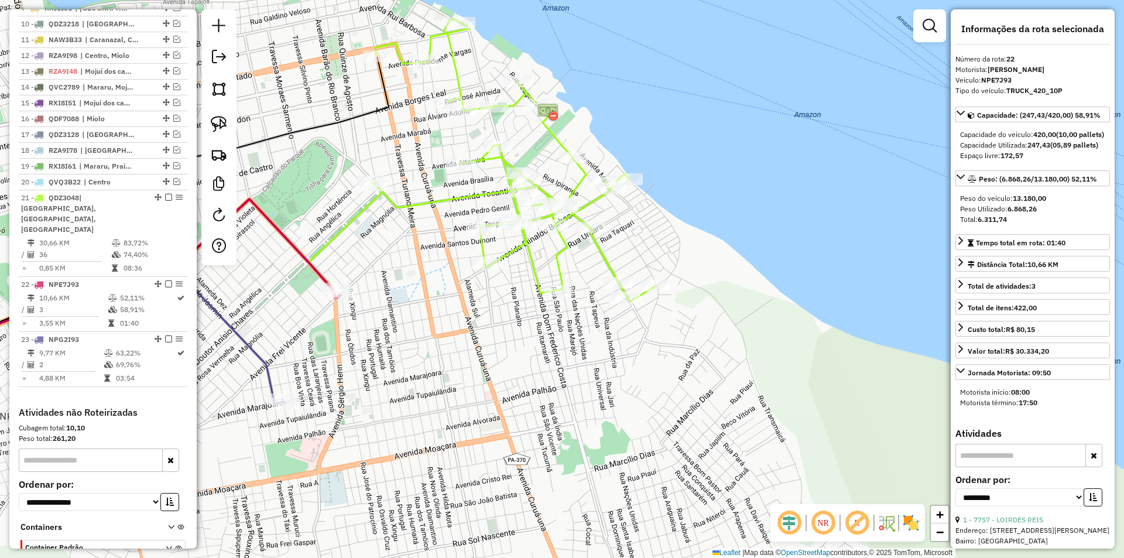
click at [353, 291] on div "Janela de atendimento Grade de atendimento Capacidade Transportadoras Veículos …" at bounding box center [562, 279] width 1124 height 558
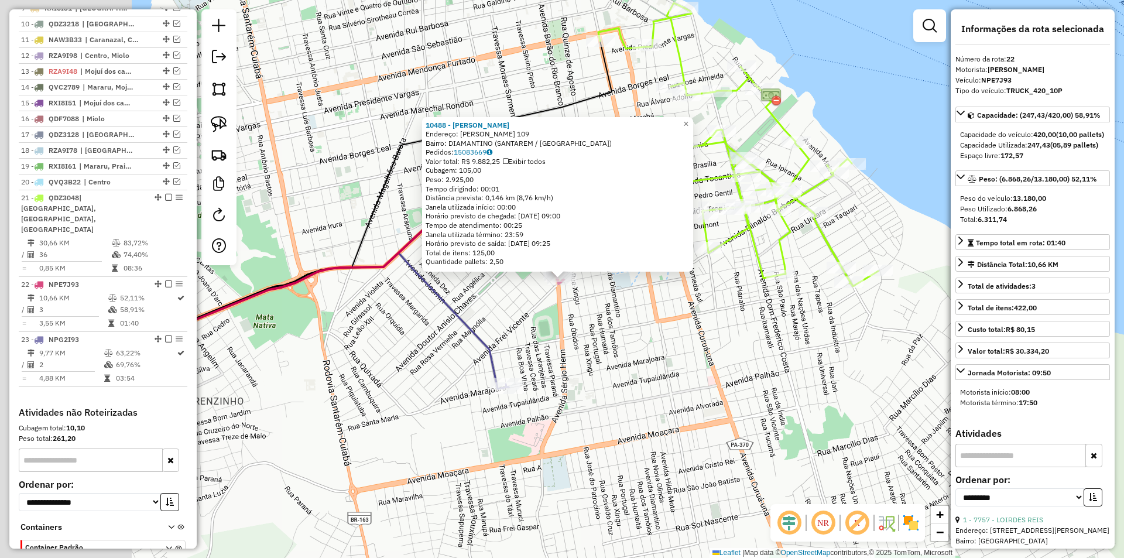
scroll to position [661, 0]
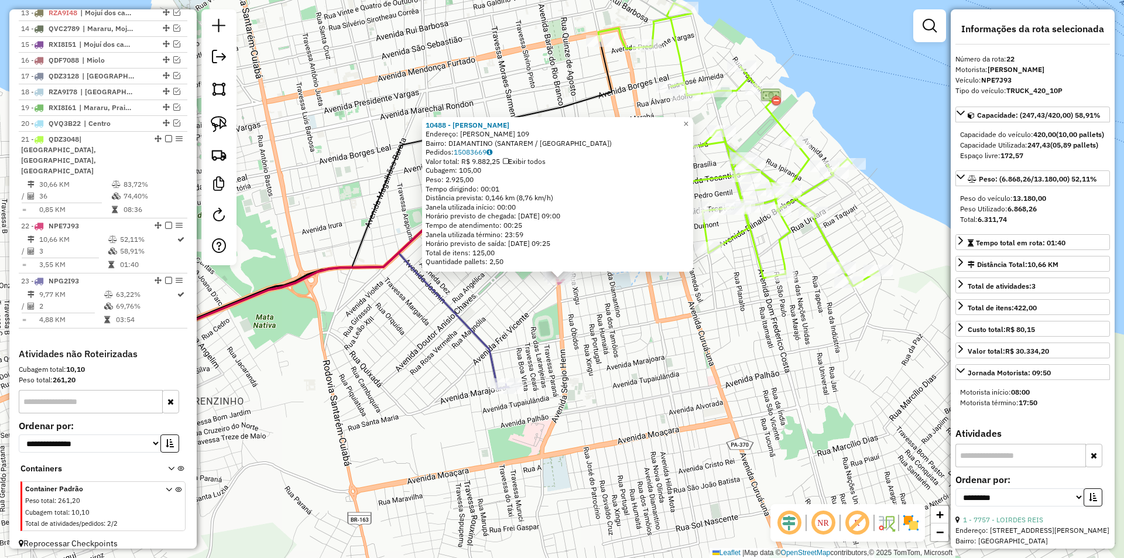
click at [576, 326] on div "10488 - SUREMA SANTOS Endereço: SERGIO HENN 109 Bairro: DIAMANTINO (SANTAREM / …" at bounding box center [562, 279] width 1124 height 558
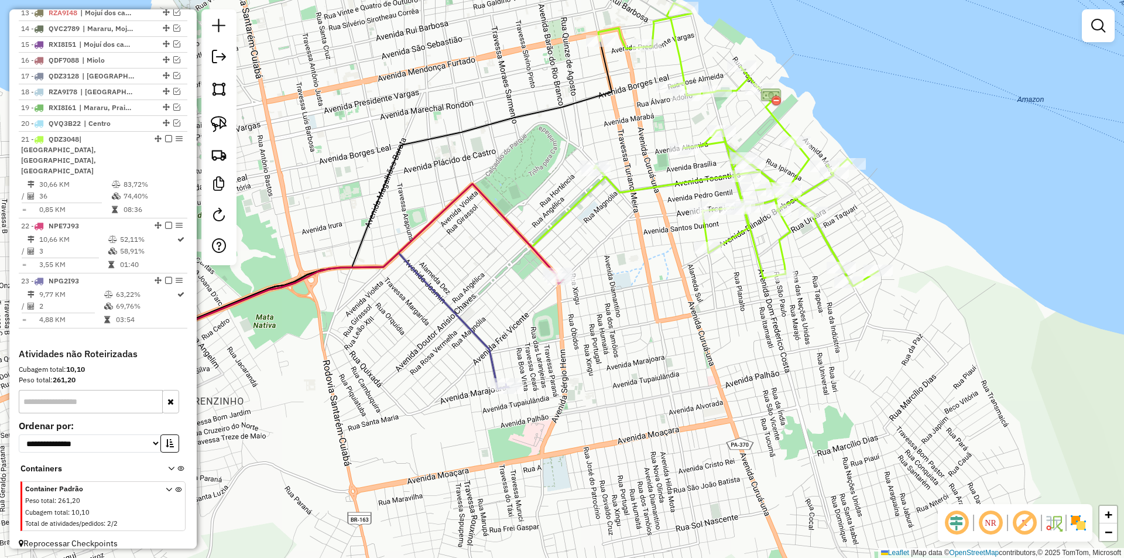
drag, startPoint x: 615, startPoint y: 318, endPoint x: 461, endPoint y: 315, distance: 153.4
click at [461, 315] on div "Janela de atendimento Grade de atendimento Capacidade Transportadoras Veículos …" at bounding box center [562, 279] width 1124 height 558
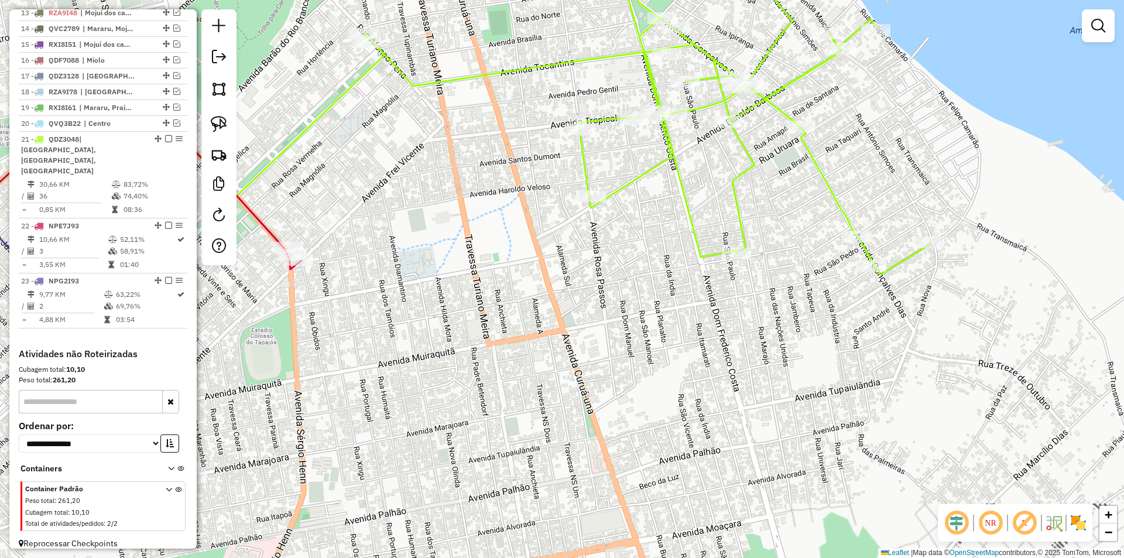
drag, startPoint x: 493, startPoint y: 307, endPoint x: 452, endPoint y: 328, distance: 46.9
click at [452, 328] on div "Janela de atendimento Grade de atendimento Capacidade Transportadoras Veículos …" at bounding box center [562, 279] width 1124 height 558
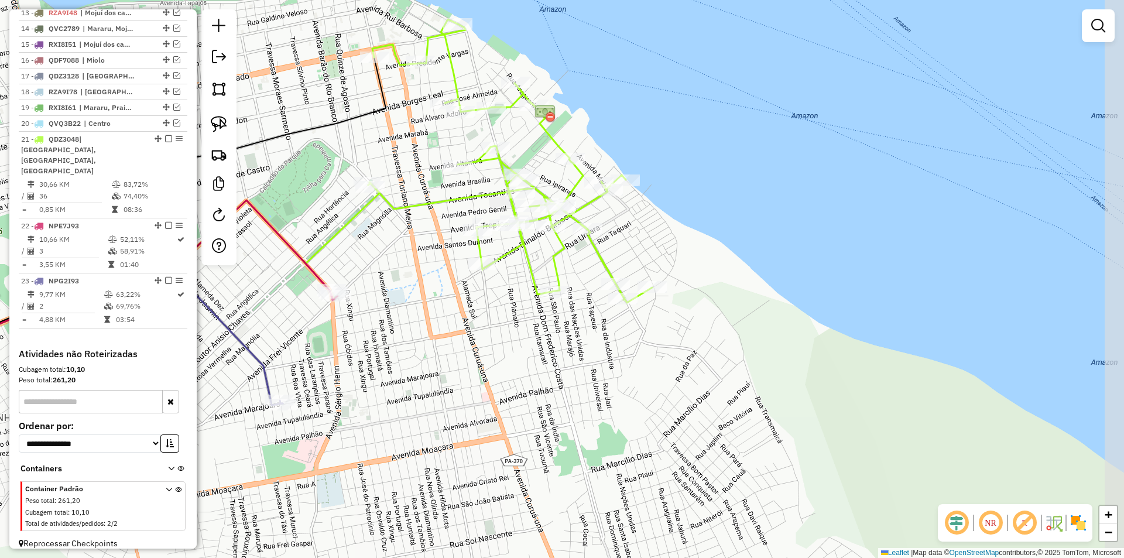
drag, startPoint x: 460, startPoint y: 325, endPoint x: 425, endPoint y: 325, distance: 35.1
click at [425, 325] on div "Janela de atendimento Grade de atendimento Capacidade Transportadoras Veículos …" at bounding box center [562, 279] width 1124 height 558
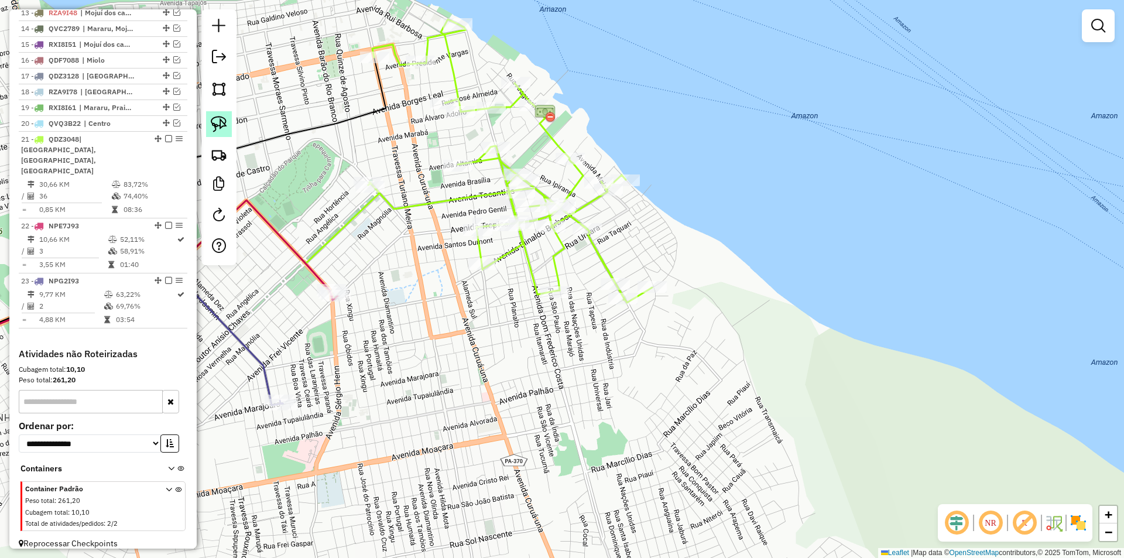
click at [225, 123] on img at bounding box center [219, 124] width 16 height 16
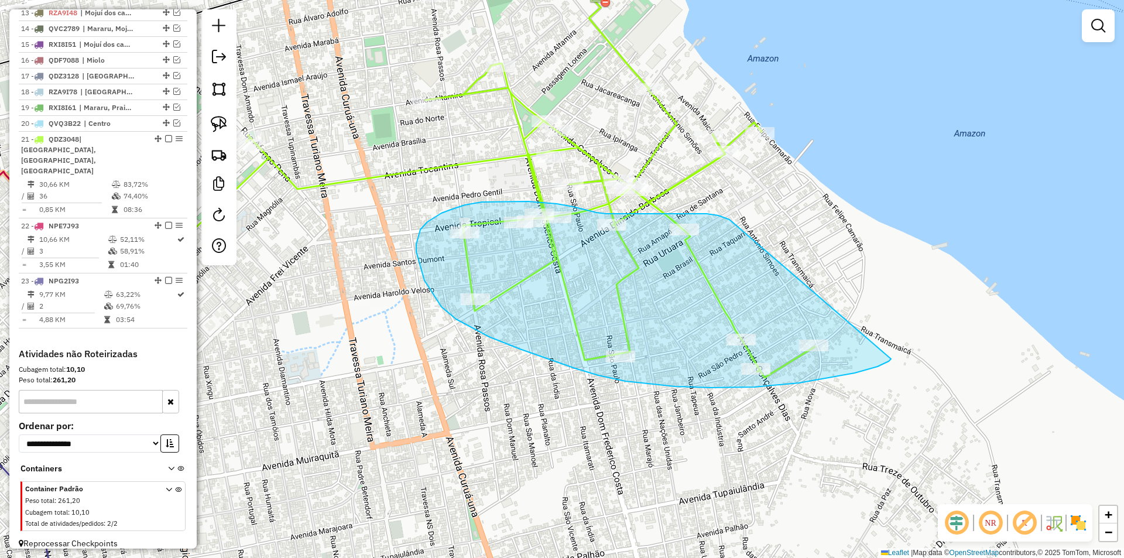
drag, startPoint x: 729, startPoint y: 219, endPoint x: 891, endPoint y: 359, distance: 213.3
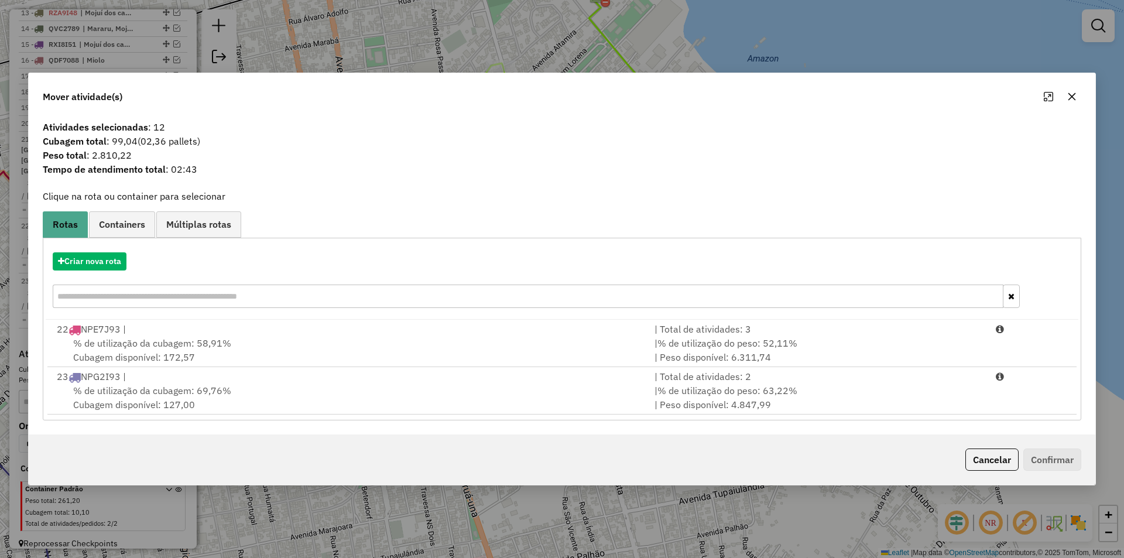
click at [358, 346] on div "% de utilização da cubagem: 58,91% Cubagem disponível: 172,57" at bounding box center [349, 350] width 598 height 28
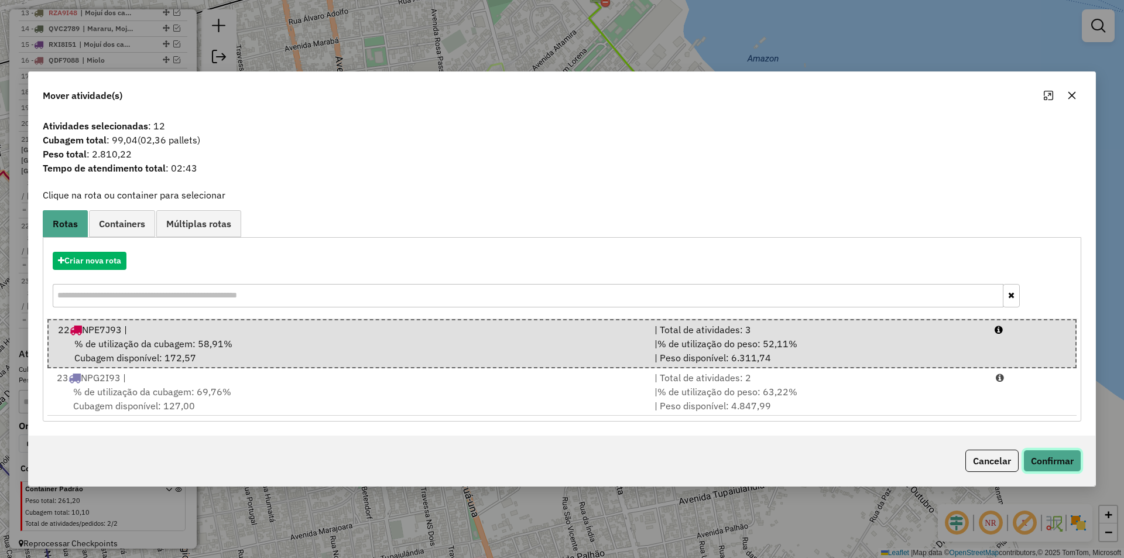
click at [1045, 463] on button "Confirmar" at bounding box center [1052, 460] width 58 height 22
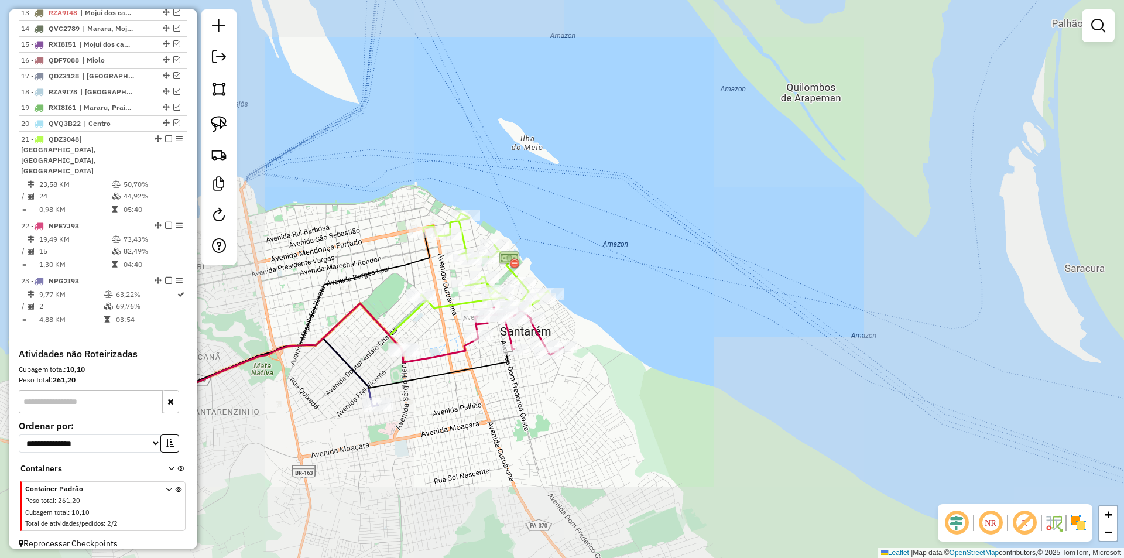
click at [478, 341] on div at bounding box center [478, 336] width 29 height 12
select select "**********"
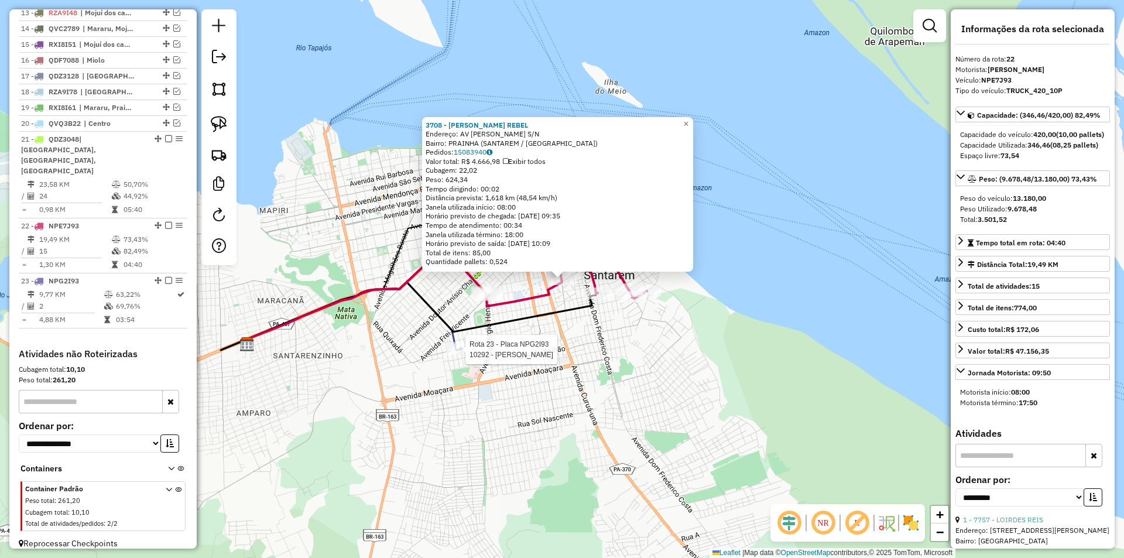
click at [470, 355] on div at bounding box center [461, 350] width 29 height 12
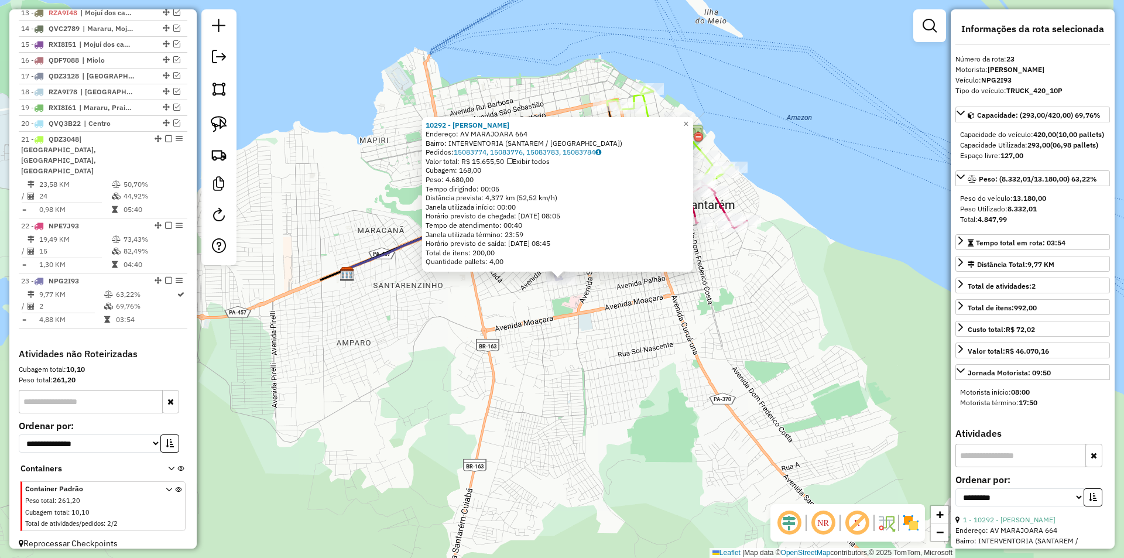
click at [541, 310] on div "10292 - CHARLENE DA ROCHA P Endereço: AV MARAJOARA 664 Bairro: INTERVENTORIA (S…" at bounding box center [562, 279] width 1124 height 558
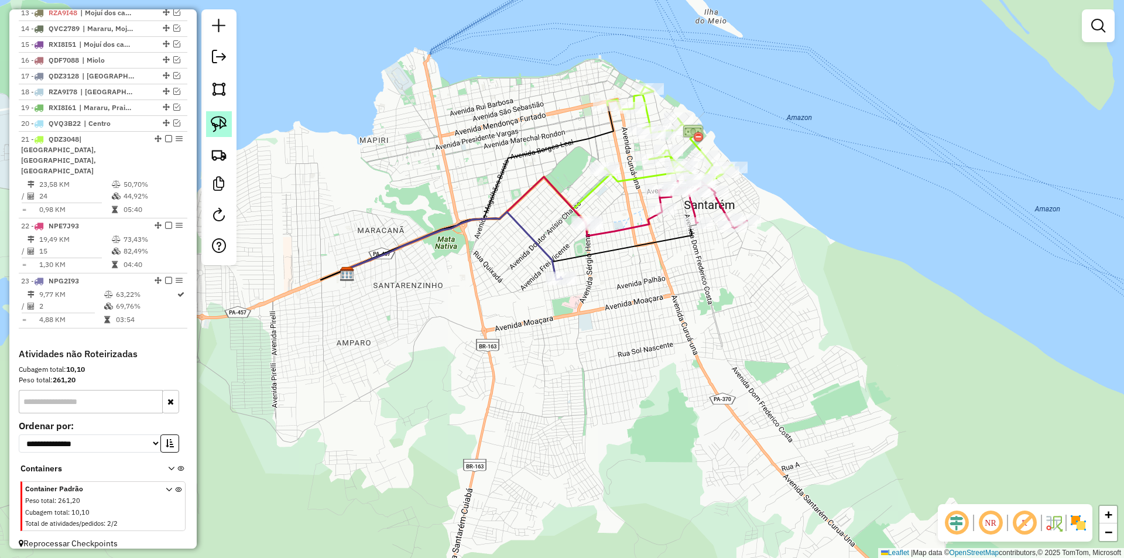
click at [222, 119] on img at bounding box center [219, 124] width 16 height 16
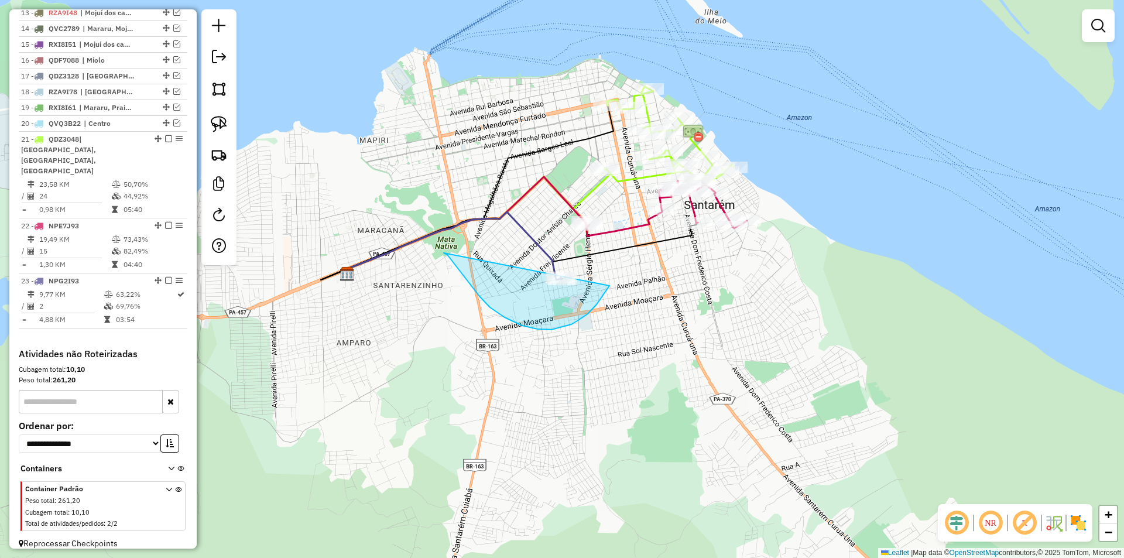
drag, startPoint x: 445, startPoint y: 253, endPoint x: 617, endPoint y: 255, distance: 172.1
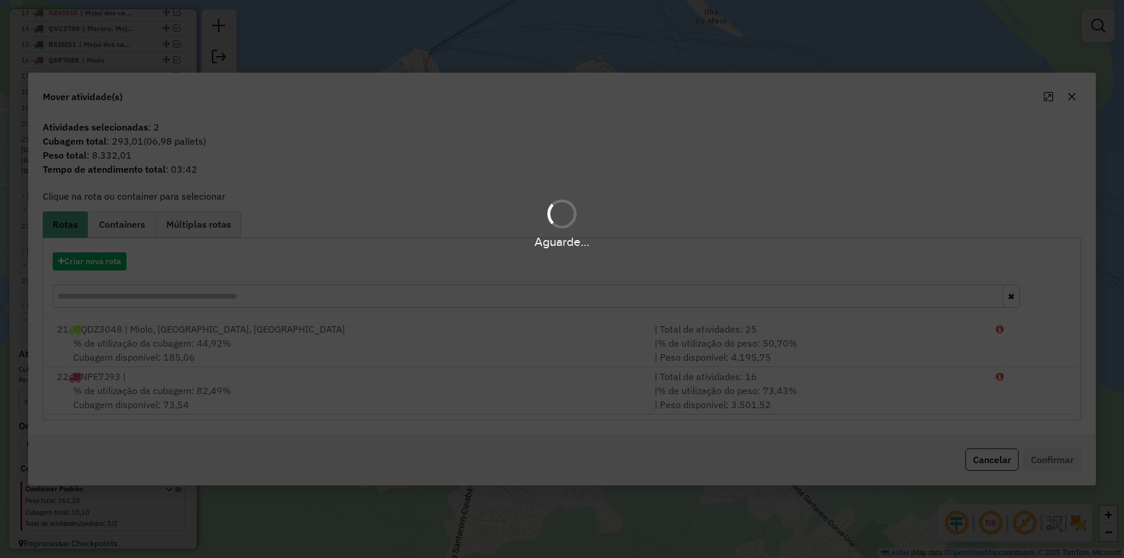
click at [118, 259] on div "Aguarde..." at bounding box center [562, 279] width 1124 height 558
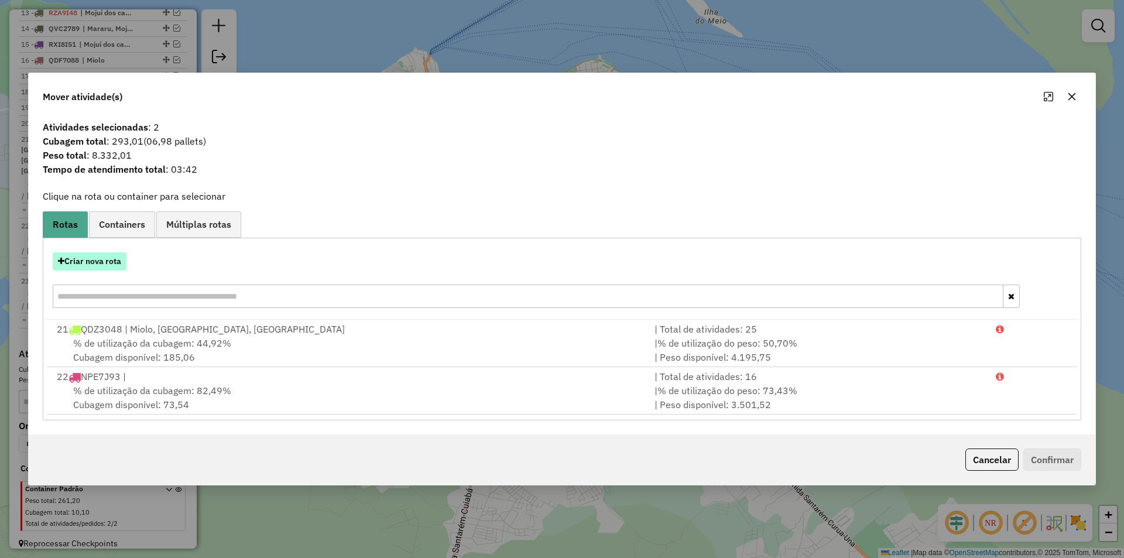
click at [113, 259] on button "Criar nova rota" at bounding box center [90, 261] width 74 height 18
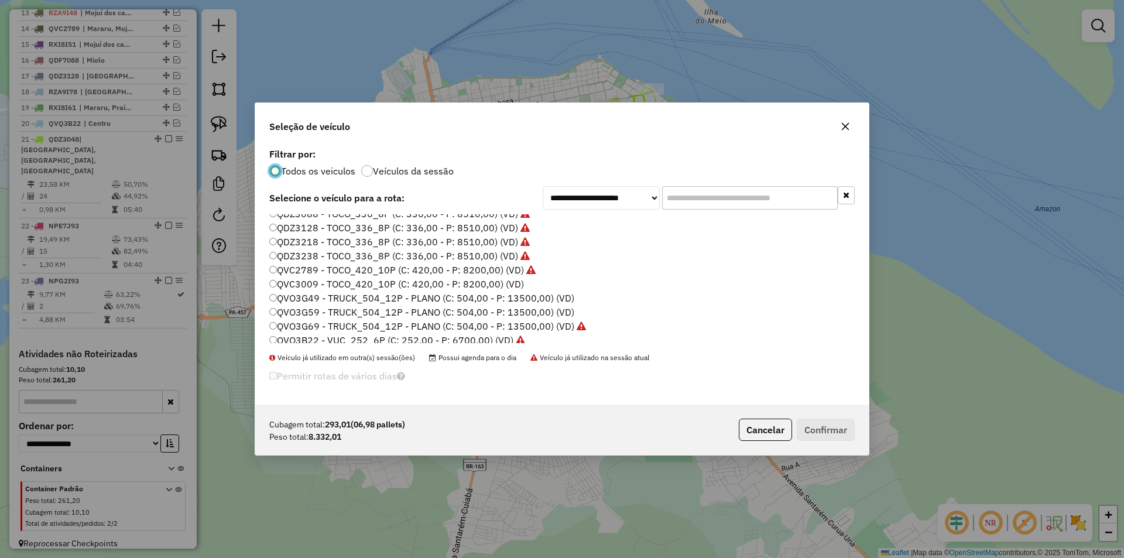
scroll to position [173, 0]
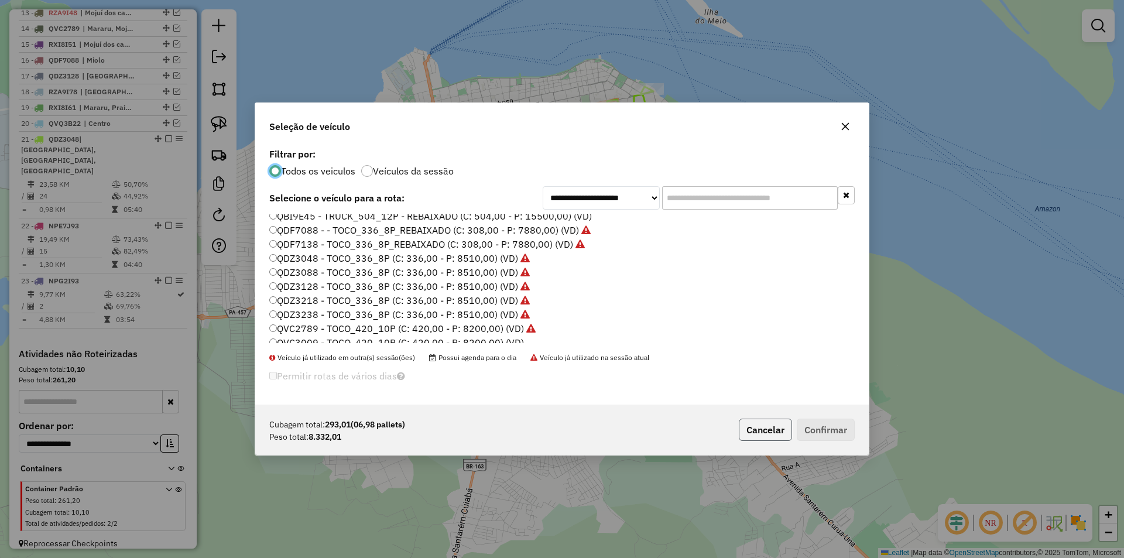
click at [764, 437] on button "Cancelar" at bounding box center [765, 429] width 53 height 22
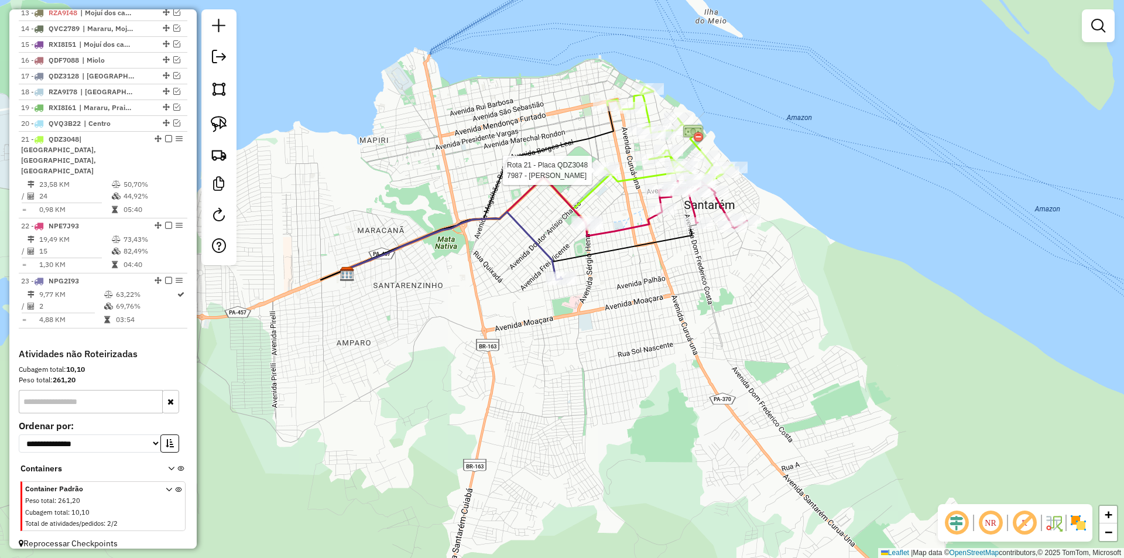
select select "**********"
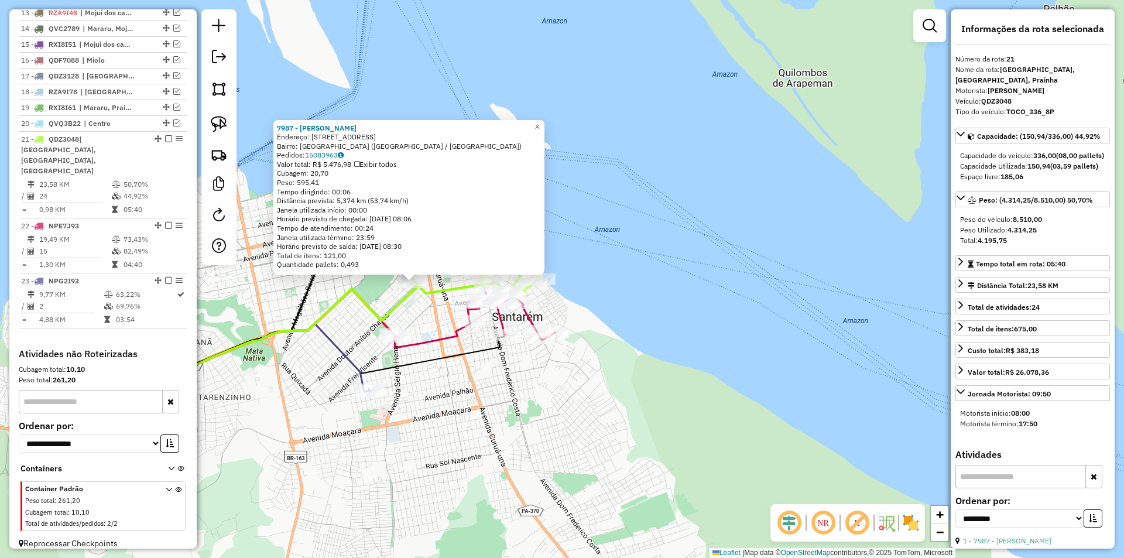
drag, startPoint x: 581, startPoint y: 414, endPoint x: 516, endPoint y: 416, distance: 65.0
click at [516, 416] on div "7987 - JAMYLLY CAMARGO Endereço: R ANGELICA 25 Bairro: JARDIM SANTAREM (SANTARE…" at bounding box center [562, 279] width 1124 height 558
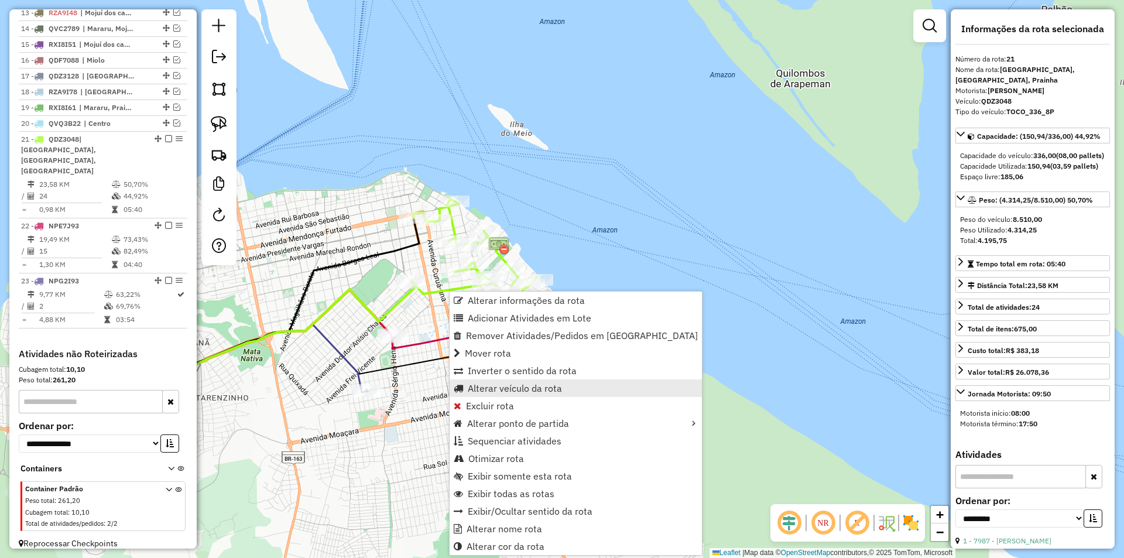
click at [471, 395] on link "Alterar veículo da rota" at bounding box center [575, 388] width 252 height 18
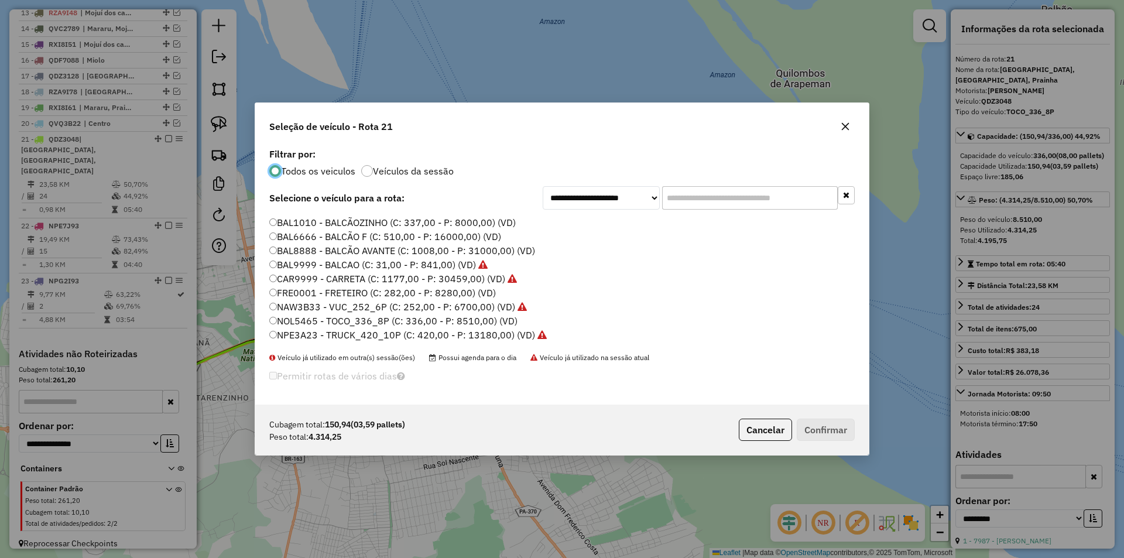
scroll to position [0, 0]
click at [761, 434] on button "Cancelar" at bounding box center [765, 429] width 53 height 22
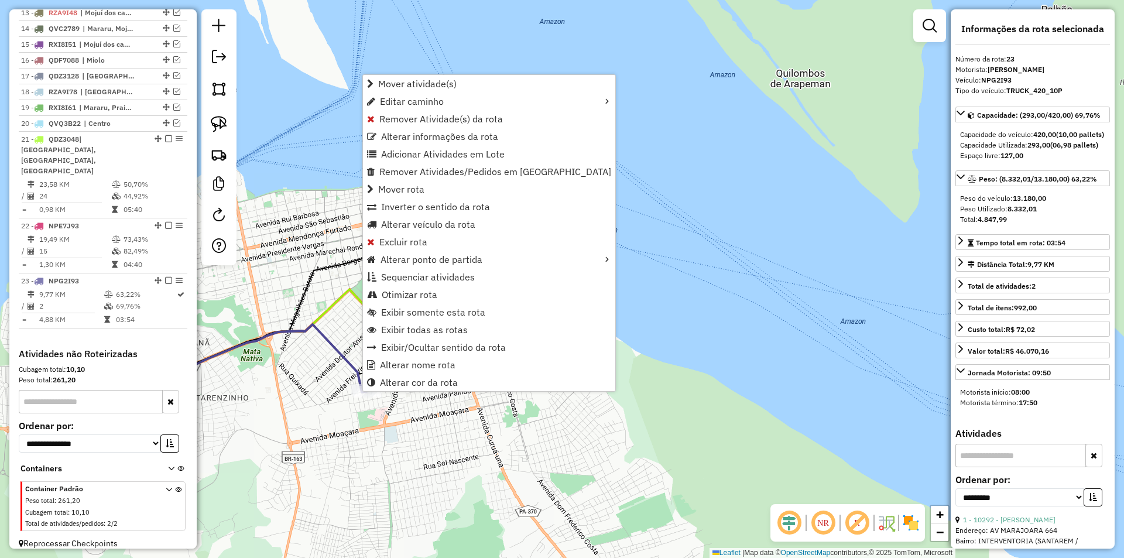
click at [305, 279] on icon at bounding box center [272, 305] width 293 height 174
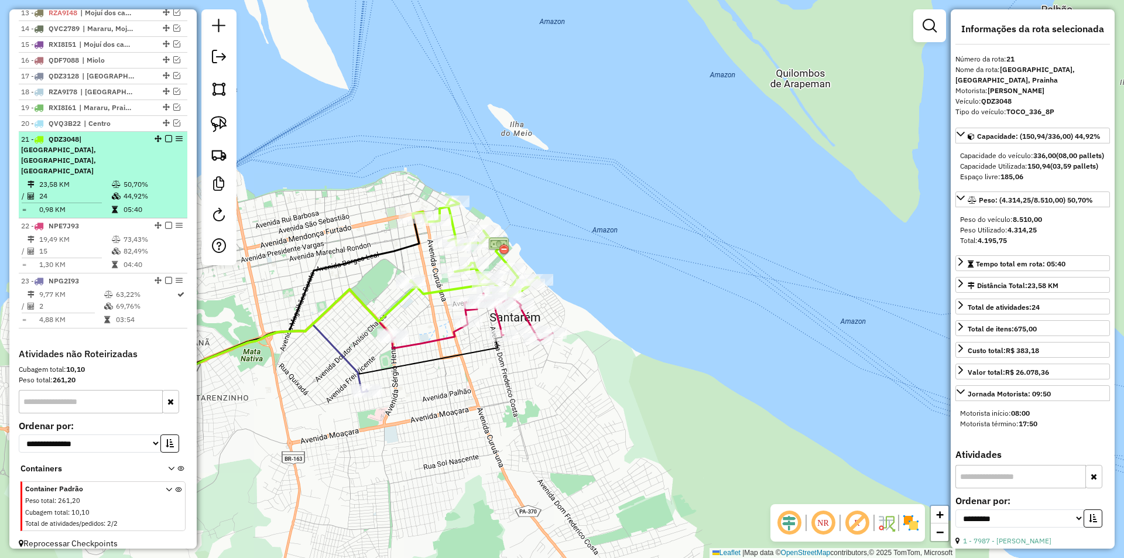
click at [169, 190] on td "44,92%" at bounding box center [152, 196] width 59 height 12
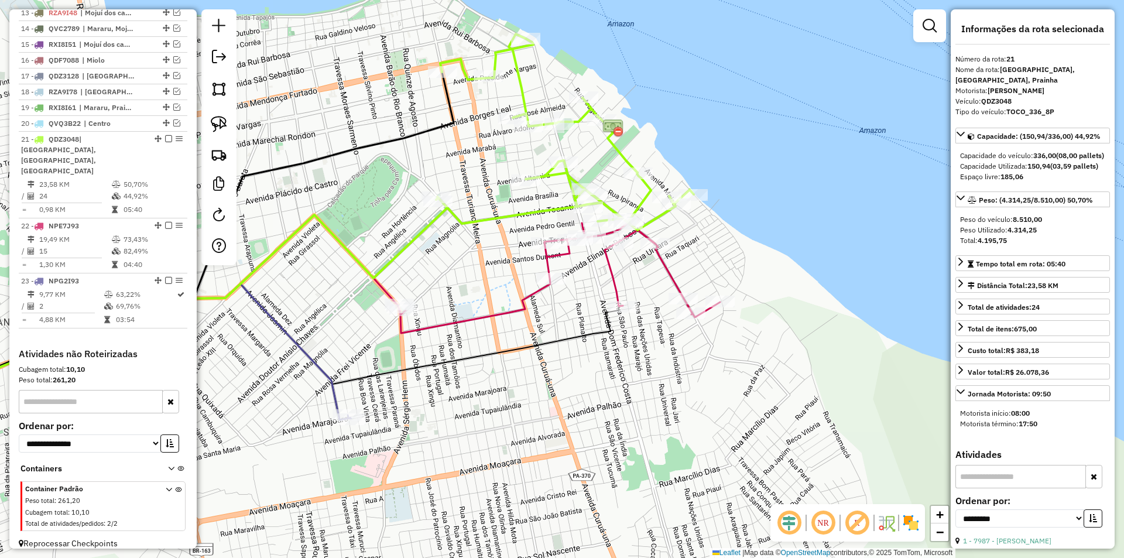
drag, startPoint x: 558, startPoint y: 208, endPoint x: 299, endPoint y: 149, distance: 265.4
click at [299, 149] on div "Janela de atendimento Grade de atendimento Capacidade Transportadoras Veículos …" at bounding box center [562, 279] width 1124 height 558
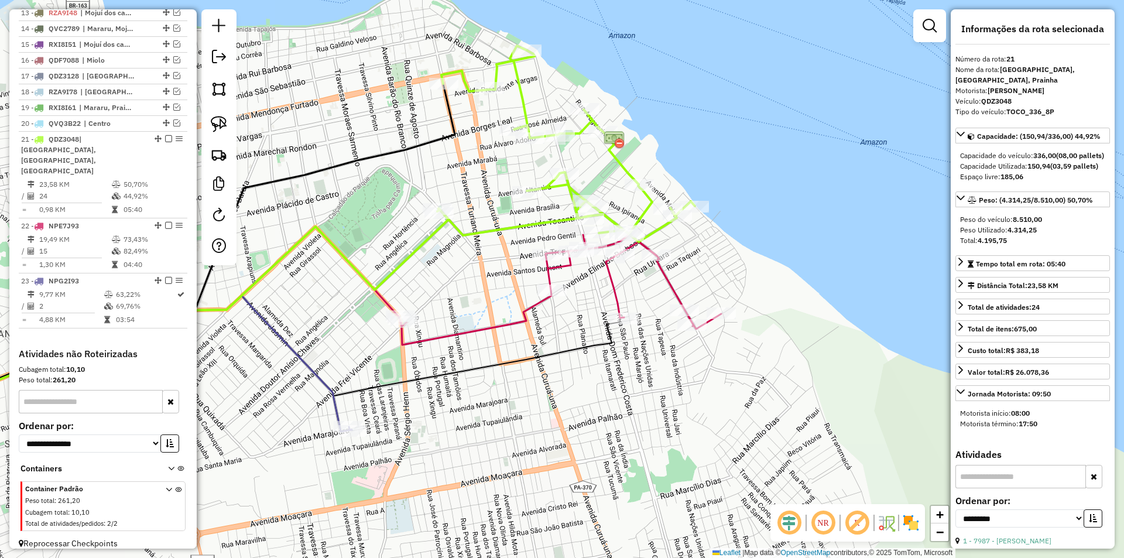
drag, startPoint x: 425, startPoint y: 249, endPoint x: 413, endPoint y: 266, distance: 21.4
click at [413, 266] on div "Janela de atendimento Grade de atendimento Capacidade Transportadoras Veículos …" at bounding box center [562, 279] width 1124 height 558
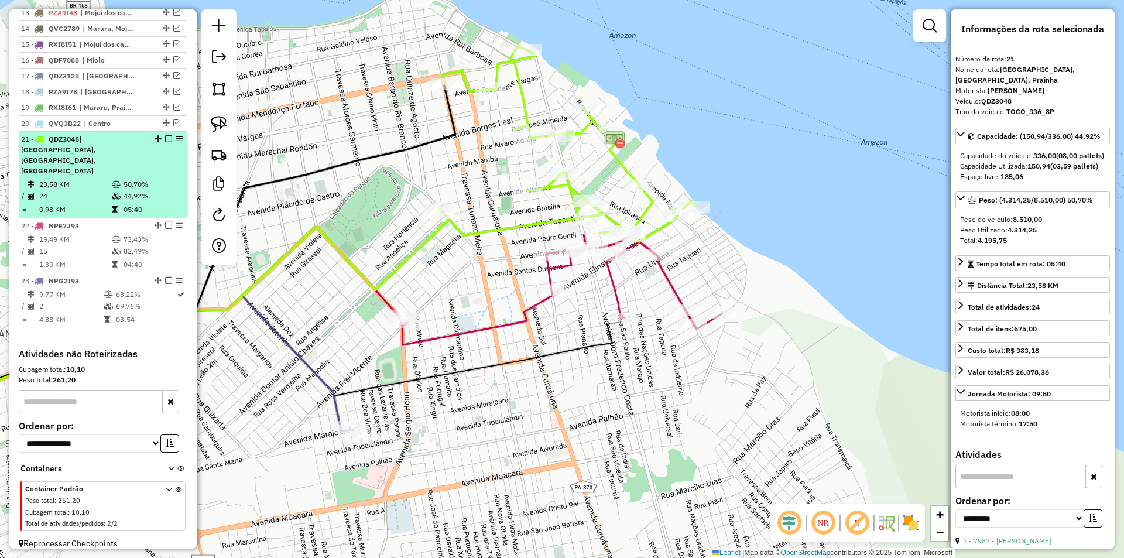
click at [166, 142] on em at bounding box center [168, 138] width 7 height 7
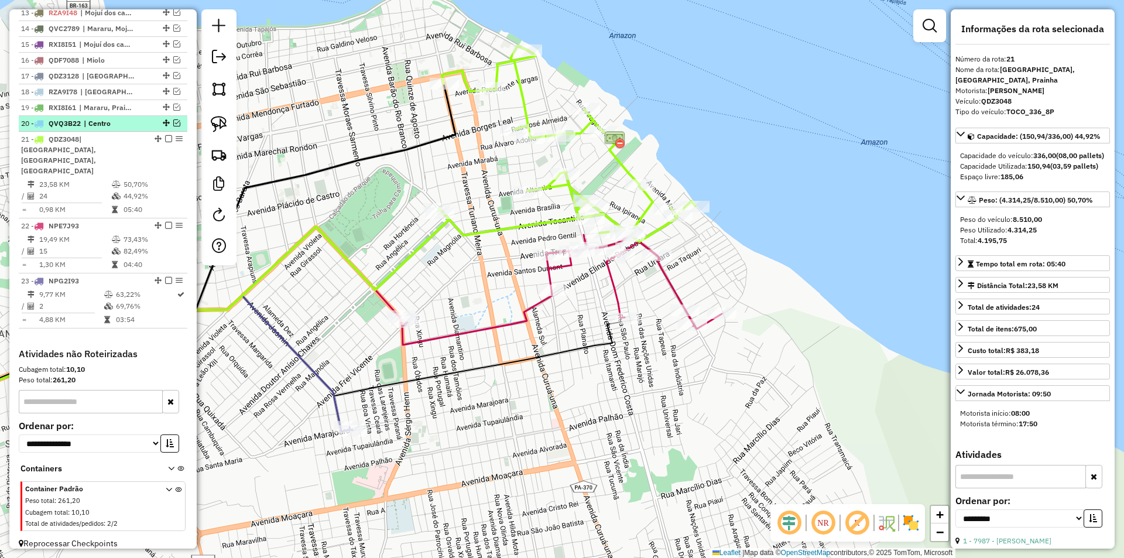
scroll to position [612, 0]
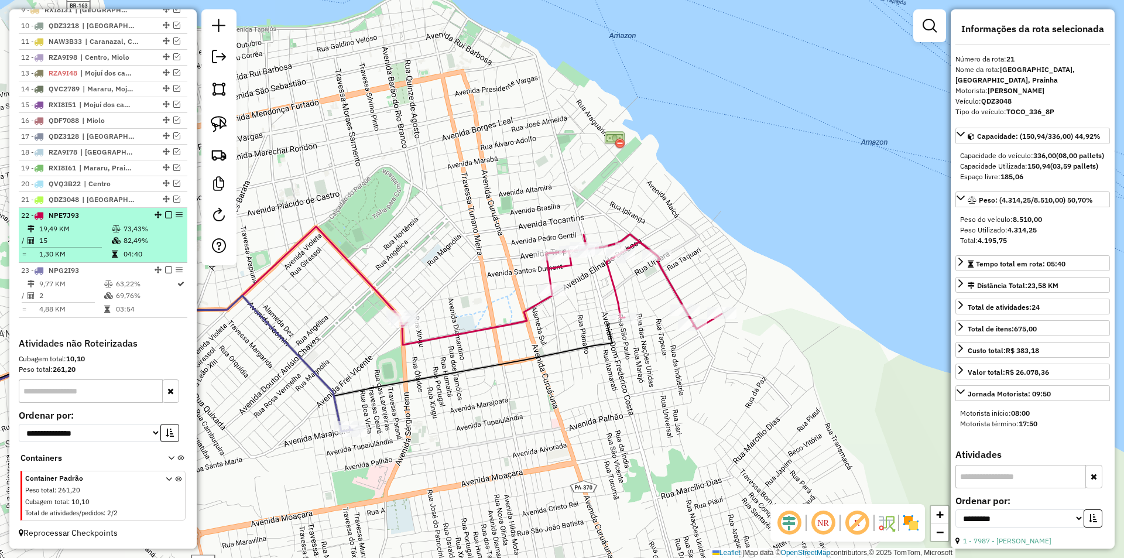
click at [155, 226] on td "73,43%" at bounding box center [152, 229] width 59 height 12
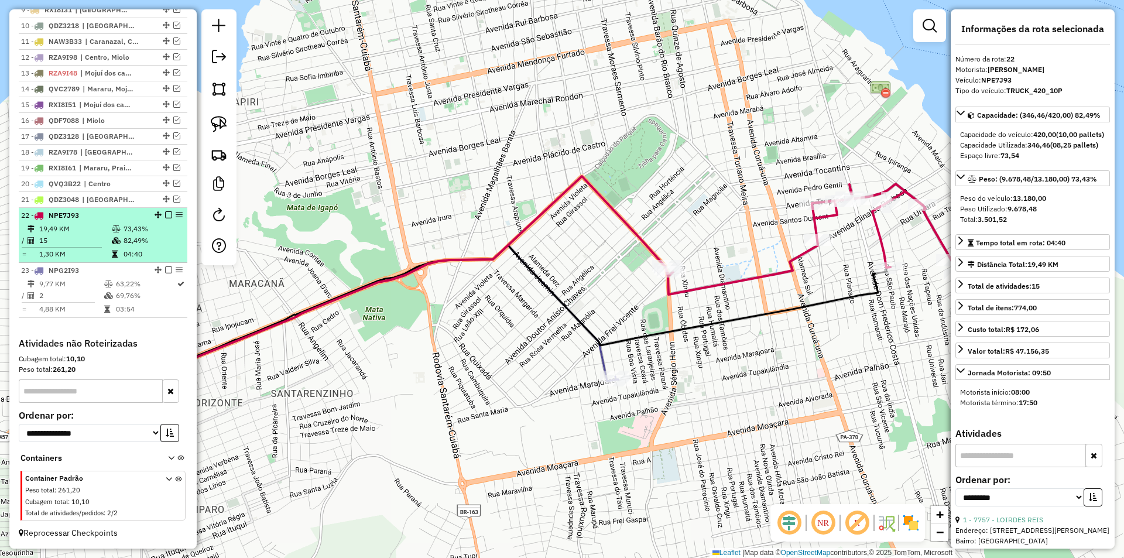
click at [165, 215] on em at bounding box center [168, 214] width 7 height 7
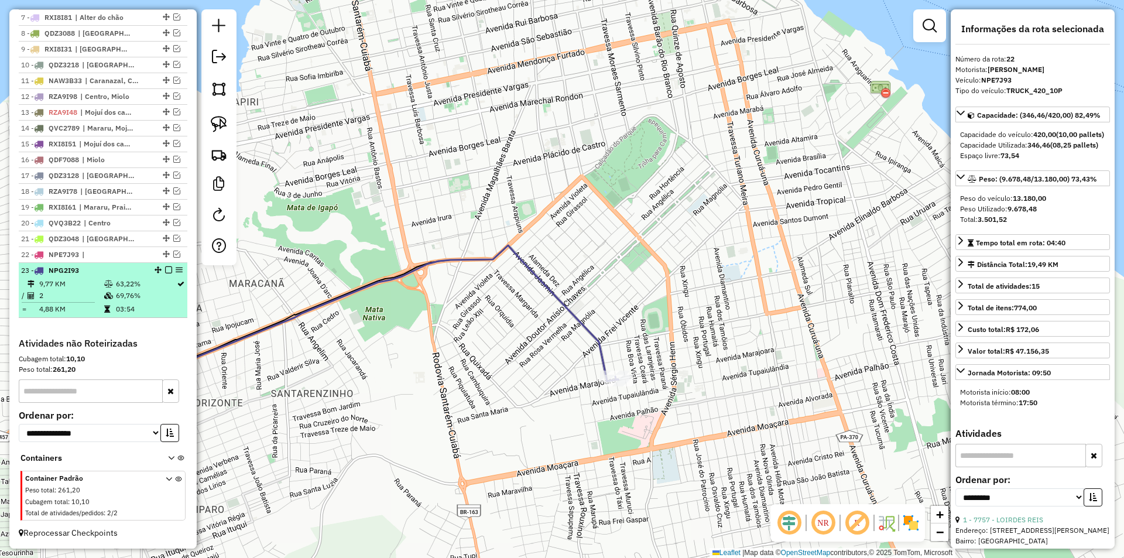
click at [161, 289] on td "63,22%" at bounding box center [145, 284] width 61 height 12
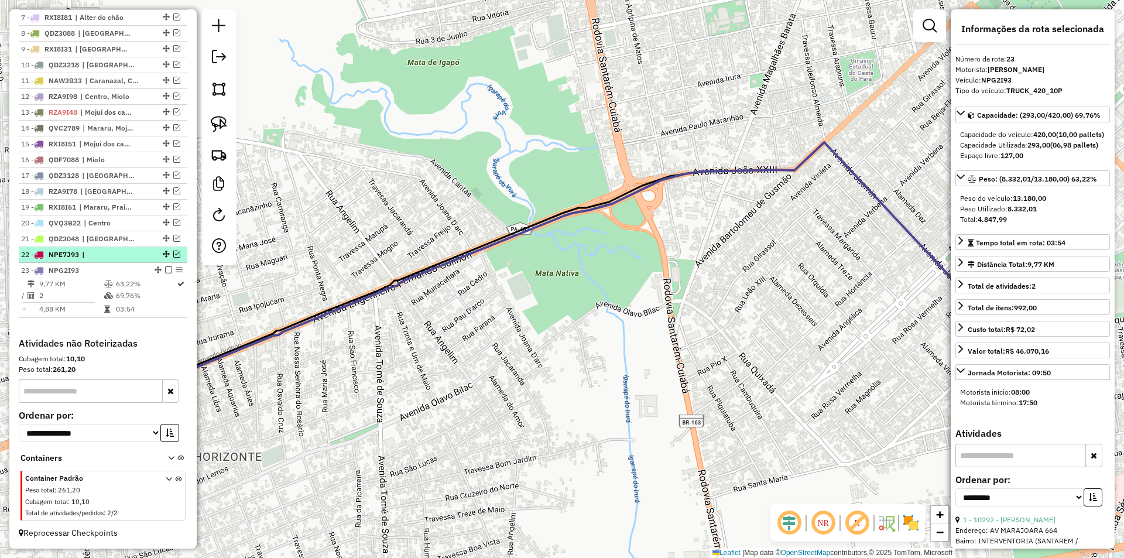
click at [174, 253] on em at bounding box center [176, 253] width 7 height 7
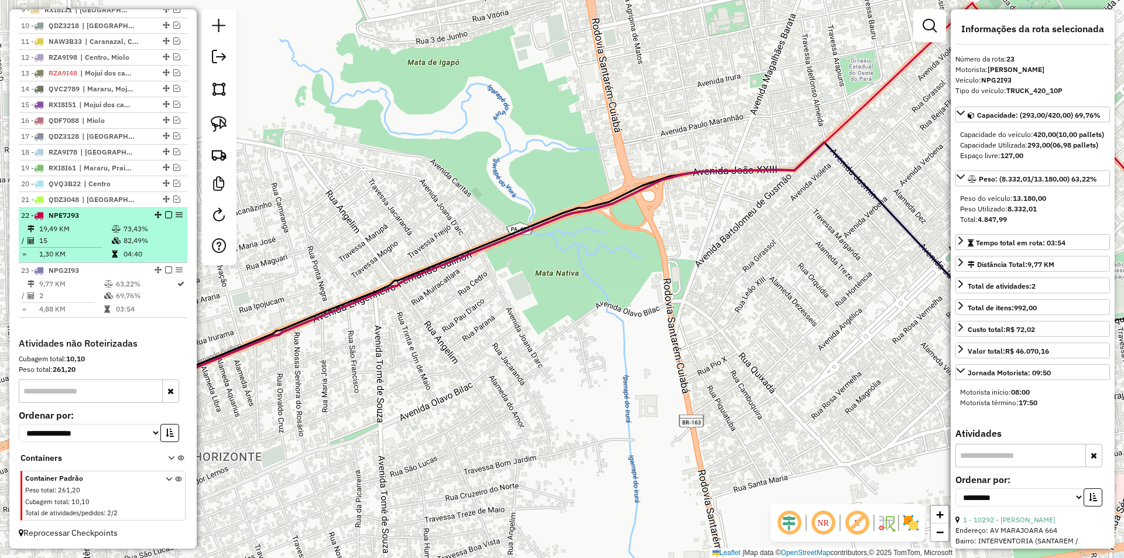
click at [170, 254] on td "04:40" at bounding box center [152, 254] width 59 height 12
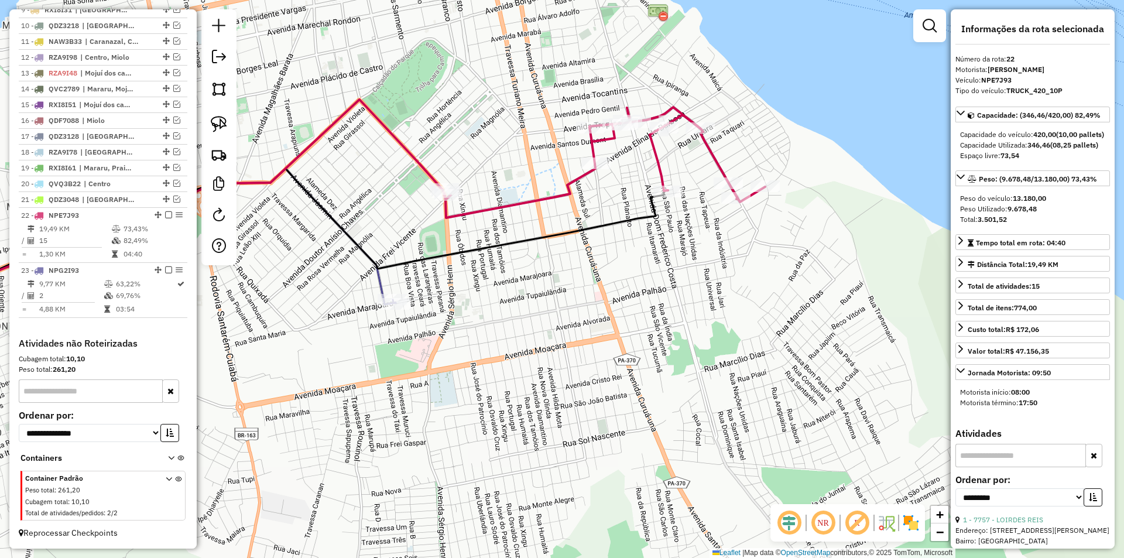
drag, startPoint x: 652, startPoint y: 235, endPoint x: 497, endPoint y: 155, distance: 174.3
click at [497, 155] on div "Janela de atendimento Grade de atendimento Capacidade Transportadoras Veículos …" at bounding box center [562, 279] width 1124 height 558
click at [174, 123] on em at bounding box center [176, 119] width 7 height 7
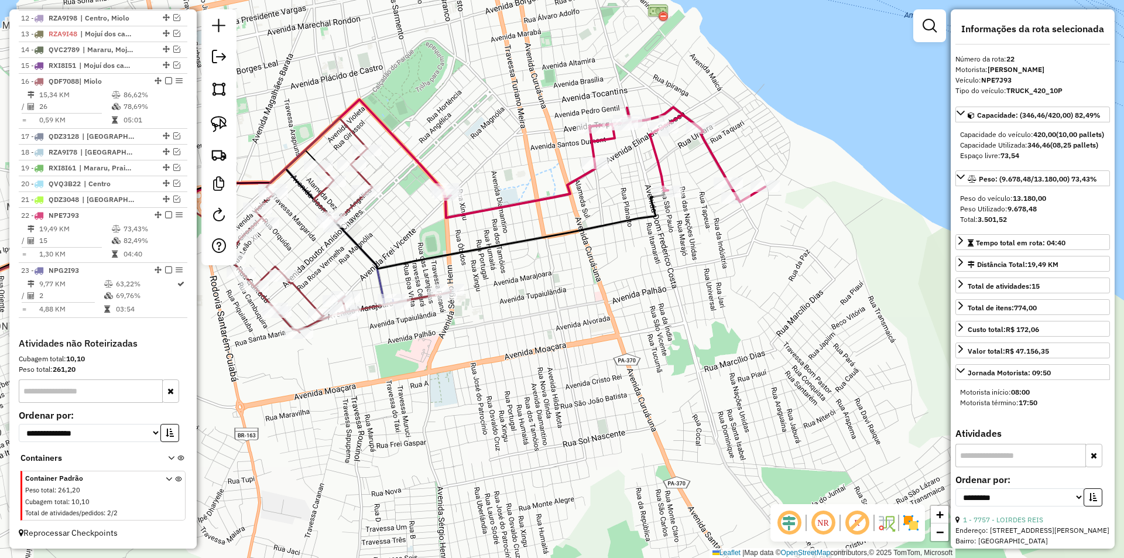
click at [363, 298] on div "Rota 23 - Placa NPG2I93 10292 - CHARLENE DA ROCHA P Janela de atendimento Grade…" at bounding box center [562, 279] width 1124 height 558
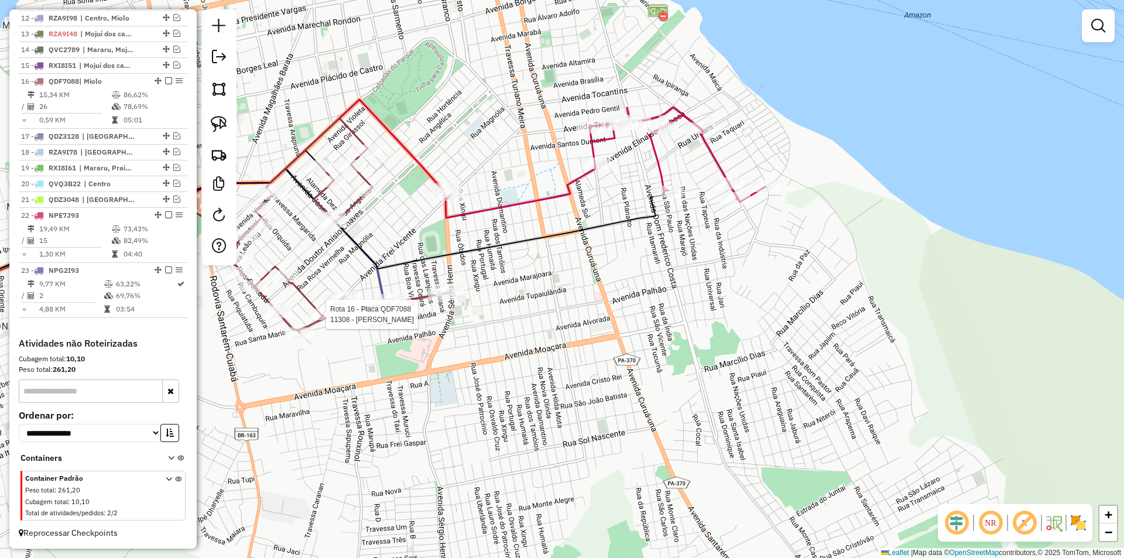
select select "**********"
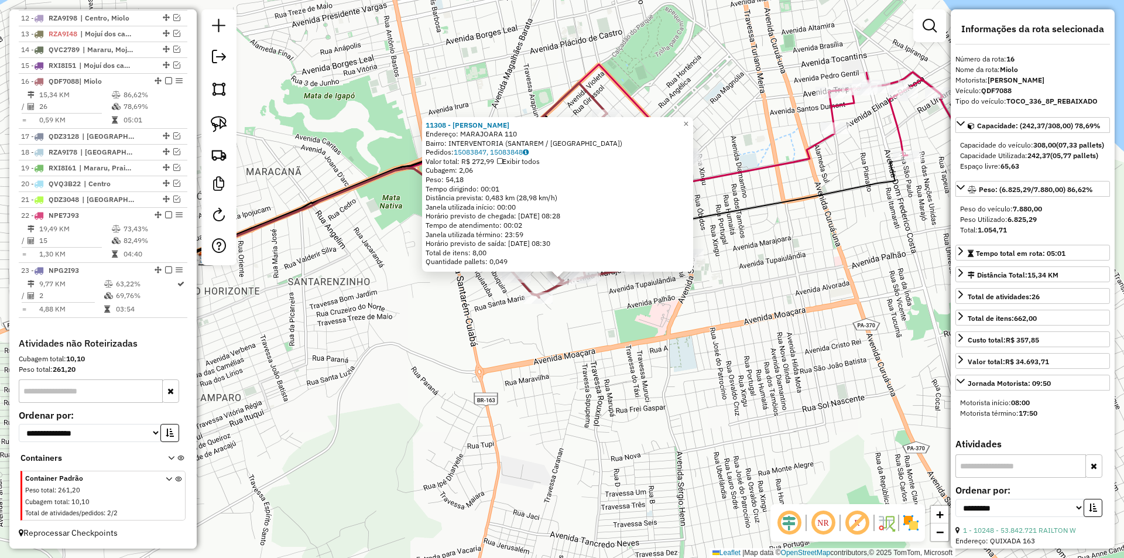
click at [528, 413] on div "11308 - MARCOS PAULO Endereço: MARAJOARA 110 Bairro: INTERVENTORIA (SANTAREM / …" at bounding box center [562, 279] width 1124 height 558
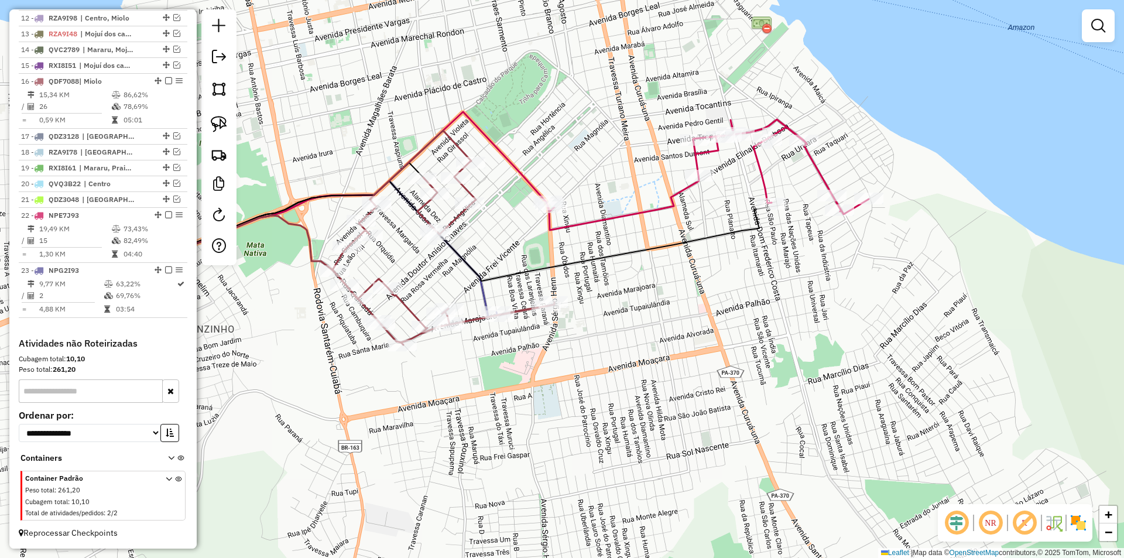
drag, startPoint x: 610, startPoint y: 372, endPoint x: 475, endPoint y: 417, distance: 142.9
click at [475, 417] on div "Janela de atendimento Grade de atendimento Capacidade Transportadoras Veículos …" at bounding box center [562, 279] width 1124 height 558
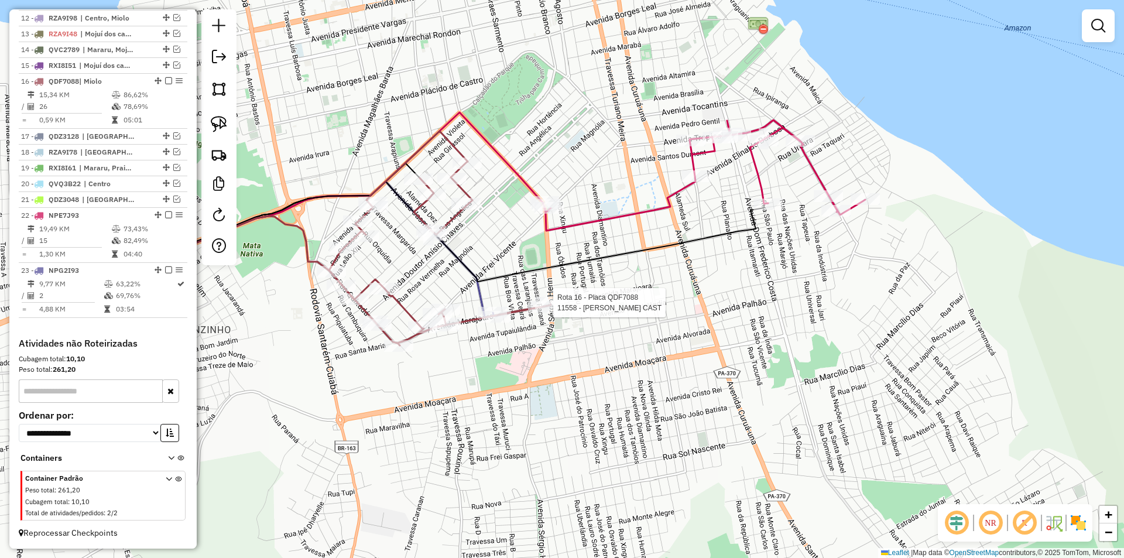
select select "**********"
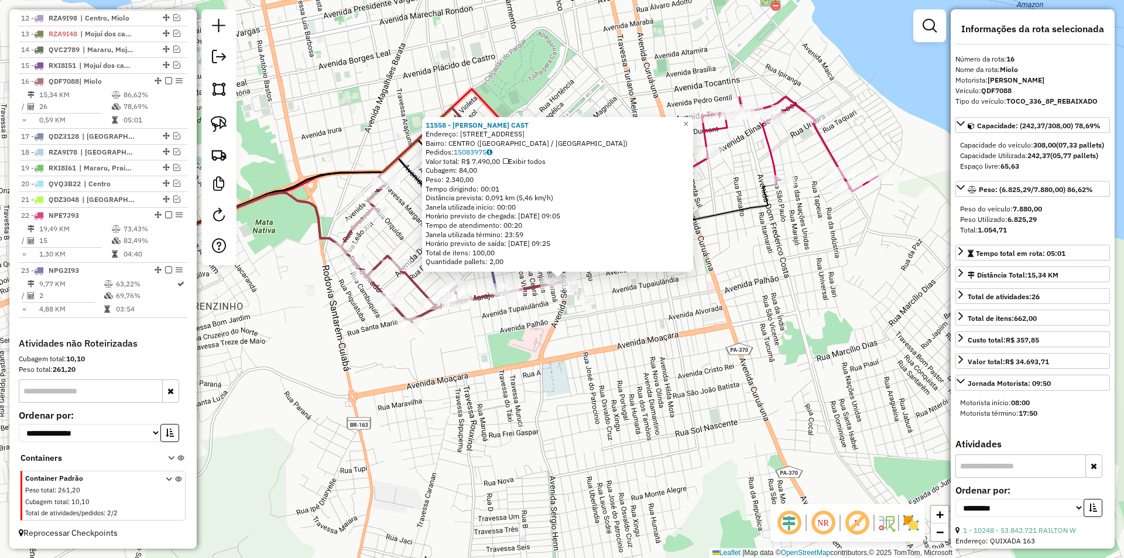
click at [554, 292] on div "11558 - JOELITON CASTRO CAST Endereço: AV Avenida Presidente Tancredo Ne262 Bai…" at bounding box center [562, 279] width 1124 height 558
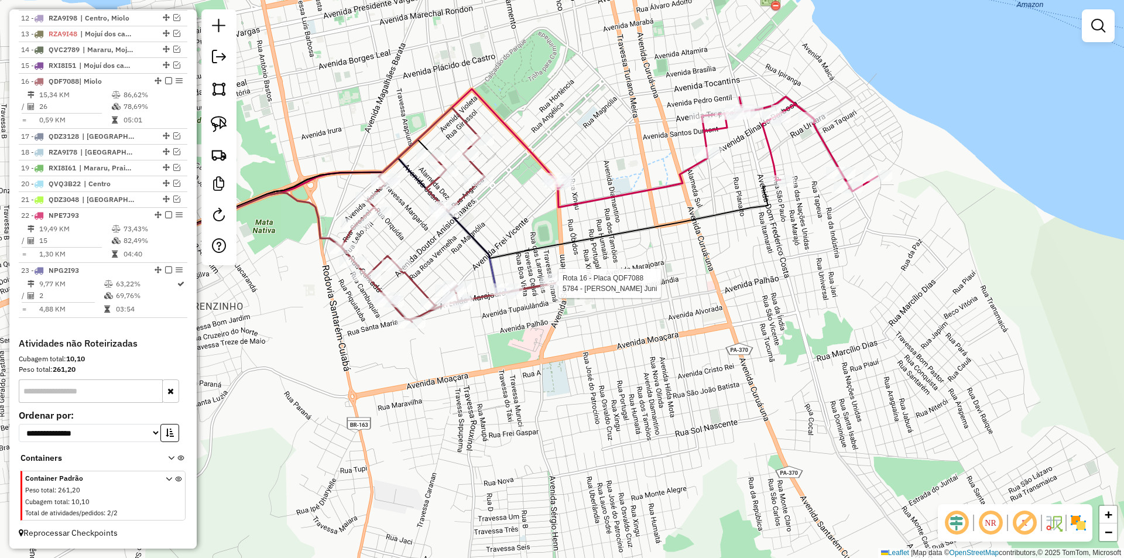
select select "**********"
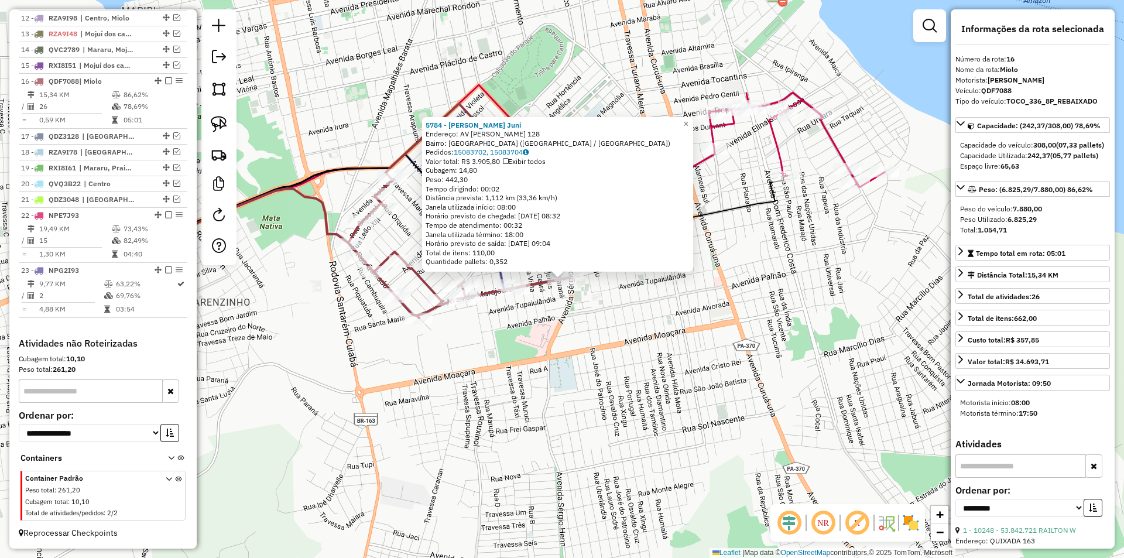
click at [535, 327] on div "5784 - Nilton Da Silva Juni Endereço: AV SERGIO HENN 128 Bairro: AEROPORTO VELH…" at bounding box center [562, 279] width 1124 height 558
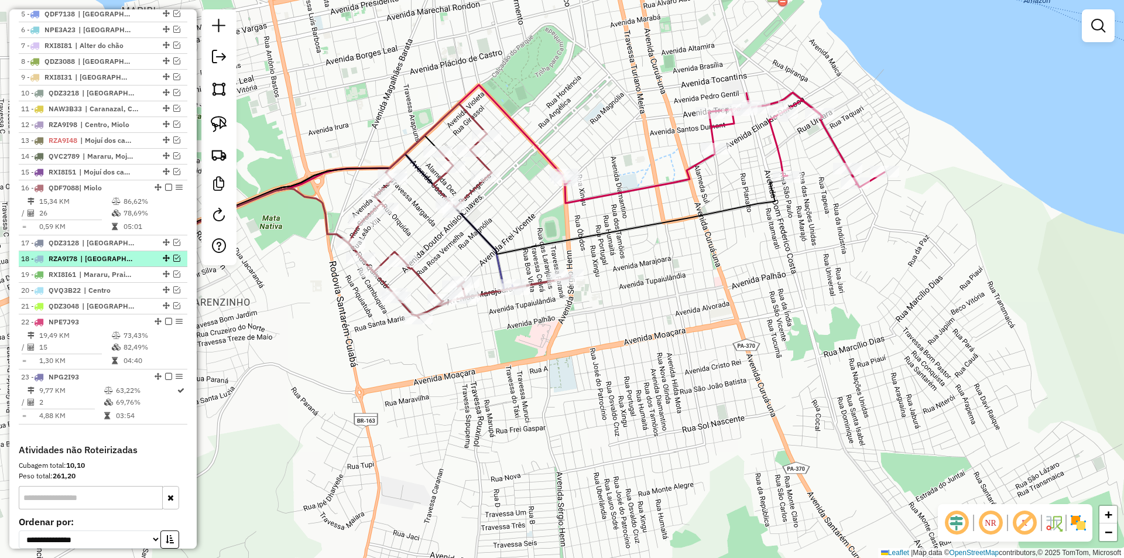
scroll to position [475, 0]
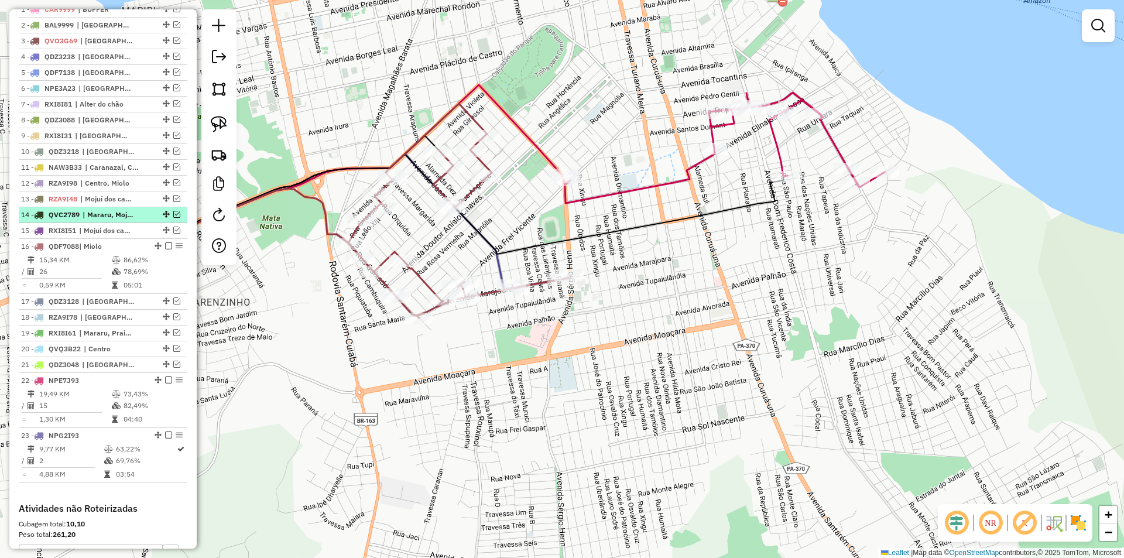
click at [129, 220] on span "| Mararu, Mojuí dos campos" at bounding box center [110, 215] width 54 height 11
select select "**********"
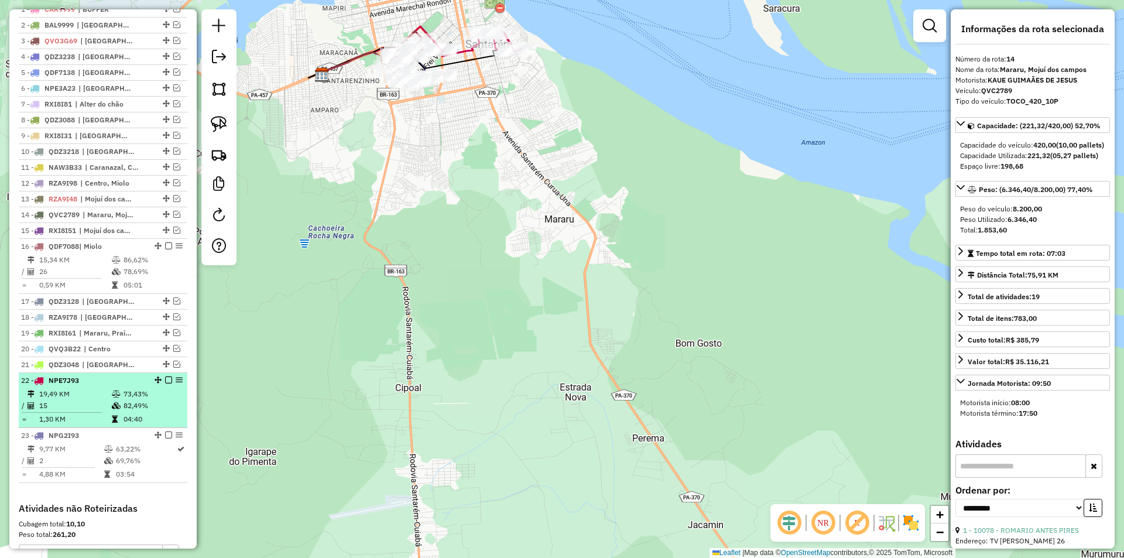
drag, startPoint x: 133, startPoint y: 414, endPoint x: 139, endPoint y: 409, distance: 8.3
click at [133, 411] on td "82,49%" at bounding box center [152, 406] width 59 height 12
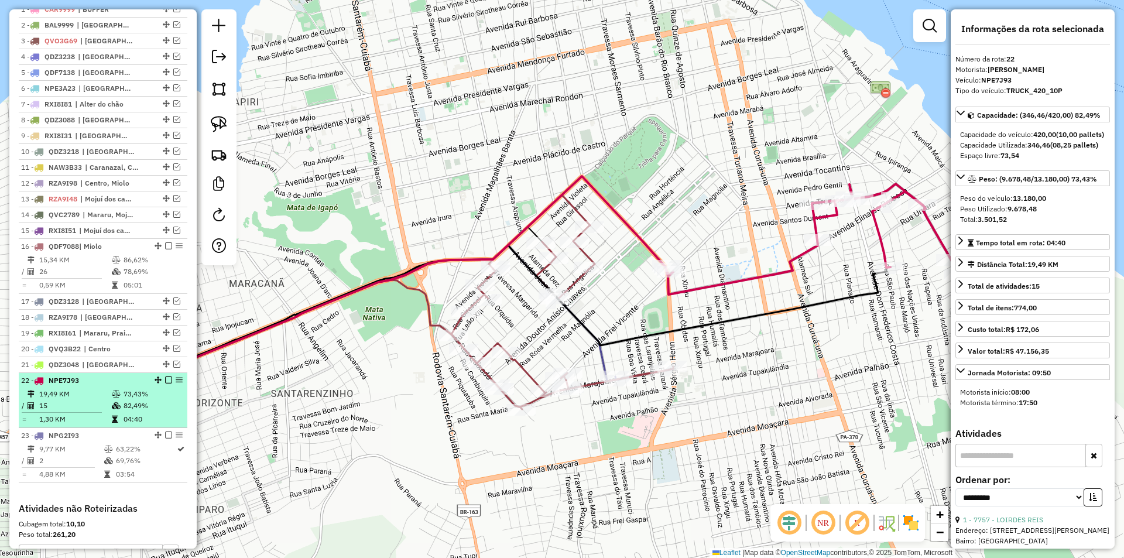
click at [165, 383] on em at bounding box center [168, 379] width 7 height 7
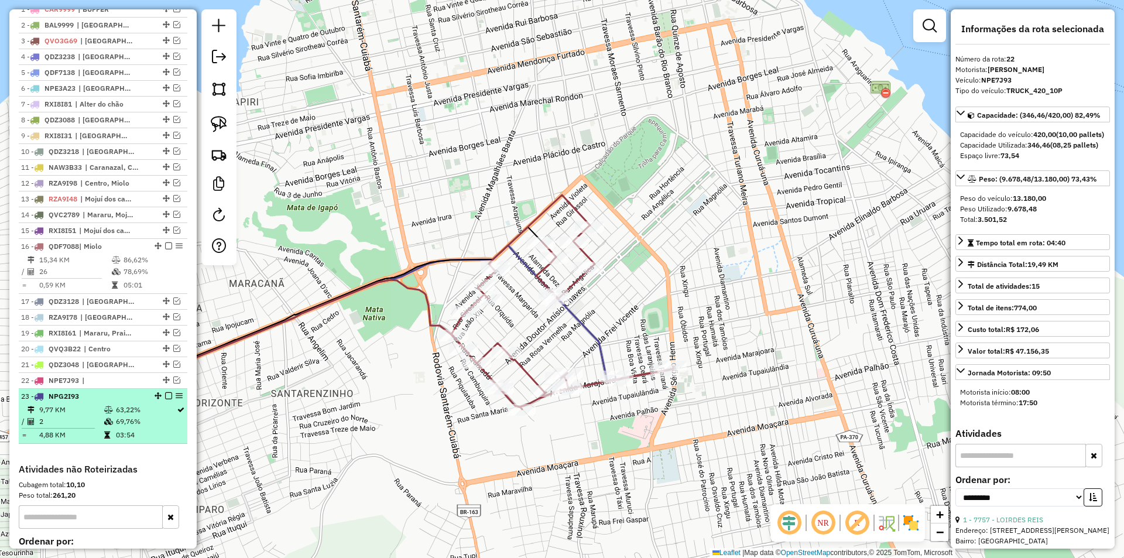
click at [169, 401] on div "23 - NPG2I93" at bounding box center [103, 396] width 164 height 11
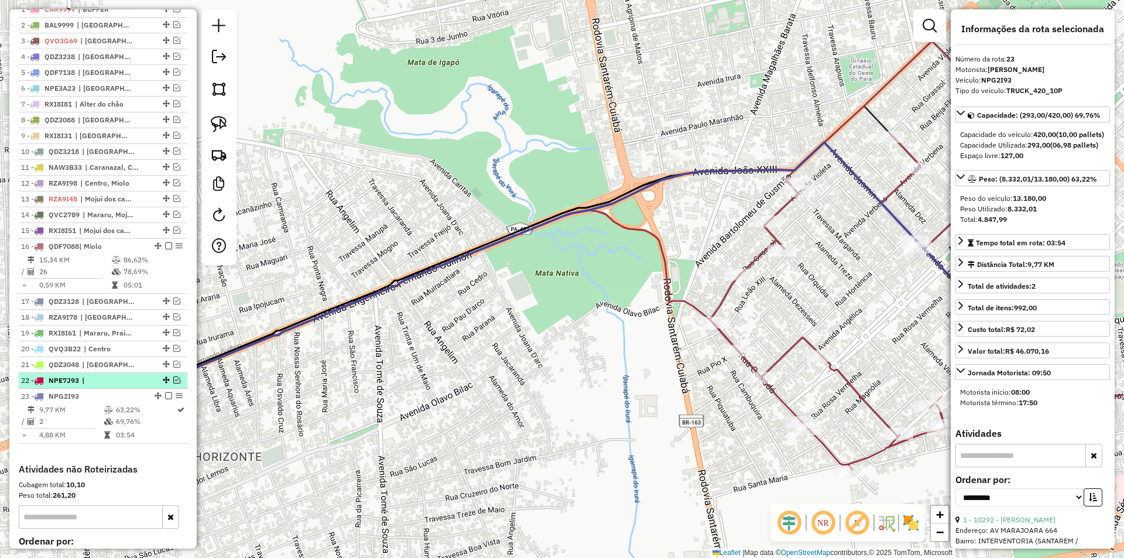
click at [129, 386] on span "|" at bounding box center [109, 380] width 54 height 11
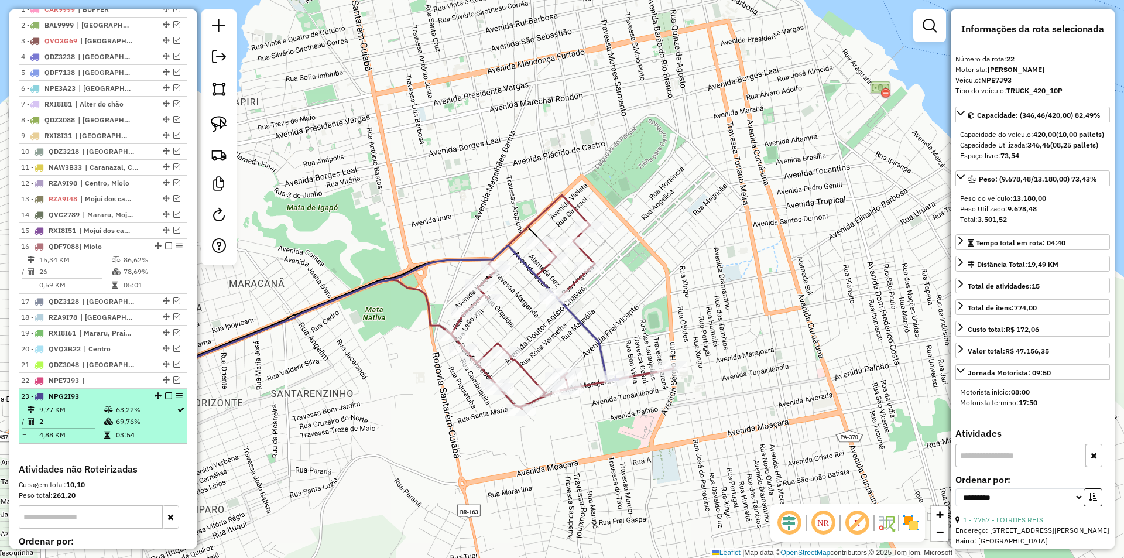
click at [147, 401] on div "23 - NPG2I93" at bounding box center [103, 396] width 164 height 11
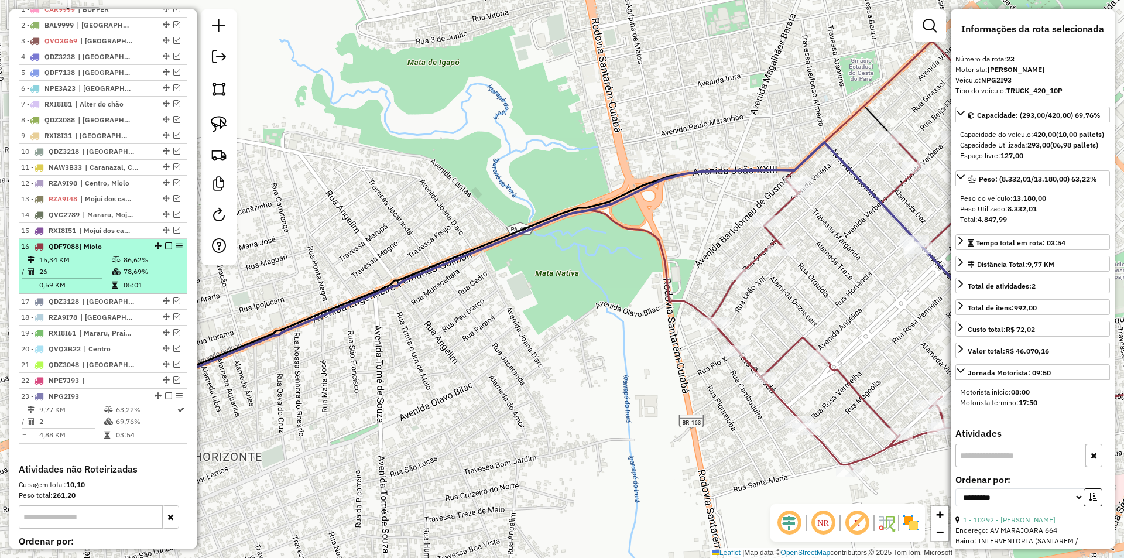
click at [154, 277] on td "78,69%" at bounding box center [152, 272] width 59 height 12
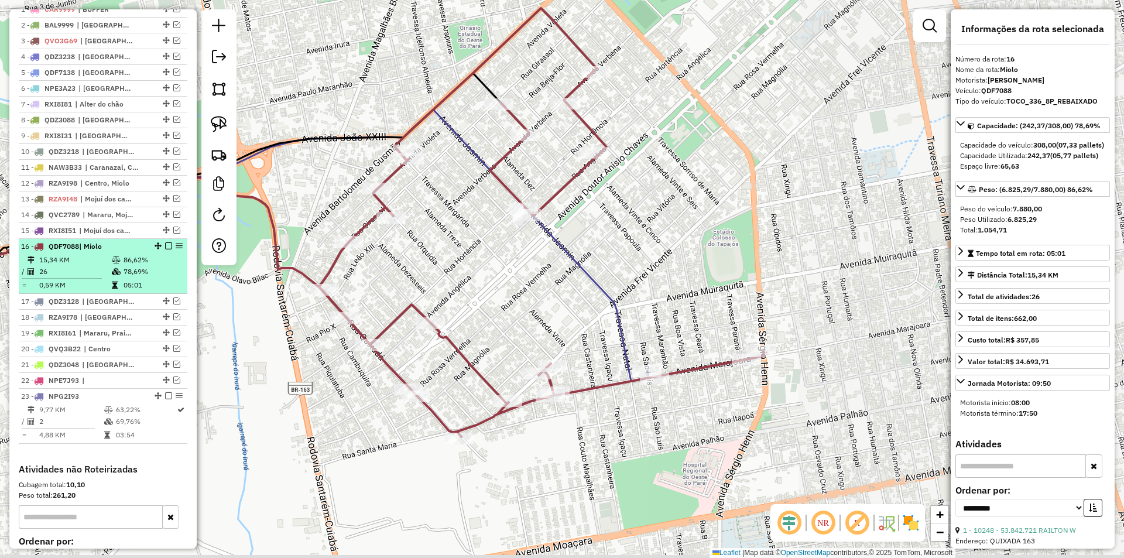
drag, startPoint x: 447, startPoint y: 314, endPoint x: 145, endPoint y: 258, distance: 307.3
click at [111, 258] on hb-router-mapa "Informações da Sessão 980333 - 16/08/2025 Criação: 15/08/2025 18:13 Depósito: S…" at bounding box center [562, 279] width 1124 height 558
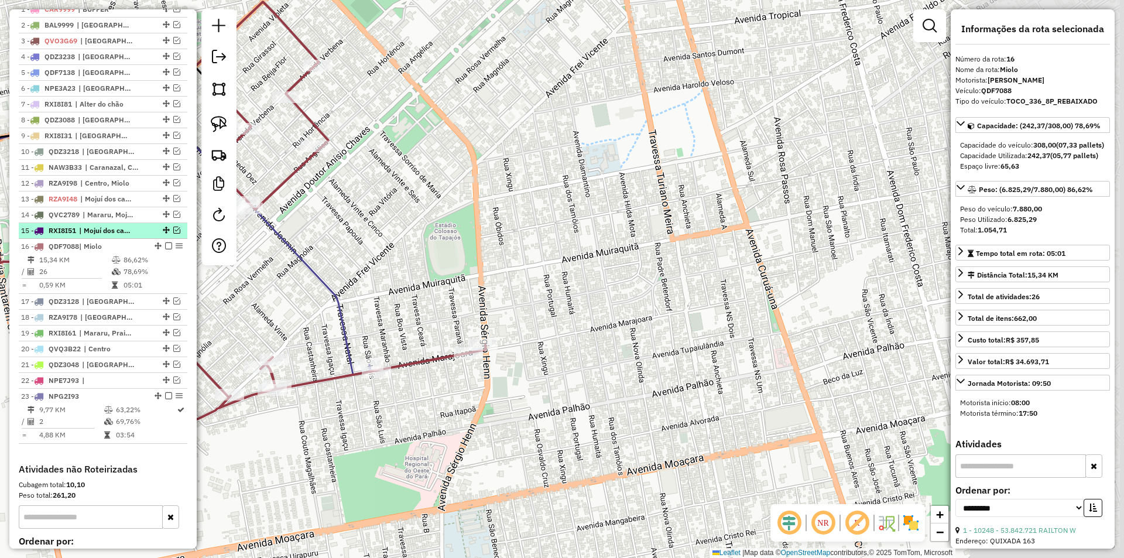
drag, startPoint x: 416, startPoint y: 252, endPoint x: 175, endPoint y: 246, distance: 241.2
click at [175, 246] on hb-router-mapa "Informações da Sessão 980333 - 16/08/2025 Criação: 15/08/2025 18:13 Depósito: S…" at bounding box center [562, 279] width 1124 height 558
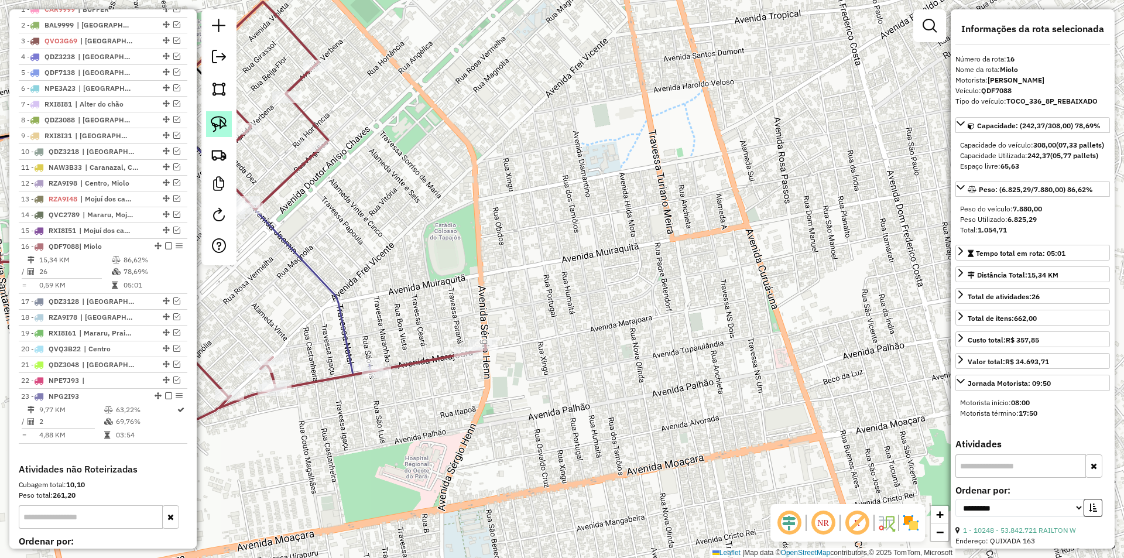
click at [221, 123] on img at bounding box center [219, 124] width 16 height 16
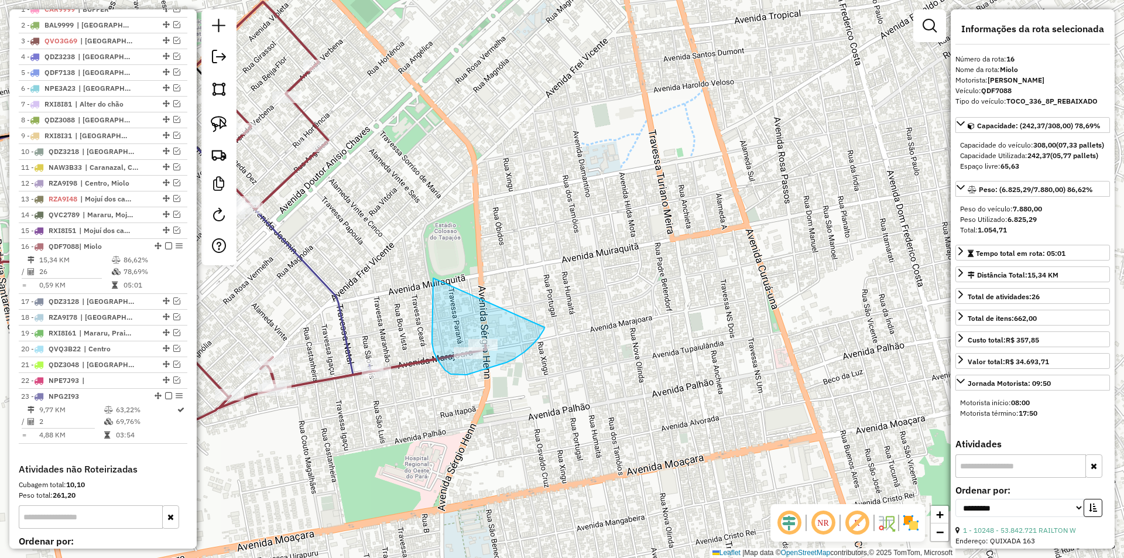
drag, startPoint x: 433, startPoint y: 286, endPoint x: 545, endPoint y: 325, distance: 118.3
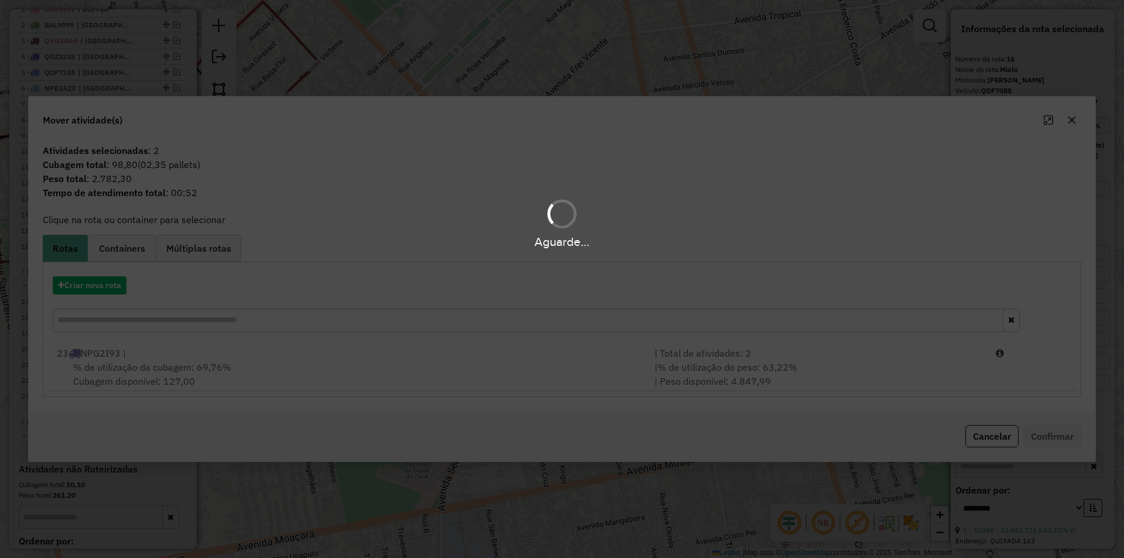
click at [451, 369] on div "% de utilização da cubagem: 69,76% Cubagem disponível: 127,00" at bounding box center [349, 374] width 598 height 28
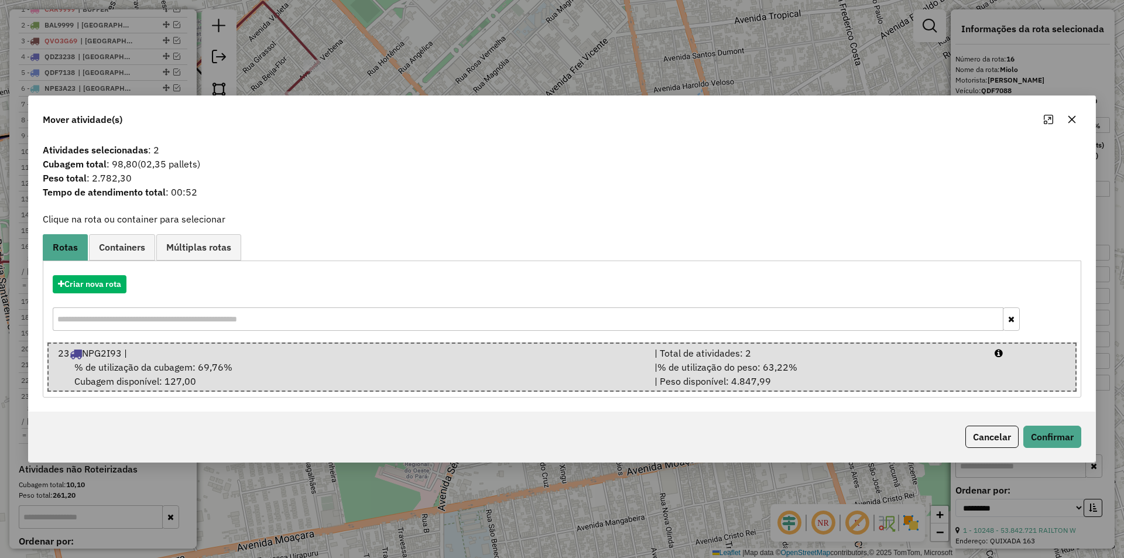
click at [451, 369] on div "% de utilização da cubagem: 69,76% Cubagem disponível: 127,00" at bounding box center [349, 374] width 596 height 28
click at [1054, 434] on button "Confirmar" at bounding box center [1052, 436] width 58 height 22
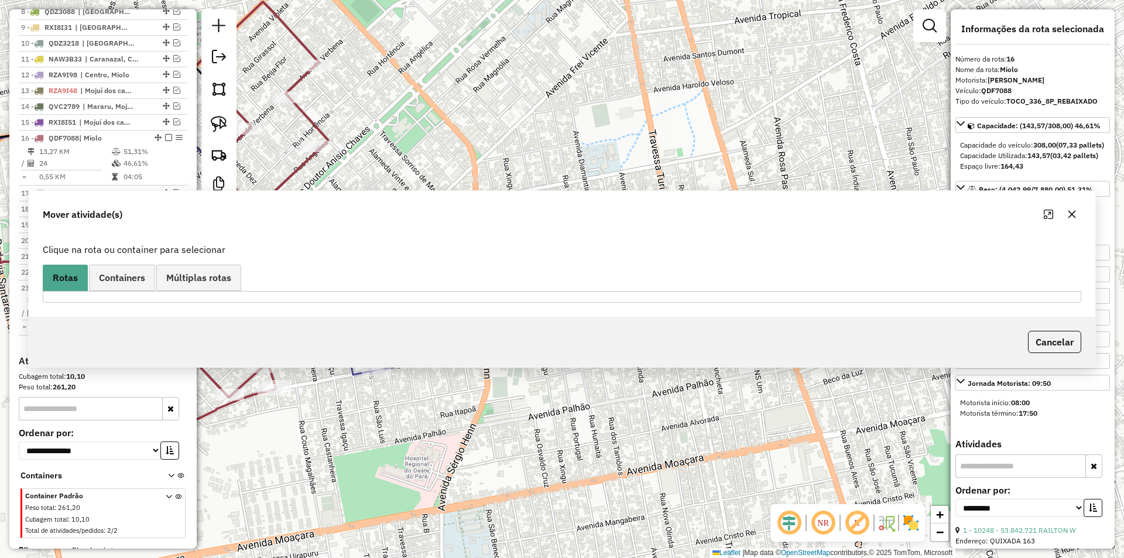
scroll to position [612, 0]
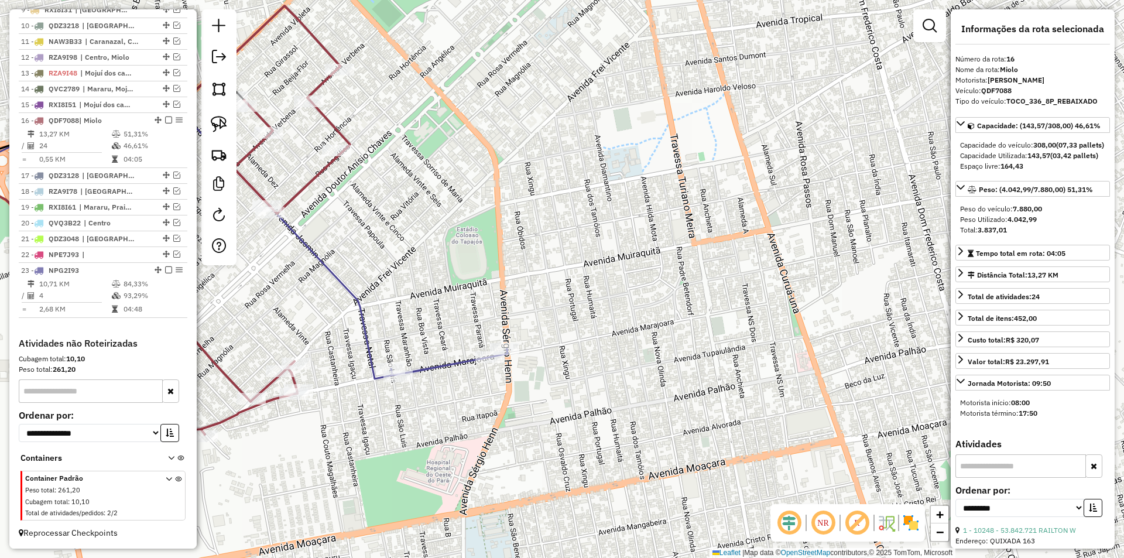
drag, startPoint x: 454, startPoint y: 384, endPoint x: 561, endPoint y: 389, distance: 107.8
click at [586, 382] on div "Janela de atendimento Grade de atendimento Capacidade Transportadoras Veículos …" at bounding box center [562, 279] width 1124 height 558
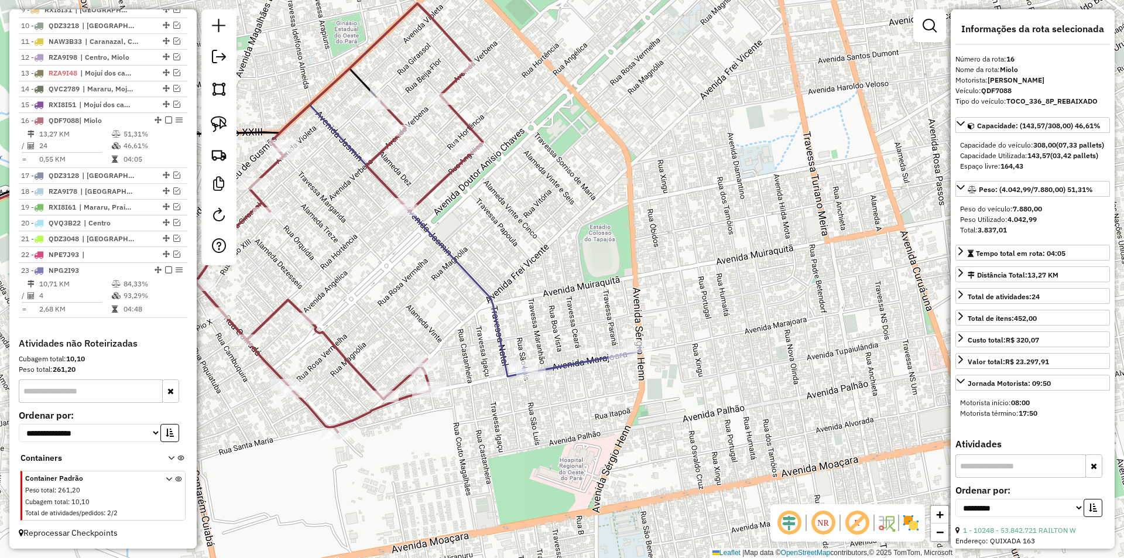
click at [410, 390] on icon at bounding box center [338, 218] width 287 height 428
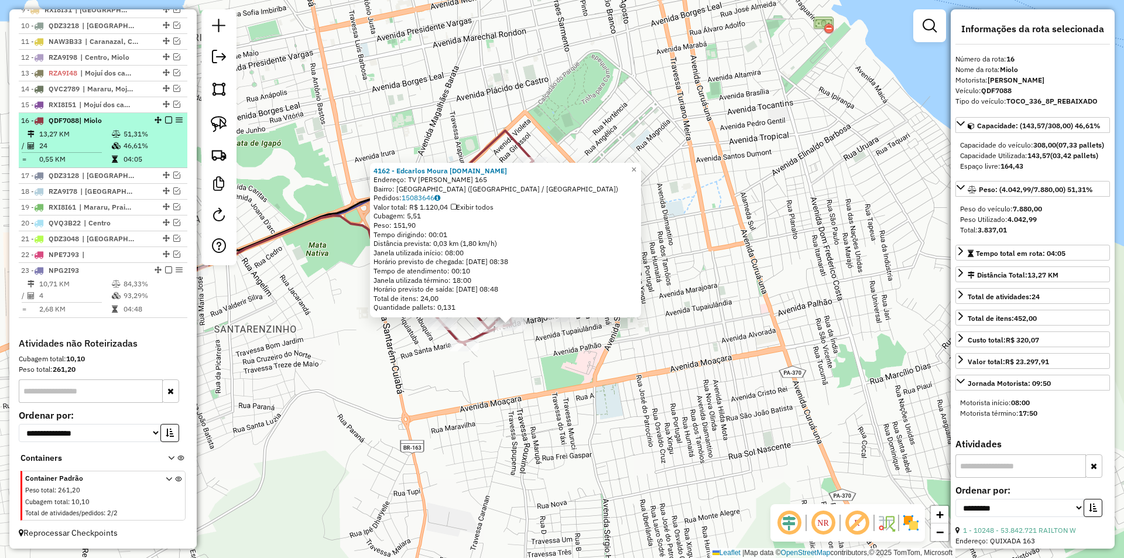
click at [145, 147] on td "46,61%" at bounding box center [152, 146] width 59 height 12
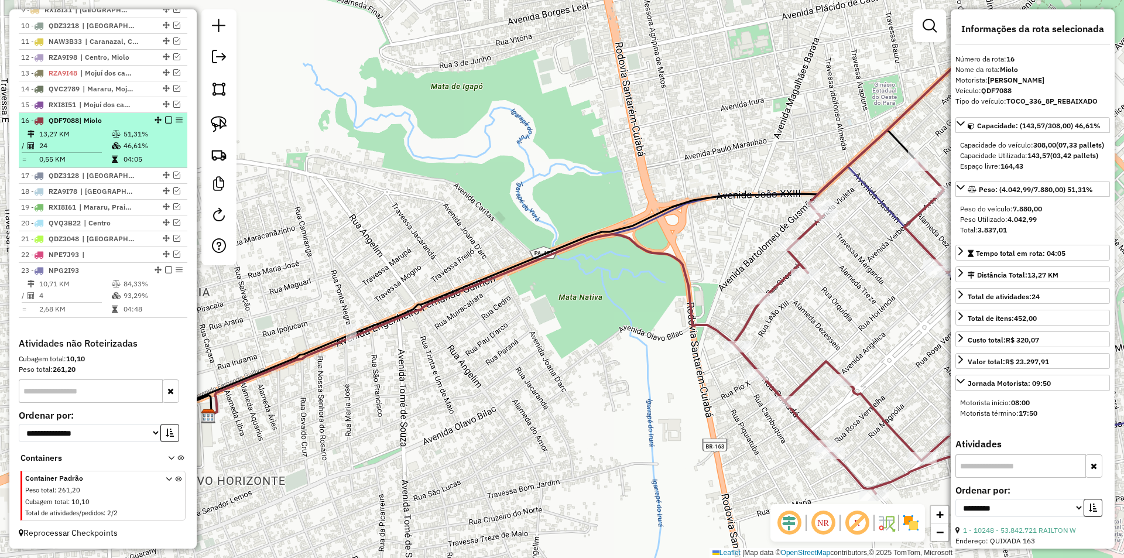
click at [165, 118] on em at bounding box center [168, 119] width 7 height 7
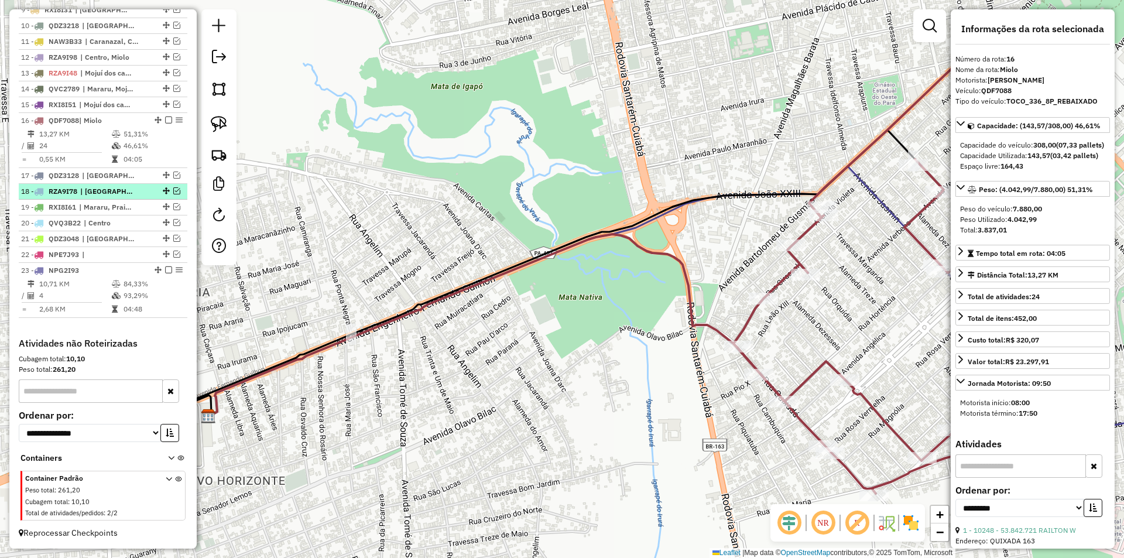
scroll to position [572, 0]
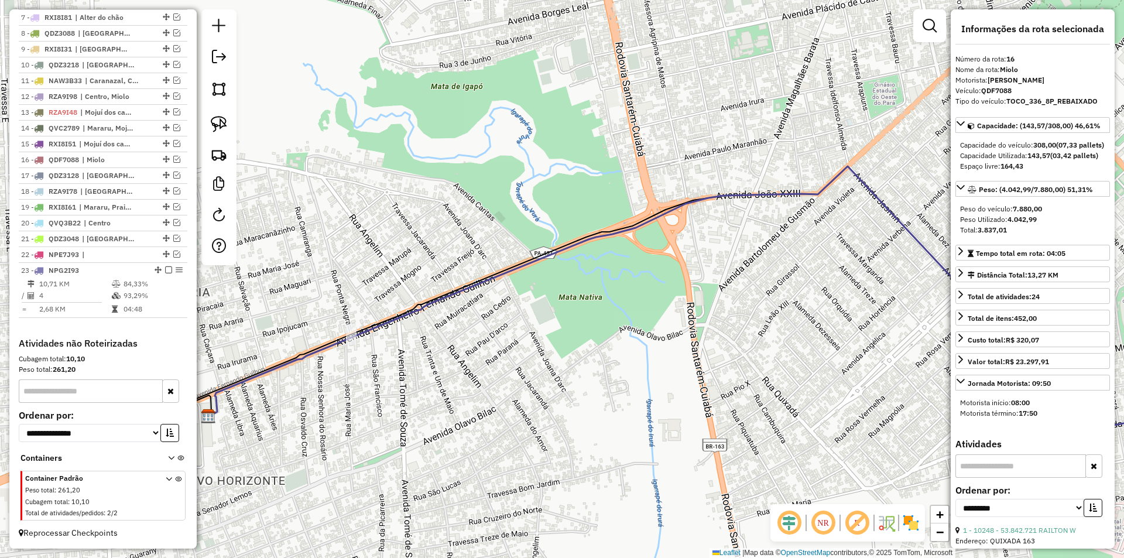
click at [142, 320] on div "1 - CAR9999 | BUFFER 2 - BAL9999 | Porto 3 - QVO3G69 | Centro, Maracanã, Mojuí …" at bounding box center [103, 126] width 169 height 423
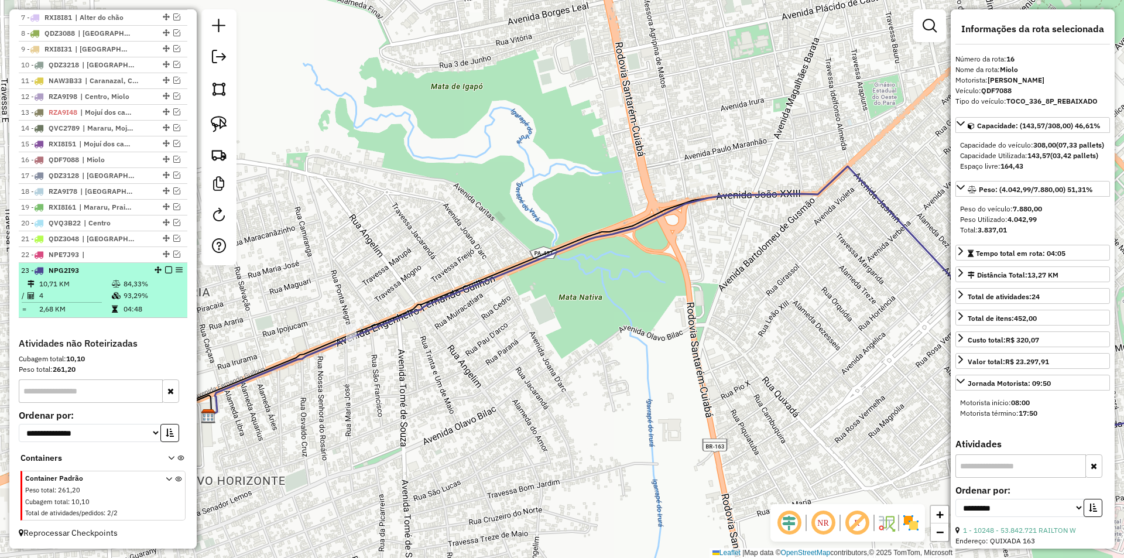
click at [159, 283] on td "84,33%" at bounding box center [152, 284] width 59 height 12
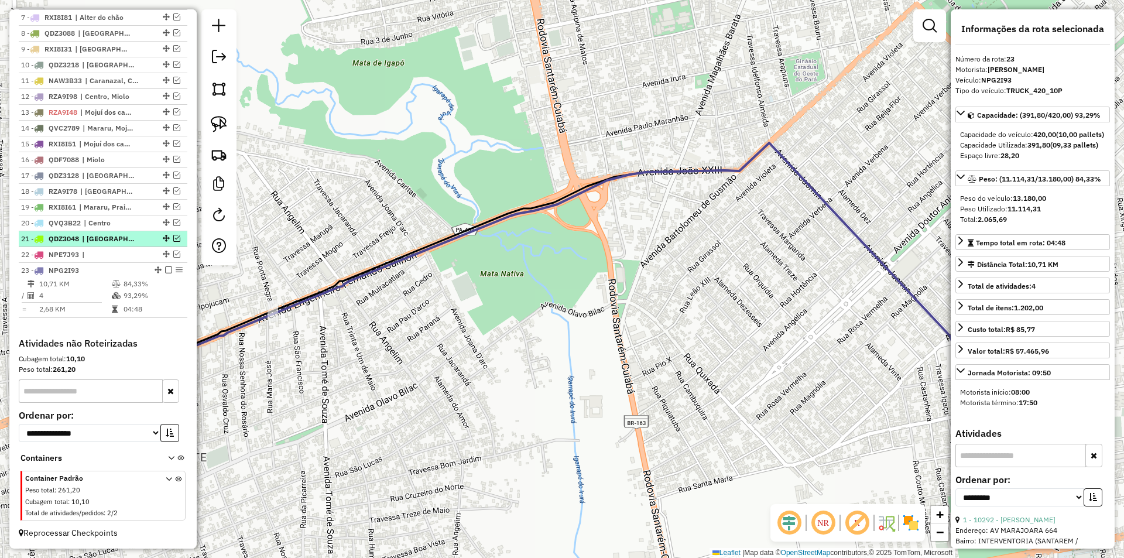
click at [165, 270] on em at bounding box center [168, 269] width 7 height 7
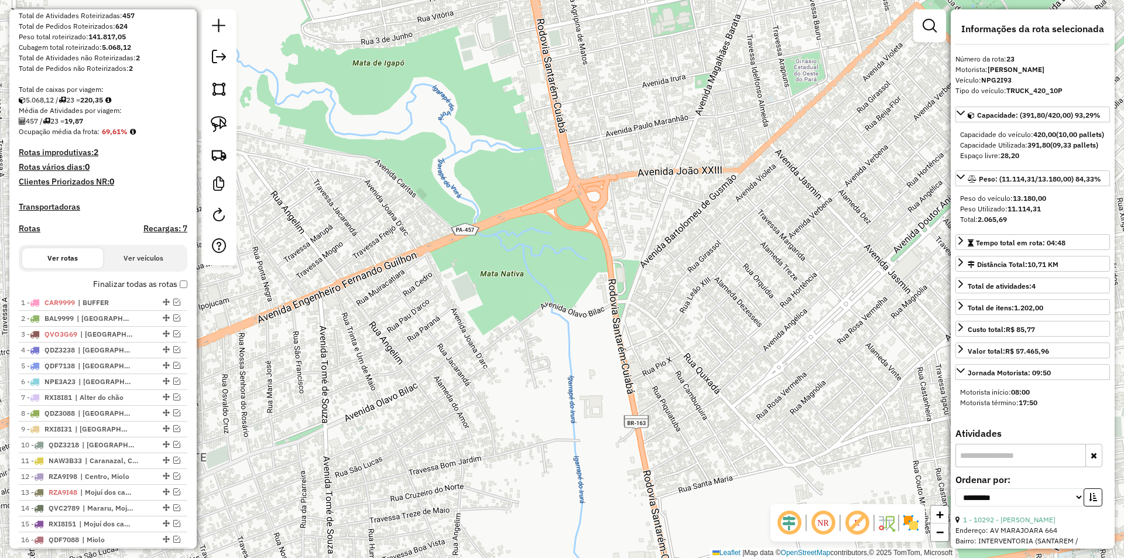
scroll to position [241, 0]
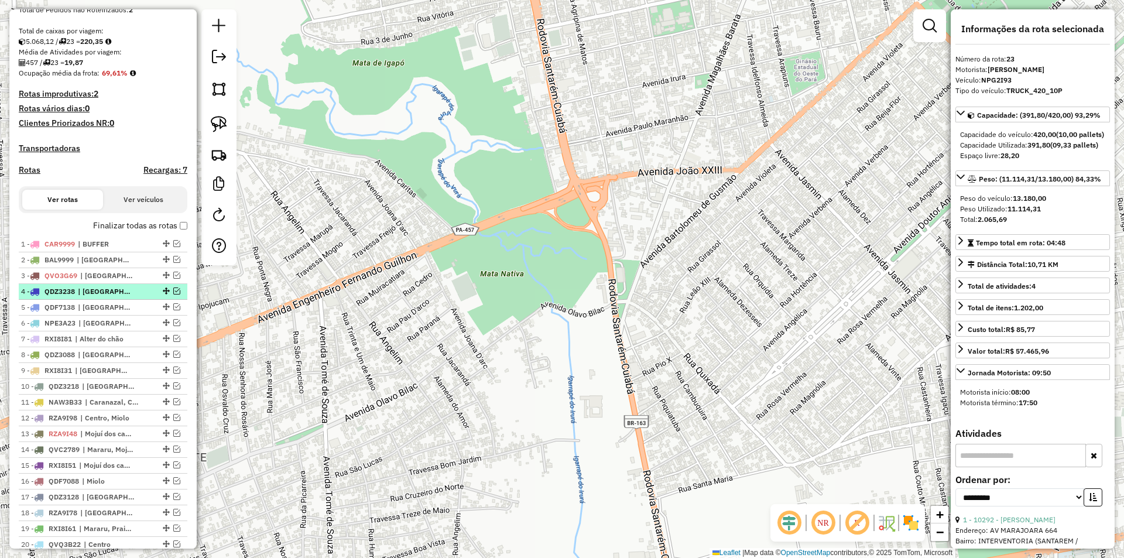
click at [177, 294] on div at bounding box center [164, 290] width 35 height 7
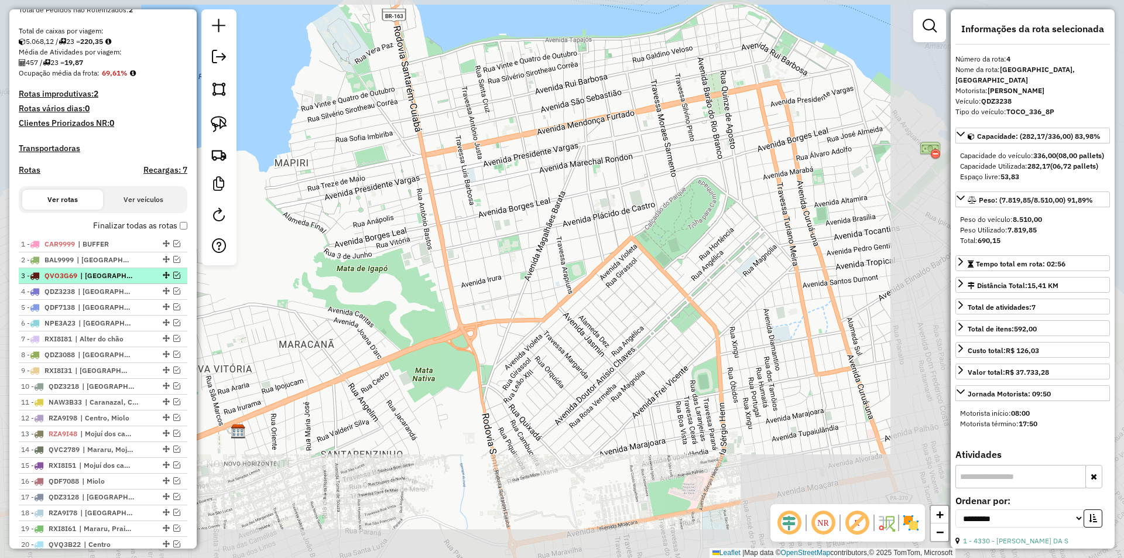
click at [173, 279] on em at bounding box center [176, 275] width 7 height 7
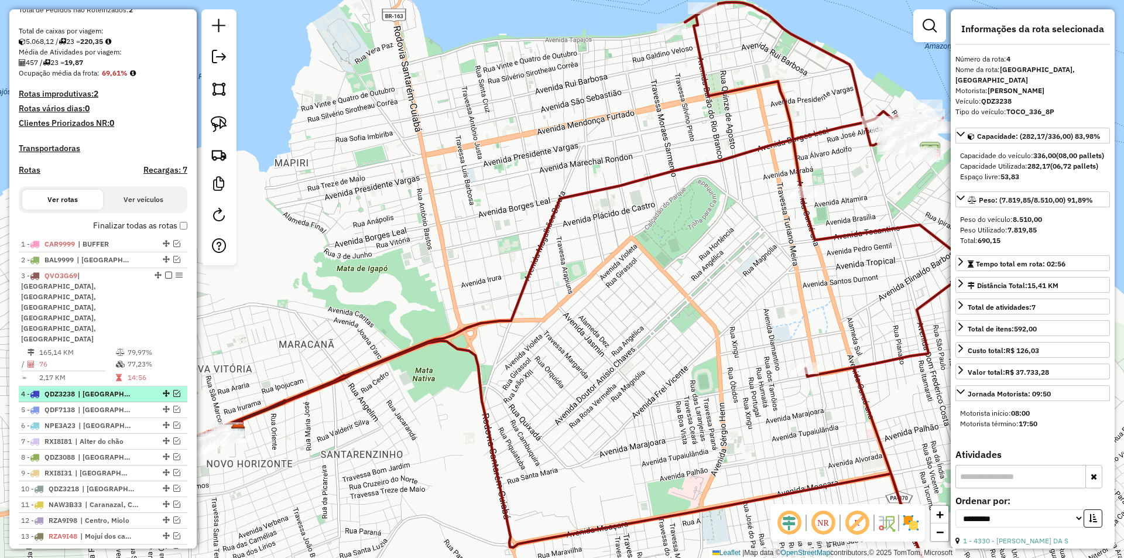
click at [176, 390] on em at bounding box center [176, 393] width 7 height 7
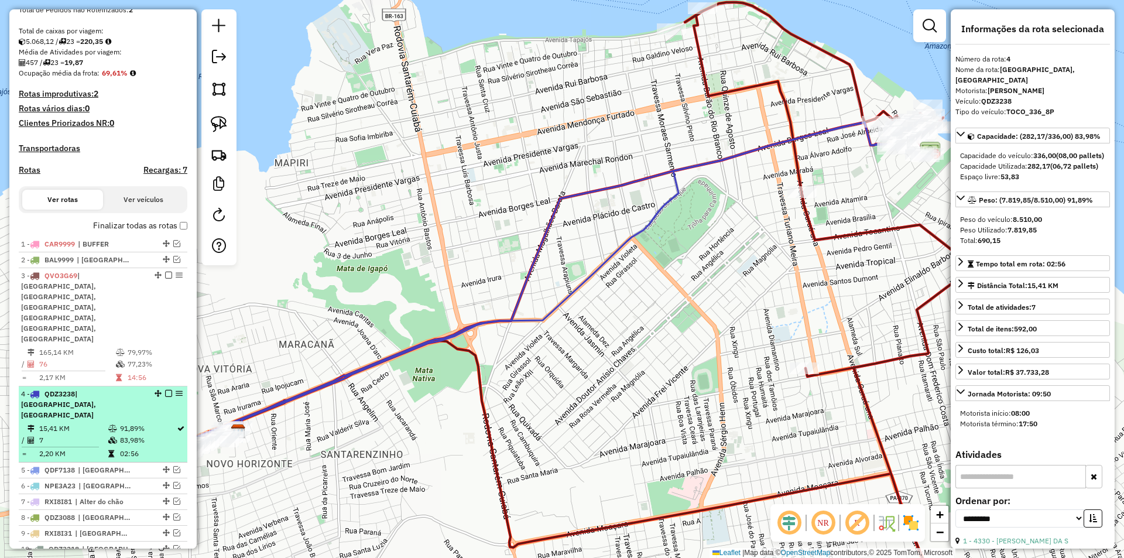
click at [166, 390] on em at bounding box center [168, 393] width 7 height 7
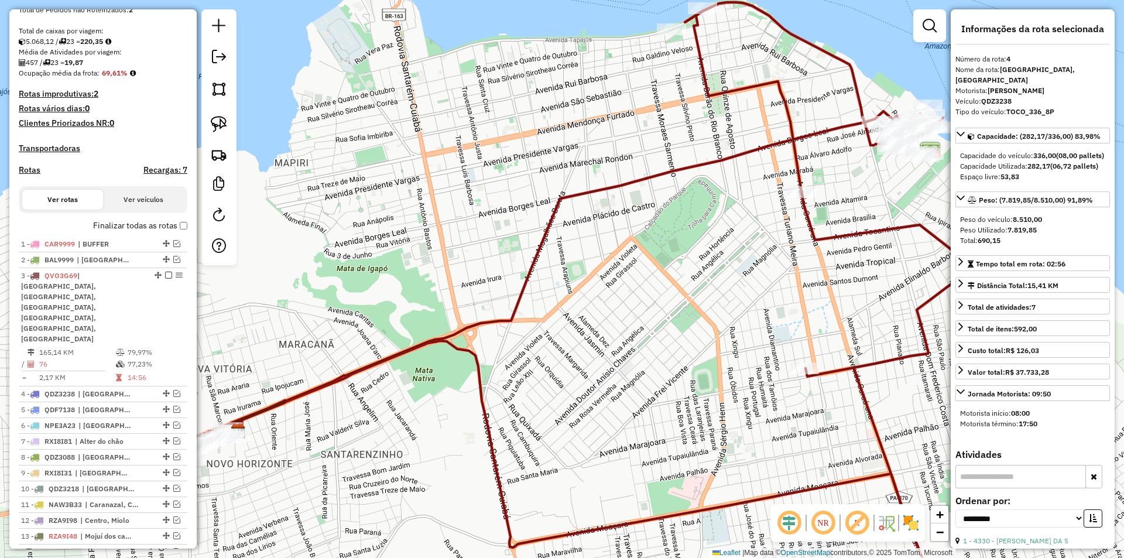
click at [286, 397] on icon at bounding box center [552, 308] width 965 height 612
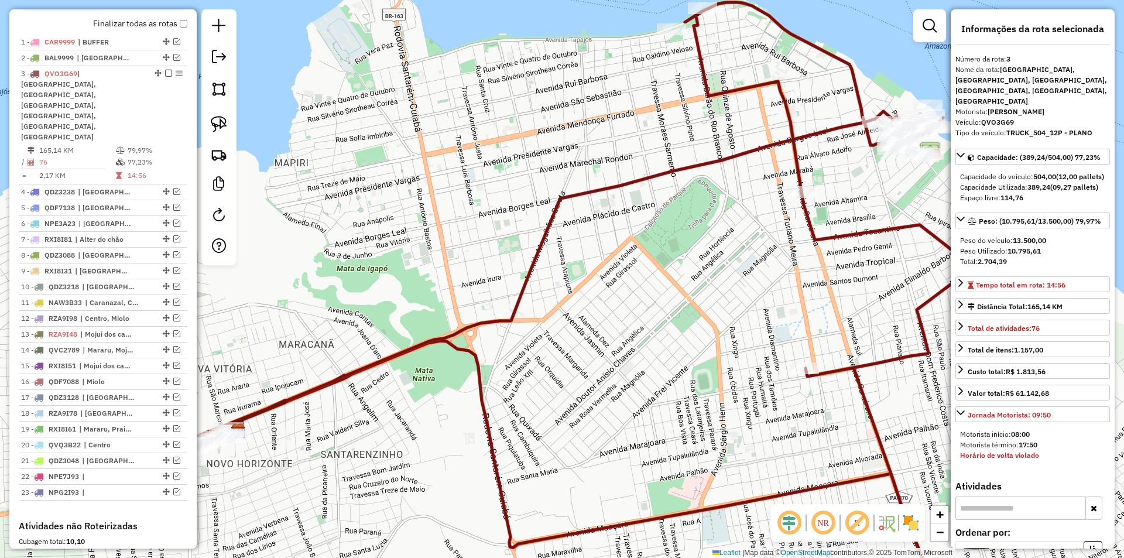
scroll to position [510, 0]
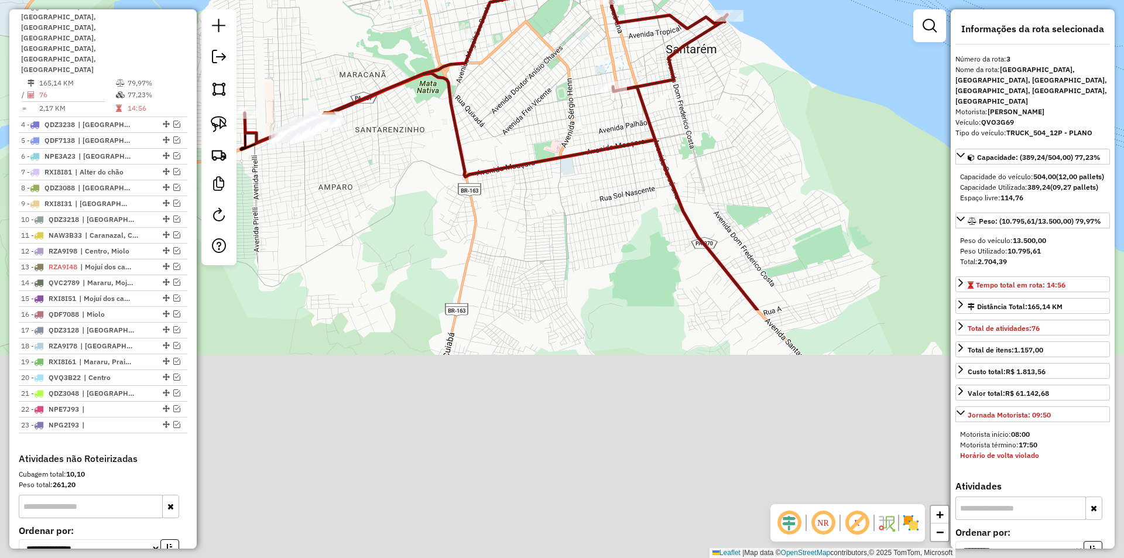
drag, startPoint x: 349, startPoint y: 431, endPoint x: 391, endPoint y: 125, distance: 309.0
click at [391, 125] on div "Janela de atendimento Grade de atendimento Capacidade Transportadoras Veículos …" at bounding box center [562, 279] width 1124 height 558
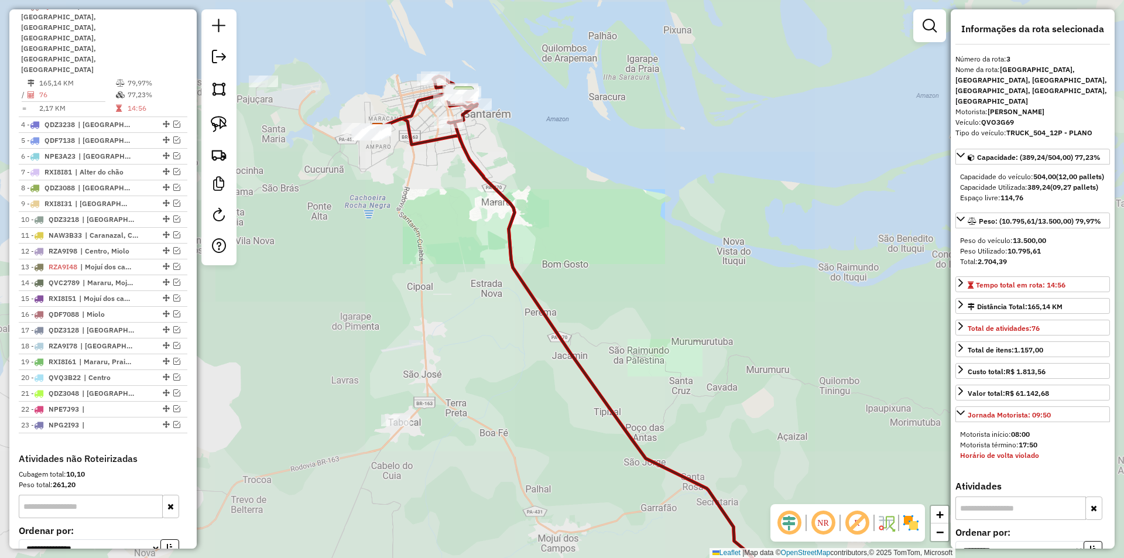
drag, startPoint x: 404, startPoint y: 193, endPoint x: 417, endPoint y: 126, distance: 68.1
click at [417, 128] on div "Janela de atendimento Grade de atendimento Capacidade Transportadoras Veículos …" at bounding box center [562, 279] width 1124 height 558
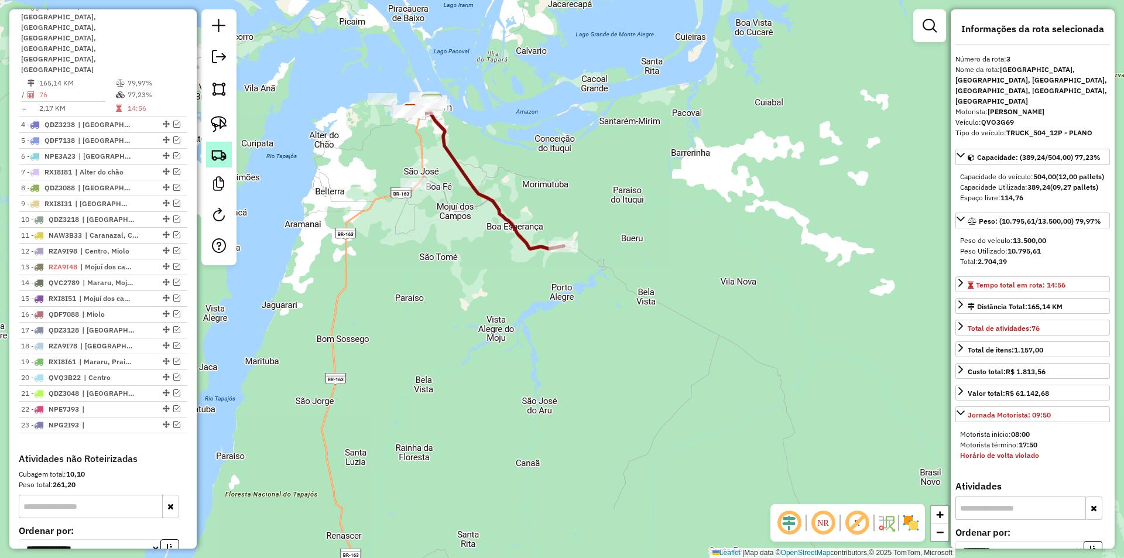
click at [227, 152] on link at bounding box center [219, 155] width 26 height 26
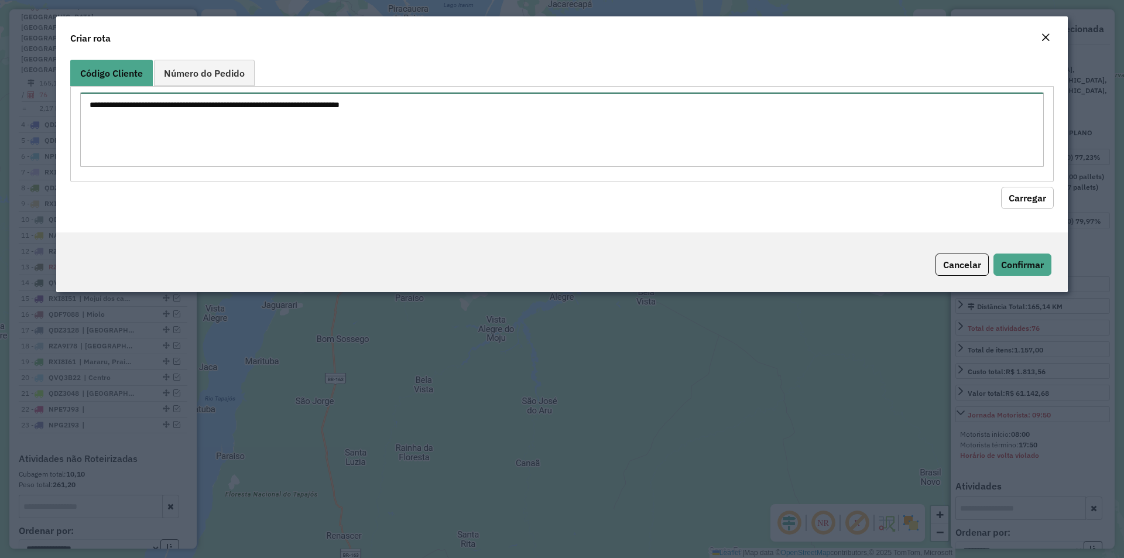
click at [247, 145] on textarea at bounding box center [561, 129] width 963 height 74
paste textarea "**** **** ***** ***** ***** **** **** **** **** **** **** **** **** **** **** *…"
type textarea "**** **** ***** ***** ***** **** **** **** **** **** **** **** **** **** **** *…"
click at [1012, 189] on button "Carregar" at bounding box center [1027, 198] width 53 height 22
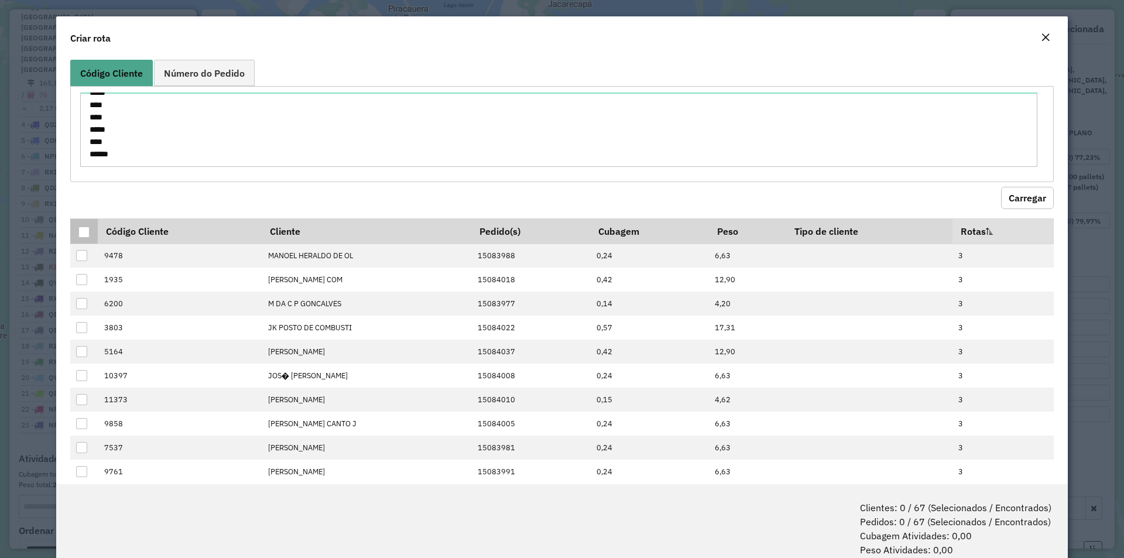
click at [84, 232] on div at bounding box center [83, 231] width 11 height 11
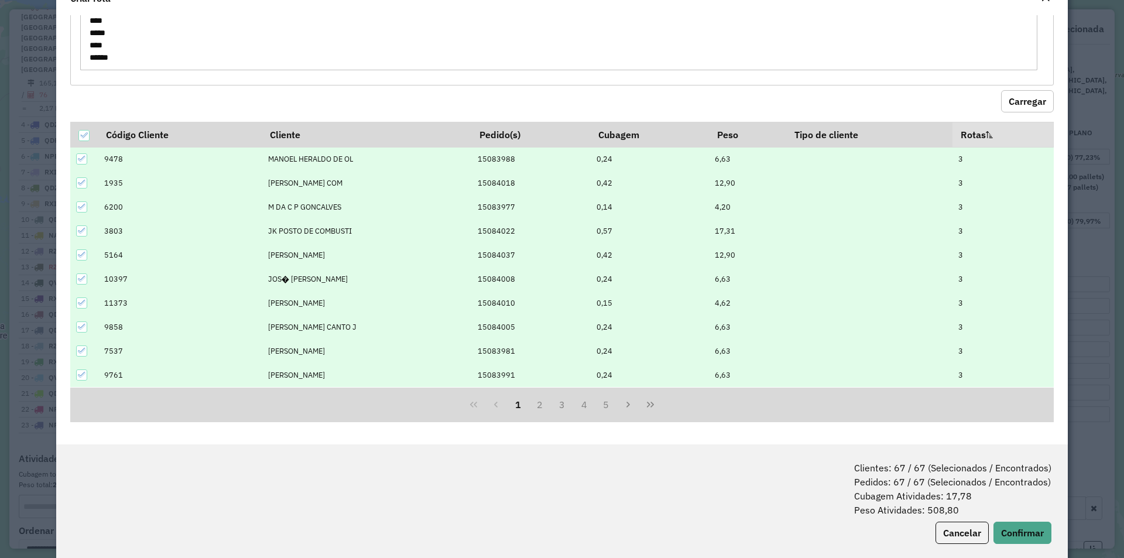
scroll to position [59, 0]
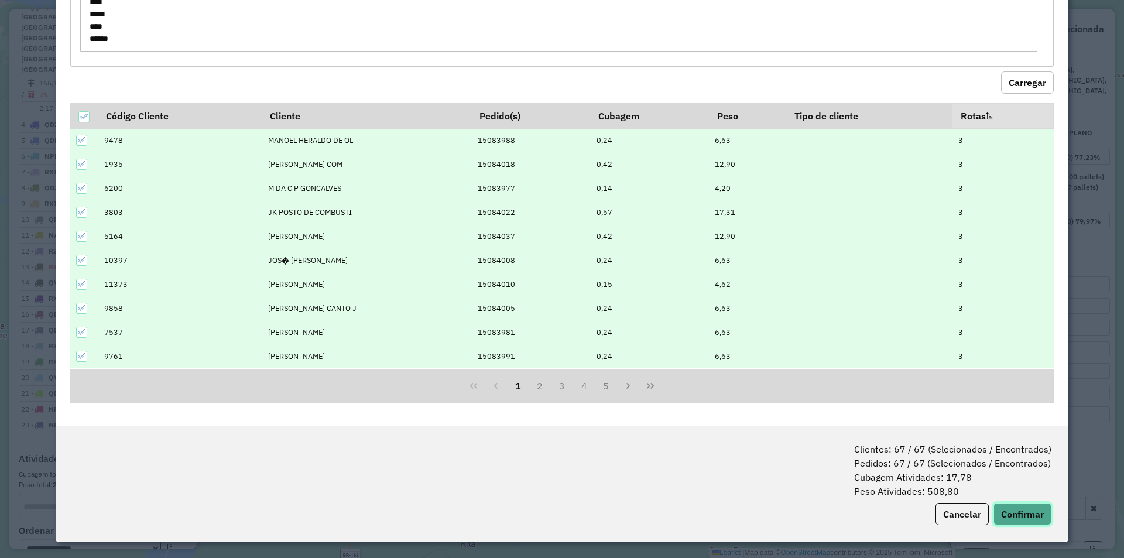
click at [1022, 513] on button "Confirmar" at bounding box center [1022, 514] width 58 height 22
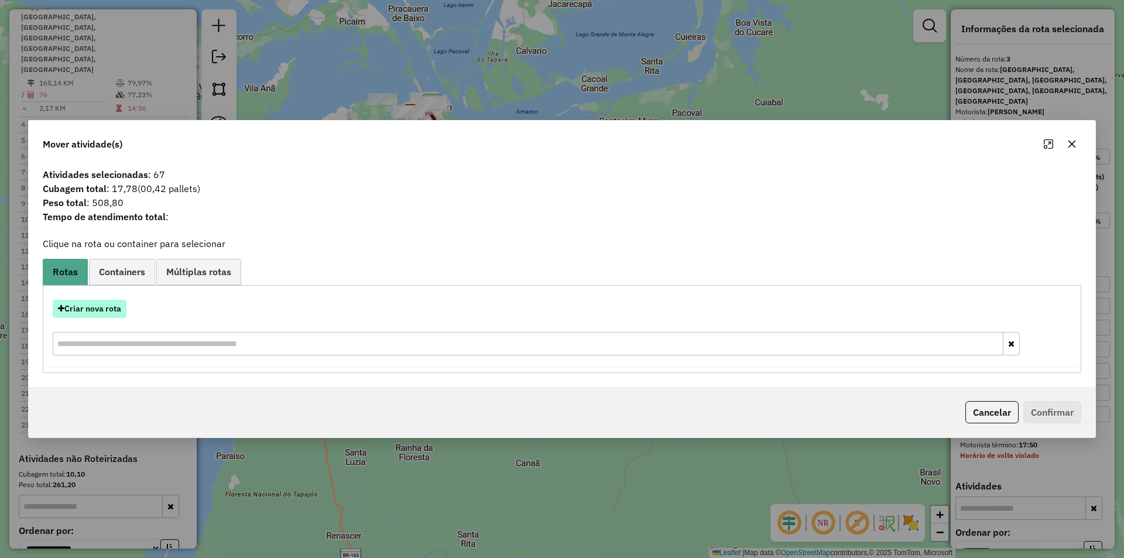
click at [85, 311] on button "Criar nova rota" at bounding box center [90, 309] width 74 height 18
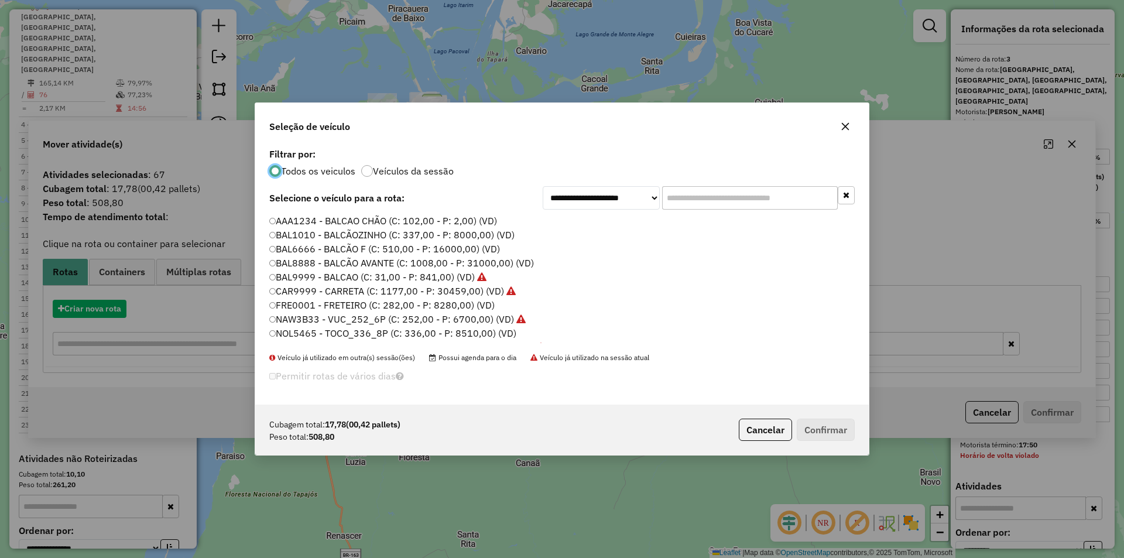
scroll to position [6, 4]
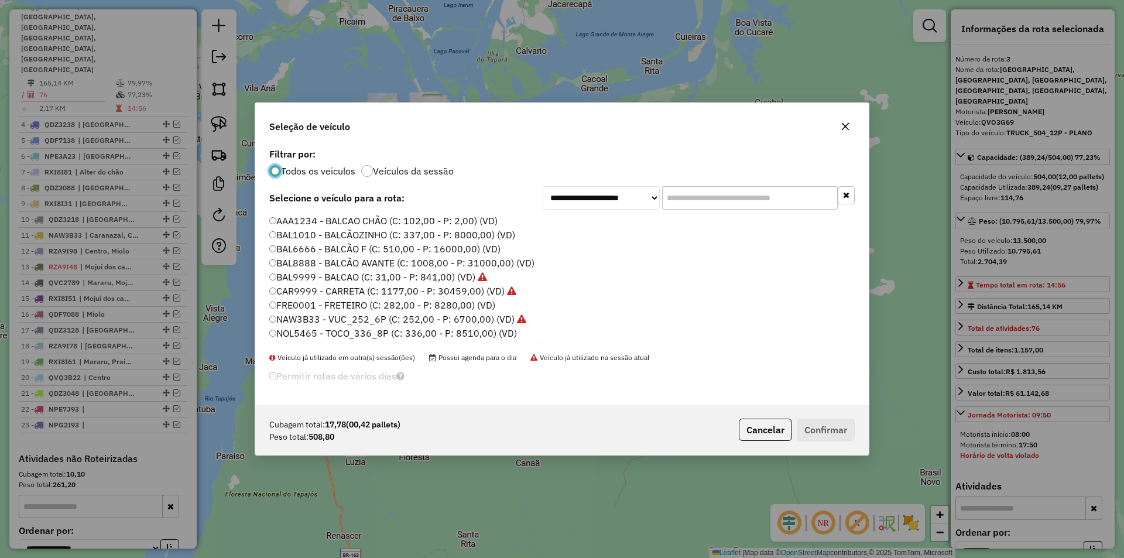
click at [432, 276] on label "BAL9999 - BALCAO (C: 31,00 - P: 841,00) (VD)" at bounding box center [378, 277] width 218 height 14
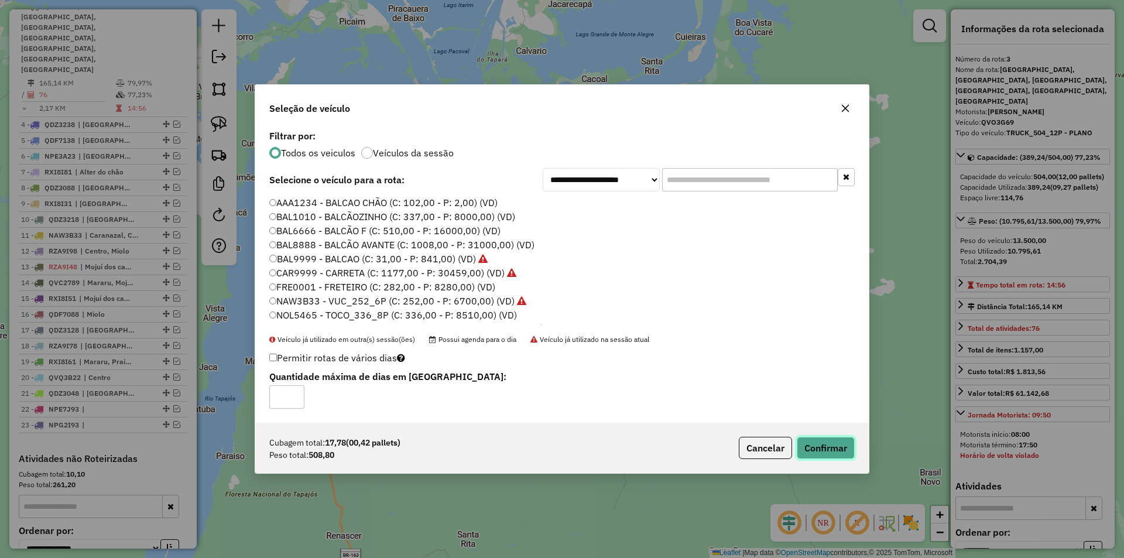
click at [826, 451] on button "Confirmar" at bounding box center [826, 448] width 58 height 22
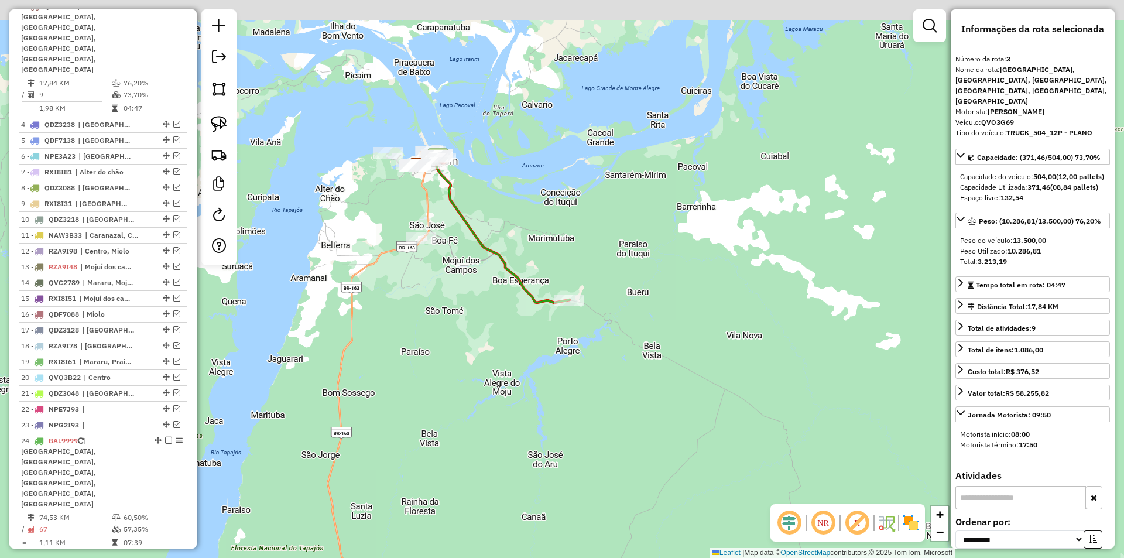
drag, startPoint x: 314, startPoint y: 342, endPoint x: 320, endPoint y: 396, distance: 54.2
click at [320, 396] on div "Janela de atendimento Grade de atendimento Capacidade Transportadoras Veículos …" at bounding box center [562, 279] width 1124 height 558
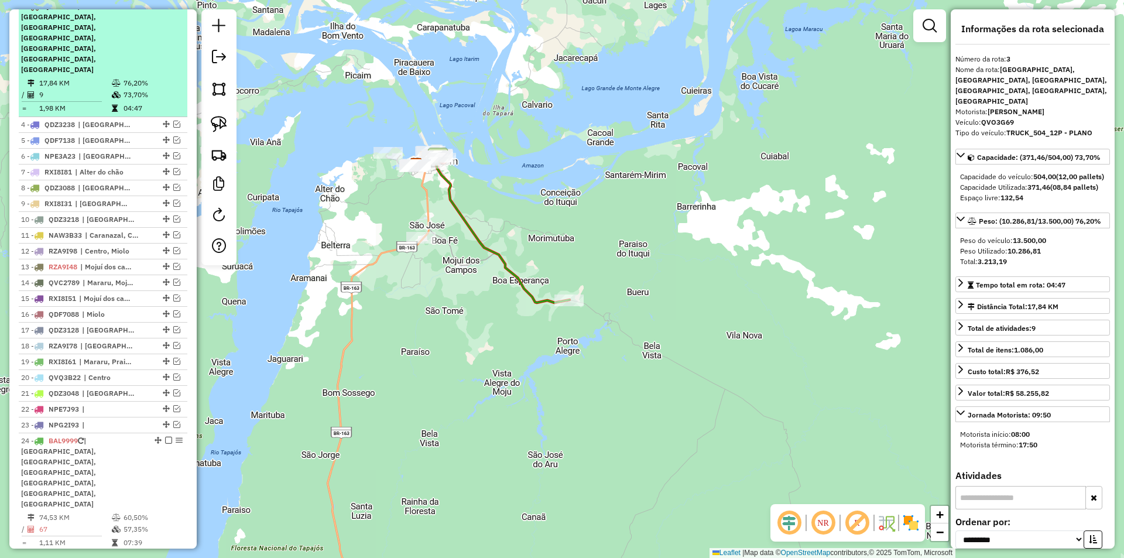
click at [169, 77] on td "76,20%" at bounding box center [152, 83] width 59 height 12
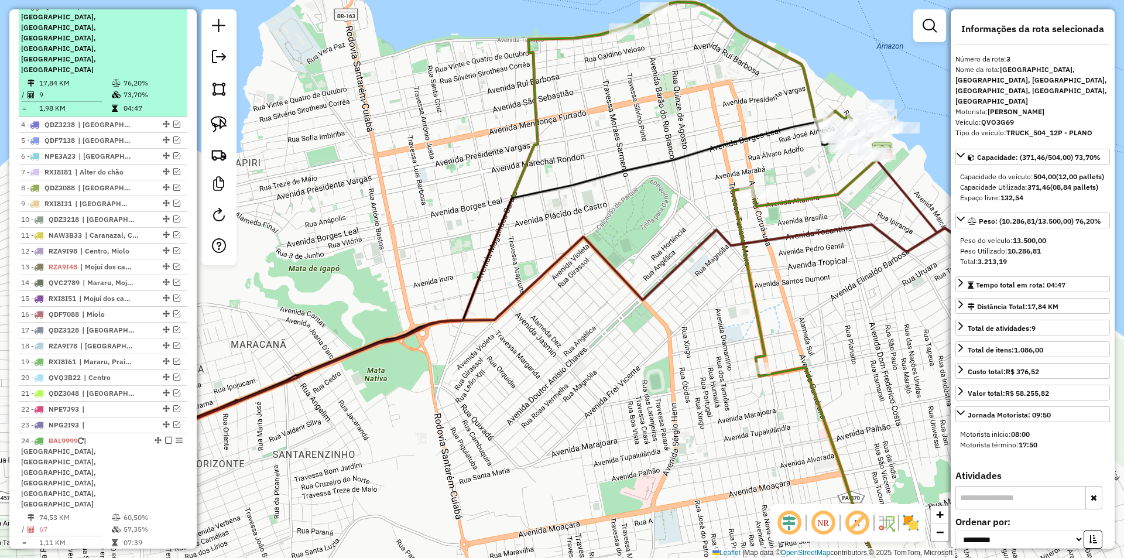
click at [166, 9] on em at bounding box center [168, 5] width 7 height 7
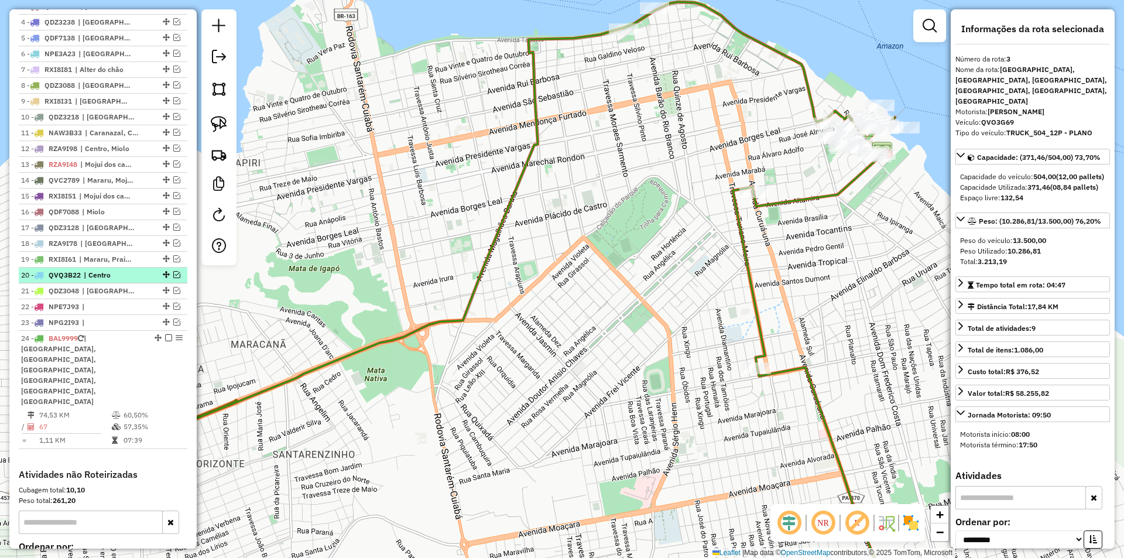
click at [136, 280] on span "| Centro" at bounding box center [111, 275] width 54 height 11
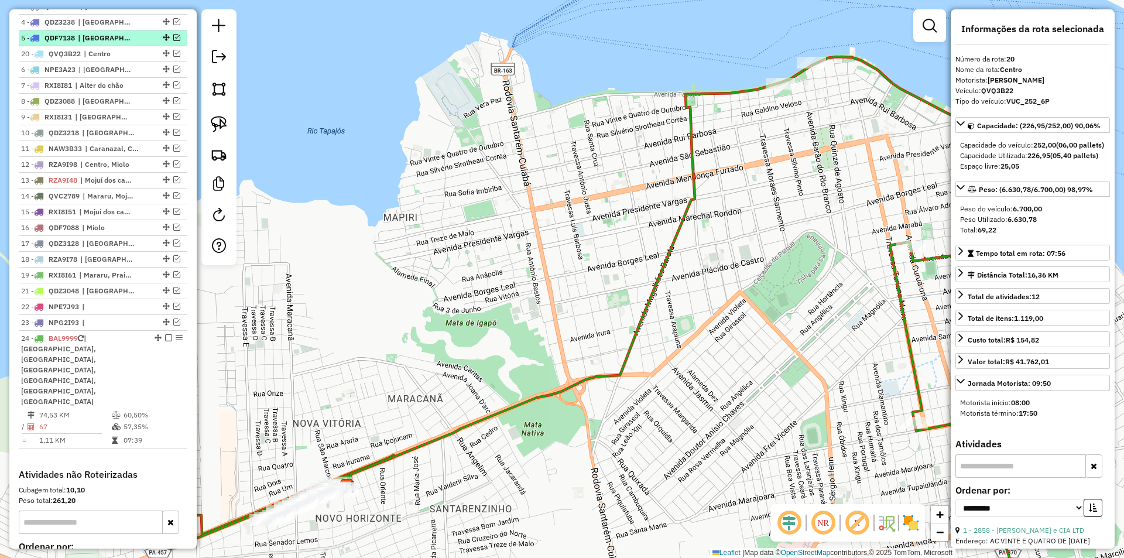
drag, startPoint x: 162, startPoint y: 284, endPoint x: 172, endPoint y: 56, distance: 229.1
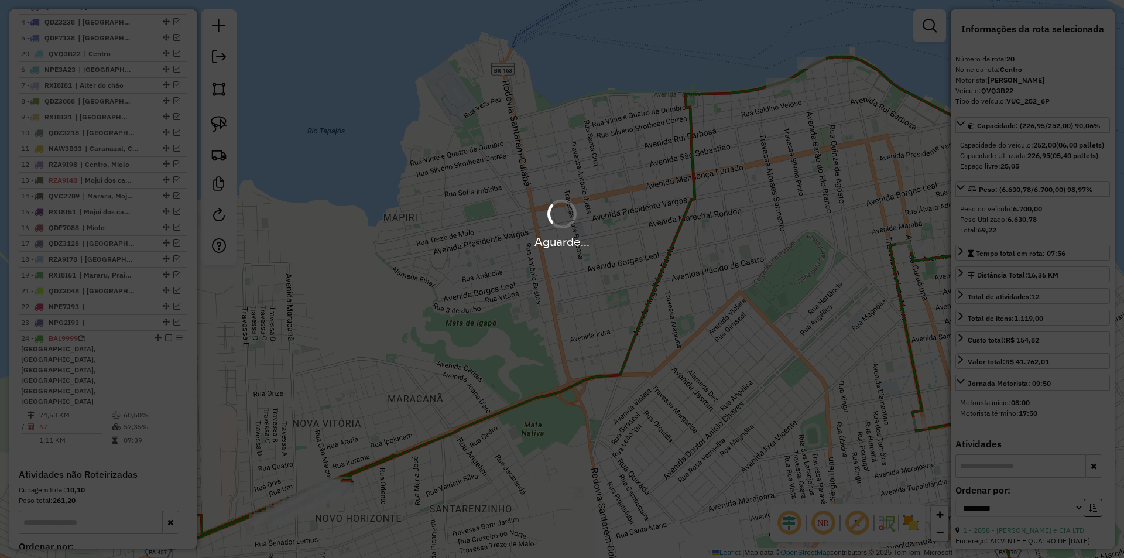
click at [172, 78] on div "Aguarde..." at bounding box center [562, 279] width 1124 height 558
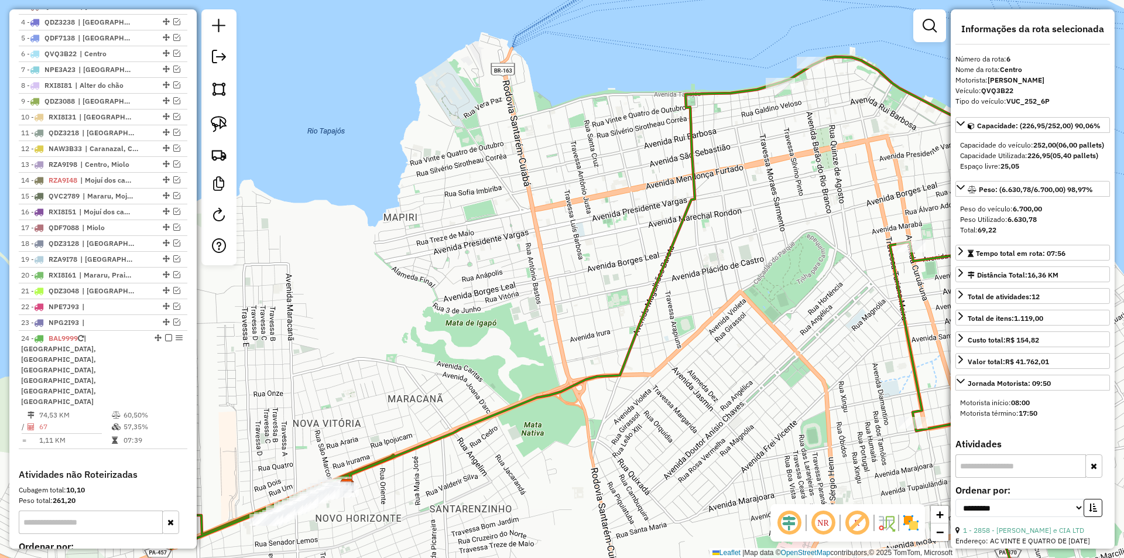
click at [173, 73] on em at bounding box center [176, 69] width 7 height 7
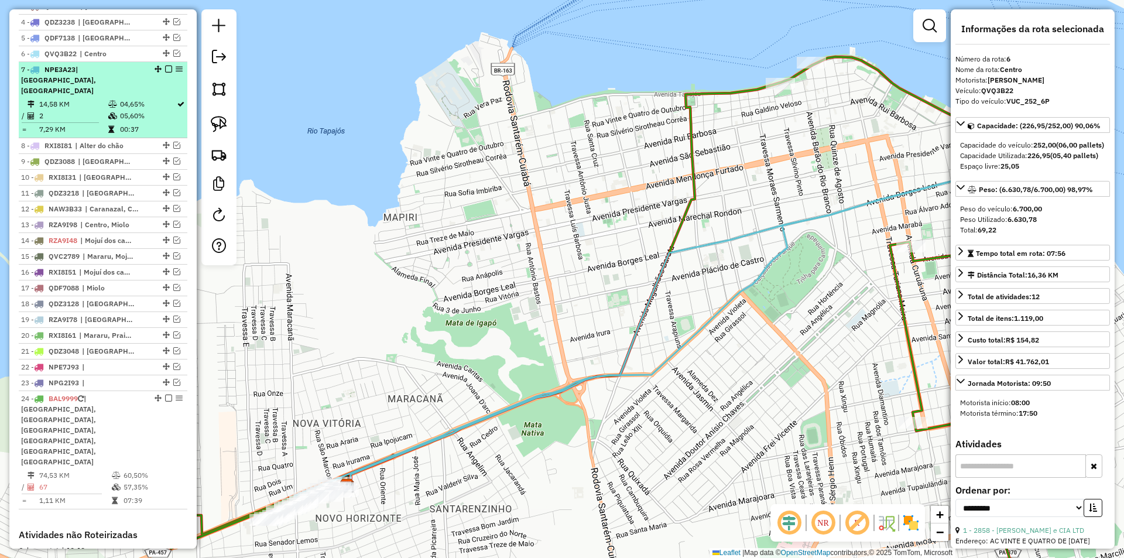
click at [176, 112] on td at bounding box center [180, 116] width 9 height 12
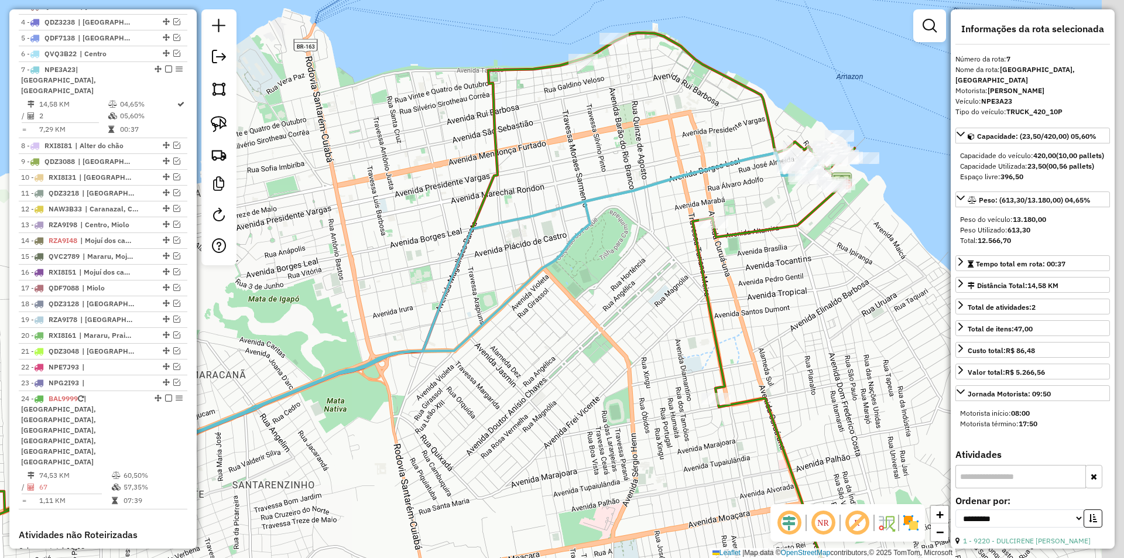
drag, startPoint x: 595, startPoint y: 243, endPoint x: 520, endPoint y: 265, distance: 78.1
click at [520, 265] on div "Janela de atendimento Grade de atendimento Capacidade Transportadoras Veículos …" at bounding box center [562, 279] width 1124 height 558
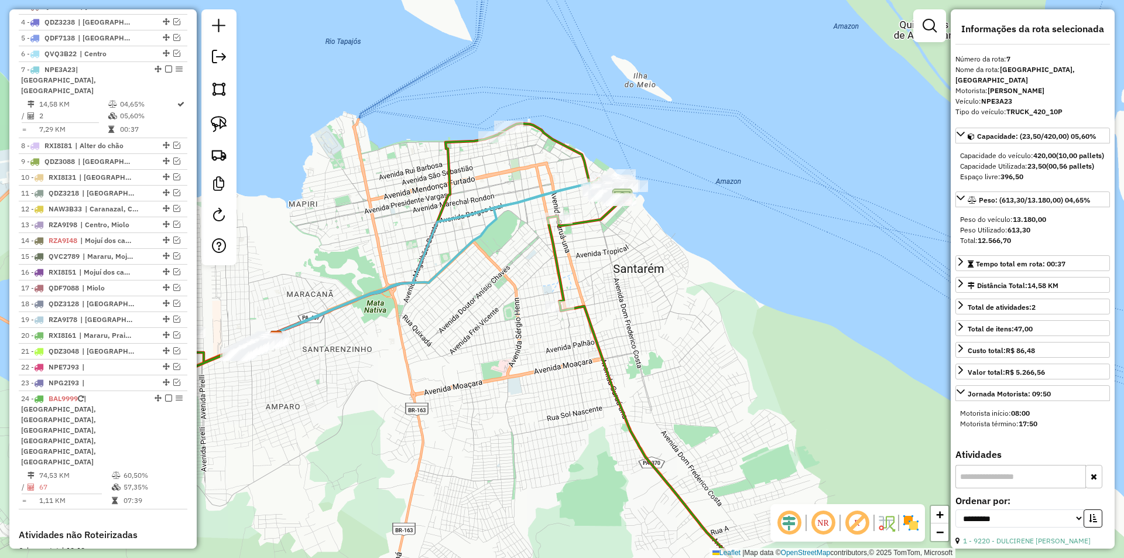
drag, startPoint x: 510, startPoint y: 280, endPoint x: 466, endPoint y: 249, distance: 53.7
click at [466, 249] on icon at bounding box center [446, 259] width 339 height 155
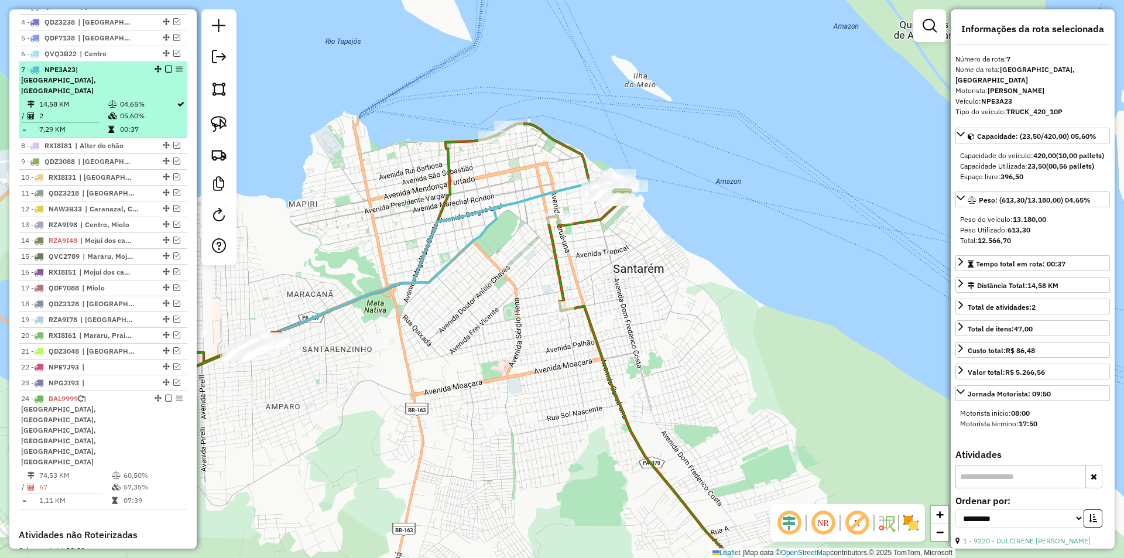
click at [162, 112] on td "05,60%" at bounding box center [147, 116] width 57 height 12
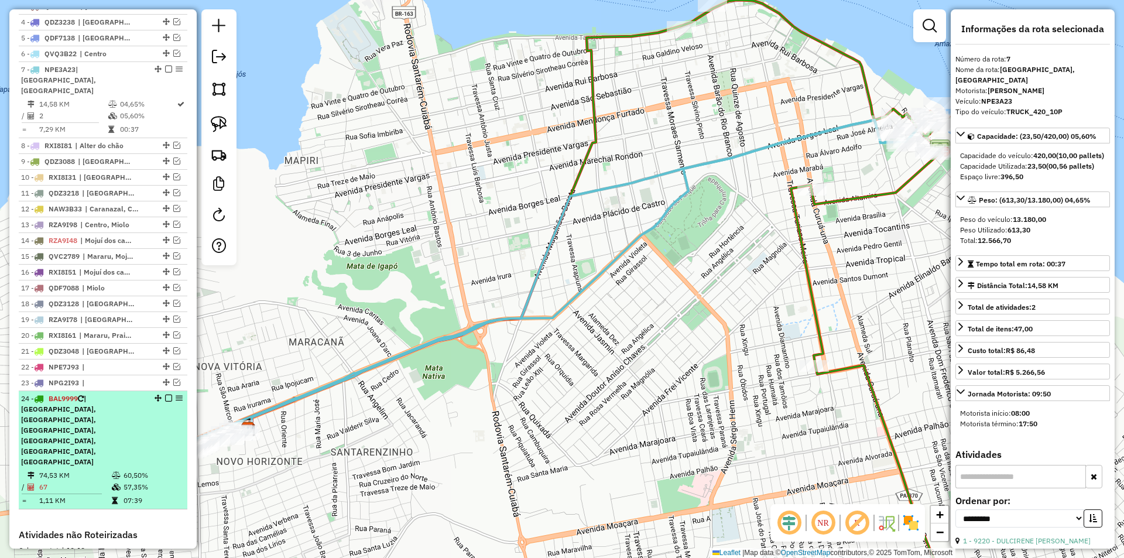
click at [162, 469] on td "60,50%" at bounding box center [152, 475] width 59 height 12
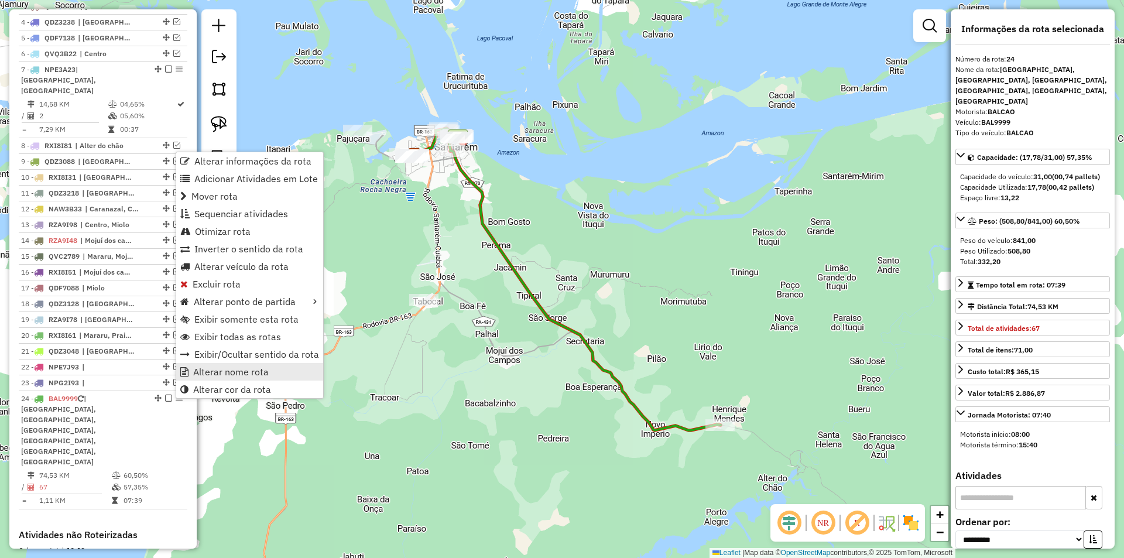
click at [275, 376] on link "Alterar nome rota" at bounding box center [249, 372] width 147 height 18
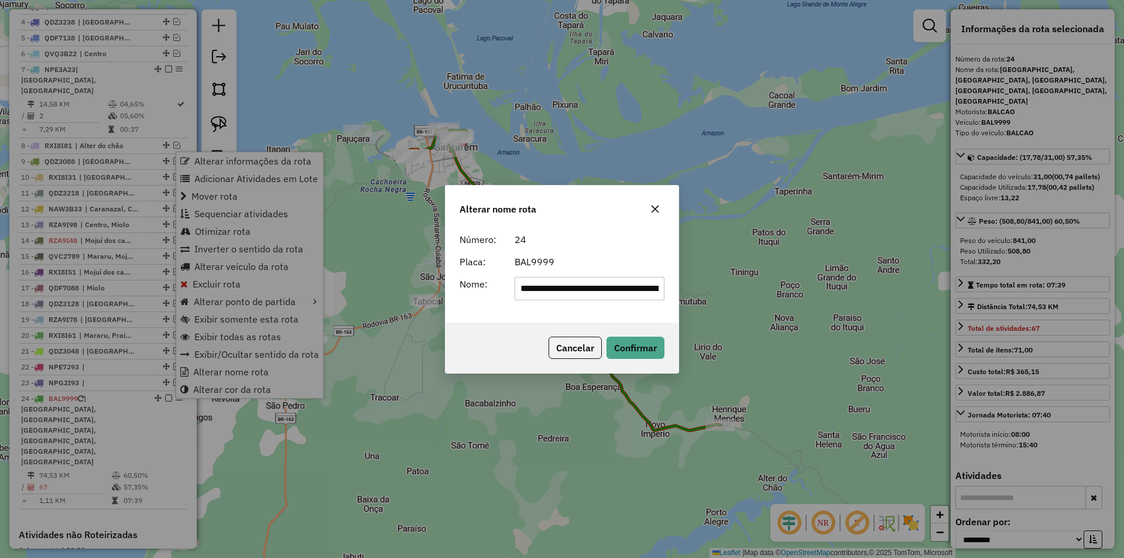
scroll to position [0, 145]
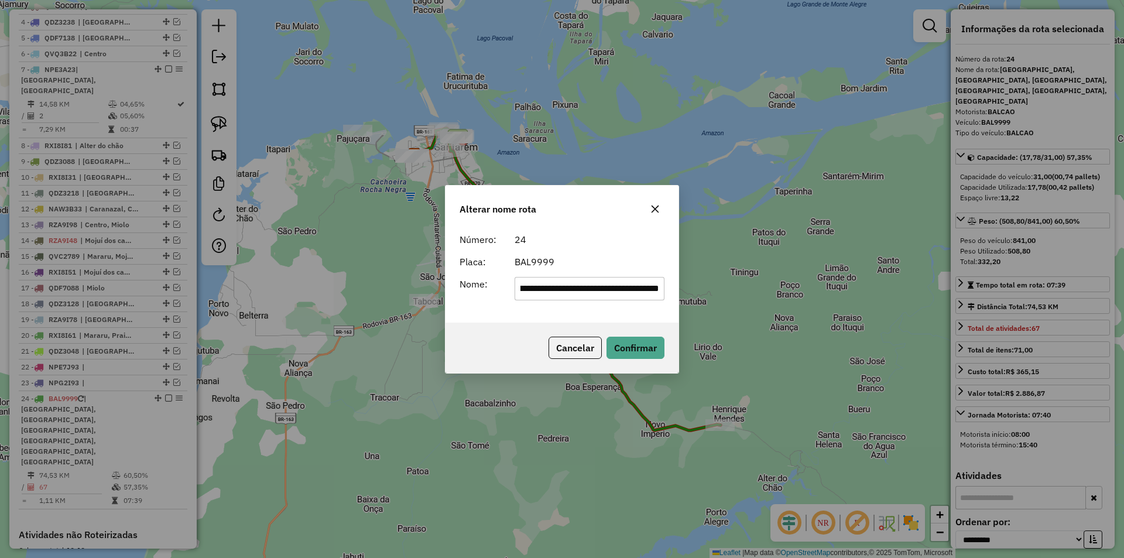
click at [598, 287] on input "**********" at bounding box center [589, 288] width 150 height 23
type input "*******"
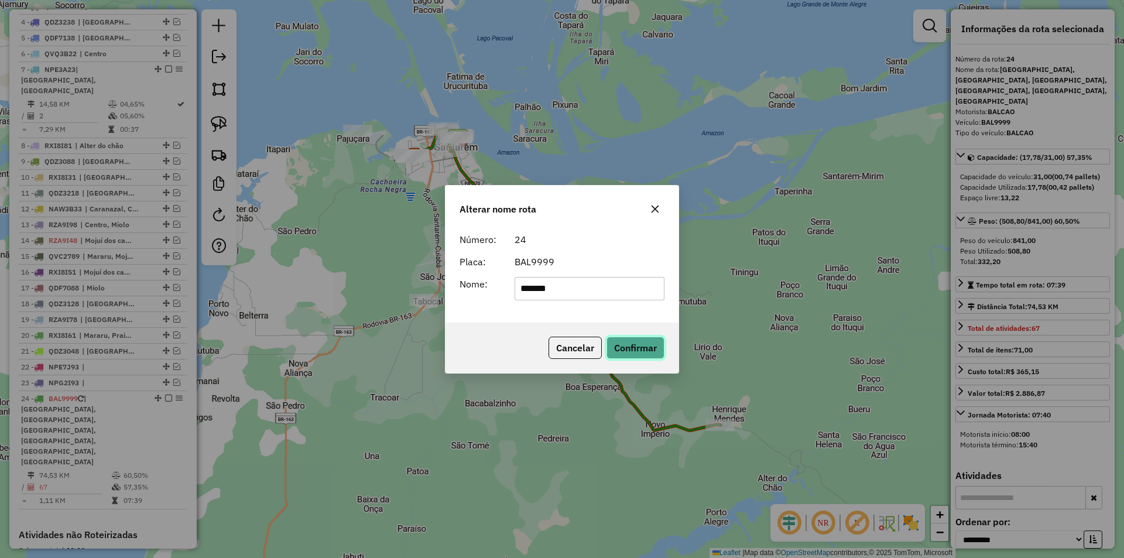
click at [633, 338] on button "Confirmar" at bounding box center [635, 348] width 58 height 22
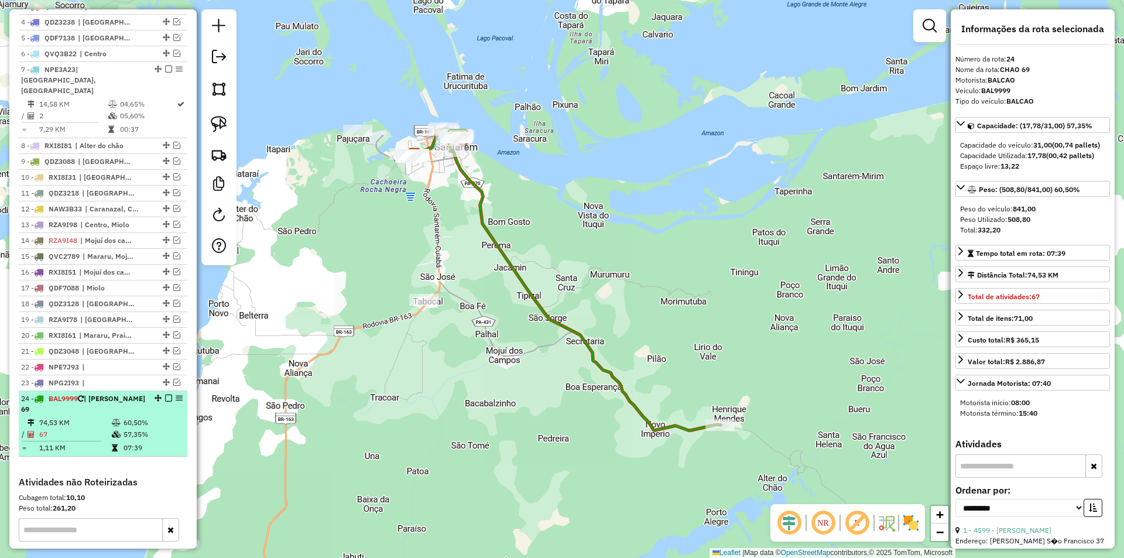
click at [165, 397] on em at bounding box center [168, 397] width 7 height 7
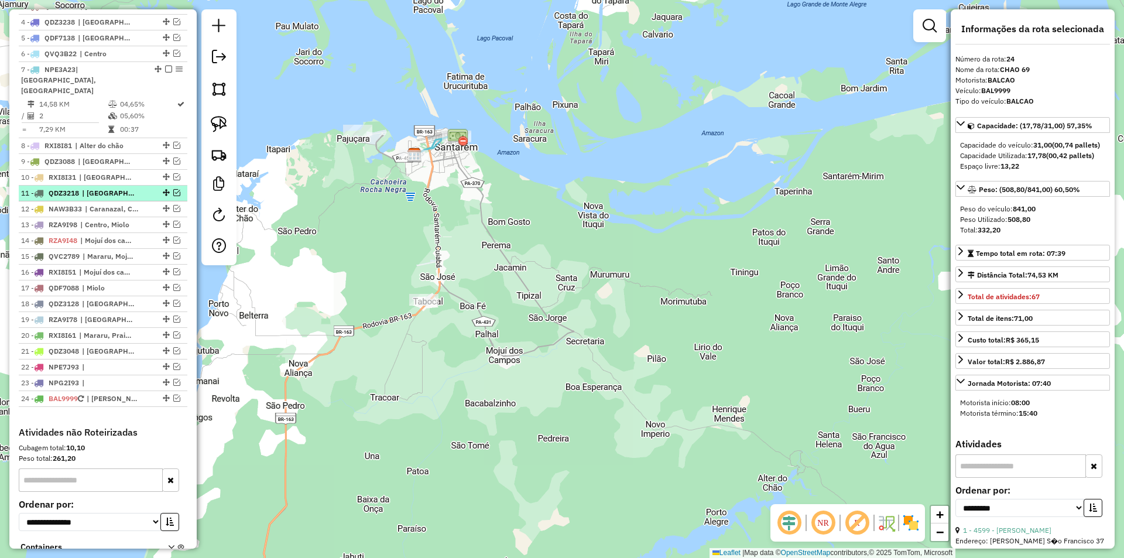
click at [175, 192] on em at bounding box center [176, 192] width 7 height 7
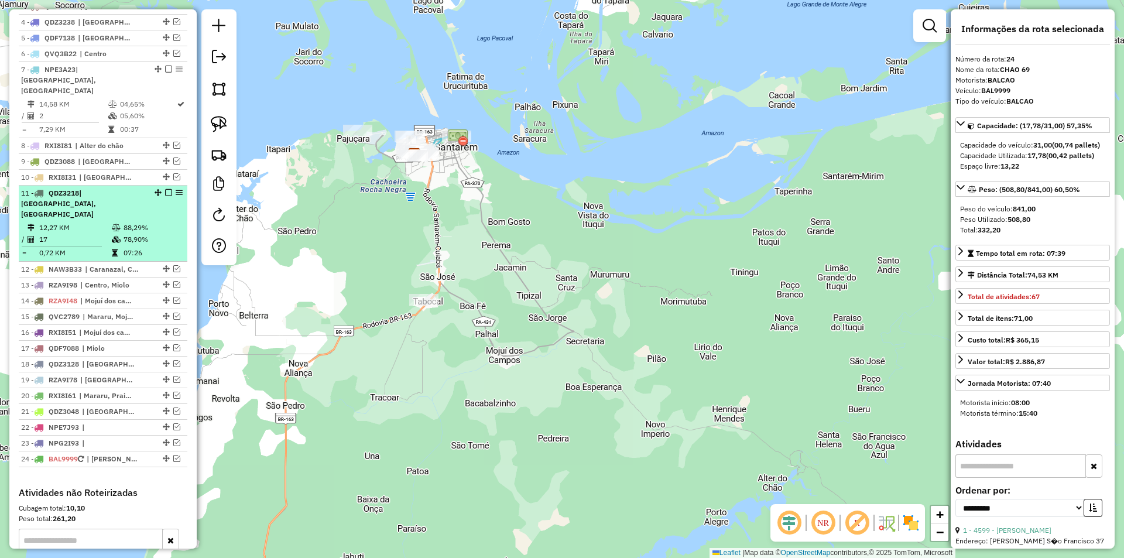
click at [169, 210] on li "11 - QDZ3218 | Maracanã, Santarenzinho 12,27 KM 88,29% / 17 78,90% = 0,72 KM 07…" at bounding box center [103, 224] width 169 height 76
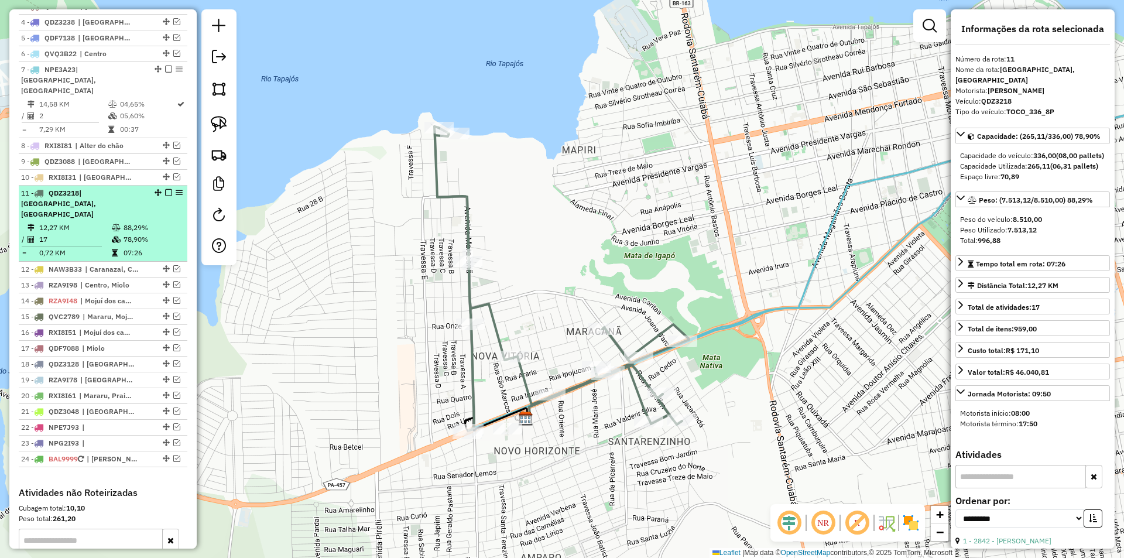
click at [166, 194] on em at bounding box center [168, 192] width 7 height 7
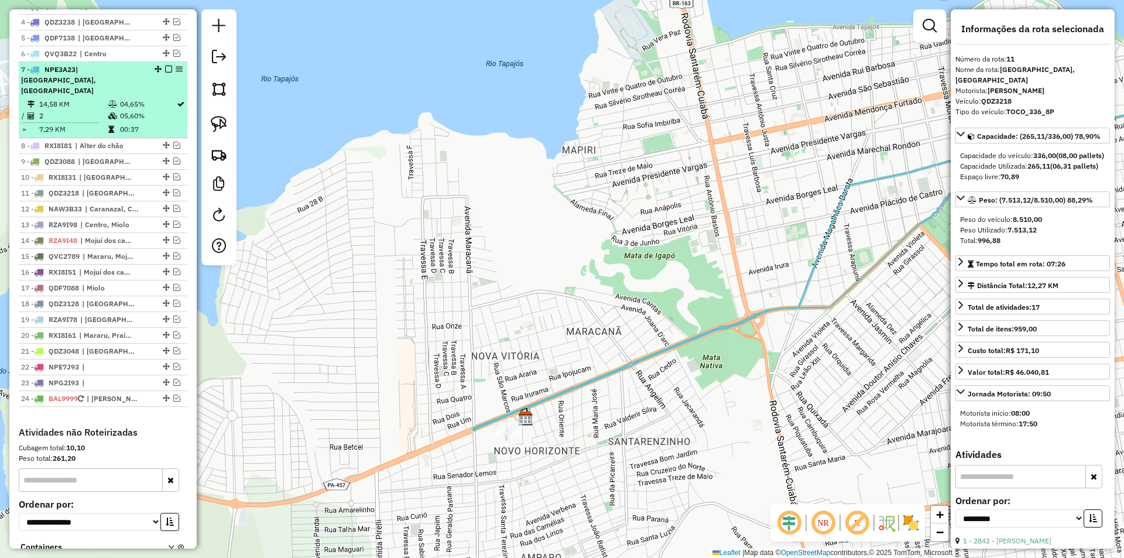
click at [176, 109] on td at bounding box center [180, 104] width 9 height 12
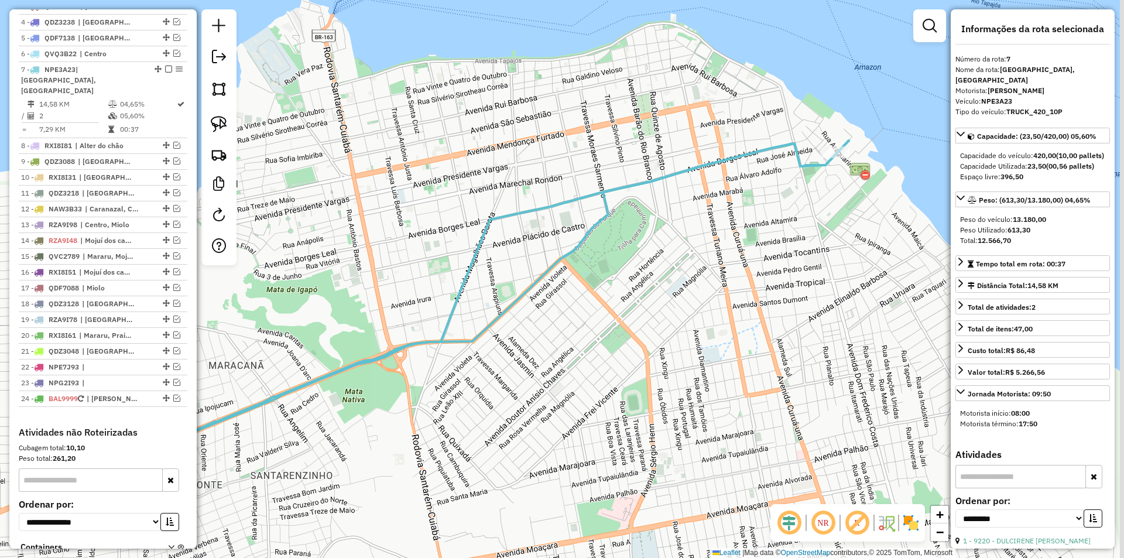
drag, startPoint x: 451, startPoint y: 173, endPoint x: 371, endPoint y: 197, distance: 83.5
click at [371, 197] on div "Janela de atendimento Grade de atendimento Capacidade Transportadoras Veículos …" at bounding box center [562, 279] width 1124 height 558
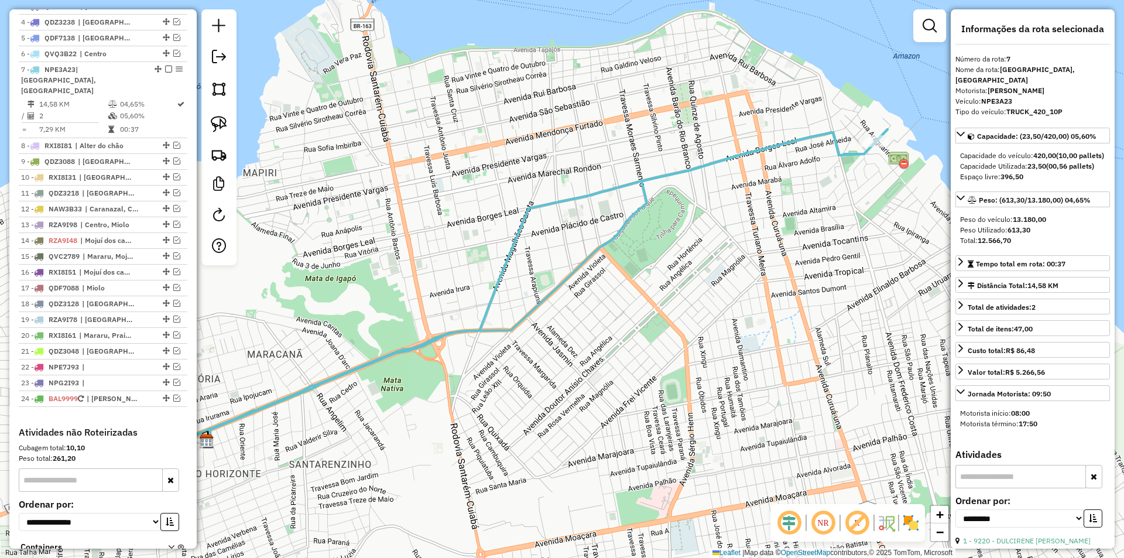
drag, startPoint x: 414, startPoint y: 186, endPoint x: 442, endPoint y: 179, distance: 29.1
click at [442, 179] on div "Janela de atendimento Grade de atendimento Capacidade Transportadoras Veículos …" at bounding box center [562, 279] width 1124 height 558
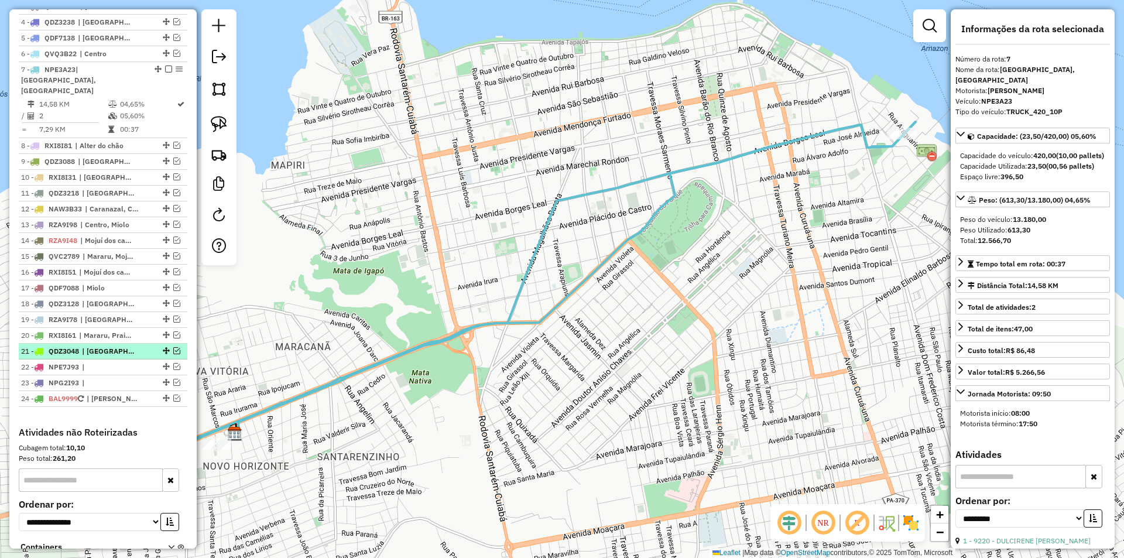
click at [173, 348] on em at bounding box center [176, 350] width 7 height 7
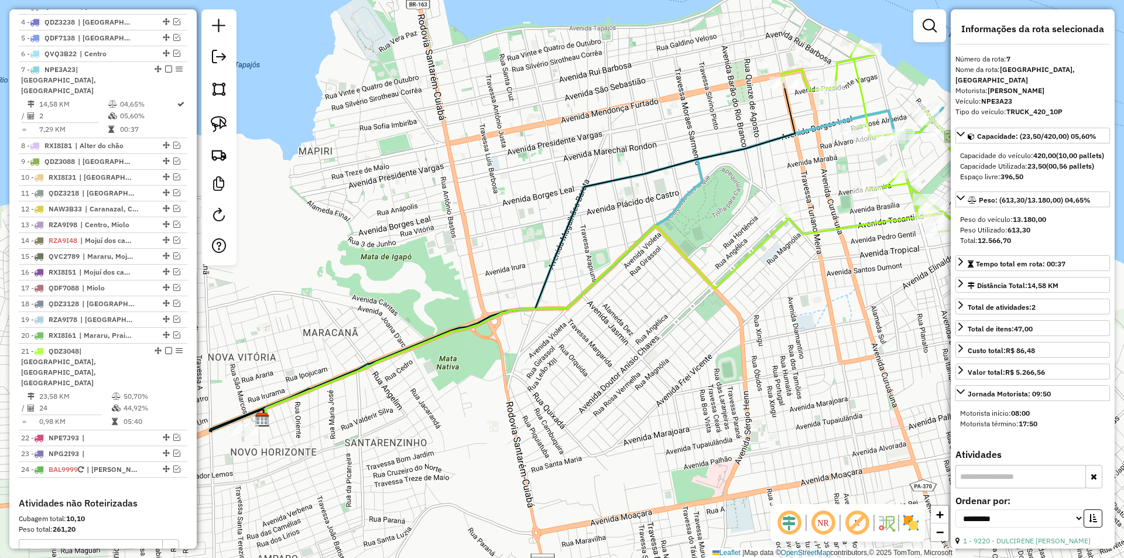
drag, startPoint x: 308, startPoint y: 253, endPoint x: 335, endPoint y: 239, distance: 30.9
click at [335, 239] on div "Janela de atendimento Grade de atendimento Capacidade Transportadoras Veículos …" at bounding box center [562, 279] width 1124 height 558
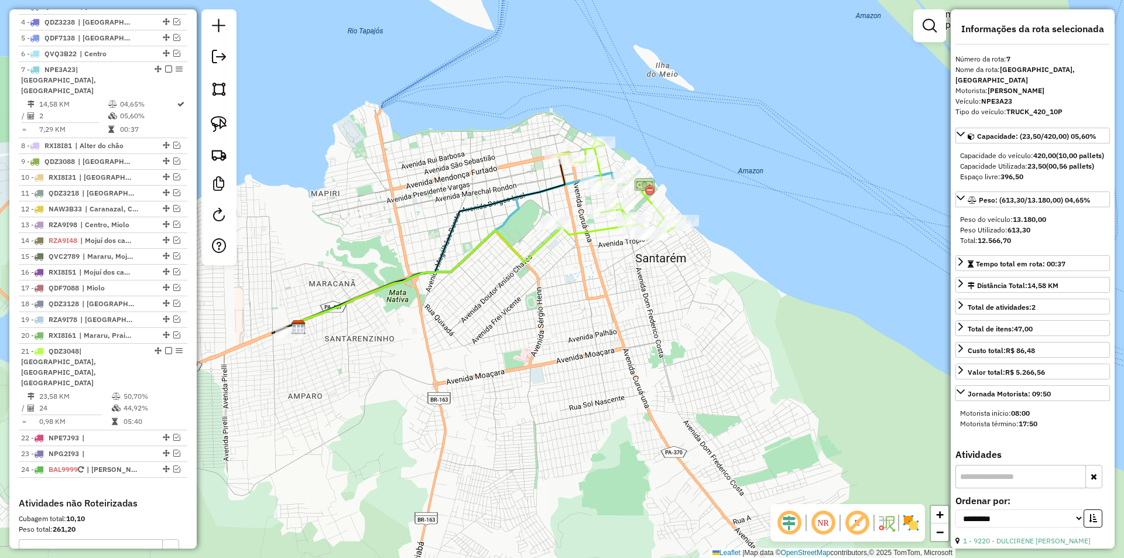
click at [335, 237] on div "Janela de atendimento Grade de atendimento Capacidade Transportadoras Veículos …" at bounding box center [562, 279] width 1124 height 558
click at [225, 115] on link at bounding box center [219, 124] width 26 height 26
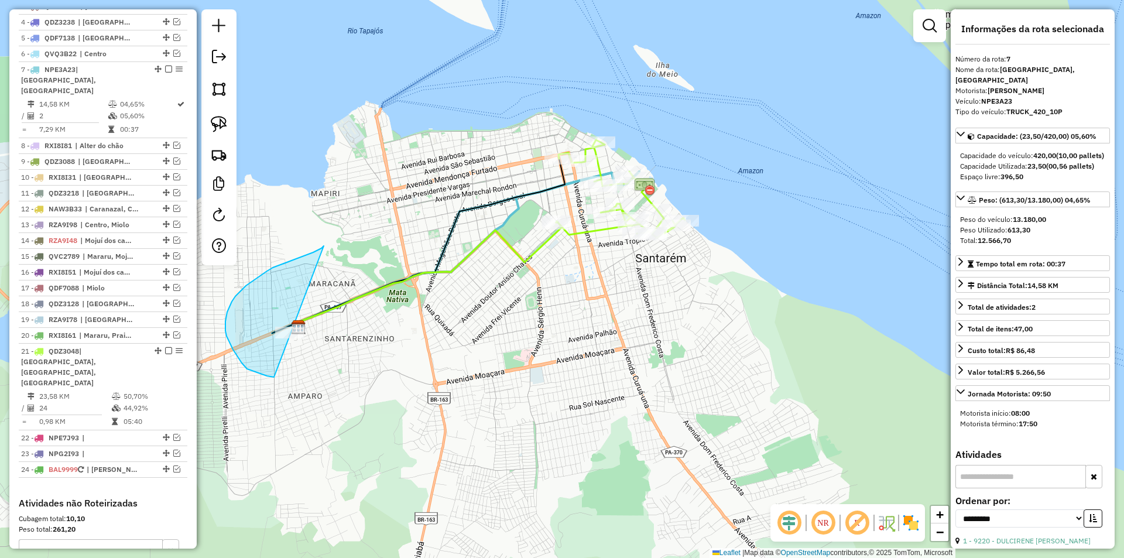
drag, startPoint x: 324, startPoint y: 246, endPoint x: 280, endPoint y: 376, distance: 137.0
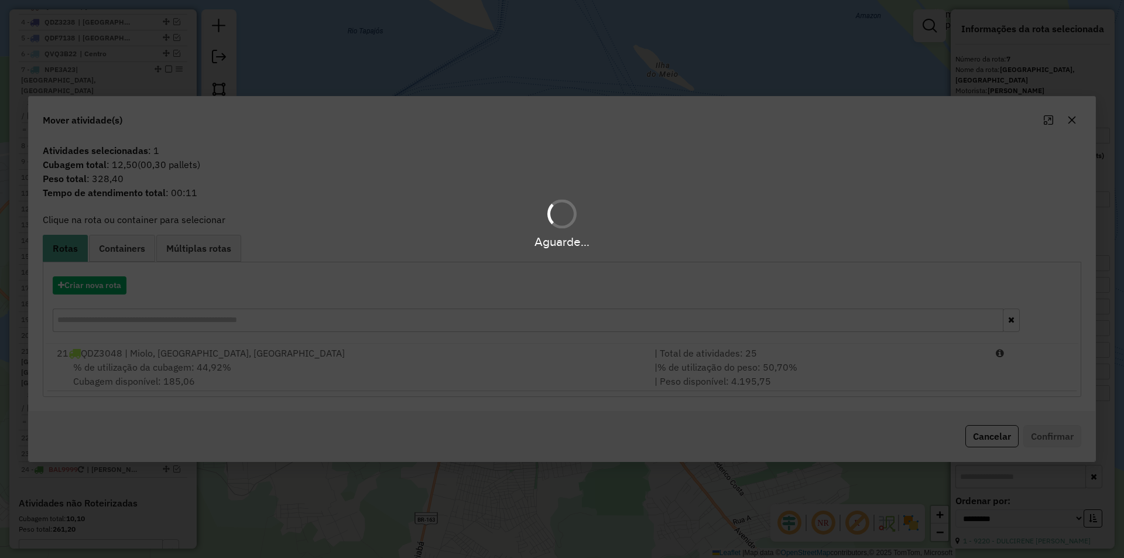
click at [303, 361] on div "Aguarde..." at bounding box center [562, 279] width 1124 height 558
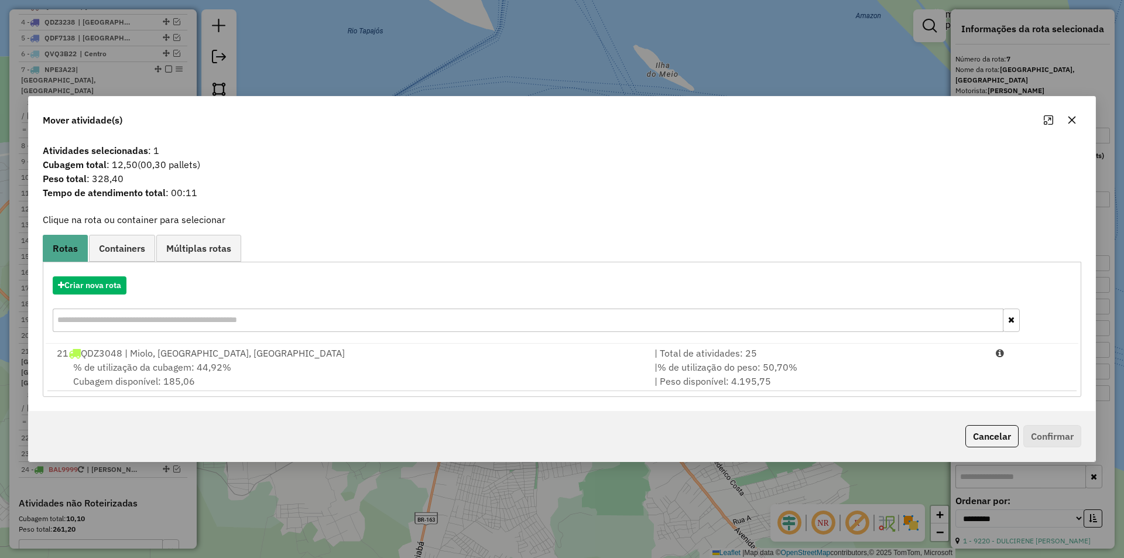
click at [303, 361] on div "% de utilização da cubagem: 44,92% Cubagem disponível: 185,06" at bounding box center [349, 374] width 598 height 28
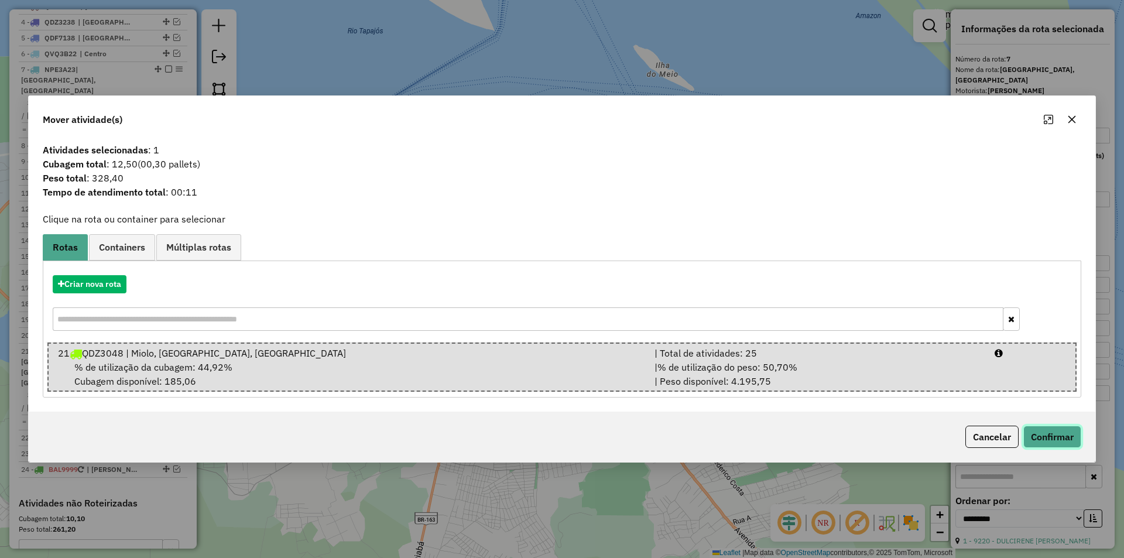
click at [1044, 438] on button "Confirmar" at bounding box center [1052, 436] width 58 height 22
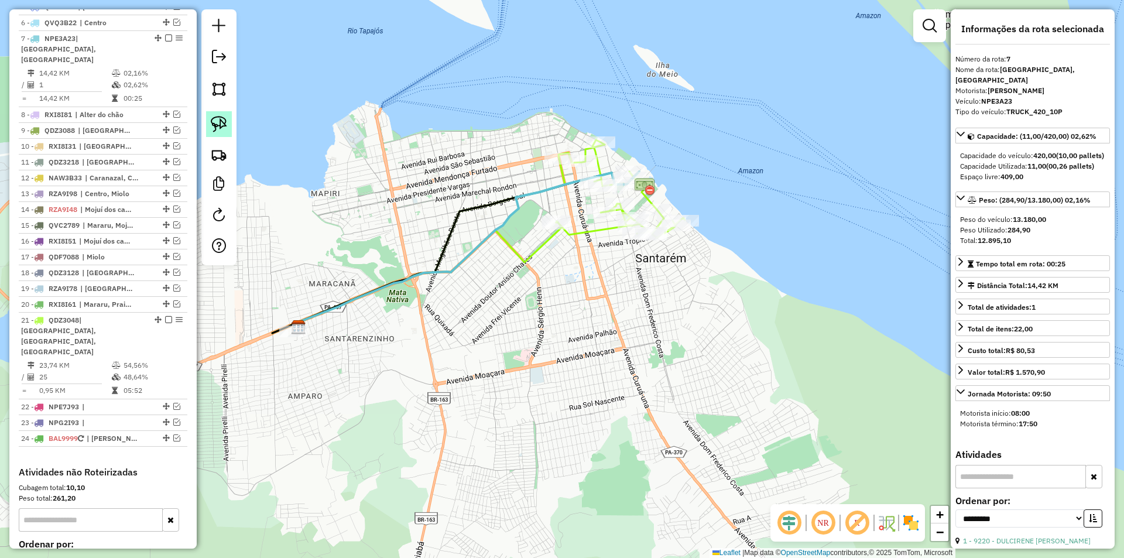
scroll to position [573, 0]
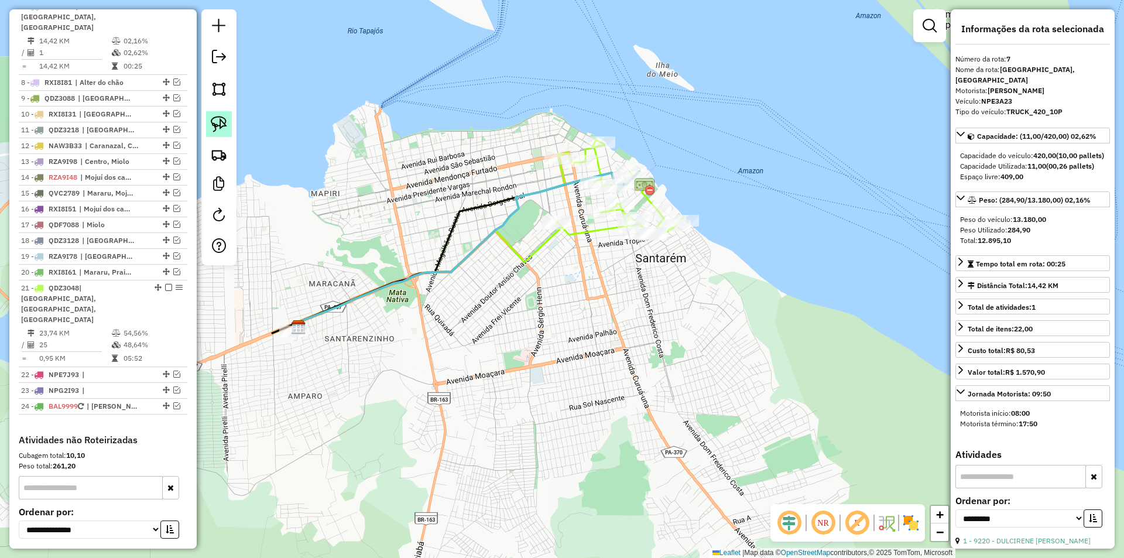
click at [221, 125] on img at bounding box center [219, 124] width 16 height 16
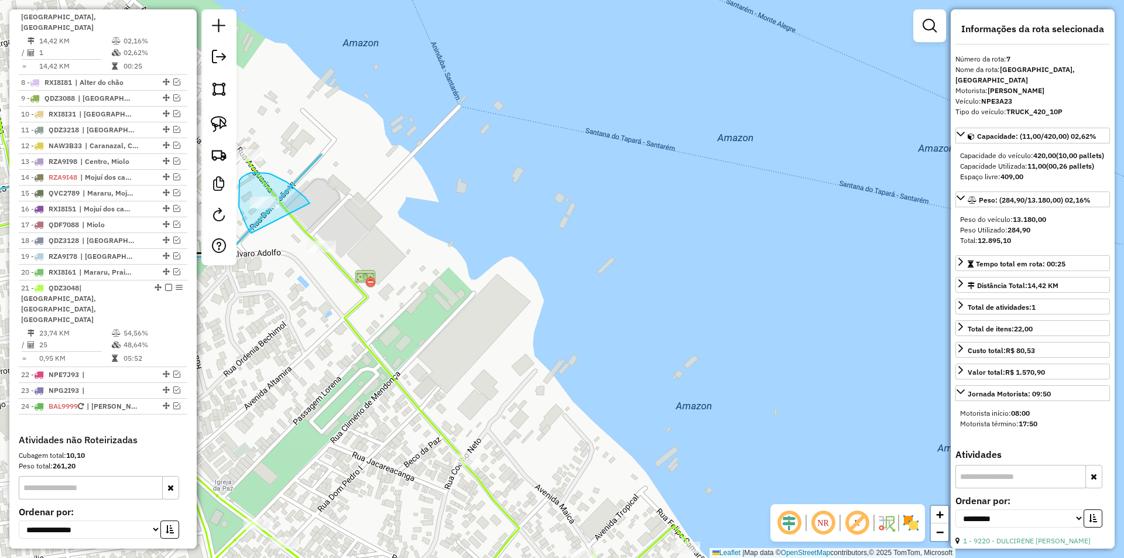
drag, startPoint x: 310, startPoint y: 203, endPoint x: 251, endPoint y: 233, distance: 65.7
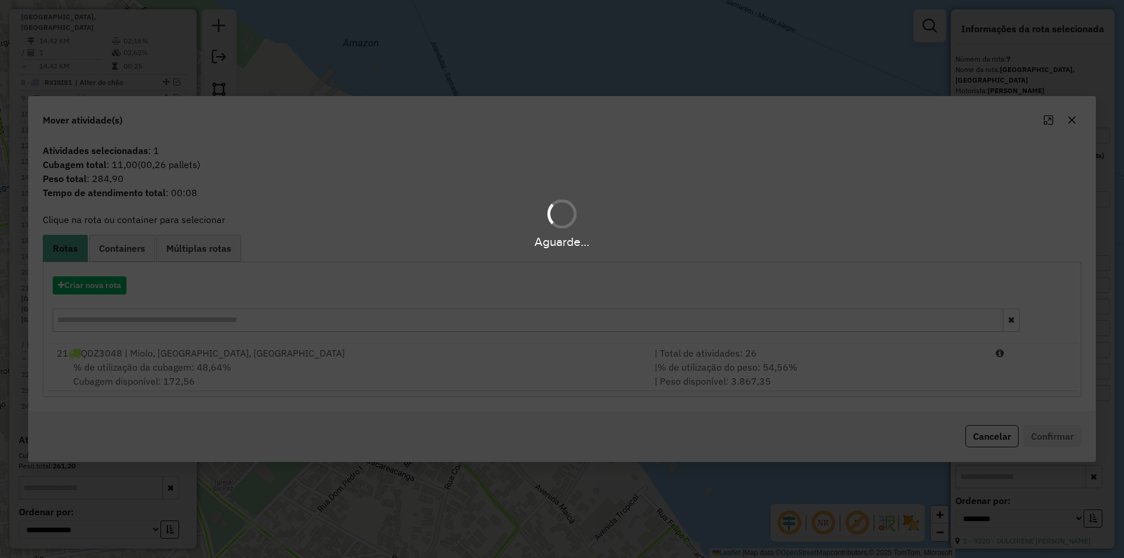
click at [287, 371] on div "Aguarde..." at bounding box center [562, 279] width 1124 height 558
click at [306, 367] on div "% de utilização da cubagem: 48,64% Cubagem disponível: 172,56" at bounding box center [349, 374] width 598 height 28
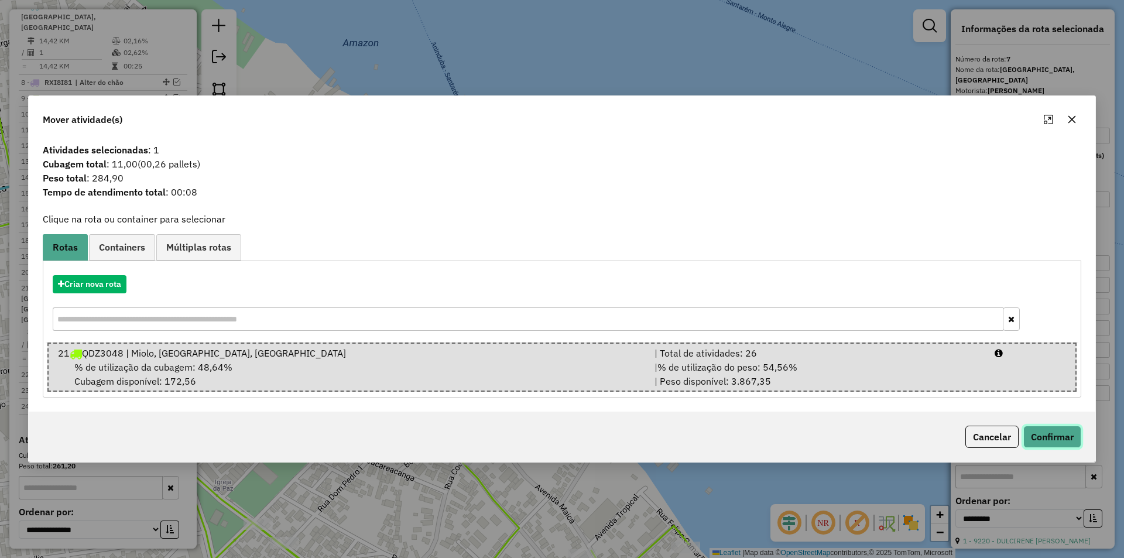
click at [1042, 432] on button "Confirmar" at bounding box center [1052, 436] width 58 height 22
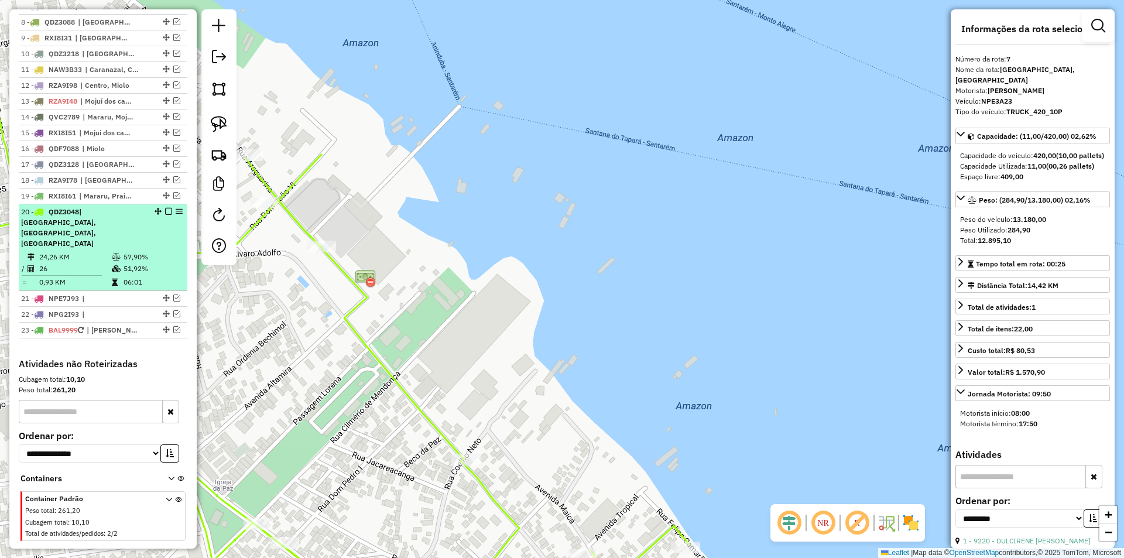
click at [176, 263] on td "51,92%" at bounding box center [152, 269] width 59 height 12
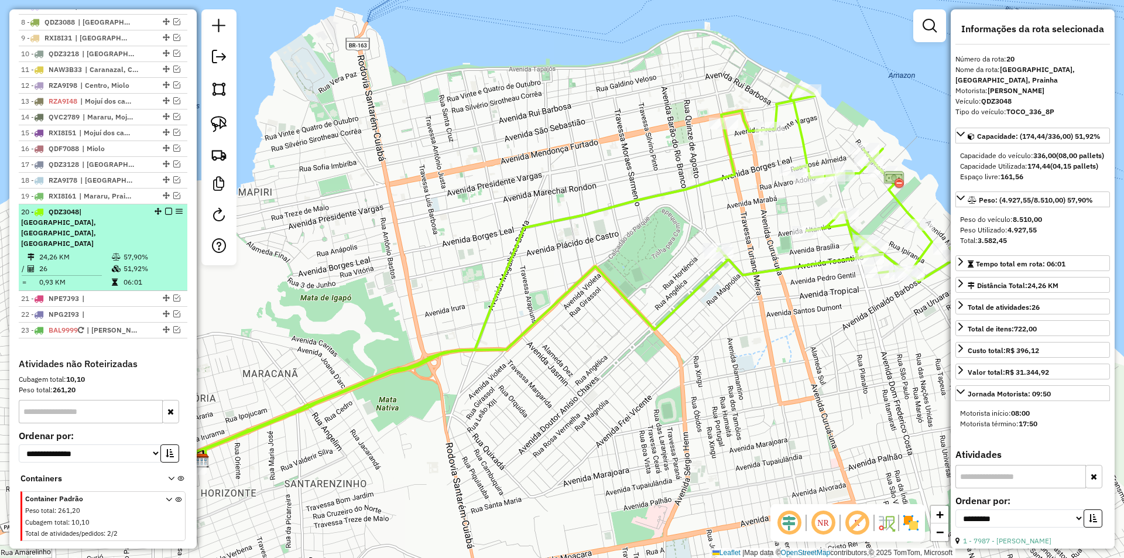
click at [165, 215] on em at bounding box center [168, 211] width 7 height 7
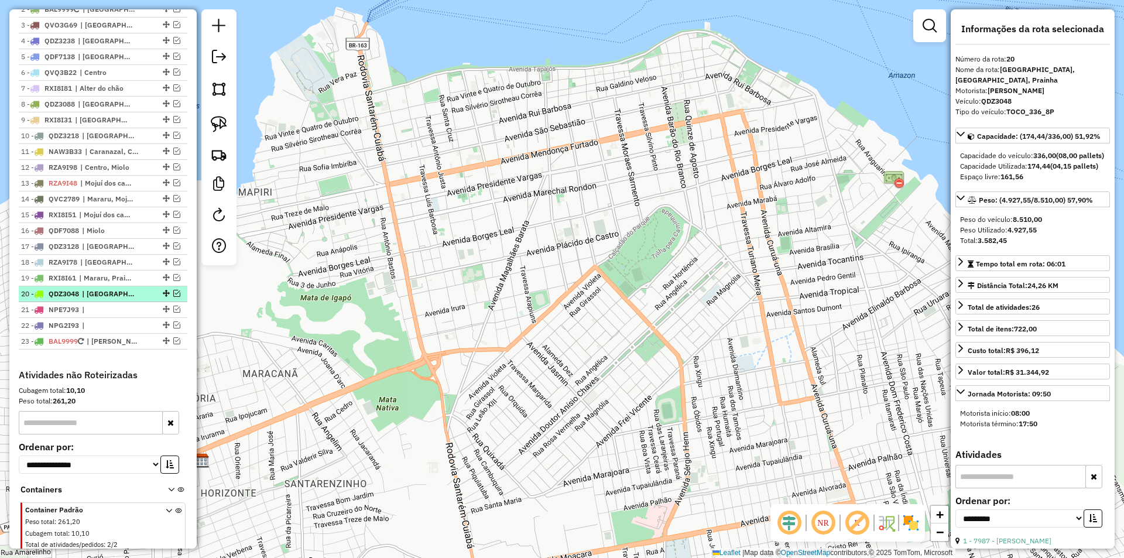
scroll to position [475, 0]
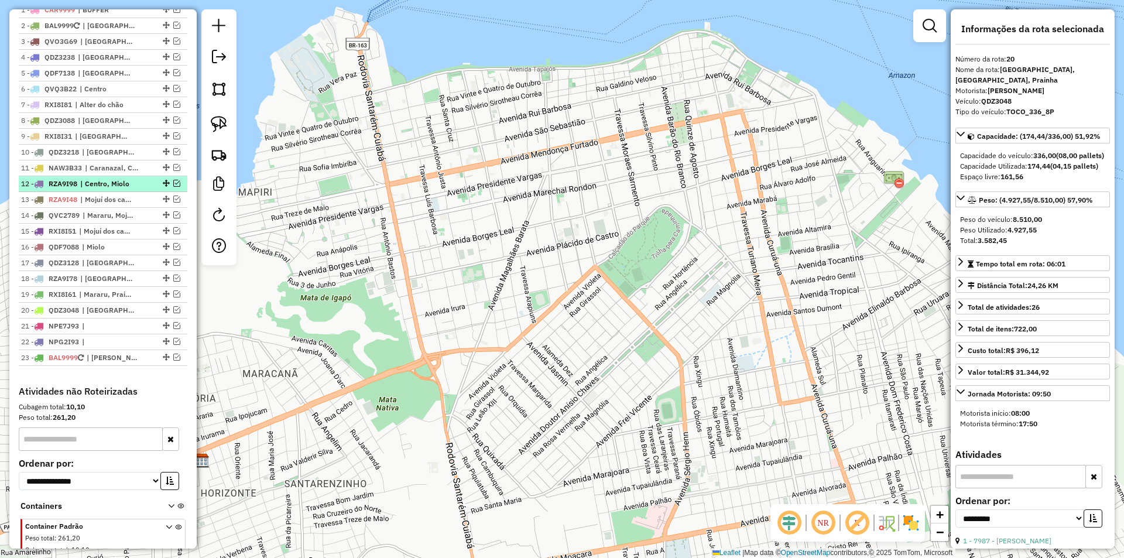
click at [173, 187] on em at bounding box center [176, 183] width 7 height 7
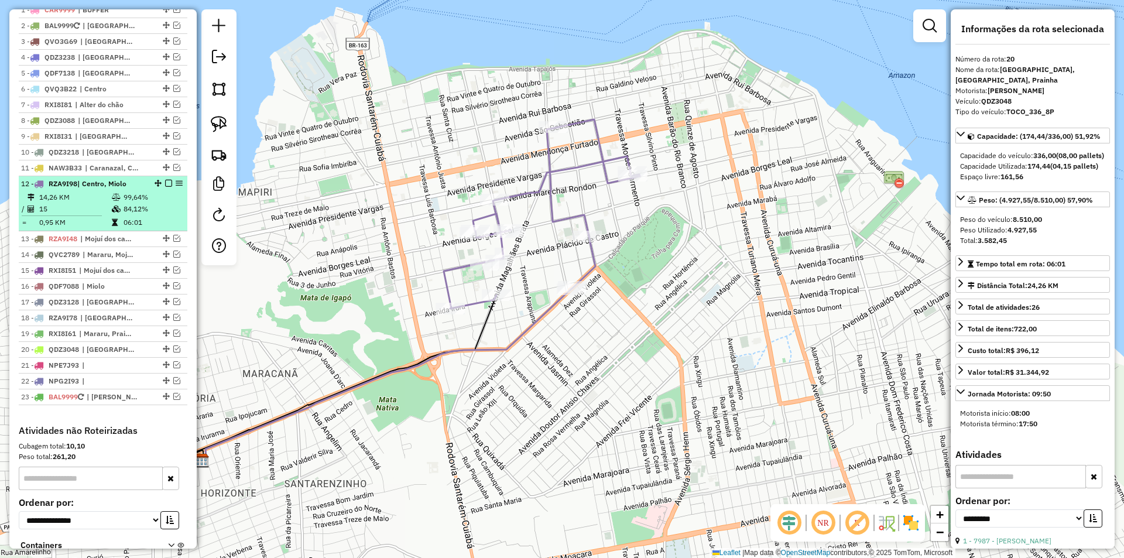
click at [171, 203] on td "99,64%" at bounding box center [152, 197] width 59 height 12
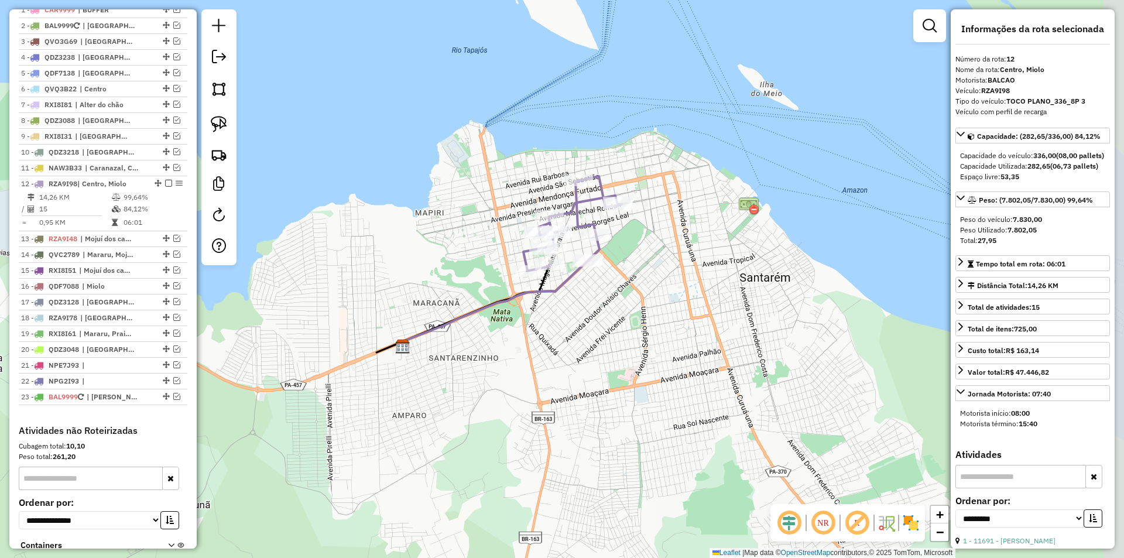
drag, startPoint x: 692, startPoint y: 160, endPoint x: 565, endPoint y: 166, distance: 127.7
click at [565, 166] on div "Janela de atendimento Grade de atendimento Capacidade Transportadoras Veículos …" at bounding box center [562, 279] width 1124 height 558
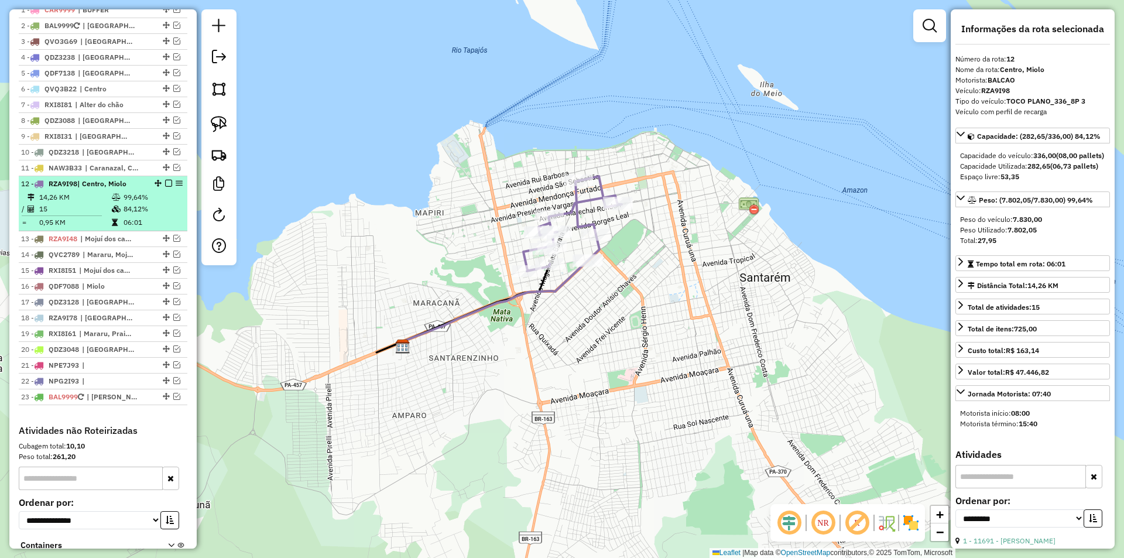
click at [159, 215] on td "84,12%" at bounding box center [152, 209] width 59 height 12
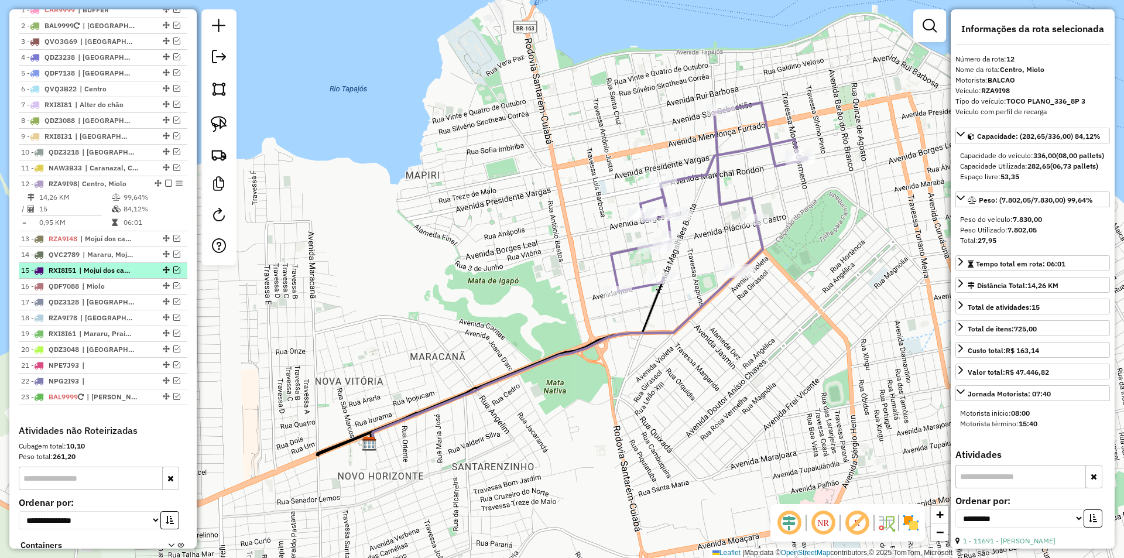
click at [173, 273] on em at bounding box center [176, 269] width 7 height 7
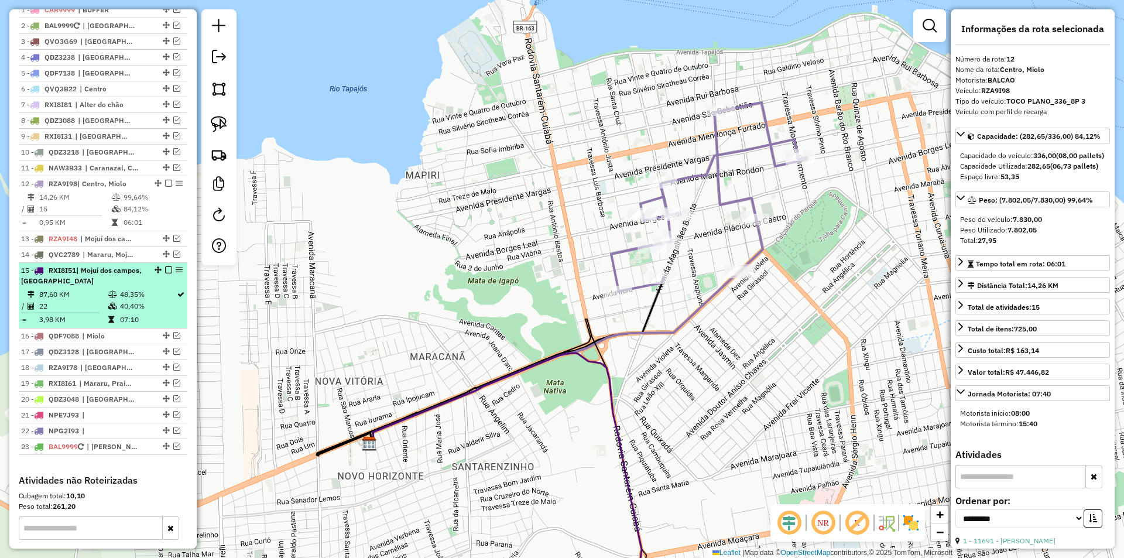
click at [165, 300] on td "48,35%" at bounding box center [147, 295] width 57 height 12
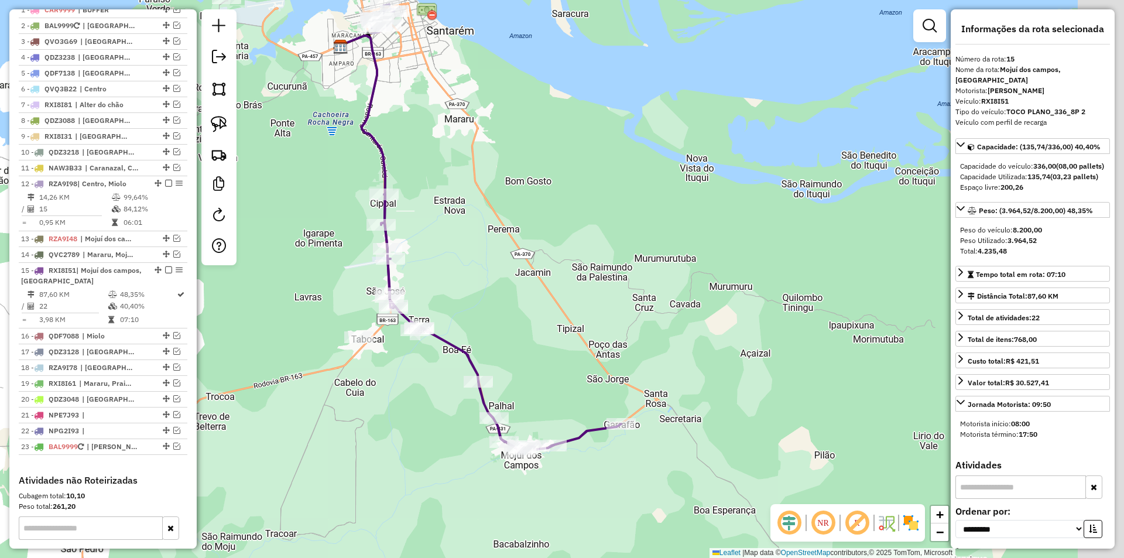
drag, startPoint x: 499, startPoint y: 447, endPoint x: 417, endPoint y: 410, distance: 90.6
click at [417, 410] on div "Janela de atendimento Grade de atendimento Capacidade Transportadoras Veículos …" at bounding box center [562, 279] width 1124 height 558
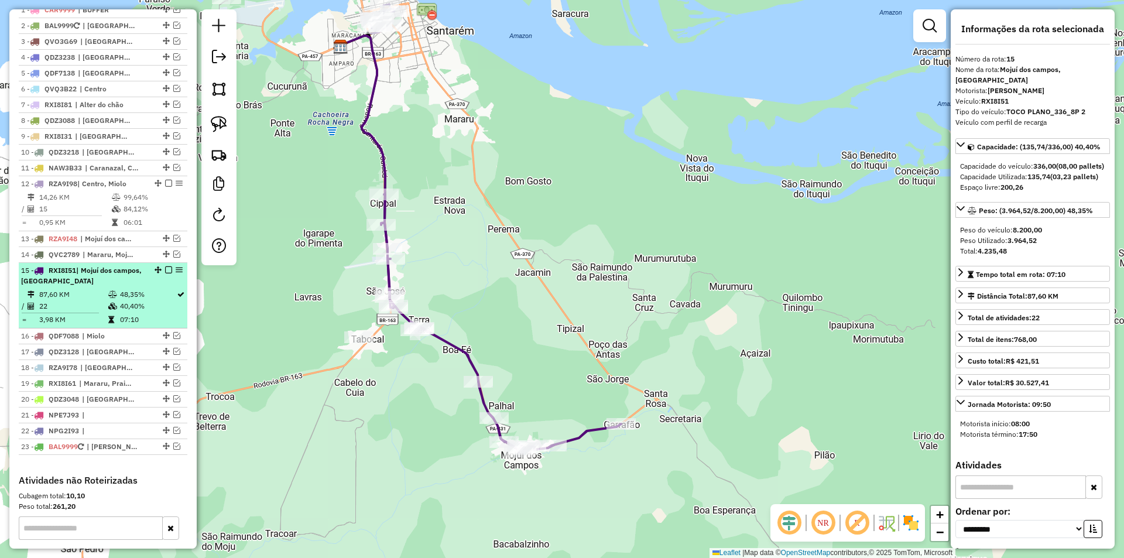
click at [152, 300] on td "48,35%" at bounding box center [147, 295] width 57 height 12
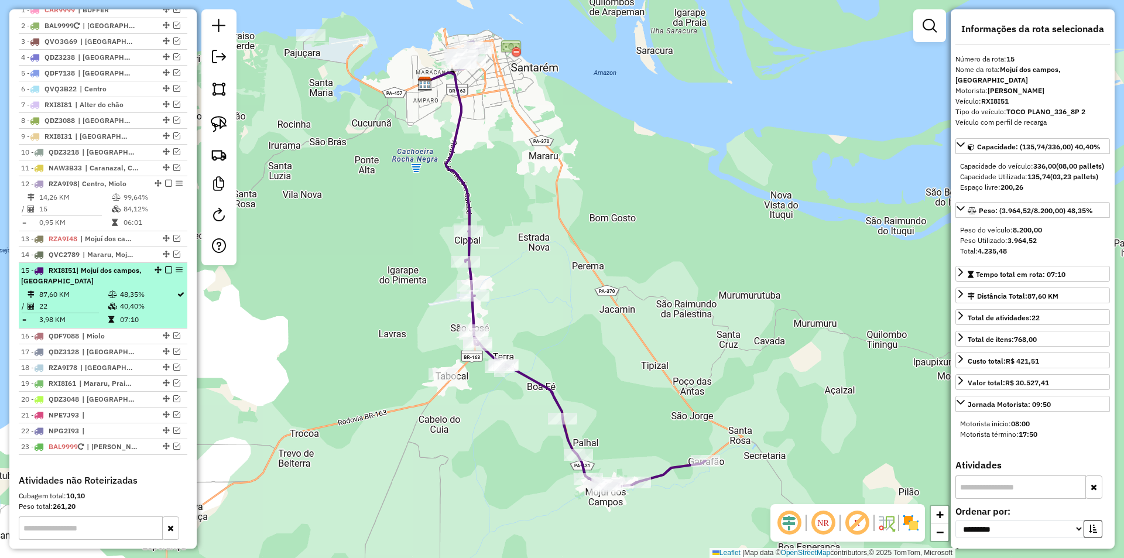
click at [166, 273] on em at bounding box center [168, 269] width 7 height 7
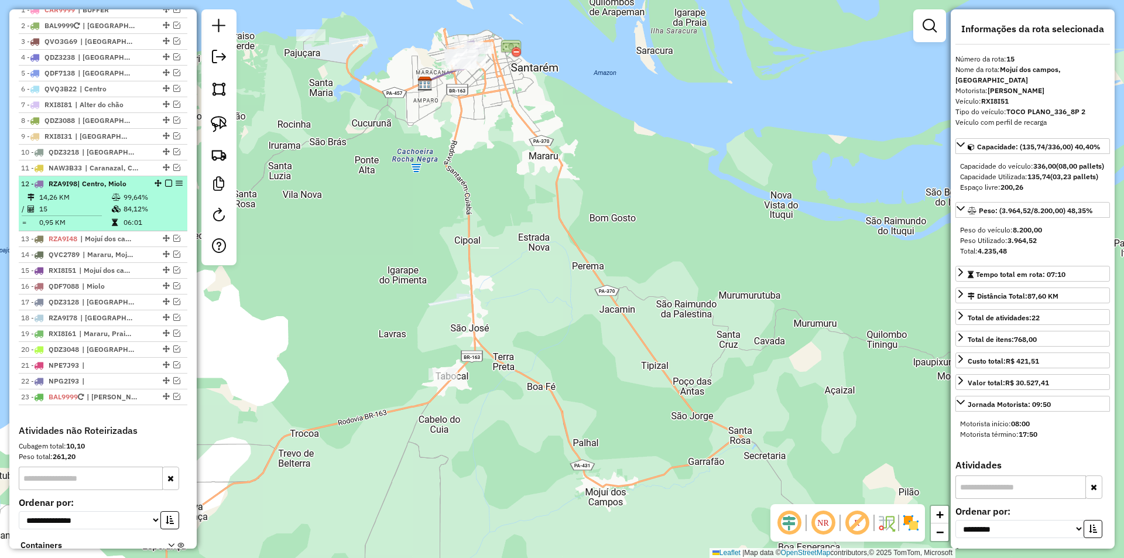
click at [163, 203] on td "99,64%" at bounding box center [152, 197] width 59 height 12
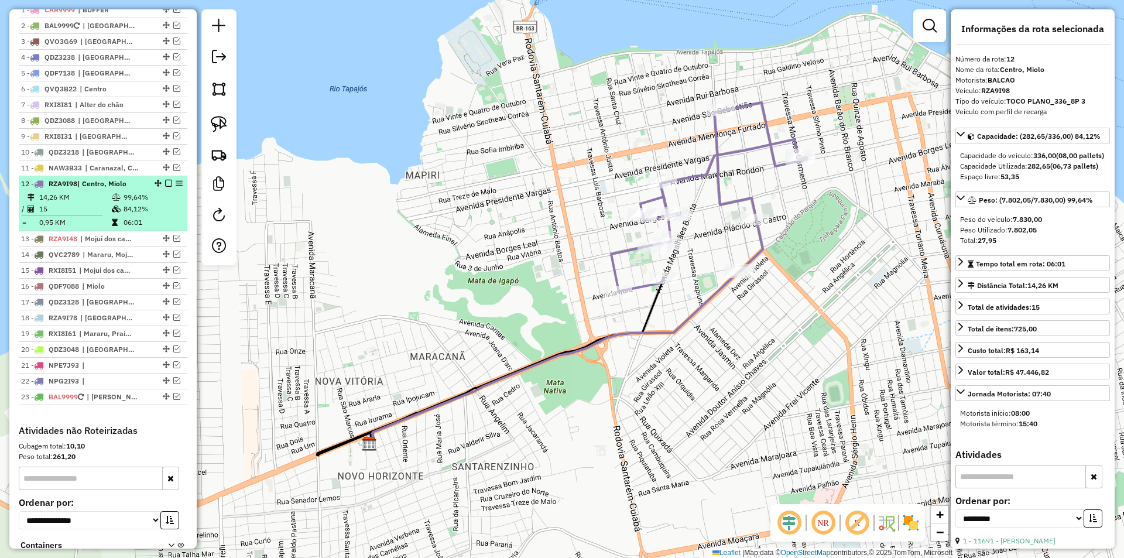
click at [165, 187] on em at bounding box center [168, 183] width 7 height 7
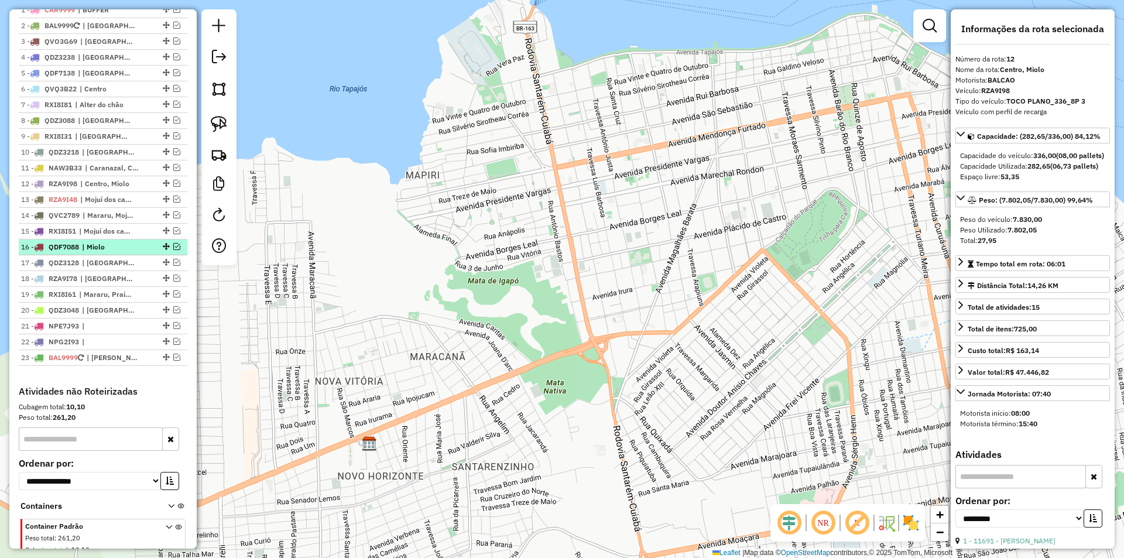
click at [173, 250] on em at bounding box center [176, 246] width 7 height 7
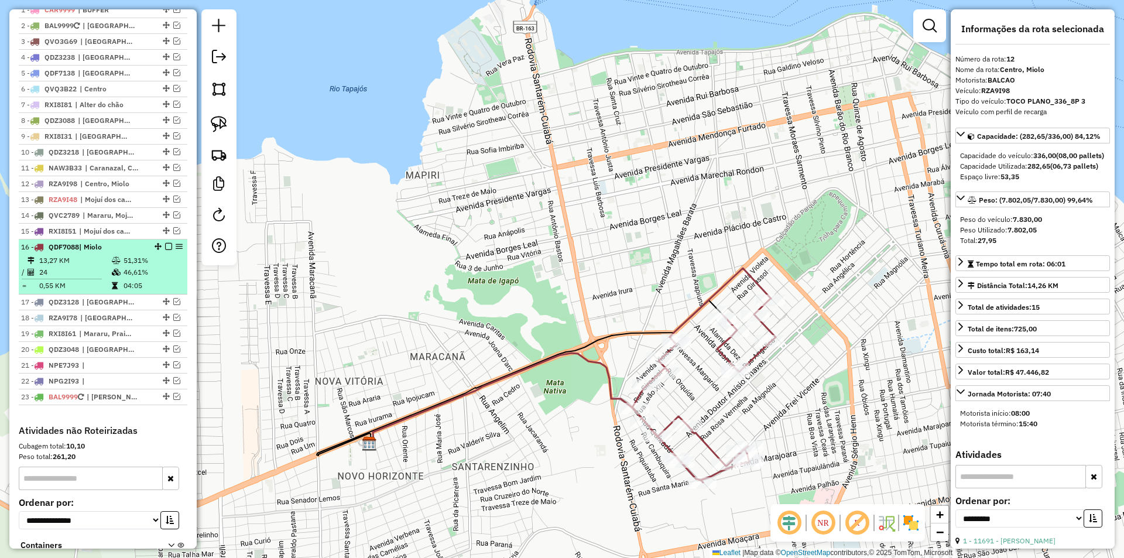
click at [175, 266] on td "51,31%" at bounding box center [152, 261] width 59 height 12
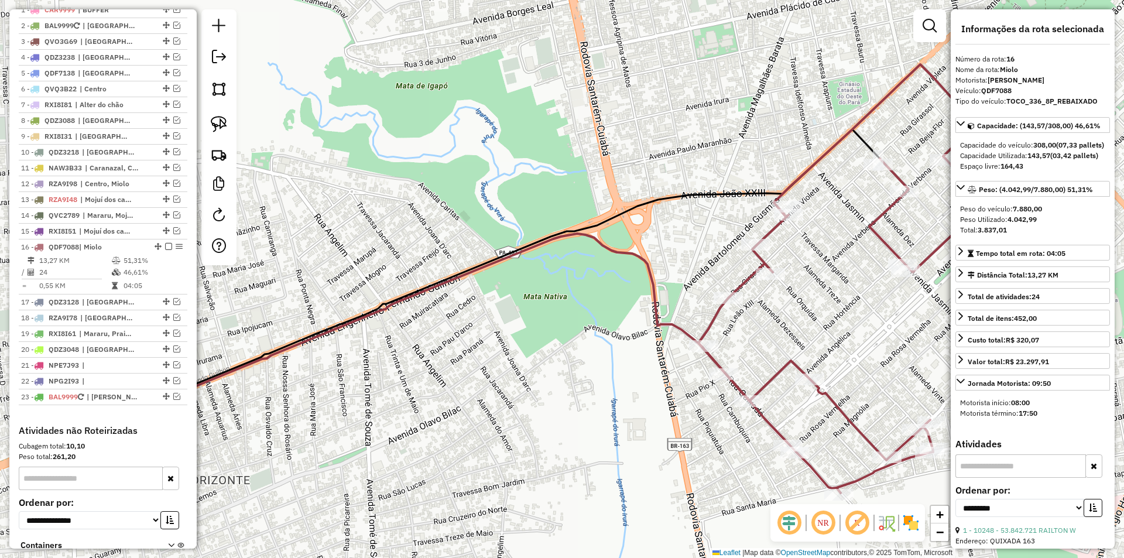
drag, startPoint x: 322, startPoint y: 296, endPoint x: 252, endPoint y: 285, distance: 71.1
click at [252, 285] on div "Janela de atendimento Grade de atendimento Capacidade Transportadoras Veículos …" at bounding box center [562, 279] width 1124 height 558
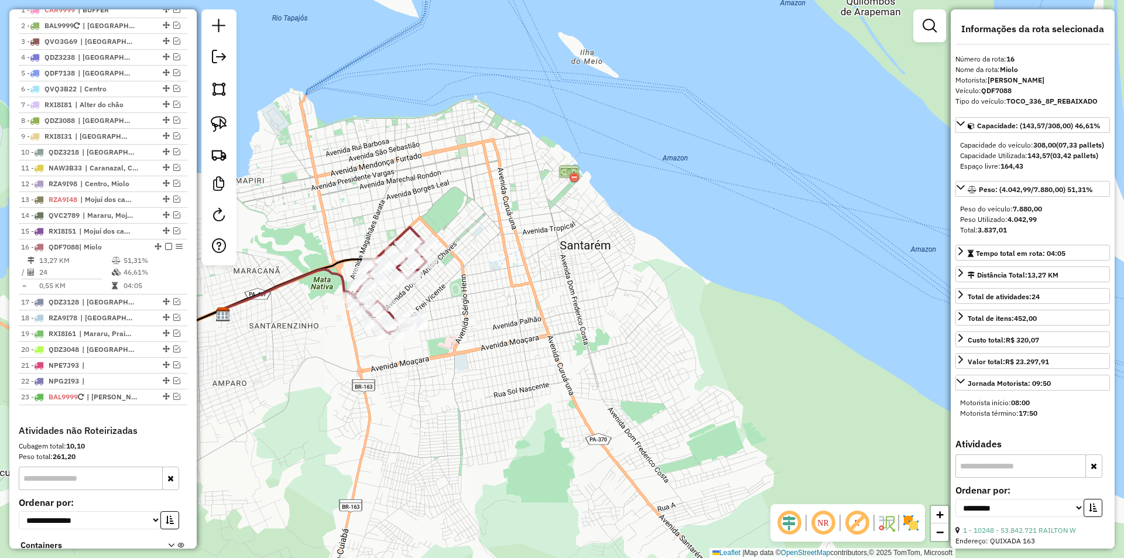
drag, startPoint x: 290, startPoint y: 325, endPoint x: 354, endPoint y: 307, distance: 65.8
click at [354, 307] on div "Janela de atendimento Grade de atendimento Capacidade Transportadoras Veículos …" at bounding box center [562, 279] width 1124 height 558
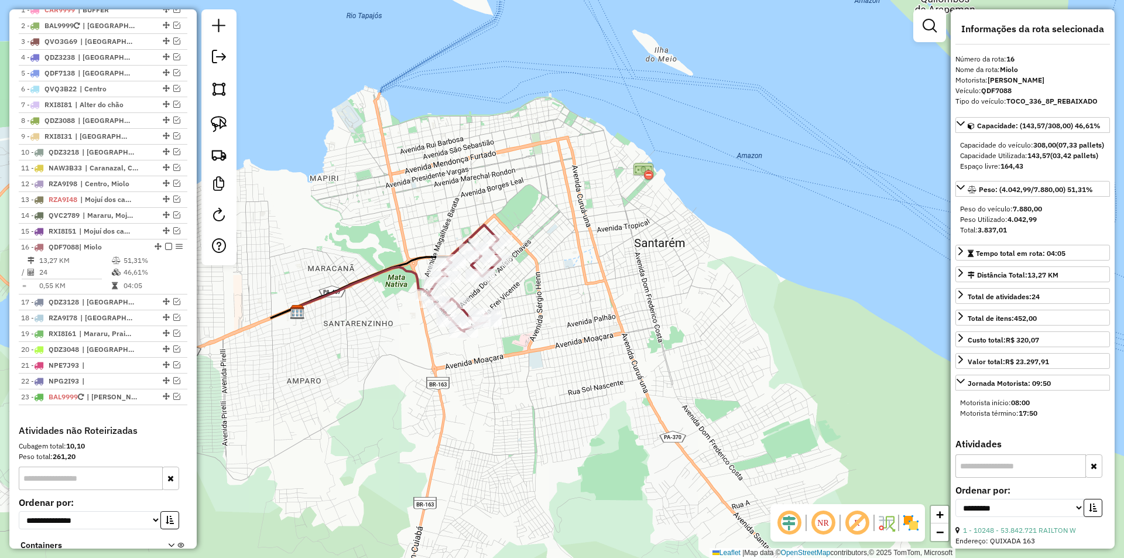
drag, startPoint x: 301, startPoint y: 292, endPoint x: 311, endPoint y: 308, distance: 18.7
click at [311, 308] on icon at bounding box center [366, 289] width 136 height 44
click at [173, 305] on em at bounding box center [176, 301] width 7 height 7
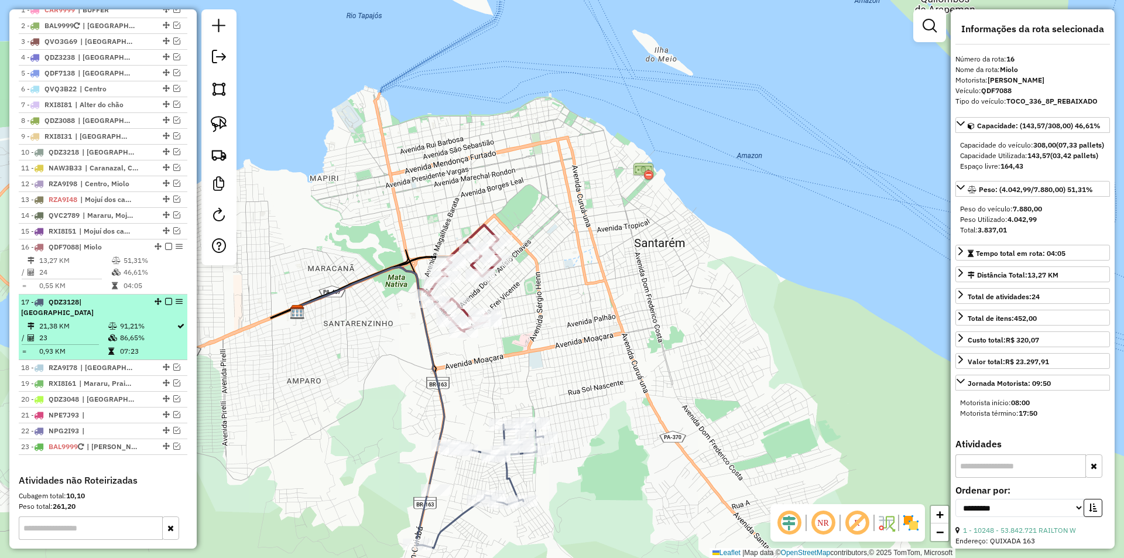
click at [177, 328] on icon at bounding box center [180, 325] width 7 height 7
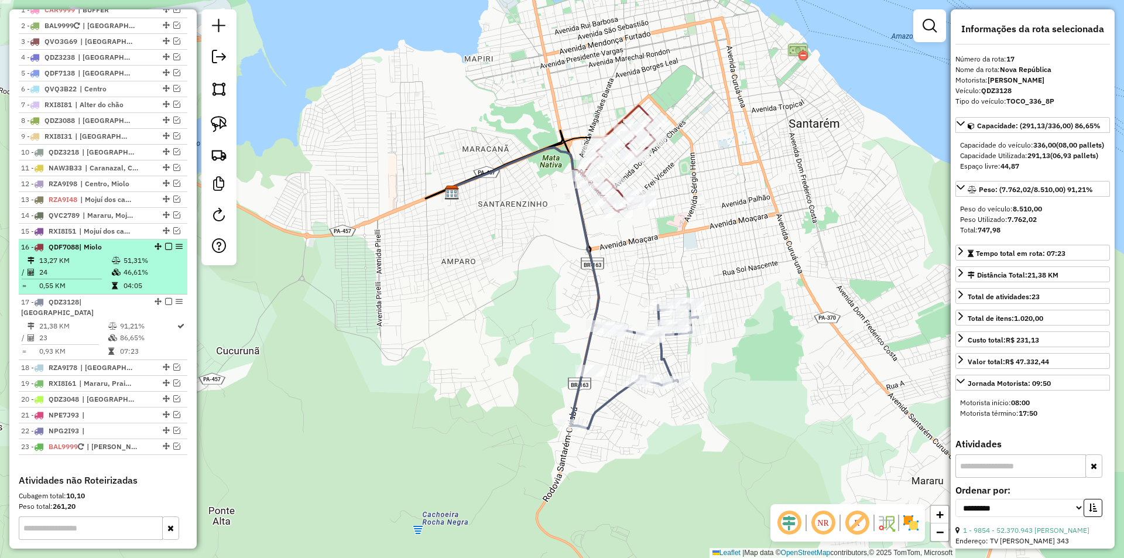
click at [165, 250] on em at bounding box center [168, 246] width 7 height 7
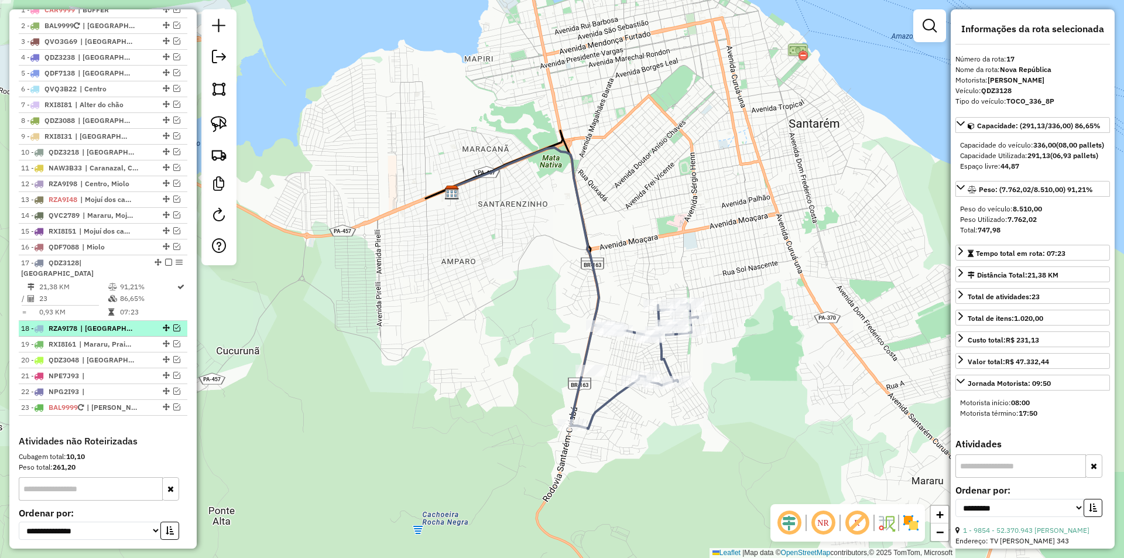
click at [173, 329] on em at bounding box center [176, 327] width 7 height 7
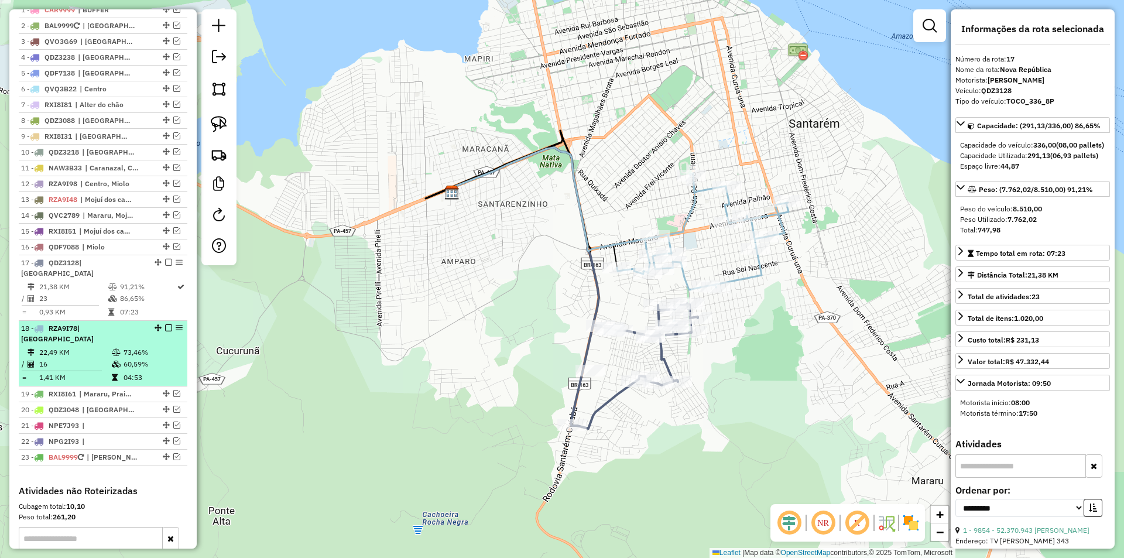
click at [173, 346] on td "73,46%" at bounding box center [152, 352] width 59 height 12
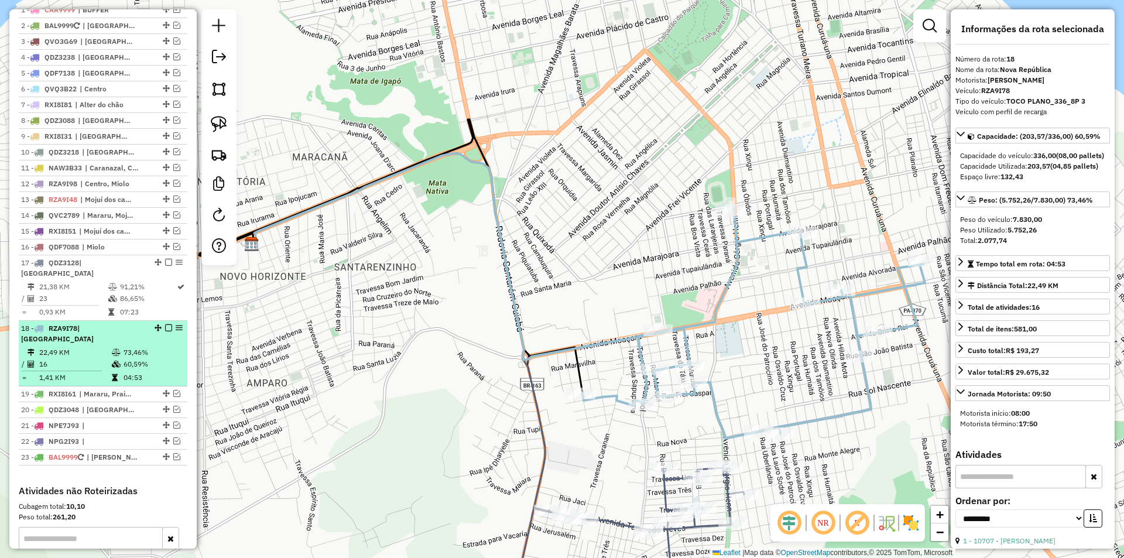
click at [167, 327] on em at bounding box center [168, 327] width 7 height 7
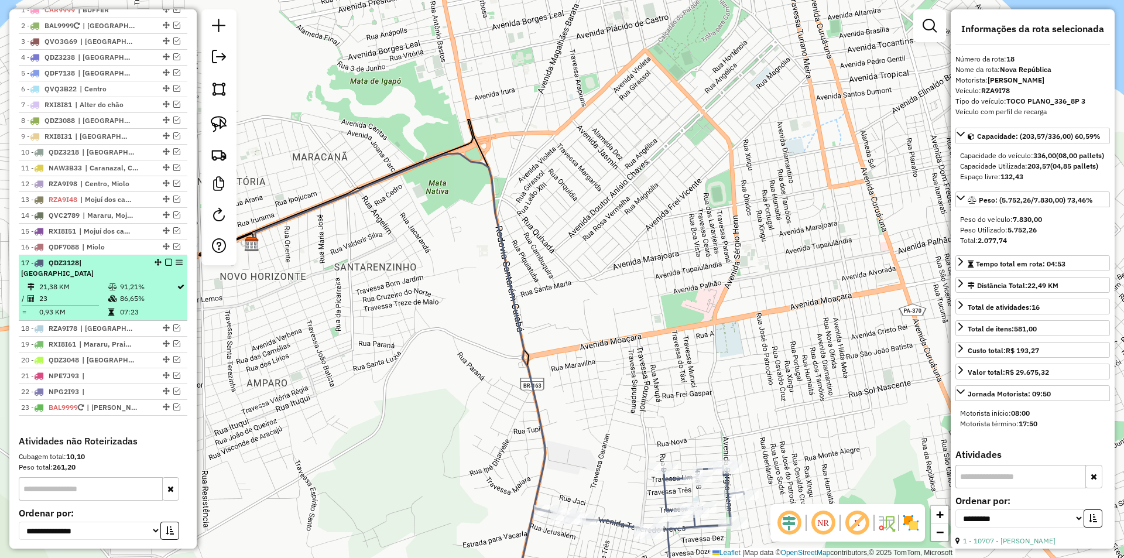
click at [166, 268] on div "17 - QDZ3128 | Nova República" at bounding box center [103, 268] width 164 height 21
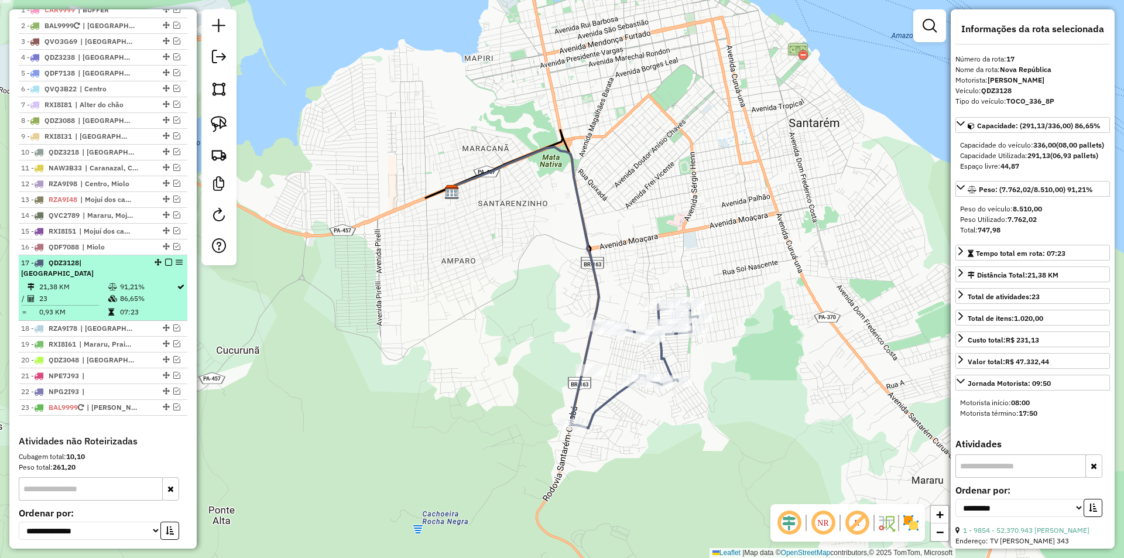
click at [165, 266] on em at bounding box center [168, 262] width 7 height 7
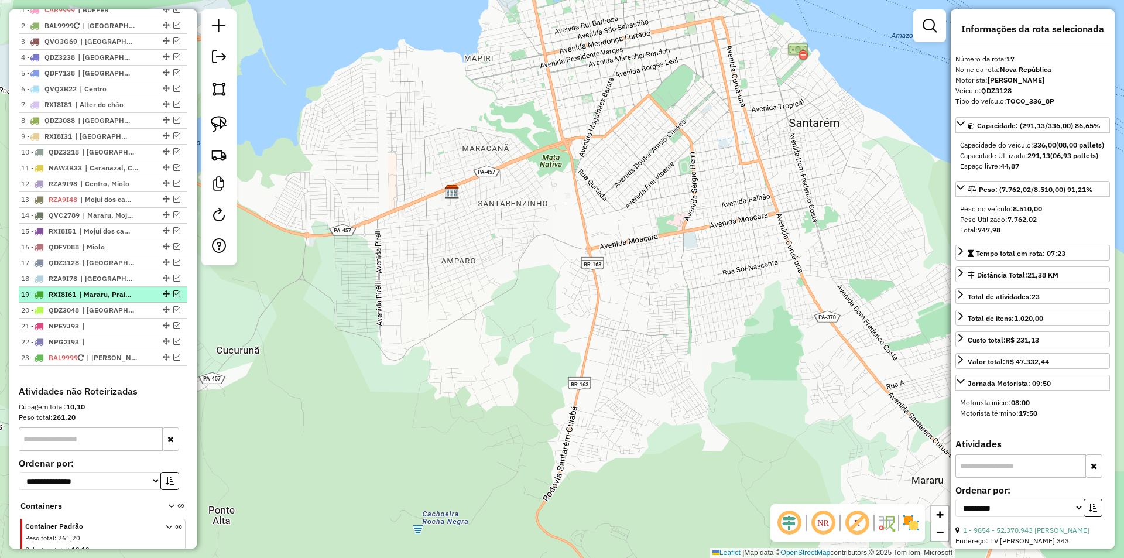
click at [175, 297] on em at bounding box center [176, 293] width 7 height 7
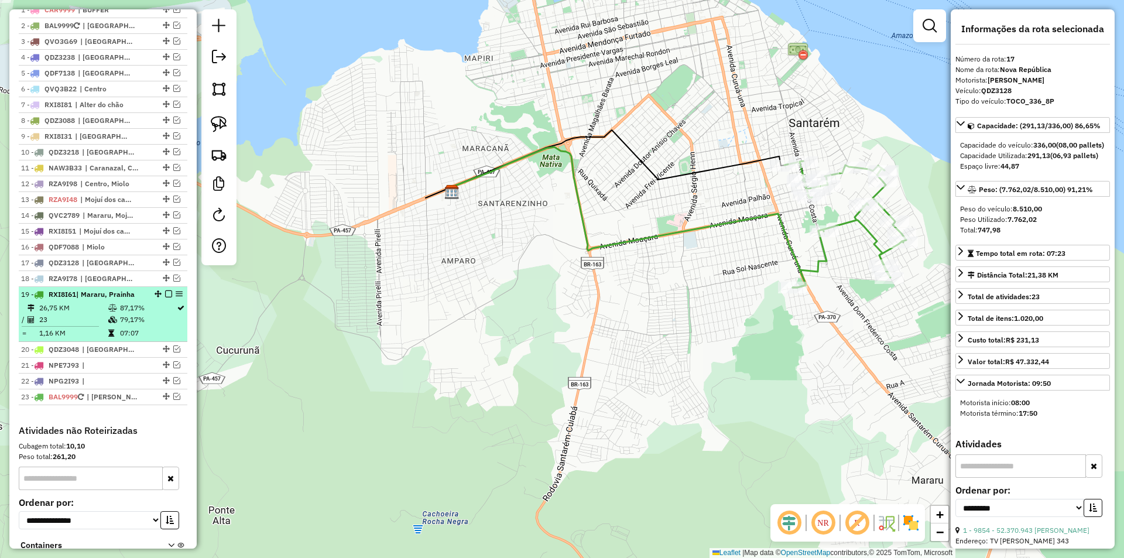
click at [170, 314] on td "87,17%" at bounding box center [147, 308] width 57 height 12
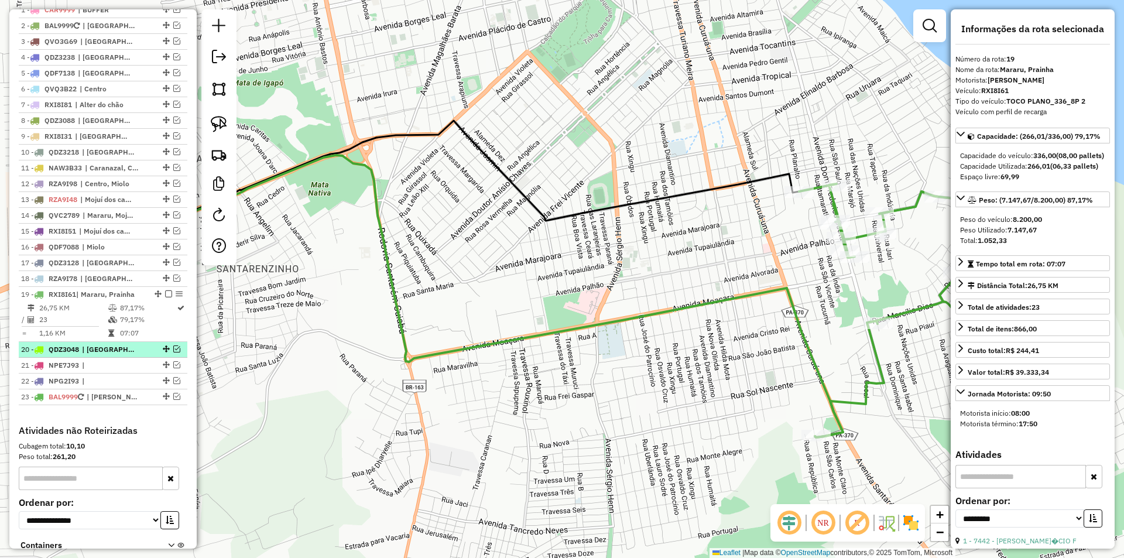
click at [173, 352] on em at bounding box center [176, 348] width 7 height 7
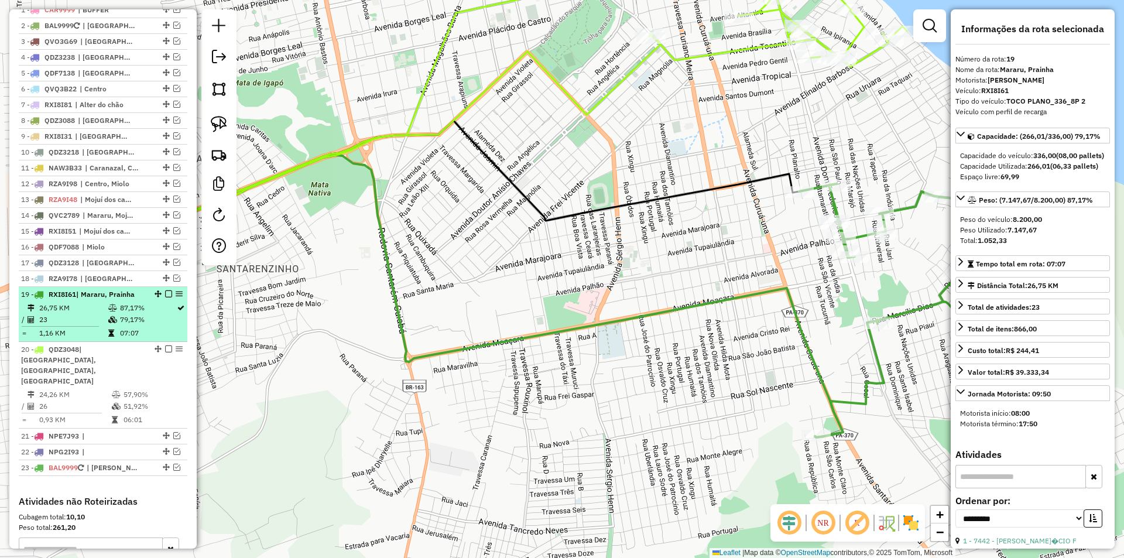
click at [165, 297] on em at bounding box center [168, 293] width 7 height 7
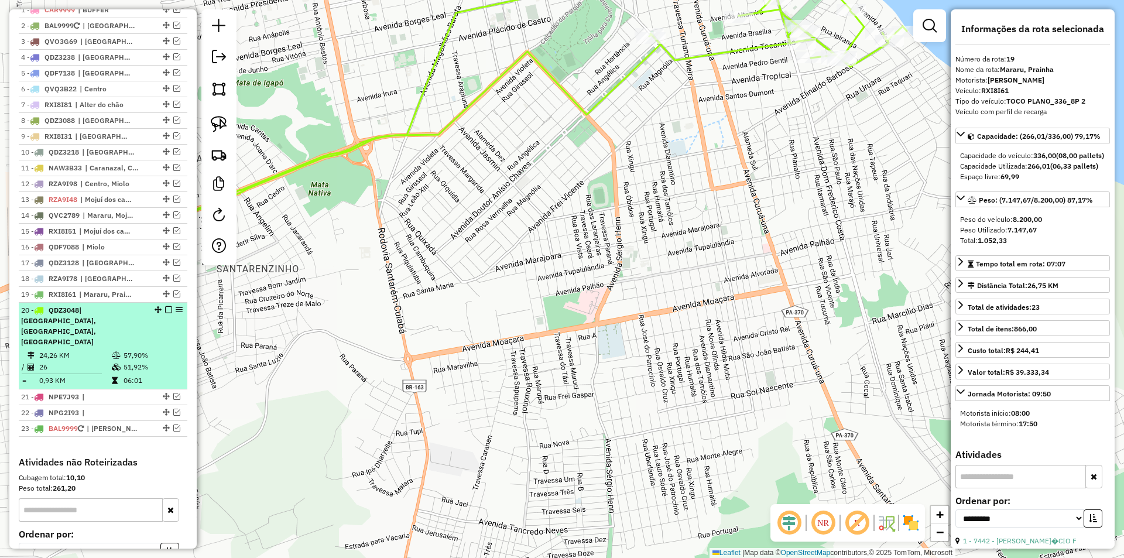
click at [167, 375] on td "06:01" at bounding box center [152, 381] width 59 height 12
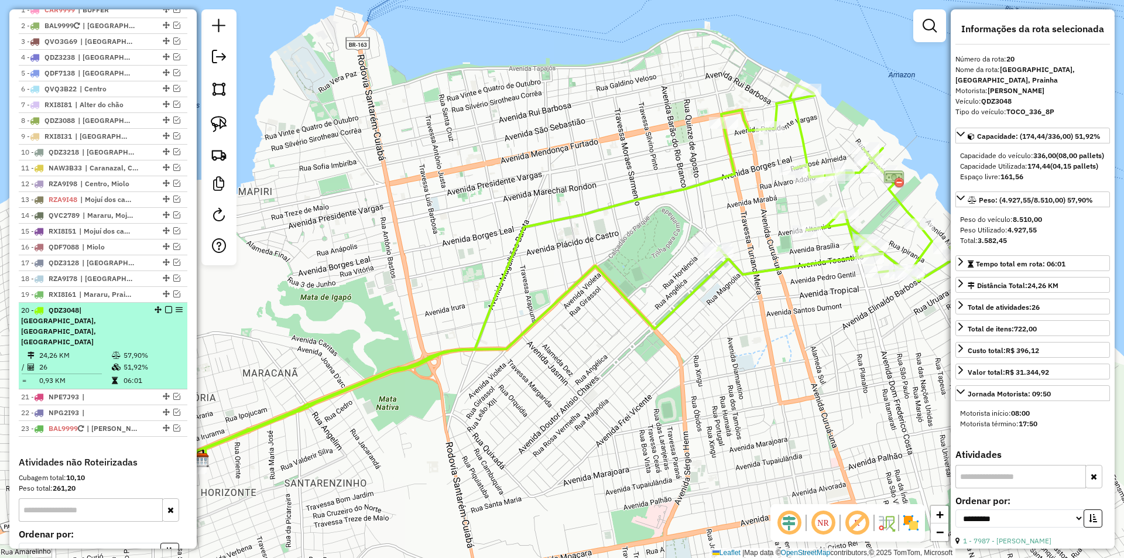
click at [165, 313] on em at bounding box center [168, 309] width 7 height 7
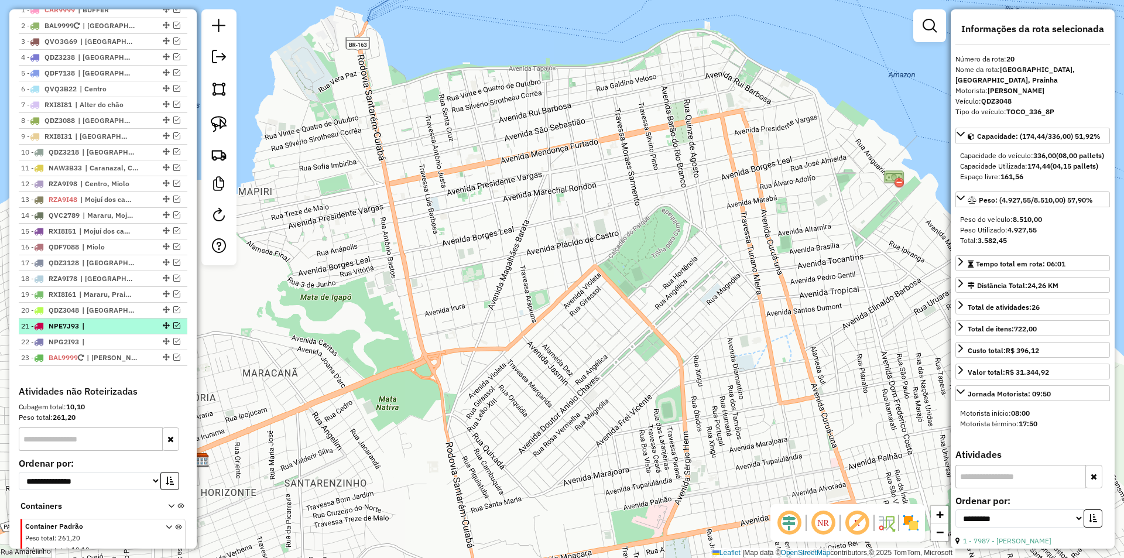
click at [176, 329] on em at bounding box center [176, 325] width 7 height 7
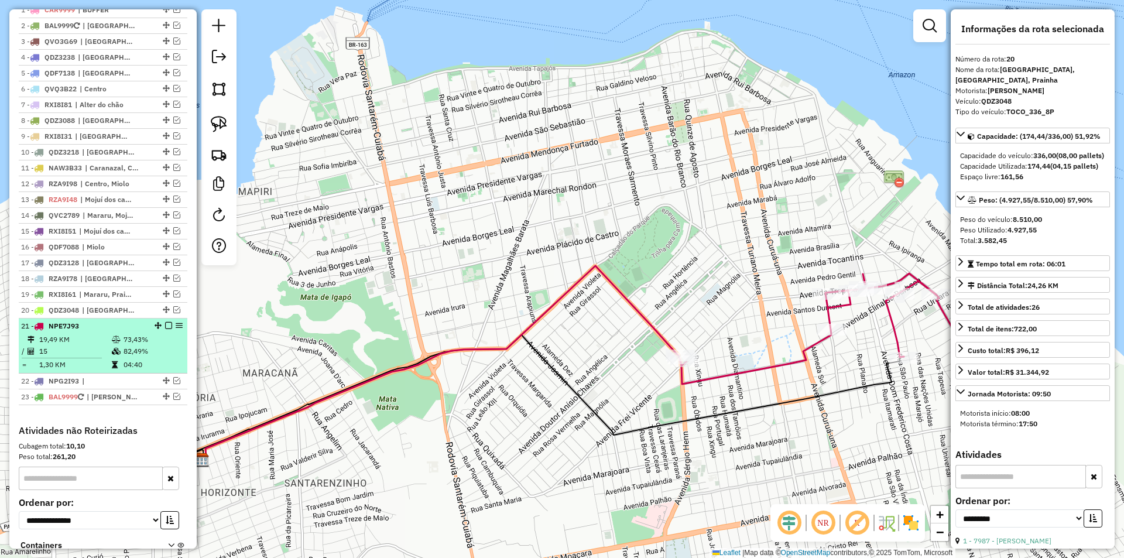
click at [169, 357] on td "82,49%" at bounding box center [152, 351] width 59 height 12
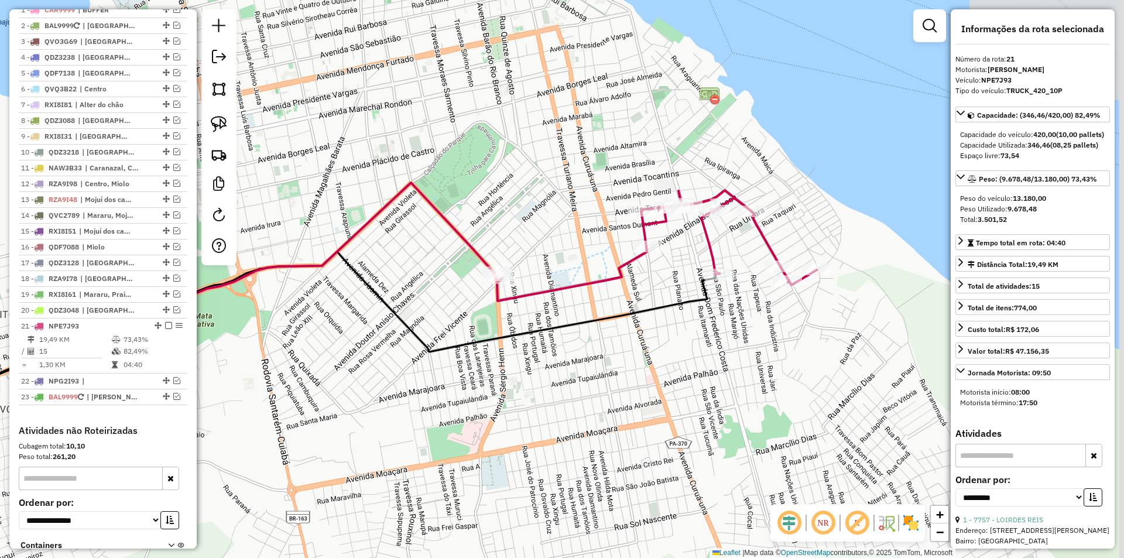
drag, startPoint x: 538, startPoint y: 350, endPoint x: 362, endPoint y: 356, distance: 176.3
click at [362, 356] on div "Janela de atendimento Grade de atendimento Capacidade Transportadoras Veículos …" at bounding box center [562, 279] width 1124 height 558
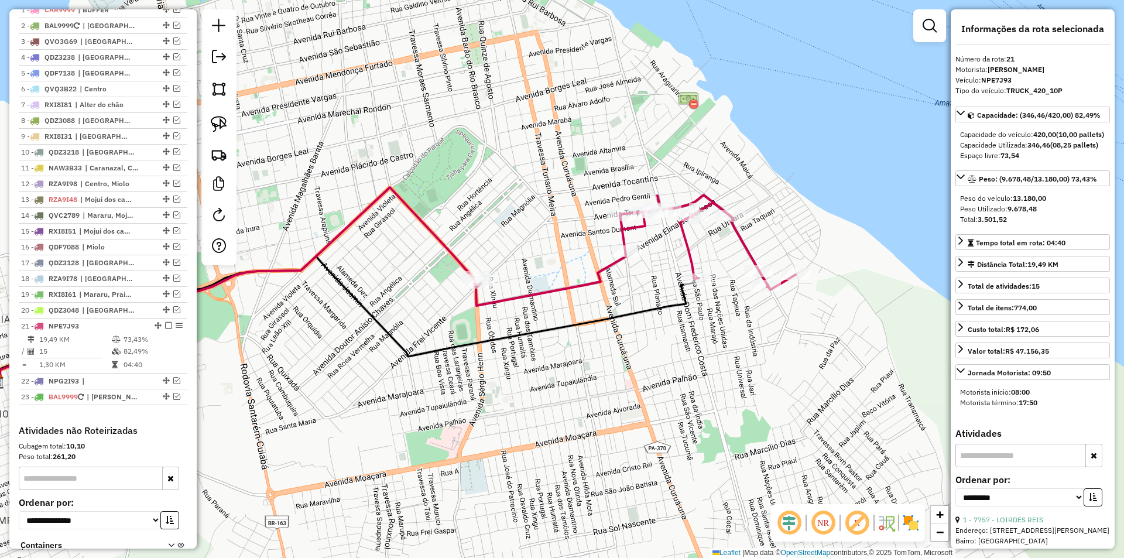
drag, startPoint x: 474, startPoint y: 343, endPoint x: 444, endPoint y: 348, distance: 30.3
click at [444, 348] on icon at bounding box center [321, 324] width 754 height 137
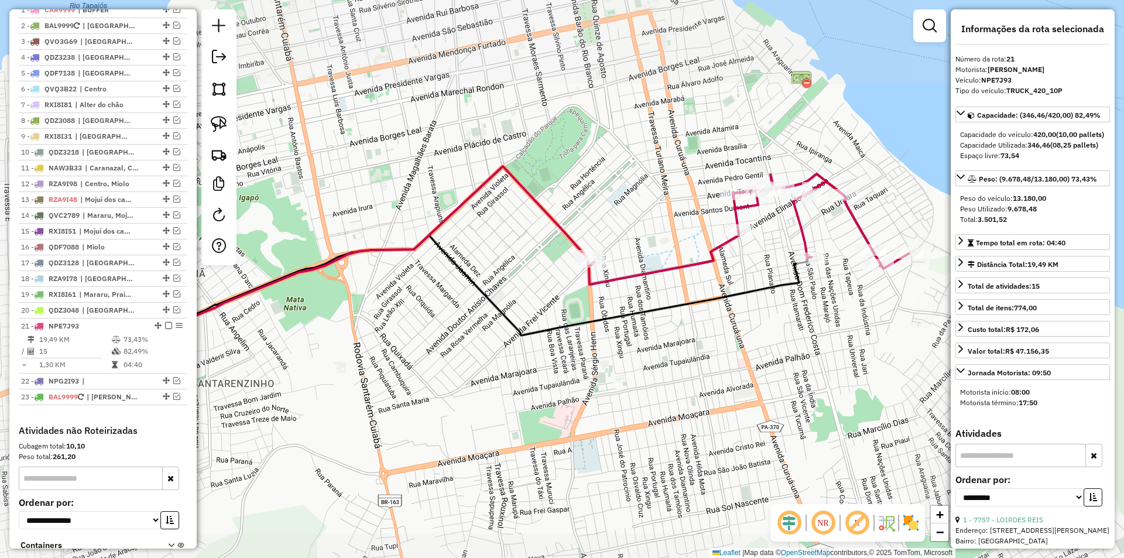
drag, startPoint x: 757, startPoint y: 307, endPoint x: 675, endPoint y: 305, distance: 81.4
click at [675, 305] on div "Janela de atendimento Grade de atendimento Capacidade Transportadoras Veículos …" at bounding box center [562, 279] width 1124 height 558
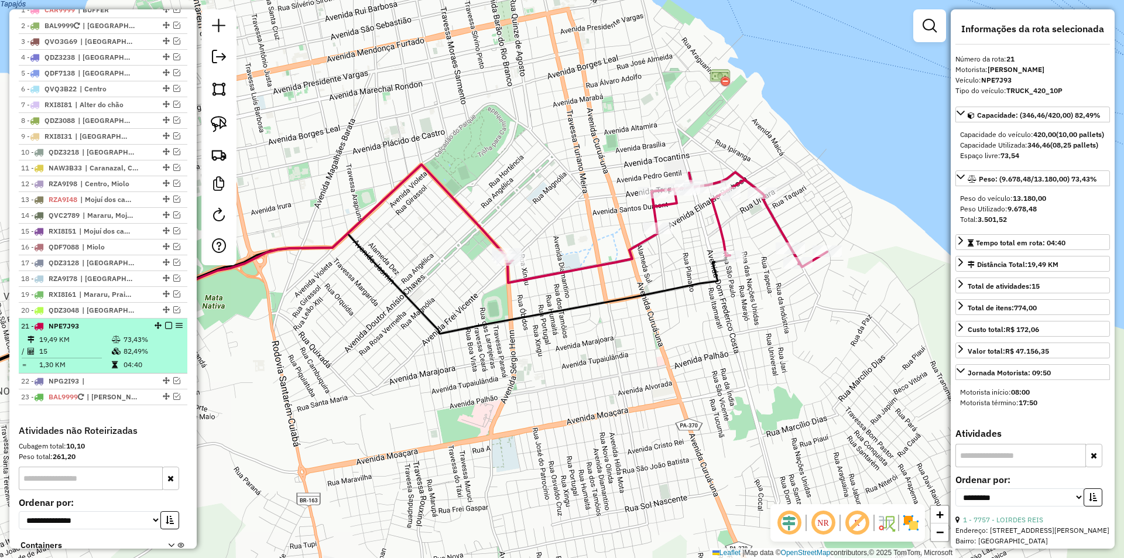
click at [171, 357] on td "82,49%" at bounding box center [152, 351] width 59 height 12
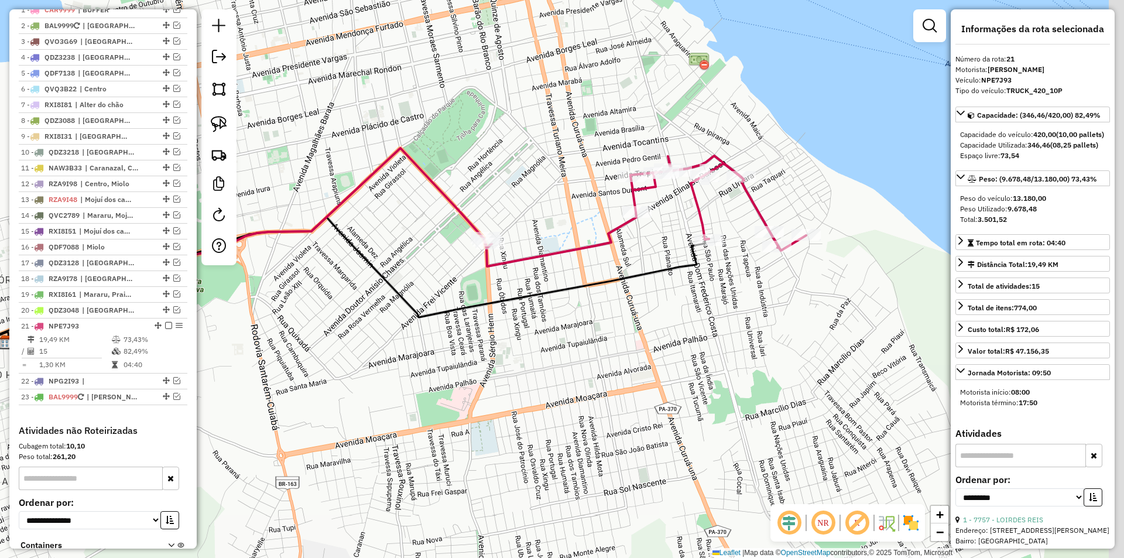
drag, startPoint x: 550, startPoint y: 292, endPoint x: 365, endPoint y: 255, distance: 189.3
click at [365, 255] on icon at bounding box center [331, 285] width 754 height 137
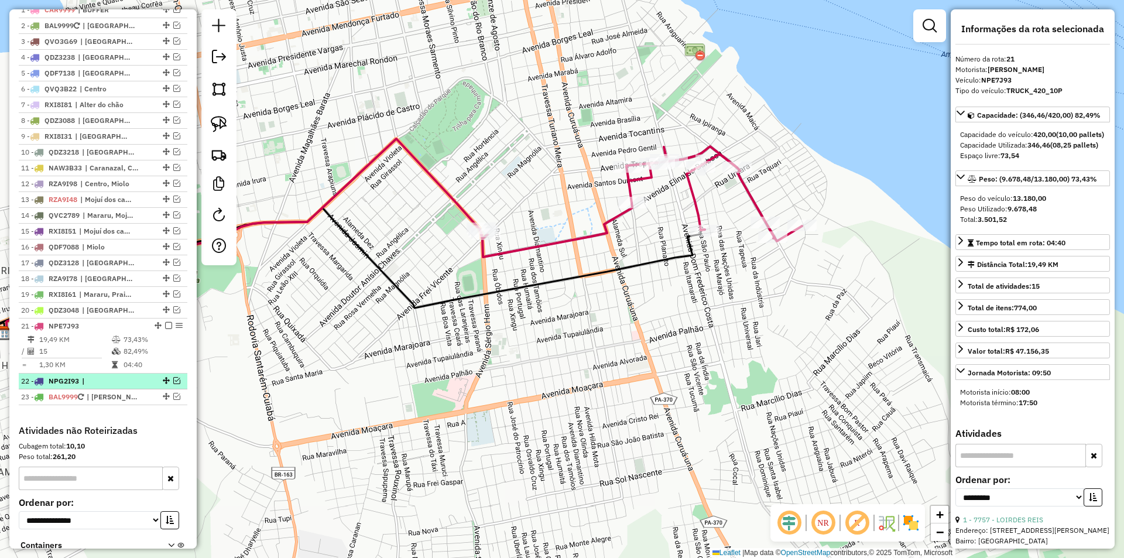
click at [174, 384] on em at bounding box center [176, 380] width 7 height 7
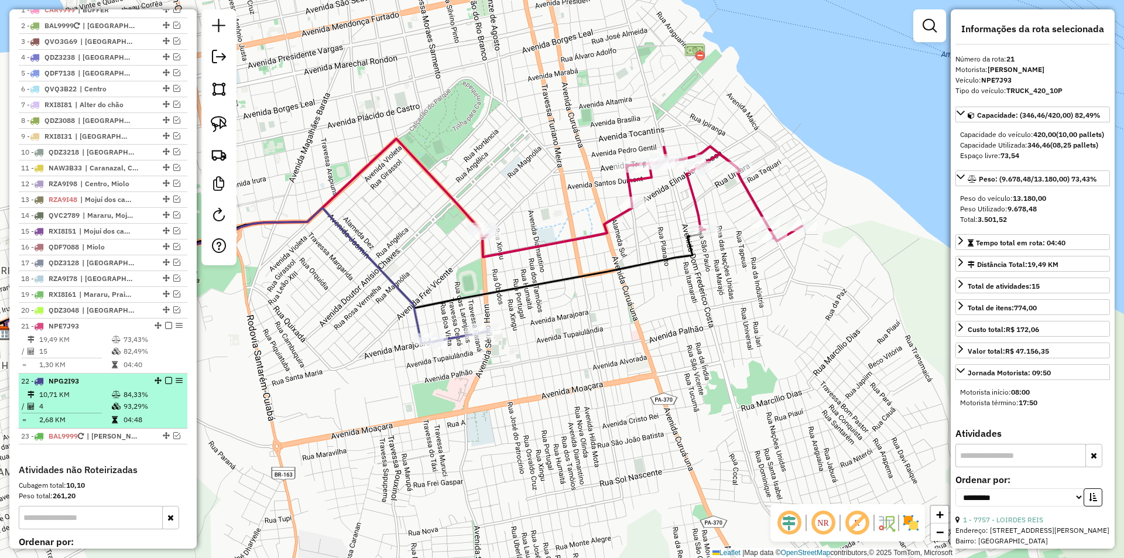
click at [167, 400] on td "84,33%" at bounding box center [152, 395] width 59 height 12
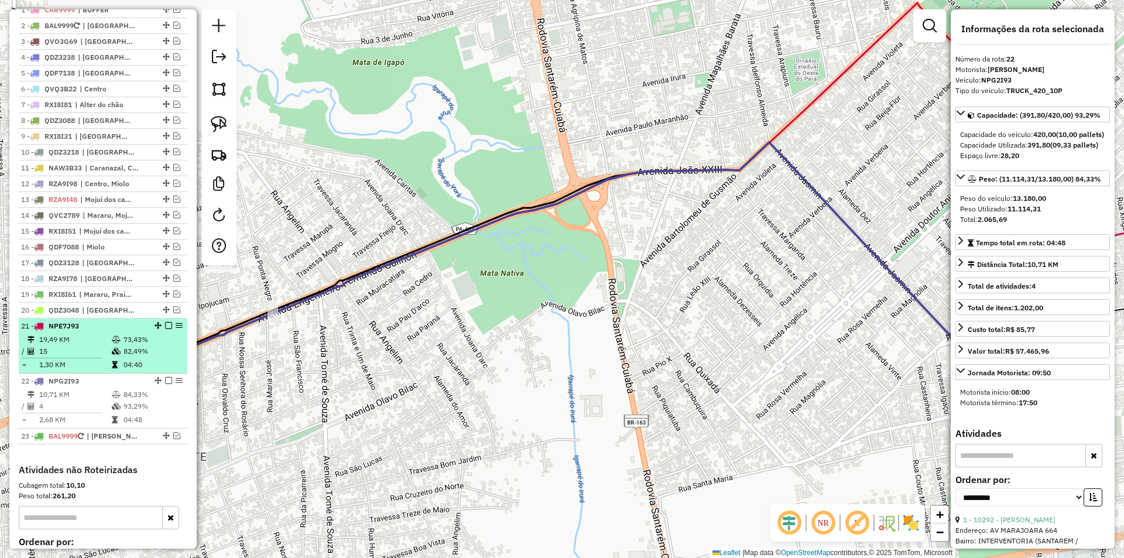
click at [166, 357] on td "82,49%" at bounding box center [152, 351] width 59 height 12
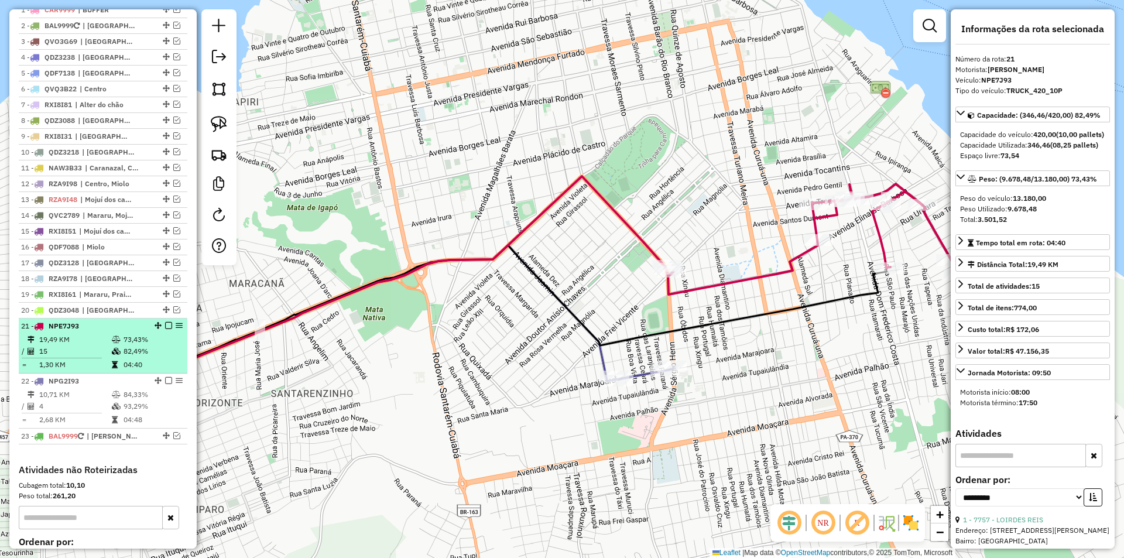
click at [165, 329] on em at bounding box center [168, 325] width 7 height 7
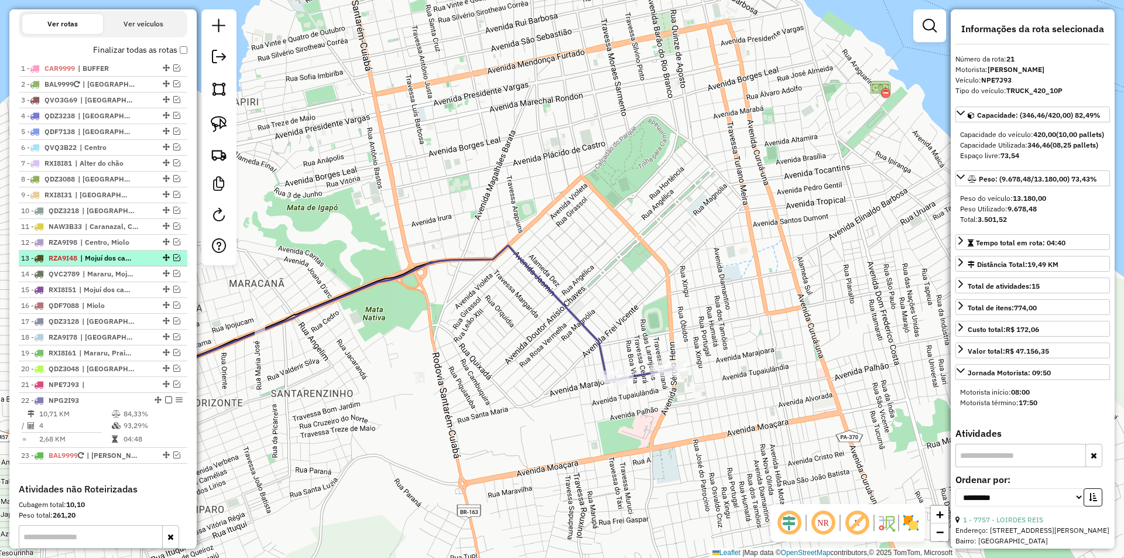
scroll to position [299, 0]
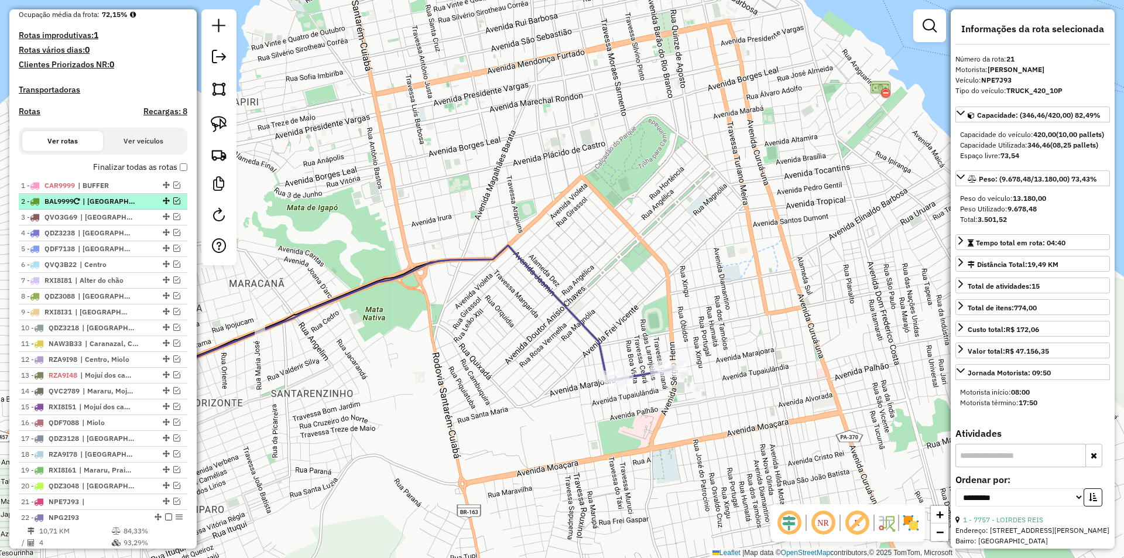
click at [173, 204] on em at bounding box center [176, 200] width 7 height 7
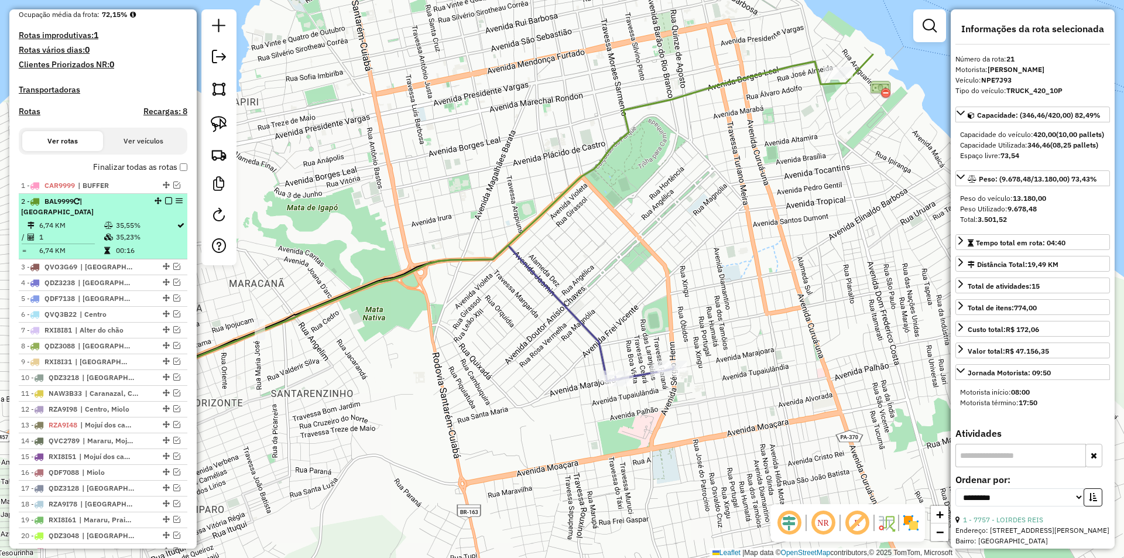
click at [163, 234] on td "35,23%" at bounding box center [145, 237] width 61 height 12
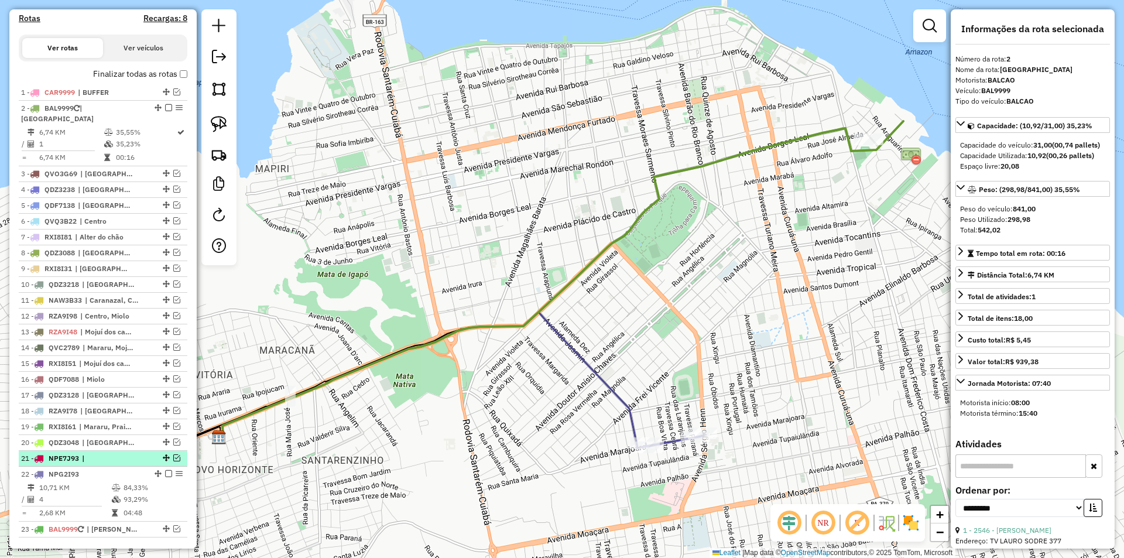
scroll to position [416, 0]
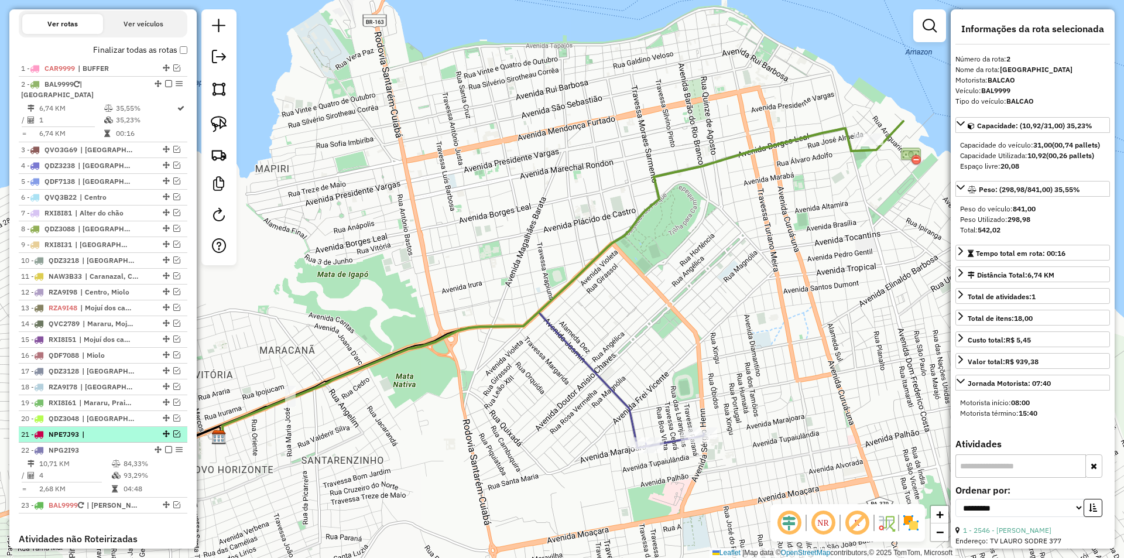
click at [173, 437] on em at bounding box center [176, 433] width 7 height 7
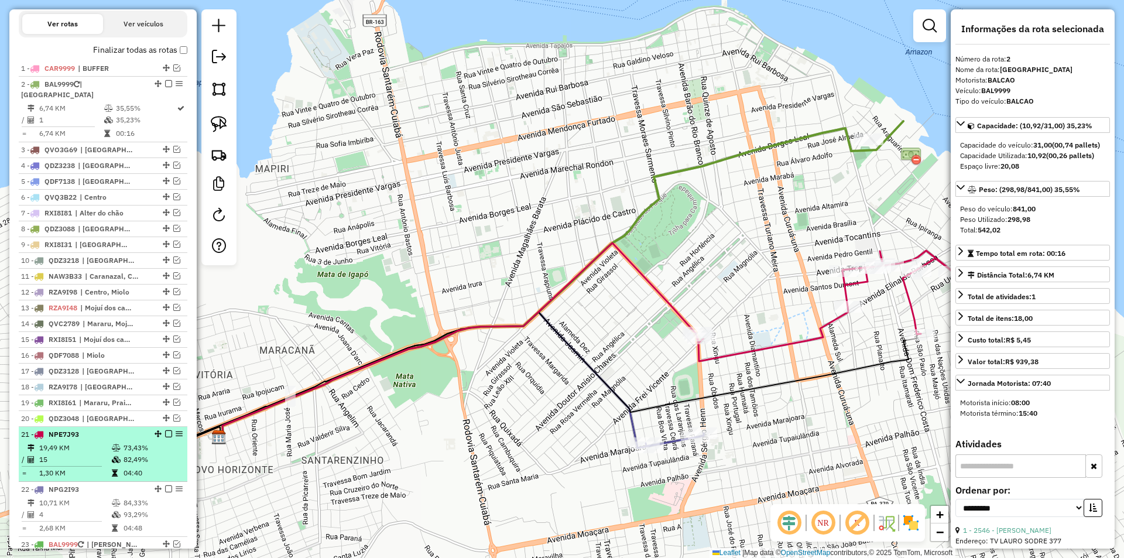
click at [169, 442] on td "73,43%" at bounding box center [152, 448] width 59 height 12
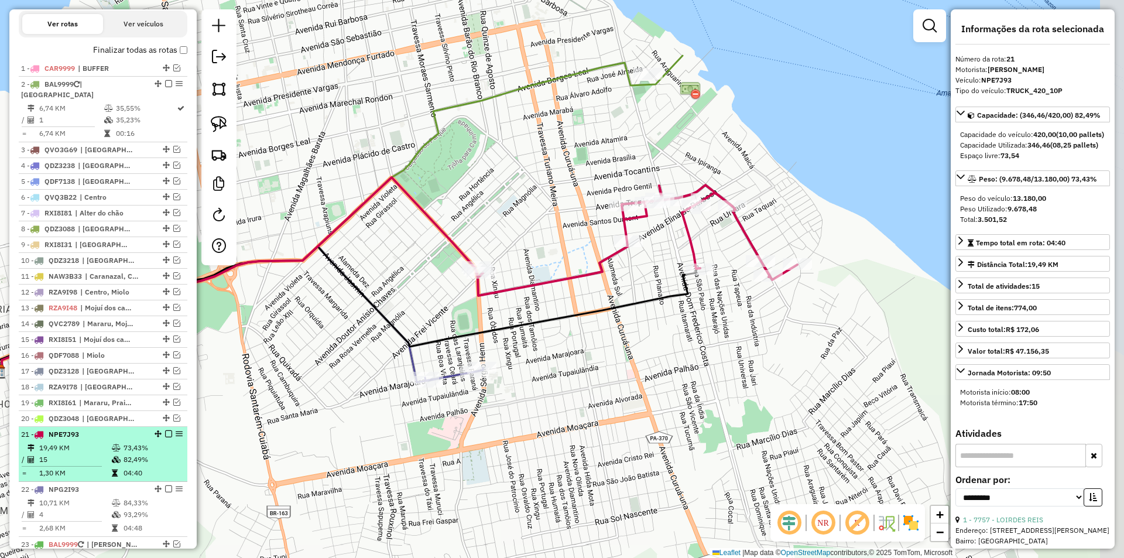
drag, startPoint x: 384, startPoint y: 431, endPoint x: 180, endPoint y: 435, distance: 203.7
click at [180, 435] on hb-router-mapa "Informações da Sessão 980333 - 16/08/2025 Criação: 15/08/2025 18:13 Depósito: S…" at bounding box center [562, 279] width 1124 height 558
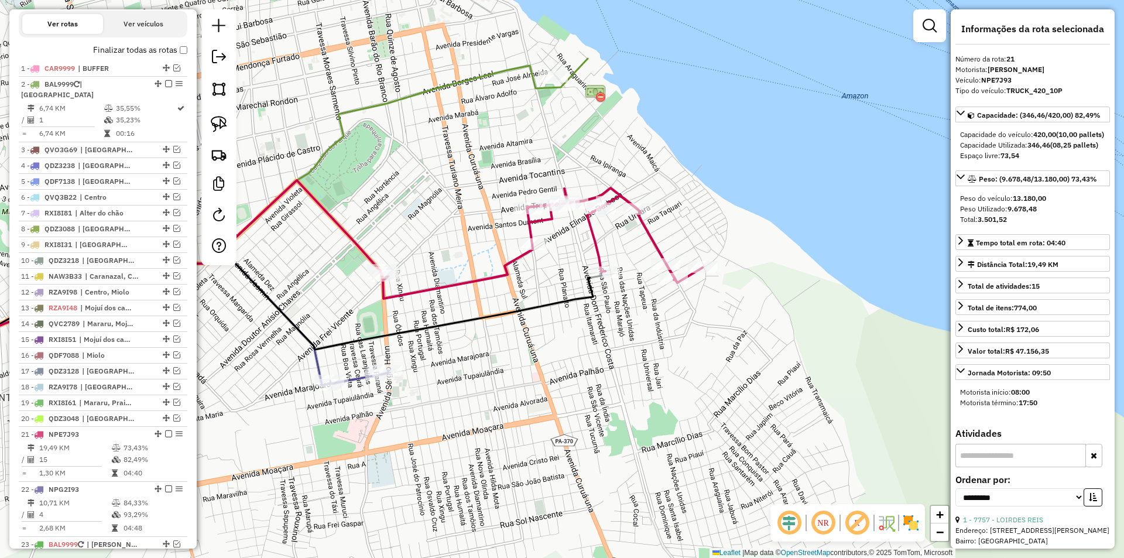
drag, startPoint x: 523, startPoint y: 248, endPoint x: 442, endPoint y: 250, distance: 81.4
click at [442, 250] on div "Janela de atendimento Grade de atendimento Capacidade Transportadoras Veículos …" at bounding box center [562, 279] width 1124 height 558
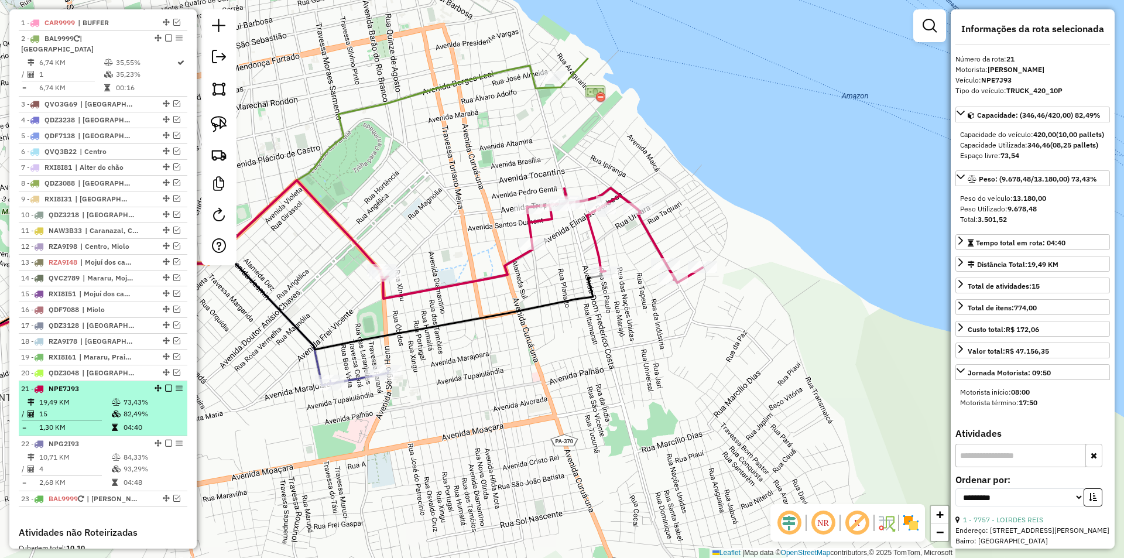
scroll to position [475, 0]
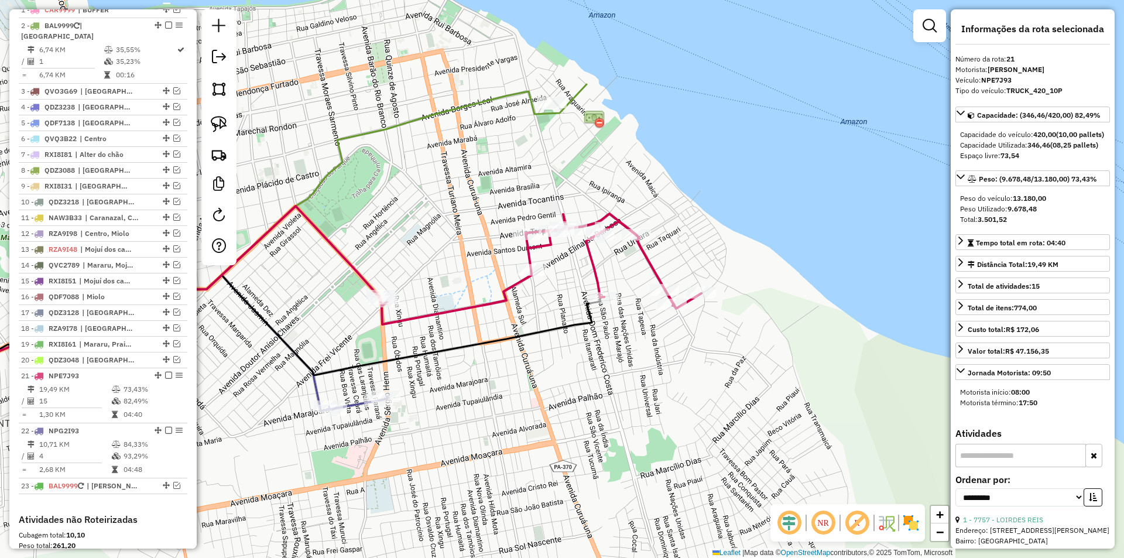
drag, startPoint x: 457, startPoint y: 211, endPoint x: 455, endPoint y: 243, distance: 32.2
click at [455, 243] on div "Janela de atendimento Grade de atendimento Capacidade Transportadoras Veículos …" at bounding box center [562, 279] width 1124 height 558
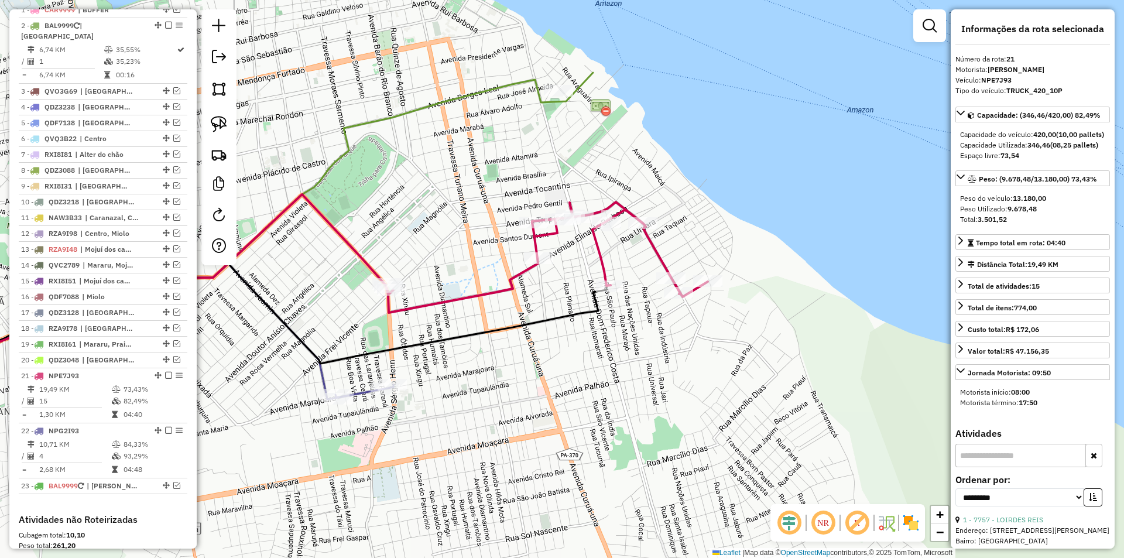
drag, startPoint x: 465, startPoint y: 214, endPoint x: 476, endPoint y: 195, distance: 21.6
click at [476, 195] on div "Janela de atendimento Grade de atendimento Capacidade Transportadoras Veículos …" at bounding box center [562, 279] width 1124 height 558
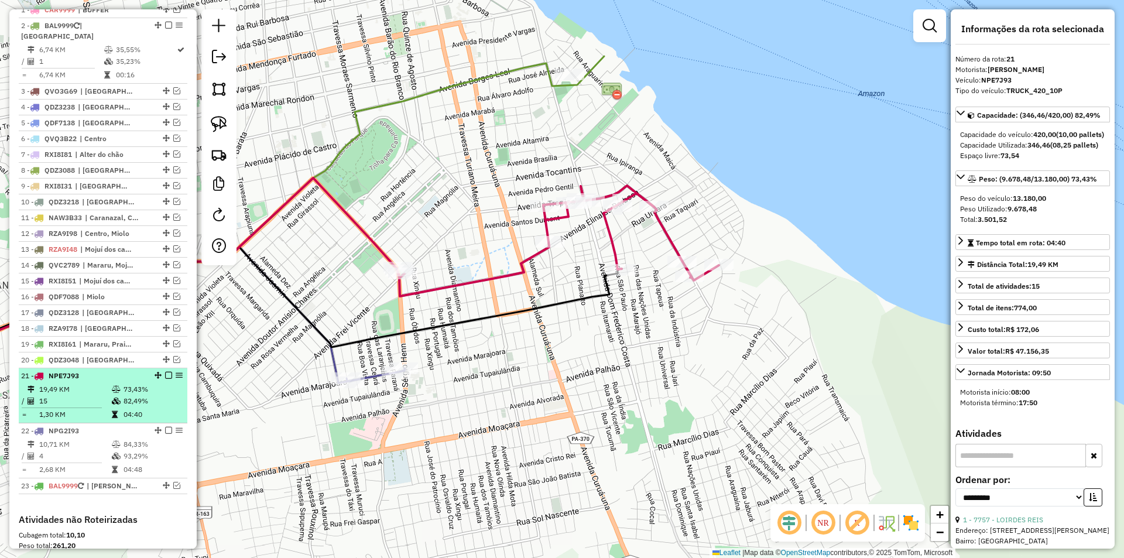
click at [158, 394] on td "73,43%" at bounding box center [152, 389] width 59 height 12
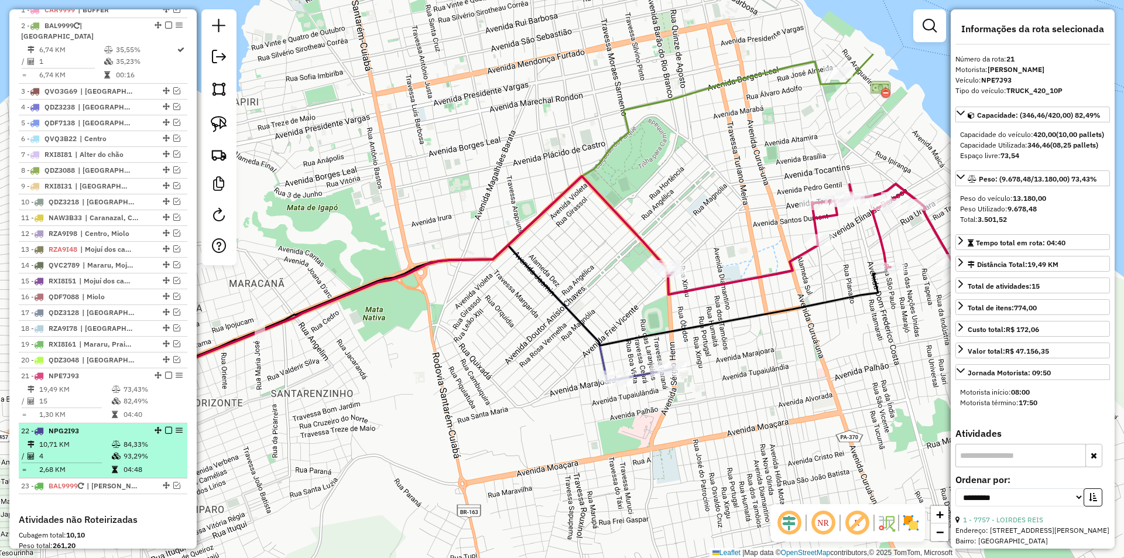
click at [165, 427] on em at bounding box center [168, 430] width 7 height 7
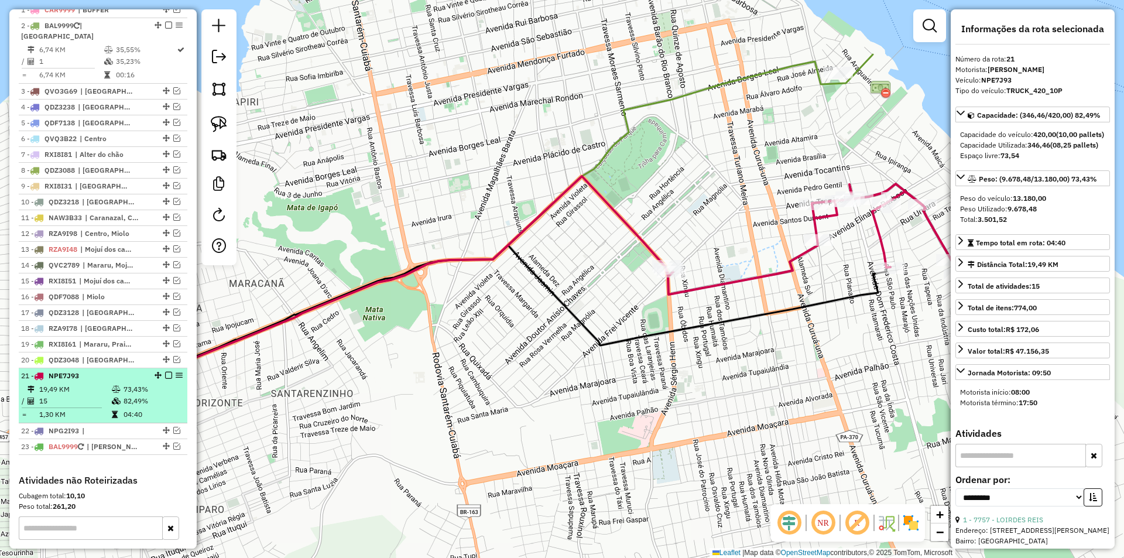
click at [163, 414] on td "04:40" at bounding box center [152, 415] width 59 height 12
click at [165, 377] on em at bounding box center [168, 375] width 7 height 7
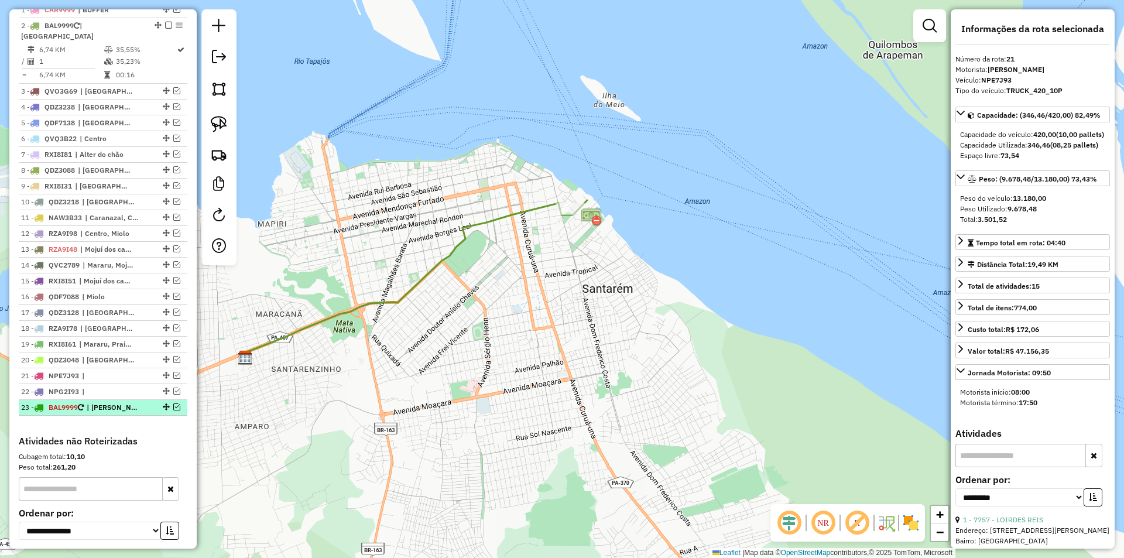
click at [170, 401] on li "23 - BAL9999 | CHAO 69" at bounding box center [103, 408] width 169 height 16
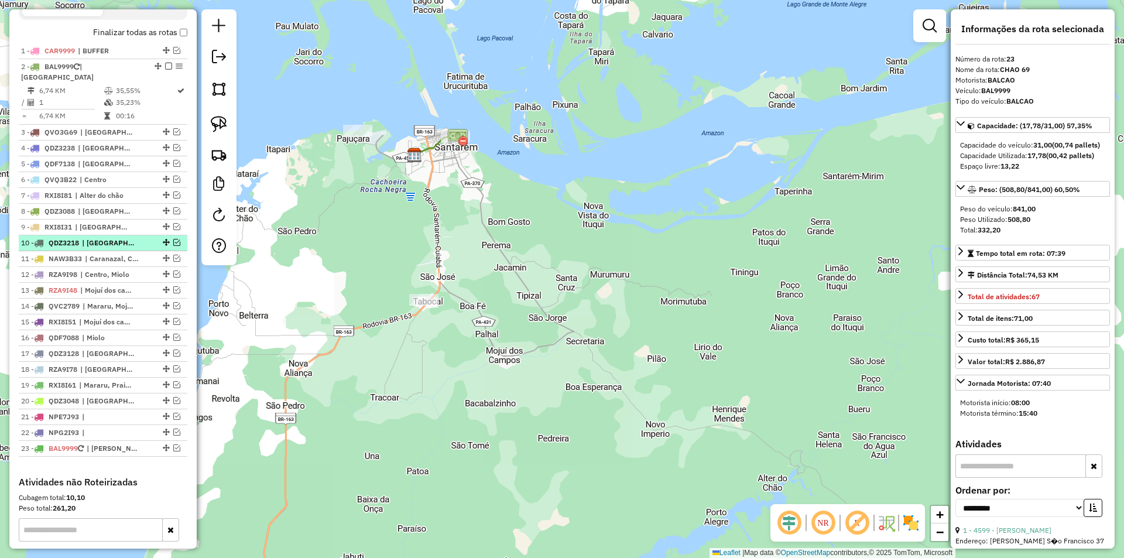
scroll to position [416, 0]
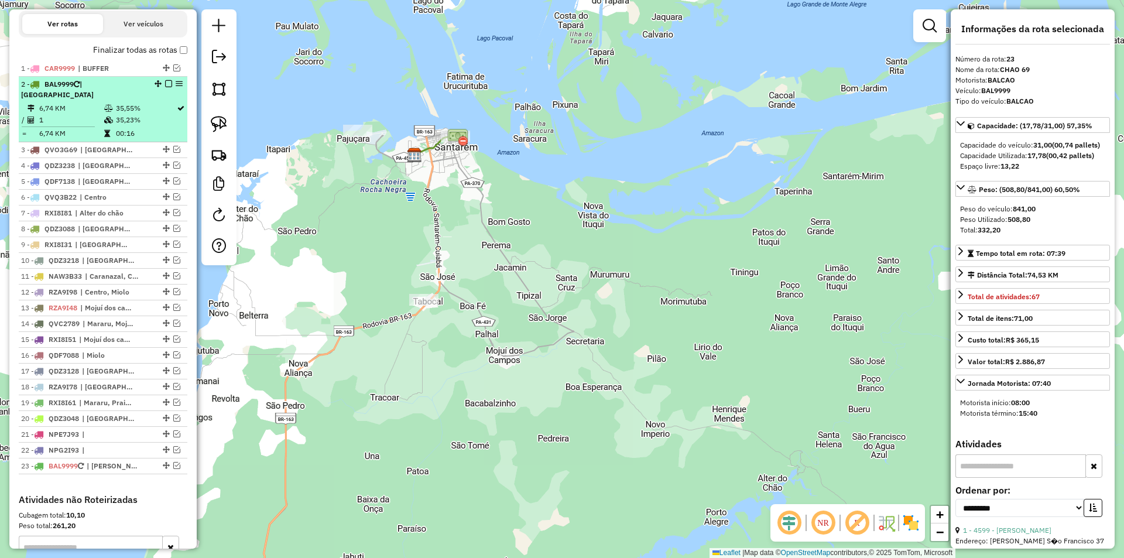
click at [165, 87] on em at bounding box center [168, 83] width 7 height 7
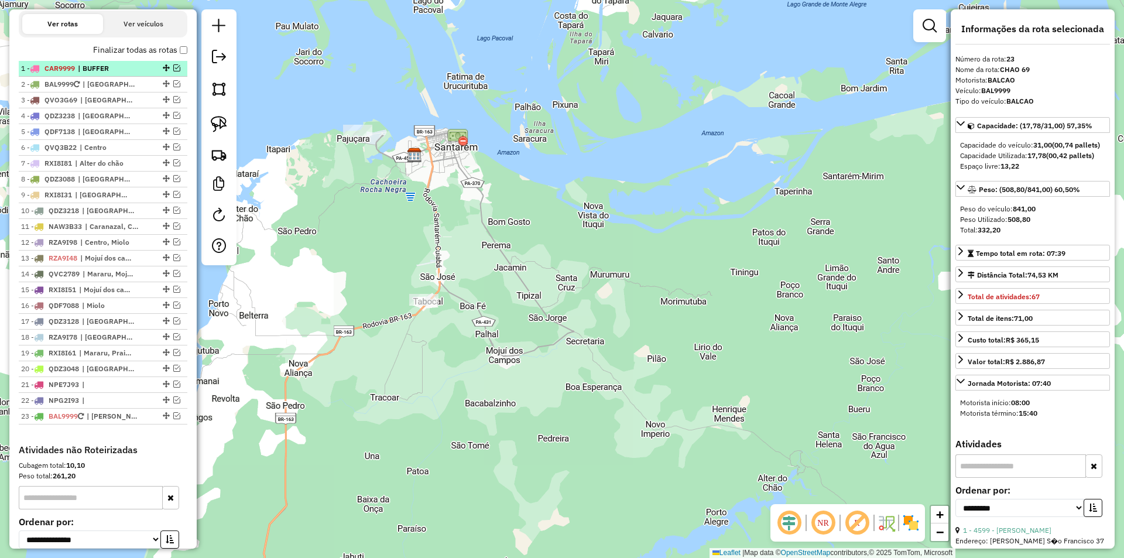
click at [174, 74] on div "1 - CAR9999 | BUFFER" at bounding box center [103, 68] width 164 height 11
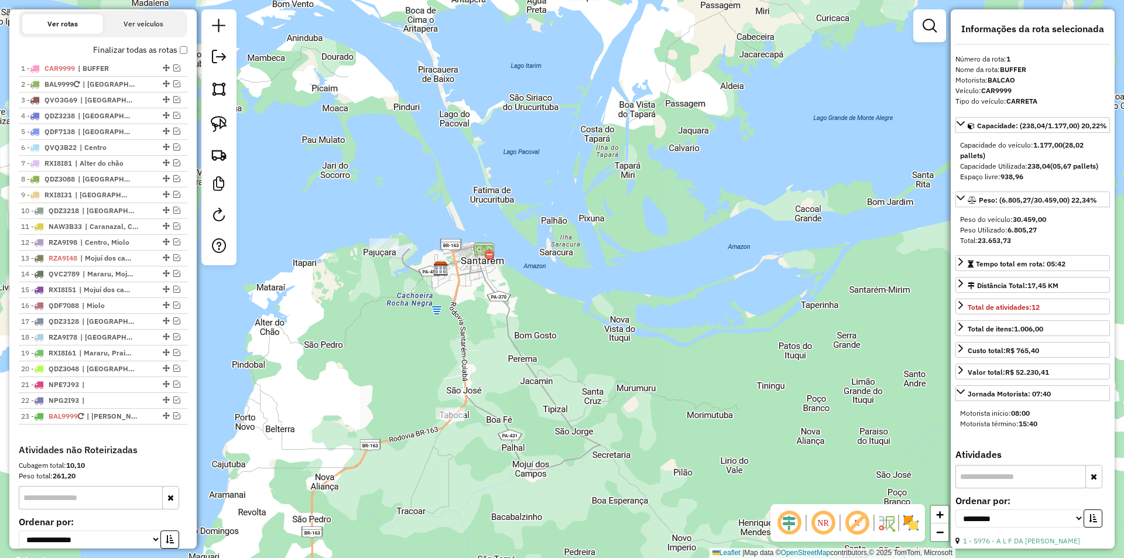
drag, startPoint x: 445, startPoint y: 349, endPoint x: 459, endPoint y: 276, distance: 74.0
click at [459, 276] on div "Janela de atendimento Grade de atendimento Capacidade Transportadoras Veículos …" at bounding box center [562, 279] width 1124 height 558
click at [392, 250] on div at bounding box center [384, 244] width 29 height 12
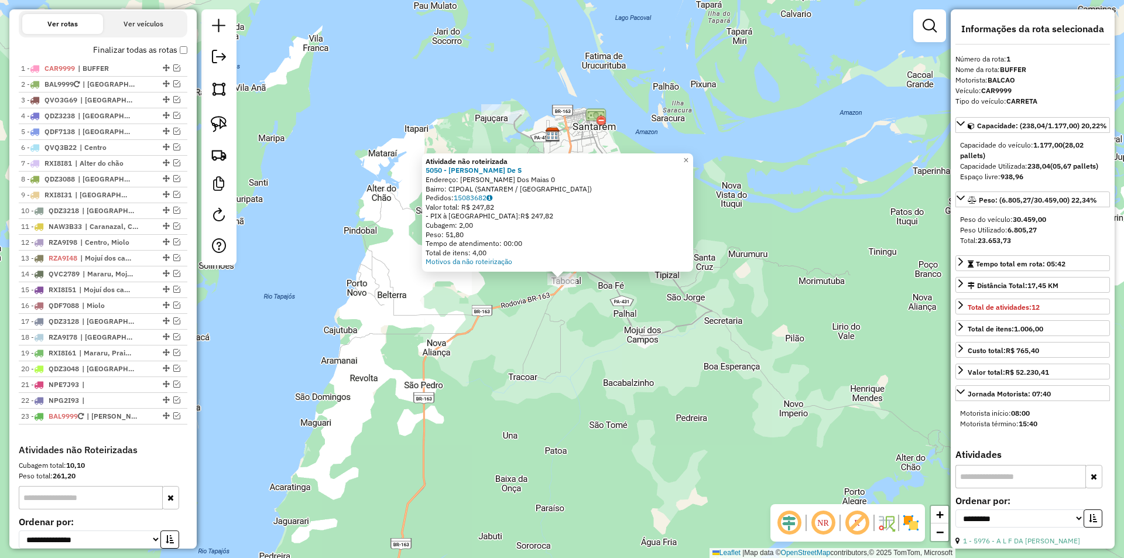
click at [452, 390] on div "Atividade não roteirizada 5050 - Francimar Serra De S Endereço: RAM Ramal Dos M…" at bounding box center [562, 279] width 1124 height 558
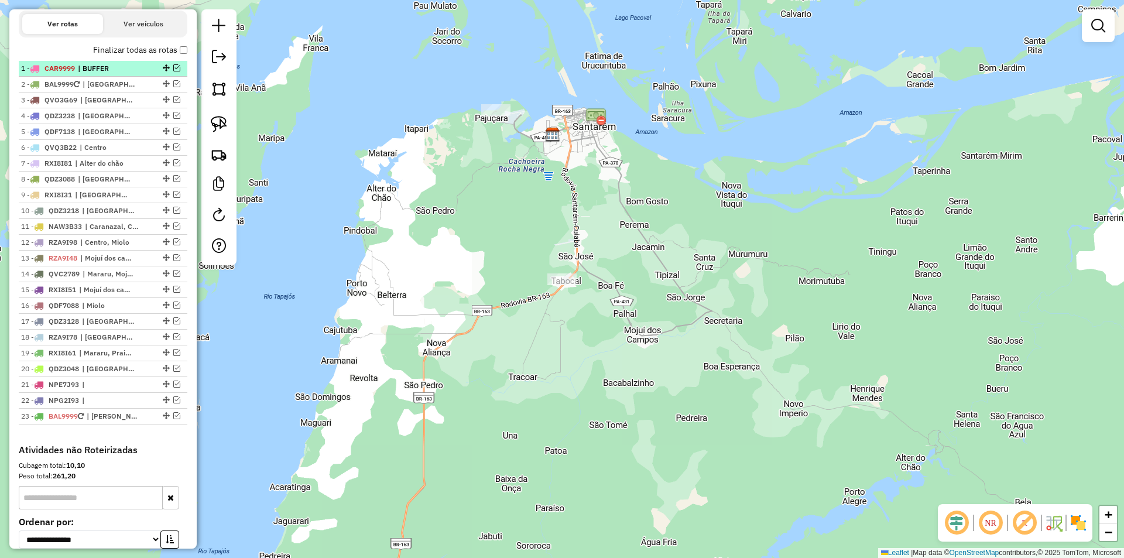
click at [173, 71] on em at bounding box center [176, 67] width 7 height 7
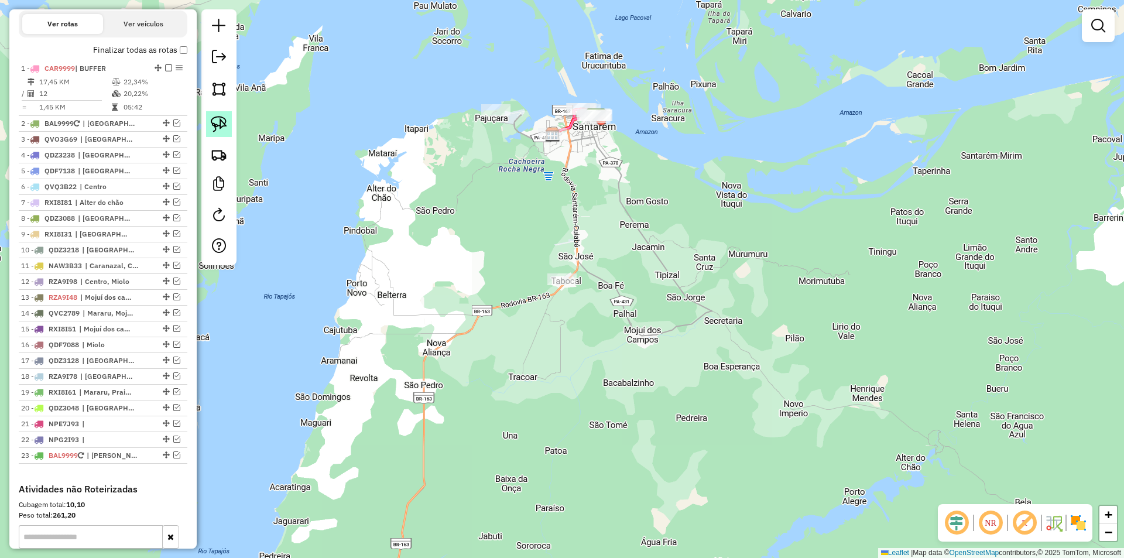
click at [222, 131] on img at bounding box center [219, 124] width 16 height 16
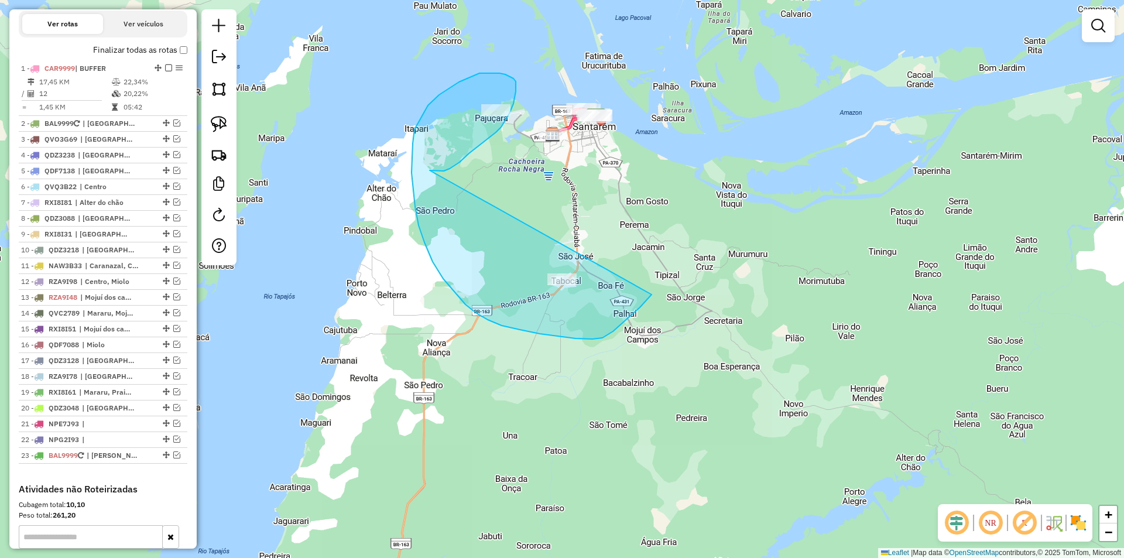
drag, startPoint x: 459, startPoint y: 162, endPoint x: 667, endPoint y: 262, distance: 230.1
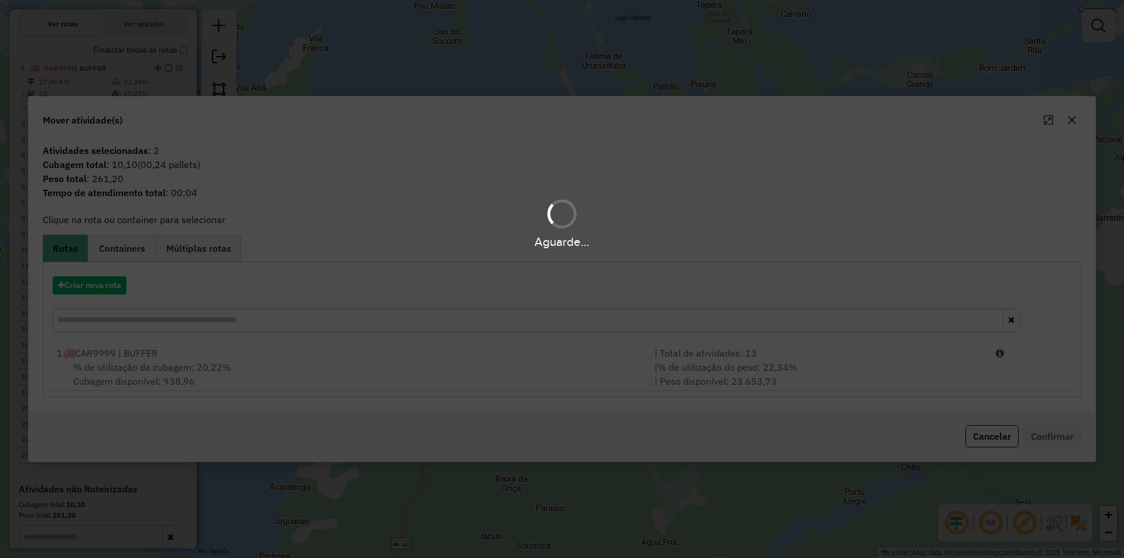
click at [317, 379] on div "Aguarde..." at bounding box center [562, 279] width 1124 height 558
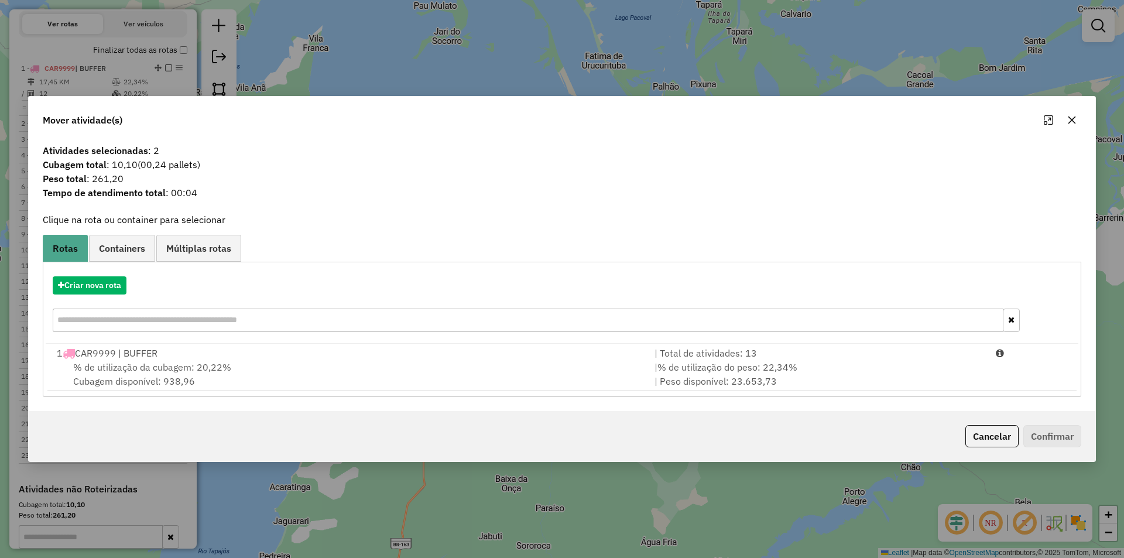
click at [486, 376] on hb-app "Aguarde... Pop-up bloqueado! Seu navegador bloqueou automáticamente a abertura …" at bounding box center [562, 279] width 1124 height 558
click at [813, 403] on div "Atividades selecionadas : 2 Cubagem total : 10,10 (00,24 pallets) Peso total : …" at bounding box center [562, 275] width 1066 height 272
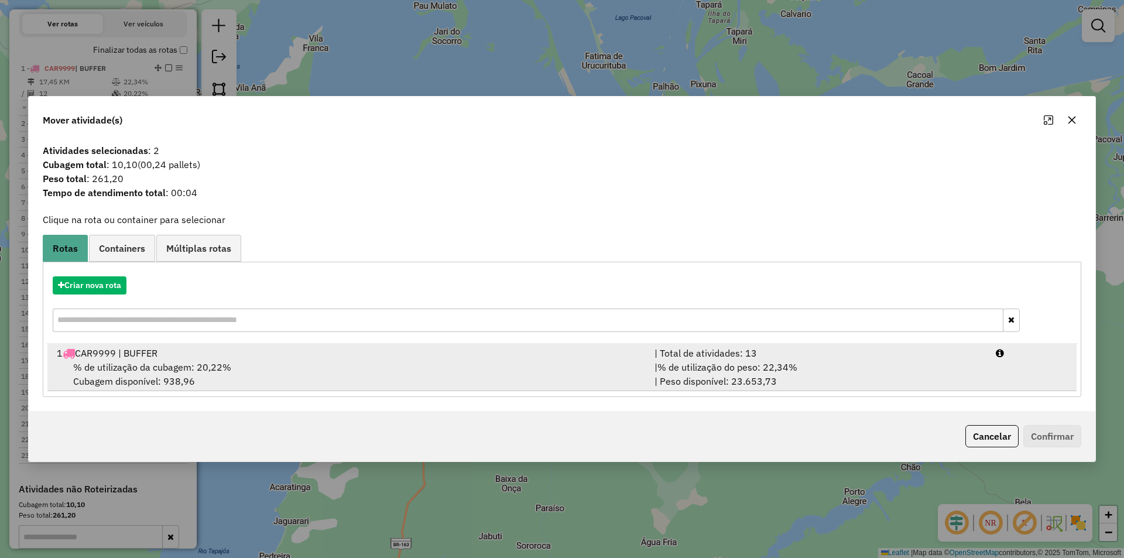
click at [904, 364] on div "| % de utilização do peso: 22,34% | Peso disponível: 23.653,73" at bounding box center [817, 374] width 341 height 28
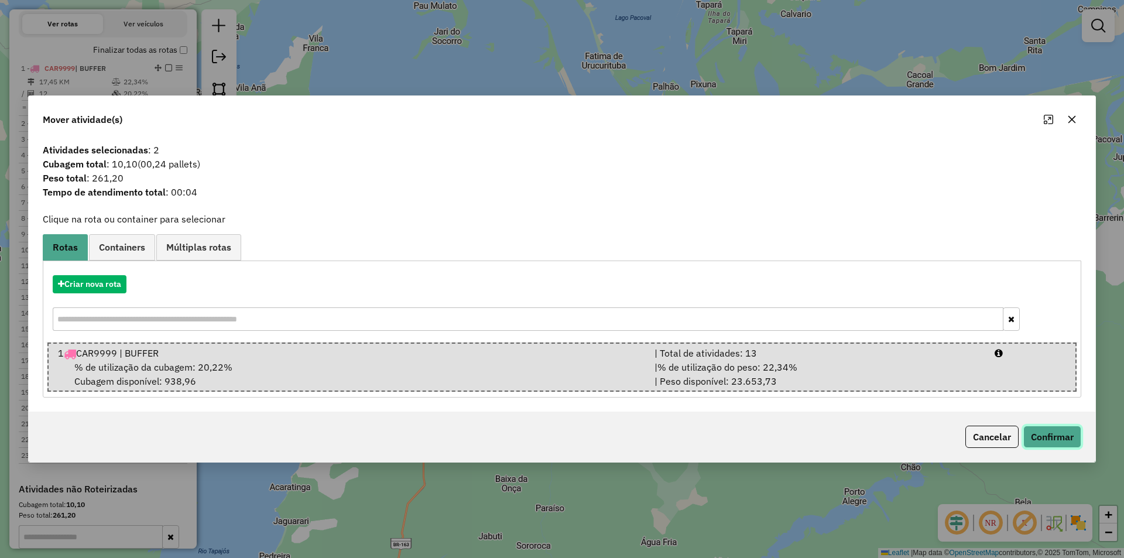
click at [1039, 433] on button "Confirmar" at bounding box center [1052, 436] width 58 height 22
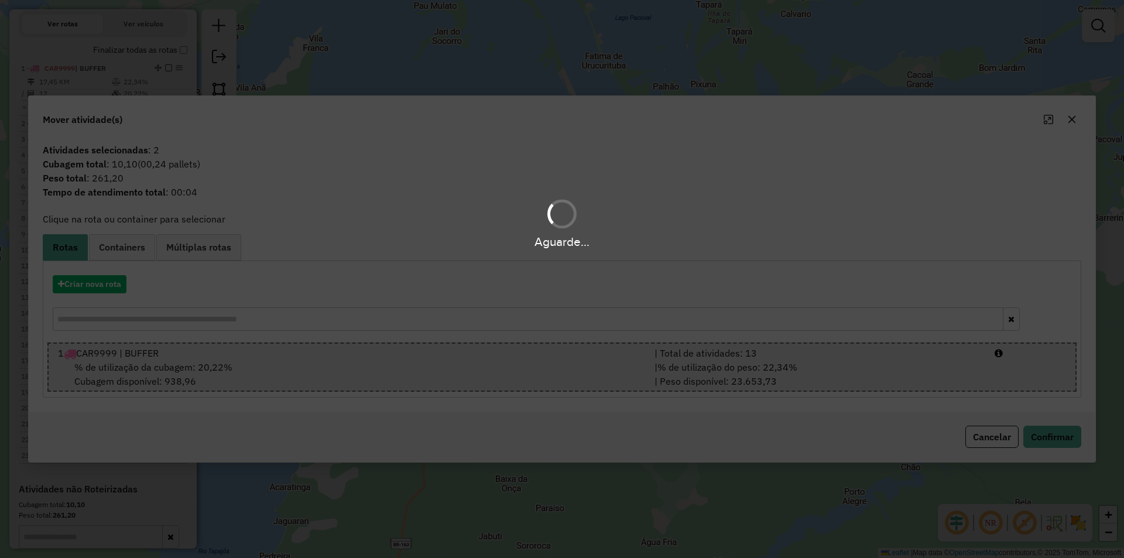
scroll to position [388, 0]
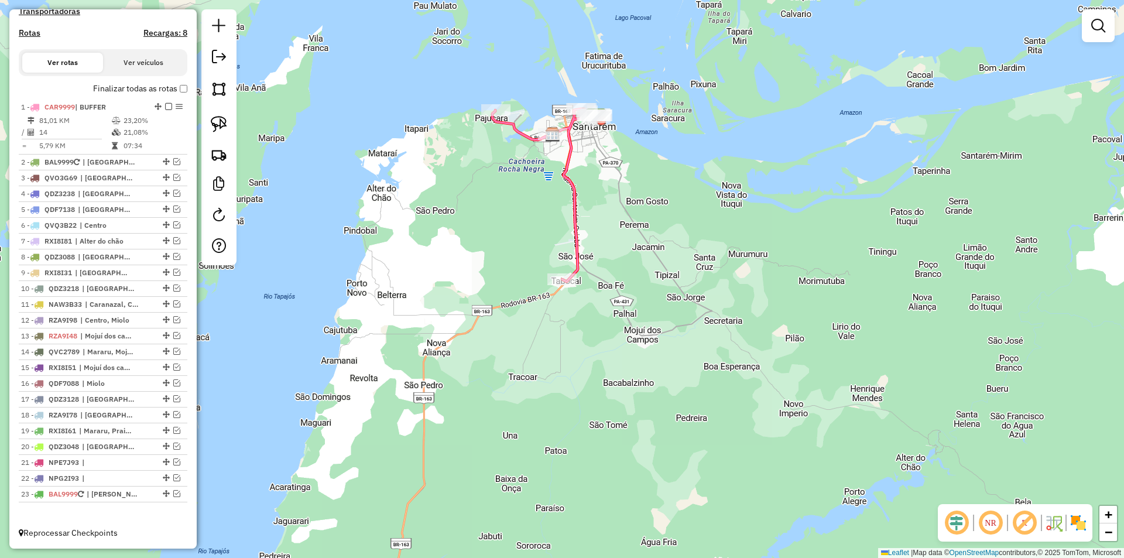
click at [571, 254] on icon at bounding box center [544, 195] width 104 height 173
select select "**********"
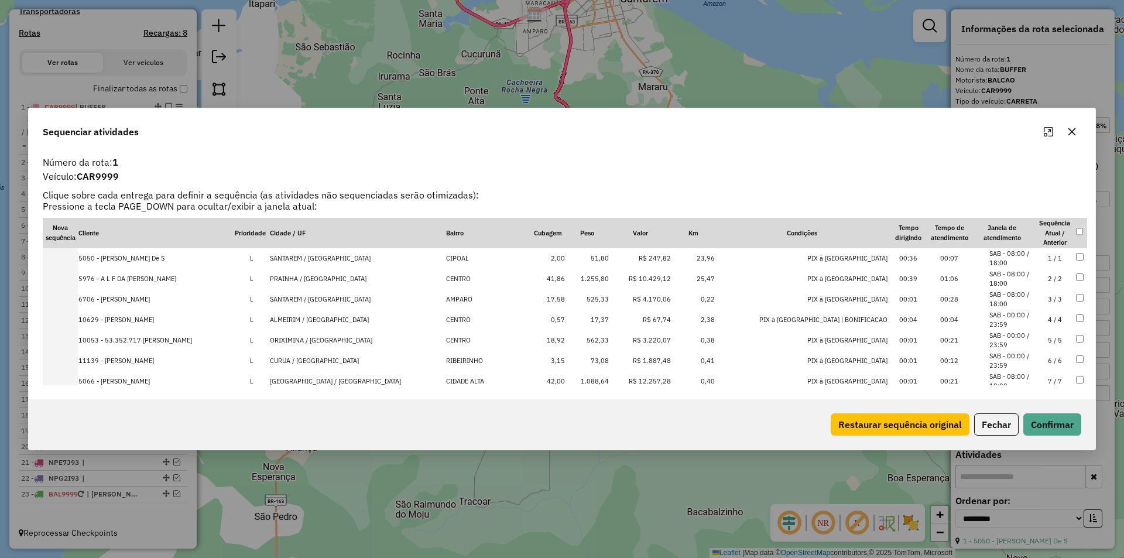
click at [1043, 132] on button "Maximize" at bounding box center [1048, 131] width 19 height 19
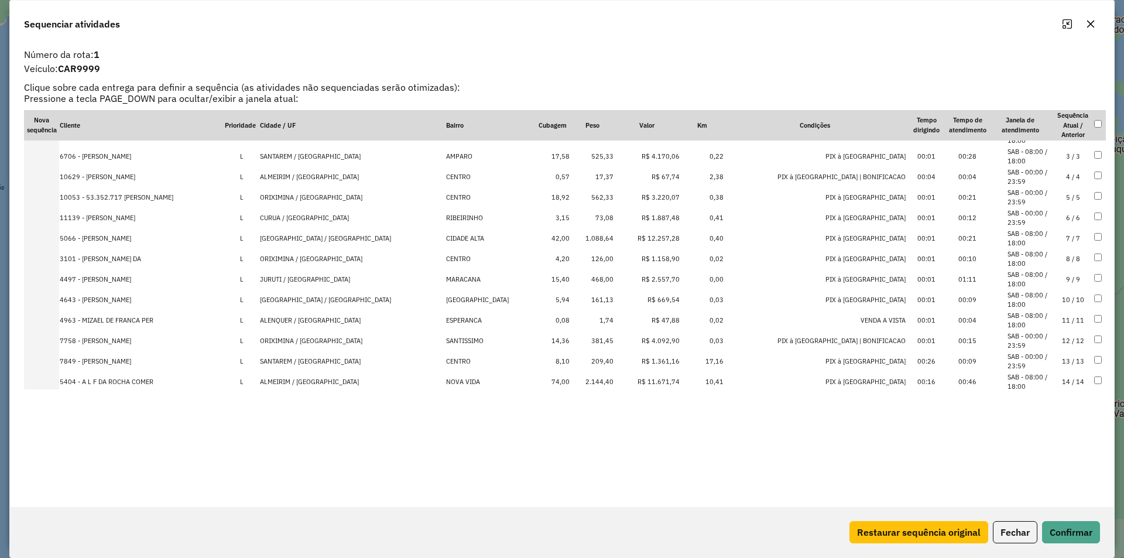
scroll to position [49, 0]
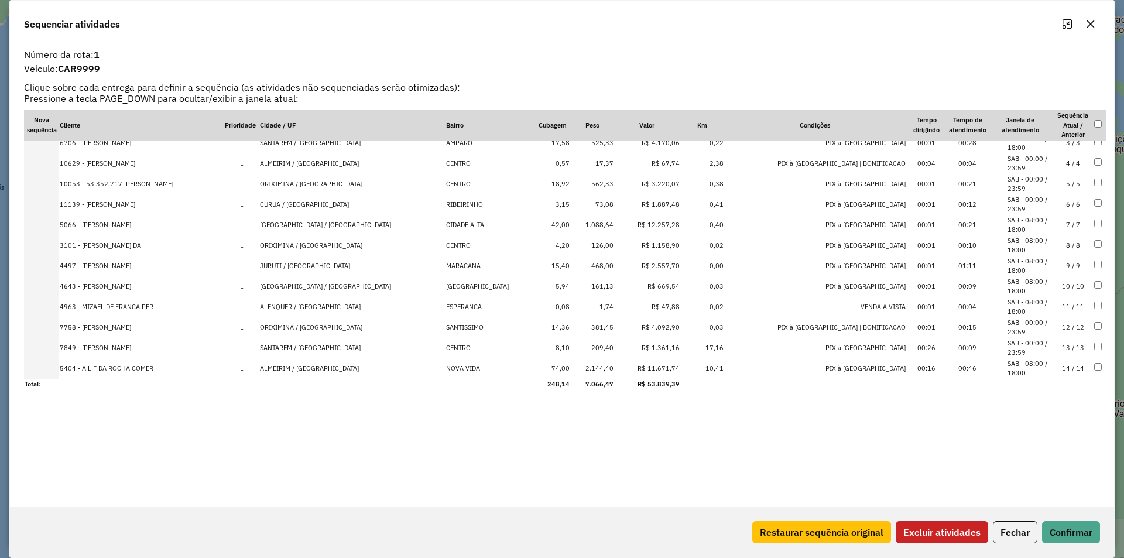
click at [955, 537] on button "Excluir atividades" at bounding box center [941, 532] width 92 height 22
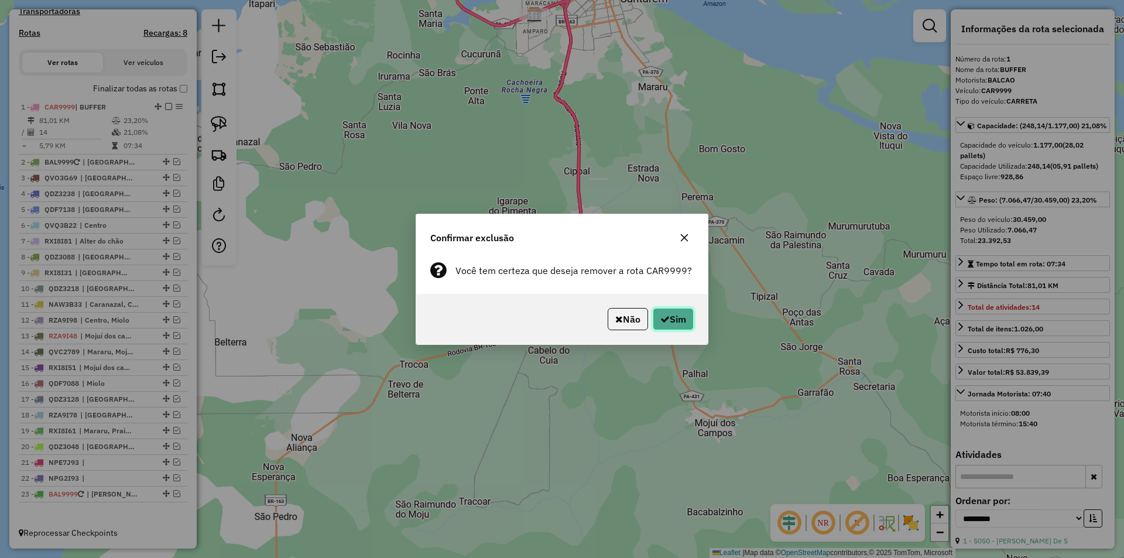
click at [669, 322] on button "Sim" at bounding box center [673, 319] width 41 height 22
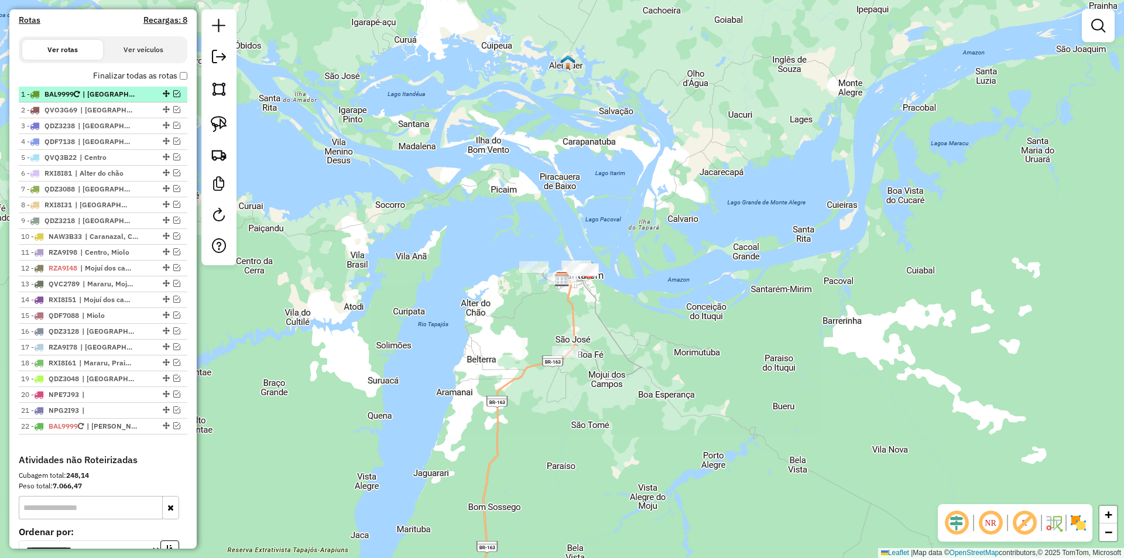
scroll to position [416, 0]
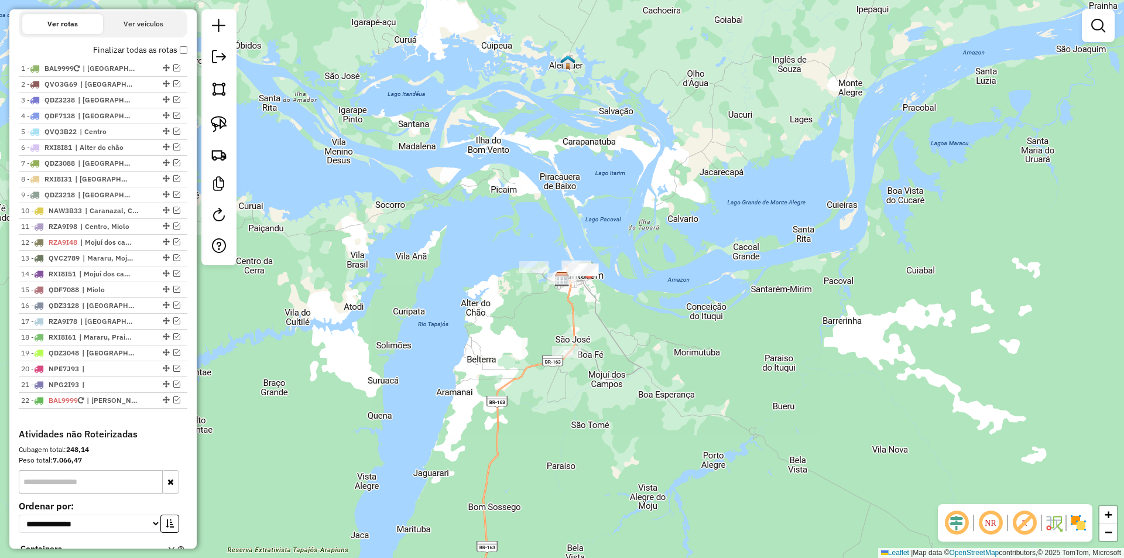
click at [173, 56] on label "Finalizar todas as rotas" at bounding box center [140, 50] width 94 height 12
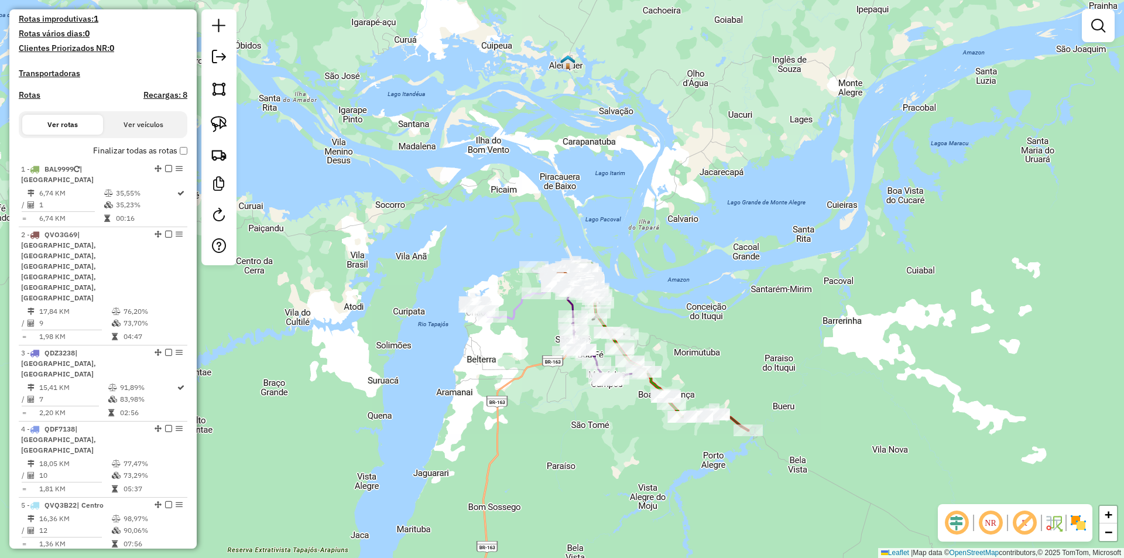
scroll to position [315, 0]
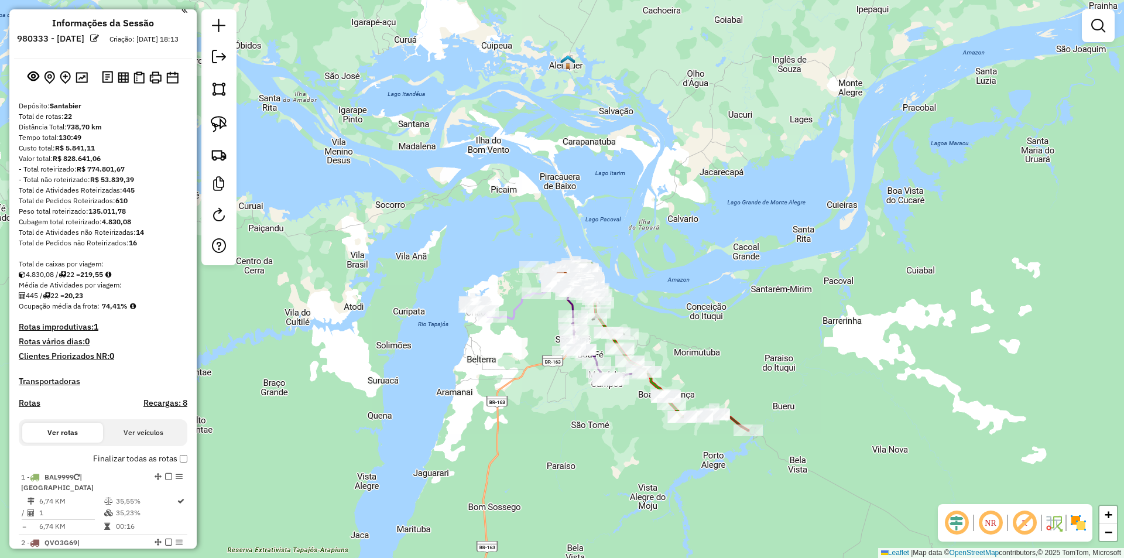
scroll to position [0, 0]
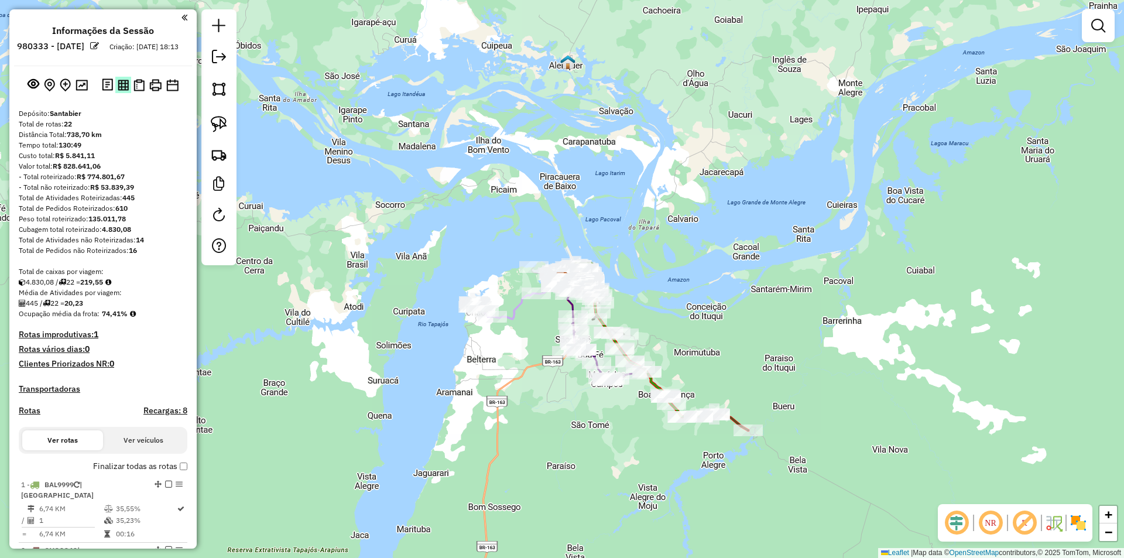
click at [121, 91] on img at bounding box center [123, 85] width 11 height 11
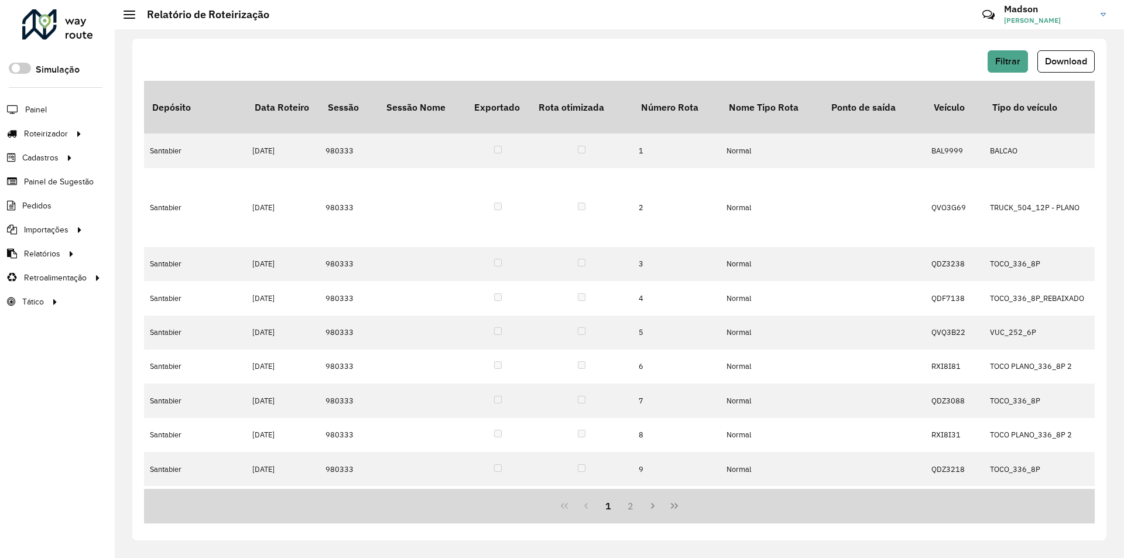
click at [1051, 64] on span "Download" at bounding box center [1066, 61] width 42 height 10
